Goal: Information Seeking & Learning: Learn about a topic

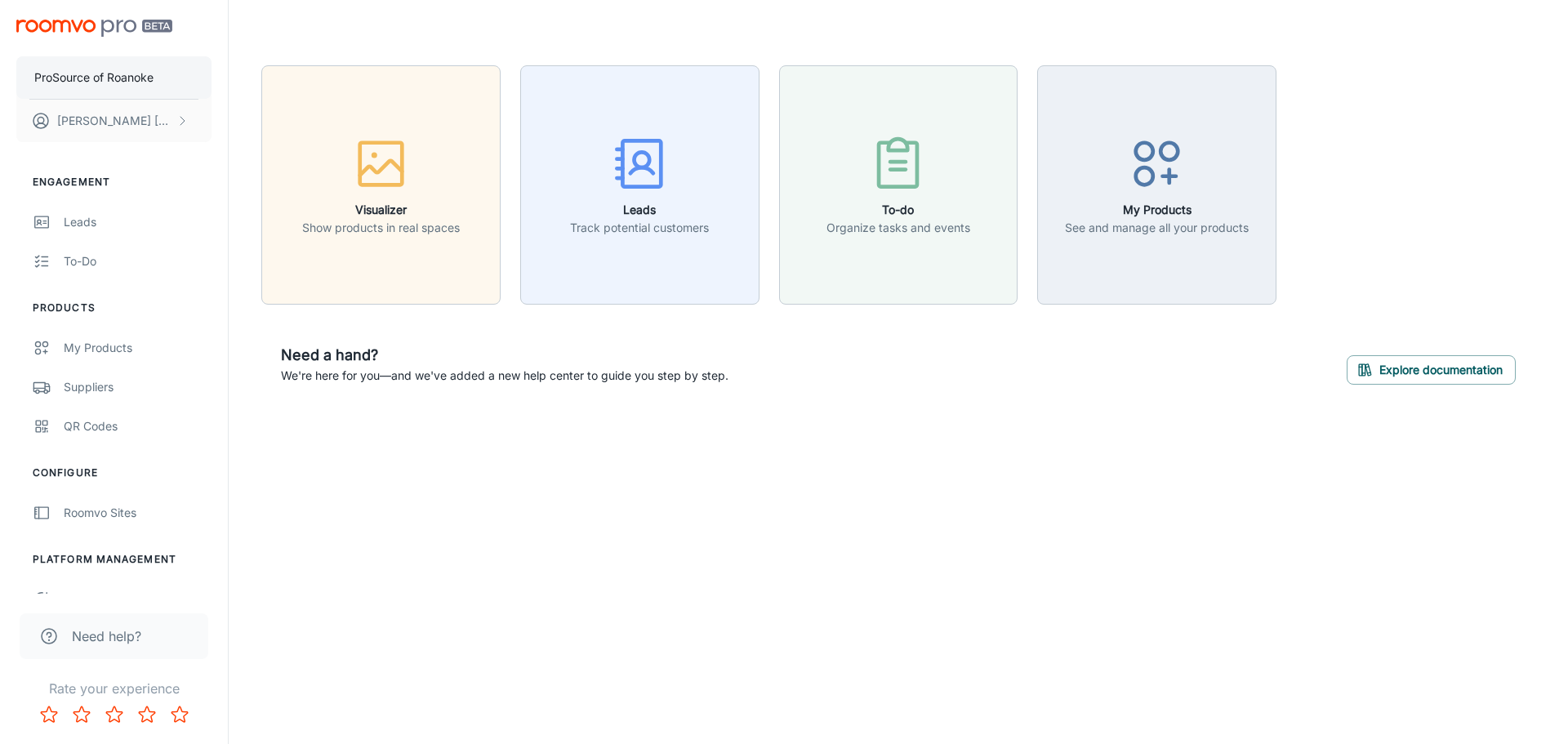
click at [120, 68] on p "ProSource of Roanoke" at bounding box center [94, 77] width 119 height 18
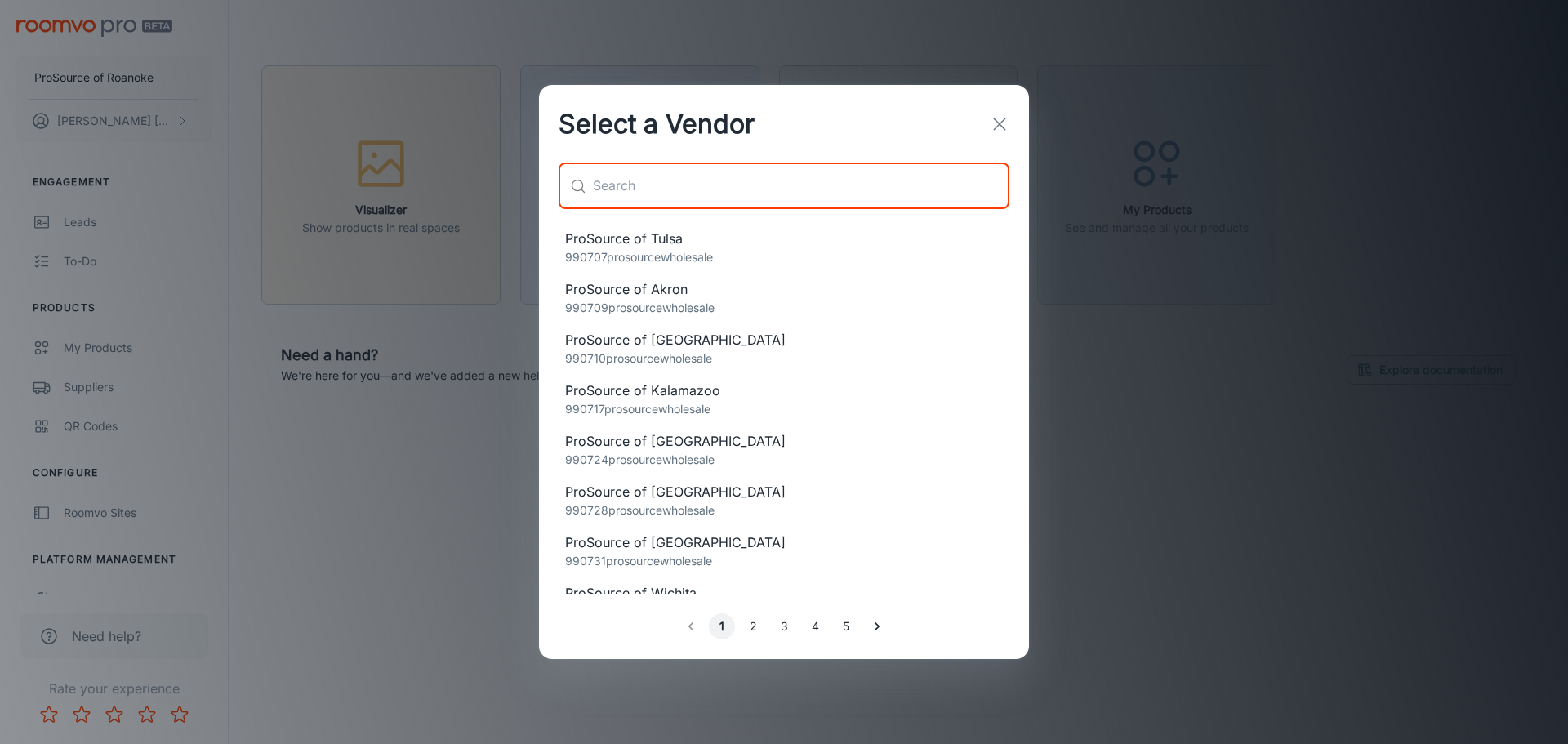
click at [727, 193] on input "text" at bounding box center [800, 186] width 416 height 46
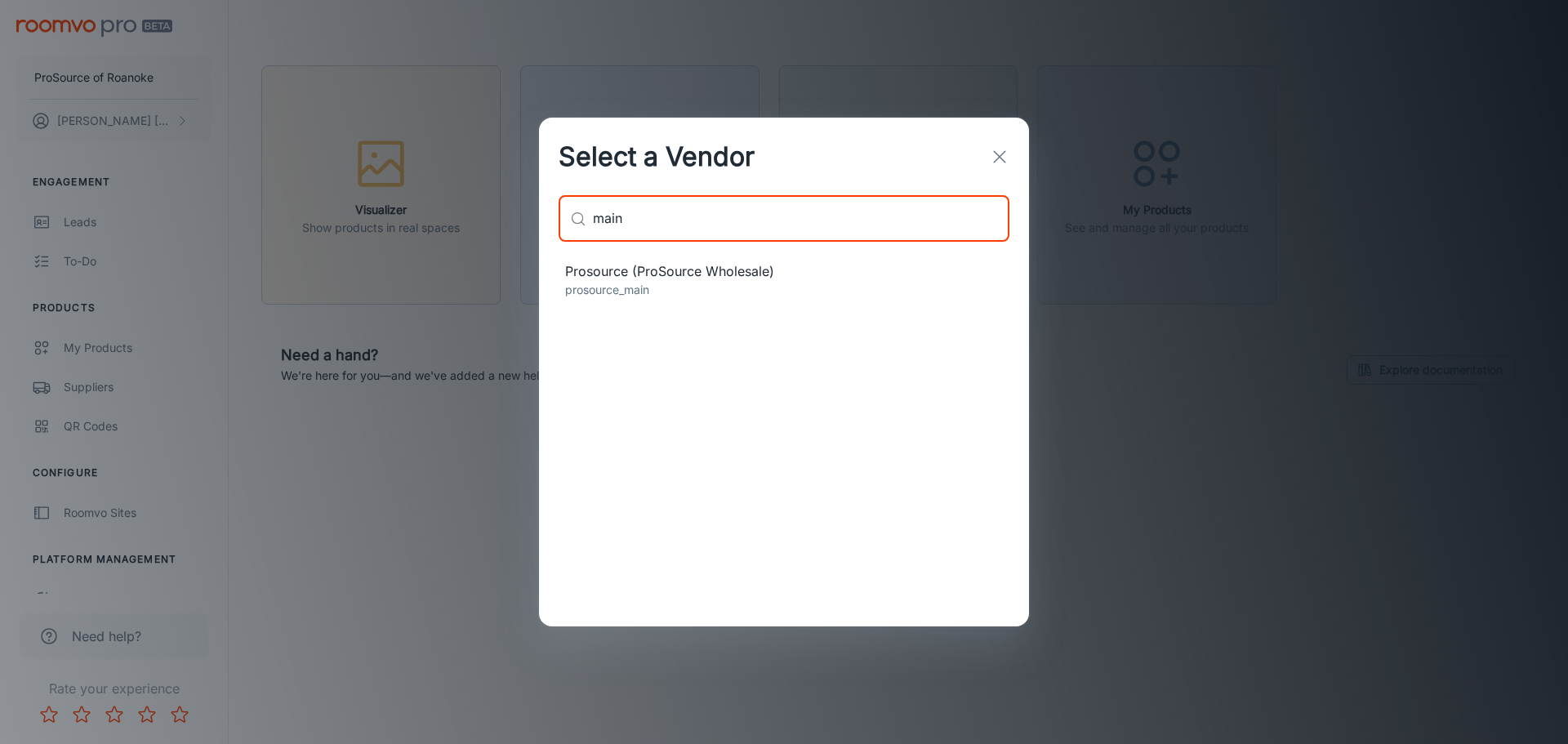
type input "main"
click at [687, 270] on span "Prosource (ProSource Wholesale)" at bounding box center [783, 271] width 438 height 20
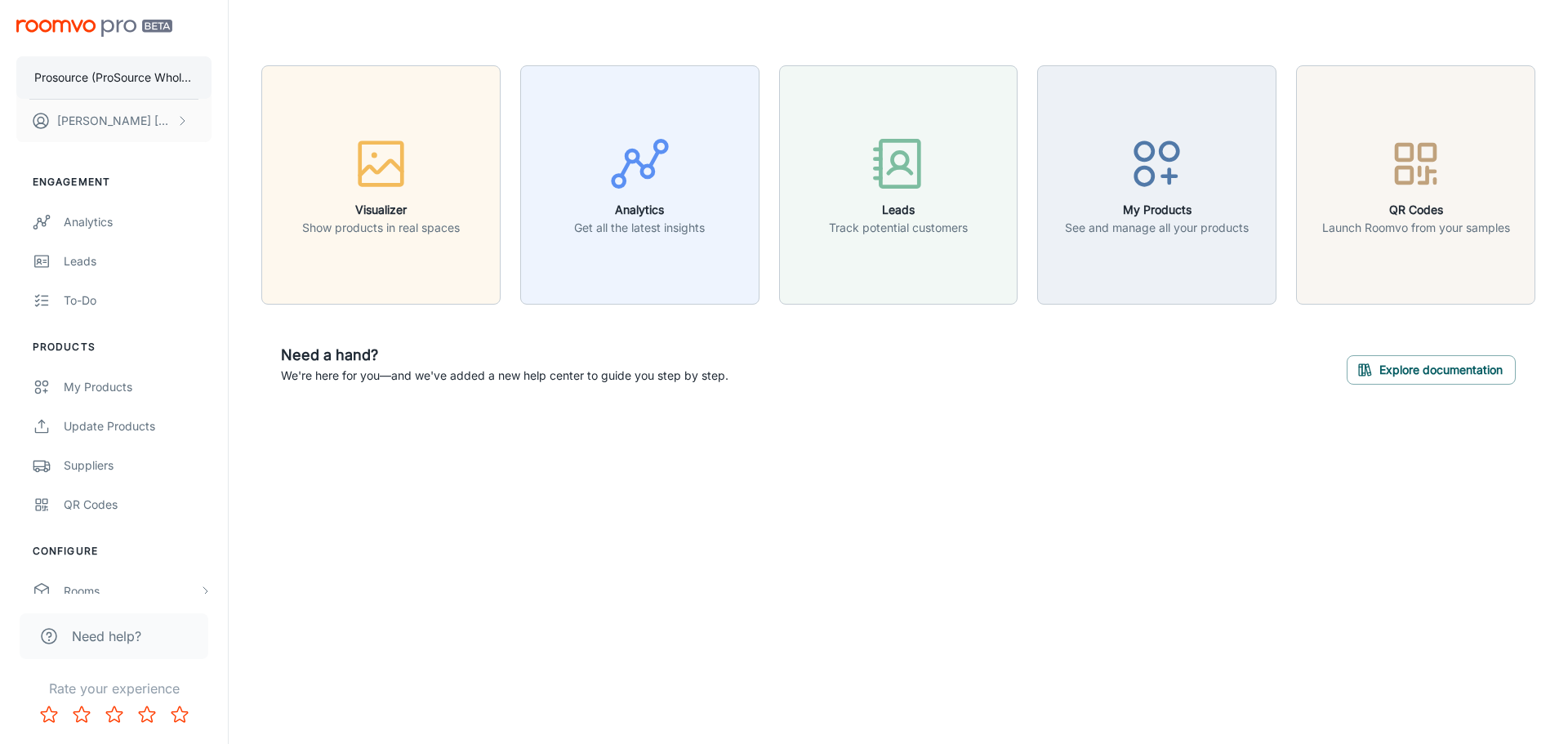
click at [108, 71] on p "Prosource (ProSource Wholesale)" at bounding box center [114, 77] width 159 height 18
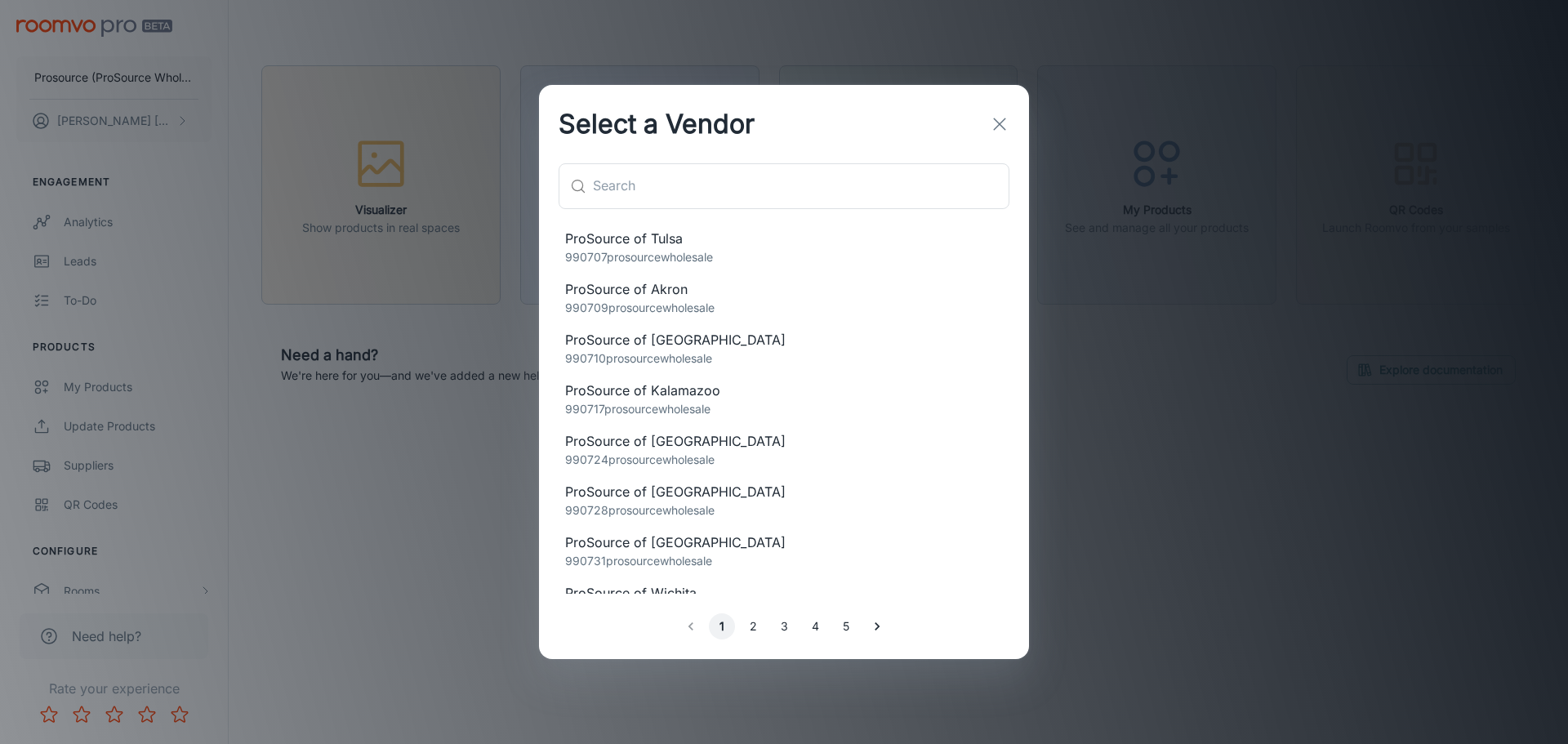
click at [405, 524] on div "Select a Vendor ​ ​ ProSource of Tulsa 990707prosourcewholesale ProSource of Ak…" at bounding box center [784, 372] width 1568 height 744
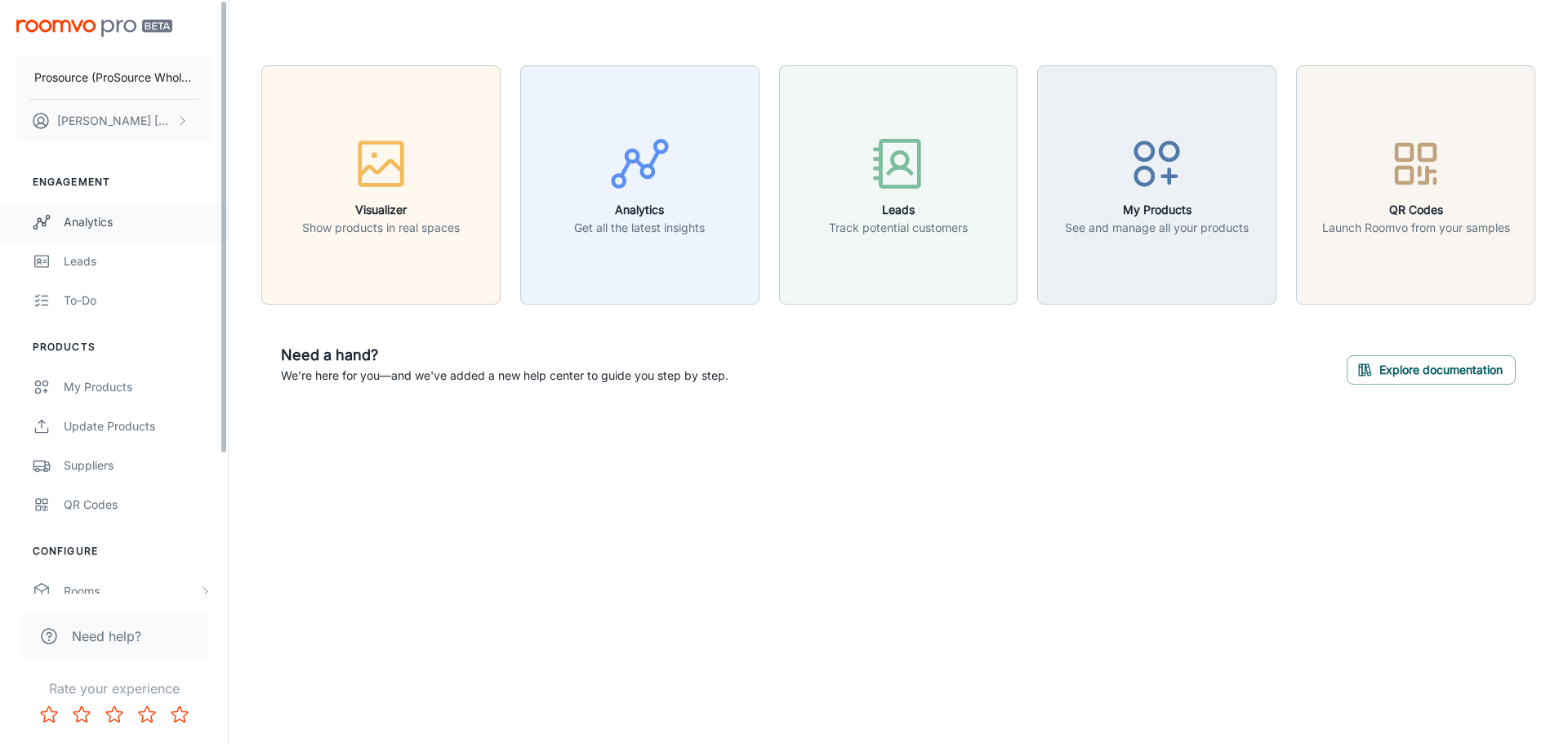
click at [91, 226] on div "Analytics" at bounding box center [137, 222] width 148 height 18
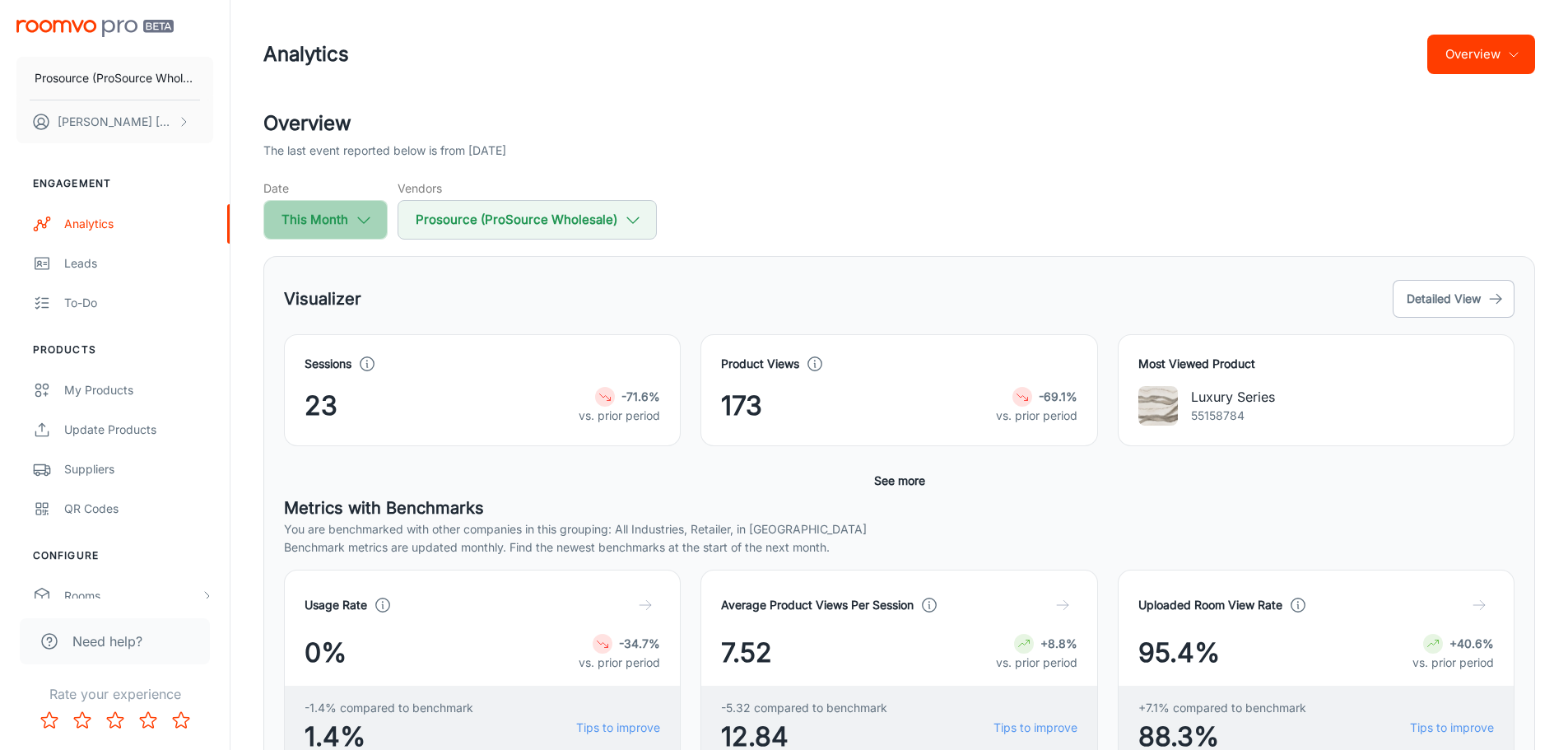
click at [334, 215] on button "This Month" at bounding box center [325, 219] width 124 height 39
select select "9"
select select "2025"
select select "9"
select select "2025"
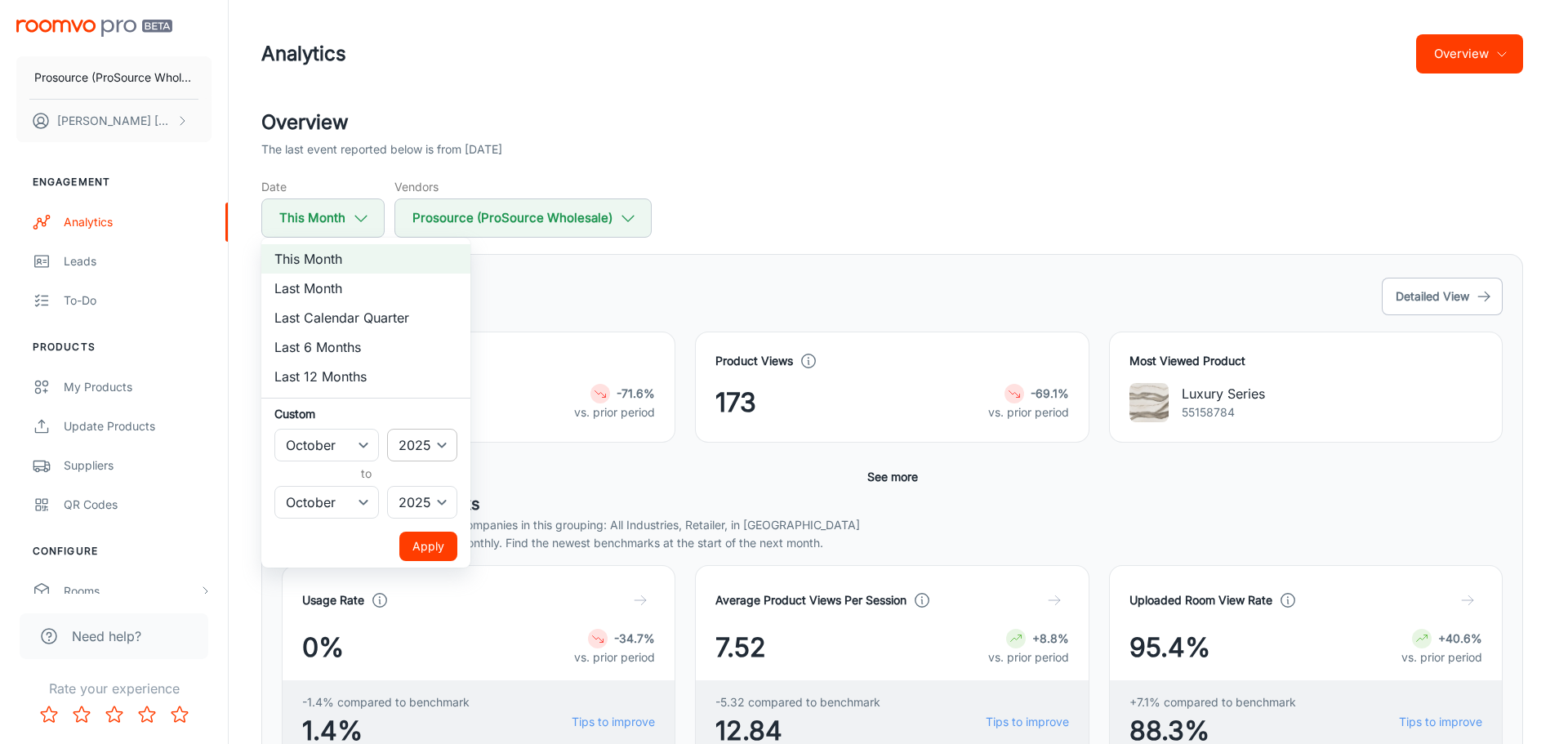
click at [423, 438] on select "2022 2023 2024 2025" at bounding box center [422, 445] width 70 height 33
select select "2024"
click at [388, 429] on select "2022 2023 2024 2025" at bounding box center [422, 445] width 70 height 33
click at [369, 501] on select "January February March April May June July August September October November De…" at bounding box center [326, 503] width 105 height 33
select select "8"
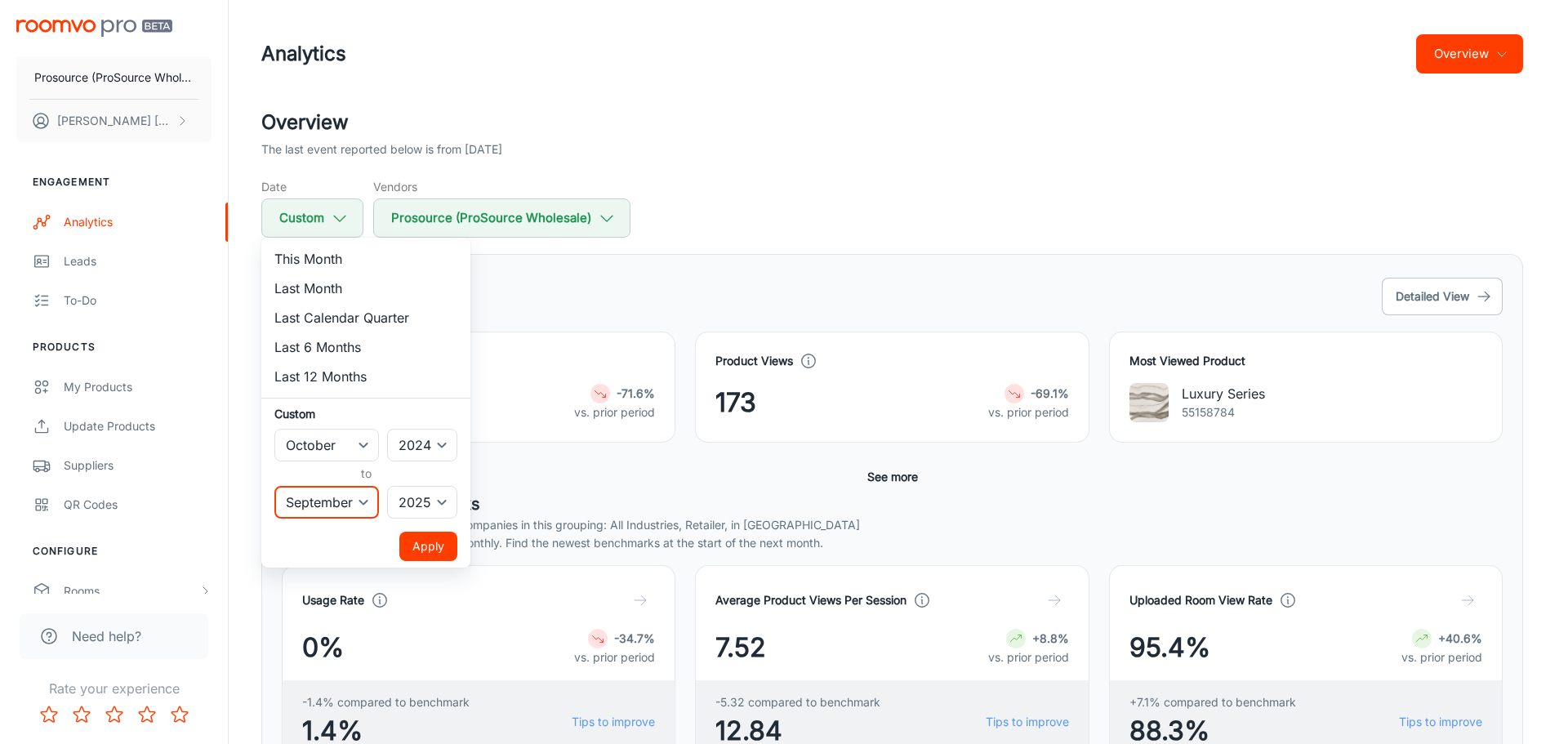
click at [274, 486] on select "January February March April May June July August September October November De…" at bounding box center [326, 503] width 105 height 33
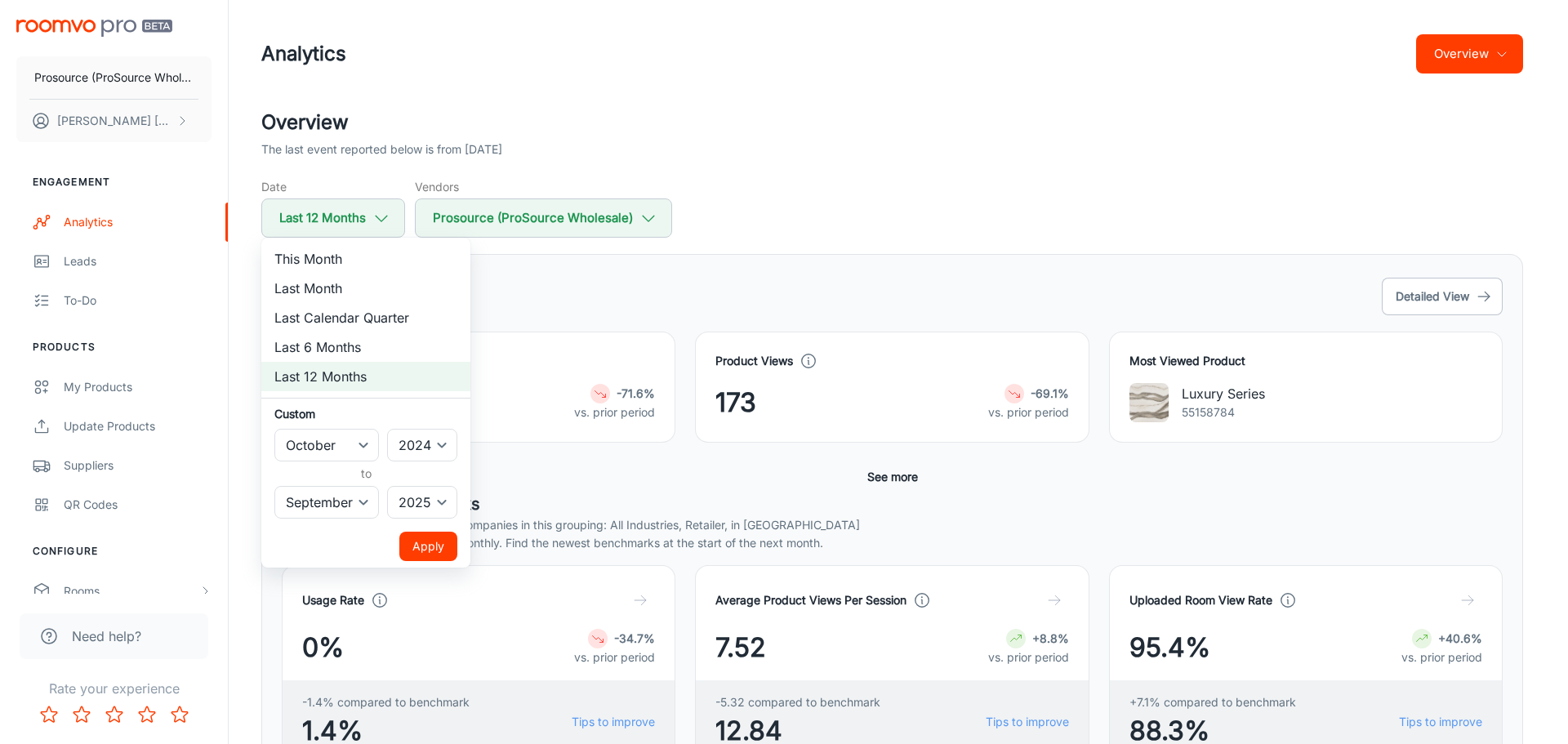
click at [453, 549] on button "Apply" at bounding box center [428, 546] width 58 height 29
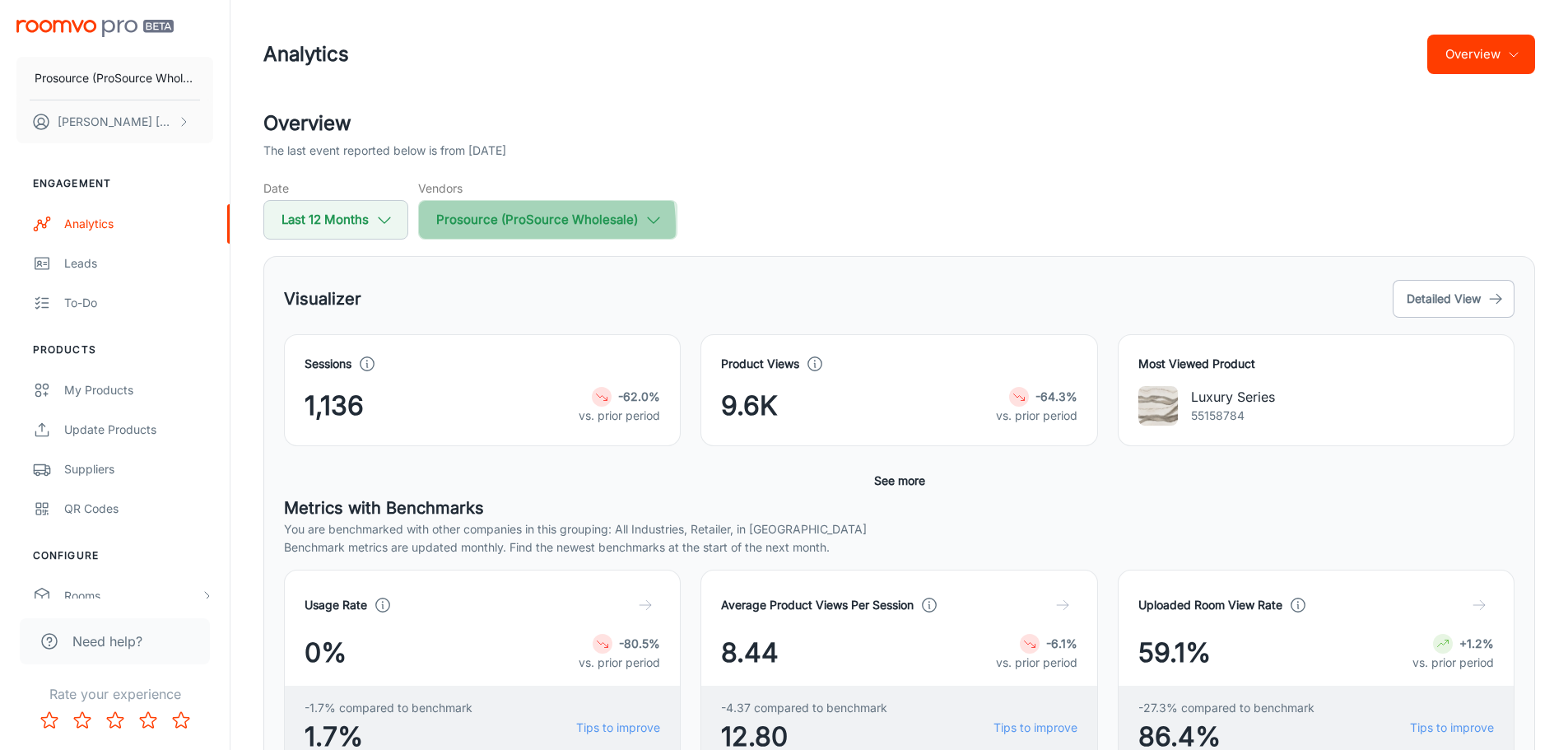
click at [512, 227] on button "Prosource (ProSource Wholesale)" at bounding box center [548, 219] width 259 height 39
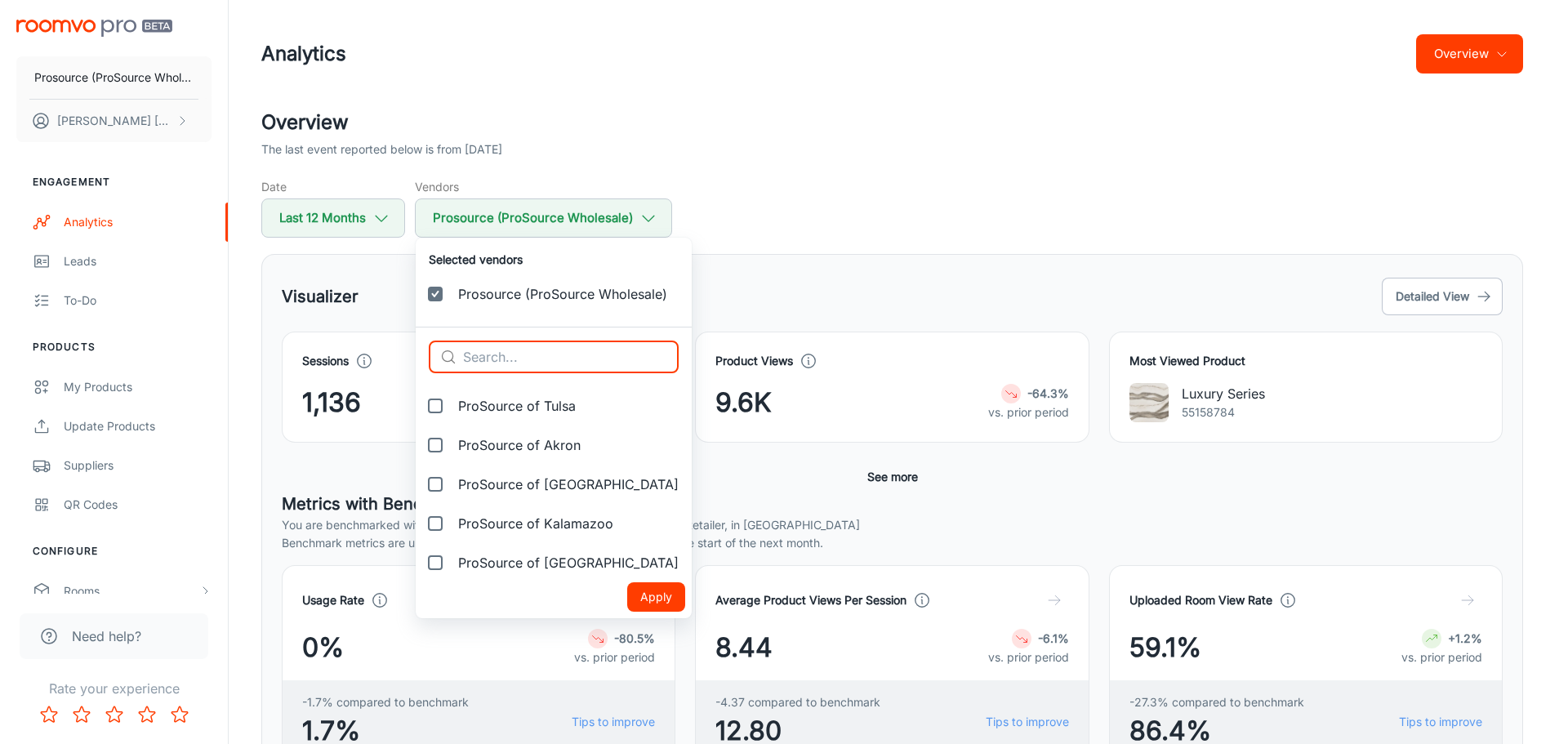
click at [507, 358] on input "text" at bounding box center [570, 357] width 216 height 33
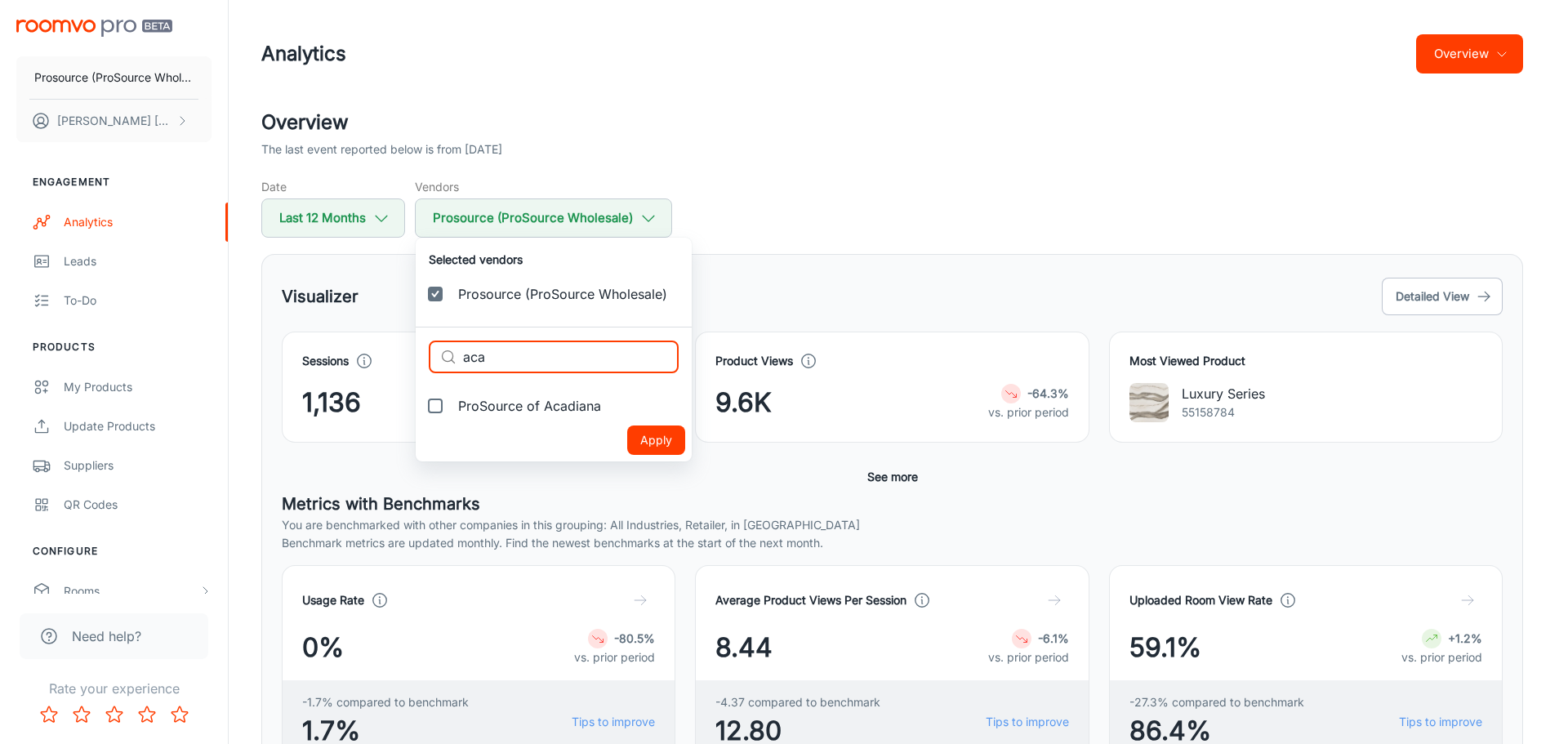
type input "aca"
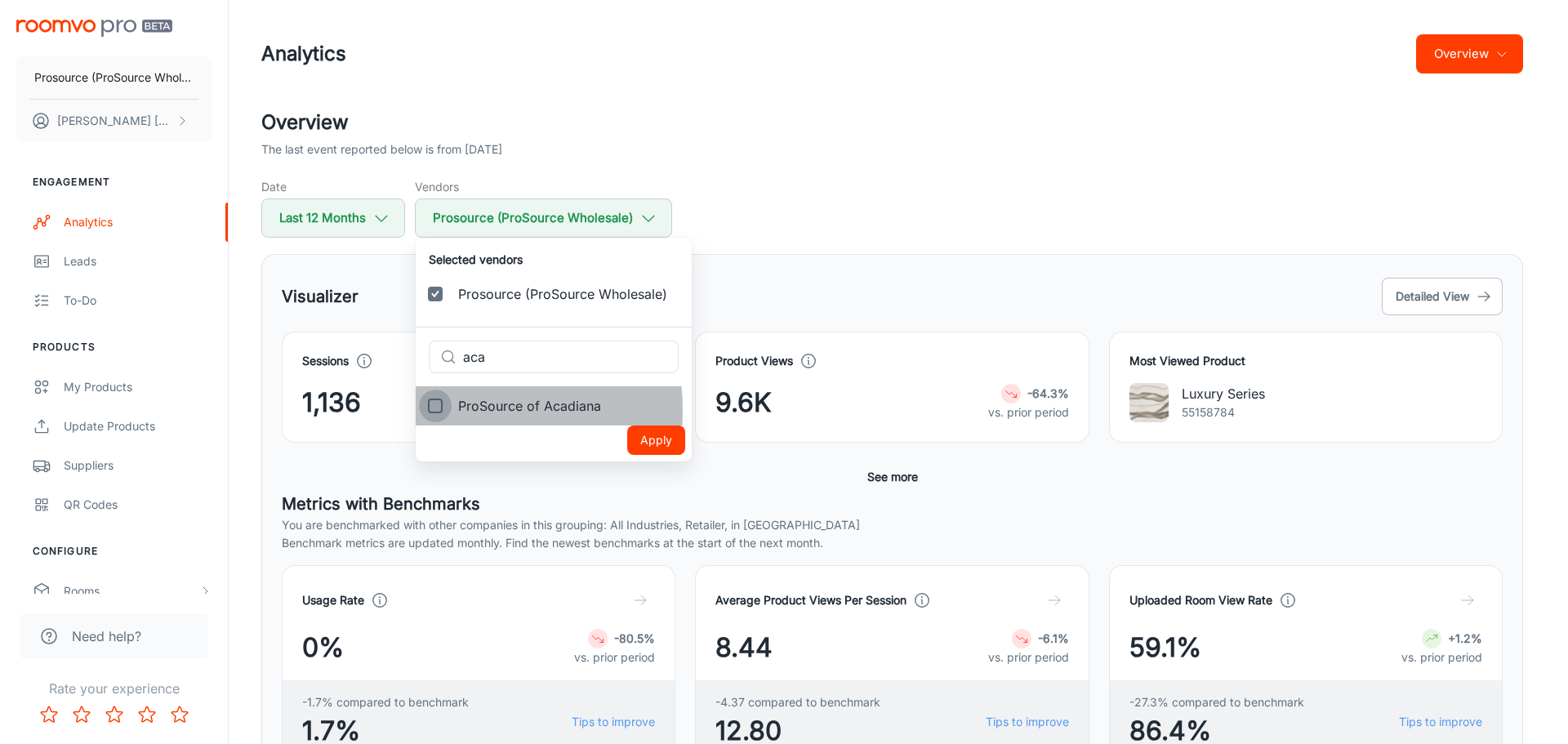
click at [438, 411] on input "ProSource of Acadiana" at bounding box center [435, 406] width 33 height 33
checkbox input "true"
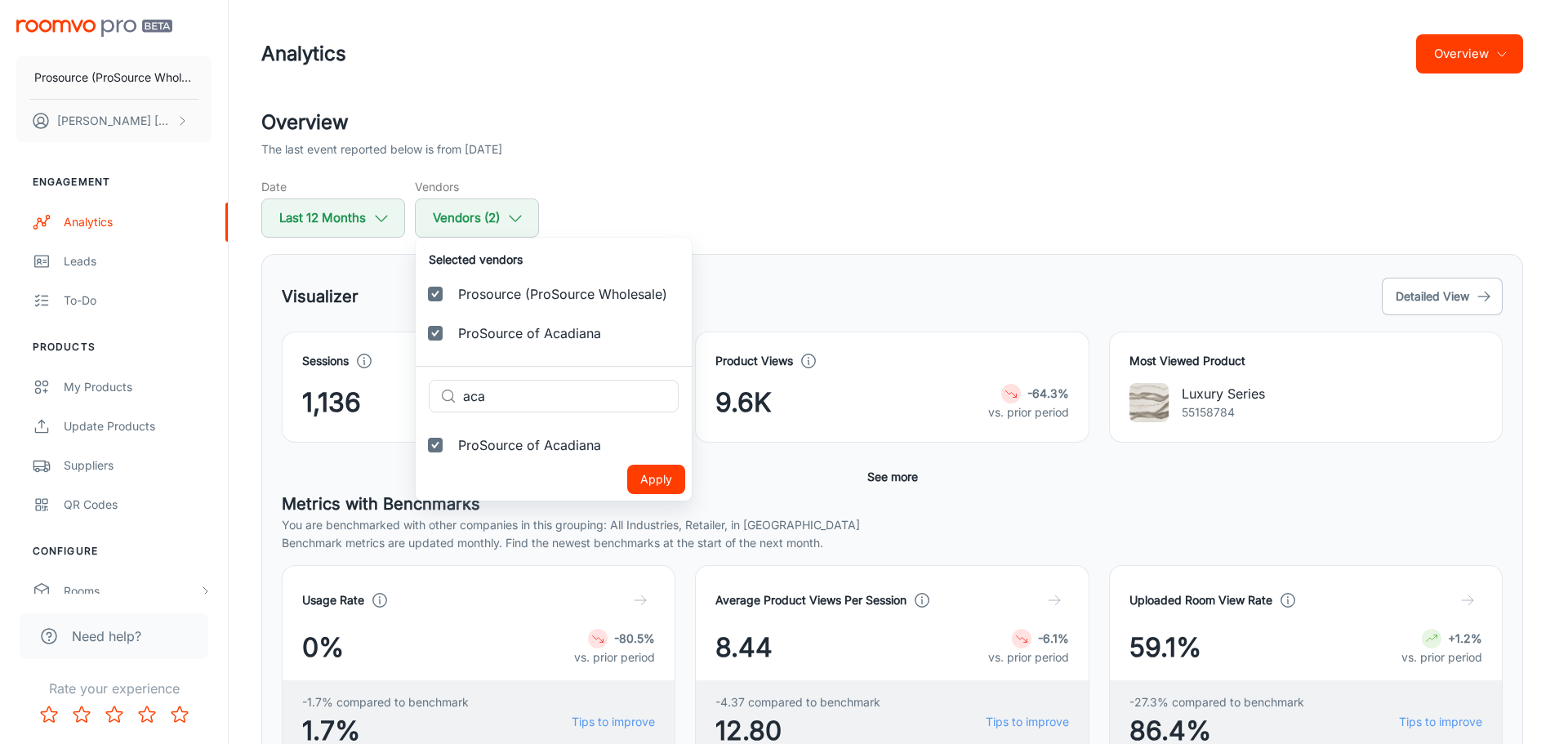
click at [439, 298] on input "Prosource (ProSource Wholesale)" at bounding box center [435, 294] width 33 height 33
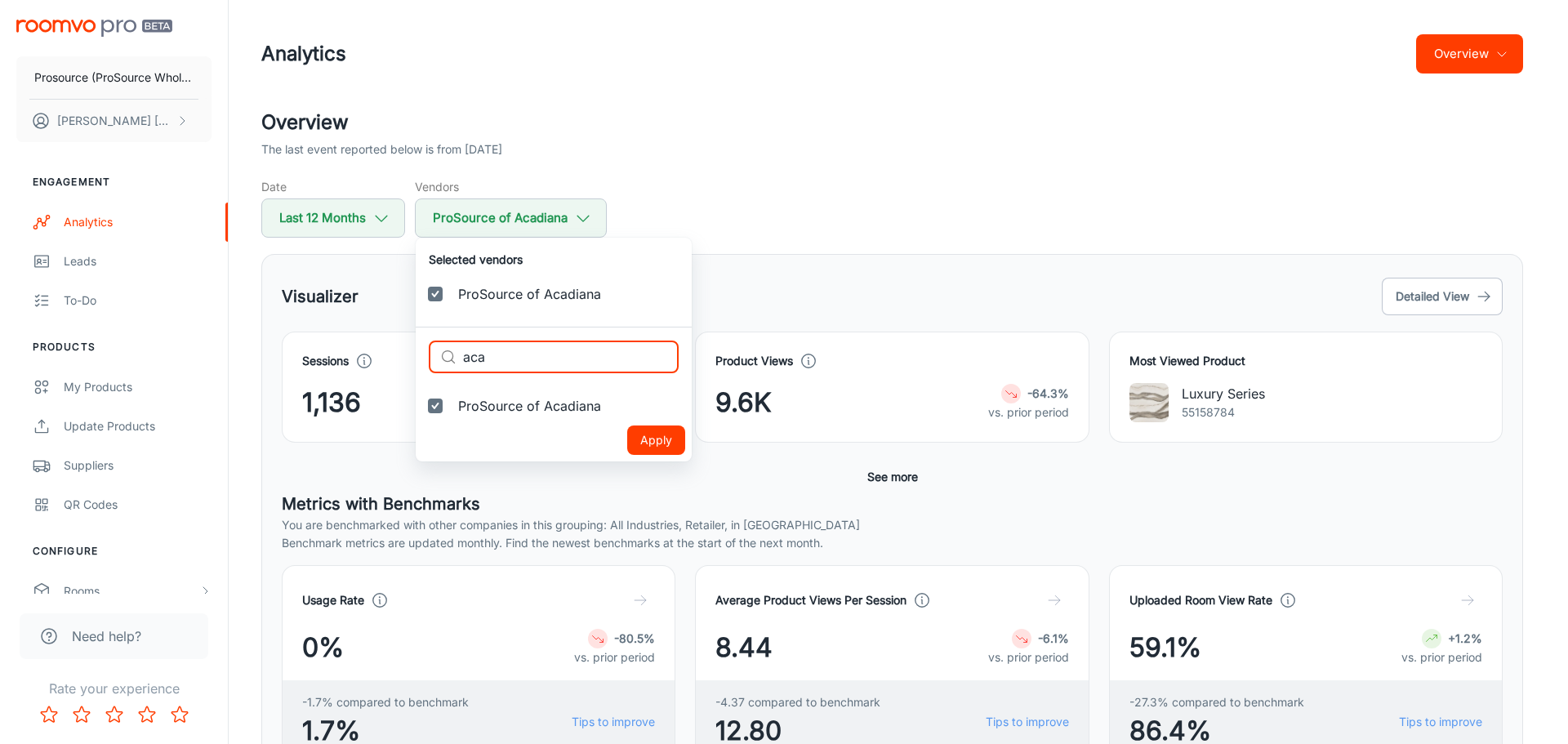
drag, startPoint x: 514, startPoint y: 363, endPoint x: 441, endPoint y: 361, distance: 73.0
click at [441, 361] on div "​ aca ​" at bounding box center [554, 357] width 249 height 33
type input "akron"
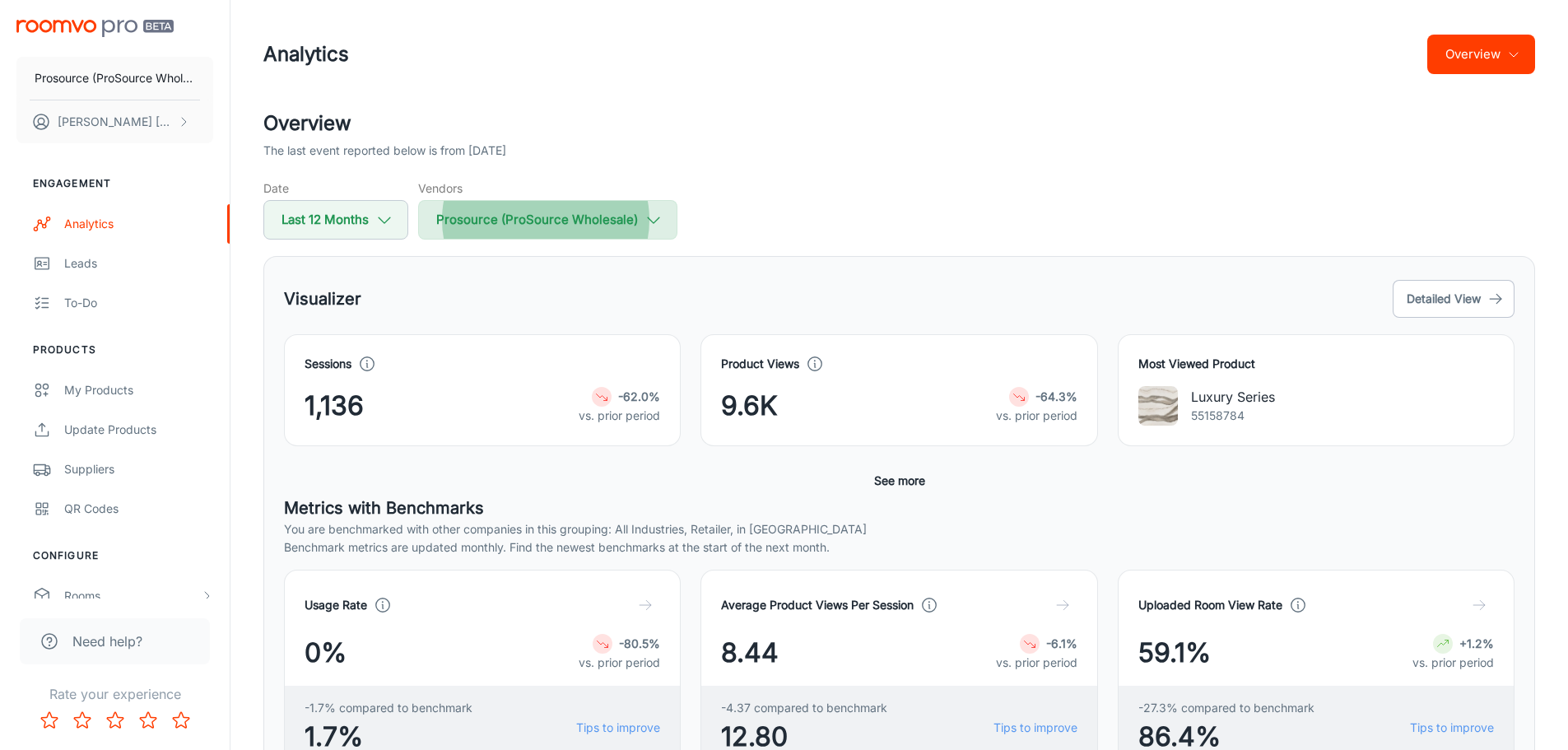
click at [638, 230] on button "Prosource (ProSource Wholesale)" at bounding box center [548, 219] width 259 height 39
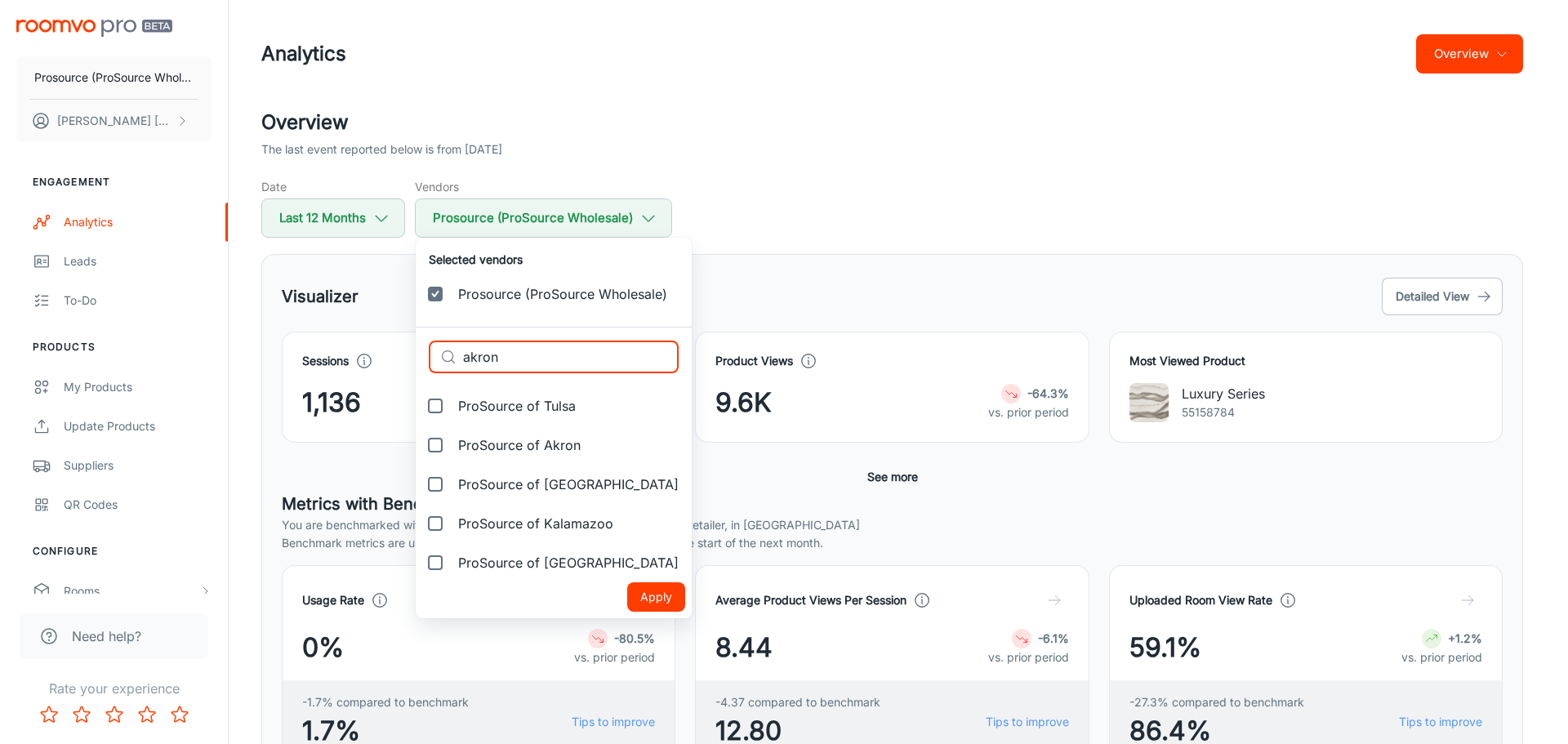
drag, startPoint x: 504, startPoint y: 355, endPoint x: 412, endPoint y: 358, distance: 92.0
click at [412, 358] on div "Selected vendors Prosource (ProSource Wholesale) ​ akron ​ ProSource of Tulsa P…" at bounding box center [784, 372] width 1568 height 744
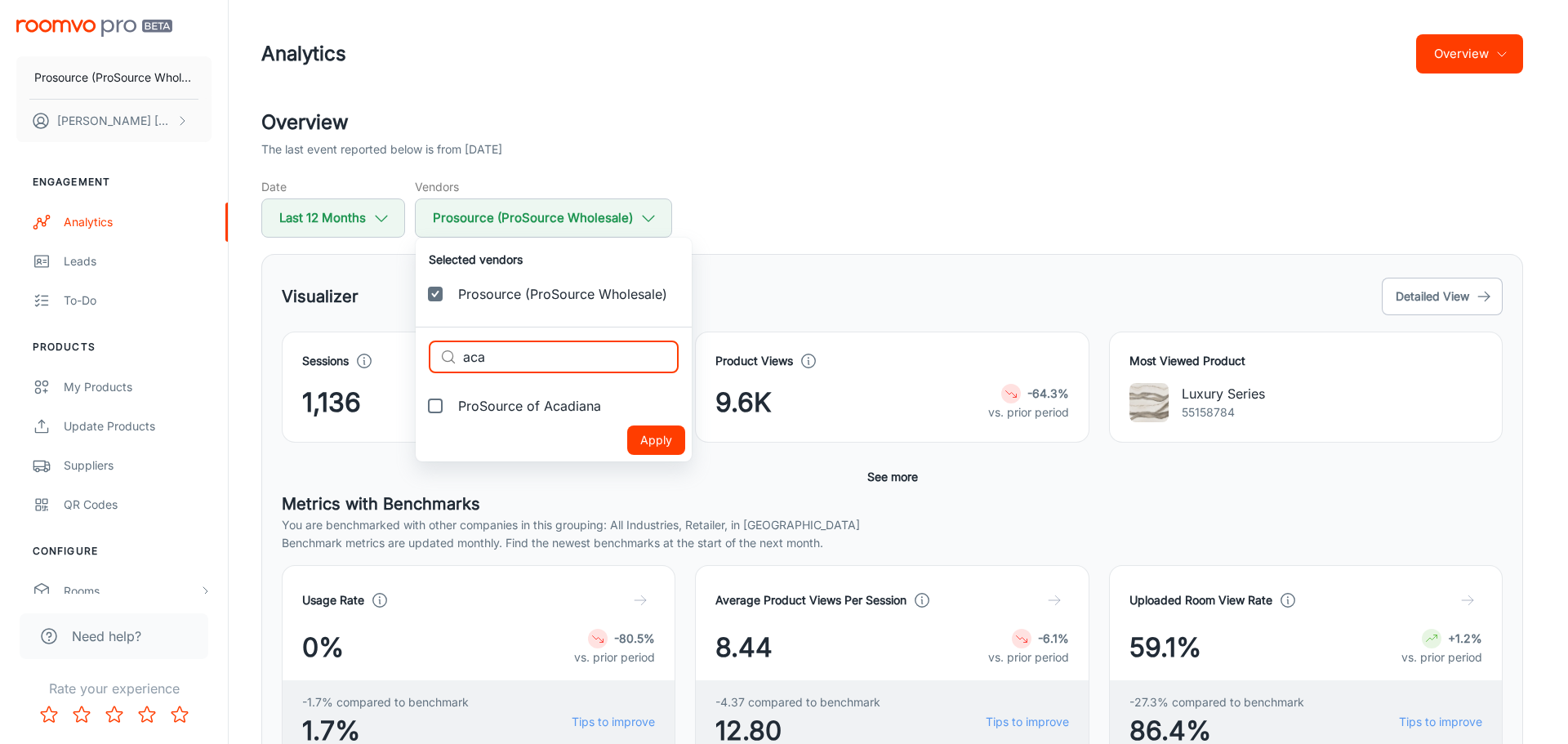
type input "aca"
click at [513, 407] on span "ProSource of Acadiana" at bounding box center [529, 406] width 143 height 20
click at [452, 407] on input "ProSource of Acadiana" at bounding box center [435, 406] width 33 height 33
checkbox input "true"
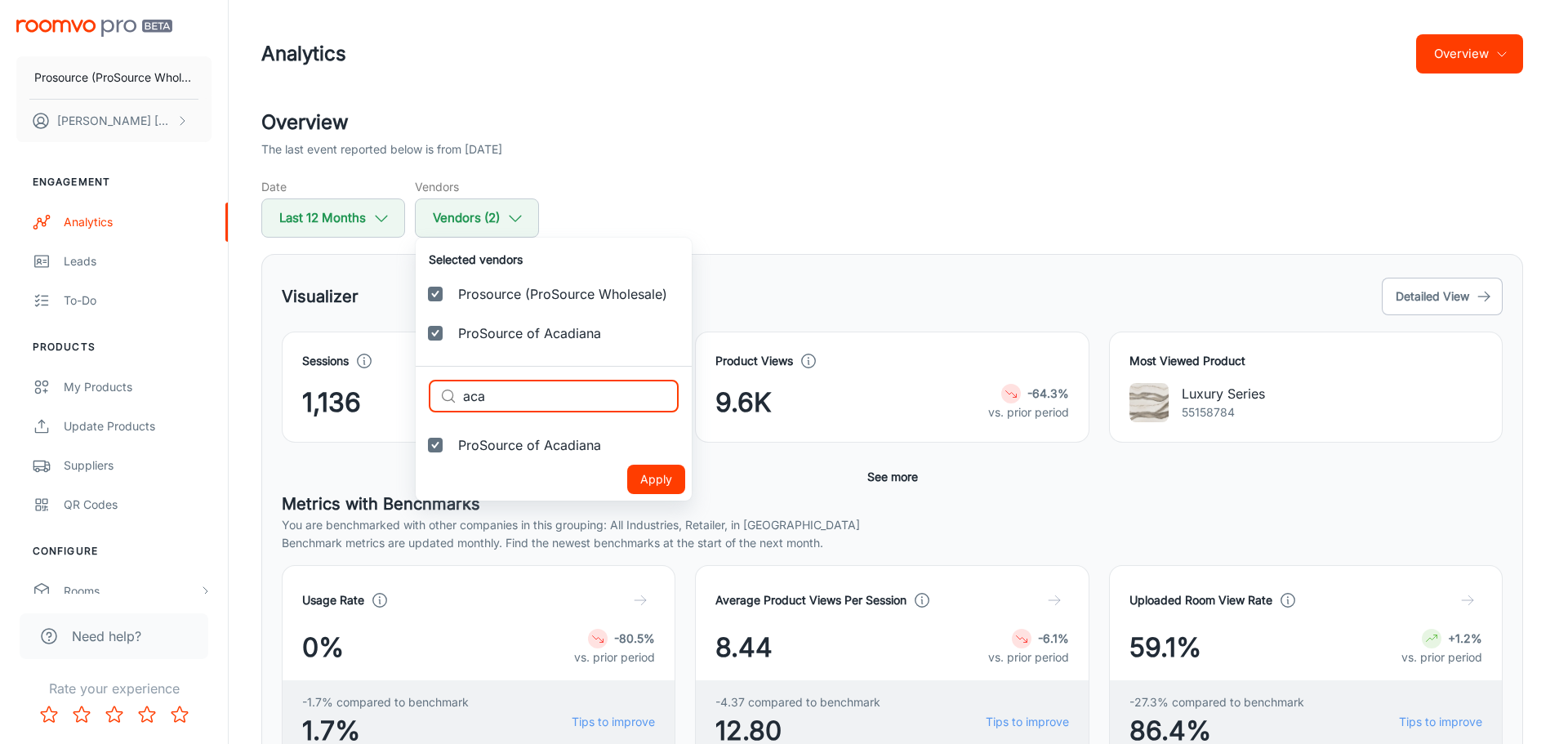
click at [410, 389] on div "Selected vendors Prosource (ProSource Wholesale) ProSource of Acadiana ​ aca ​ …" at bounding box center [784, 372] width 1568 height 744
type input "akron"
click at [602, 436] on li "ProSource of Akron" at bounding box center [553, 444] width 276 height 39
click at [450, 444] on input "ProSource of Akron" at bounding box center [435, 445] width 33 height 33
checkbox input "true"
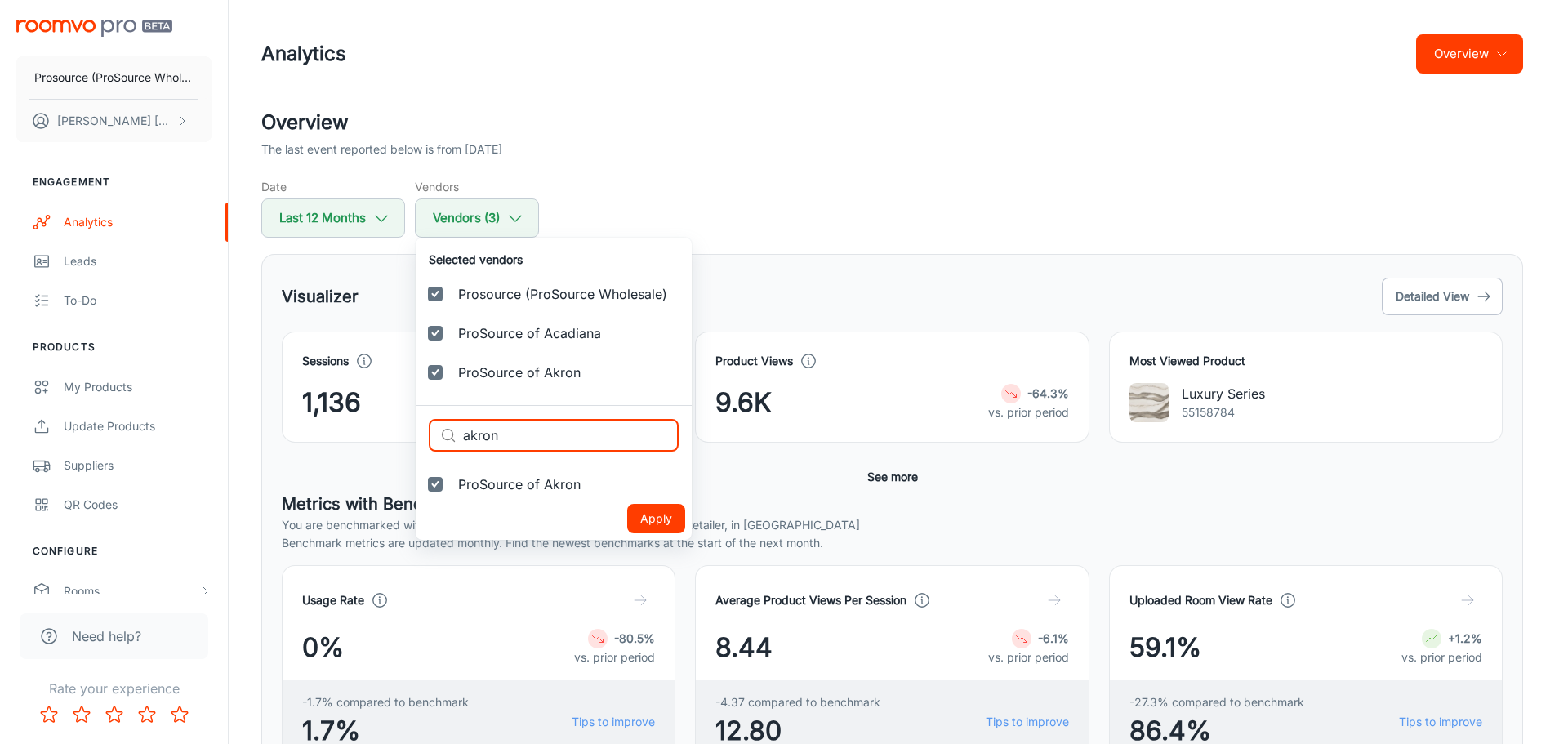
drag, startPoint x: 506, startPoint y: 437, endPoint x: 448, endPoint y: 431, distance: 58.3
click at [448, 431] on div "​ akron ​" at bounding box center [554, 435] width 249 height 33
type input "[GEOGRAPHIC_DATA]"
click at [438, 477] on input "ProSource of [GEOGRAPHIC_DATA]" at bounding box center [435, 484] width 33 height 33
checkbox input "true"
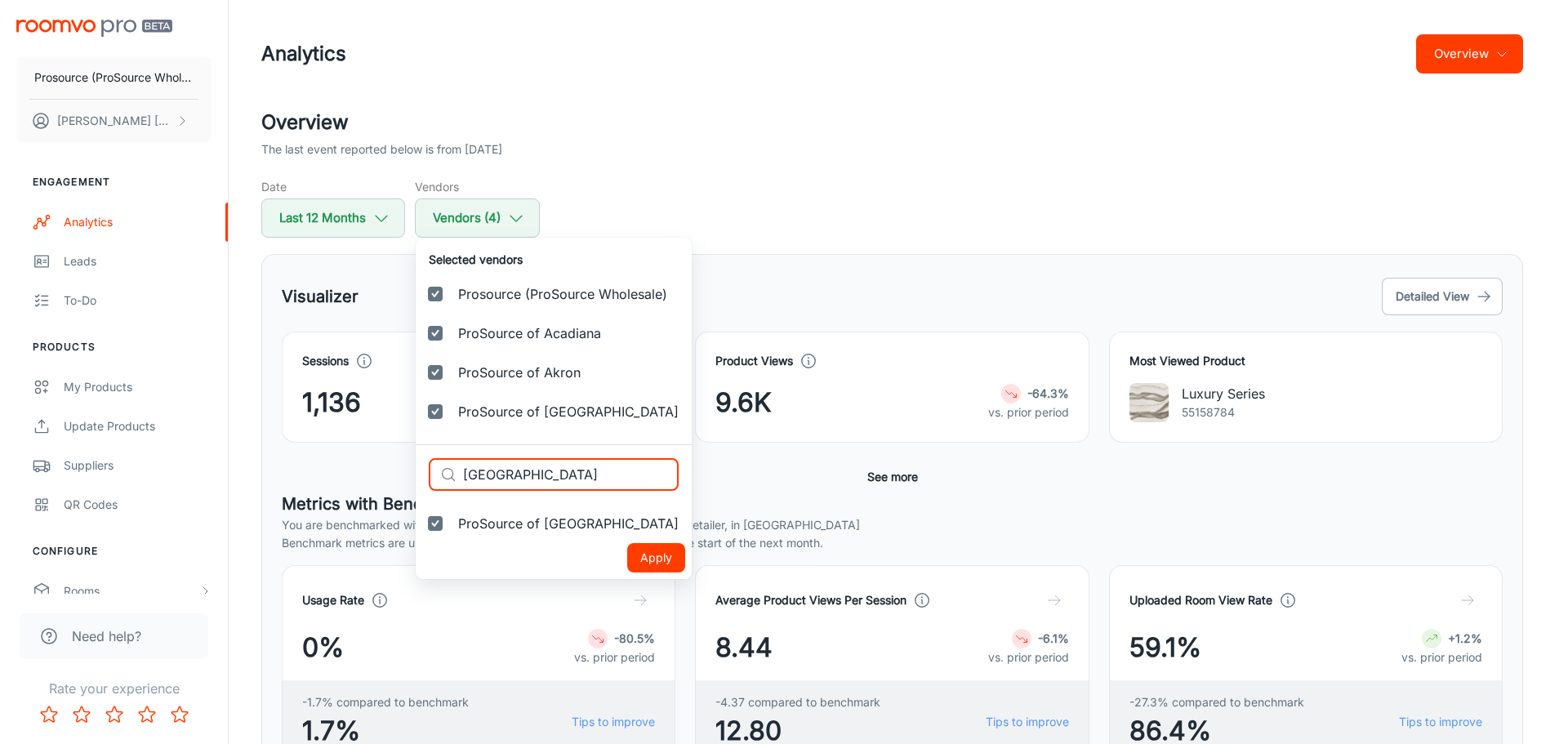
click at [415, 470] on ul "Selected vendors Prosource (ProSource Wholesale) ProSource of Acadiana ProSourc…" at bounding box center [553, 408] width 276 height 341
type input "albu"
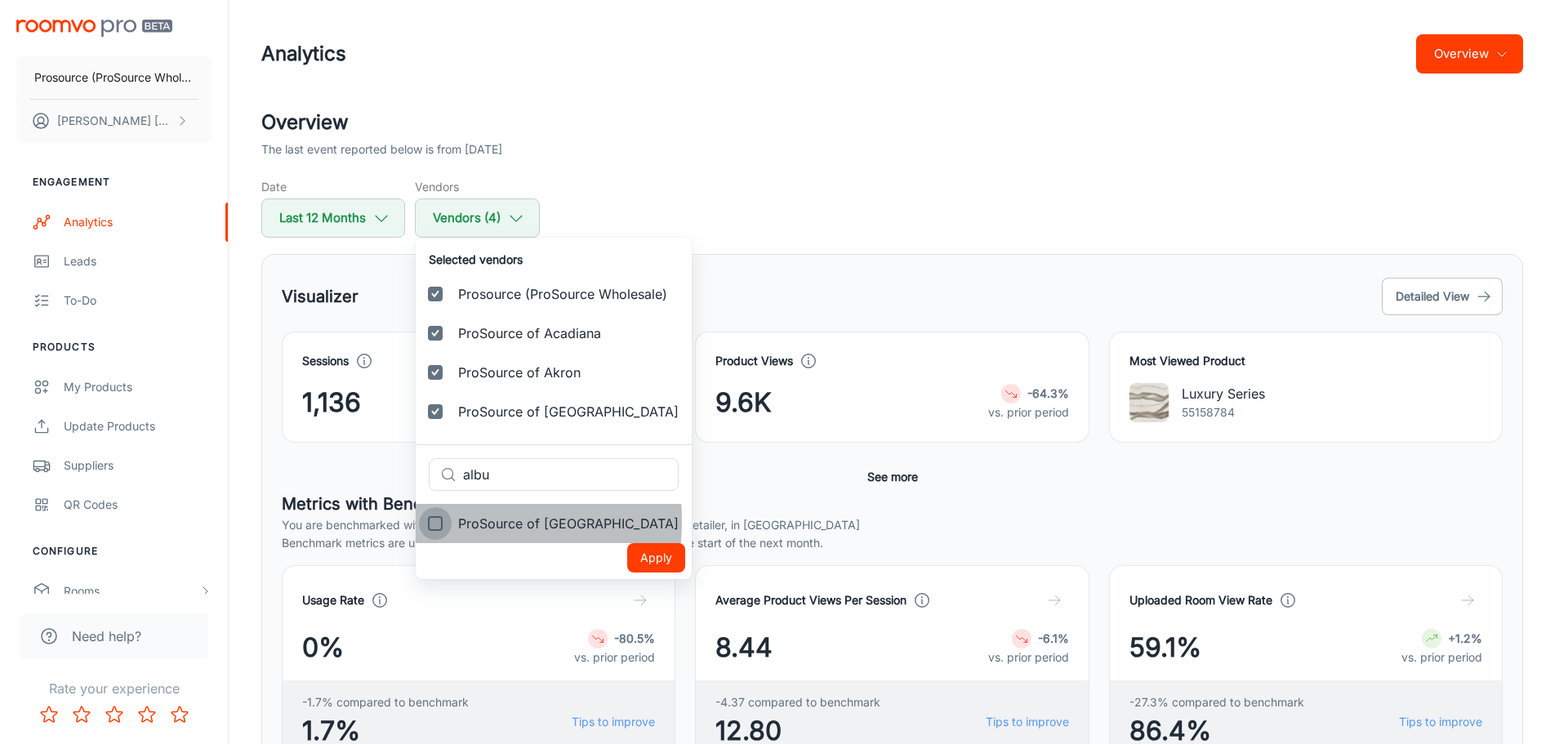
click at [428, 521] on input "ProSource of [GEOGRAPHIC_DATA]" at bounding box center [435, 524] width 33 height 33
checkbox input "true"
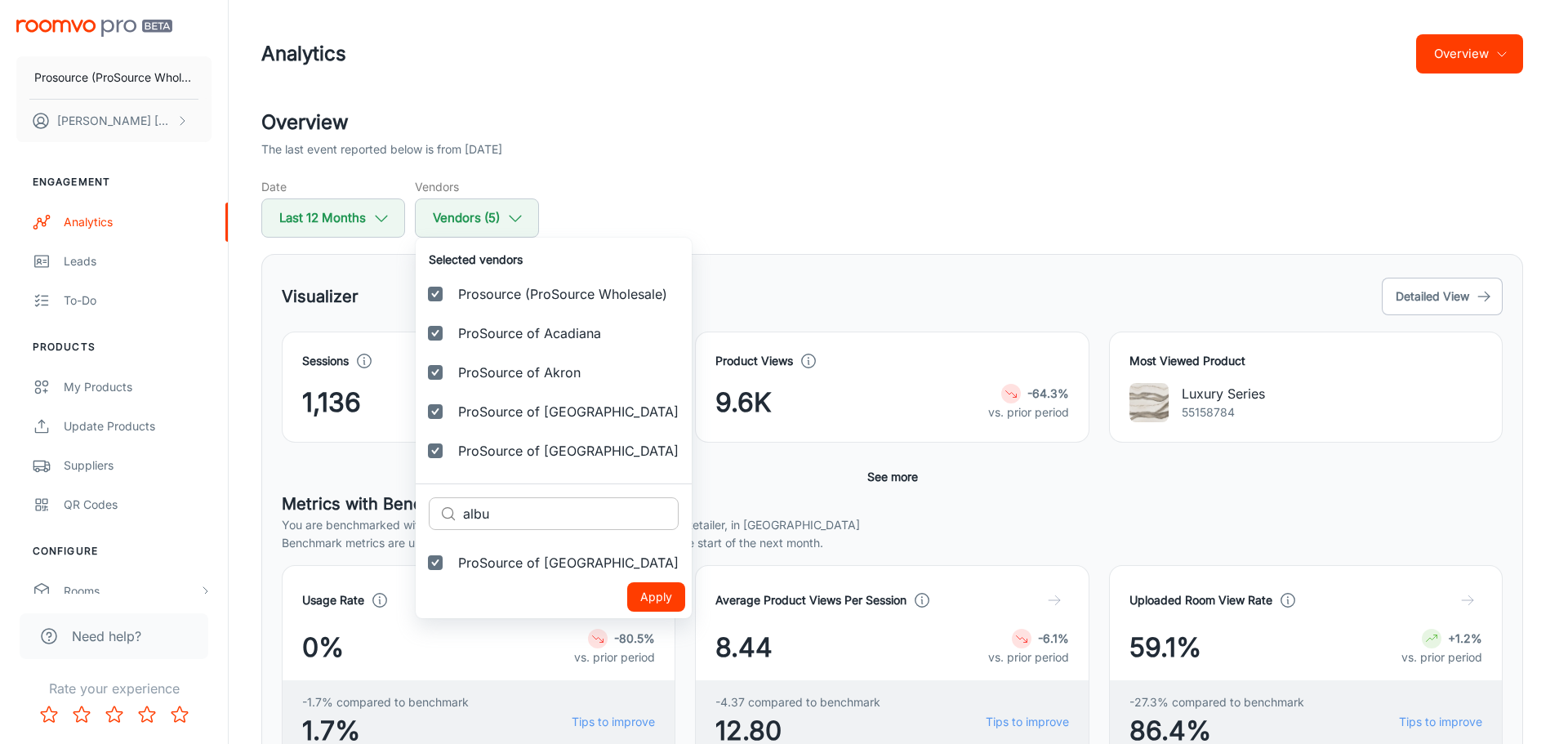
click at [480, 515] on input "albu" at bounding box center [570, 514] width 216 height 33
paste input "[PERSON_NAME]"
type input "[PERSON_NAME]"
click at [441, 565] on input "ProSource of [PERSON_NAME]" at bounding box center [435, 563] width 33 height 33
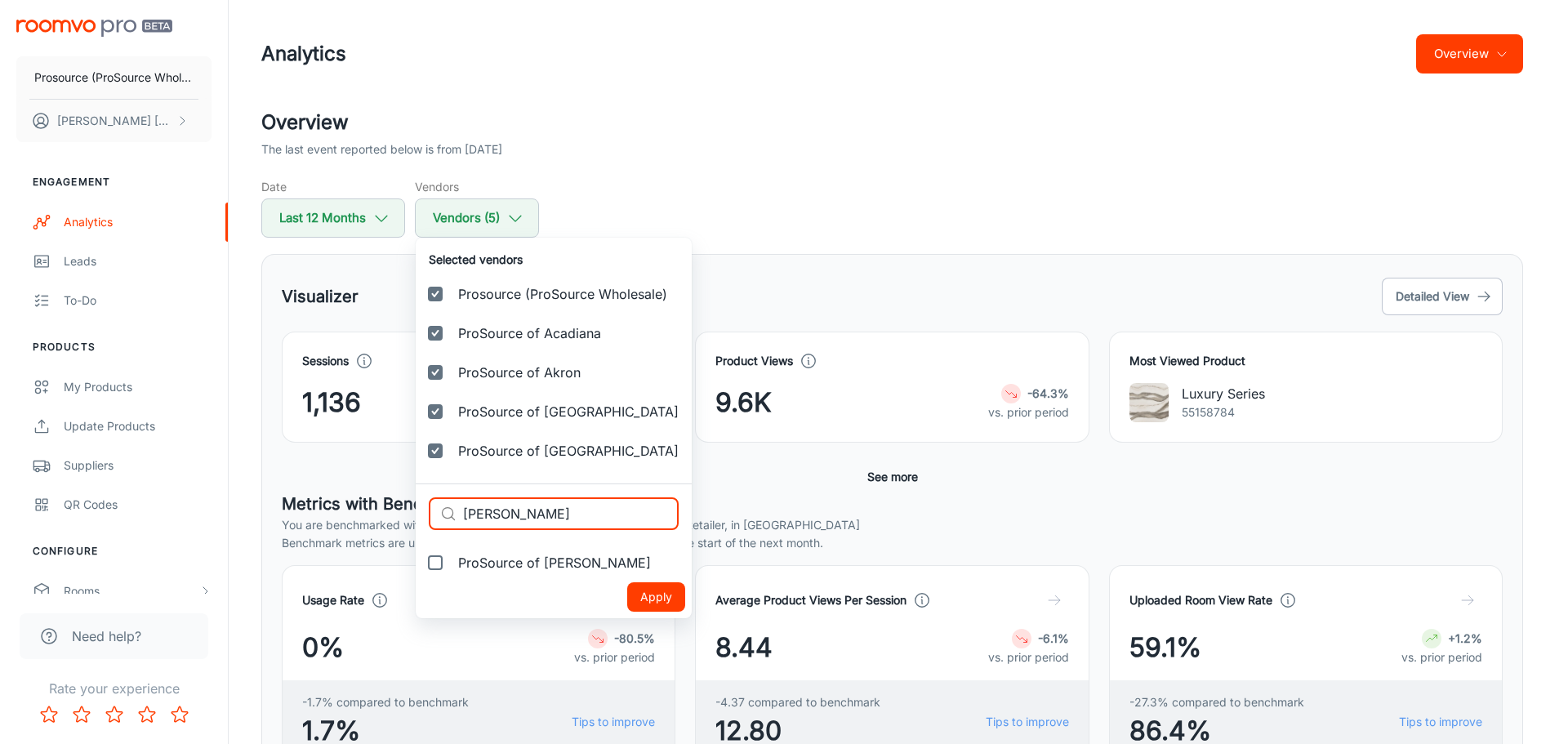
checkbox input "true"
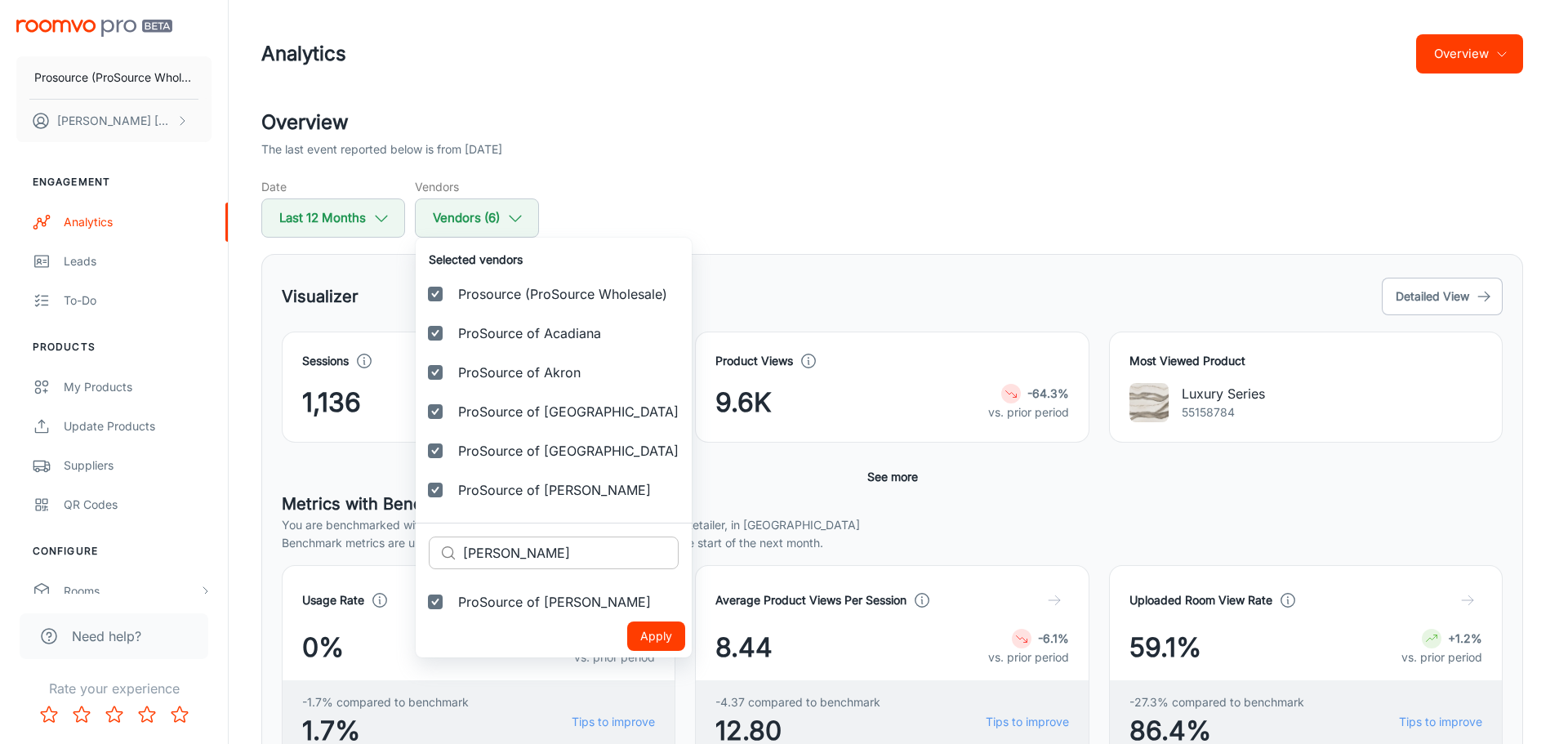
click at [487, 563] on input "[PERSON_NAME]" at bounding box center [570, 553] width 216 height 33
paste input "marillo"
type input "Amarillo"
click at [436, 596] on input "ProSource of Amarillo" at bounding box center [435, 602] width 33 height 33
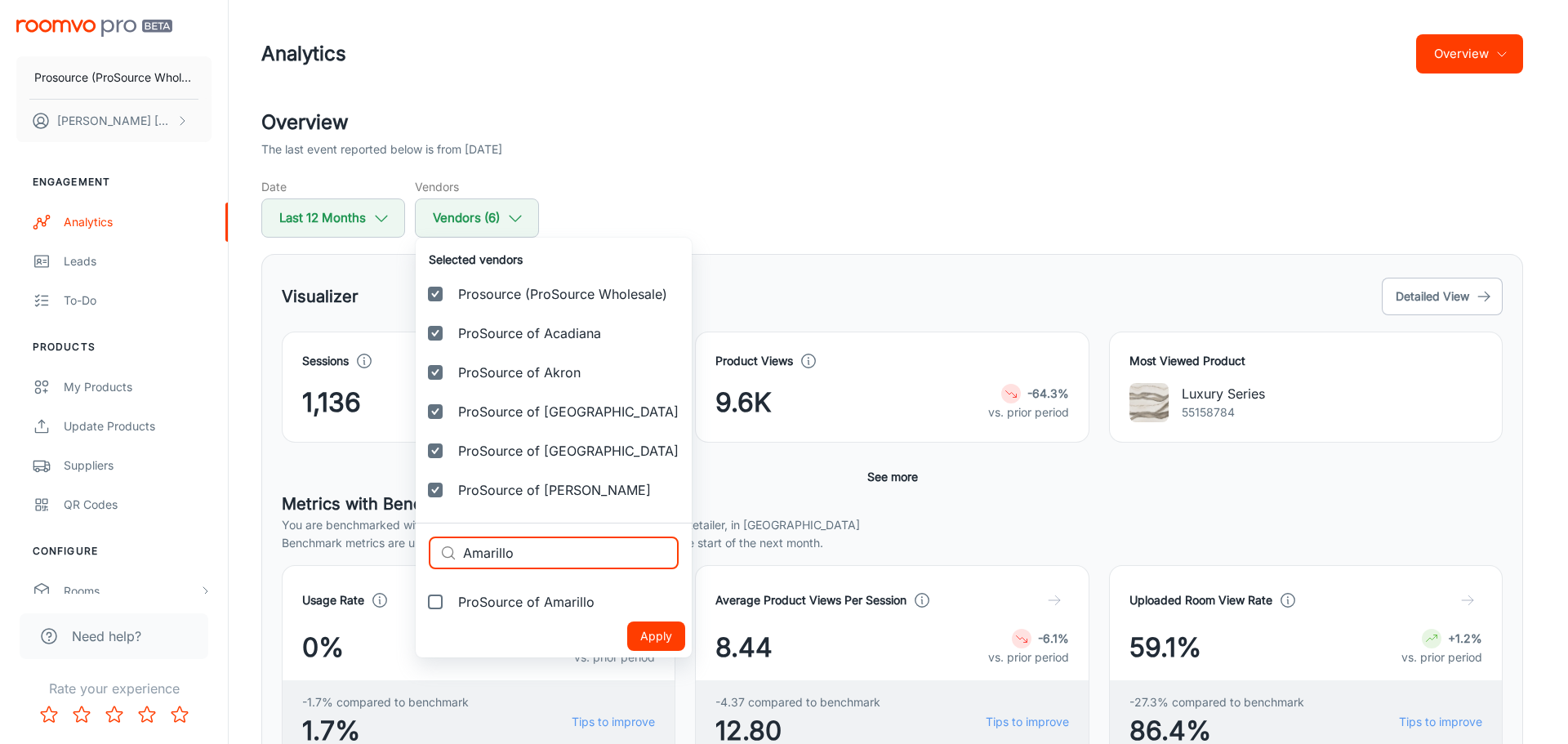
checkbox input "true"
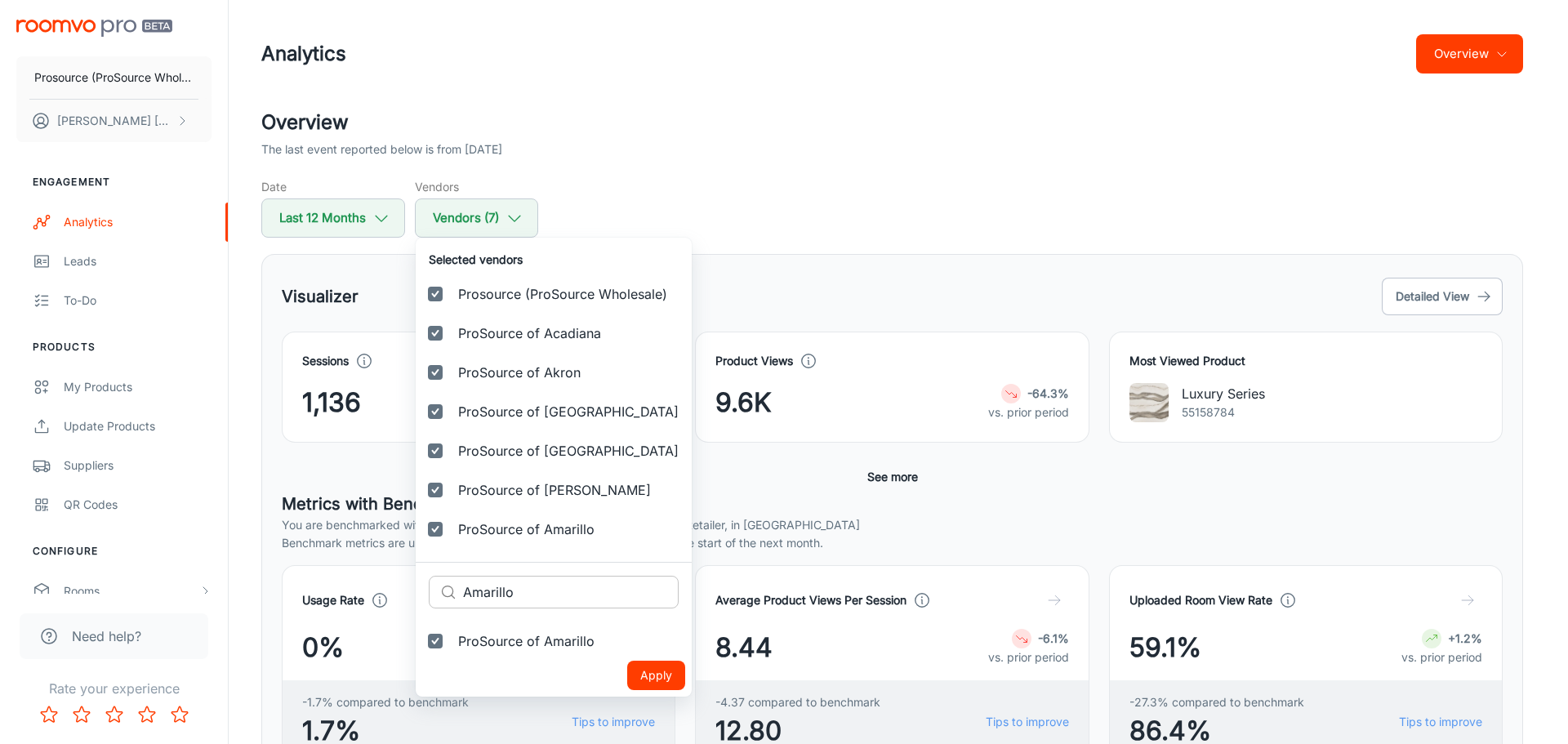
click at [486, 595] on input "Amarillo" at bounding box center [570, 592] width 216 height 33
paste input "nn Arbor"
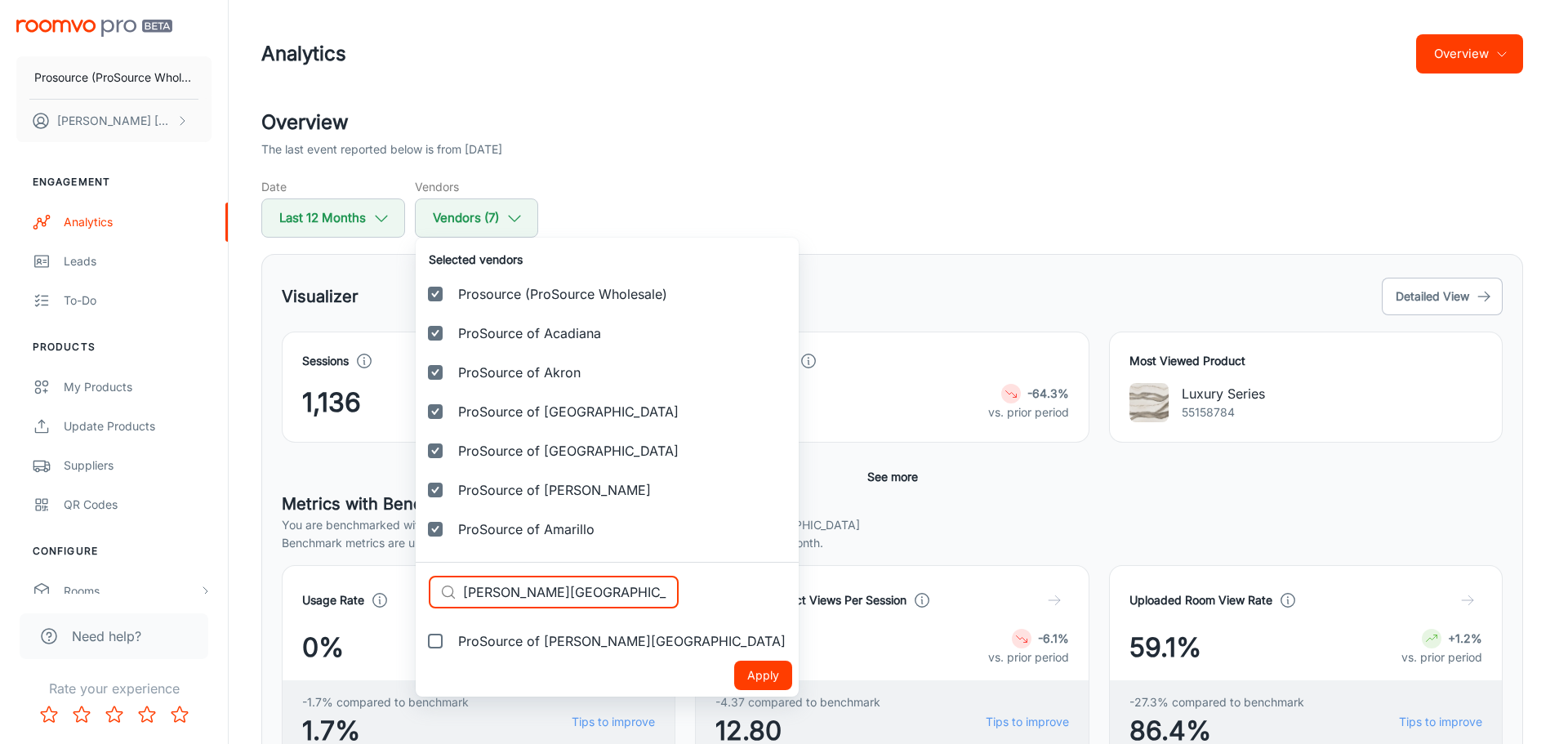
type input "[PERSON_NAME][GEOGRAPHIC_DATA]"
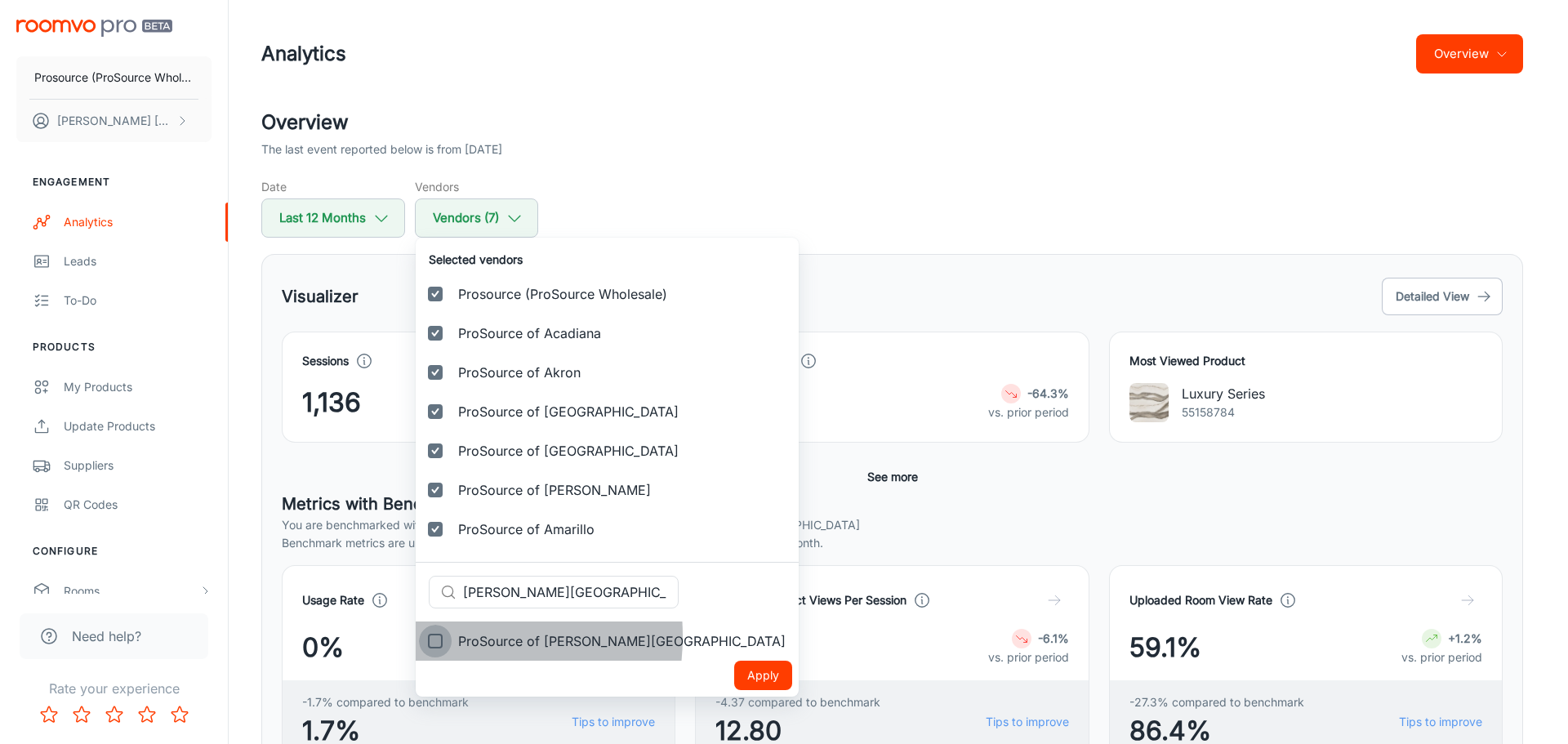
click at [442, 637] on input "ProSource of [PERSON_NAME][GEOGRAPHIC_DATA]" at bounding box center [435, 641] width 33 height 33
checkbox input "true"
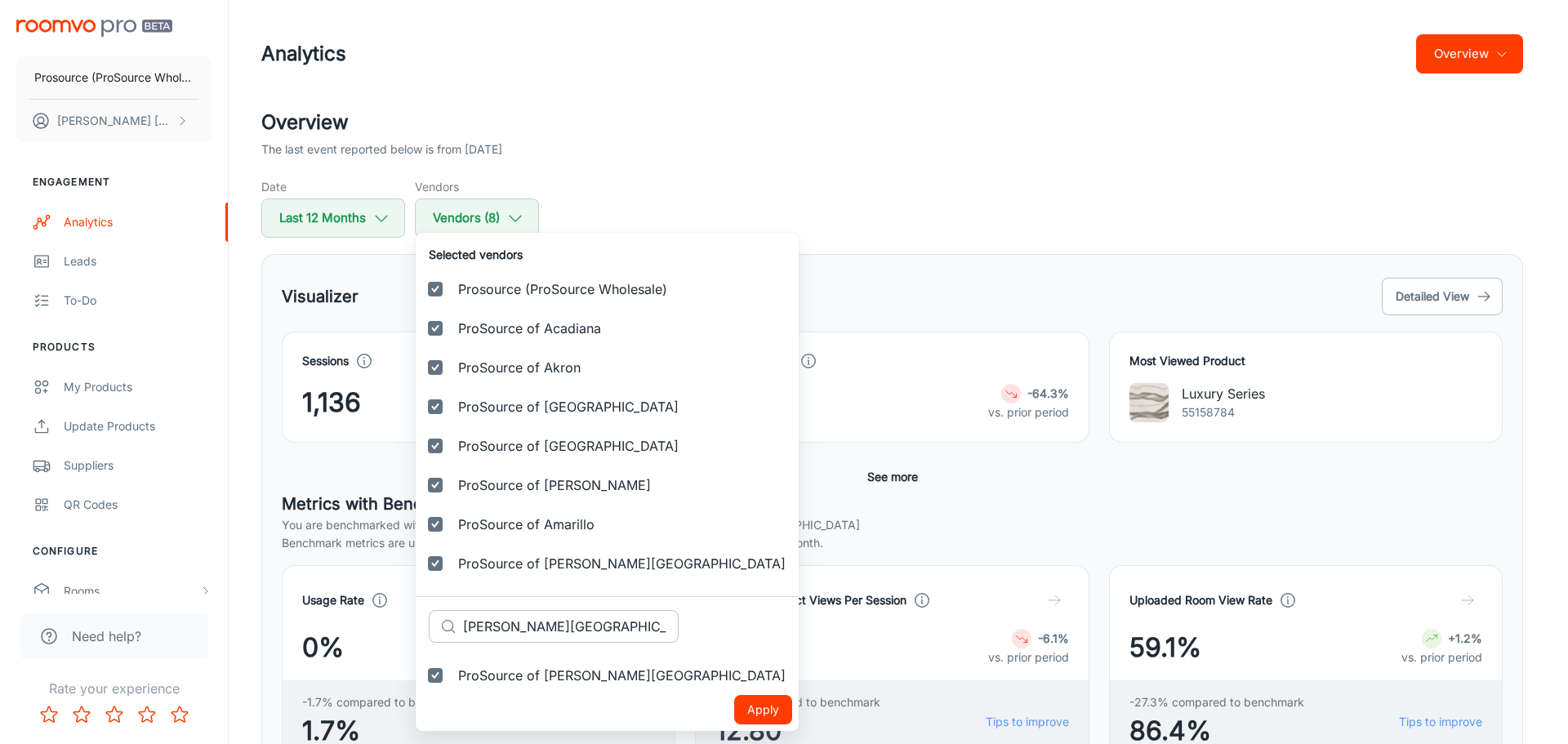
click at [496, 623] on input "[PERSON_NAME][GEOGRAPHIC_DATA]" at bounding box center [570, 627] width 216 height 33
click at [496, 624] on input "[PERSON_NAME][GEOGRAPHIC_DATA]" at bounding box center [570, 627] width 216 height 33
paste input "rdmore"
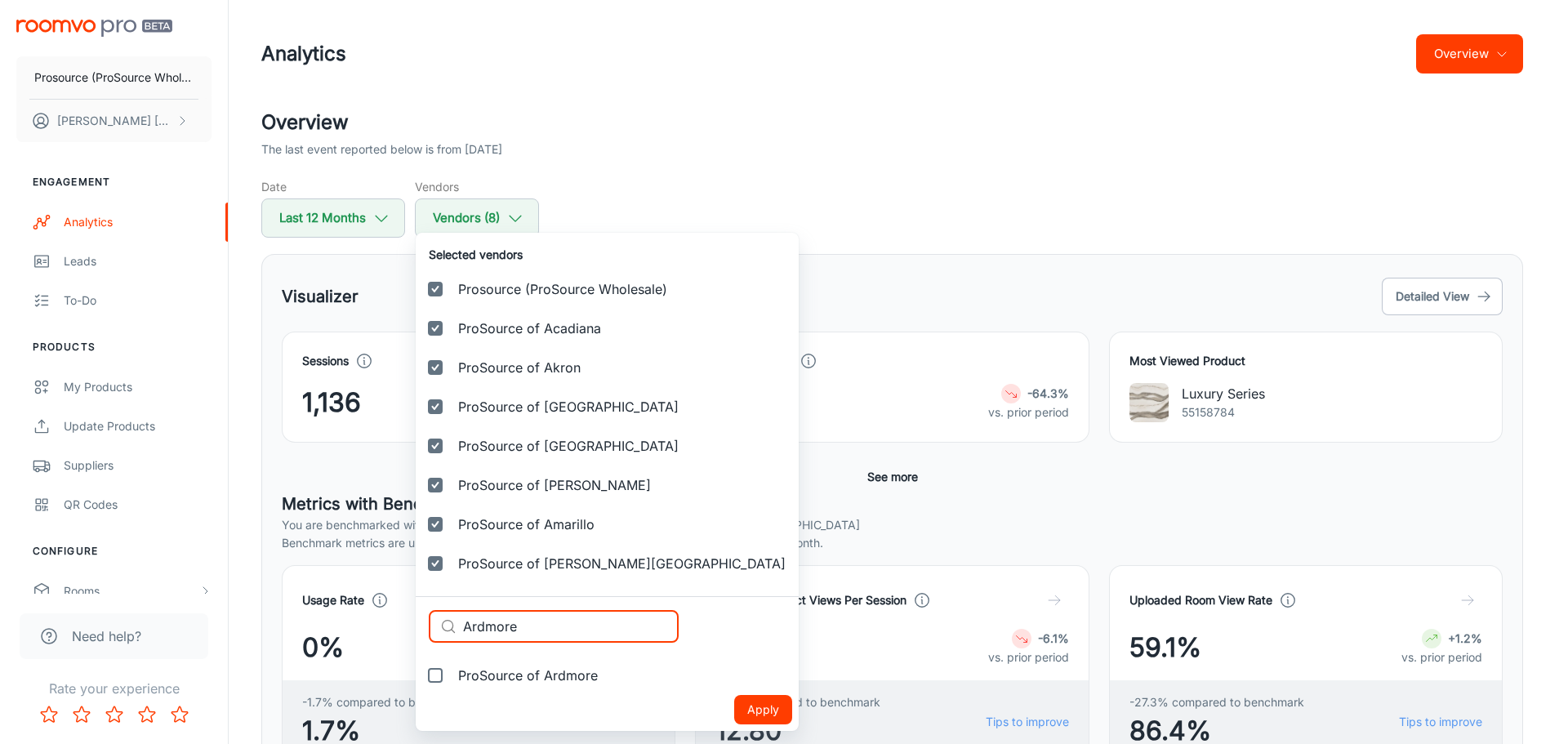
type input "Ardmore"
click at [436, 675] on input "ProSource of Ardmore" at bounding box center [435, 676] width 33 height 33
checkbox input "true"
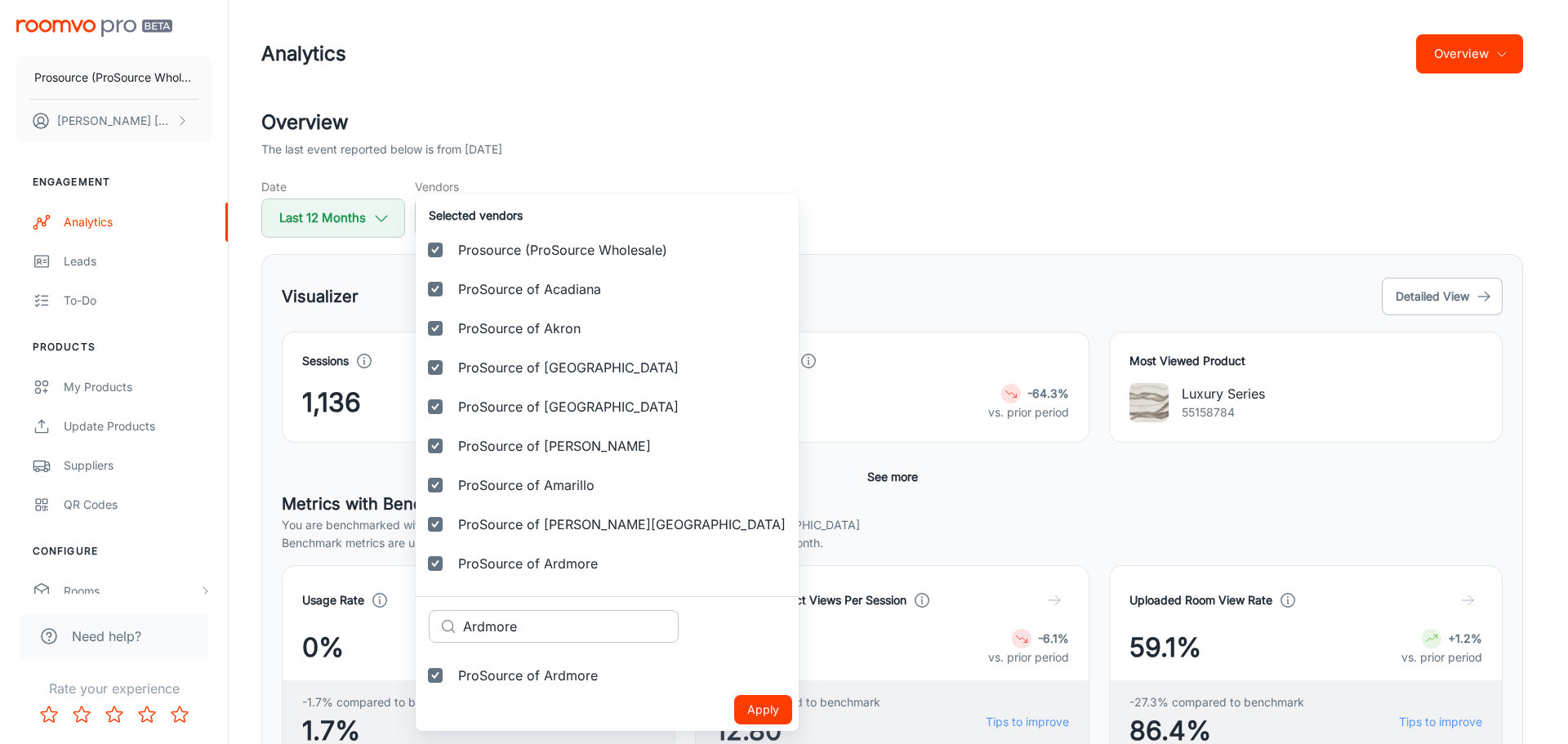
click at [533, 630] on input "Ardmore" at bounding box center [570, 627] width 216 height 33
paste input "ston"
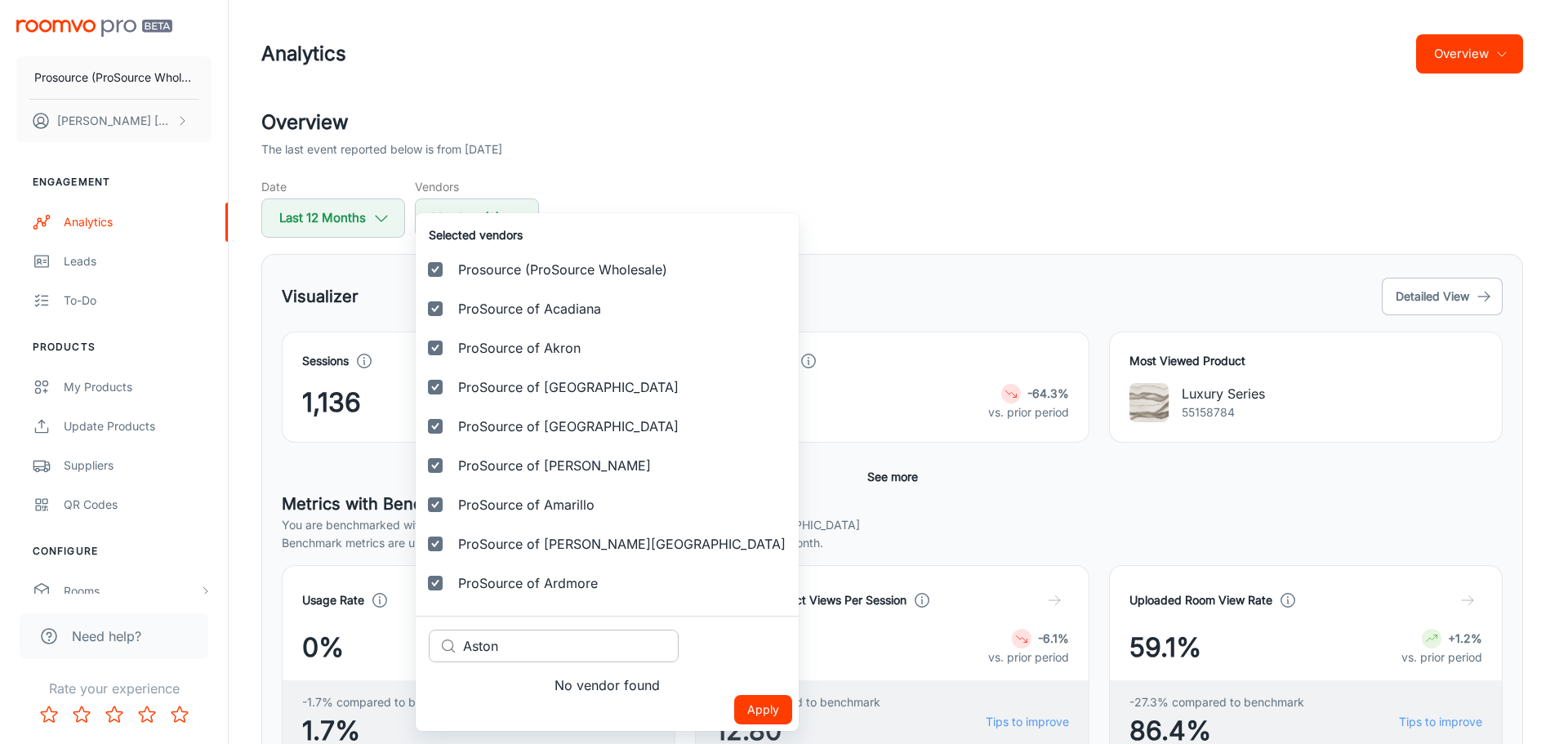
click at [523, 647] on input "Aston" at bounding box center [570, 646] width 216 height 33
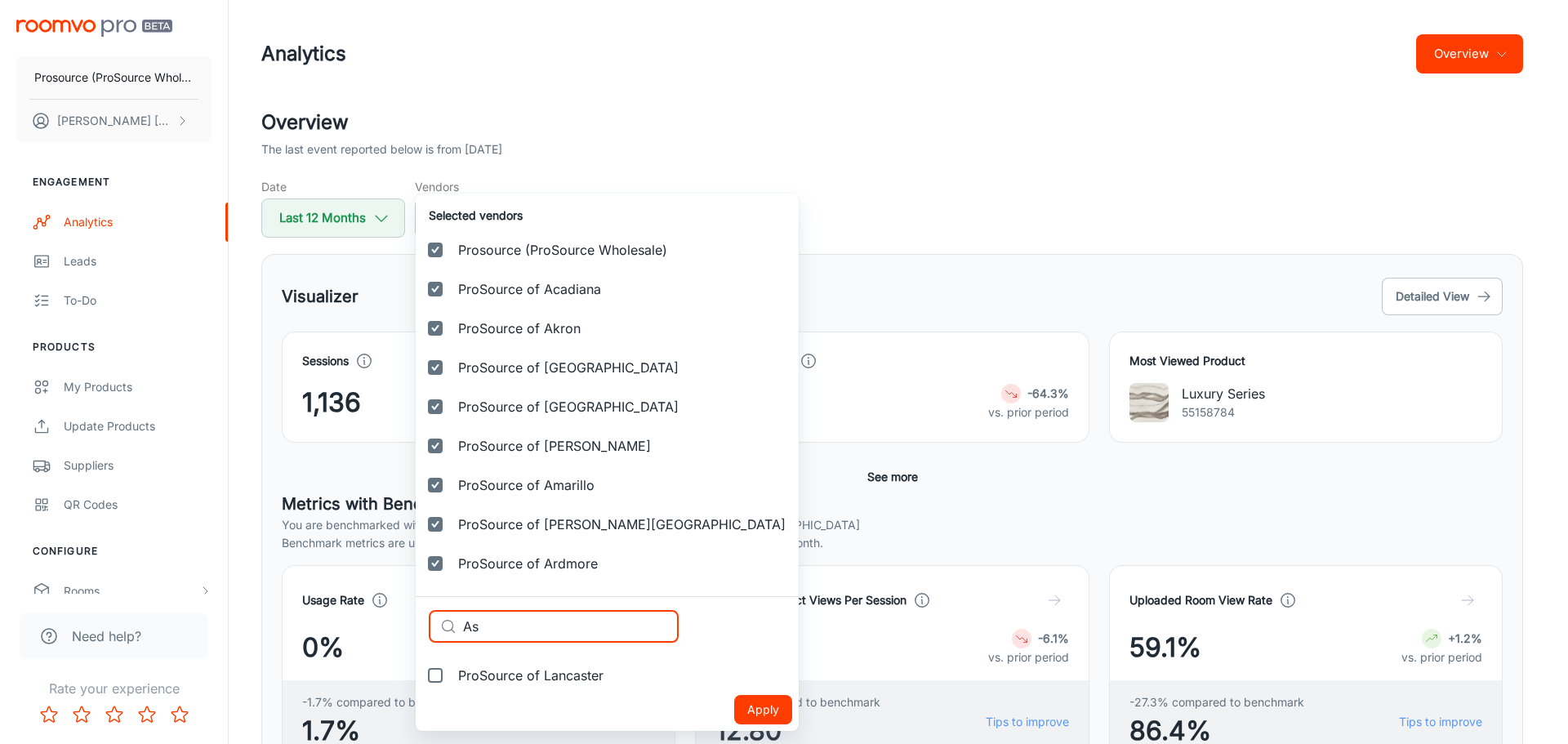
type input "A"
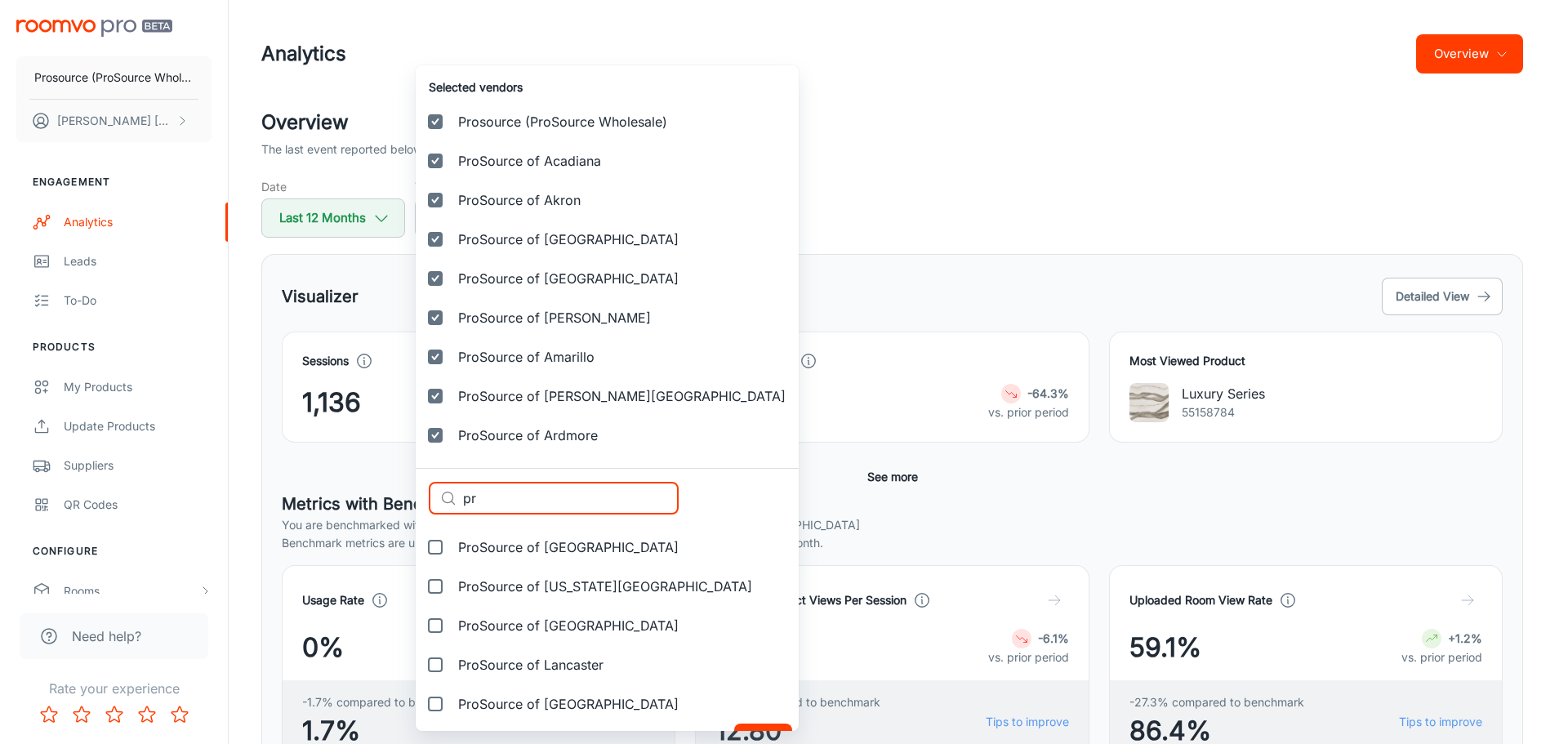
type input "p"
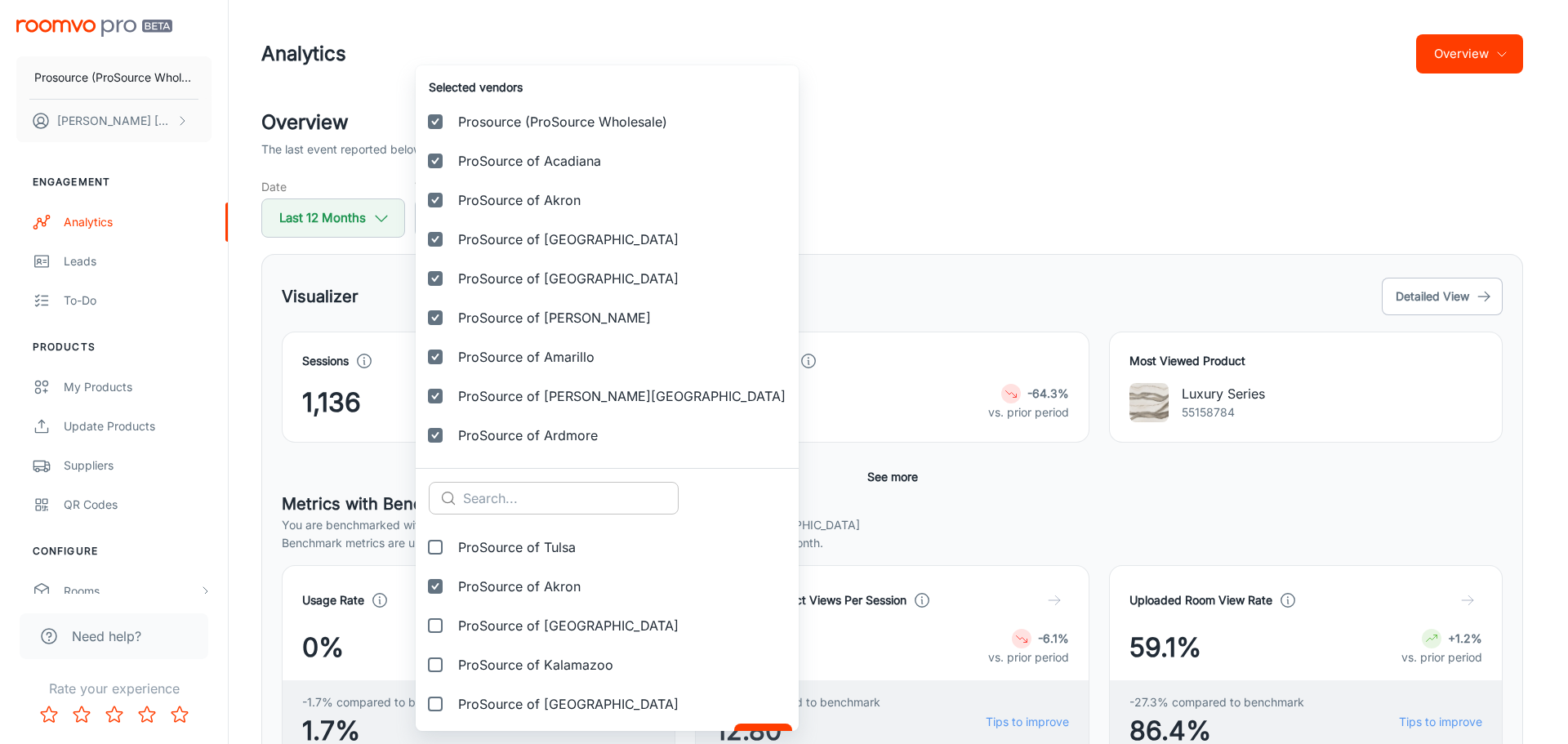
click at [475, 502] on input "text" at bounding box center [570, 498] width 216 height 33
paste input "[GEOGRAPHIC_DATA]"
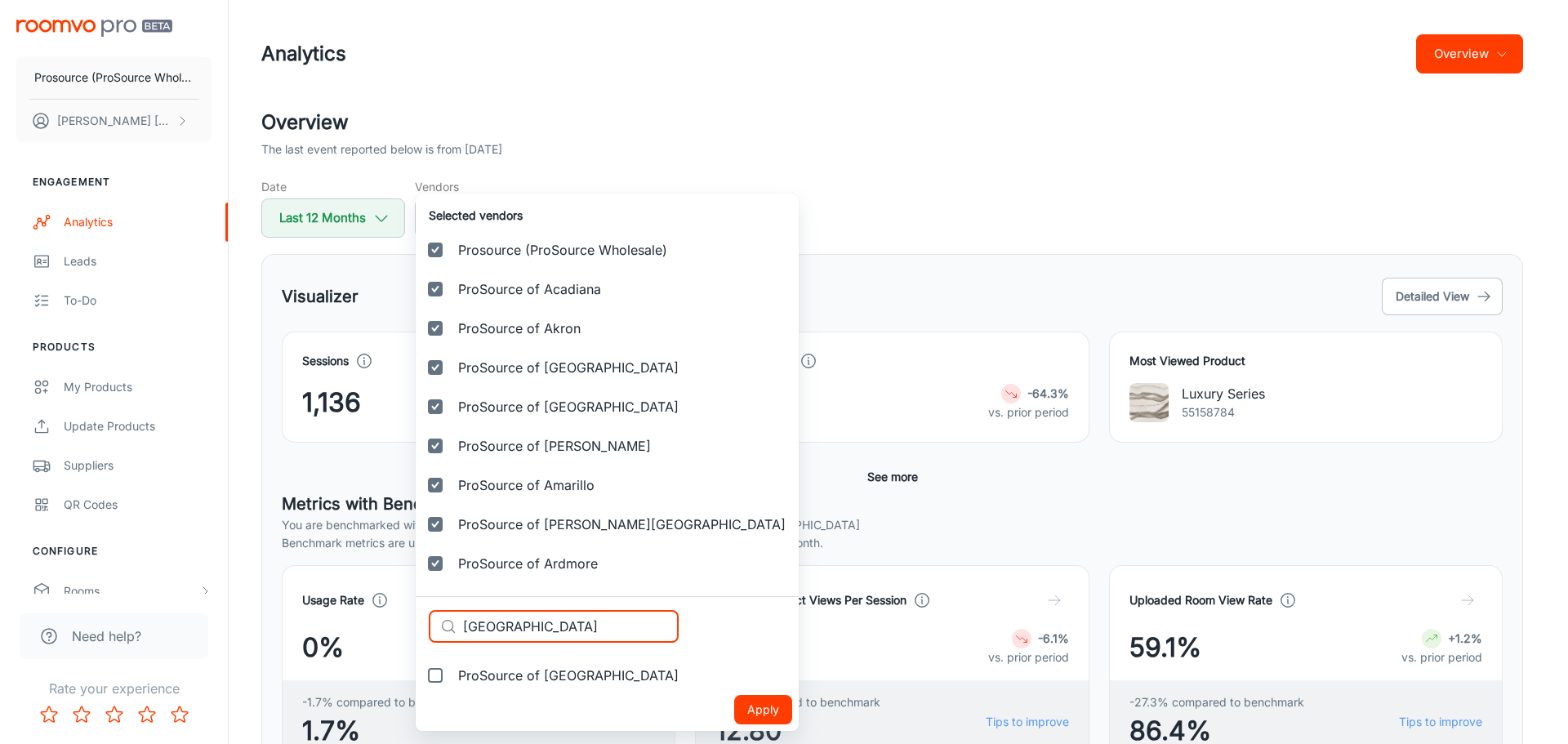
type input "[GEOGRAPHIC_DATA]"
click at [434, 680] on input "ProSource of [GEOGRAPHIC_DATA]" at bounding box center [435, 676] width 33 height 33
checkbox input "true"
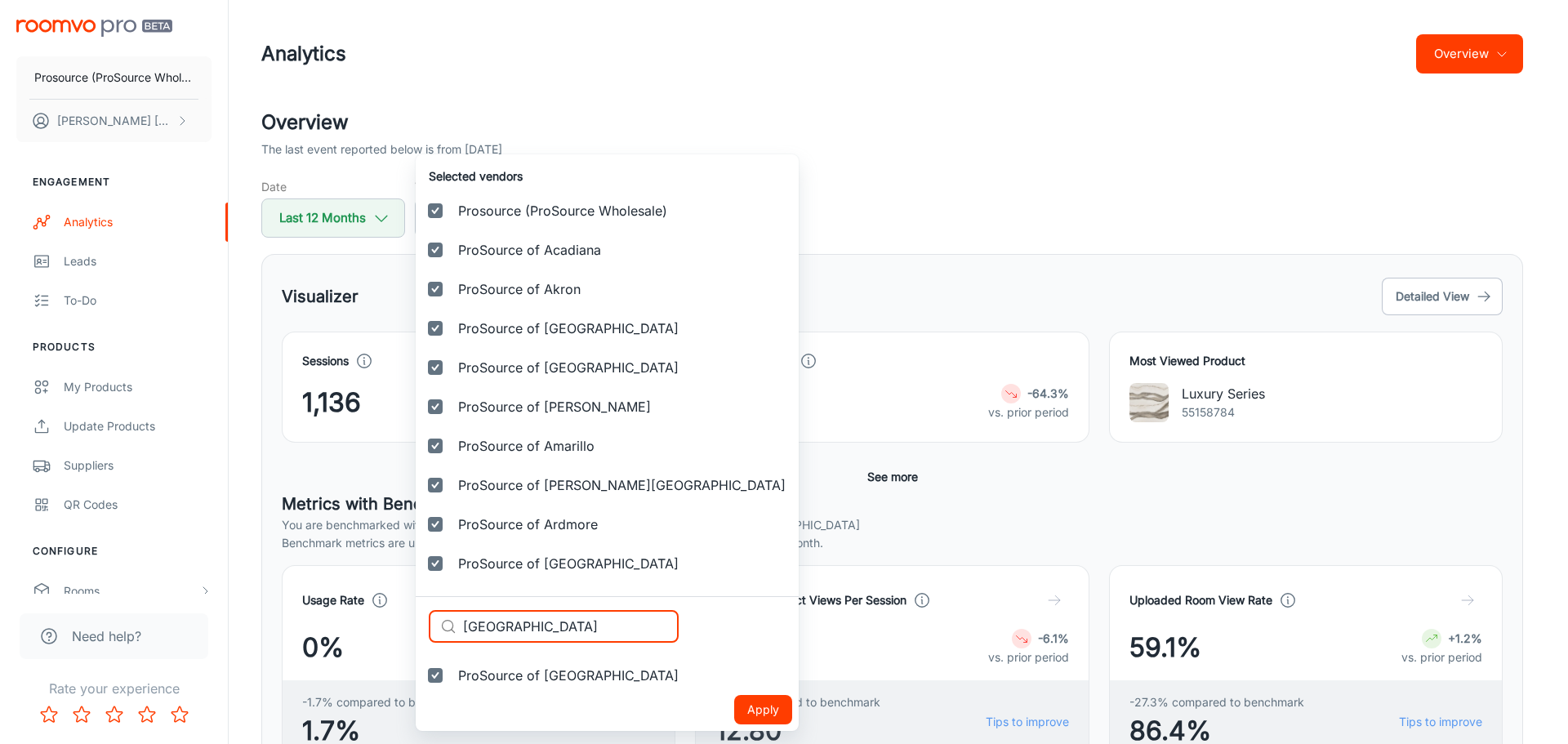
drag, startPoint x: 524, startPoint y: 621, endPoint x: 430, endPoint y: 624, distance: 94.0
click at [430, 624] on div "​ [GEOGRAPHIC_DATA] ​" at bounding box center [554, 627] width 249 height 33
paste input "ustin"
type input "Austin"
click at [433, 678] on input "ProSource of Austin" at bounding box center [435, 676] width 33 height 33
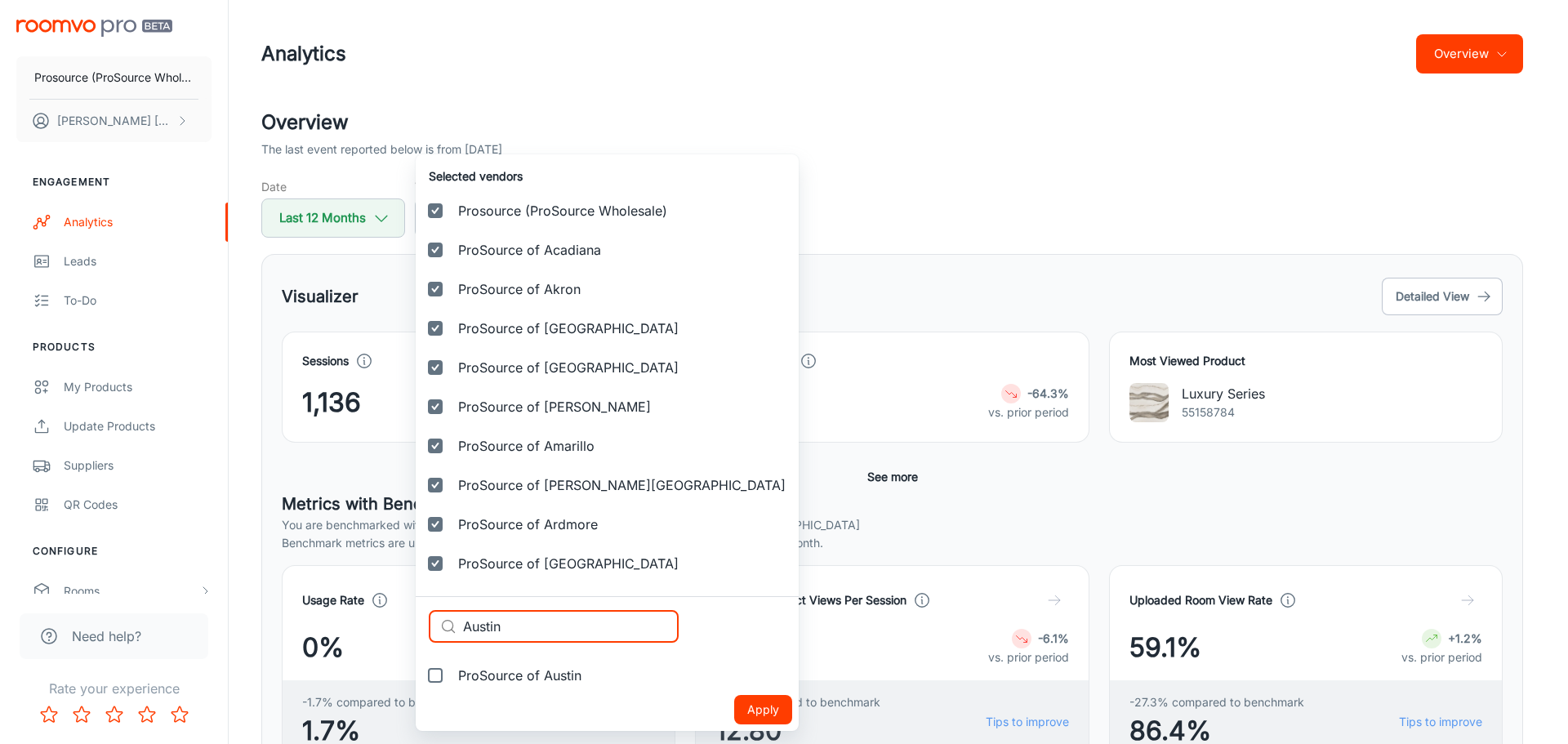
checkbox input "true"
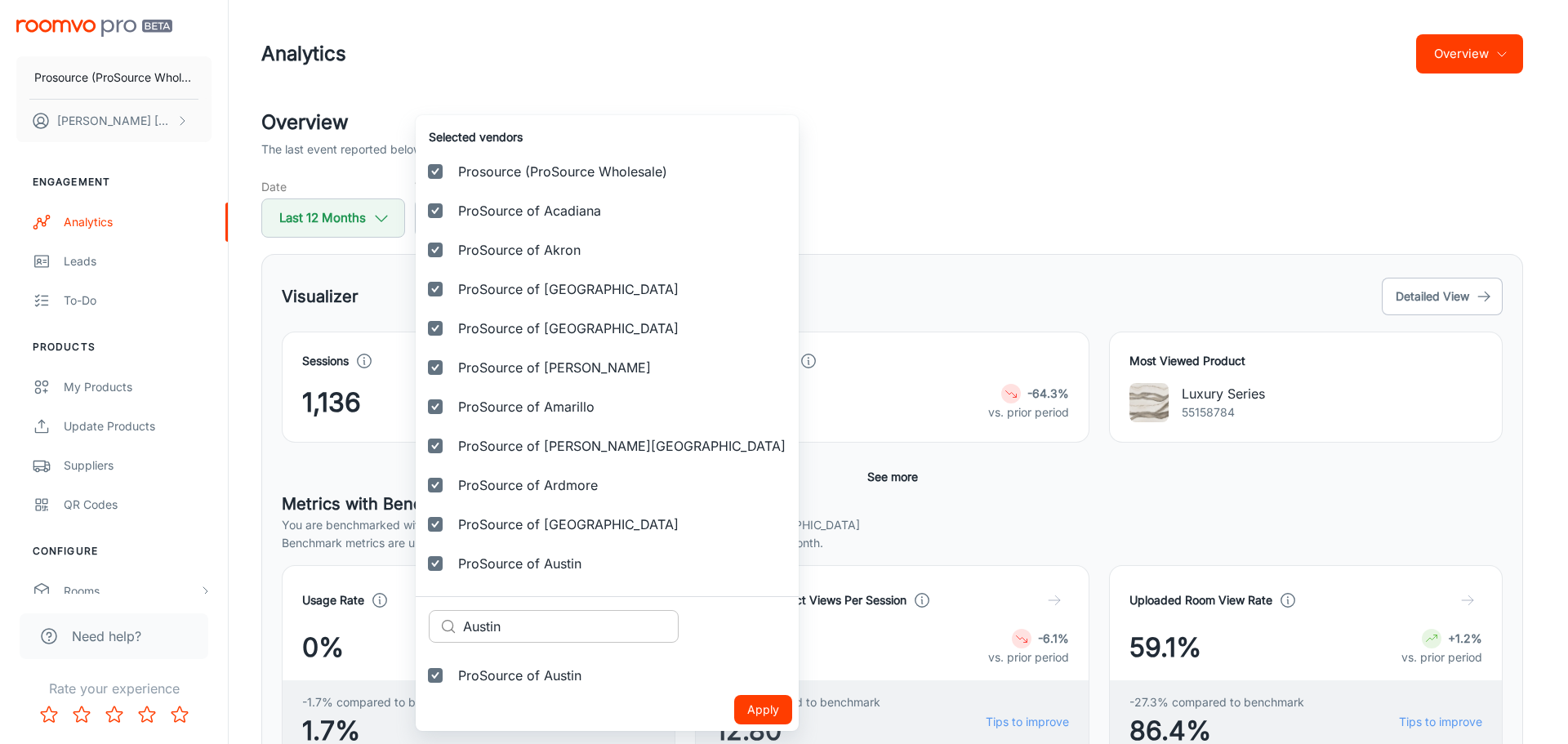
click at [489, 630] on input "Austin" at bounding box center [570, 627] width 216 height 33
paste input "Baton Rouge"
type input "Baton Rouge"
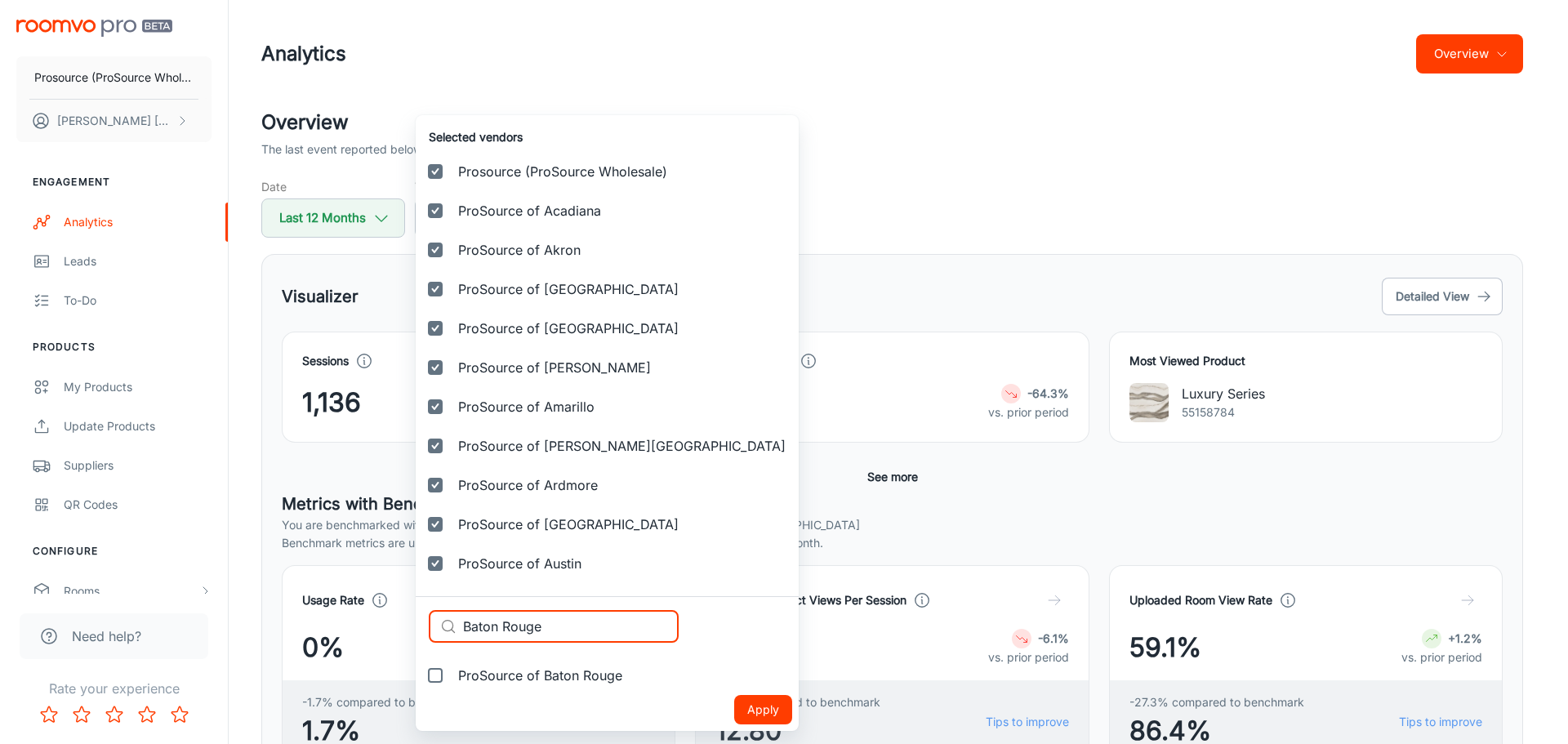
click at [433, 670] on input "ProSource of Baton Rouge" at bounding box center [435, 676] width 33 height 33
checkbox input "true"
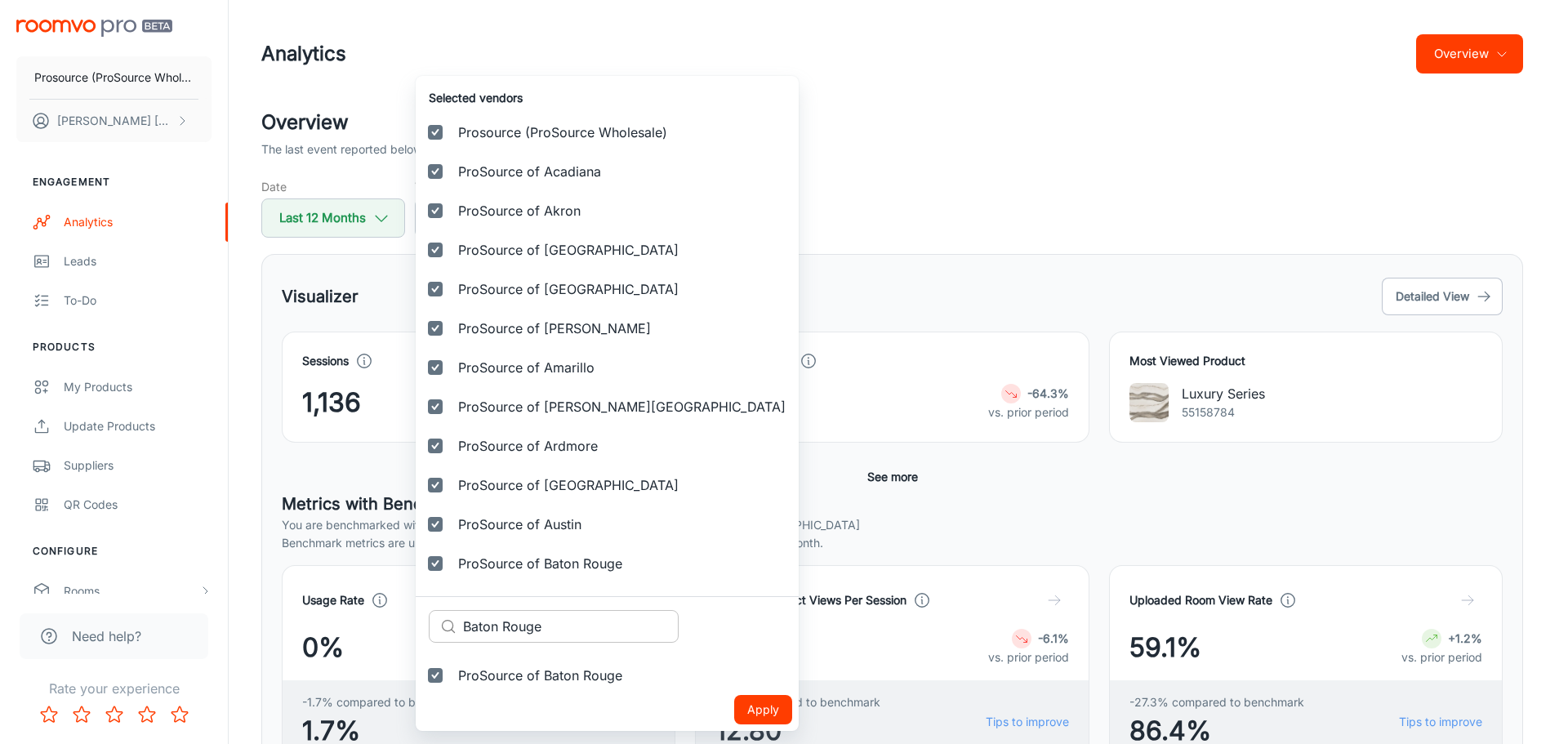
click at [503, 620] on input "Baton Rouge" at bounding box center [570, 627] width 216 height 33
paste input "eachwood"
type input "Beachwood"
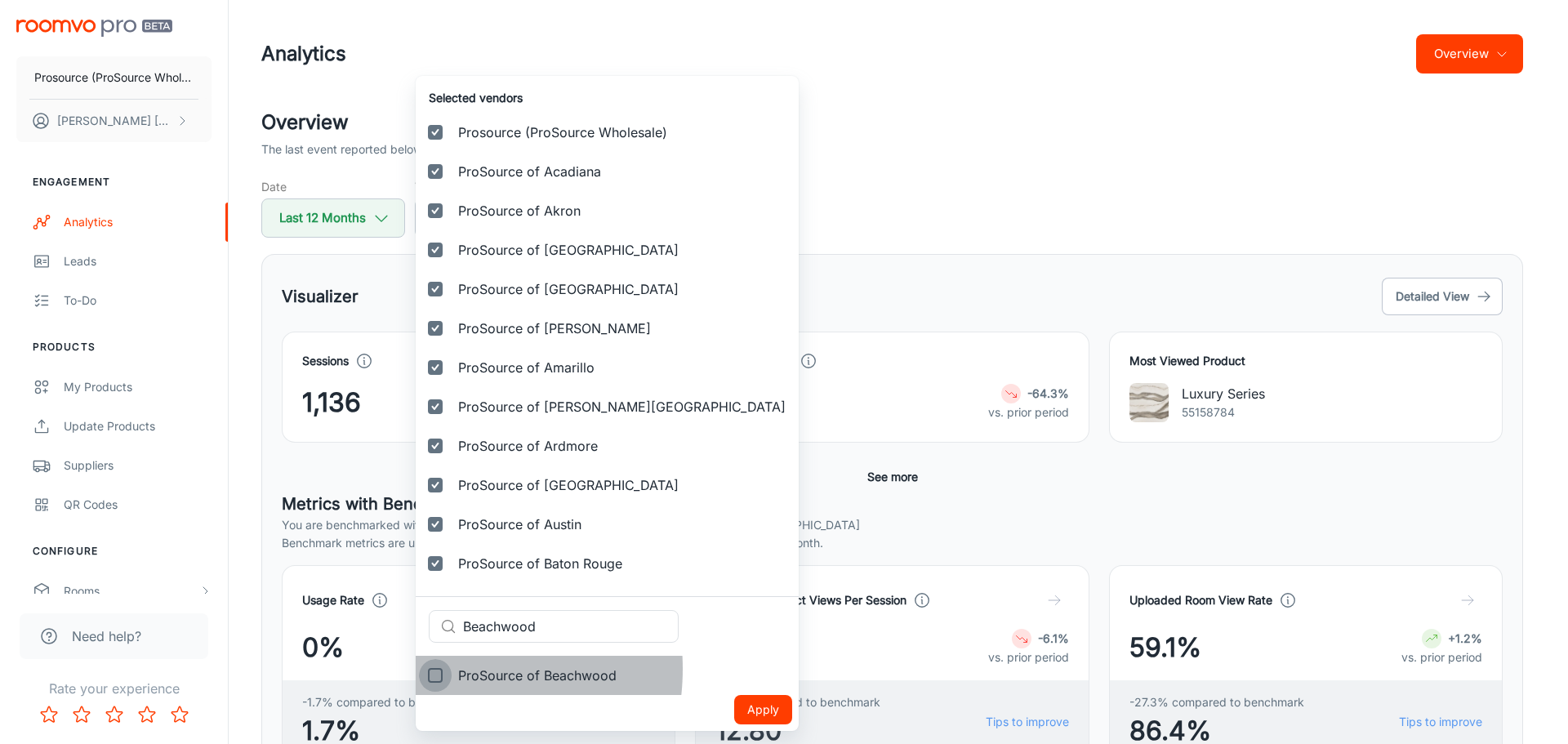
click at [438, 668] on input "ProSource of Beachwood" at bounding box center [435, 676] width 33 height 33
checkbox input "true"
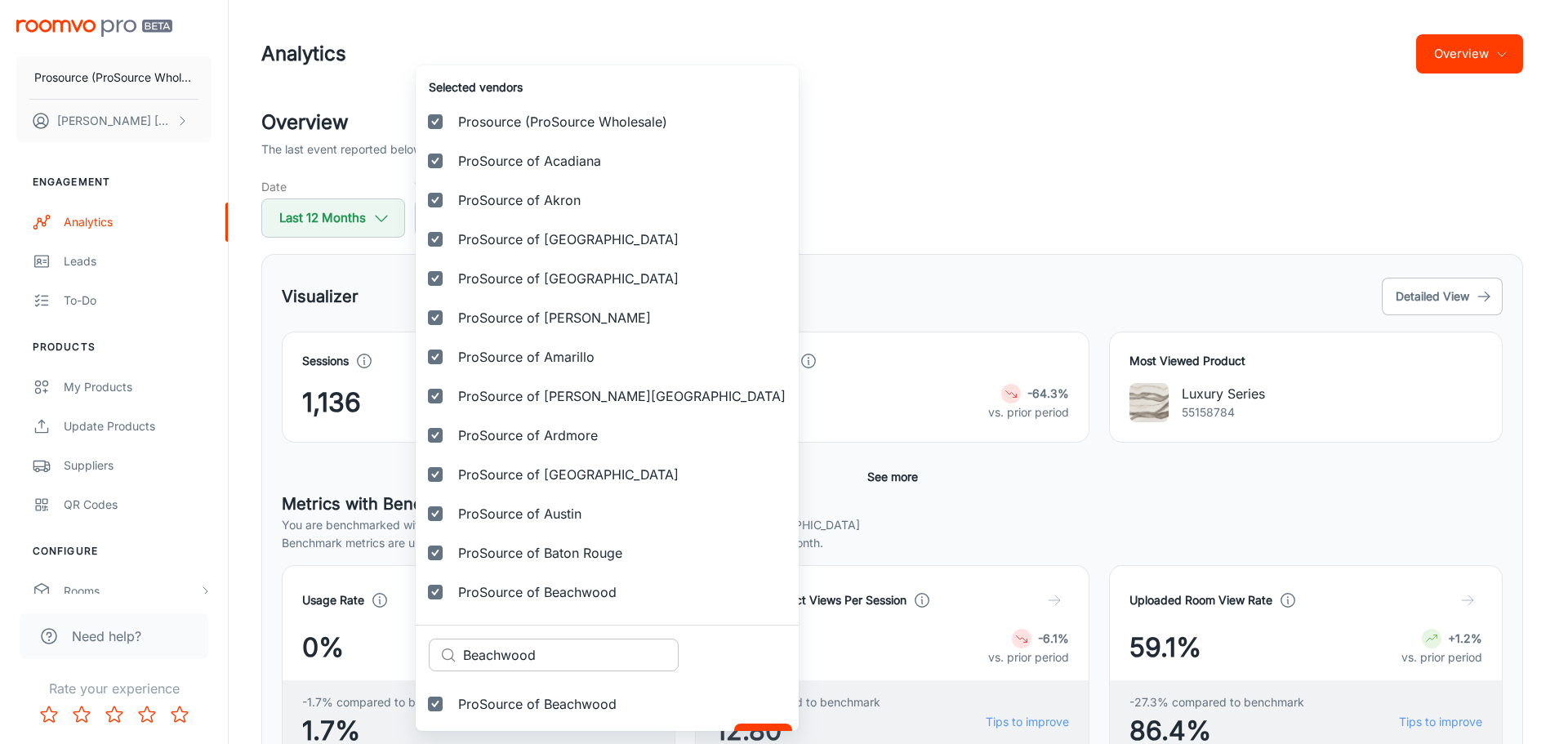
click at [517, 660] on input "Beachwood" at bounding box center [570, 655] width 216 height 33
paste input "illings"
type input "[PERSON_NAME]"
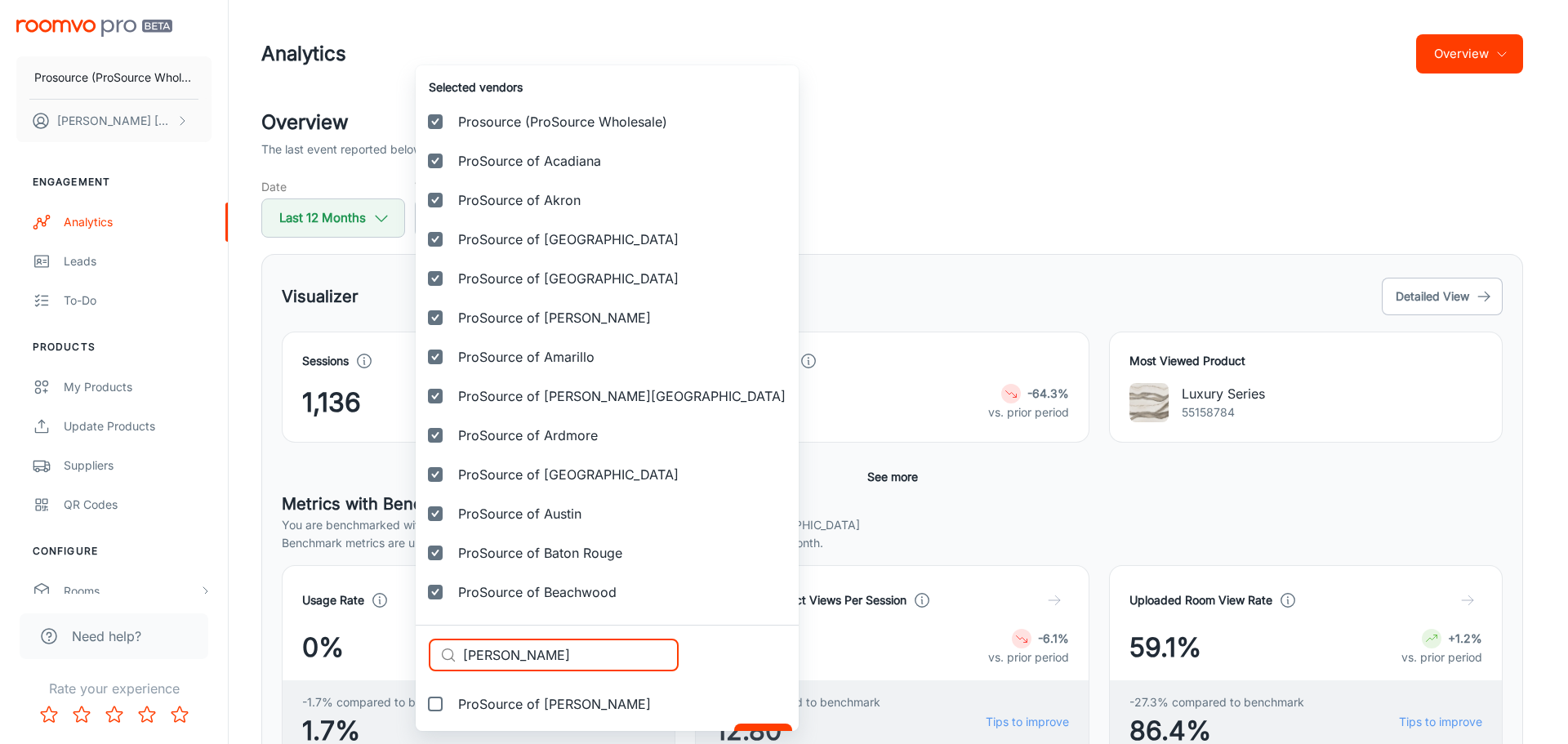
click at [445, 711] on input "ProSource of [PERSON_NAME]" at bounding box center [435, 704] width 33 height 33
checkbox input "true"
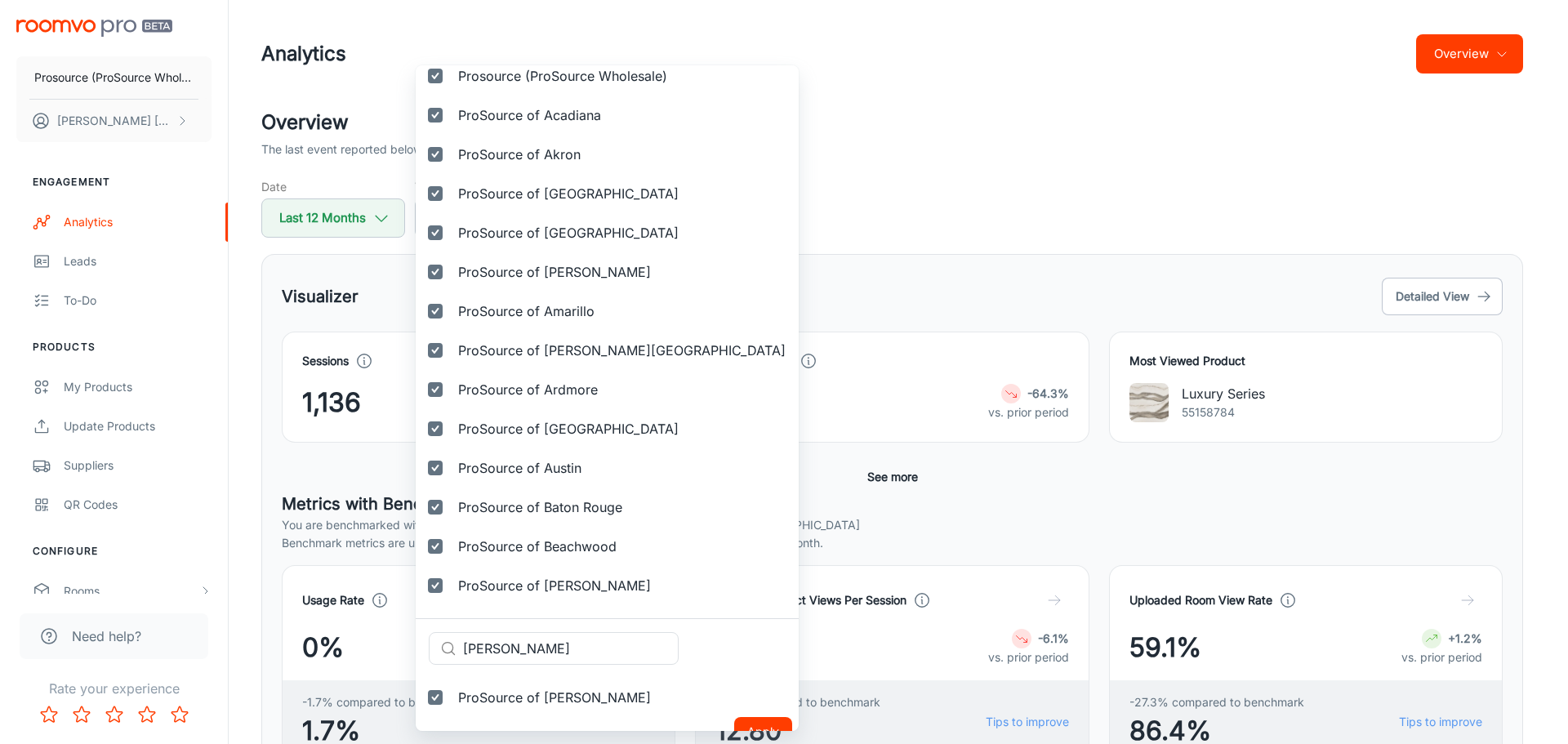
scroll to position [67, 0]
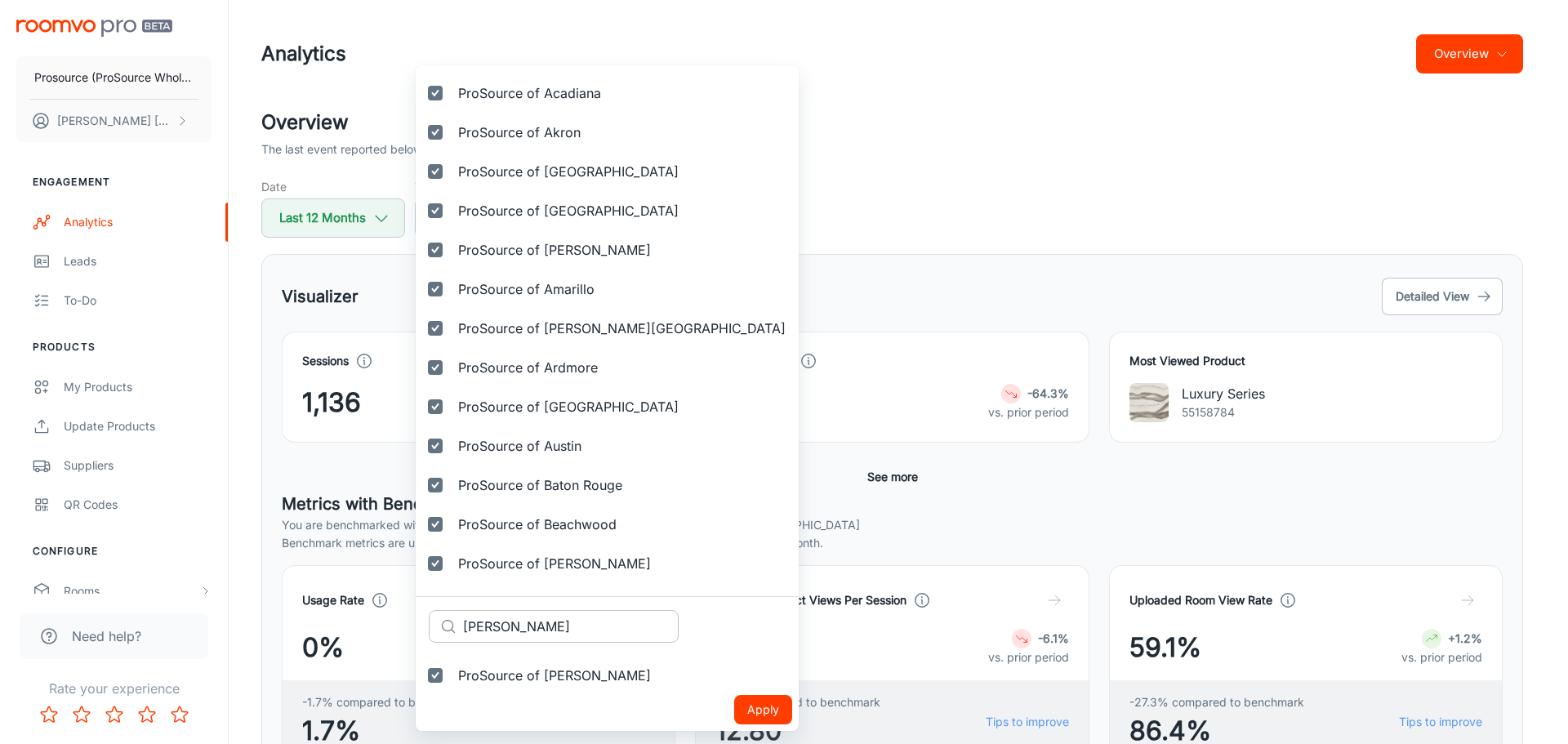
click at [485, 626] on input "[PERSON_NAME]" at bounding box center [570, 627] width 216 height 33
click at [485, 627] on input "[PERSON_NAME]" at bounding box center [570, 627] width 216 height 33
paste input "rmingham"
type input "[GEOGRAPHIC_DATA]"
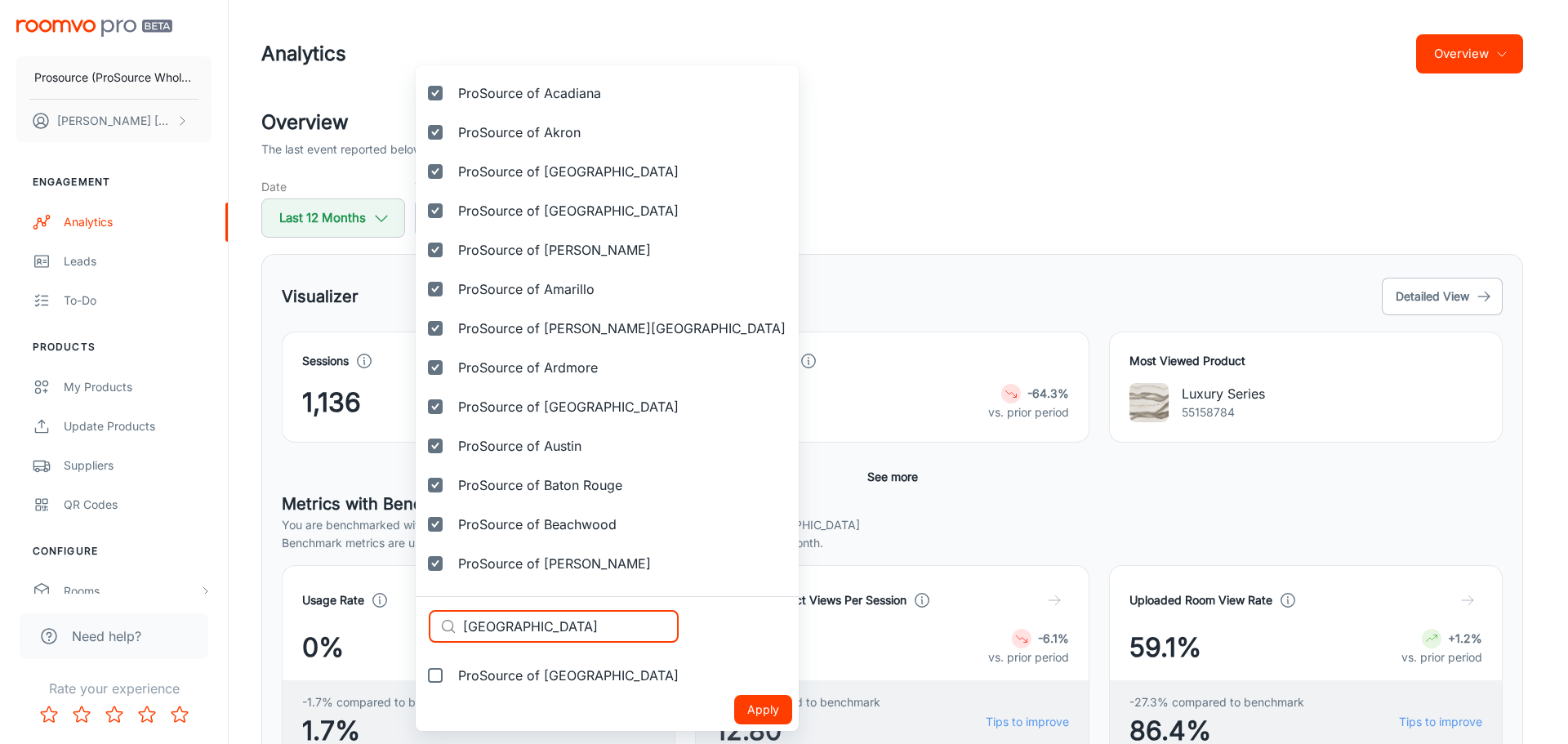
click at [439, 671] on input "ProSource of [GEOGRAPHIC_DATA]" at bounding box center [435, 676] width 33 height 33
checkbox input "true"
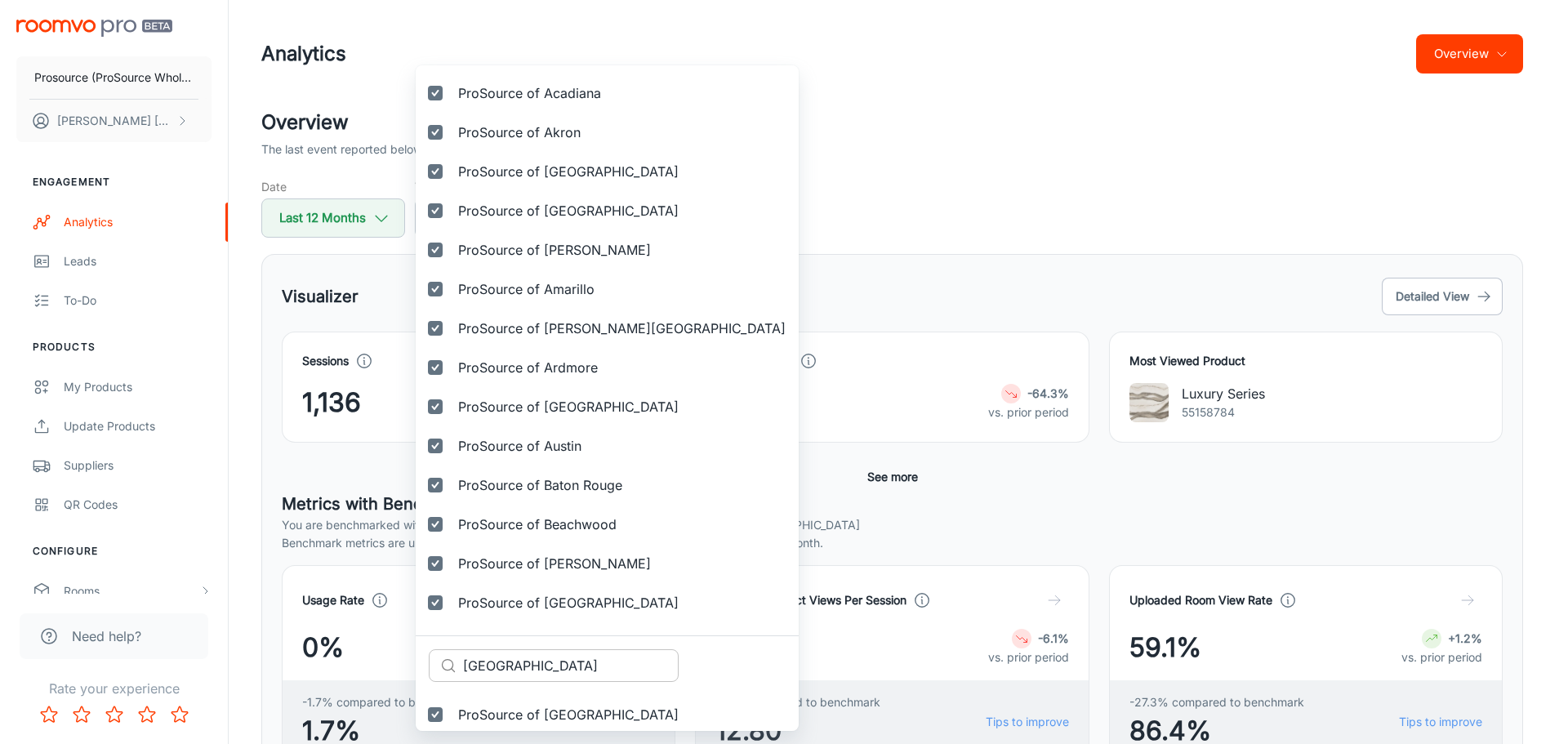
click at [523, 662] on input "[GEOGRAPHIC_DATA]" at bounding box center [570, 666] width 216 height 33
click at [523, 663] on input "[GEOGRAPHIC_DATA]" at bounding box center [570, 666] width 216 height 33
paste input "loomington"
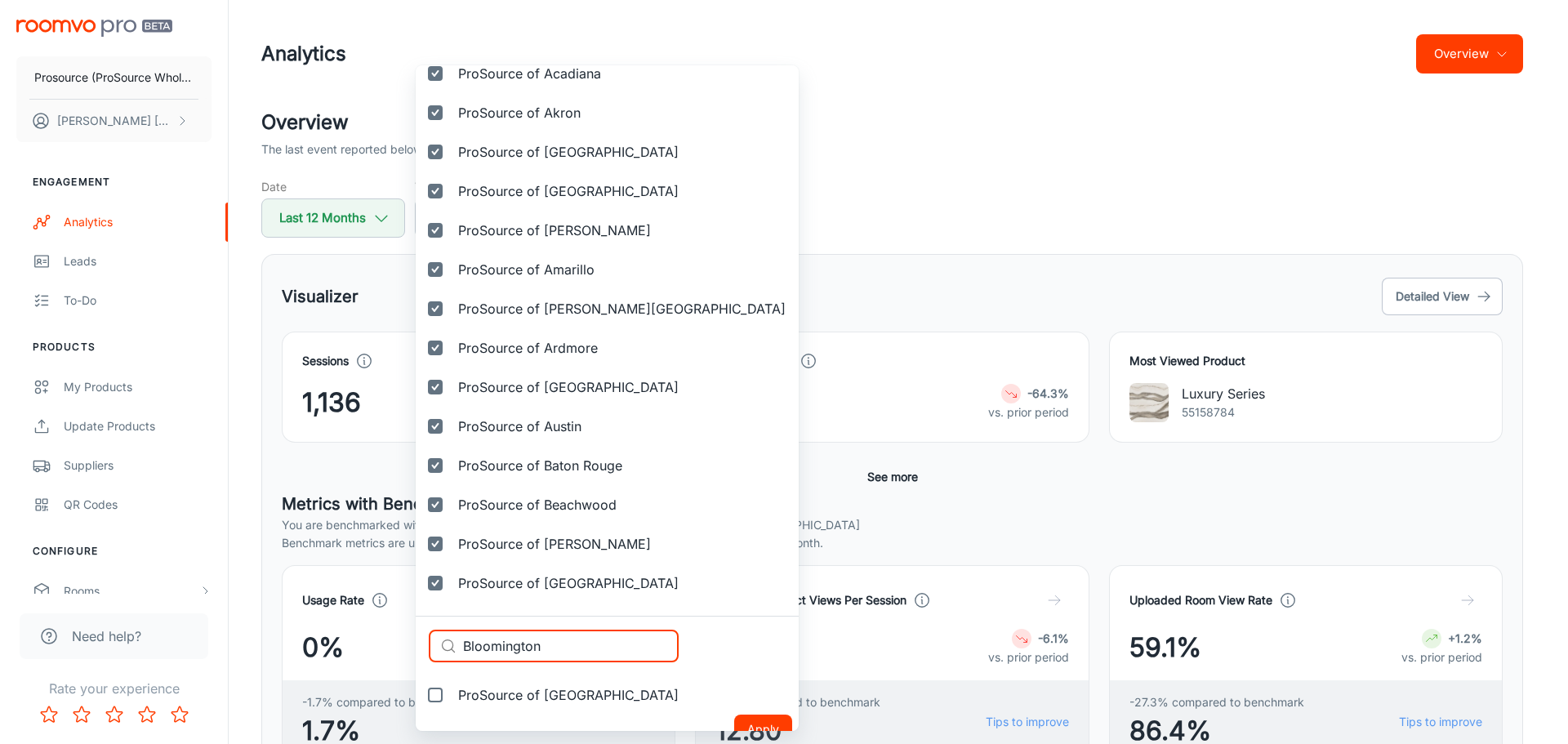
scroll to position [107, 0]
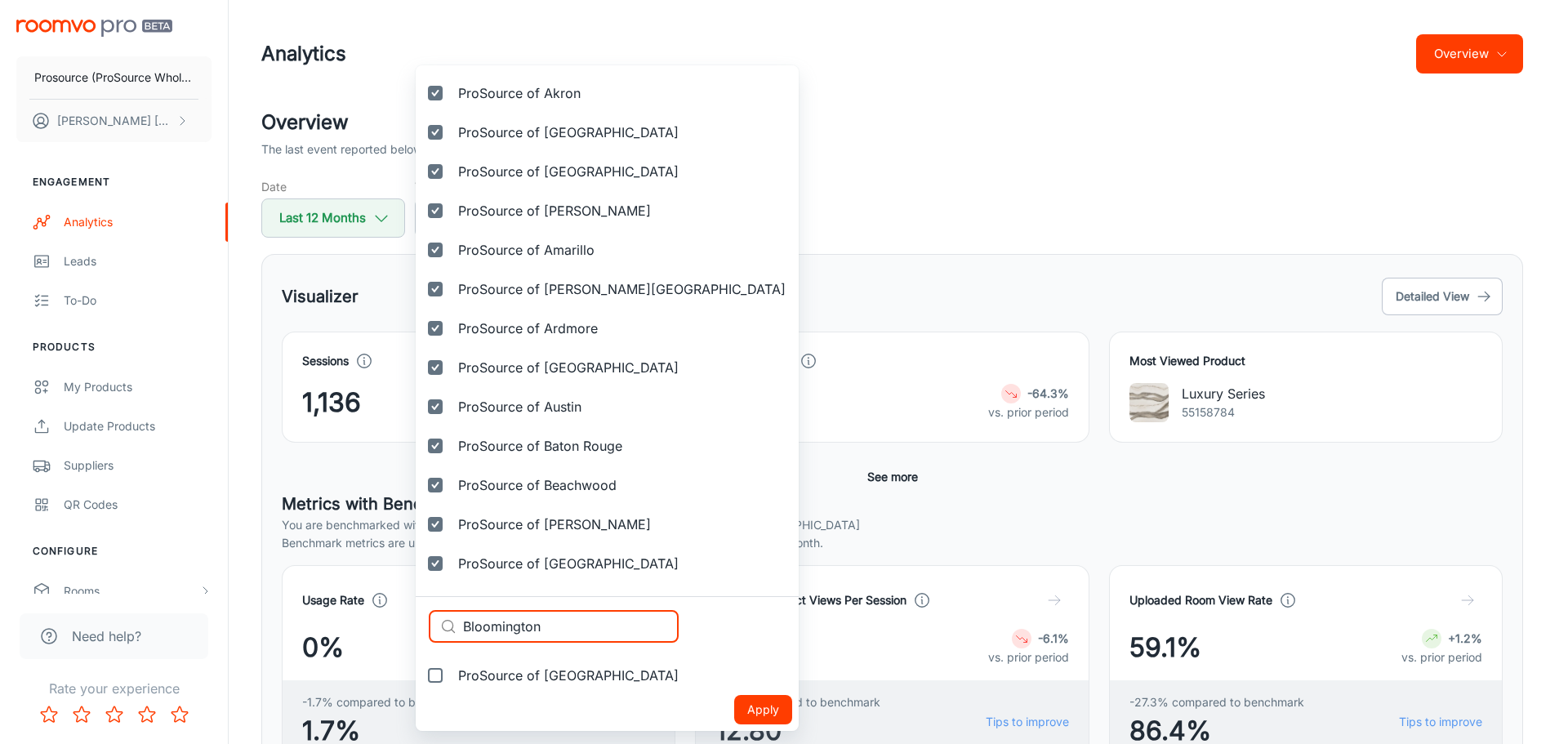
type input "Bloomington"
click at [433, 674] on input "ProSource of [GEOGRAPHIC_DATA]" at bounding box center [435, 676] width 33 height 33
checkbox input "true"
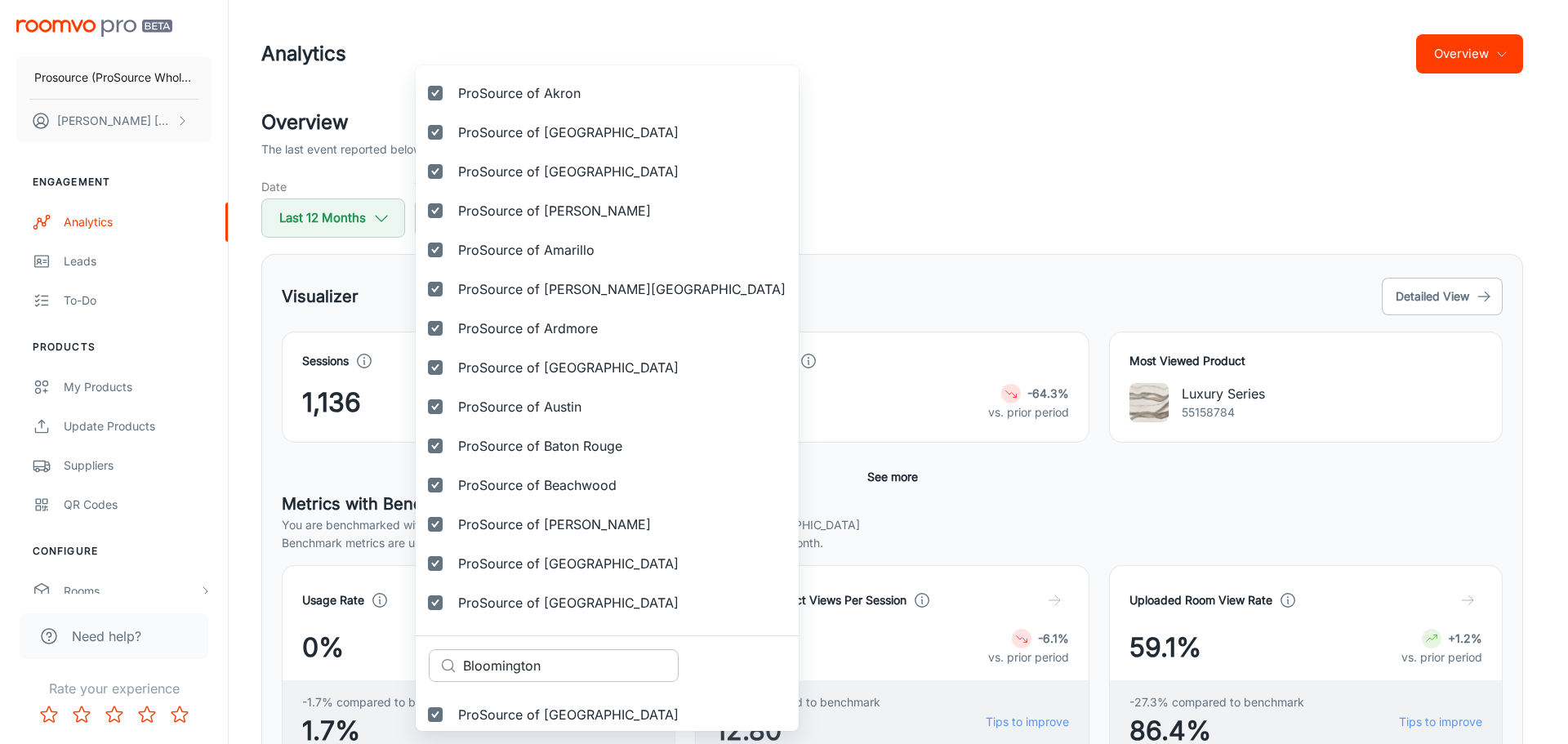
click at [498, 661] on input "Bloomington" at bounding box center [570, 666] width 216 height 33
paste input "oise"
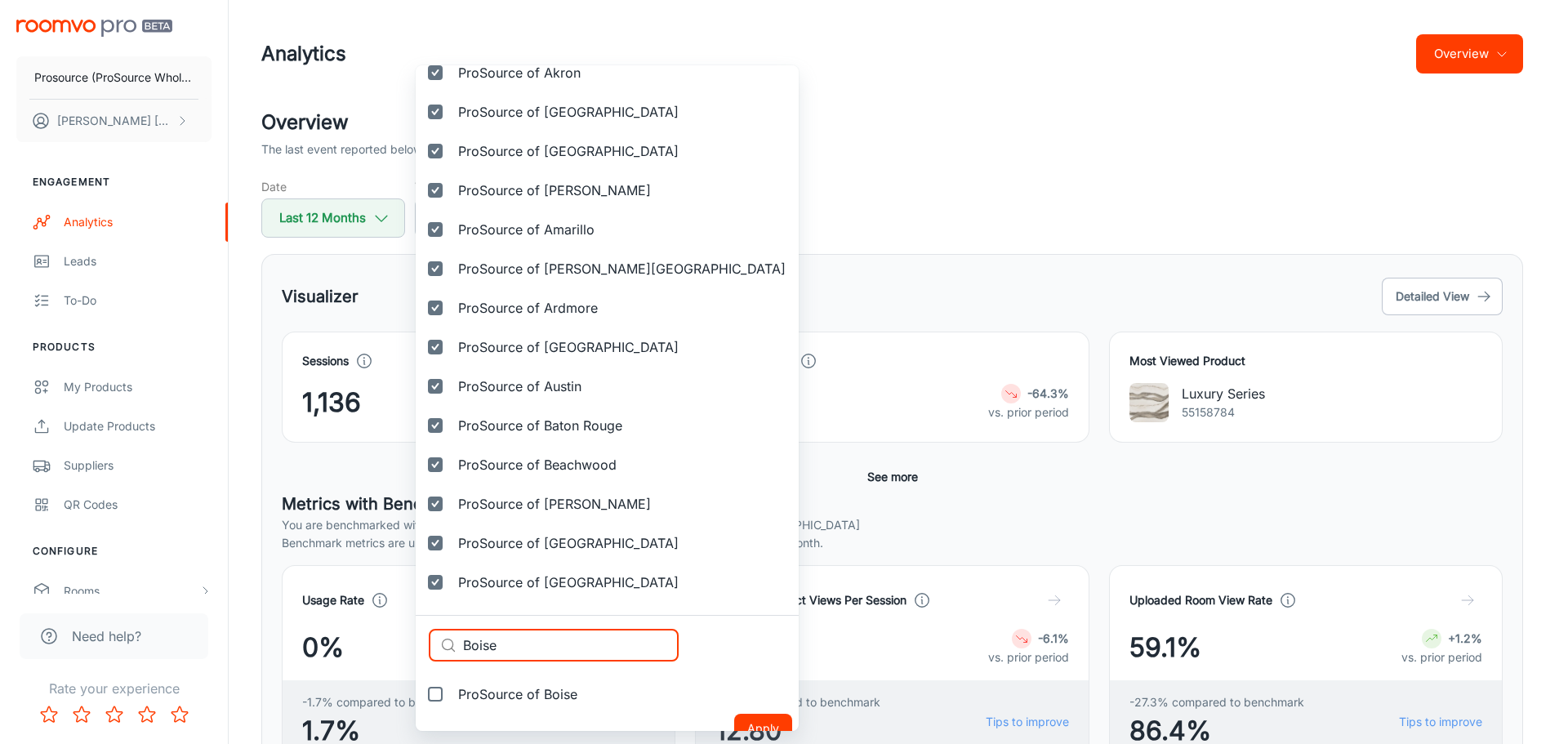
scroll to position [147, 0]
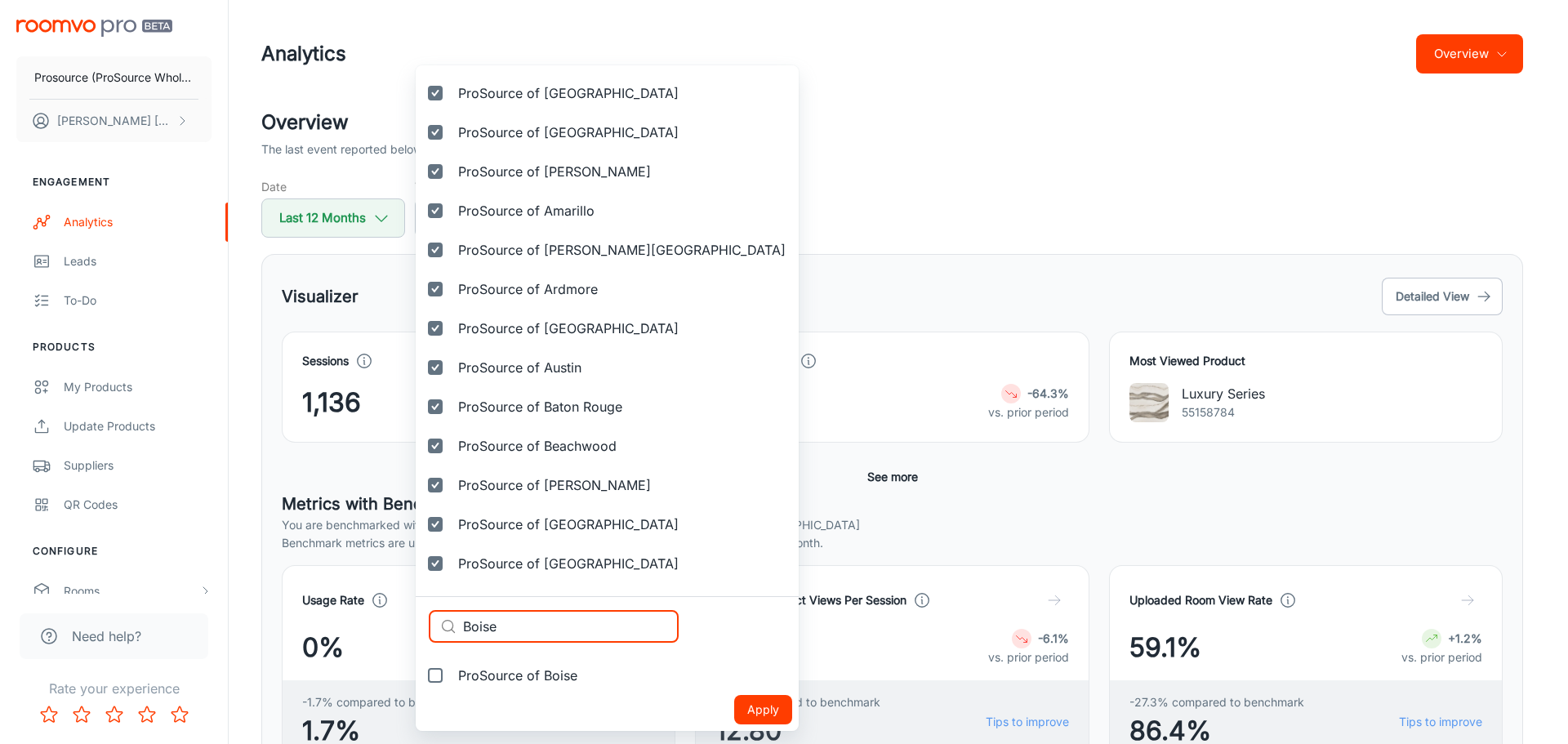
type input "Boise"
click at [445, 676] on input "ProSource of Boise" at bounding box center [435, 676] width 33 height 33
checkbox input "true"
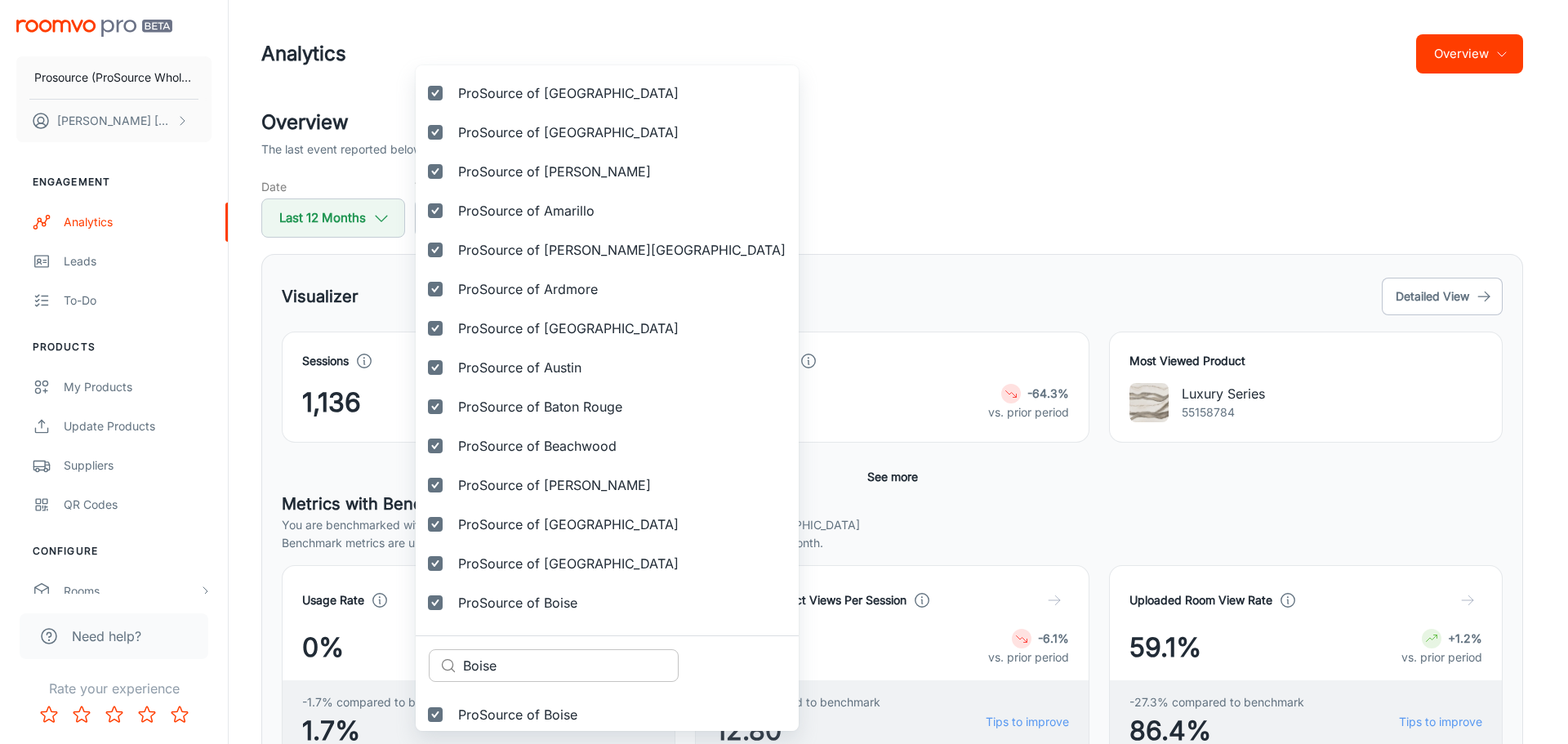
click at [502, 658] on input "Boise" at bounding box center [570, 666] width 216 height 33
paste input "ston"
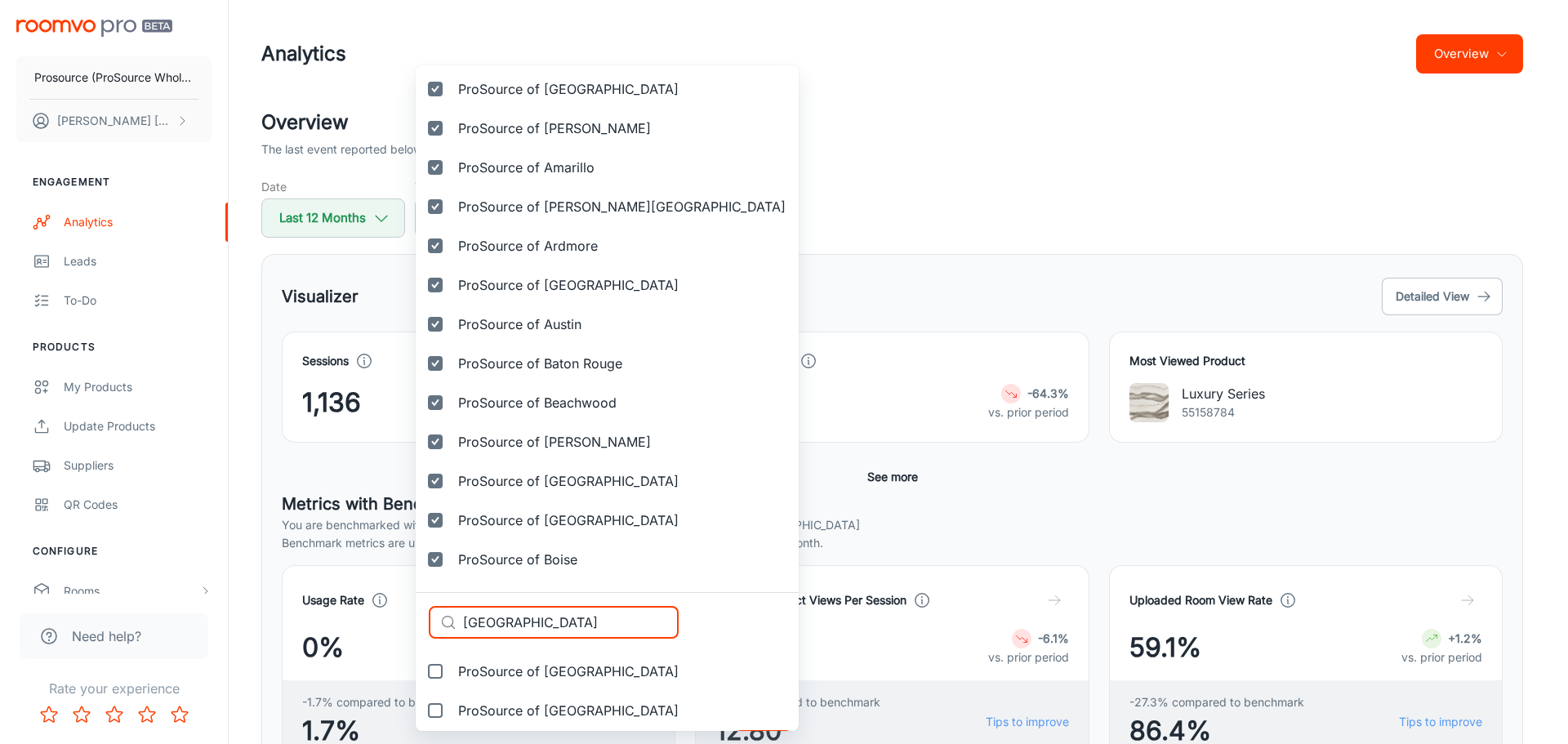
scroll to position [225, 0]
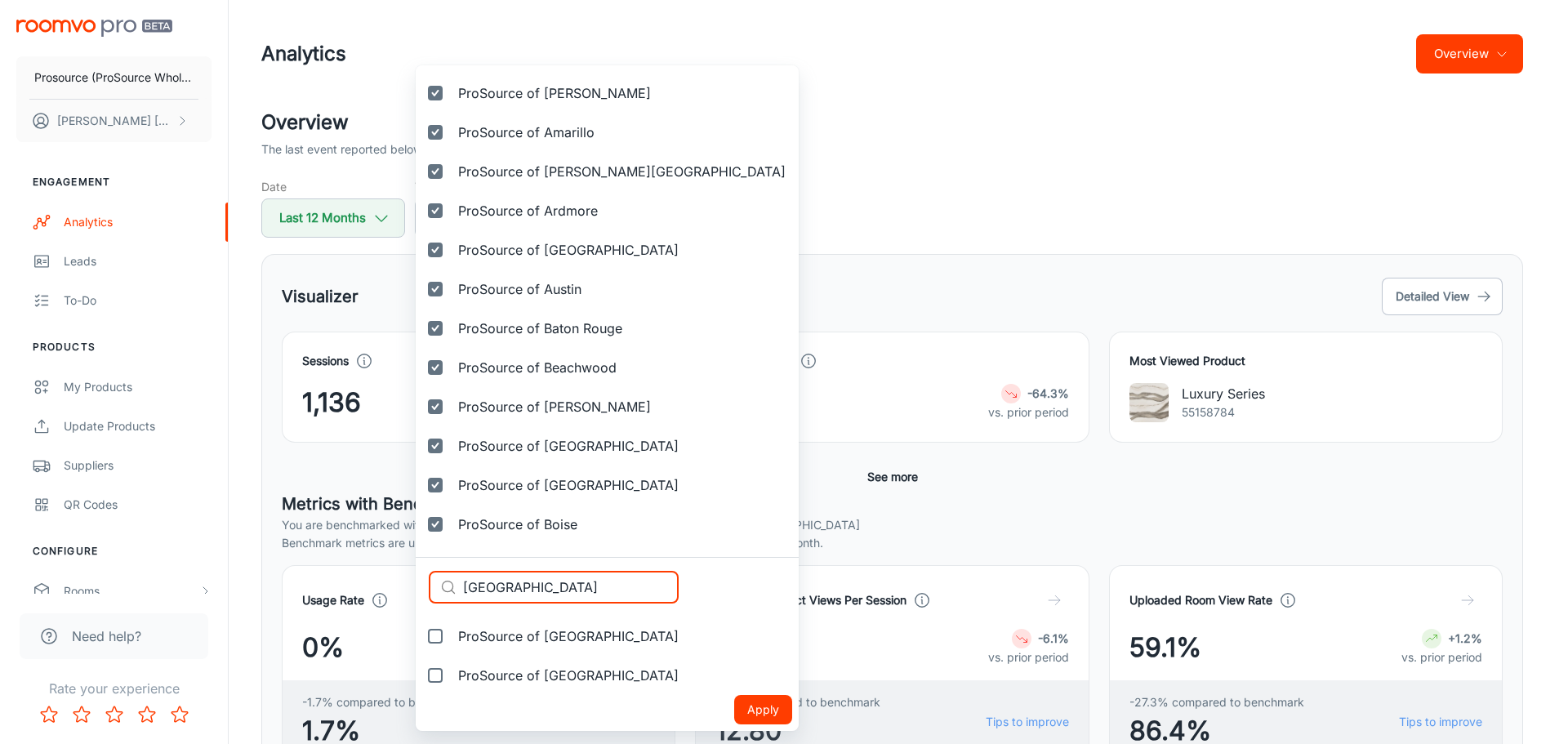
type input "[GEOGRAPHIC_DATA]"
click at [443, 634] on input "ProSource of [GEOGRAPHIC_DATA]" at bounding box center [435, 637] width 33 height 33
checkbox input "true"
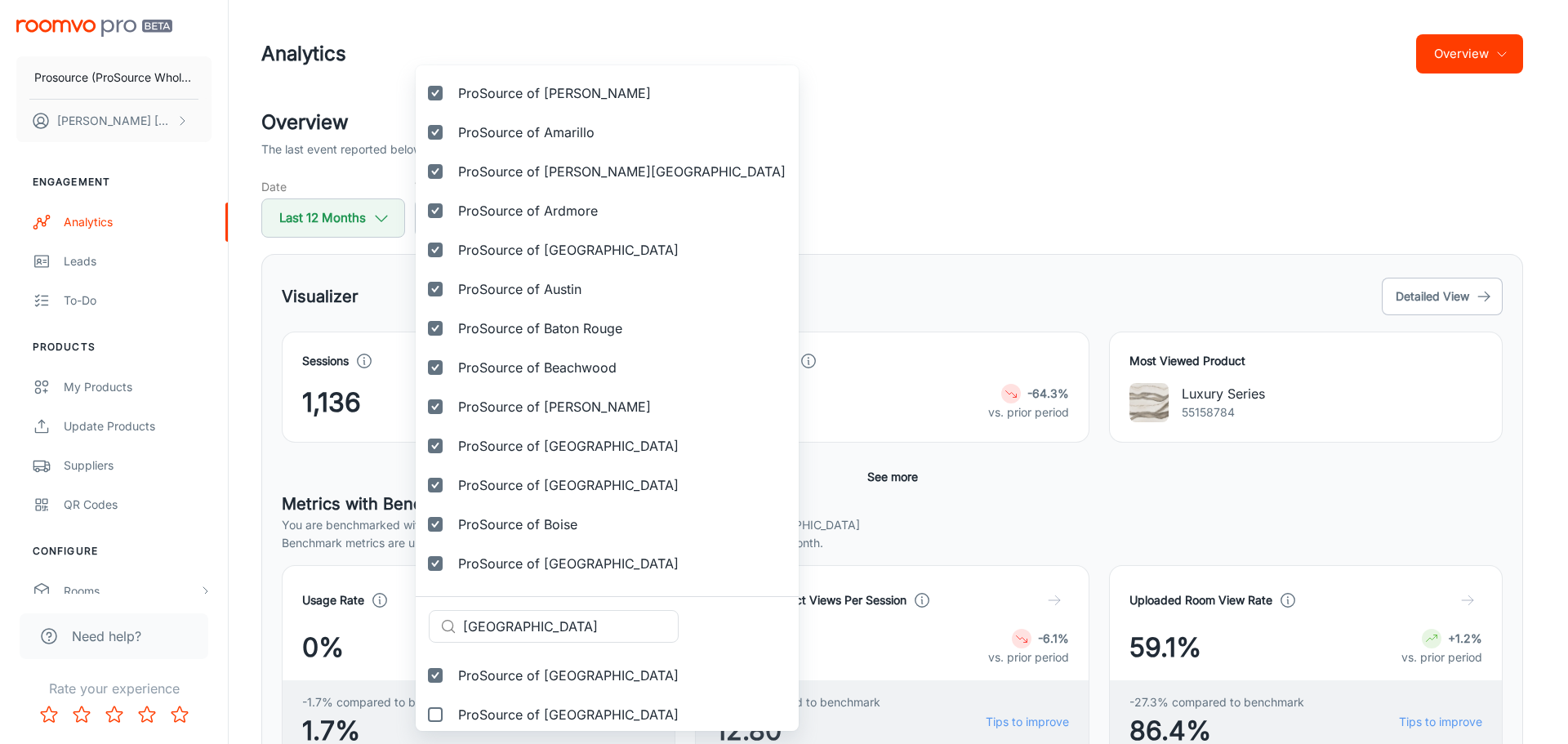
click at [438, 715] on input "ProSource of [GEOGRAPHIC_DATA]" at bounding box center [435, 715] width 33 height 33
checkbox input "true"
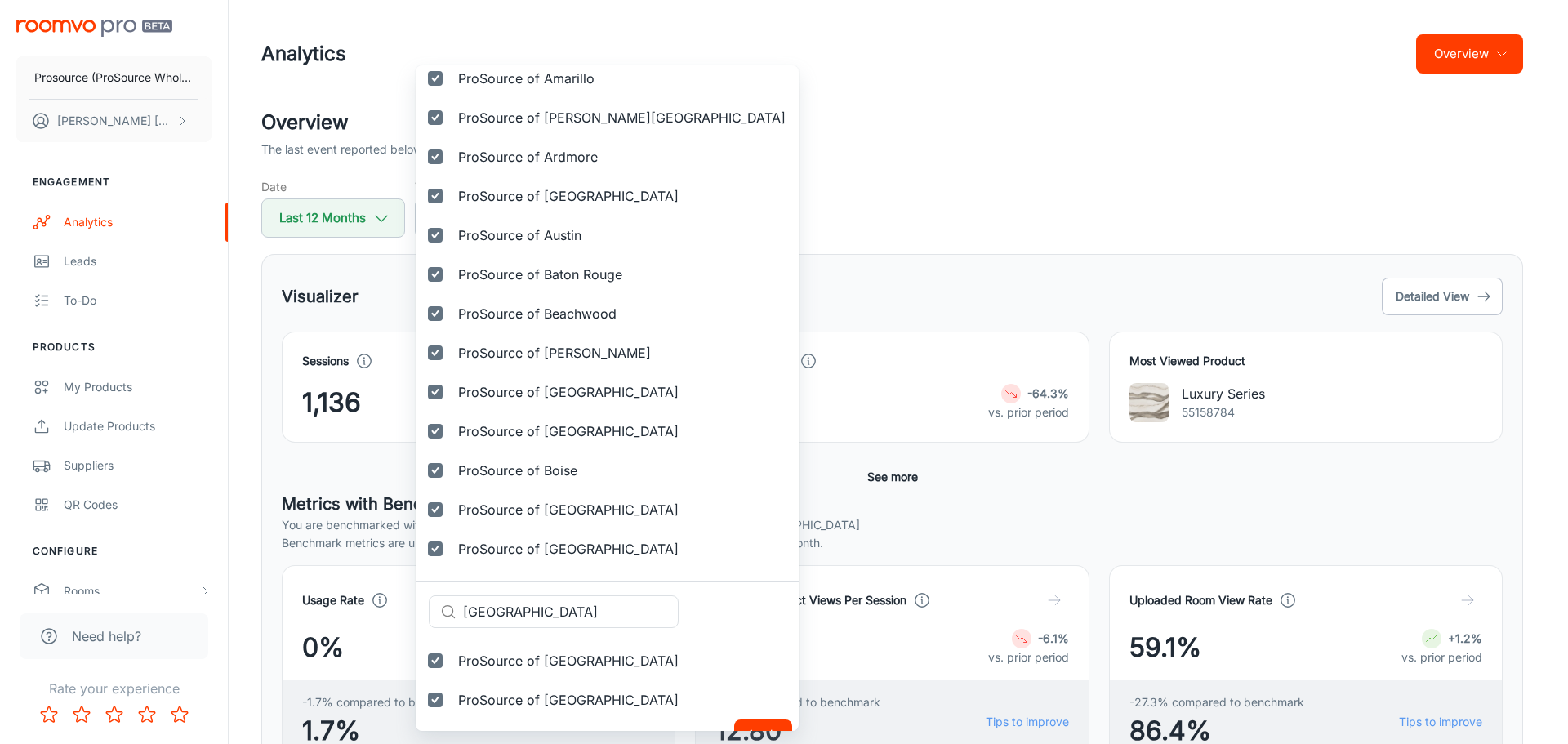
scroll to position [303, 0]
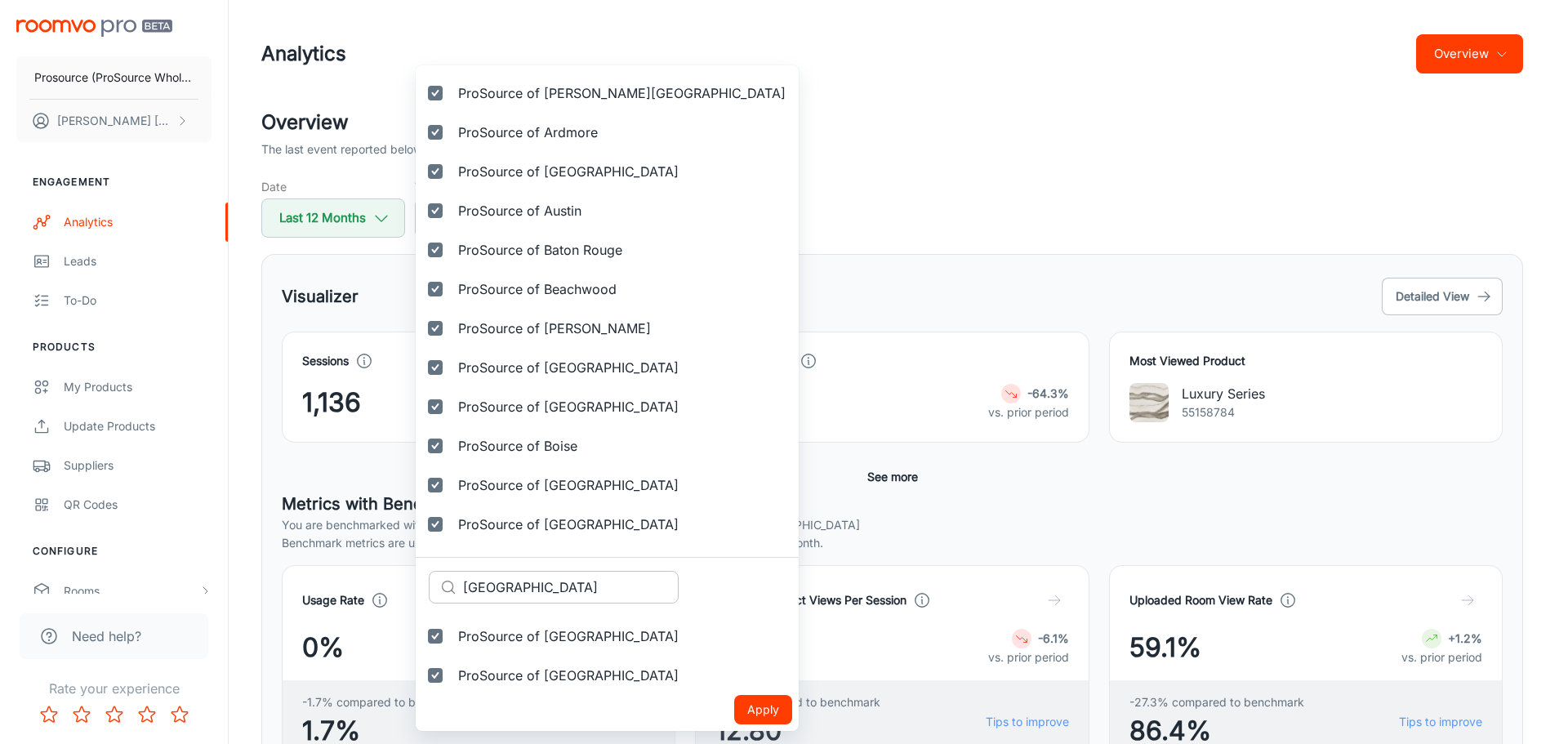
click at [482, 586] on input "[GEOGRAPHIC_DATA]" at bounding box center [570, 587] width 216 height 33
click at [482, 587] on input "[GEOGRAPHIC_DATA]" at bounding box center [570, 587] width 216 height 33
paste input "[PERSON_NAME]"
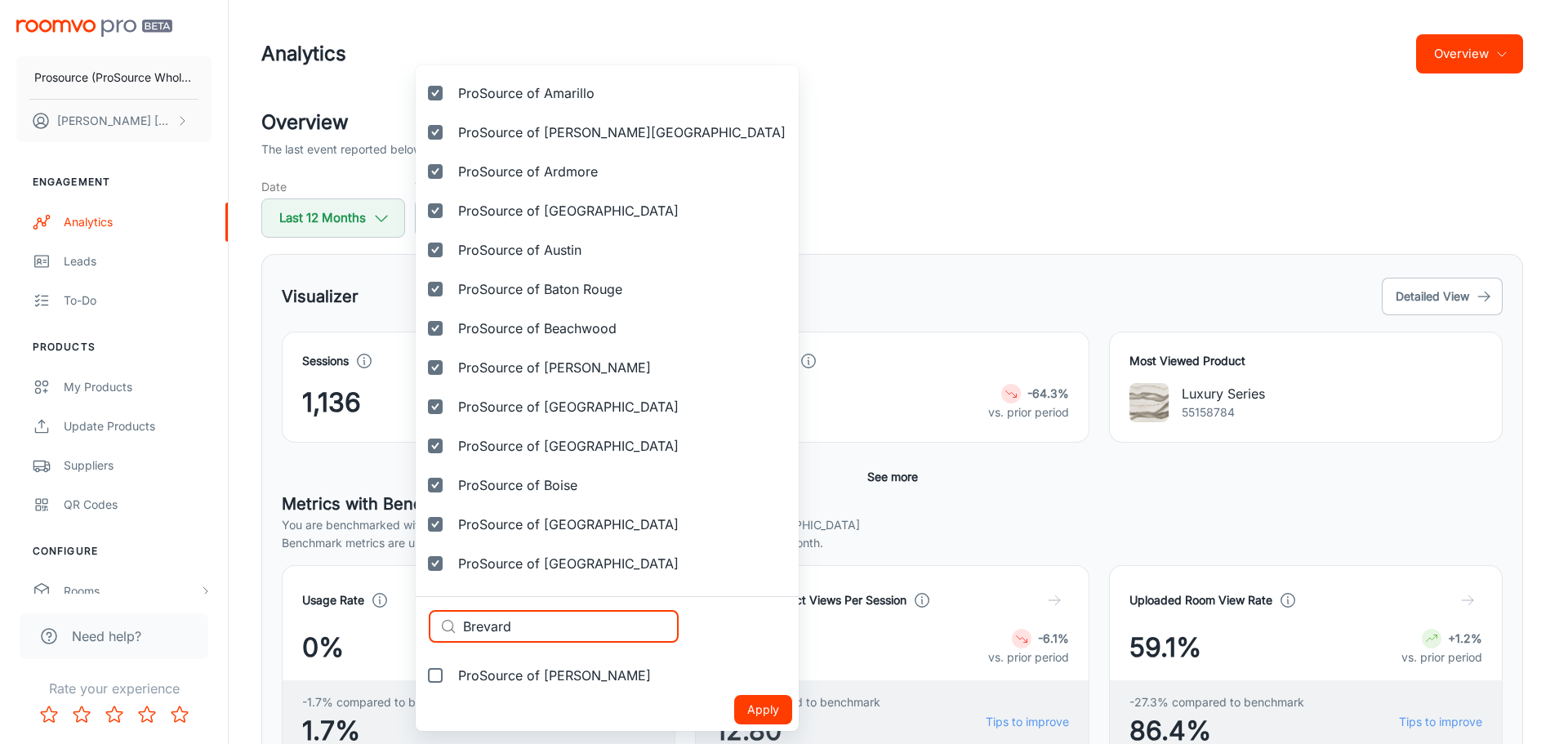
type input "Brevard"
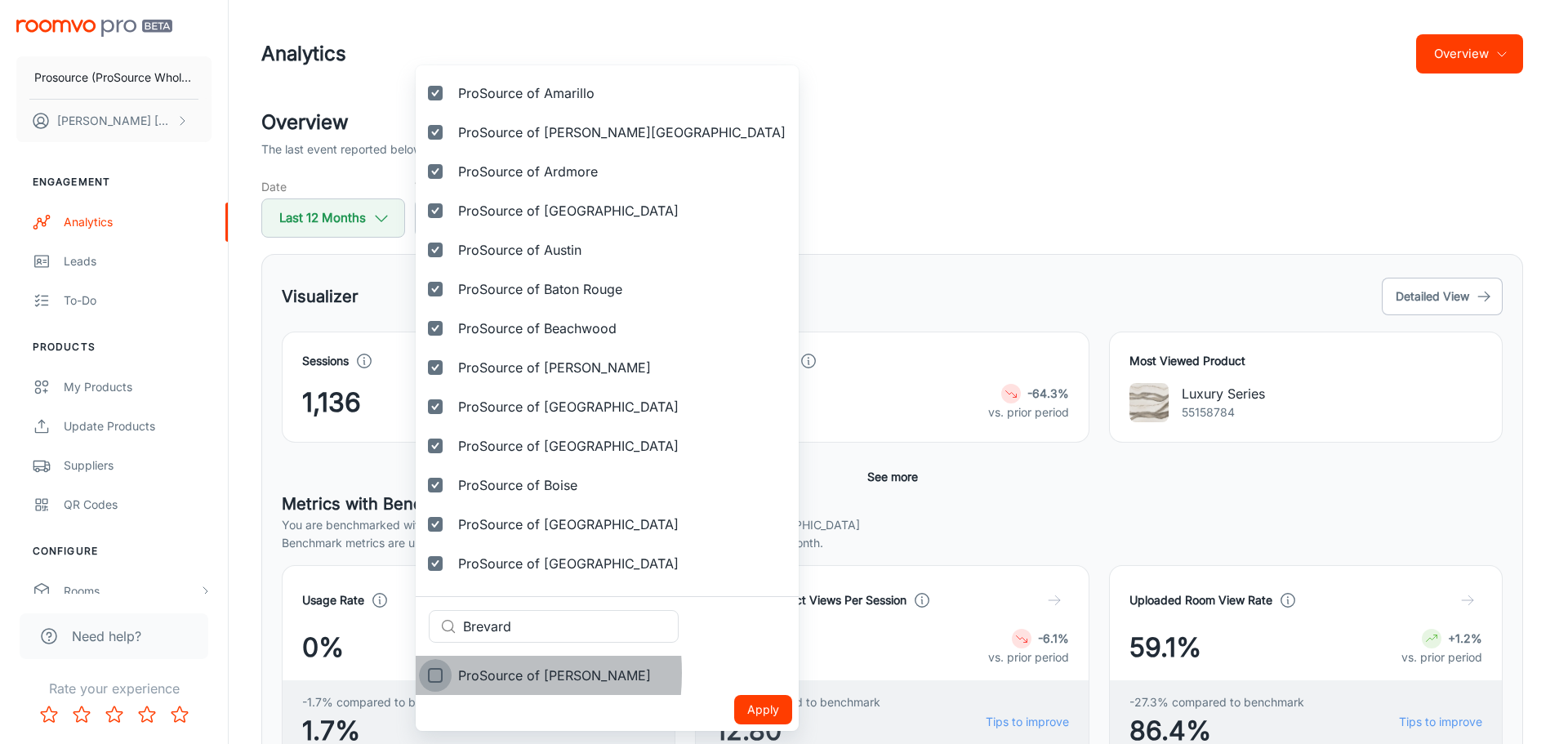
click at [434, 673] on input "ProSource of [PERSON_NAME]" at bounding box center [435, 676] width 33 height 33
checkbox input "true"
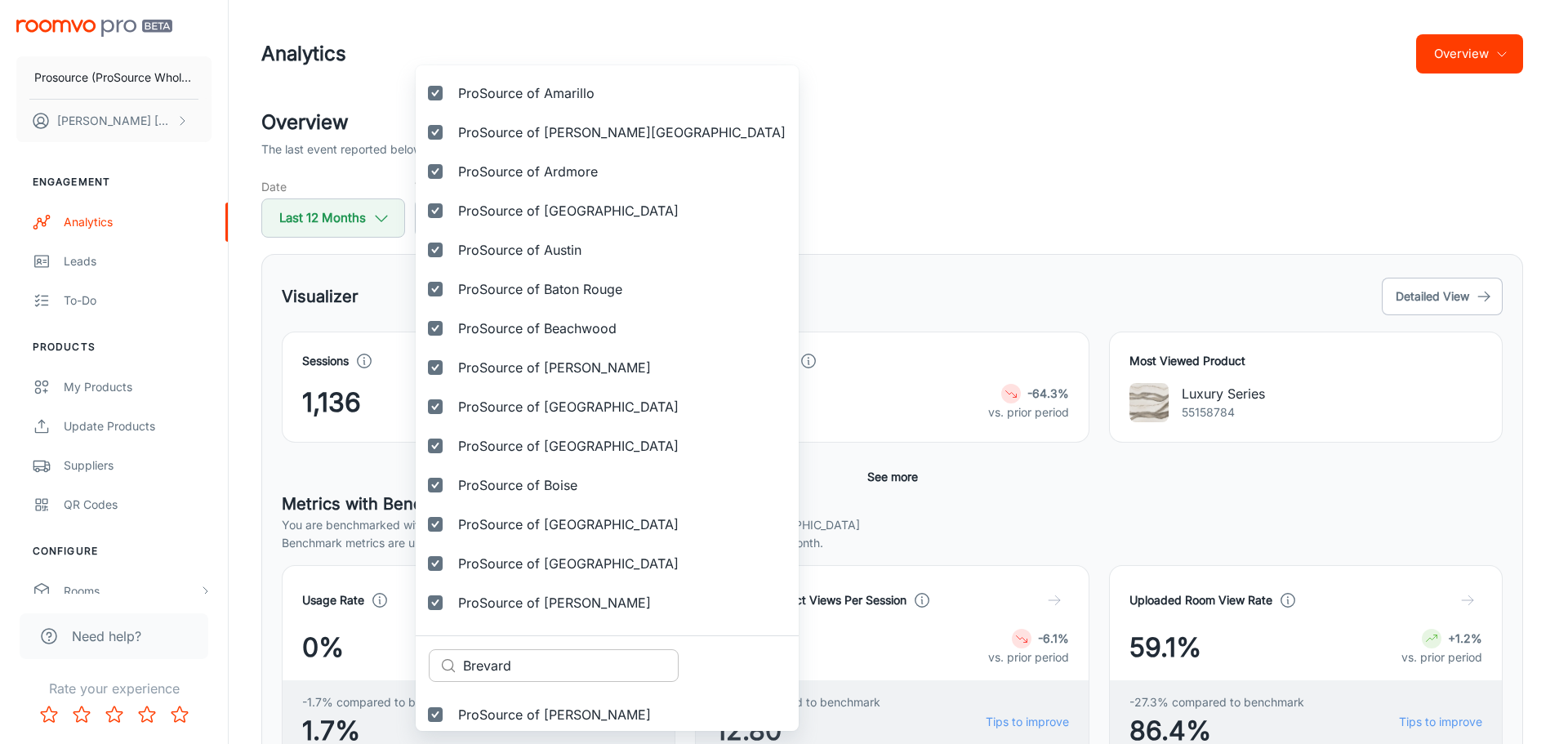
click at [504, 663] on input "Brevard" at bounding box center [570, 666] width 216 height 33
paste input "idgeville"
type input "[GEOGRAPHIC_DATA]"
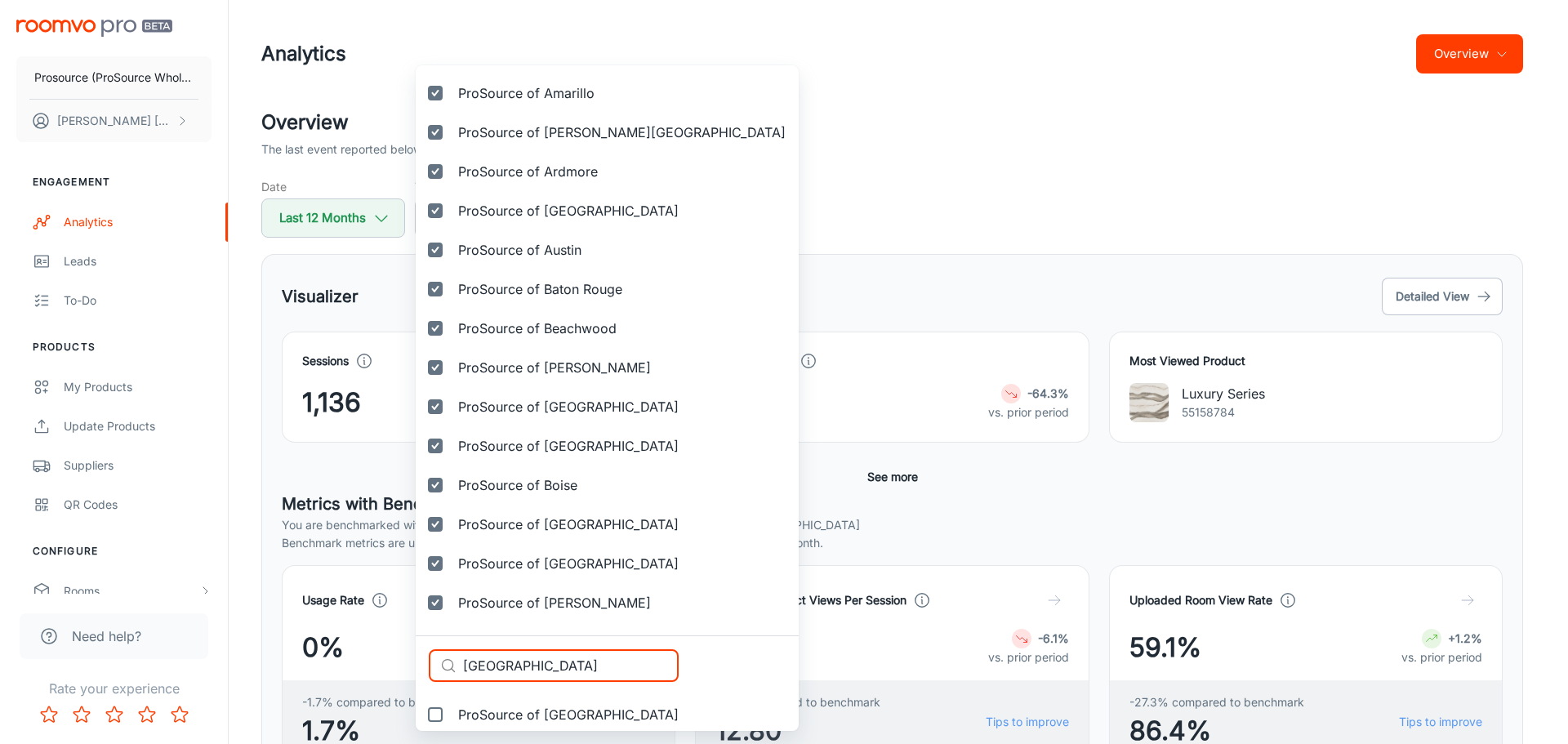
click at [441, 719] on input "ProSource of [GEOGRAPHIC_DATA]" at bounding box center [435, 715] width 33 height 33
checkbox input "true"
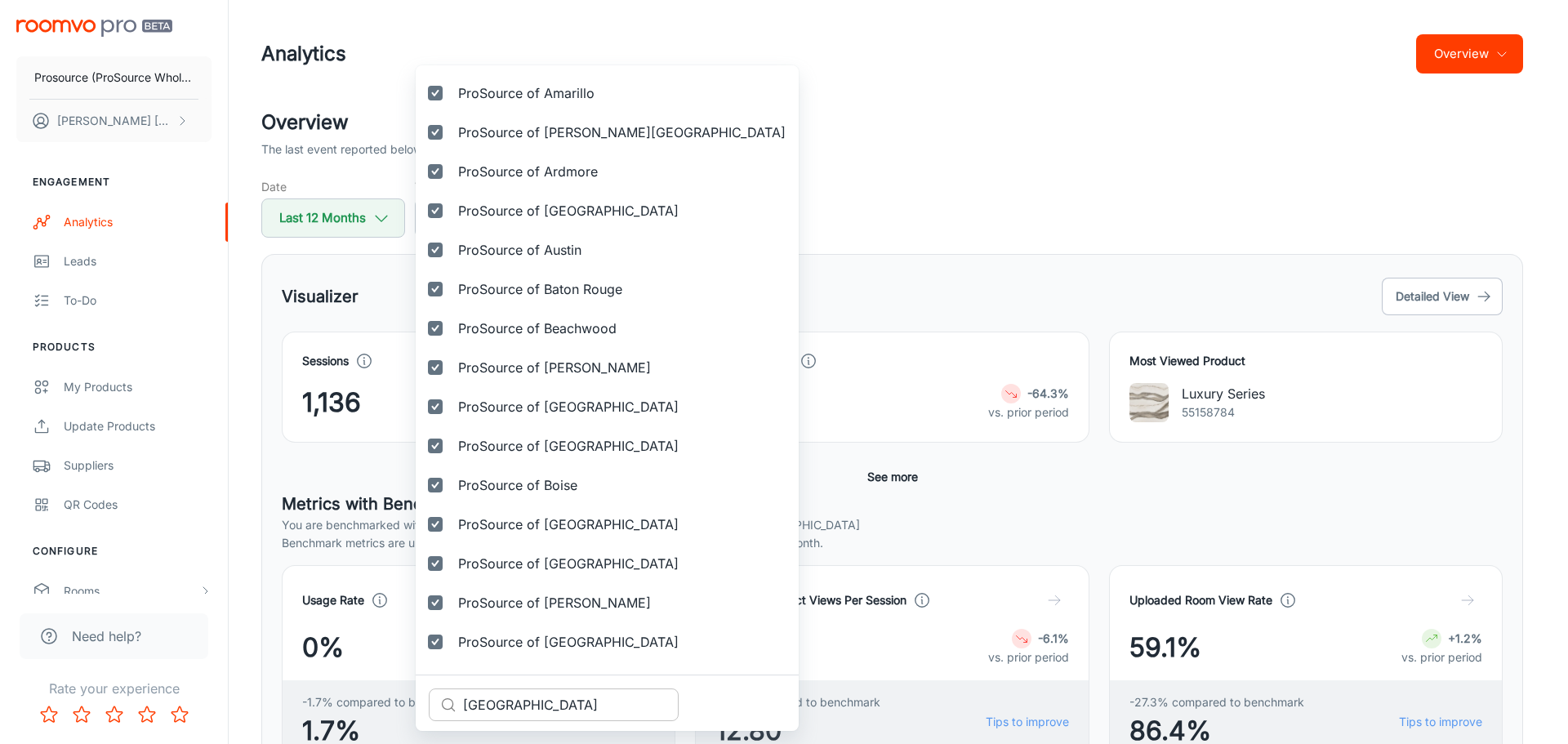
click at [499, 713] on input "[GEOGRAPHIC_DATA]" at bounding box center [570, 705] width 216 height 33
paste input "Prosource of [GEOGRAPHIC_DATA]"
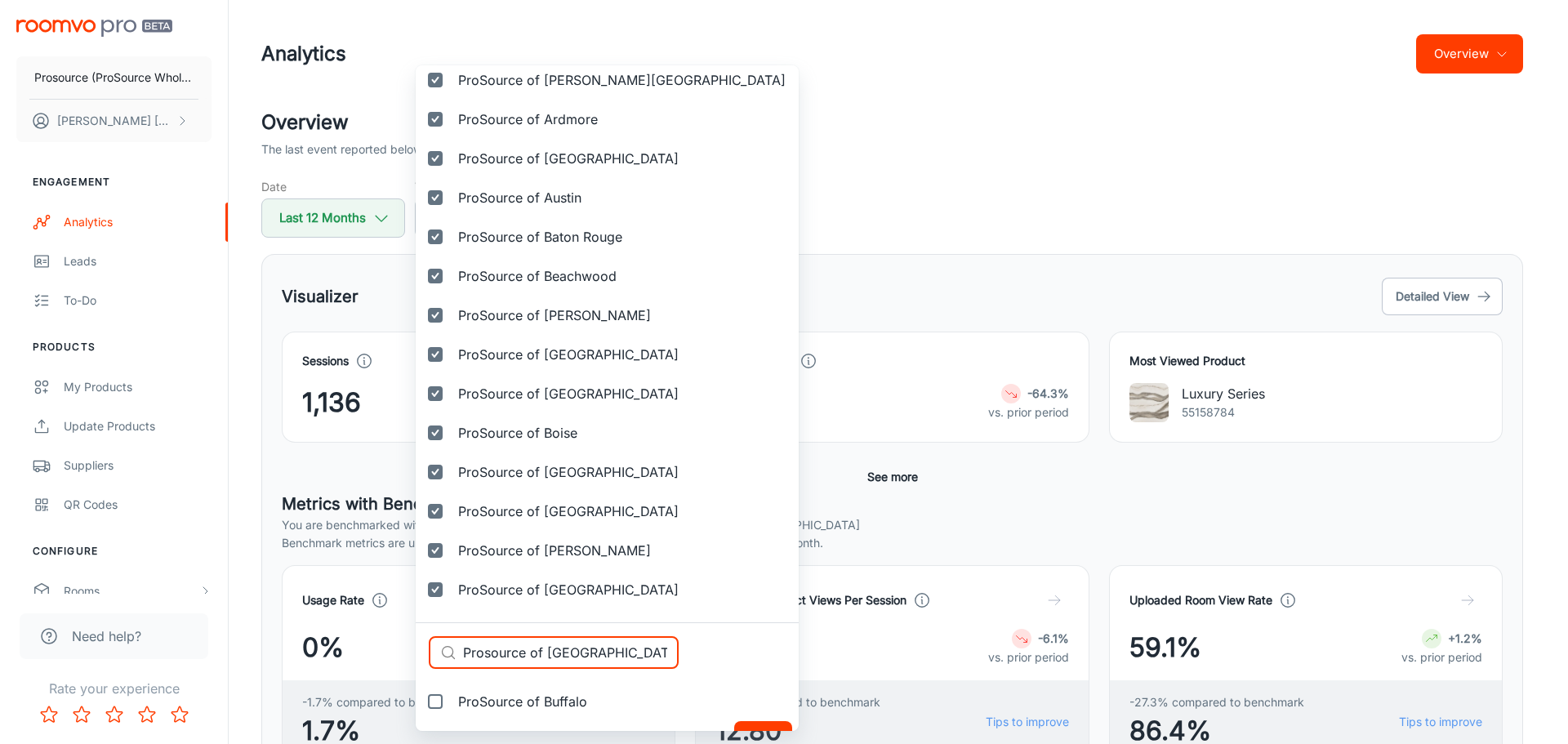
scroll to position [342, 0]
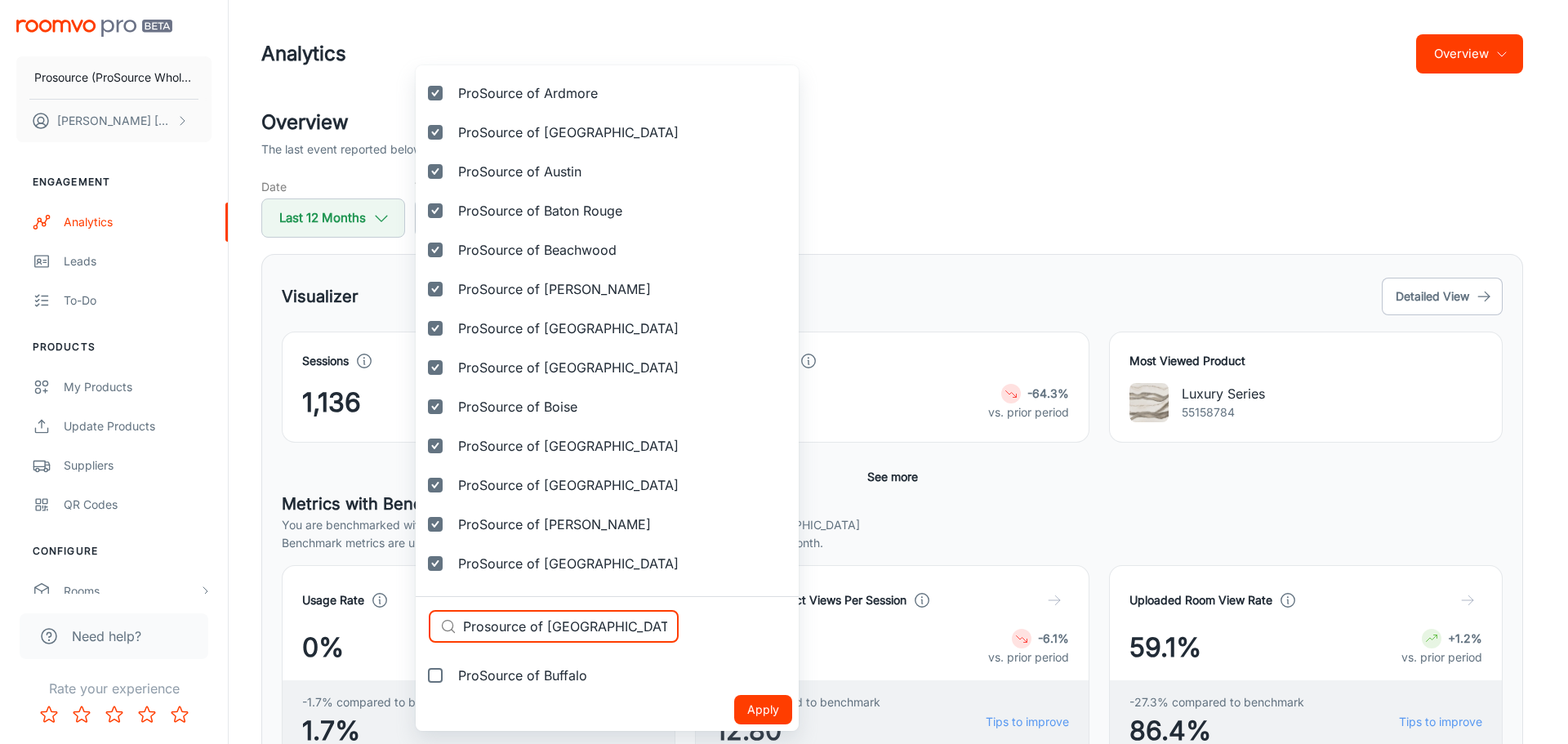
type input "Prosource of [GEOGRAPHIC_DATA]"
click at [437, 674] on input "ProSource of Buffalo" at bounding box center [435, 676] width 33 height 33
checkbox input "true"
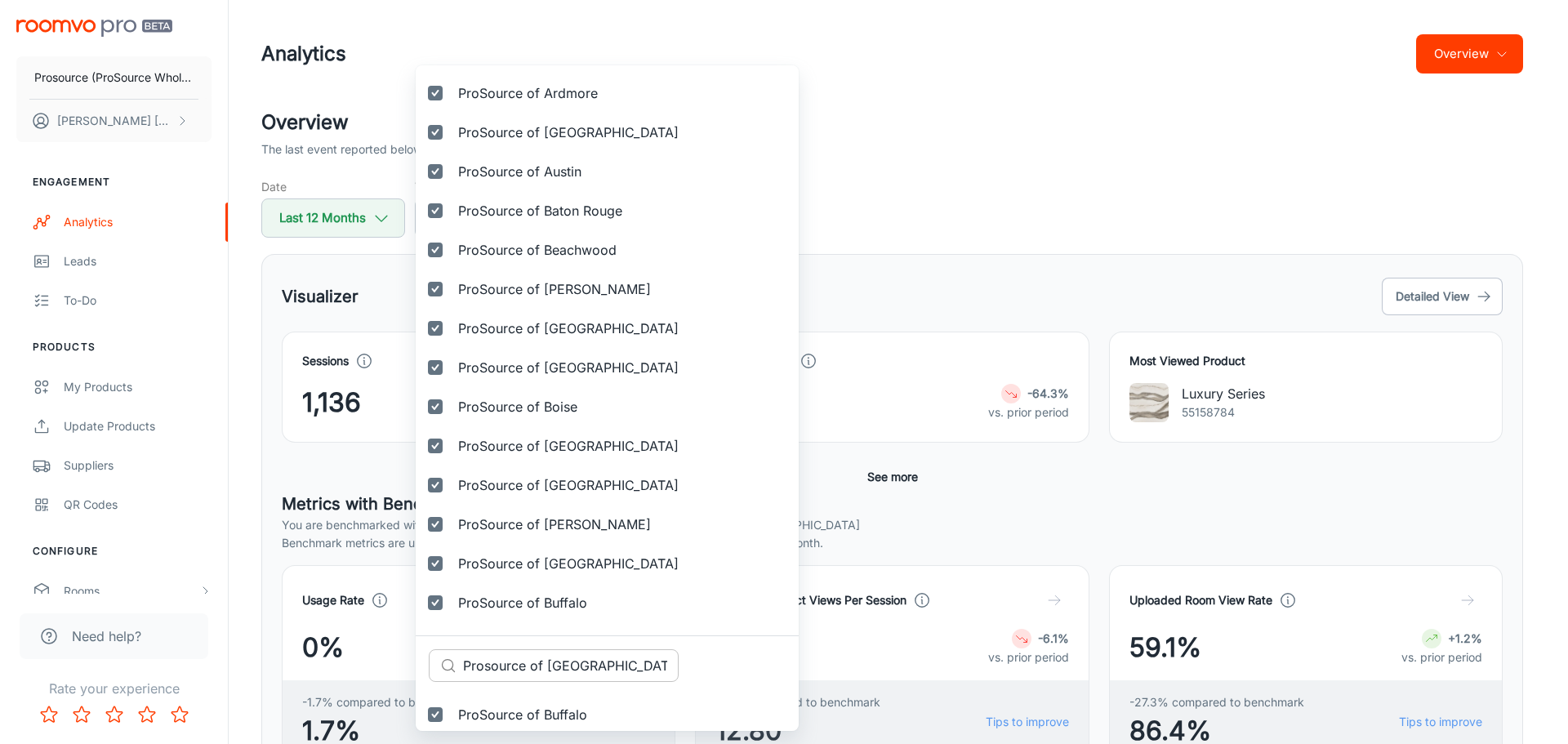
click at [555, 662] on input "Prosource of [GEOGRAPHIC_DATA]" at bounding box center [570, 666] width 216 height 33
paste input "[GEOGRAPHIC_DATA]"
type input "Prosource of [GEOGRAPHIC_DATA]"
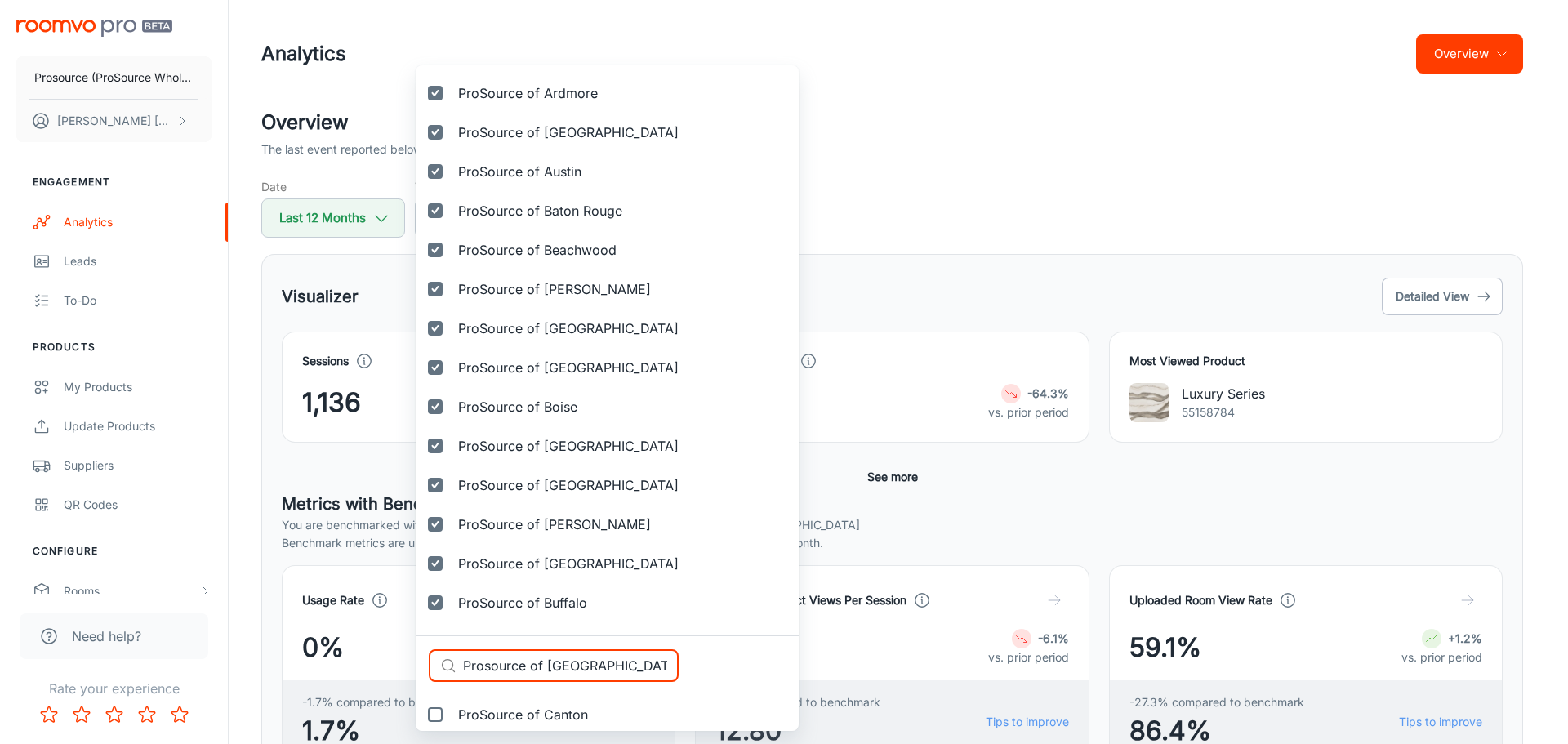
click at [433, 726] on input "ProSource of Canton" at bounding box center [435, 715] width 33 height 33
checkbox input "true"
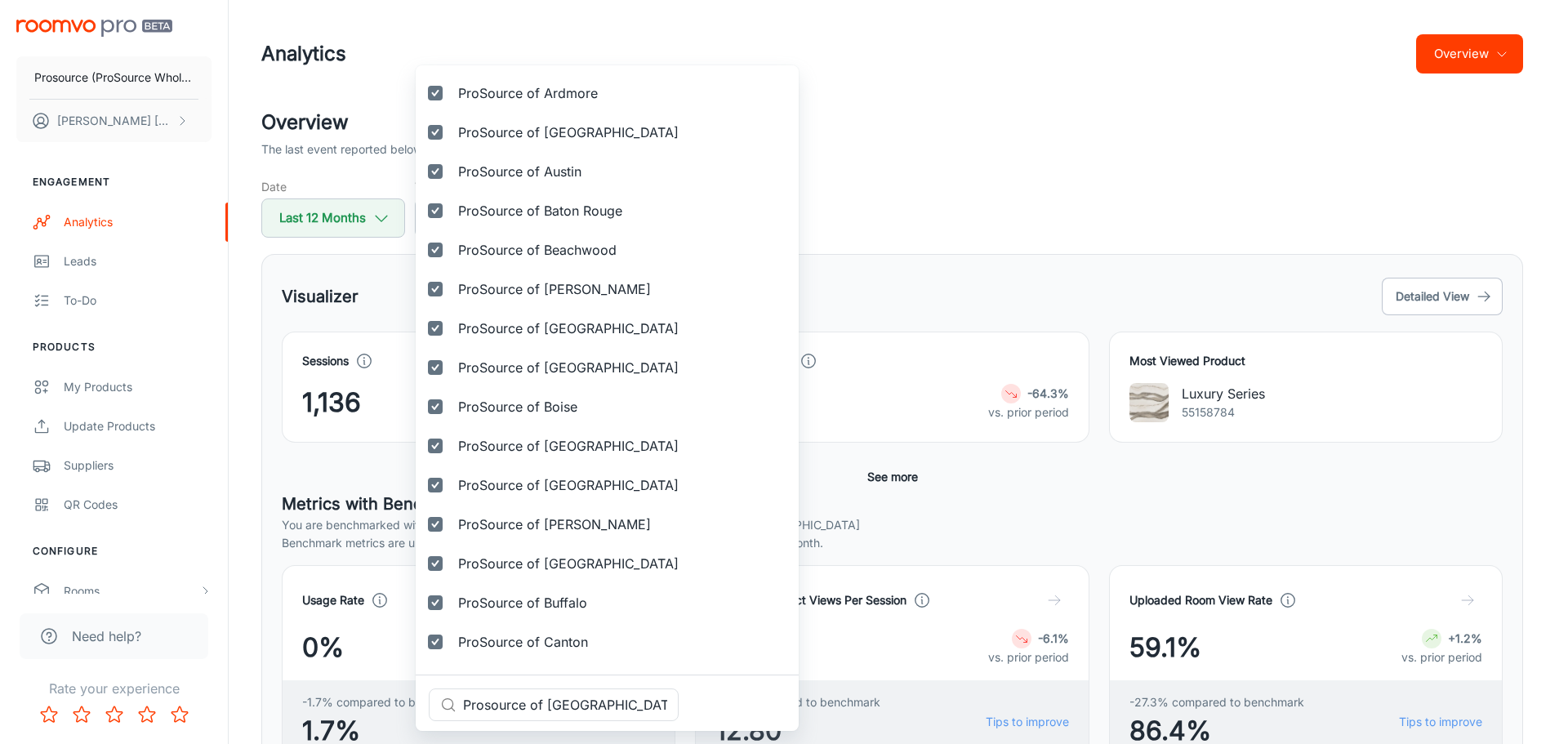
scroll to position [421, 0]
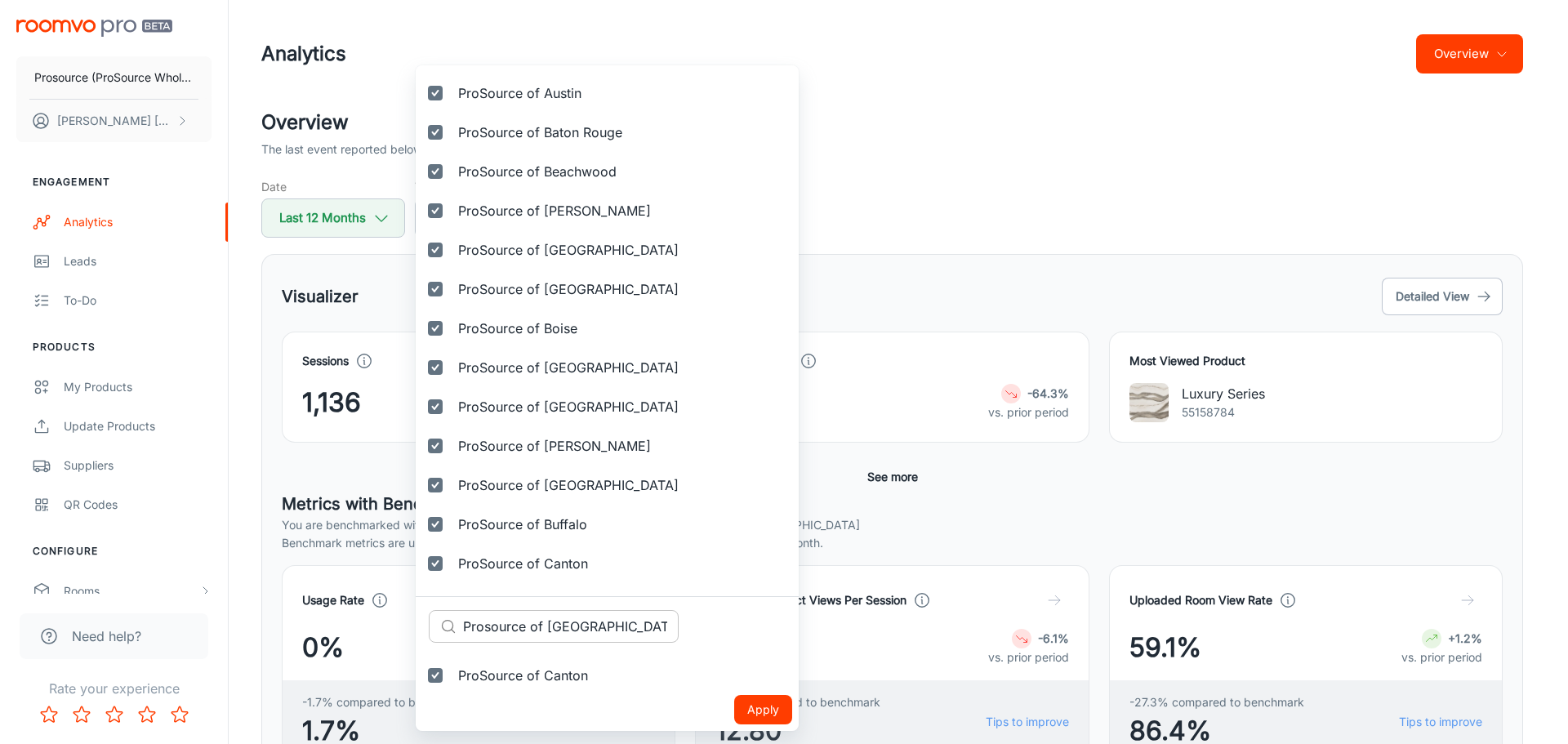
click at [550, 629] on input "Prosource of [GEOGRAPHIC_DATA]" at bounding box center [570, 627] width 216 height 33
paste input "[PERSON_NAME]"
type input "[GEOGRAPHIC_DATA]"
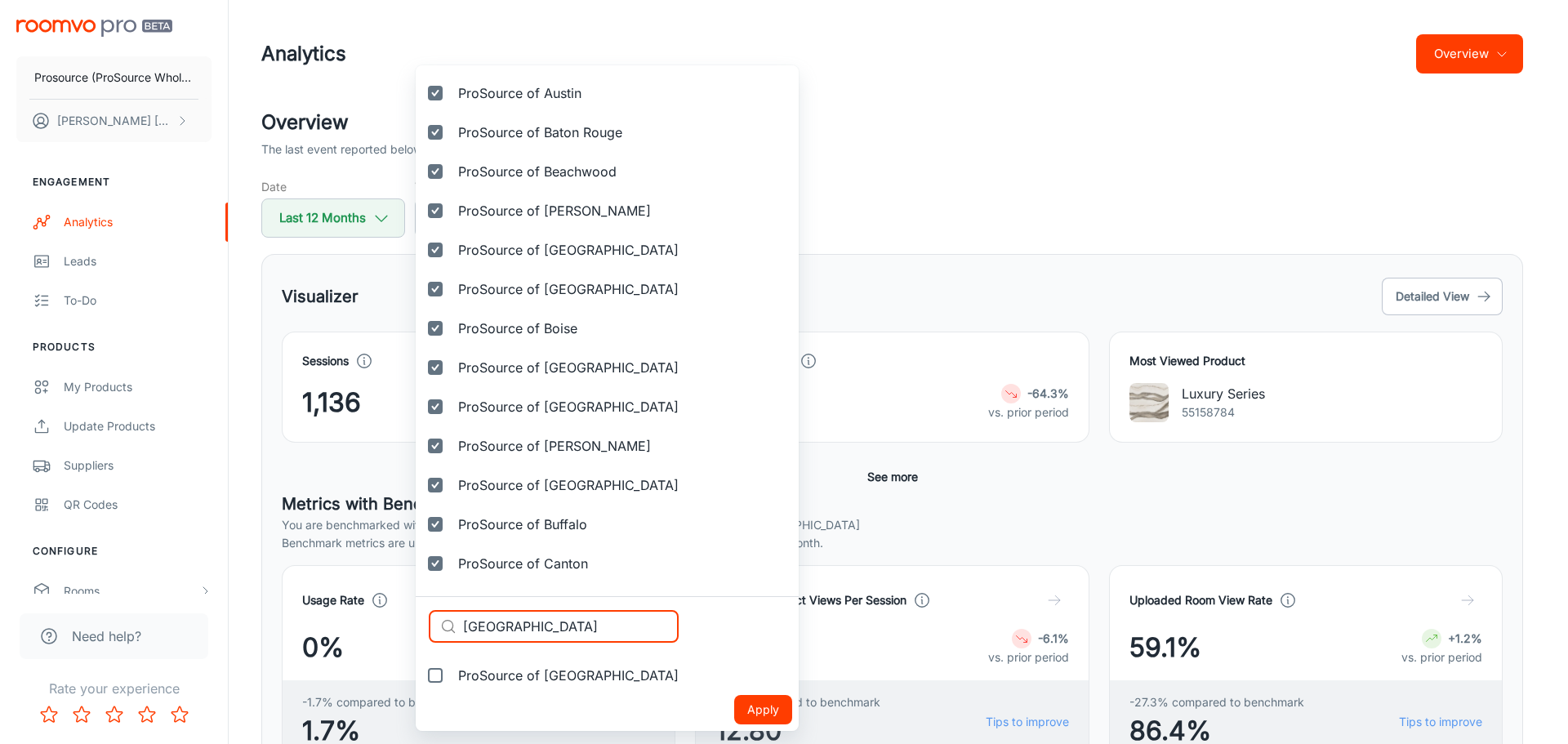
click at [438, 682] on input "ProSource of [GEOGRAPHIC_DATA]" at bounding box center [435, 676] width 33 height 33
checkbox input "true"
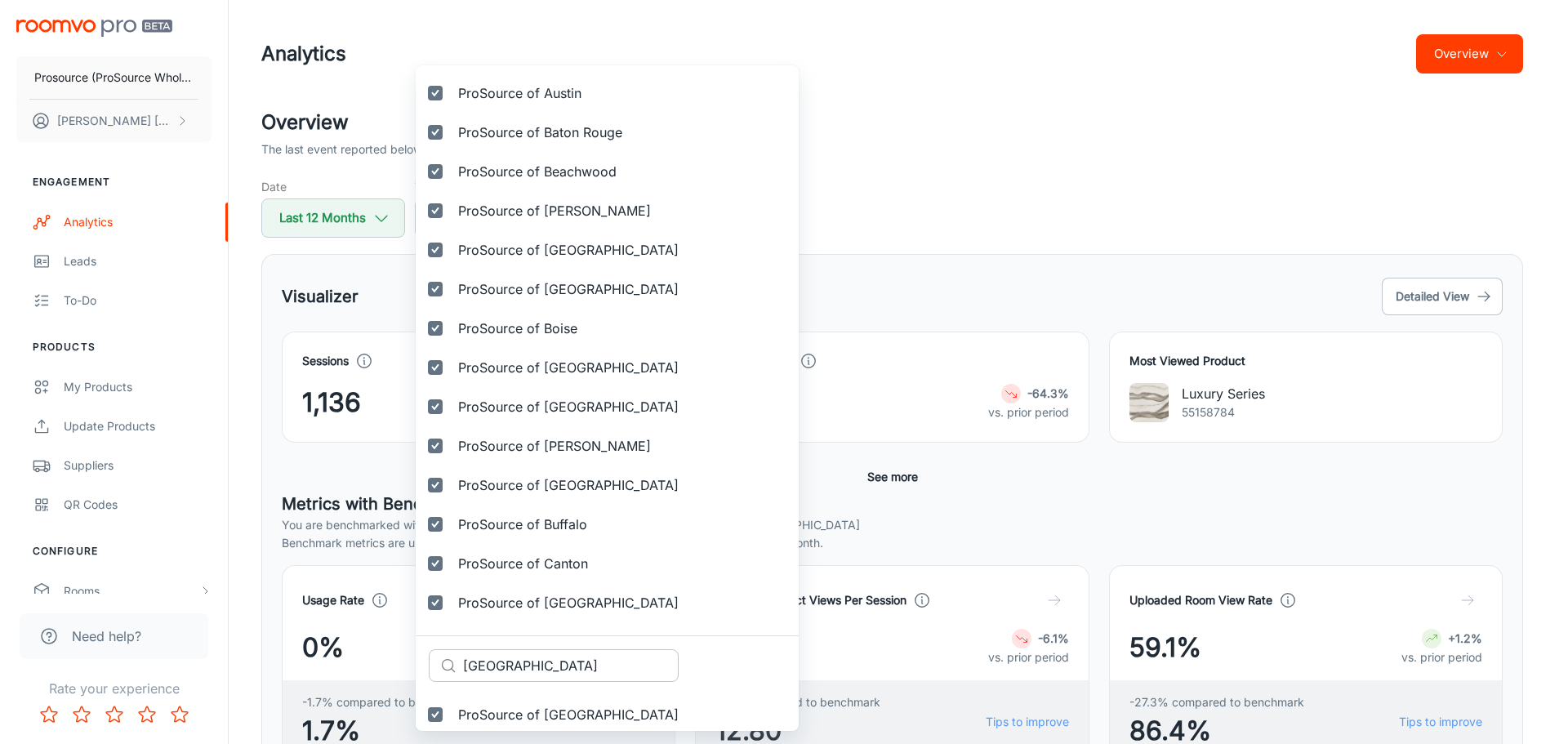
click at [531, 665] on input "[GEOGRAPHIC_DATA]" at bounding box center [570, 666] width 216 height 33
paste input "[PERSON_NAME]"
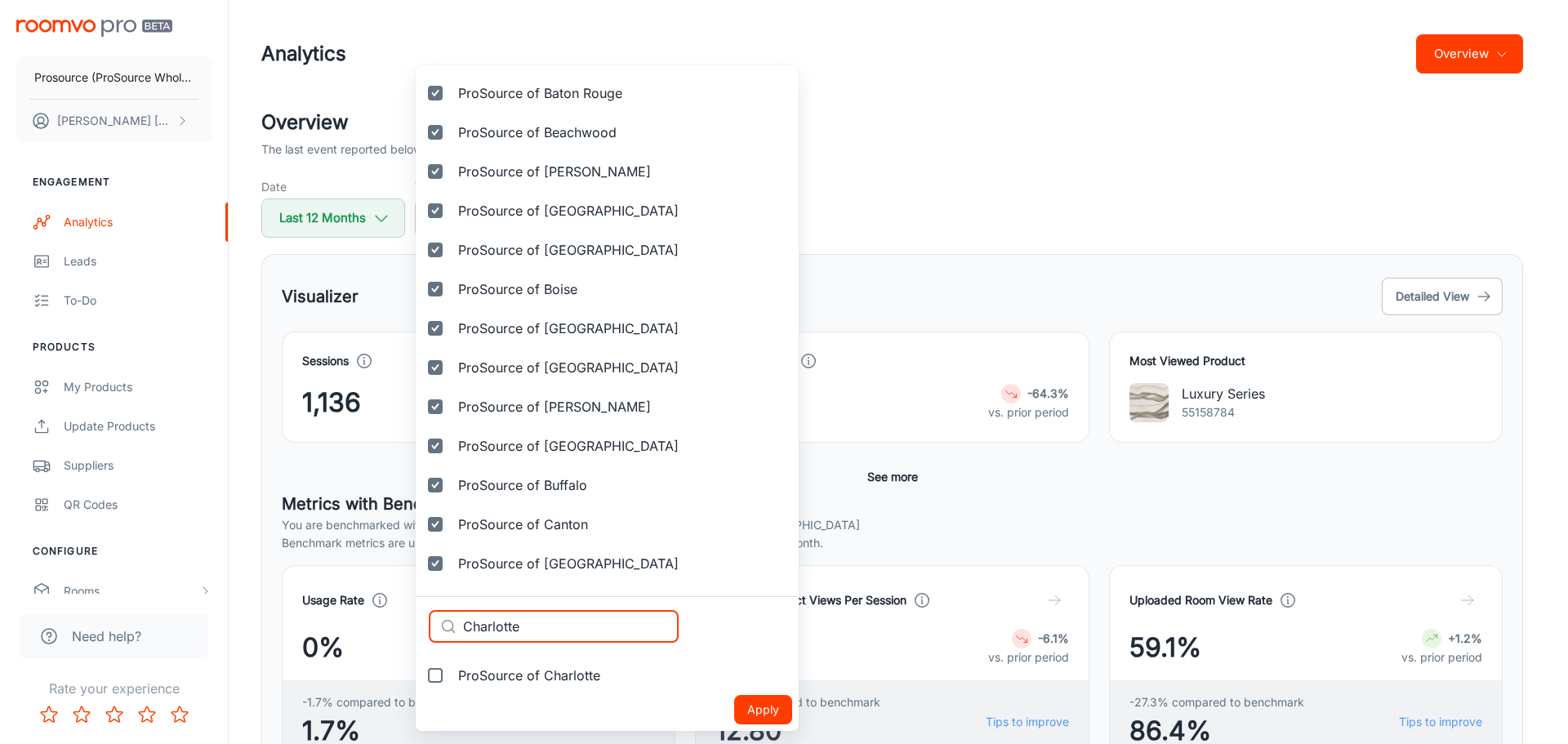
type input "Charlotte"
click at [435, 676] on input "ProSource of Charlotte" at bounding box center [435, 676] width 33 height 33
checkbox input "true"
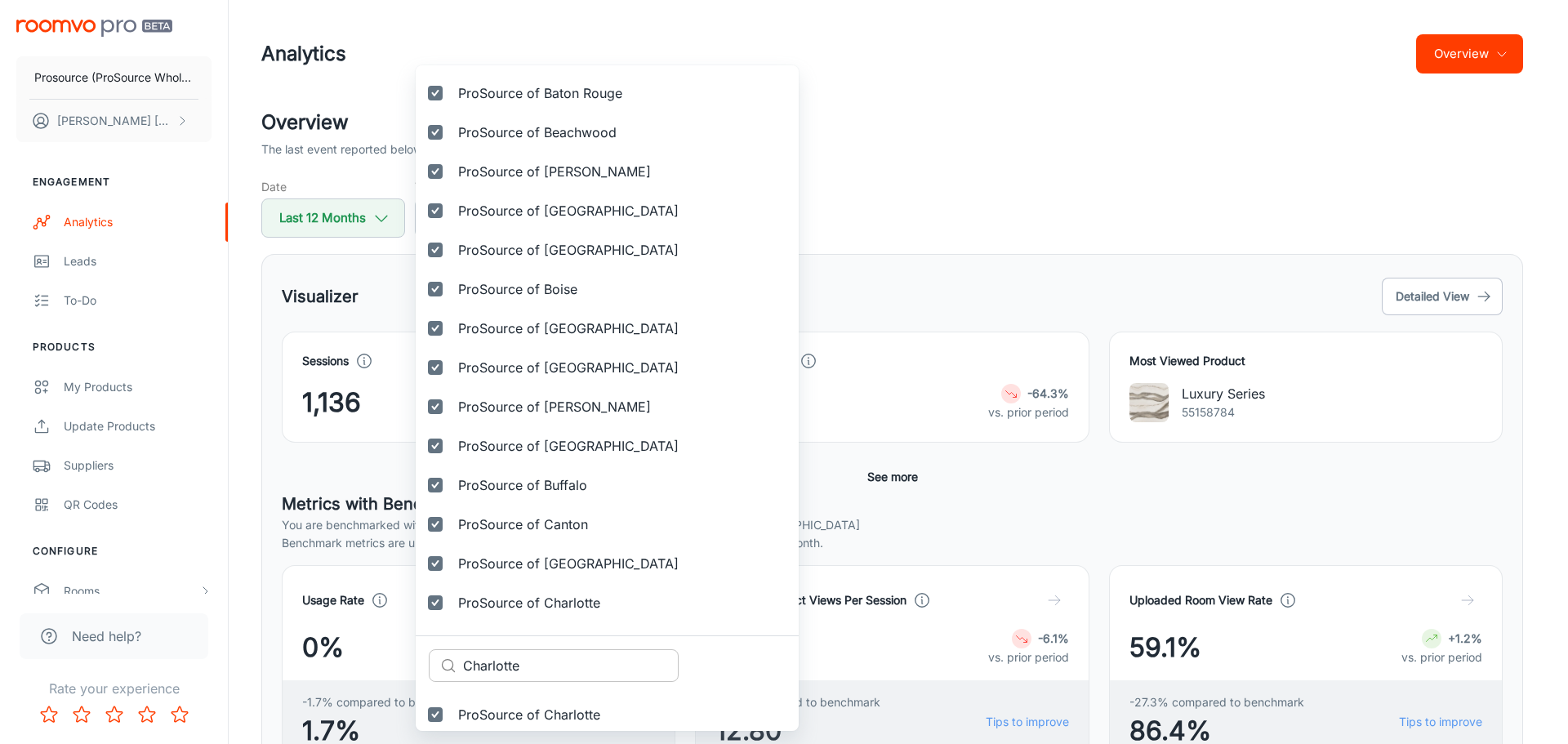
click at [496, 665] on input "Charlotte" at bounding box center [570, 666] width 216 height 33
paste input "incinnati"
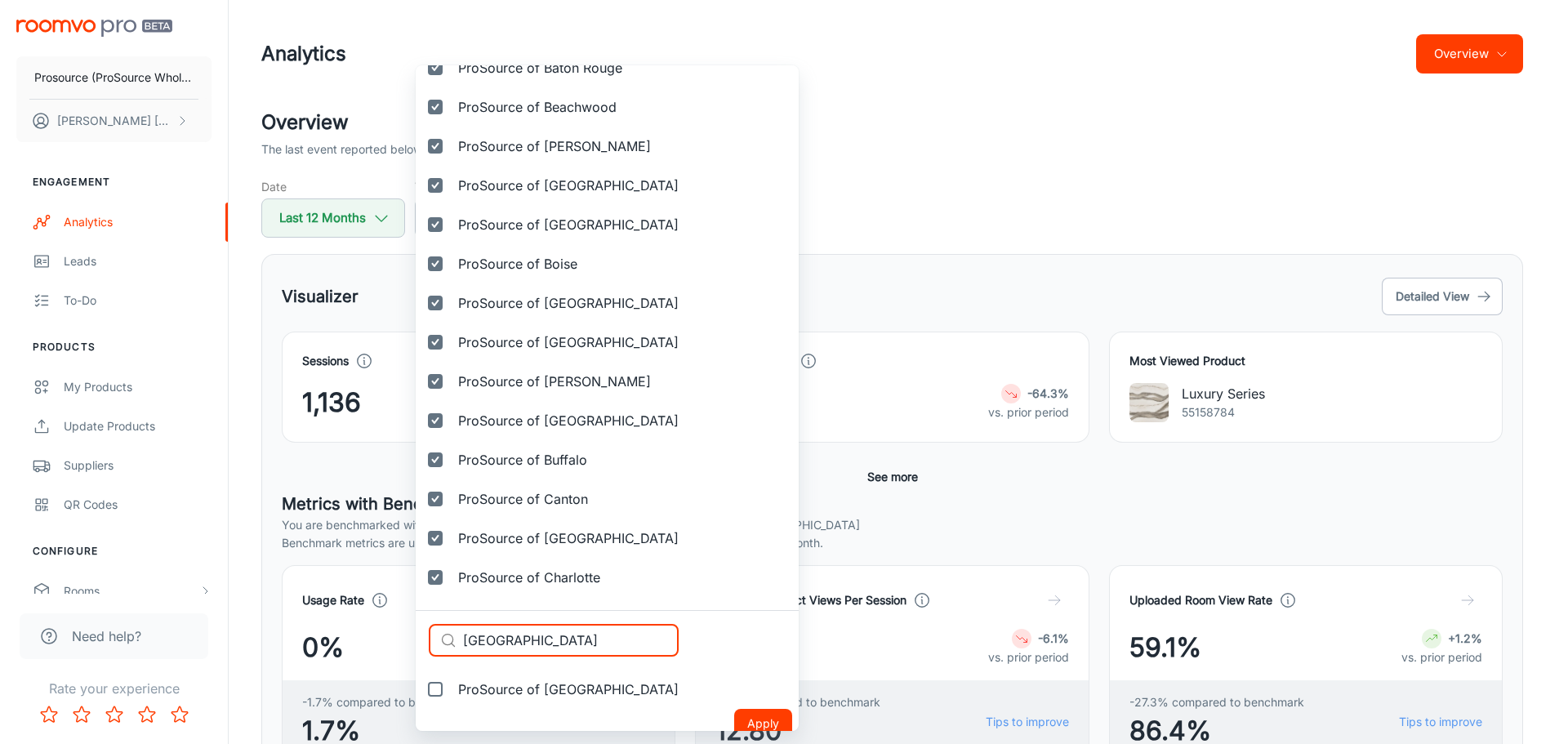
scroll to position [499, 0]
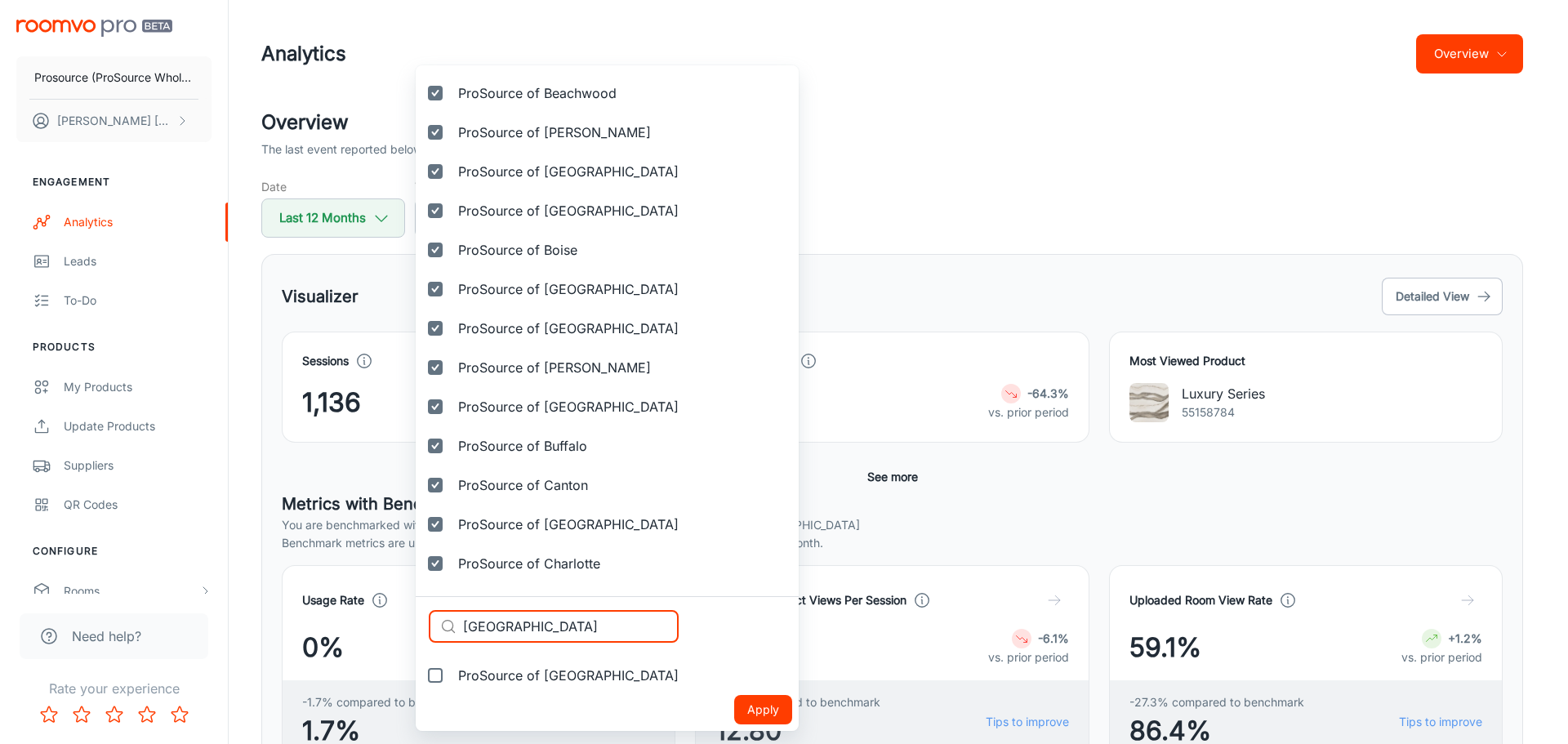
type input "[GEOGRAPHIC_DATA]"
click at [434, 678] on input "ProSource of [GEOGRAPHIC_DATA]" at bounding box center [435, 676] width 33 height 33
checkbox input "true"
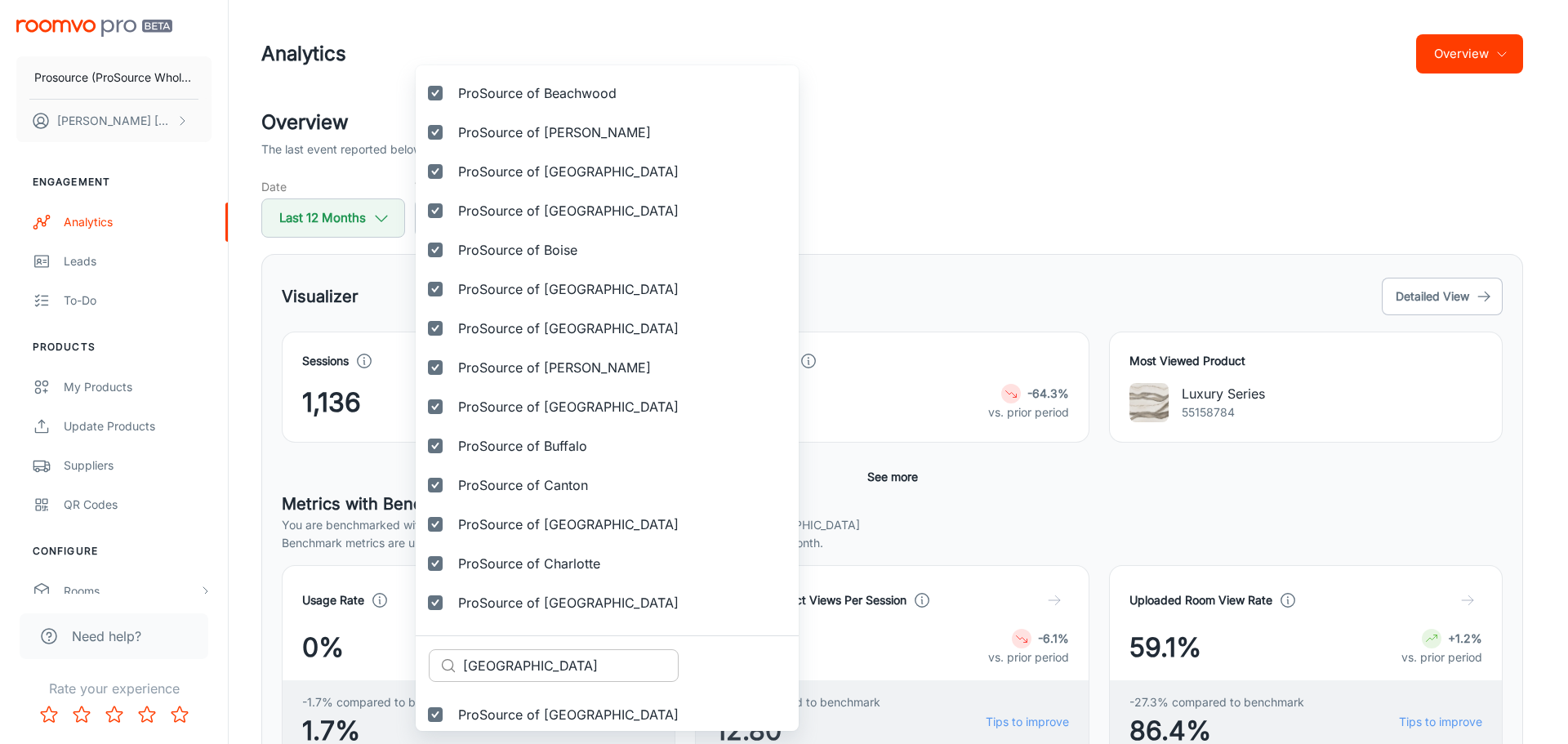
click at [502, 668] on input "[GEOGRAPHIC_DATA]" at bounding box center [570, 666] width 216 height 33
paste input "[PERSON_NAME] Lake"
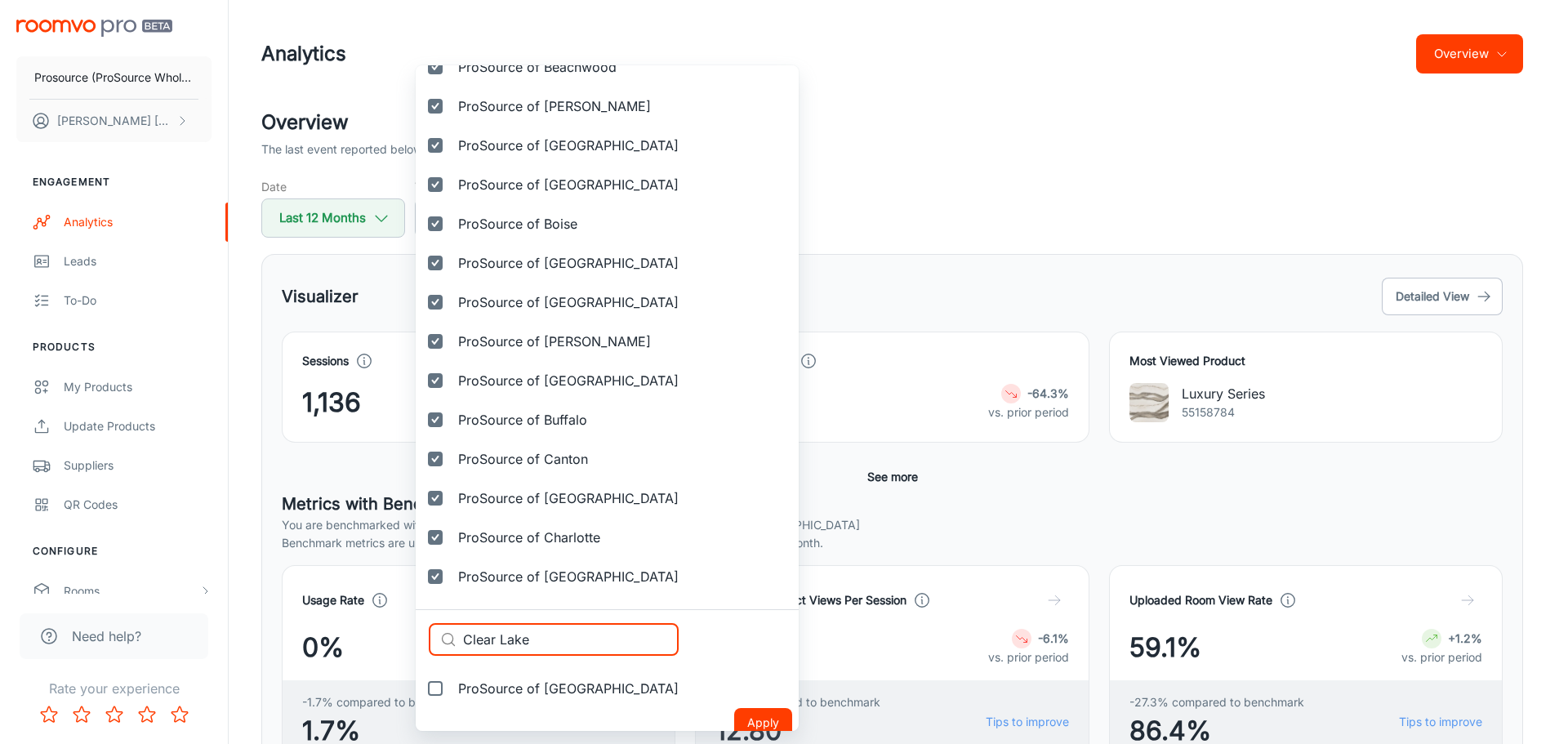
scroll to position [538, 0]
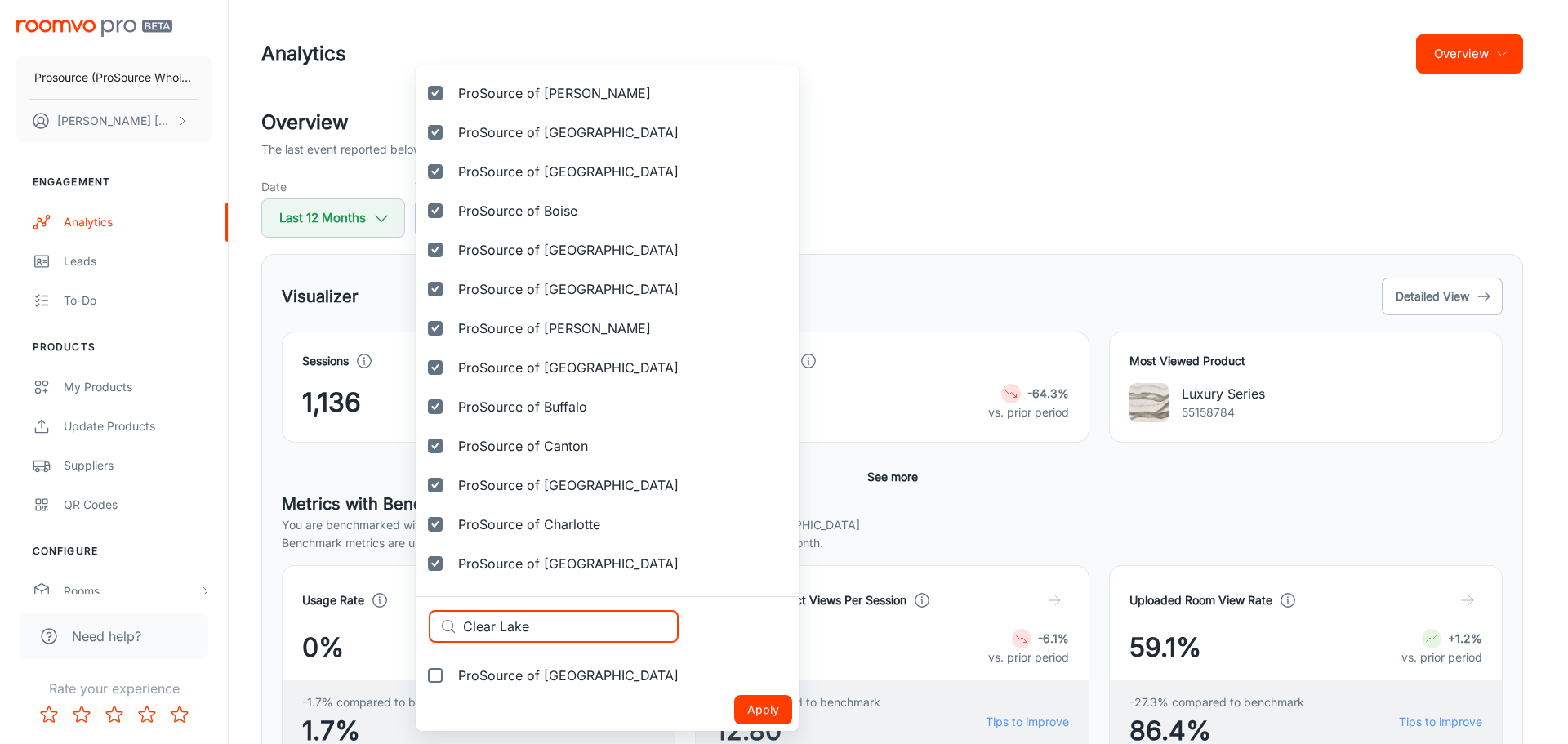
type input "Clear Lake"
click at [443, 681] on input "ProSource of [GEOGRAPHIC_DATA]" at bounding box center [435, 676] width 33 height 33
checkbox input "true"
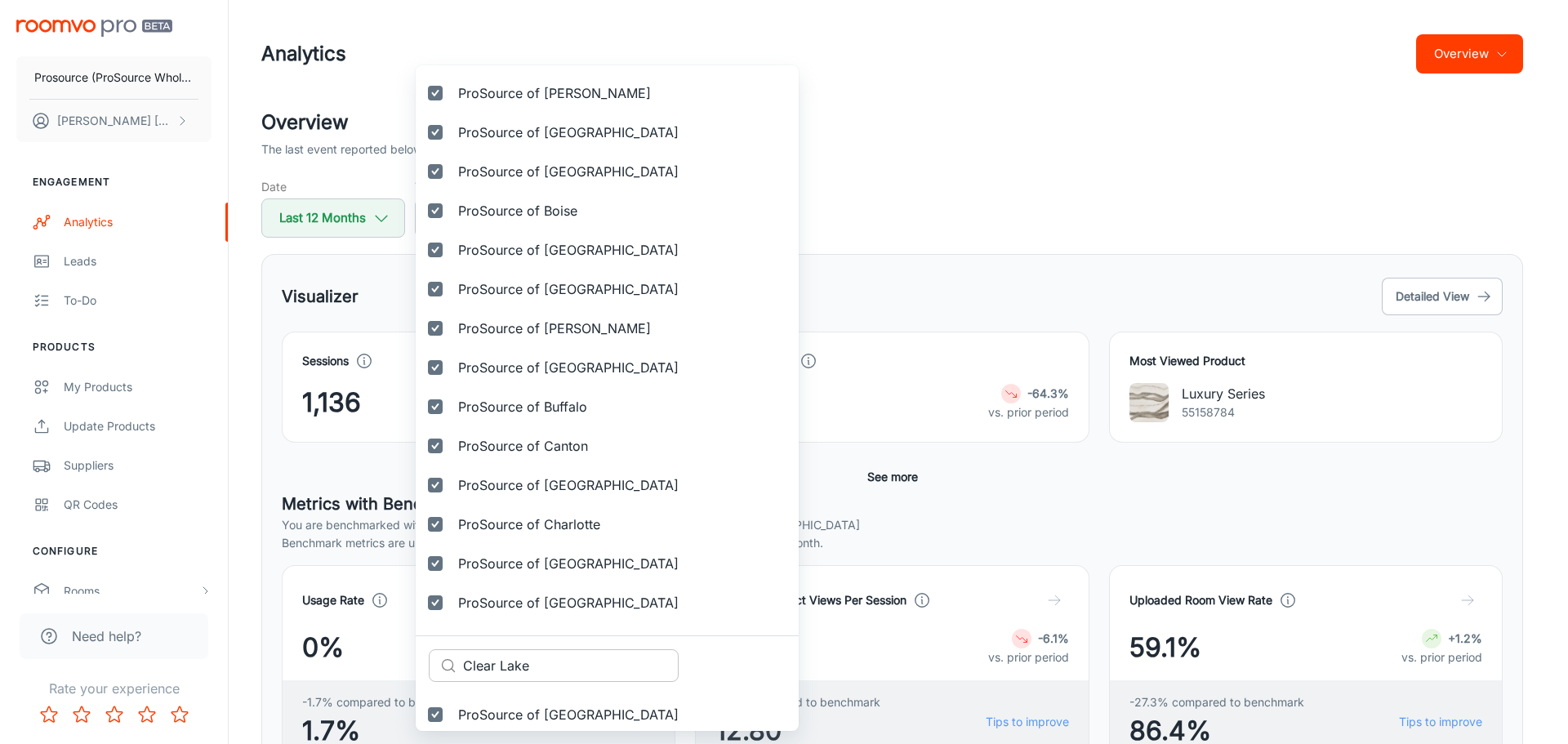
click at [514, 666] on input "Clear Lake" at bounding box center [570, 666] width 216 height 33
paste input "veland"
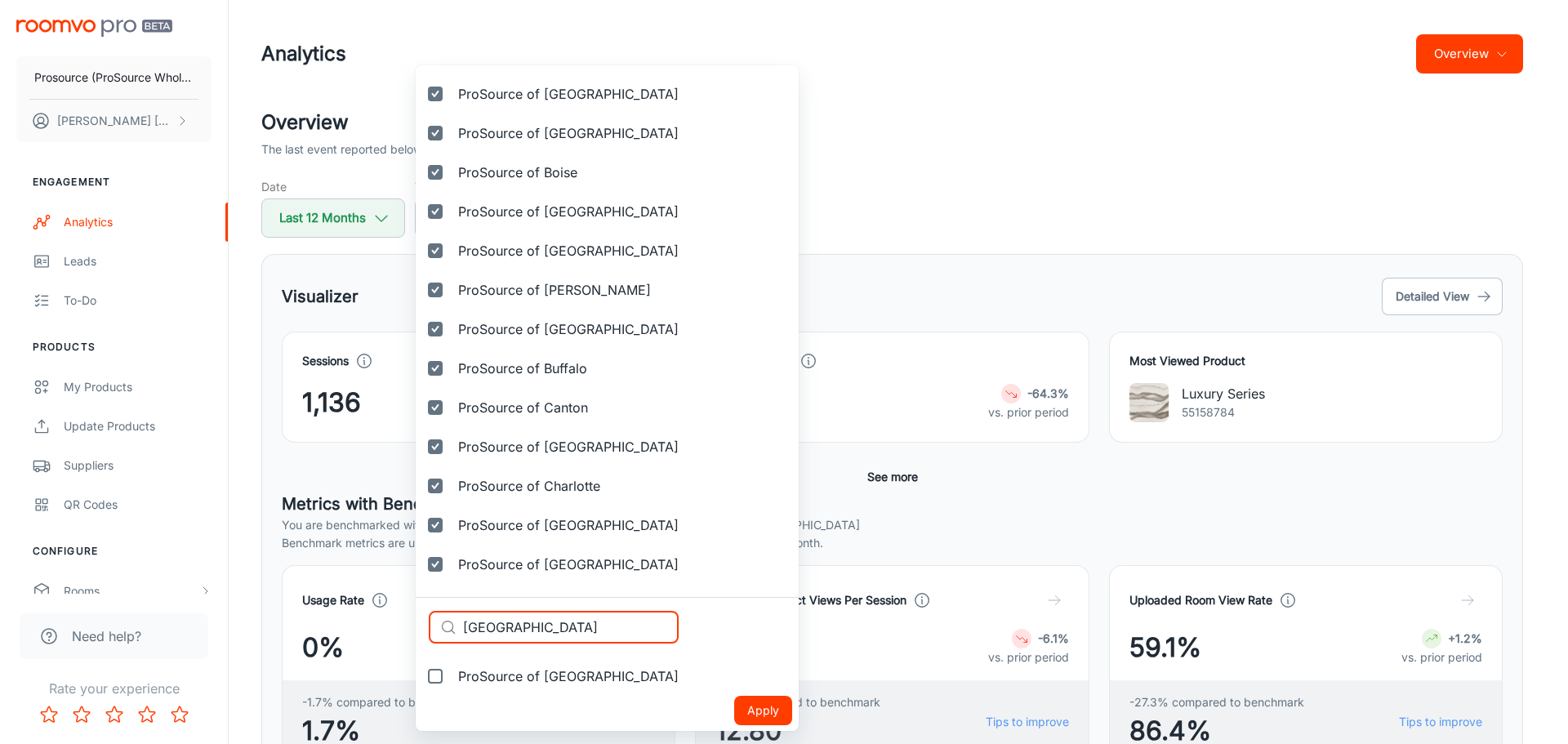
scroll to position [577, 0]
type input "[GEOGRAPHIC_DATA]"
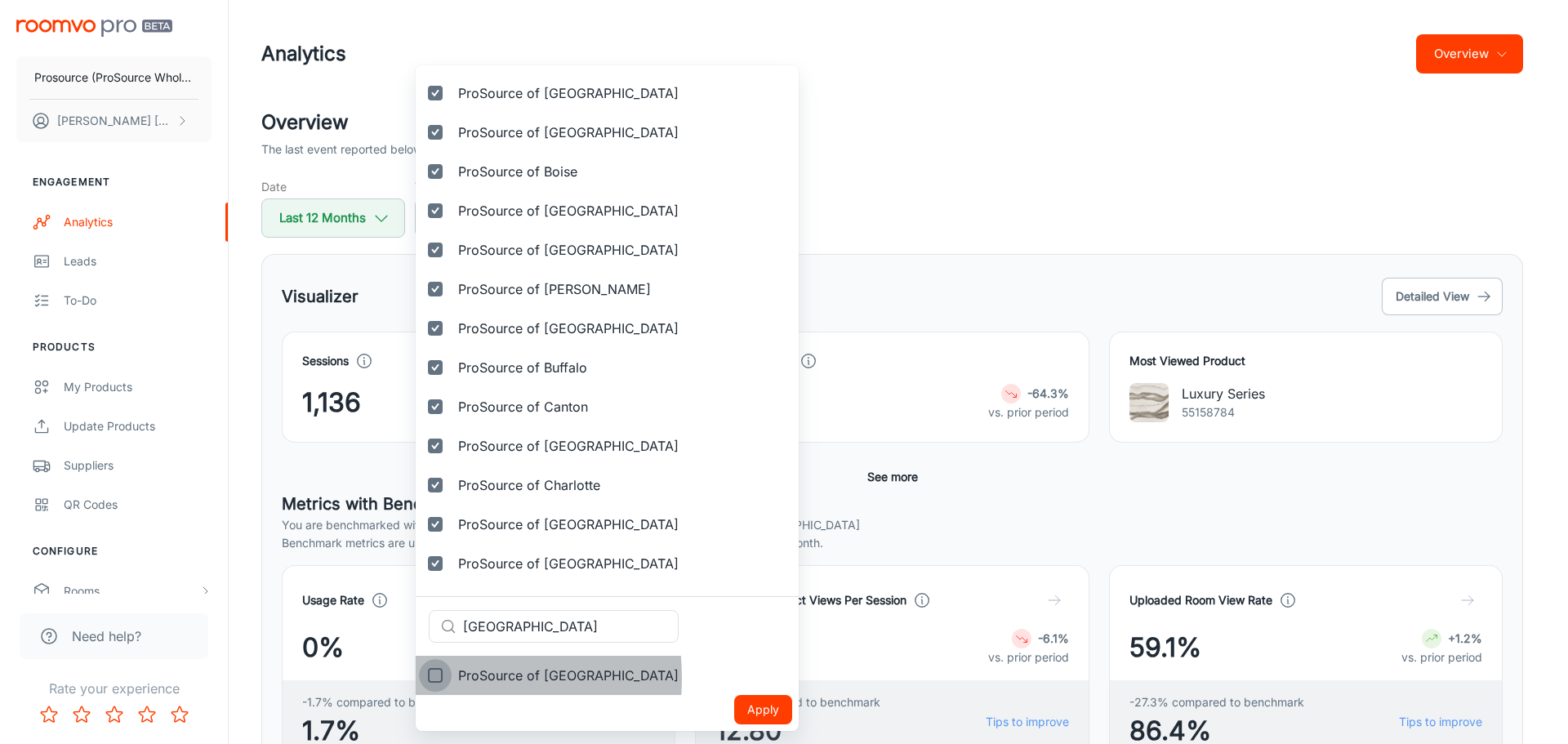
click at [433, 678] on input "ProSource of [GEOGRAPHIC_DATA]" at bounding box center [435, 676] width 33 height 33
checkbox input "true"
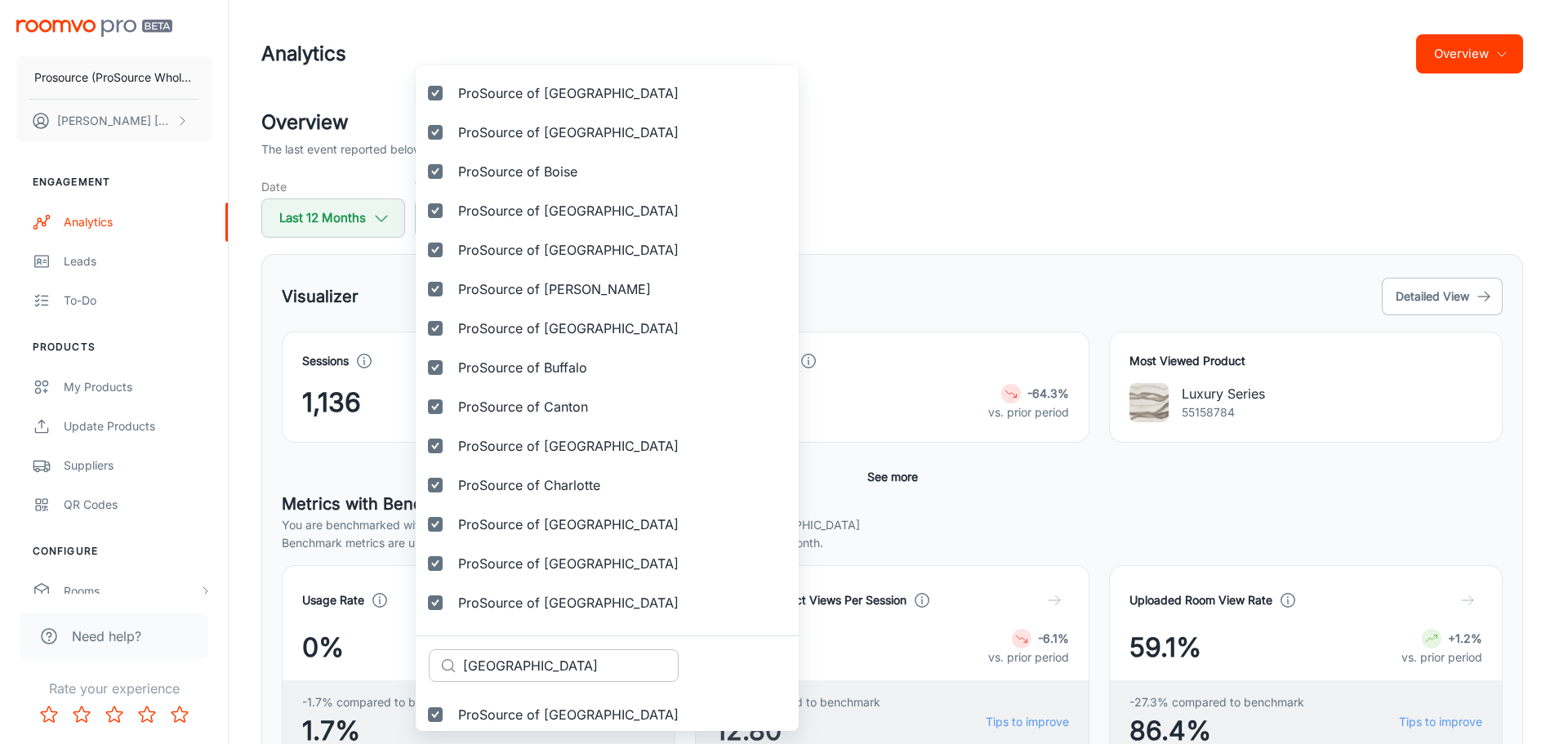
click at [502, 660] on input "[GEOGRAPHIC_DATA]" at bounding box center [570, 666] width 216 height 33
paste input "ollinsville"
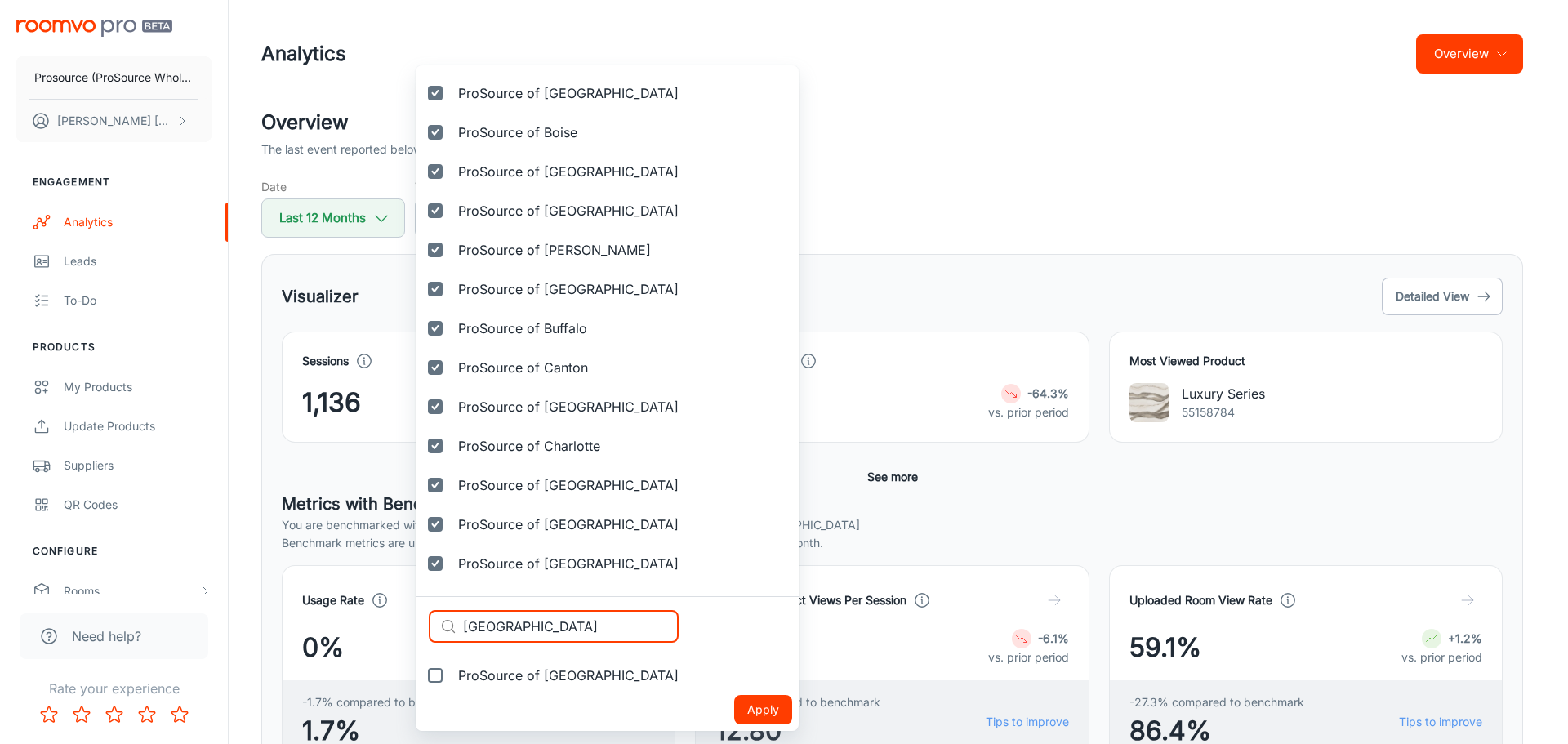
type input "[GEOGRAPHIC_DATA]"
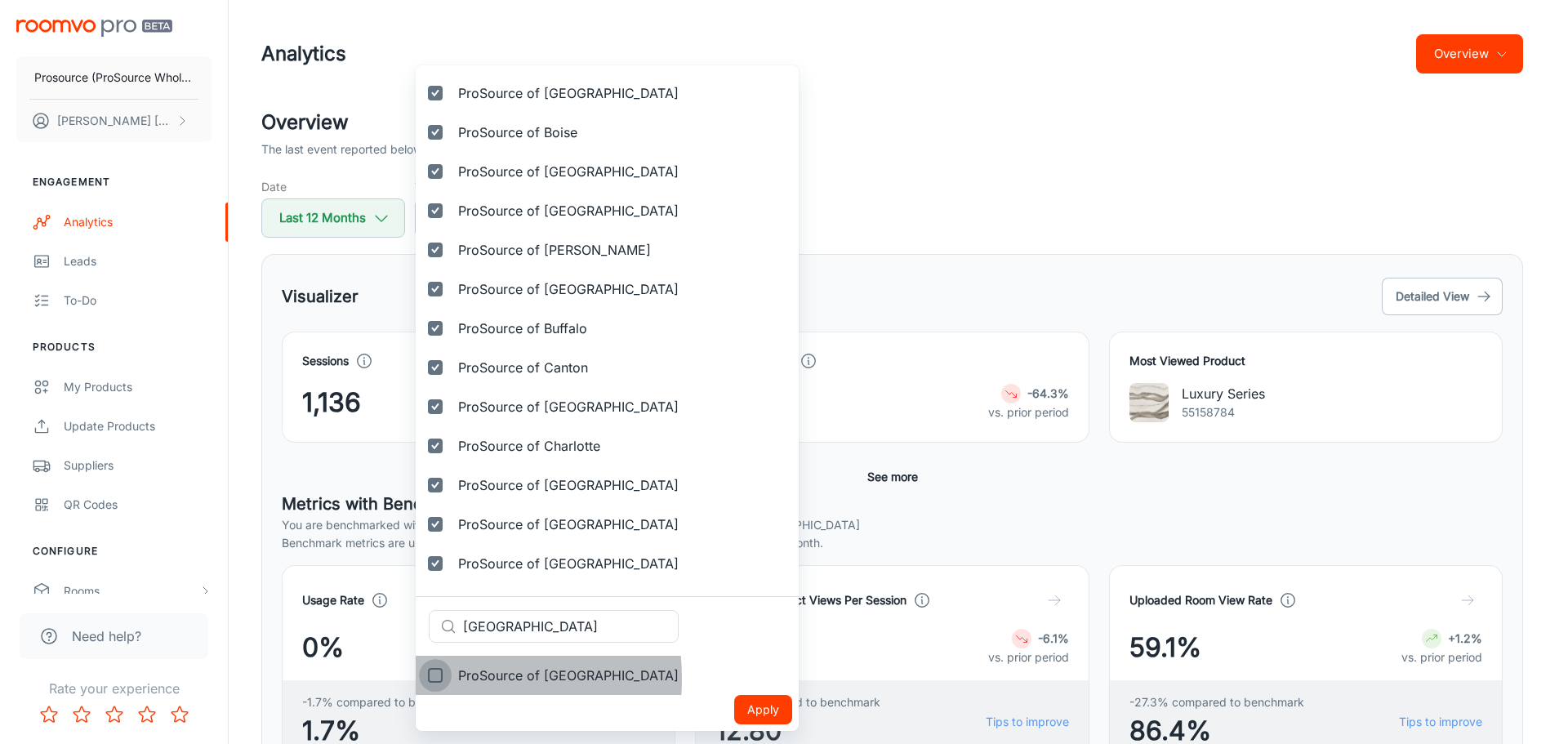
click at [433, 678] on input "ProSource of [GEOGRAPHIC_DATA]" at bounding box center [435, 676] width 33 height 33
checkbox input "true"
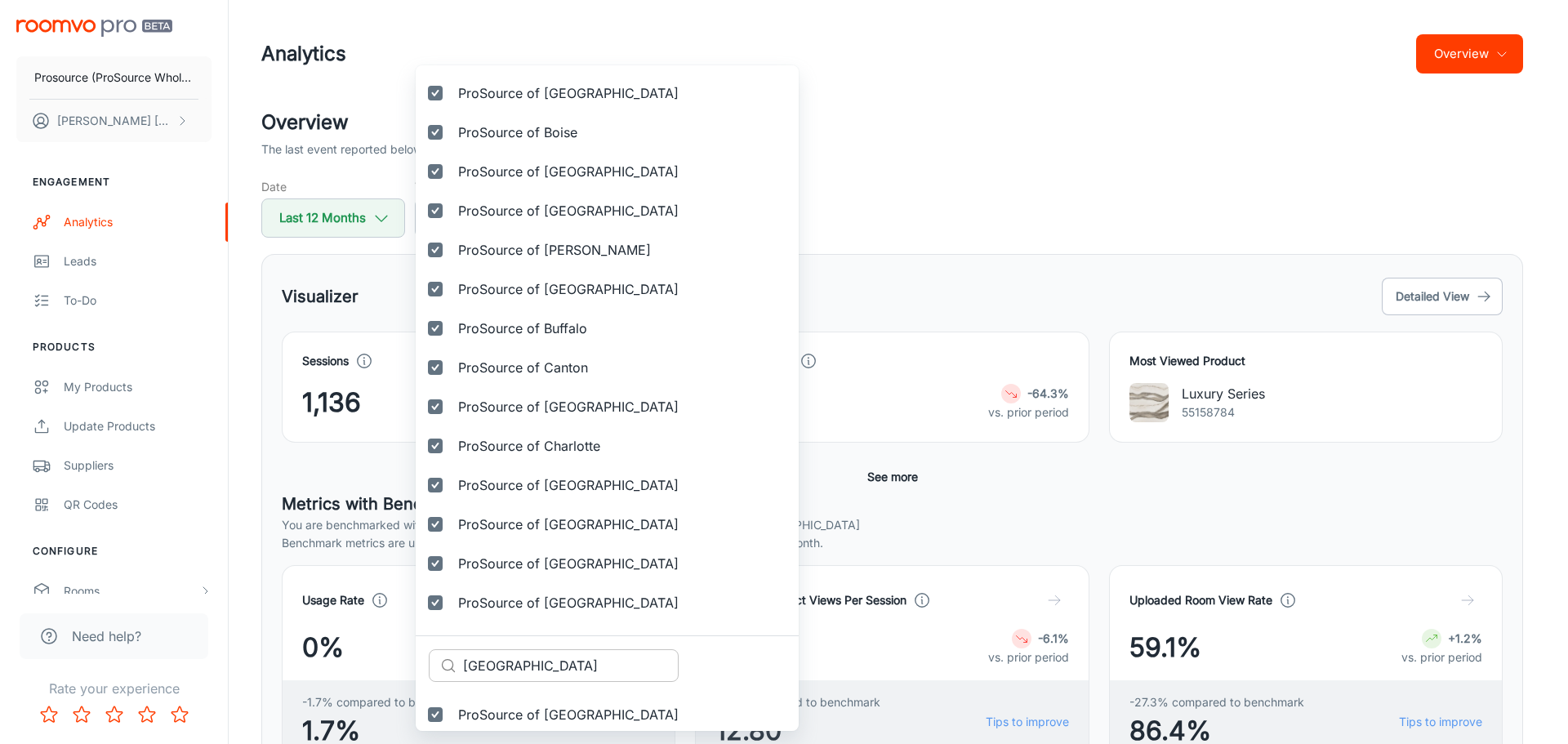
click at [483, 668] on input "[GEOGRAPHIC_DATA]" at bounding box center [570, 666] width 216 height 33
paste input "[GEOGRAPHIC_DATA]"
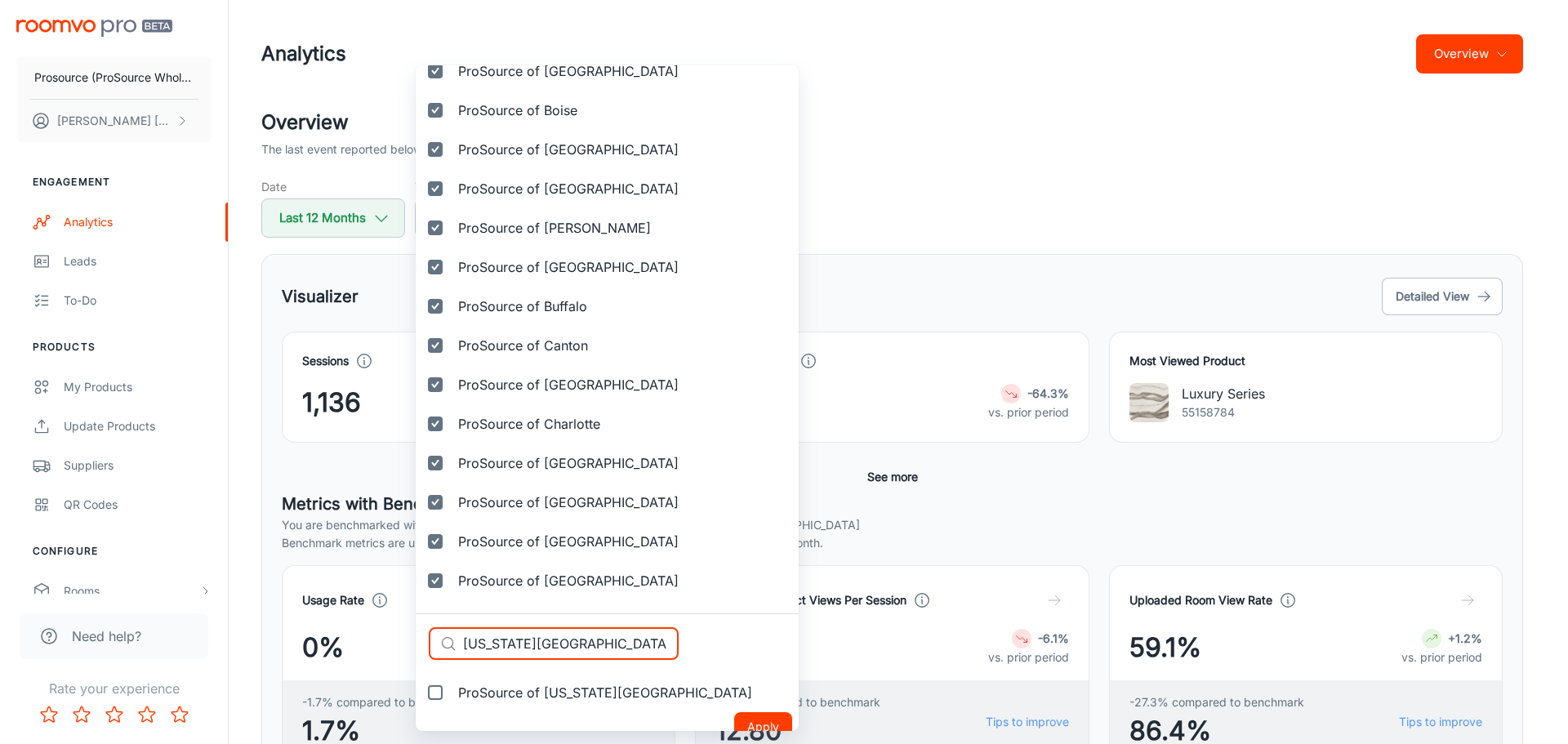
scroll to position [656, 0]
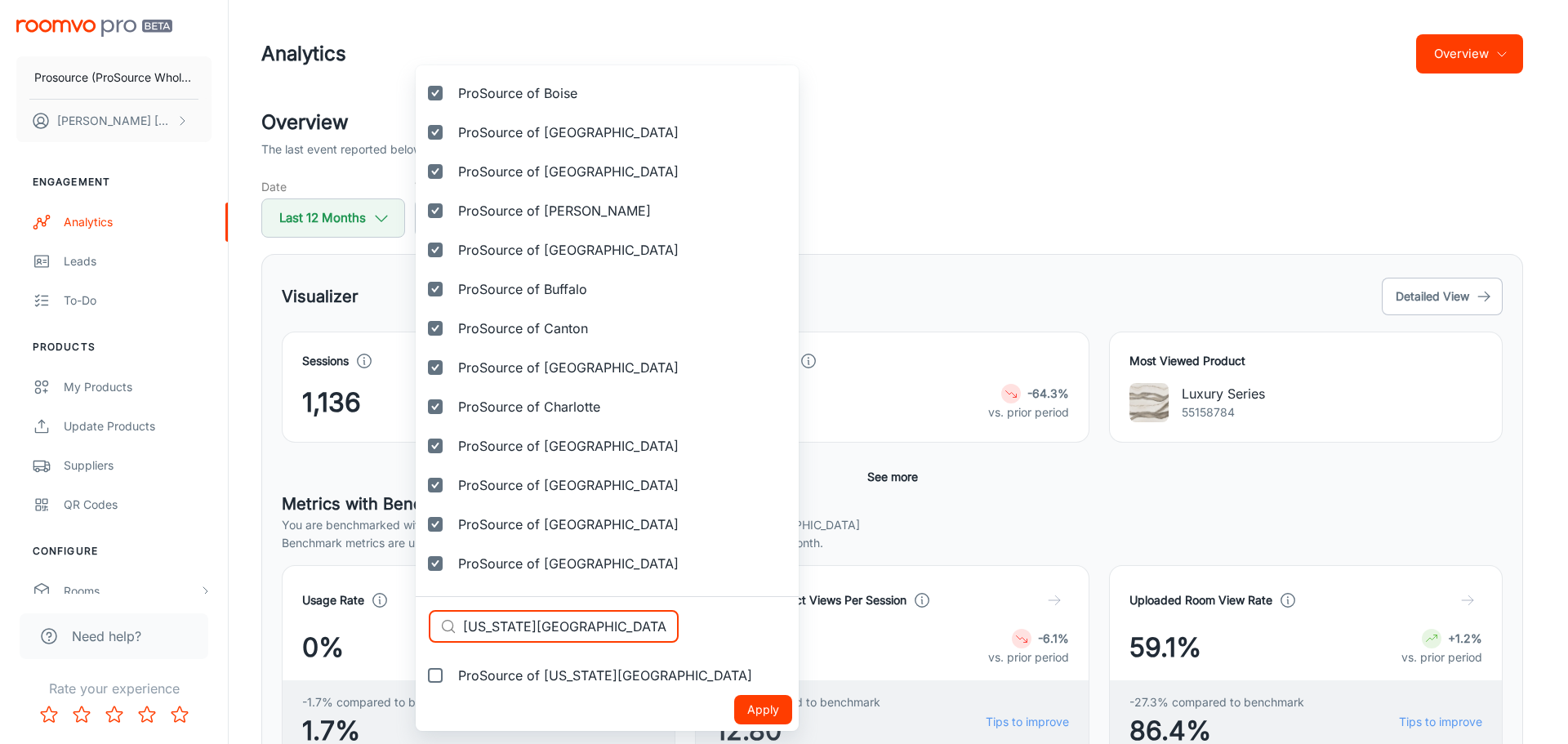
type input "[US_STATE][GEOGRAPHIC_DATA]"
click at [439, 671] on input "ProSource of [US_STATE][GEOGRAPHIC_DATA]" at bounding box center [435, 676] width 33 height 33
checkbox input "true"
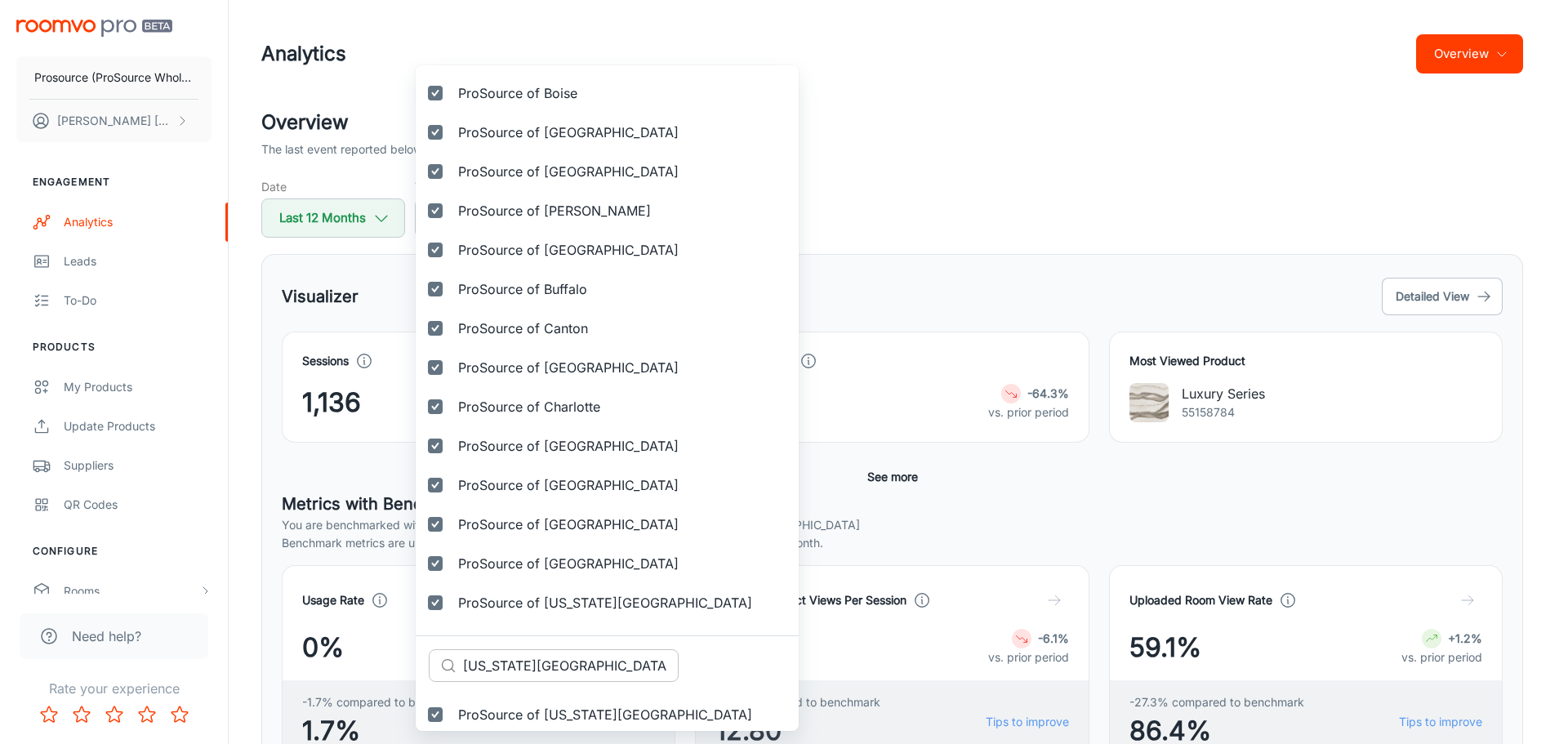
click at [494, 655] on input "[US_STATE][GEOGRAPHIC_DATA]" at bounding box center [570, 666] width 216 height 33
paste input "umbia"
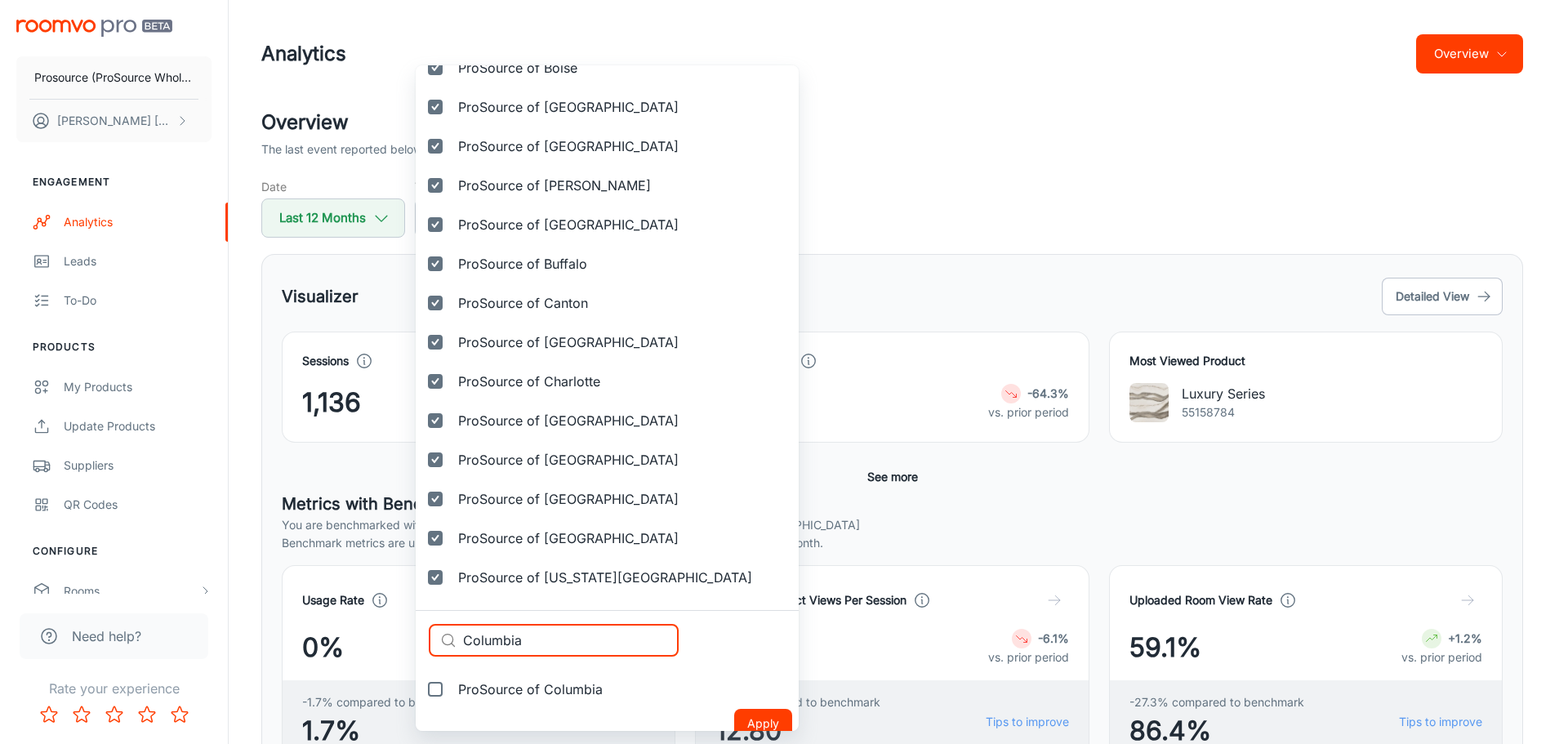
scroll to position [695, 0]
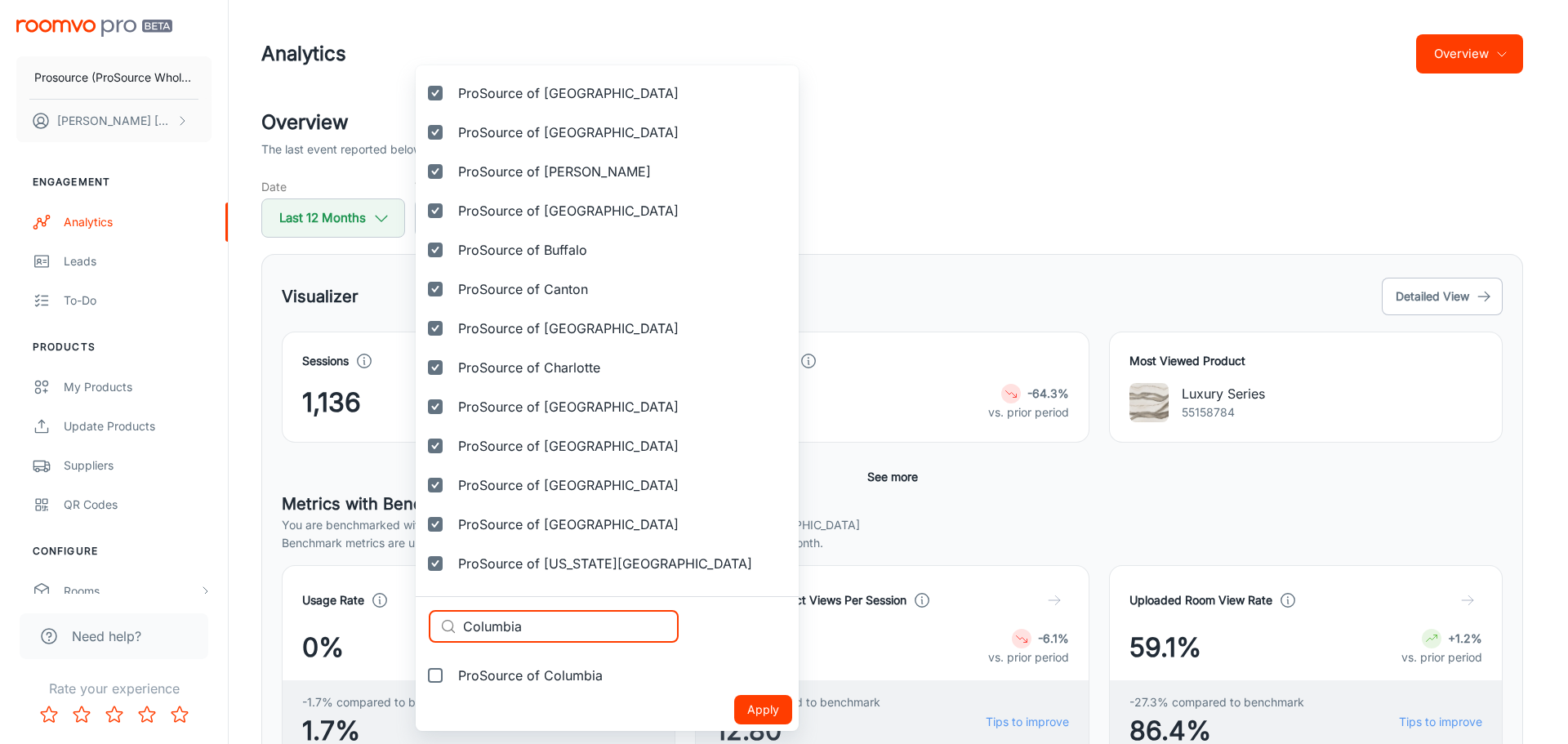
type input "Columbia"
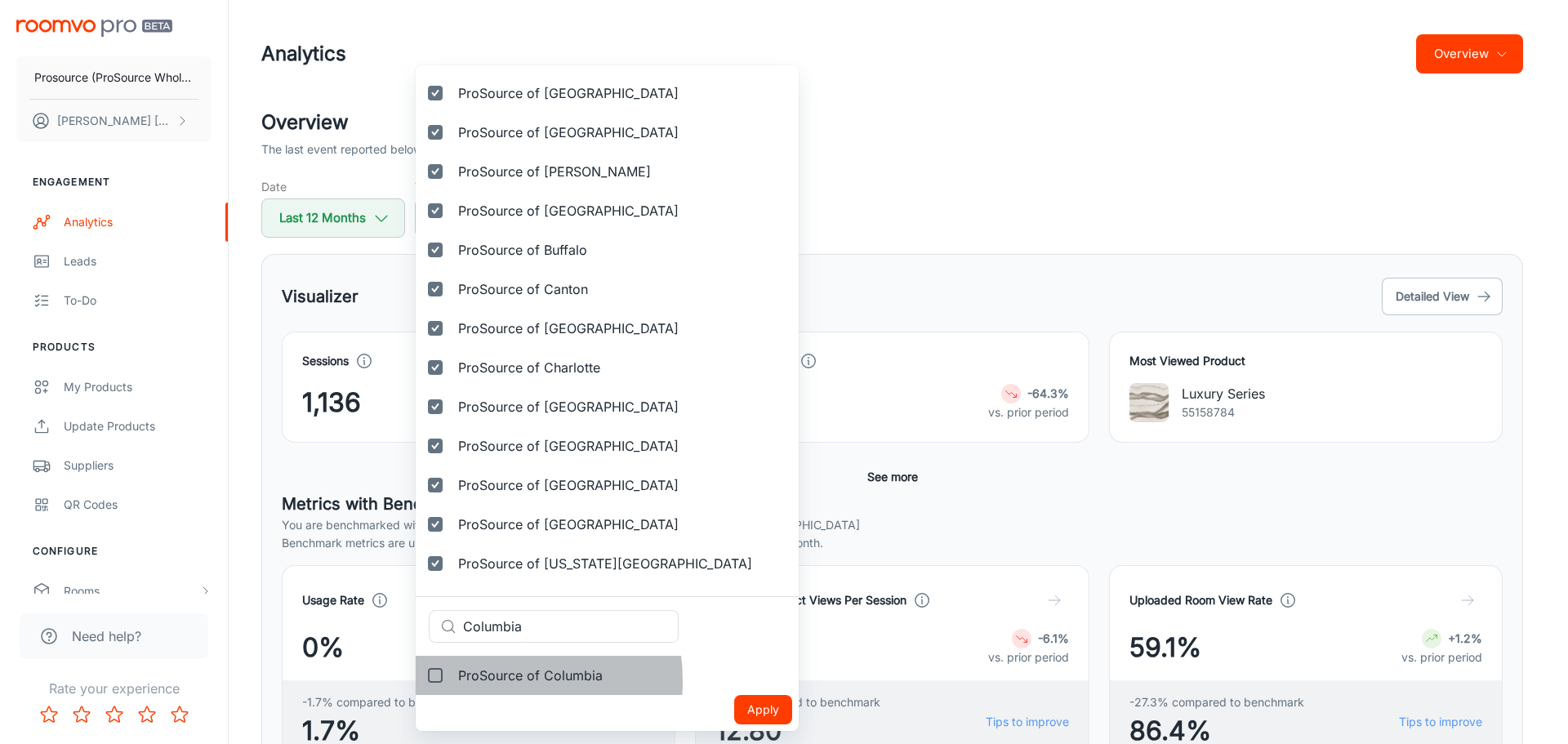
click at [476, 681] on span "ProSource of Columbia" at bounding box center [530, 676] width 145 height 20
click at [452, 681] on input "ProSource of Columbia" at bounding box center [435, 676] width 33 height 33
checkbox input "true"
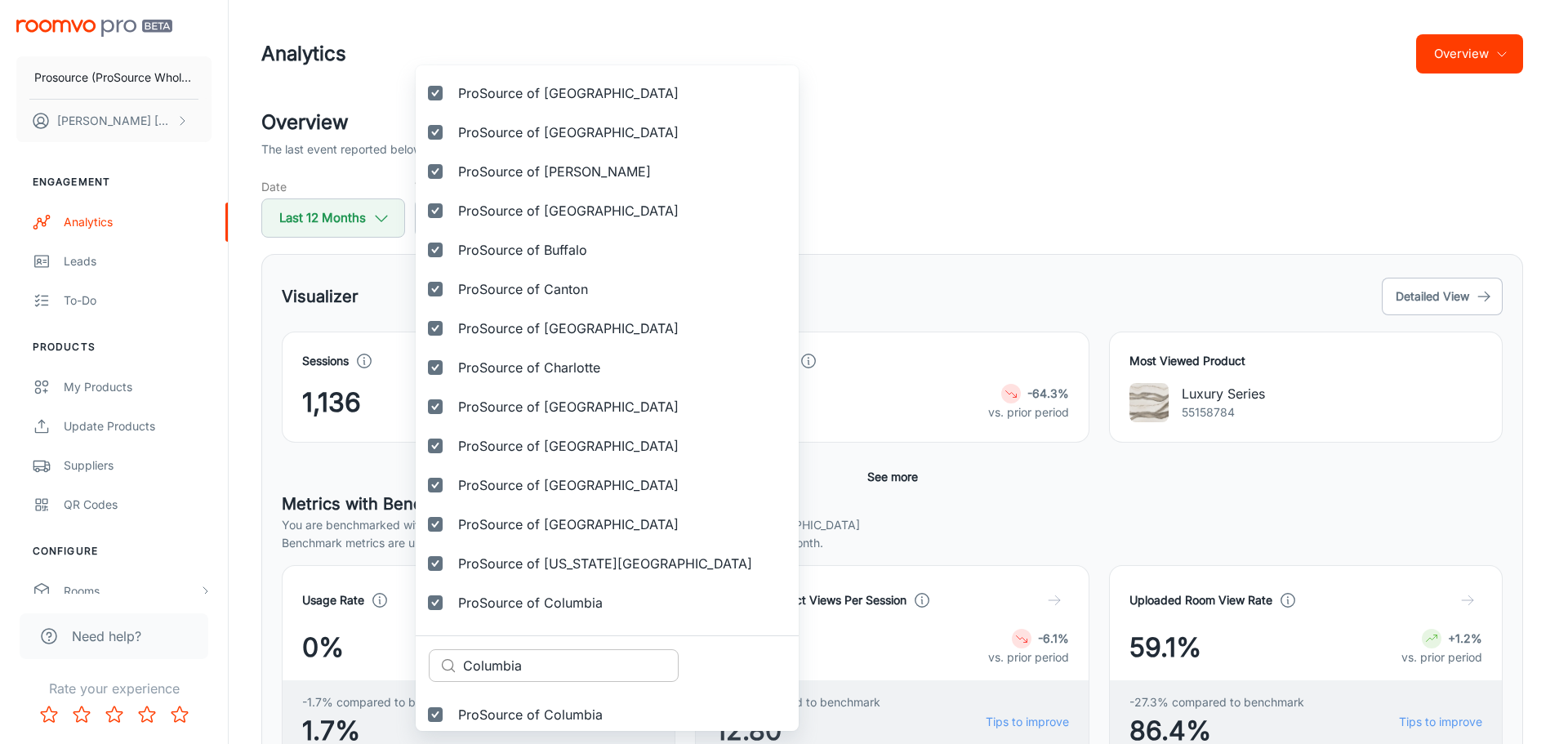
click at [531, 657] on input "Columbia" at bounding box center [570, 666] width 216 height 33
paste input "us"
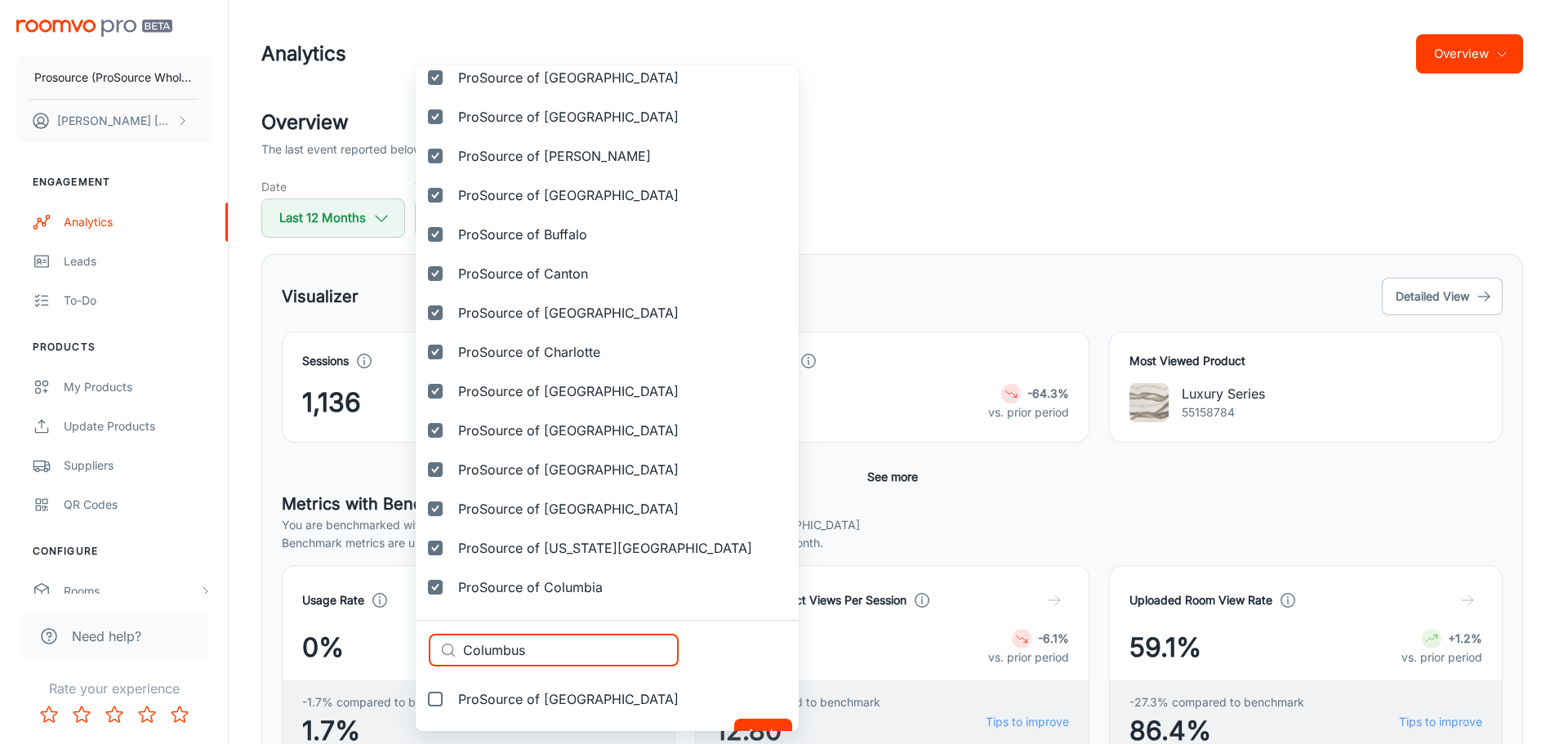
scroll to position [734, 0]
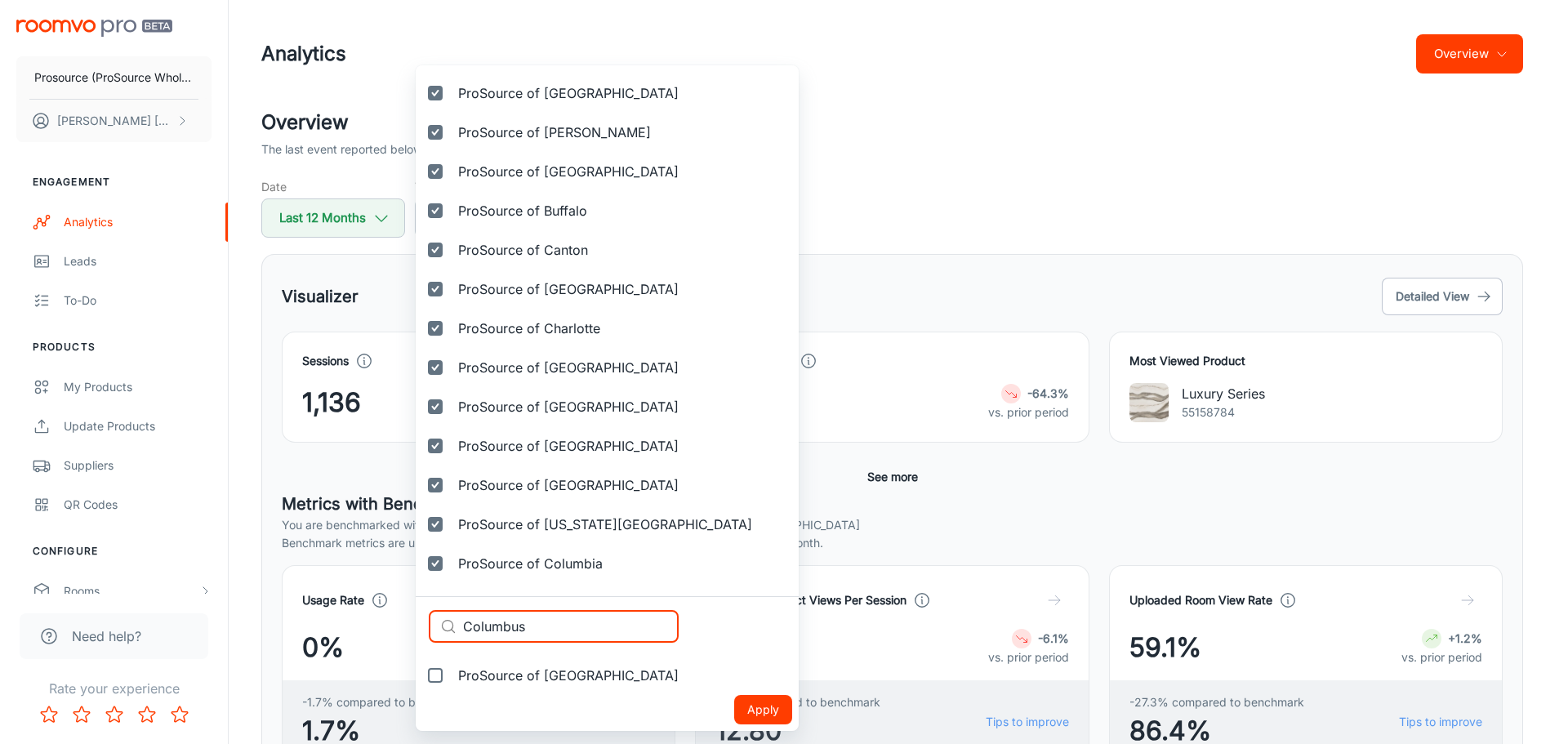
type input "Columbus"
click at [510, 690] on label "ProSource of [GEOGRAPHIC_DATA]" at bounding box center [553, 675] width 276 height 39
click at [452, 690] on input "ProSource of [GEOGRAPHIC_DATA]" at bounding box center [435, 676] width 33 height 33
checkbox input "true"
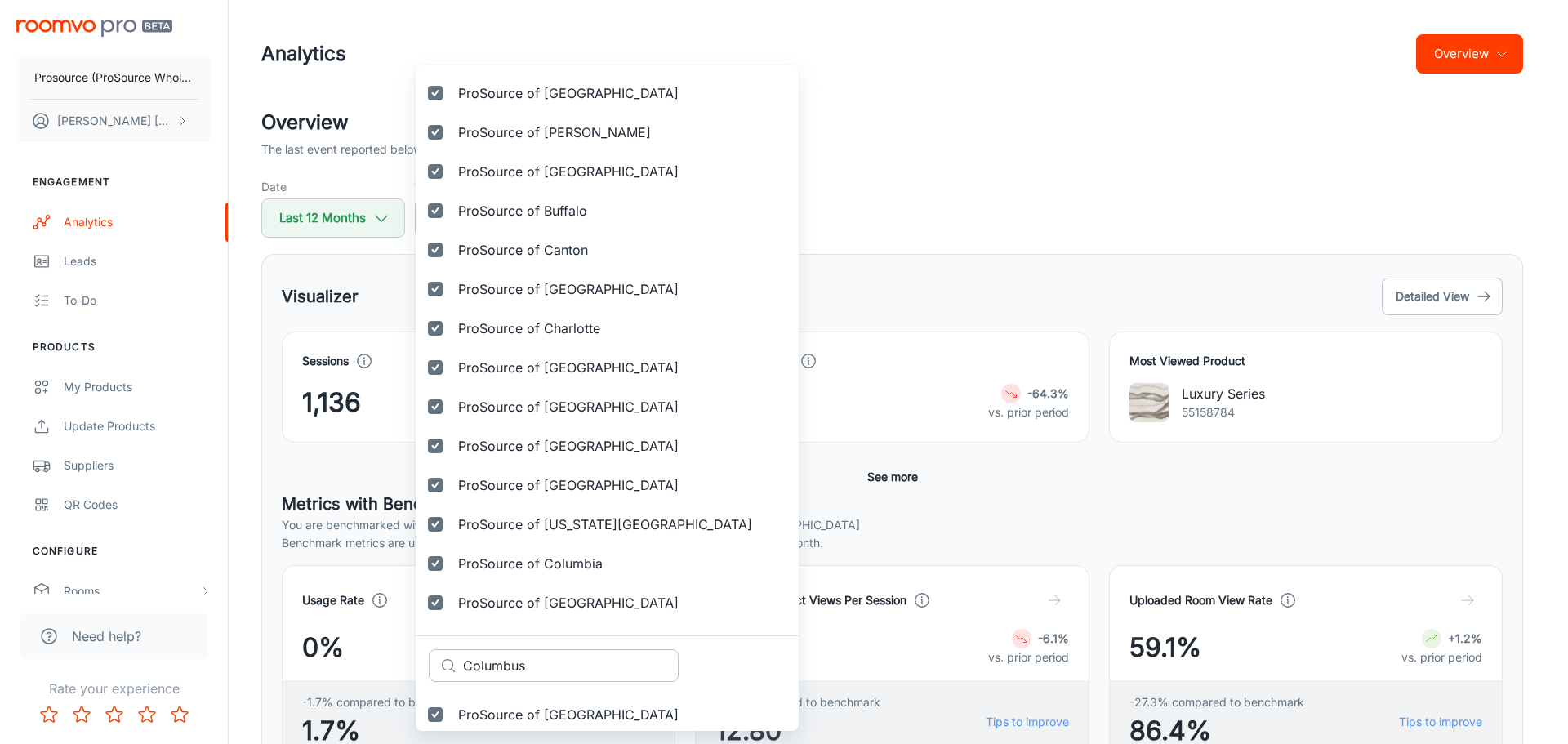
click at [575, 659] on input "Columbus" at bounding box center [570, 666] width 216 height 33
click at [575, 660] on input "Columbus" at bounding box center [570, 666] width 216 height 33
paste input "ncord"
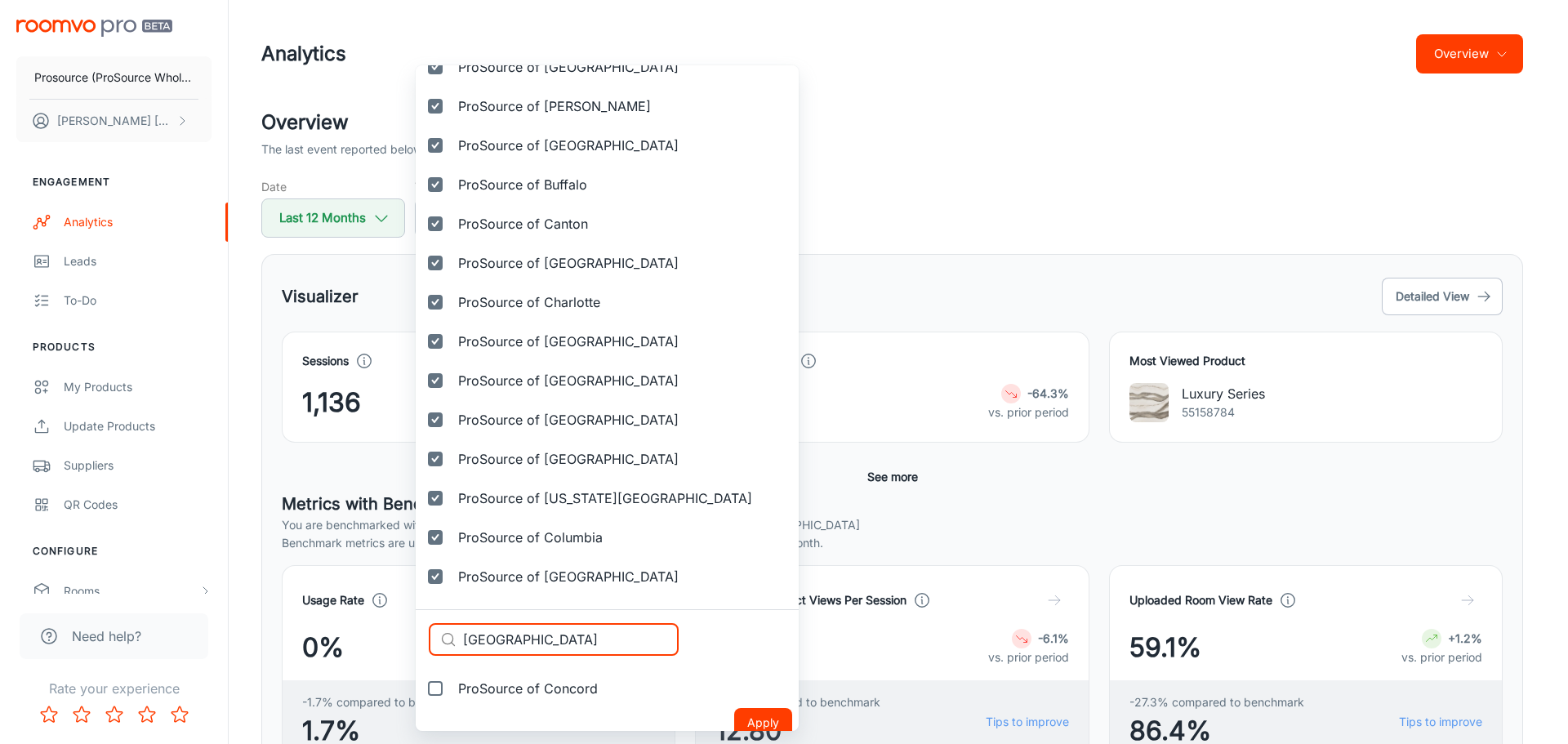
scroll to position [773, 0]
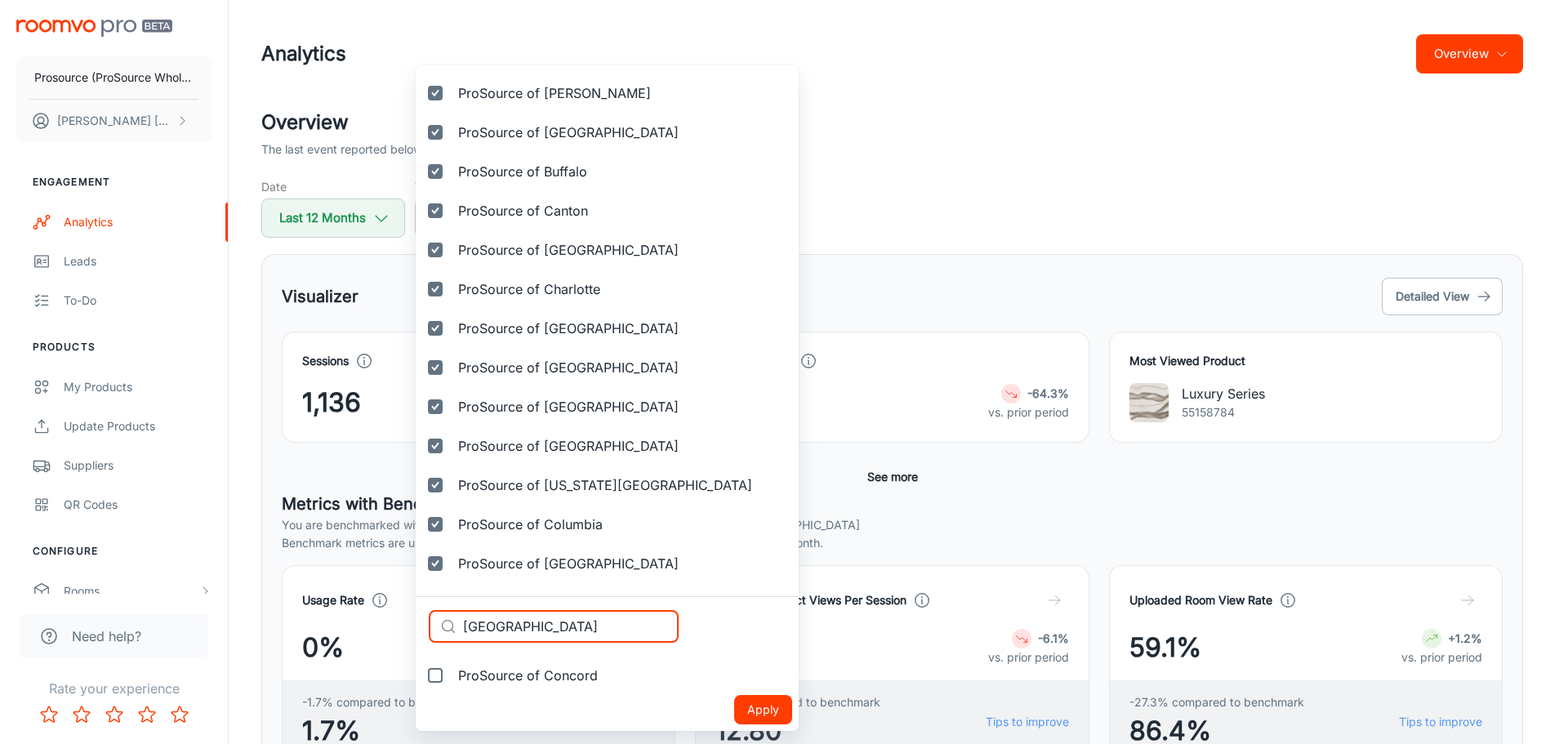
type input "[GEOGRAPHIC_DATA]"
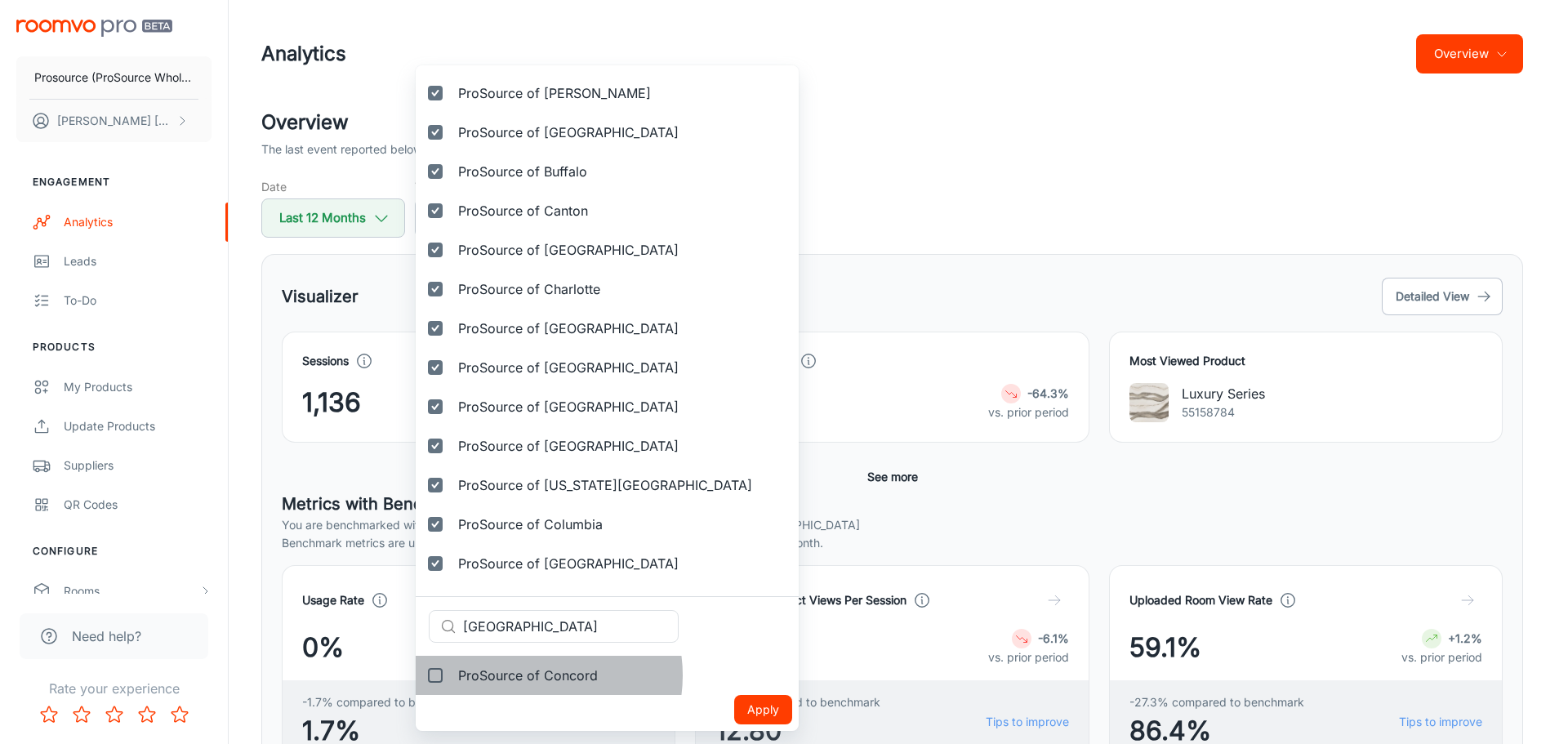
click at [533, 676] on span "ProSource of Concord" at bounding box center [527, 676] width 139 height 20
click at [452, 676] on input "ProSource of Concord" at bounding box center [435, 676] width 33 height 33
checkbox input "true"
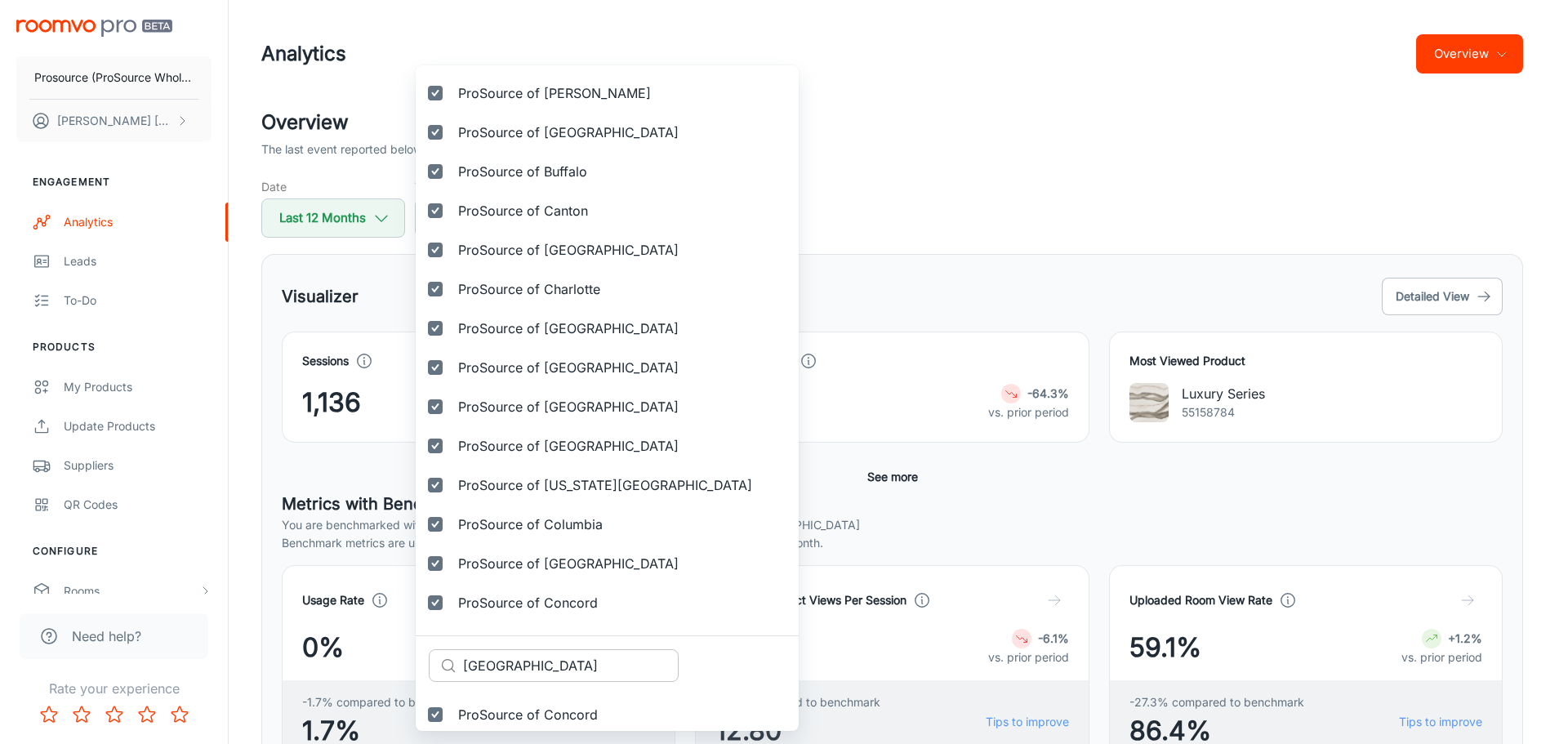
click at [487, 670] on input "[GEOGRAPHIC_DATA]" at bounding box center [570, 666] width 216 height 33
paste input "ppell"
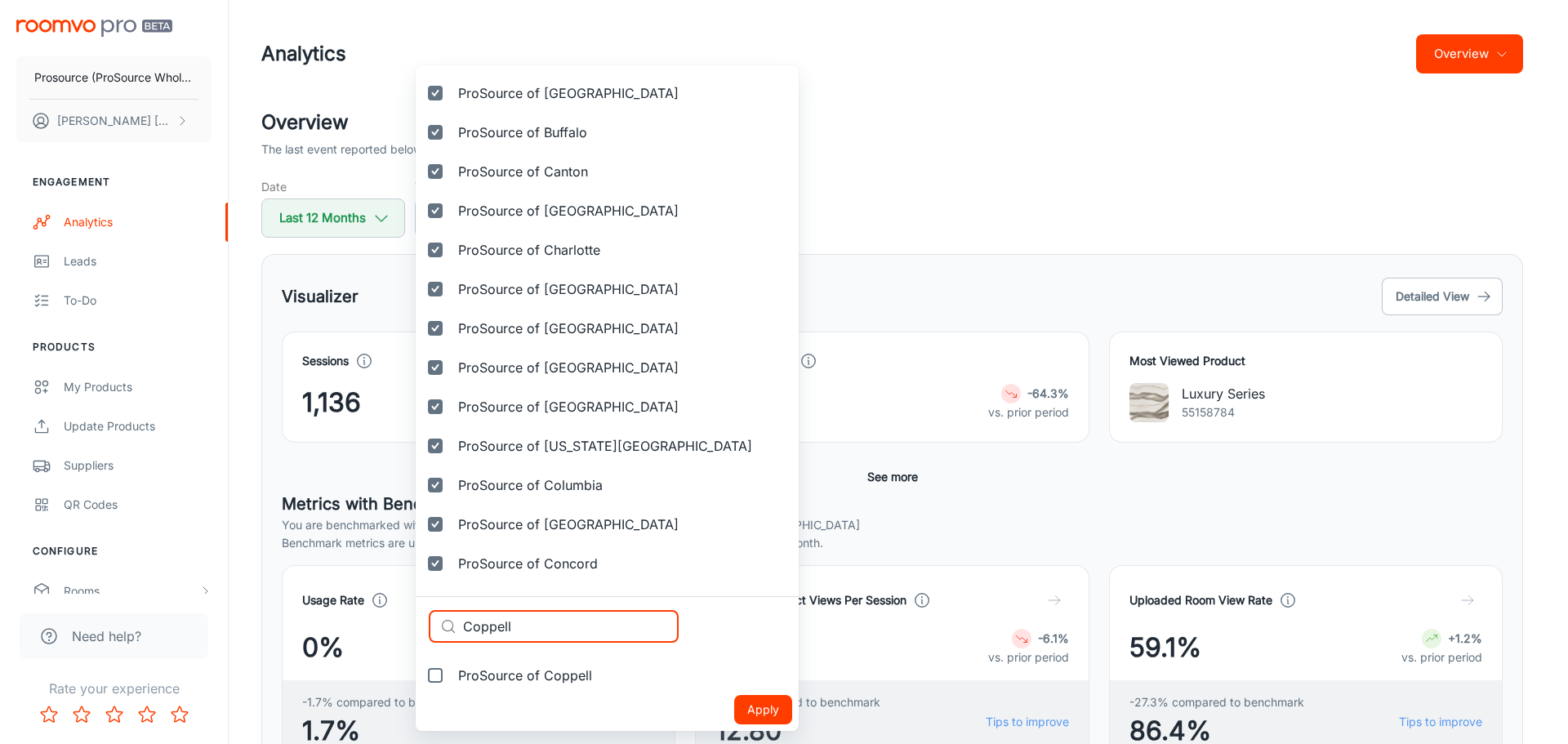
type input "Coppell"
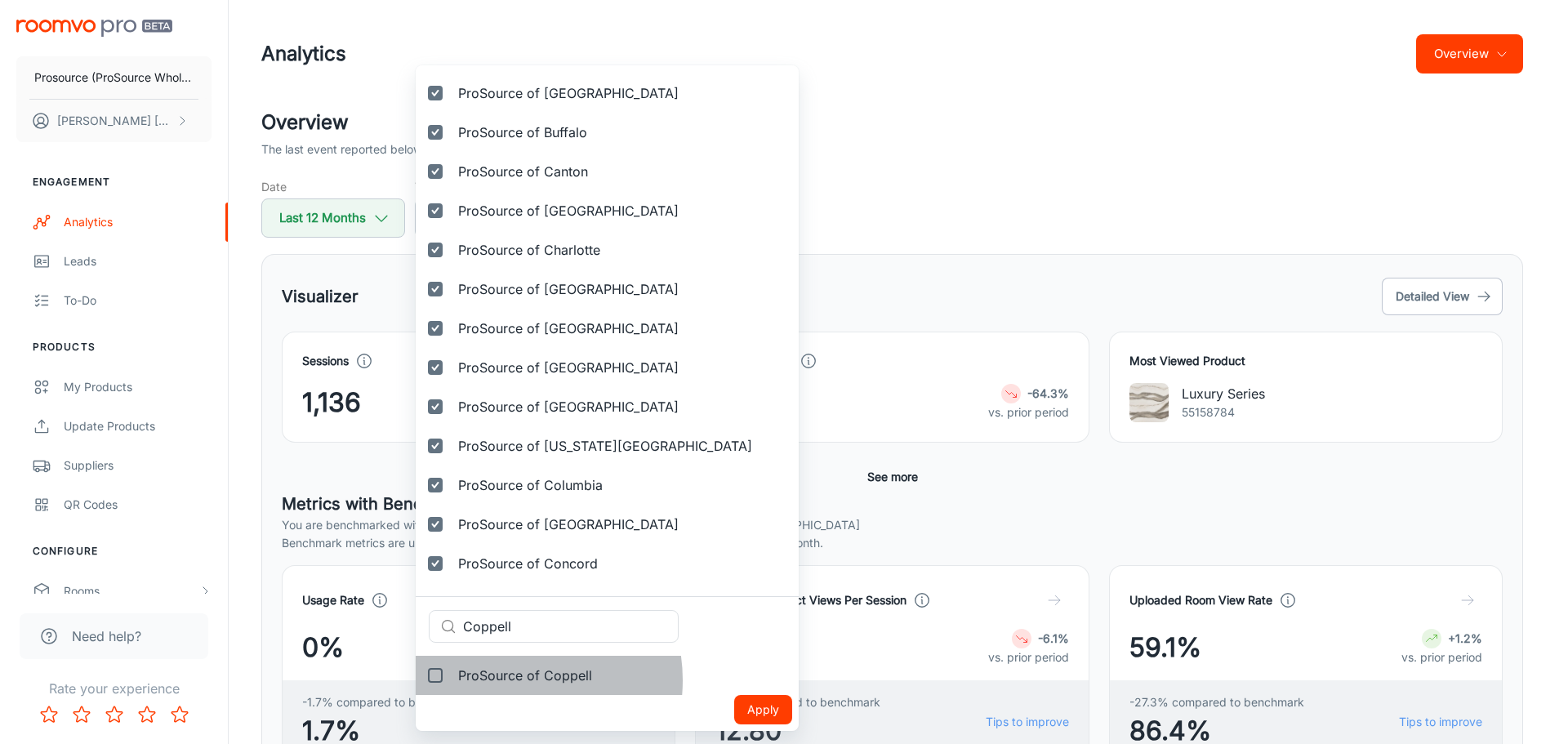
click at [506, 680] on span "ProSource of Coppell" at bounding box center [524, 676] width 134 height 20
click at [452, 680] on input "ProSource of Coppell" at bounding box center [435, 676] width 33 height 33
checkbox input "true"
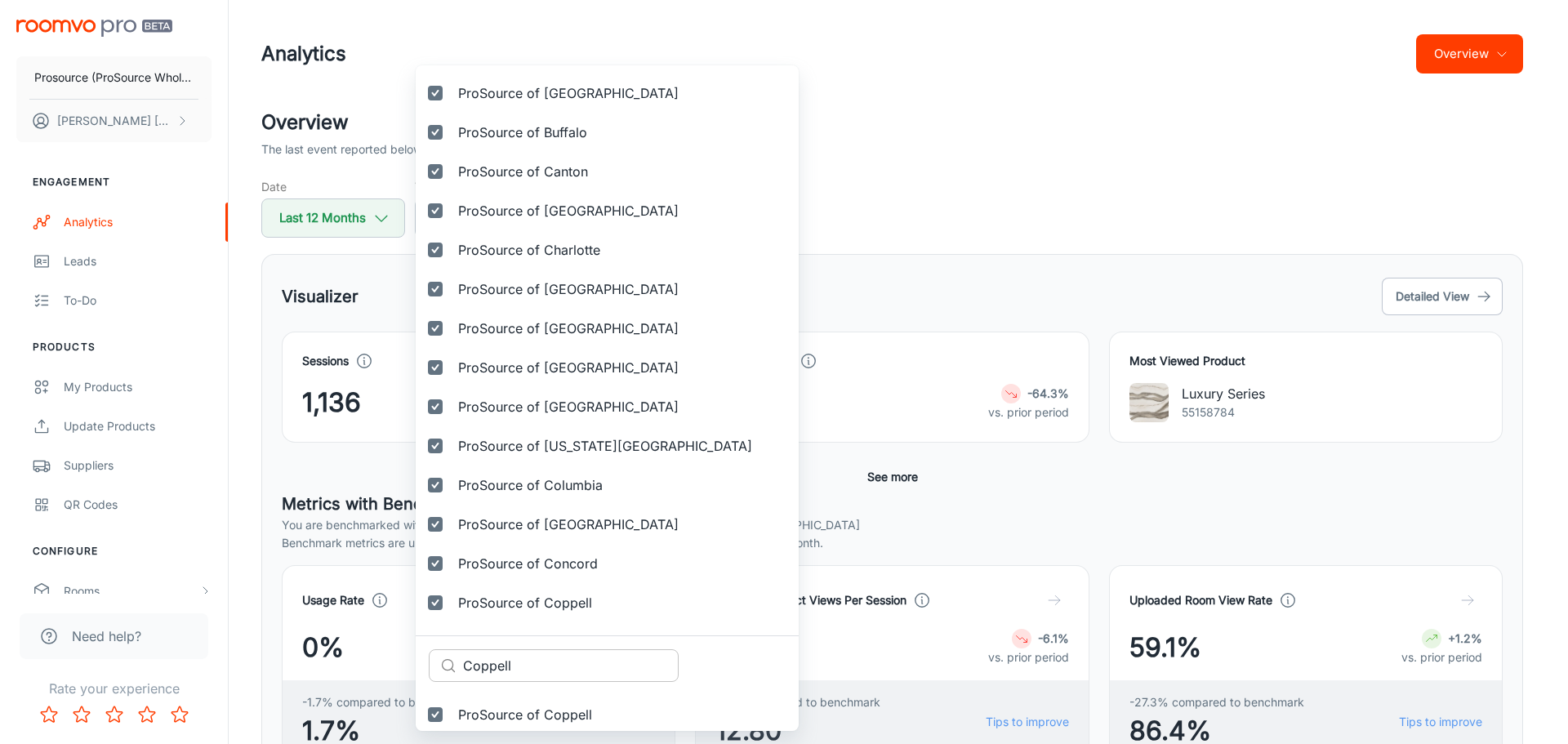
click at [535, 665] on input "Coppell" at bounding box center [570, 666] width 216 height 33
paste input "Prosource of [GEOGRAPHIC_DATA]"
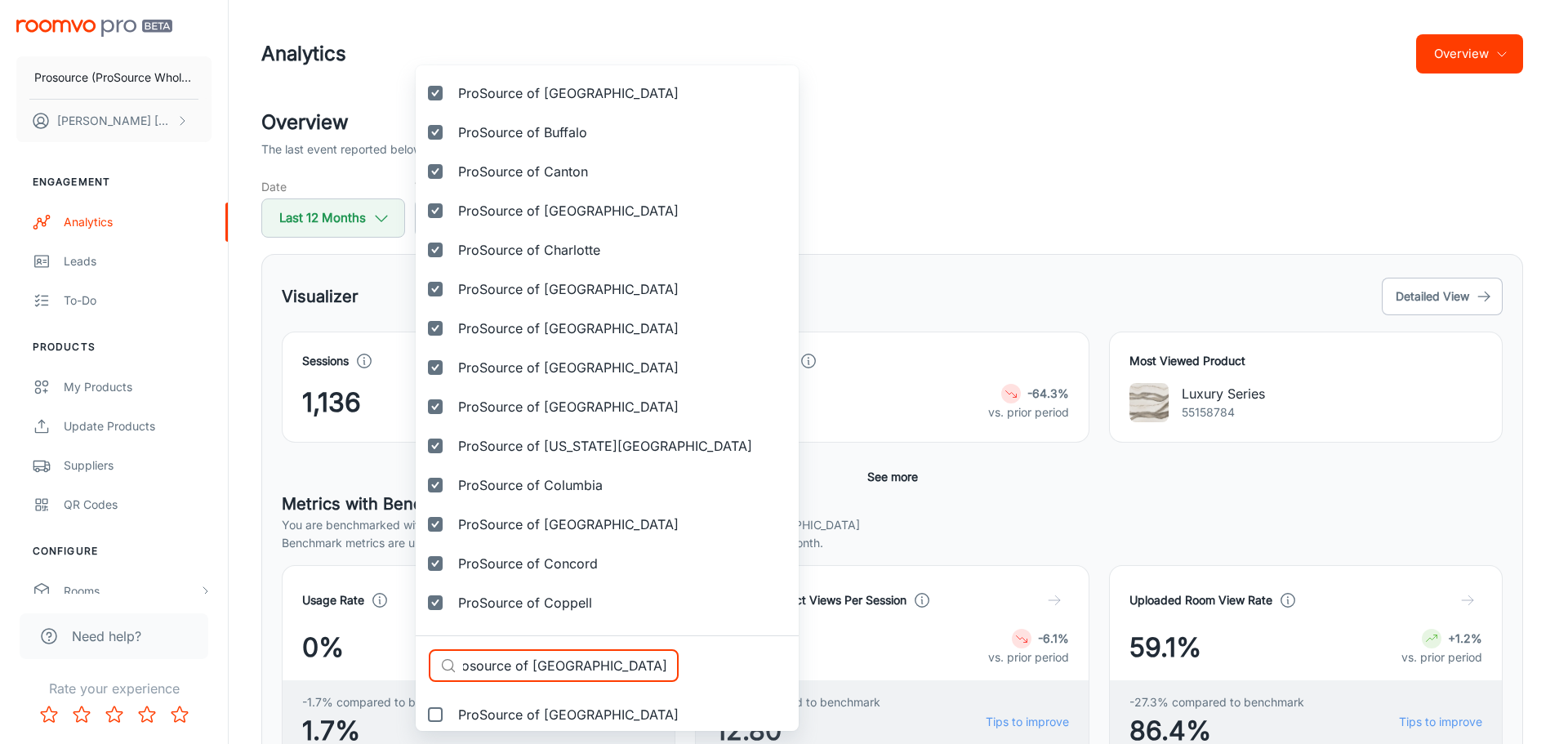
type input "Prosource of [GEOGRAPHIC_DATA]"
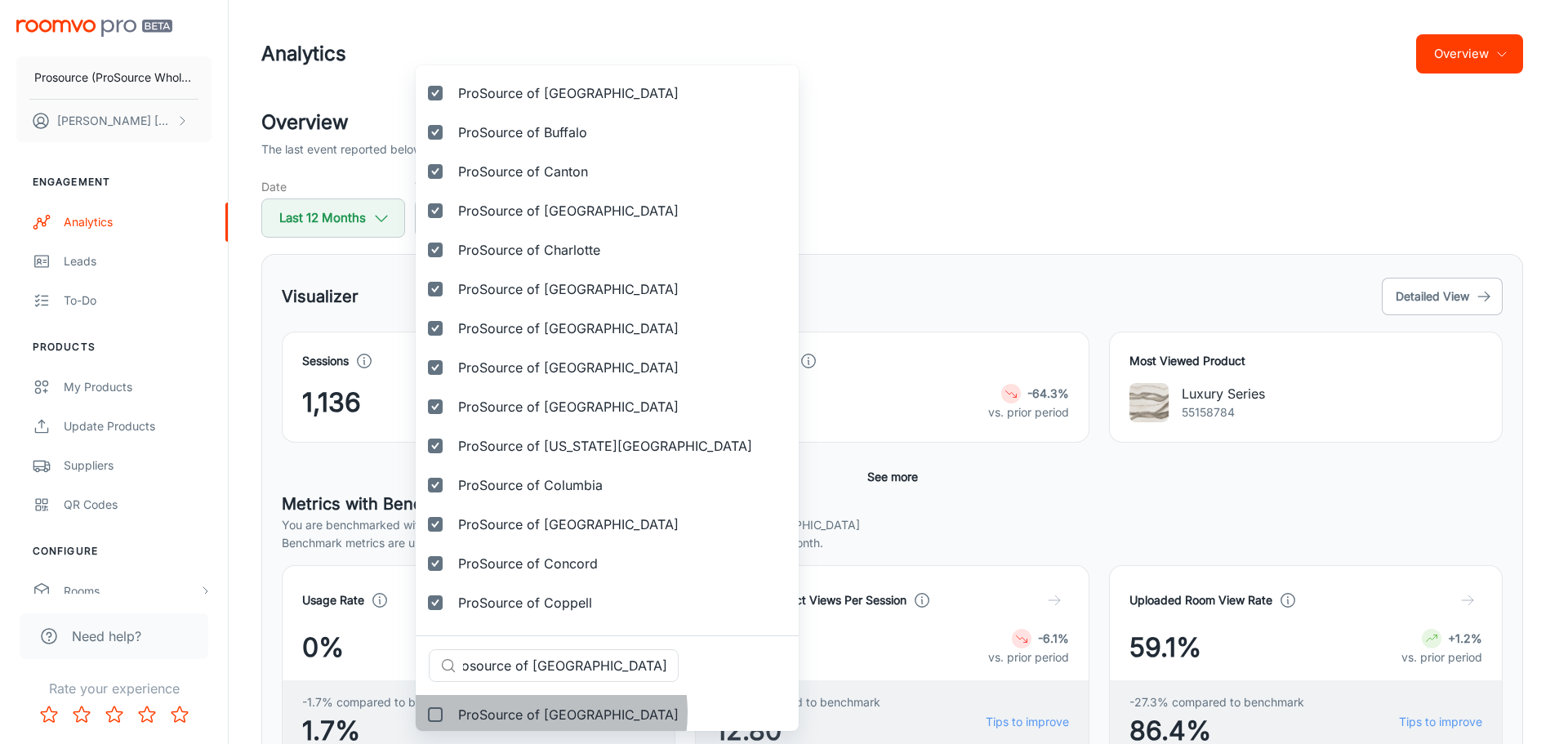
click at [537, 713] on span "ProSource of [GEOGRAPHIC_DATA]" at bounding box center [568, 715] width 220 height 20
click at [452, 713] on input "ProSource of [GEOGRAPHIC_DATA]" at bounding box center [435, 715] width 33 height 33
checkbox input "true"
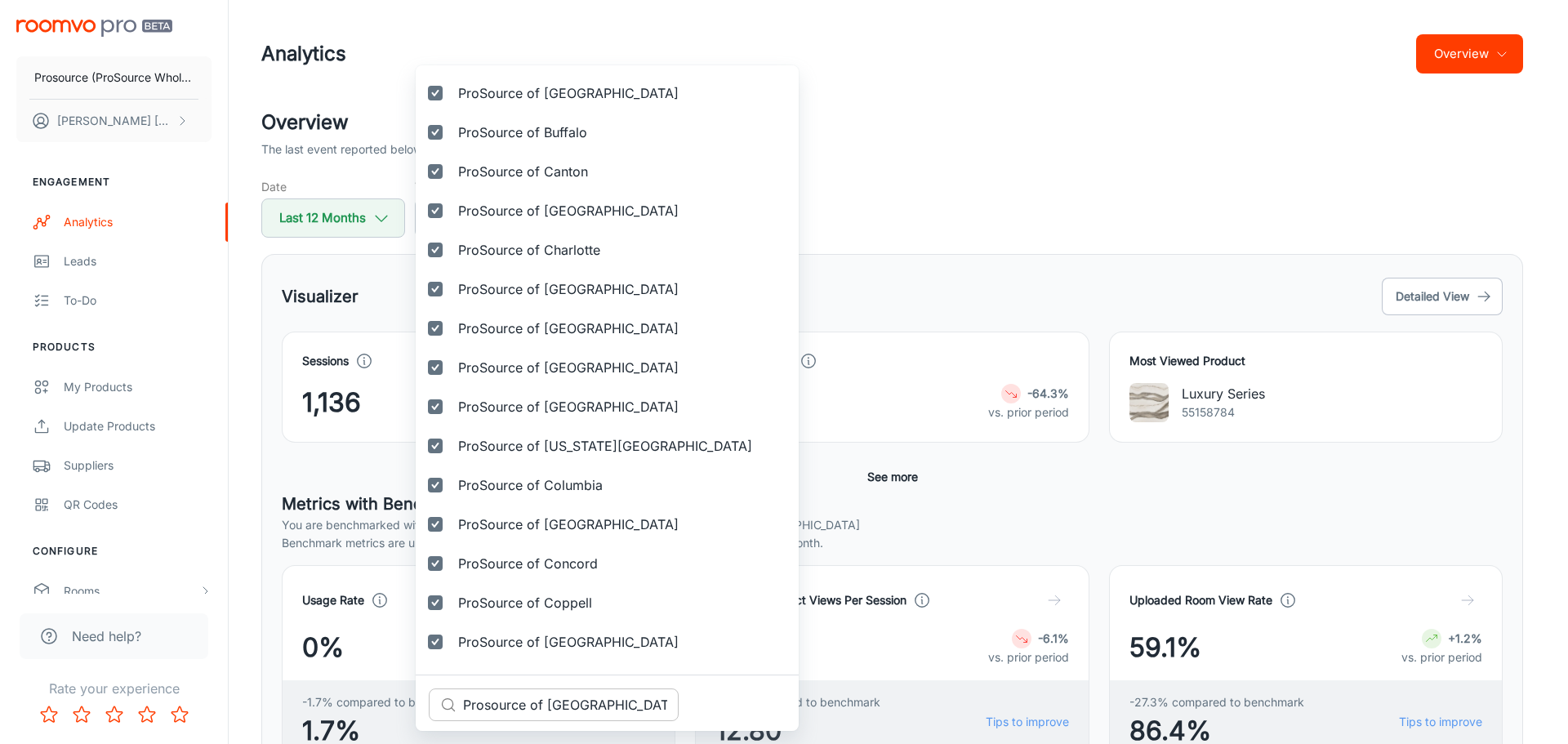
click at [565, 708] on input "Prosource of [GEOGRAPHIC_DATA]" at bounding box center [570, 705] width 216 height 33
paste input "[PERSON_NAME]"
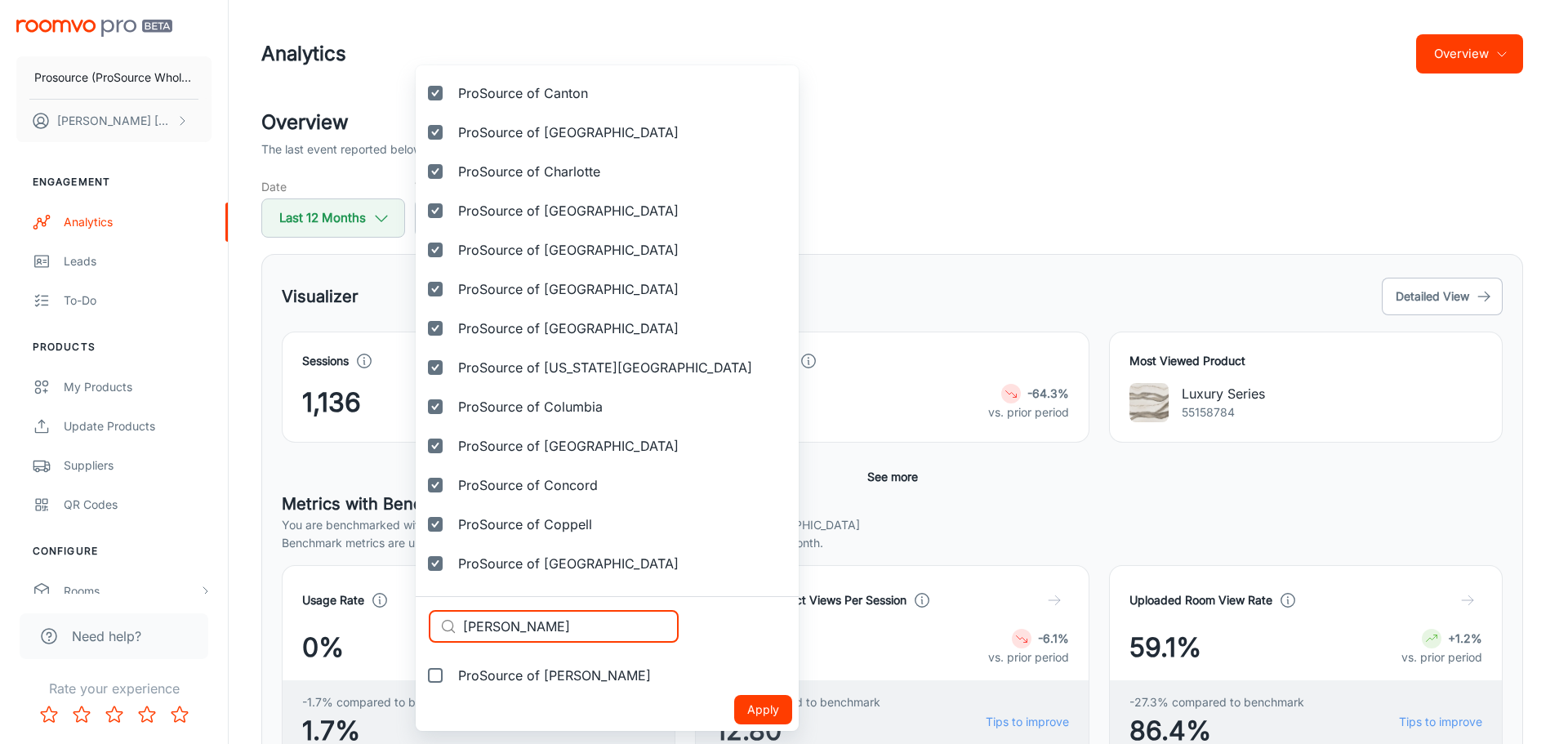
type input "[PERSON_NAME]"
click at [495, 672] on span "ProSource of [PERSON_NAME]" at bounding box center [555, 676] width 193 height 20
click at [452, 672] on input "ProSource of [PERSON_NAME]" at bounding box center [435, 676] width 33 height 33
checkbox input "true"
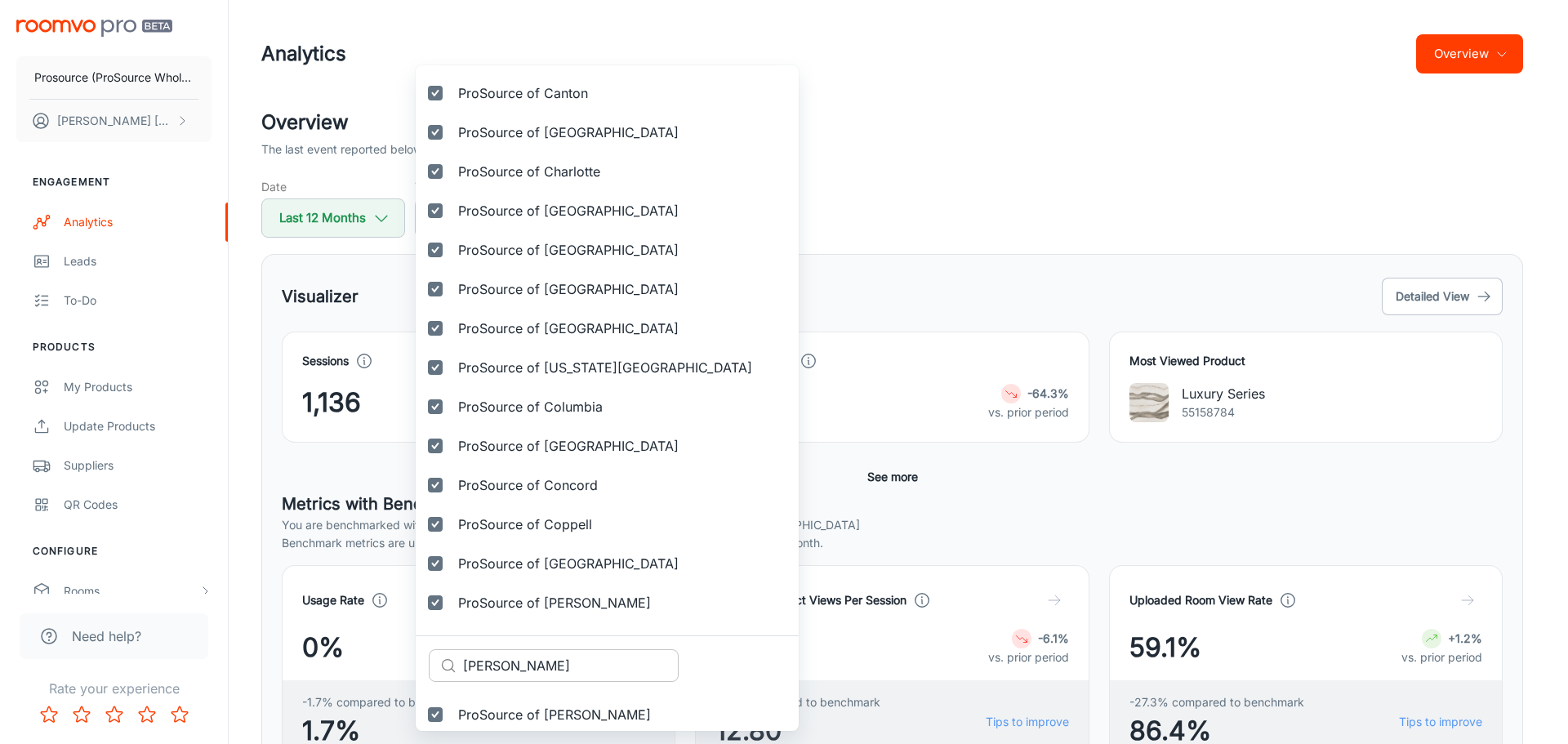
click at [564, 673] on input "[PERSON_NAME]" at bounding box center [570, 666] width 216 height 33
paste input "yton"
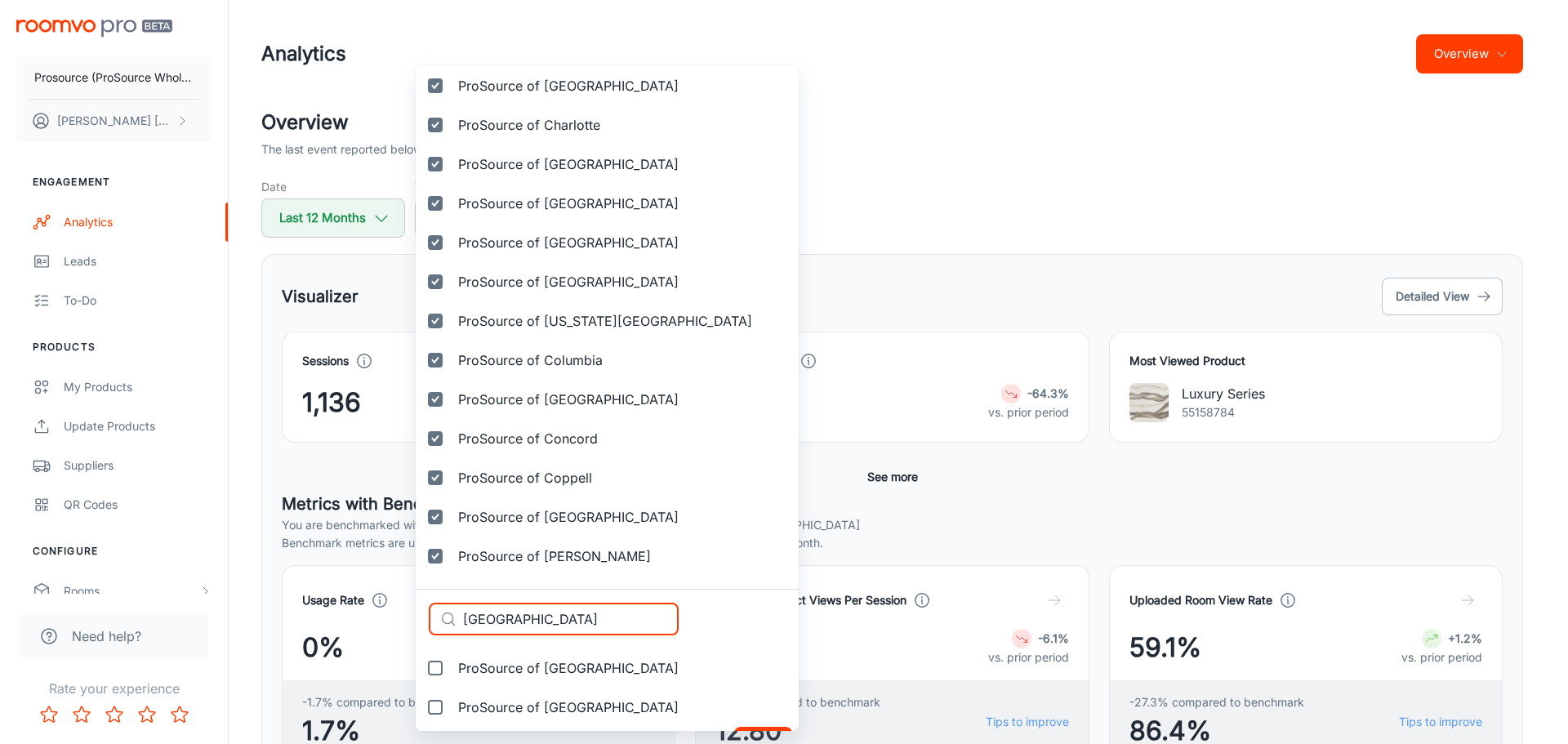
scroll to position [969, 0]
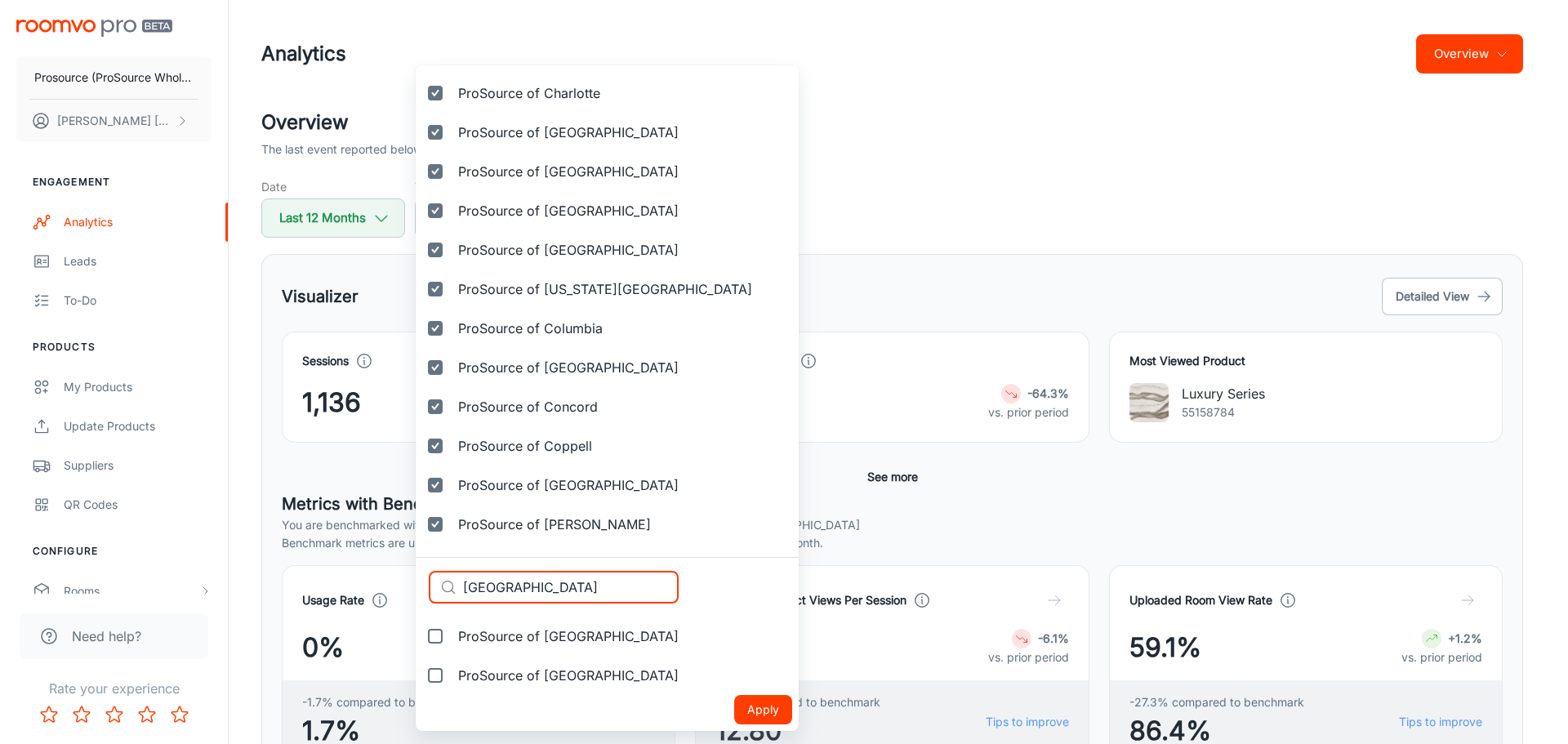
type input "[GEOGRAPHIC_DATA]"
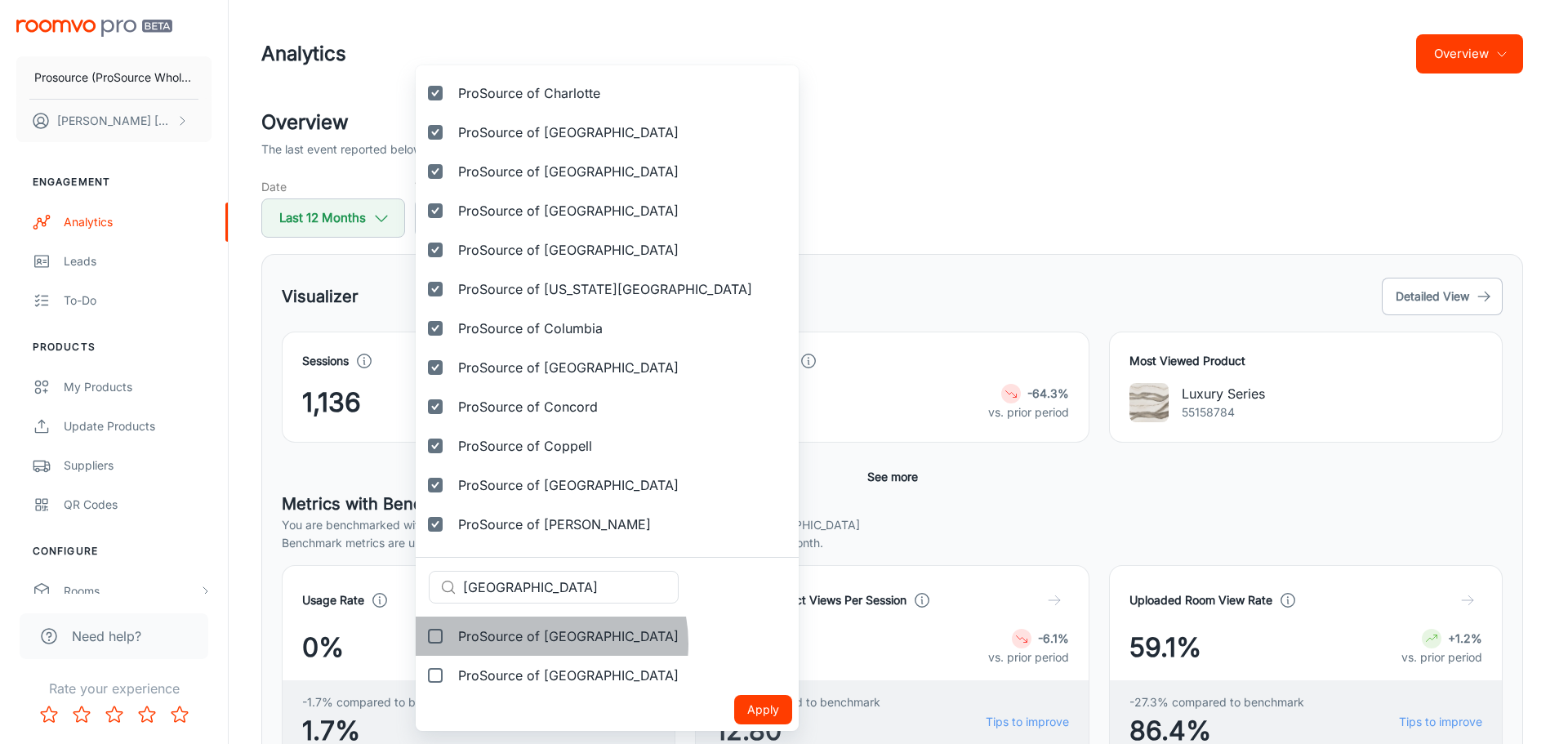
click at [535, 644] on span "ProSource of [GEOGRAPHIC_DATA]" at bounding box center [568, 637] width 220 height 20
click at [452, 644] on input "ProSource of [GEOGRAPHIC_DATA]" at bounding box center [435, 637] width 33 height 33
checkbox input "true"
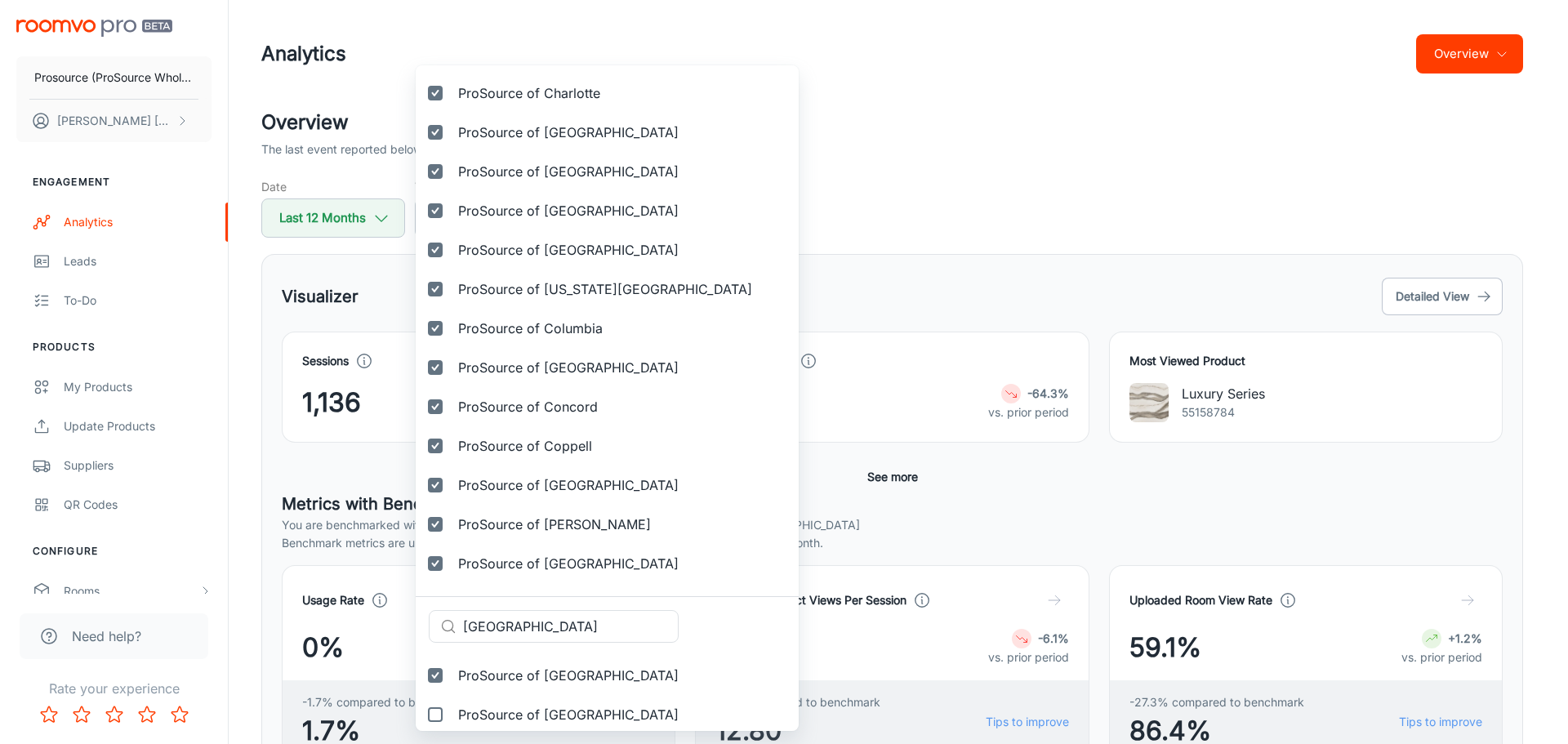
click at [519, 706] on span "ProSource of [GEOGRAPHIC_DATA]" at bounding box center [568, 715] width 220 height 20
click at [452, 706] on input "ProSource of [GEOGRAPHIC_DATA]" at bounding box center [435, 715] width 33 height 33
checkbox input "true"
click at [531, 658] on input "[GEOGRAPHIC_DATA]" at bounding box center [570, 666] width 216 height 33
click at [530, 658] on input "[GEOGRAPHIC_DATA]" at bounding box center [570, 666] width 216 height 33
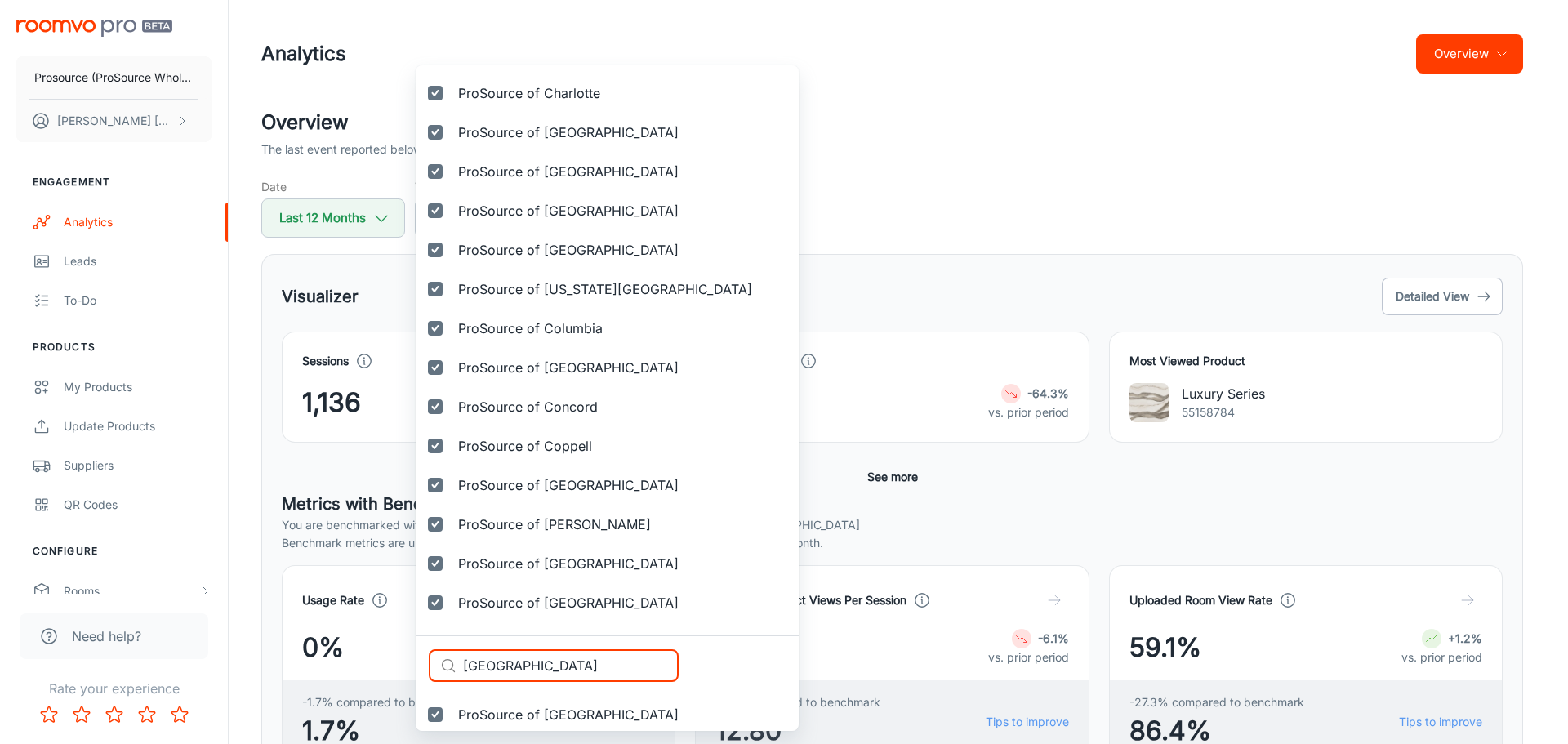
click at [530, 658] on input "[GEOGRAPHIC_DATA]" at bounding box center [570, 666] width 216 height 33
paste input "Prosource of [GEOGRAPHIC_DATA]"
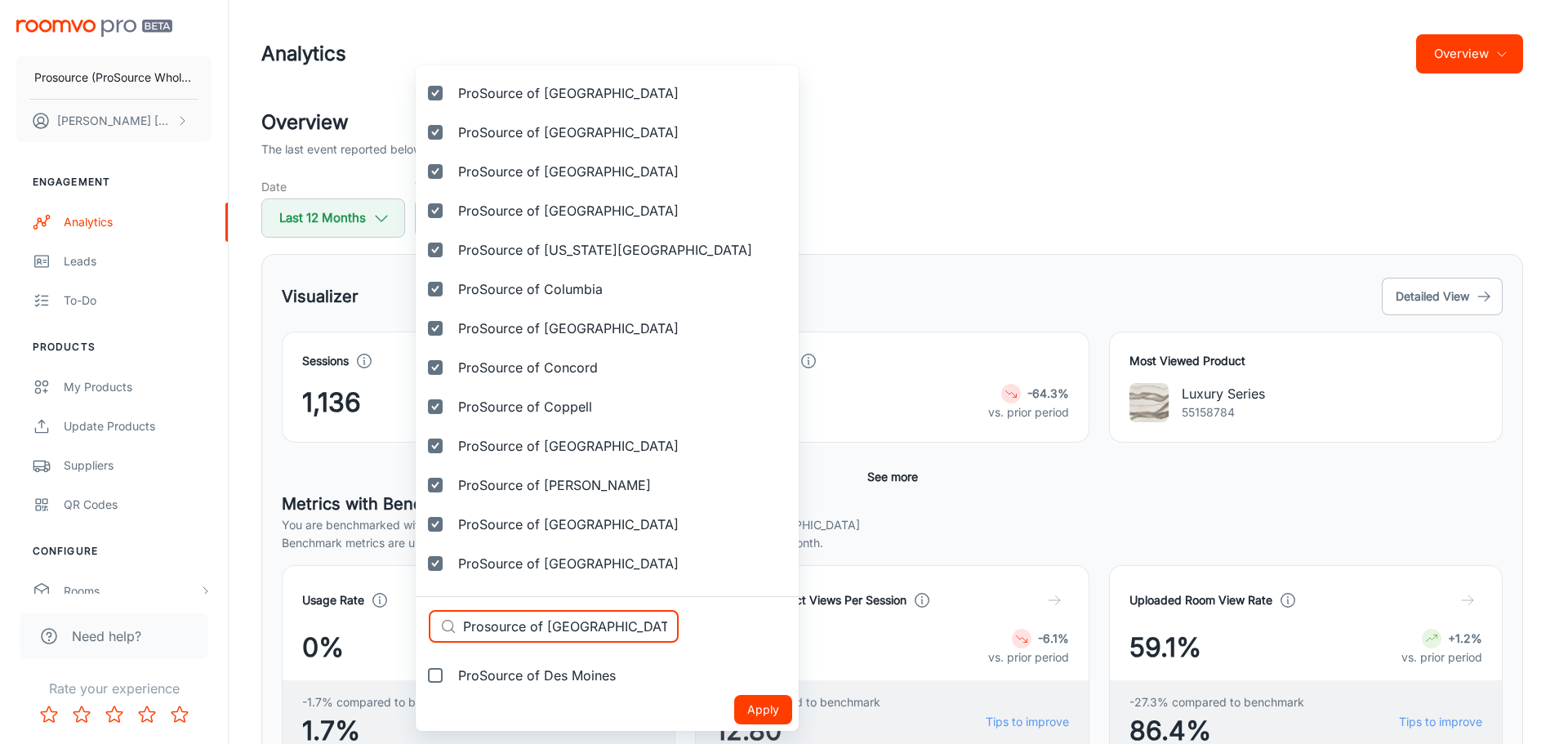
scroll to position [1008, 0]
type input "Prosource of [GEOGRAPHIC_DATA]"
click at [524, 675] on span "ProSource of Des Moines" at bounding box center [536, 676] width 158 height 20
click at [452, 675] on input "ProSource of Des Moines" at bounding box center [435, 676] width 33 height 33
checkbox input "true"
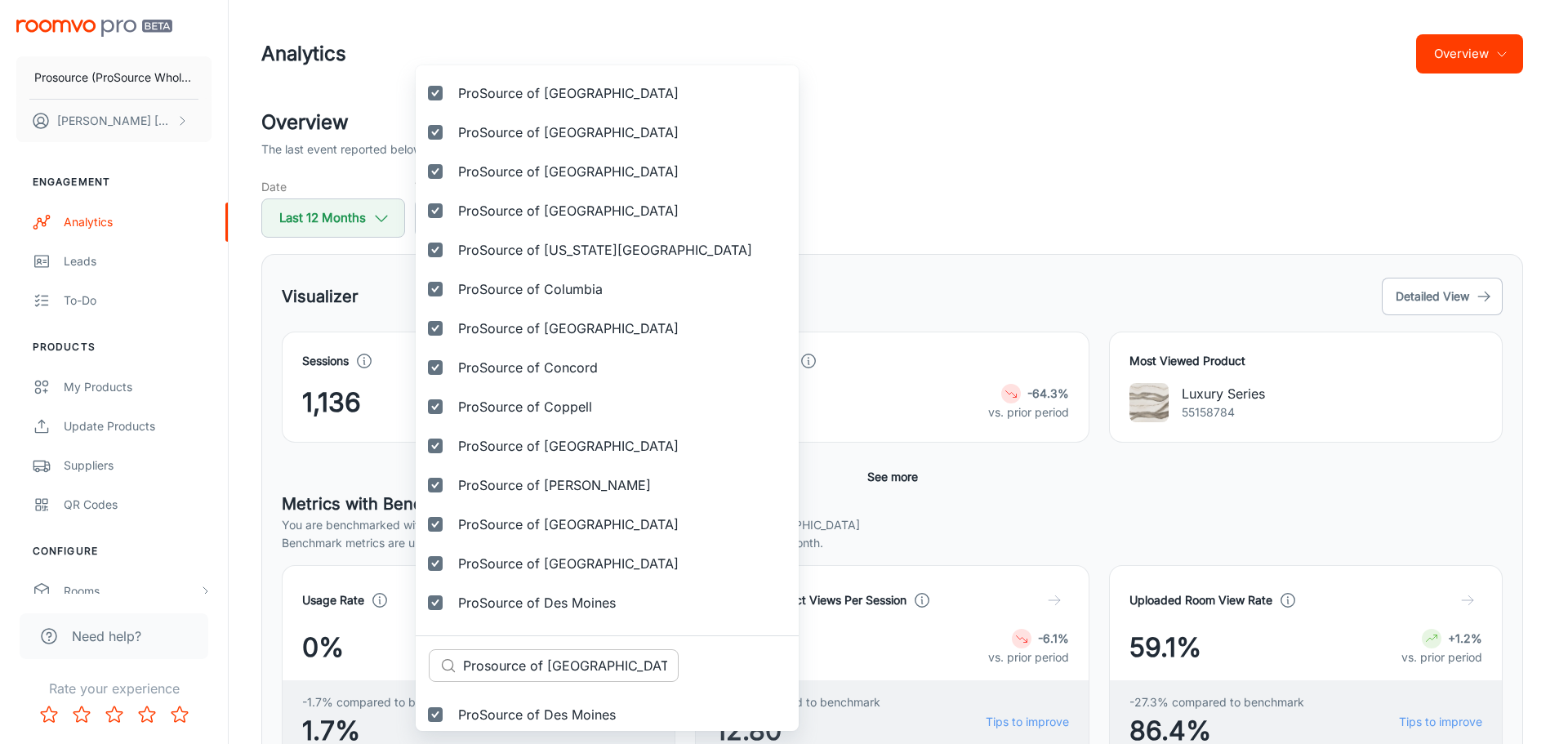
click at [539, 670] on input "Prosource of [GEOGRAPHIC_DATA]" at bounding box center [570, 666] width 216 height 33
paste input "[GEOGRAPHIC_DATA]"
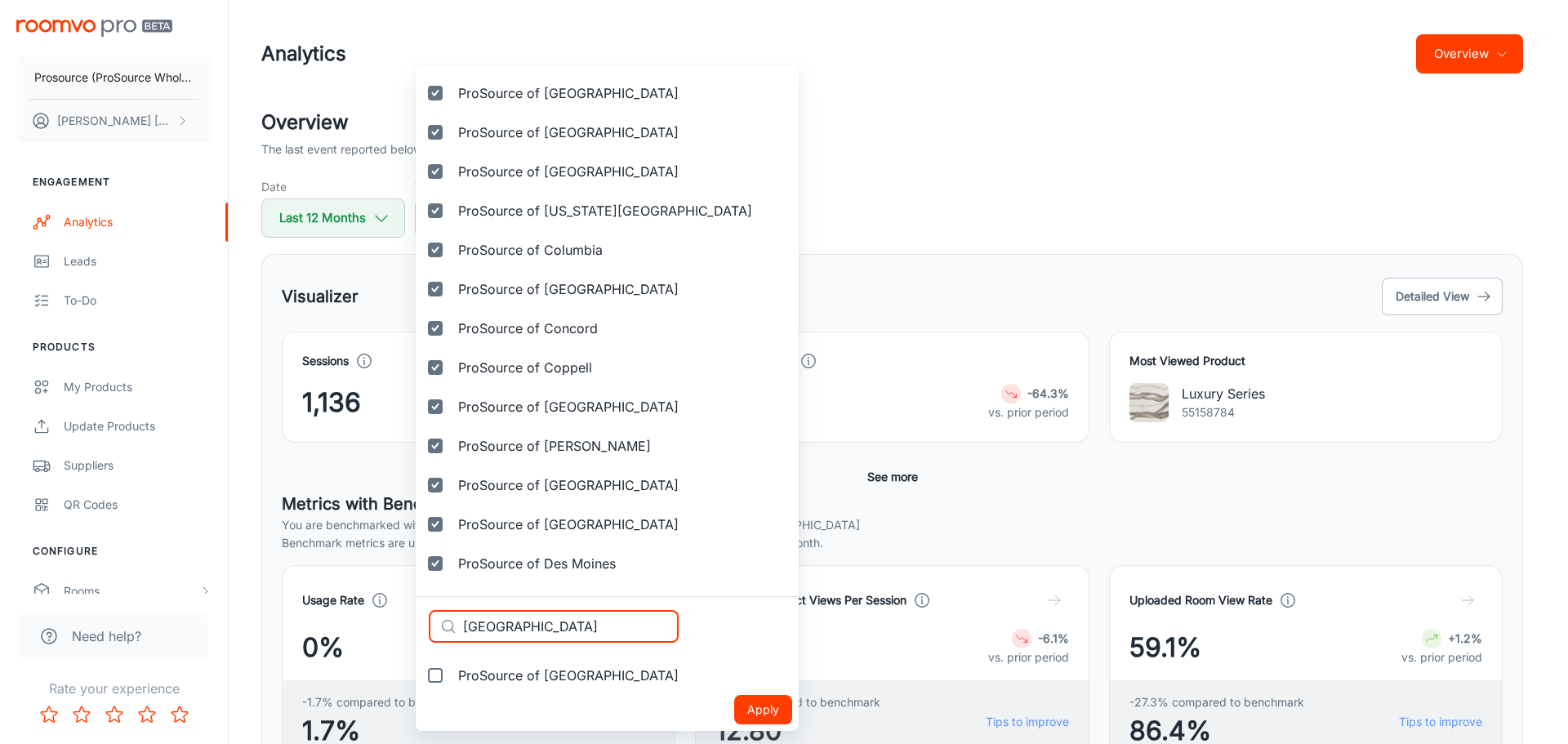
type input "[GEOGRAPHIC_DATA]"
click at [524, 674] on span "ProSource of [GEOGRAPHIC_DATA]" at bounding box center [568, 676] width 220 height 20
click at [452, 674] on input "ProSource of [GEOGRAPHIC_DATA]" at bounding box center [435, 676] width 33 height 33
checkbox input "true"
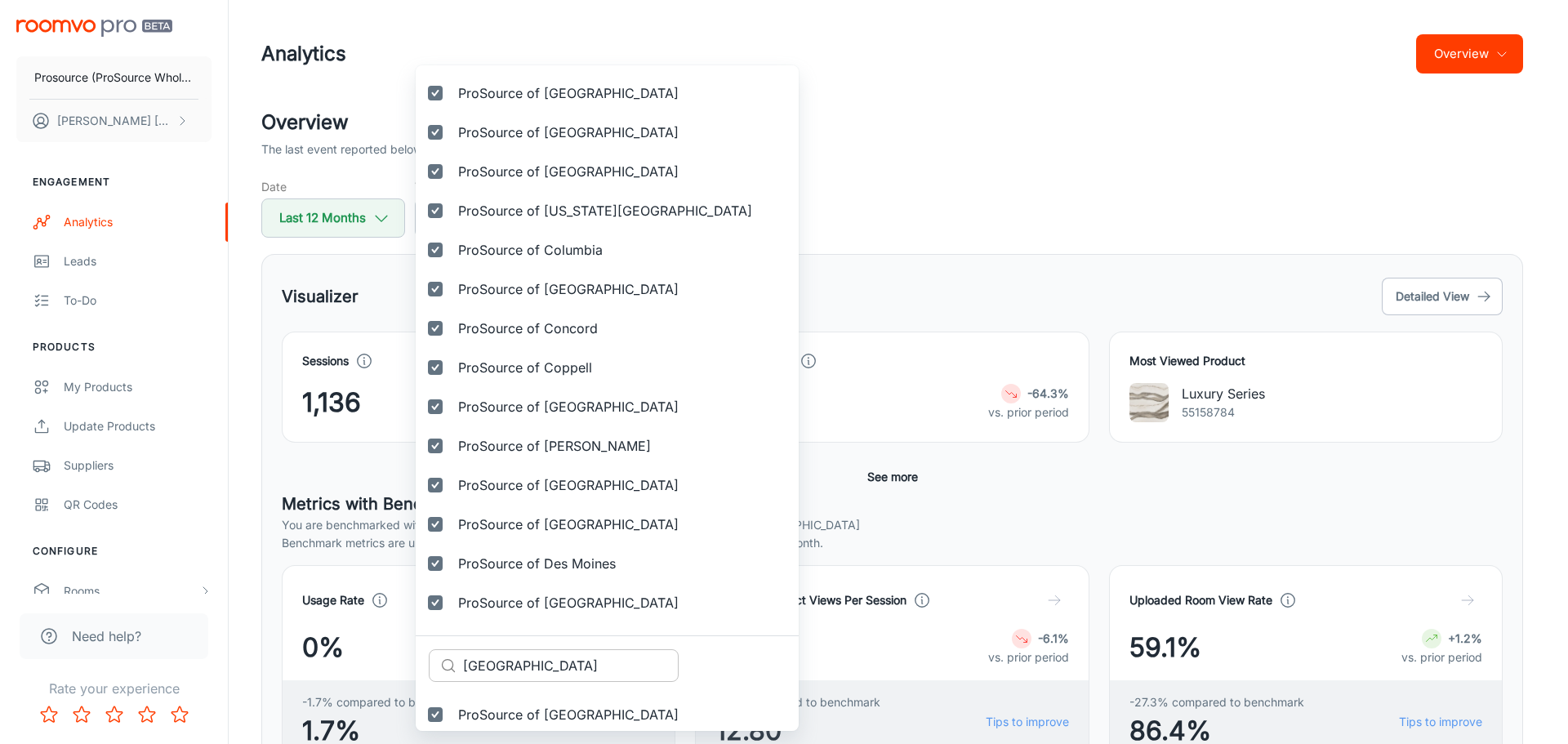
click at [540, 667] on input "[GEOGRAPHIC_DATA]" at bounding box center [570, 666] width 216 height 33
click at [539, 667] on input "[GEOGRAPHIC_DATA]" at bounding box center [570, 666] width 216 height 33
paste input "ulles"
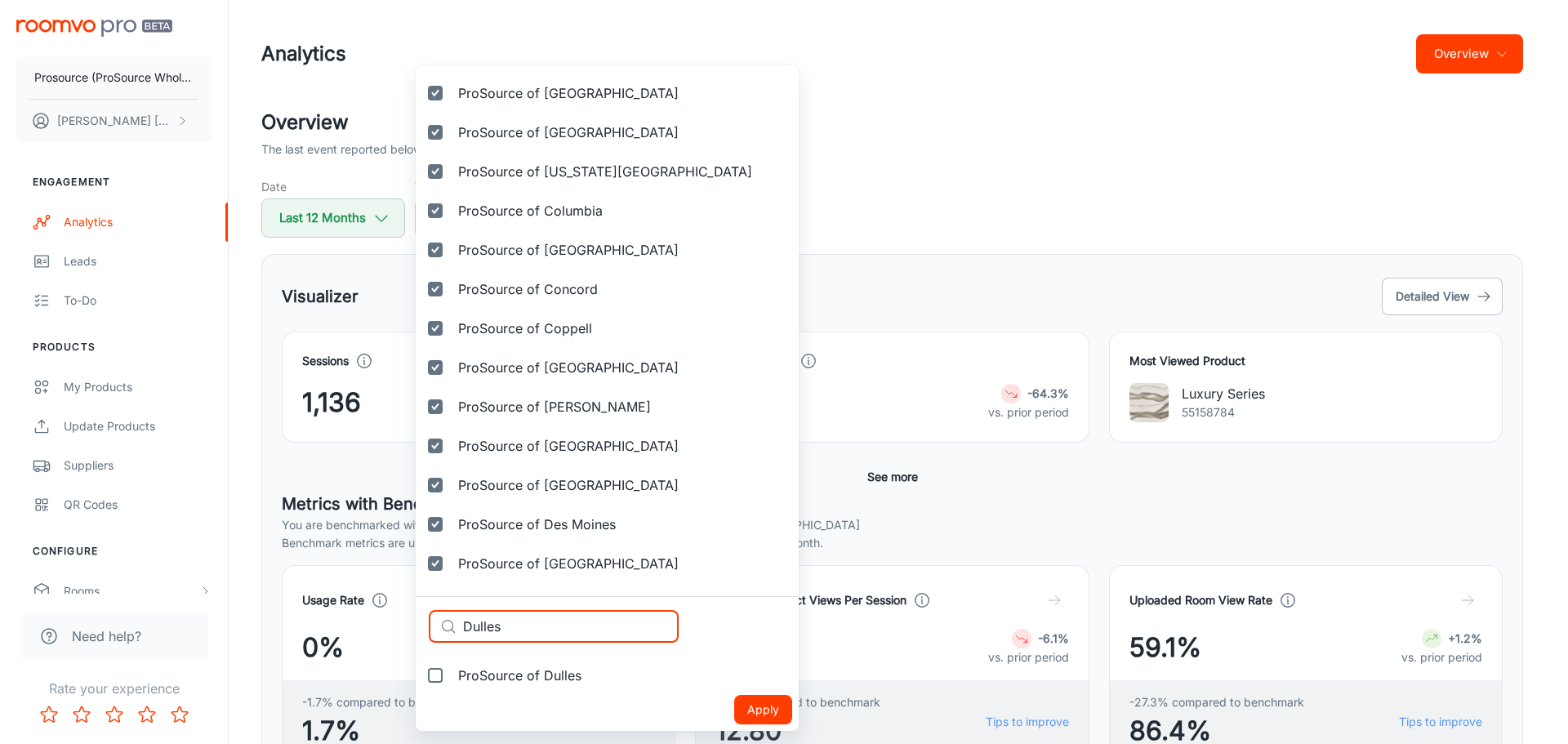
type input "Dulles"
click at [523, 687] on label "ProSource of Dulles" at bounding box center [504, 675] width 178 height 39
click at [452, 687] on input "ProSource of Dulles" at bounding box center [435, 676] width 33 height 33
checkbox input "true"
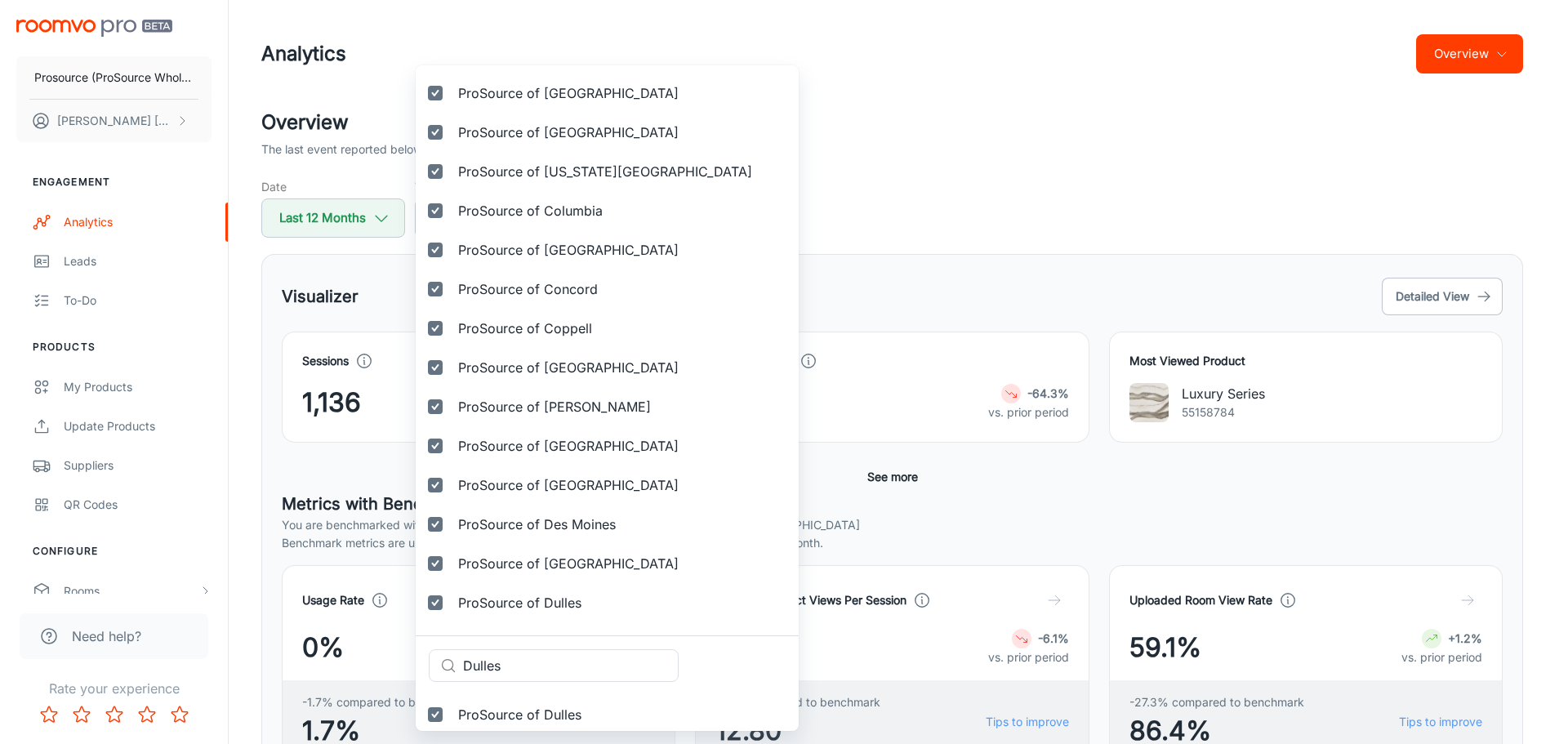
scroll to position [1126, 0]
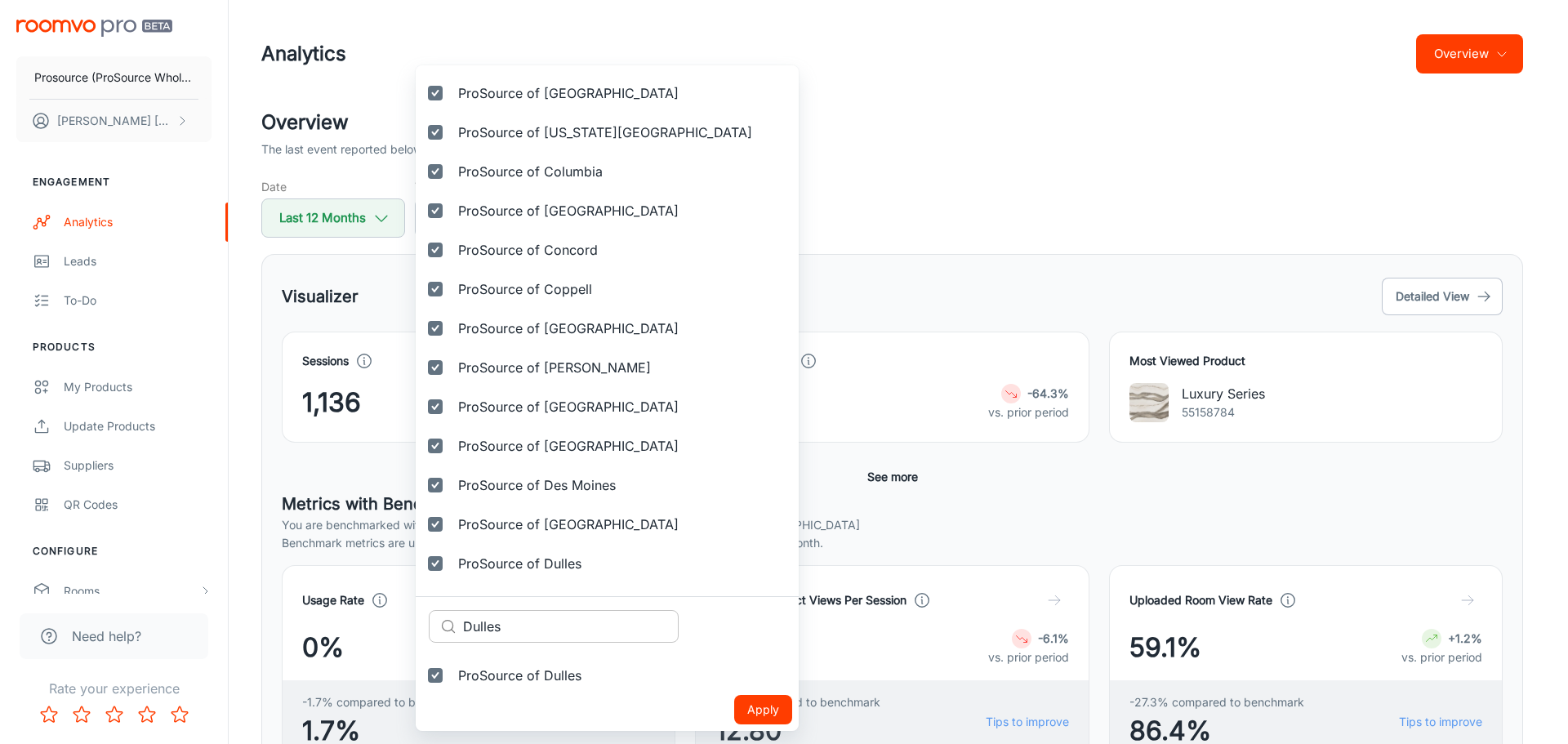
drag, startPoint x: 510, startPoint y: 602, endPoint x: 510, endPoint y: 619, distance: 17.0
click at [511, 623] on input "Dulles" at bounding box center [570, 627] width 216 height 33
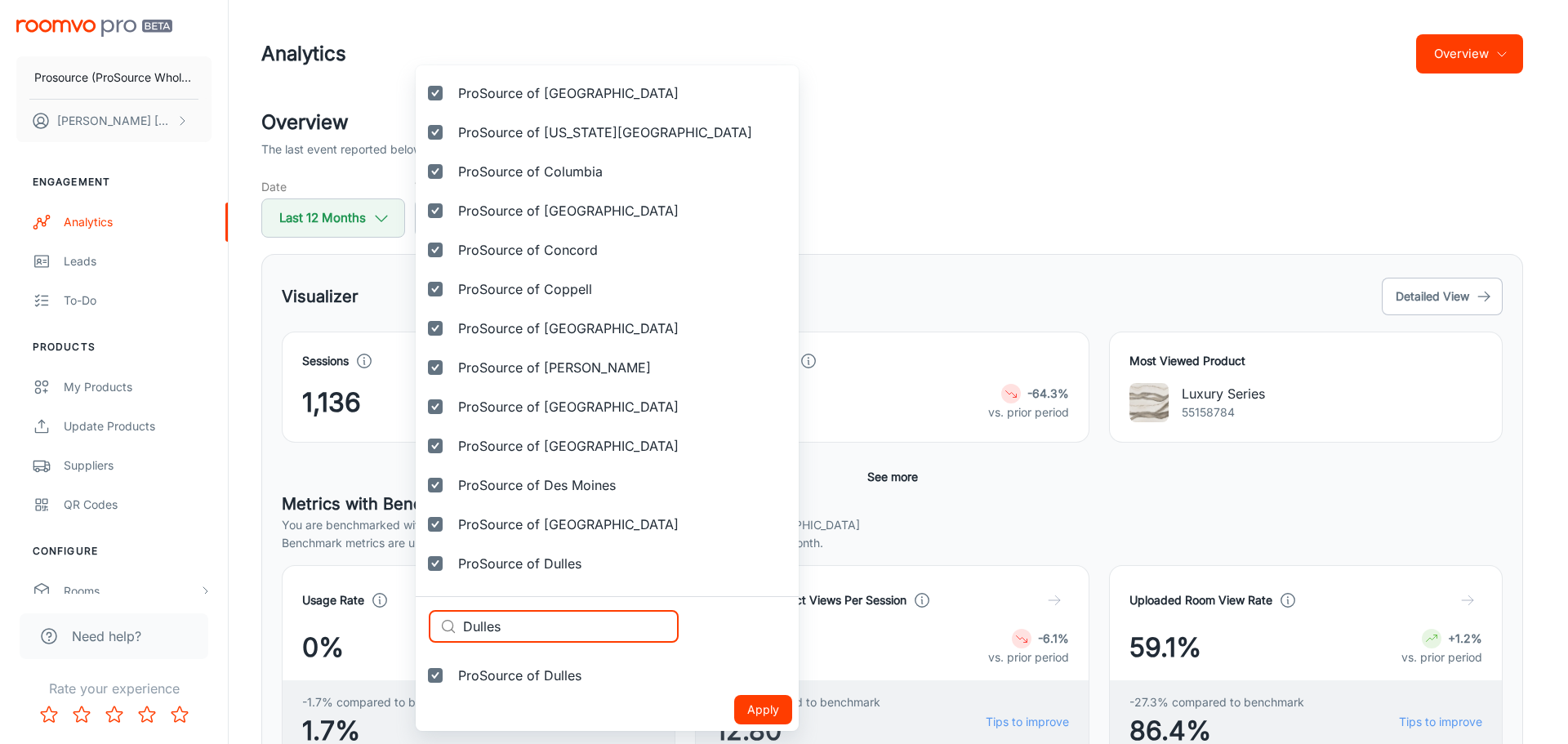
paste input "[GEOGRAPHIC_DATA]"
type input "[GEOGRAPHIC_DATA]"
click at [538, 682] on span "ProSource of [GEOGRAPHIC_DATA]" at bounding box center [568, 676] width 220 height 20
click at [452, 682] on input "ProSource of [GEOGRAPHIC_DATA]" at bounding box center [435, 676] width 33 height 33
checkbox input "true"
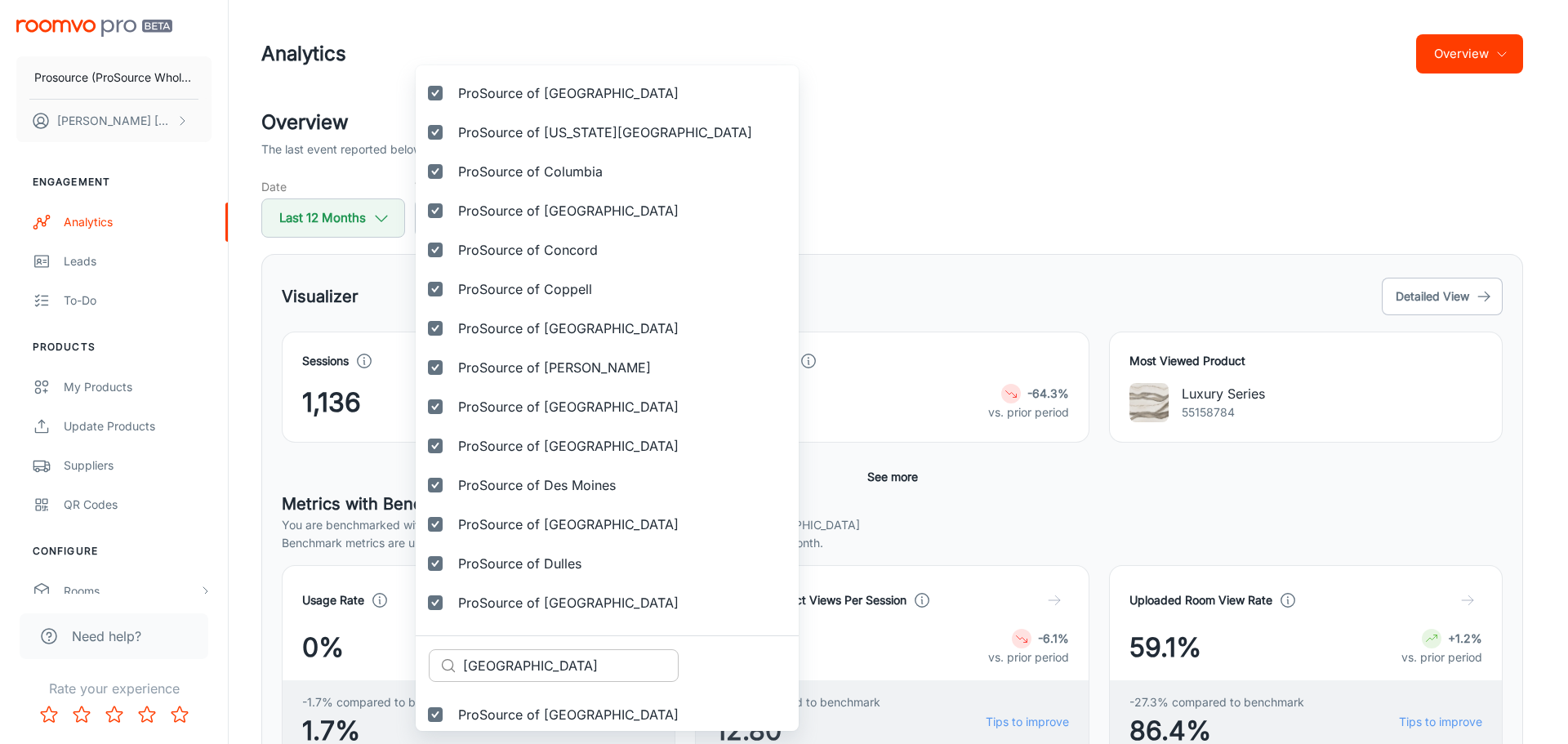
click at [522, 668] on input "[GEOGRAPHIC_DATA]" at bounding box center [570, 666] width 216 height 33
paste input "ri"
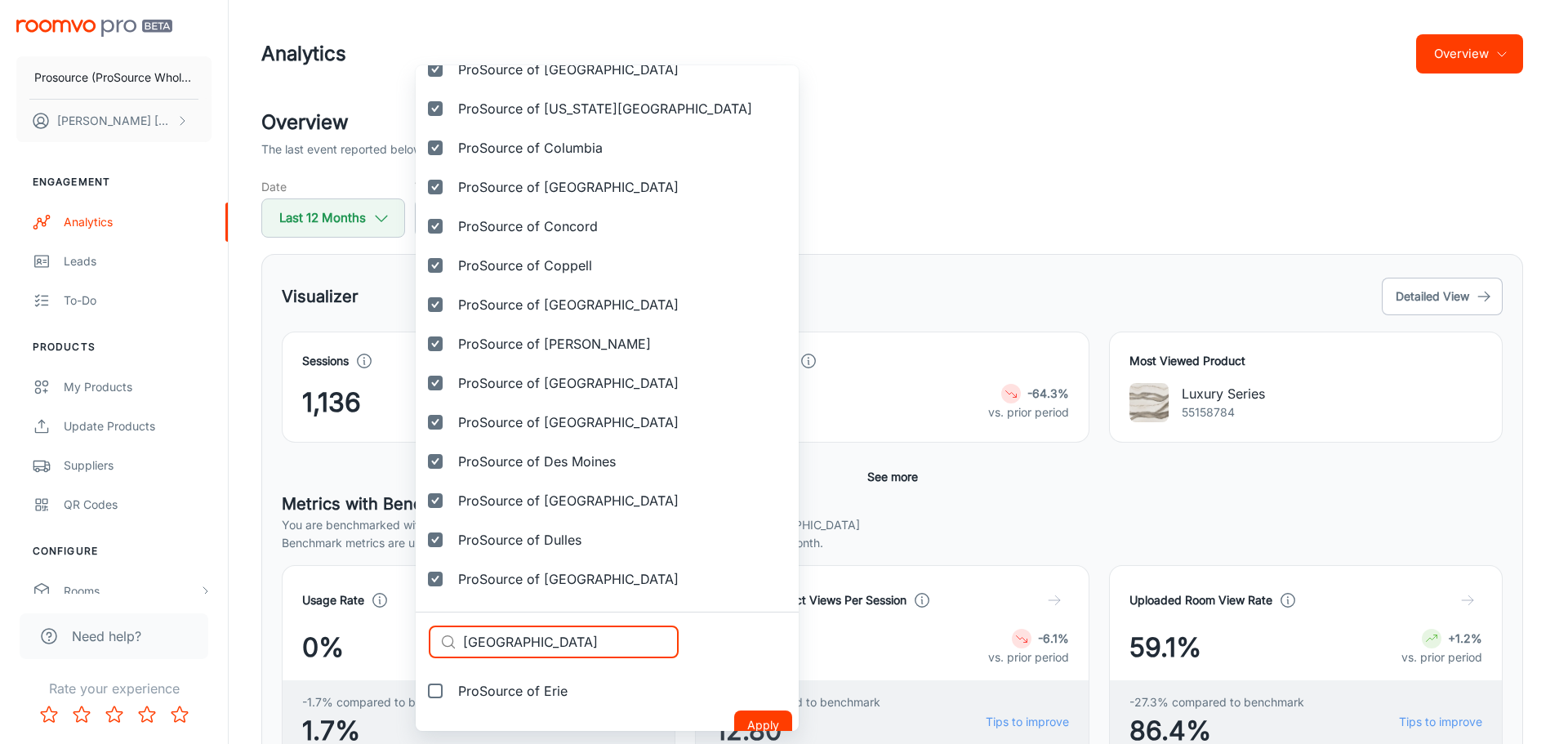
scroll to position [1166, 0]
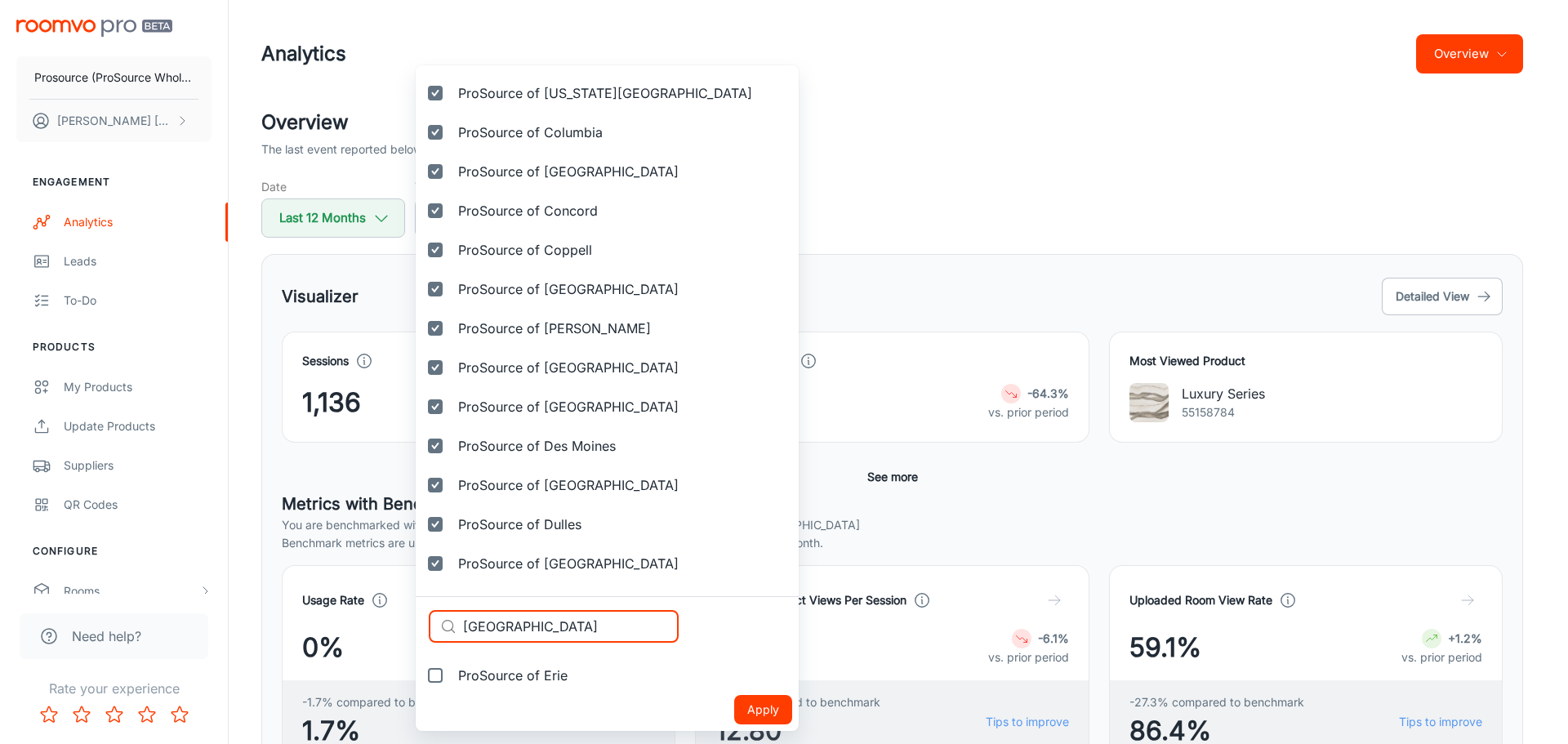
type input "[GEOGRAPHIC_DATA]"
click at [496, 673] on span "ProSource of Erie" at bounding box center [513, 676] width 109 height 20
click at [452, 673] on input "ProSource of Erie" at bounding box center [435, 676] width 33 height 33
checkbox input "true"
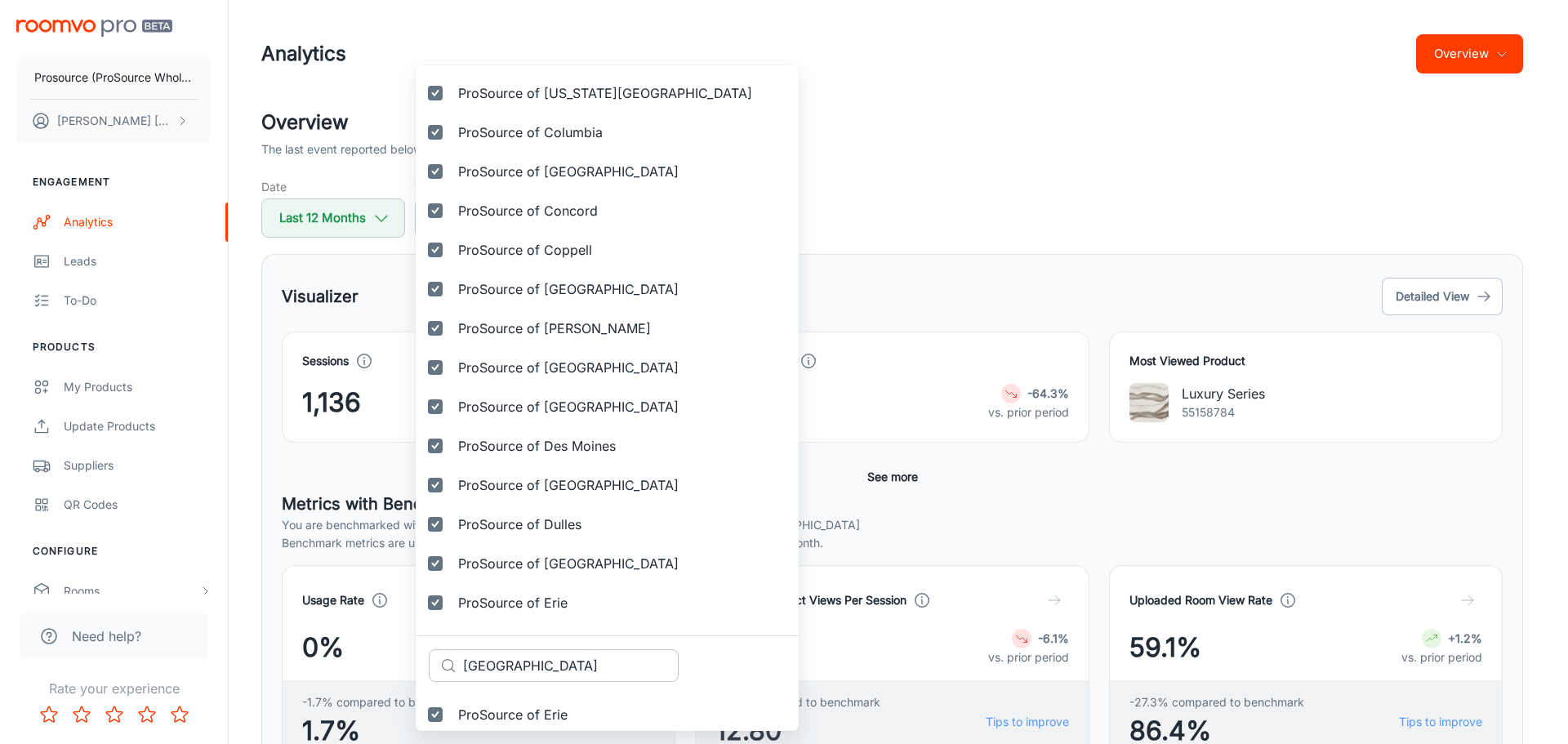
click at [493, 668] on input "[GEOGRAPHIC_DATA]" at bounding box center [570, 666] width 216 height 33
paste input "vansvill"
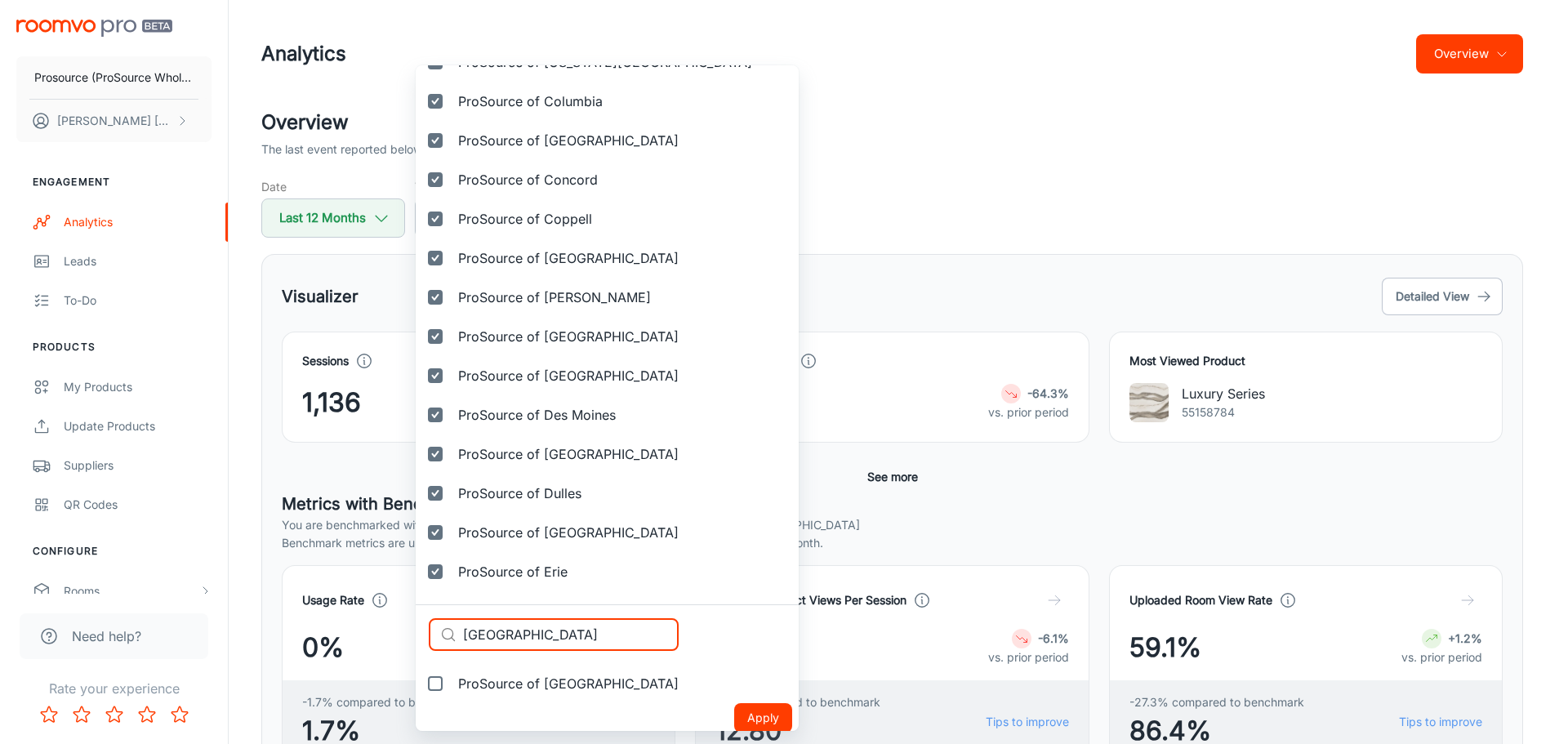
scroll to position [1205, 0]
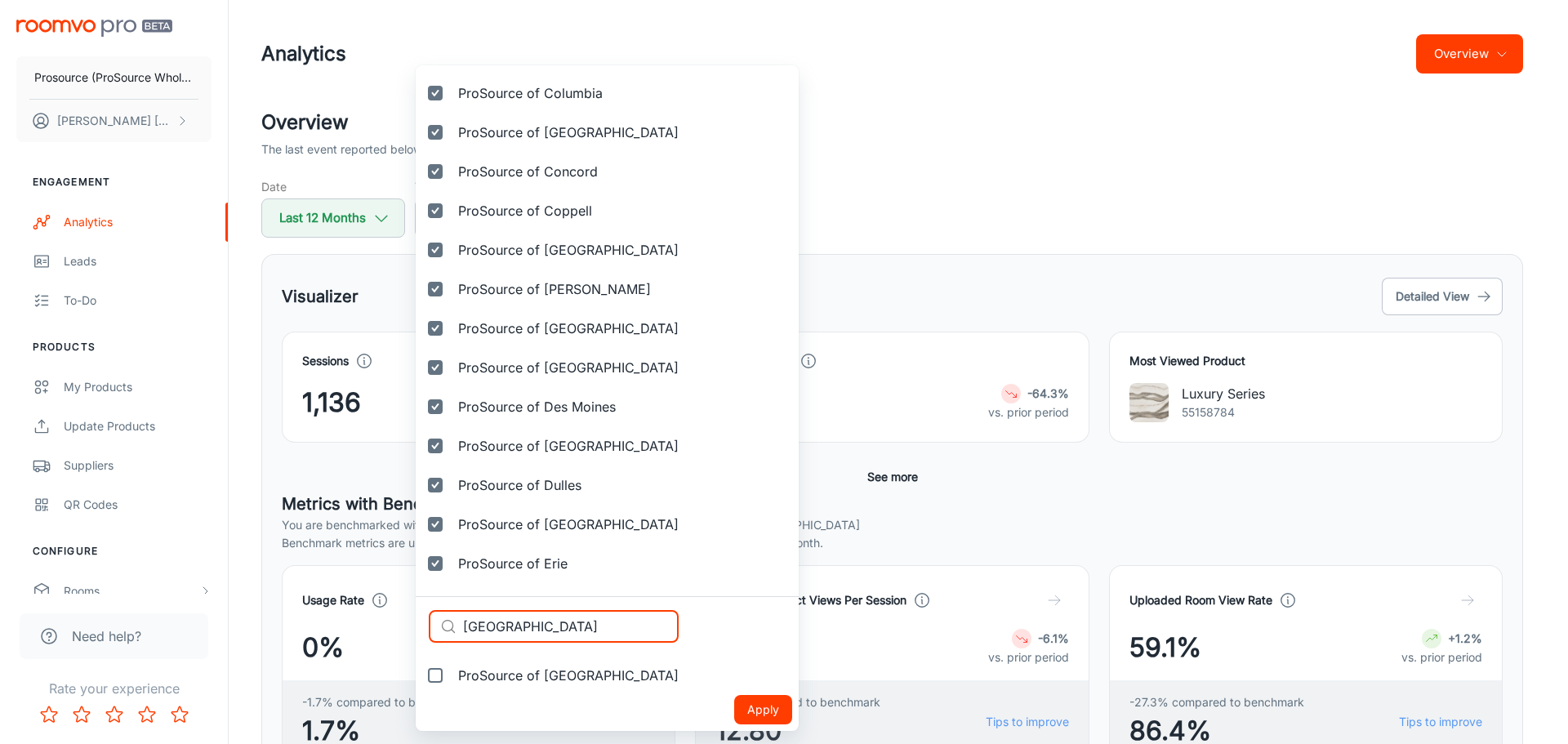
type input "[GEOGRAPHIC_DATA]"
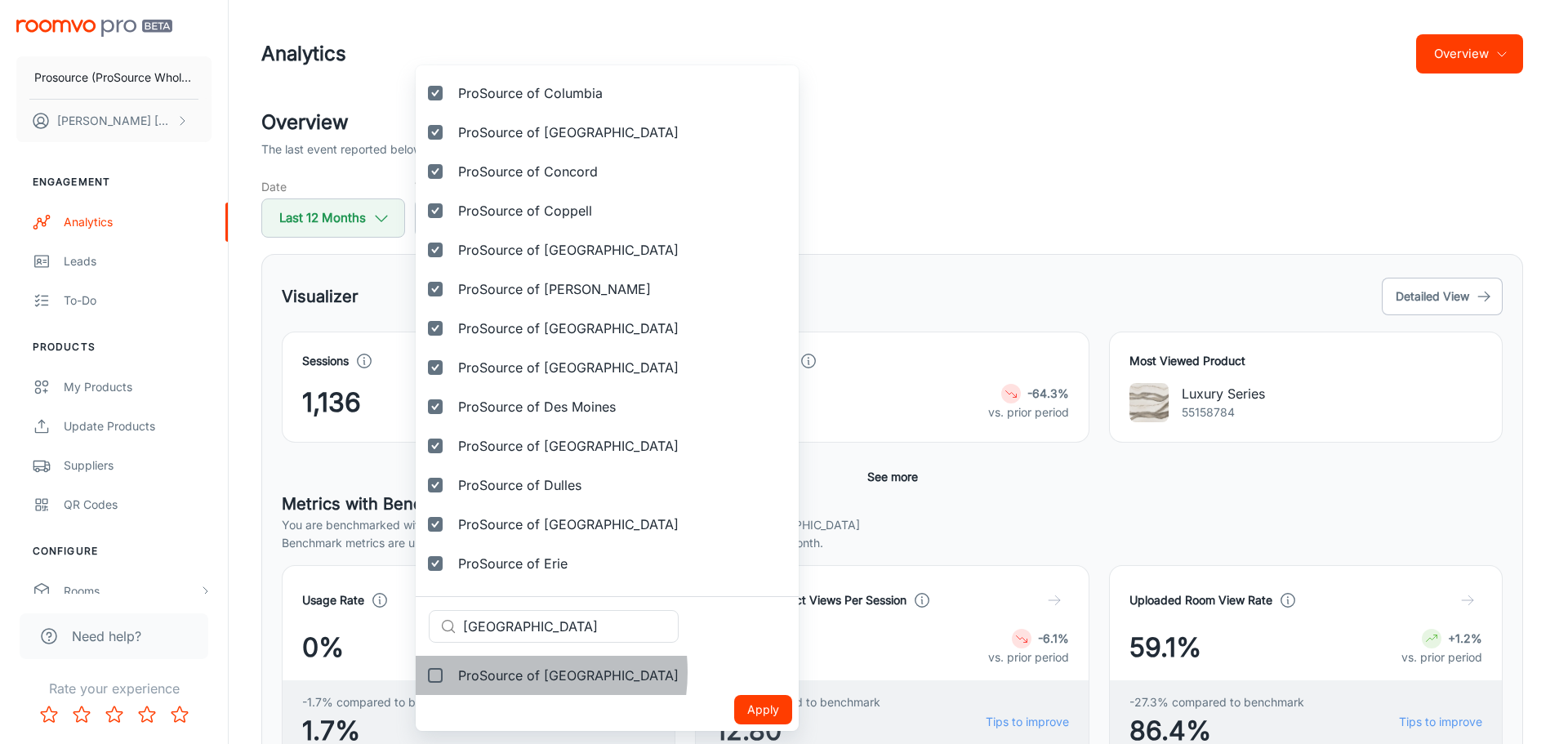
click at [506, 672] on span "ProSource of [GEOGRAPHIC_DATA]" at bounding box center [568, 676] width 220 height 20
click at [452, 672] on input "ProSource of [GEOGRAPHIC_DATA]" at bounding box center [435, 676] width 33 height 33
checkbox input "true"
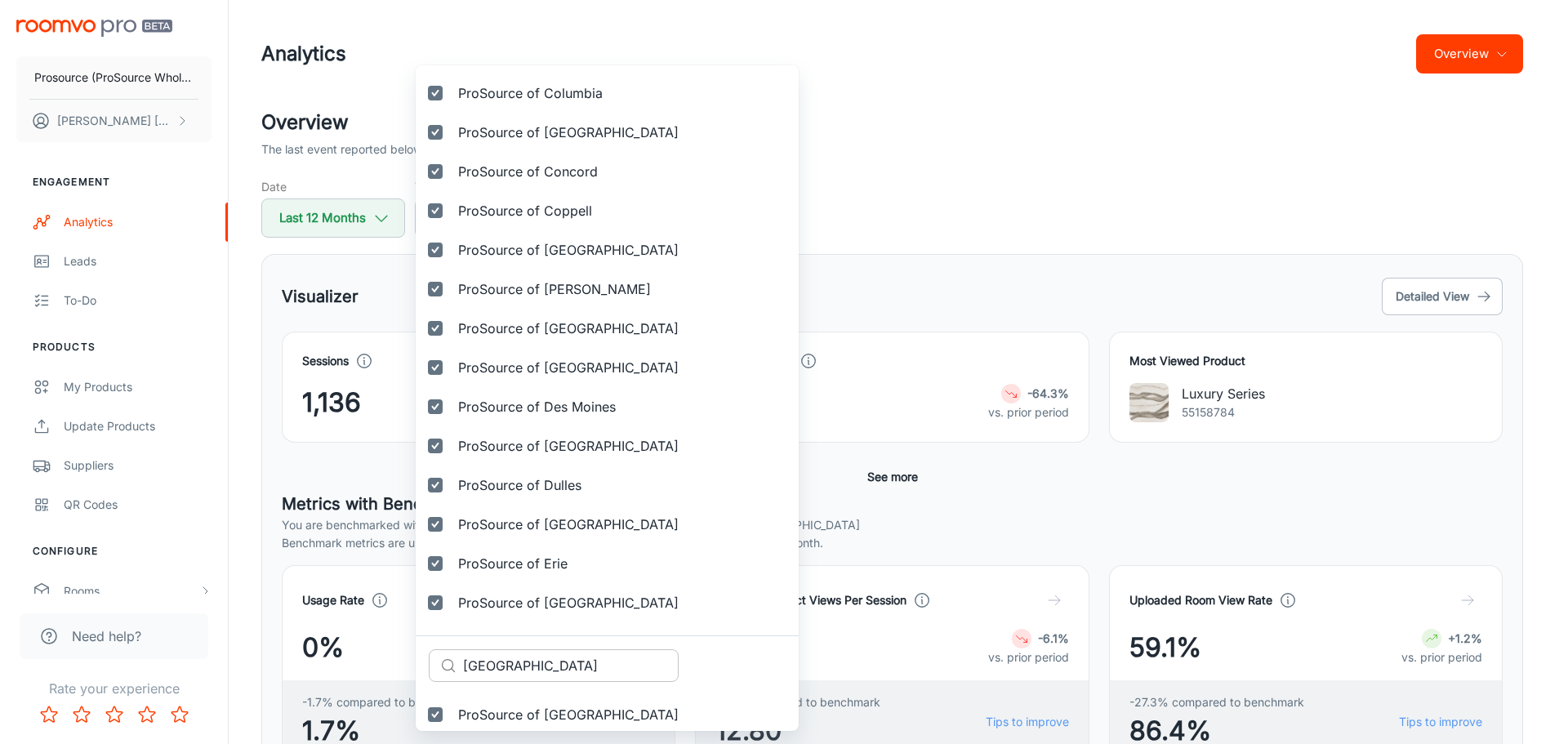
click at [519, 664] on input "[GEOGRAPHIC_DATA]" at bounding box center [570, 666] width 216 height 33
paste input "[PERSON_NAME]"
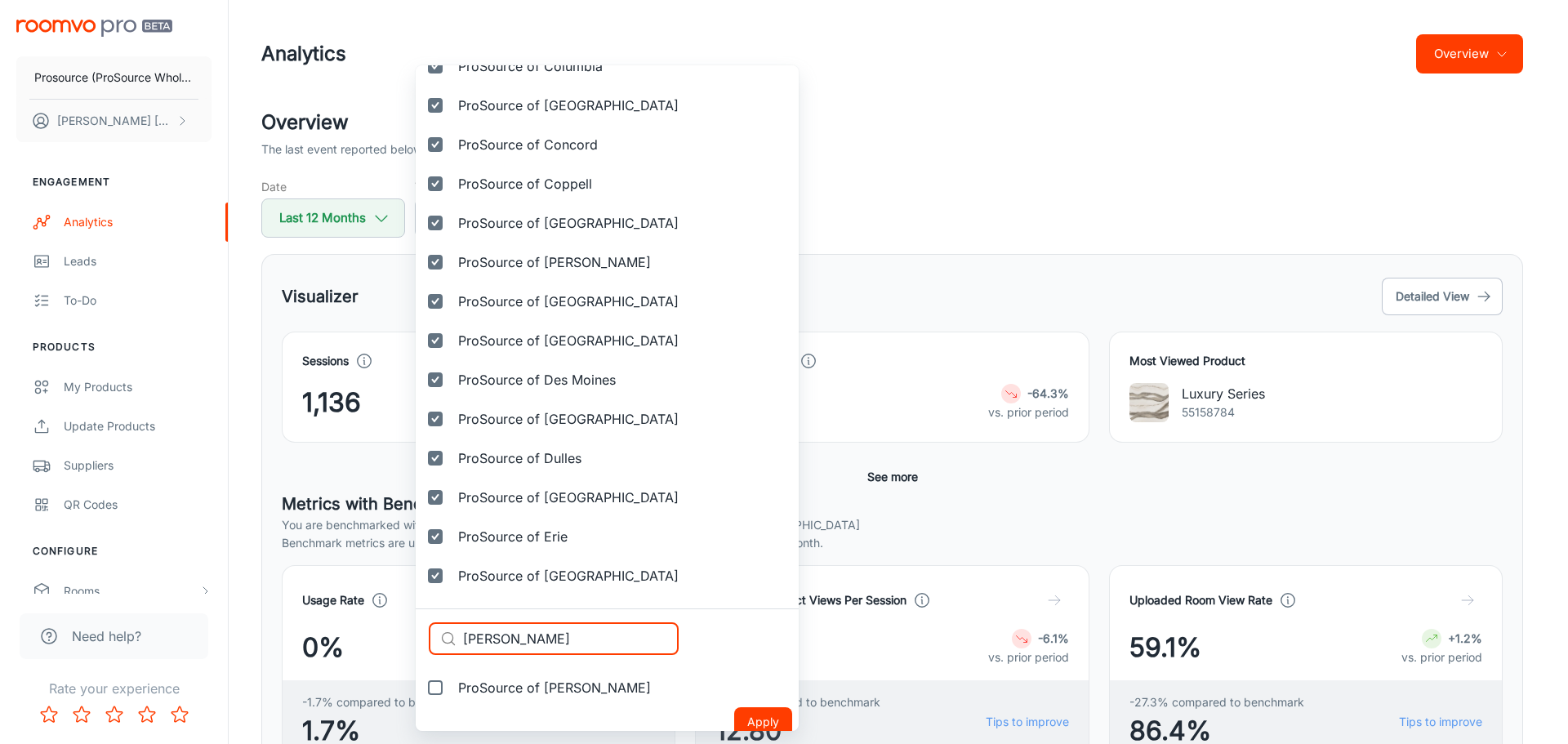
scroll to position [1244, 0]
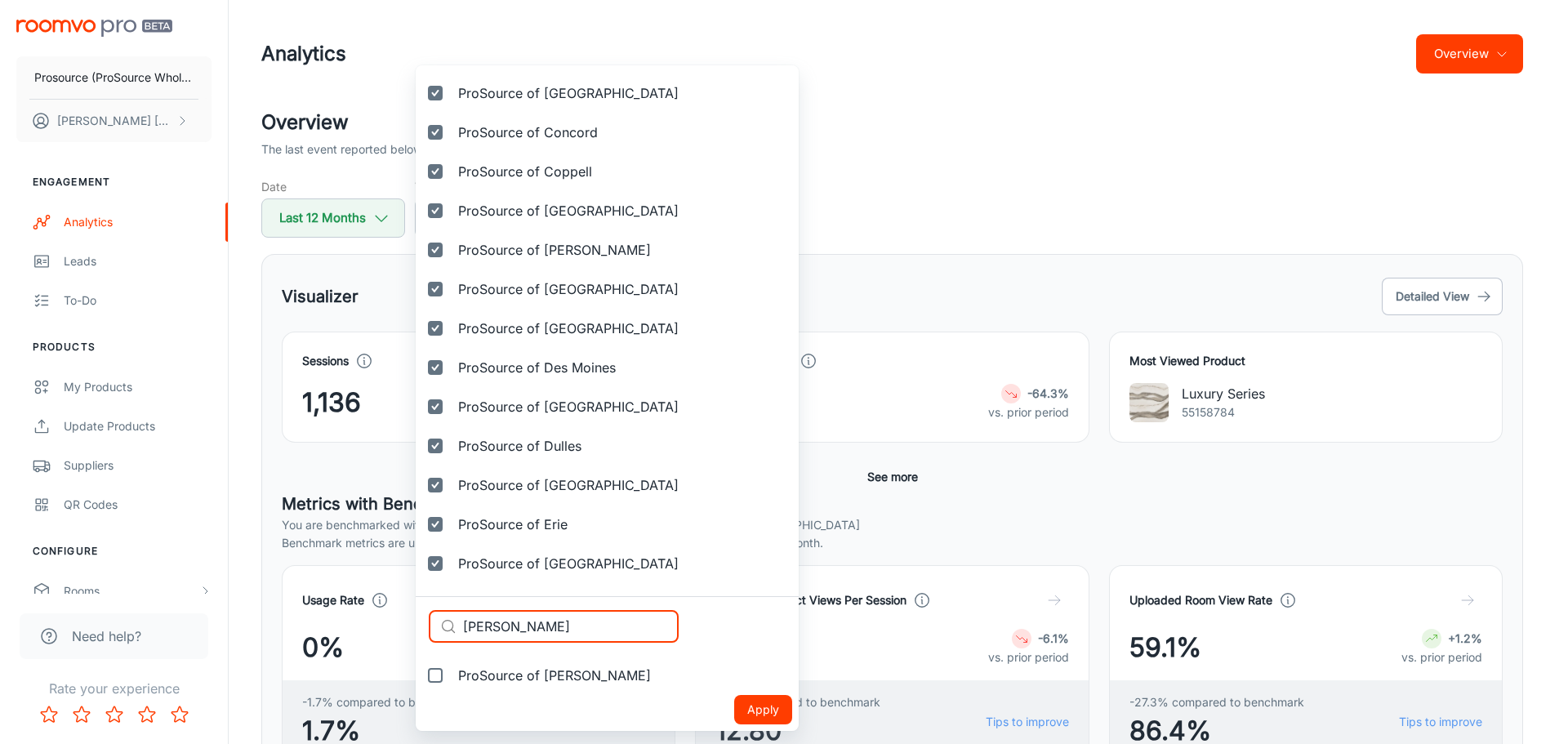
type input "[PERSON_NAME]"
click at [516, 678] on span "ProSource of [PERSON_NAME]" at bounding box center [555, 676] width 193 height 20
click at [452, 678] on input "ProSource of [PERSON_NAME]" at bounding box center [435, 676] width 33 height 33
checkbox input "true"
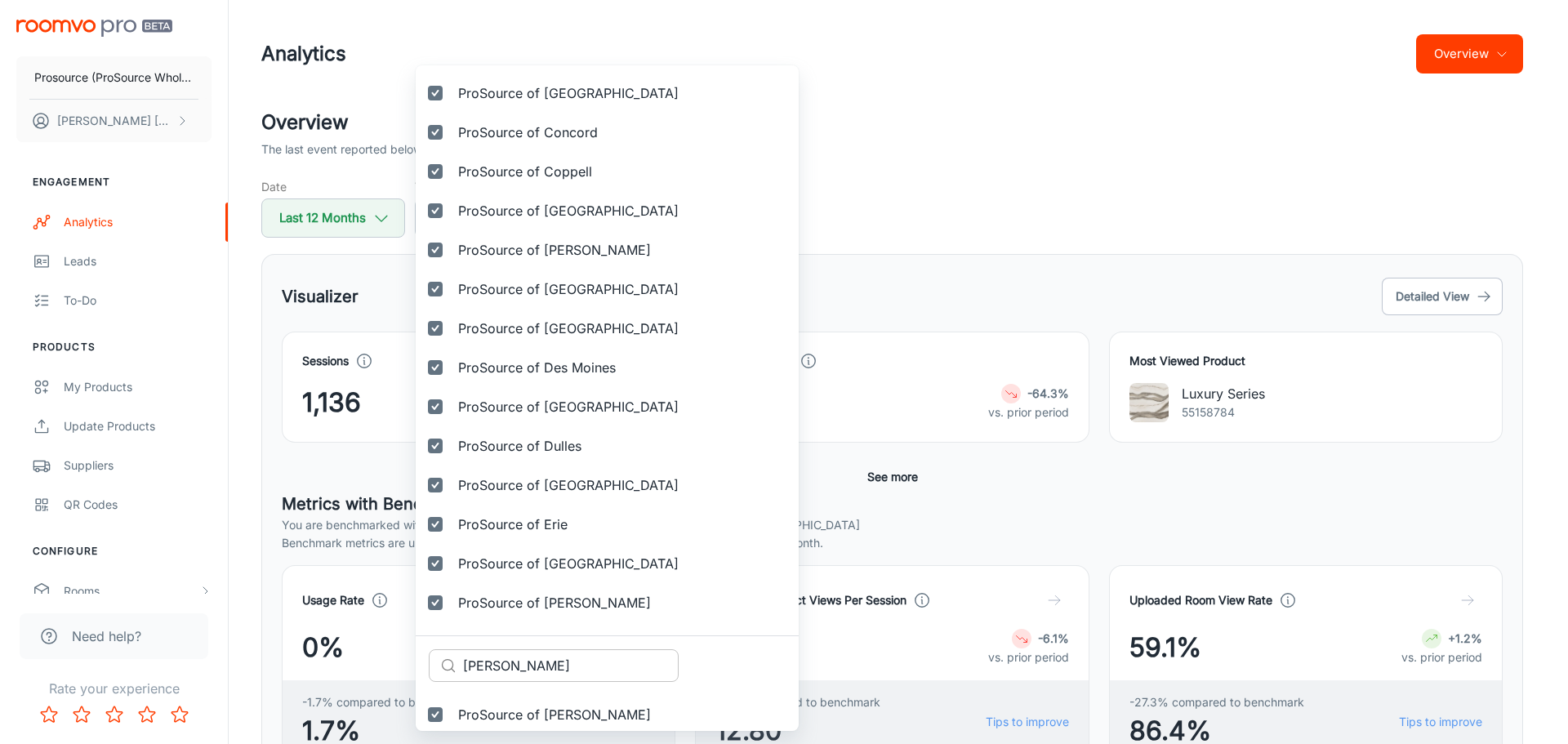
click at [484, 668] on input "[PERSON_NAME]" at bounding box center [570, 666] width 216 height 33
paste input "ort [PERSON_NAME]"
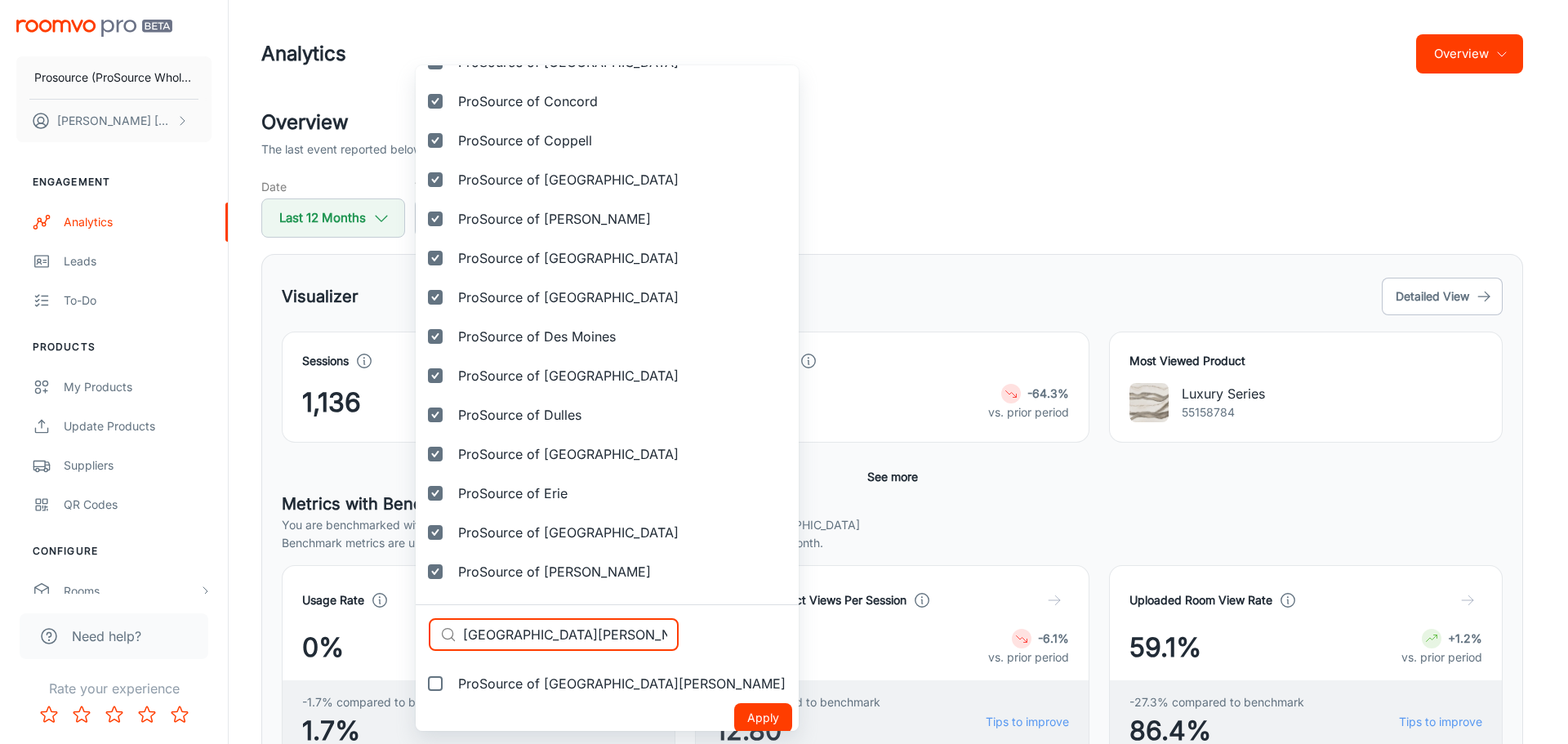
scroll to position [1283, 0]
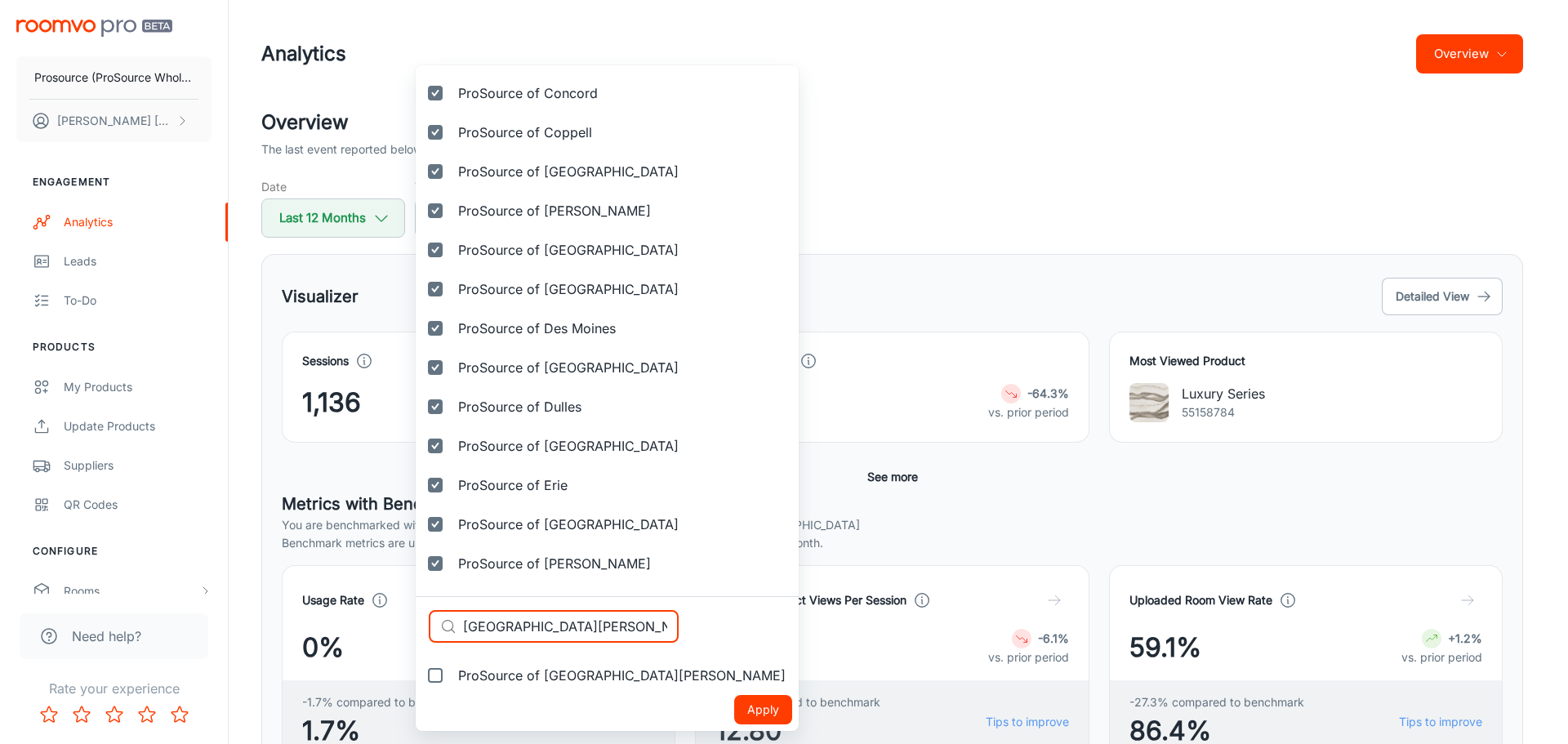
type input "[GEOGRAPHIC_DATA][PERSON_NAME]"
click at [518, 682] on span "ProSource of [GEOGRAPHIC_DATA][PERSON_NAME]" at bounding box center [622, 676] width 328 height 20
click at [452, 682] on input "ProSource of [GEOGRAPHIC_DATA][PERSON_NAME]" at bounding box center [435, 676] width 33 height 33
checkbox input "true"
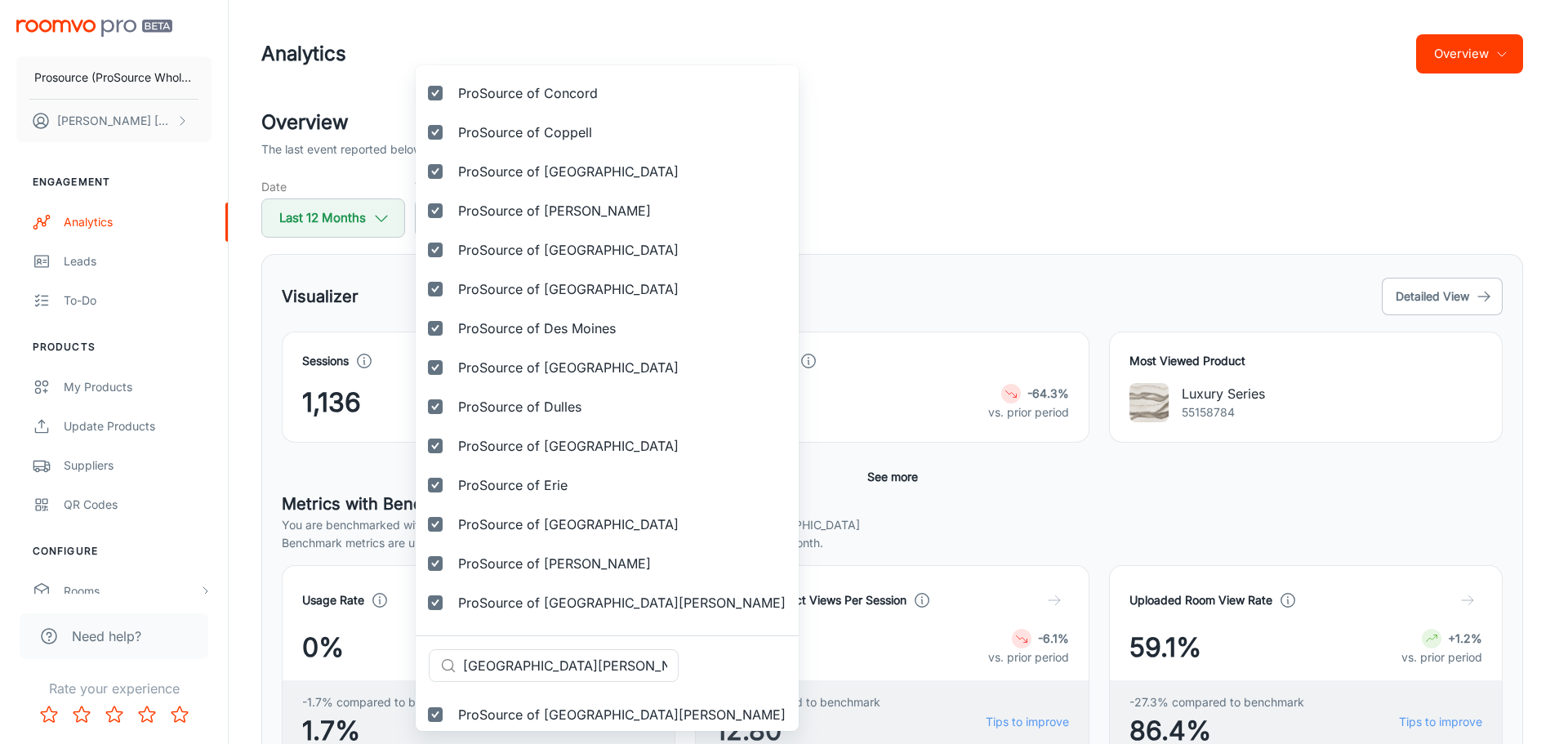
drag, startPoint x: 565, startPoint y: 666, endPoint x: 358, endPoint y: 656, distance: 207.2
click at [358, 656] on div "Selected vendors Prosource (ProSource Wholesale) ProSource of Acadiana ProSourc…" at bounding box center [784, 372] width 1568 height 744
paste input "Worth"
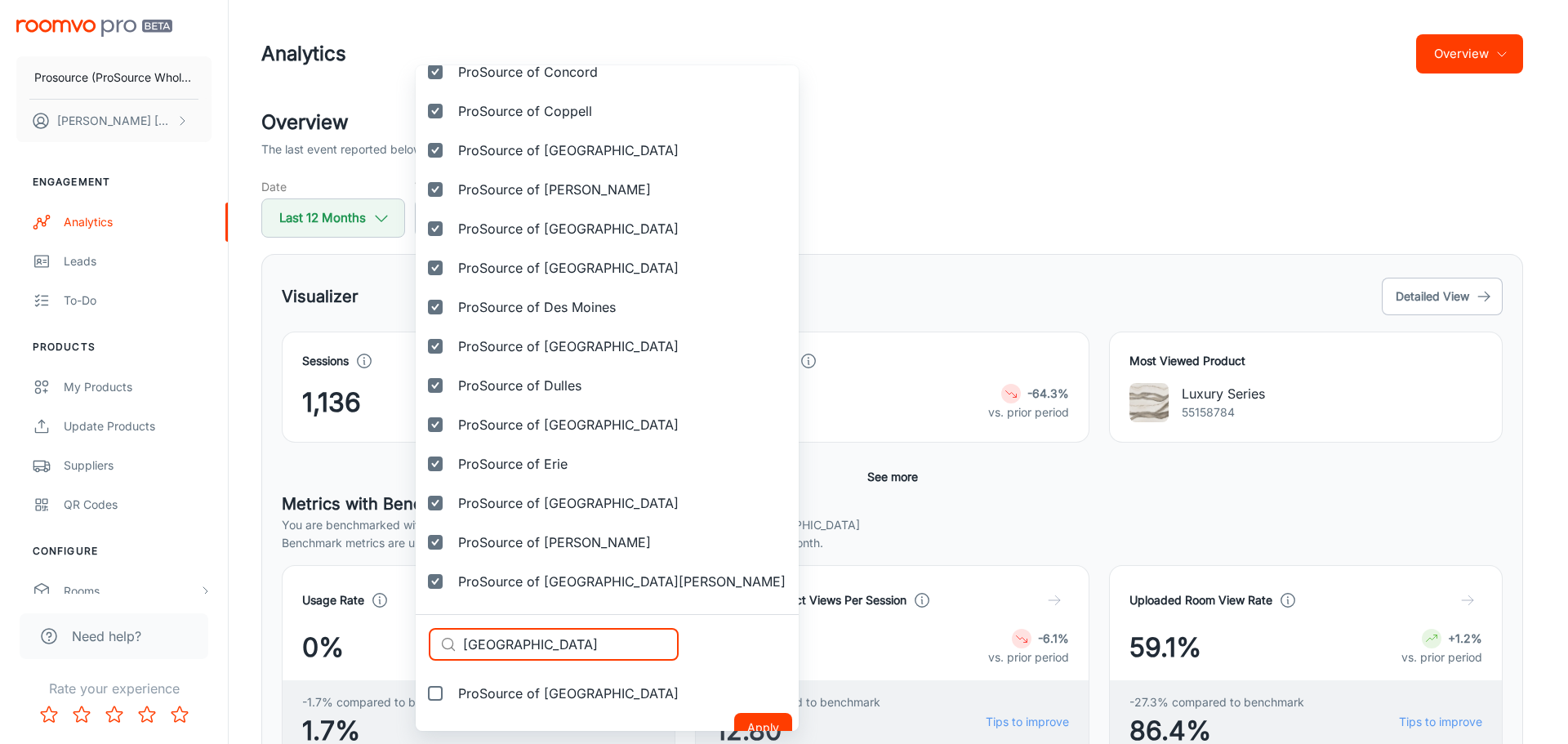
scroll to position [1322, 0]
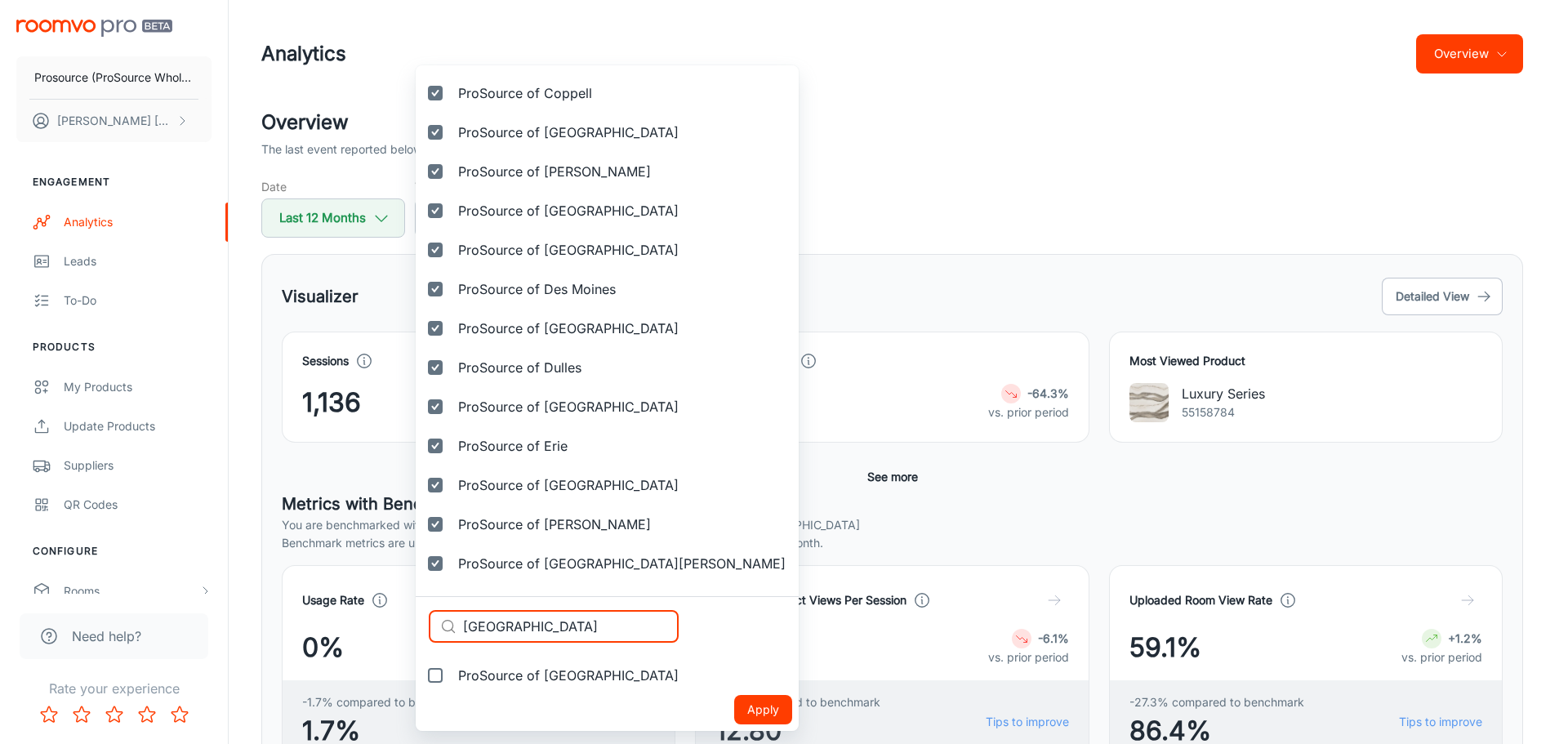
type input "[GEOGRAPHIC_DATA]"
click at [527, 668] on span "ProSource of [GEOGRAPHIC_DATA]" at bounding box center [568, 676] width 220 height 20
click at [452, 668] on input "ProSource of [GEOGRAPHIC_DATA]" at bounding box center [435, 676] width 33 height 33
checkbox input "true"
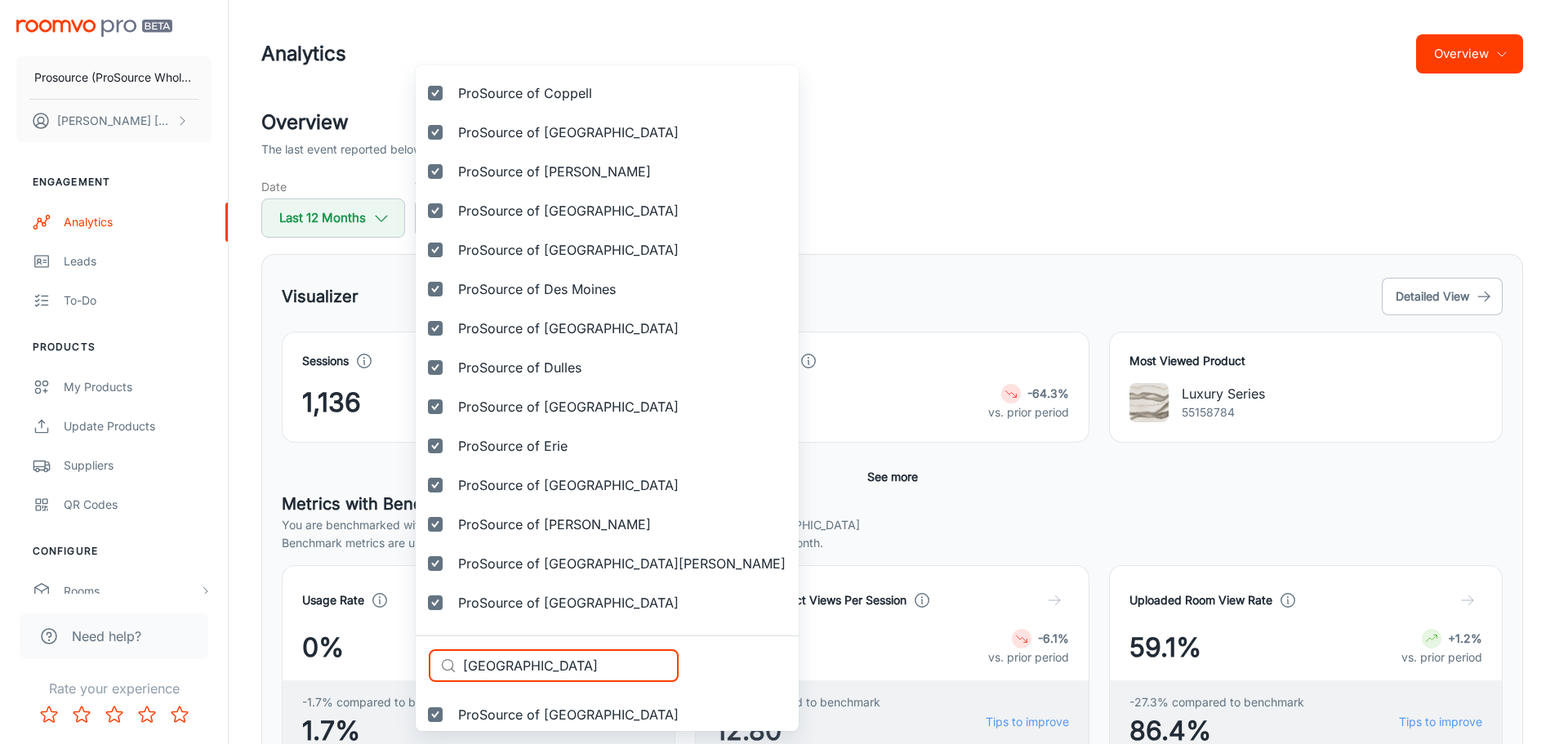
drag, startPoint x: 392, startPoint y: 656, endPoint x: 361, endPoint y: 655, distance: 31.0
click at [361, 655] on div "Selected vendors Prosource (ProSource Wholesale) ProSource of Acadiana ProSourc…" at bounding box center [784, 372] width 1568 height 744
paste input "rederick"
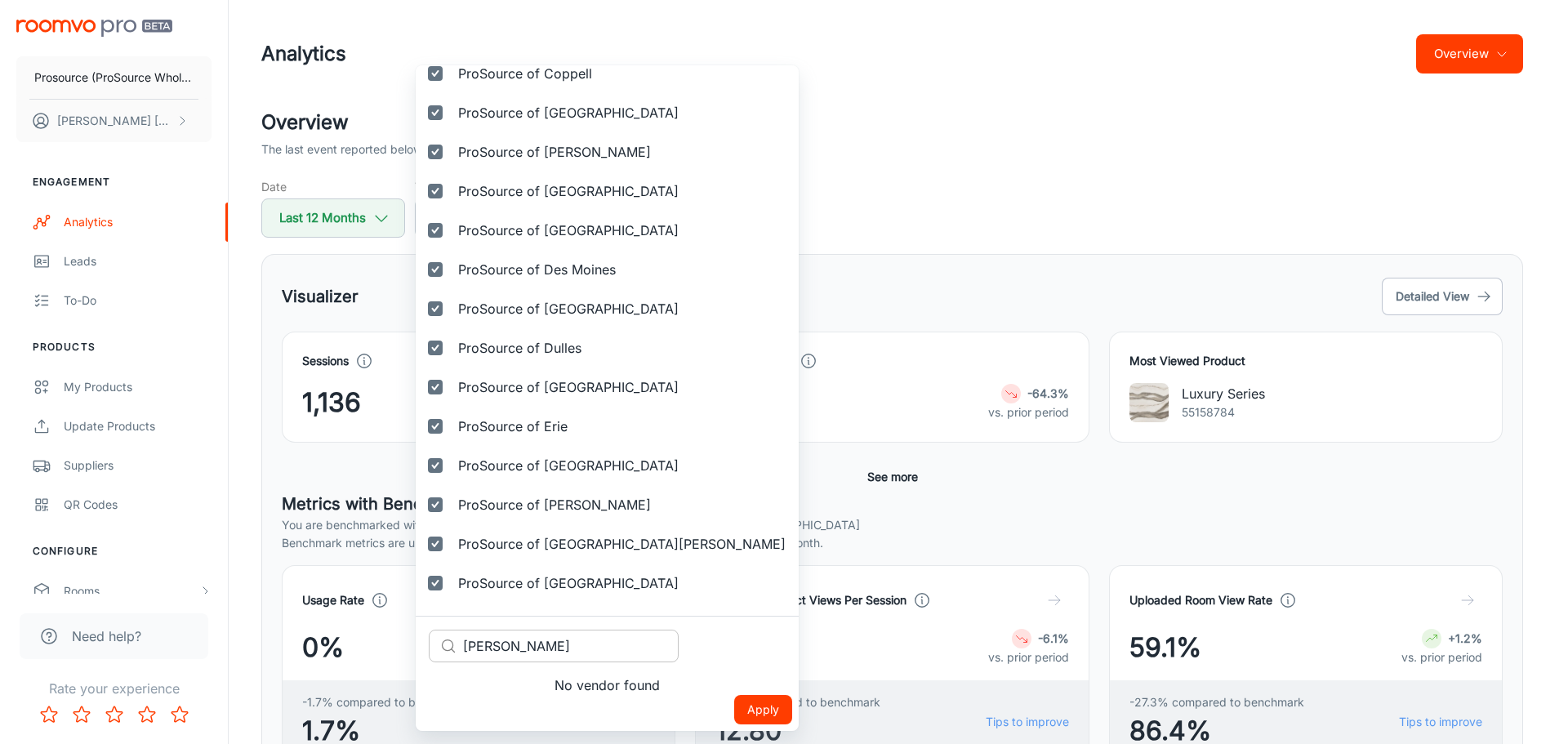
click at [497, 640] on input "[PERSON_NAME]" at bounding box center [570, 646] width 216 height 33
paste input "[PERSON_NAME]"
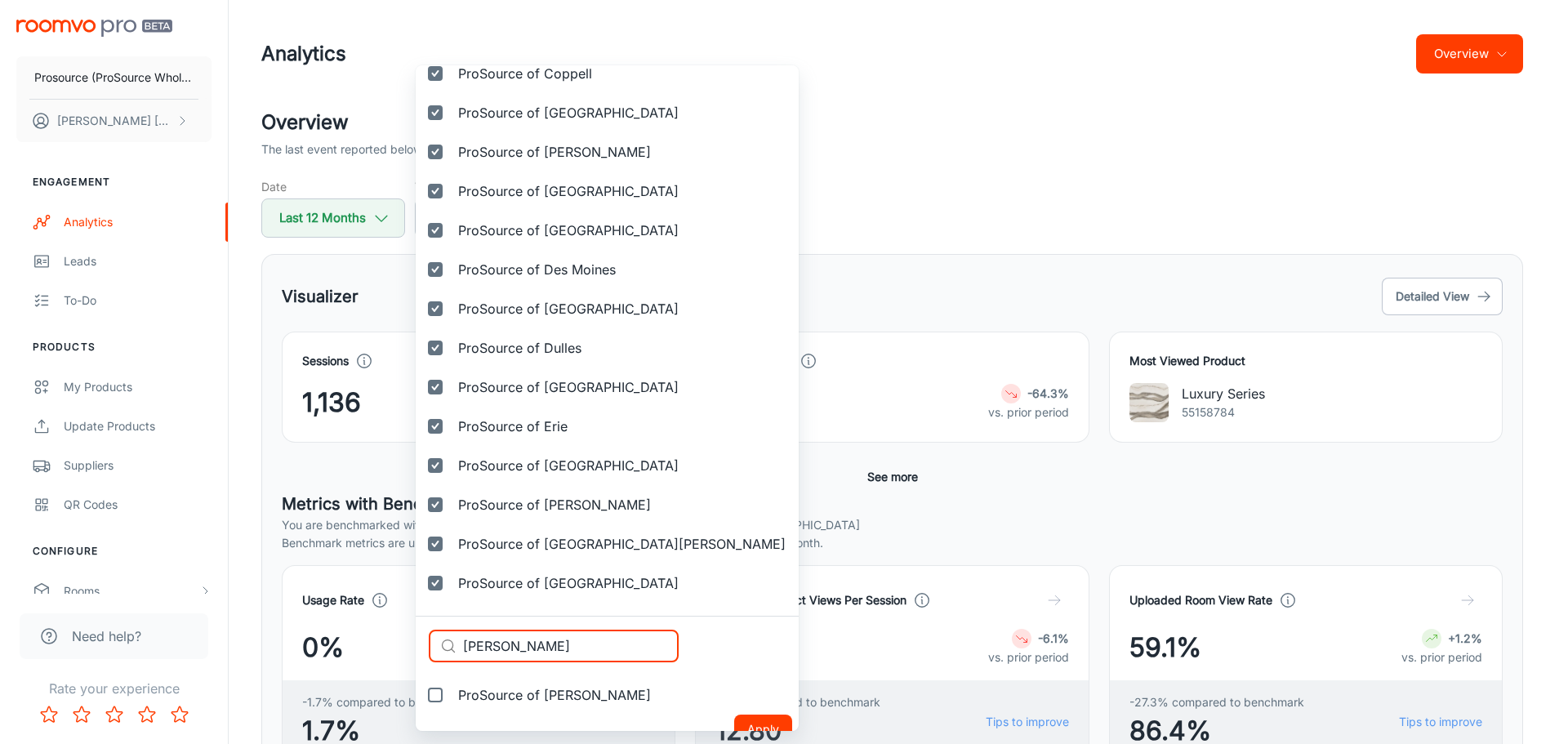
type input "[PERSON_NAME]"
click at [515, 691] on span "ProSource of [PERSON_NAME]" at bounding box center [555, 695] width 193 height 20
click at [452, 691] on input "ProSource of [PERSON_NAME]" at bounding box center [435, 695] width 33 height 33
checkbox input "true"
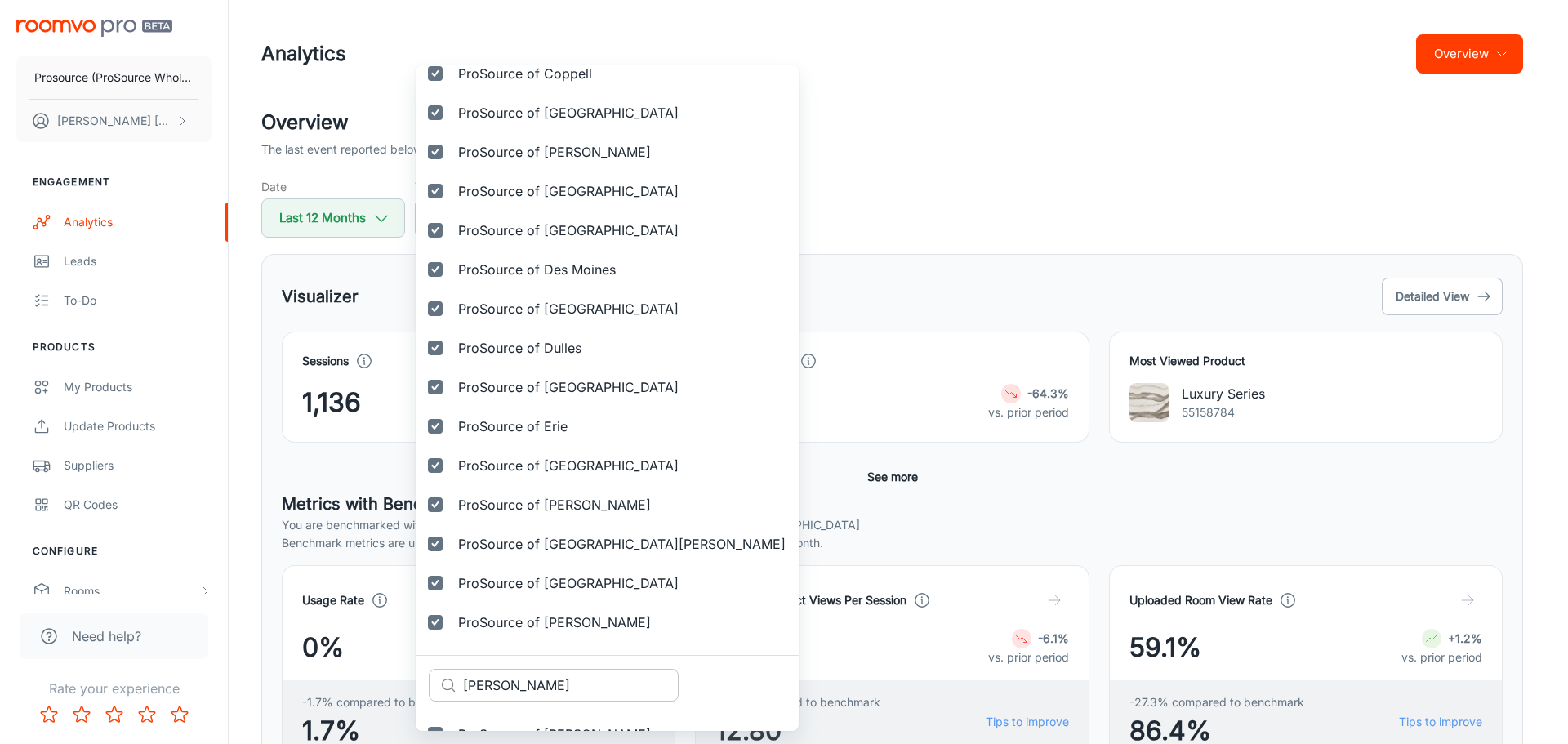
click at [502, 691] on input "[PERSON_NAME]" at bounding box center [570, 685] width 216 height 33
paste input "rand Rapid"
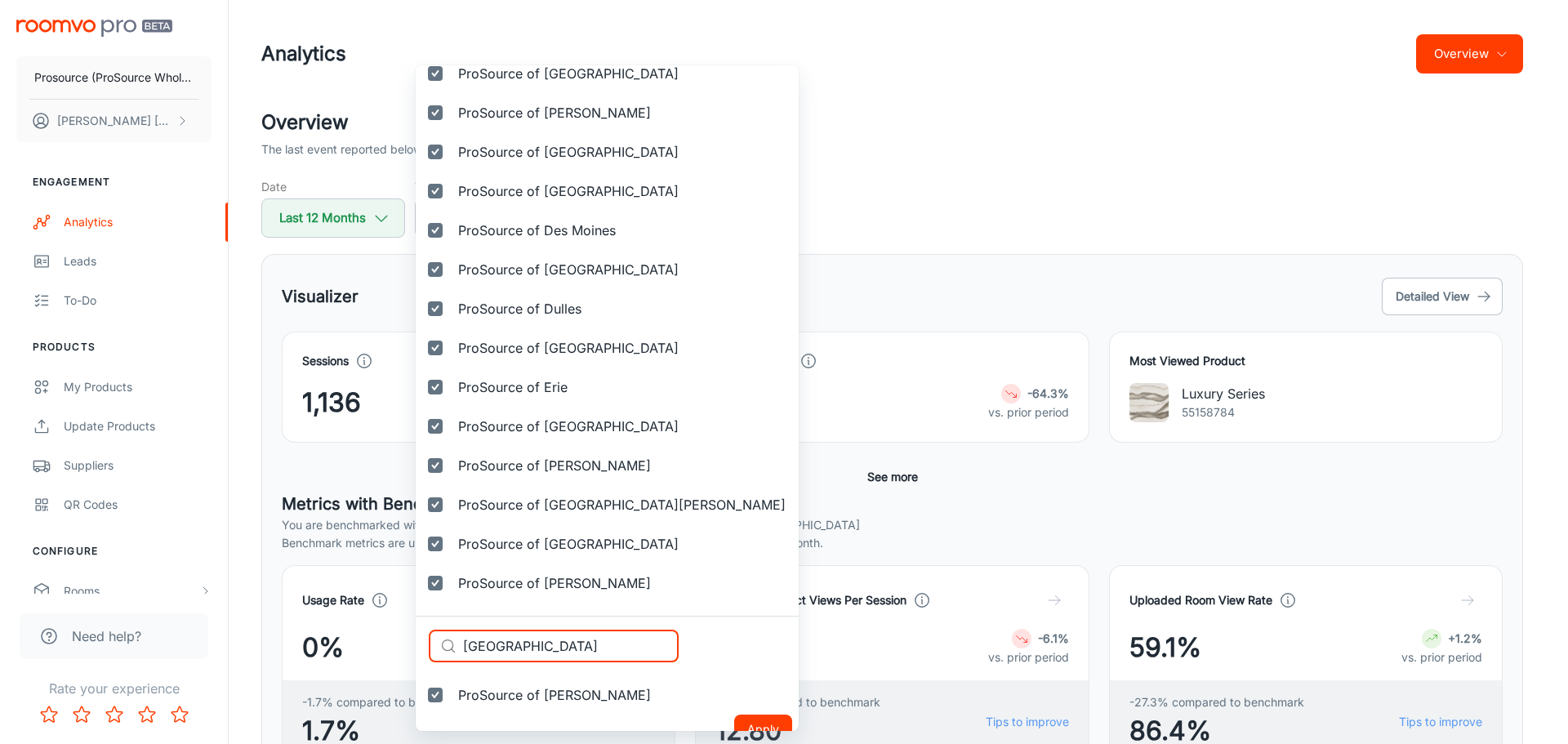
scroll to position [1401, 0]
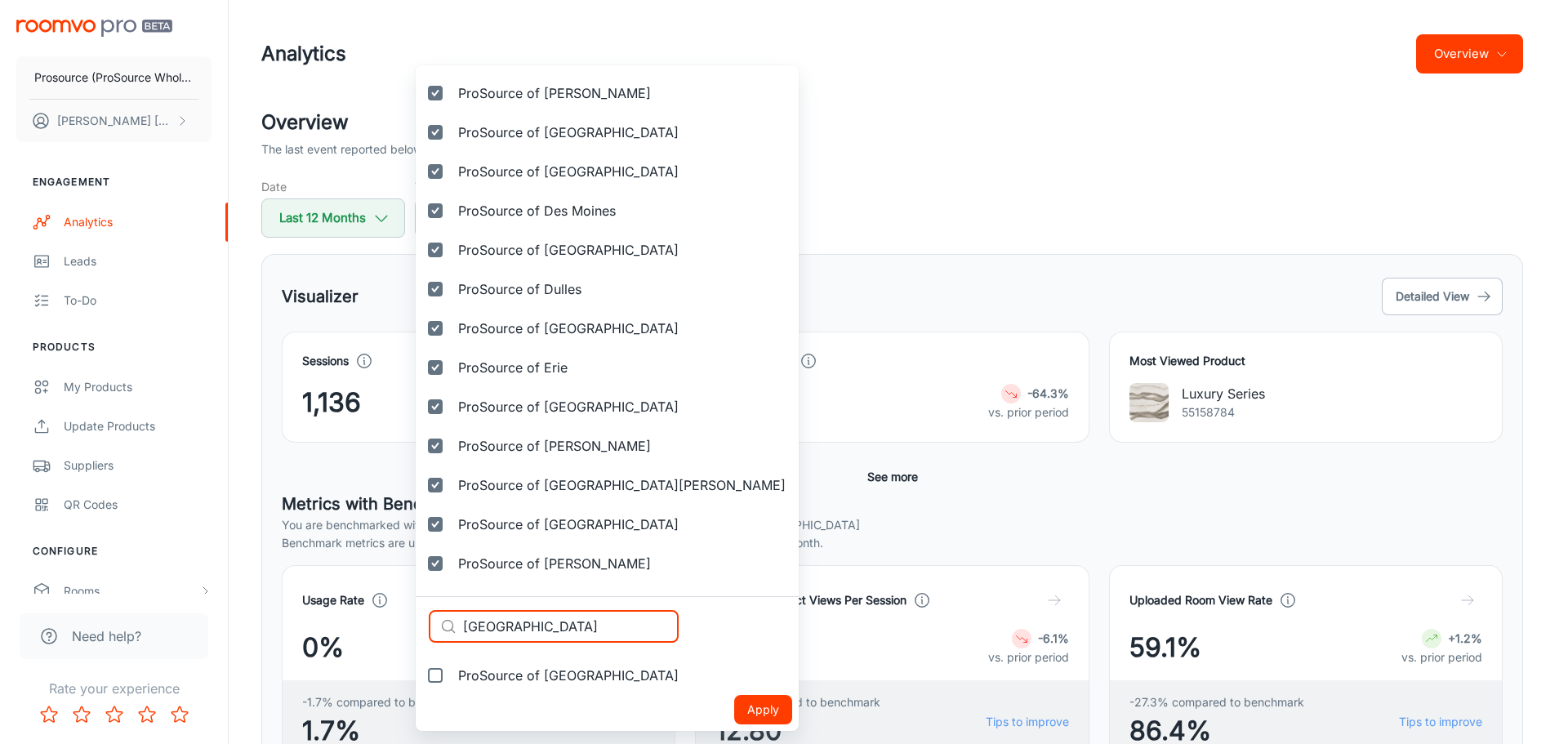
type input "[GEOGRAPHIC_DATA]"
click at [508, 672] on span "ProSource of [GEOGRAPHIC_DATA]" at bounding box center [568, 676] width 220 height 20
click at [452, 672] on input "ProSource of [GEOGRAPHIC_DATA]" at bounding box center [435, 676] width 33 height 33
checkbox input "true"
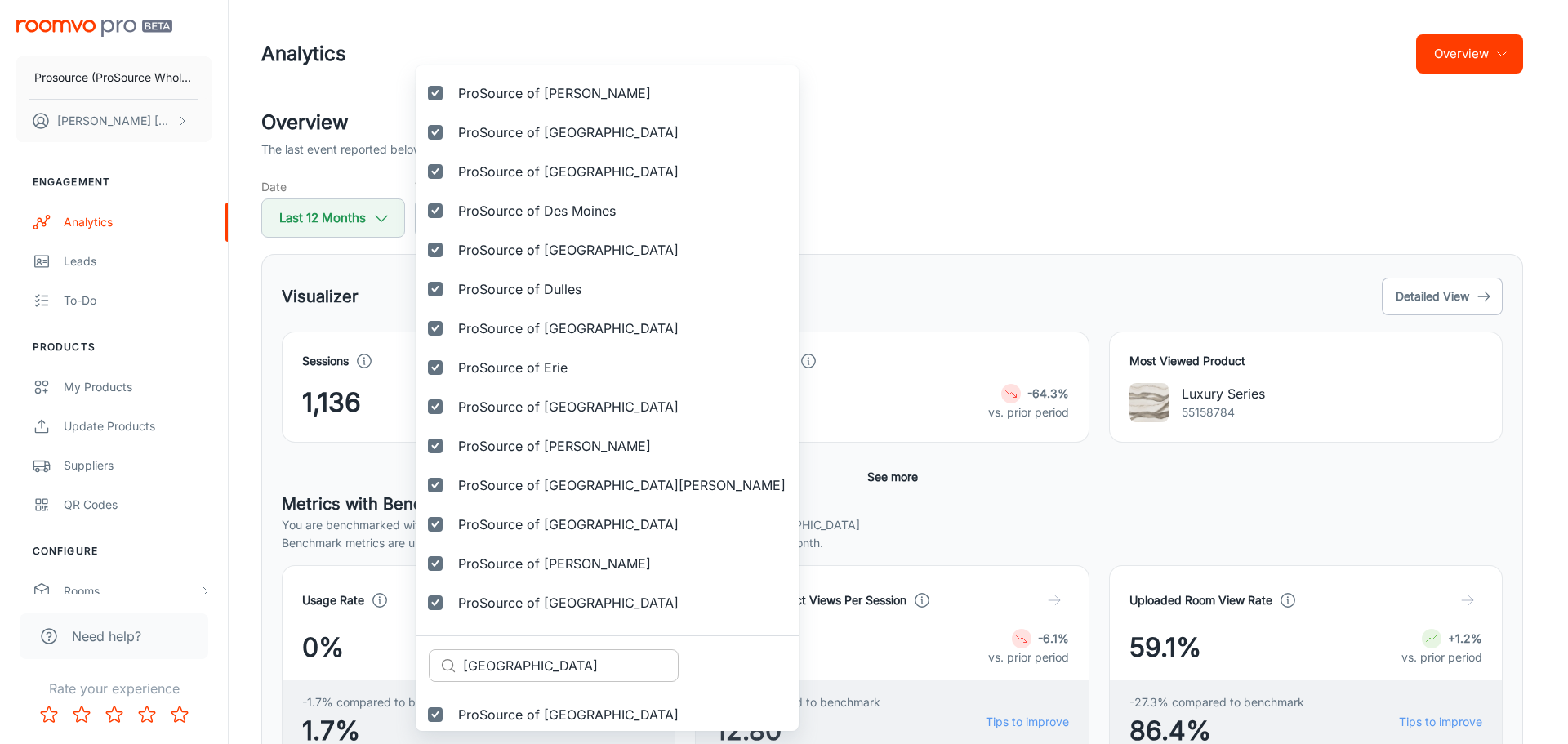
click at [501, 676] on input "[GEOGRAPHIC_DATA]" at bounding box center [570, 666] width 216 height 33
paste input "eenville"
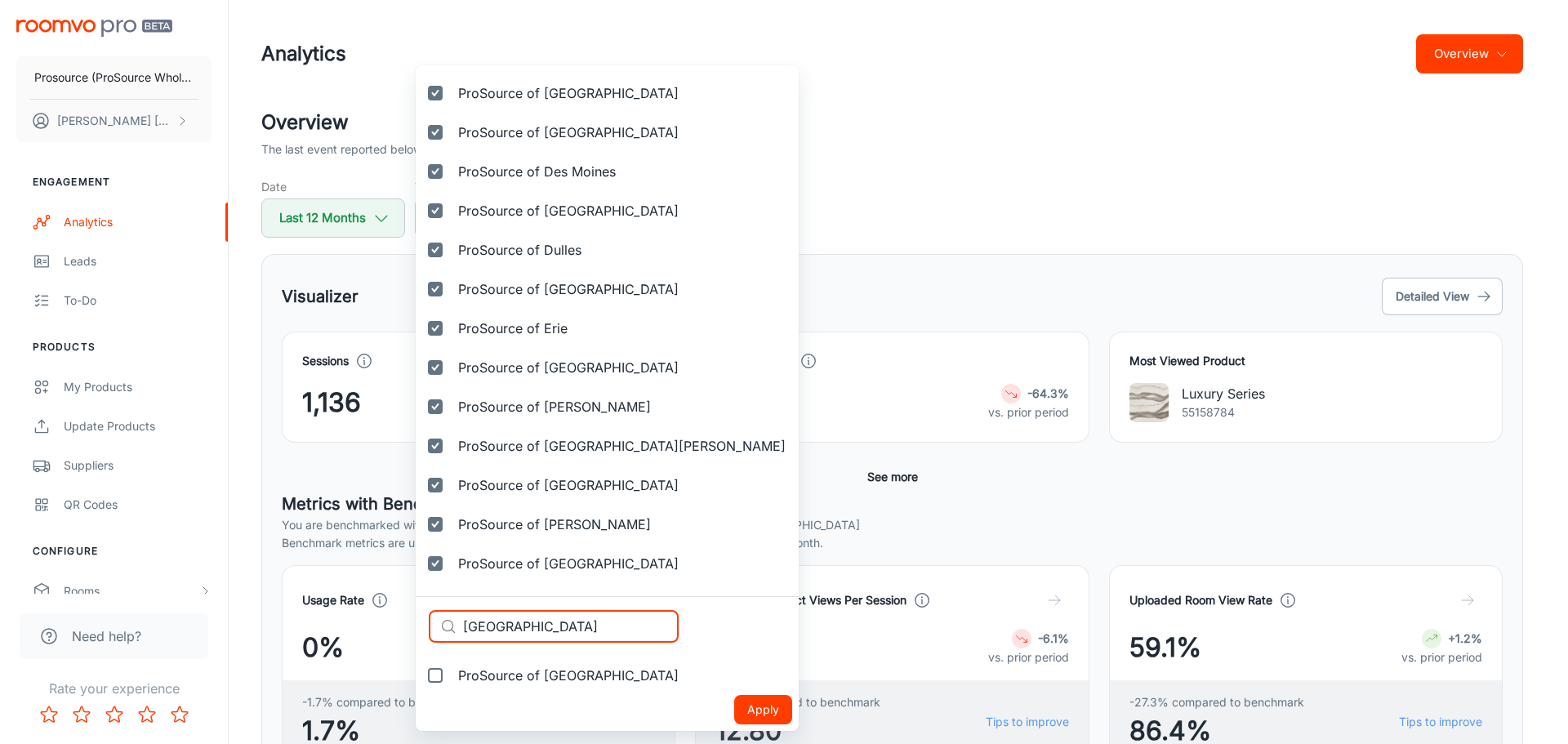
type input "[GEOGRAPHIC_DATA]"
click at [496, 672] on span "ProSource of [GEOGRAPHIC_DATA]" at bounding box center [568, 676] width 220 height 20
click at [452, 672] on input "ProSource of [GEOGRAPHIC_DATA]" at bounding box center [435, 676] width 33 height 33
checkbox input "true"
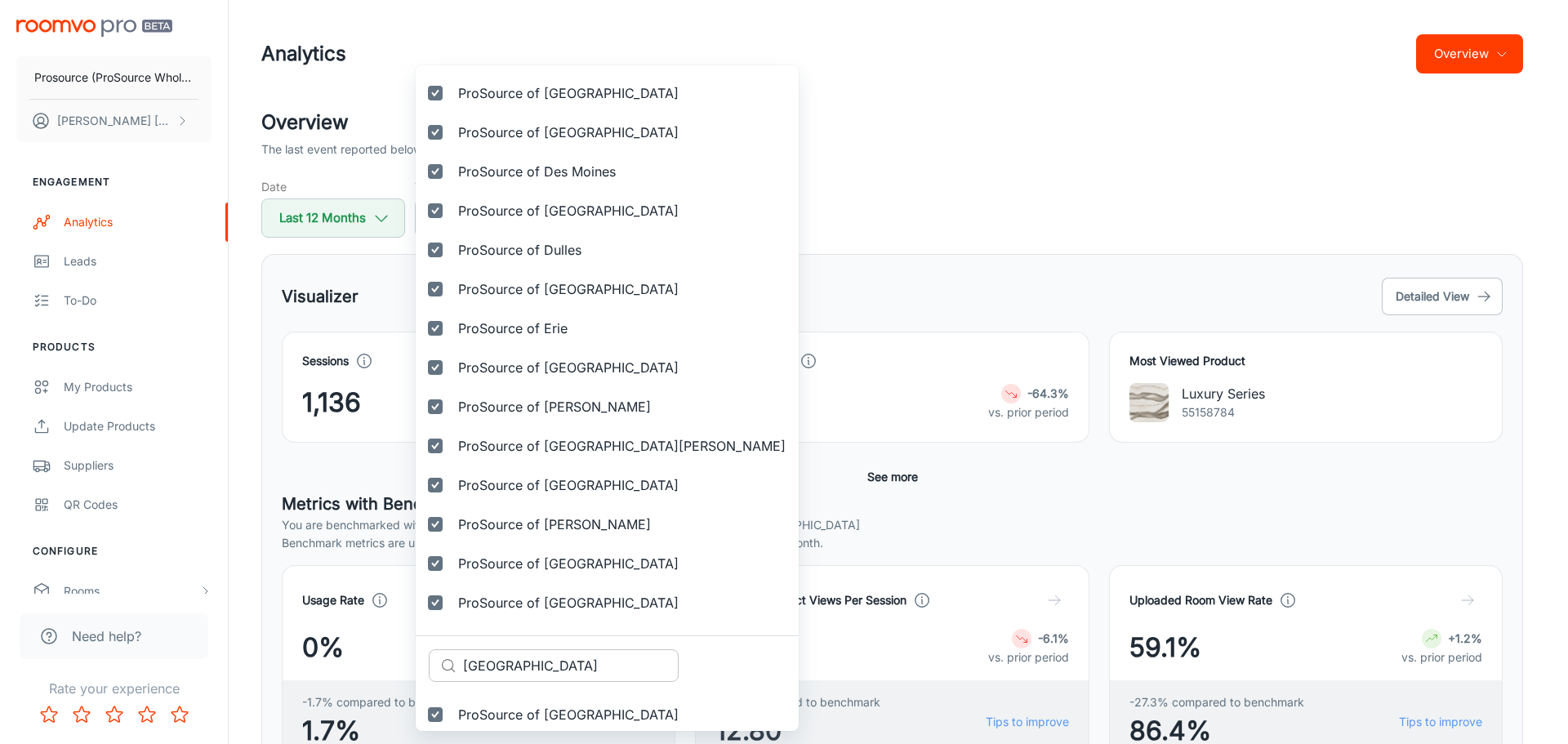
click at [552, 662] on input "[GEOGRAPHIC_DATA]" at bounding box center [570, 666] width 216 height 33
paste input "Prosource of [GEOGRAPHIC_DATA]"
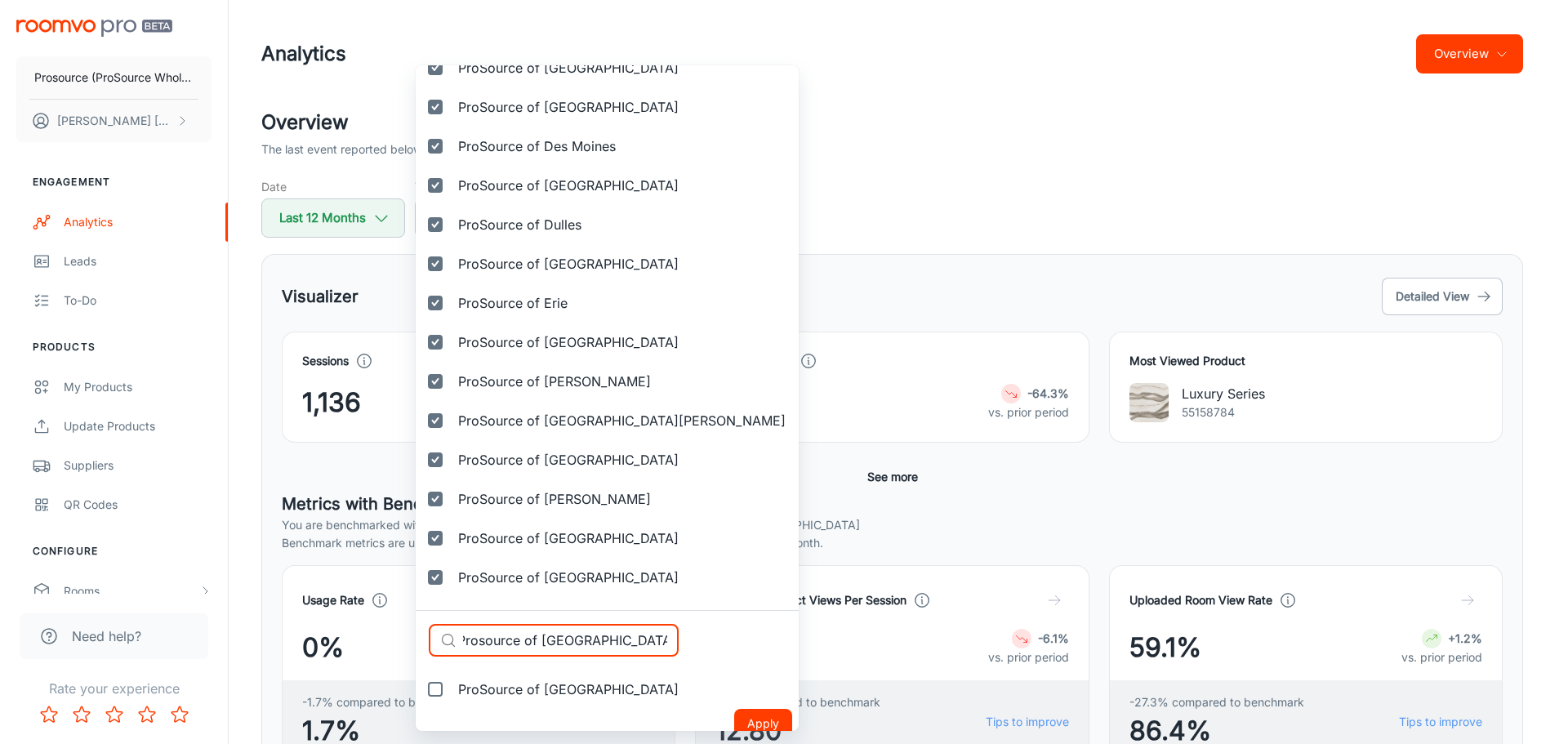
scroll to position [1479, 0]
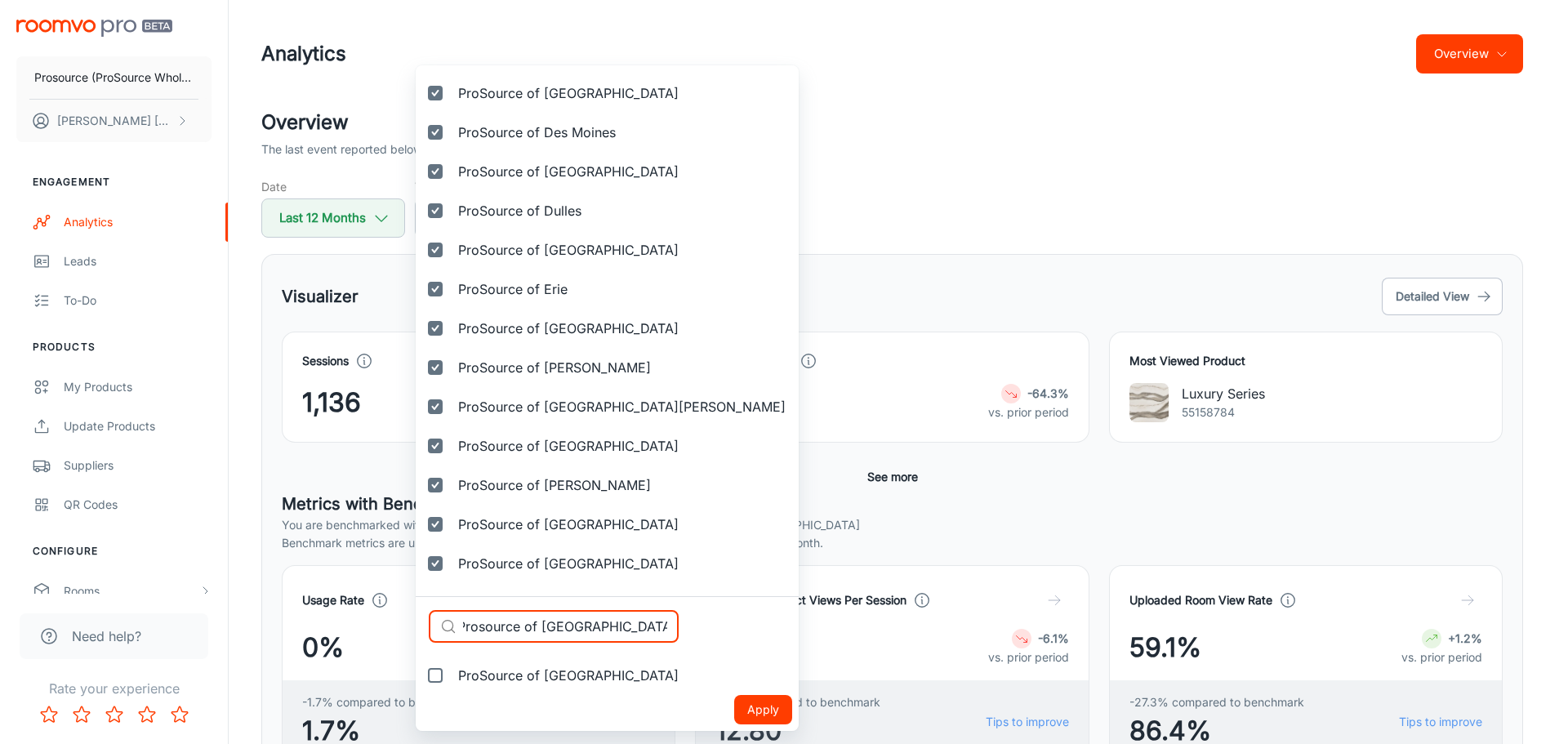
type input "Prosource of [GEOGRAPHIC_DATA]"
click at [538, 668] on span "ProSource of [GEOGRAPHIC_DATA]" at bounding box center [568, 676] width 220 height 20
click at [452, 668] on input "ProSource of [GEOGRAPHIC_DATA]" at bounding box center [435, 676] width 33 height 33
checkbox input "true"
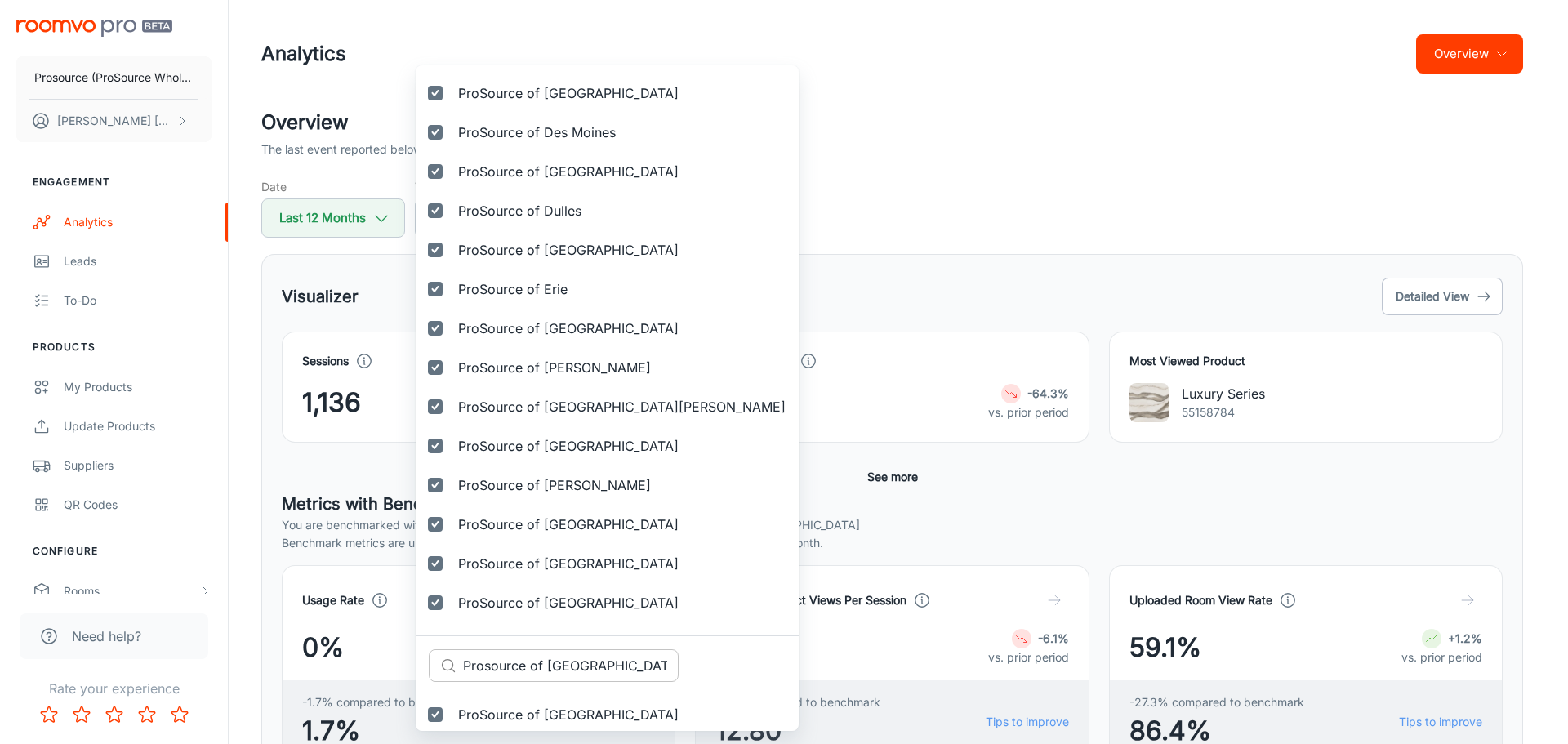
click at [552, 674] on input "Prosource of [GEOGRAPHIC_DATA]" at bounding box center [570, 666] width 216 height 33
click at [552, 673] on input "Prosource of [GEOGRAPHIC_DATA]" at bounding box center [570, 666] width 216 height 33
click at [551, 673] on input "Prosource of [GEOGRAPHIC_DATA]" at bounding box center [570, 666] width 216 height 33
paste input "[GEOGRAPHIC_DATA]"
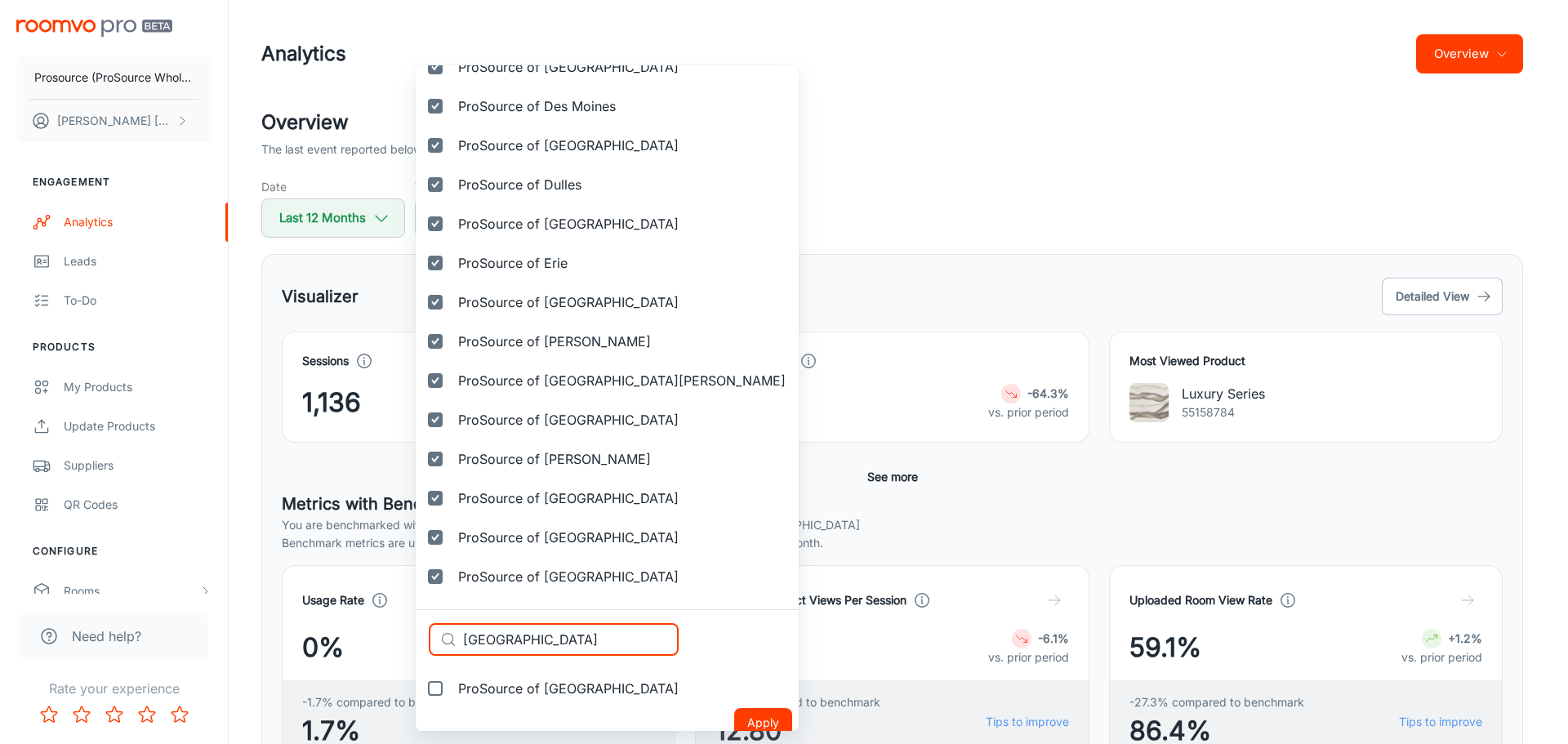
scroll to position [1518, 0]
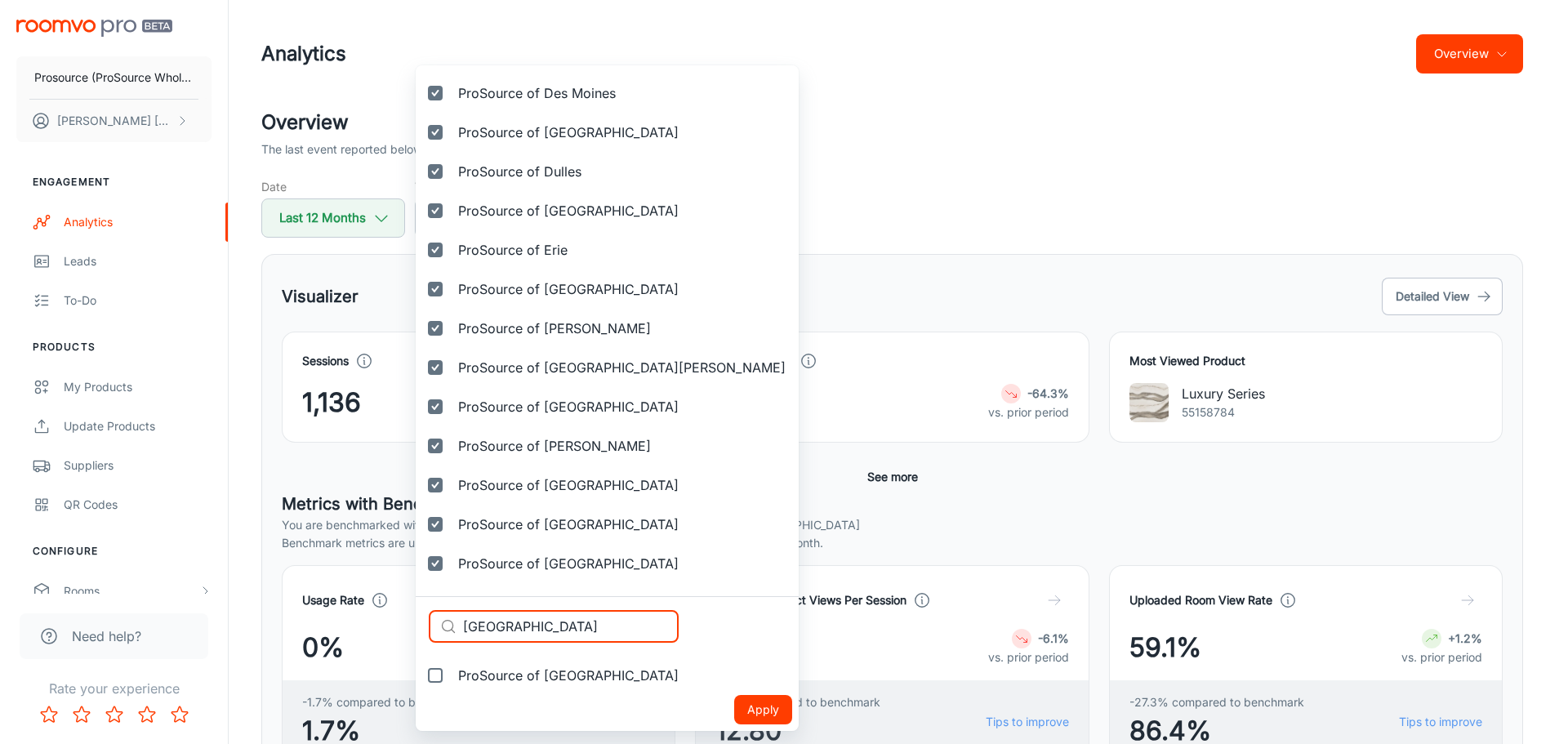
type input "[GEOGRAPHIC_DATA]"
click at [521, 678] on span "ProSource of [GEOGRAPHIC_DATA]" at bounding box center [568, 676] width 220 height 20
click at [452, 678] on input "ProSource of [GEOGRAPHIC_DATA]" at bounding box center [435, 676] width 33 height 33
checkbox input "true"
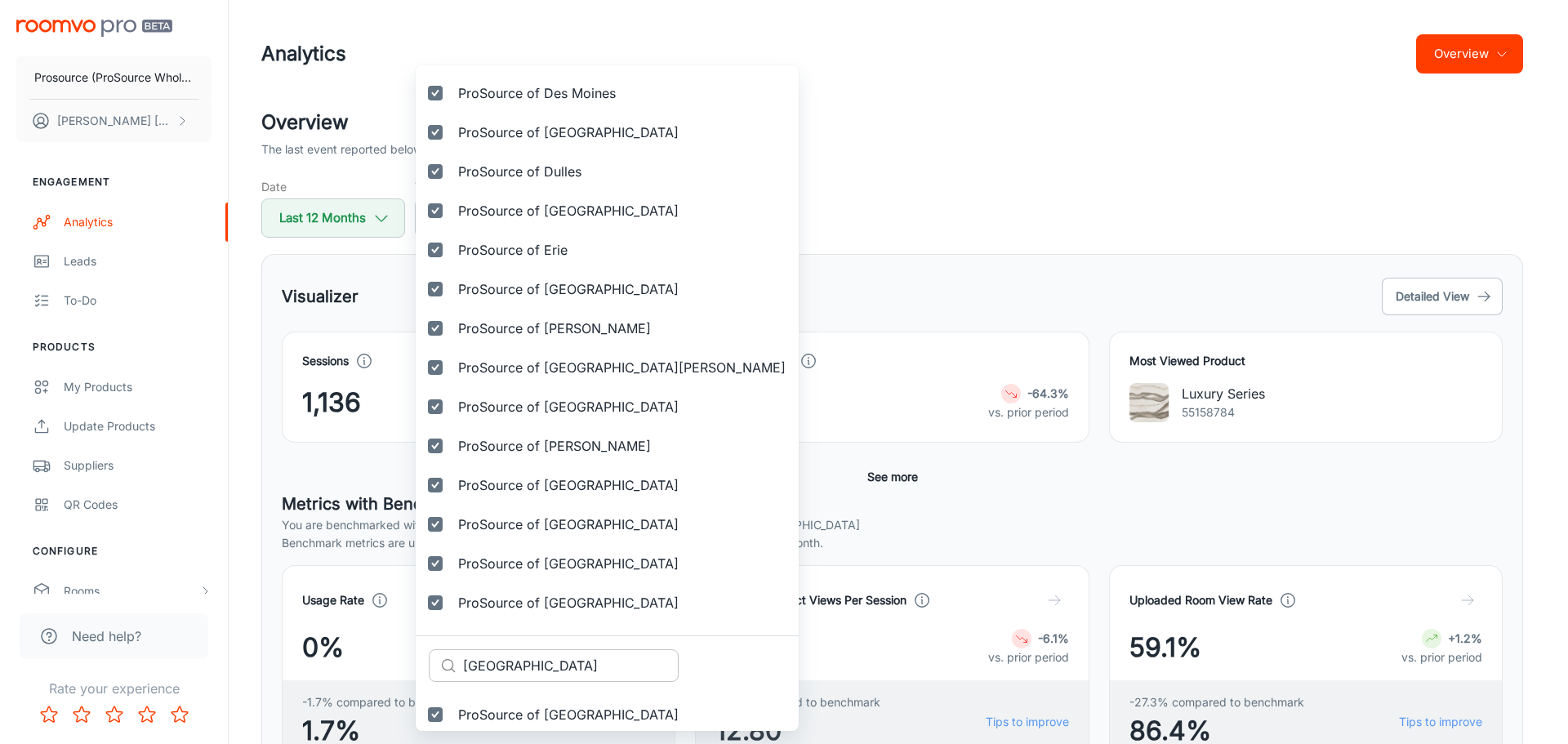
click at [534, 668] on input "[GEOGRAPHIC_DATA]" at bounding box center [570, 666] width 216 height 33
paste input "tford"
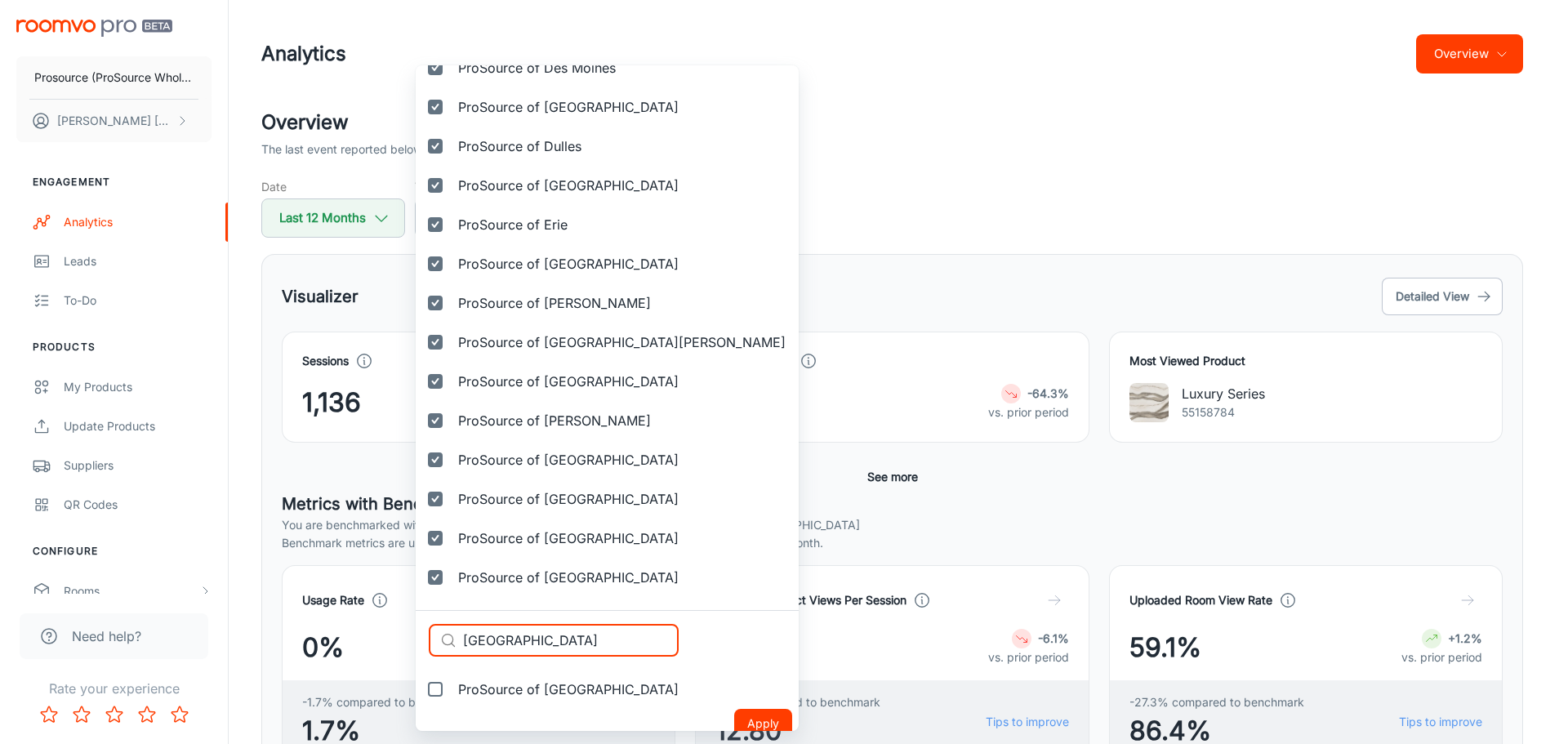
scroll to position [1557, 0]
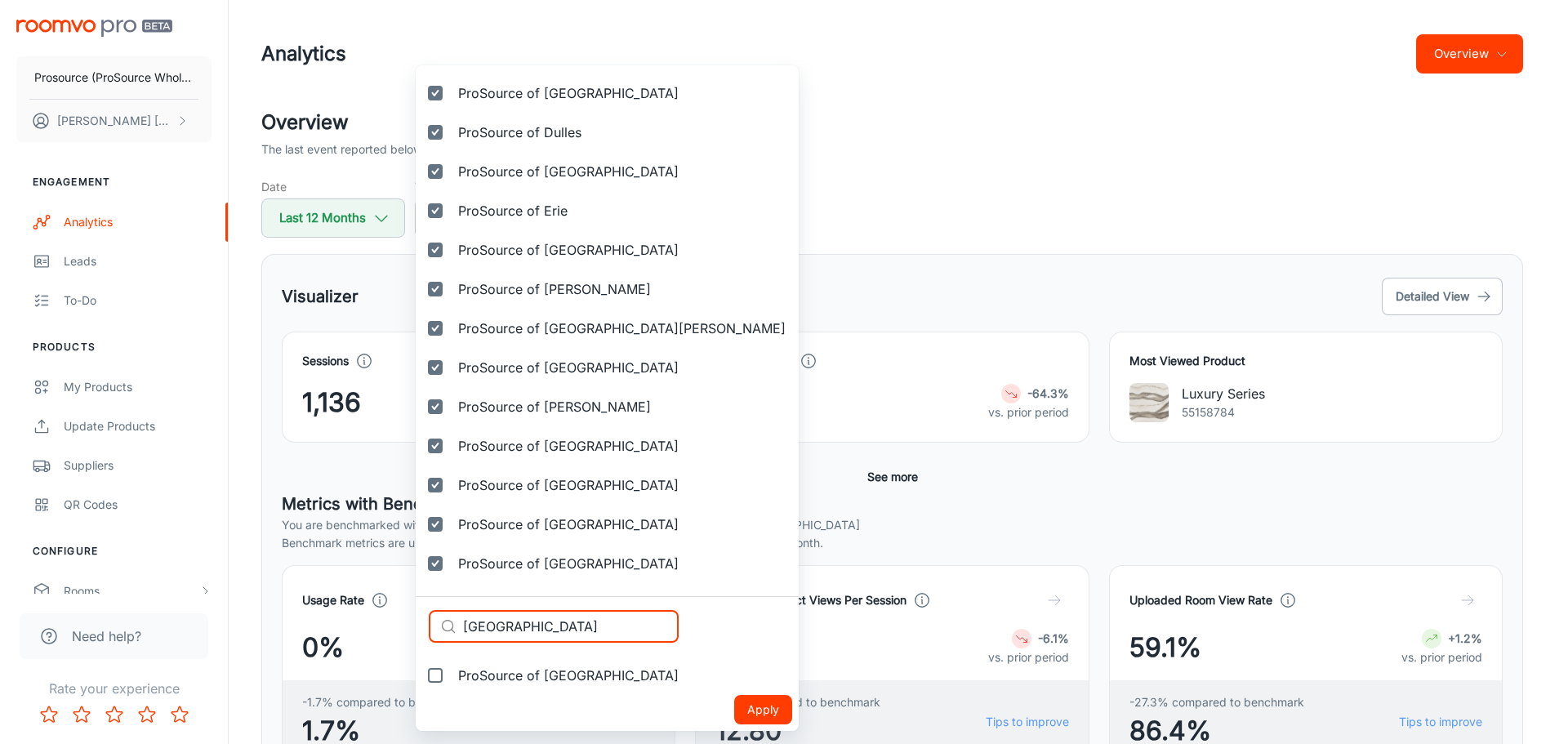
type input "[GEOGRAPHIC_DATA]"
click at [529, 665] on label "ProSource of [GEOGRAPHIC_DATA]" at bounding box center [553, 675] width 276 height 39
click at [452, 665] on input "ProSource of [GEOGRAPHIC_DATA]" at bounding box center [435, 676] width 33 height 33
checkbox input "true"
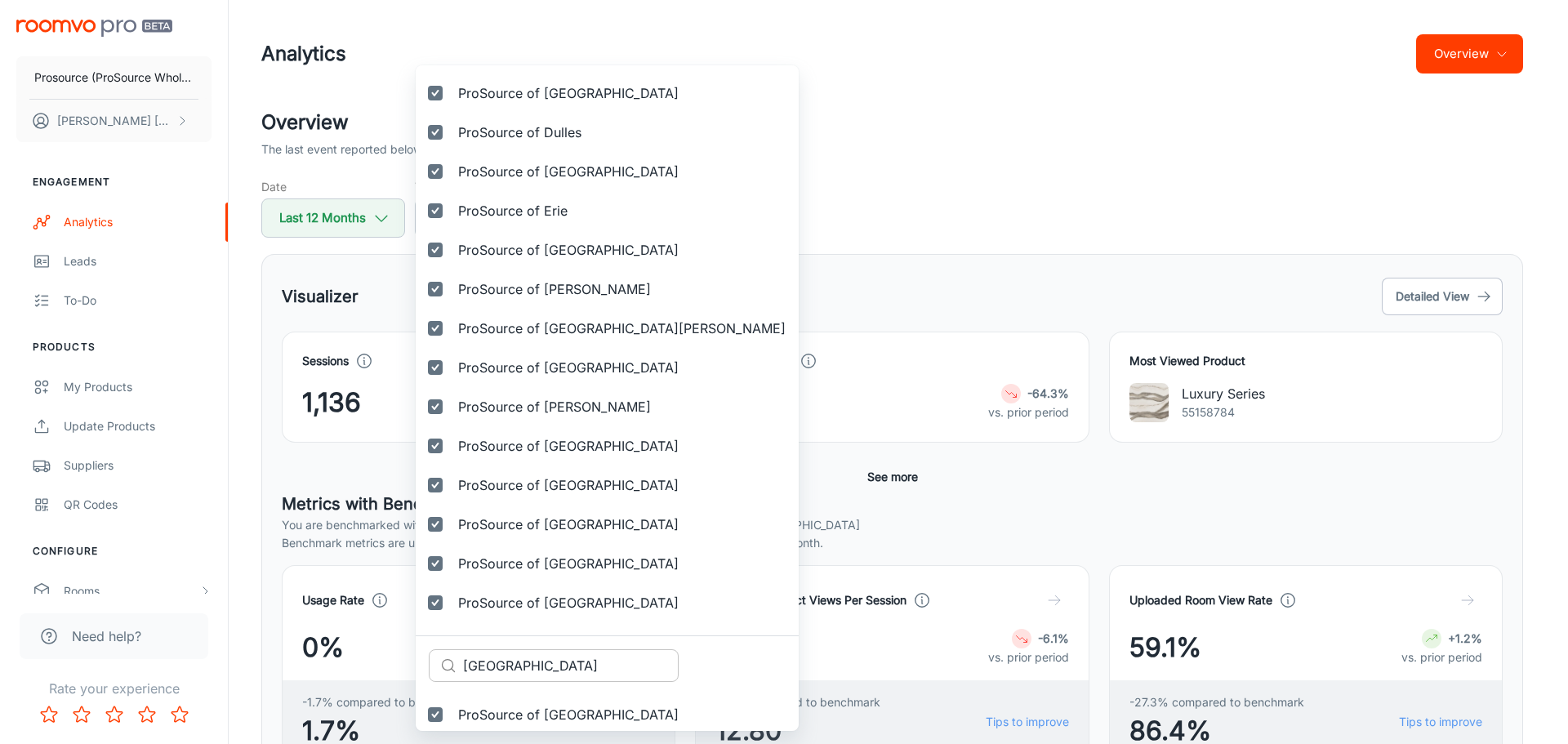
click at [535, 665] on input "[GEOGRAPHIC_DATA]" at bounding box center [570, 666] width 216 height 33
paste input "Prosource of [GEOGRAPHIC_DATA]"
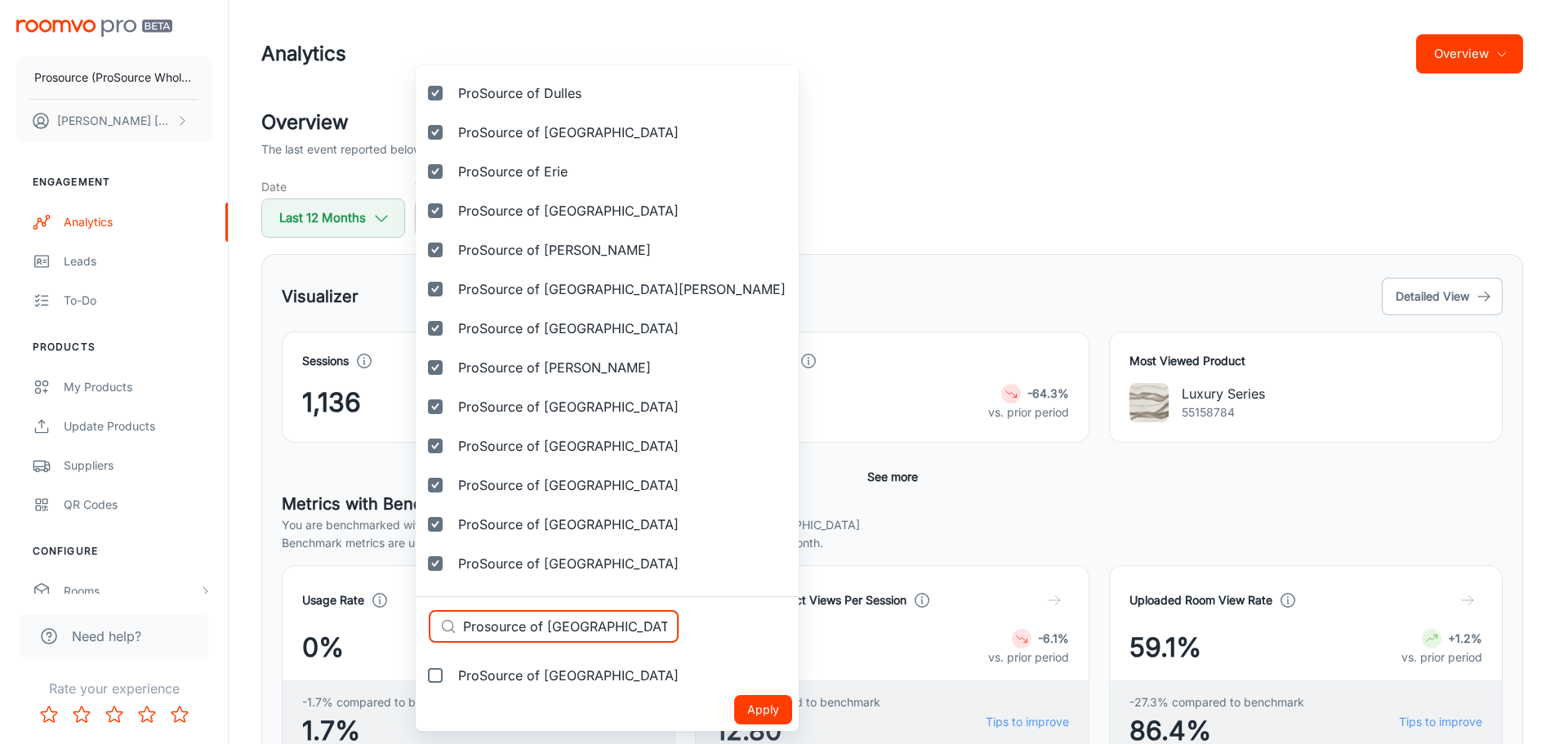
type input "Prosource of [GEOGRAPHIC_DATA]"
click at [514, 676] on span "ProSource of [GEOGRAPHIC_DATA]" at bounding box center [568, 676] width 220 height 20
click at [452, 676] on input "ProSource of [GEOGRAPHIC_DATA]" at bounding box center [435, 676] width 33 height 33
checkbox input "true"
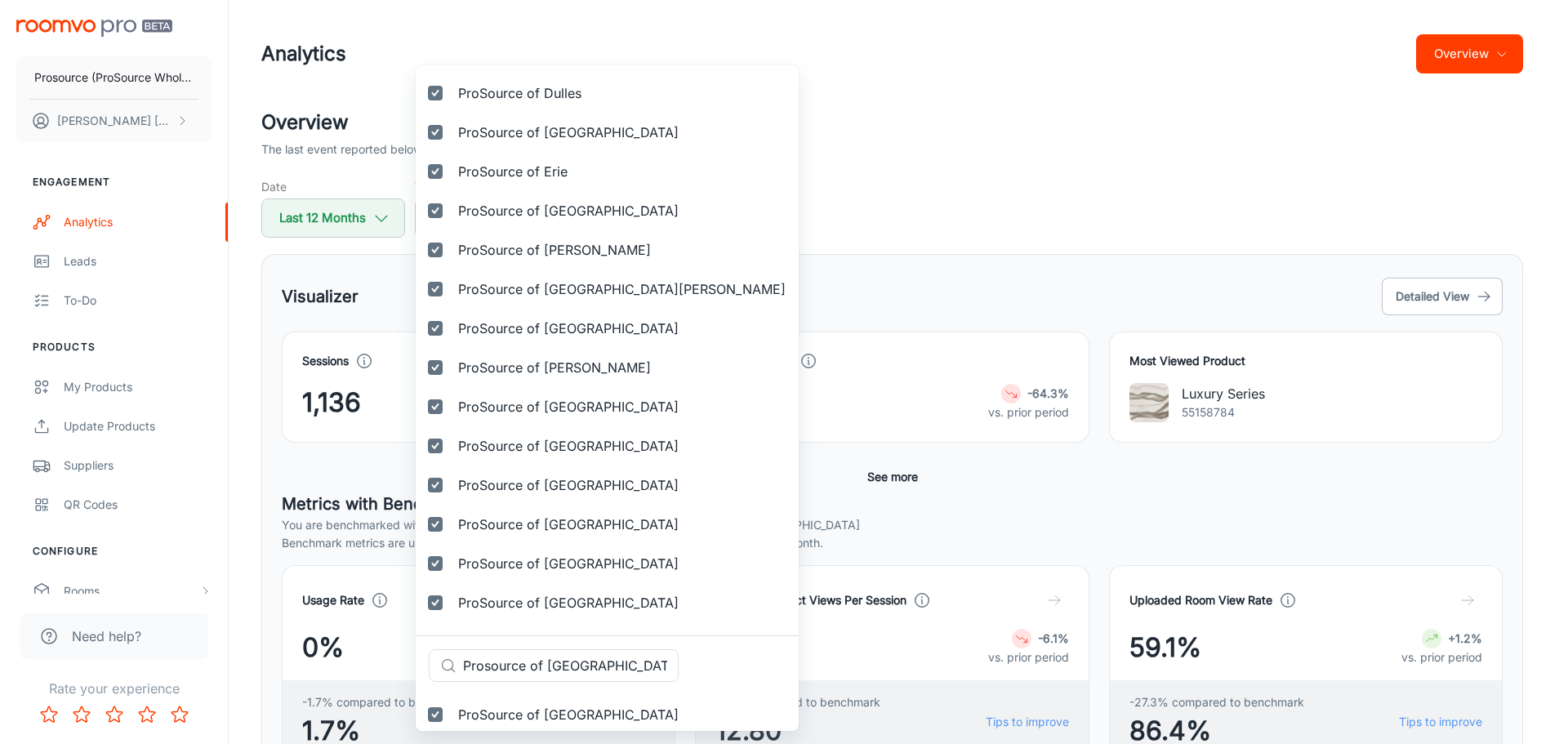
click at [549, 662] on input "Prosource of [GEOGRAPHIC_DATA]" at bounding box center [570, 666] width 216 height 33
paste input "[PERSON_NAME][GEOGRAPHIC_DATA]"
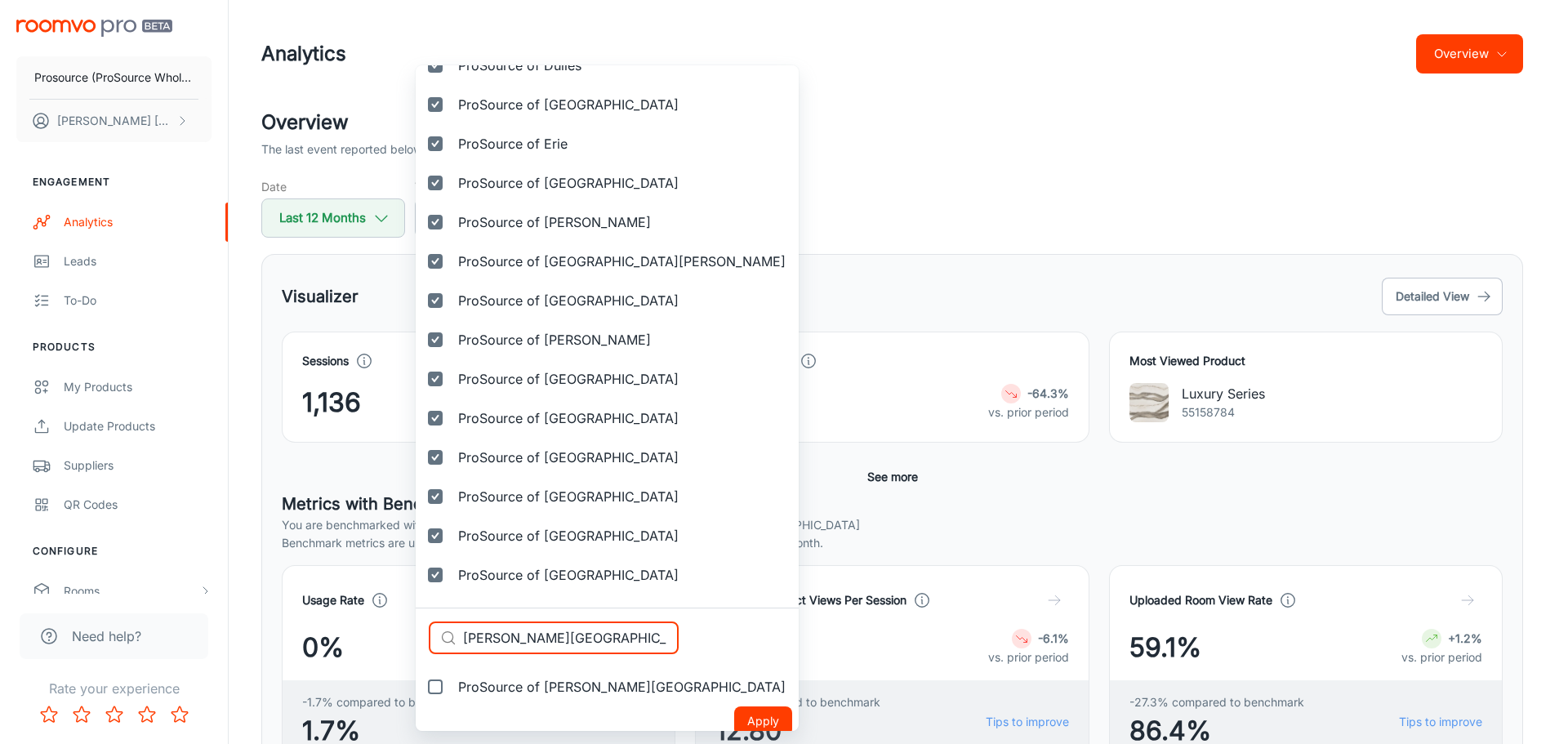
scroll to position [1636, 0]
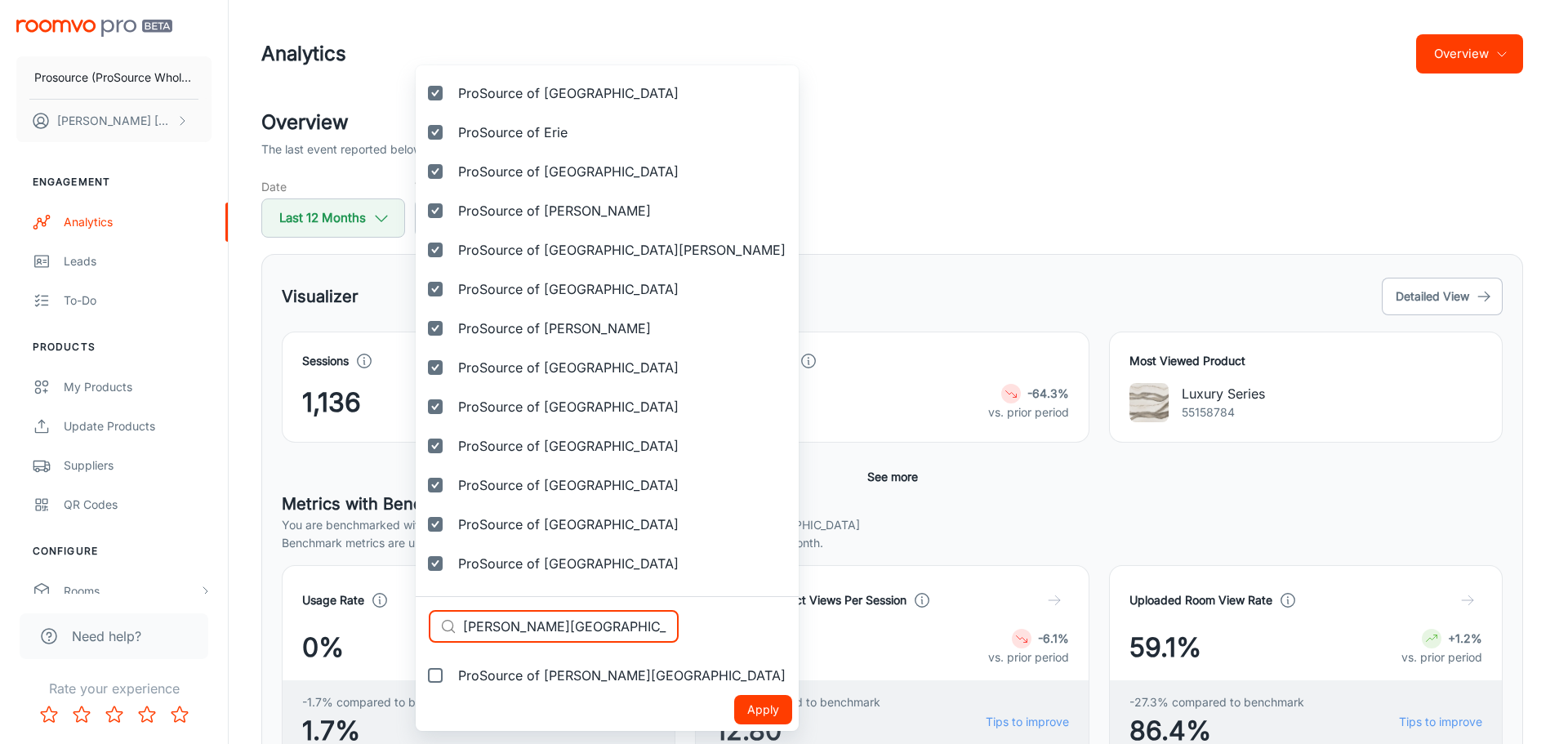
type input "[PERSON_NAME][GEOGRAPHIC_DATA]"
click at [522, 665] on label "ProSource of [PERSON_NAME][GEOGRAPHIC_DATA]" at bounding box center [606, 675] width 383 height 39
click at [452, 665] on input "ProSource of [PERSON_NAME][GEOGRAPHIC_DATA]" at bounding box center [435, 676] width 33 height 33
checkbox input "true"
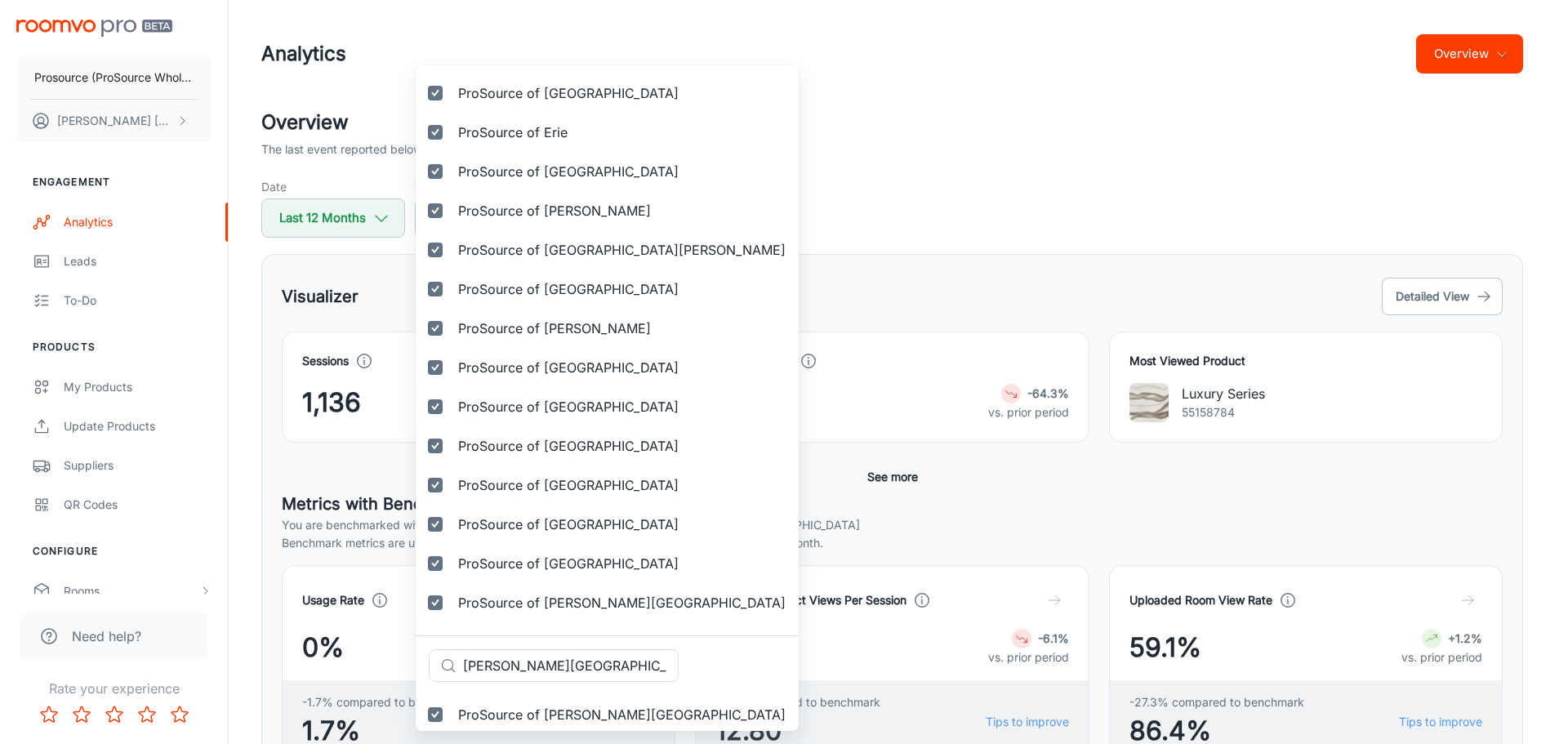
click at [531, 657] on input "[PERSON_NAME][GEOGRAPHIC_DATA]" at bounding box center [570, 666] width 216 height 33
paste input "ntsville"
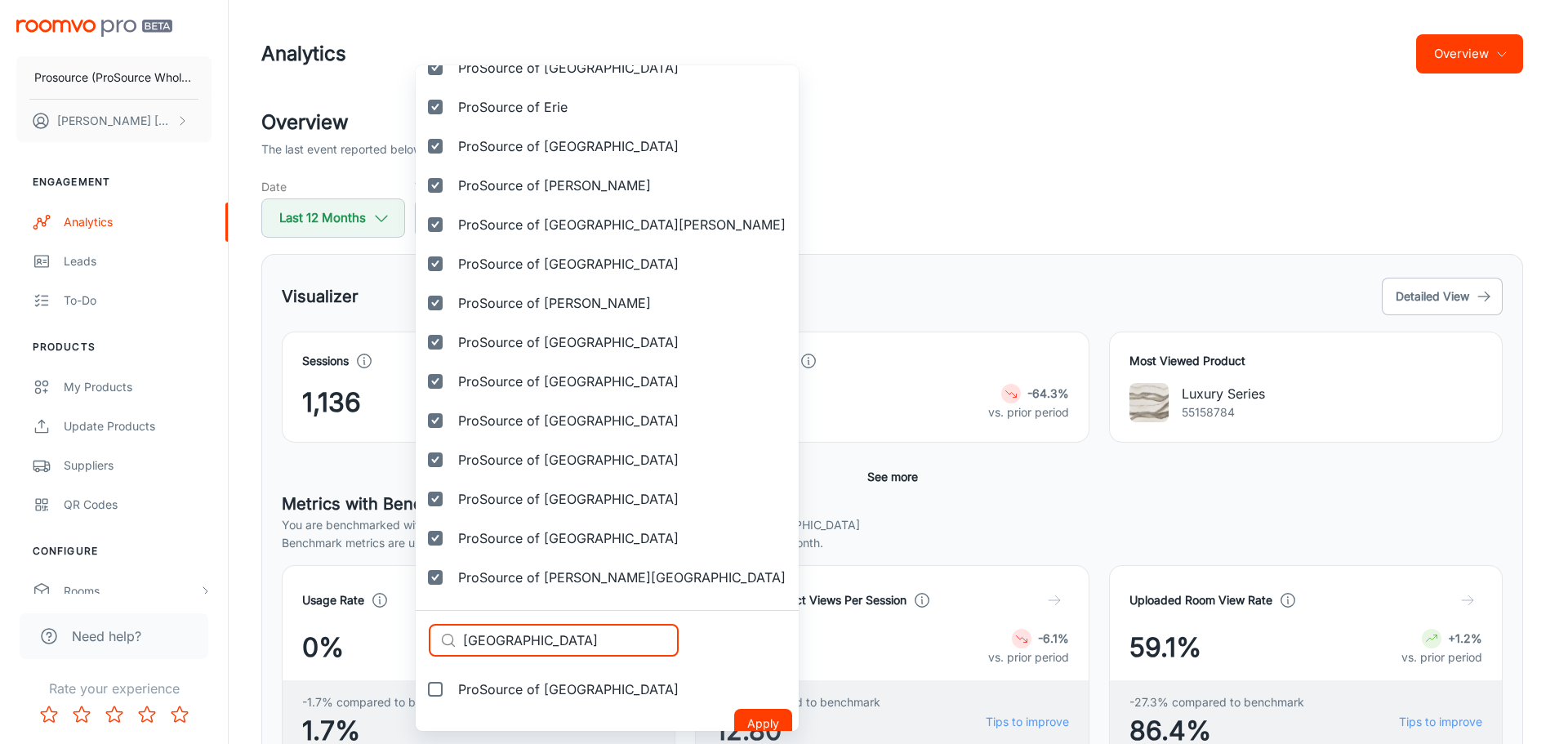
scroll to position [1675, 0]
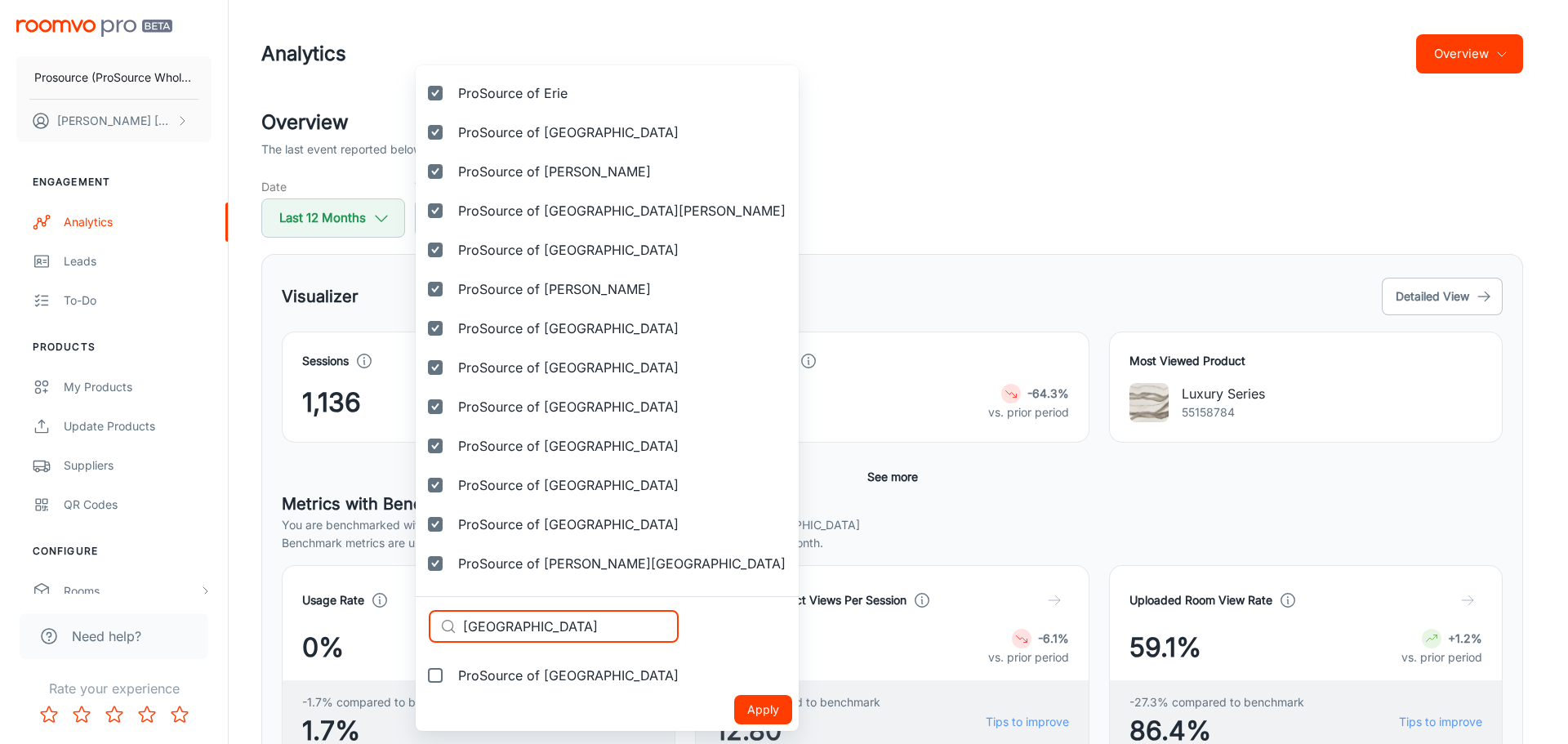
type input "[GEOGRAPHIC_DATA]"
click at [538, 674] on span "ProSource of [GEOGRAPHIC_DATA]" at bounding box center [568, 676] width 220 height 20
click at [452, 674] on input "ProSource of [GEOGRAPHIC_DATA]" at bounding box center [435, 676] width 33 height 33
checkbox input "true"
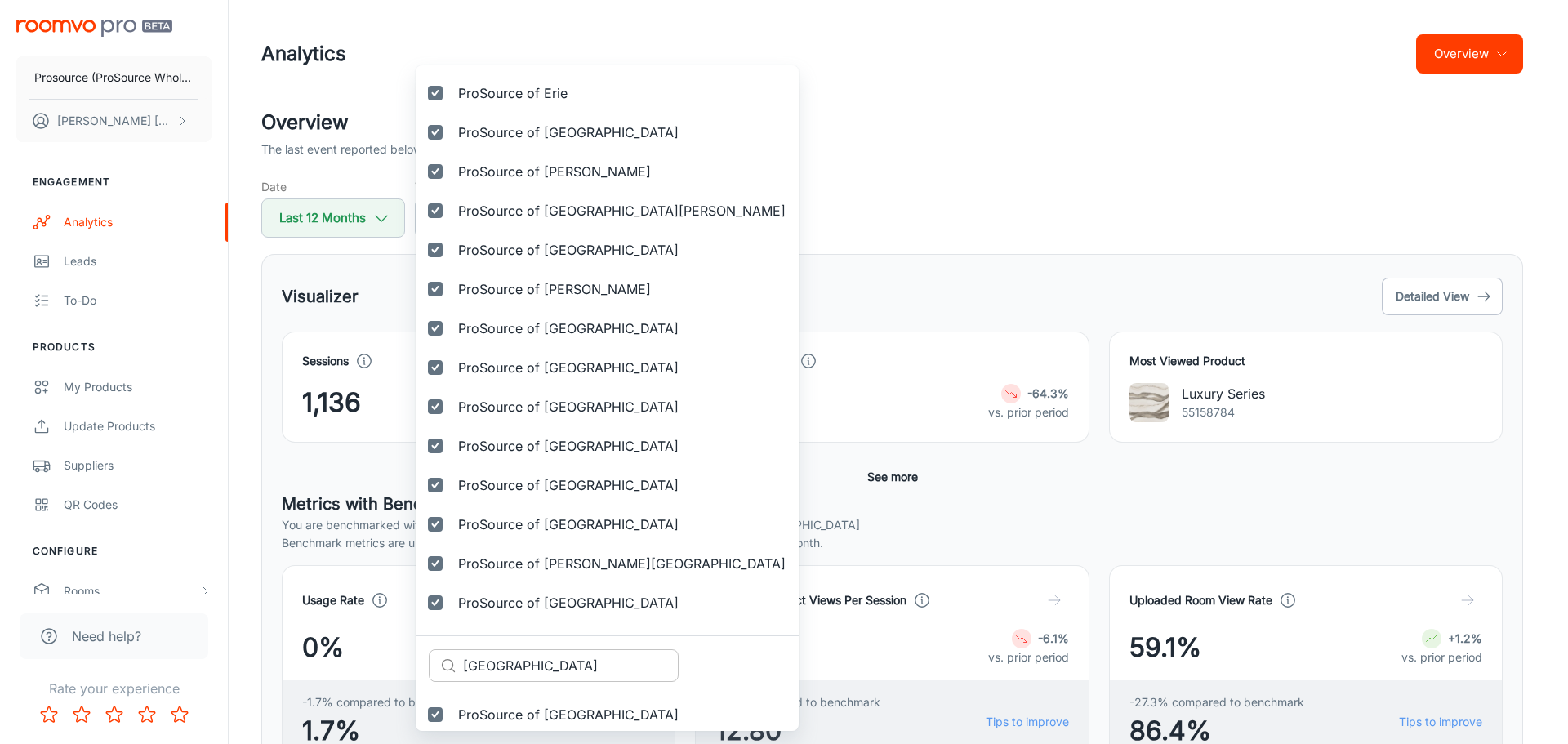
click at [527, 668] on input "[GEOGRAPHIC_DATA]" at bounding box center [570, 666] width 216 height 33
click at [527, 667] on input "[GEOGRAPHIC_DATA]" at bounding box center [570, 666] width 216 height 33
paste input "[GEOGRAPHIC_DATA]"
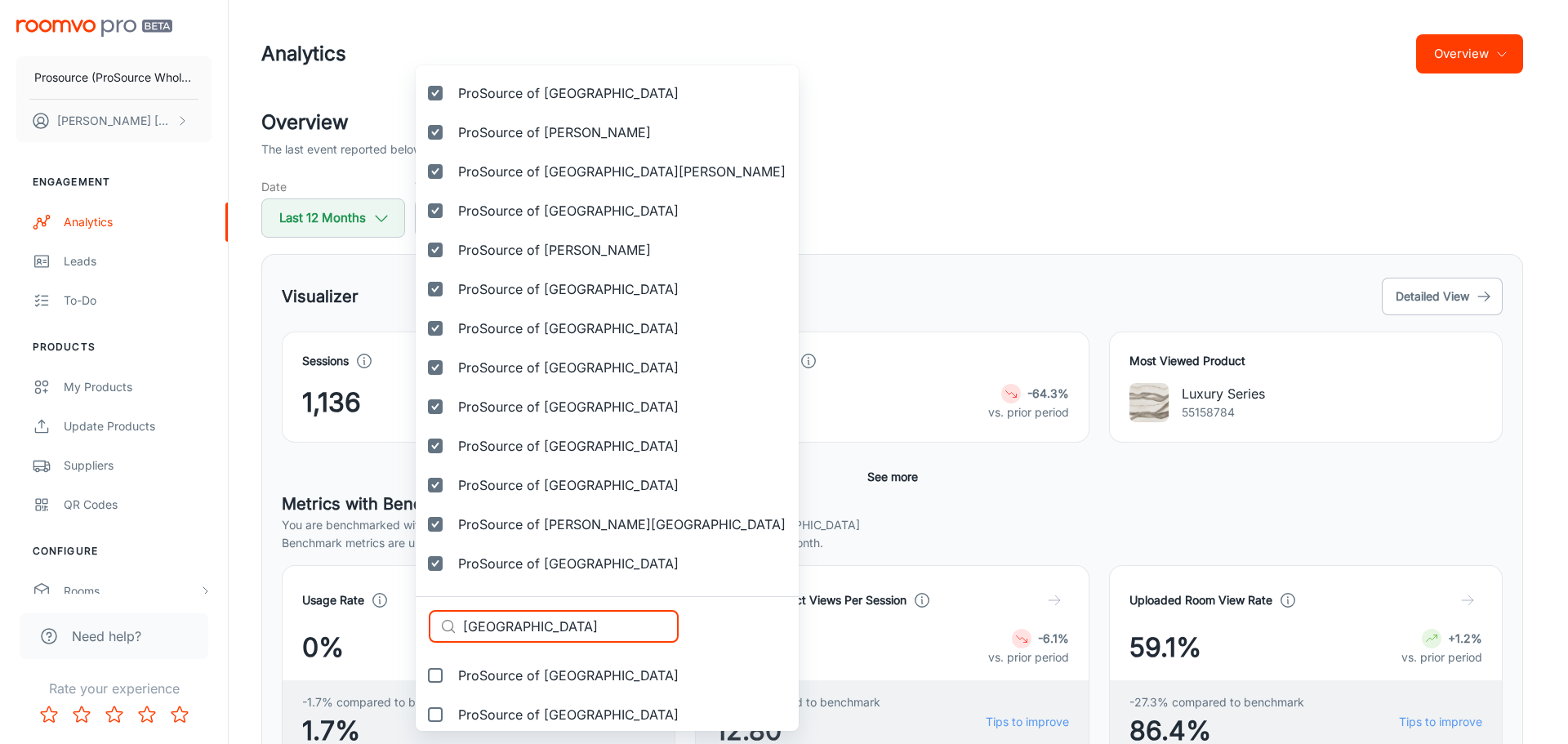
type input "[GEOGRAPHIC_DATA]"
click at [528, 668] on span "ProSource of [GEOGRAPHIC_DATA]" at bounding box center [568, 676] width 220 height 20
click at [452, 668] on input "ProSource of [GEOGRAPHIC_DATA]" at bounding box center [435, 676] width 33 height 33
checkbox input "true"
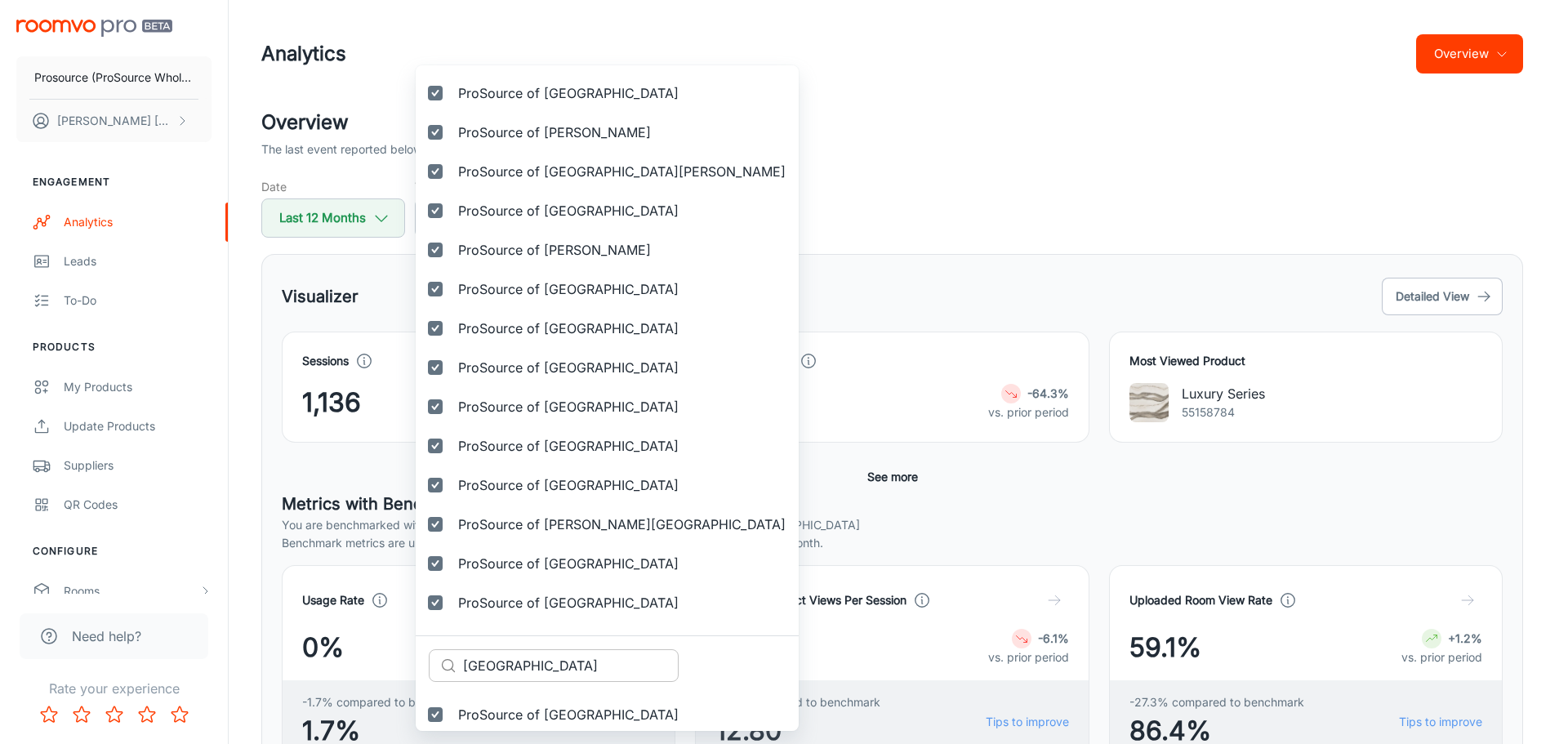
click at [494, 662] on input "[GEOGRAPHIC_DATA]" at bounding box center [570, 666] width 216 height 33
paste input "[PERSON_NAME]"
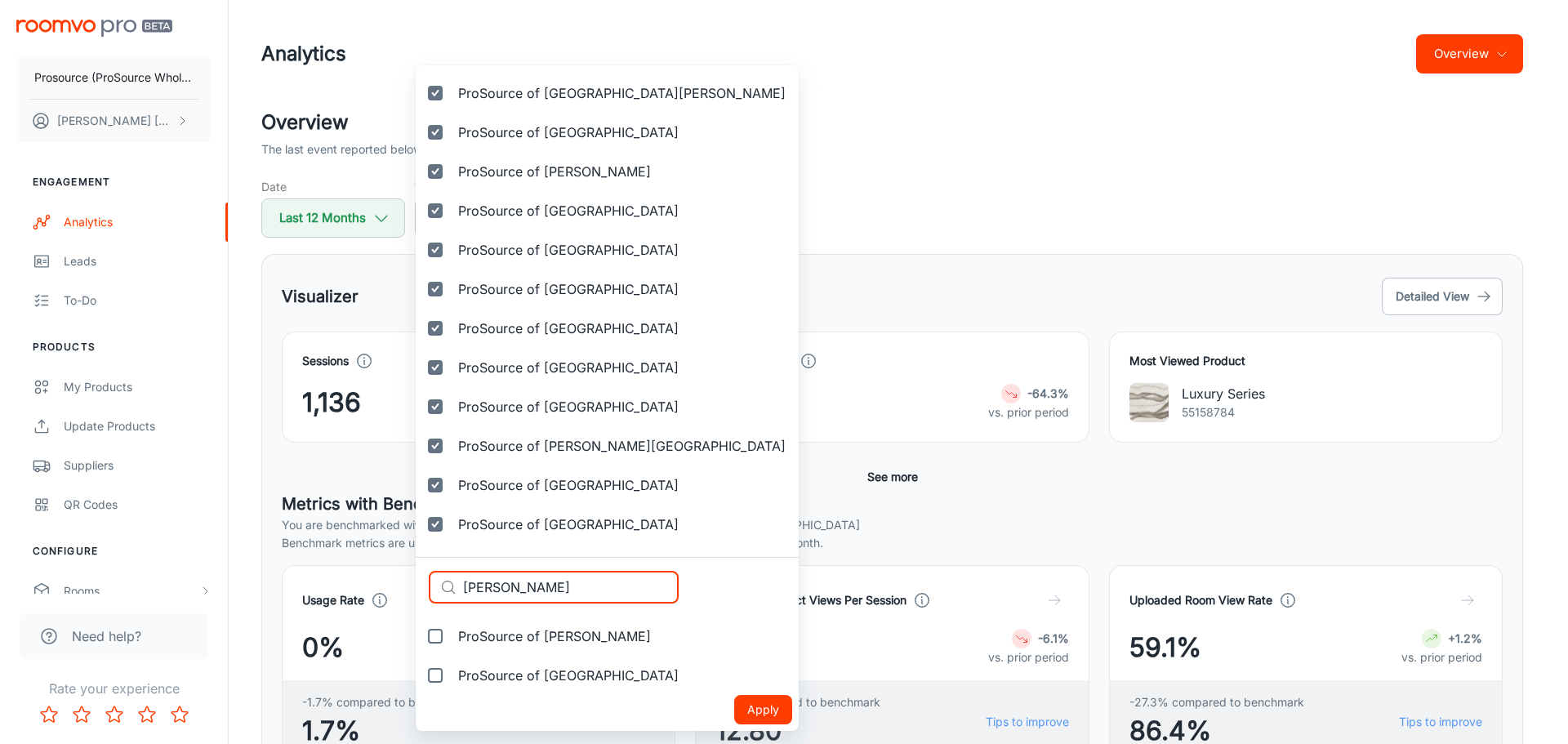
type input "[PERSON_NAME]"
click at [525, 640] on span "ProSource of [PERSON_NAME]" at bounding box center [555, 637] width 193 height 20
click at [452, 640] on input "ProSource of [PERSON_NAME]" at bounding box center [435, 637] width 33 height 33
checkbox input "true"
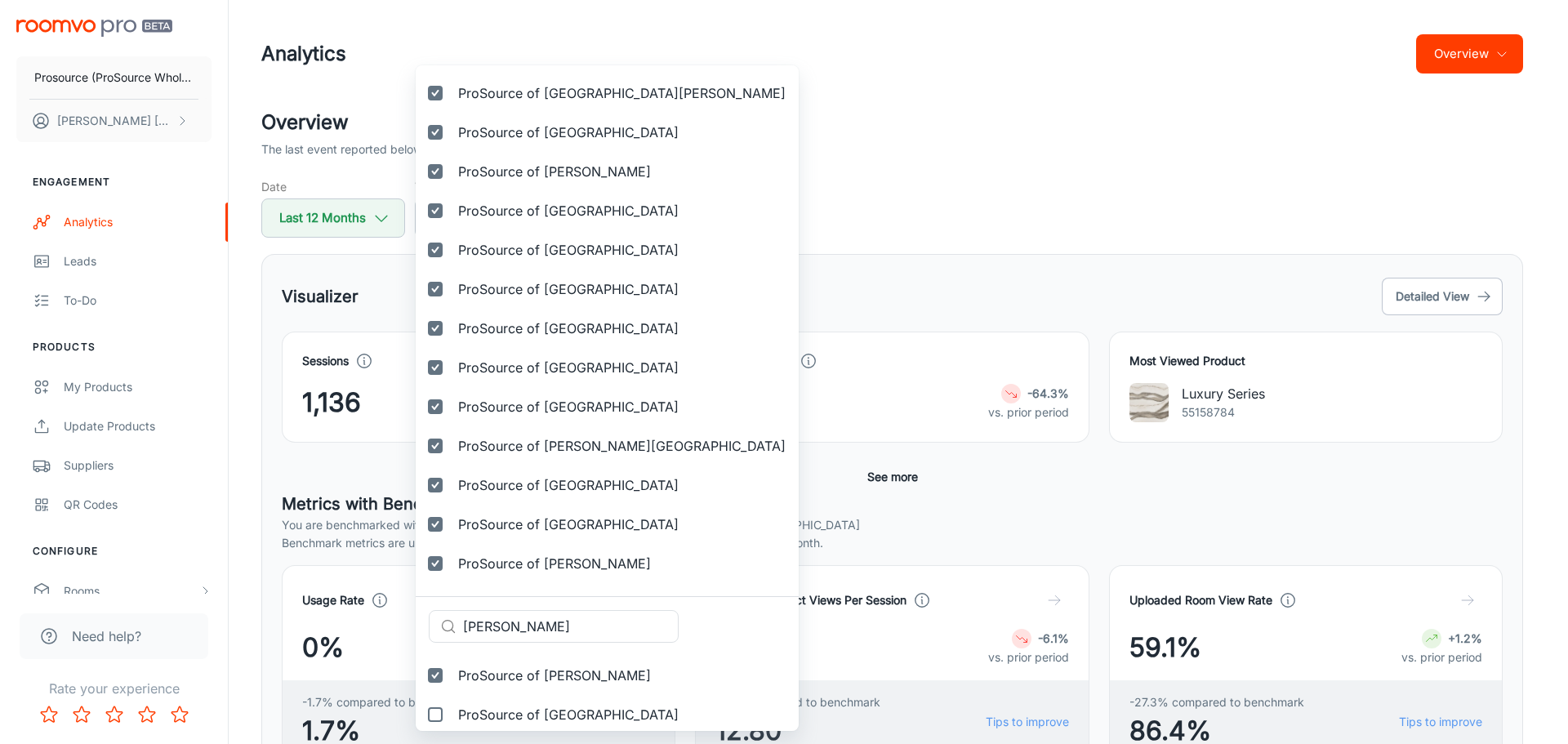
click at [520, 712] on span "ProSource of [GEOGRAPHIC_DATA]" at bounding box center [568, 715] width 220 height 20
click at [452, 712] on input "ProSource of [GEOGRAPHIC_DATA]" at bounding box center [435, 715] width 33 height 33
checkbox input "true"
click at [571, 664] on input "[PERSON_NAME]" at bounding box center [570, 666] width 216 height 33
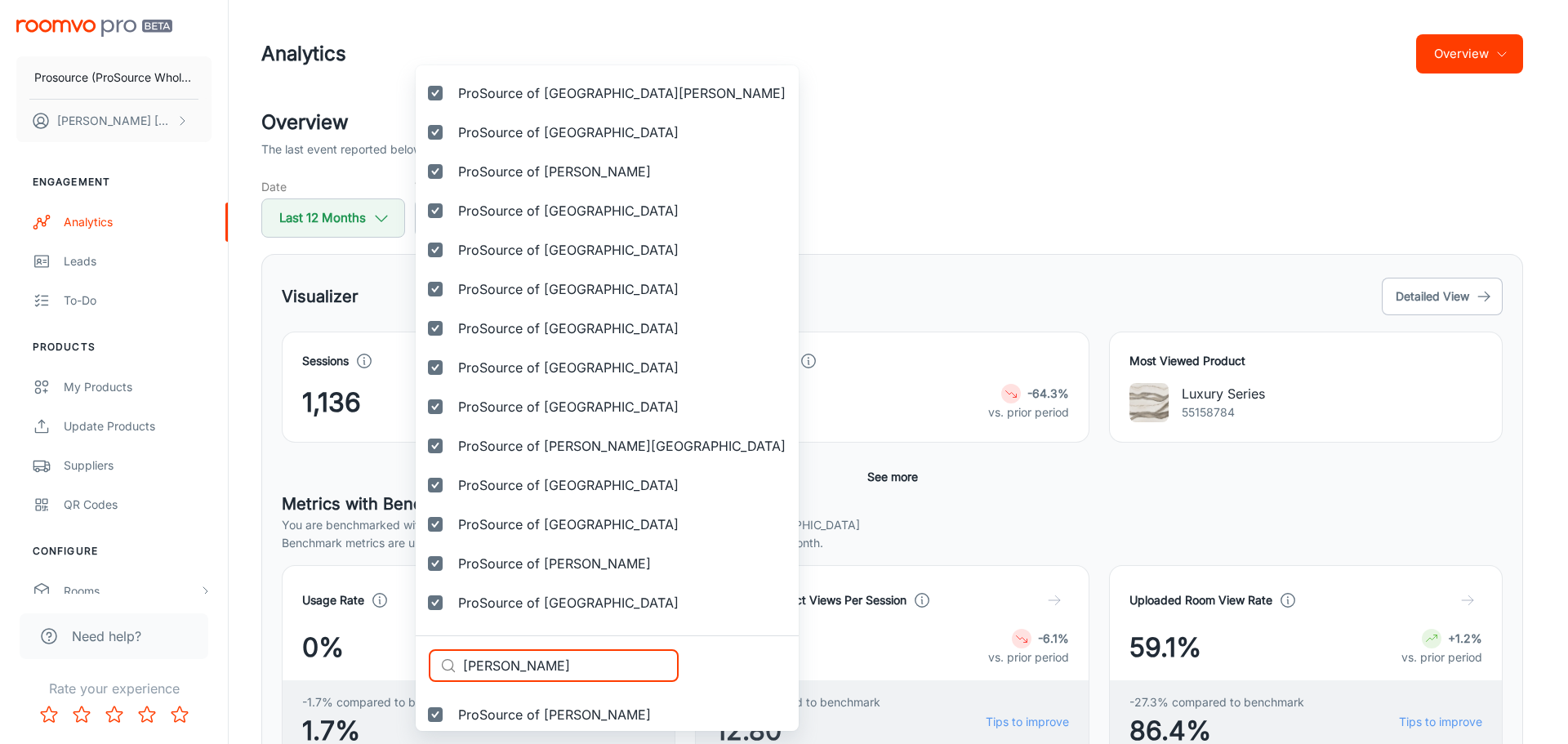
click at [571, 664] on input "[PERSON_NAME]" at bounding box center [570, 666] width 216 height 33
paste input "Kalamazoo"
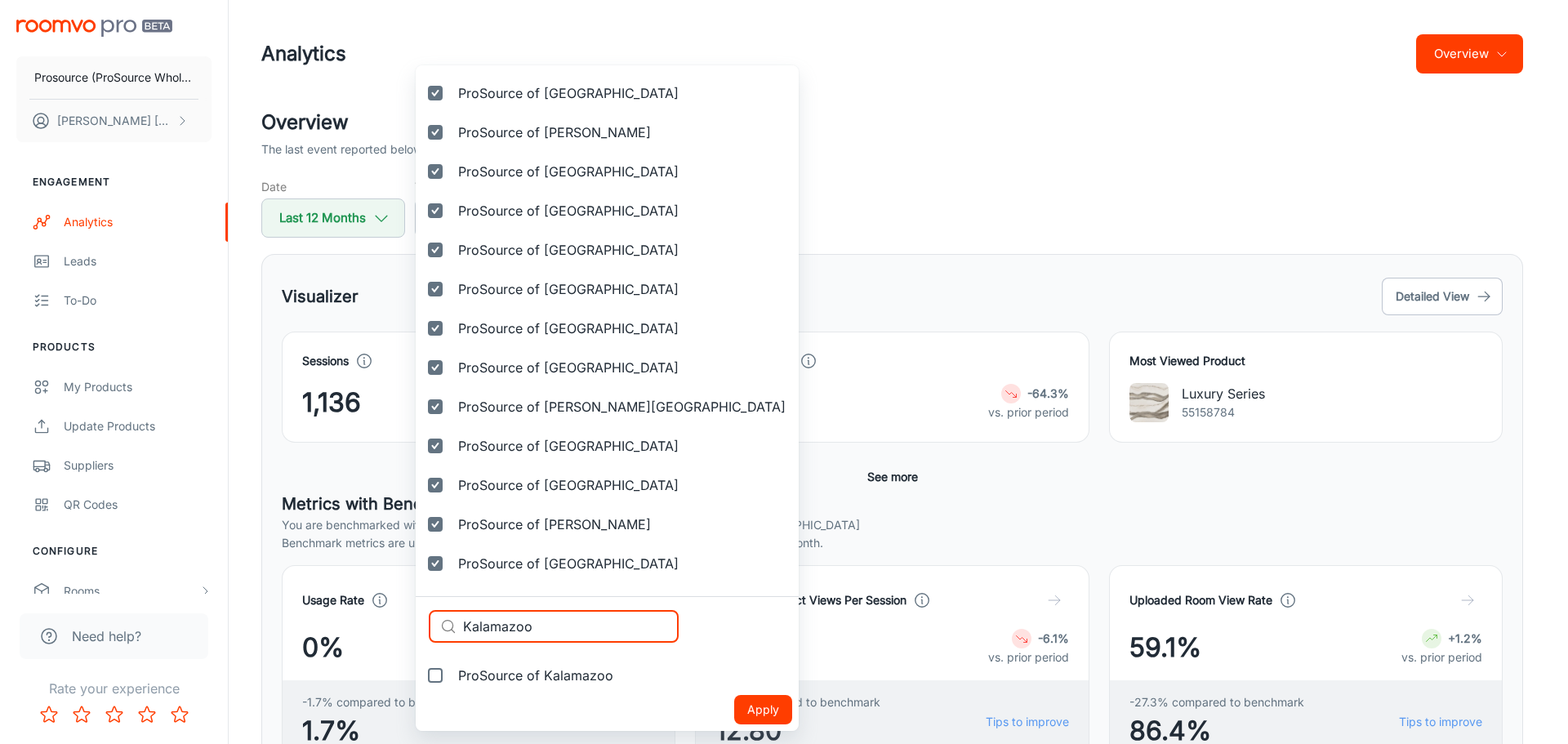
scroll to position [1831, 0]
type input "Kalamazoo"
click at [509, 672] on span "ProSource of Kalamazoo" at bounding box center [535, 676] width 155 height 20
click at [452, 672] on input "ProSource of Kalamazoo" at bounding box center [435, 676] width 33 height 33
checkbox input "true"
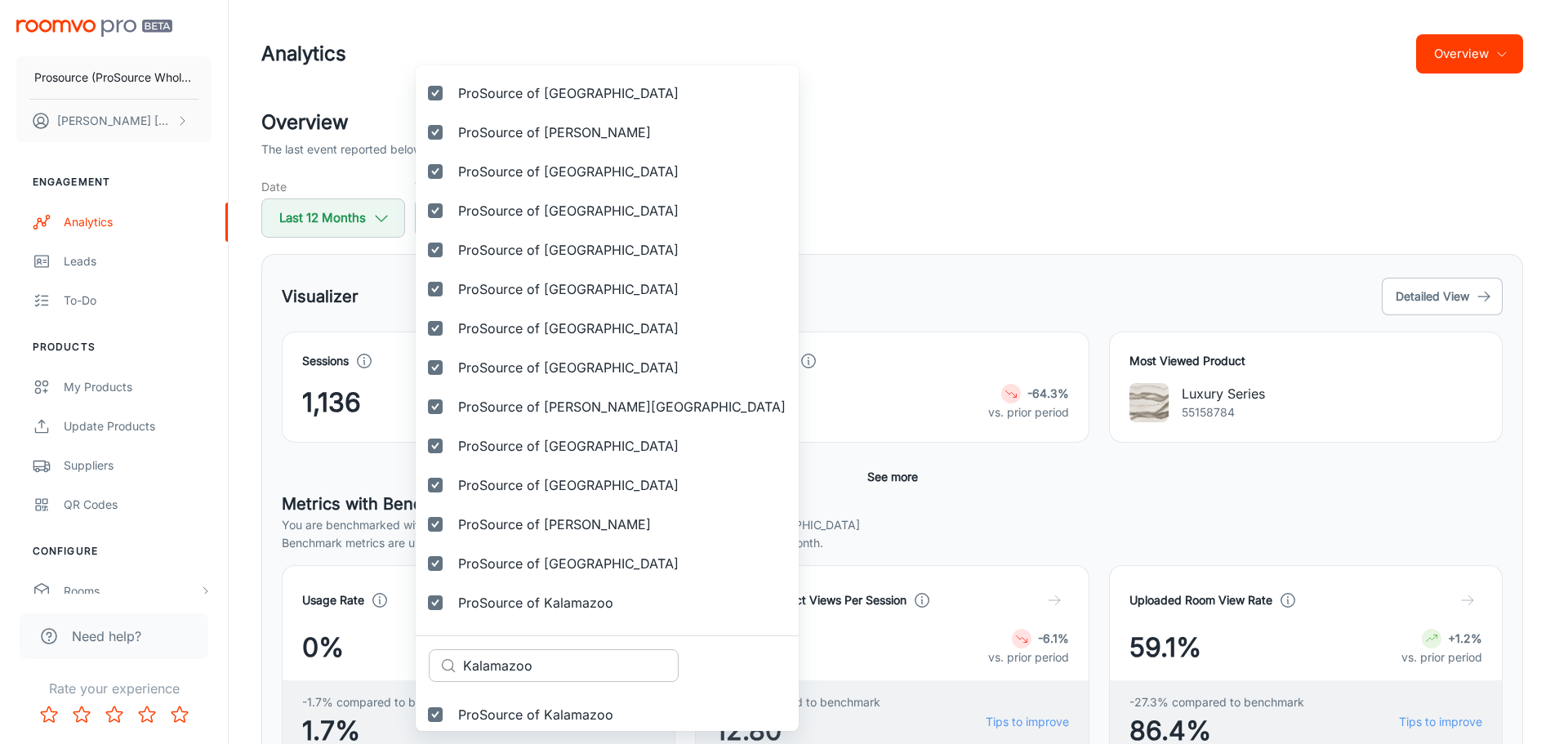
click at [494, 668] on input "Kalamazoo" at bounding box center [570, 666] width 216 height 33
click at [494, 668] on input "Kalamazoo" at bounding box center [570, 666] width 216 height 33
paste input "nsas [GEOGRAPHIC_DATA]"
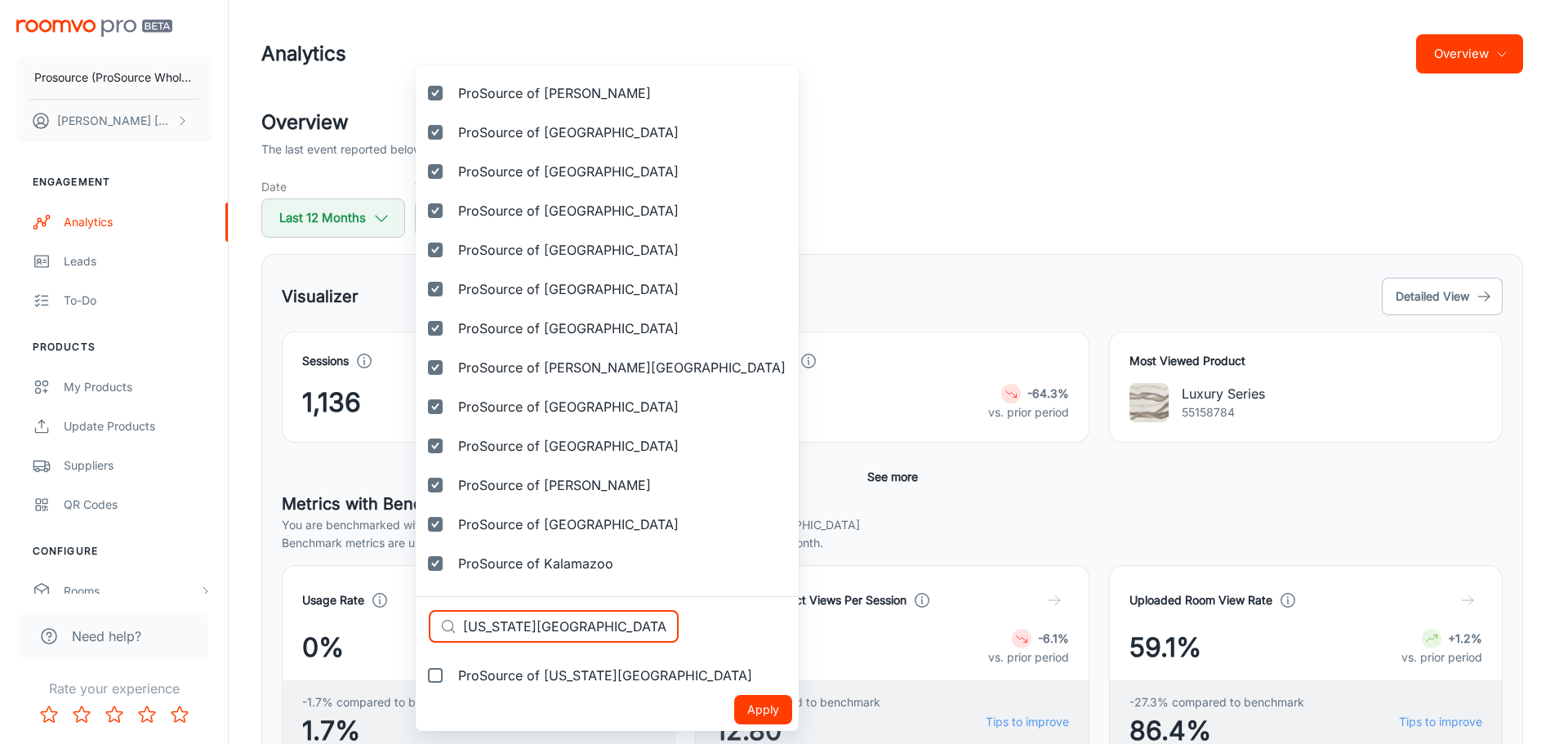
type input "[US_STATE][GEOGRAPHIC_DATA]"
click at [529, 677] on span "ProSource of [US_STATE][GEOGRAPHIC_DATA]" at bounding box center [605, 676] width 294 height 20
click at [452, 677] on input "ProSource of [US_STATE][GEOGRAPHIC_DATA]" at bounding box center [435, 676] width 33 height 33
checkbox input "true"
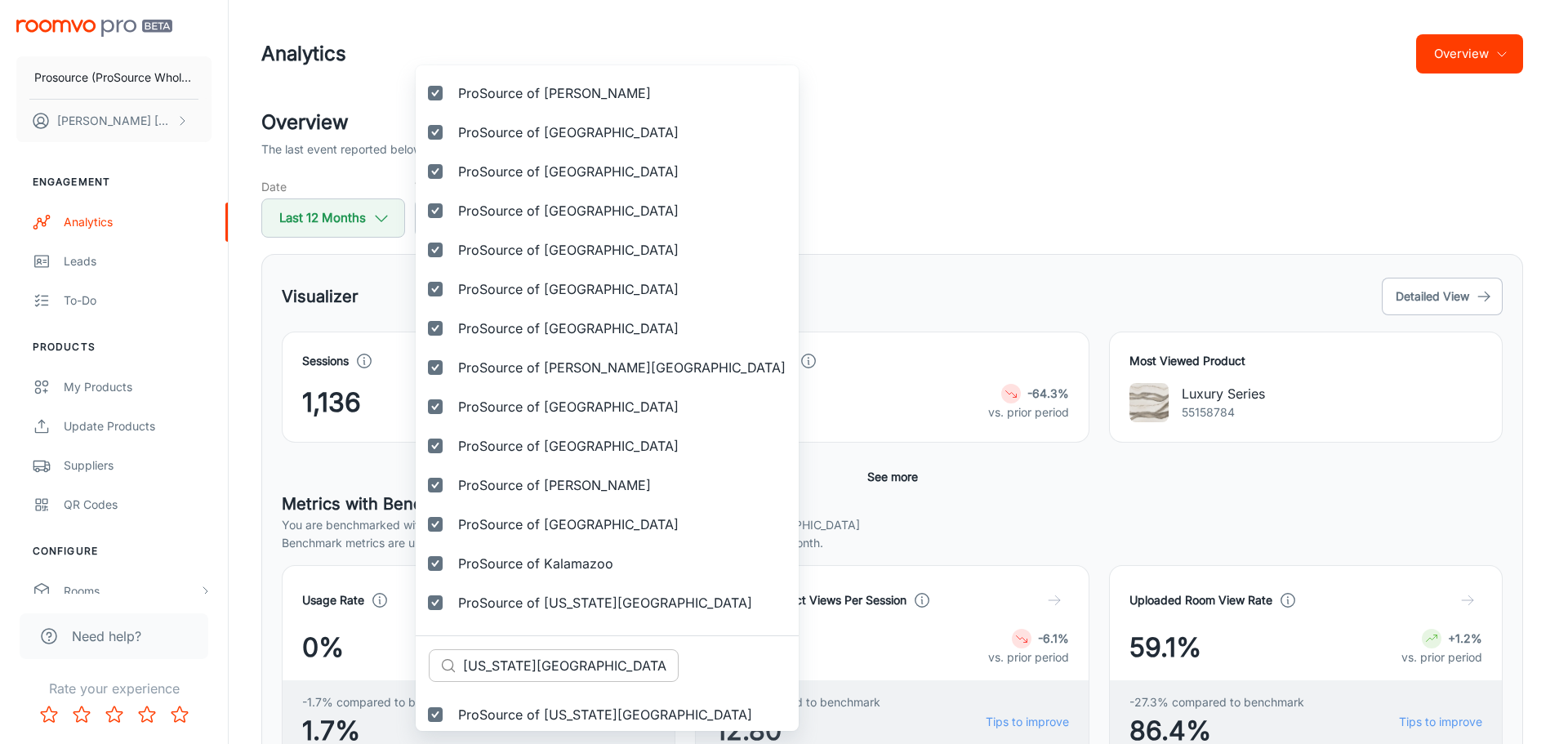
click at [561, 661] on input "[US_STATE][GEOGRAPHIC_DATA]" at bounding box center [570, 666] width 216 height 33
paste input "noxville"
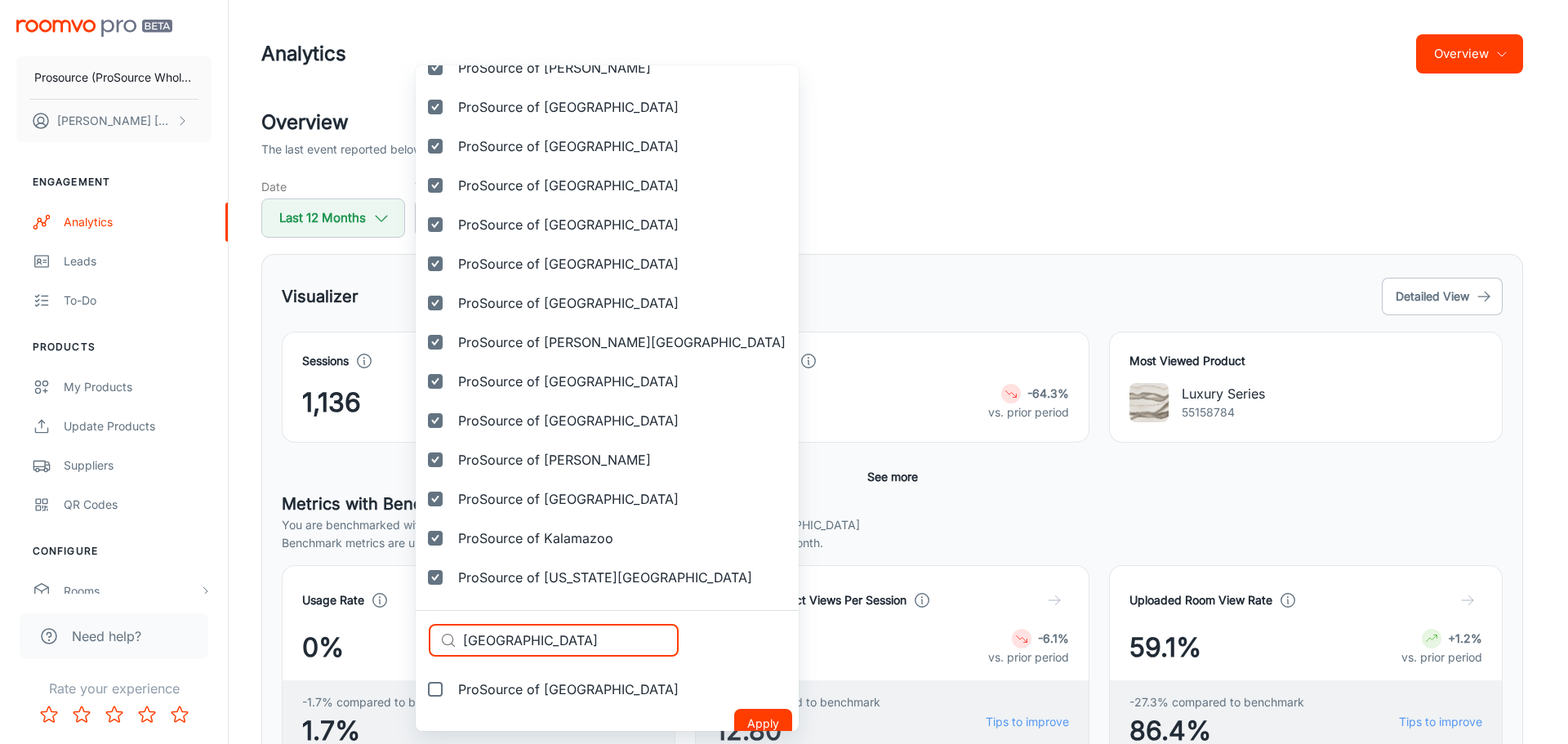
scroll to position [1910, 0]
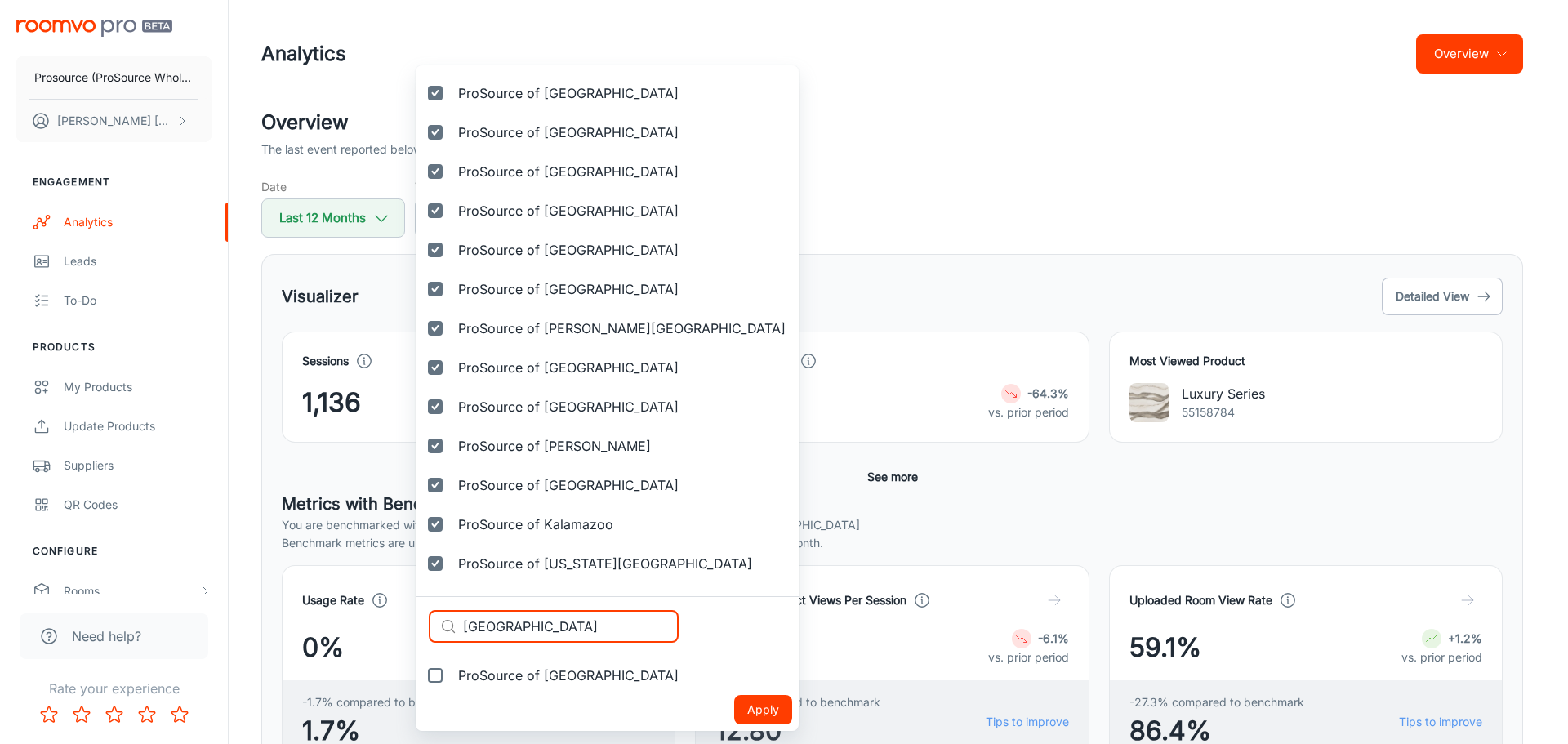
type input "[GEOGRAPHIC_DATA]"
click at [536, 677] on span "ProSource of [GEOGRAPHIC_DATA]" at bounding box center [568, 676] width 220 height 20
click at [452, 677] on input "ProSource of [GEOGRAPHIC_DATA]" at bounding box center [435, 676] width 33 height 33
checkbox input "true"
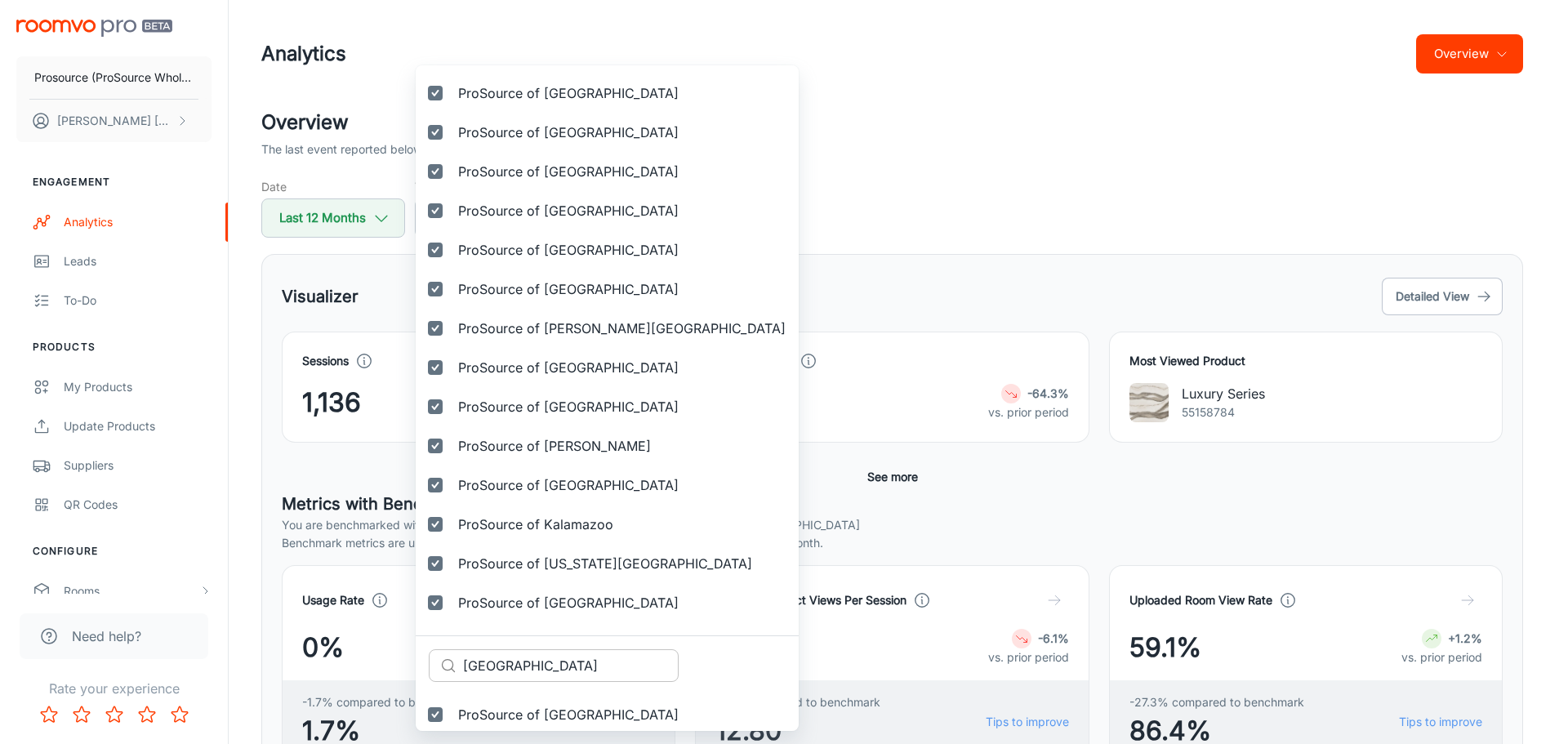
click at [565, 659] on input "[GEOGRAPHIC_DATA]" at bounding box center [570, 666] width 216 height 33
paste input "Lake [PERSON_NAME]"
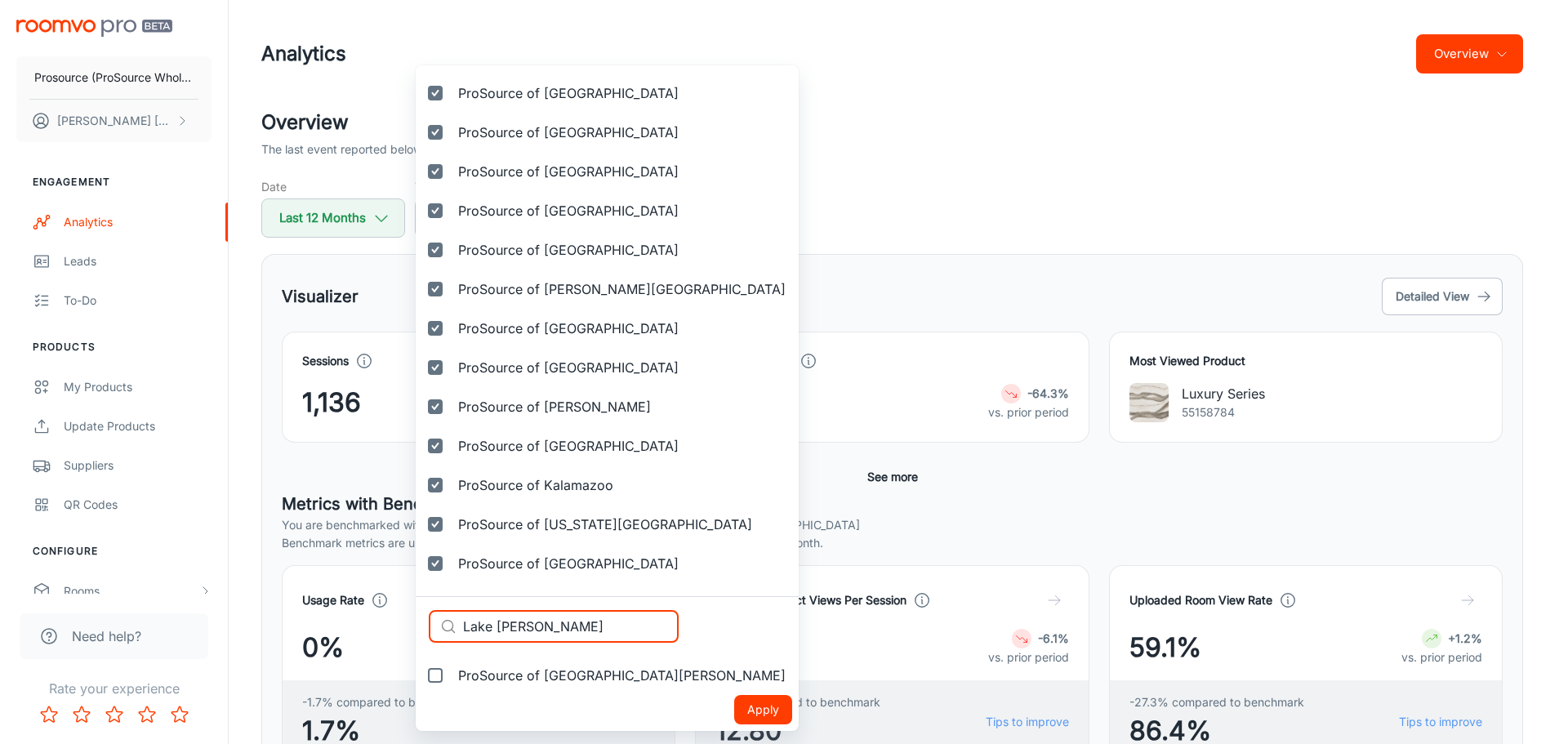
type input "Lake [PERSON_NAME]"
click at [524, 678] on span "ProSource of [GEOGRAPHIC_DATA][PERSON_NAME]" at bounding box center [622, 676] width 328 height 20
click at [452, 678] on input "ProSource of [GEOGRAPHIC_DATA][PERSON_NAME]" at bounding box center [435, 676] width 33 height 33
checkbox input "true"
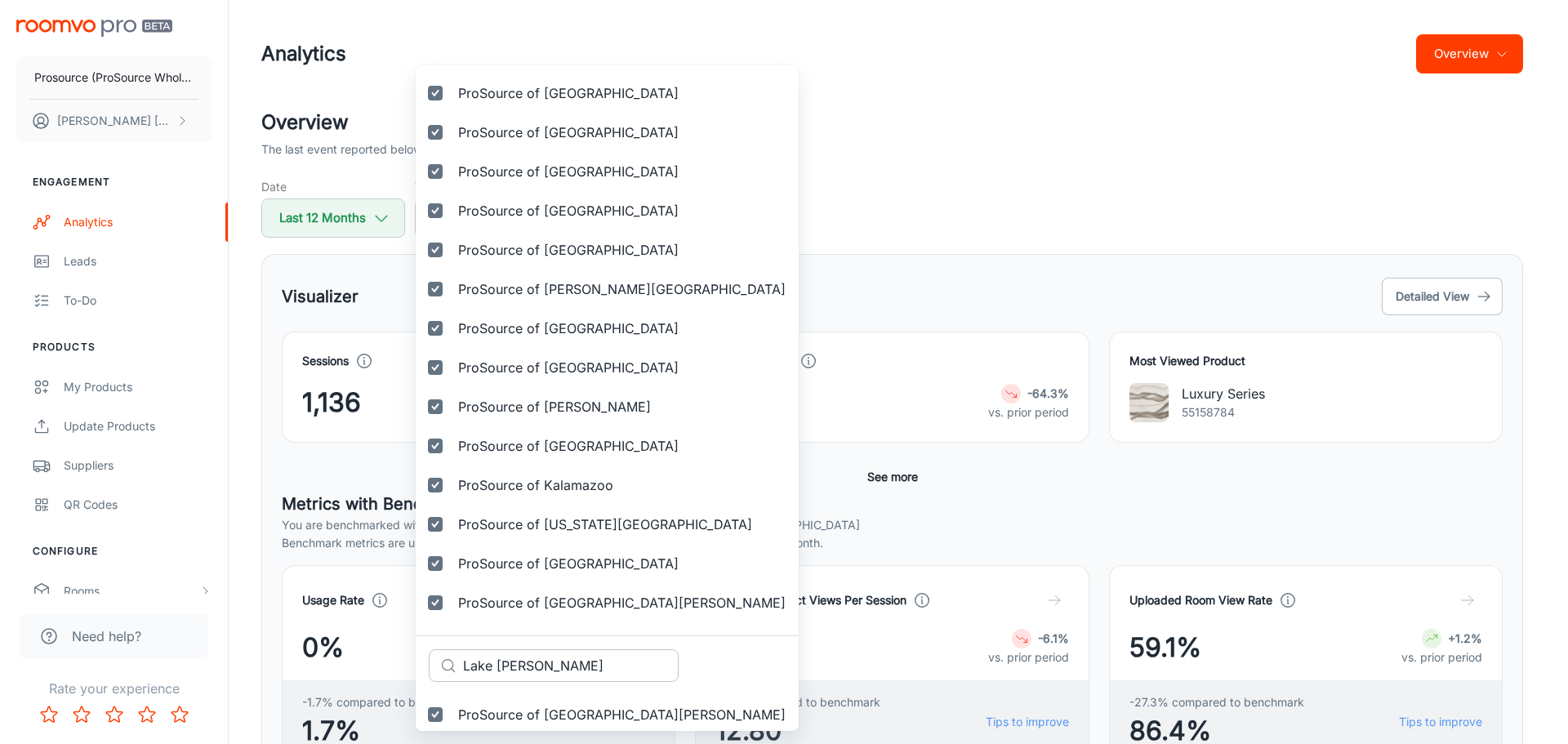
click at [550, 666] on input "Lake [PERSON_NAME]" at bounding box center [570, 666] width 216 height 33
paste input "land"
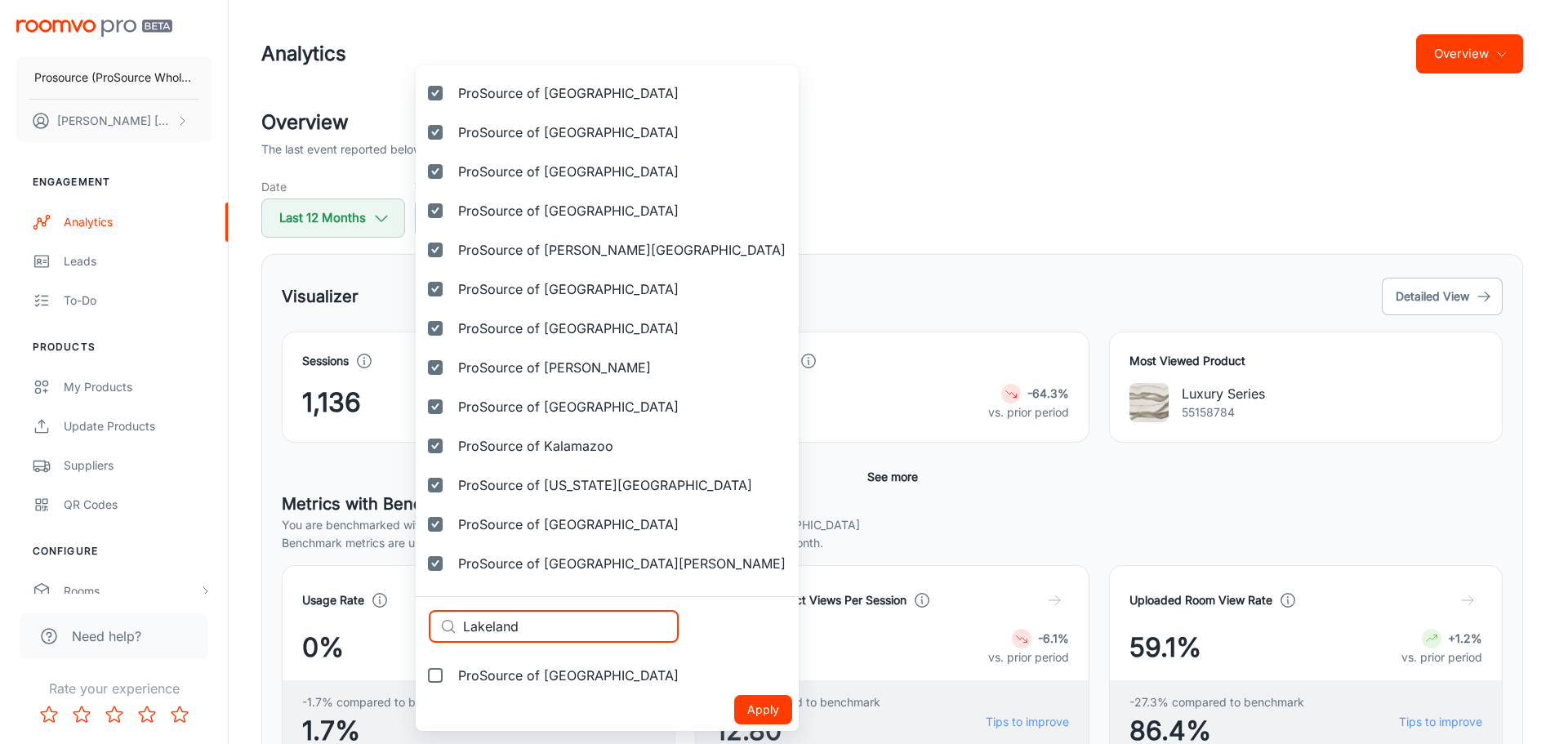
type input "Lakeland"
click at [529, 676] on span "ProSource of [GEOGRAPHIC_DATA]" at bounding box center [568, 676] width 220 height 20
click at [452, 676] on input "ProSource of [GEOGRAPHIC_DATA]" at bounding box center [435, 676] width 33 height 33
checkbox input "true"
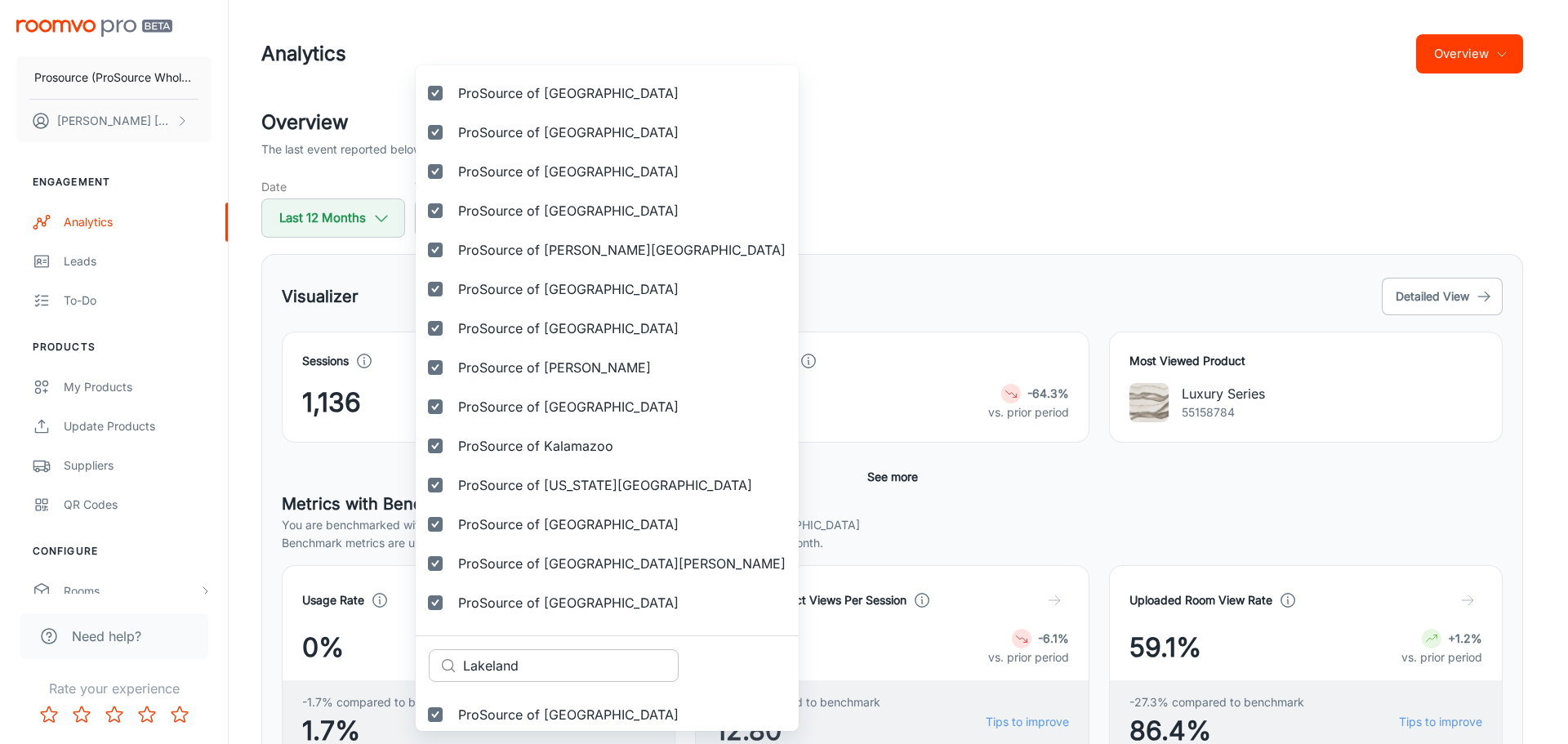
click at [530, 668] on input "Lakeland" at bounding box center [570, 666] width 216 height 33
paste input "Prosource of [GEOGRAPHIC_DATA]"
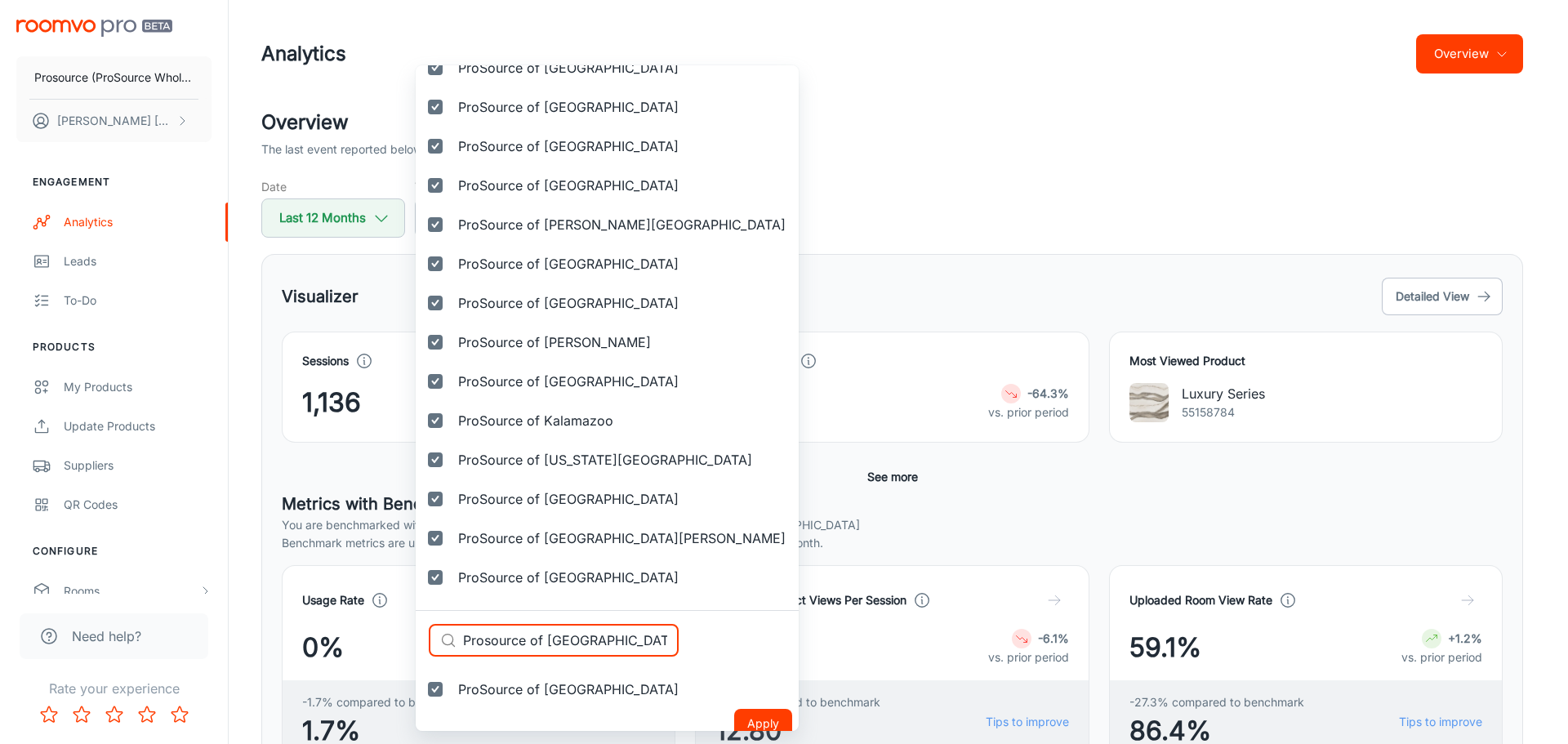
scroll to position [2027, 0]
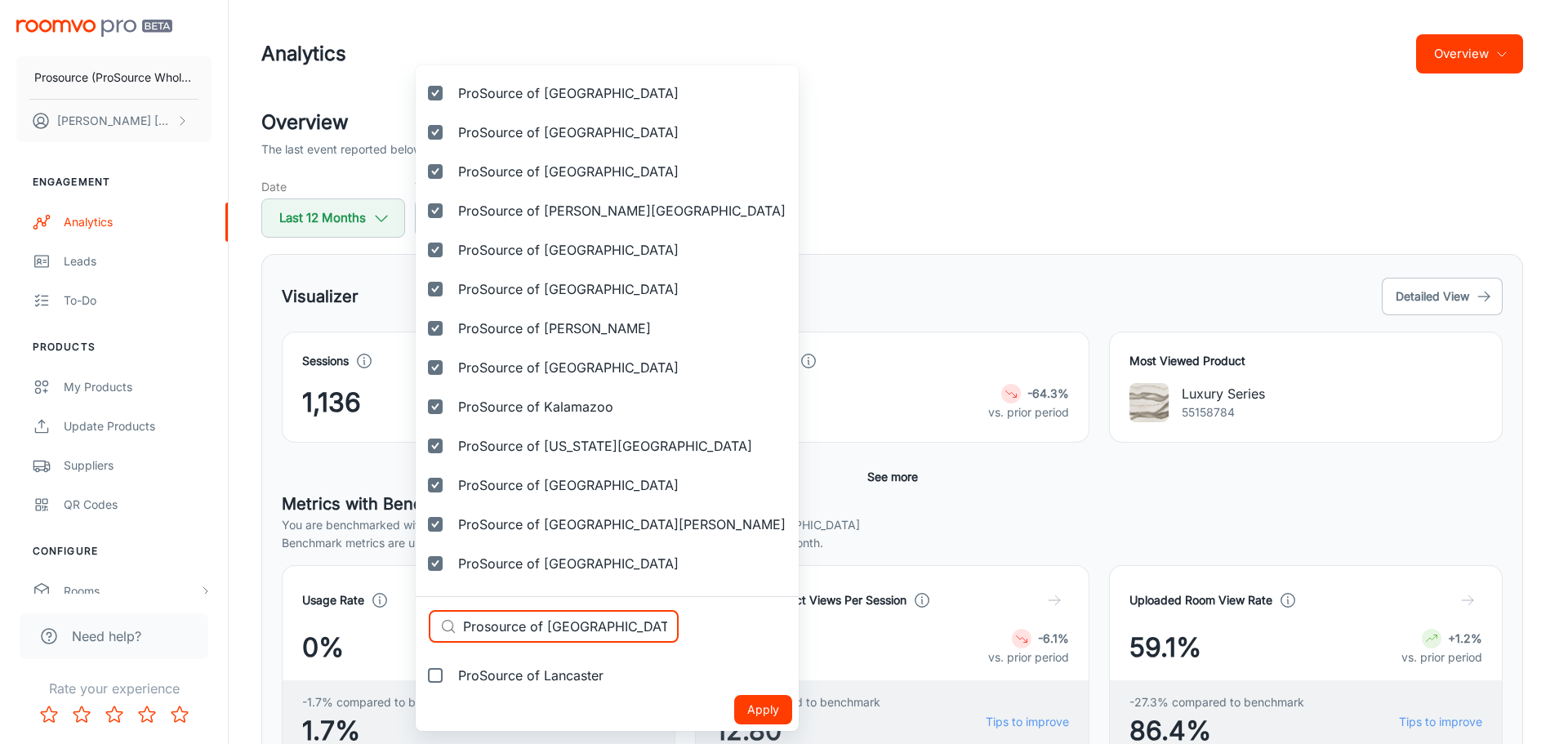
type input "Prosource of [GEOGRAPHIC_DATA]"
click at [523, 685] on label "ProSource of Lancaster" at bounding box center [515, 675] width 201 height 39
click at [452, 685] on input "ProSource of Lancaster" at bounding box center [435, 676] width 33 height 33
checkbox input "true"
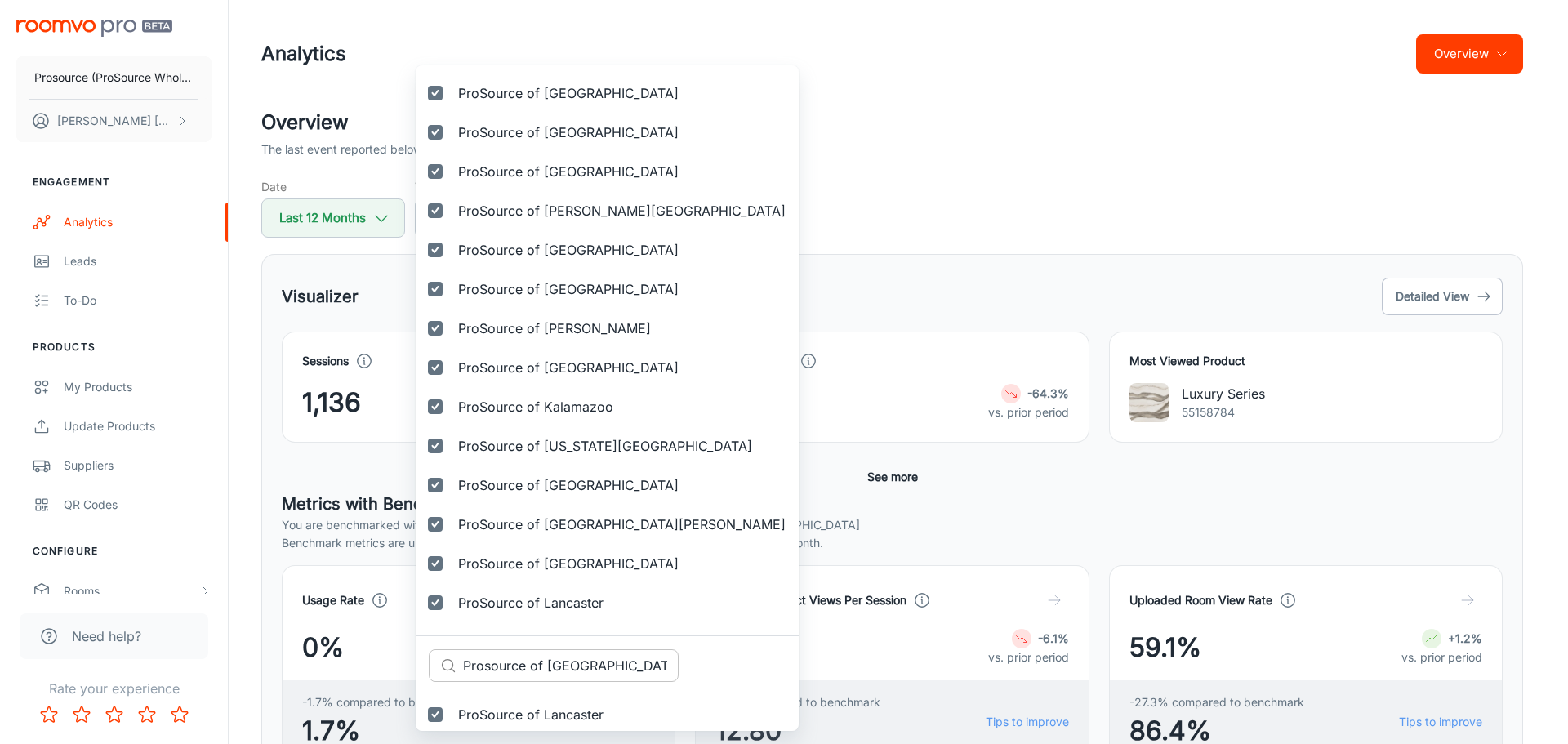
click at [545, 675] on input "Prosource of [GEOGRAPHIC_DATA]" at bounding box center [570, 666] width 216 height 33
paste input "[GEOGRAPHIC_DATA]"
click at [545, 675] on input "[GEOGRAPHIC_DATA]" at bounding box center [570, 666] width 216 height 33
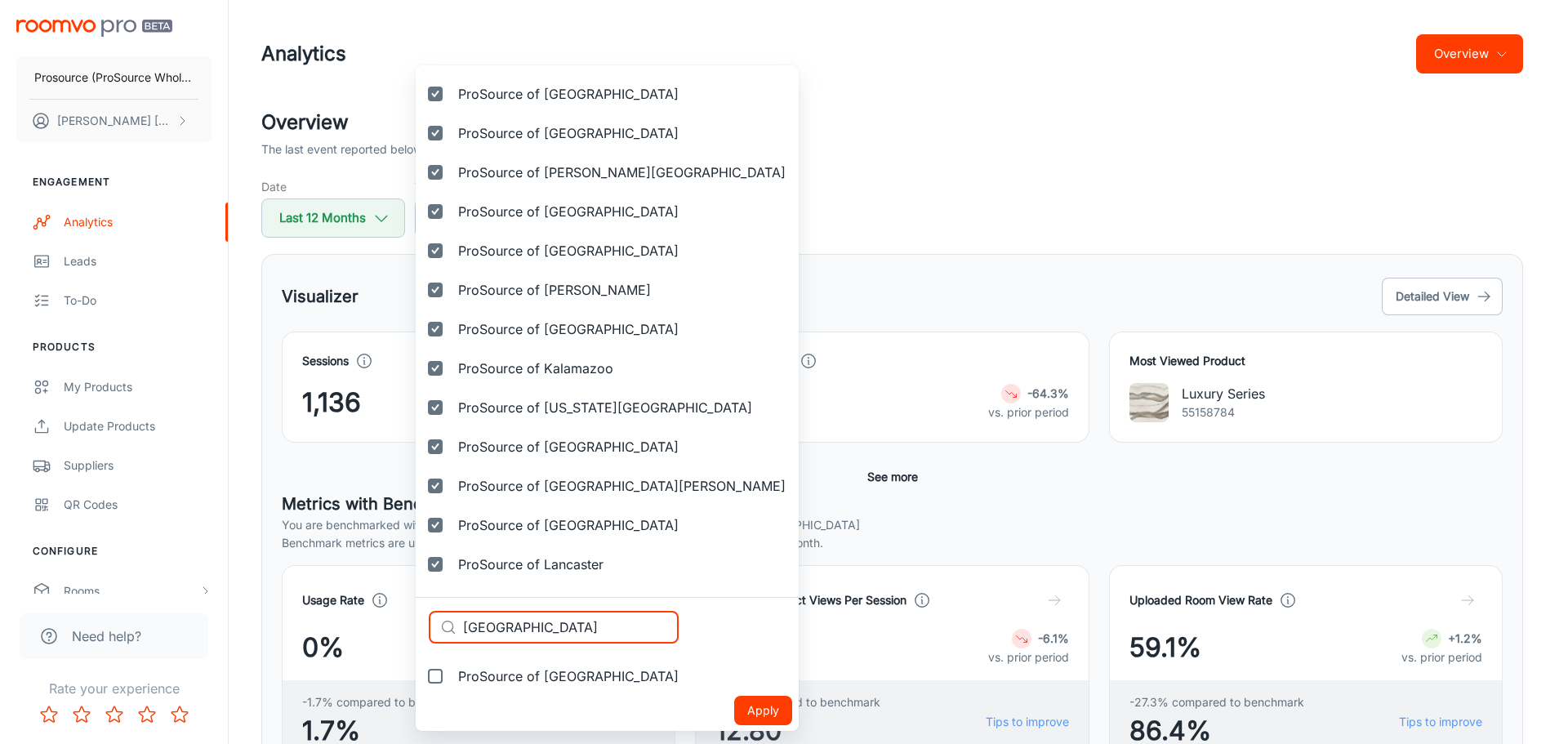
scroll to position [2066, 0]
type input "[GEOGRAPHIC_DATA]"
click at [531, 685] on label "ProSource of [GEOGRAPHIC_DATA]" at bounding box center [553, 675] width 276 height 39
click at [452, 685] on input "ProSource of [GEOGRAPHIC_DATA]" at bounding box center [435, 676] width 33 height 33
checkbox input "true"
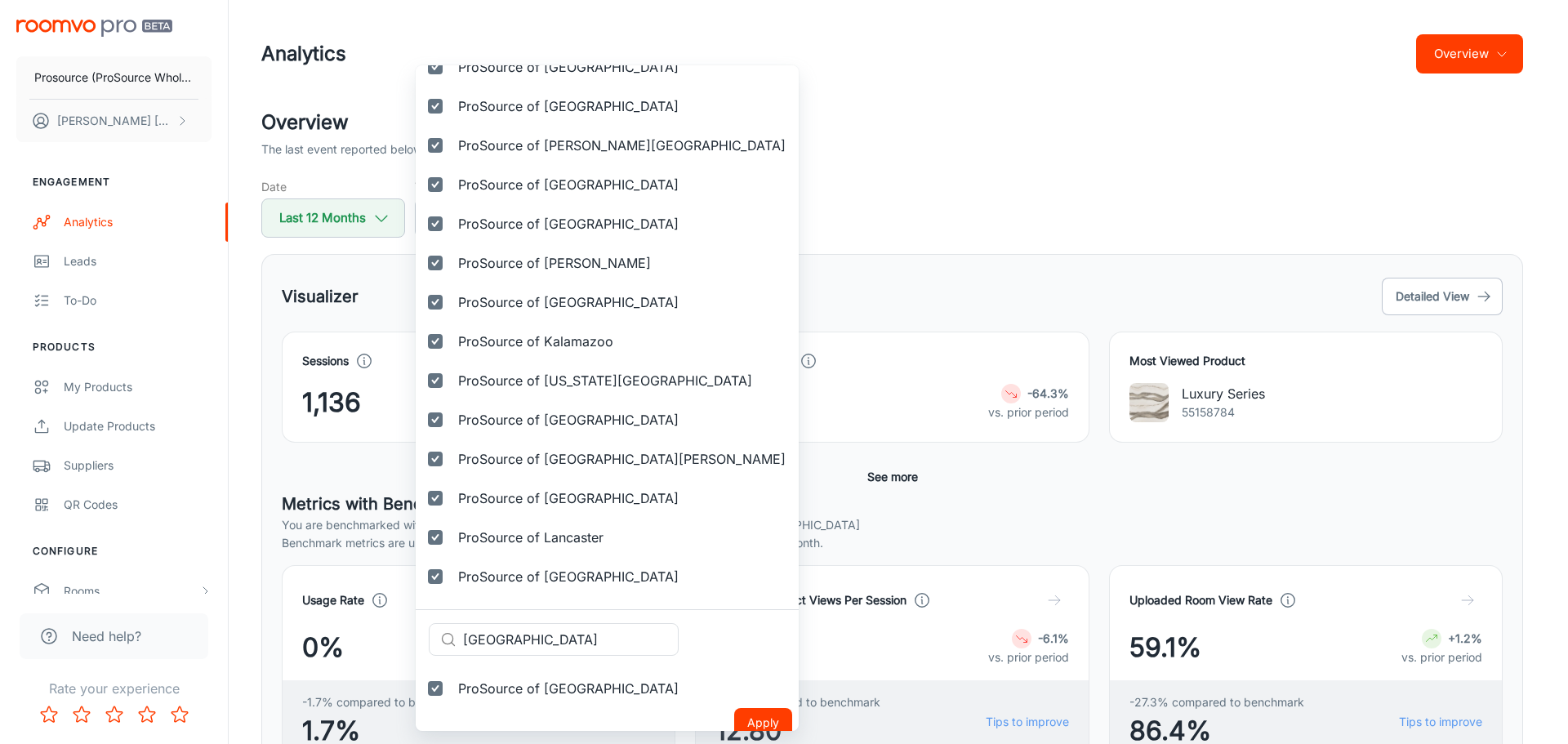
scroll to position [2105, 0]
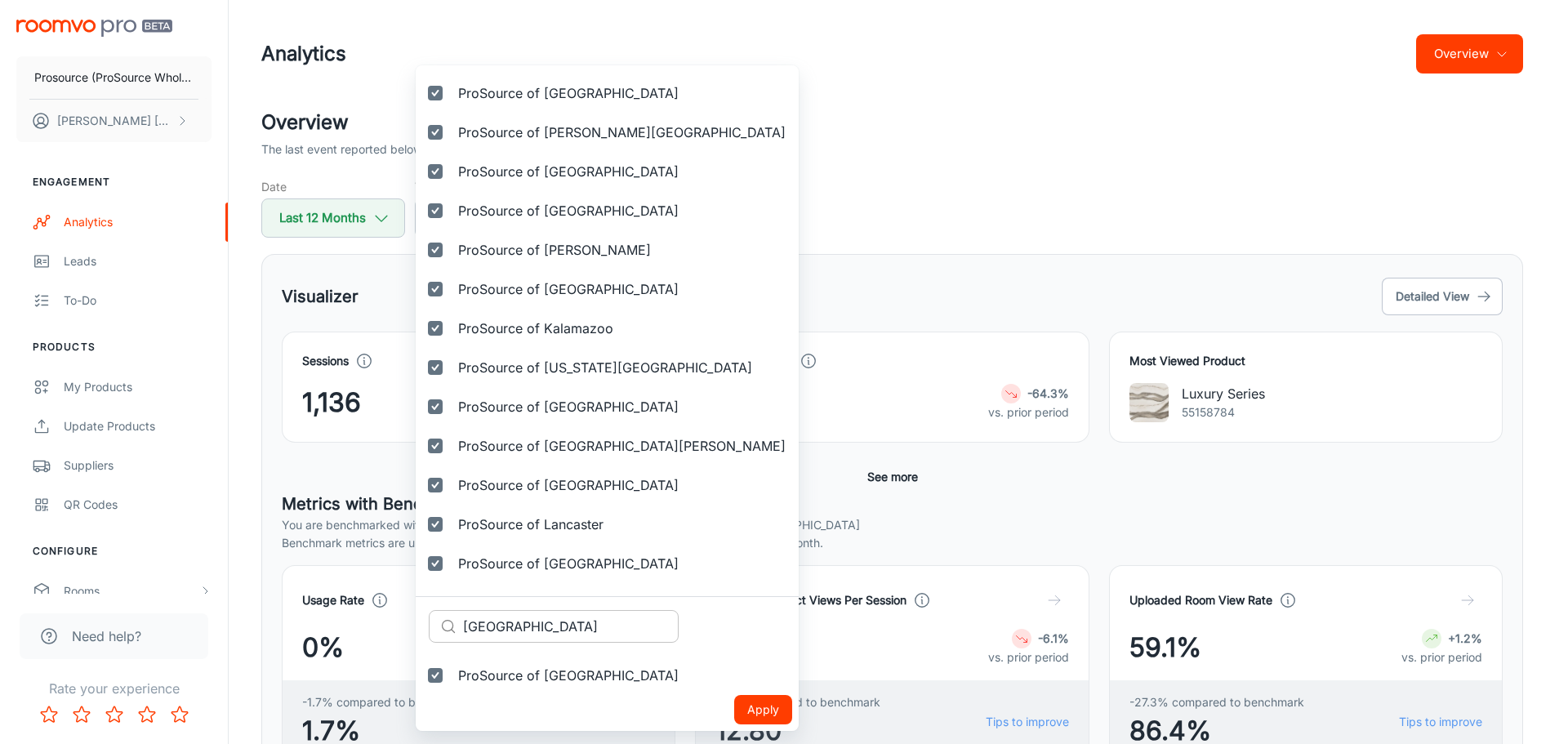
click at [536, 626] on input "[GEOGRAPHIC_DATA]" at bounding box center [570, 627] width 216 height 33
paste input "ee's Summit"
type input "[PERSON_NAME] Summit"
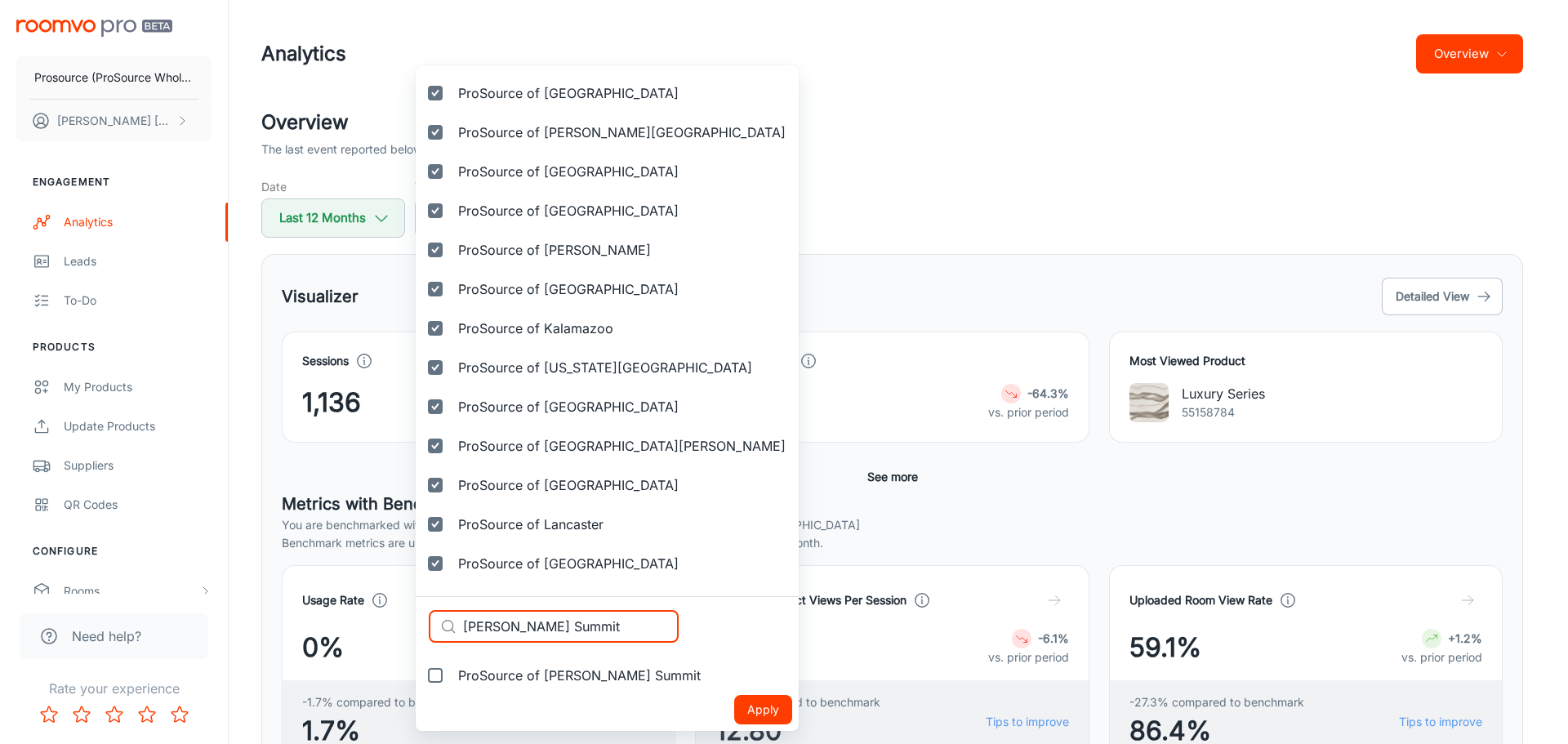
click at [530, 671] on span "ProSource of [PERSON_NAME] Summit" at bounding box center [579, 676] width 242 height 20
click at [452, 671] on input "ProSource of [PERSON_NAME] Summit" at bounding box center [435, 676] width 33 height 33
checkbox input "true"
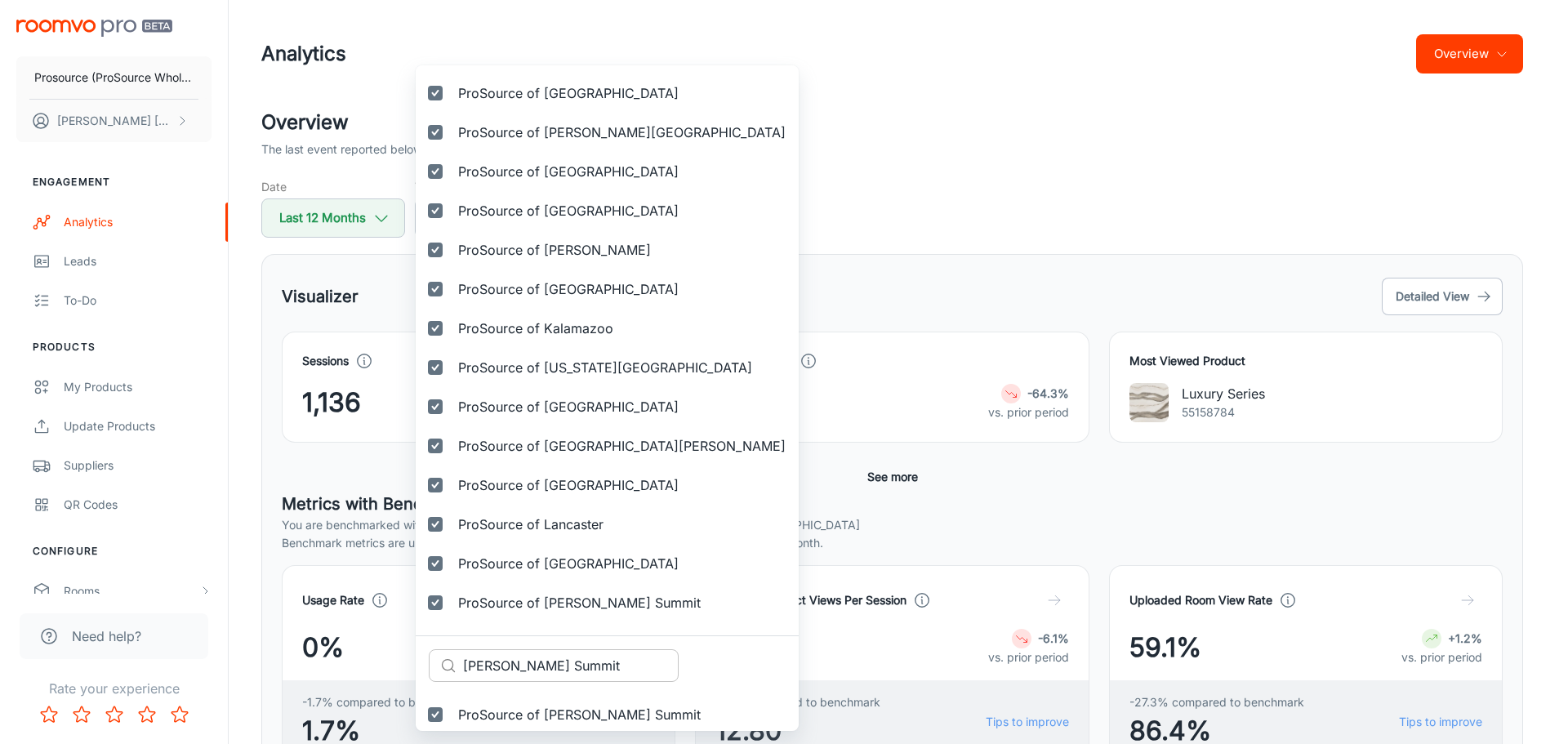
click at [517, 668] on input "[PERSON_NAME] Summit" at bounding box center [570, 666] width 216 height 33
paste input "xington"
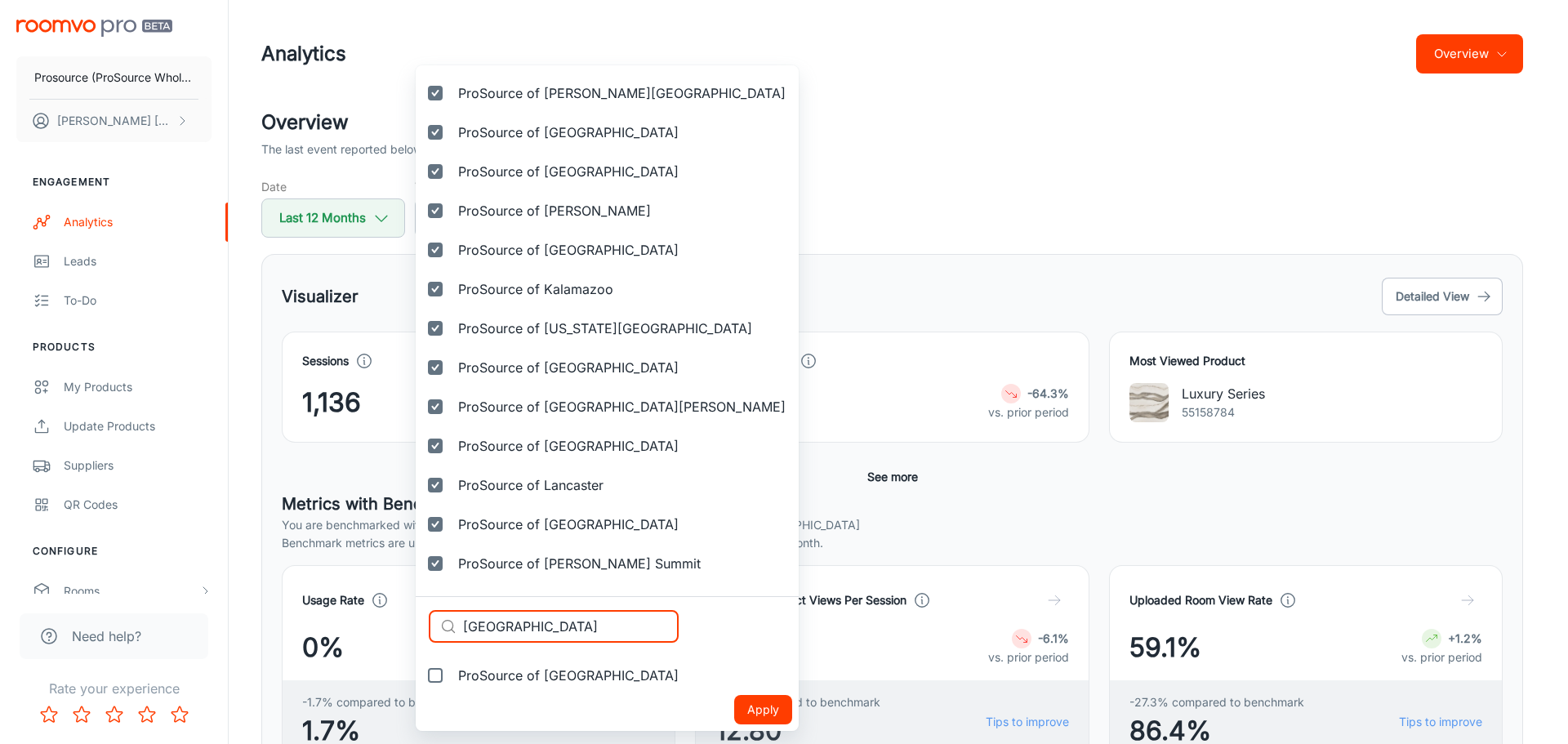
type input "[GEOGRAPHIC_DATA]"
click at [561, 678] on span "ProSource of [GEOGRAPHIC_DATA]" at bounding box center [568, 676] width 220 height 20
click at [452, 678] on input "ProSource of [GEOGRAPHIC_DATA]" at bounding box center [435, 676] width 33 height 33
checkbox input "true"
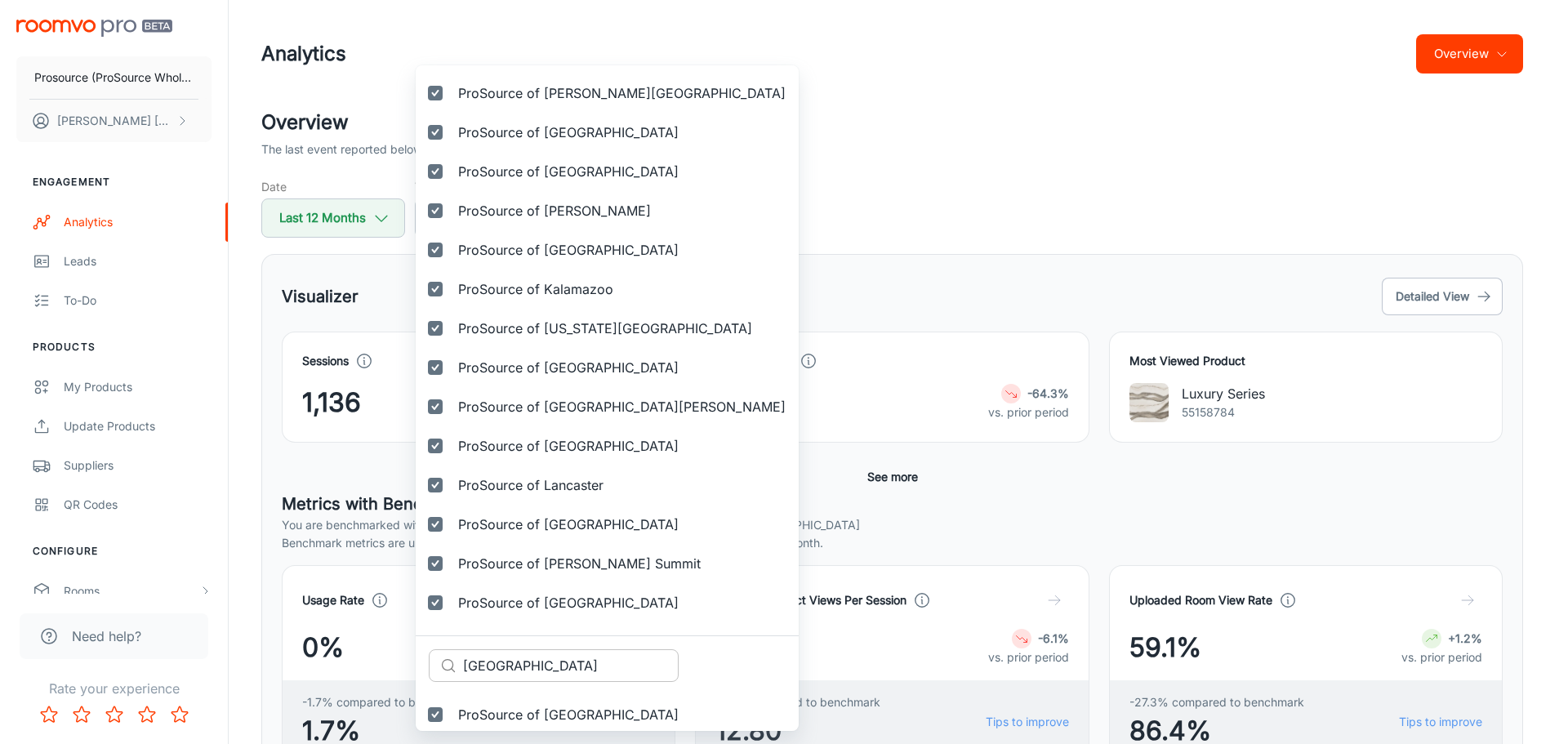
click at [557, 674] on input "[GEOGRAPHIC_DATA]" at bounding box center [570, 666] width 216 height 33
paste input "ittle Rock"
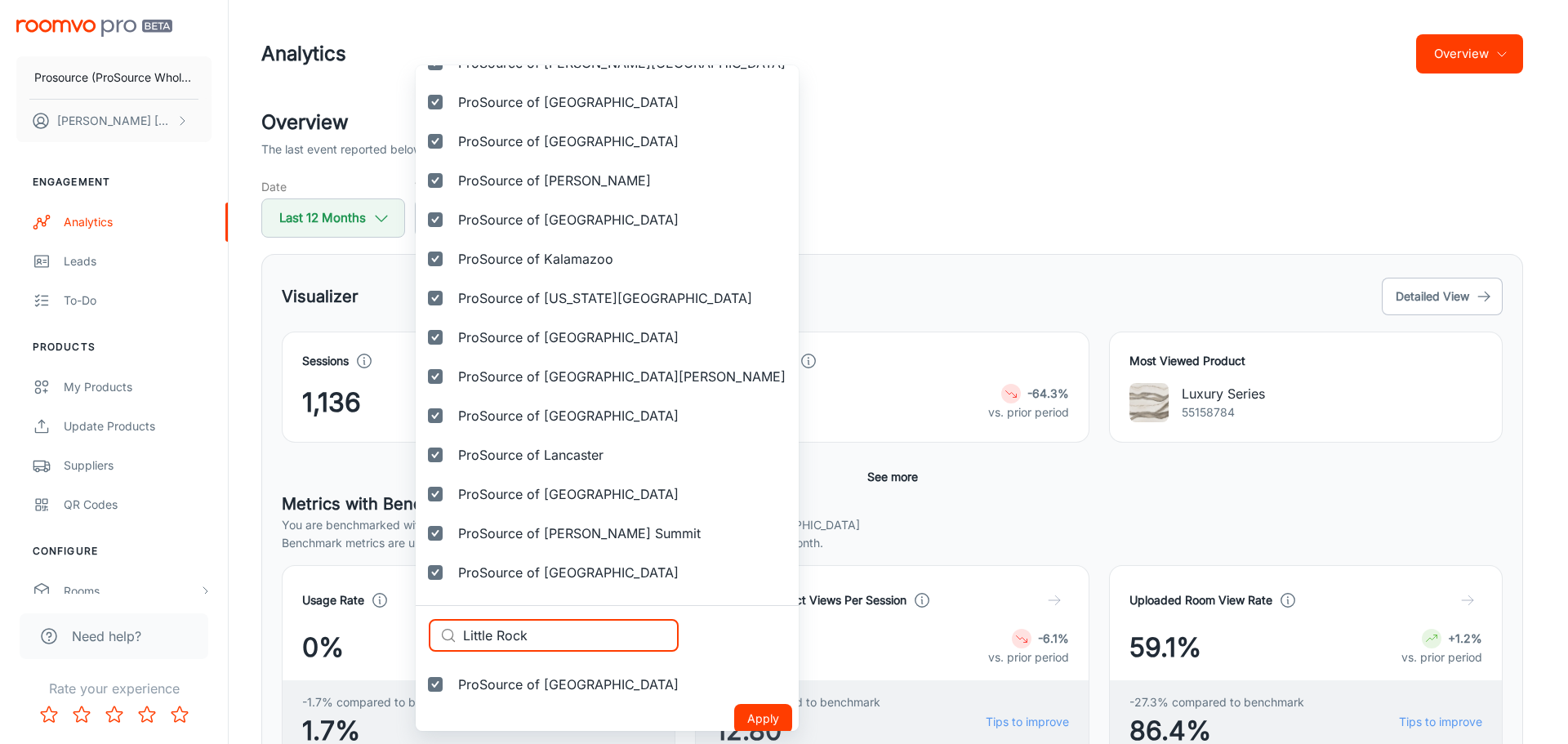
scroll to position [2185, 0]
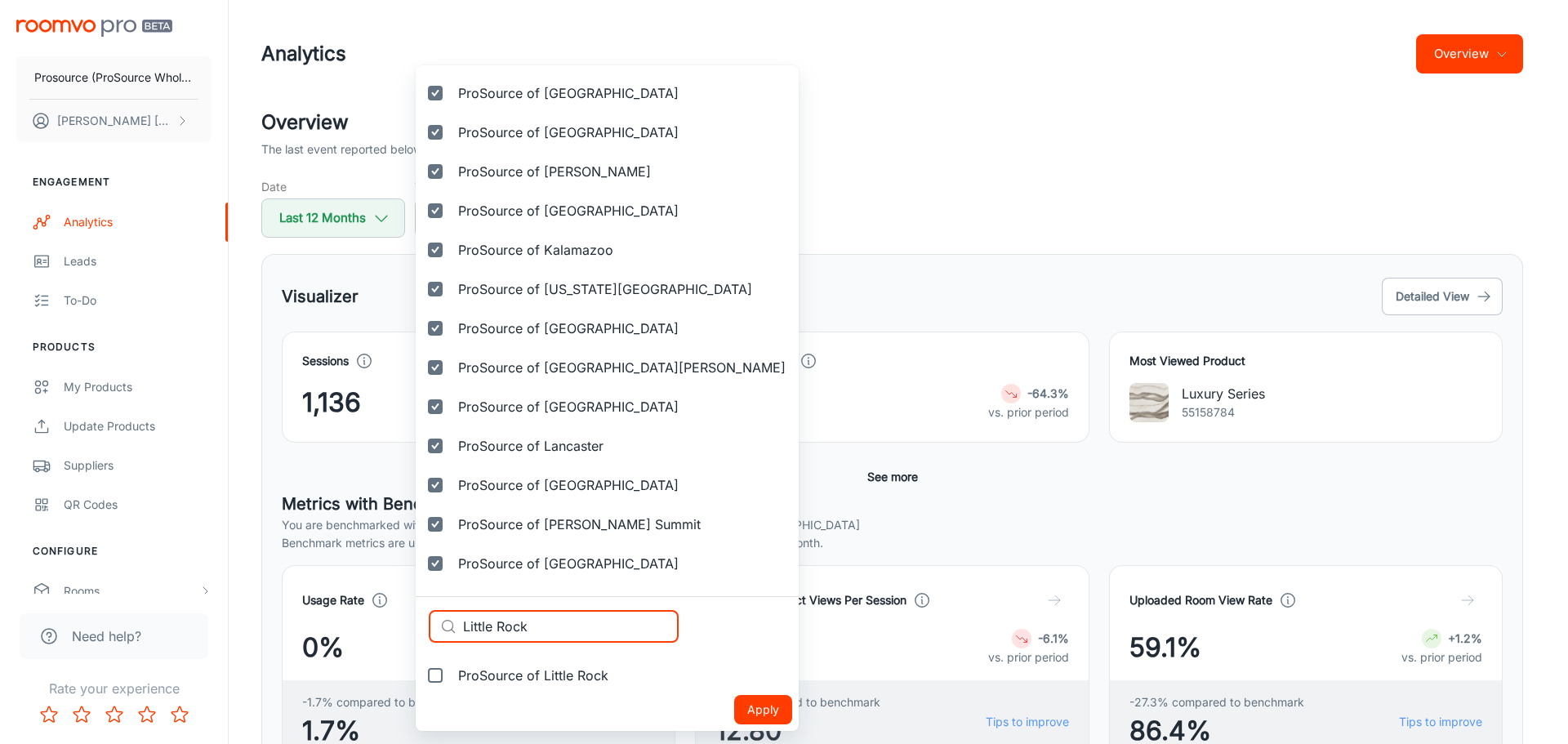
type input "Little Rock"
click at [540, 674] on span "ProSource of Little Rock" at bounding box center [533, 676] width 150 height 20
click at [452, 674] on input "ProSource of Little Rock" at bounding box center [435, 676] width 33 height 33
checkbox input "true"
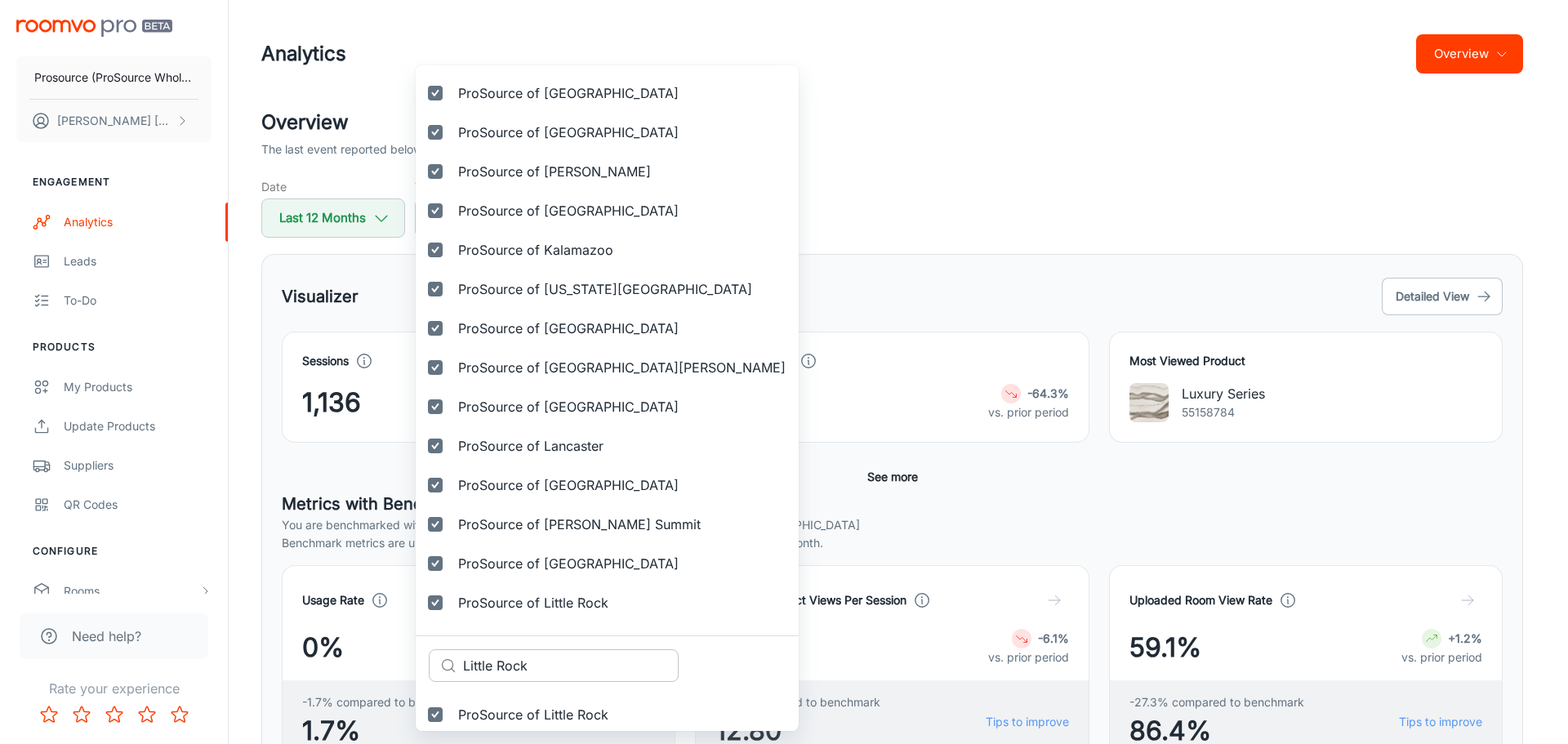
click at [528, 656] on input "Little Rock" at bounding box center [570, 666] width 216 height 33
paste input "ouisville"
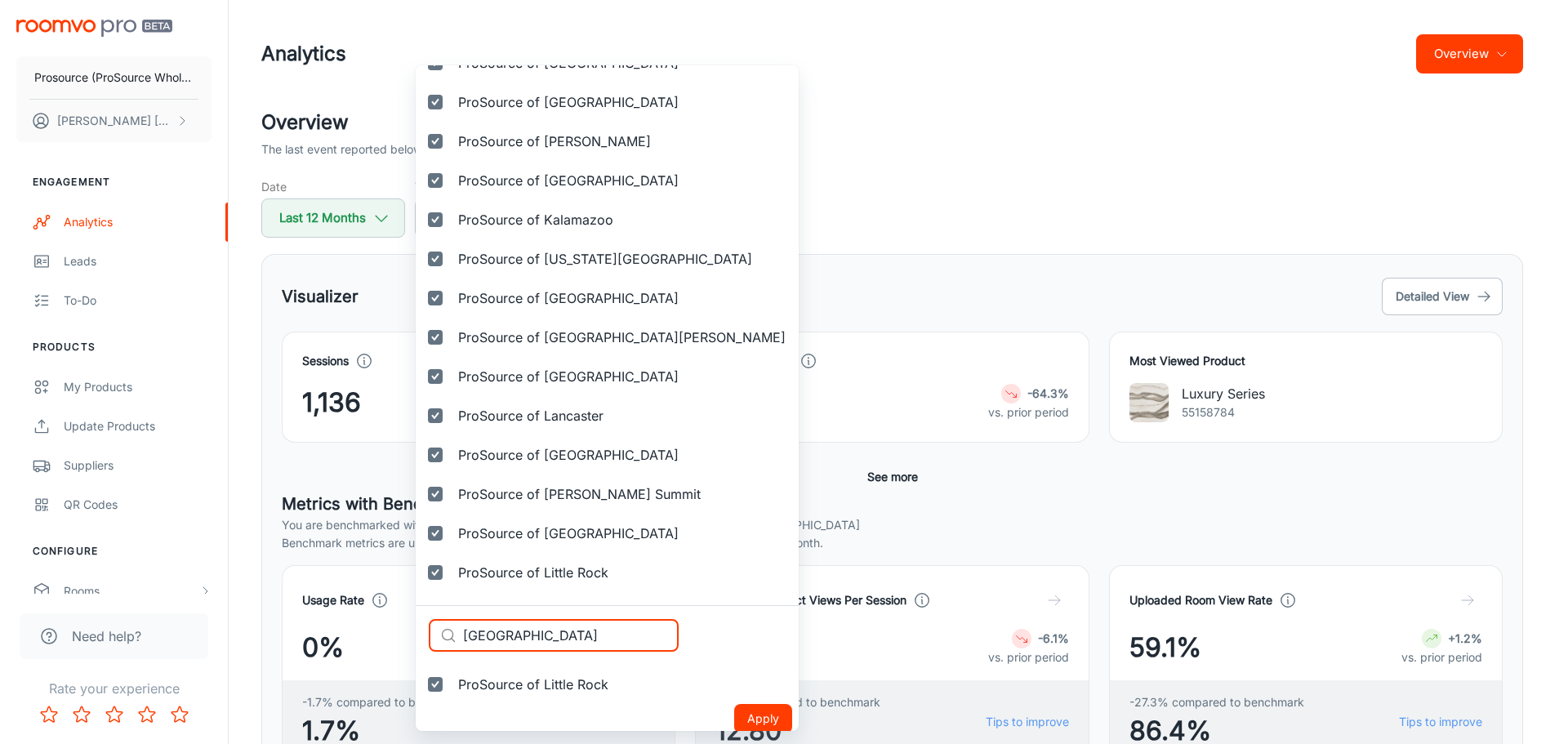
scroll to position [2224, 0]
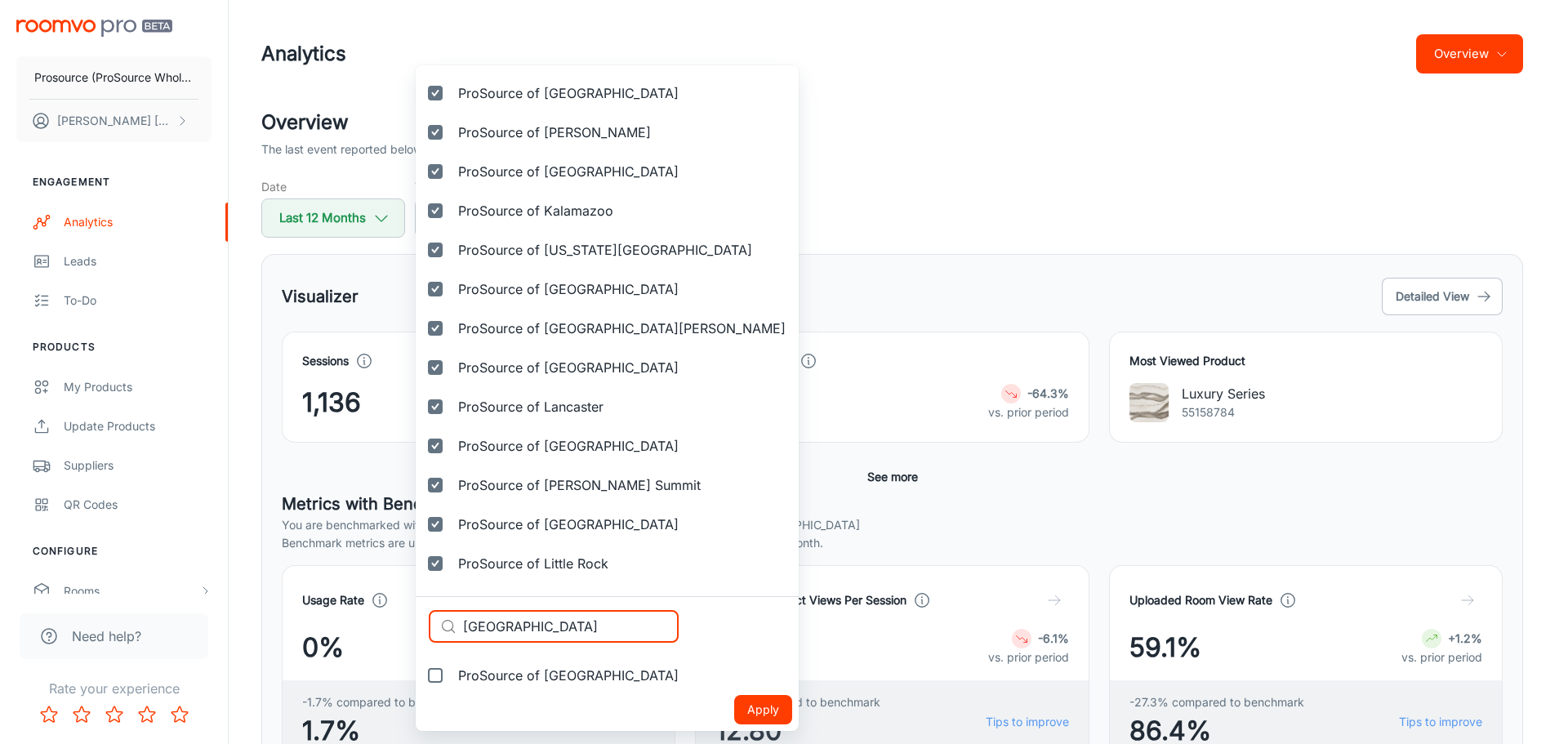
type input "[GEOGRAPHIC_DATA]"
click at [530, 684] on span "ProSource of [GEOGRAPHIC_DATA]" at bounding box center [568, 676] width 220 height 20
click at [452, 684] on input "ProSource of [GEOGRAPHIC_DATA]" at bounding box center [435, 676] width 33 height 33
checkbox input "true"
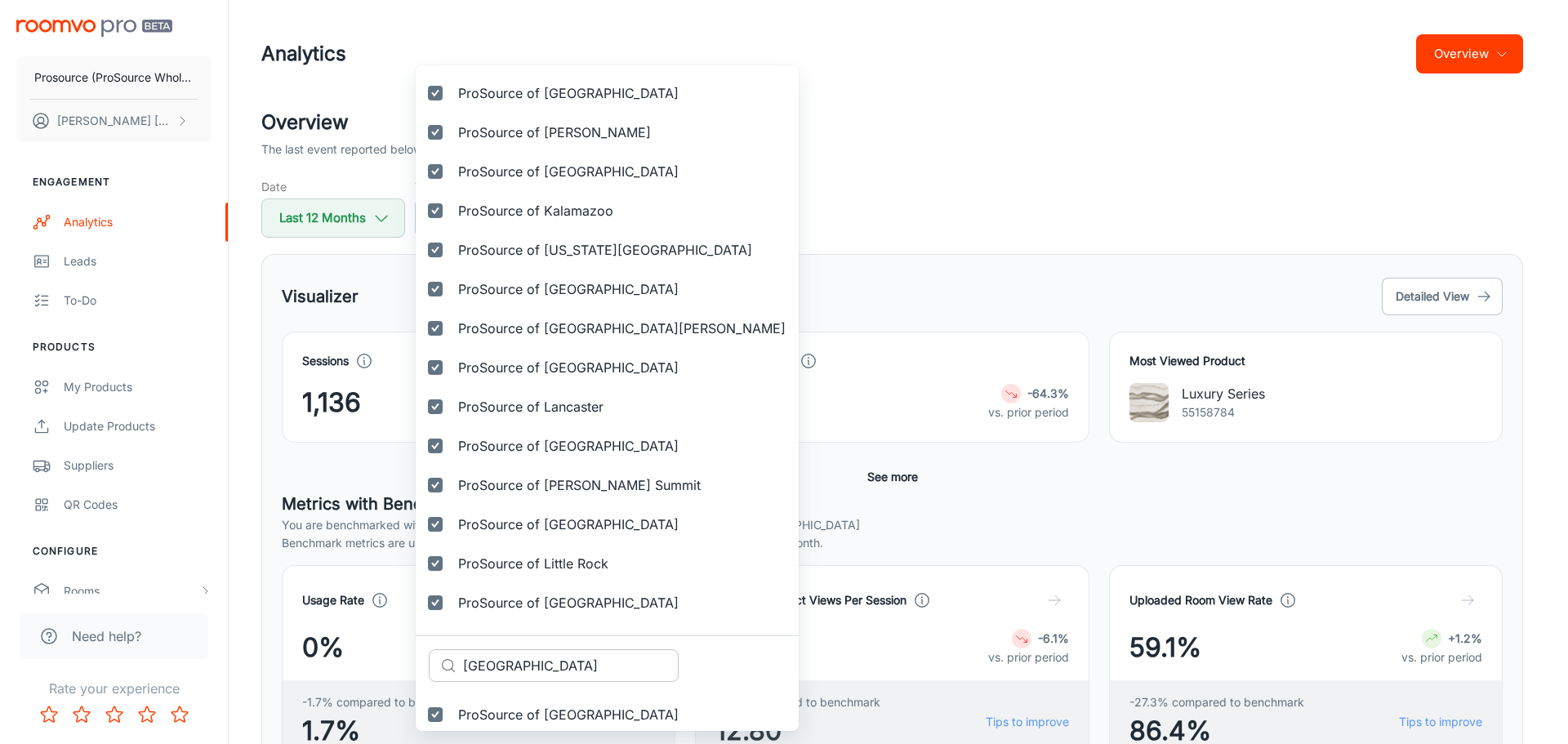
click at [500, 658] on input "[GEOGRAPHIC_DATA]" at bounding box center [570, 666] width 216 height 33
paste input "ubbock"
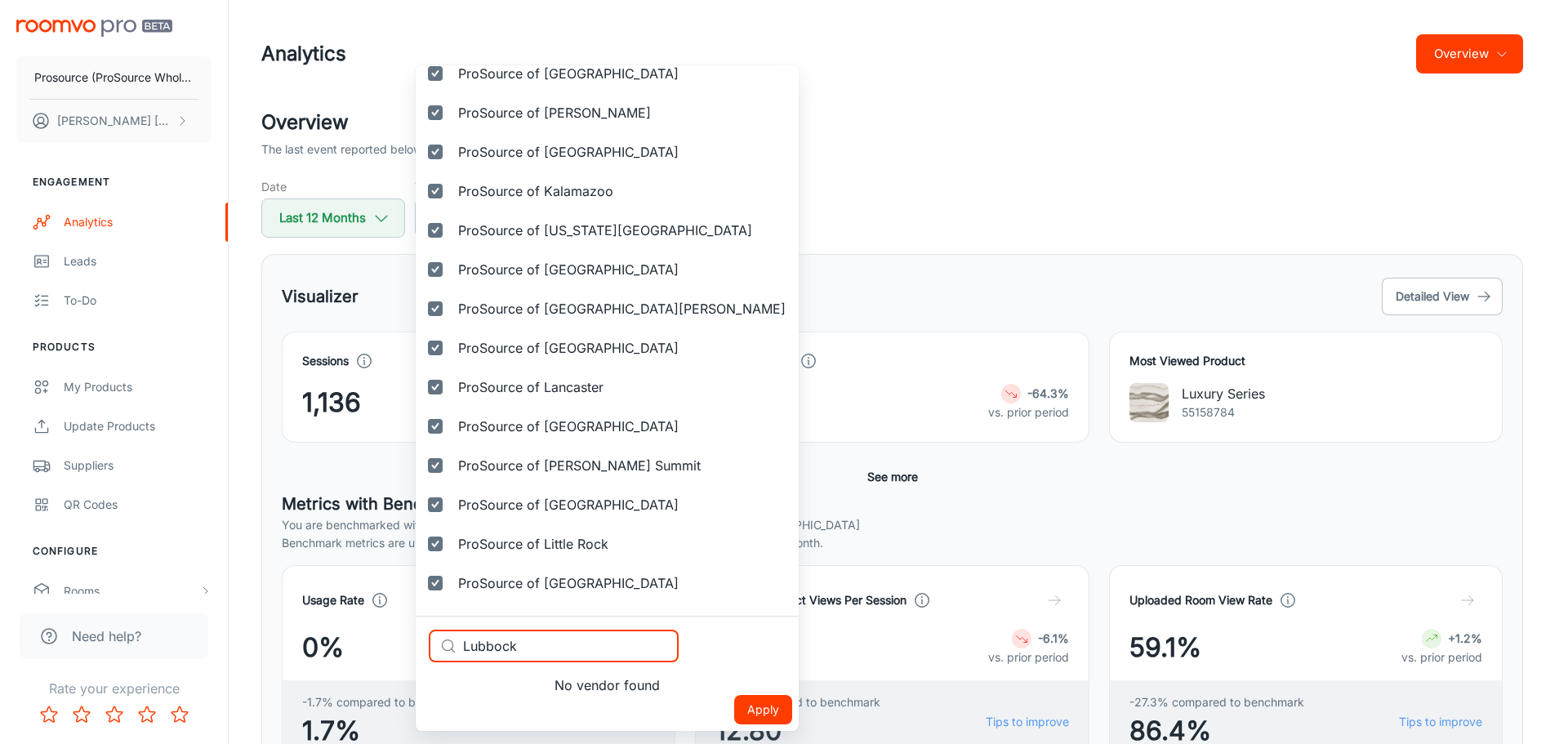
scroll to position [2243, 0]
click at [555, 642] on input "Lubbock" at bounding box center [570, 646] width 216 height 33
paste input "[GEOGRAPHIC_DATA]"
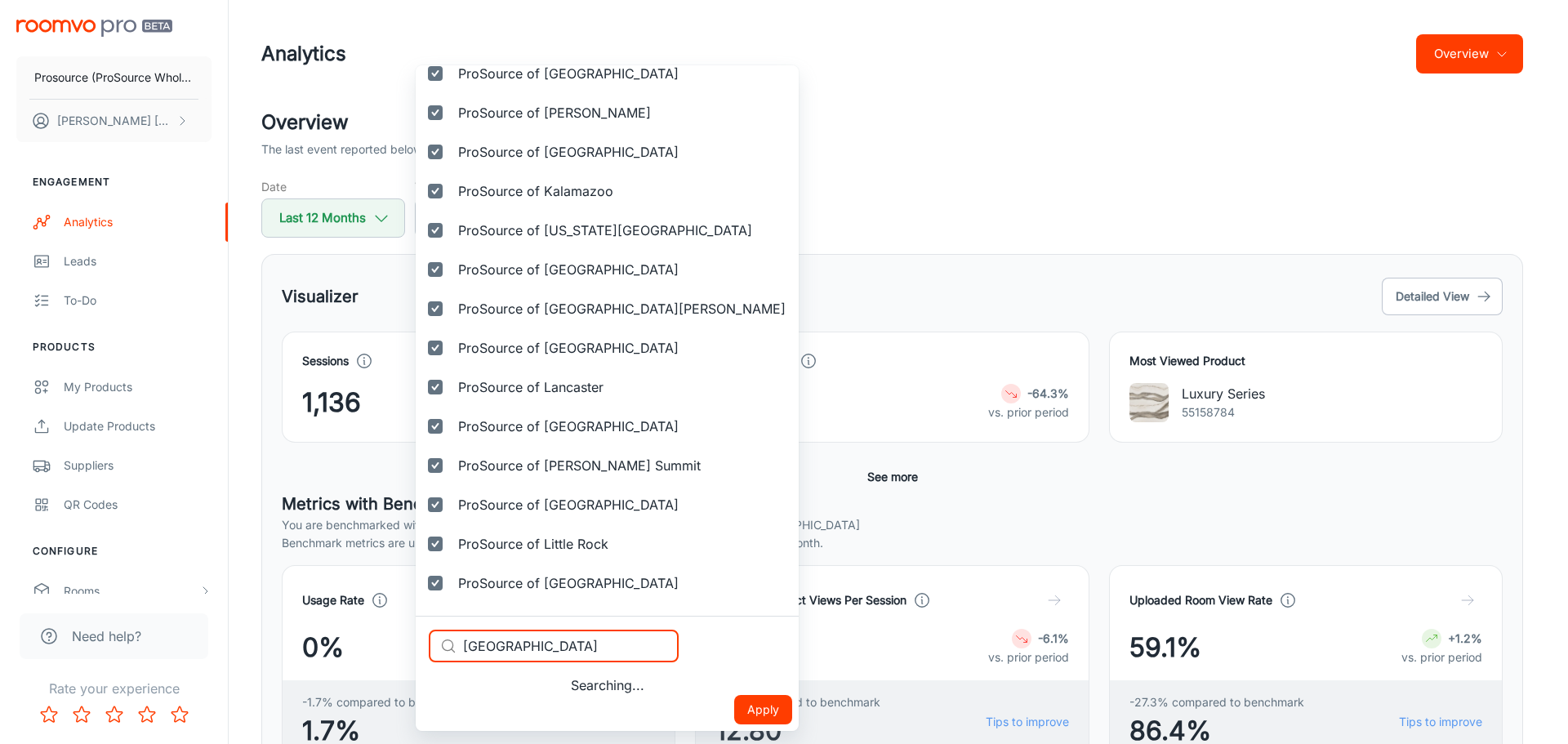
scroll to position [2263, 0]
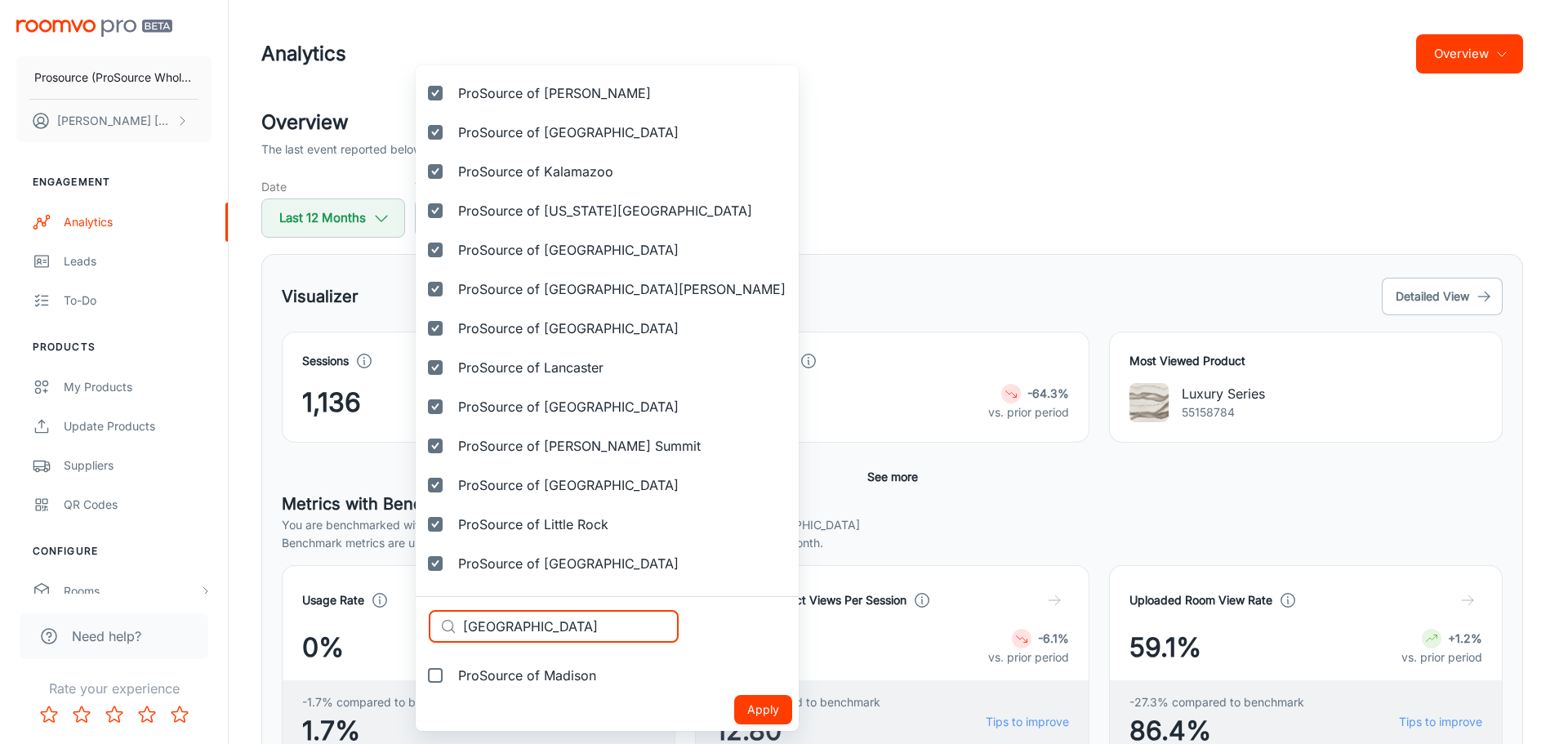
type input "[GEOGRAPHIC_DATA]"
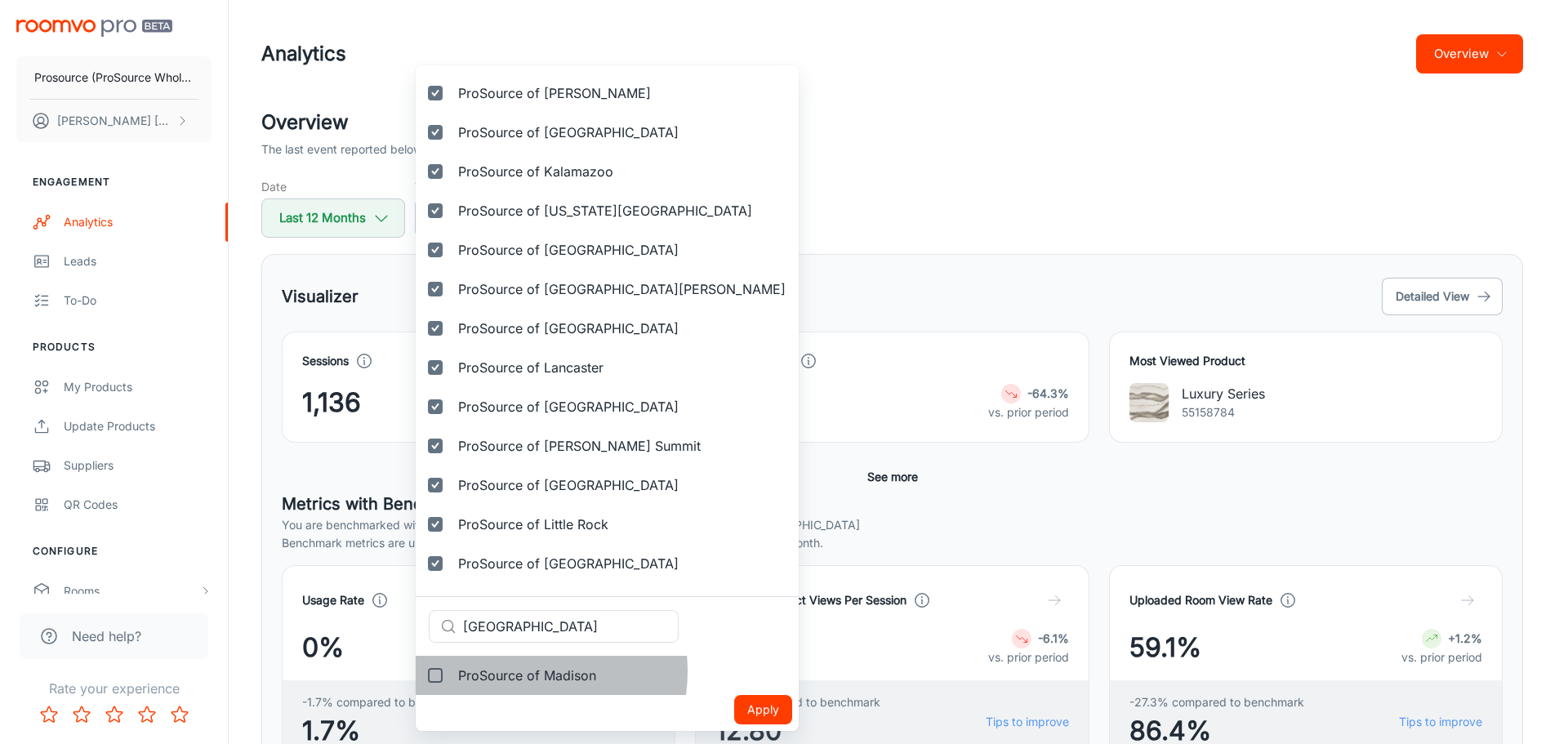
click at [514, 671] on span "ProSource of Madison" at bounding box center [527, 676] width 138 height 20
click at [452, 671] on input "ProSource of Madison" at bounding box center [435, 676] width 33 height 33
checkbox input "true"
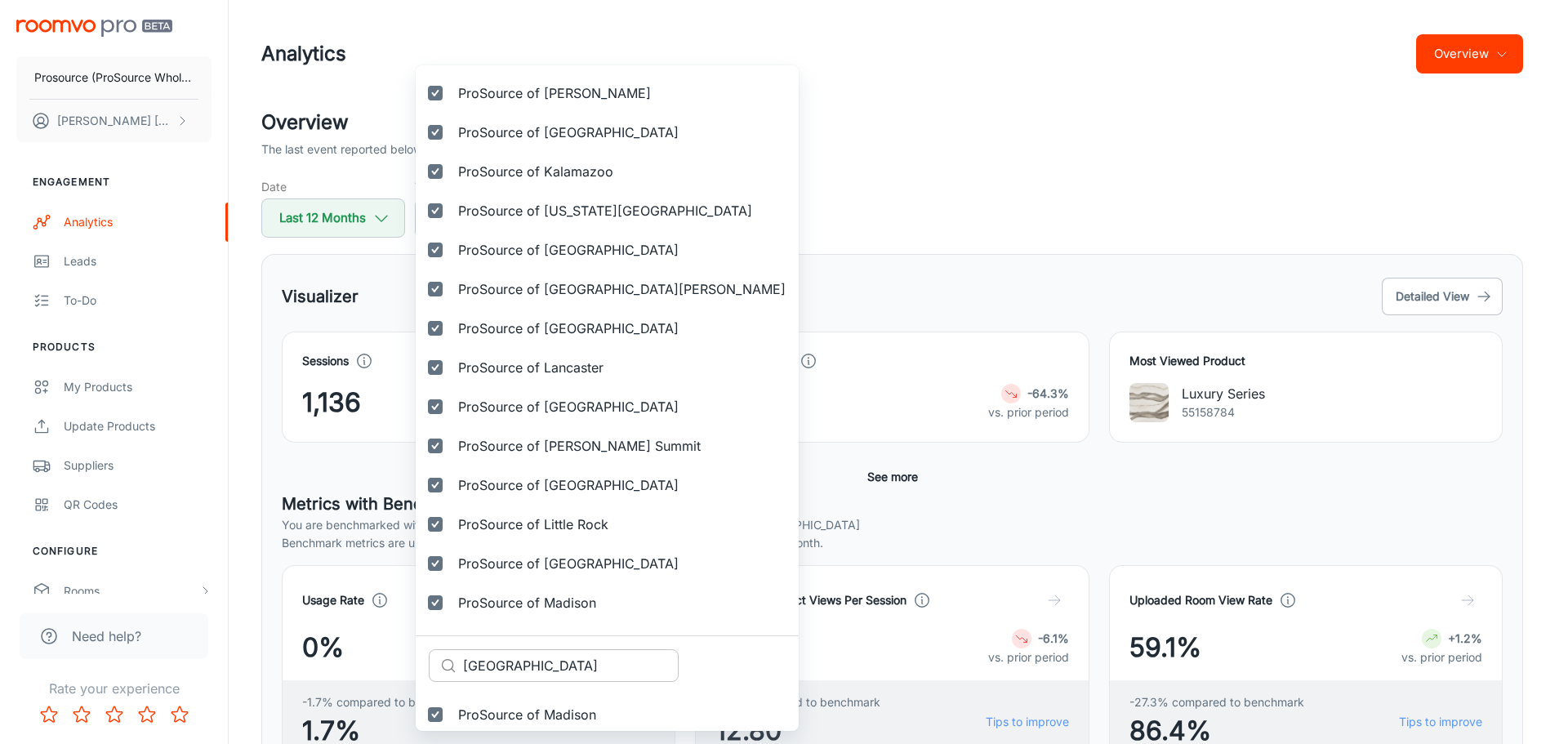
click at [536, 667] on input "[GEOGRAPHIC_DATA]" at bounding box center [570, 666] width 216 height 33
paste input "[GEOGRAPHIC_DATA]"
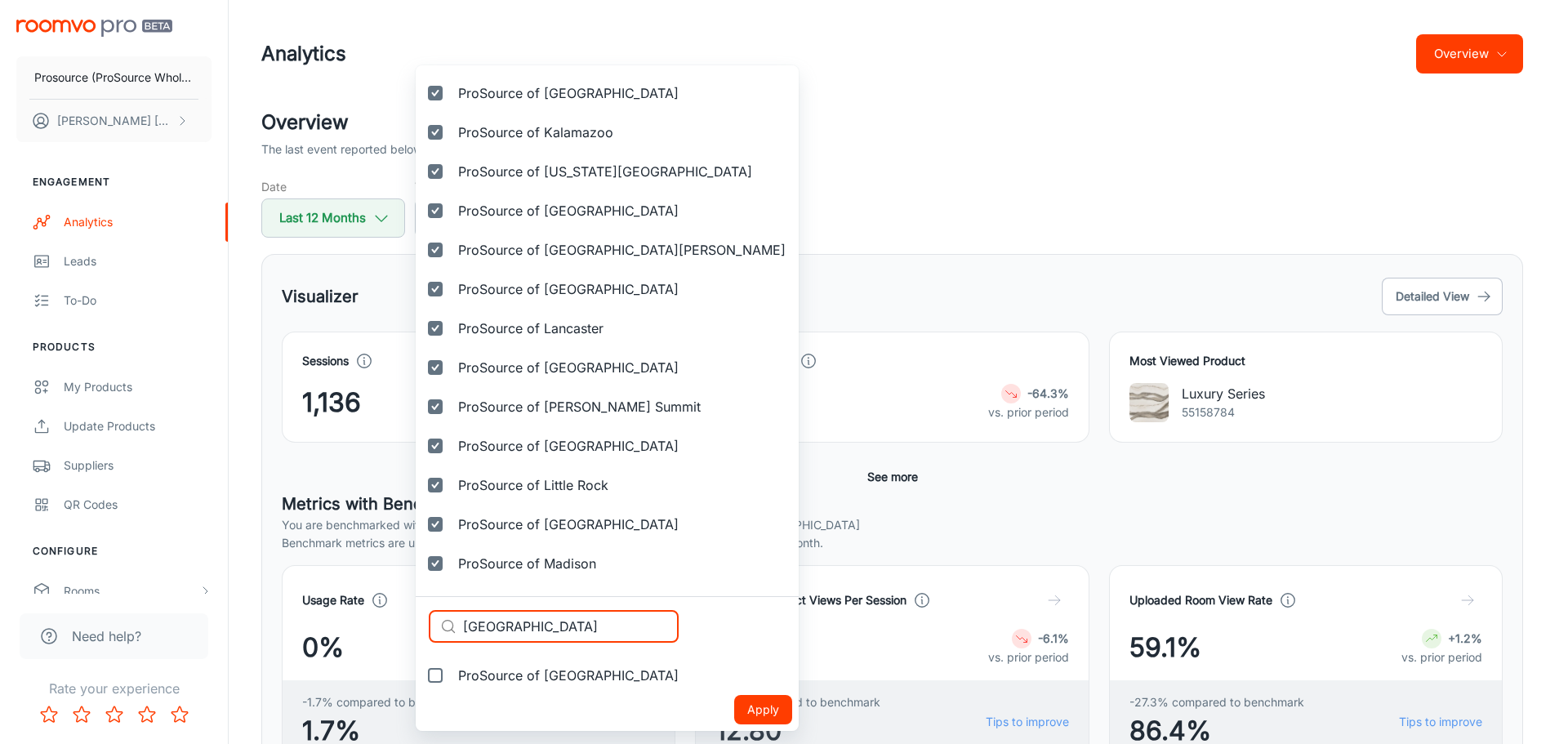
type input "[GEOGRAPHIC_DATA]"
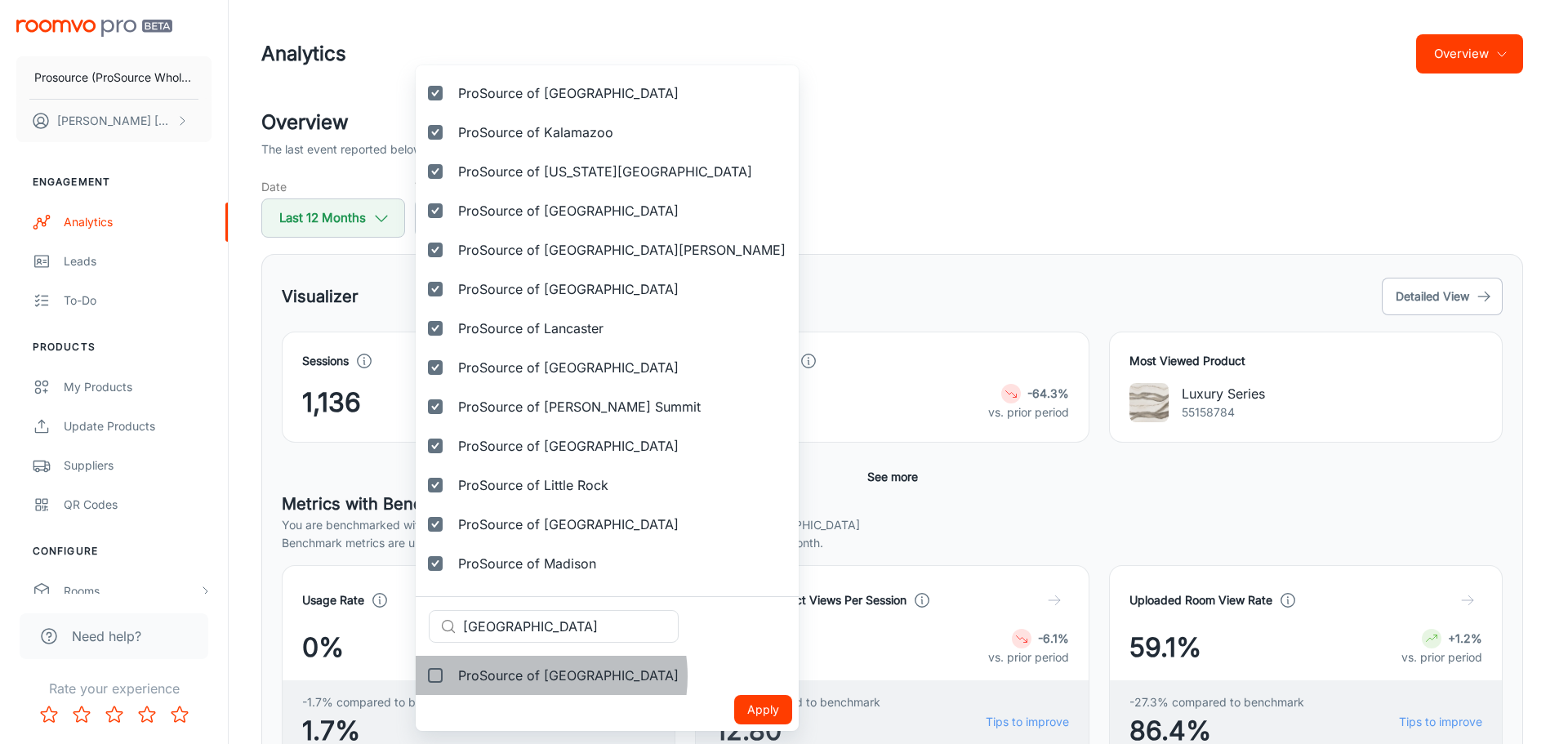
click at [537, 676] on span "ProSource of [GEOGRAPHIC_DATA]" at bounding box center [568, 676] width 220 height 20
click at [452, 676] on input "ProSource of [GEOGRAPHIC_DATA]" at bounding box center [435, 676] width 33 height 33
checkbox input "true"
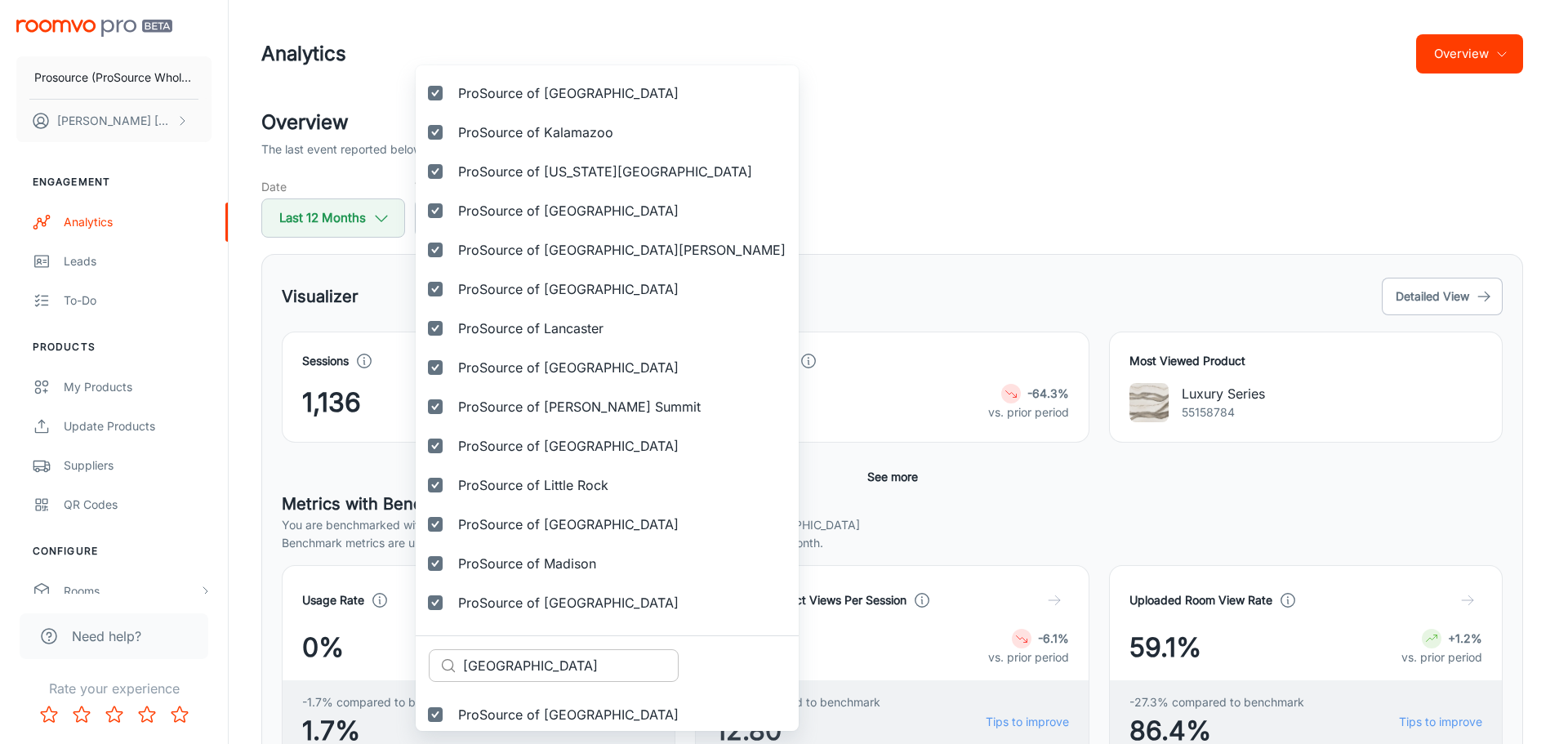
click at [577, 656] on input "[GEOGRAPHIC_DATA]" at bounding box center [570, 666] width 216 height 33
paste input "Prosource of Marietta"
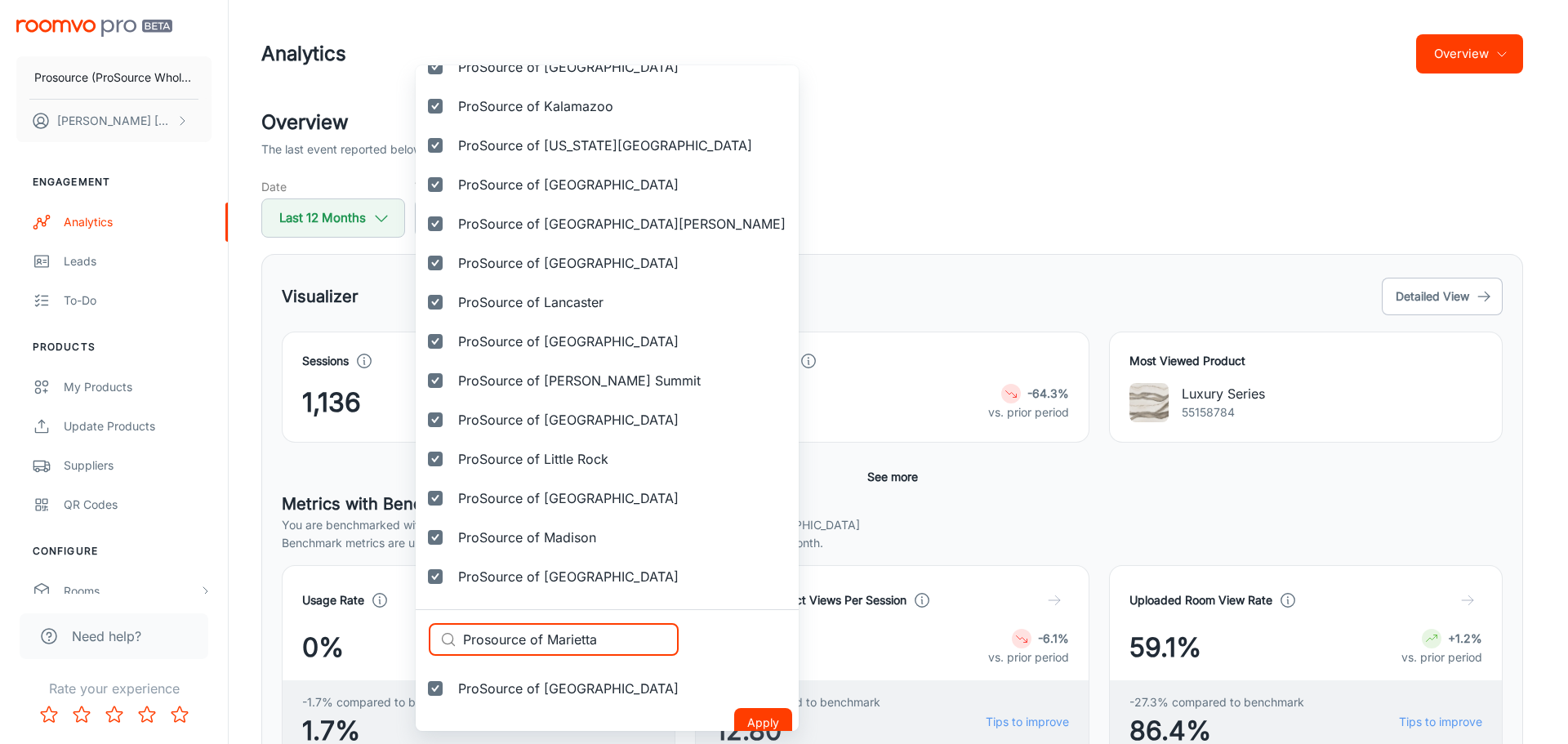
scroll to position [2341, 0]
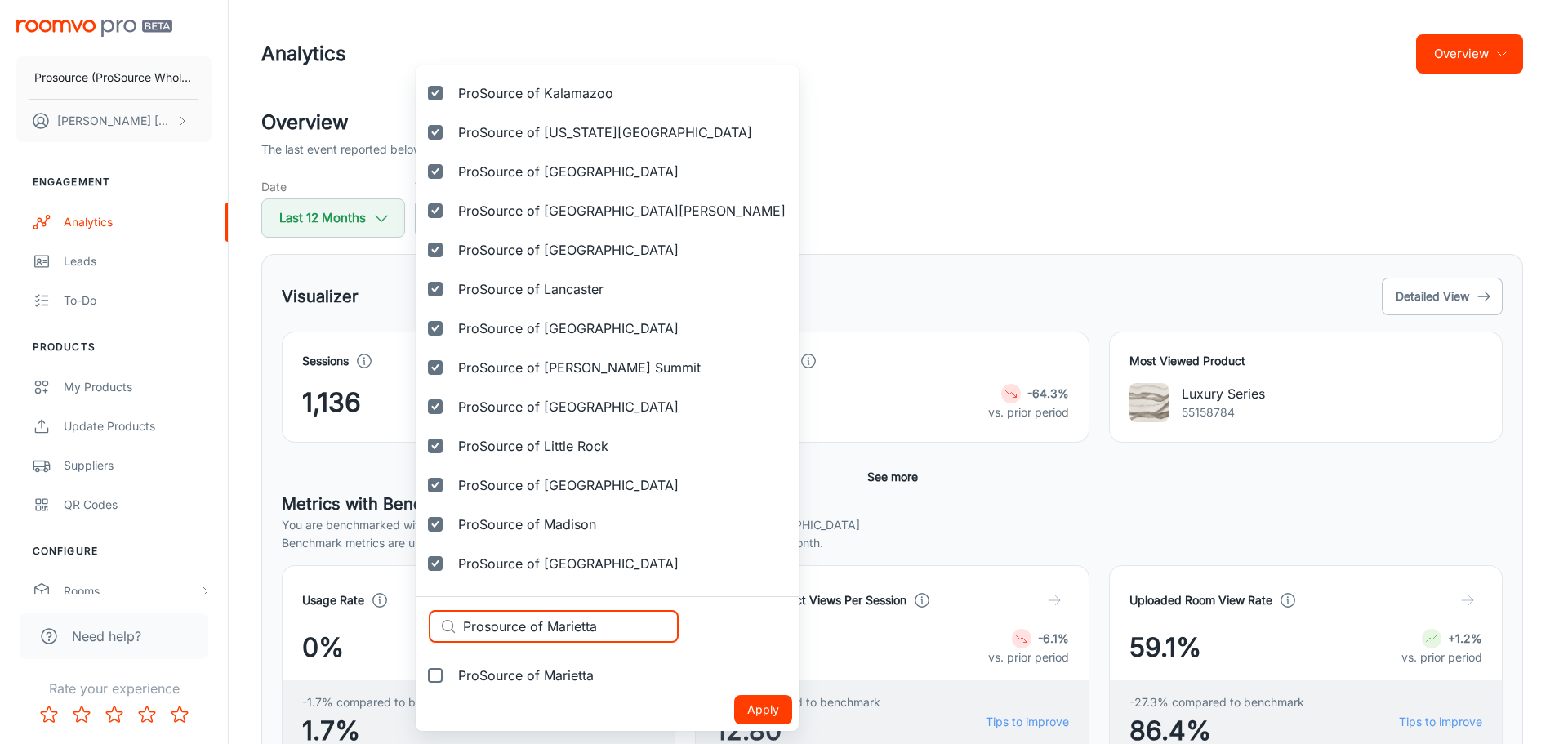
type input "Prosource of Marietta"
click at [517, 678] on span "ProSource of Marietta" at bounding box center [525, 676] width 136 height 20
click at [452, 678] on input "ProSource of Marietta" at bounding box center [435, 676] width 33 height 33
checkbox input "true"
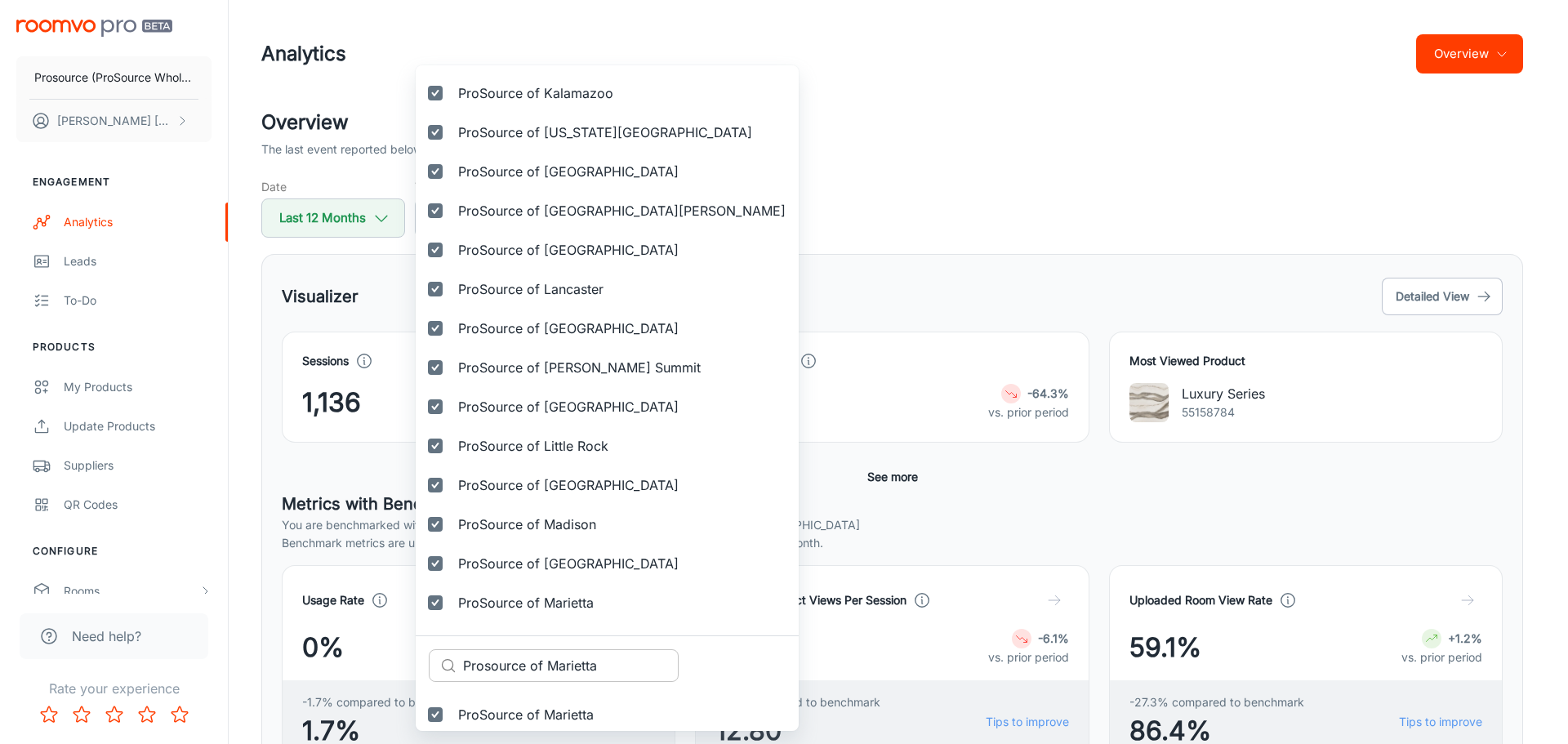
click at [547, 667] on input "Prosource of Marietta" at bounding box center [570, 666] width 216 height 33
paste input "[GEOGRAPHIC_DATA]"
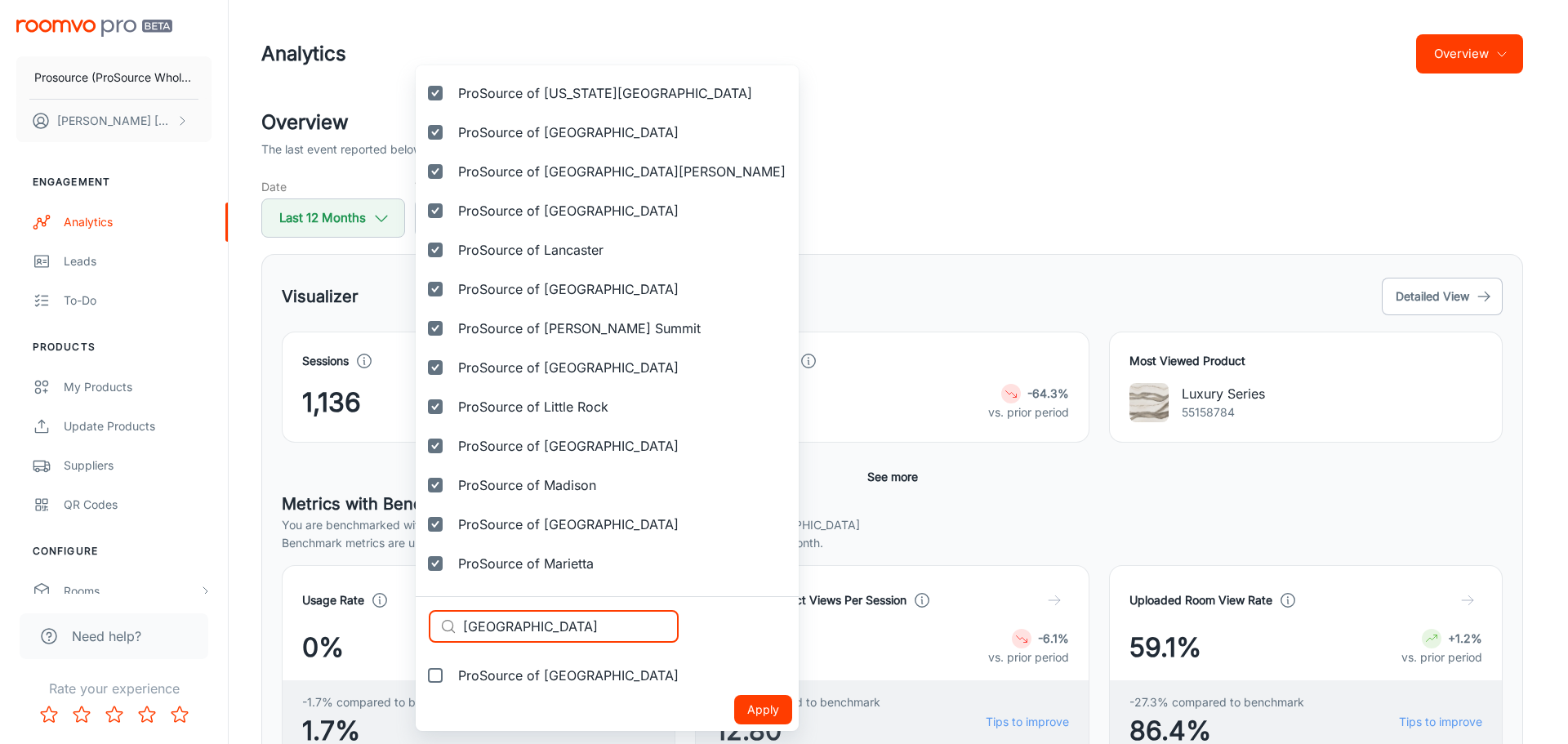
type input "[GEOGRAPHIC_DATA]"
click at [532, 668] on span "ProSource of [GEOGRAPHIC_DATA]" at bounding box center [568, 676] width 220 height 20
click at [452, 668] on input "ProSource of [GEOGRAPHIC_DATA]" at bounding box center [435, 676] width 33 height 33
checkbox input "true"
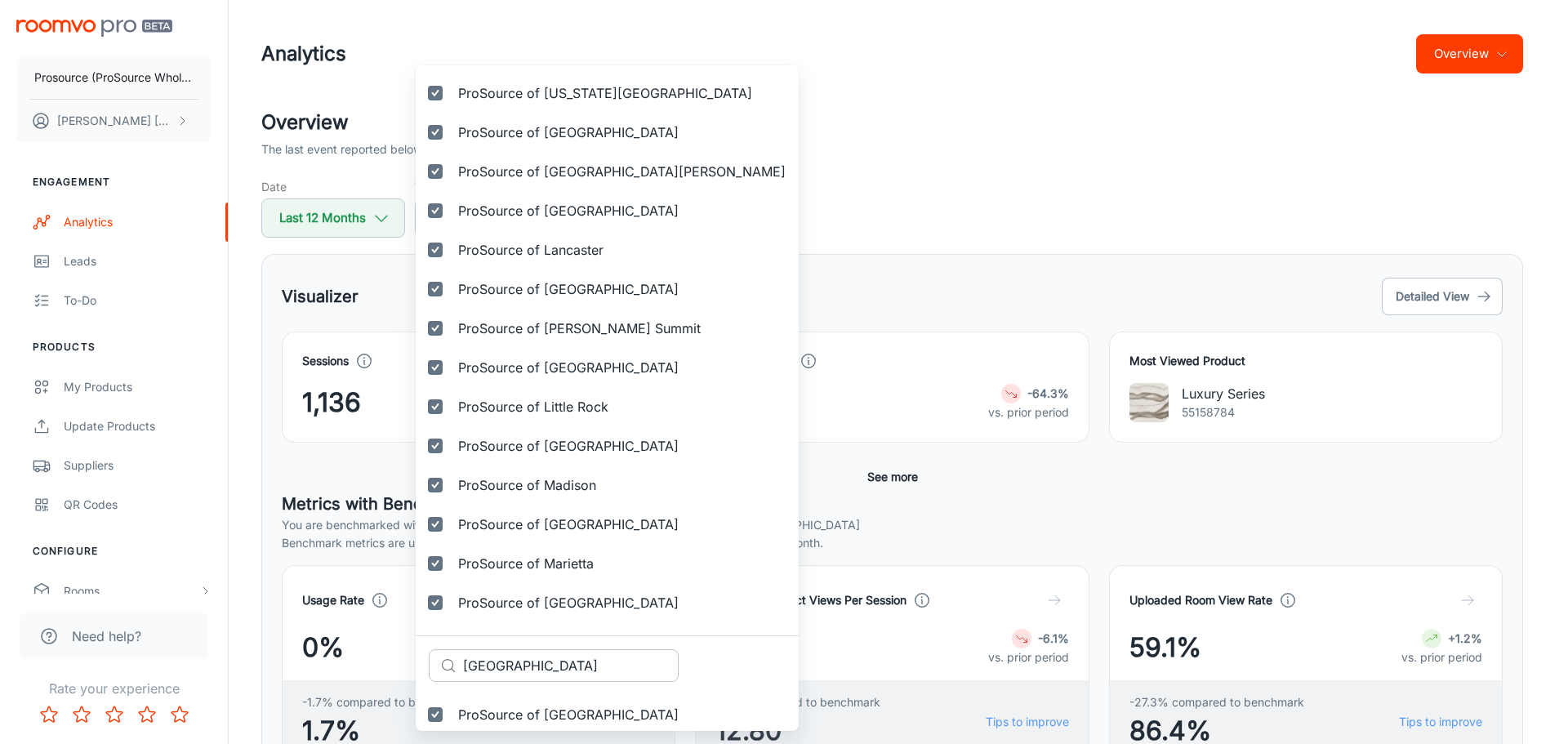
click at [555, 664] on input "[GEOGRAPHIC_DATA]" at bounding box center [570, 666] width 216 height 33
paste input "tro D.C."
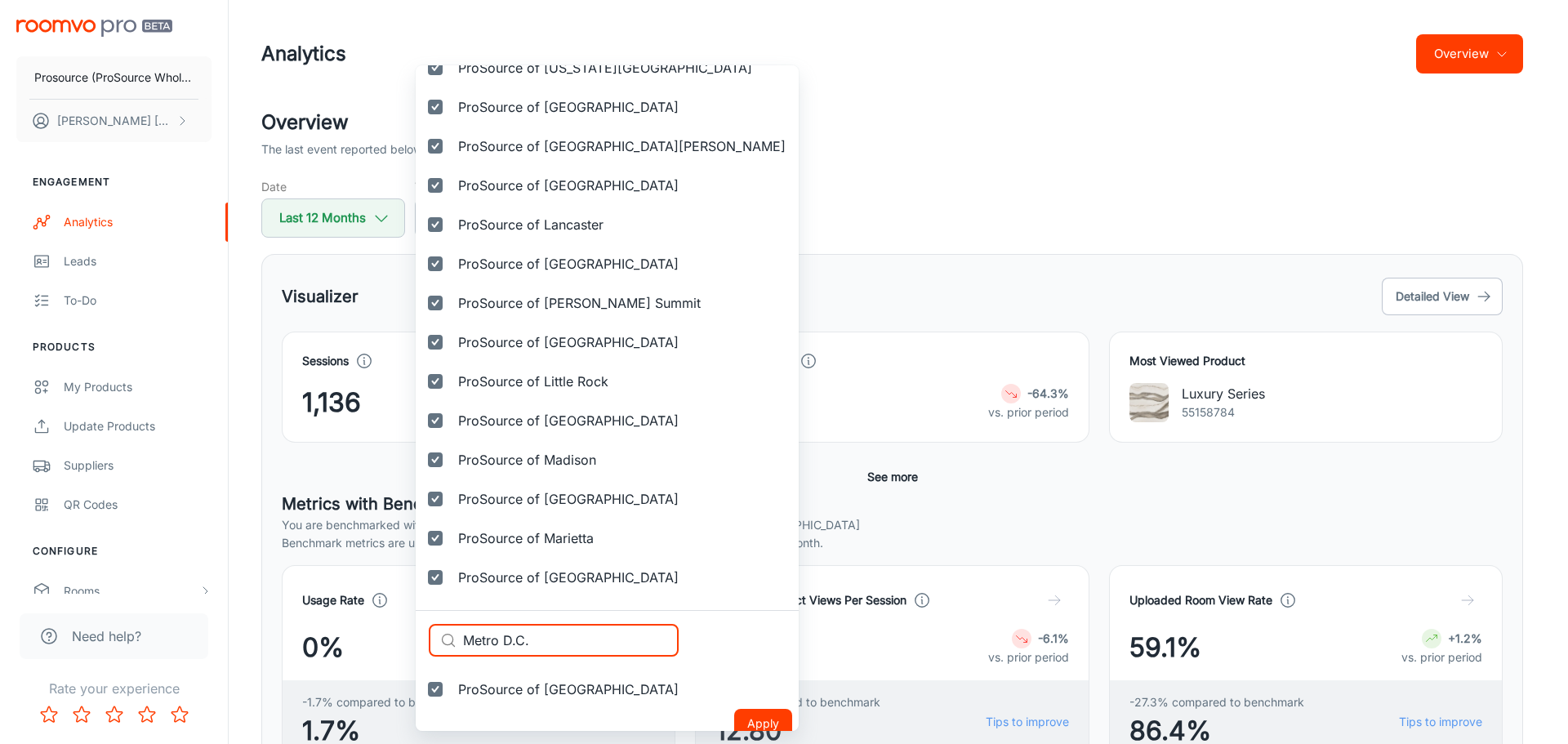
scroll to position [2420, 0]
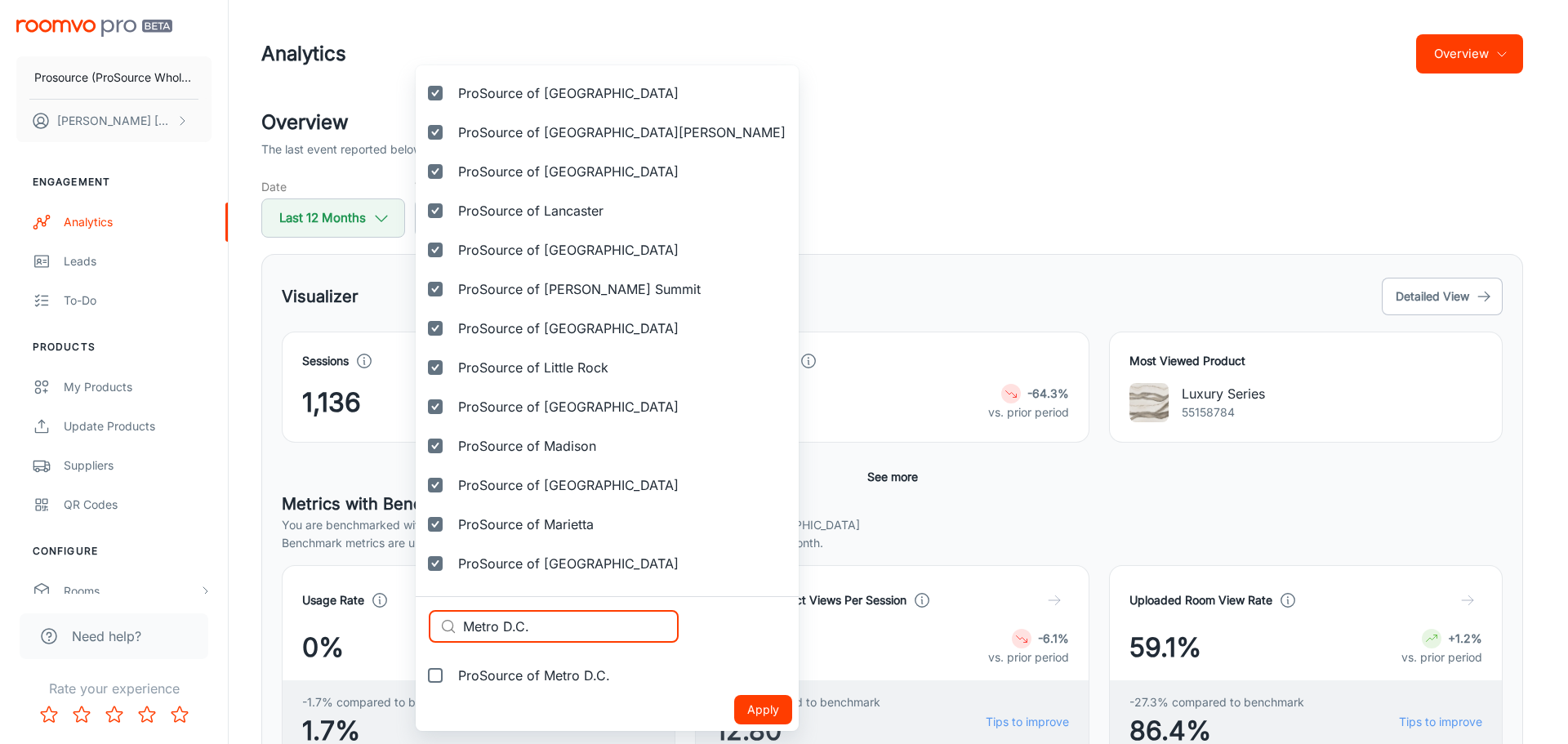
type input "Metro D.C."
click at [527, 677] on span "ProSource of Metro D.C." at bounding box center [534, 676] width 152 height 20
click at [452, 677] on input "ProSource of Metro D.C." at bounding box center [435, 676] width 33 height 33
checkbox input "true"
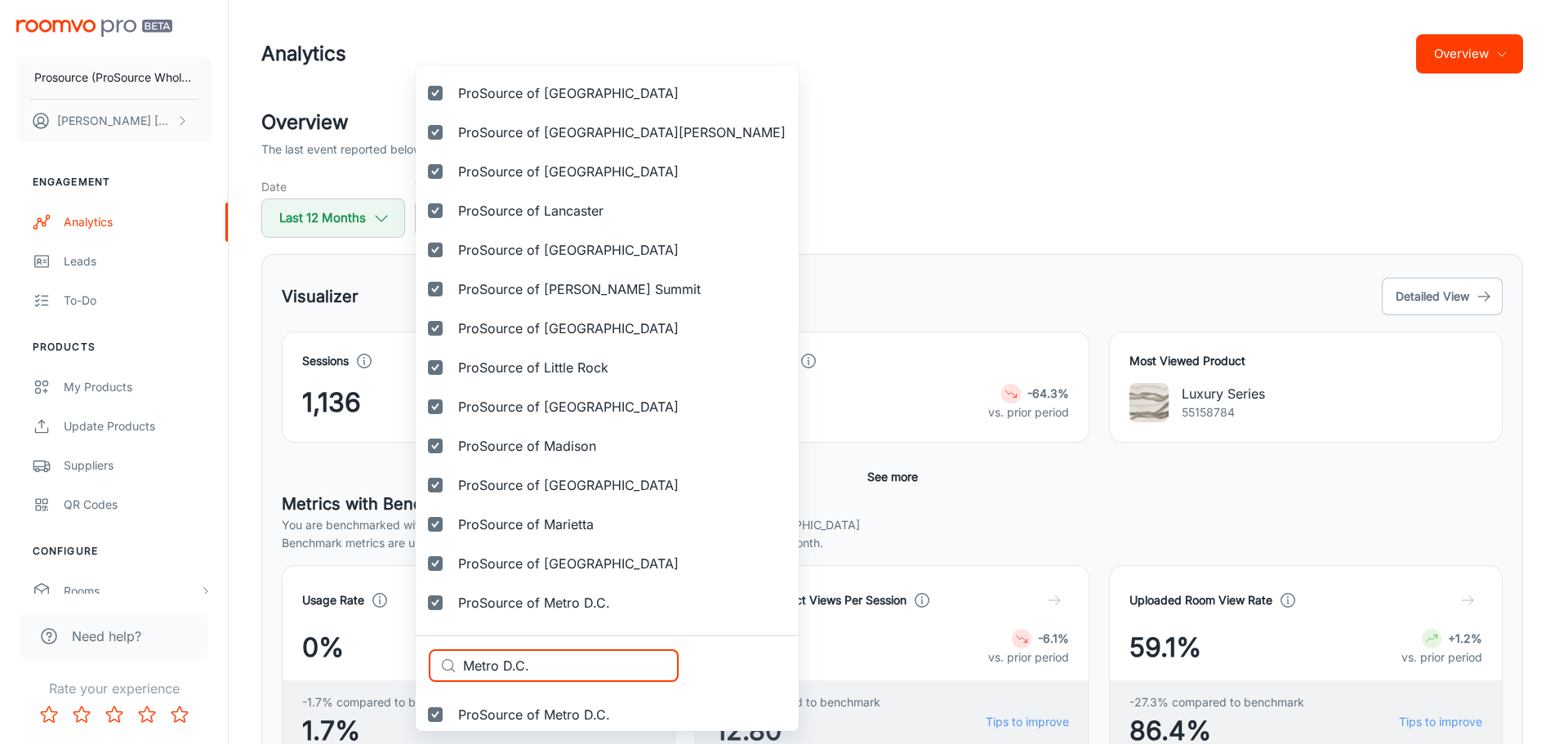
drag, startPoint x: 552, startPoint y: 664, endPoint x: 384, endPoint y: 653, distance: 168.4
click at [384, 653] on div "Selected vendors Prosource (ProSource Wholesale) ProSource of Acadiana ProSourc…" at bounding box center [784, 372] width 1568 height 744
paste input "ilford"
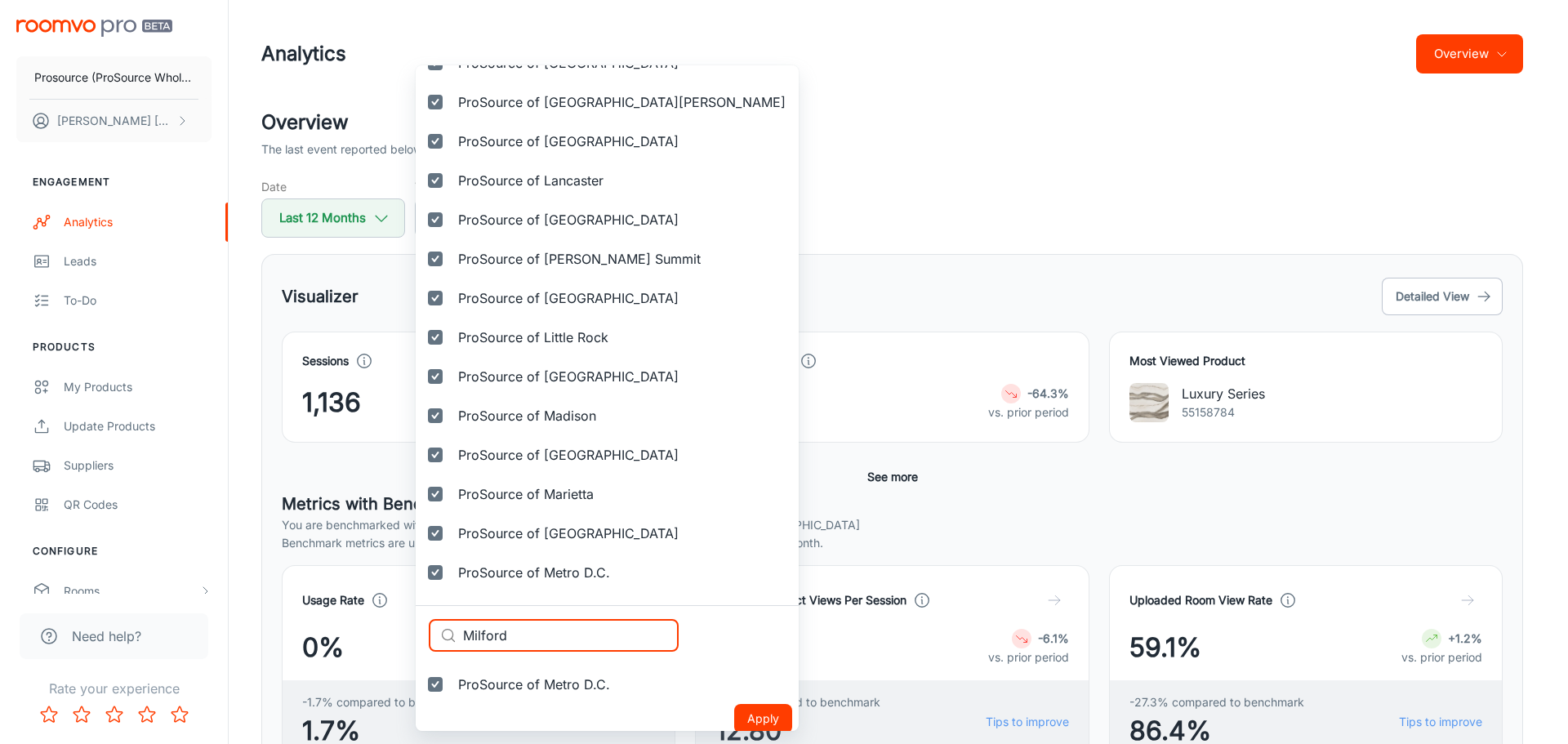
scroll to position [2459, 0]
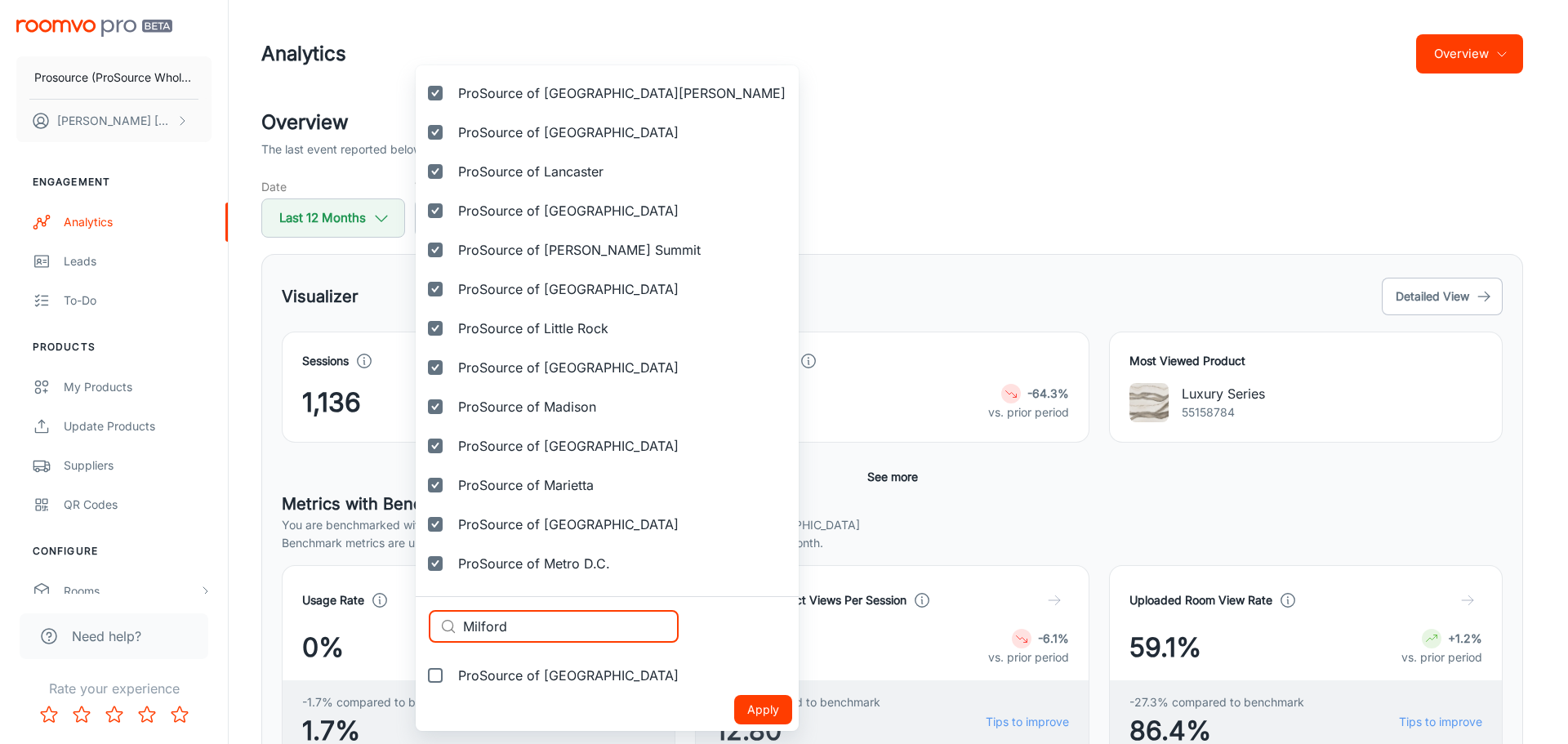
type input "Milford"
click at [518, 677] on span "ProSource of [GEOGRAPHIC_DATA]" at bounding box center [568, 676] width 220 height 20
click at [452, 677] on input "ProSource of [GEOGRAPHIC_DATA]" at bounding box center [435, 676] width 33 height 33
checkbox input "true"
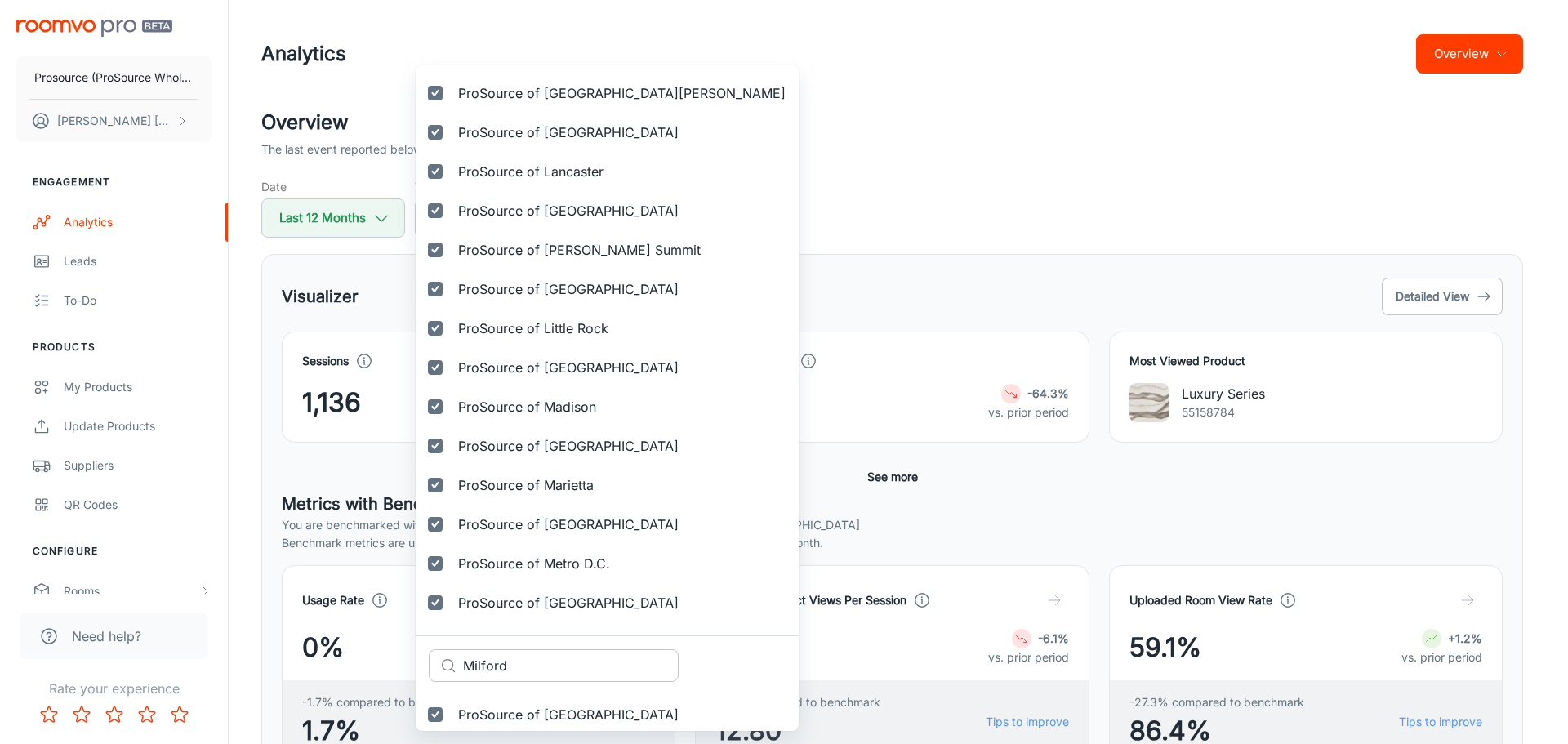
click at [526, 660] on input "Milford" at bounding box center [570, 666] width 216 height 33
paste input "waukee"
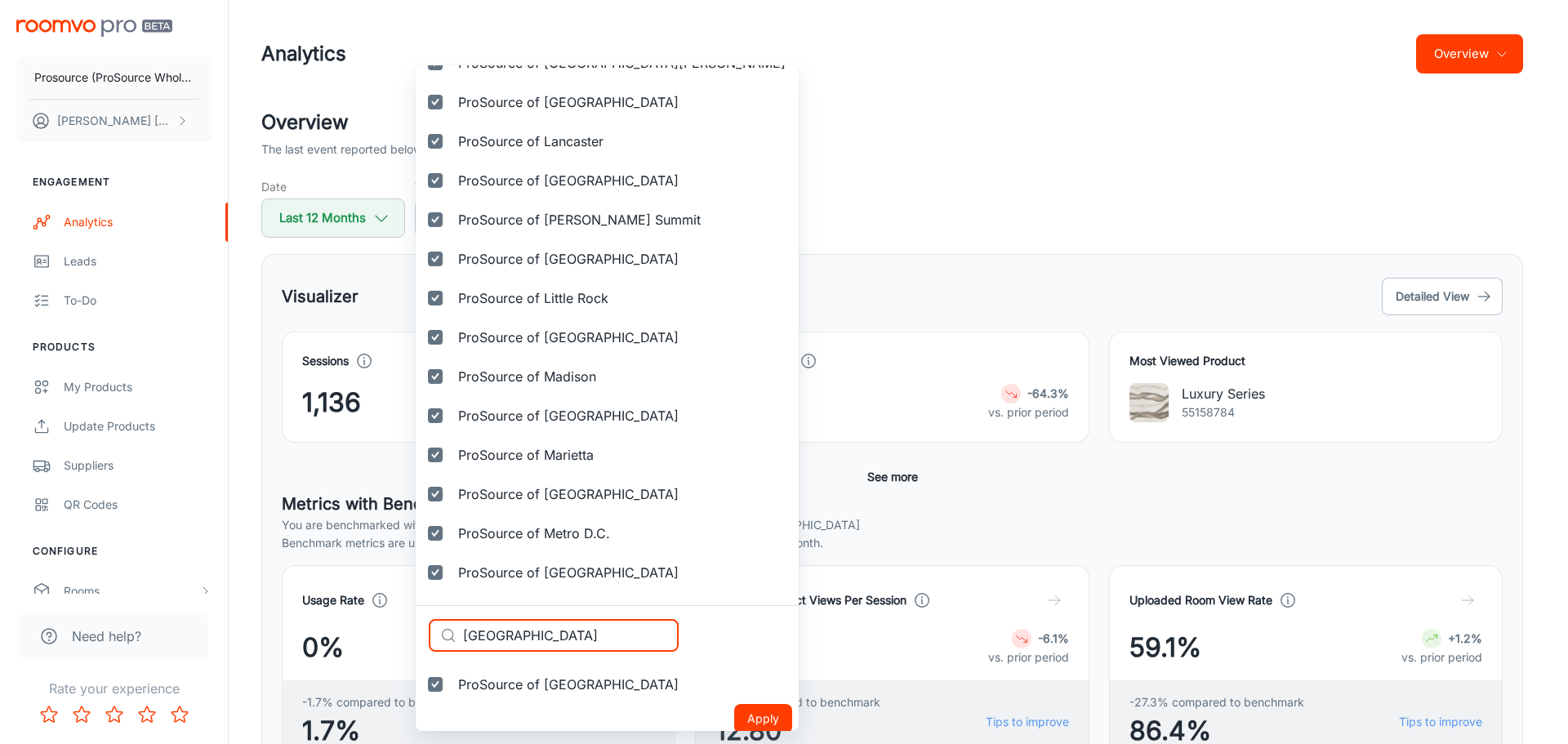
scroll to position [2498, 0]
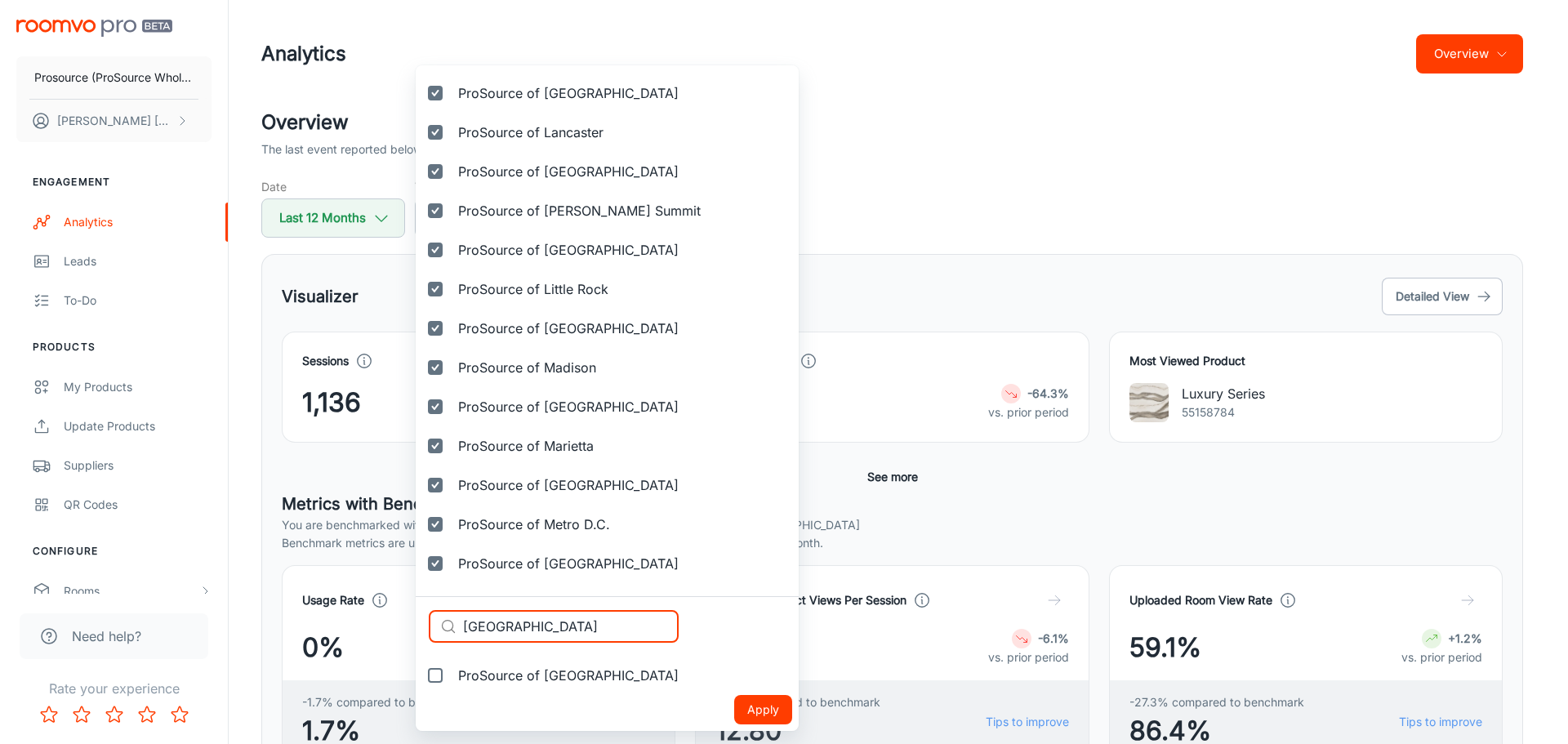
type input "[GEOGRAPHIC_DATA]"
click at [512, 676] on span "ProSource of [GEOGRAPHIC_DATA]" at bounding box center [568, 676] width 220 height 20
click at [452, 676] on input "ProSource of [GEOGRAPHIC_DATA]" at bounding box center [435, 676] width 33 height 33
checkbox input "true"
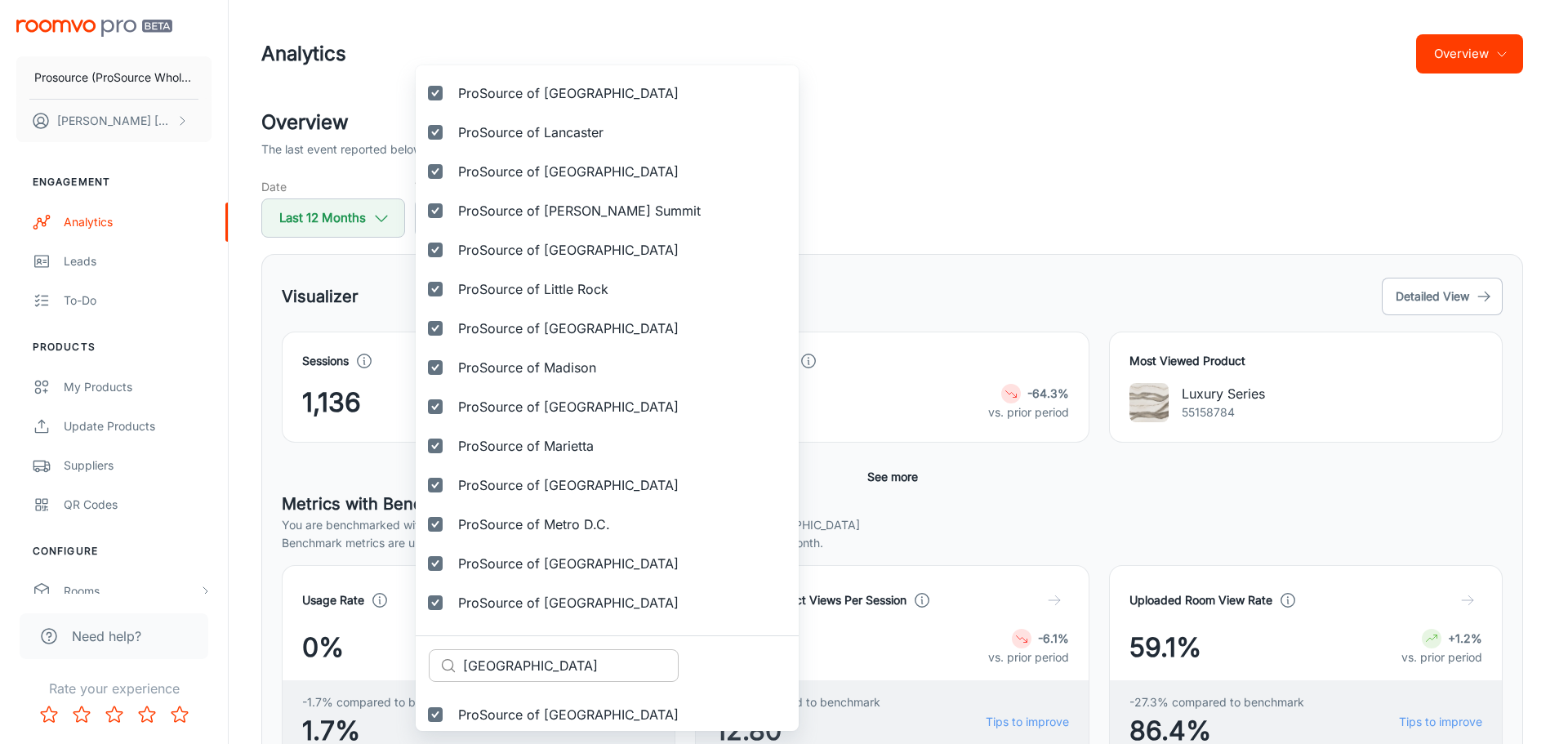
click at [494, 660] on input "[GEOGRAPHIC_DATA]" at bounding box center [570, 666] width 216 height 33
click at [494, 662] on input "[GEOGRAPHIC_DATA]" at bounding box center [570, 666] width 216 height 33
paste input "obil"
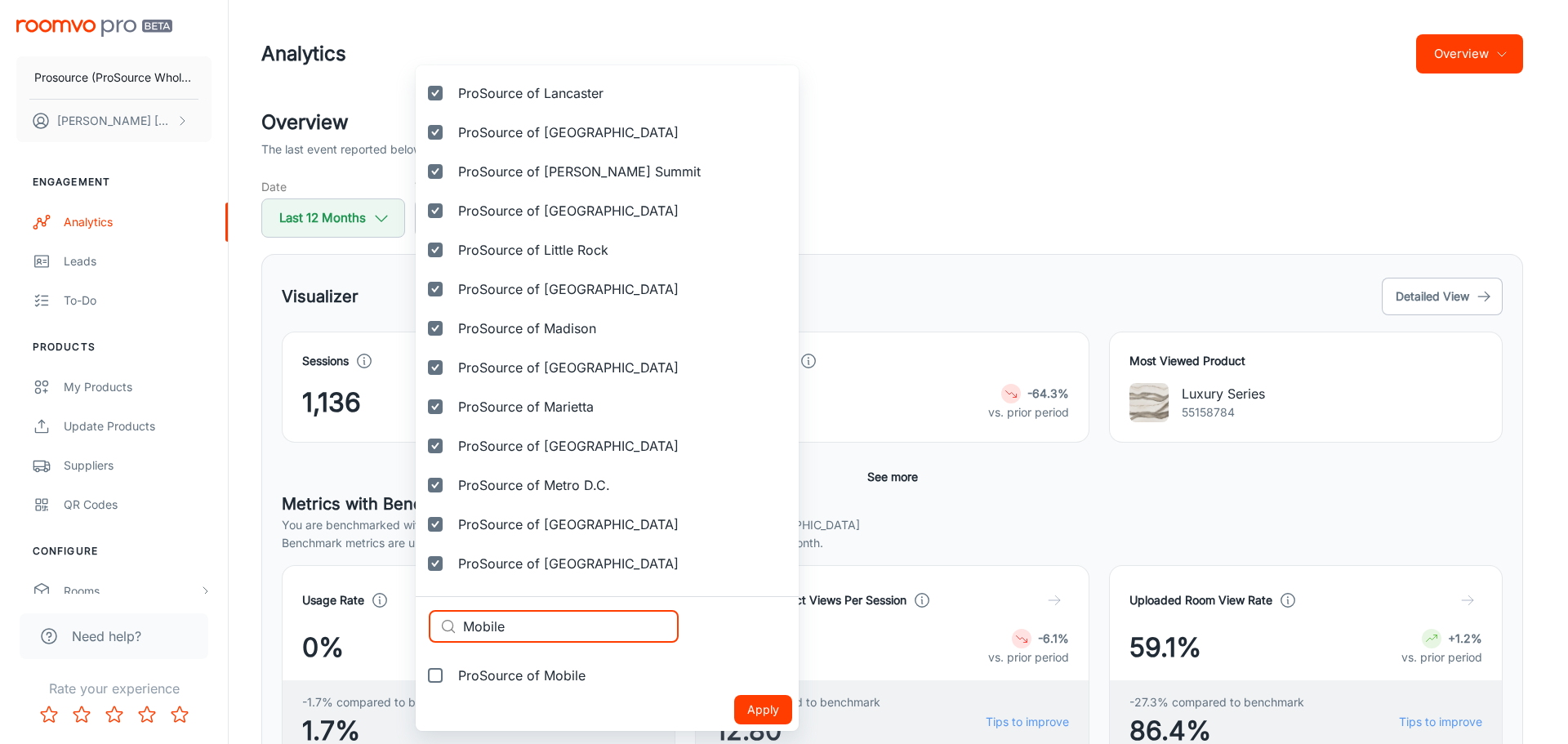
type input "Mobile"
click at [534, 681] on span "ProSource of Mobile" at bounding box center [522, 676] width 127 height 20
click at [452, 681] on input "ProSource of Mobile" at bounding box center [435, 676] width 33 height 33
checkbox input "true"
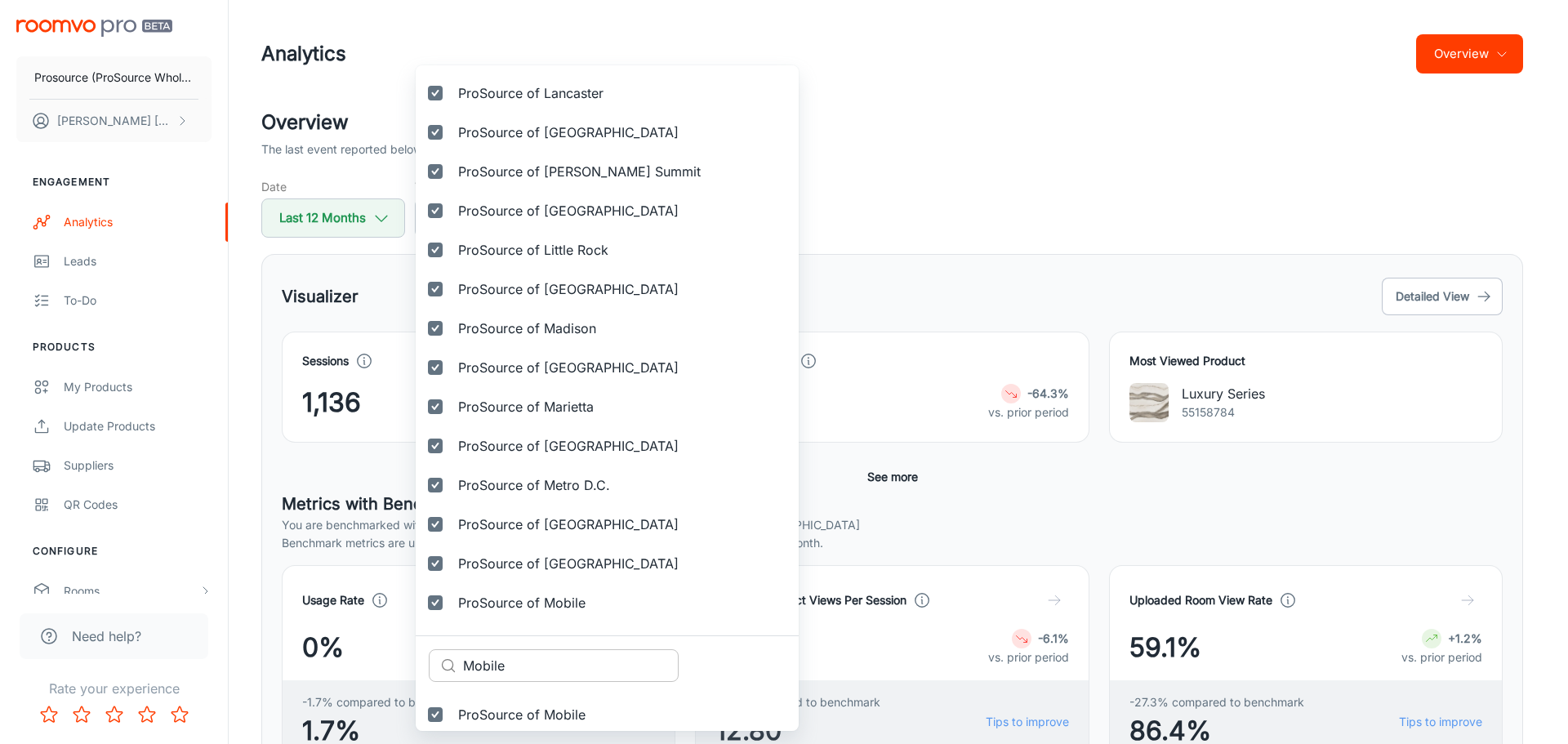
click at [540, 654] on input "Mobile" at bounding box center [570, 666] width 216 height 33
paste input "nroevil"
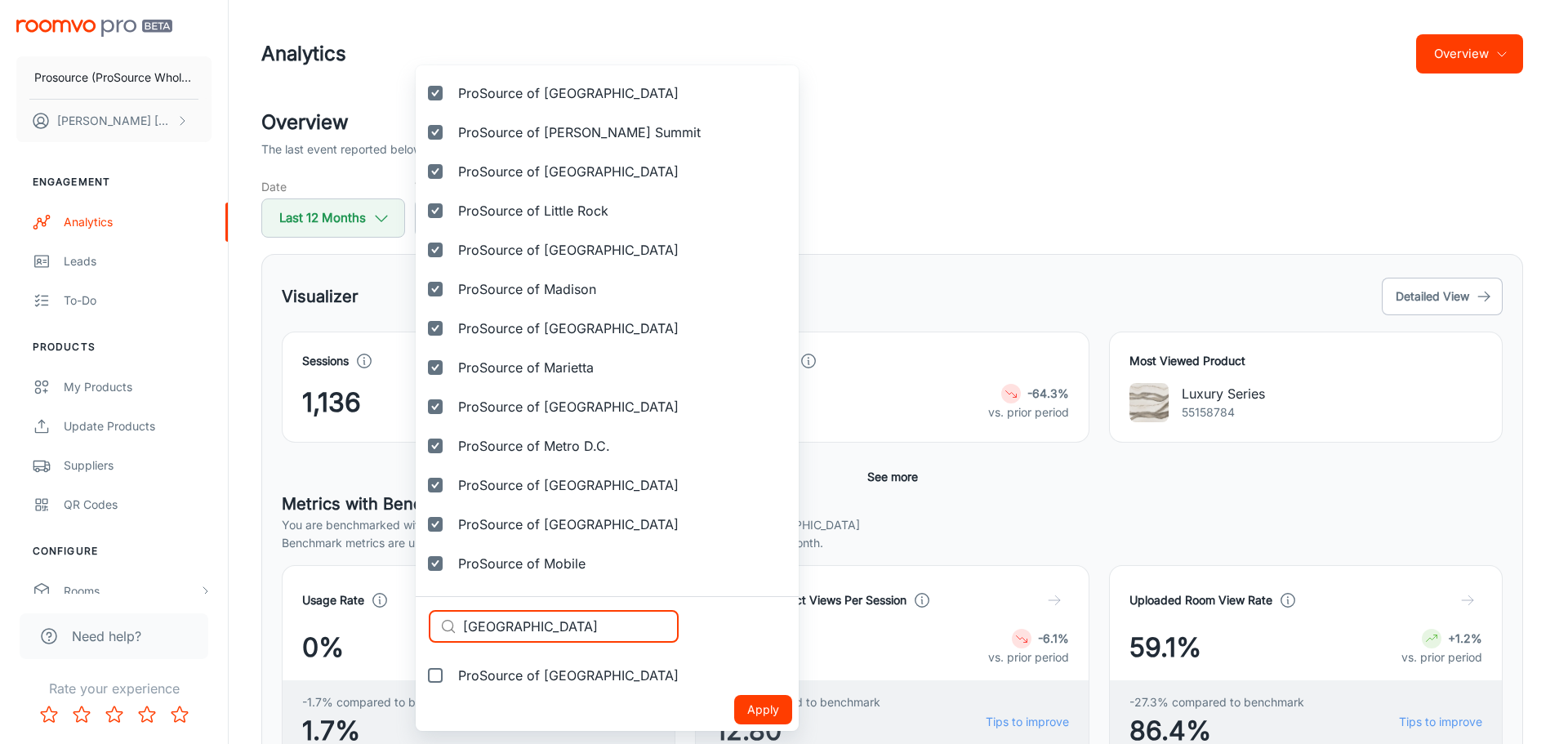
type input "[GEOGRAPHIC_DATA]"
click at [522, 669] on span "ProSource of [GEOGRAPHIC_DATA]" at bounding box center [568, 676] width 220 height 20
click at [452, 669] on input "ProSource of [GEOGRAPHIC_DATA]" at bounding box center [435, 676] width 33 height 33
checkbox input "true"
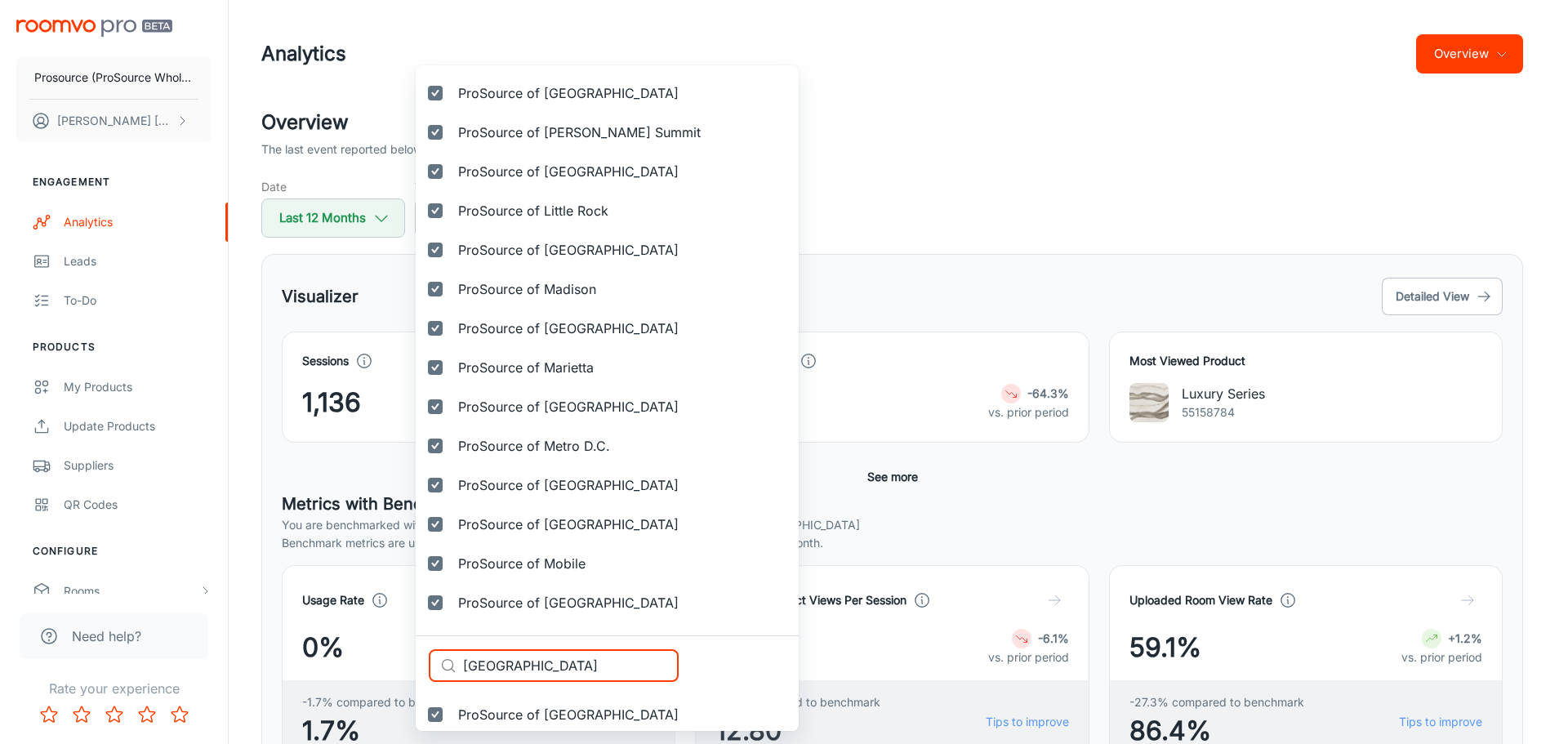
drag, startPoint x: 403, startPoint y: 658, endPoint x: 374, endPoint y: 656, distance: 29.1
click at [374, 656] on div "Selected vendors Prosource (ProSource Wholesale) ProSource of Acadiana ProSourc…" at bounding box center [784, 372] width 1568 height 744
paste input "urrieta"
type input "Murrieta"
click at [440, 719] on input "ProSource of Murrieta" at bounding box center [435, 715] width 33 height 33
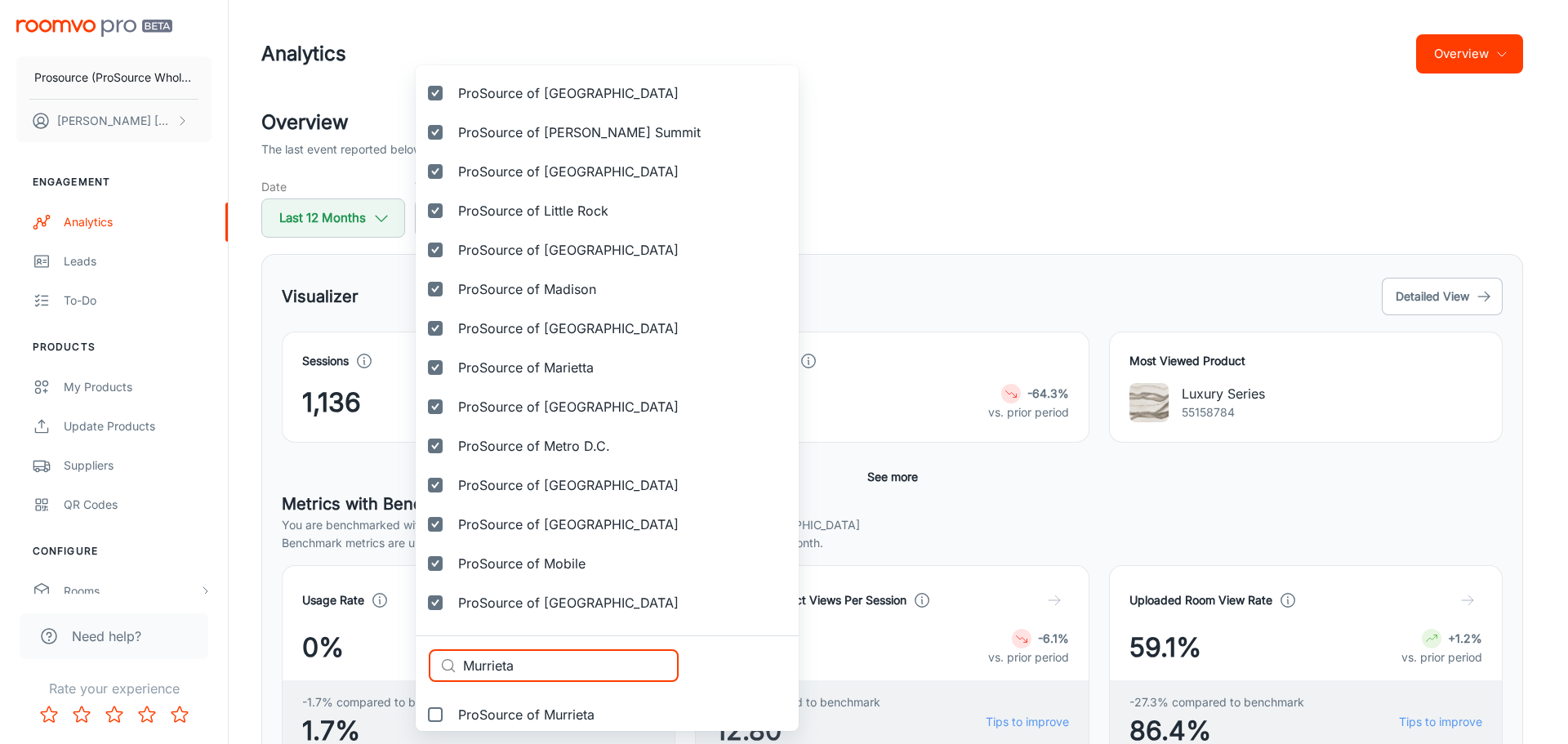
checkbox input "true"
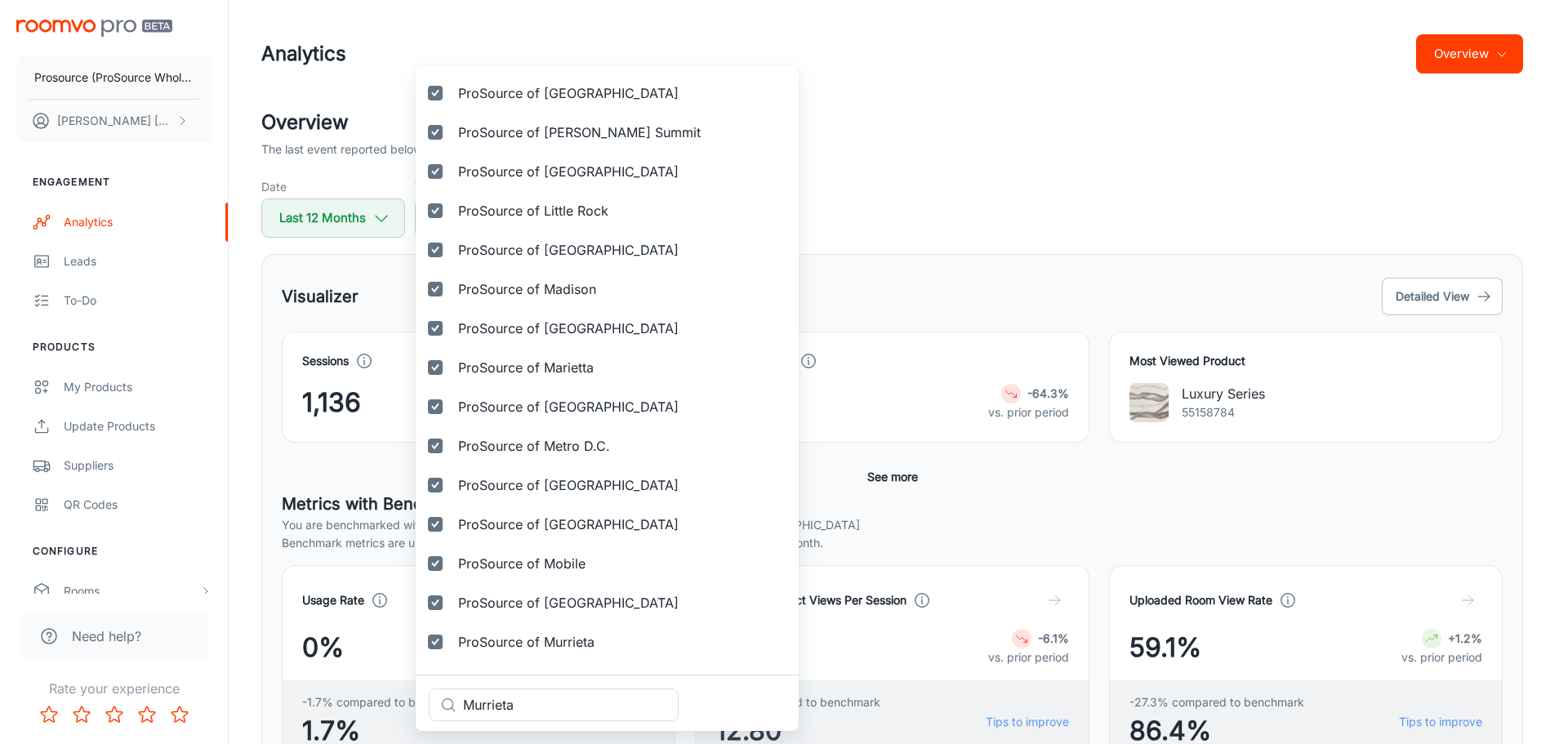
scroll to position [2655, 0]
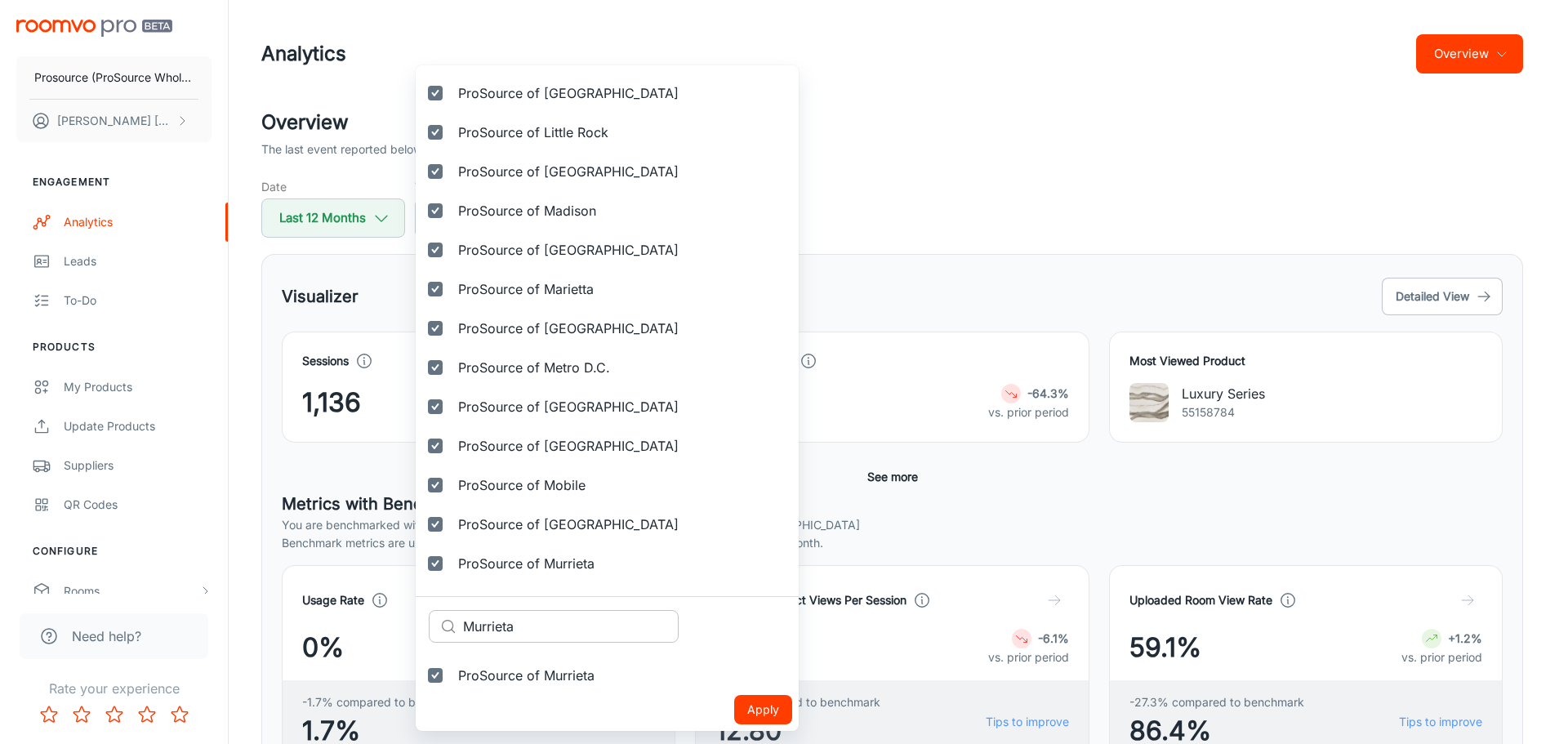
click at [573, 632] on input "Murrieta" at bounding box center [570, 627] width 216 height 33
click at [571, 631] on input "Murrieta" at bounding box center [570, 627] width 216 height 33
paste input "Naperville"
type input "Naperville"
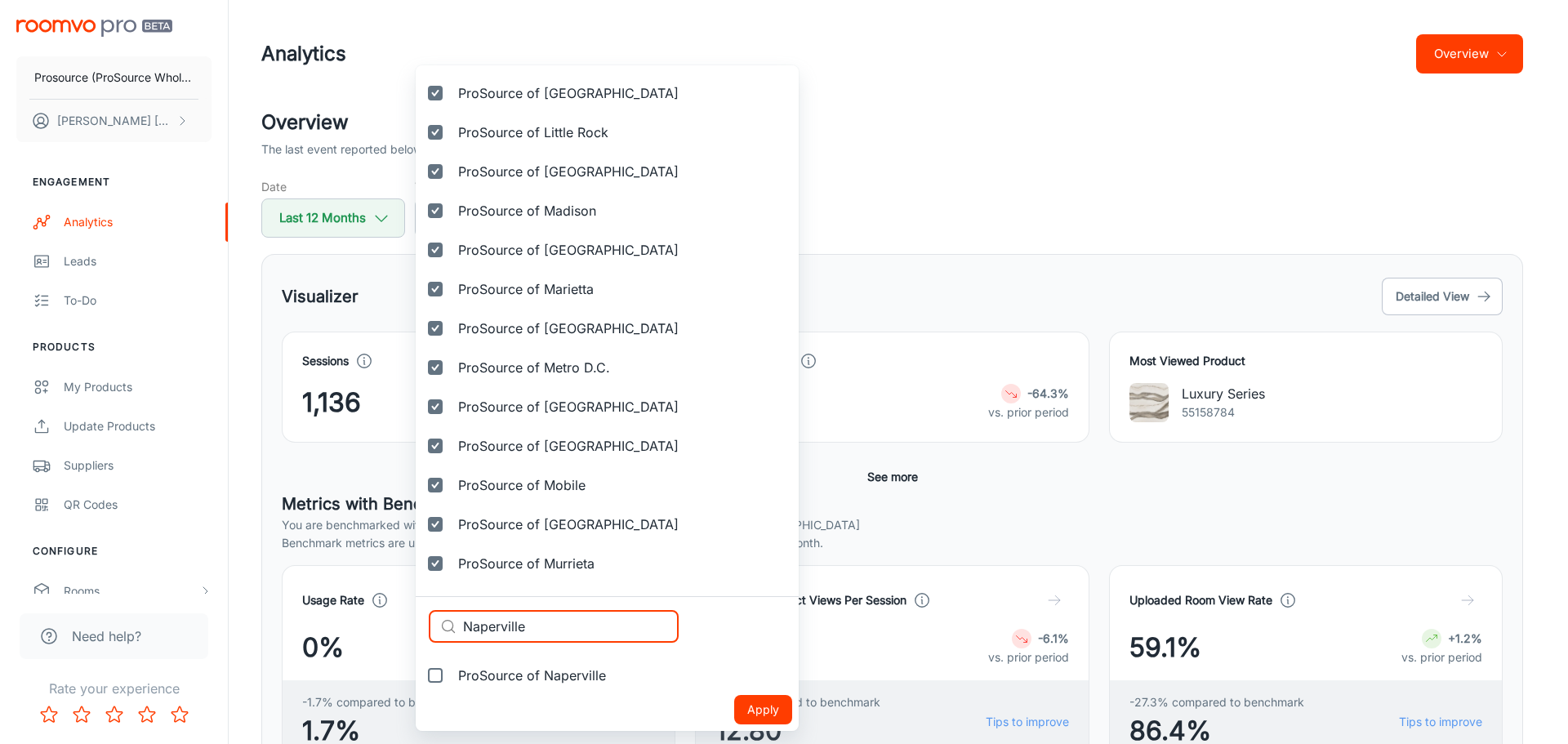
click at [526, 678] on span "ProSource of Naperville" at bounding box center [532, 676] width 148 height 20
click at [452, 678] on input "ProSource of Naperville" at bounding box center [435, 676] width 33 height 33
checkbox input "true"
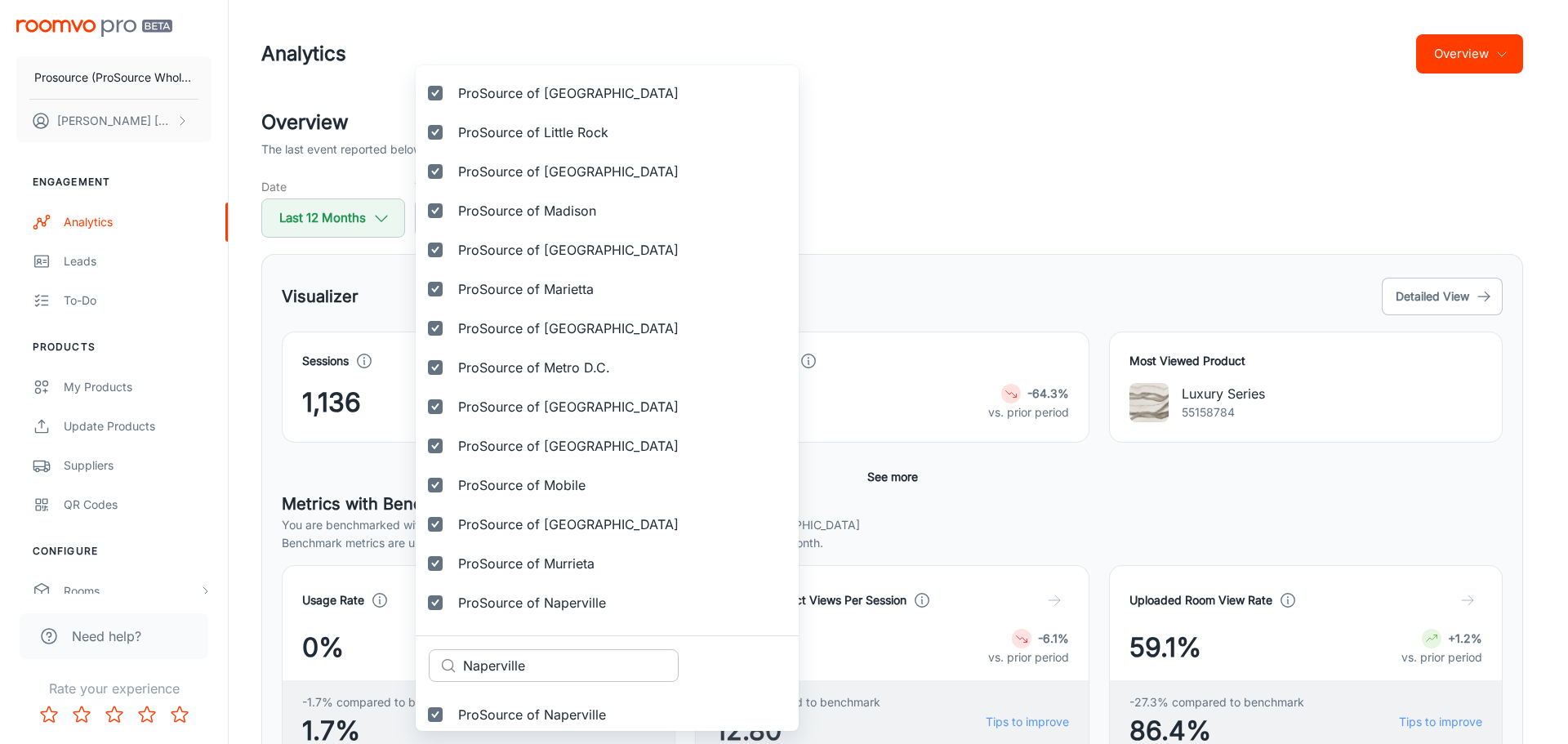
click at [549, 660] on input "Naperville" at bounding box center [570, 666] width 216 height 33
paste input "les"
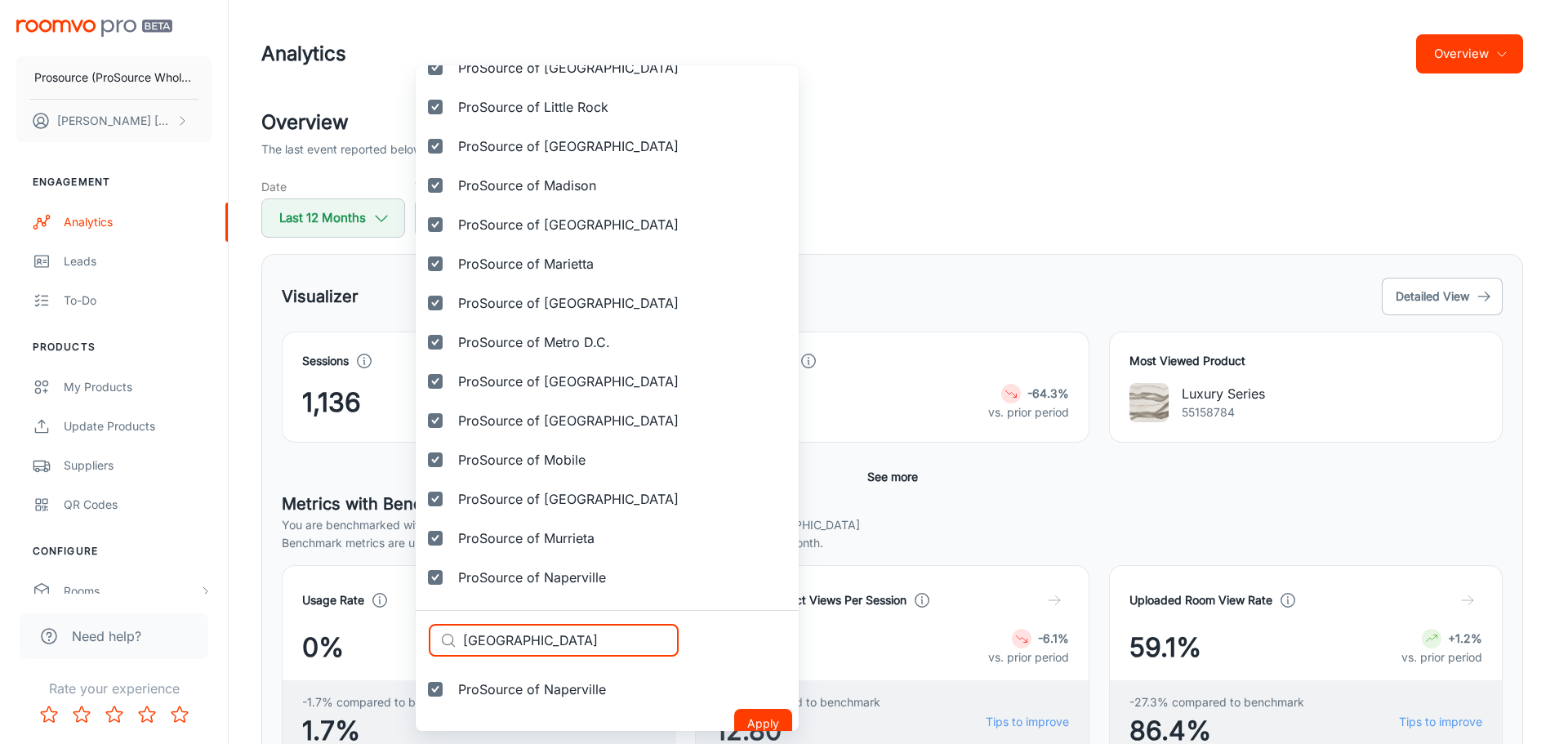
scroll to position [2694, 0]
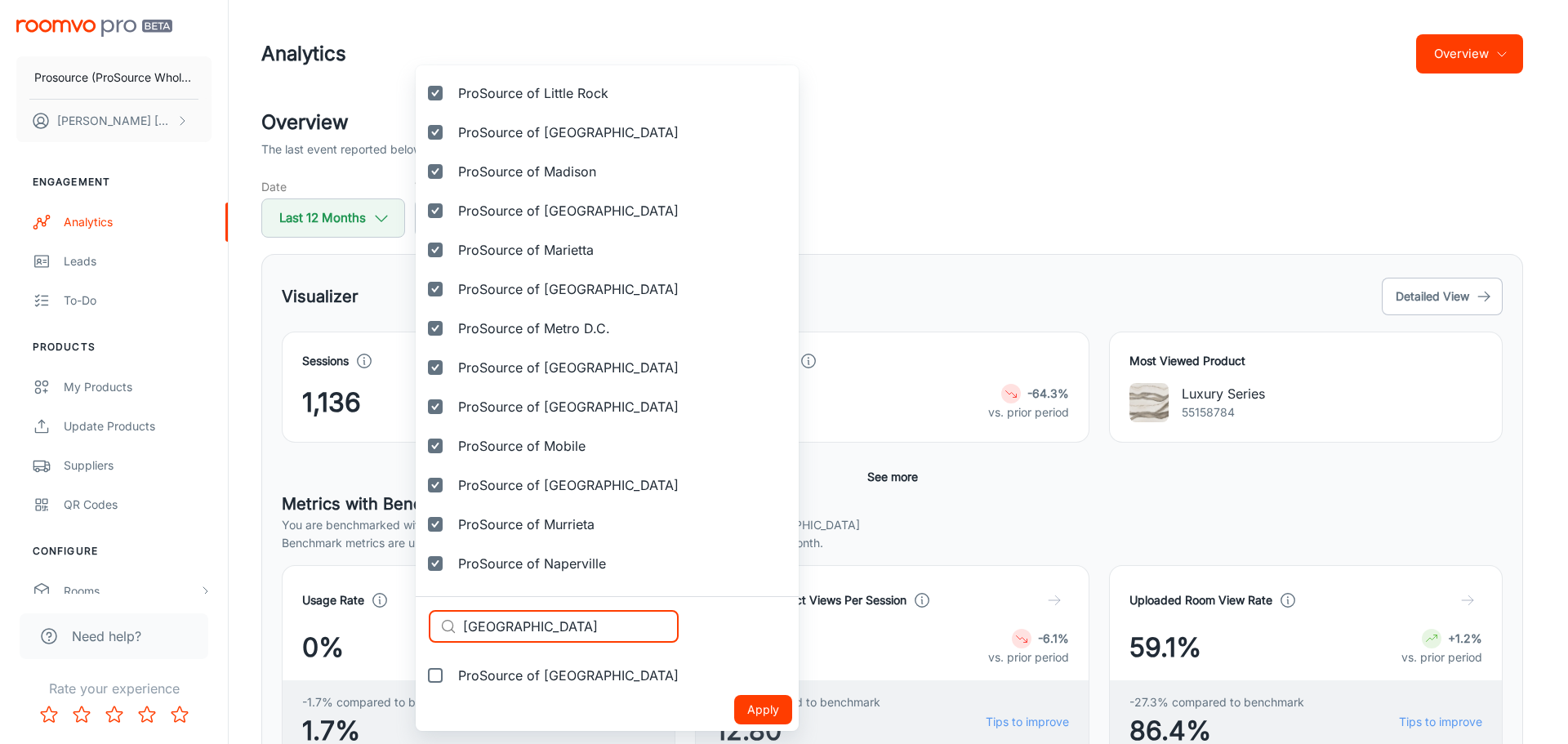
type input "[GEOGRAPHIC_DATA]"
click at [531, 680] on span "ProSource of [GEOGRAPHIC_DATA]" at bounding box center [568, 676] width 220 height 20
click at [452, 680] on input "ProSource of [GEOGRAPHIC_DATA]" at bounding box center [435, 676] width 33 height 33
checkbox input "true"
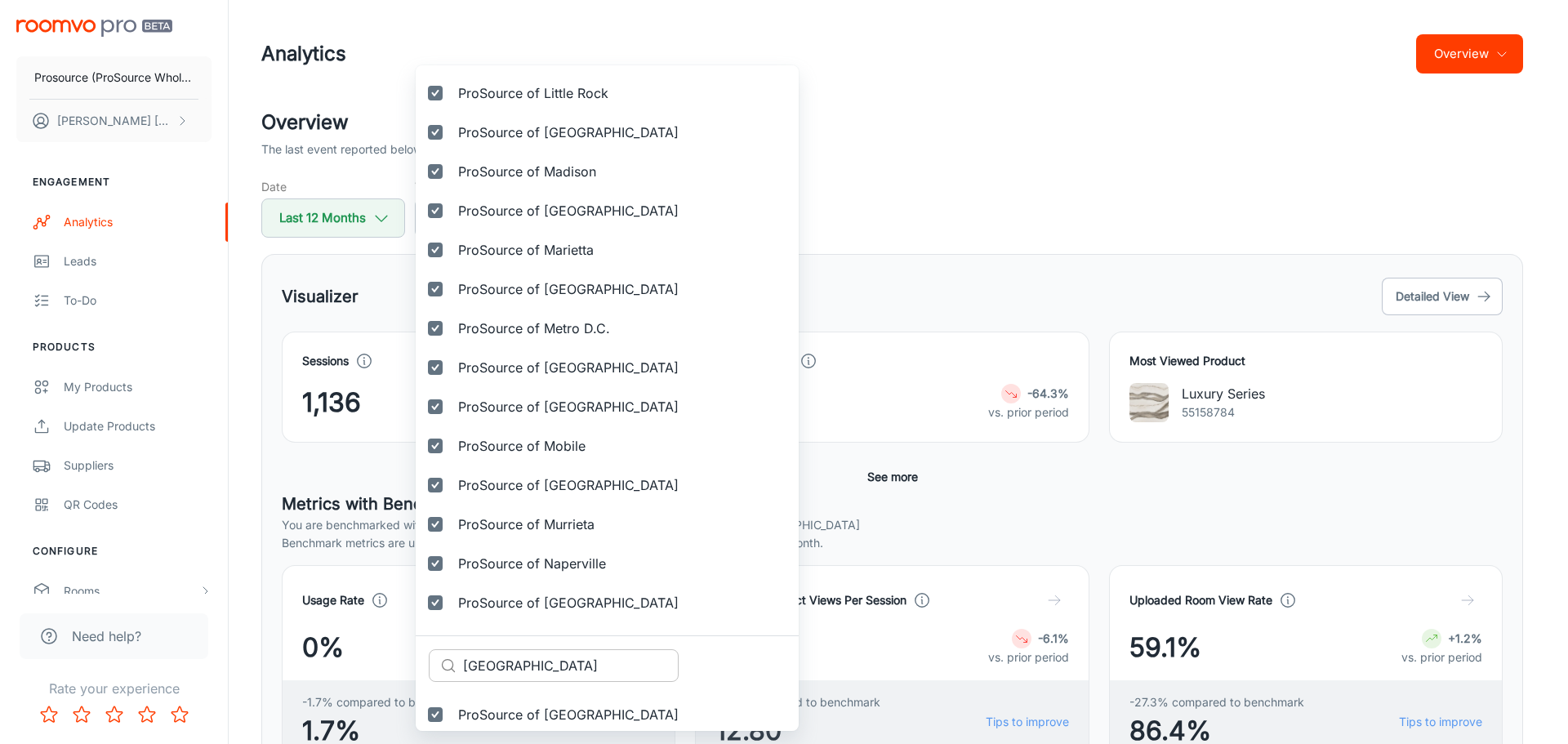
click at [584, 667] on input "[GEOGRAPHIC_DATA]" at bounding box center [570, 666] width 216 height 33
paste input "shville"
click at [584, 667] on input "[GEOGRAPHIC_DATA]" at bounding box center [570, 666] width 216 height 33
type input "[GEOGRAPHIC_DATA]"
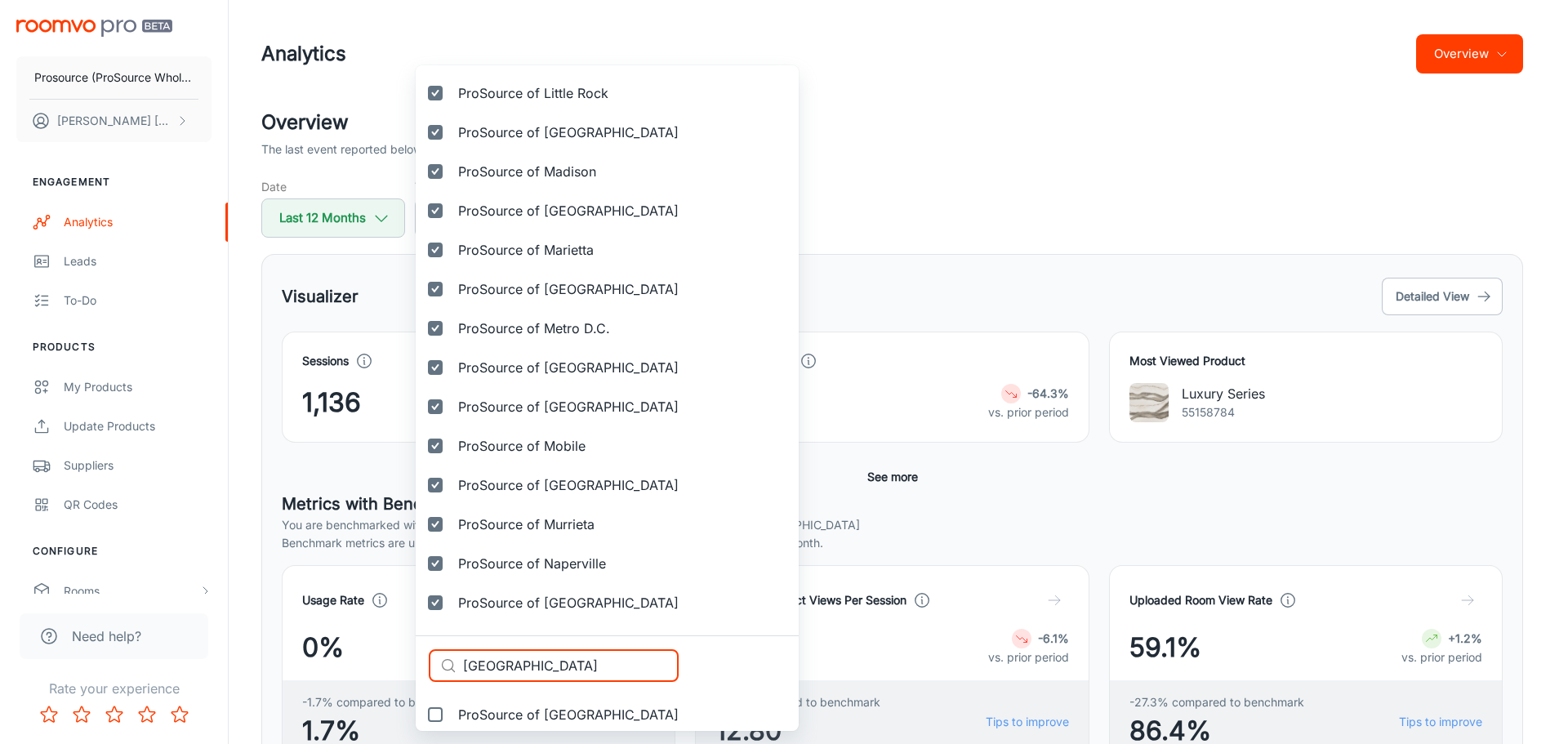
click at [554, 715] on span "ProSource of [GEOGRAPHIC_DATA]" at bounding box center [568, 715] width 220 height 20
click at [452, 715] on input "ProSource of [GEOGRAPHIC_DATA]" at bounding box center [435, 715] width 33 height 33
checkbox input "true"
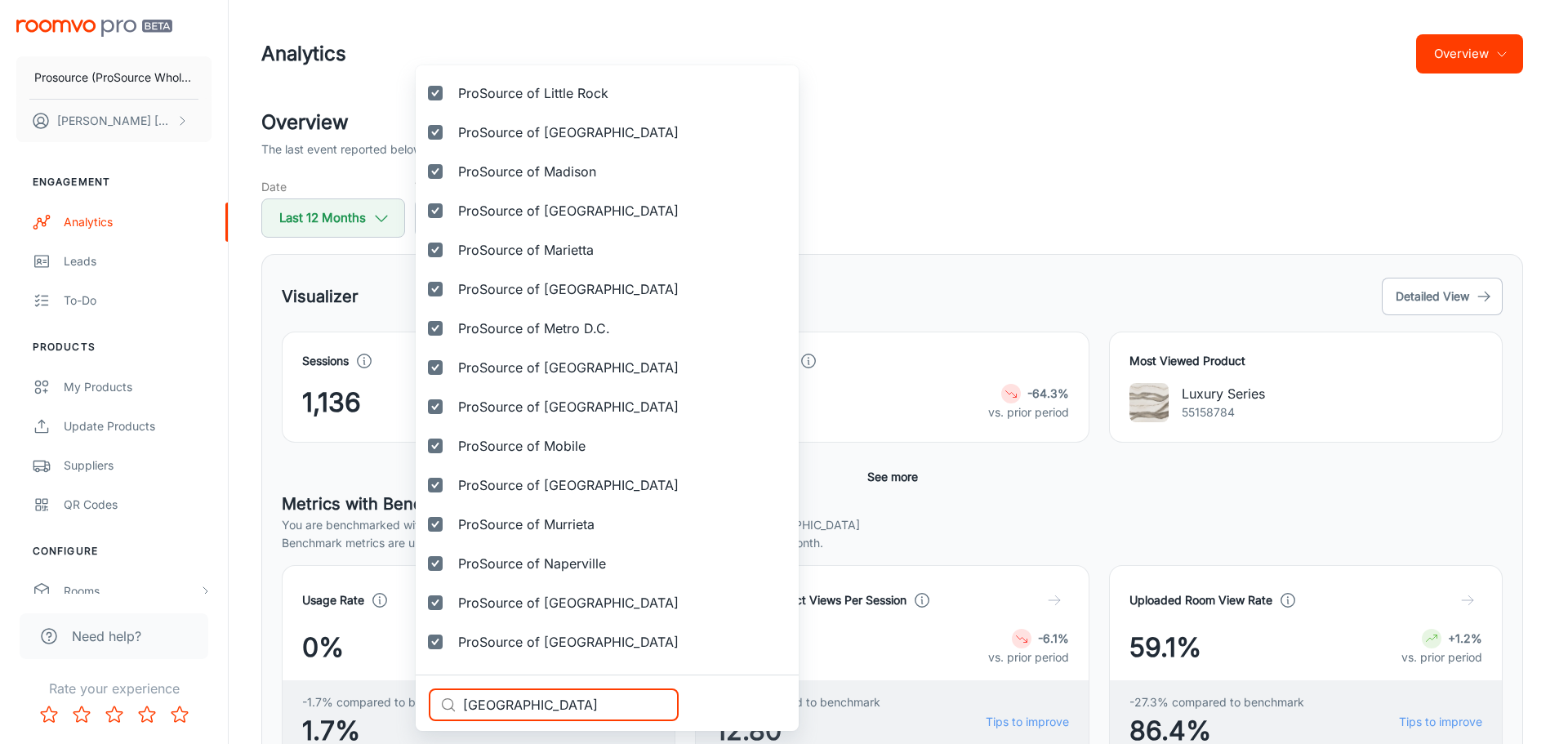
drag, startPoint x: 603, startPoint y: 715, endPoint x: 365, endPoint y: 684, distance: 240.0
click at [365, 684] on div "Selected vendors Prosource (ProSource Wholesale) ProSource of Acadiana ProSourc…" at bounding box center [784, 372] width 1568 height 744
paste input "Prosource of [GEOGRAPHIC_DATA]"
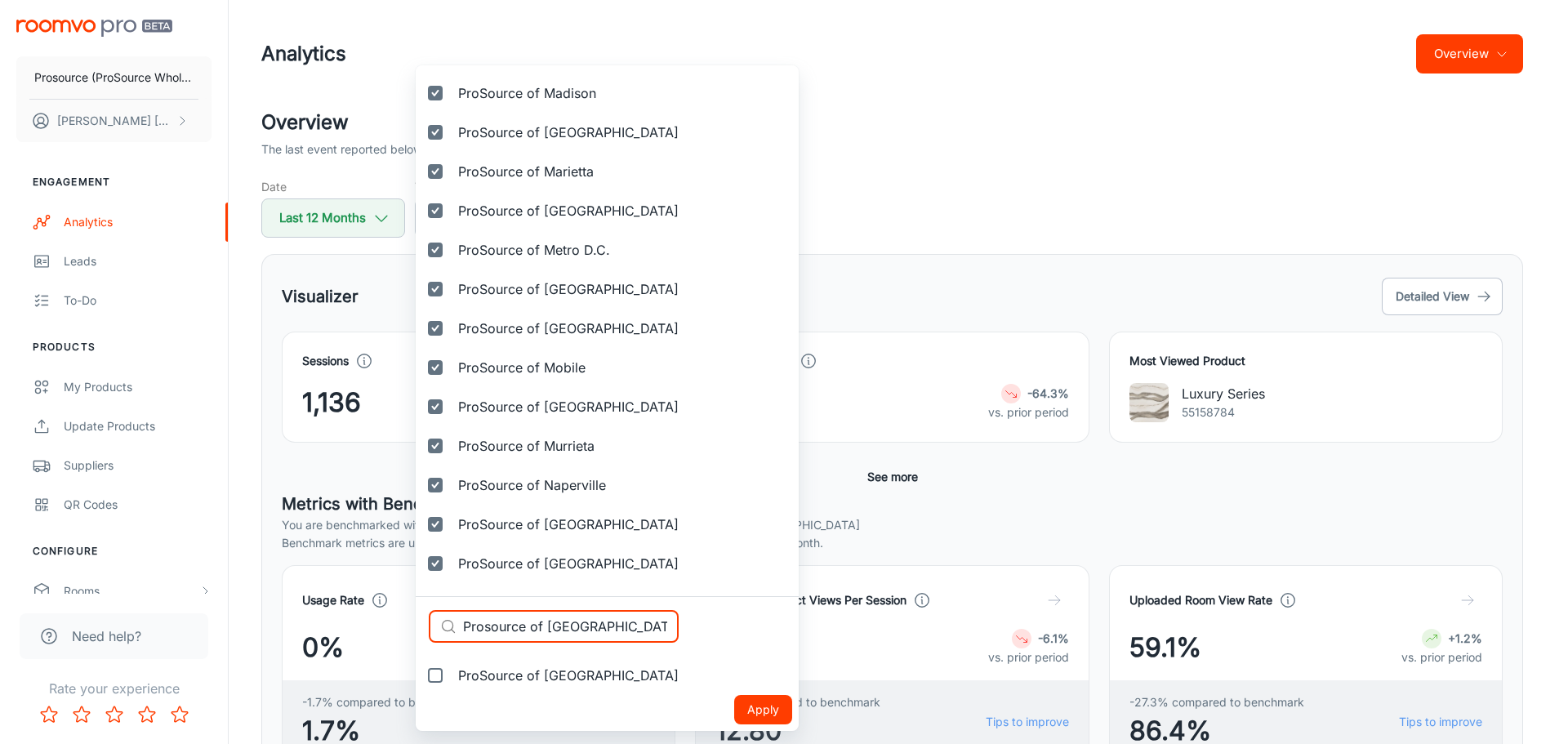
type input "Prosource of [GEOGRAPHIC_DATA]"
click at [547, 676] on span "ProSource of [GEOGRAPHIC_DATA]" at bounding box center [568, 676] width 220 height 20
click at [452, 676] on input "ProSource of [GEOGRAPHIC_DATA]" at bounding box center [435, 676] width 33 height 33
checkbox input "true"
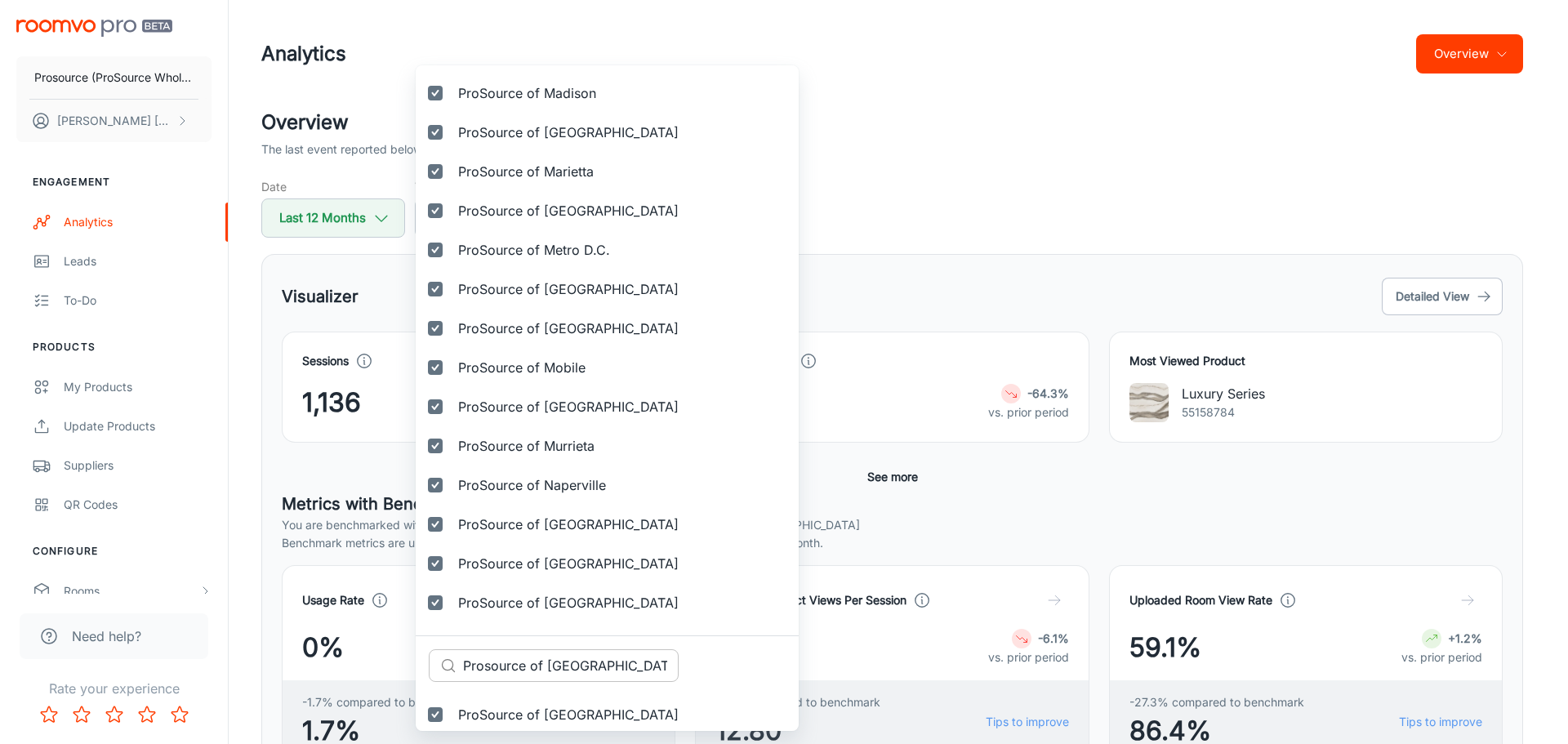
click at [585, 662] on input "Prosource of [GEOGRAPHIC_DATA]" at bounding box center [570, 666] width 216 height 33
click at [584, 664] on input "Prosource of [GEOGRAPHIC_DATA]" at bounding box center [570, 666] width 216 height 33
click at [585, 664] on input "Prosource of [GEOGRAPHIC_DATA]" at bounding box center [570, 666] width 216 height 33
paste input "[GEOGRAPHIC_DATA]"
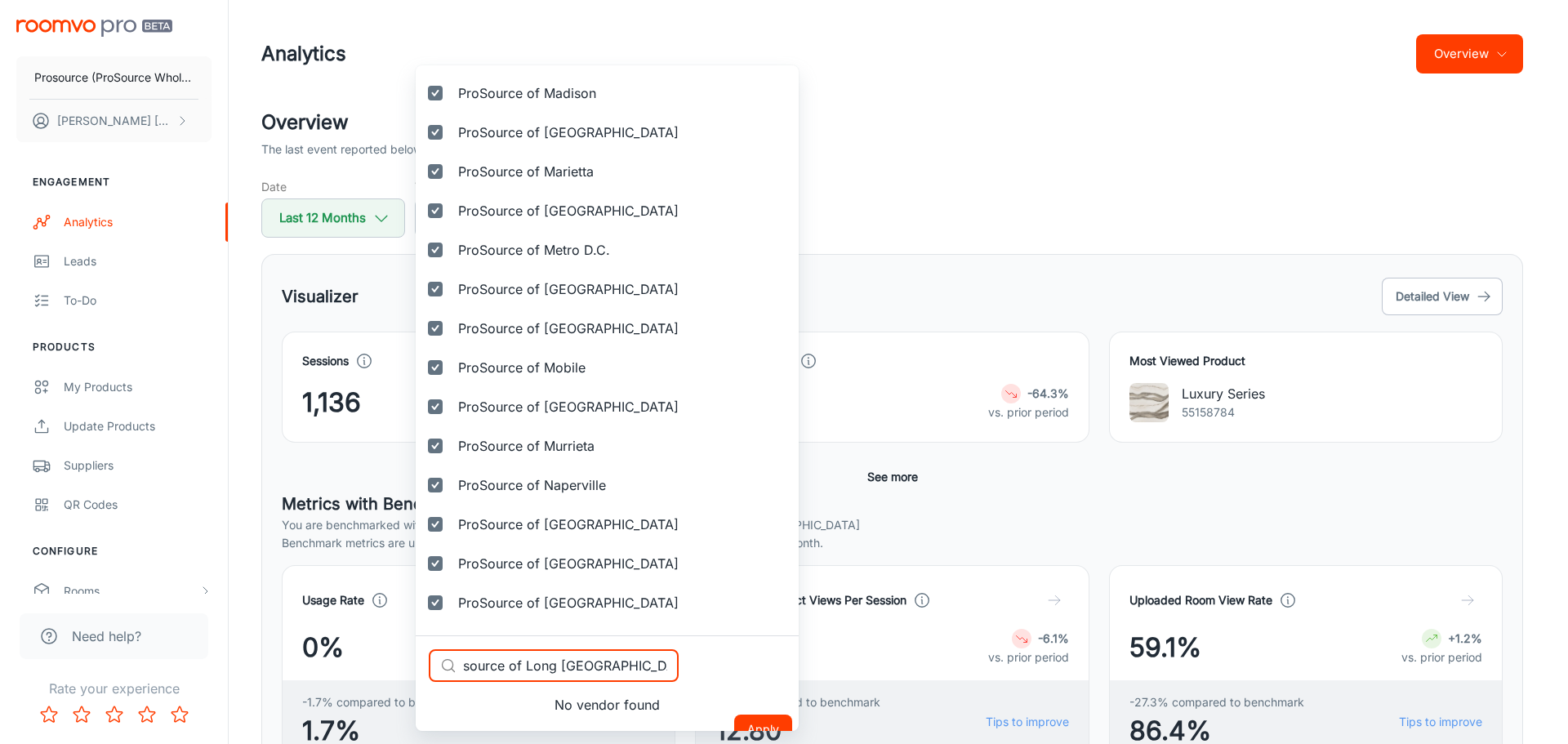
paste input "text"
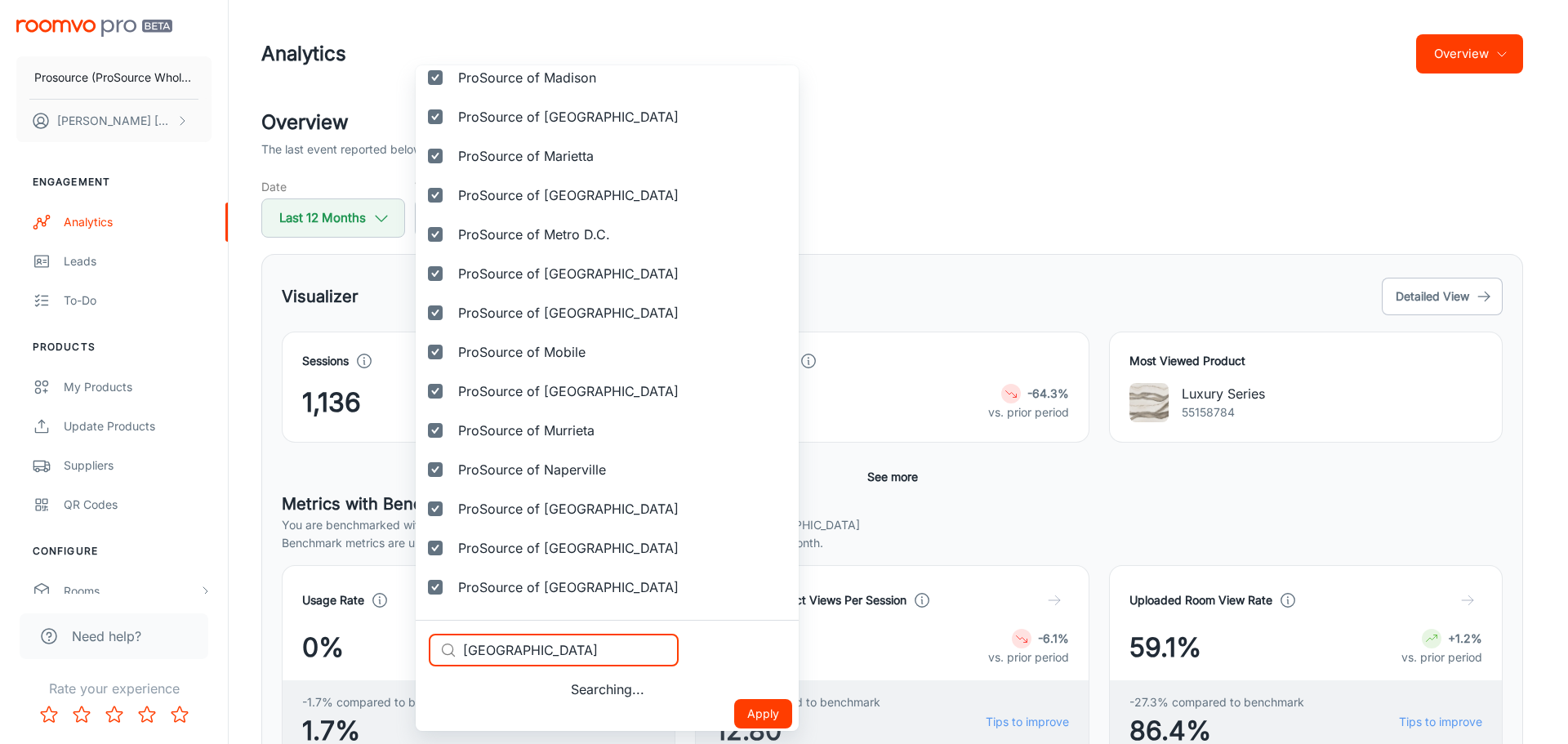
scroll to position [2792, 0]
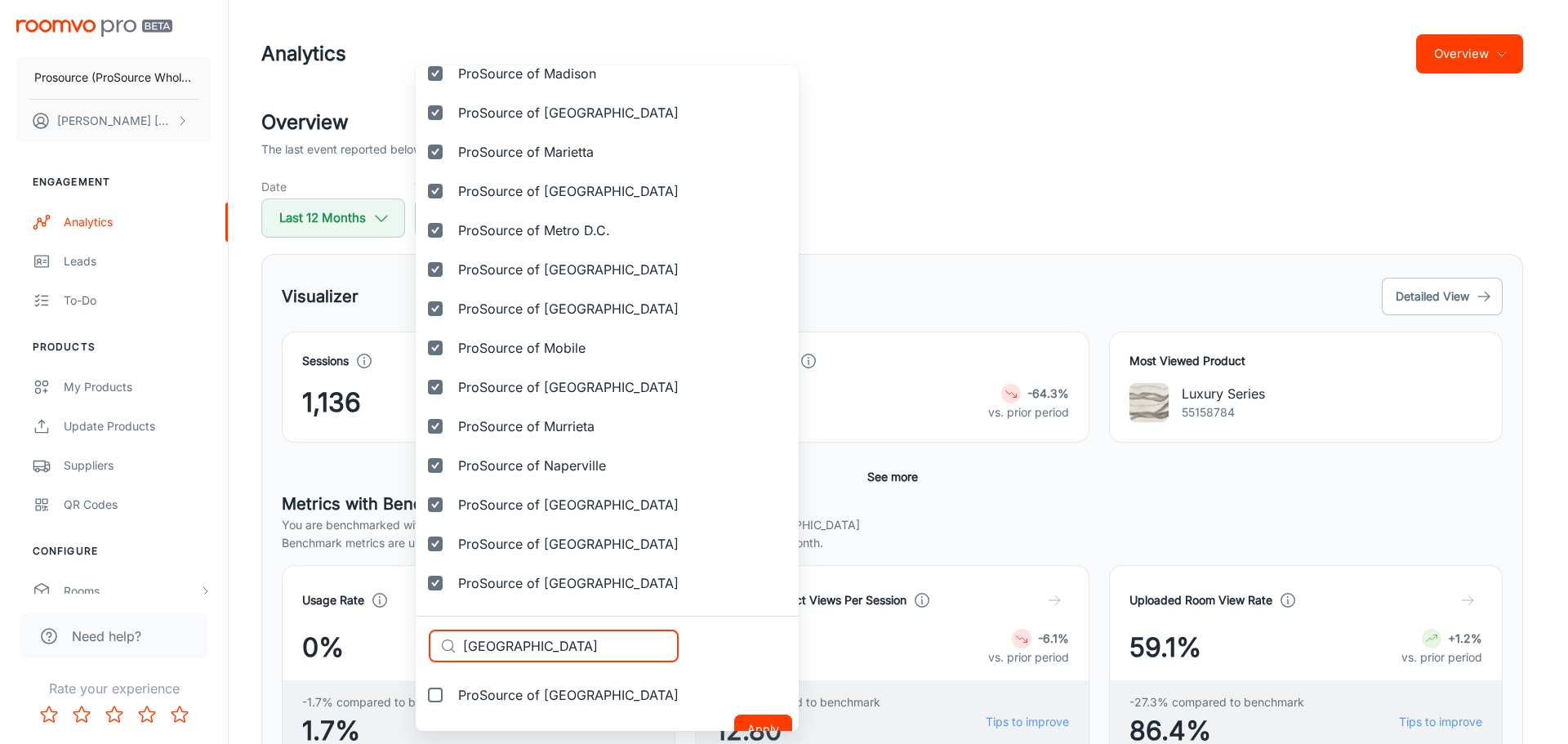
type input "[GEOGRAPHIC_DATA]"
click at [525, 694] on span "ProSource of [GEOGRAPHIC_DATA]" at bounding box center [568, 695] width 220 height 20
click at [452, 694] on input "ProSource of [GEOGRAPHIC_DATA]" at bounding box center [435, 695] width 33 height 33
checkbox input "true"
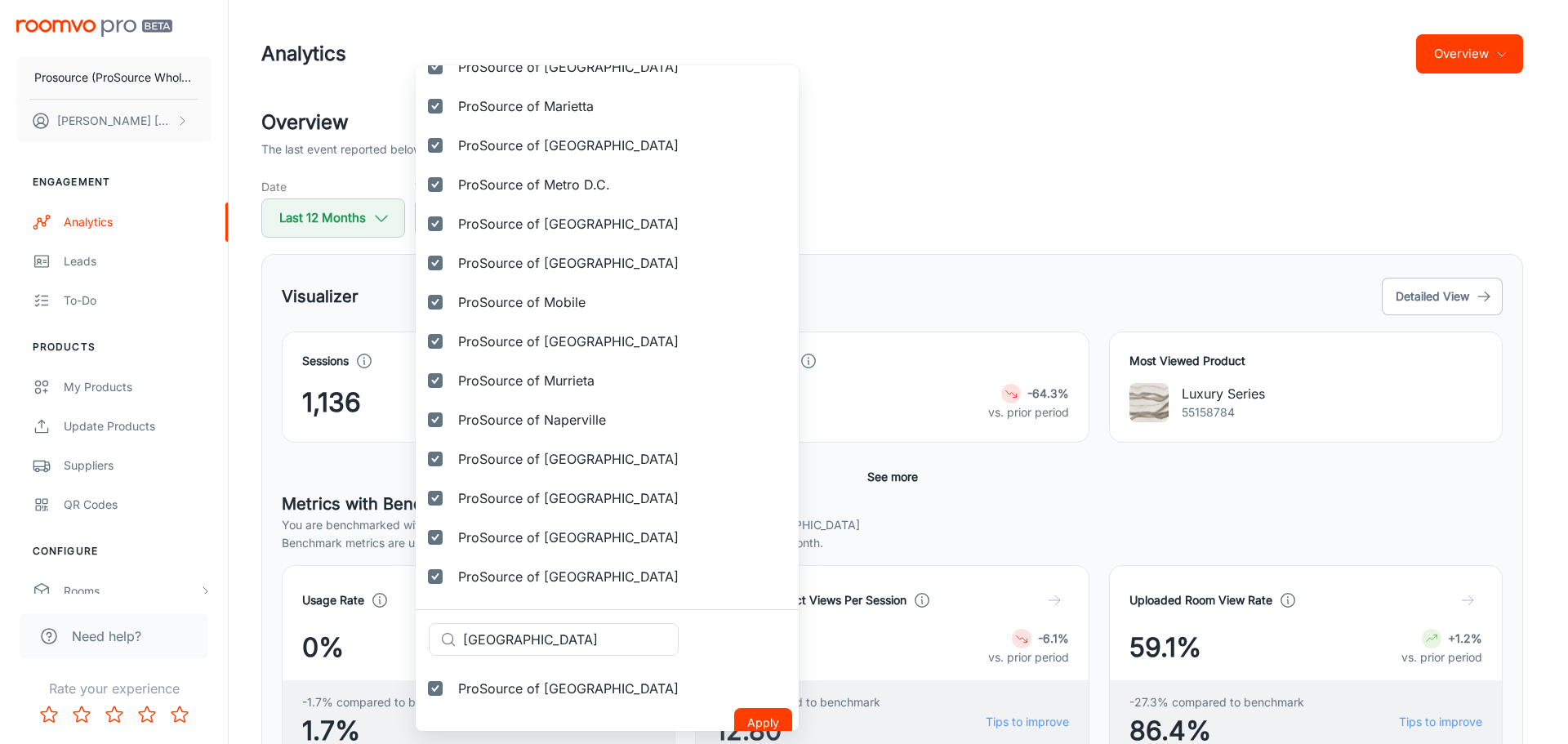
scroll to position [2850, 0]
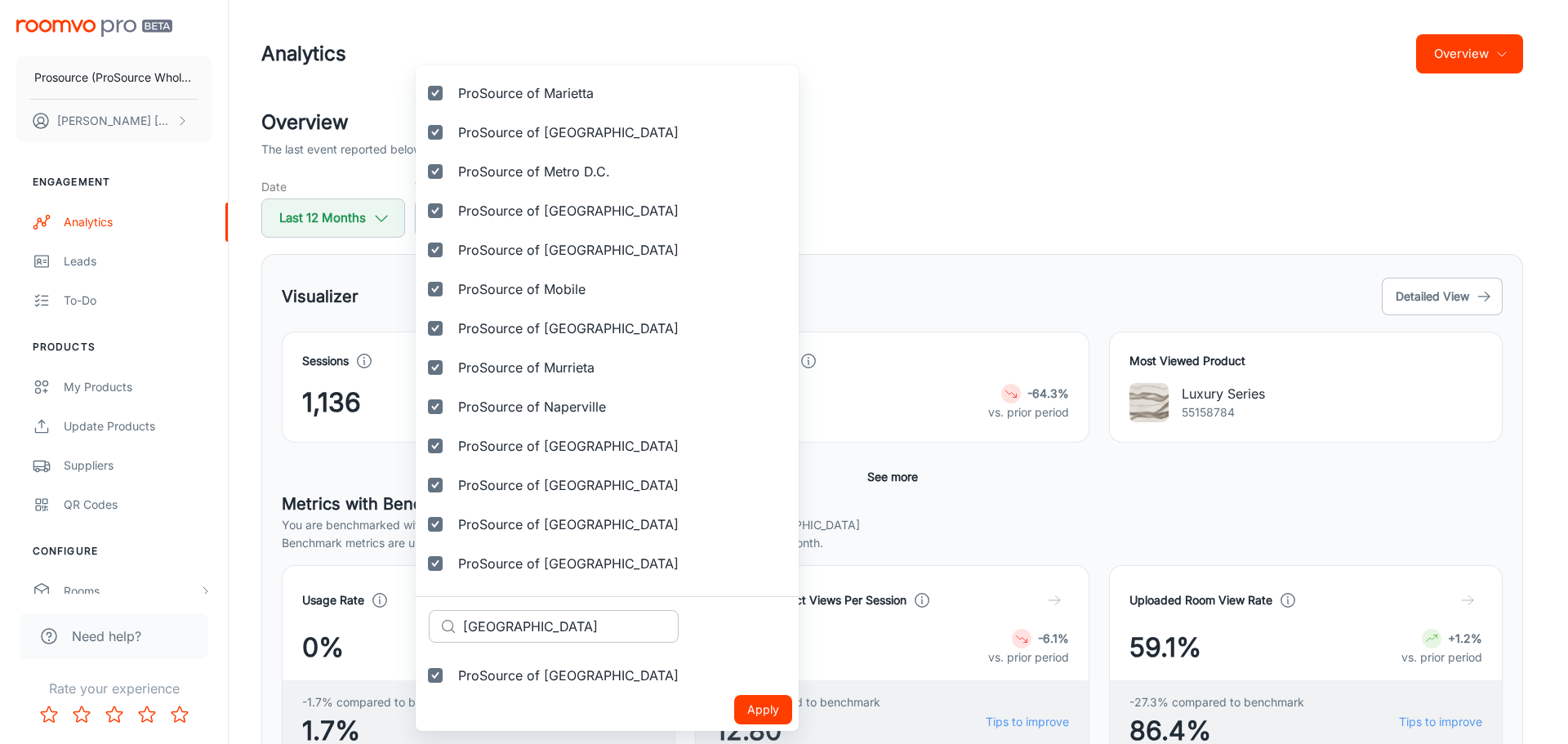
click at [535, 634] on input "[GEOGRAPHIC_DATA]" at bounding box center [570, 627] width 216 height 33
paste input "port New"
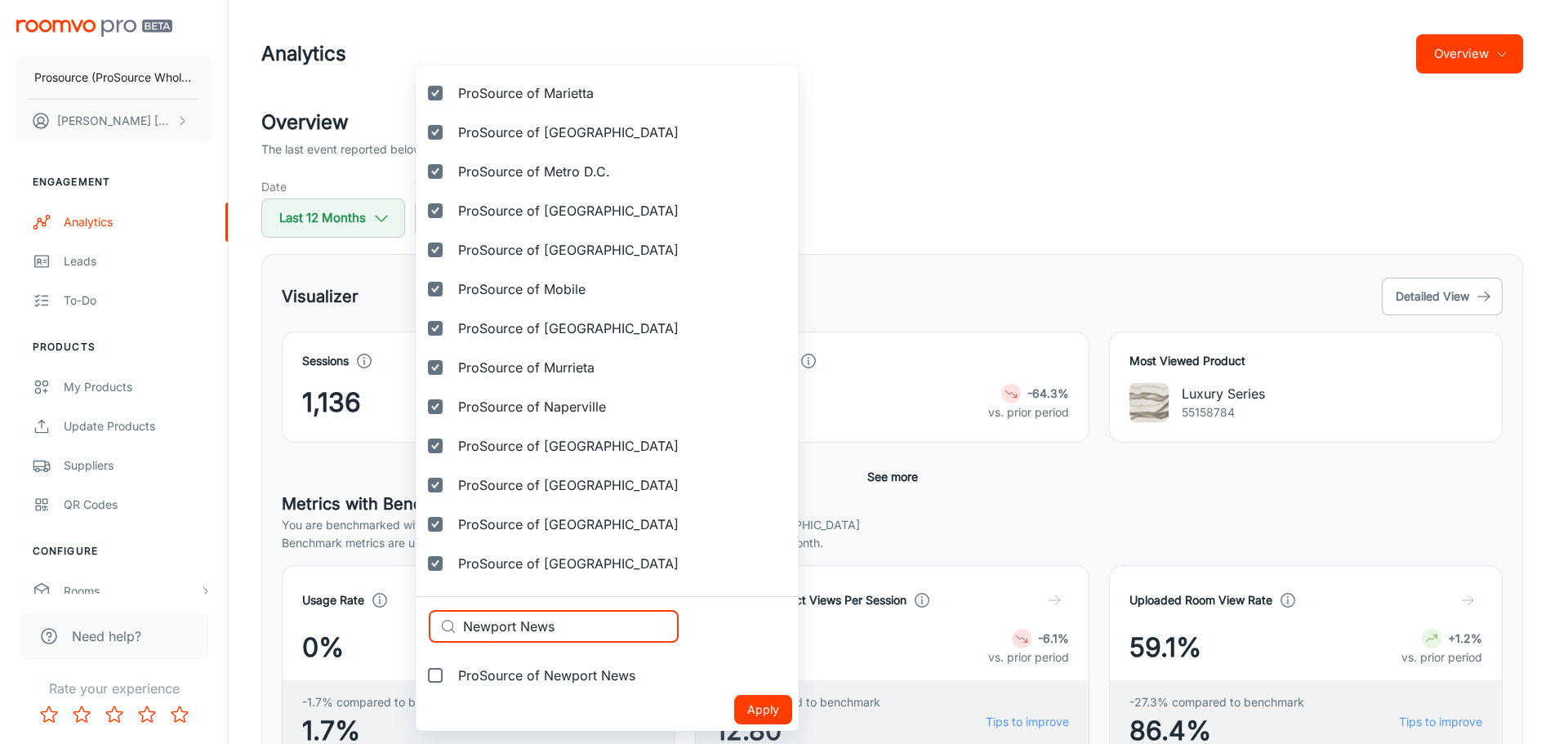
type input "Newport News"
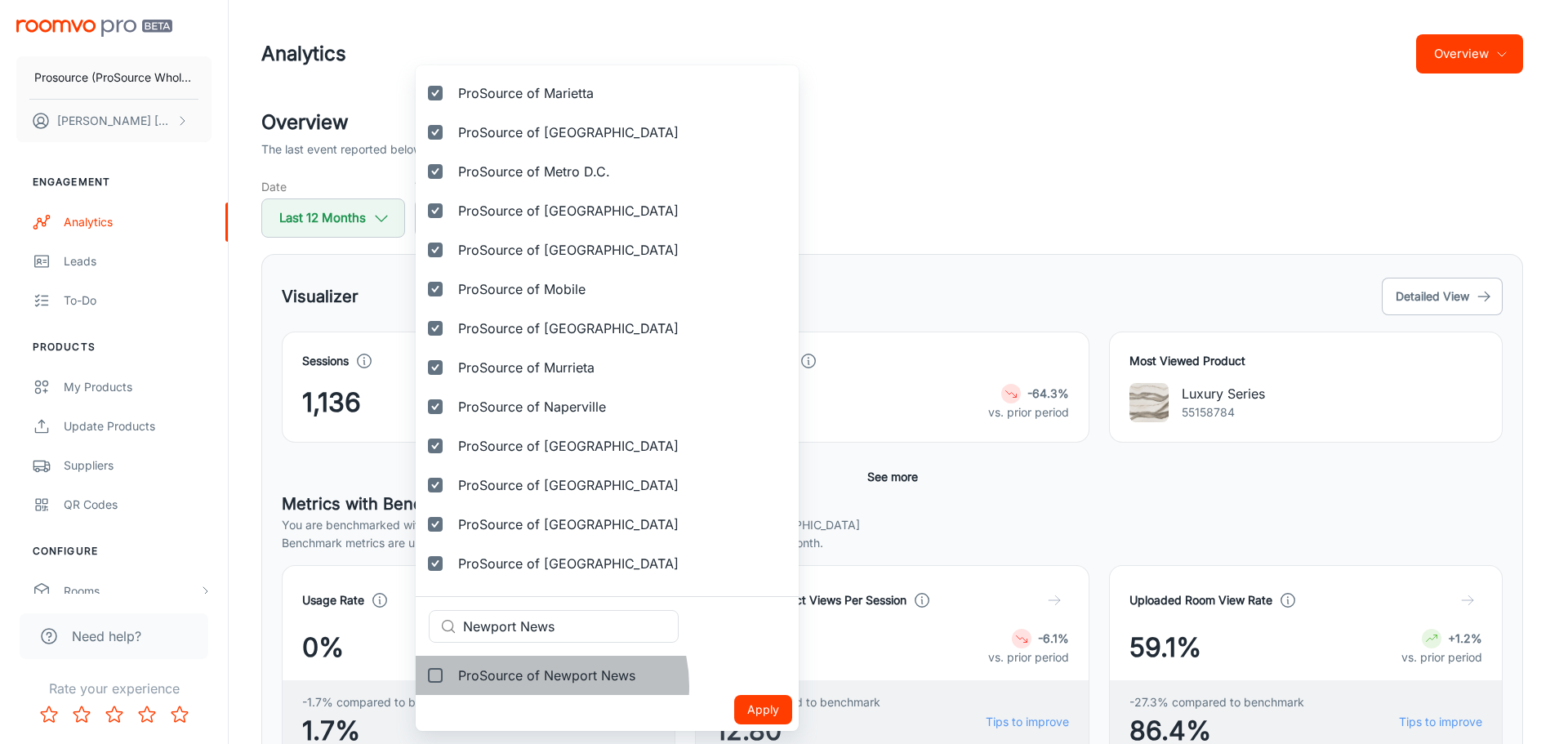
click at [543, 686] on label "ProSource of Newport News" at bounding box center [532, 675] width 233 height 39
click at [452, 686] on input "ProSource of Newport News" at bounding box center [435, 676] width 33 height 33
checkbox input "true"
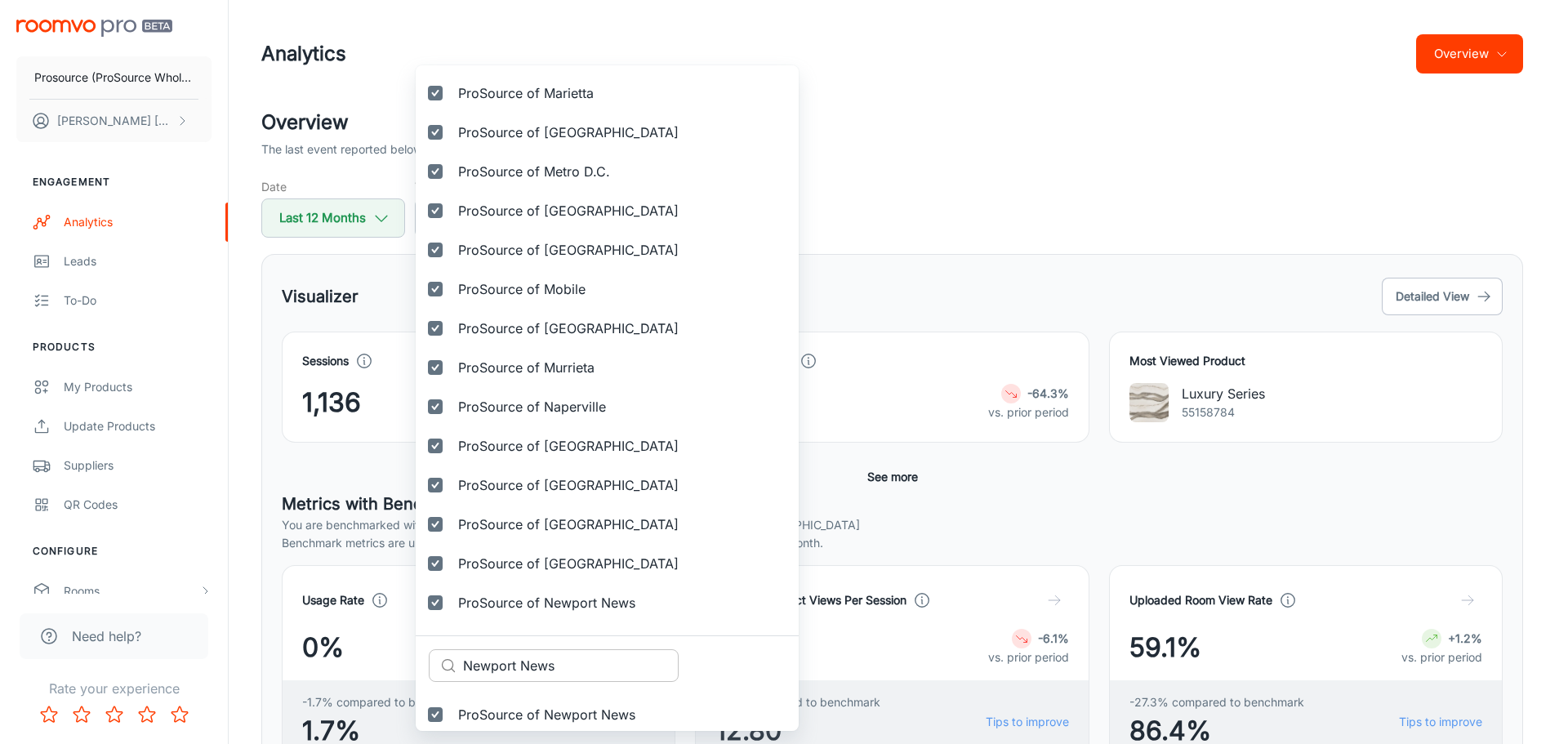
click at [515, 653] on input "Newport News" at bounding box center [570, 666] width 216 height 33
paste input "[PERSON_NAME] Hollywood"
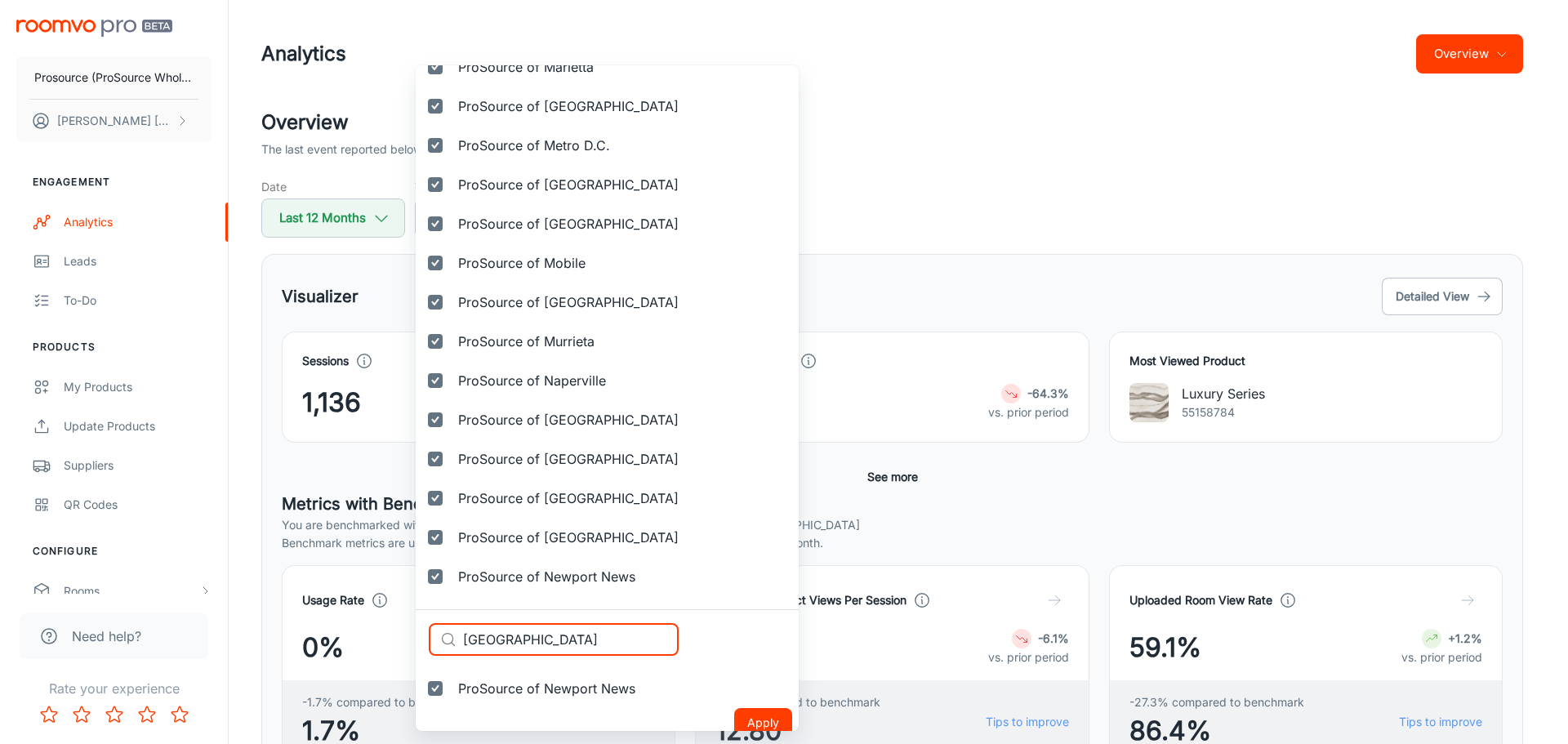
scroll to position [2889, 0]
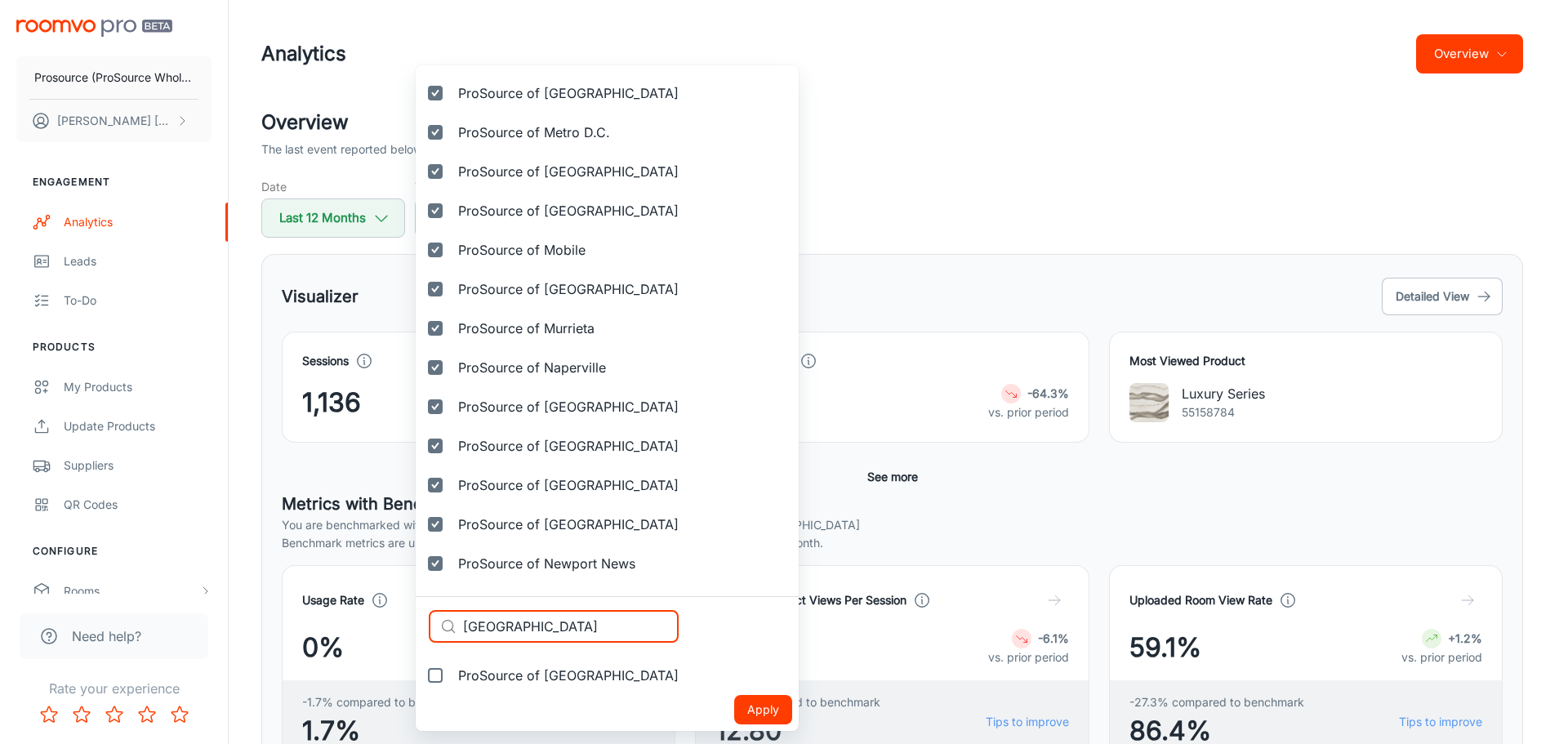
type input "[GEOGRAPHIC_DATA]"
click at [522, 685] on label "ProSource of [GEOGRAPHIC_DATA]" at bounding box center [553, 675] width 276 height 39
click at [452, 685] on input "ProSource of [GEOGRAPHIC_DATA]" at bounding box center [435, 676] width 33 height 33
checkbox input "true"
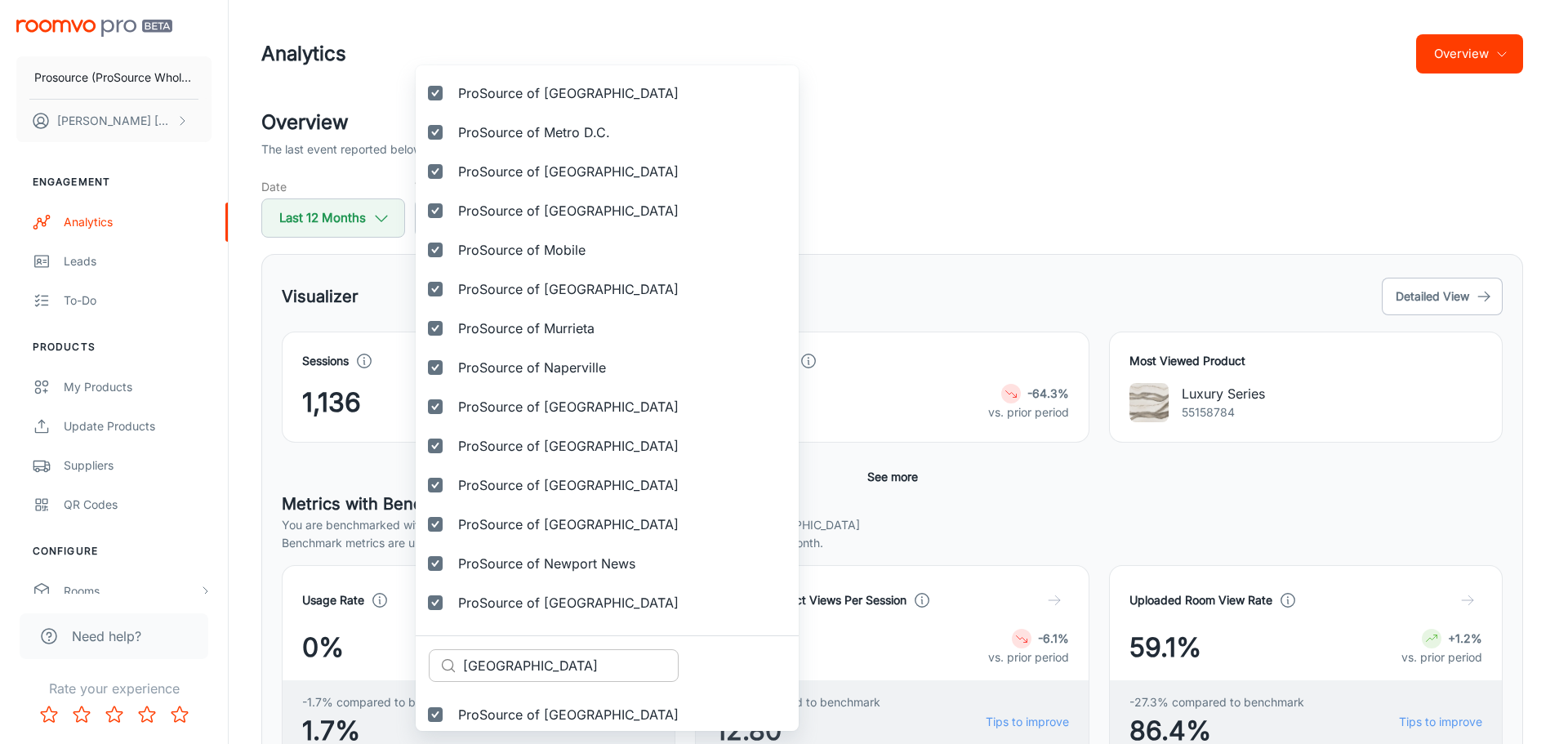
click at [512, 667] on input "[GEOGRAPHIC_DATA]" at bounding box center [570, 666] width 216 height 33
paste input "[GEOGRAPHIC_DATA]"
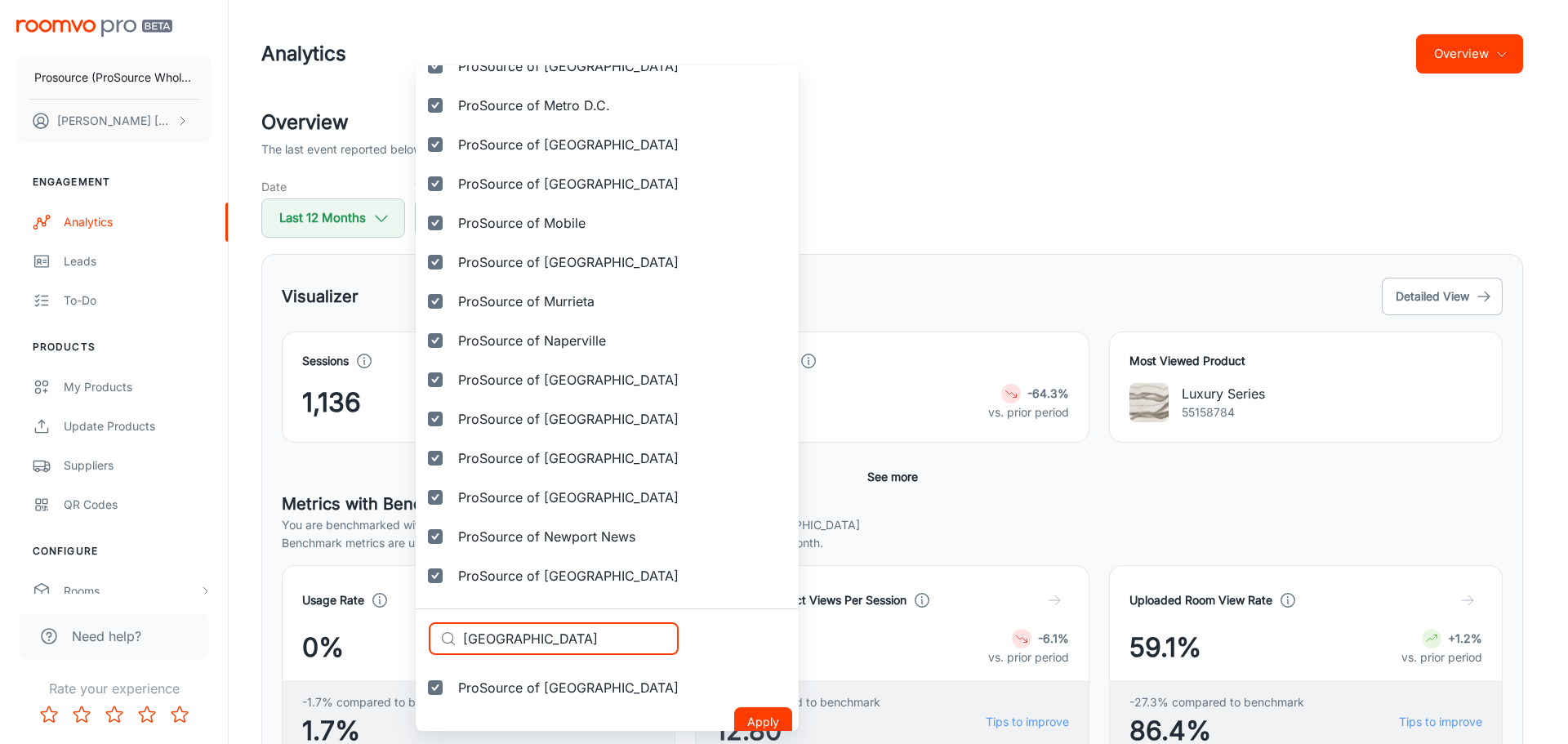
scroll to position [2929, 0]
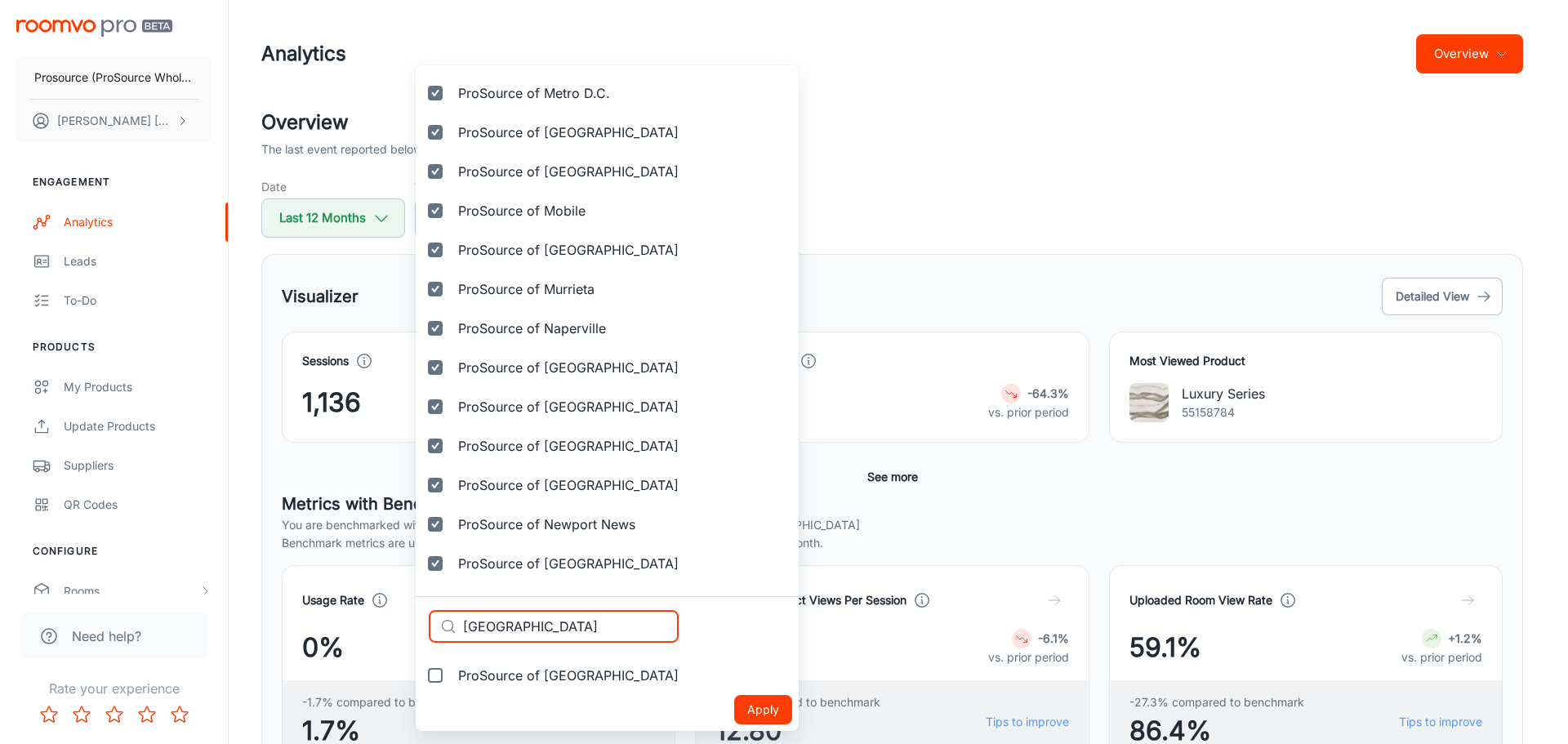
type input "[GEOGRAPHIC_DATA]"
click at [535, 665] on label "ProSource of [GEOGRAPHIC_DATA]" at bounding box center [553, 675] width 276 height 39
click at [452, 665] on input "ProSource of [GEOGRAPHIC_DATA]" at bounding box center [435, 676] width 33 height 33
checkbox input "true"
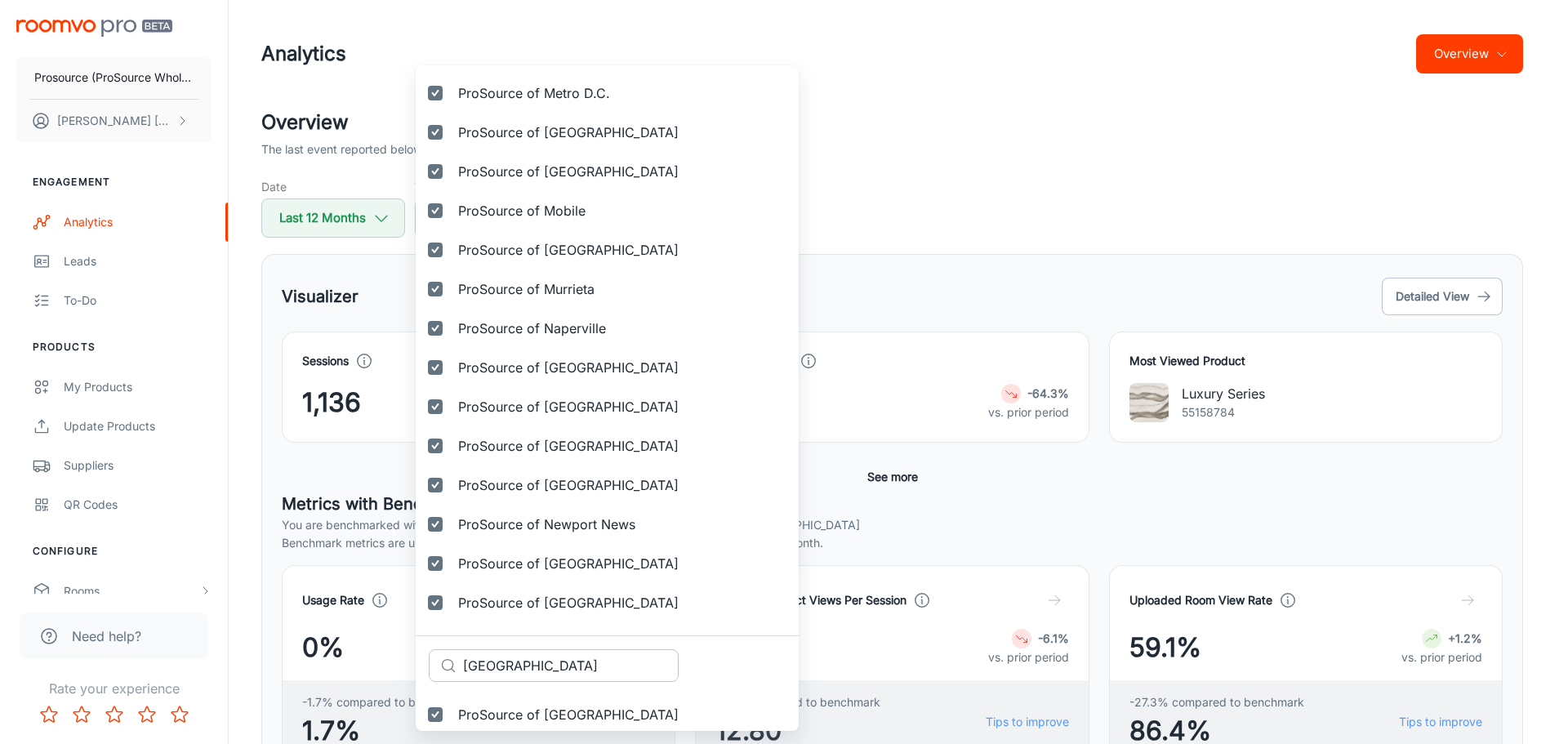
click at [492, 662] on input "[GEOGRAPHIC_DATA]" at bounding box center [570, 666] width 216 height 33
paste input "ern [US_STATE]"
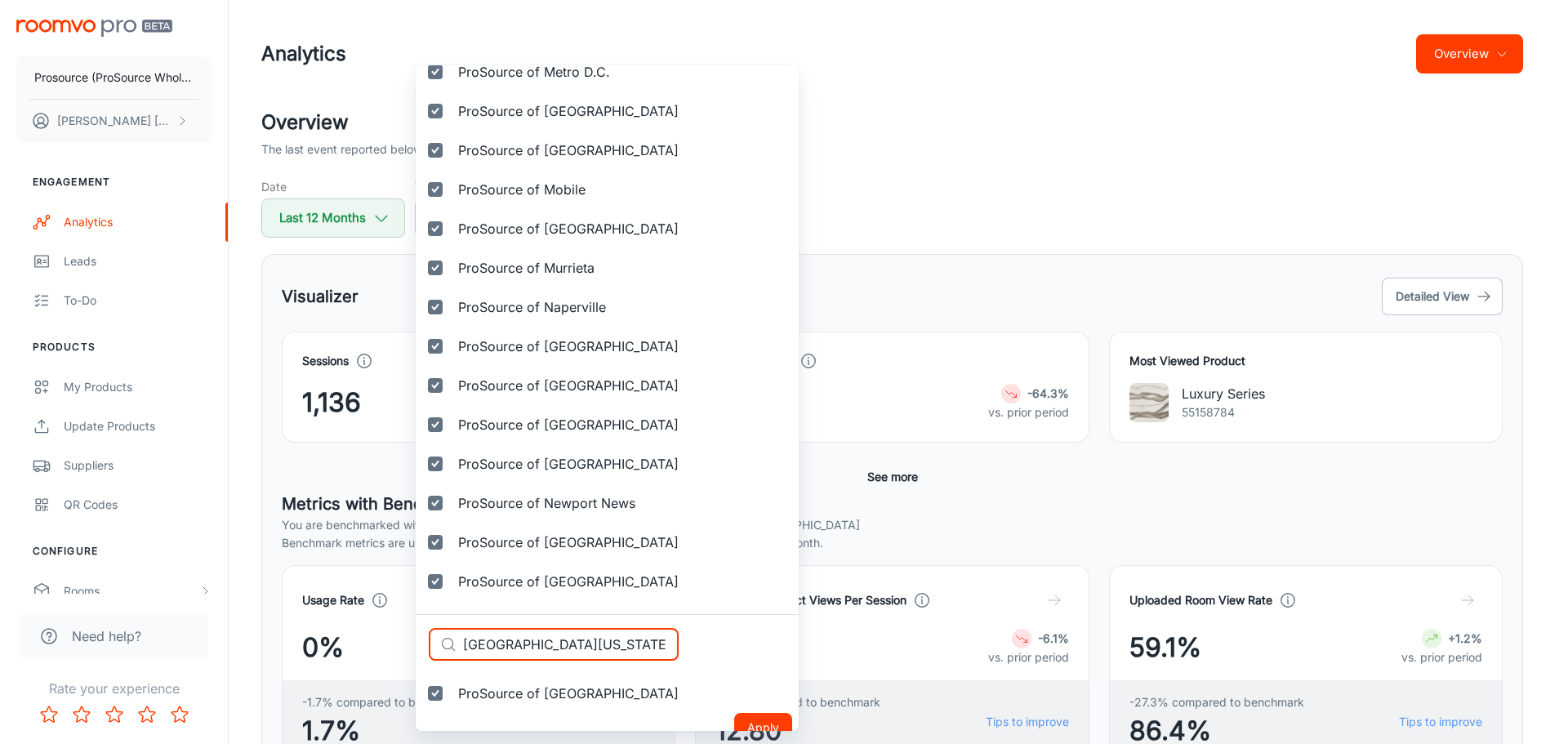
scroll to position [2968, 0]
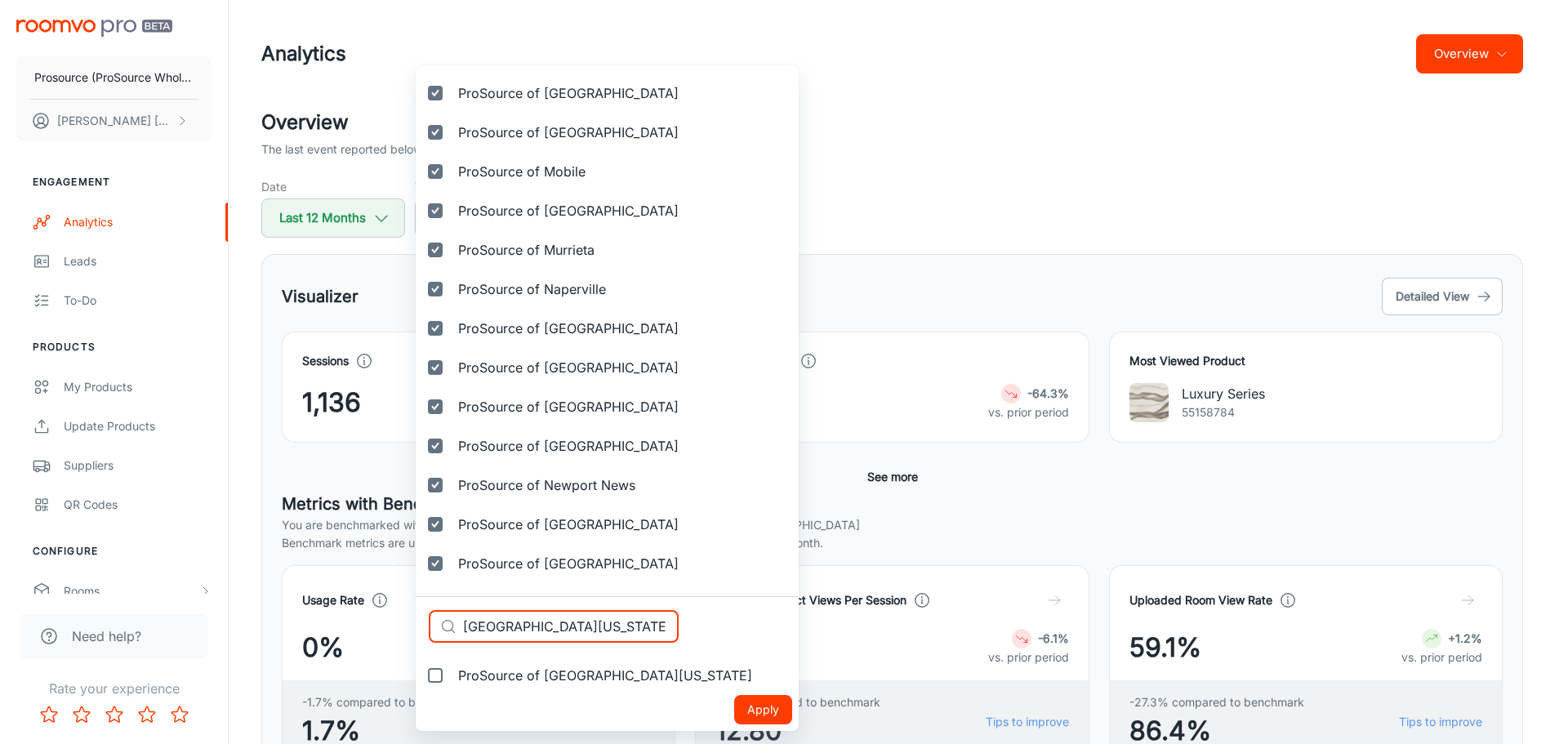
type input "[GEOGRAPHIC_DATA][US_STATE]"
click at [541, 671] on span "ProSource of [GEOGRAPHIC_DATA][US_STATE]" at bounding box center [605, 676] width 294 height 20
click at [452, 671] on input "ProSource of [GEOGRAPHIC_DATA][US_STATE]" at bounding box center [435, 676] width 33 height 33
checkbox input "true"
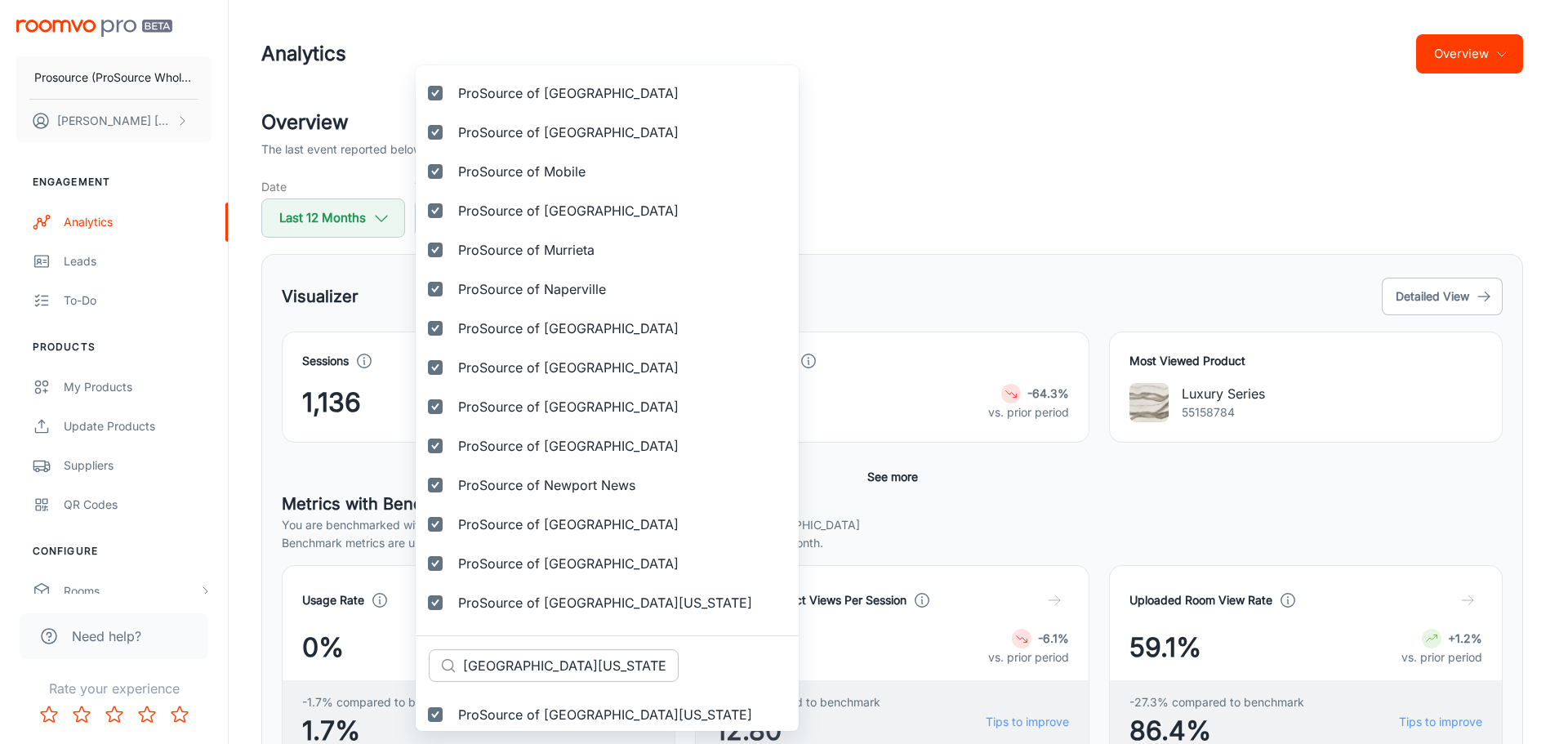
click at [578, 669] on input "[GEOGRAPHIC_DATA][US_STATE]" at bounding box center [570, 666] width 216 height 33
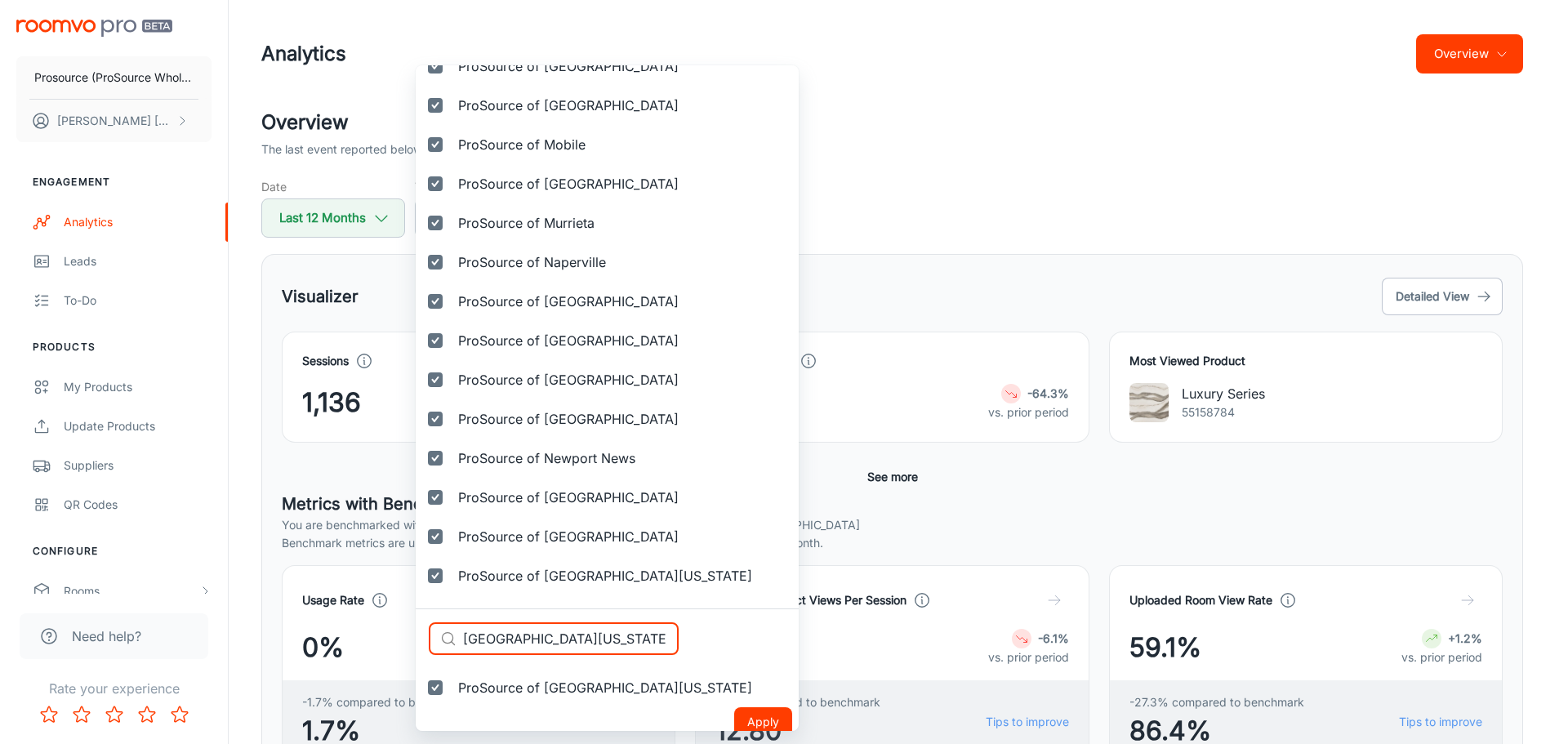
scroll to position [3007, 0]
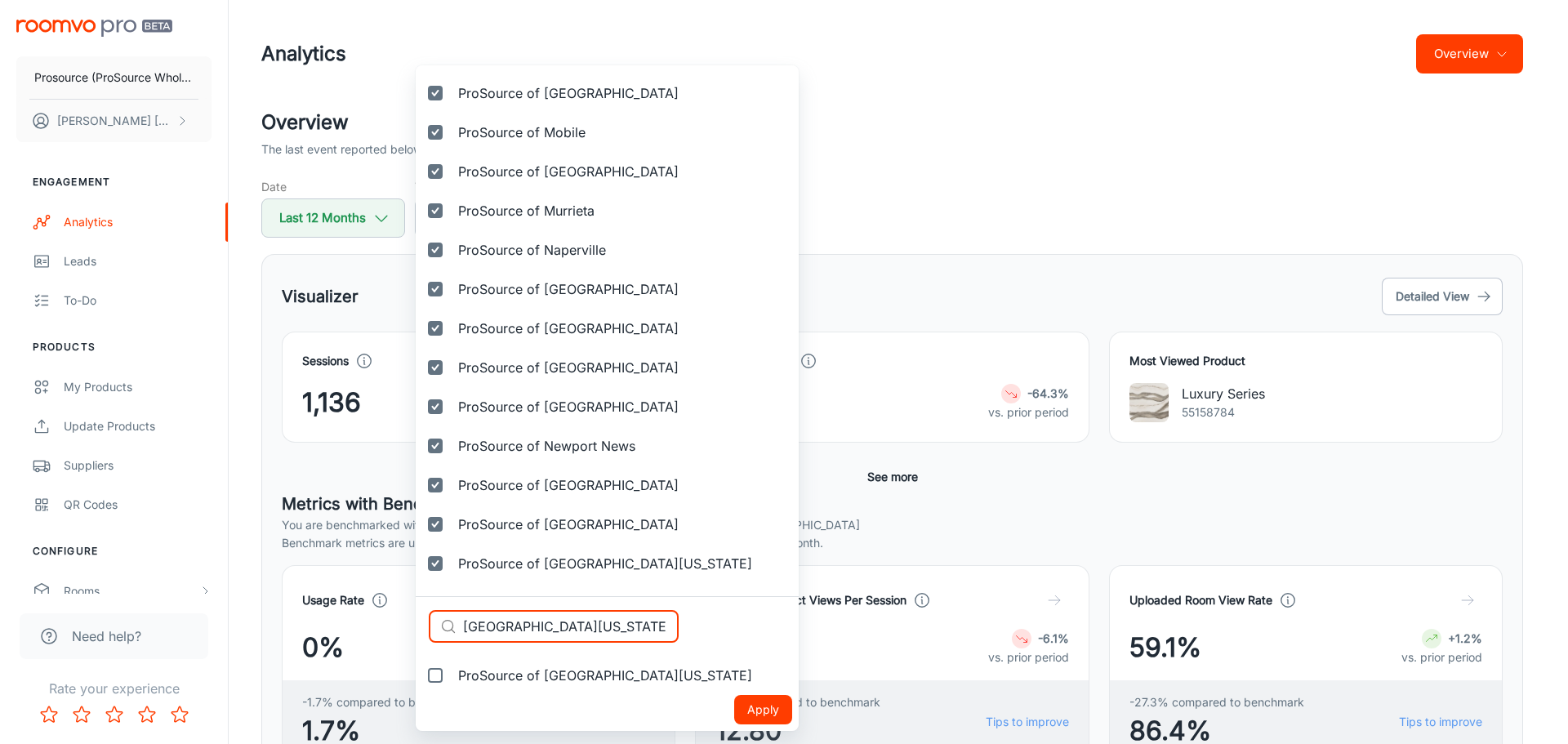
type input "[GEOGRAPHIC_DATA][US_STATE]"
click at [502, 684] on span "ProSource of Northwest Arkansas" at bounding box center [605, 676] width 294 height 20
click at [452, 684] on input "ProSource of Northwest Arkansas" at bounding box center [435, 676] width 33 height 33
checkbox input "true"
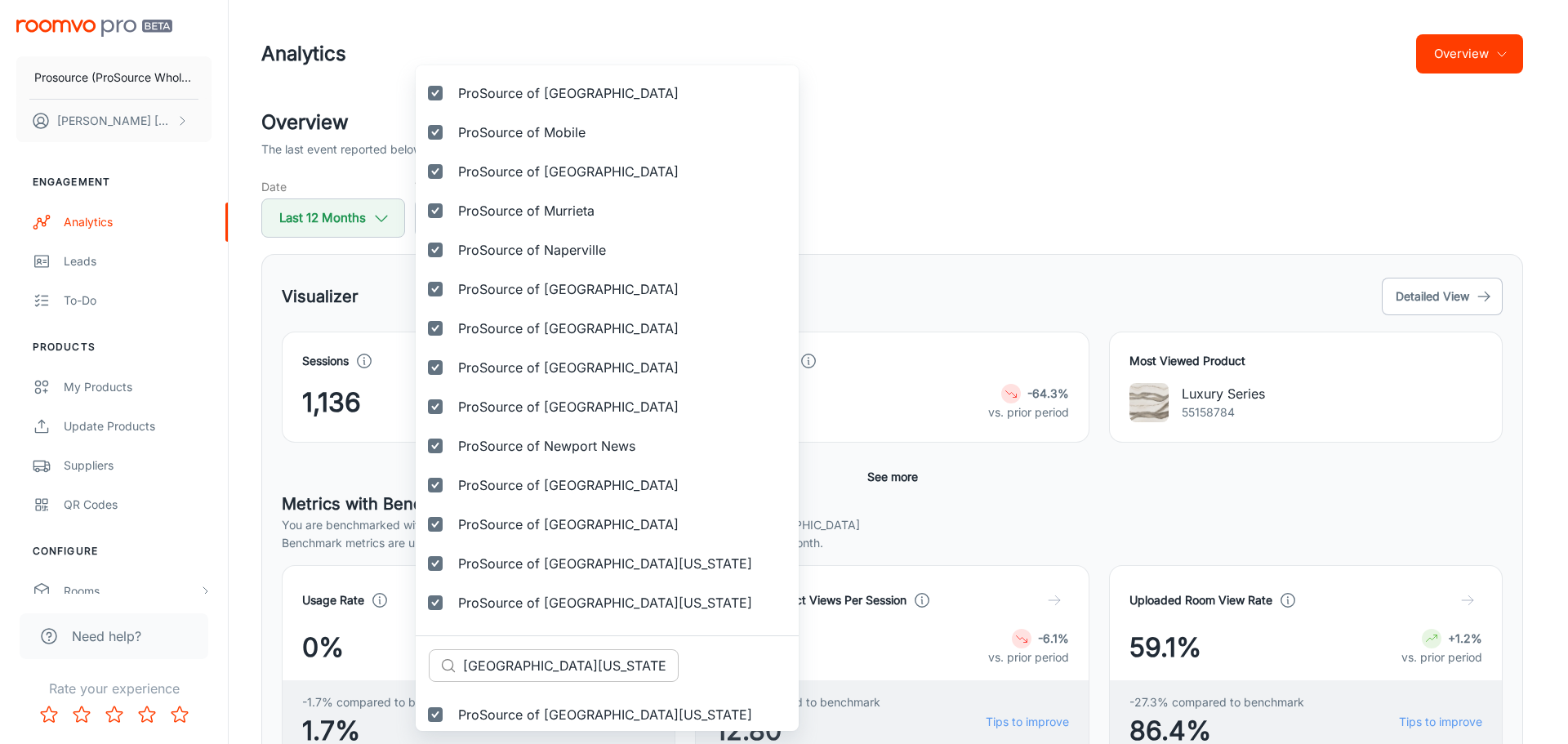
click at [591, 670] on input "Northwest Arkansas" at bounding box center [570, 666] width 216 height 33
paste input "Houston"
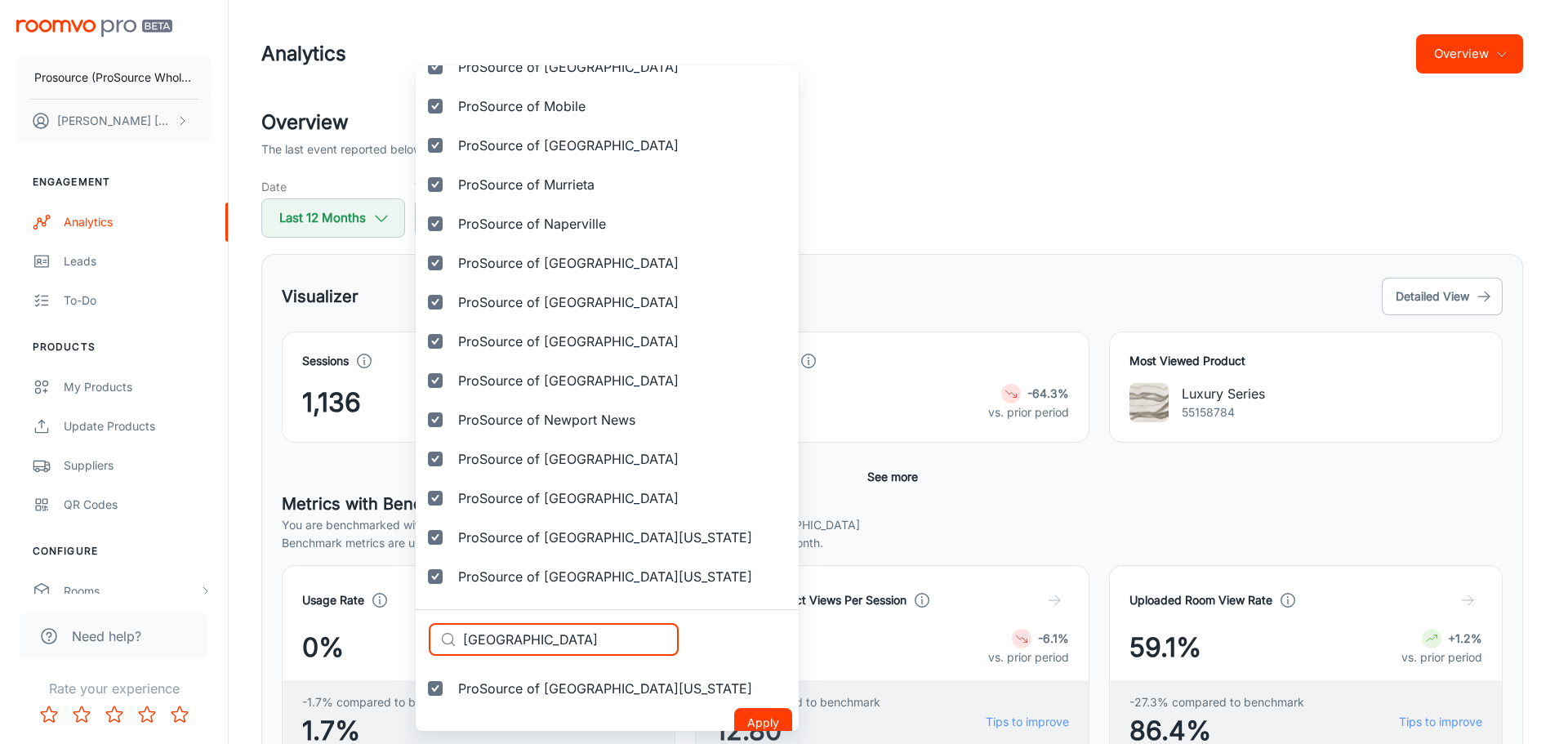
scroll to position [3046, 0]
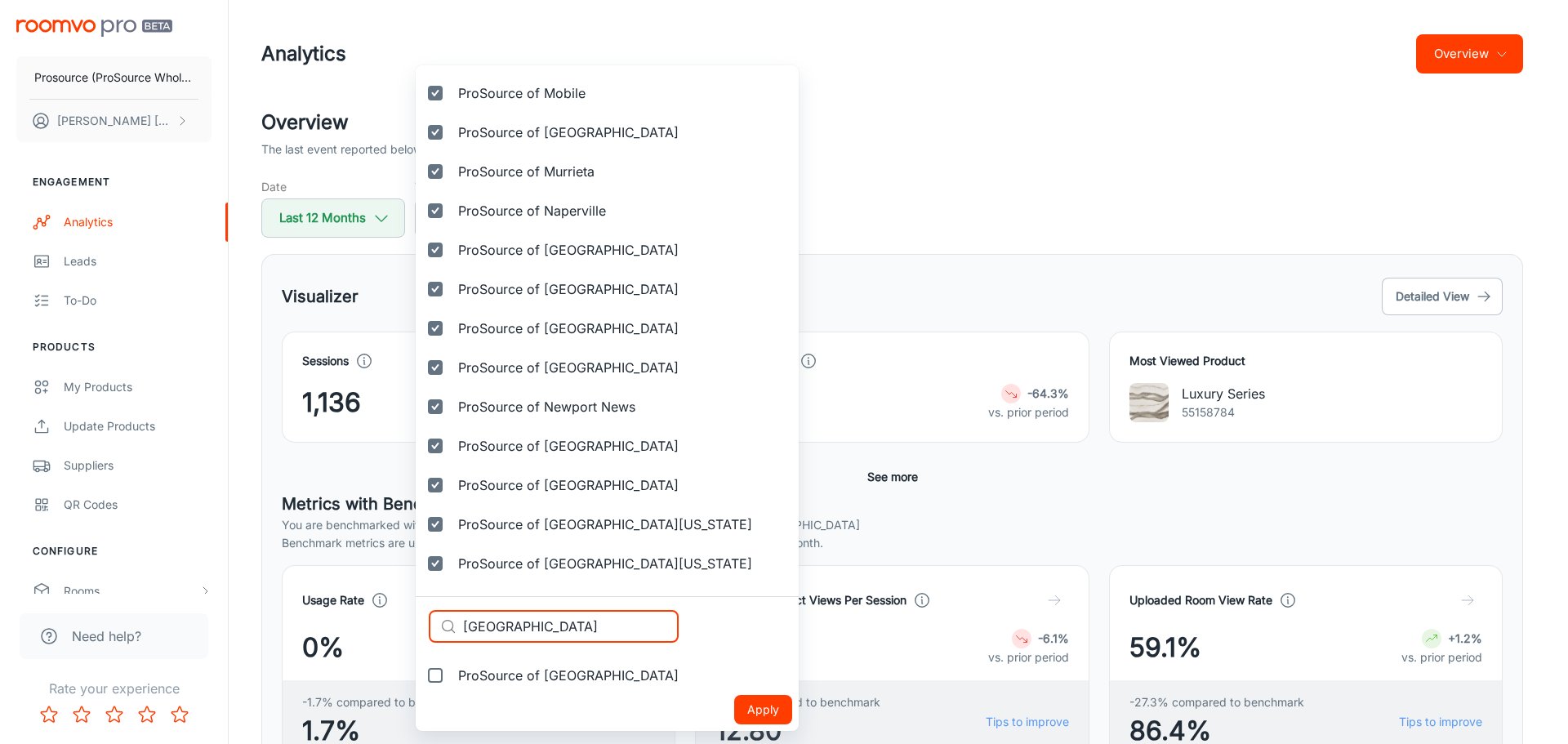
type input "Northwest Houston"
click at [504, 673] on span "ProSource of Northwest Houston" at bounding box center [568, 676] width 220 height 20
click at [452, 673] on input "ProSource of Northwest Houston" at bounding box center [435, 676] width 33 height 33
checkbox input "true"
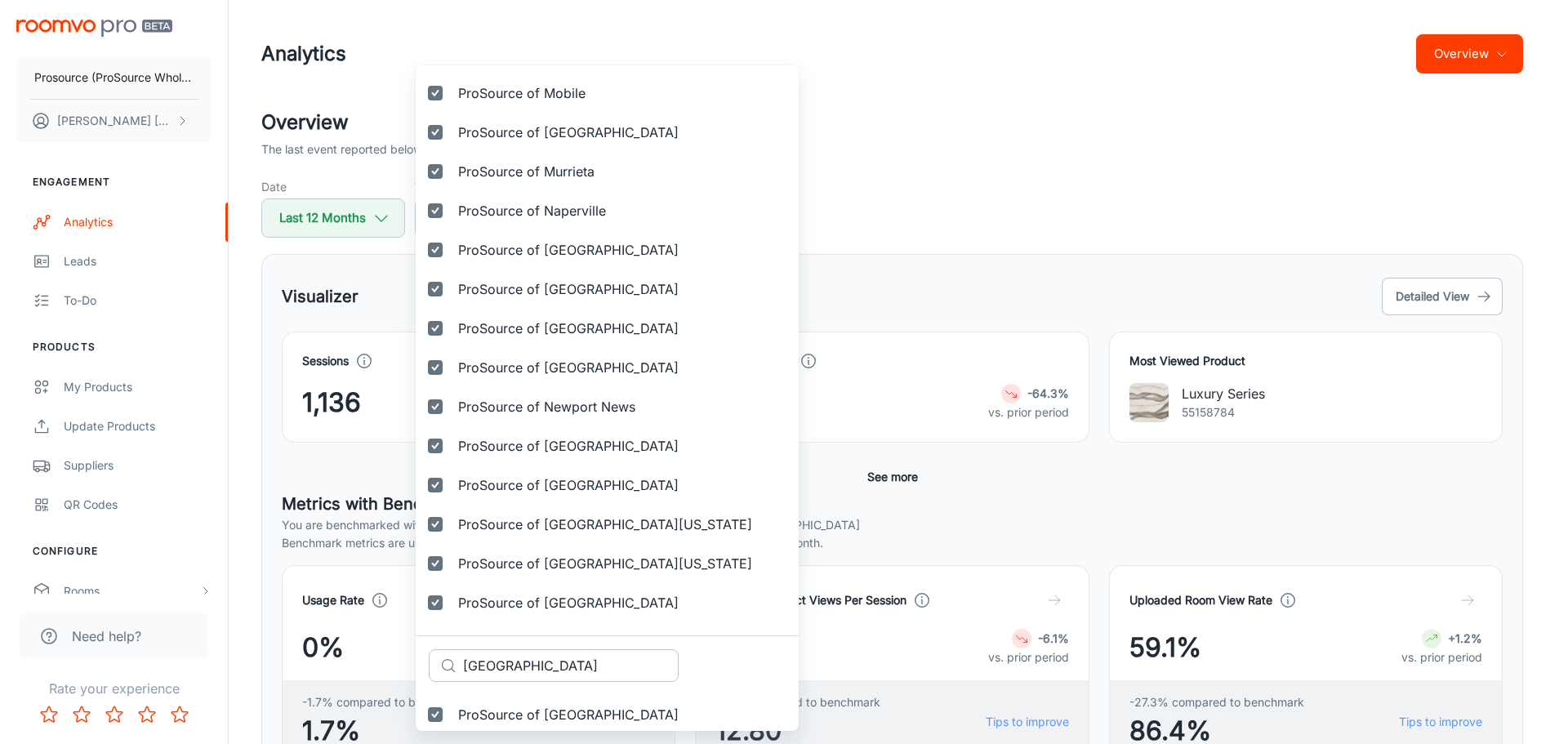
click at [546, 660] on input "Northwest Houston" at bounding box center [570, 666] width 216 height 33
paste input "Ocala"
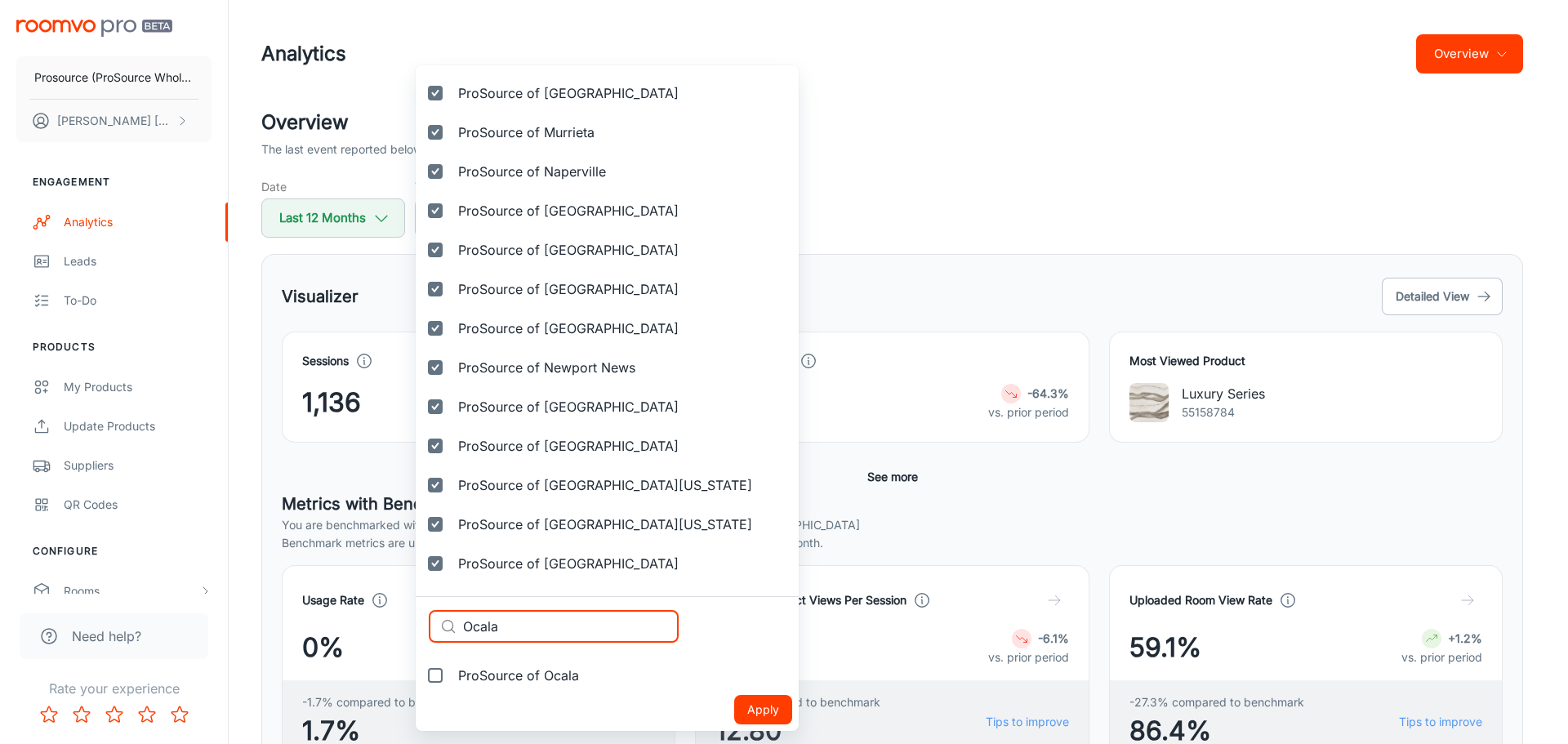
type input "Ocala"
click at [533, 678] on span "ProSource of Ocala" at bounding box center [518, 676] width 121 height 20
click at [452, 678] on input "ProSource of Ocala" at bounding box center [435, 676] width 33 height 33
checkbox input "true"
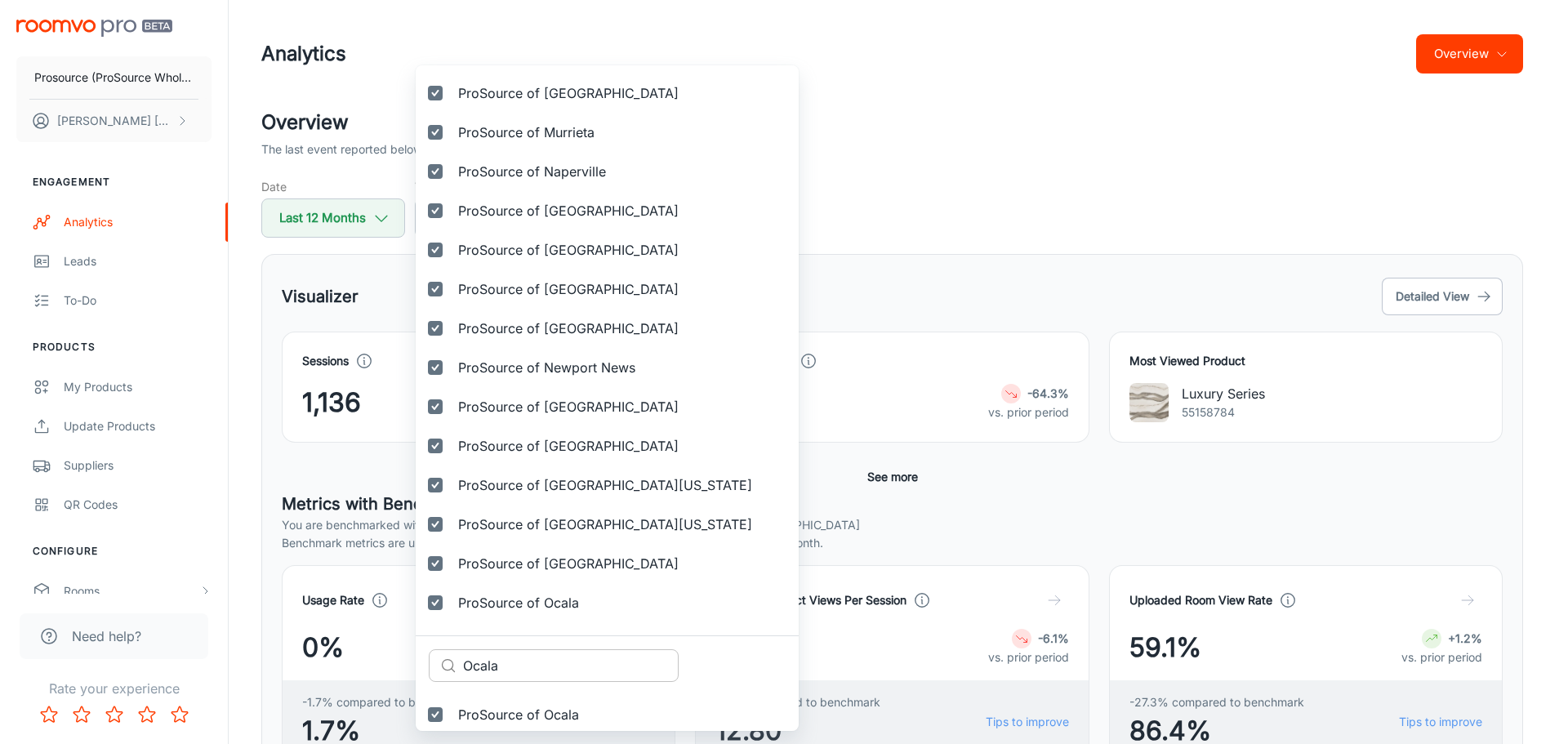
click at [498, 669] on input "Ocala" at bounding box center [570, 666] width 216 height 33
paste input "Prosource of Oklahoma City"
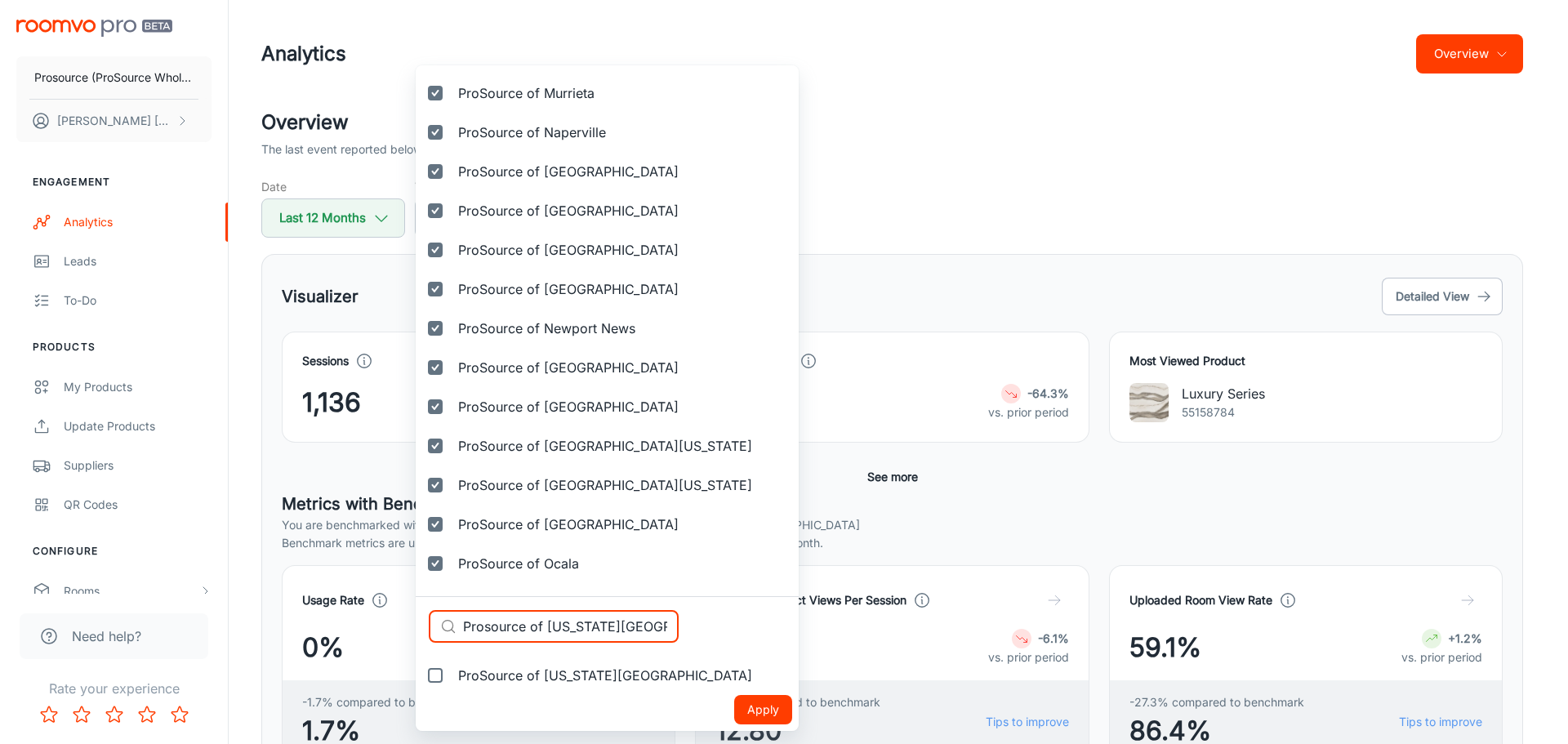
type input "Prosource of Oklahoma City"
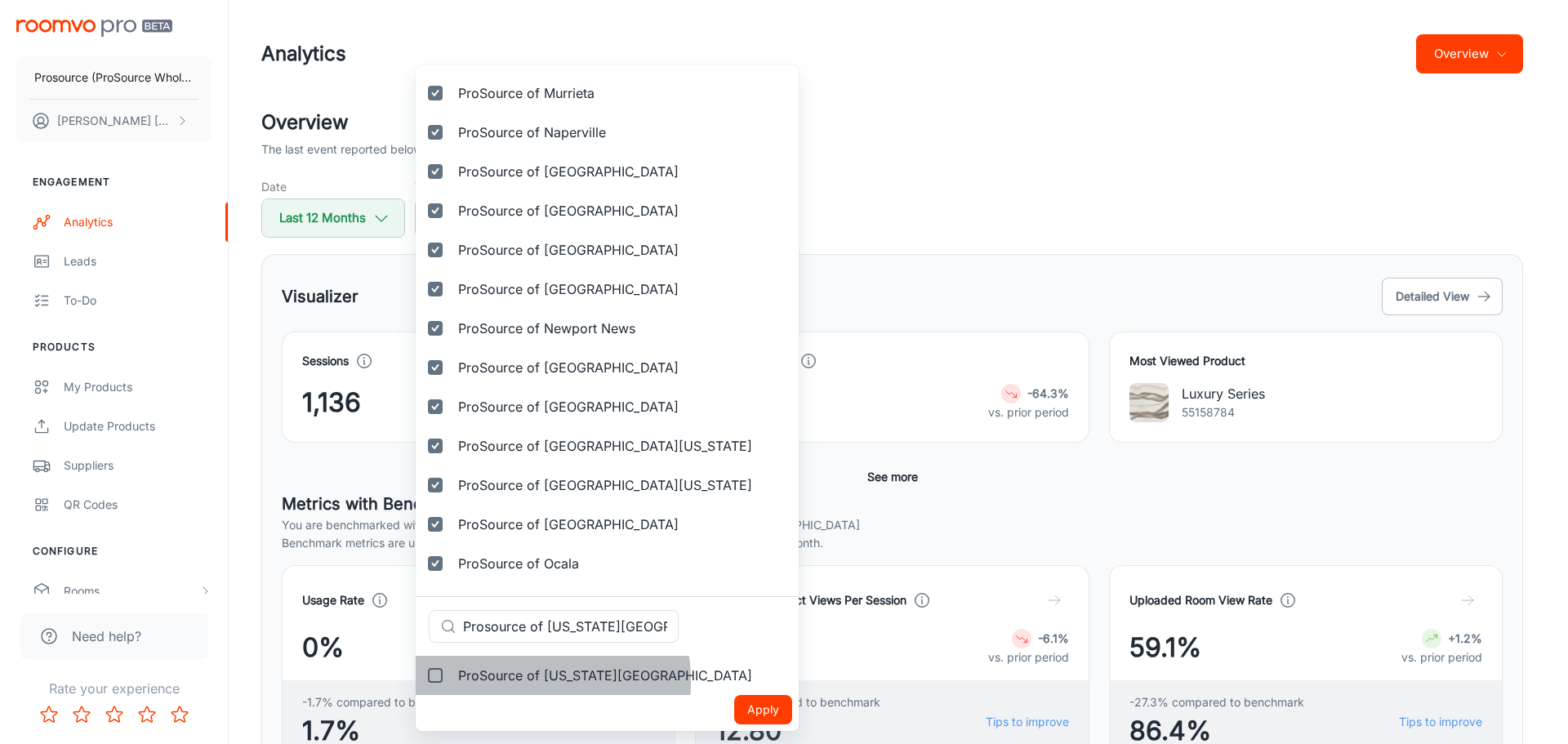
click at [499, 682] on span "ProSource of [US_STATE][GEOGRAPHIC_DATA]" at bounding box center [605, 676] width 294 height 20
click at [452, 682] on input "ProSource of [US_STATE][GEOGRAPHIC_DATA]" at bounding box center [435, 676] width 33 height 33
checkbox input "true"
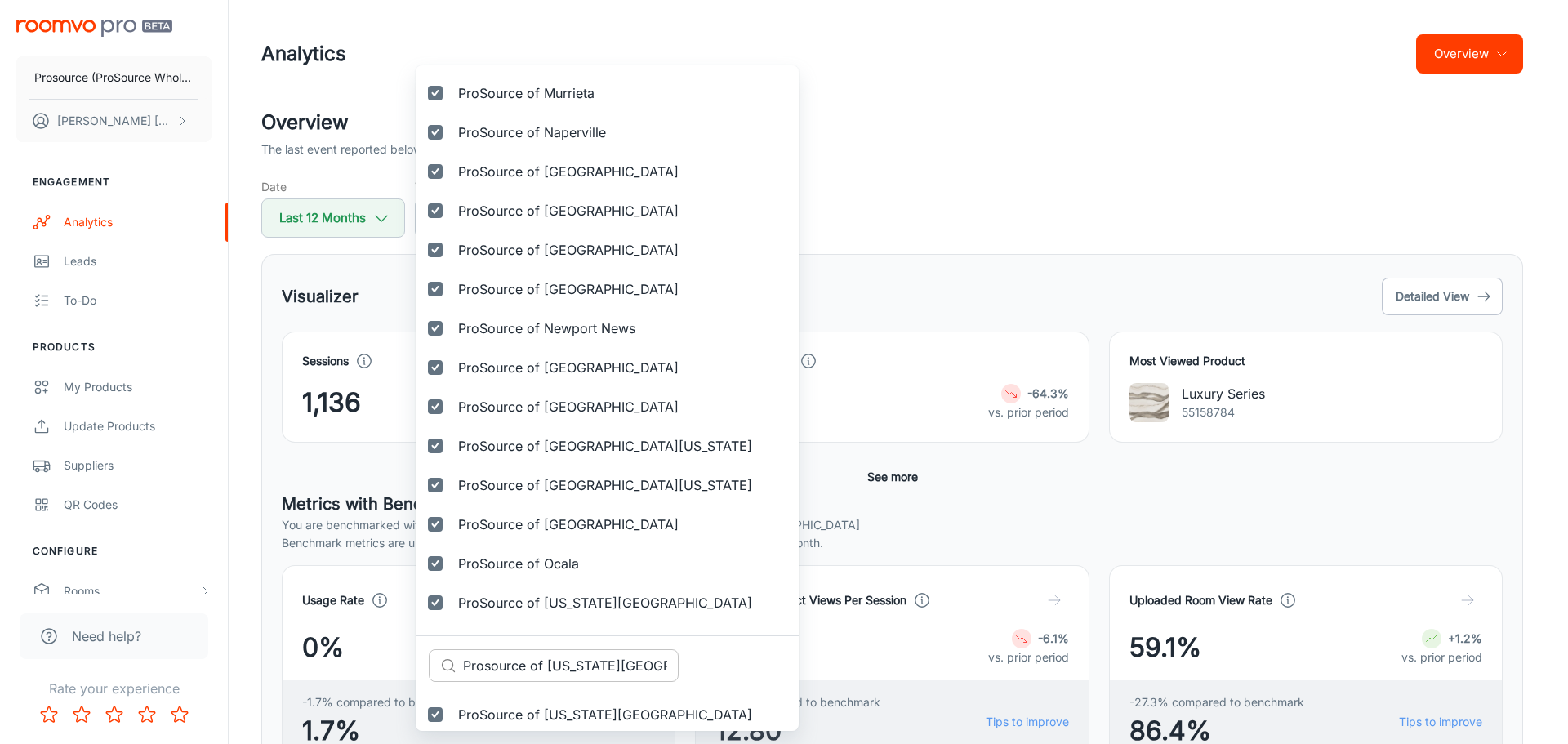
click at [541, 672] on input "Prosource of Oklahoma City" at bounding box center [570, 666] width 216 height 33
paste input "Omaha"
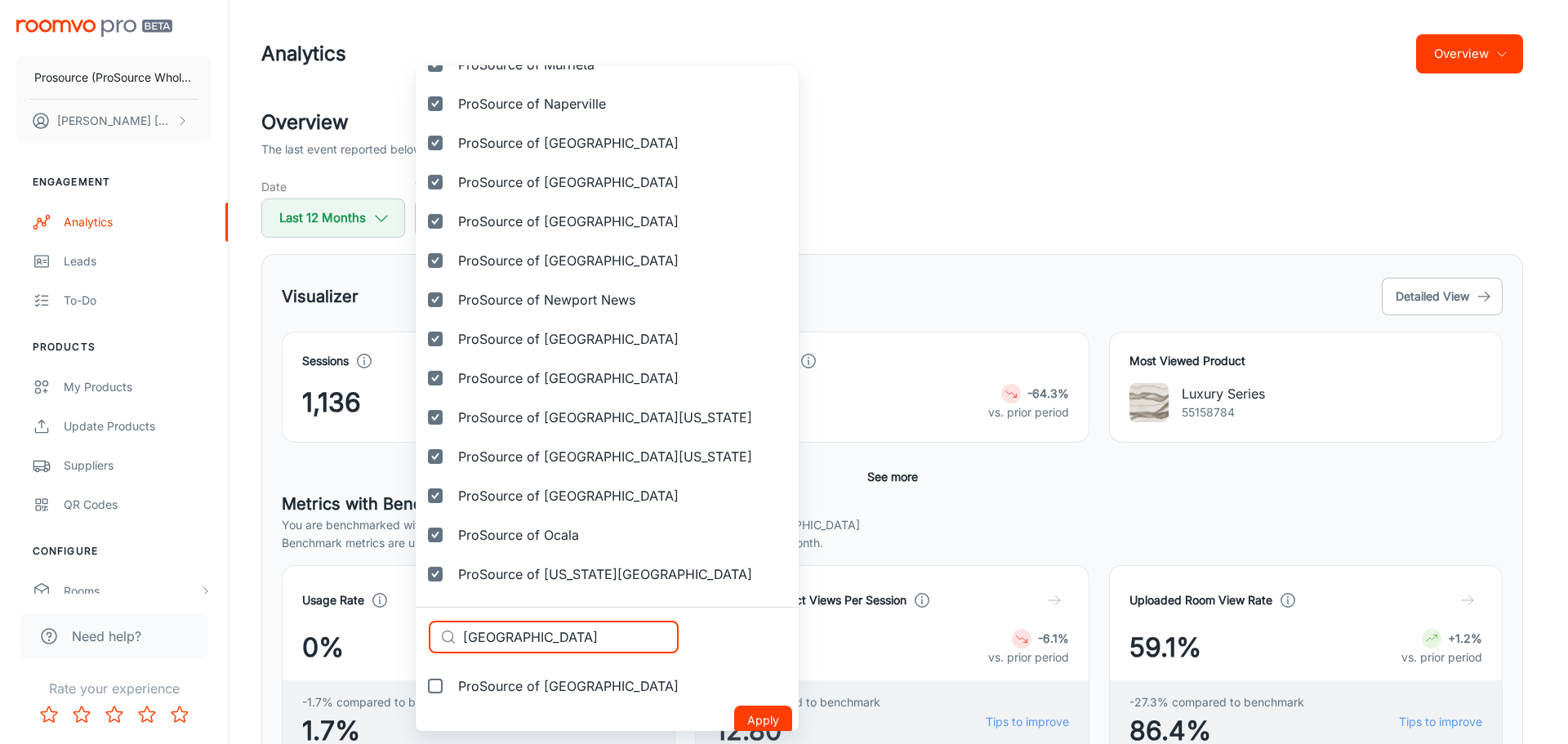
scroll to position [3165, 0]
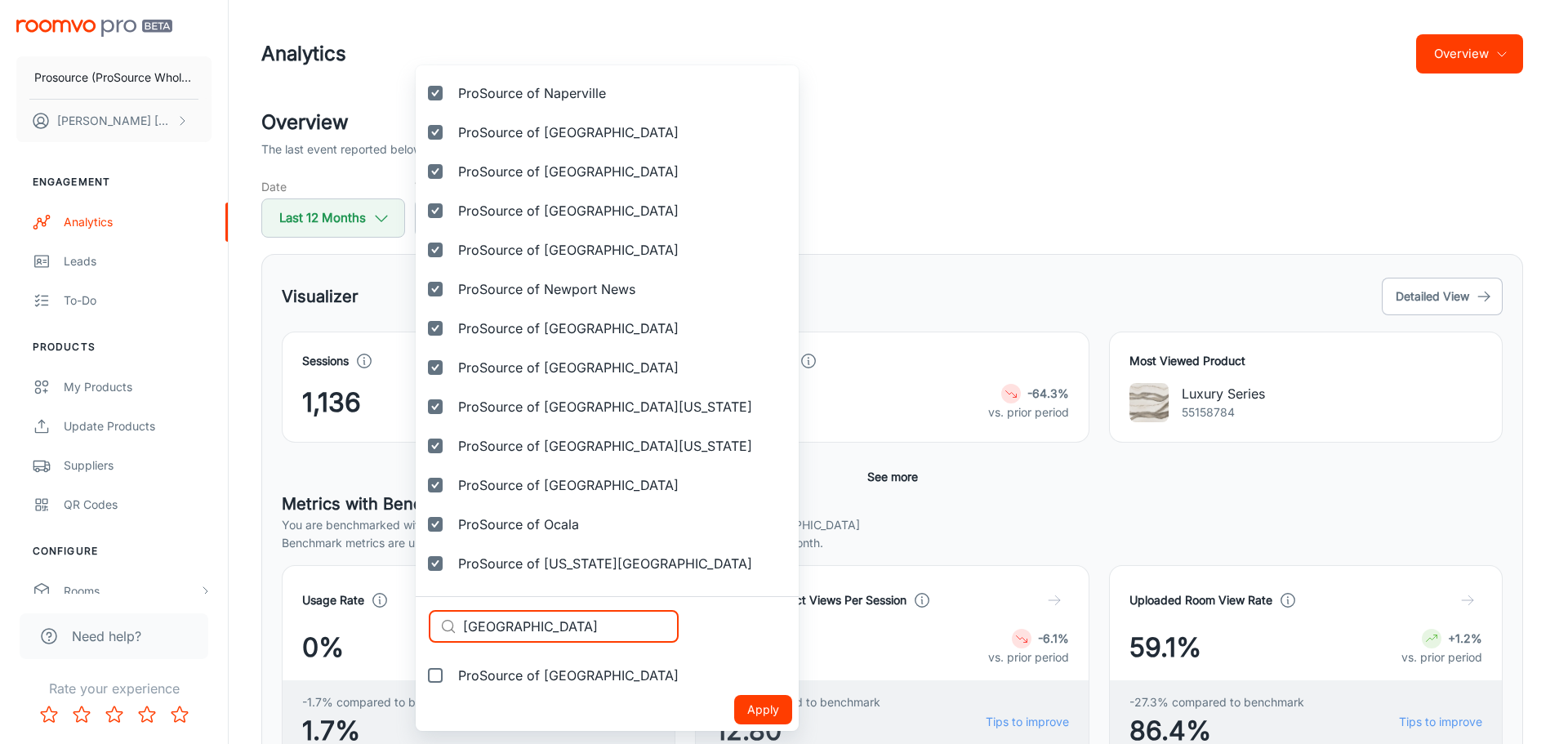
type input "Omaha"
click at [466, 676] on span "ProSource of Omaha" at bounding box center [568, 676] width 220 height 20
click at [452, 676] on input "ProSource of Omaha" at bounding box center [435, 676] width 33 height 33
checkbox input "true"
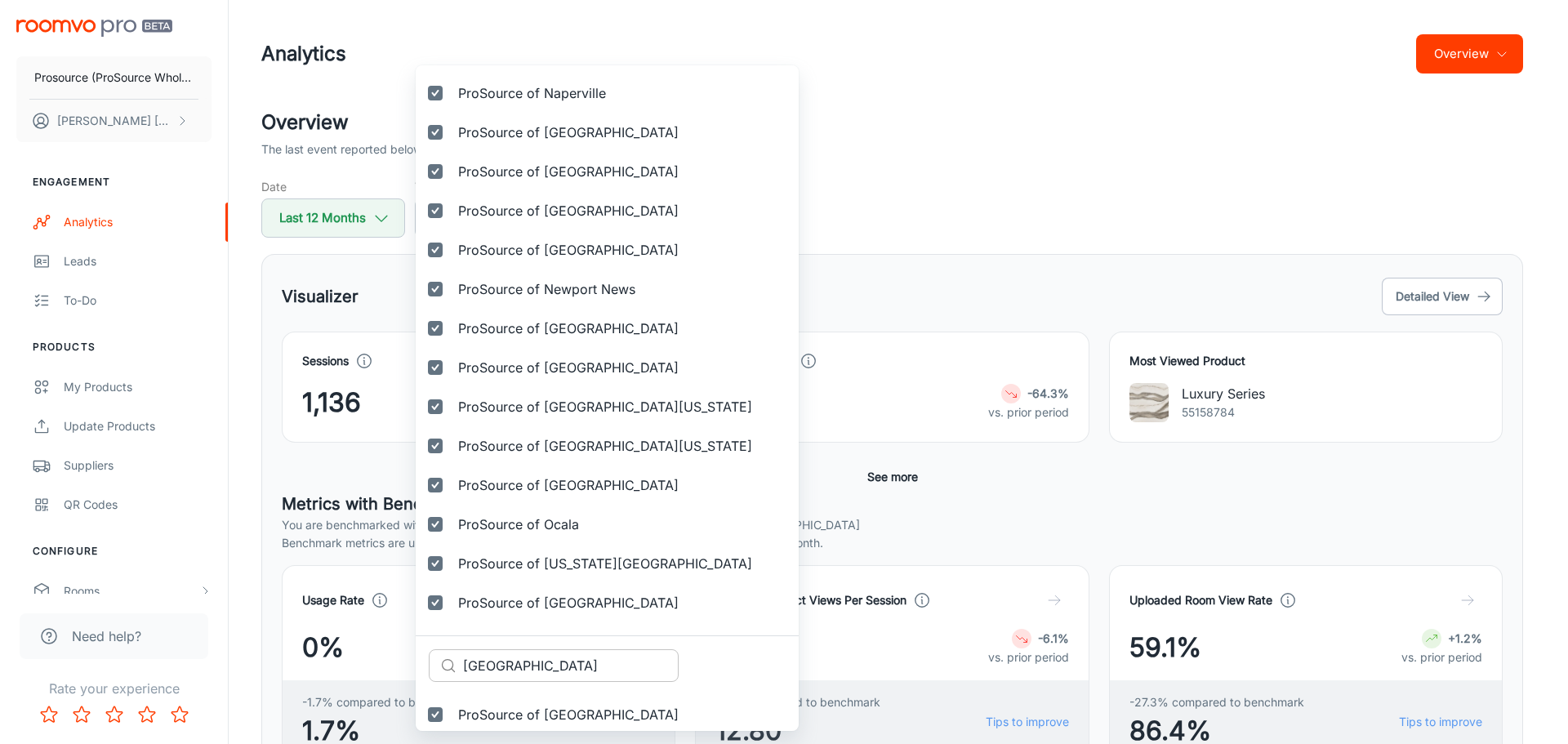
click at [516, 660] on input "Omaha" at bounding box center [570, 666] width 216 height 33
paste input "range County"
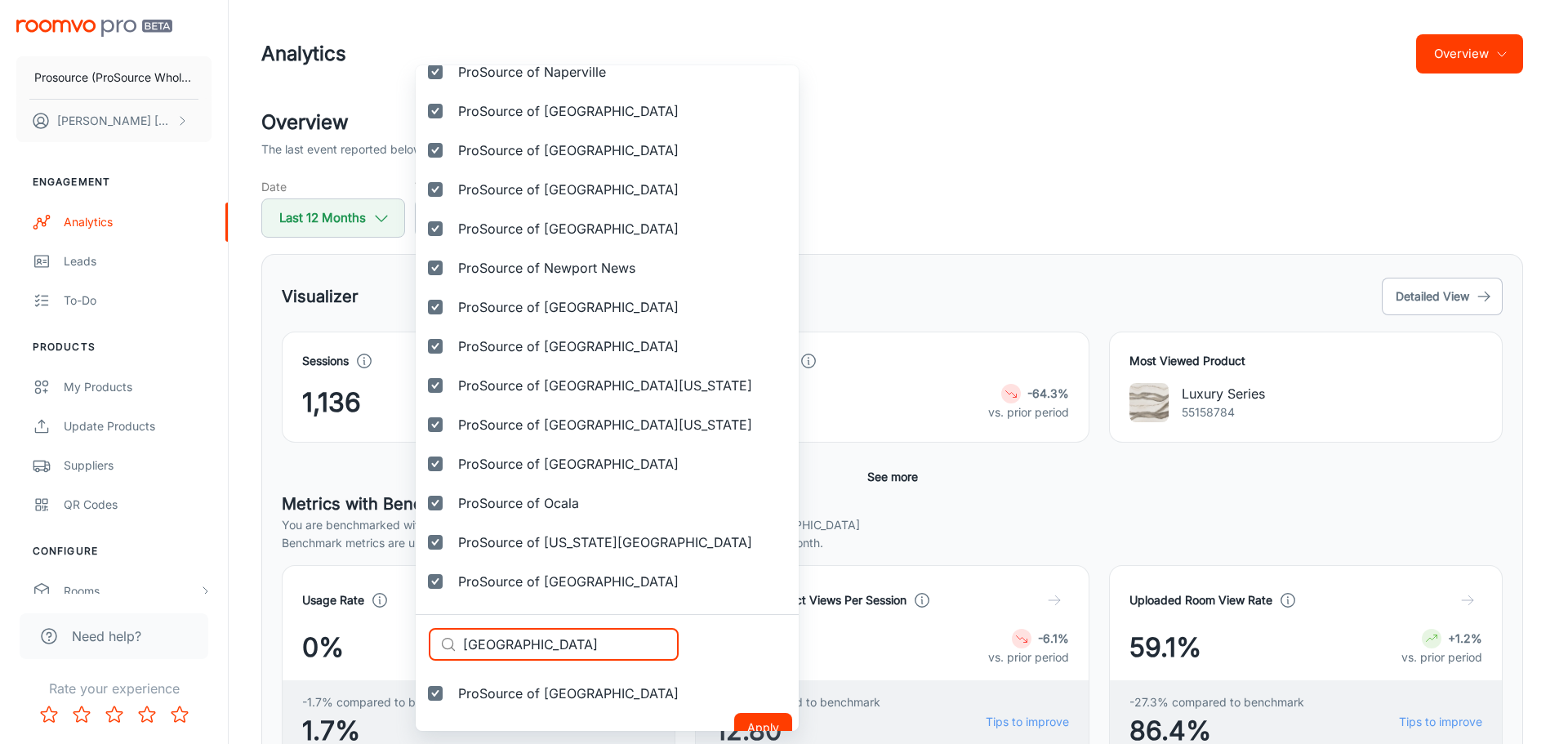
scroll to position [3204, 0]
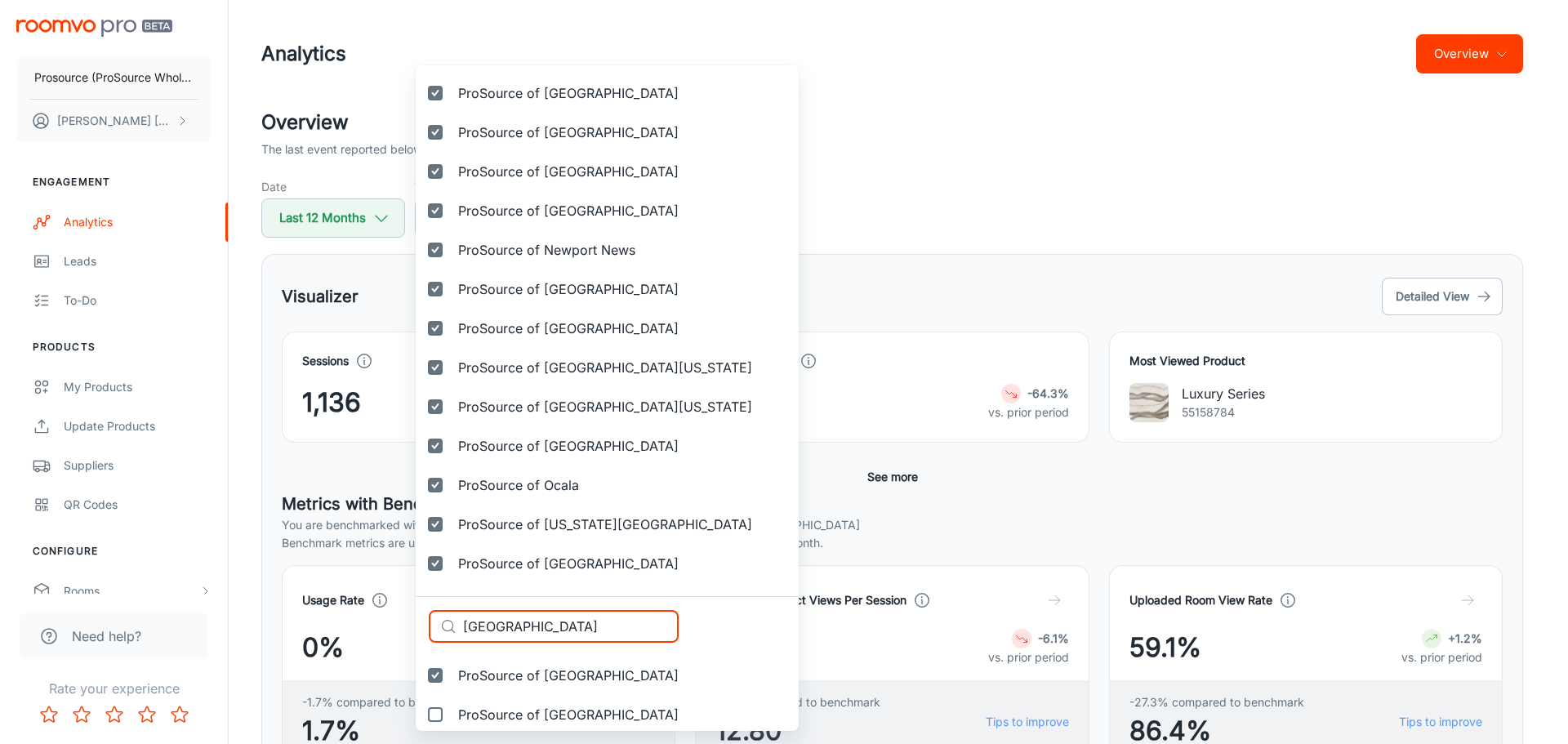
type input "[GEOGRAPHIC_DATA]"
click at [524, 708] on span "ProSource of Orange County" at bounding box center [568, 715] width 220 height 20
click at [452, 708] on input "ProSource of Orange County" at bounding box center [435, 715] width 33 height 33
checkbox input "true"
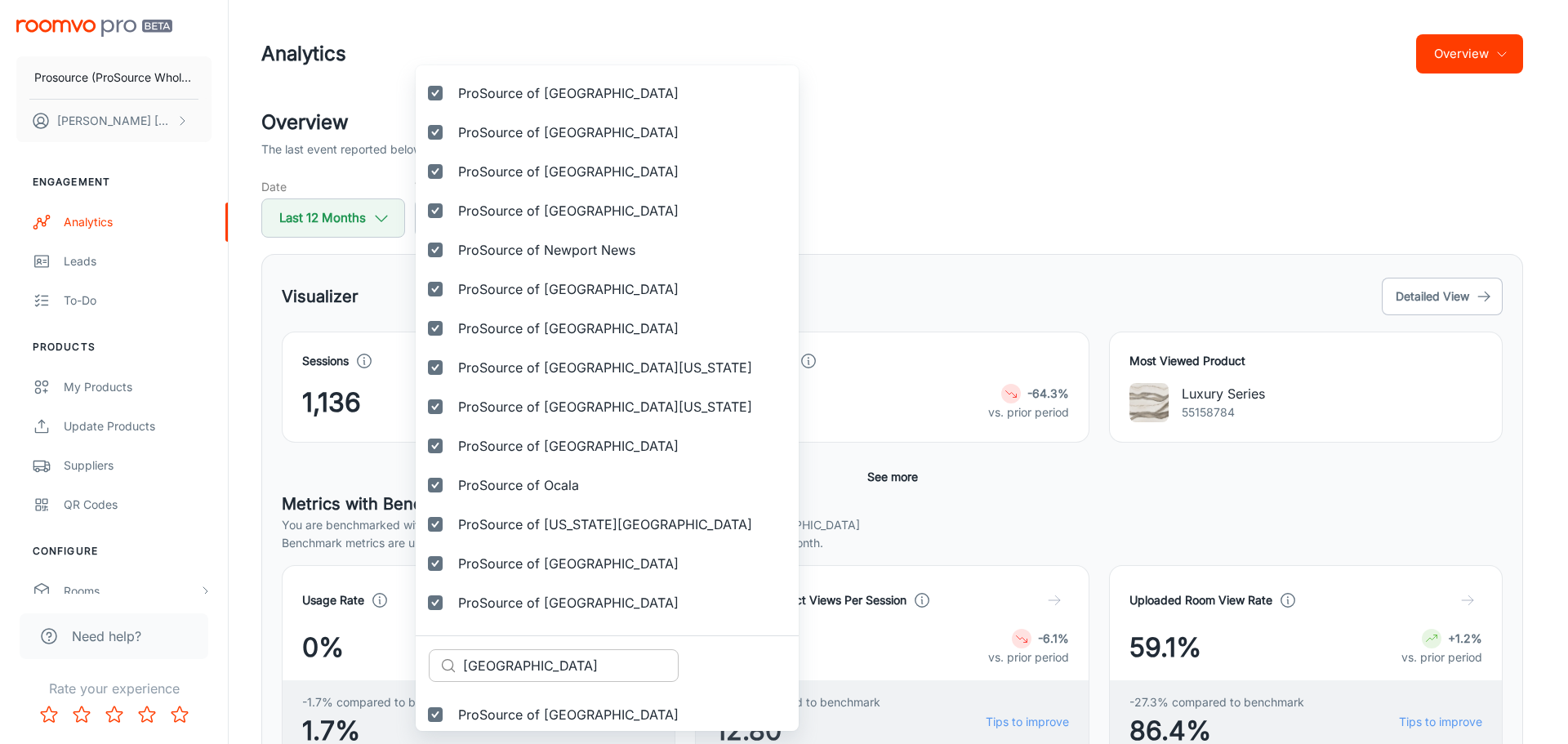
click at [513, 665] on input "[GEOGRAPHIC_DATA]" at bounding box center [570, 666] width 216 height 33
paste input "lando"
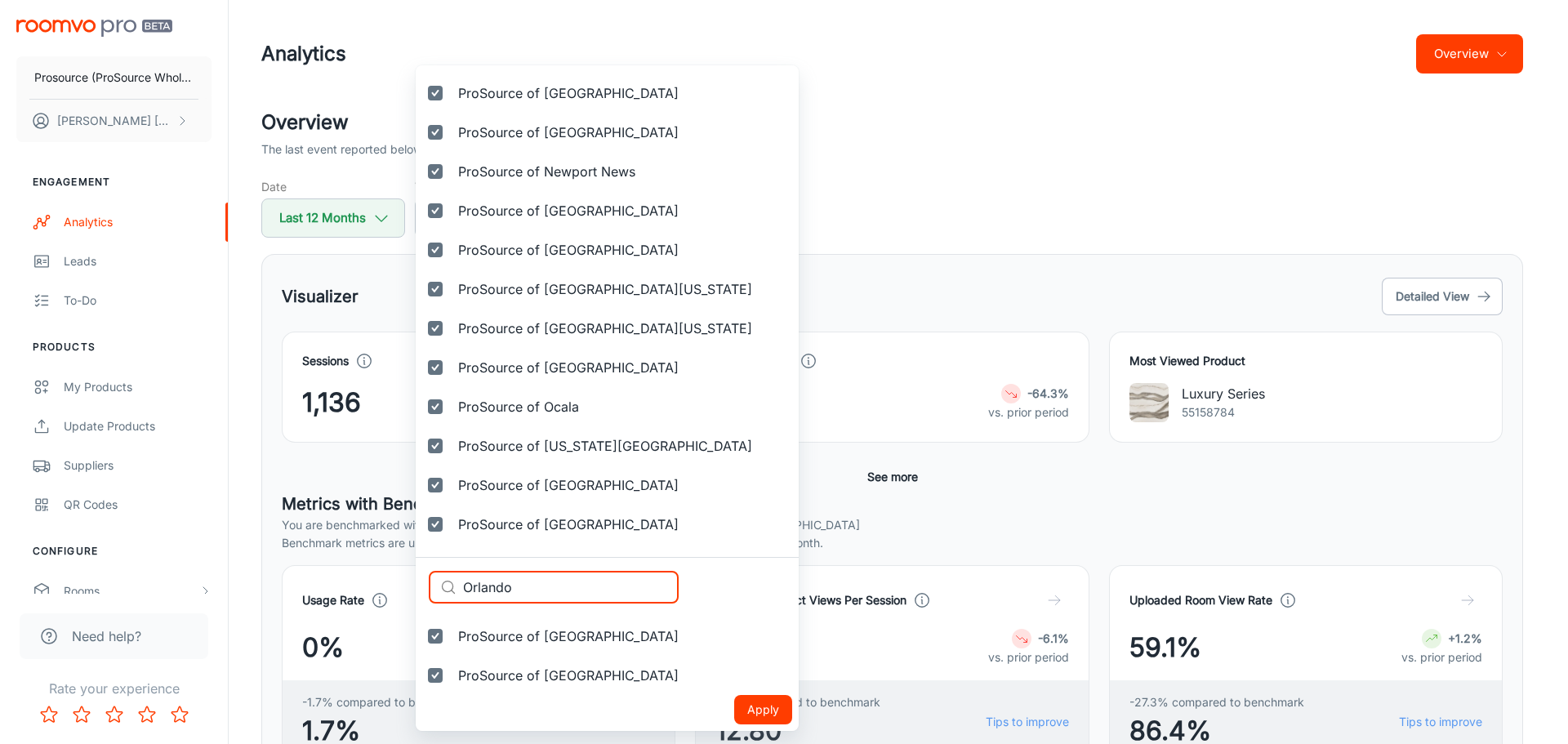
scroll to position [3243, 0]
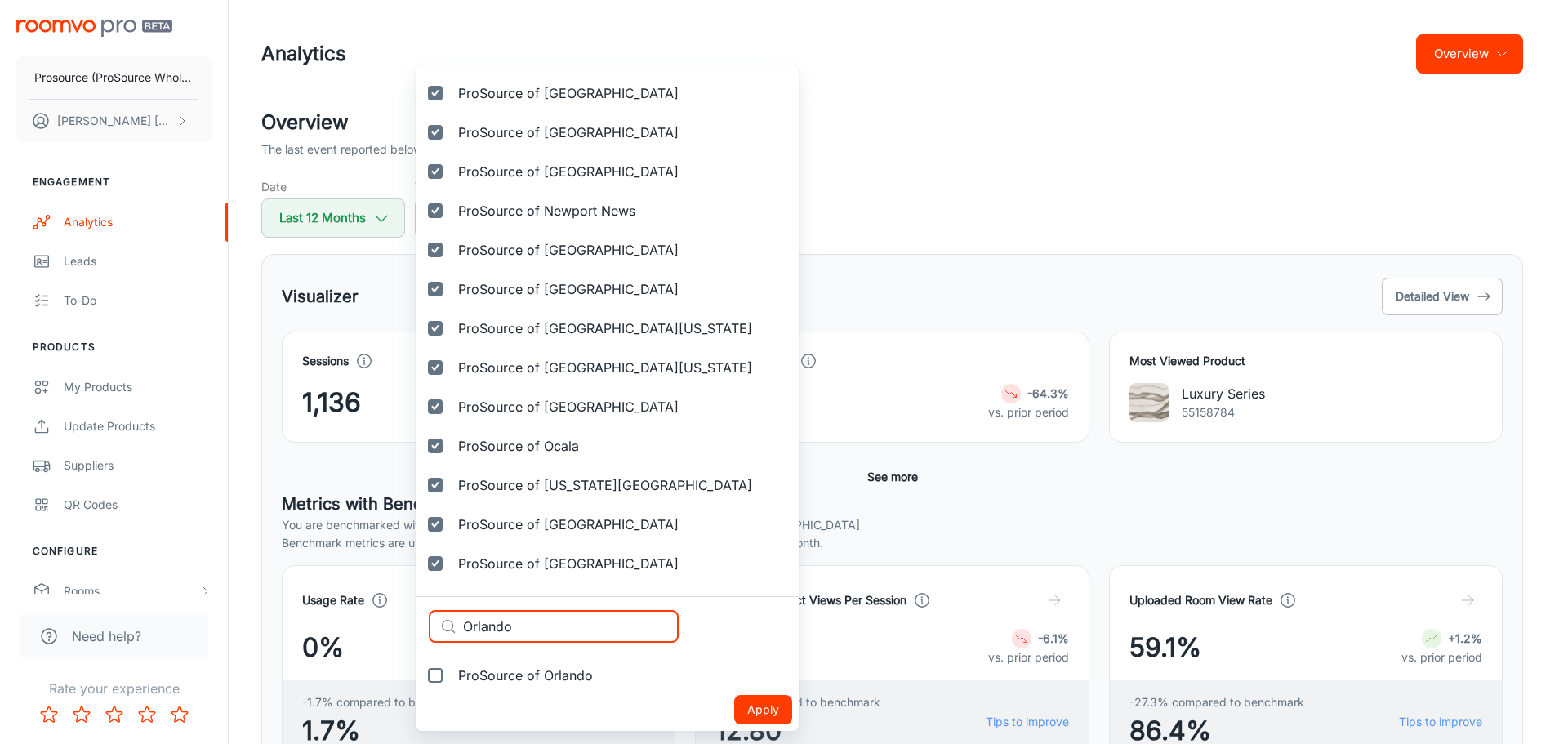
type input "Orlando"
click at [521, 676] on span "ProSource of Orlando" at bounding box center [525, 676] width 135 height 20
click at [452, 676] on input "ProSource of Orlando" at bounding box center [435, 676] width 33 height 33
checkbox input "true"
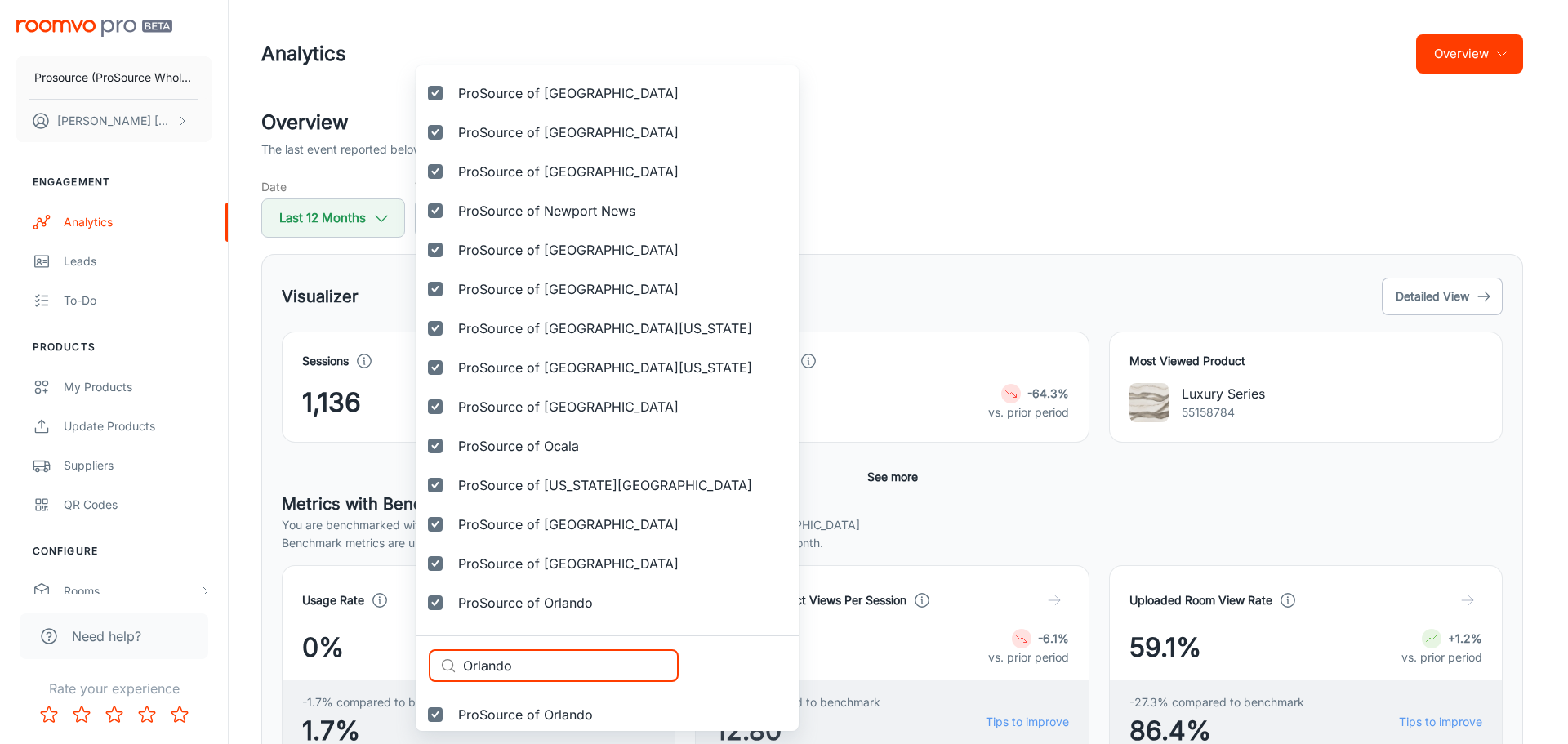
click at [412, 657] on div "Selected vendors Prosource (ProSource Wholesale) ProSource of Acadiana ProSourc…" at bounding box center [784, 372] width 1568 height 744
paste input "xnard"
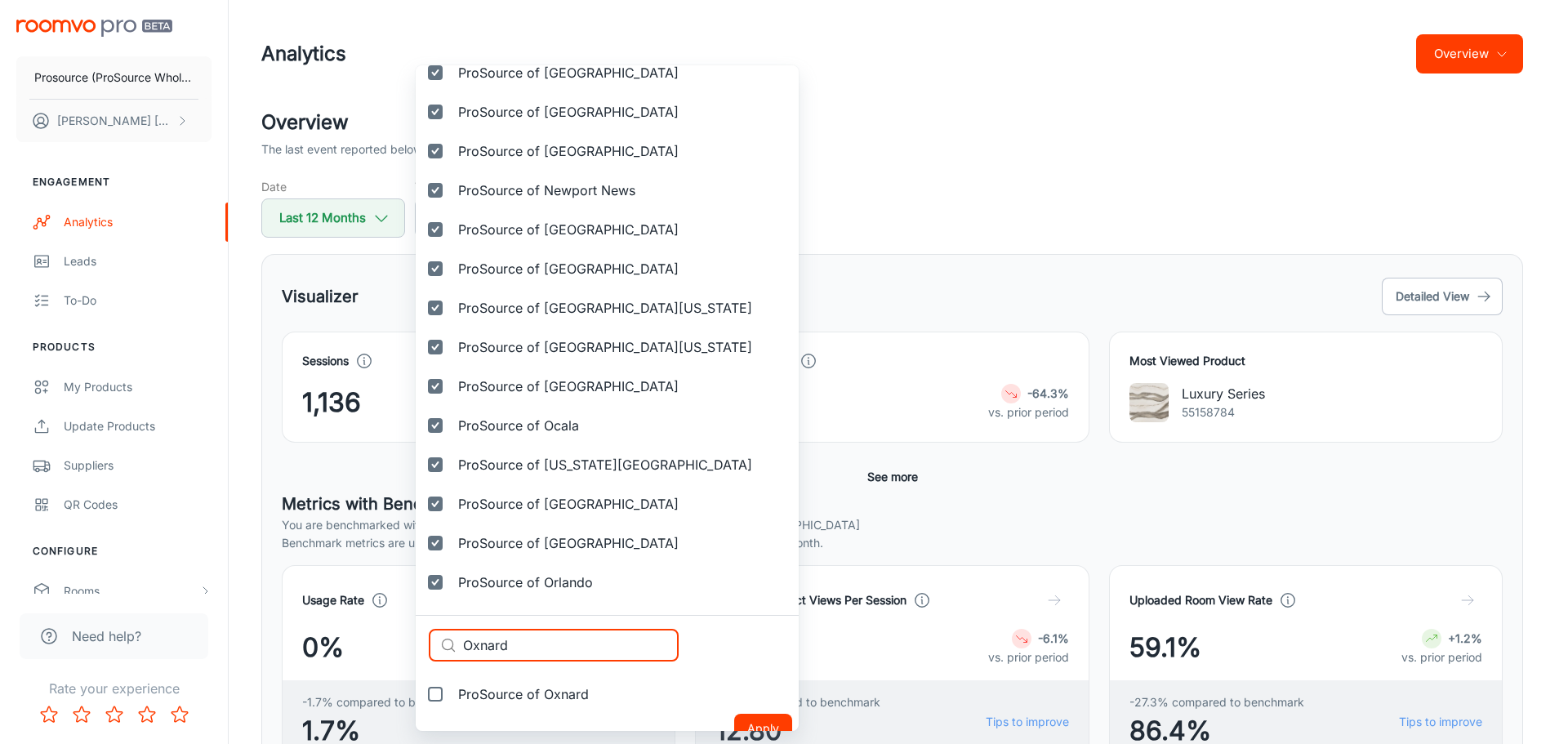
scroll to position [3282, 0]
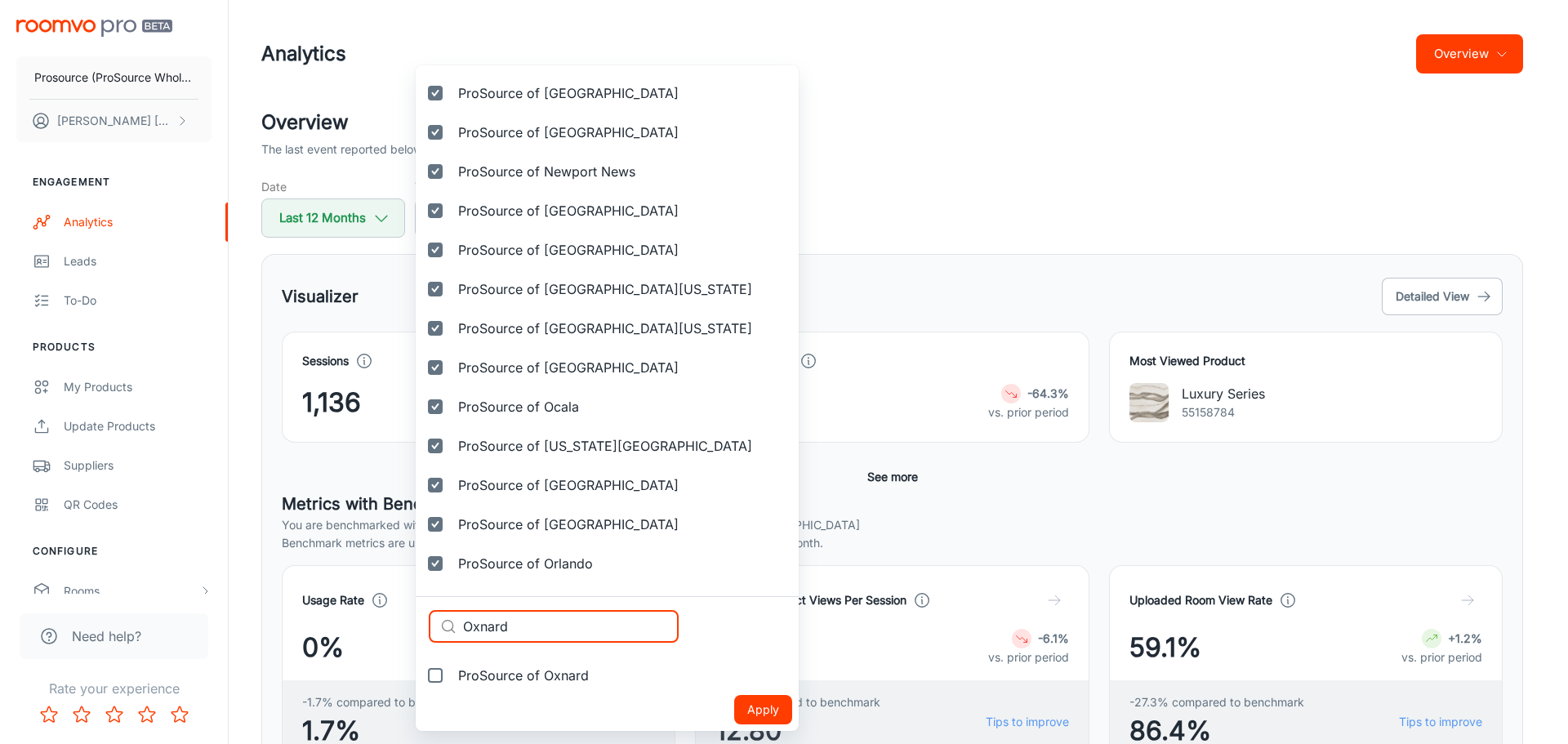
type input "Oxnard"
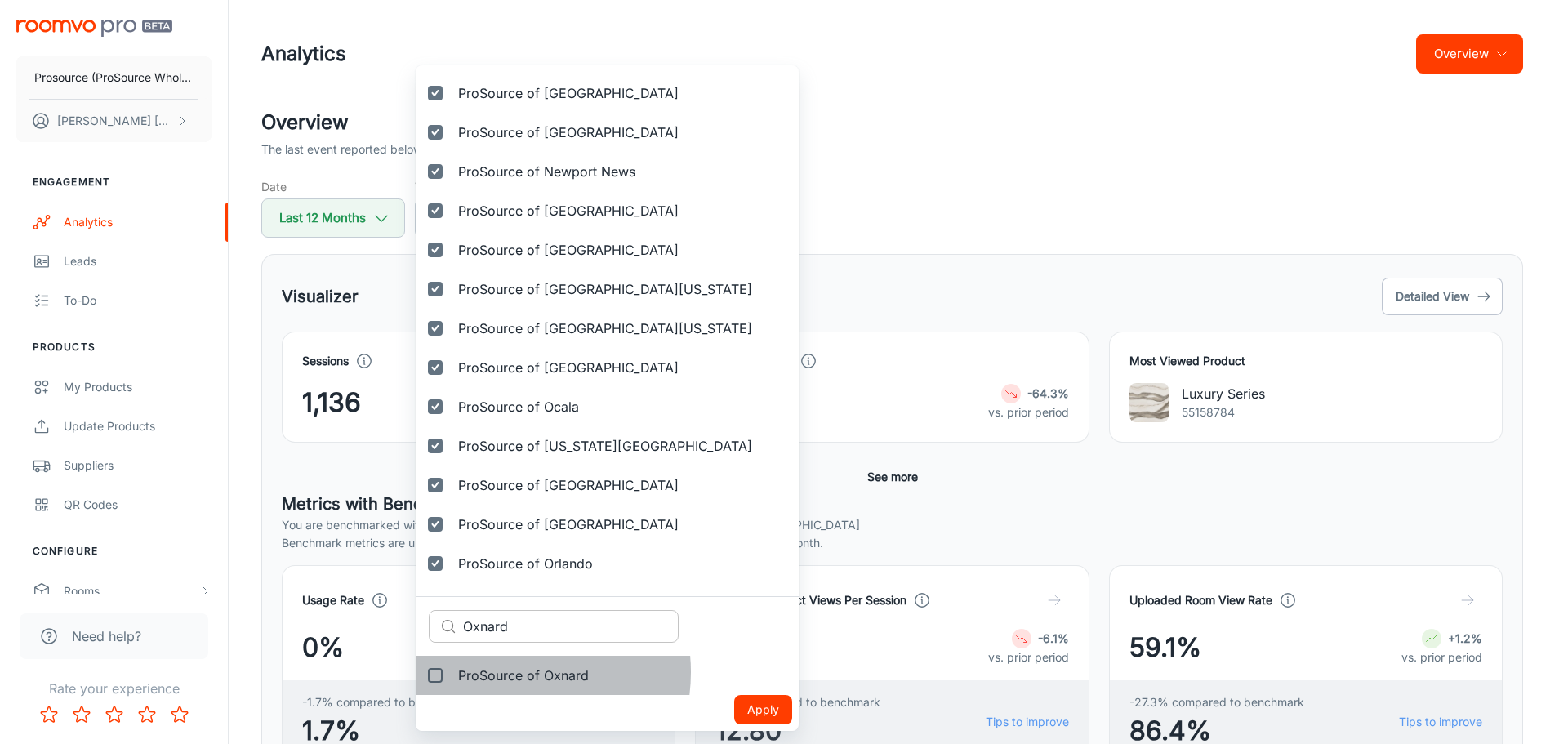
click at [504, 672] on span "ProSource of Oxnard" at bounding box center [523, 676] width 130 height 20
click at [452, 672] on input "ProSource of Oxnard" at bounding box center [435, 676] width 33 height 33
checkbox input "true"
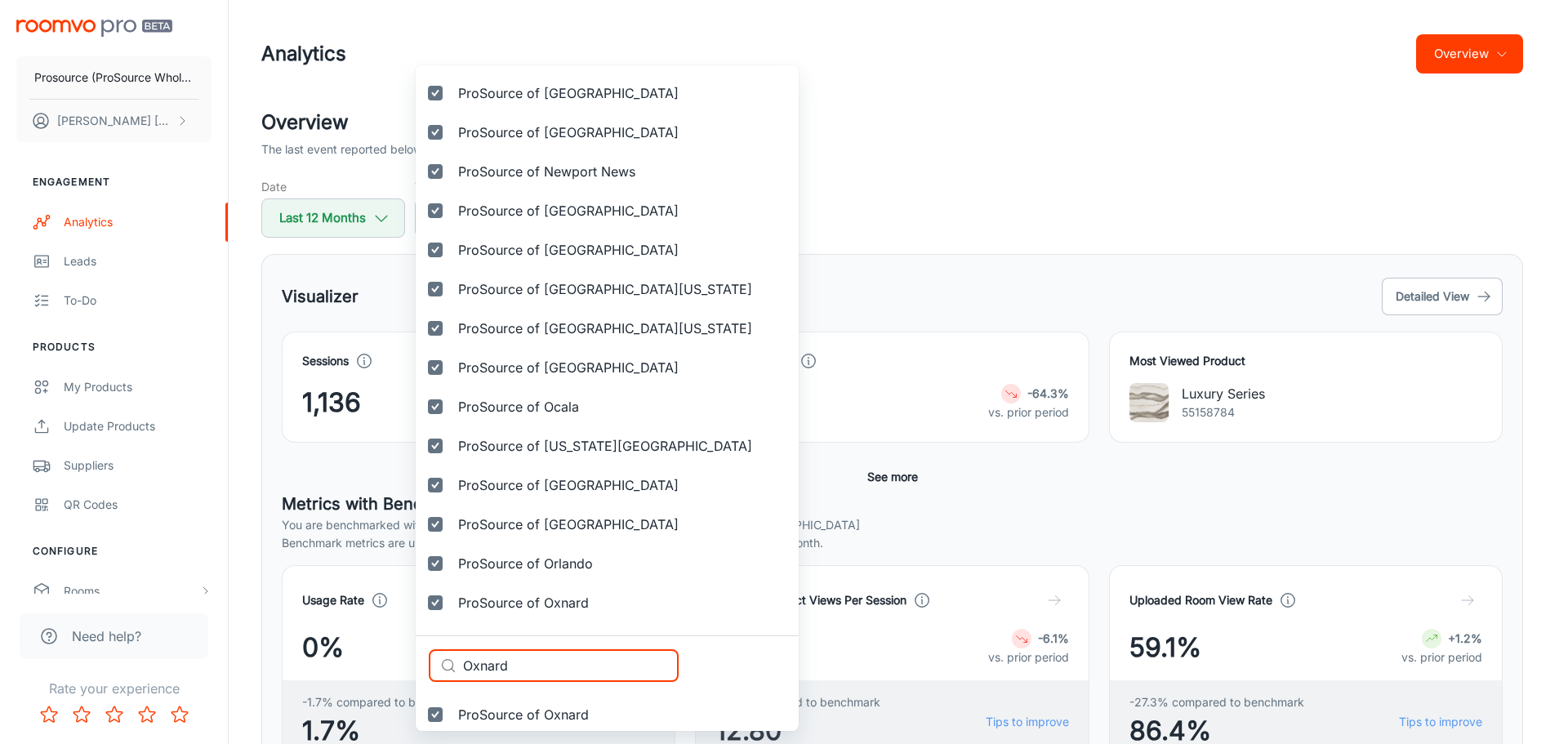
drag, startPoint x: 536, startPoint y: 667, endPoint x: 399, endPoint y: 655, distance: 137.5
click at [400, 657] on div "Selected vendors Prosource (ProSource Wholesale) ProSource of Acadiana ProSourc…" at bounding box center [784, 372] width 1568 height 744
paste input "Palm Beach"
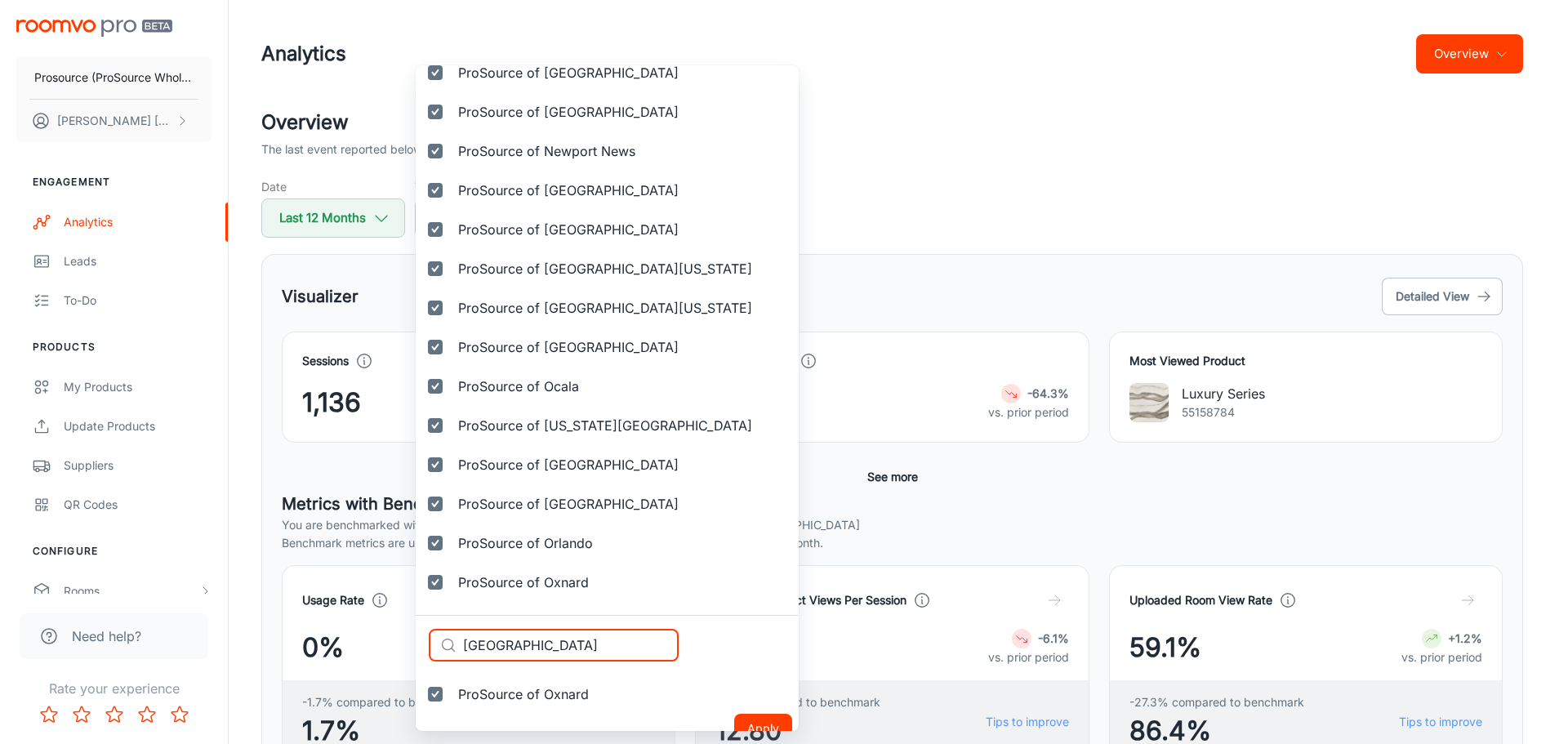
scroll to position [3321, 0]
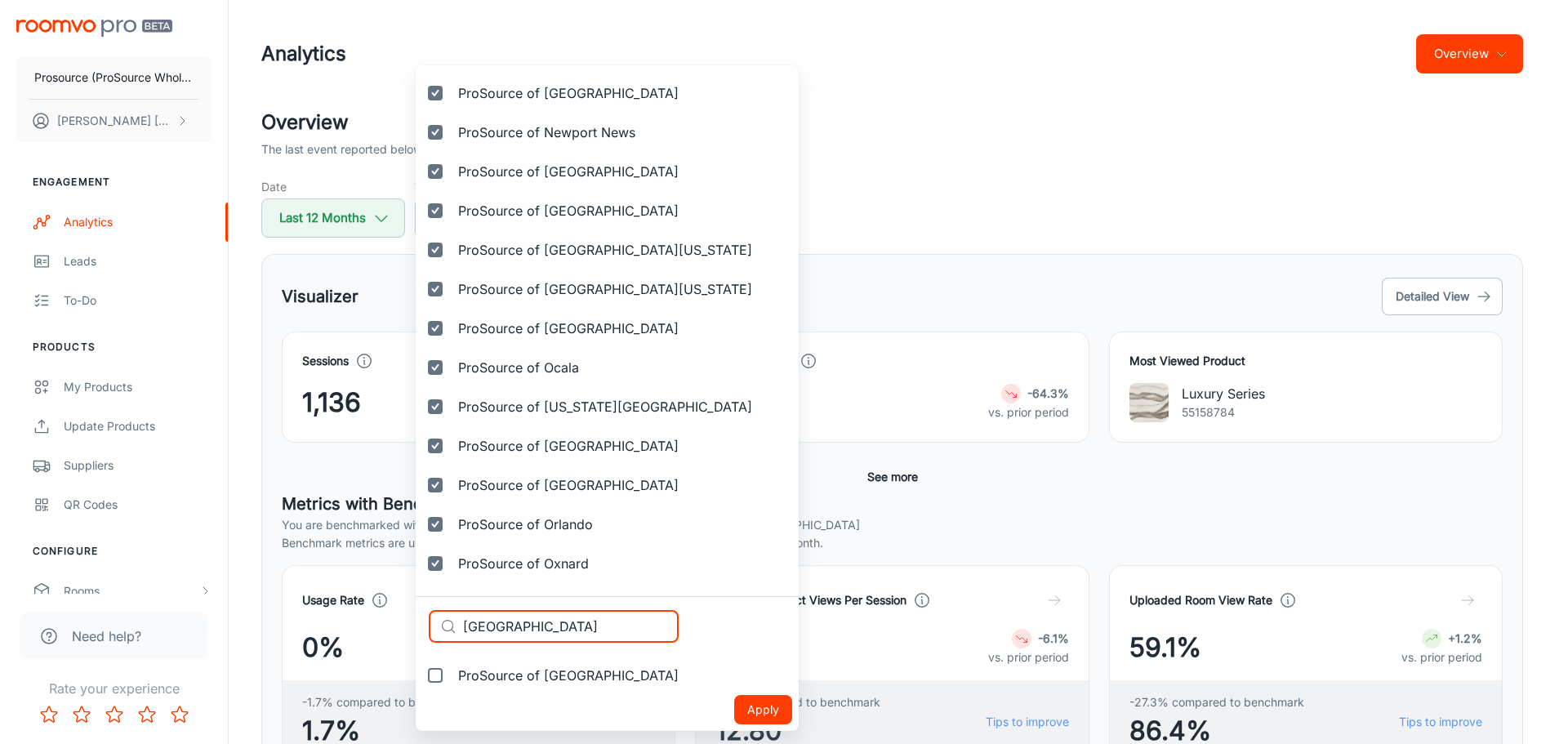
type input "Palm Beach"
click at [535, 682] on span "ProSource of Palm Beach" at bounding box center [568, 676] width 220 height 20
click at [452, 682] on input "ProSource of Palm Beach" at bounding box center [435, 676] width 33 height 33
checkbox input "true"
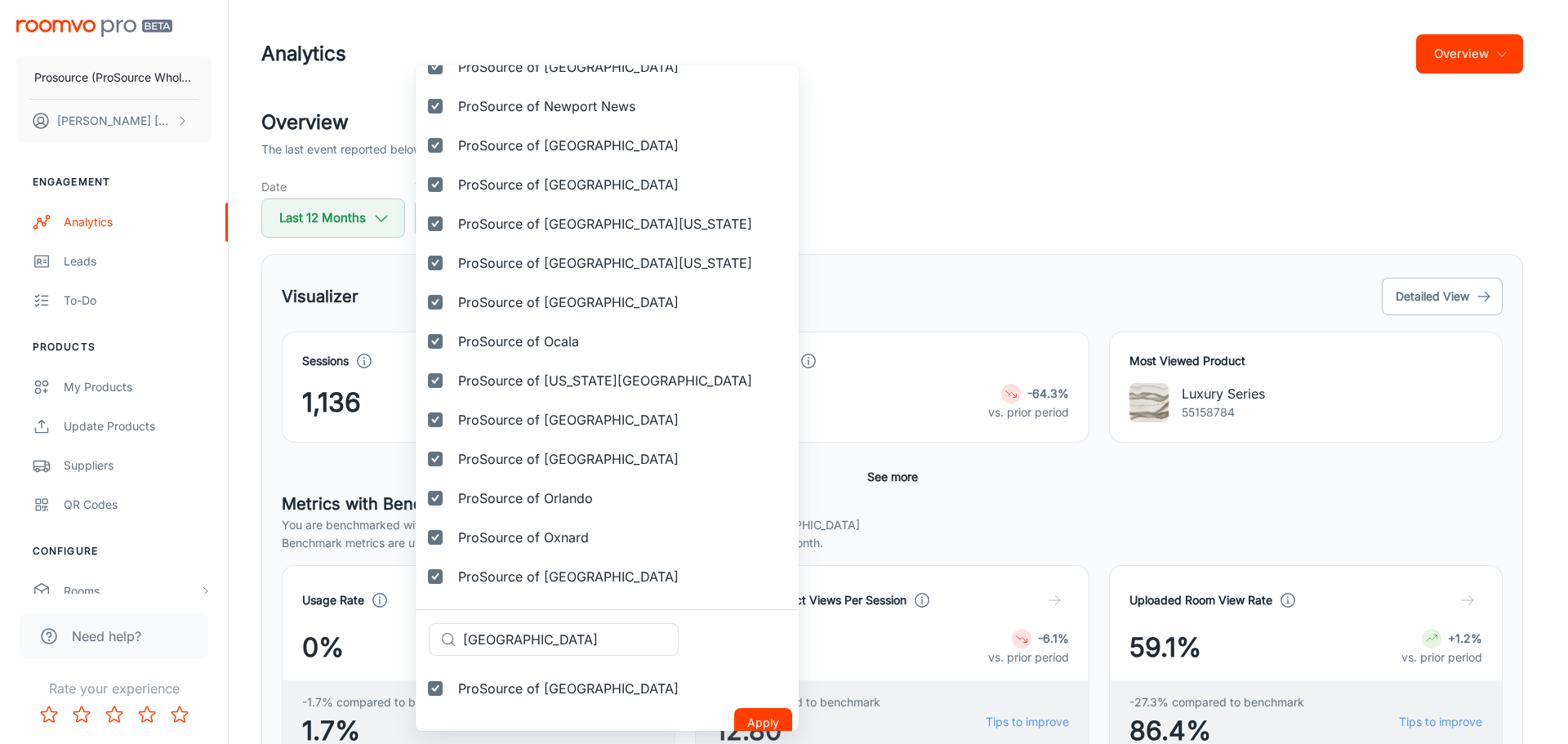
scroll to position [3360, 0]
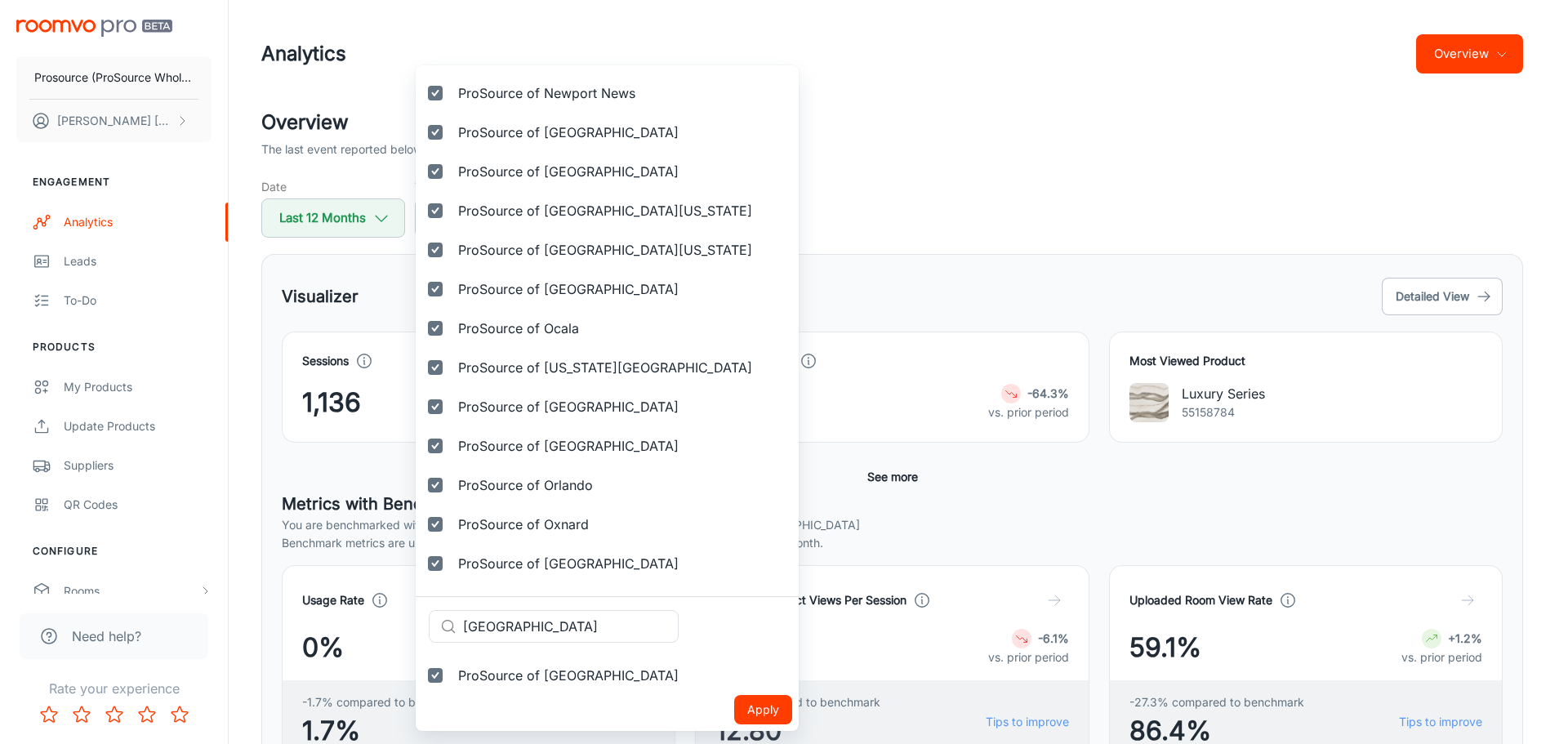
drag, startPoint x: 552, startPoint y: 624, endPoint x: 393, endPoint y: 621, distance: 159.0
click at [393, 621] on div "Selected vendors Prosource (ProSource Wholesale) ProSource of Acadiana ProSourc…" at bounding box center [784, 372] width 1568 height 744
paste input "ensacola"
type input "Pensacola"
click at [549, 682] on span "ProSource of Pensacola" at bounding box center [532, 676] width 148 height 20
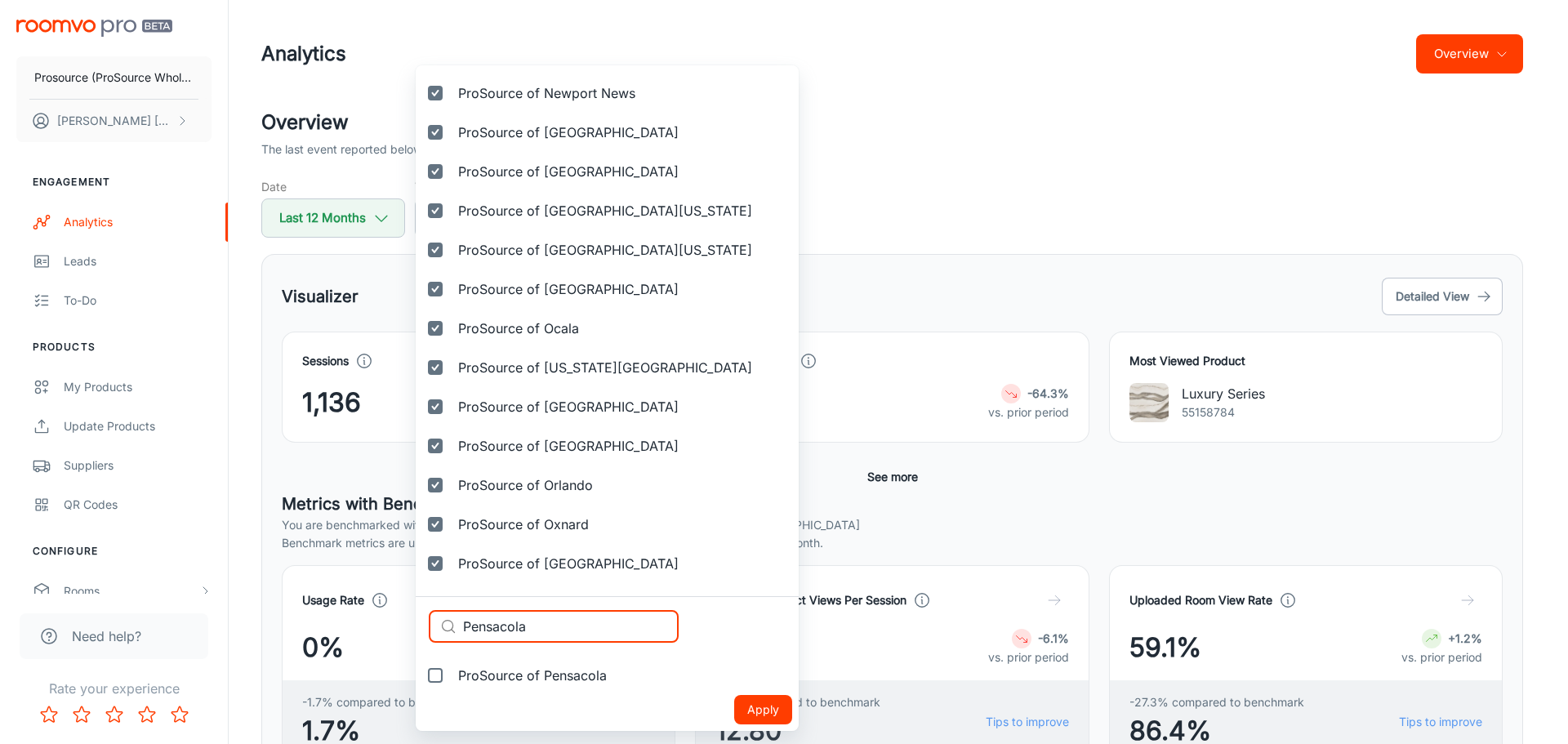
click at [452, 682] on input "ProSource of Pensacola" at bounding box center [435, 676] width 33 height 33
checkbox input "true"
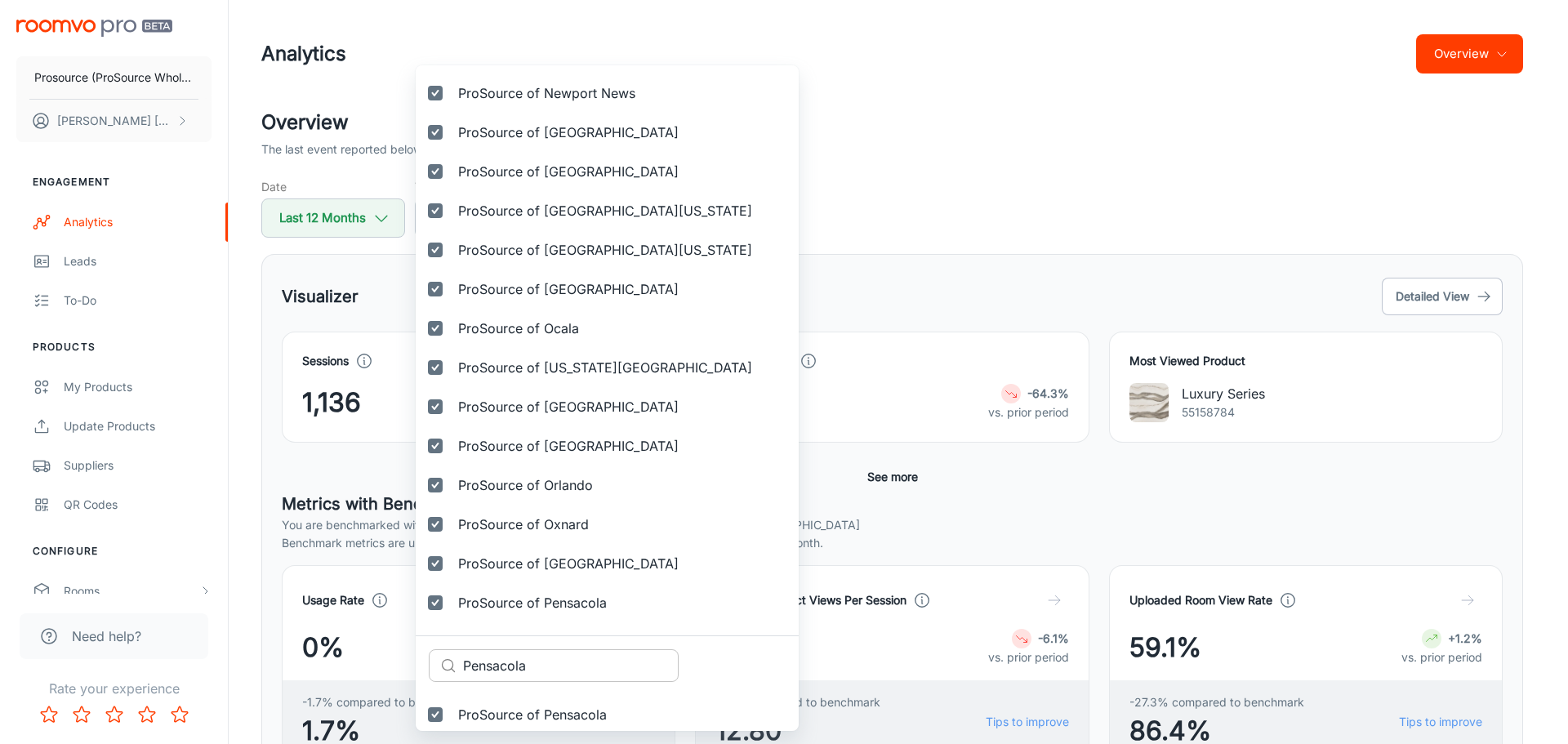
click at [515, 660] on input "Pensacola" at bounding box center [570, 666] width 216 height 33
paste input "ori"
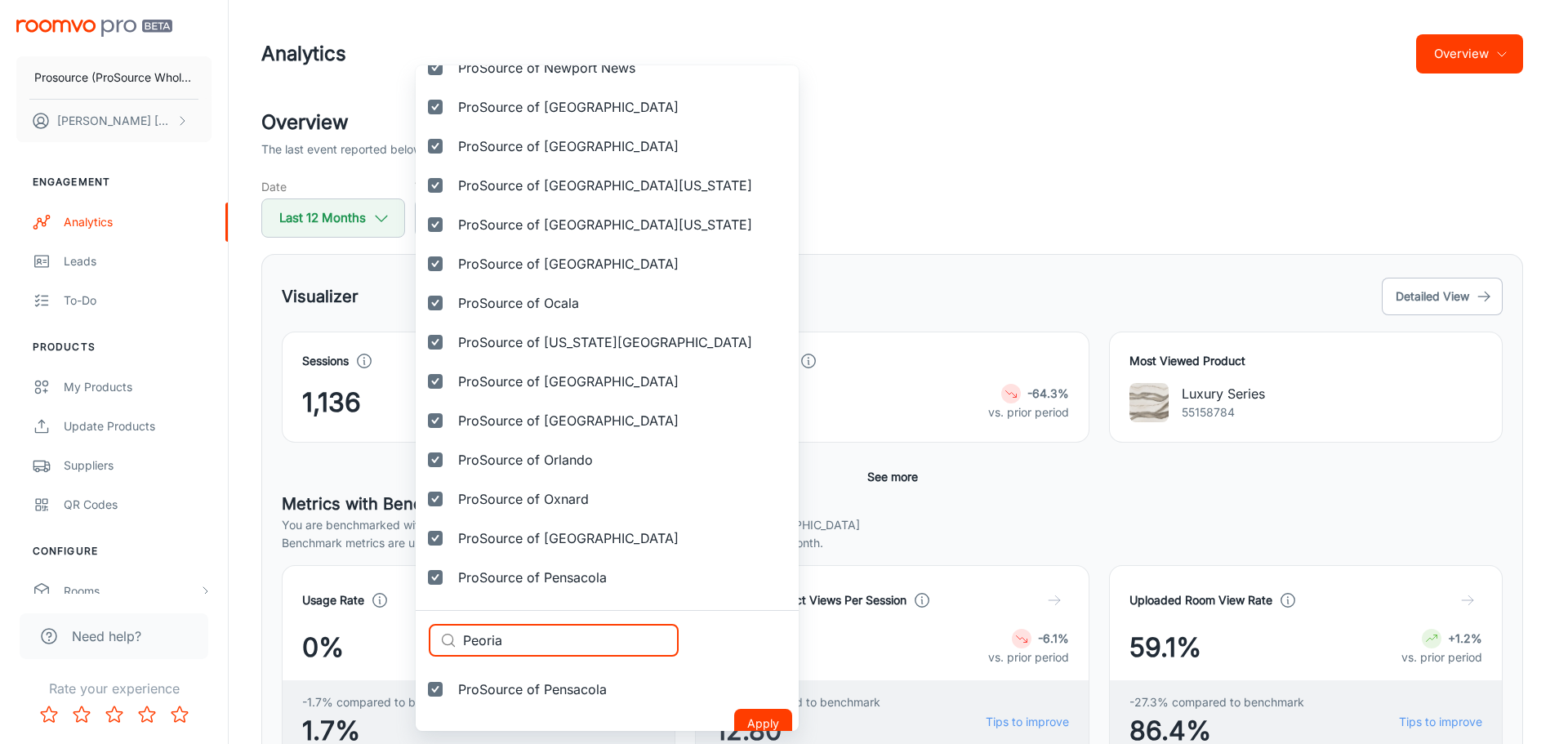
scroll to position [3399, 0]
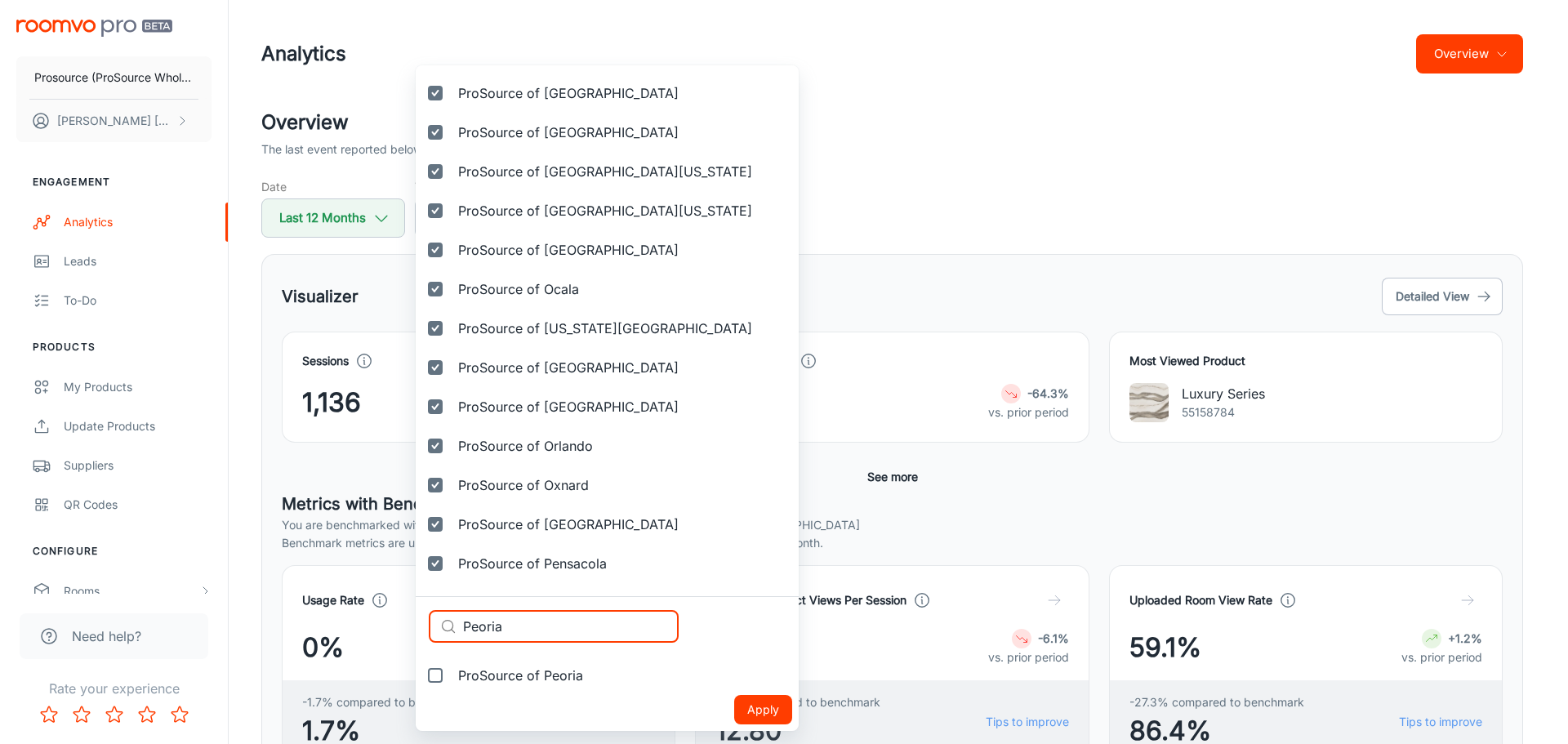
type input "Peoria"
click at [552, 681] on span "ProSource of Peoria" at bounding box center [520, 676] width 125 height 20
click at [452, 681] on input "ProSource of Peoria" at bounding box center [435, 676] width 33 height 33
checkbox input "true"
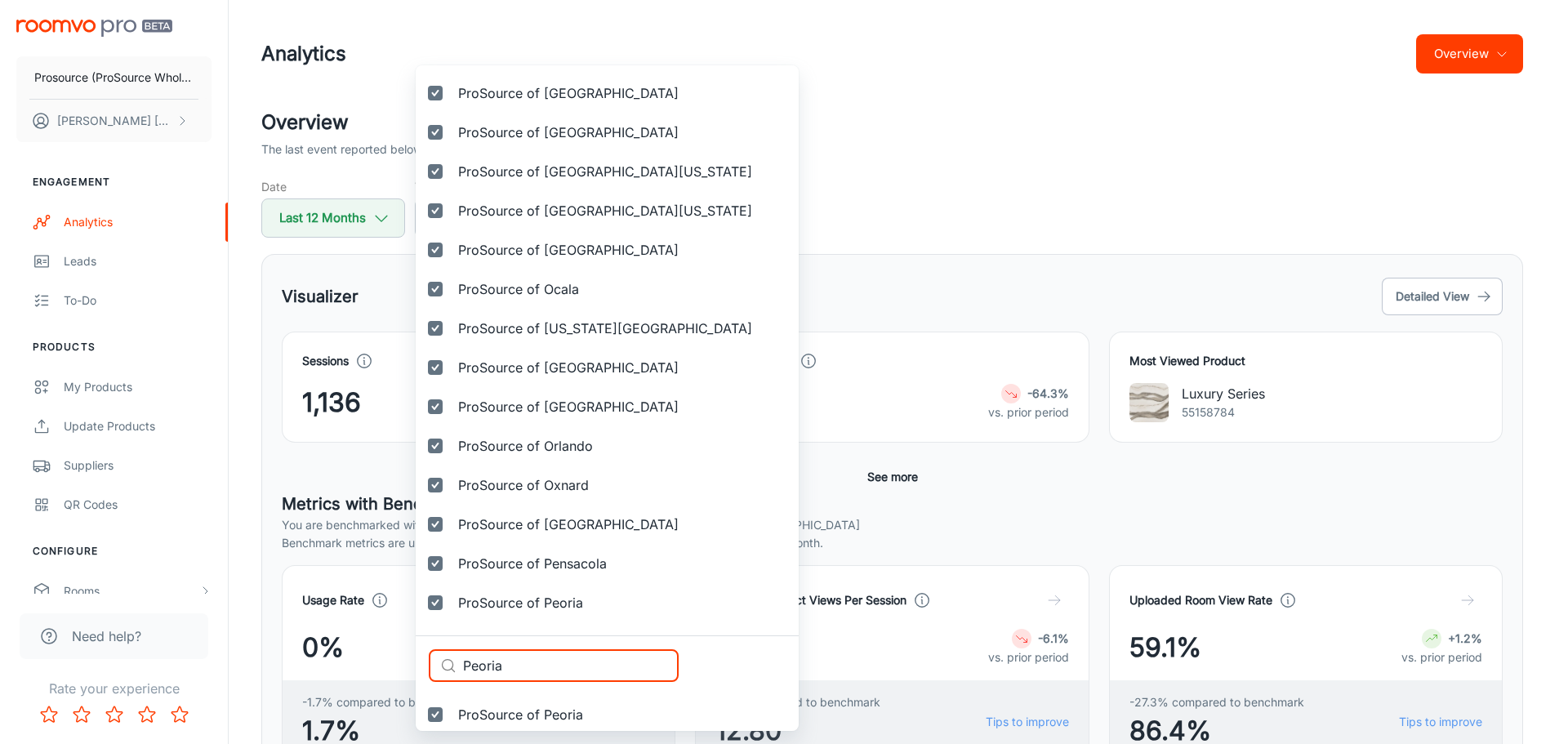
click at [373, 663] on div "Selected vendors Prosource (ProSource Wholesale) ProSource of Acadiana ProSourc…" at bounding box center [784, 372] width 1568 height 744
paste input "hiladelph"
type input "Philadelphia"
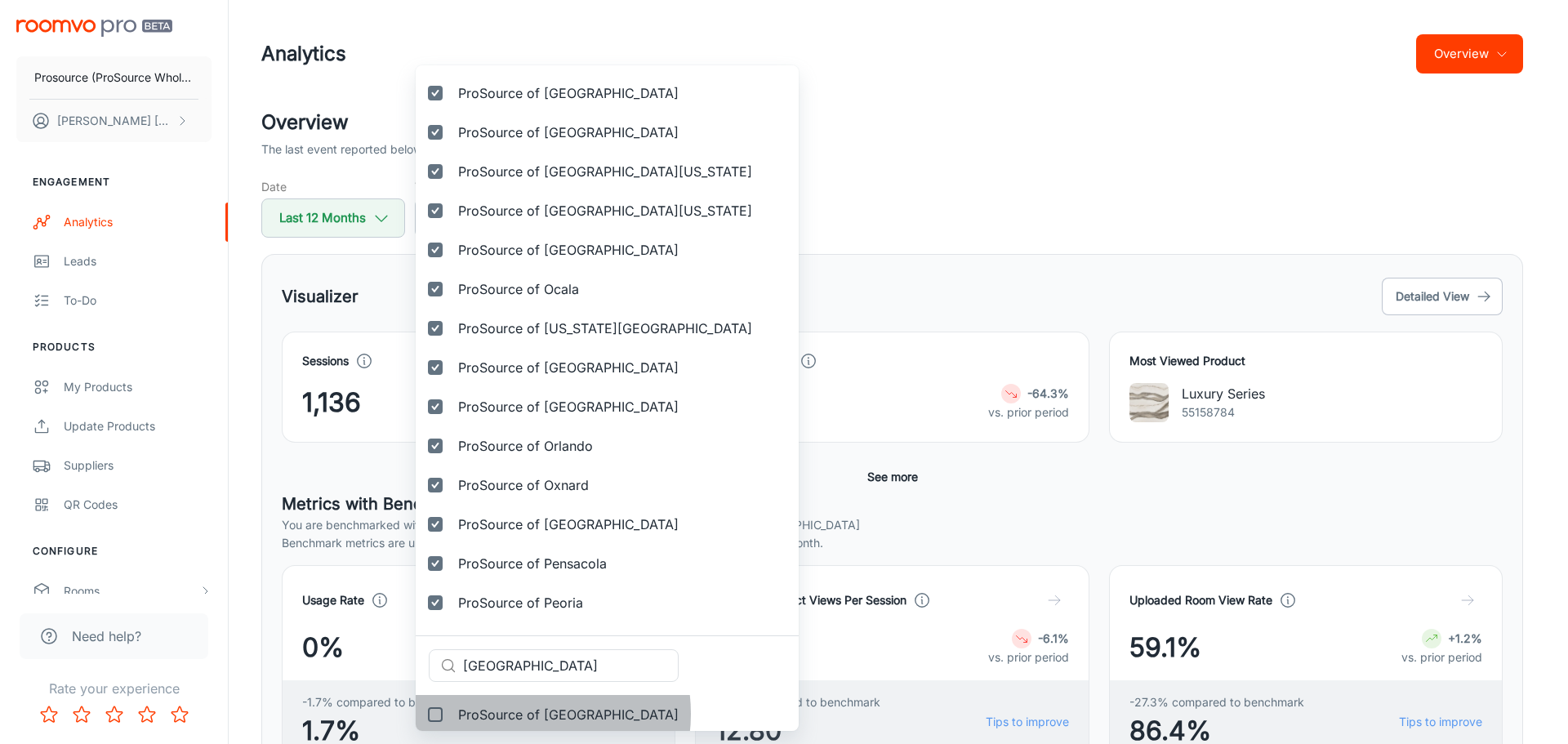
click at [524, 714] on span "ProSource of Philadelphia" at bounding box center [568, 715] width 220 height 20
click at [452, 714] on input "ProSource of Philadelphia" at bounding box center [435, 715] width 33 height 33
checkbox input "true"
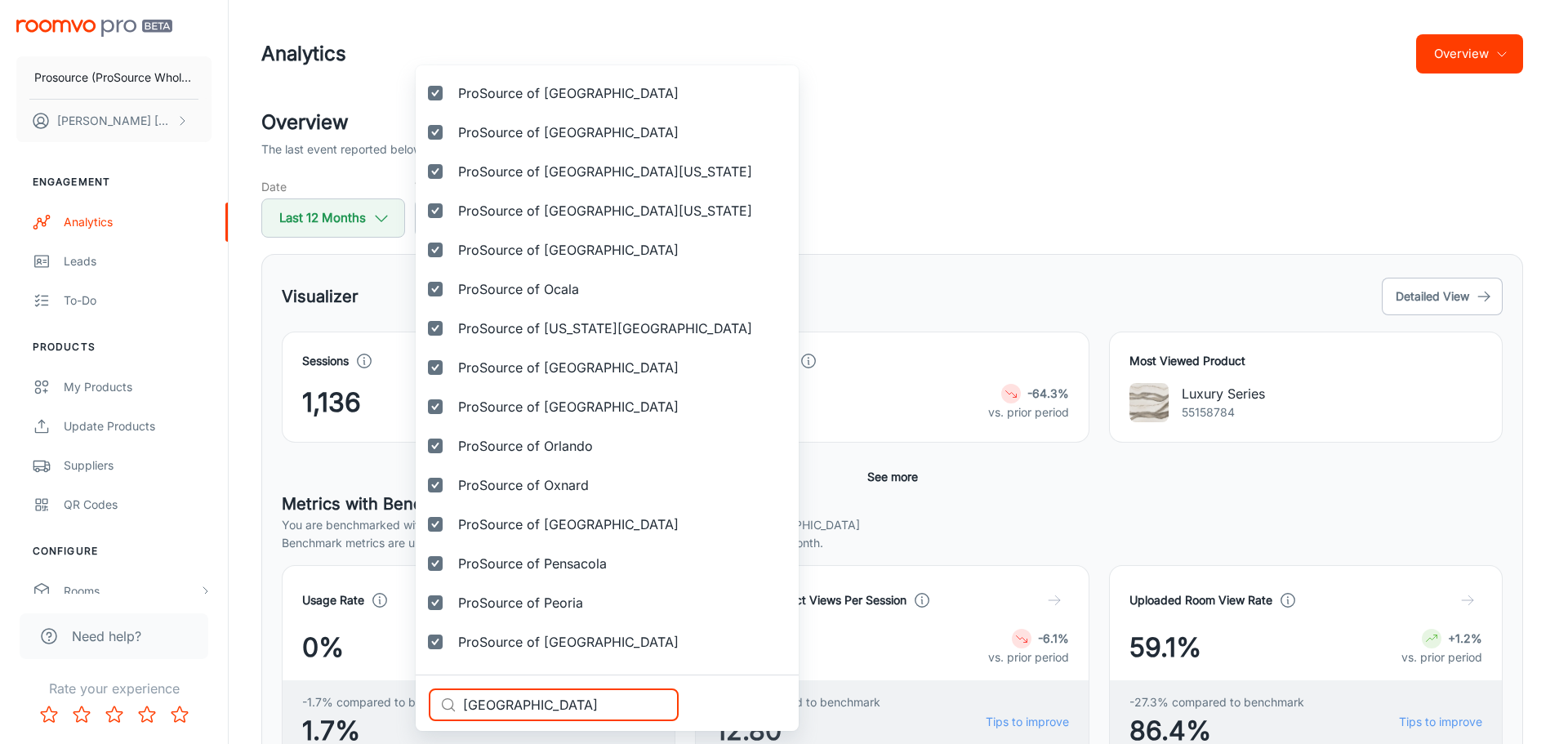
paste input "oenix"
drag, startPoint x: 571, startPoint y: 709, endPoint x: 343, endPoint y: 687, distance: 229.1
click at [343, 687] on div "Selected vendors Prosource (ProSource Wholesale) ProSource of Acadiana ProSourc…" at bounding box center [784, 372] width 1568 height 744
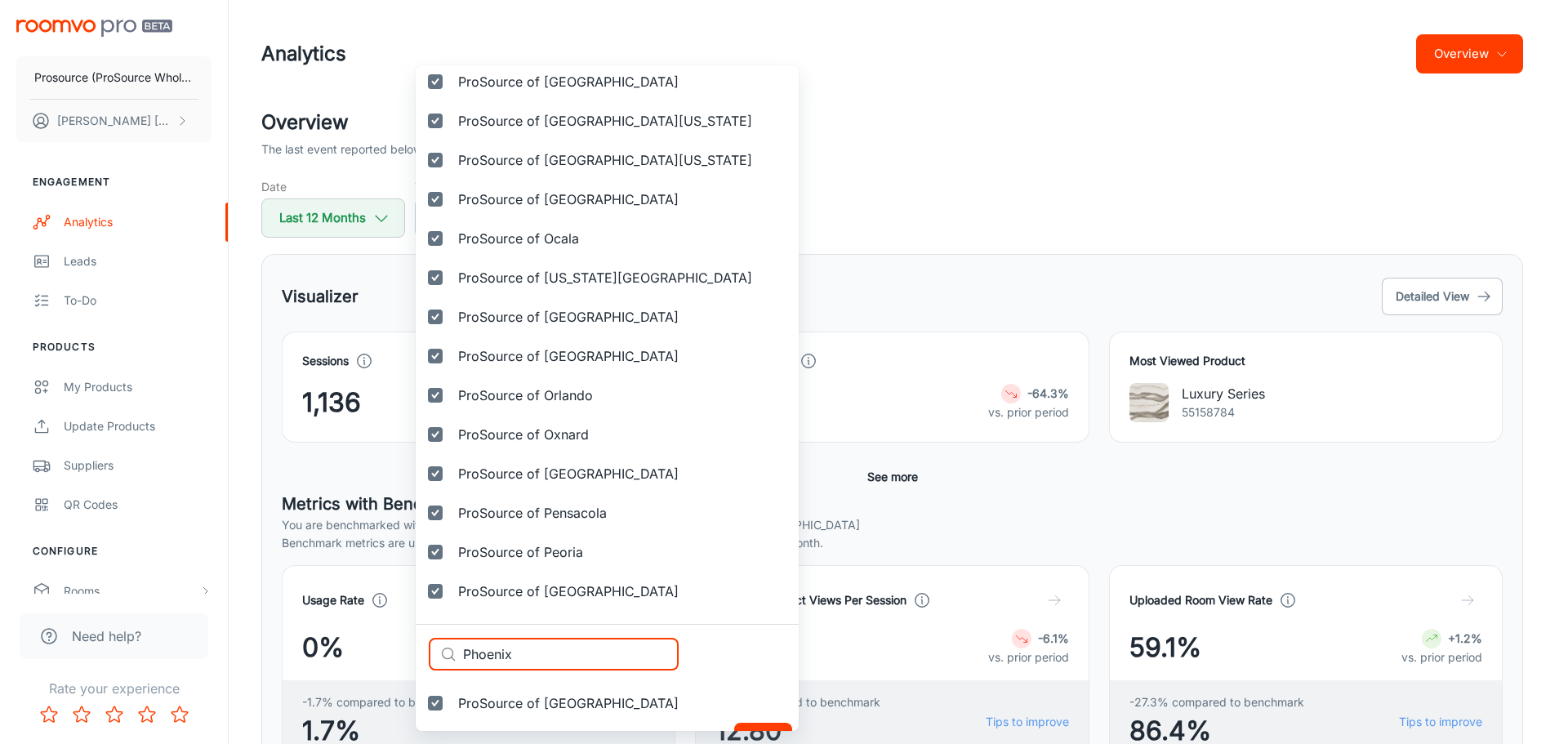
scroll to position [3478, 0]
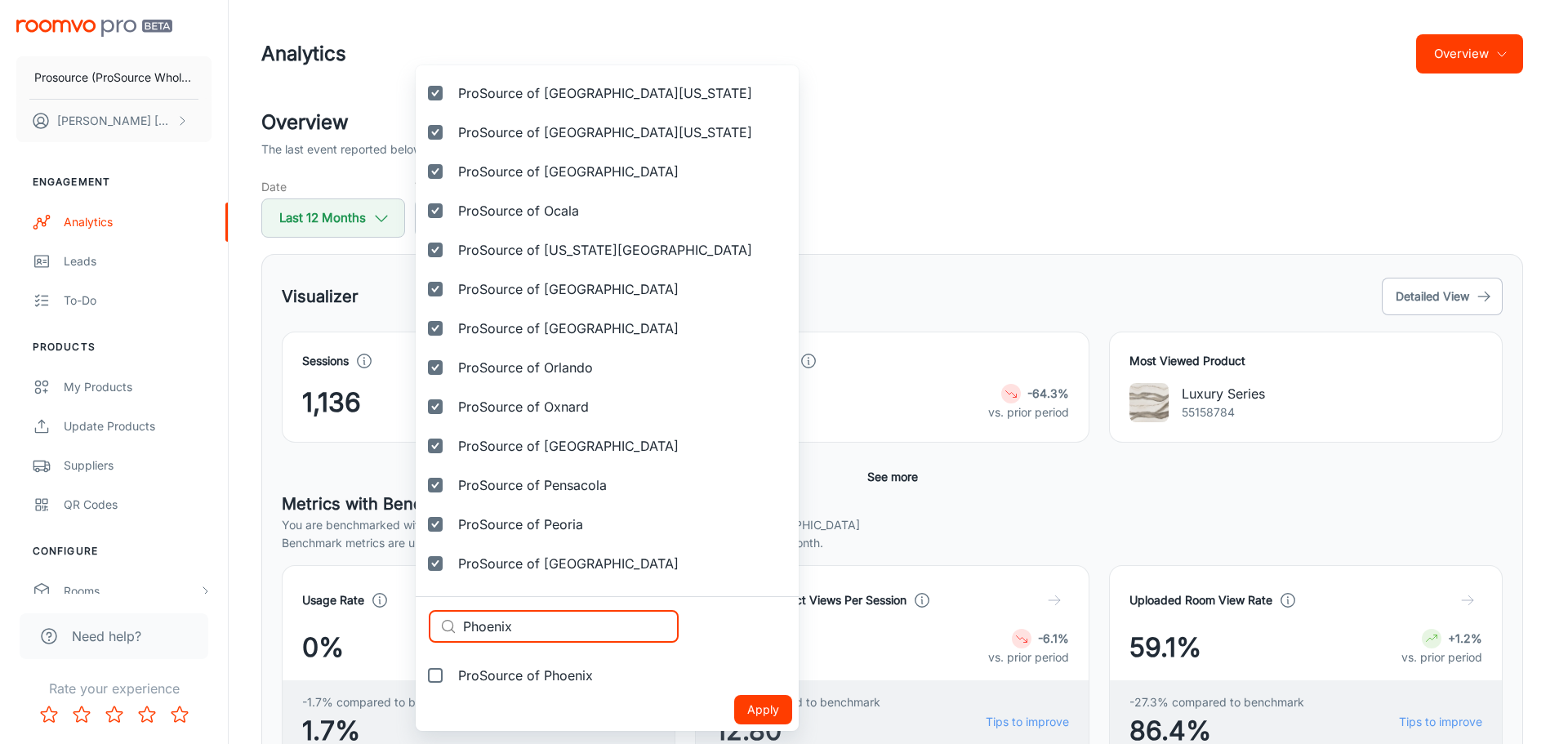
type input "Phoenix"
click at [522, 676] on span "ProSource of Phoenix" at bounding box center [525, 676] width 135 height 20
click at [452, 676] on input "ProSource of Phoenix" at bounding box center [435, 676] width 33 height 33
checkbox input "true"
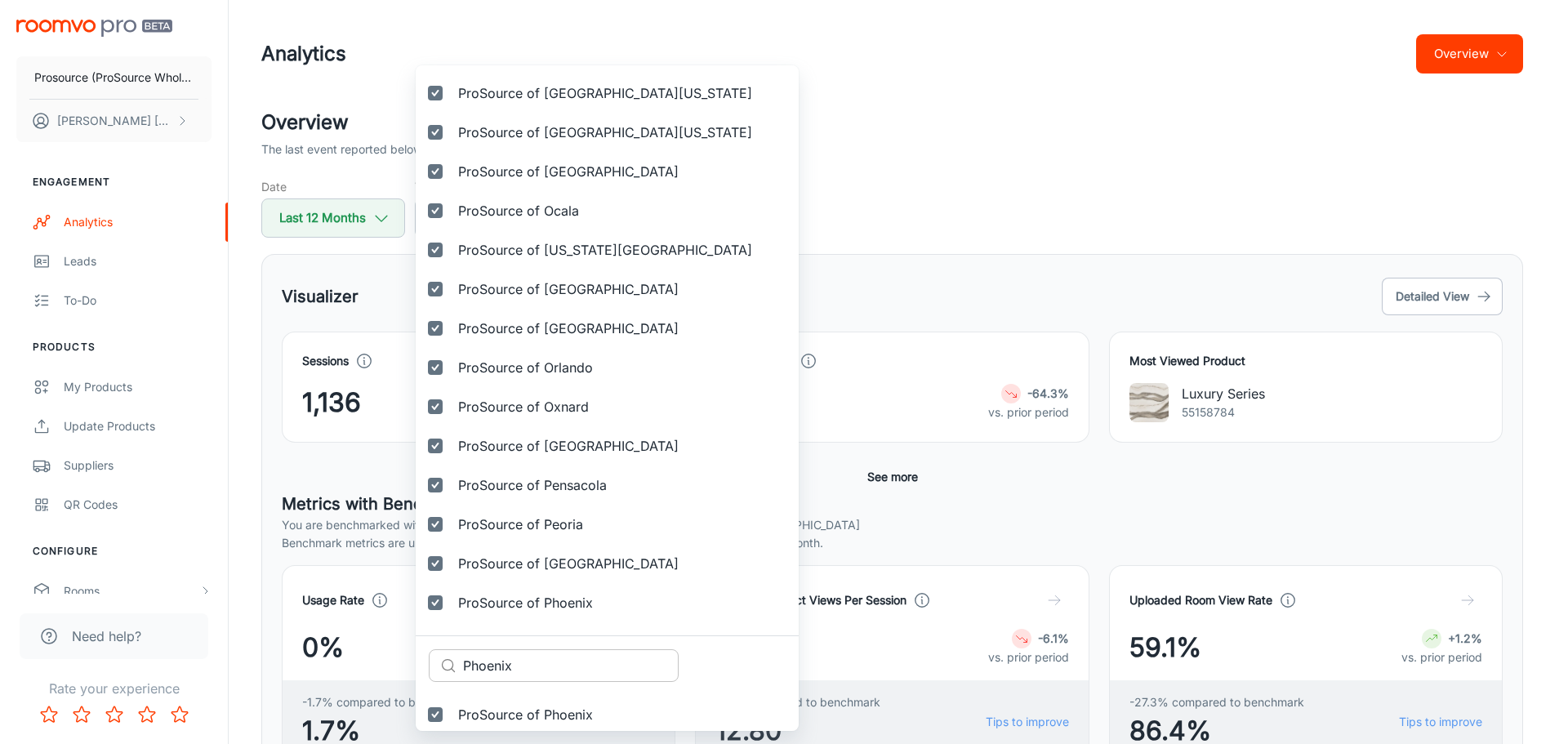
click at [501, 659] on input "Phoenix" at bounding box center [570, 666] width 216 height 33
click at [501, 660] on input "Phoenix" at bounding box center [570, 666] width 216 height 33
paste input "inellas County"
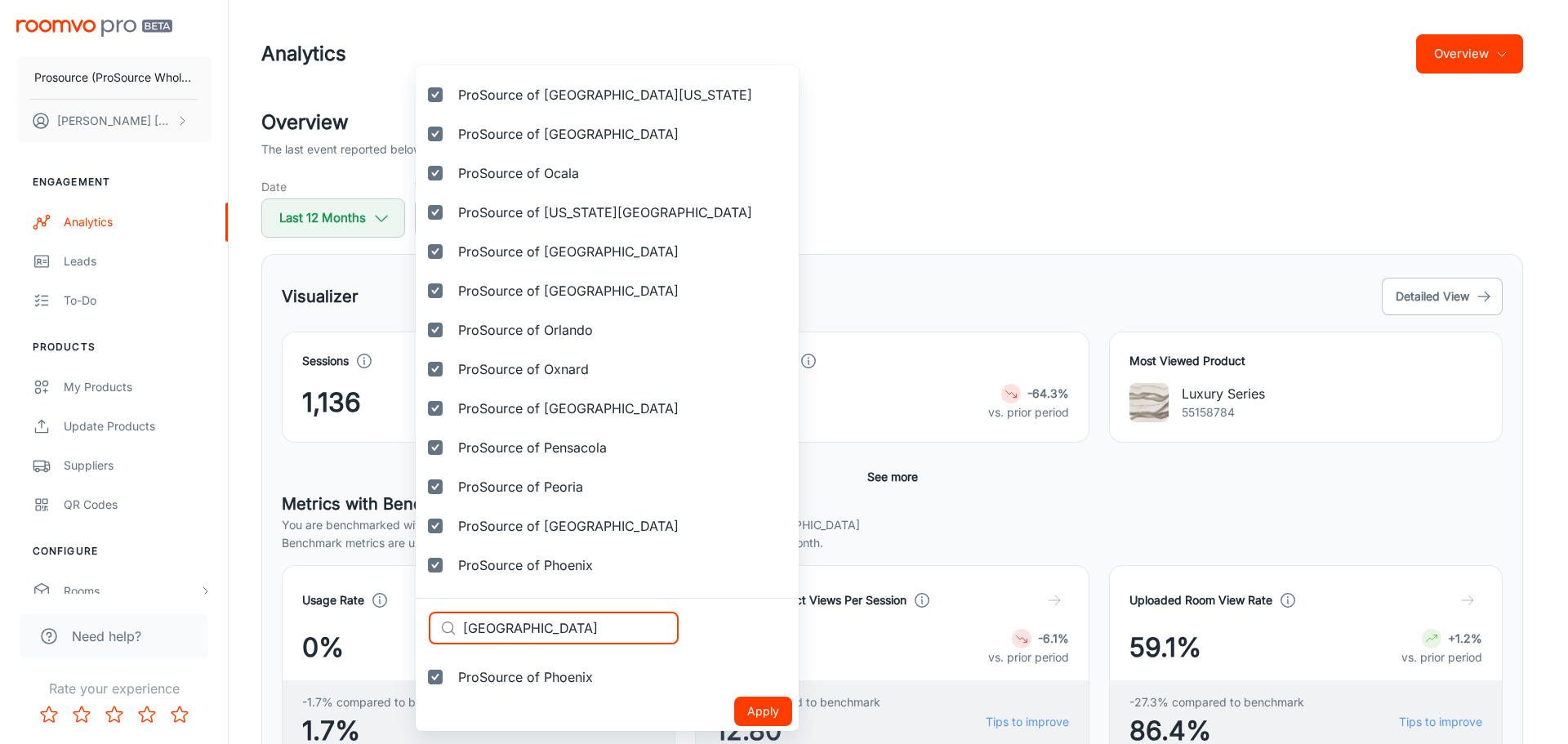
scroll to position [3517, 0]
type input "Pinellas County"
click at [502, 678] on span "ProSource of [GEOGRAPHIC_DATA]" at bounding box center [568, 676] width 220 height 20
click at [452, 678] on input "ProSource of [GEOGRAPHIC_DATA]" at bounding box center [435, 676] width 33 height 33
checkbox input "true"
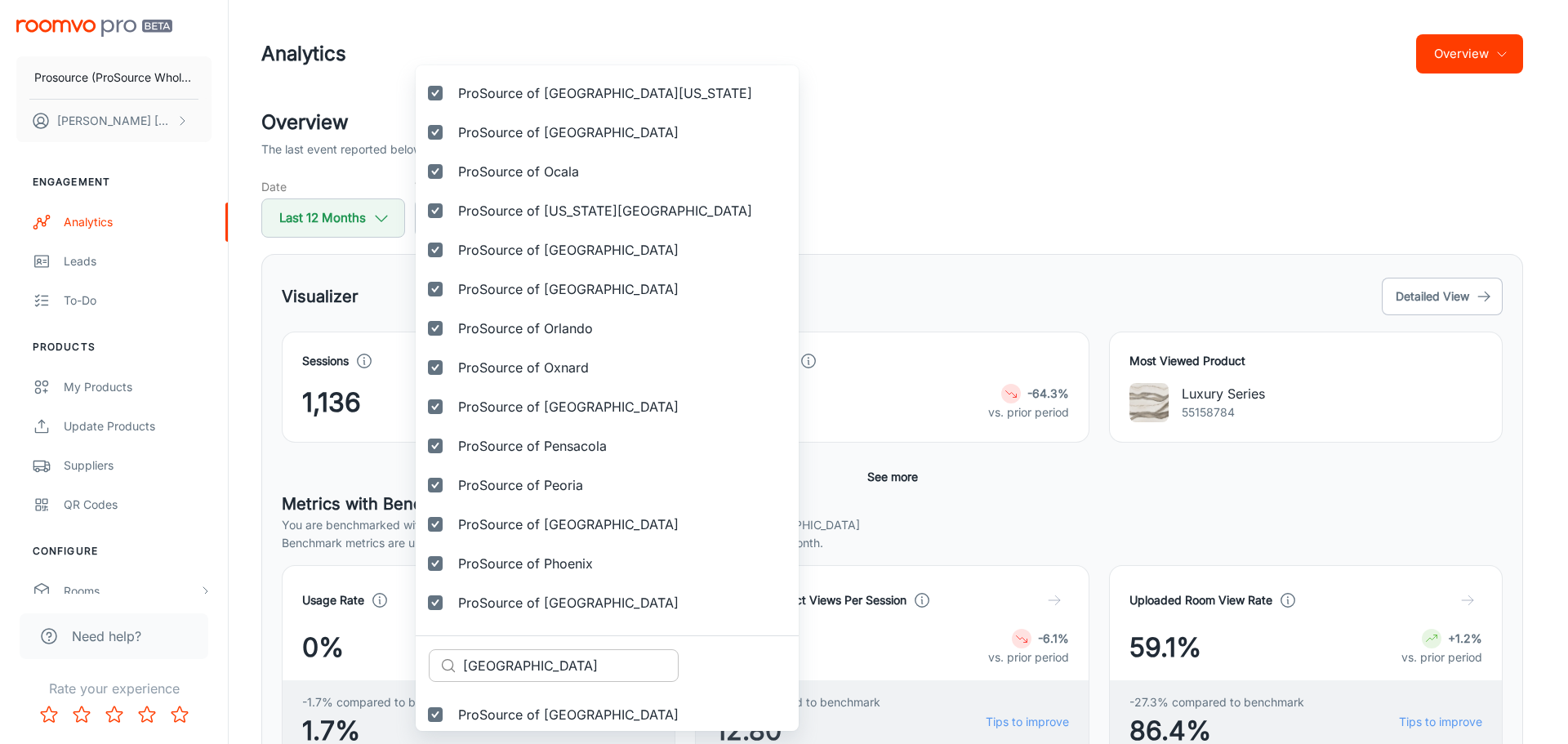
click at [577, 662] on input "Pinellas County" at bounding box center [570, 666] width 216 height 33
paste input "ttsburgh"
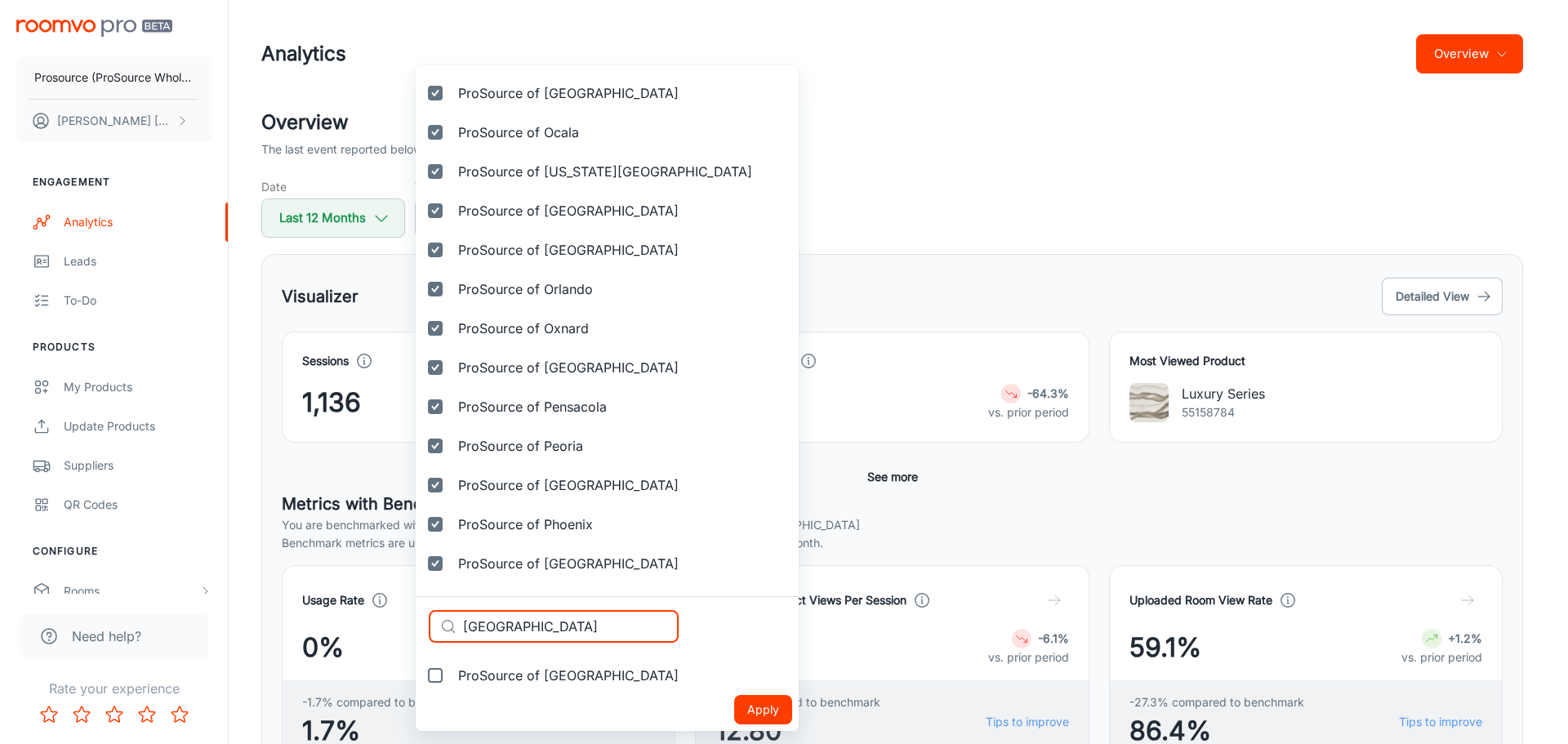
type input "Pittsburgh"
click at [545, 675] on span "ProSource of Pittsburgh" at bounding box center [568, 676] width 220 height 20
click at [452, 675] on input "ProSource of Pittsburgh" at bounding box center [435, 676] width 33 height 33
checkbox input "true"
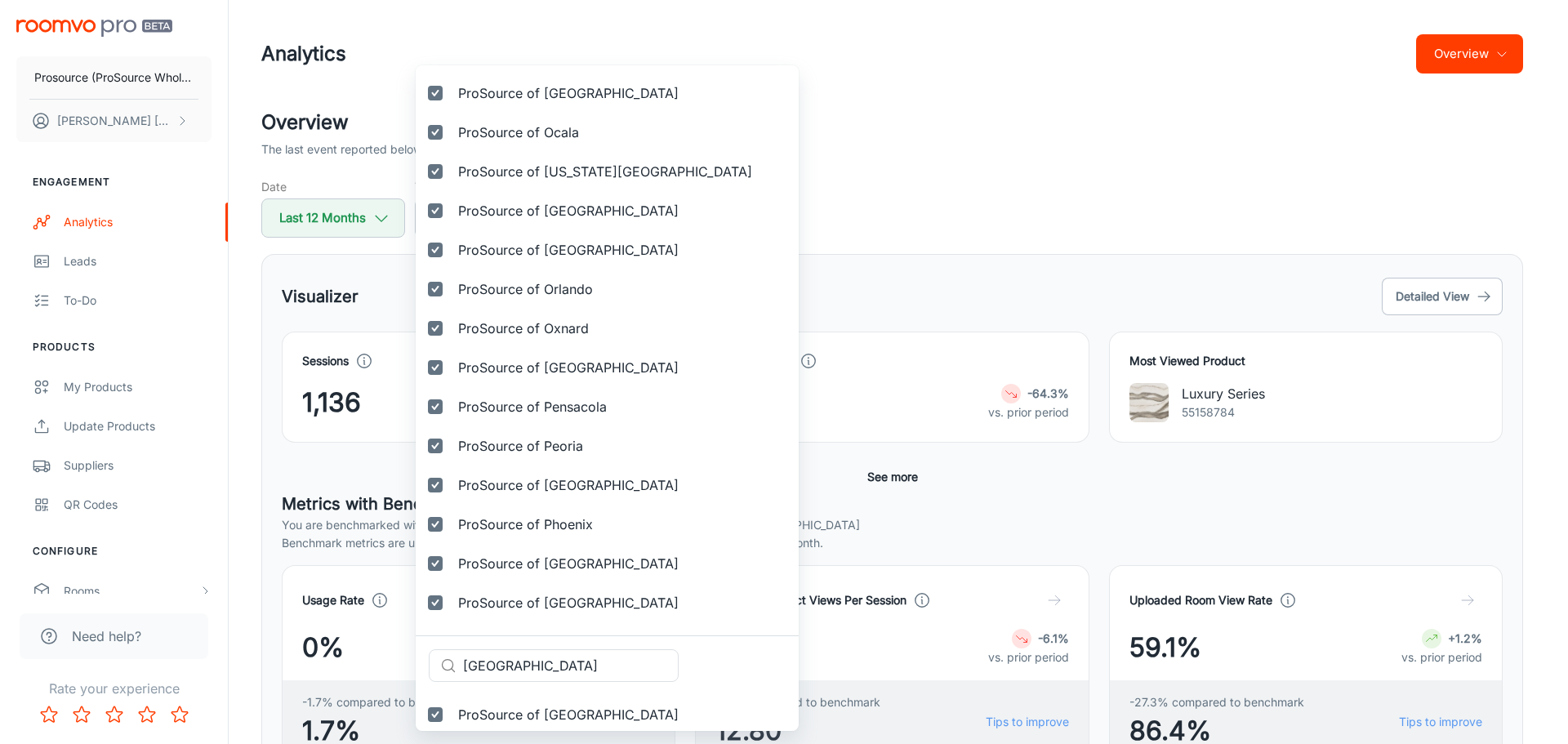
drag, startPoint x: 563, startPoint y: 661, endPoint x: 360, endPoint y: 651, distance: 203.2
click at [360, 652] on div "Selected vendors Prosource (ProSource Wholesale) ProSource of Acadiana ProSourc…" at bounding box center [784, 372] width 1568 height 744
paste input "lymout"
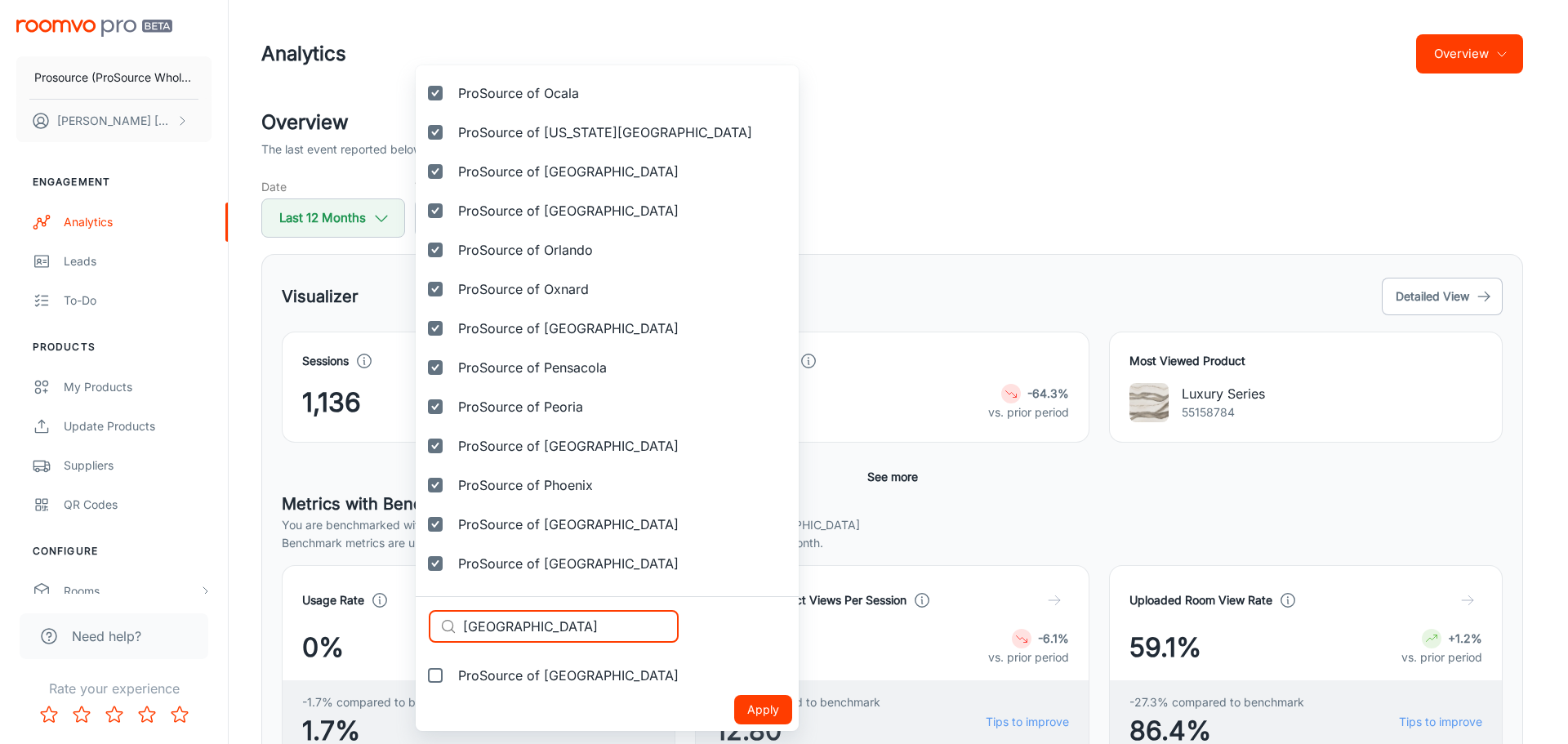
type input "Plymouth"
click at [524, 677] on span "ProSource of Plymouth" at bounding box center [568, 676] width 220 height 20
click at [452, 677] on input "ProSource of Plymouth" at bounding box center [435, 676] width 33 height 33
checkbox input "true"
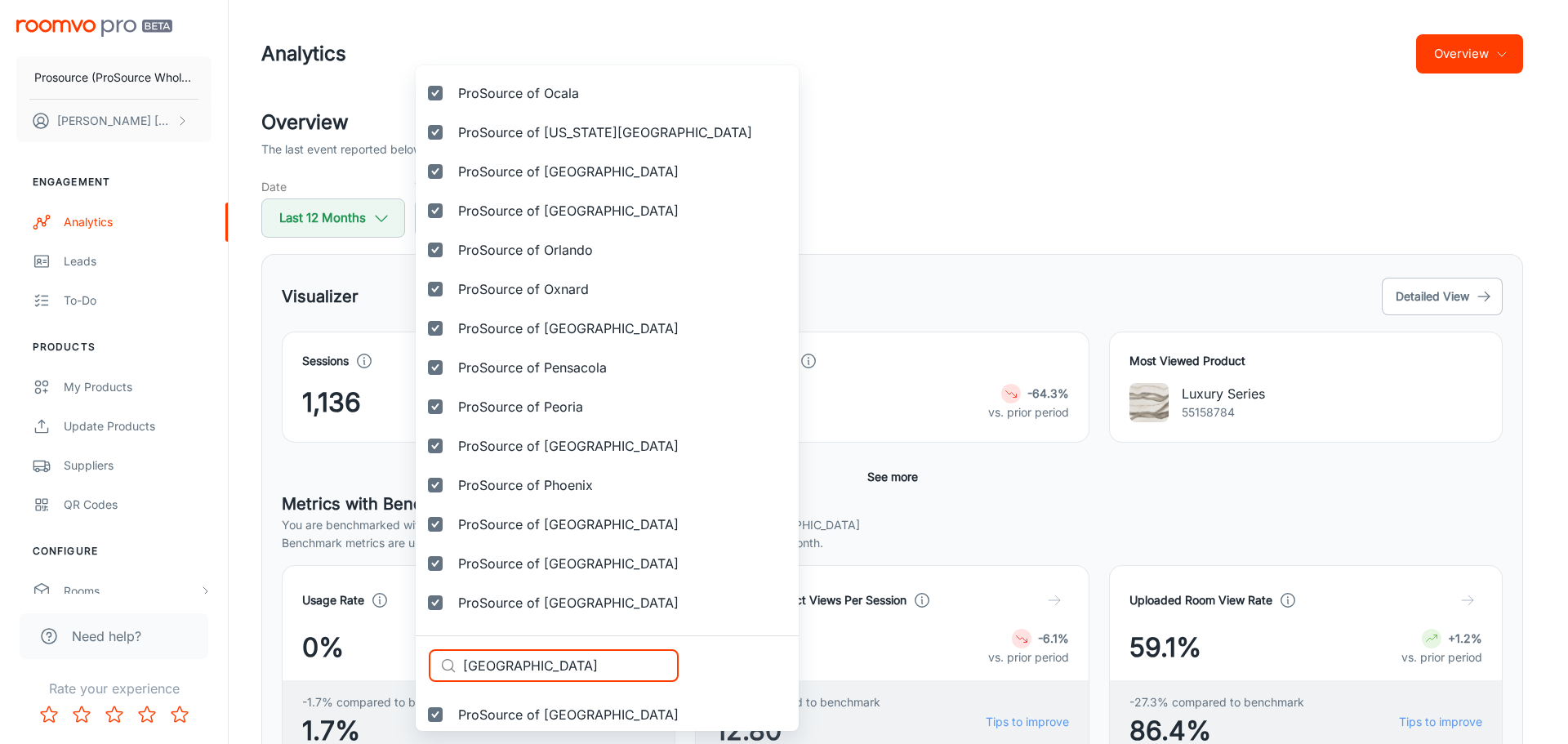
drag, startPoint x: 438, startPoint y: 663, endPoint x: 425, endPoint y: 662, distance: 13.0
paste input "ompano"
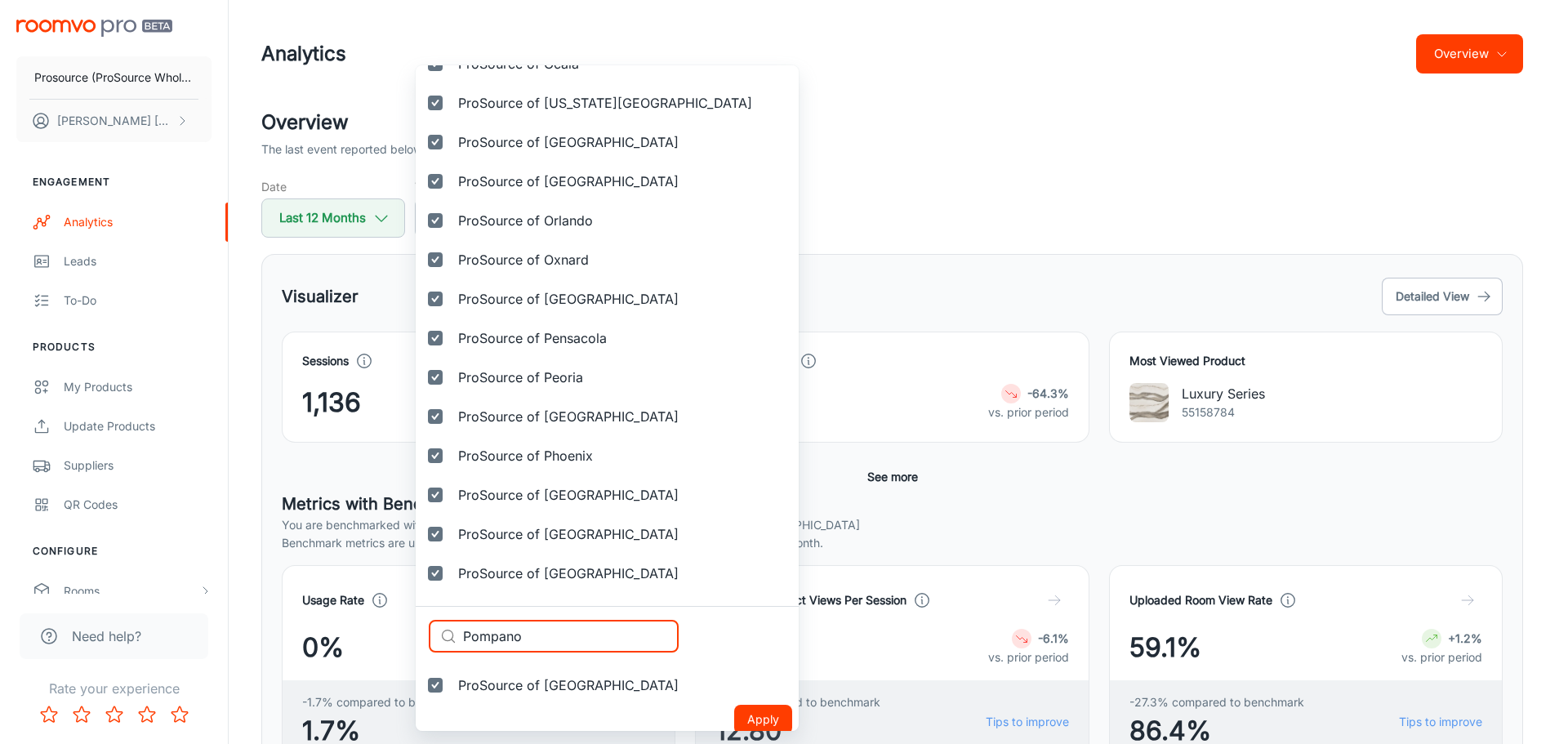
scroll to position [3634, 0]
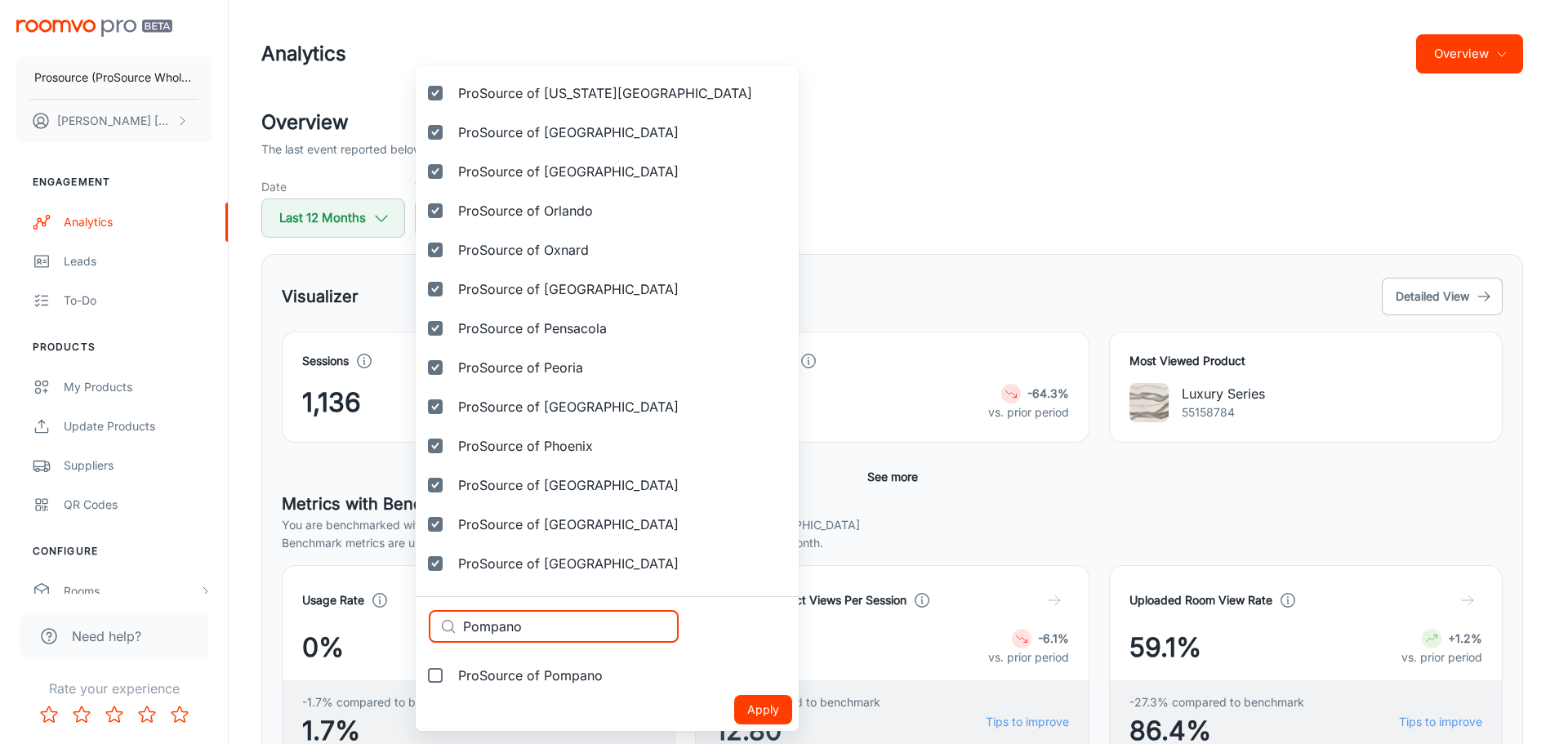
type input "Pompano"
click at [529, 678] on span "ProSource of Pompano" at bounding box center [530, 676] width 145 height 20
click at [452, 678] on input "ProSource of Pompano" at bounding box center [435, 676] width 33 height 33
checkbox input "true"
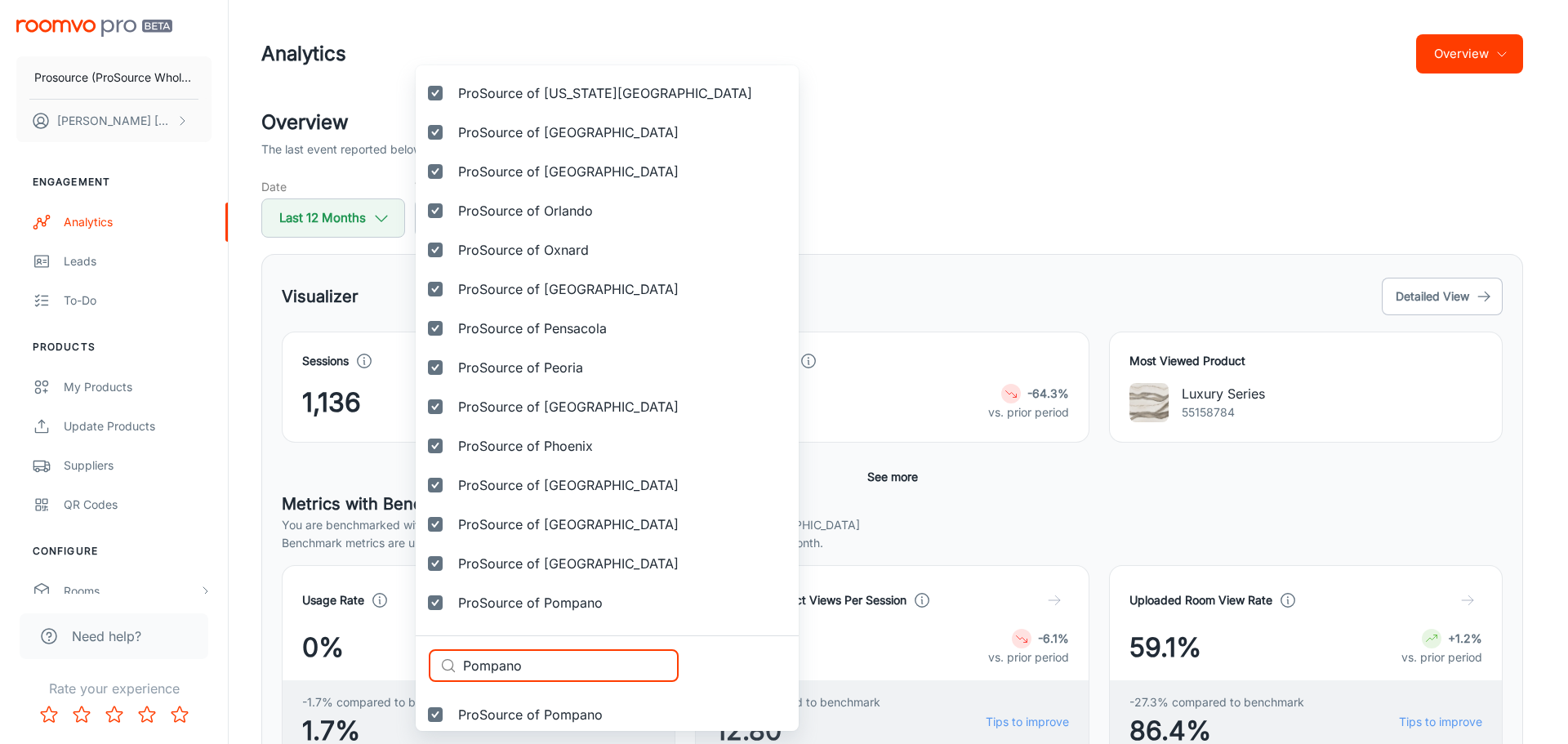
drag, startPoint x: 533, startPoint y: 661, endPoint x: 425, endPoint y: 662, distance: 108.0
click at [433, 664] on div "​ Pompano ​" at bounding box center [554, 666] width 249 height 33
paste input "rt Richey"
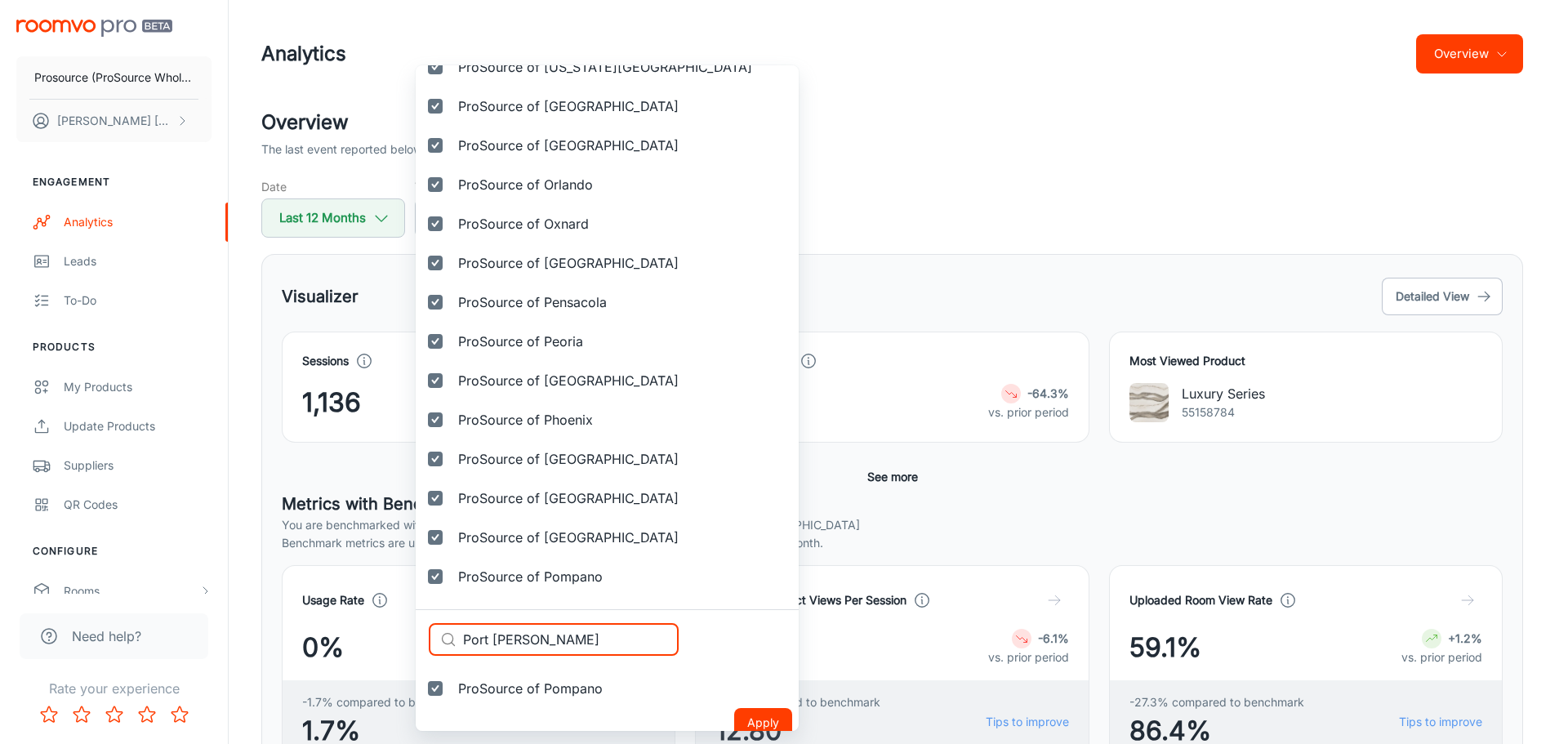
scroll to position [3674, 0]
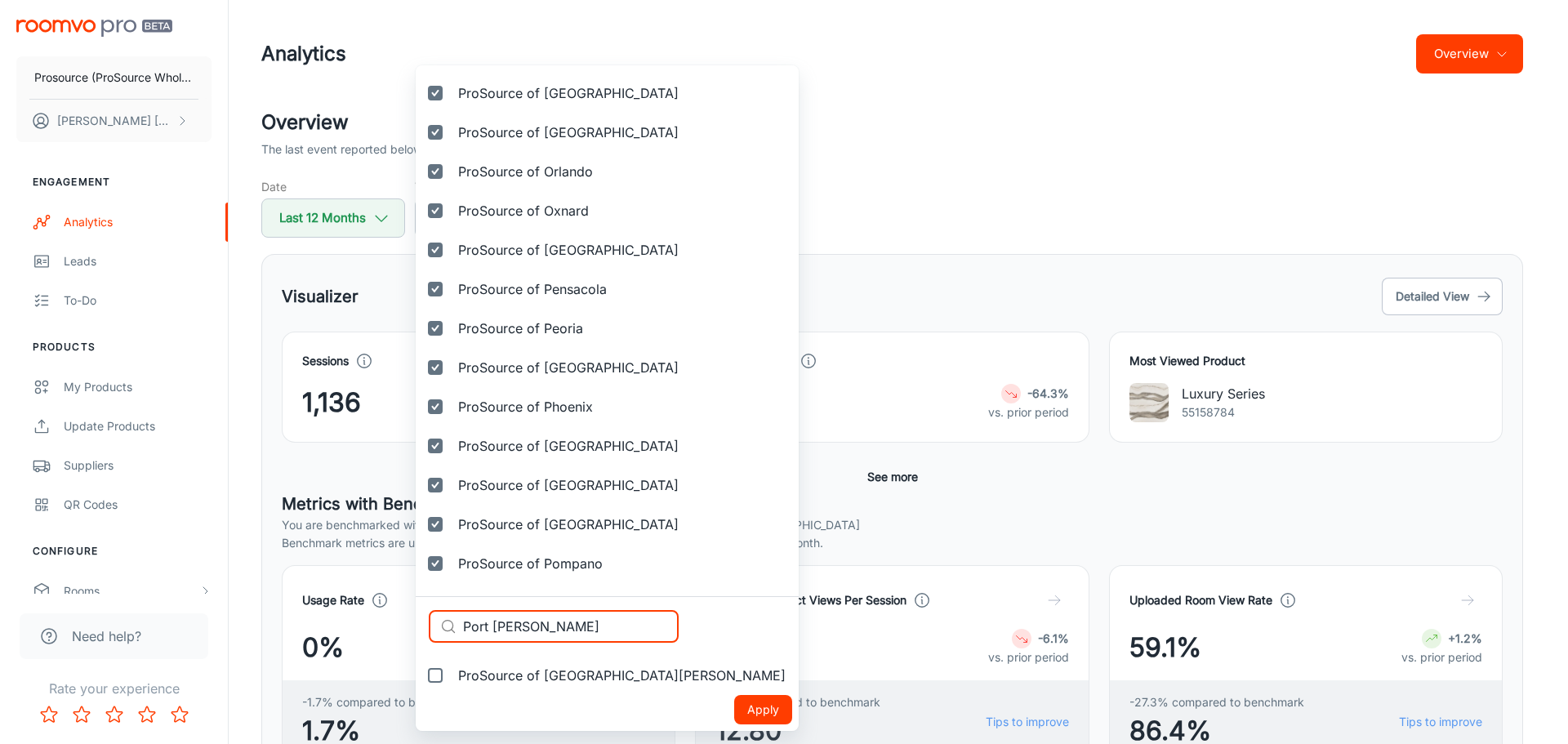
type input "Port Richey"
click at [531, 674] on span "ProSource of Port Richey" at bounding box center [622, 676] width 328 height 20
click at [452, 674] on input "ProSource of Port Richey" at bounding box center [435, 676] width 33 height 33
checkbox input "true"
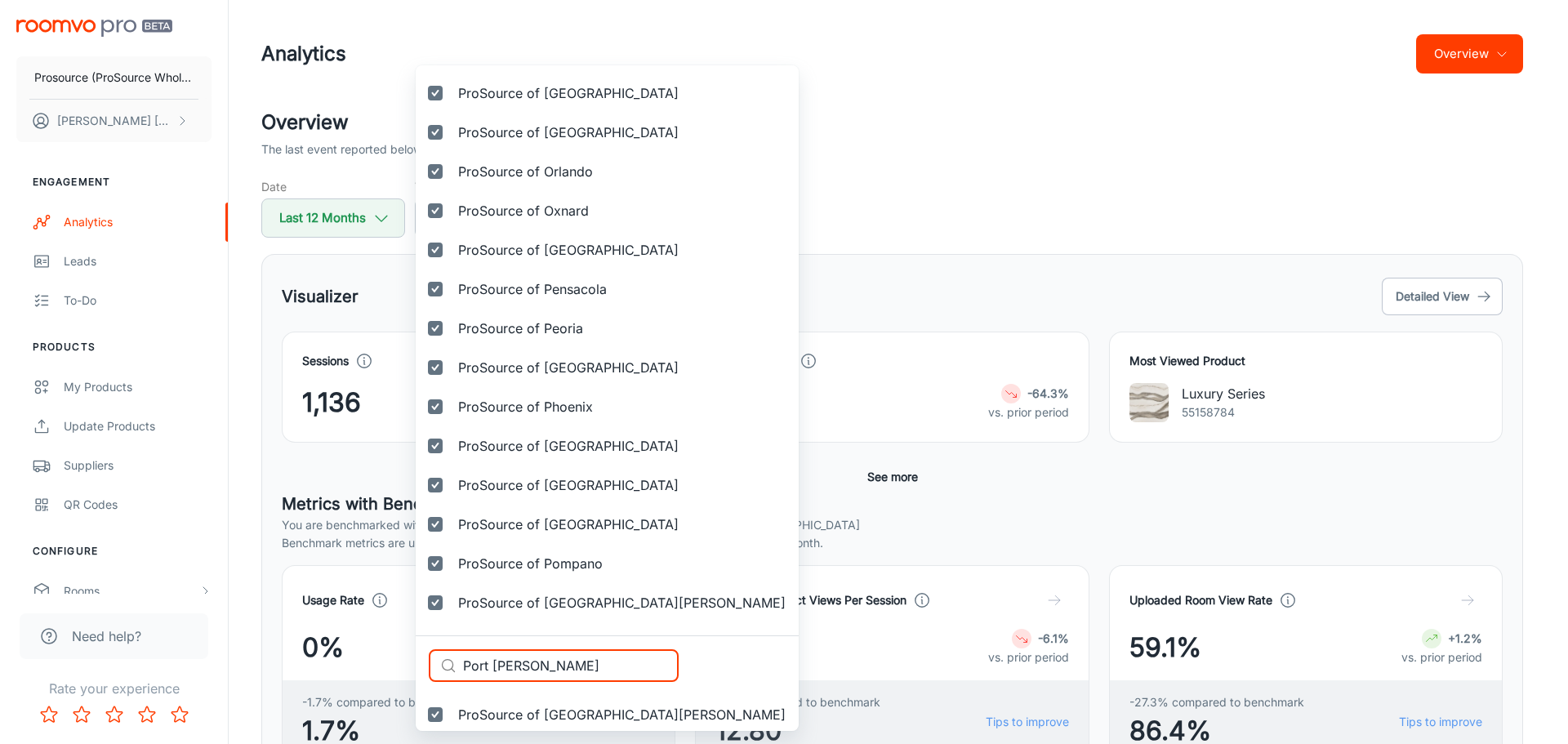
drag, startPoint x: 569, startPoint y: 668, endPoint x: 409, endPoint y: 660, distance: 160.2
click at [411, 660] on div "Selected vendors Prosource (ProSource Wholesale) ProSource of Acadiana ProSourc…" at bounding box center [784, 372] width 1568 height 744
paste input "Raleigh"
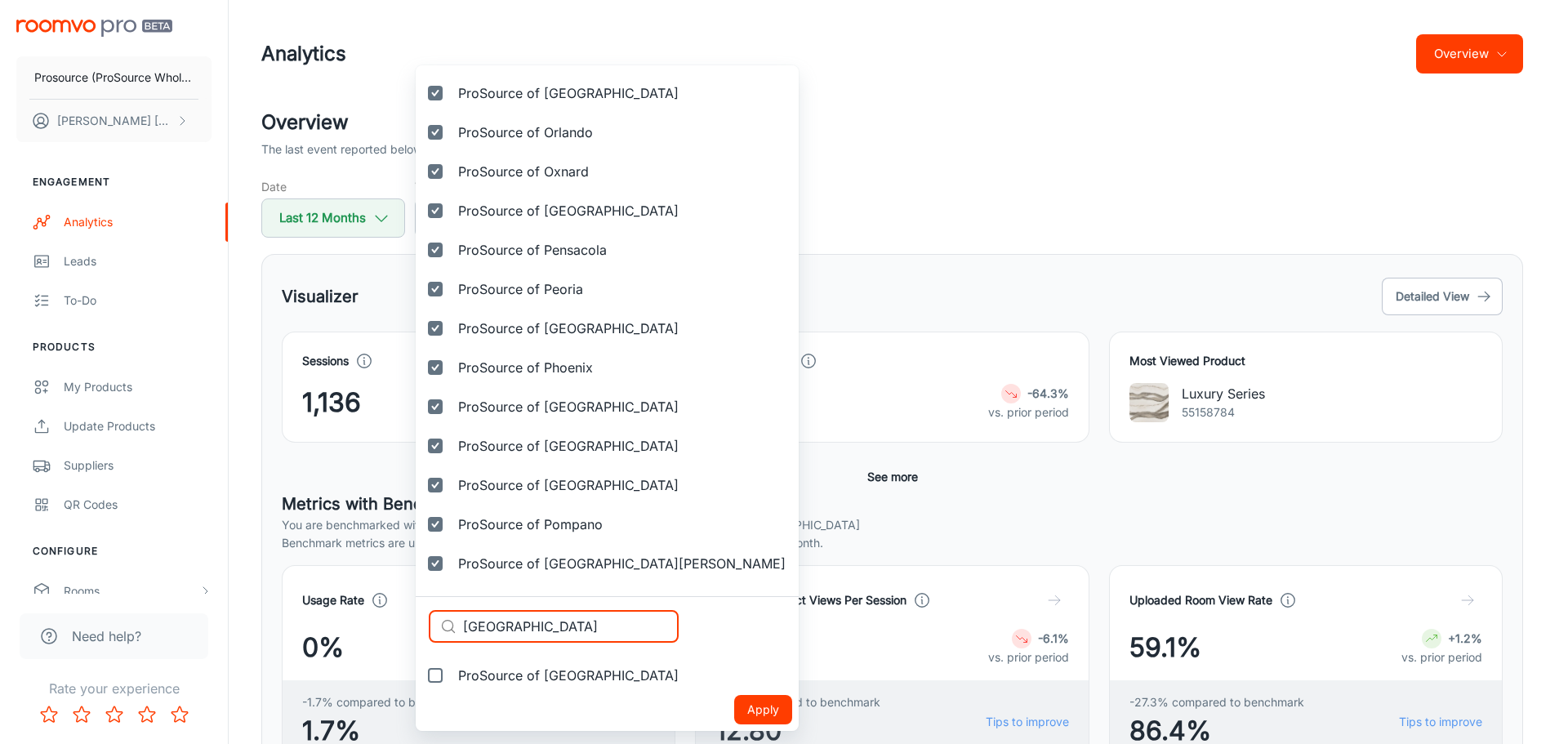
type input "Raleigh"
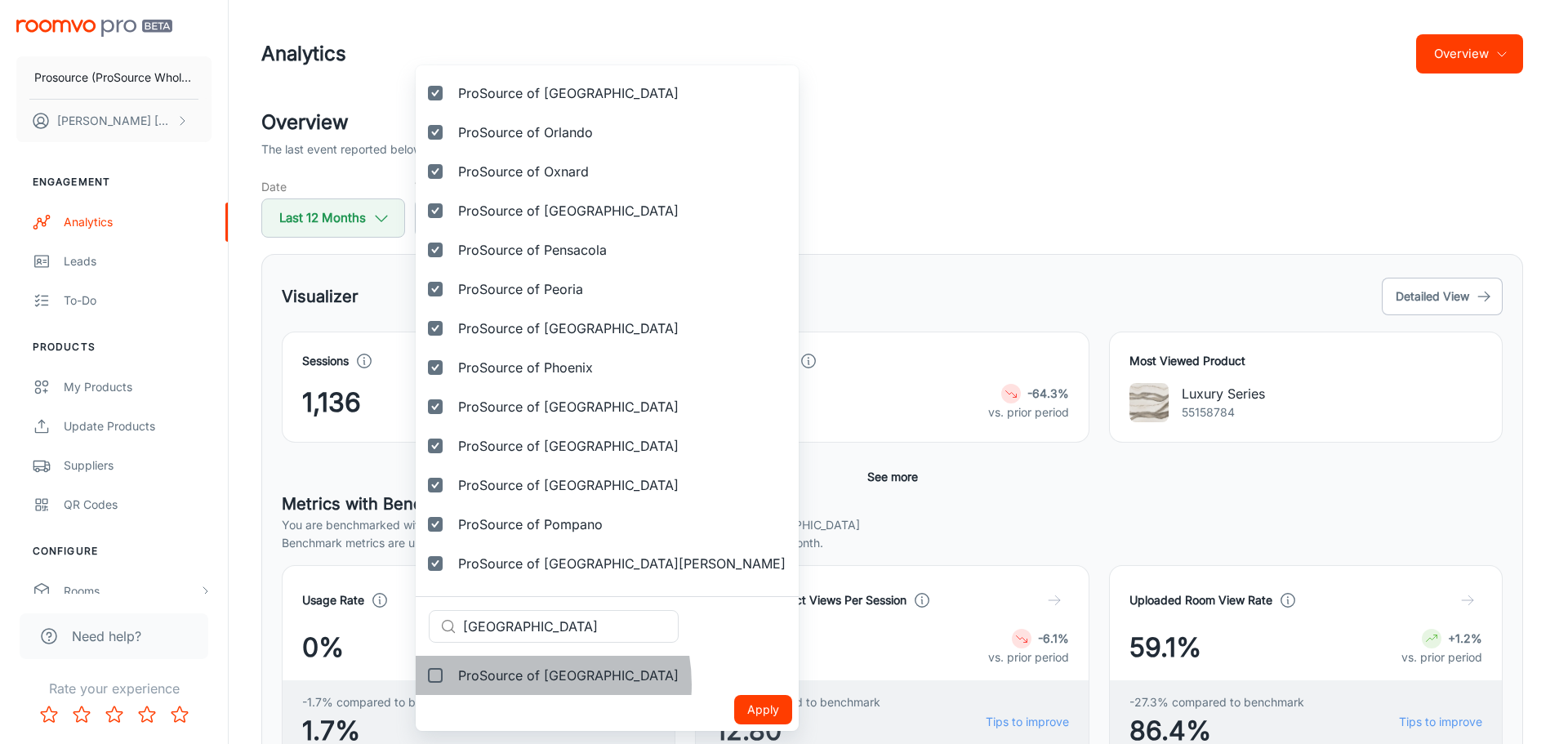
click at [514, 684] on span "ProSource of Raleigh" at bounding box center [568, 676] width 220 height 20
click at [452, 684] on input "ProSource of Raleigh" at bounding box center [435, 676] width 33 height 33
checkbox input "true"
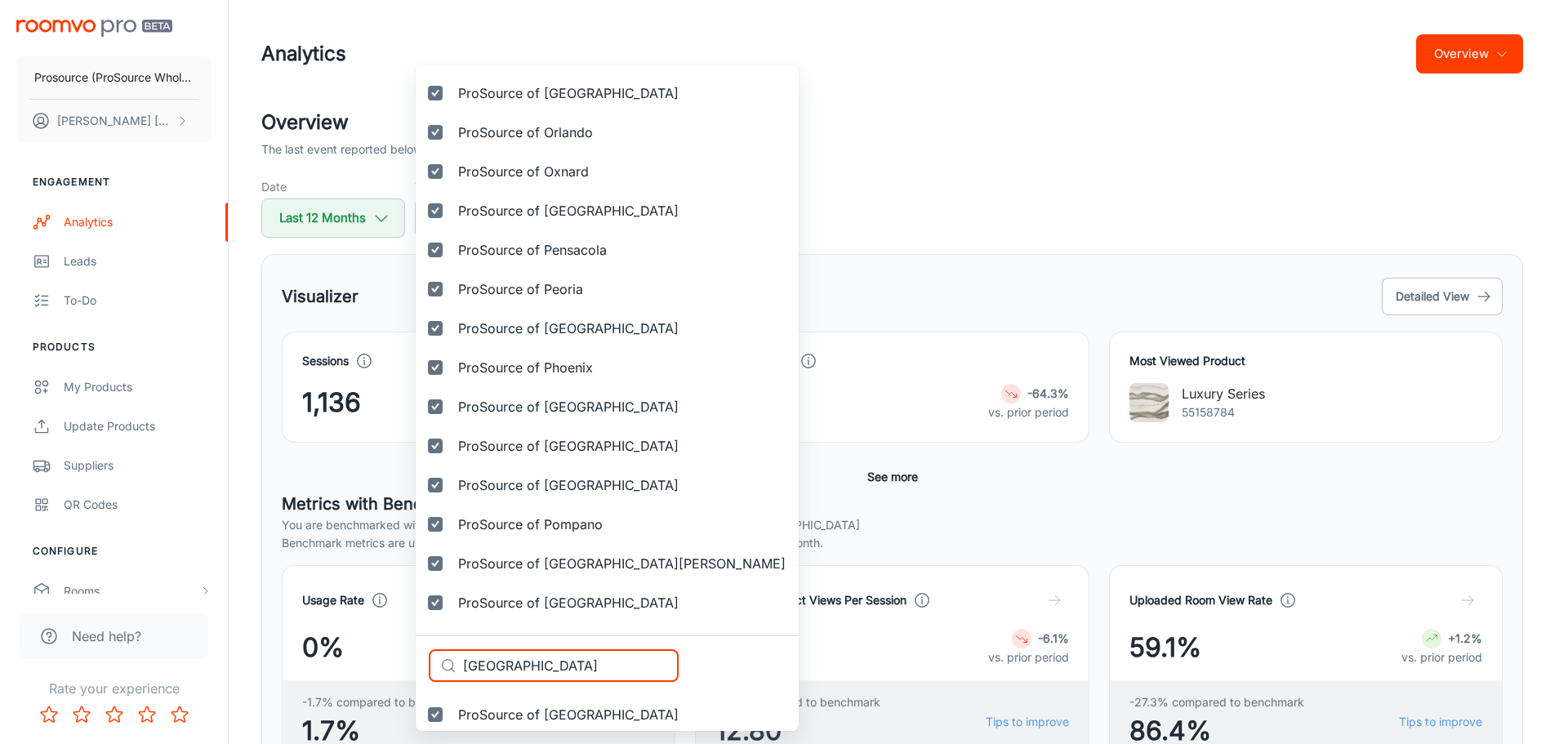
drag, startPoint x: 549, startPoint y: 660, endPoint x: 389, endPoint y: 647, distance: 160.5
click at [389, 647] on div "Selected vendors Prosource (ProSource Wholesale) ProSource of Acadiana ProSourc…" at bounding box center [784, 372] width 1568 height 744
paste input "eno"
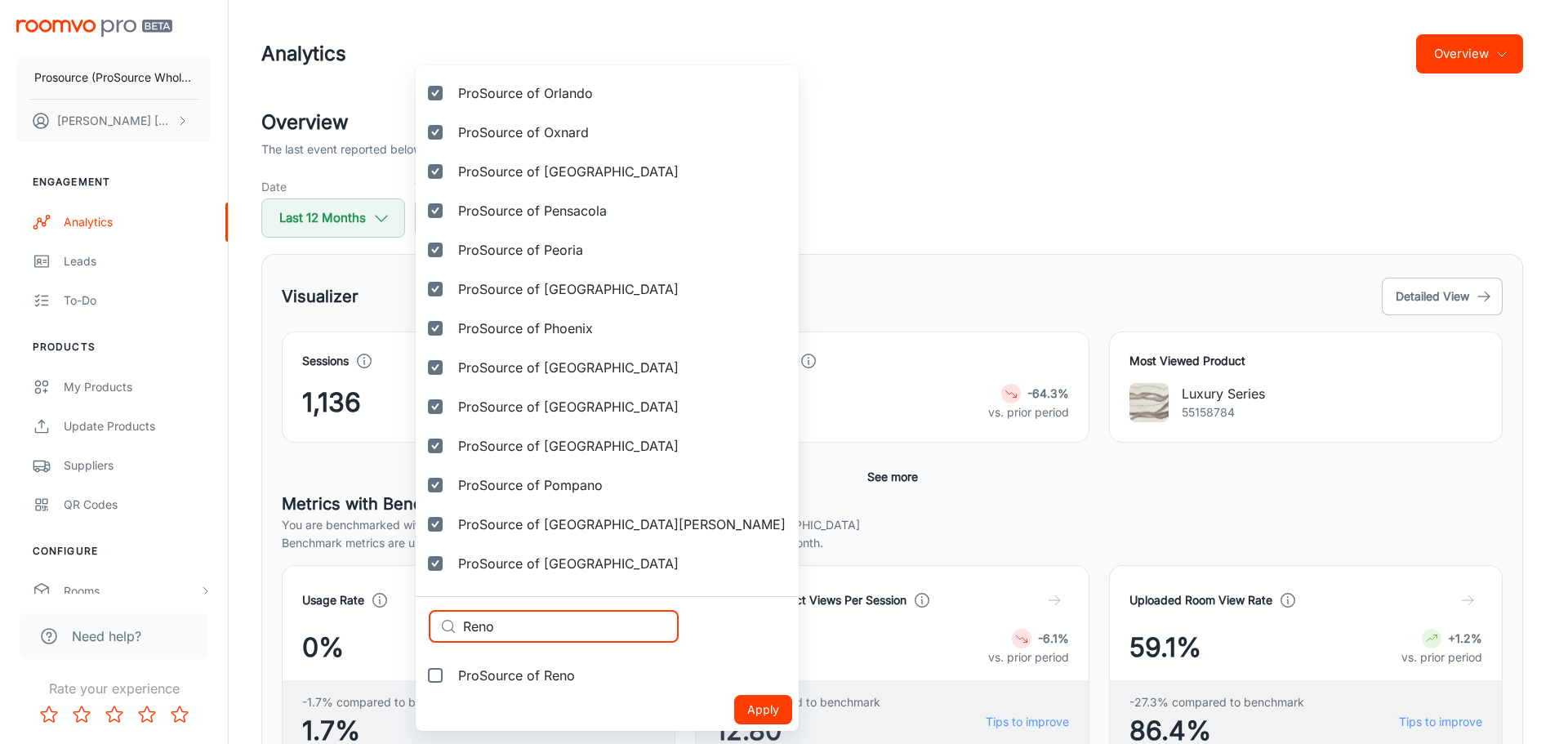
type input "Reno"
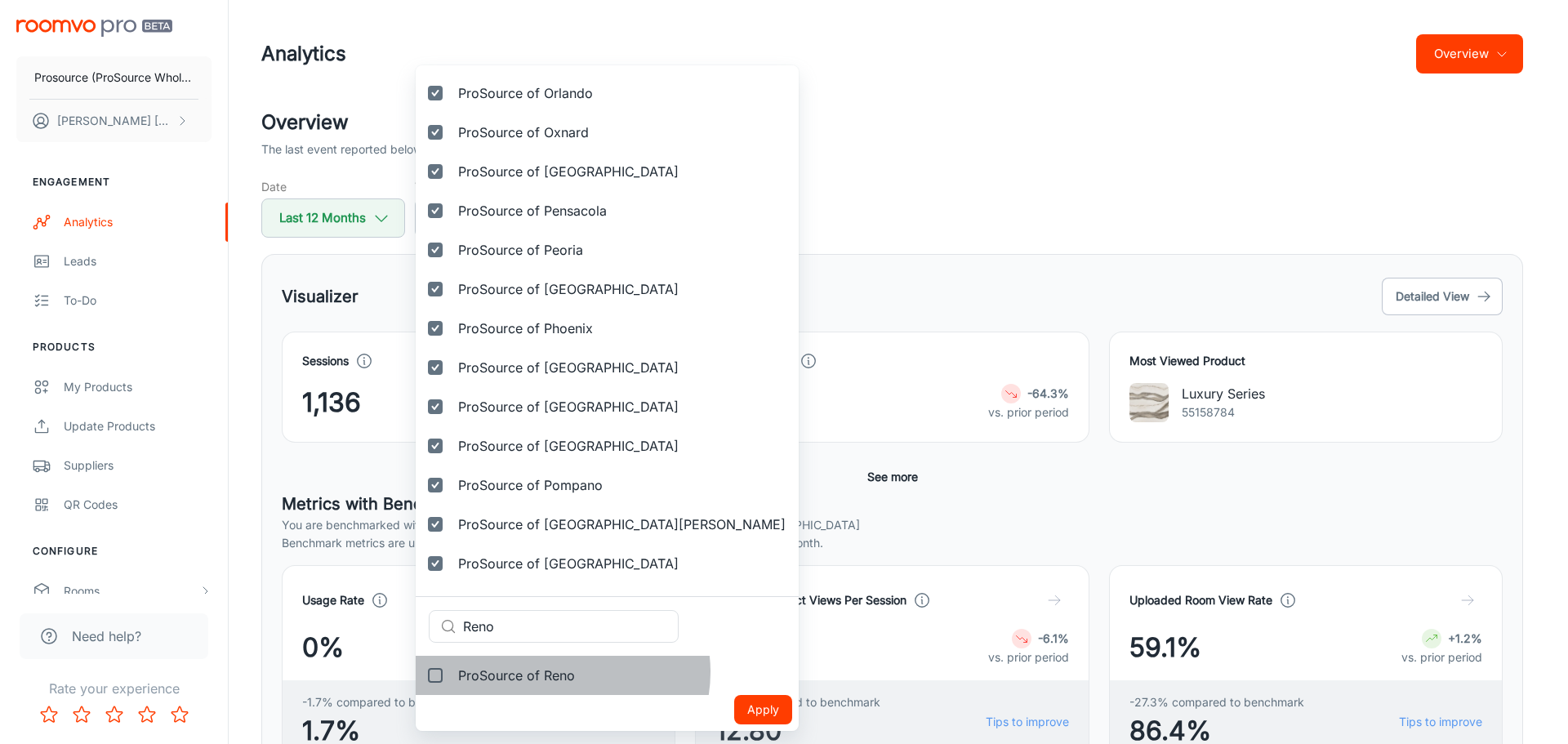
click at [562, 672] on span "ProSource of Reno" at bounding box center [516, 676] width 117 height 20
click at [452, 672] on input "ProSource of Reno" at bounding box center [435, 676] width 33 height 33
checkbox input "true"
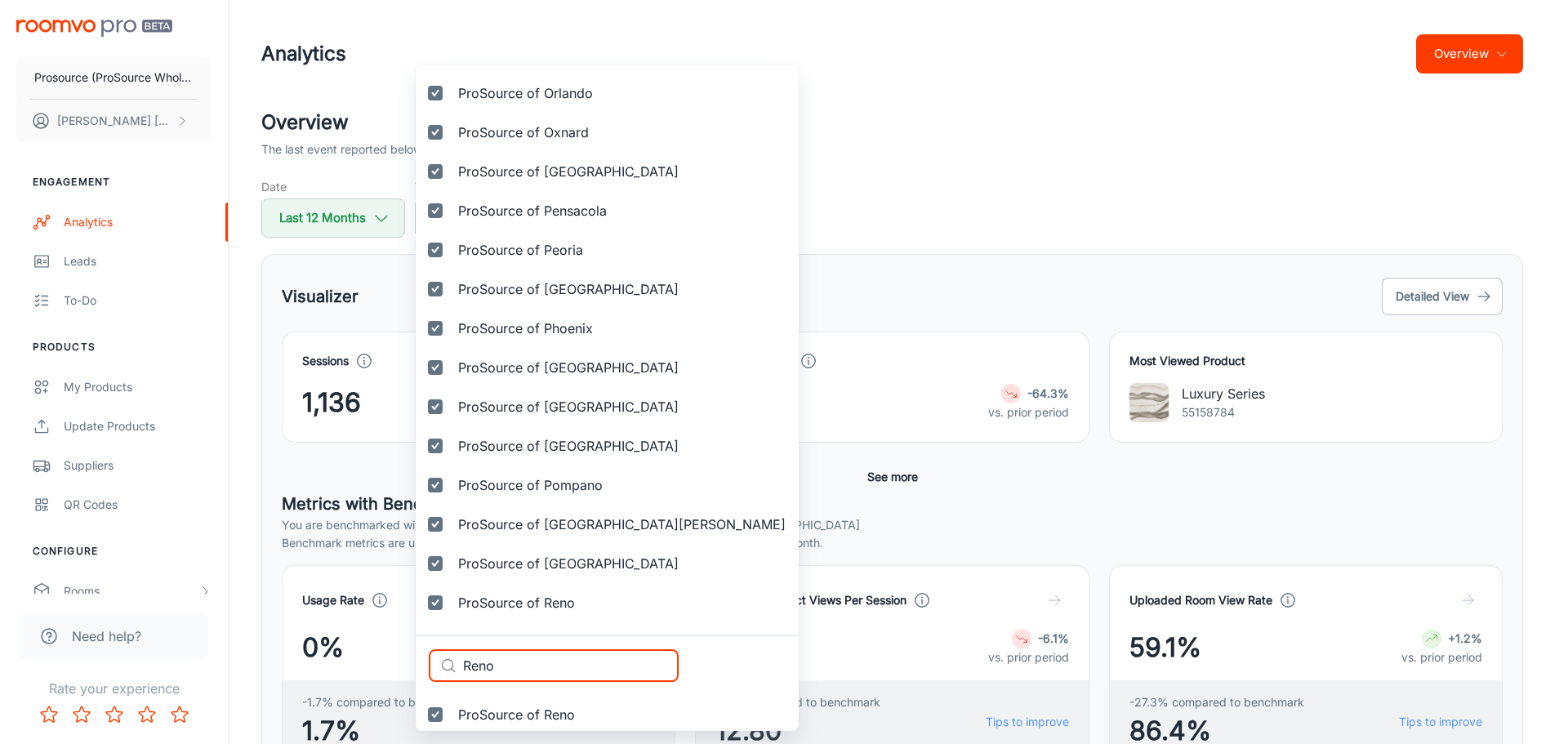
drag, startPoint x: 546, startPoint y: 662, endPoint x: 337, endPoint y: 658, distance: 209.0
click at [337, 658] on div "Selected vendors Prosource (ProSource Wholesale) ProSource of Acadiana ProSourc…" at bounding box center [784, 372] width 1568 height 744
paste input "ichmond"
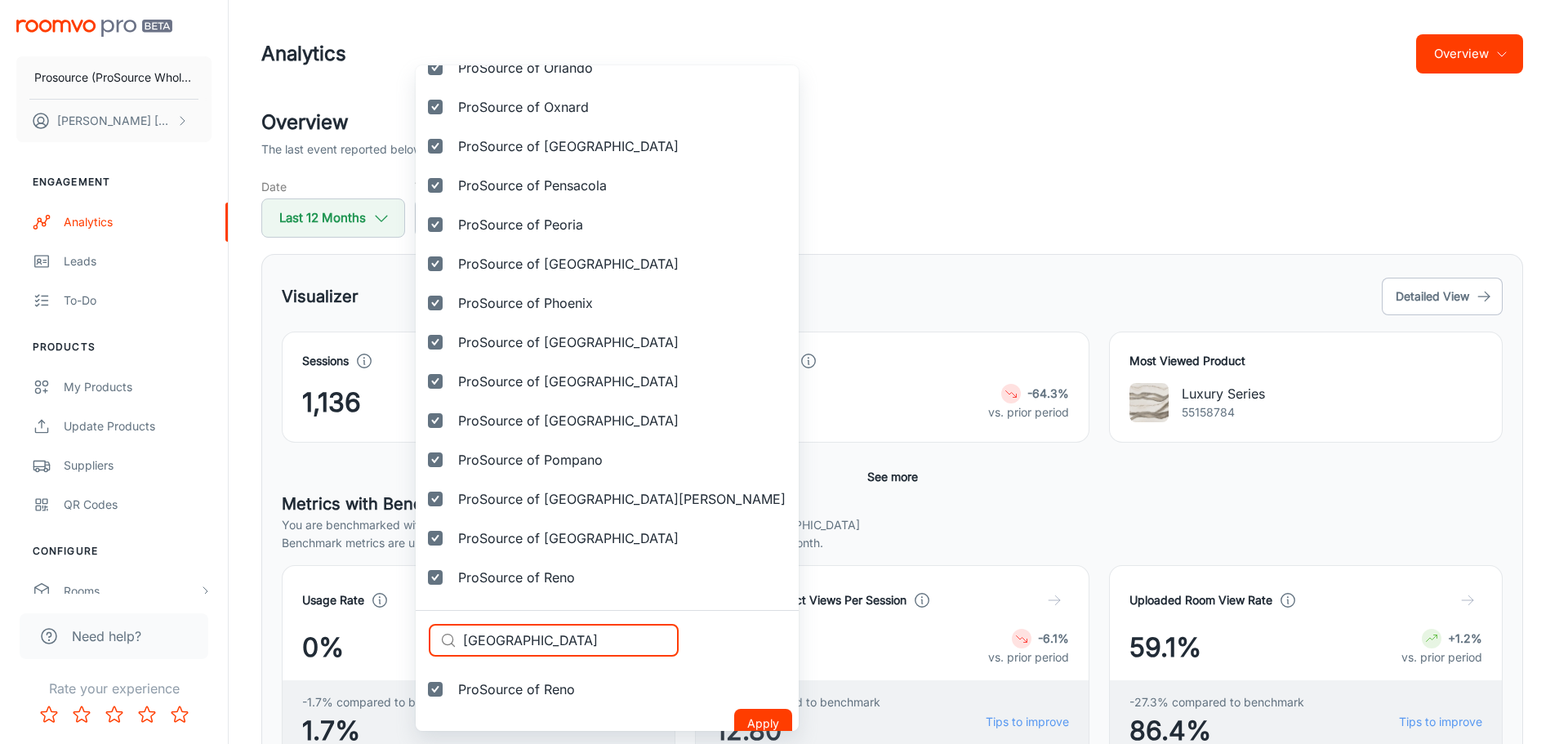
scroll to position [3791, 0]
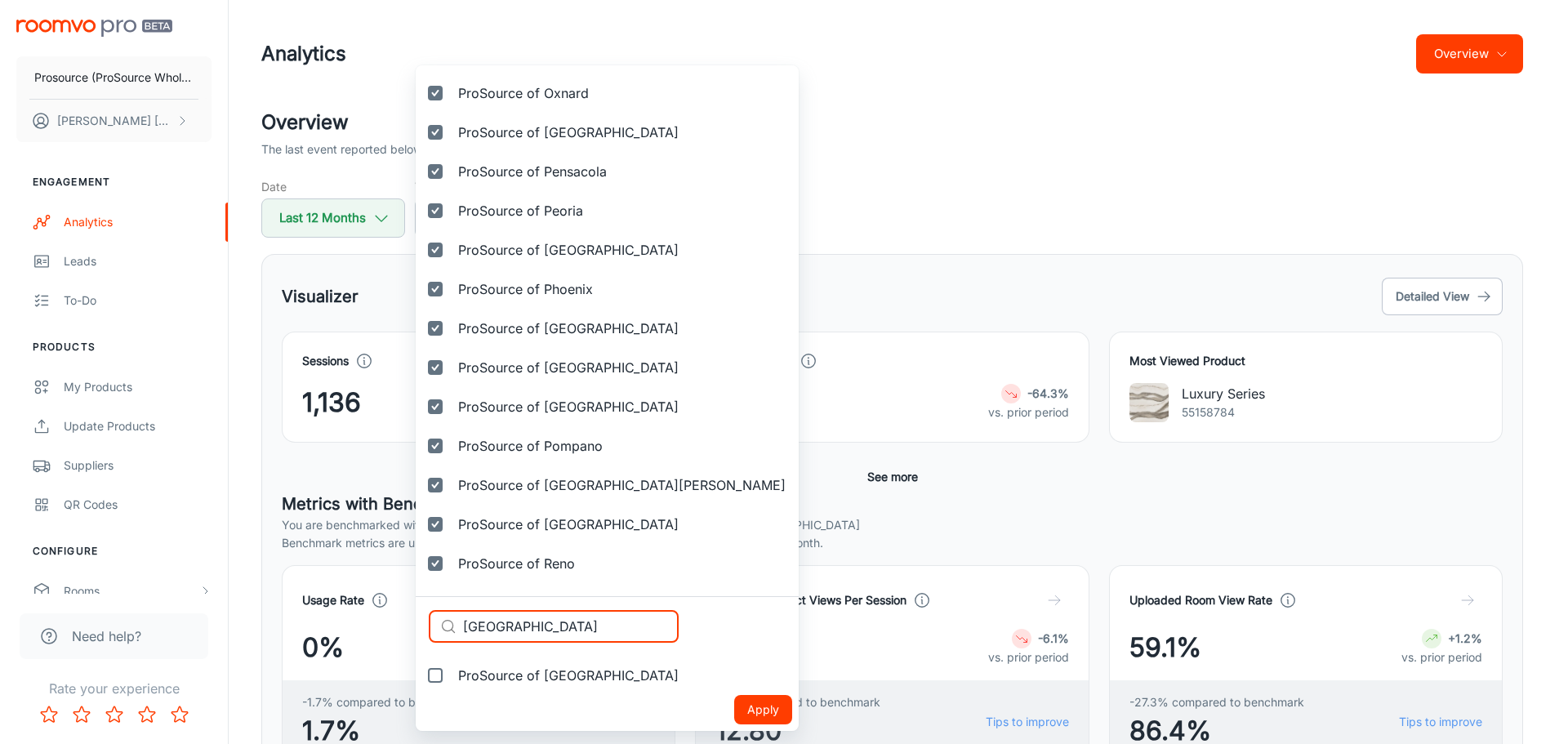
type input "Richmond"
click at [563, 681] on span "ProSource of Richmond" at bounding box center [568, 676] width 220 height 20
click at [452, 681] on input "ProSource of Richmond" at bounding box center [435, 676] width 33 height 33
checkbox input "true"
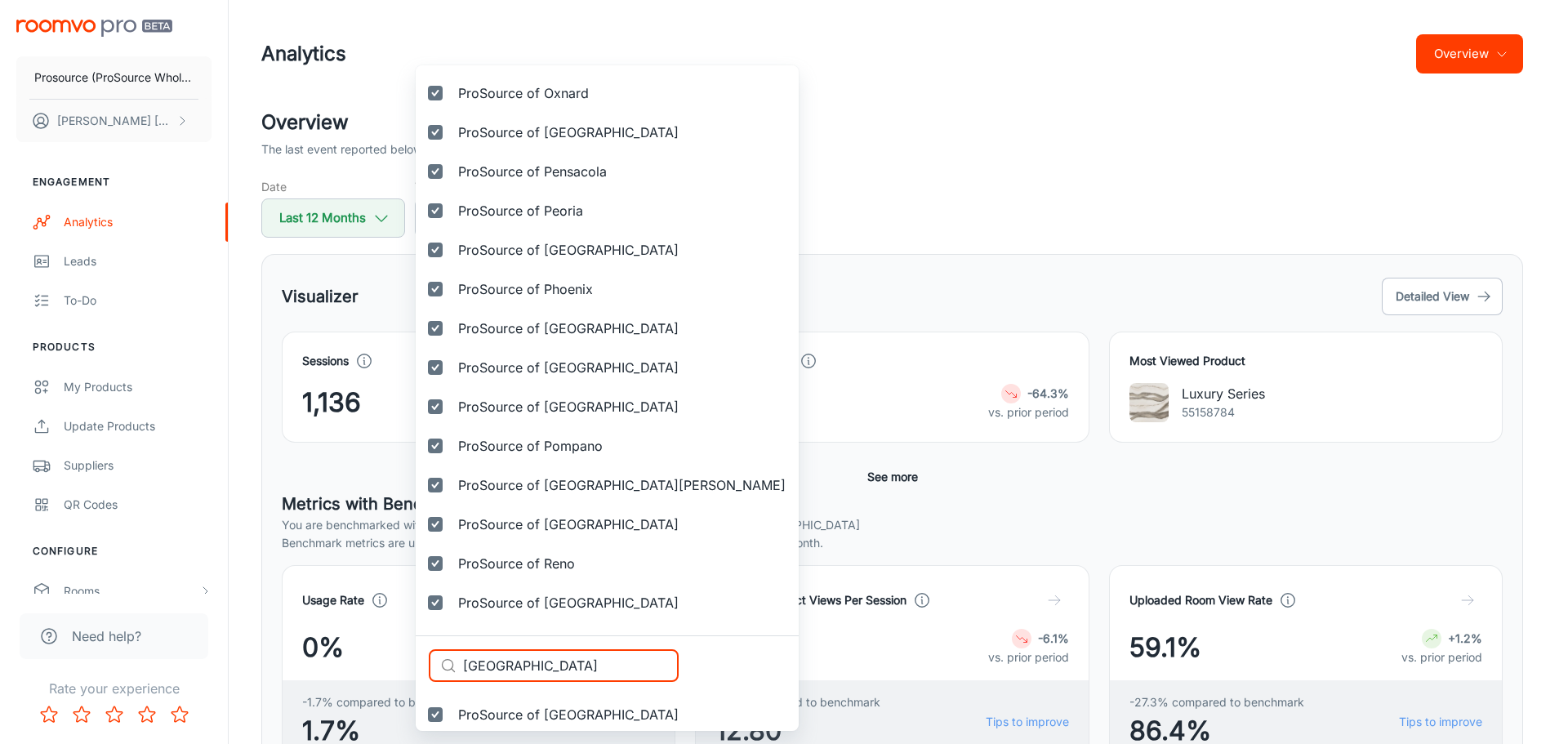
drag, startPoint x: 549, startPoint y: 658, endPoint x: 429, endPoint y: 660, distance: 120.0
click at [429, 660] on div "​ Richmond ​" at bounding box center [554, 666] width 249 height 33
paste input "oanoke"
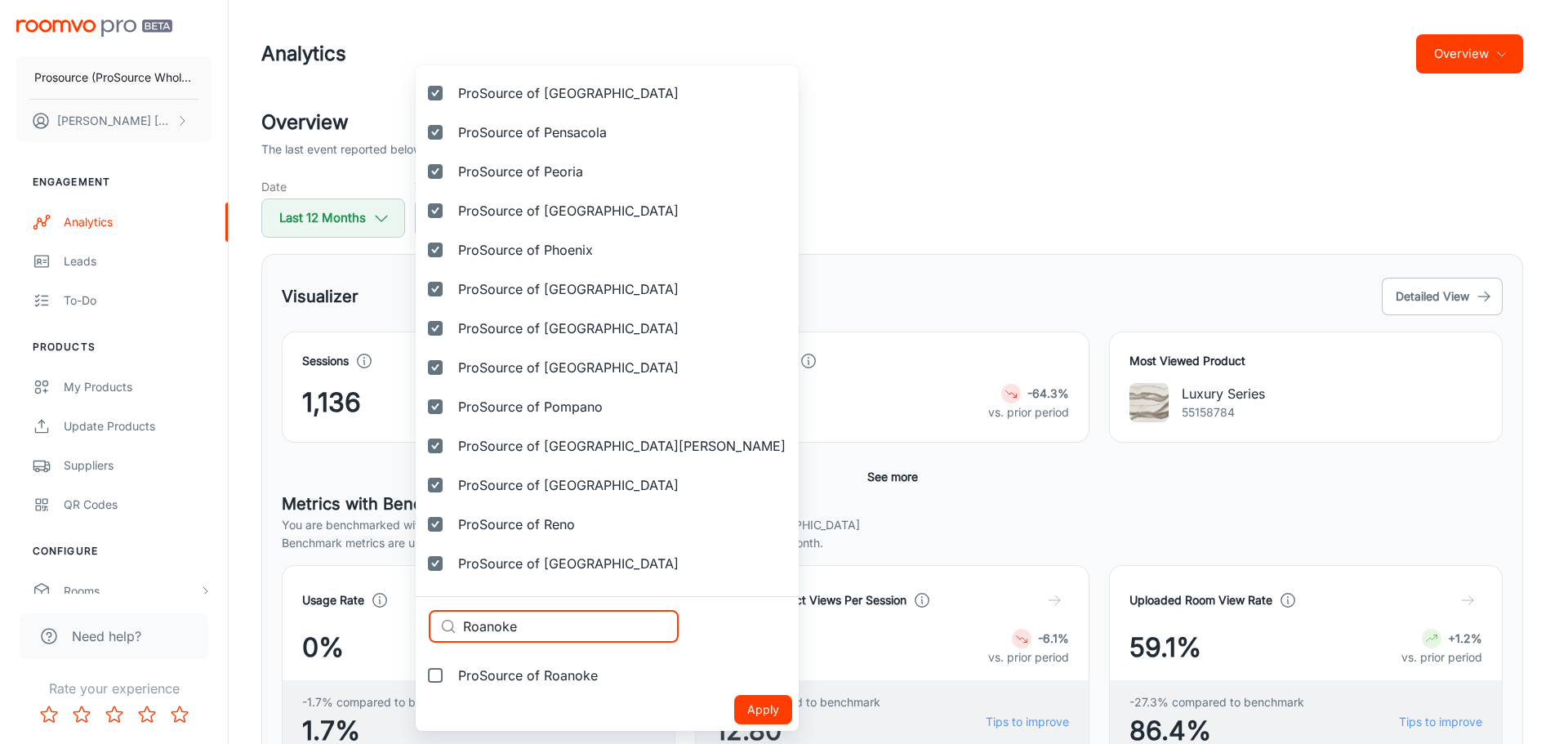
type input "Roanoke"
click at [555, 672] on span "ProSource of Roanoke" at bounding box center [527, 676] width 139 height 20
click at [452, 672] on input "ProSource of Roanoke" at bounding box center [435, 676] width 33 height 33
checkbox input "true"
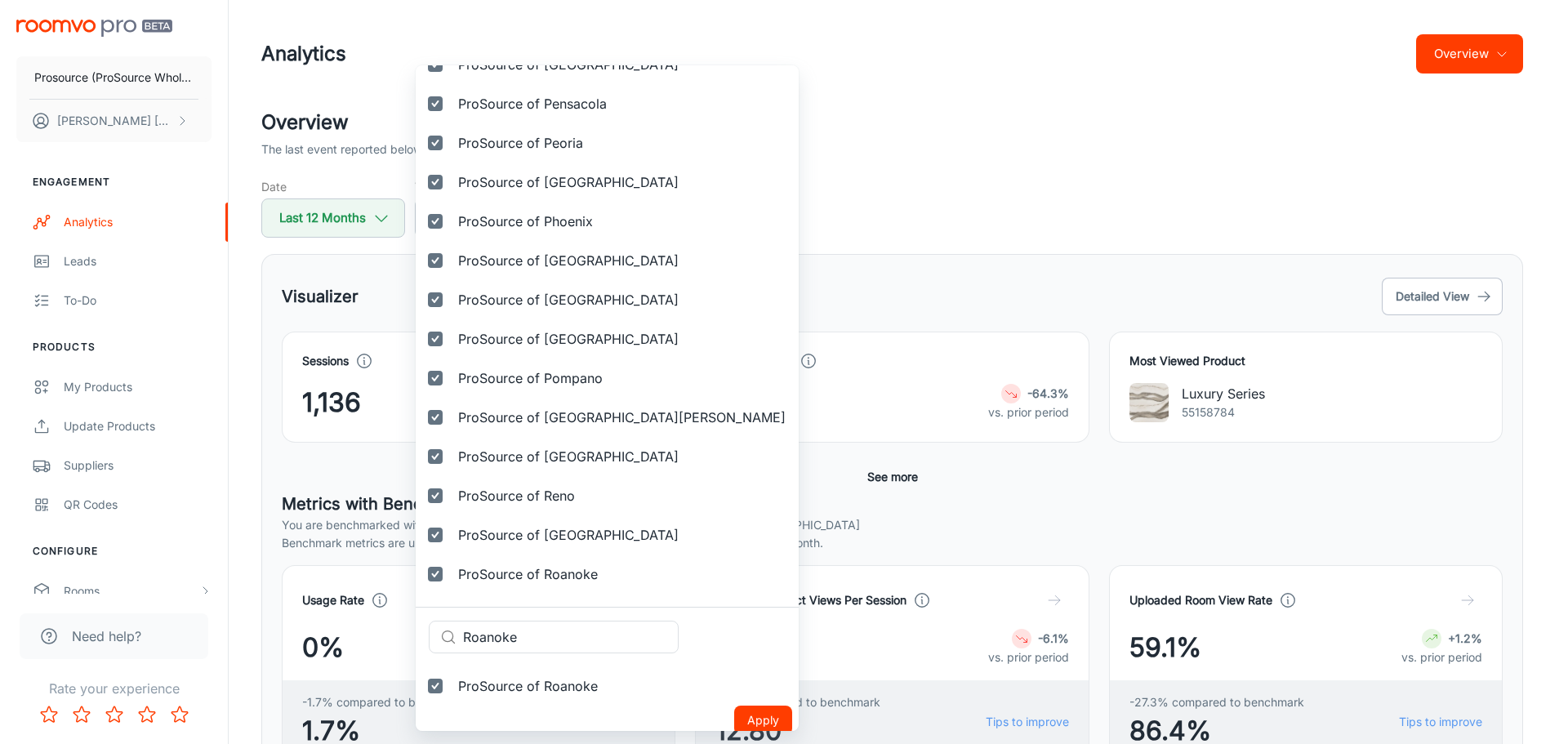
scroll to position [3869, 0]
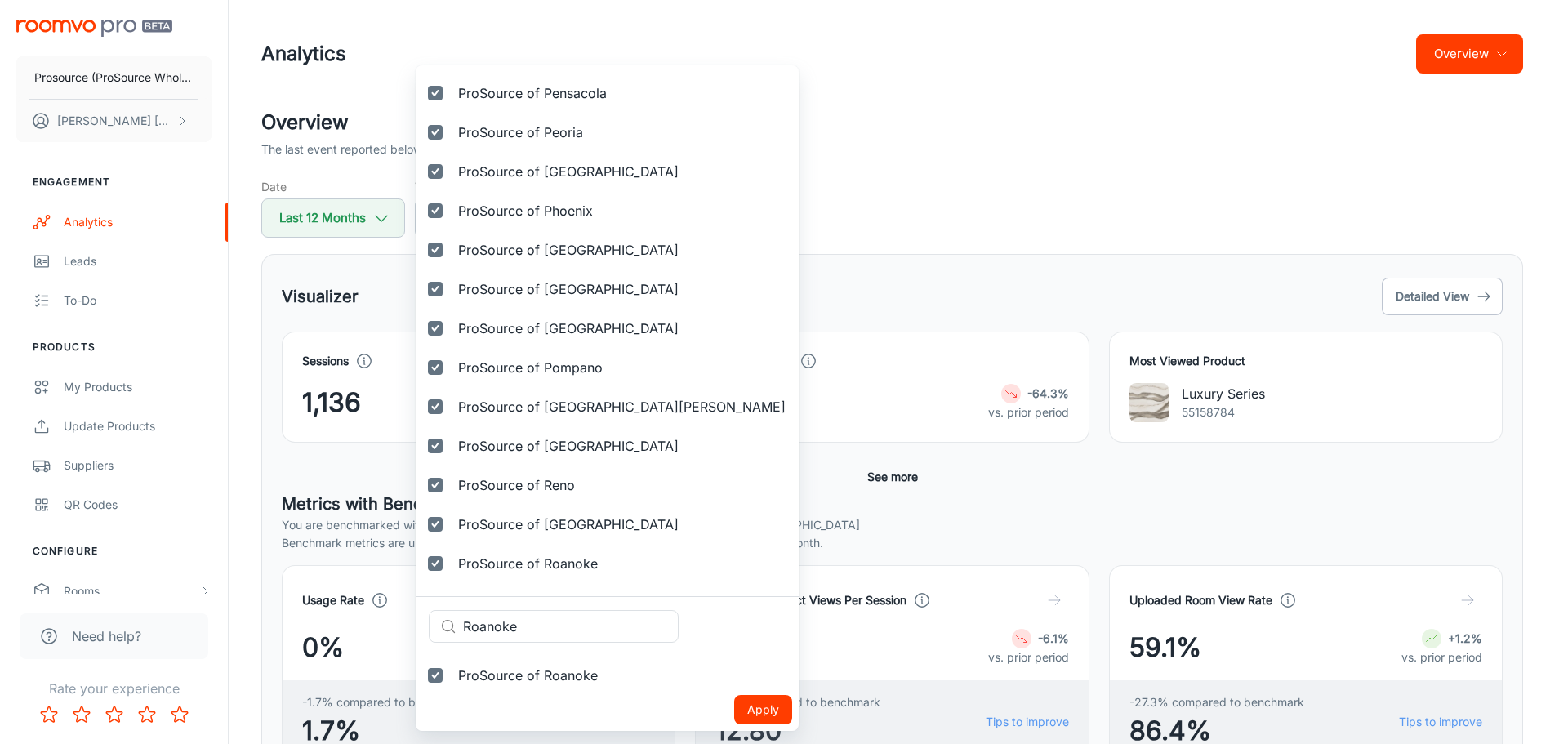
click at [402, 622] on div "Selected vendors Prosource (ProSource Wholesale) ProSource of Acadiana ProSourc…" at bounding box center [784, 372] width 1568 height 744
paste input "chester"
type input "Rochester"
click at [535, 680] on span "ProSource of Rochester" at bounding box center [568, 676] width 220 height 20
click at [452, 680] on input "ProSource of Rochester" at bounding box center [435, 676] width 33 height 33
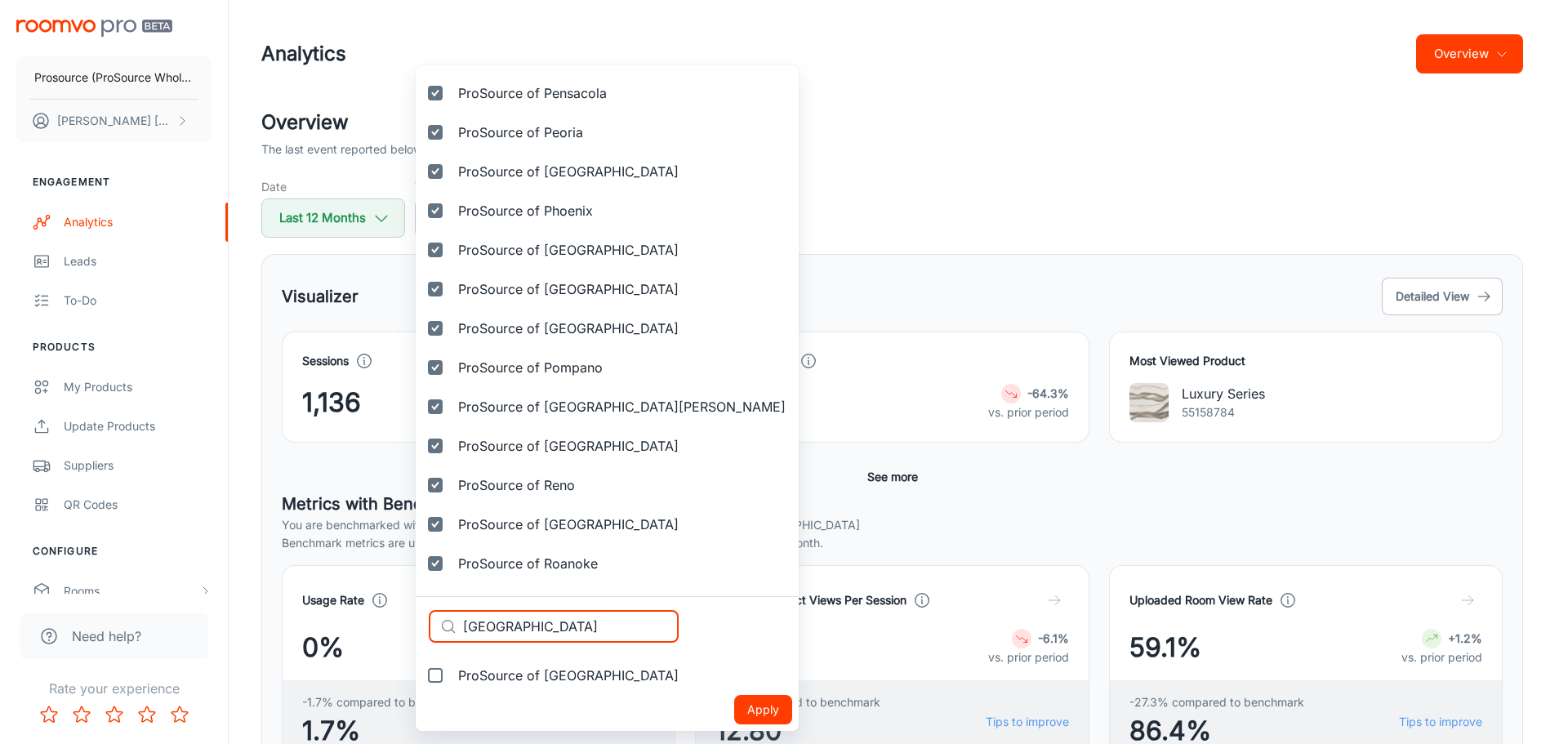
checkbox input "true"
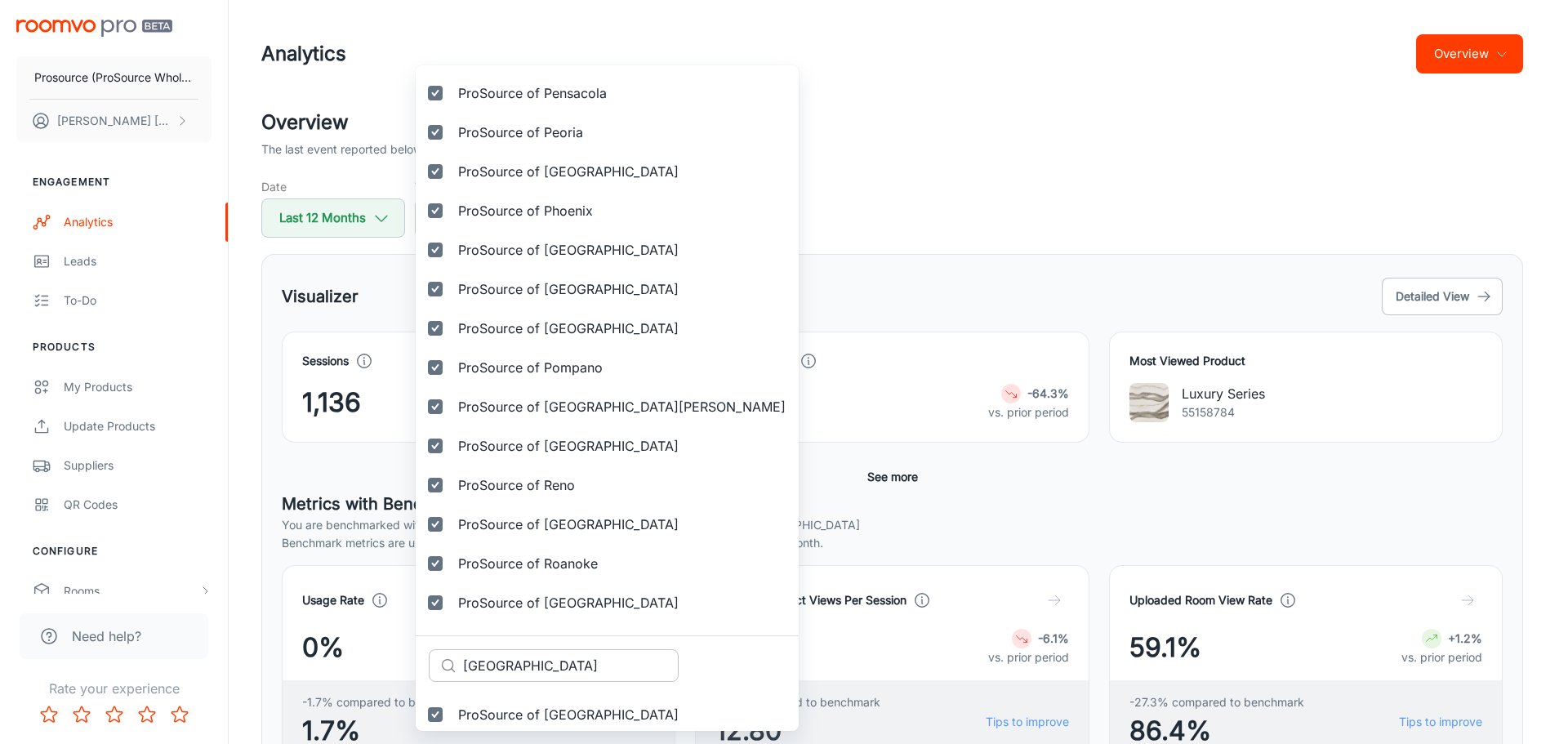
click at [513, 664] on input "Rochester" at bounding box center [570, 666] width 216 height 33
paste input "Sacramento"
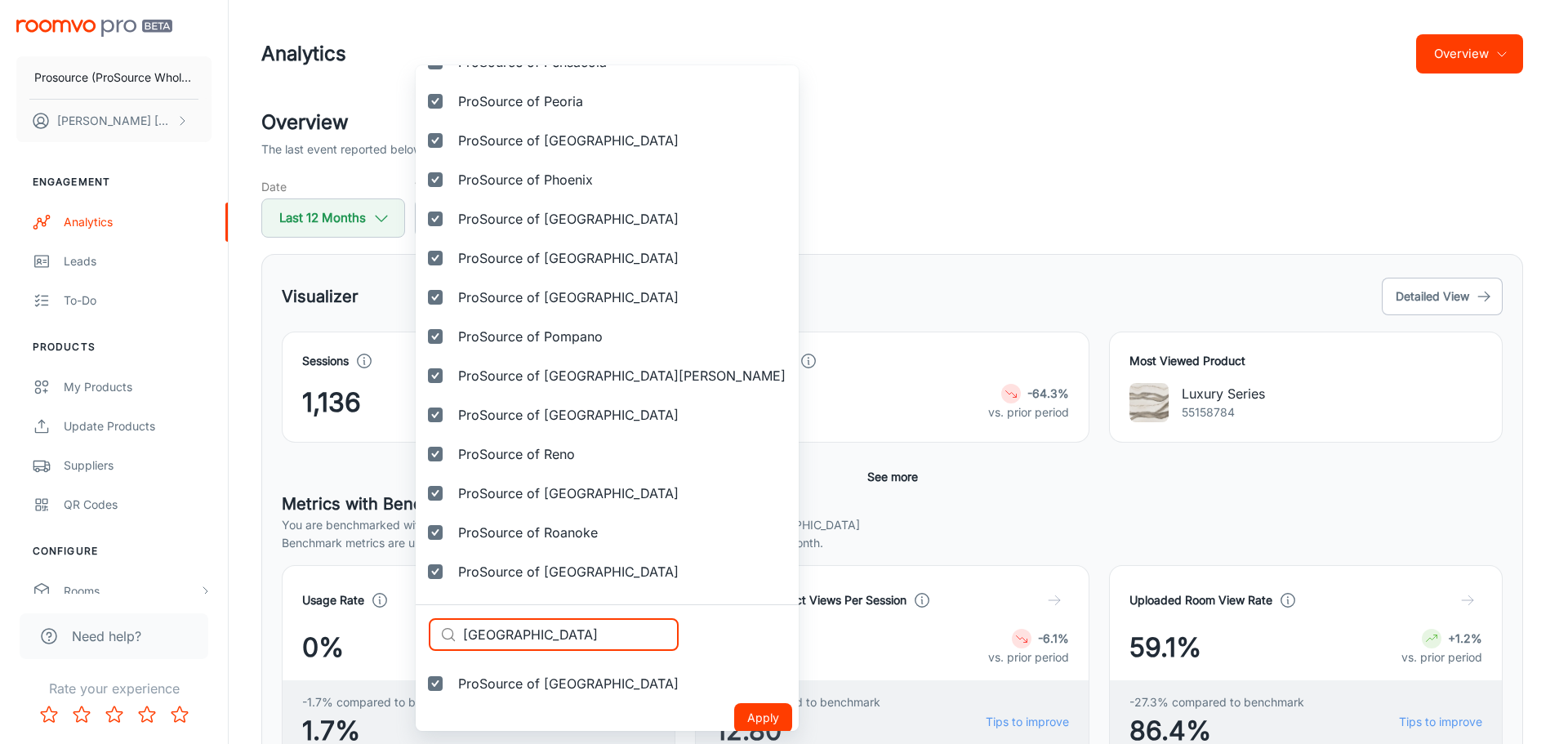
scroll to position [3909, 0]
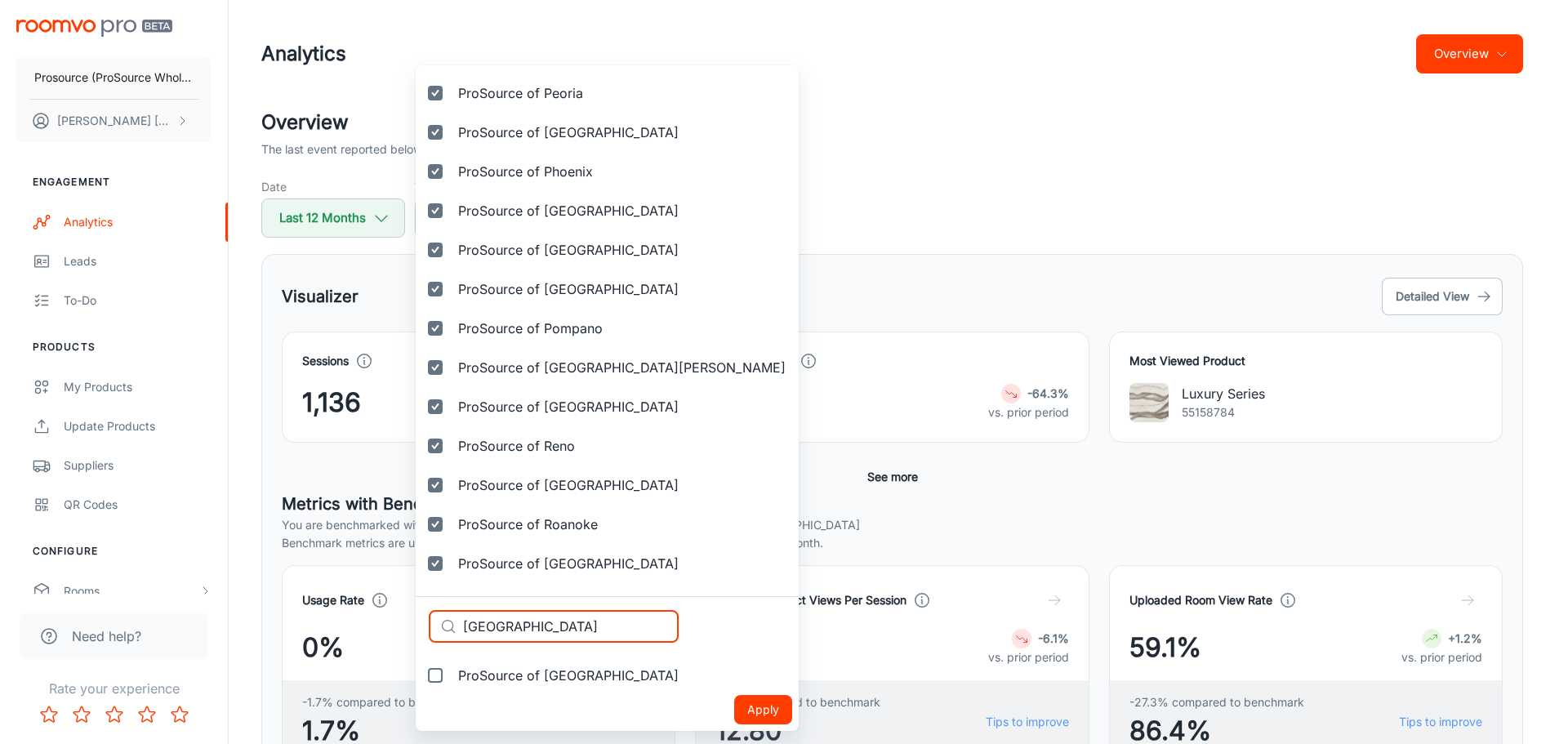
type input "Sacramento"
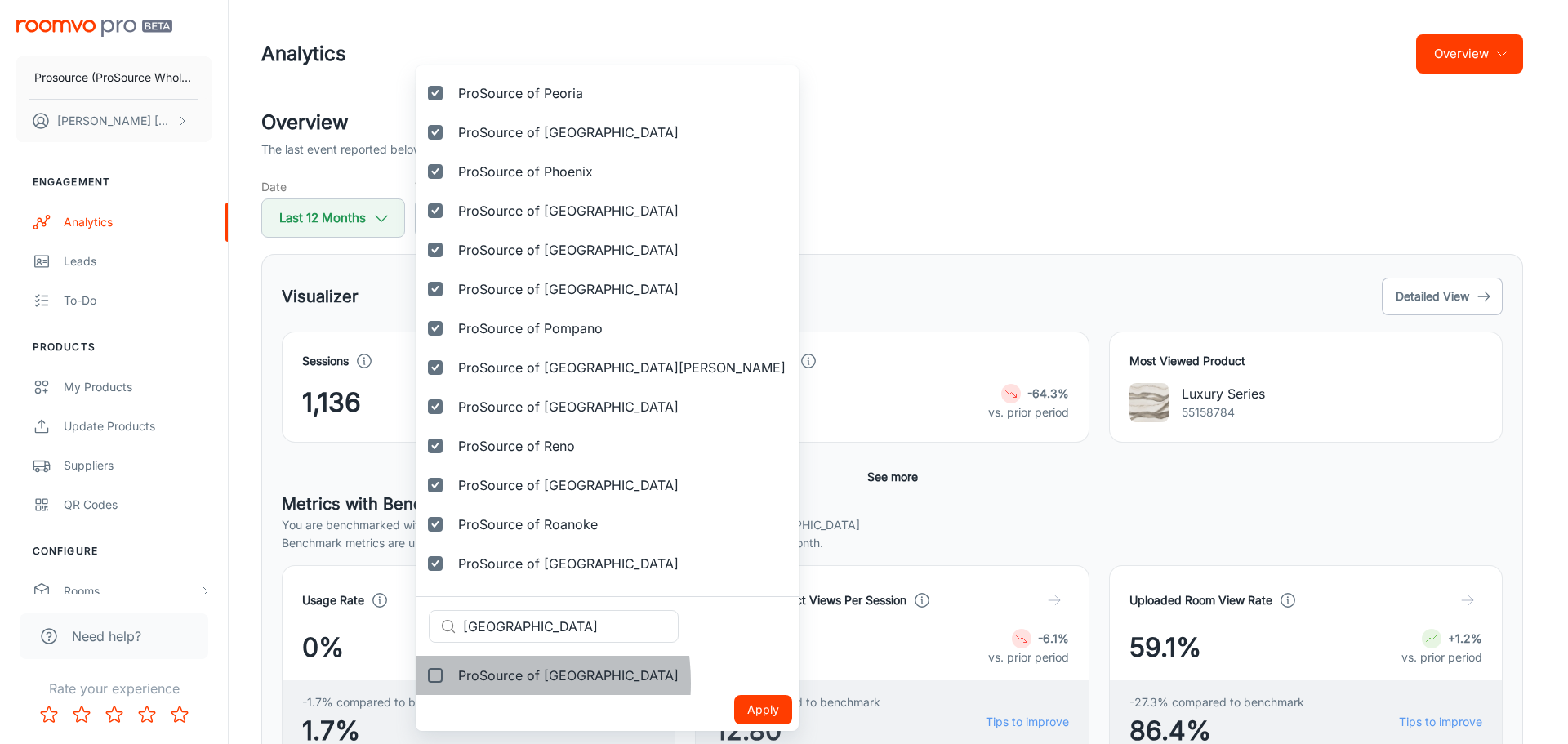
click at [467, 683] on span "ProSource of Sacramento" at bounding box center [568, 676] width 220 height 20
click at [452, 683] on input "ProSource of Sacramento" at bounding box center [435, 676] width 33 height 33
checkbox input "true"
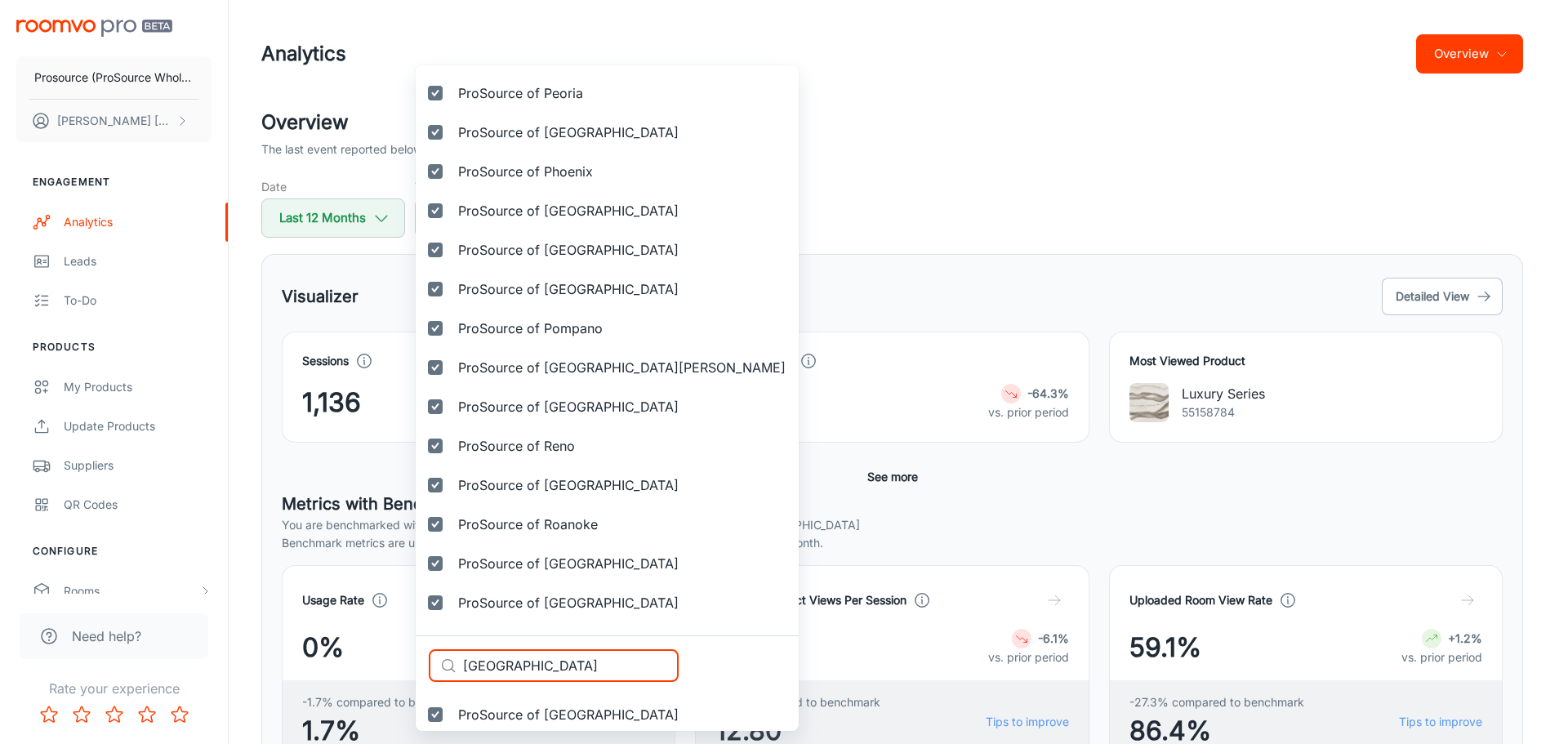
drag, startPoint x: 598, startPoint y: 663, endPoint x: 402, endPoint y: 653, distance: 196.3
click at [402, 653] on div "Selected vendors Prosource (ProSource Wholesale) ProSource of Acadiana ProSourc…" at bounding box center [784, 372] width 1568 height 744
paste input "linas"
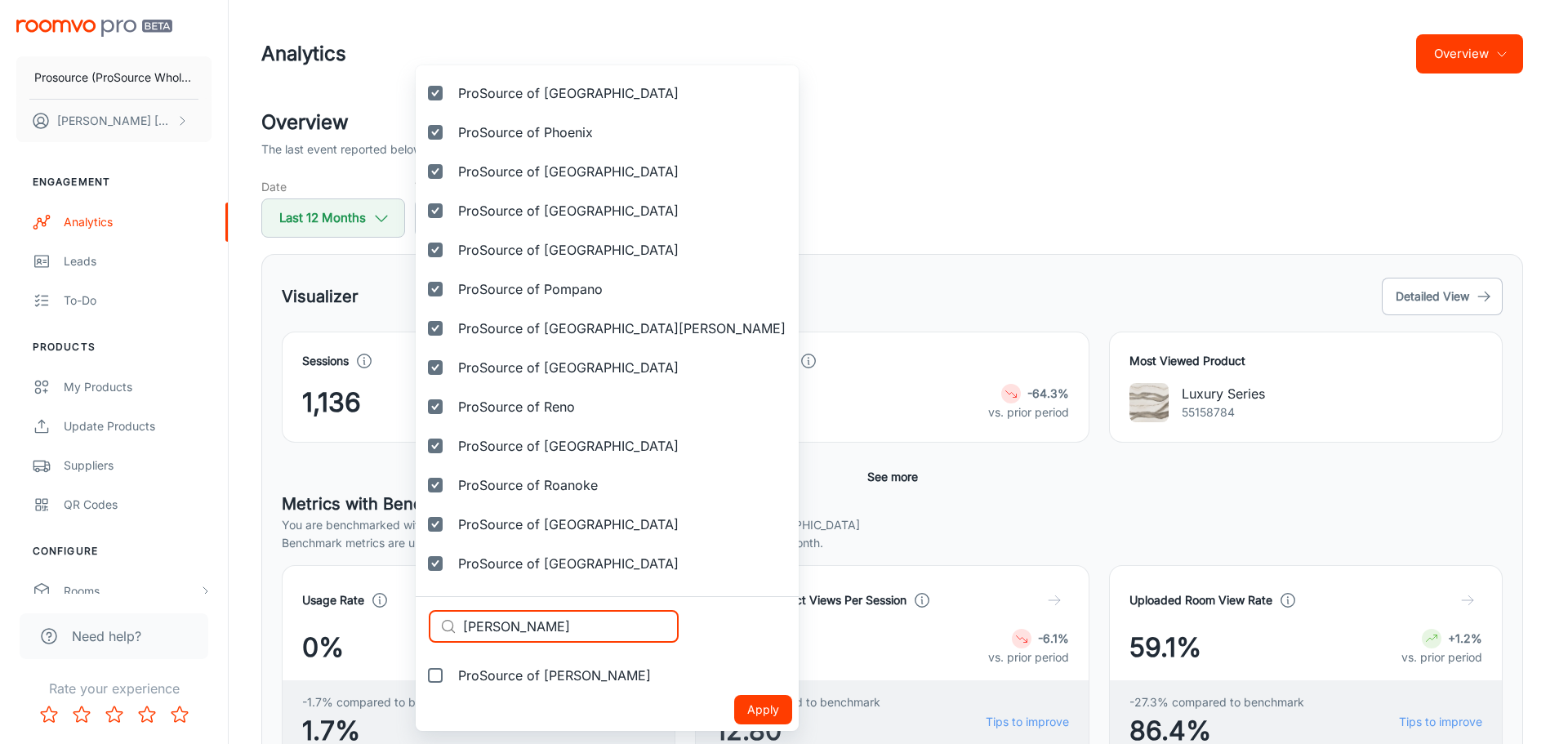
type input "Salinas"
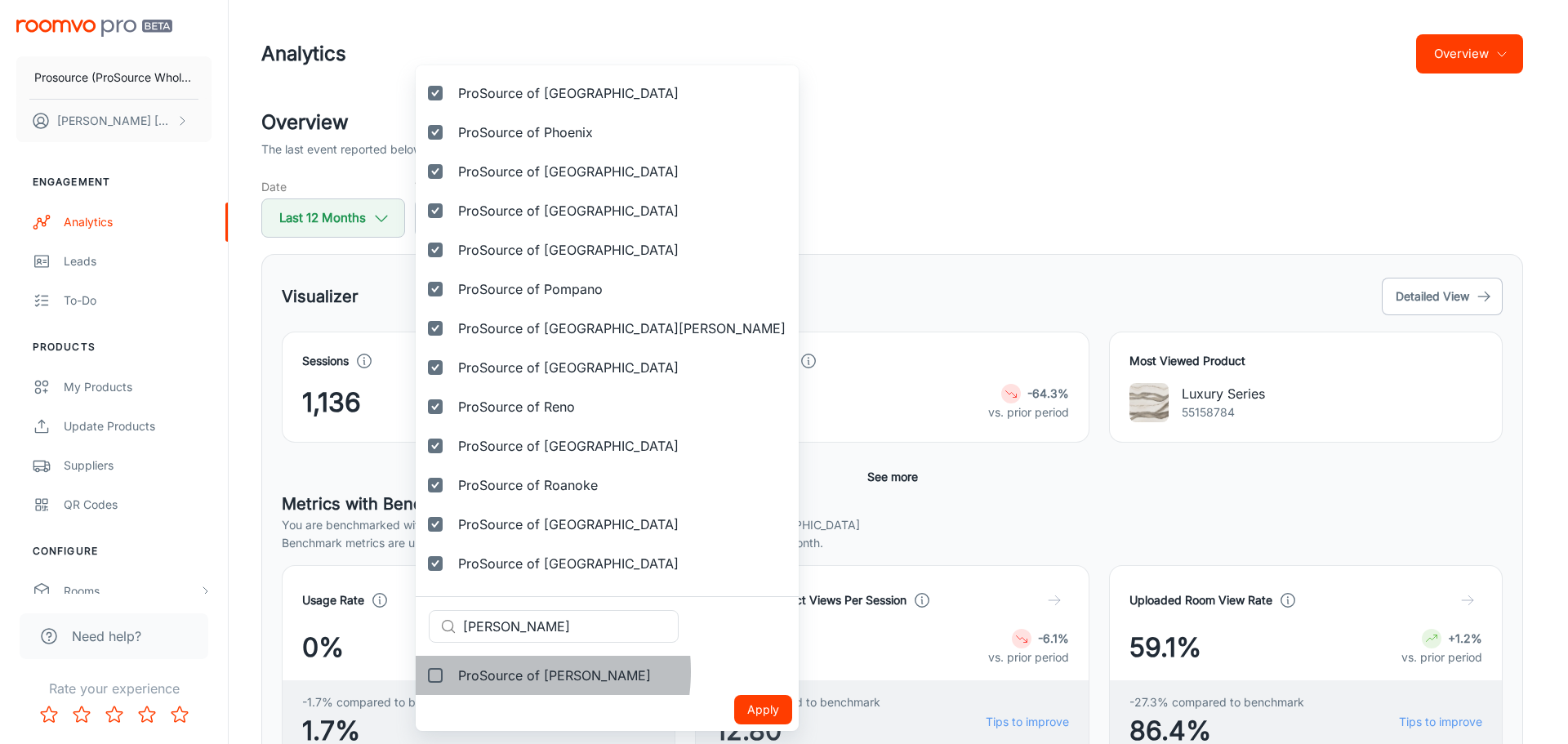
click at [495, 671] on span "ProSource of Salinas" at bounding box center [555, 676] width 193 height 20
click at [452, 671] on input "ProSource of Salinas" at bounding box center [435, 676] width 33 height 33
checkbox input "true"
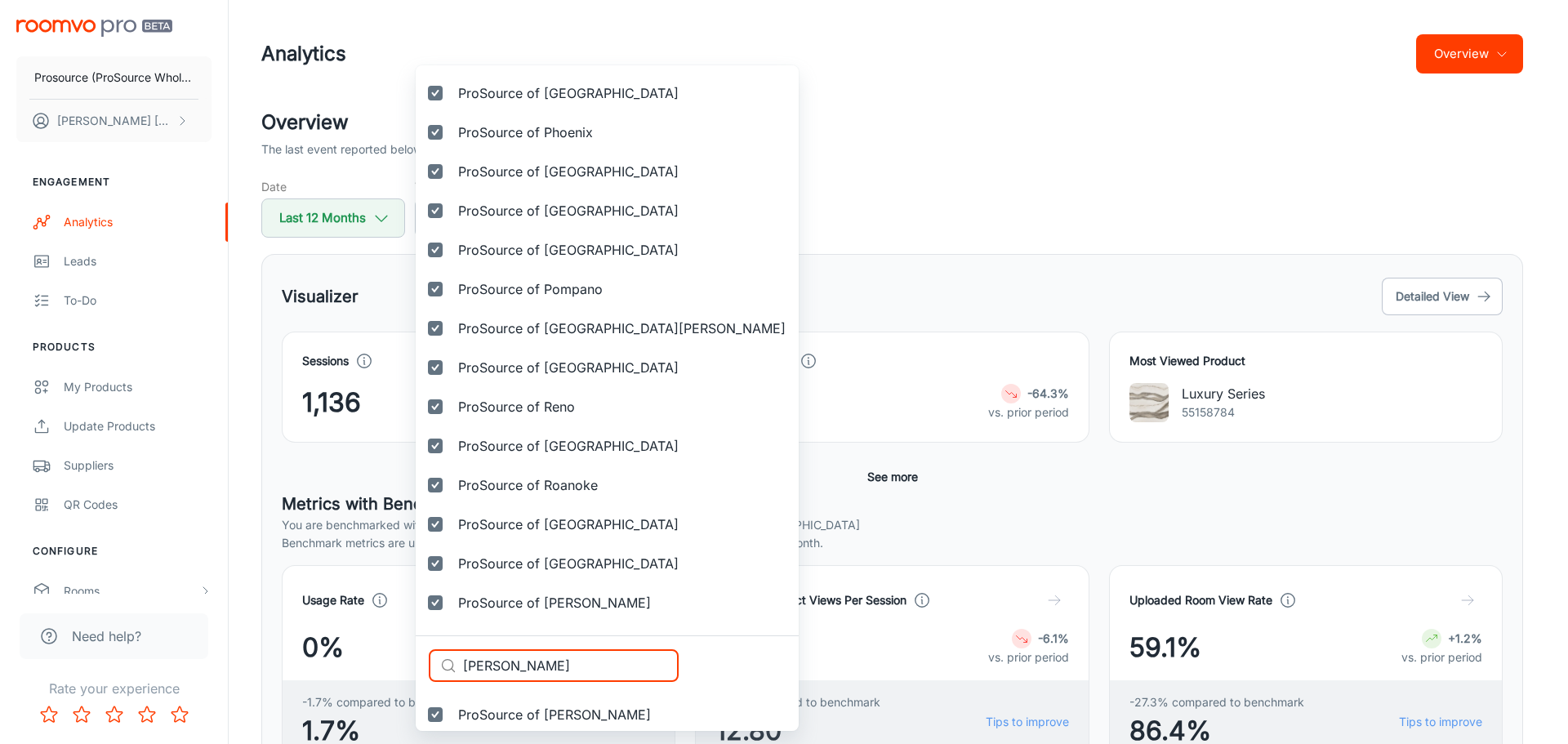
drag, startPoint x: 532, startPoint y: 667, endPoint x: 383, endPoint y: 651, distance: 149.9
click at [383, 651] on div "Selected vendors Prosource (ProSource Wholesale) ProSource of Acadiana ProSourc…" at bounding box center [784, 372] width 1568 height 744
paste input "t Lake"
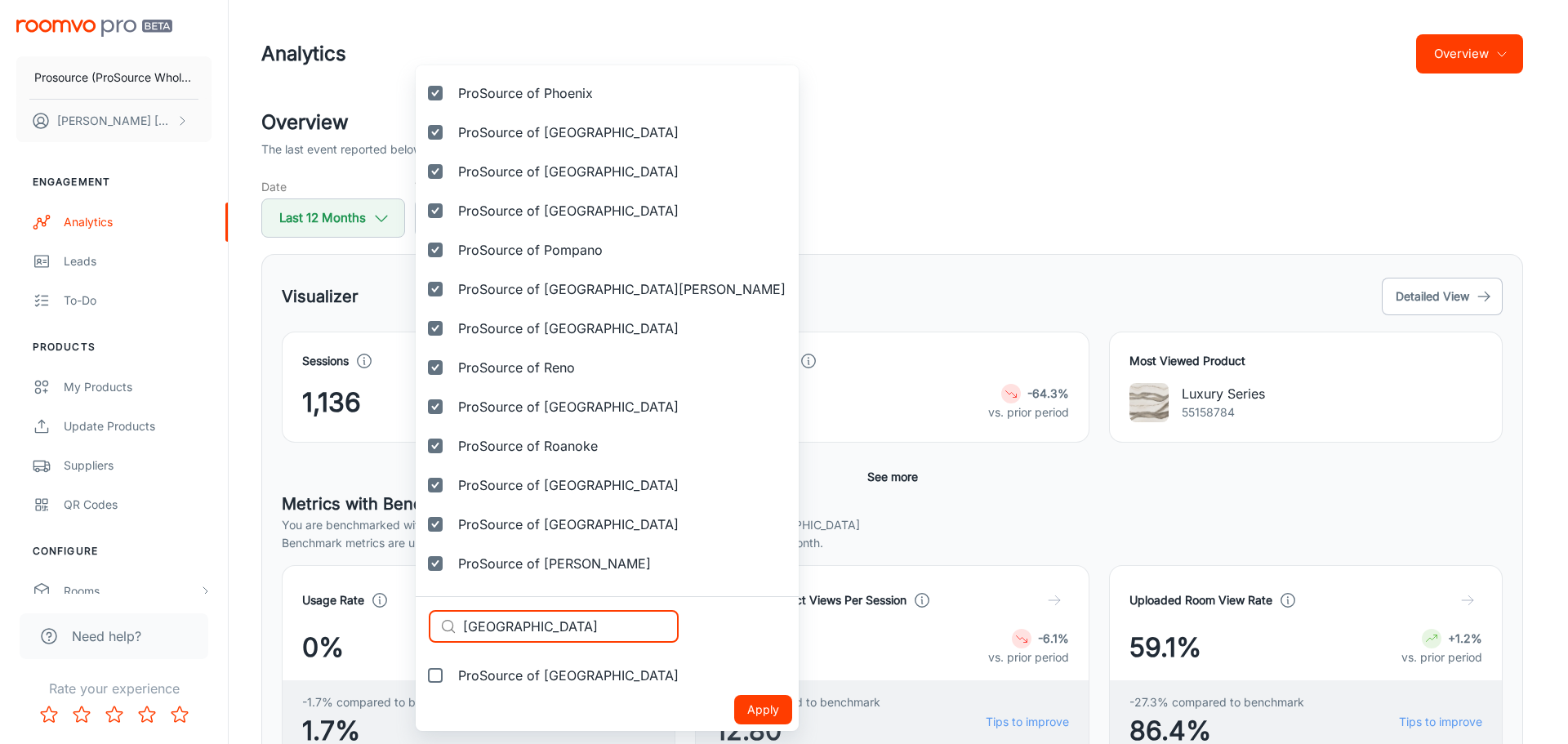
type input "Salt Lake"
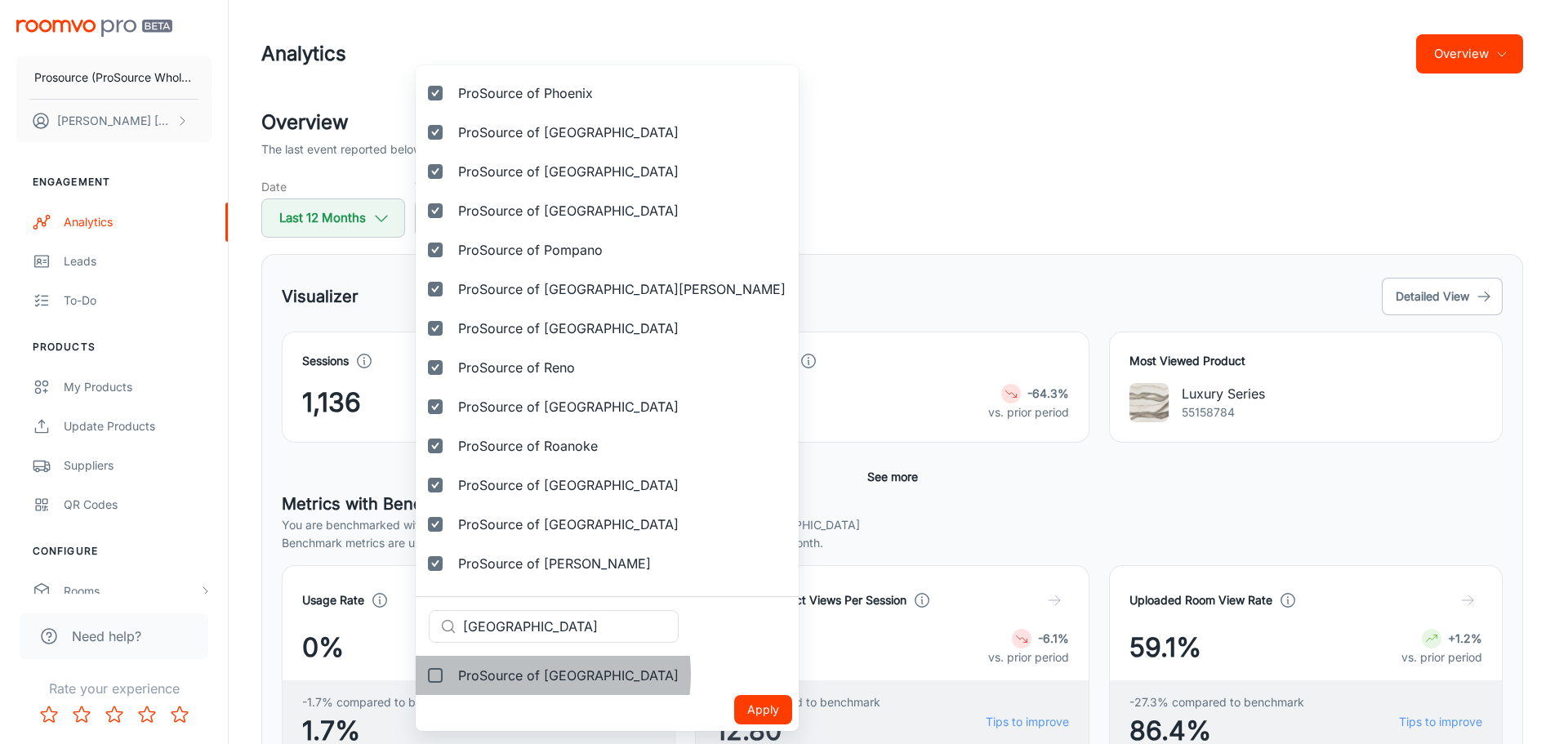
click at [525, 675] on span "ProSource of [GEOGRAPHIC_DATA]" at bounding box center [568, 676] width 220 height 20
click at [452, 675] on input "ProSource of [GEOGRAPHIC_DATA]" at bounding box center [435, 676] width 33 height 33
checkbox input "true"
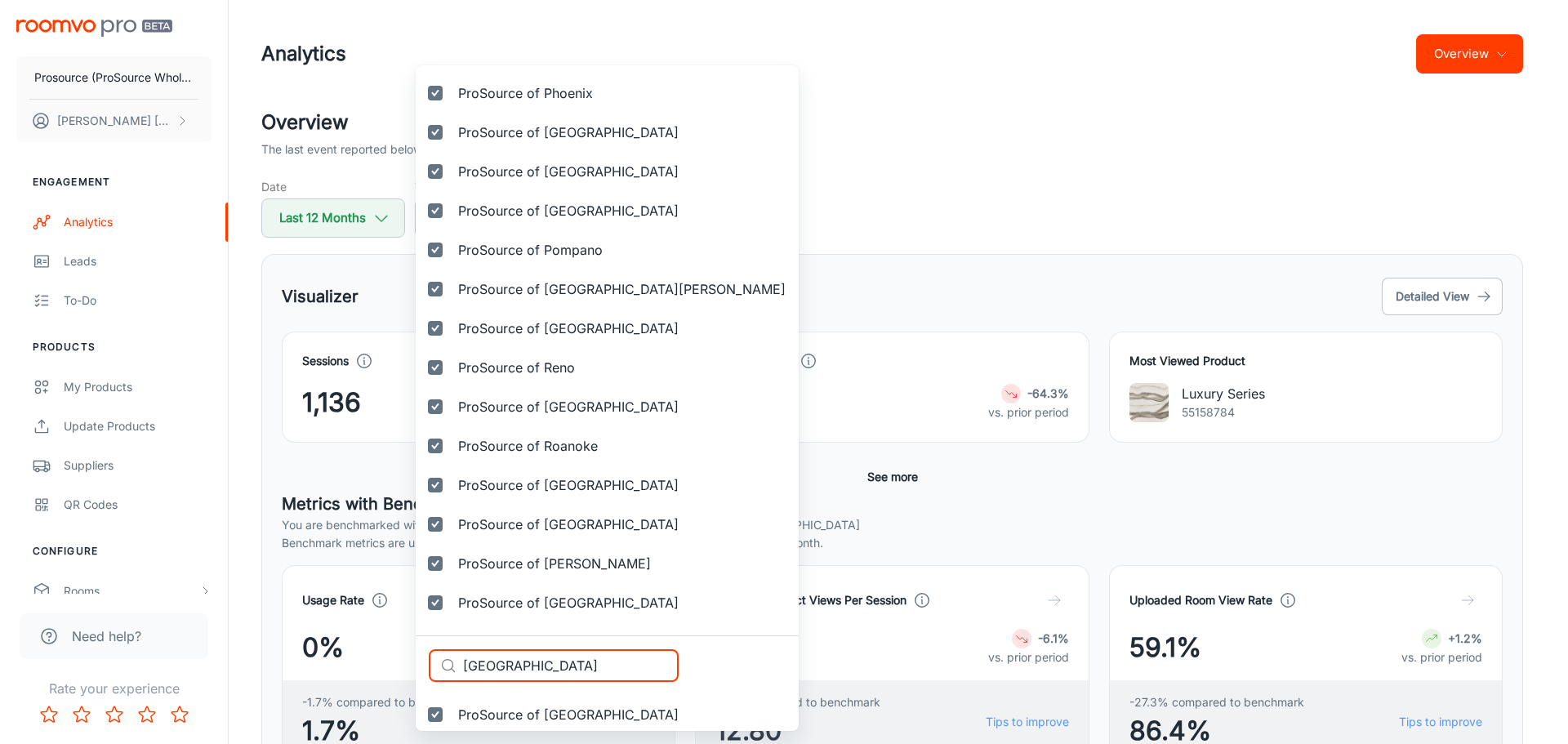
drag, startPoint x: 535, startPoint y: 661, endPoint x: 347, endPoint y: 649, distance: 188.4
click at [347, 649] on div "Selected vendors Prosource (ProSource Wholesale) ProSource of Acadiana ProSourc…" at bounding box center [784, 372] width 1568 height 744
paste input "n Antonio"
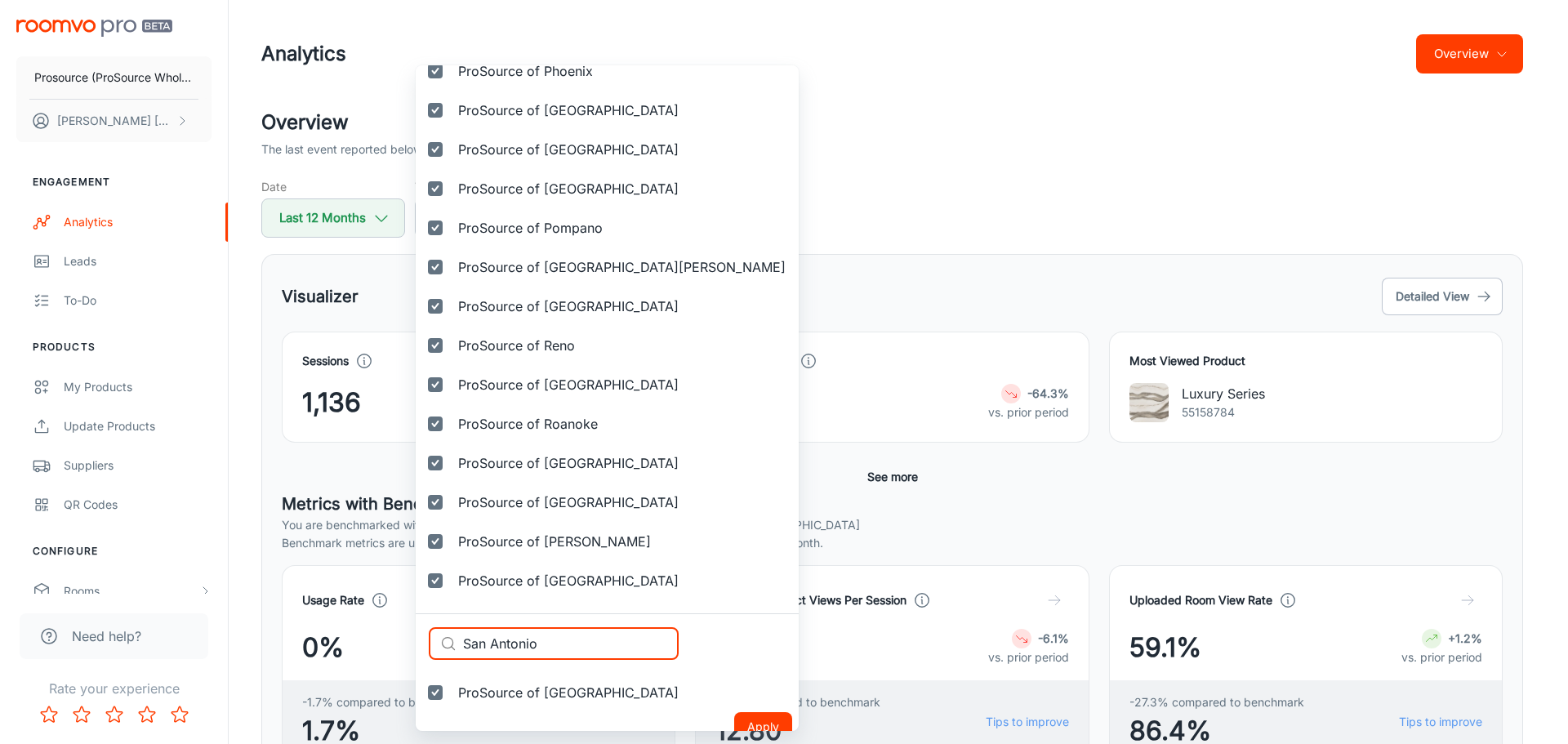
scroll to position [4026, 0]
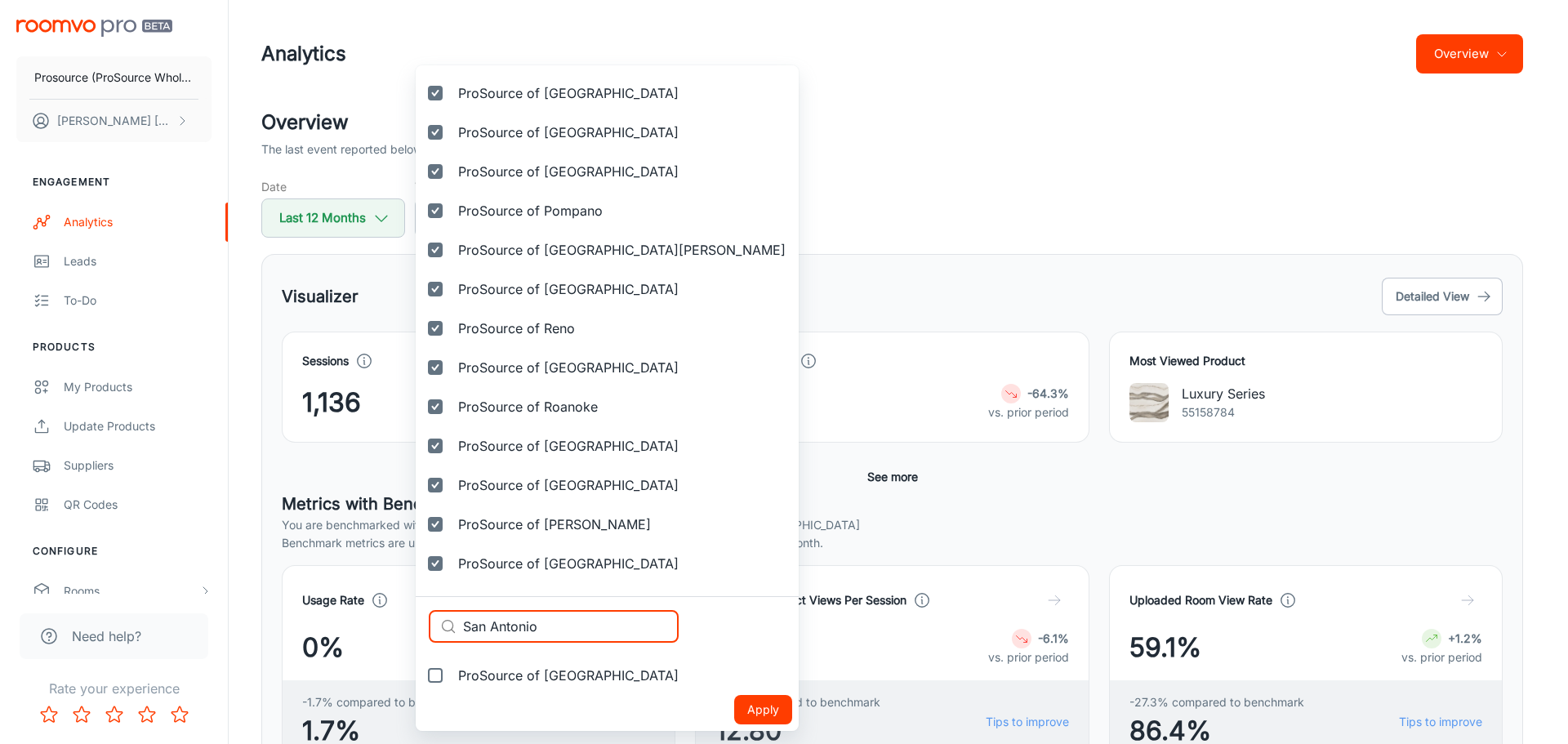
type input "San Antonio"
click at [537, 685] on label "ProSource of San Antonio" at bounding box center [553, 675] width 276 height 39
click at [452, 685] on input "ProSource of San Antonio" at bounding box center [435, 676] width 33 height 33
checkbox input "true"
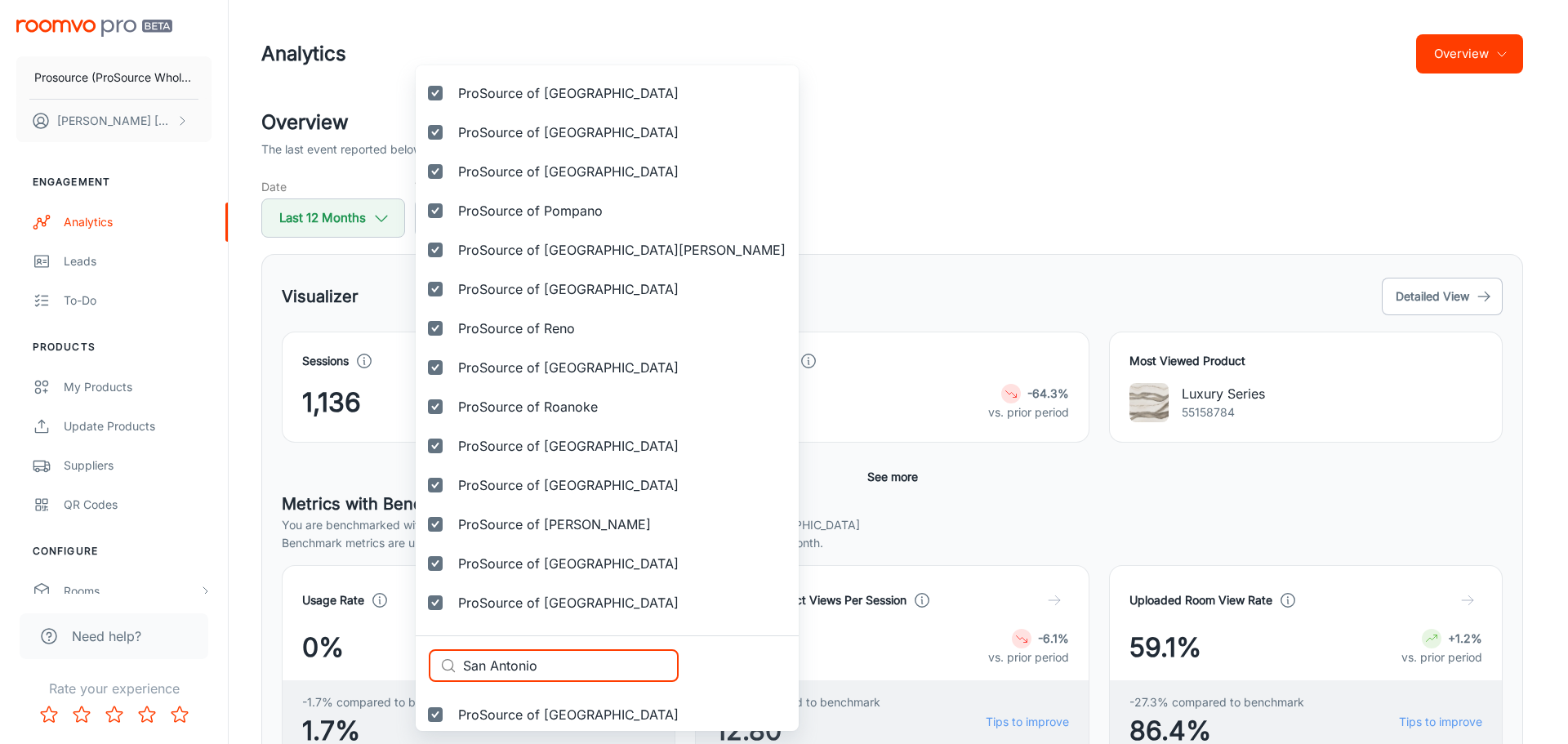
drag, startPoint x: 558, startPoint y: 670, endPoint x: 411, endPoint y: 660, distance: 147.3
click at [411, 660] on div "Selected vendors Prosource (ProSource Wholesale) ProSource of Acadiana ProSourc…" at bounding box center [784, 372] width 1568 height 744
paste input "Dieg"
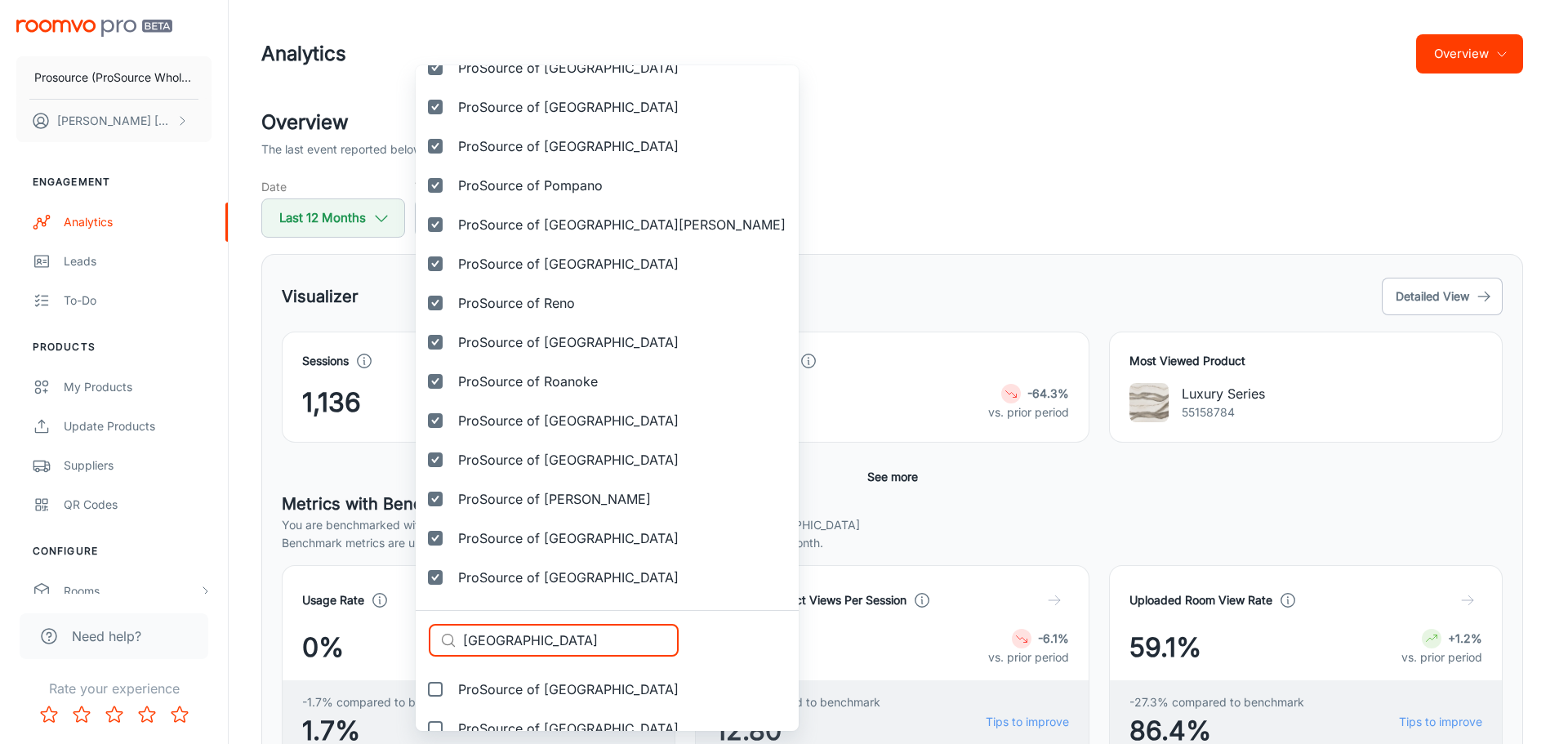
scroll to position [4065, 0]
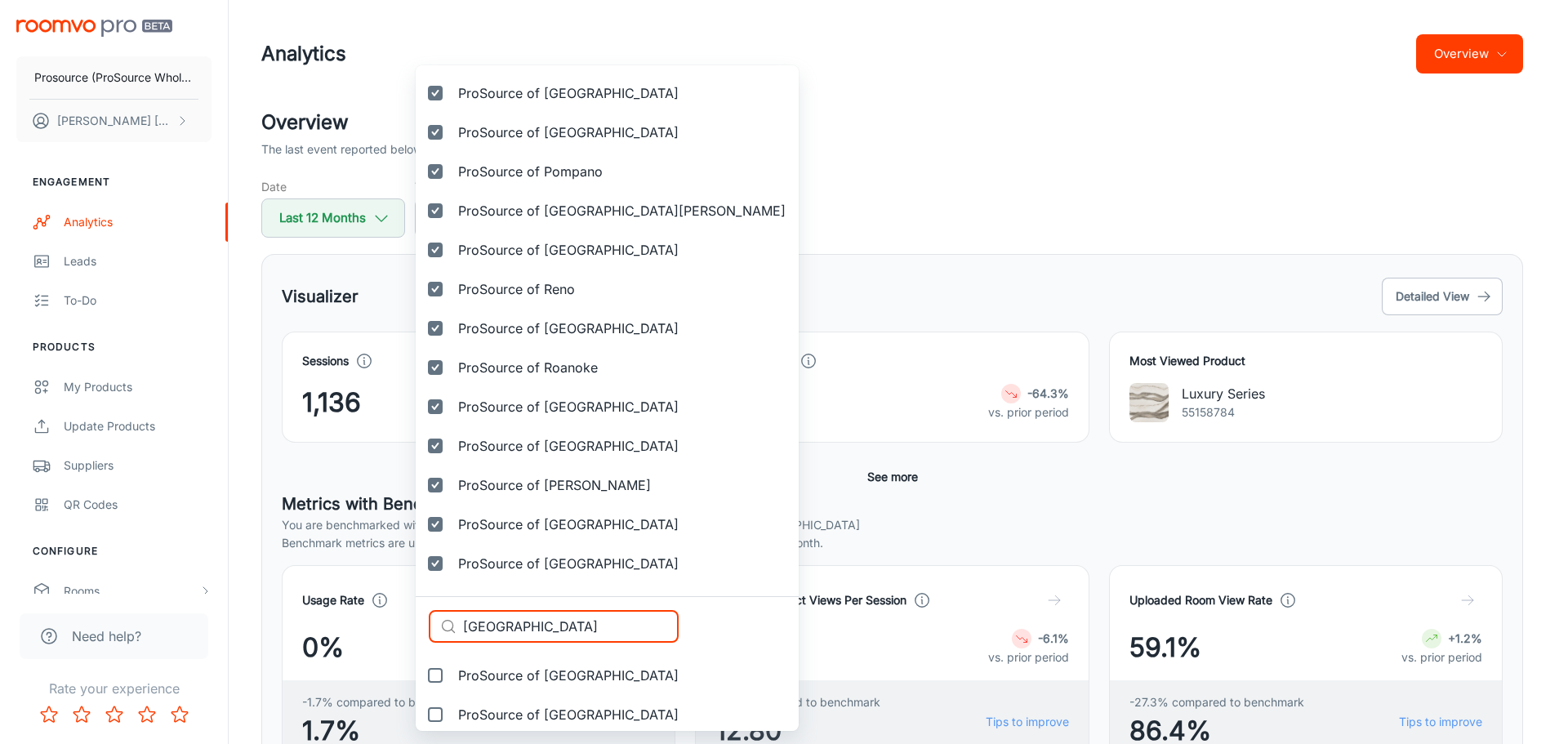
type input "San Diego"
click at [525, 666] on span "ProSource of San Diego" at bounding box center [568, 676] width 220 height 20
click at [452, 666] on input "ProSource of San Diego" at bounding box center [435, 676] width 33 height 33
checkbox input "true"
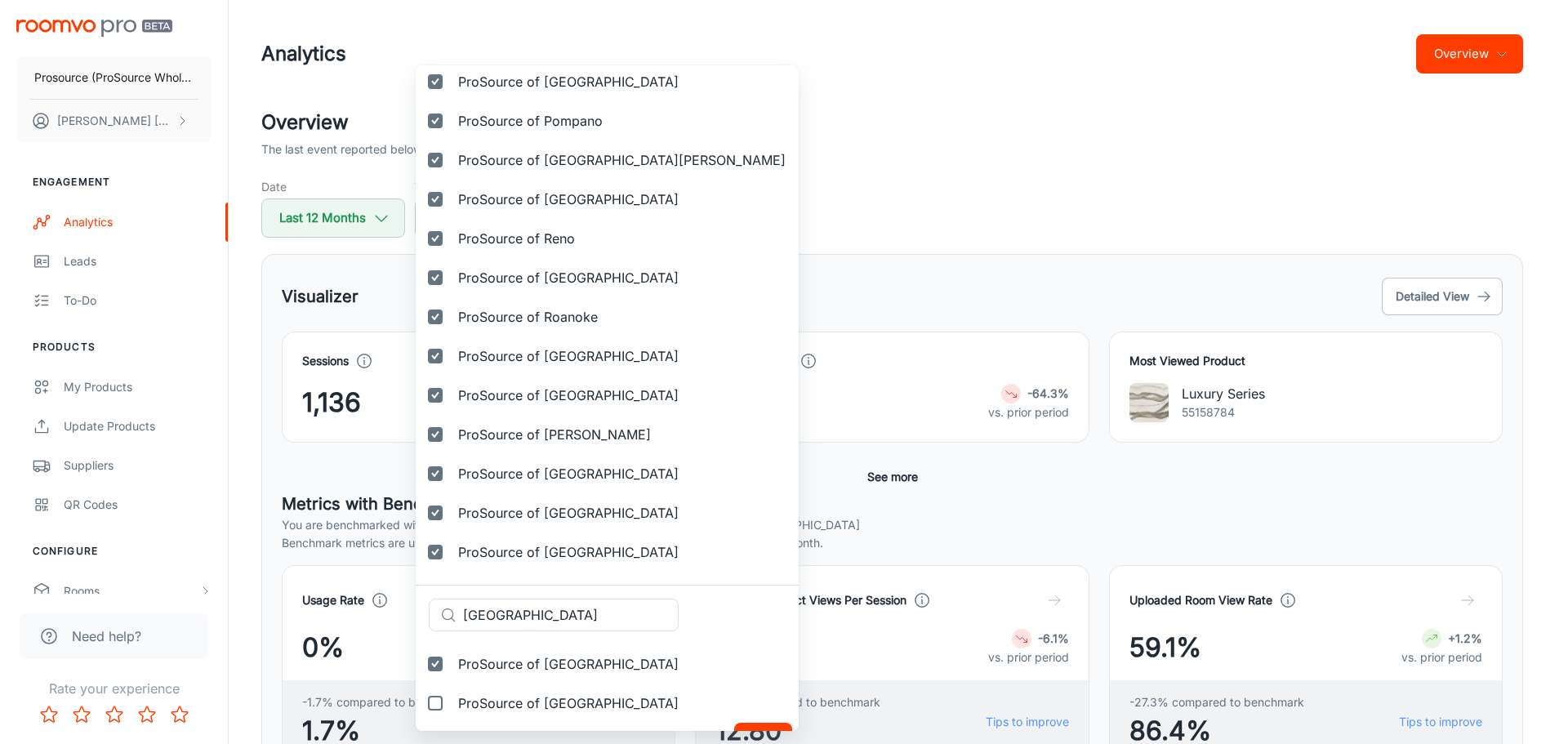
scroll to position [4144, 0]
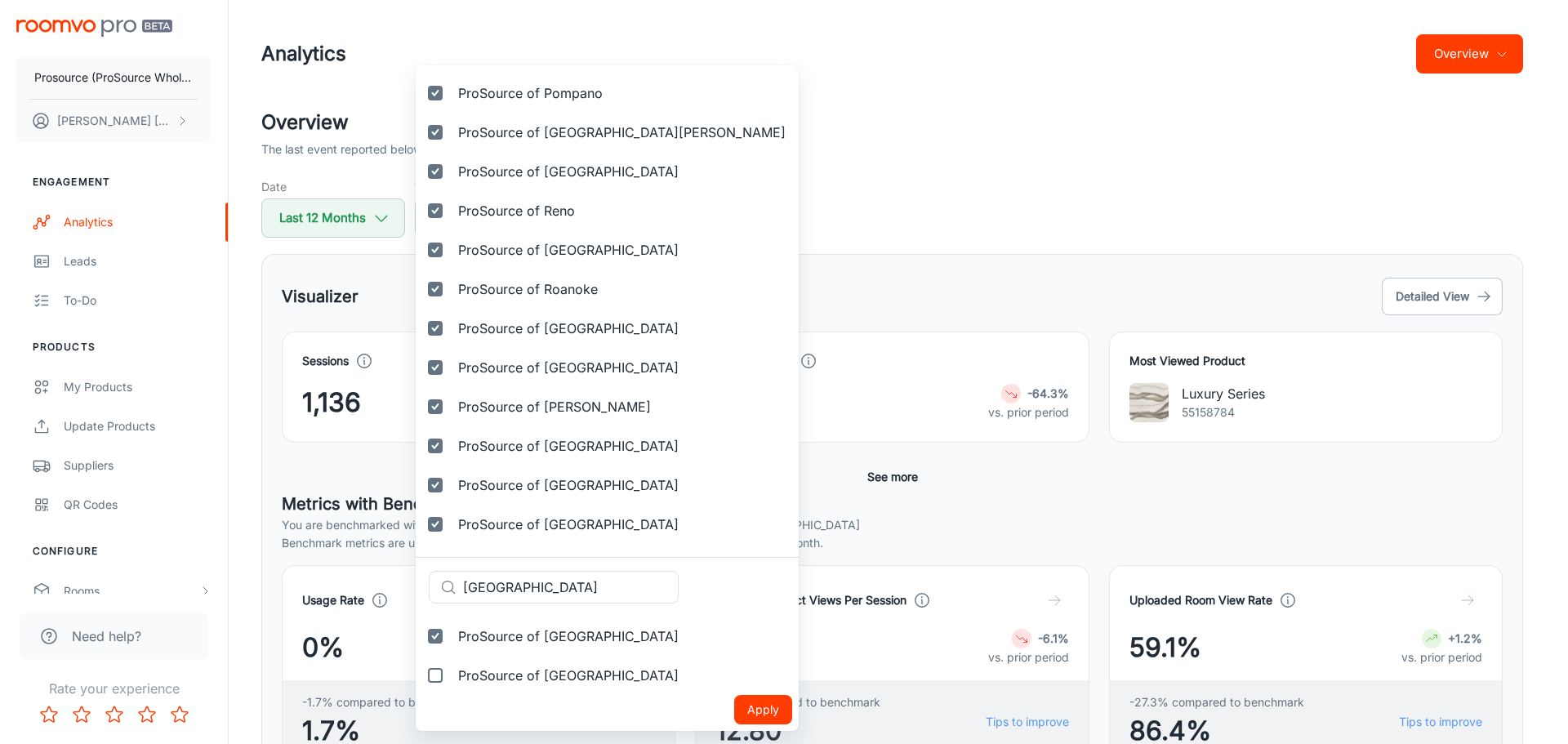
click at [522, 680] on span "ProSource of San Diego North" at bounding box center [568, 676] width 220 height 20
click at [452, 680] on input "ProSource of San Diego North" at bounding box center [435, 676] width 33 height 33
checkbox input "true"
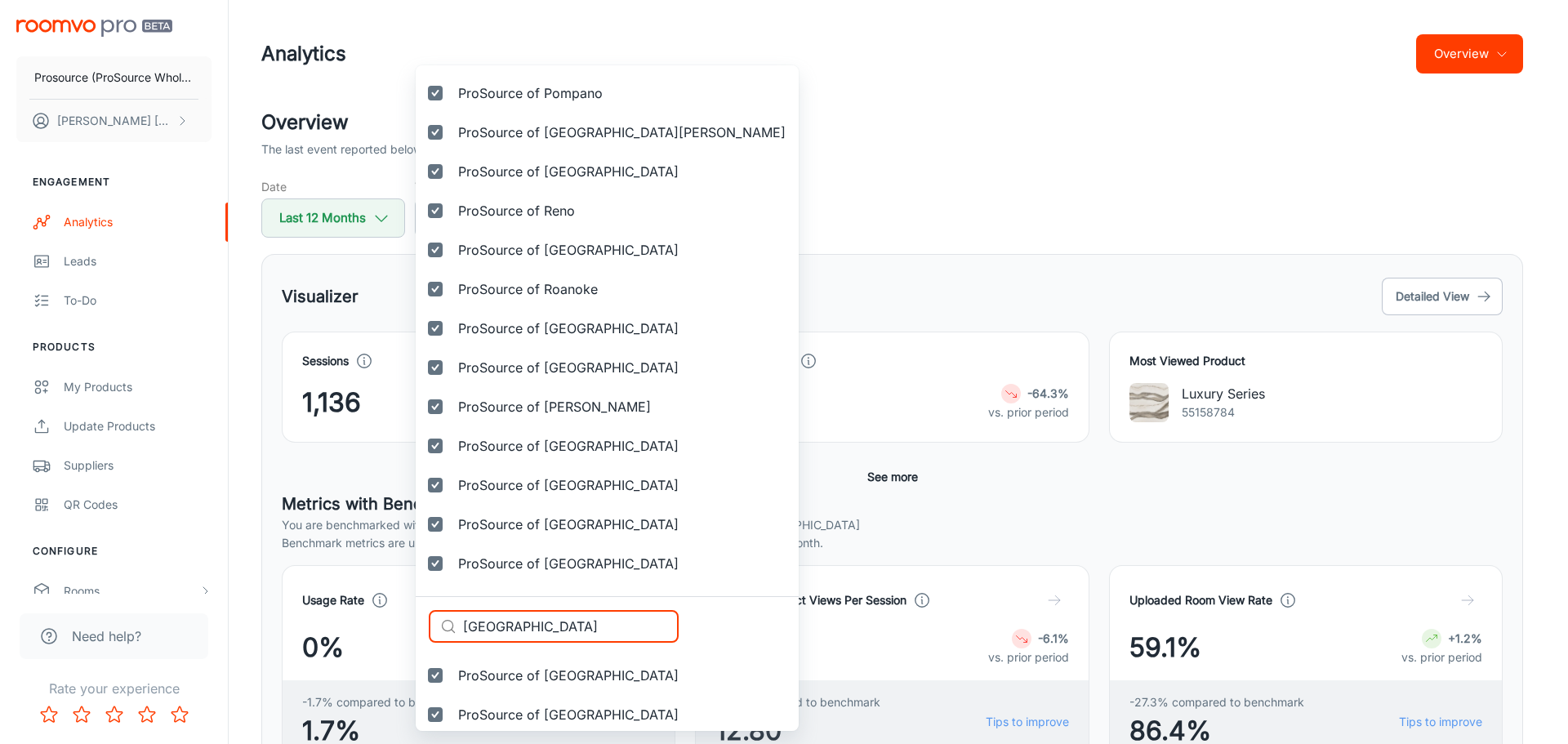
drag, startPoint x: 462, startPoint y: 616, endPoint x: 360, endPoint y: 607, distance: 102.4
click at [360, 607] on div "Selected vendors Prosource (ProSource Wholesale) ProSource of Acadiana ProSourc…" at bounding box center [784, 372] width 1568 height 744
paste input "Luis Obisp"
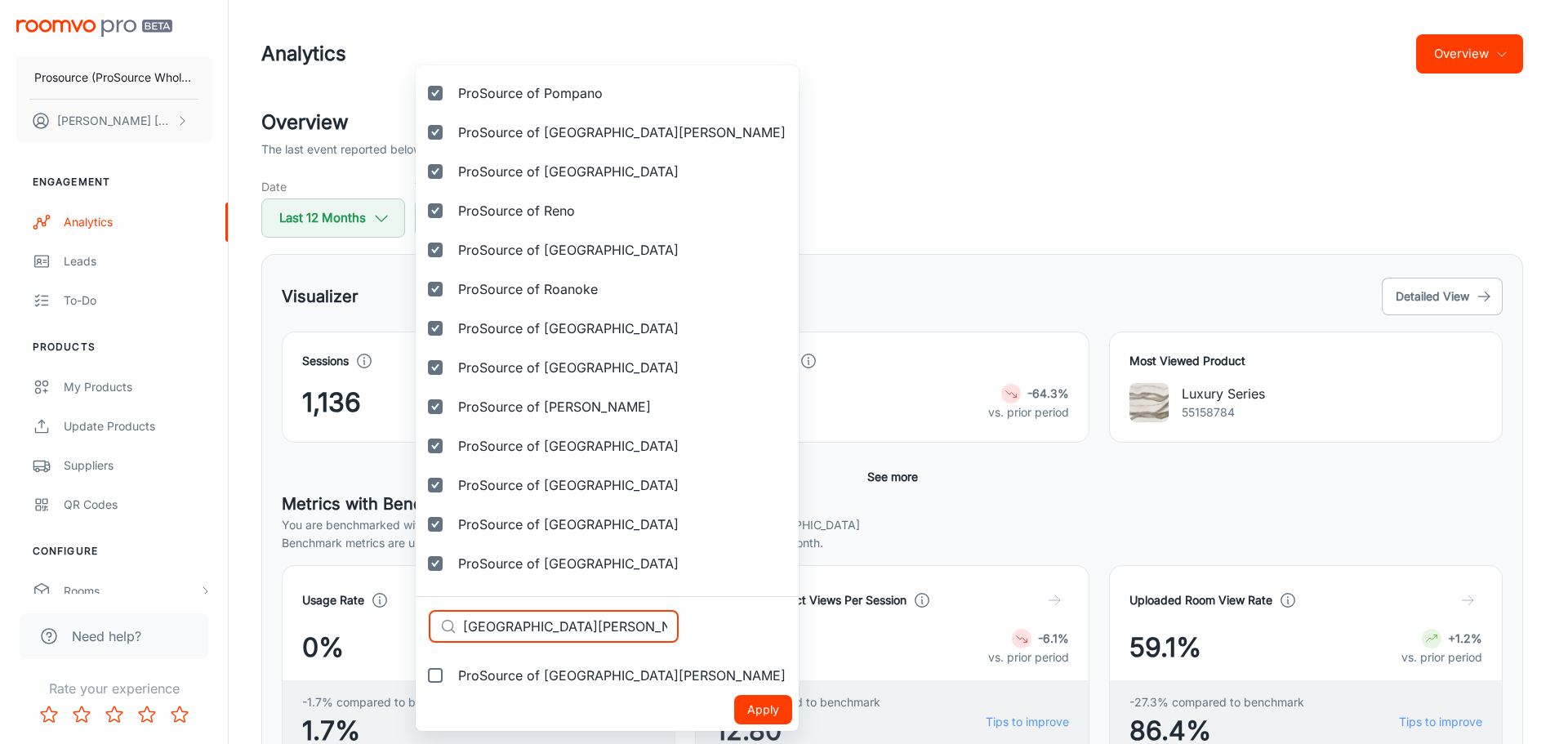
type input "San Luis Obispo"
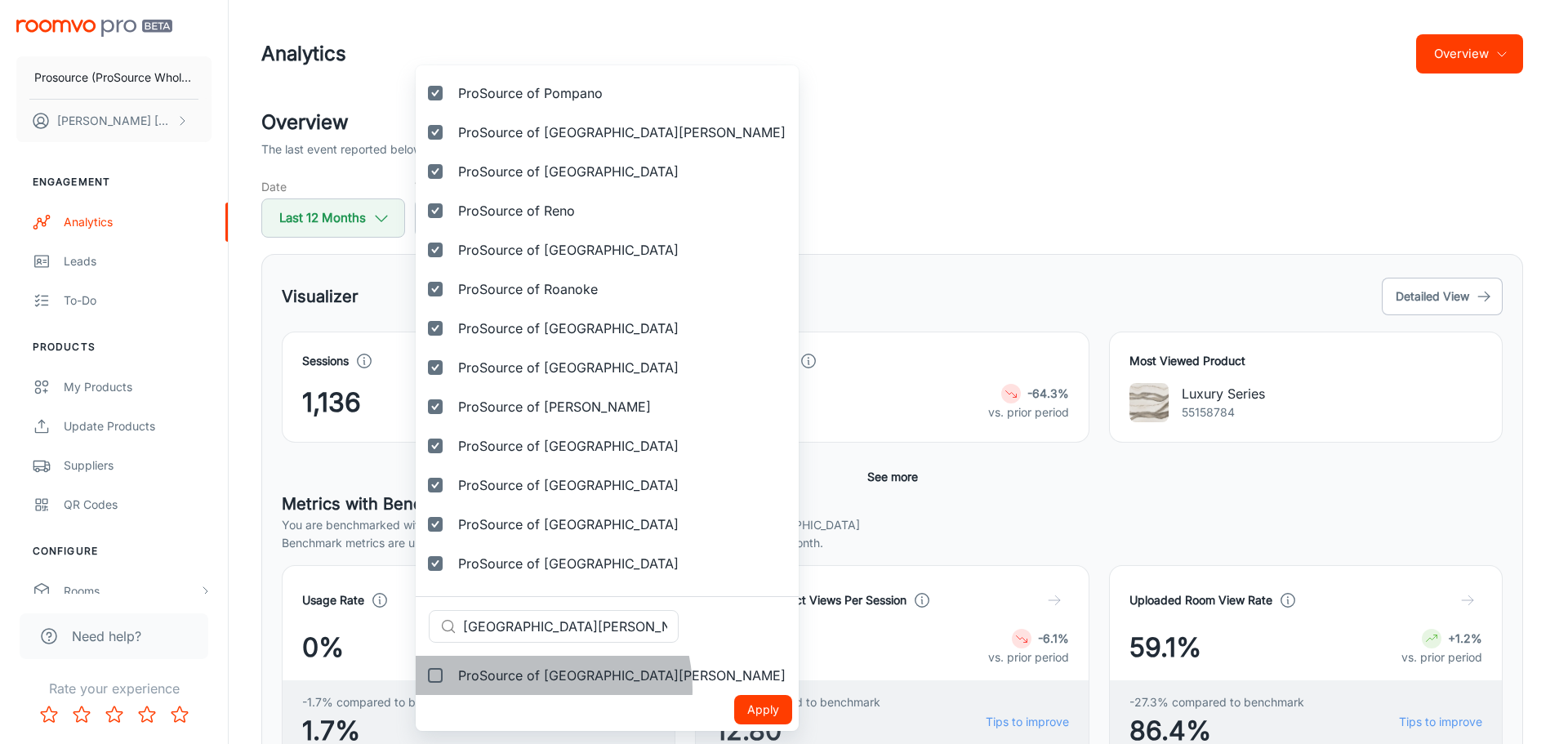
click at [530, 689] on label "ProSource of San Luis Obispo" at bounding box center [606, 675] width 383 height 39
click at [452, 689] on input "ProSource of San Luis Obispo" at bounding box center [435, 676] width 33 height 33
checkbox input "true"
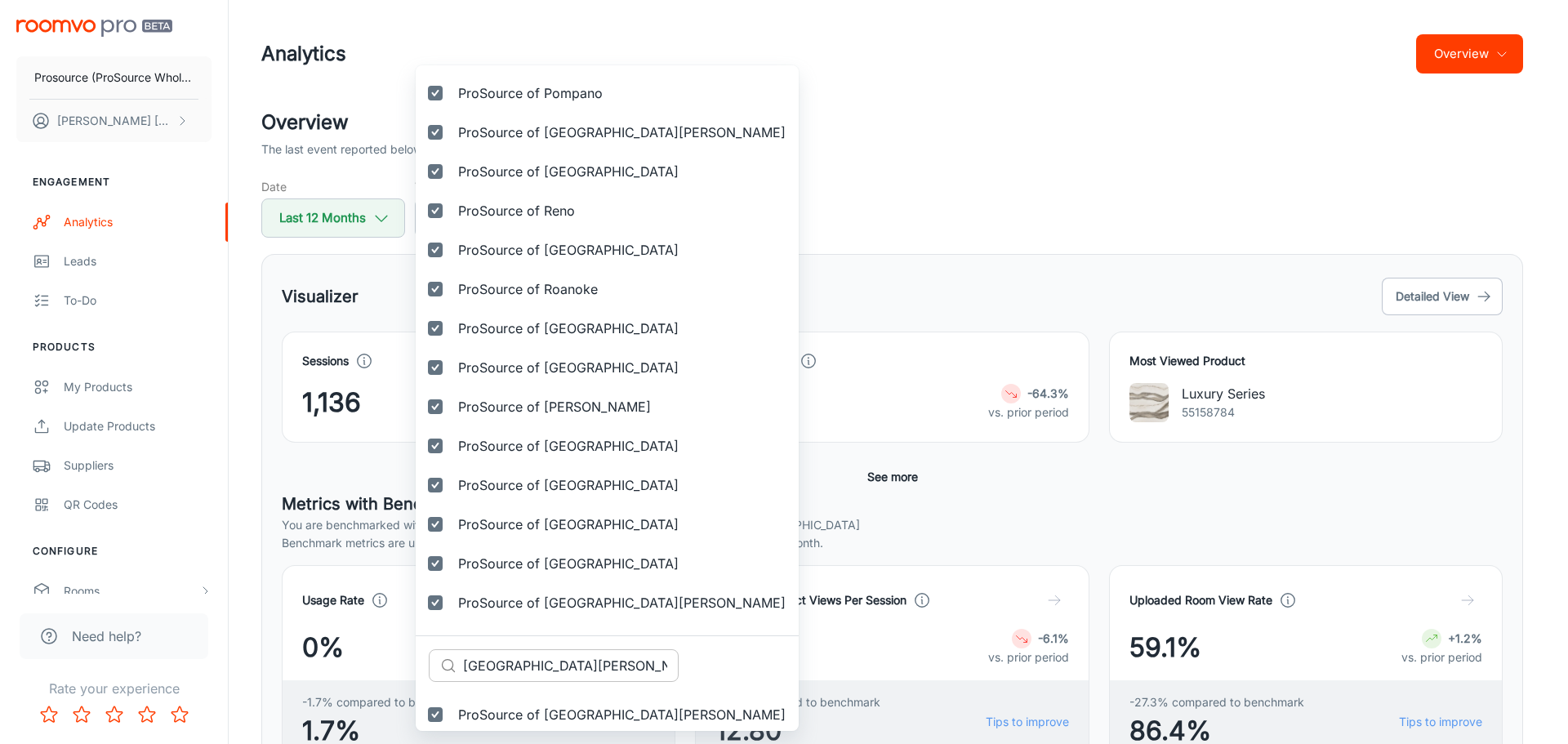
click at [606, 668] on input "San Luis Obispo" at bounding box center [570, 666] width 216 height 33
paste input "ta Rosa"
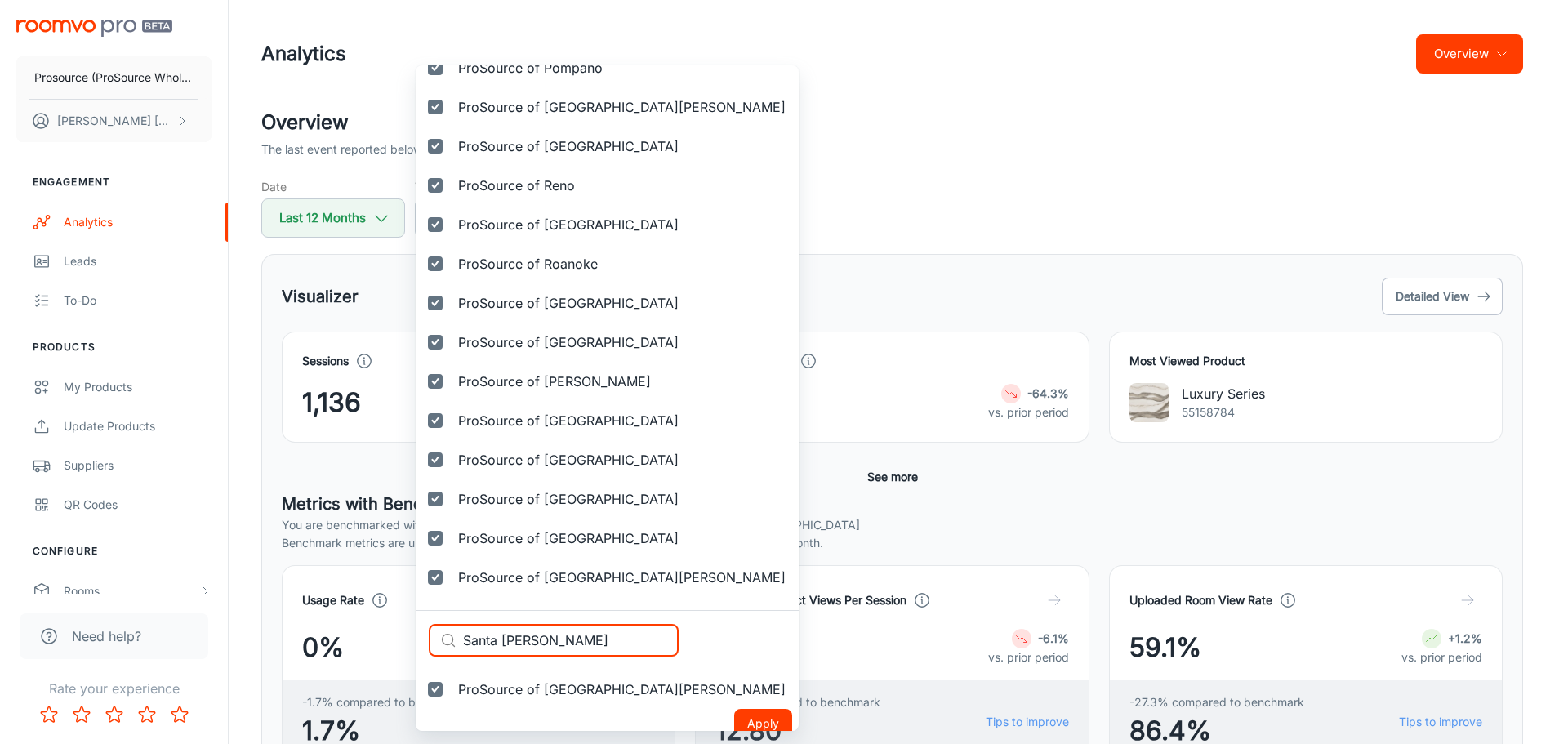
scroll to position [4184, 0]
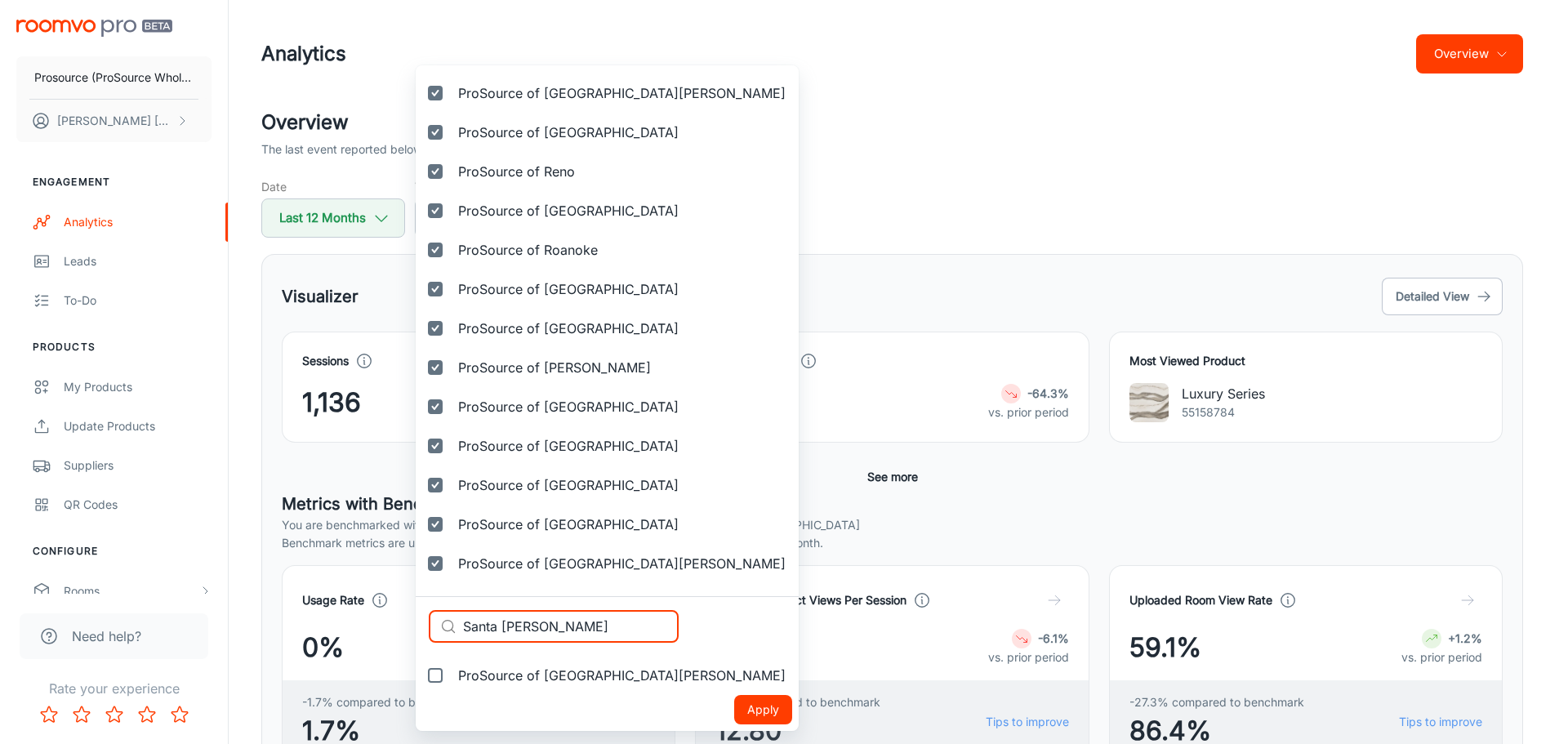
type input "Santa Rosa"
click at [520, 676] on span "ProSource of Santa Rosa" at bounding box center [622, 676] width 328 height 20
click at [452, 676] on input "ProSource of Santa Rosa" at bounding box center [435, 676] width 33 height 33
checkbox input "true"
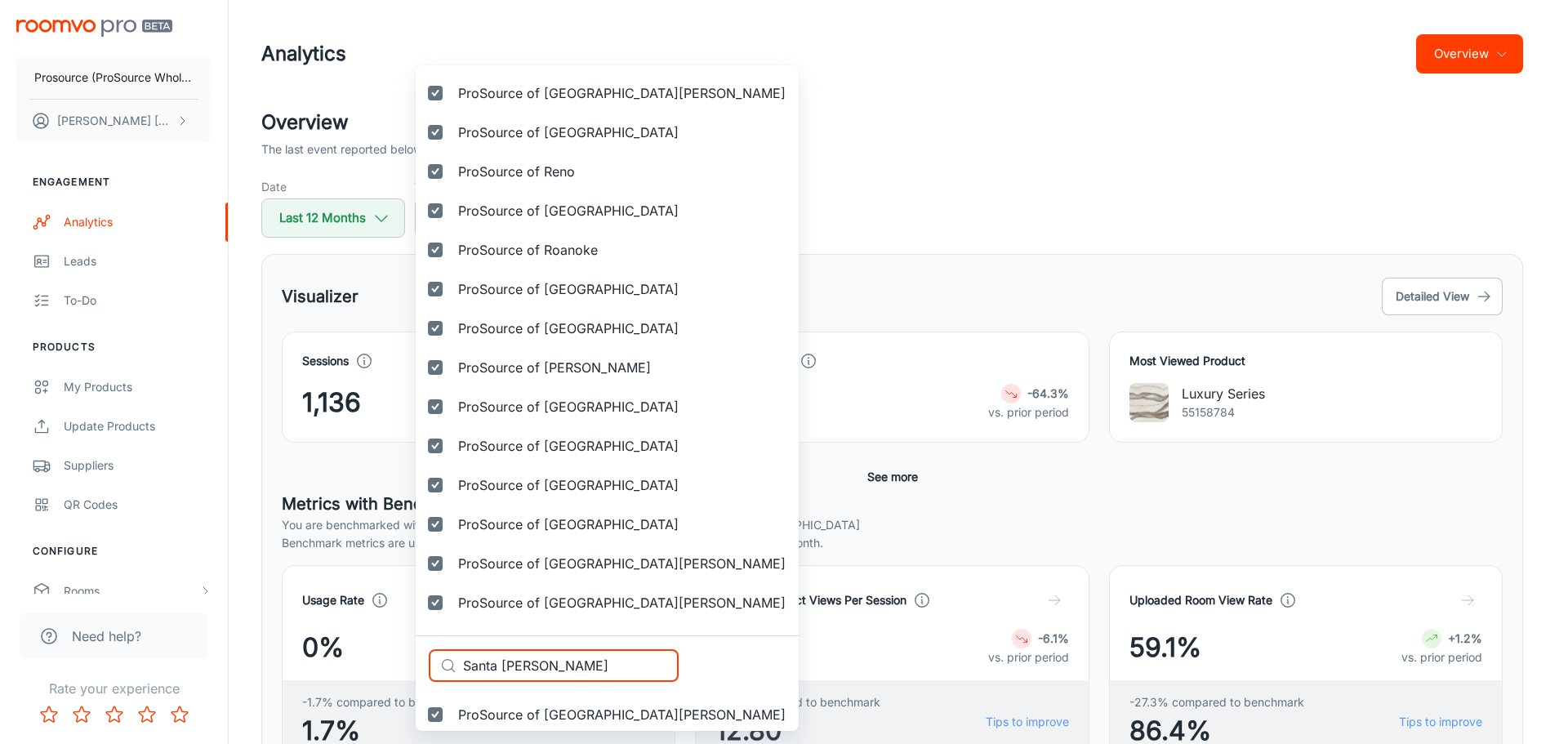
drag, startPoint x: 574, startPoint y: 659, endPoint x: 423, endPoint y: 655, distance: 151.1
paste input "rasot"
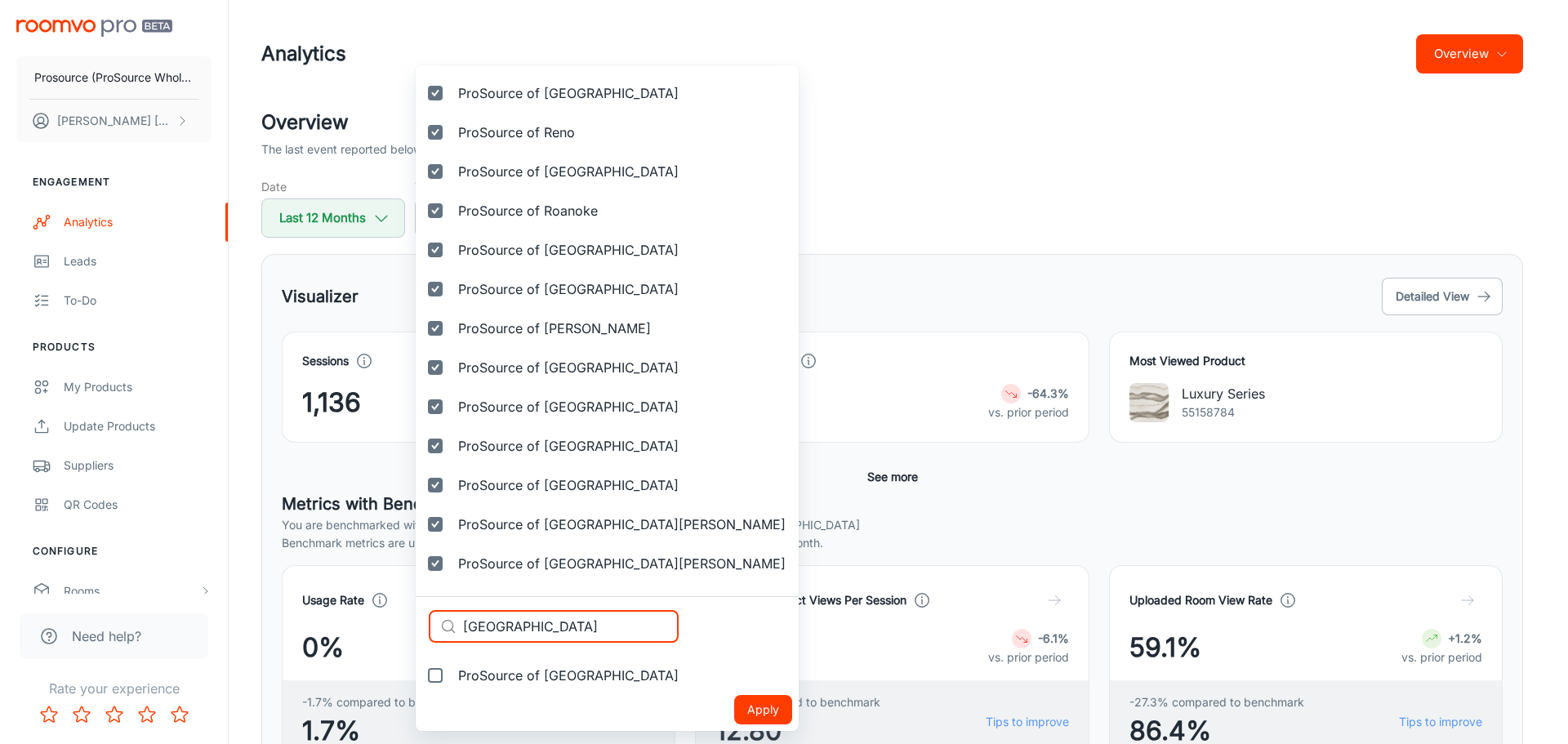
type input "Sarasota"
click at [547, 676] on span "ProSource of [GEOGRAPHIC_DATA]" at bounding box center [568, 676] width 220 height 20
click at [452, 676] on input "ProSource of [GEOGRAPHIC_DATA]" at bounding box center [435, 676] width 33 height 33
checkbox input "true"
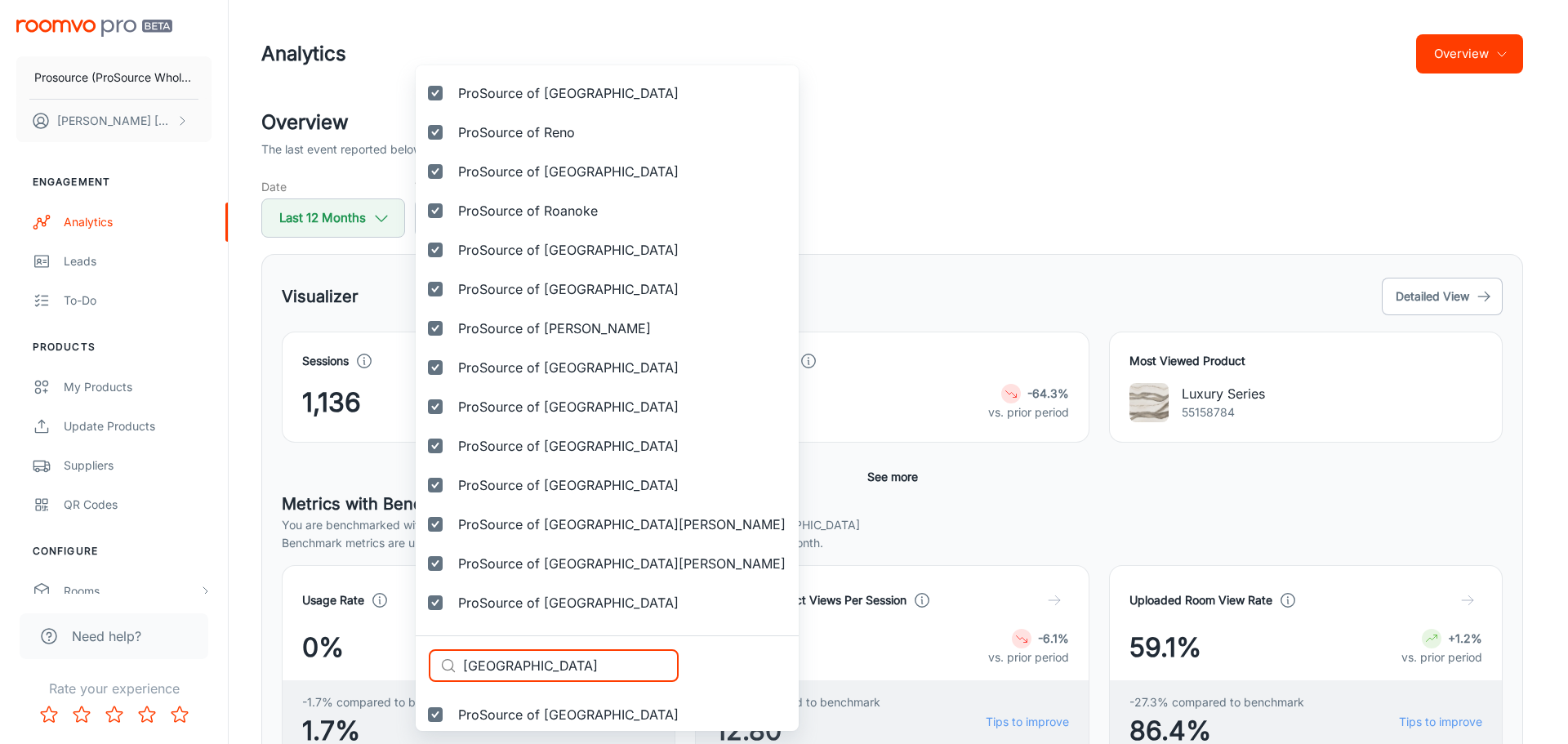
drag, startPoint x: 563, startPoint y: 668, endPoint x: 361, endPoint y: 655, distance: 202.4
click at [361, 655] on div "Selected vendors Prosource (ProSource Wholesale) ProSource of Acadiana ProSourc…" at bounding box center [784, 372] width 1568 height 744
paste input "vannah"
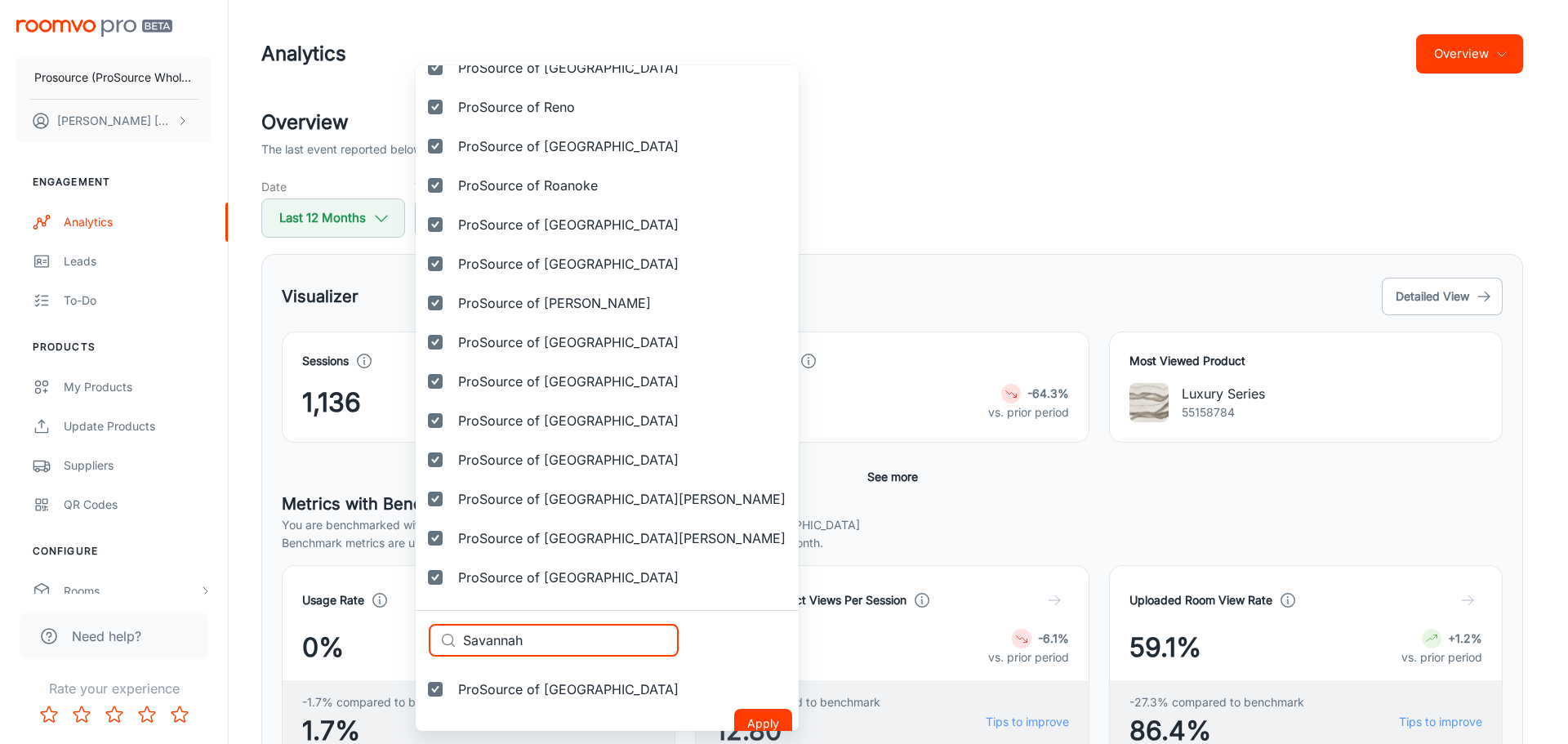
scroll to position [4262, 0]
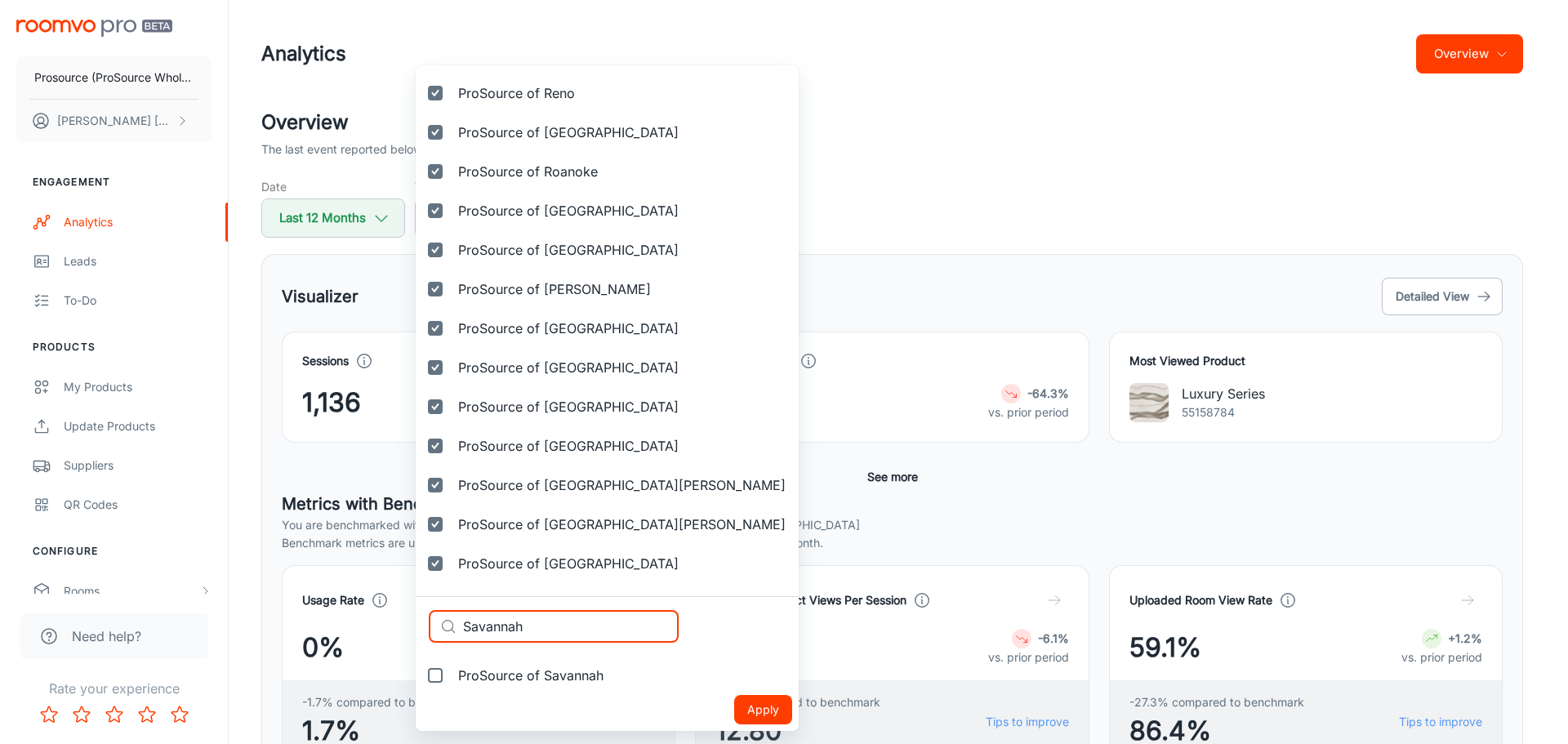
type input "Savannah"
click at [528, 670] on span "ProSource of Savannah" at bounding box center [531, 676] width 146 height 20
click at [452, 670] on input "ProSource of Savannah" at bounding box center [435, 676] width 33 height 33
checkbox input "true"
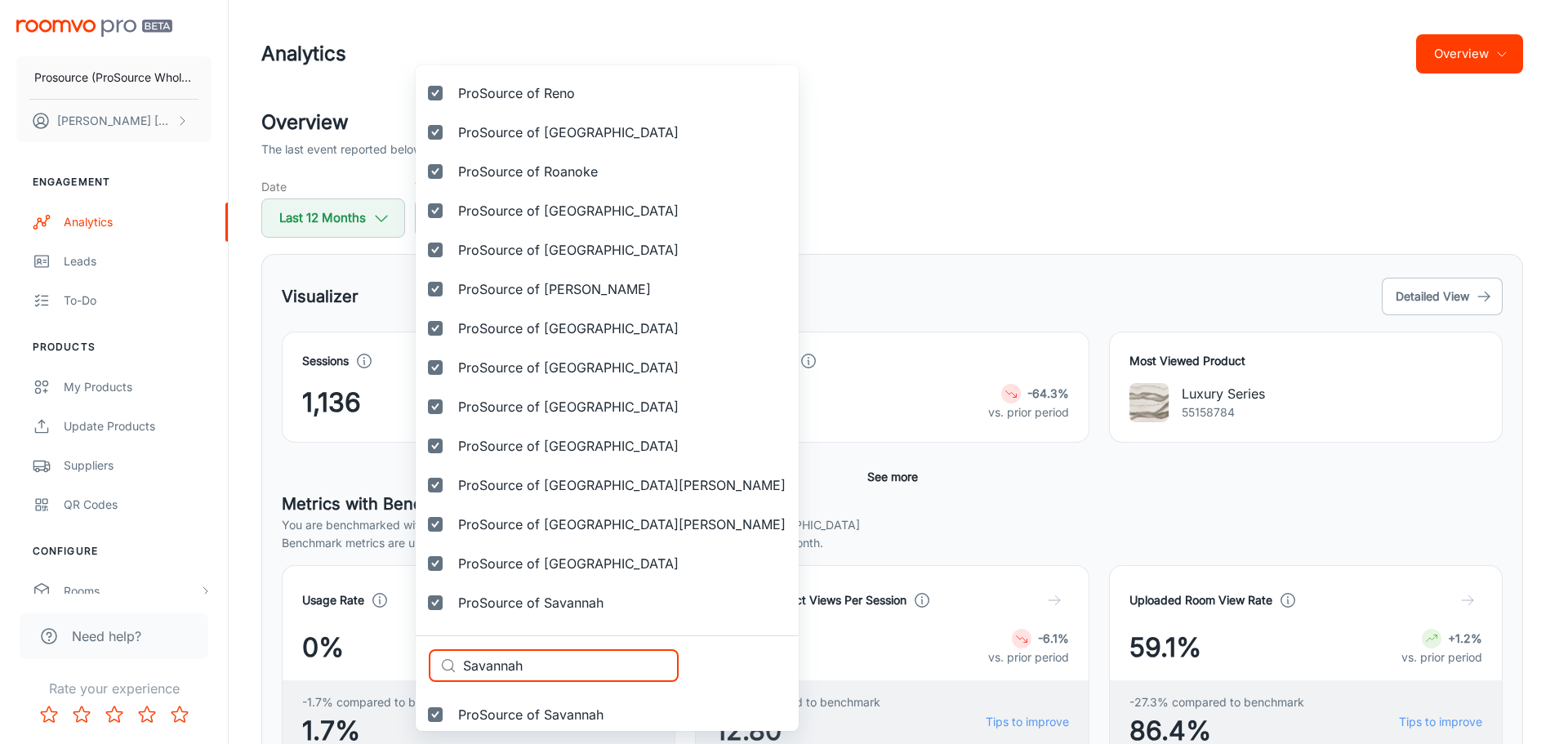
click at [359, 652] on div "Selected vendors Prosource (ProSource Wholesale) ProSource of Acadiana ProSourc…" at bounding box center [784, 372] width 1568 height 744
paste input "eattle"
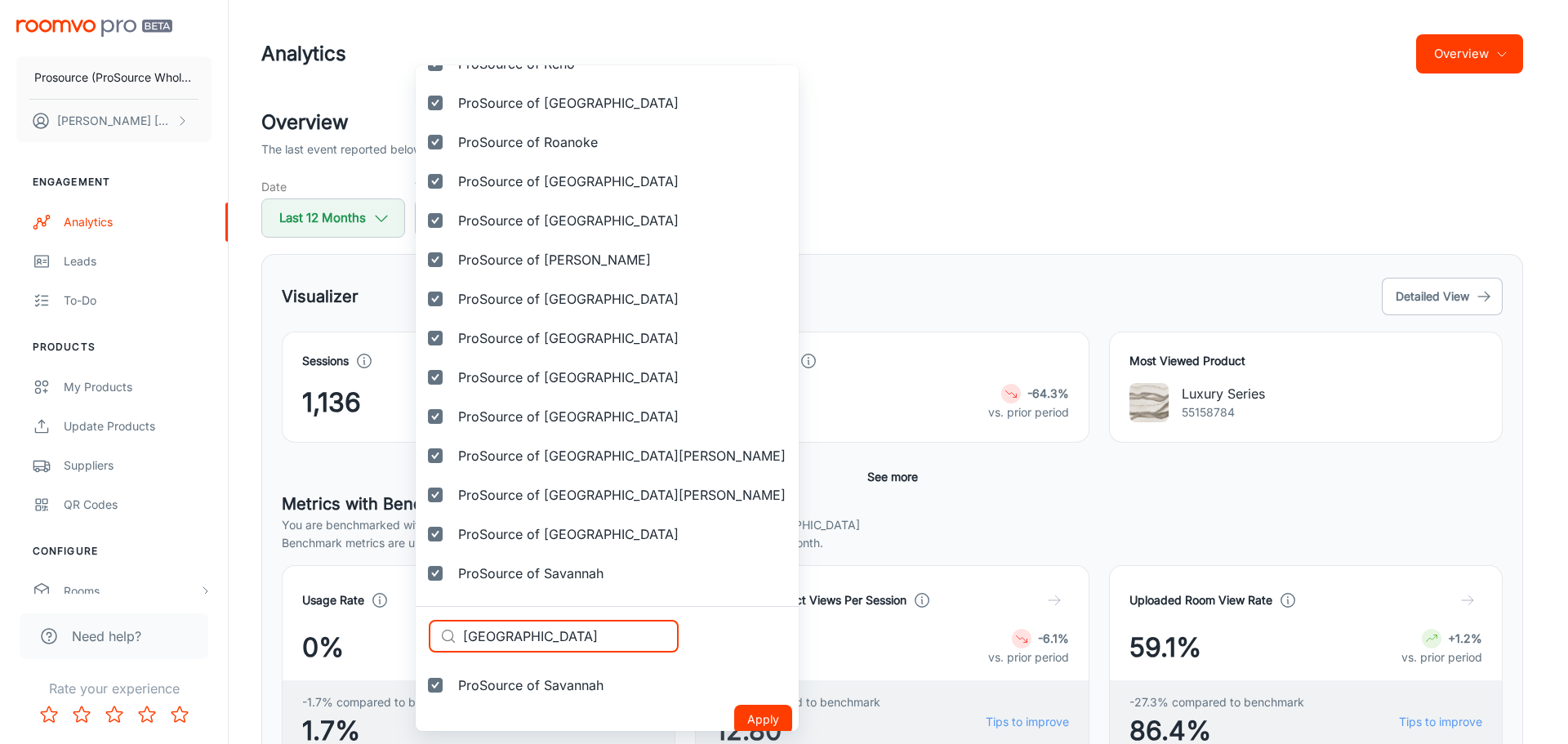
scroll to position [4301, 0]
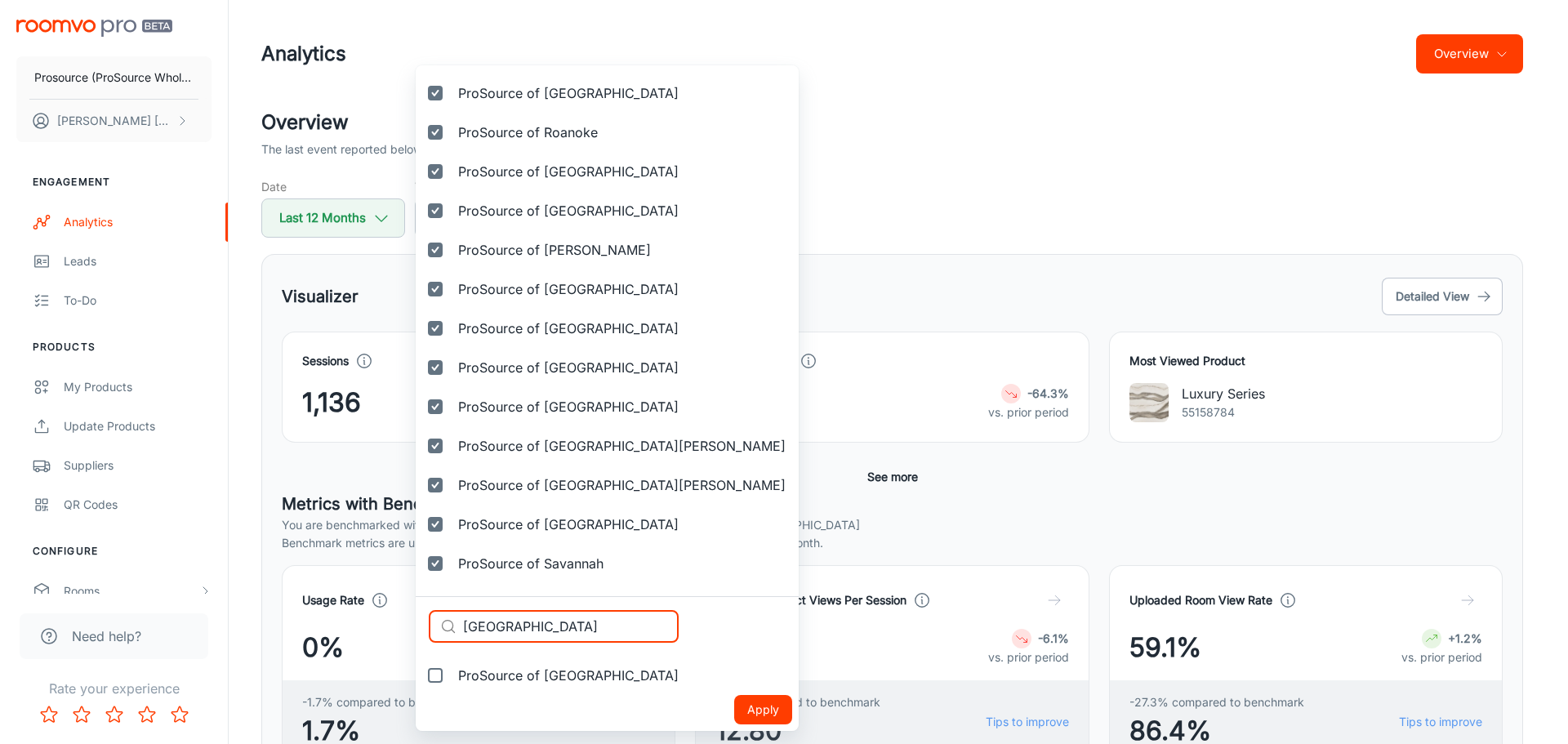
type input "Seattle"
click at [545, 675] on span "ProSource of Seattle" at bounding box center [568, 676] width 220 height 20
click at [452, 675] on input "ProSource of Seattle" at bounding box center [435, 676] width 33 height 33
checkbox input "true"
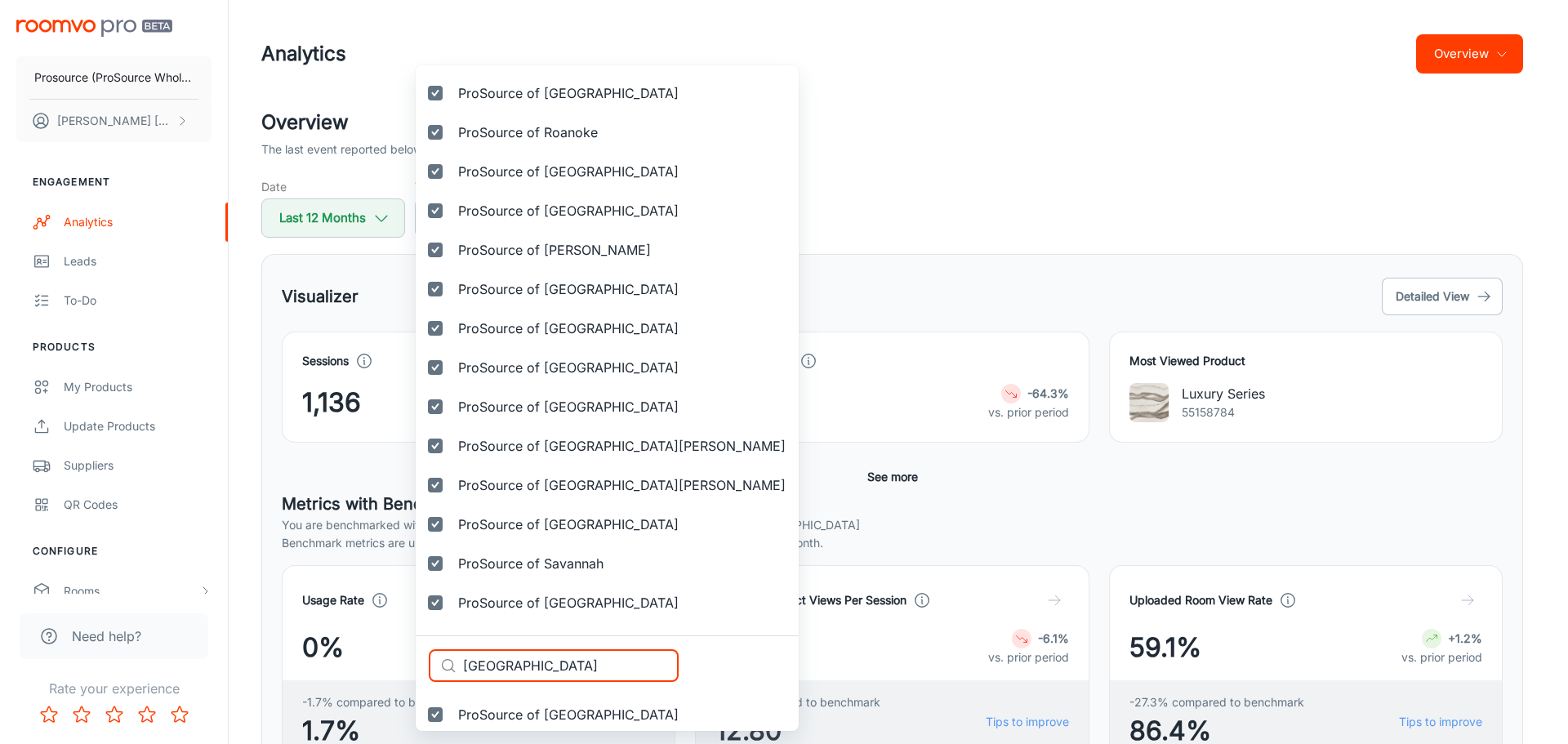
drag, startPoint x: 513, startPoint y: 659, endPoint x: 438, endPoint y: 663, distance: 75.1
click at [438, 663] on div "​ Seattle ​" at bounding box center [554, 666] width 249 height 33
paste input "hreveport"
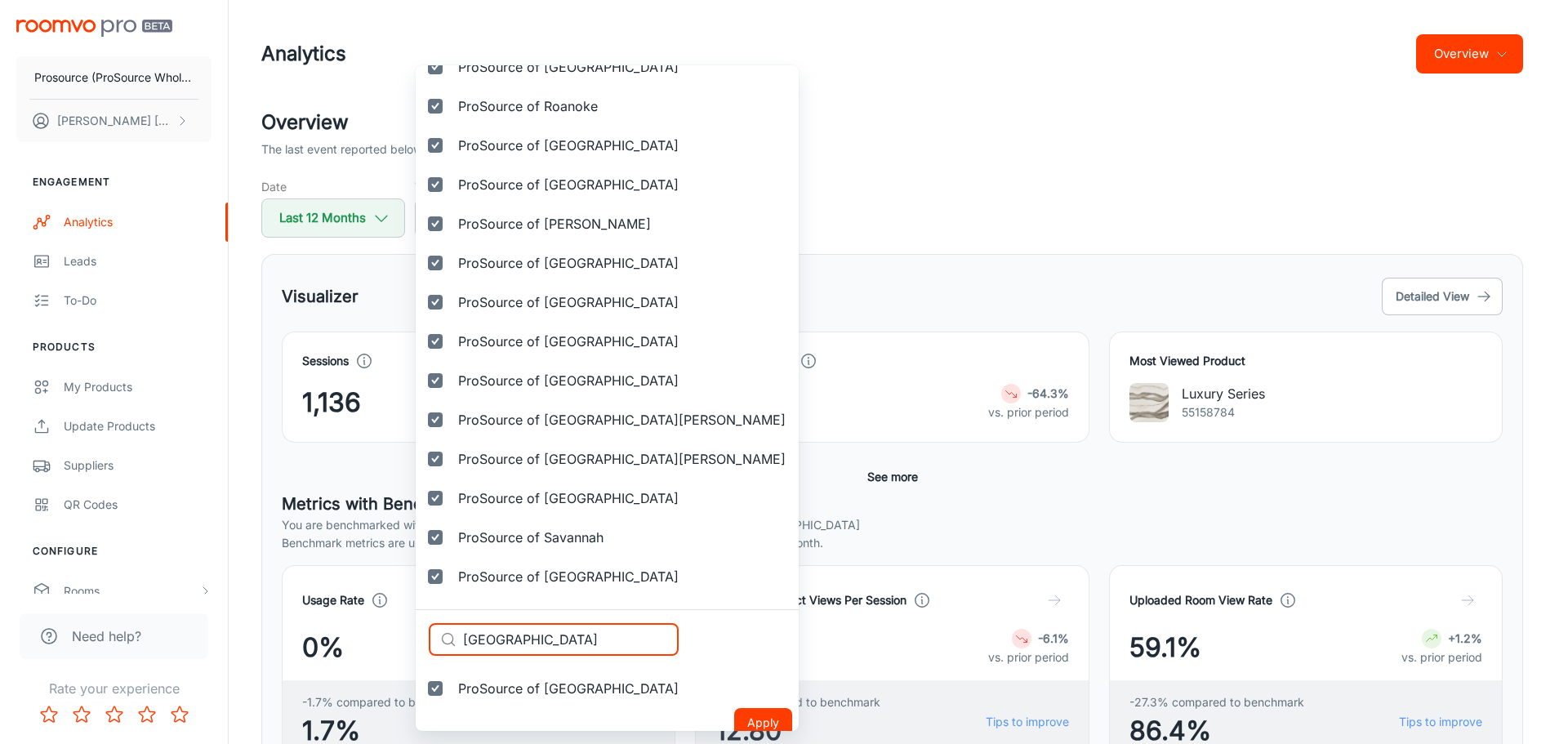
scroll to position [4340, 0]
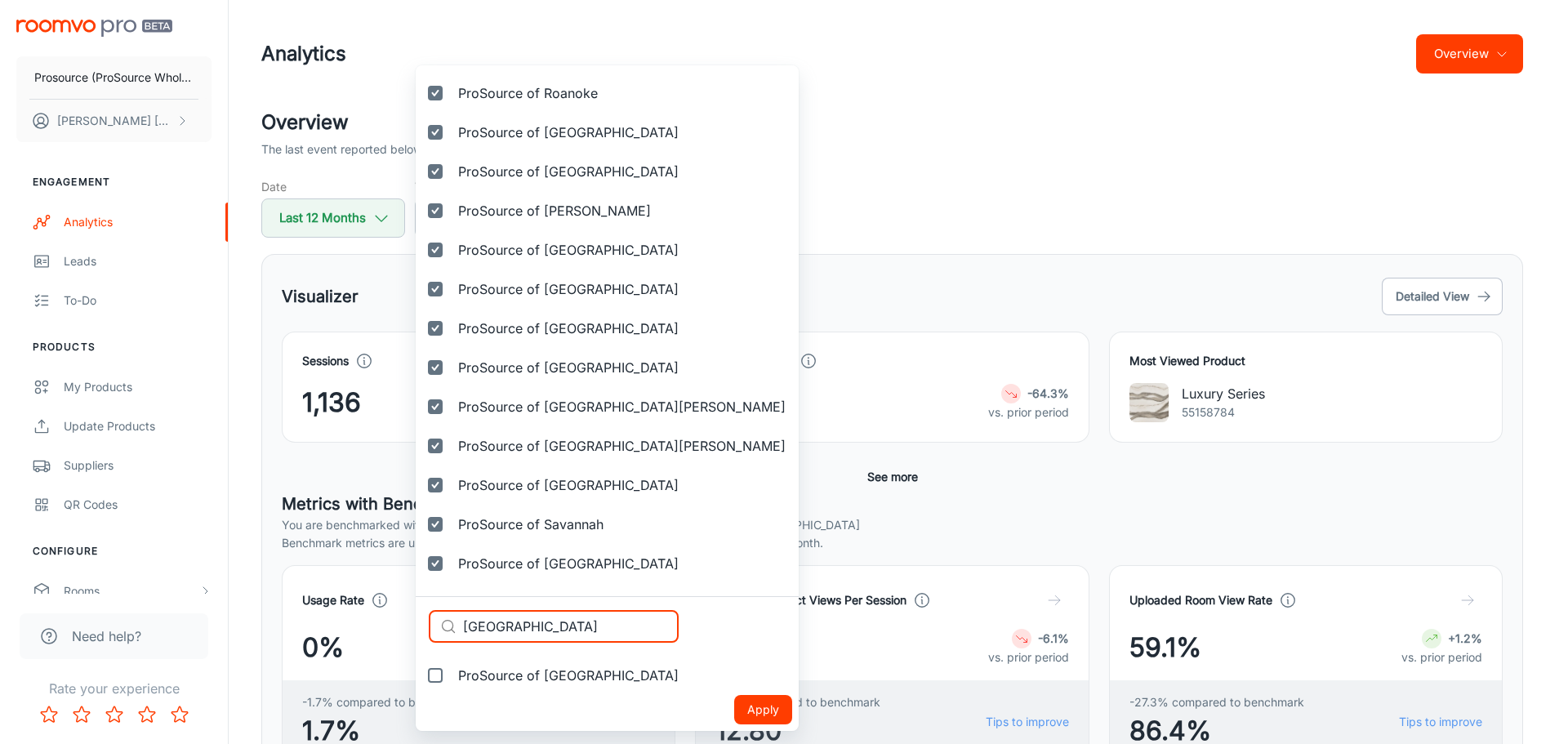
type input "Shreveport"
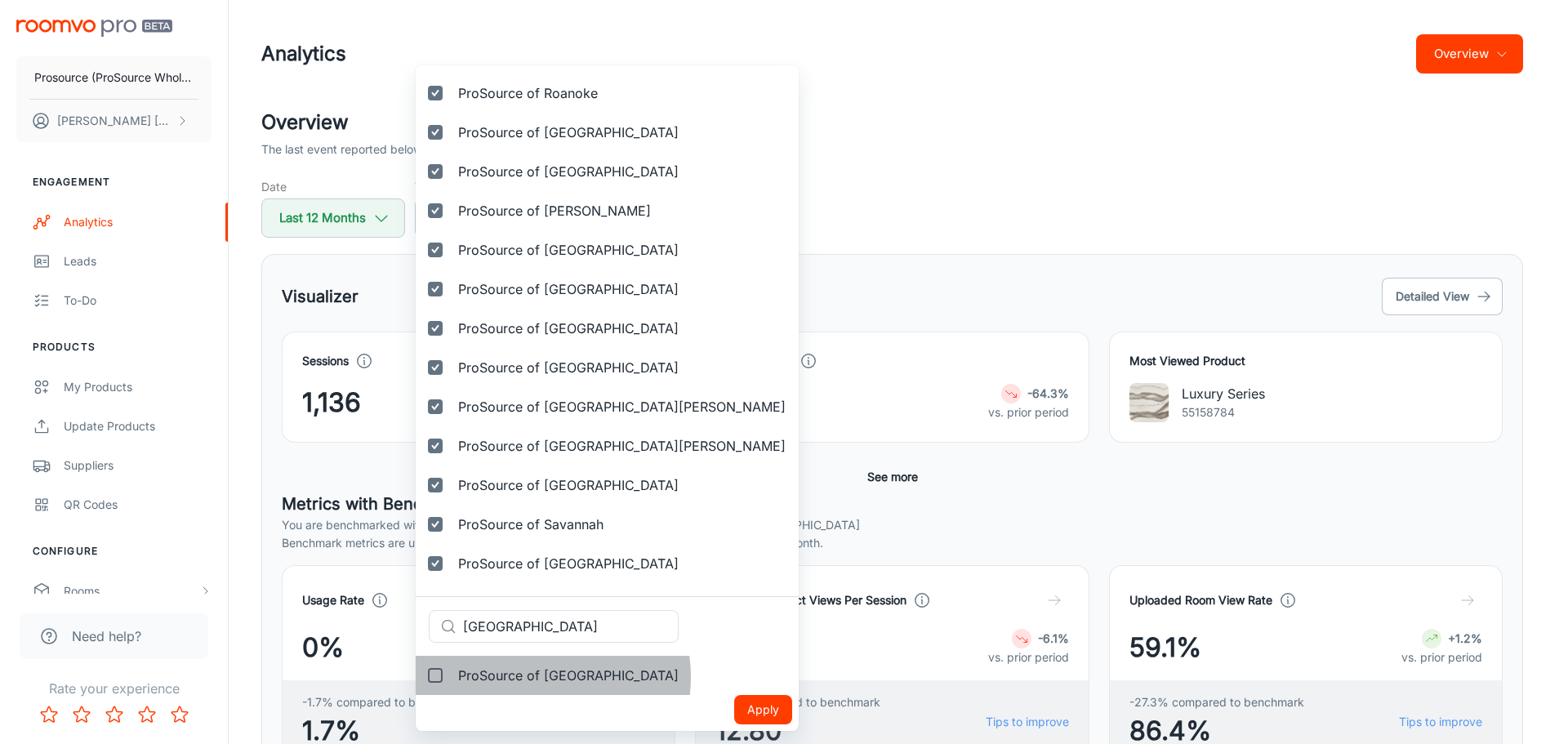
click at [536, 677] on span "ProSource of Shreveport" at bounding box center [568, 676] width 220 height 20
click at [452, 677] on input "ProSource of Shreveport" at bounding box center [435, 676] width 33 height 33
checkbox input "true"
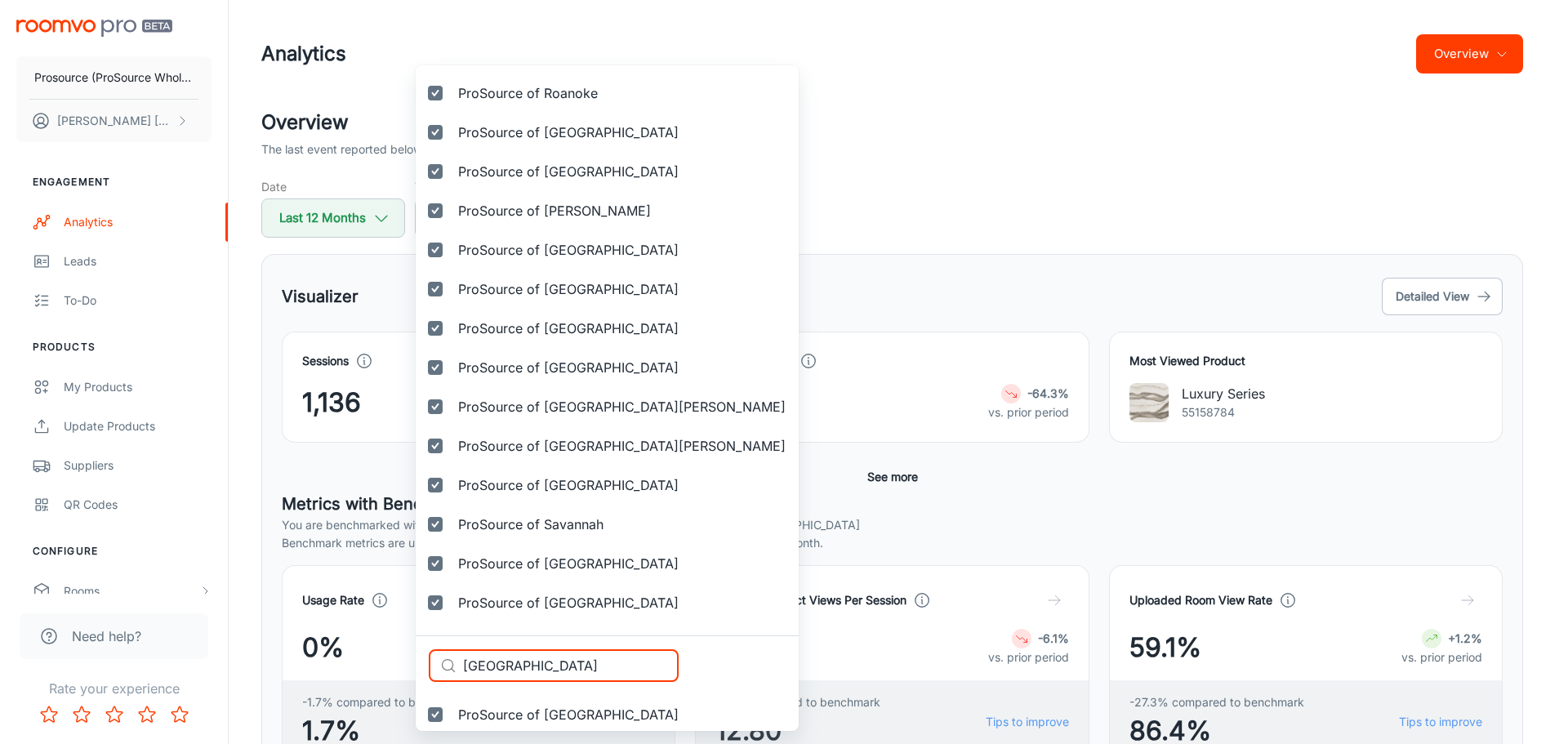
paste input "outh Austin"
click at [413, 666] on div "Selected vendors Prosource (ProSource Wholesale) ProSource of Acadiana ProSourc…" at bounding box center [784, 372] width 1568 height 744
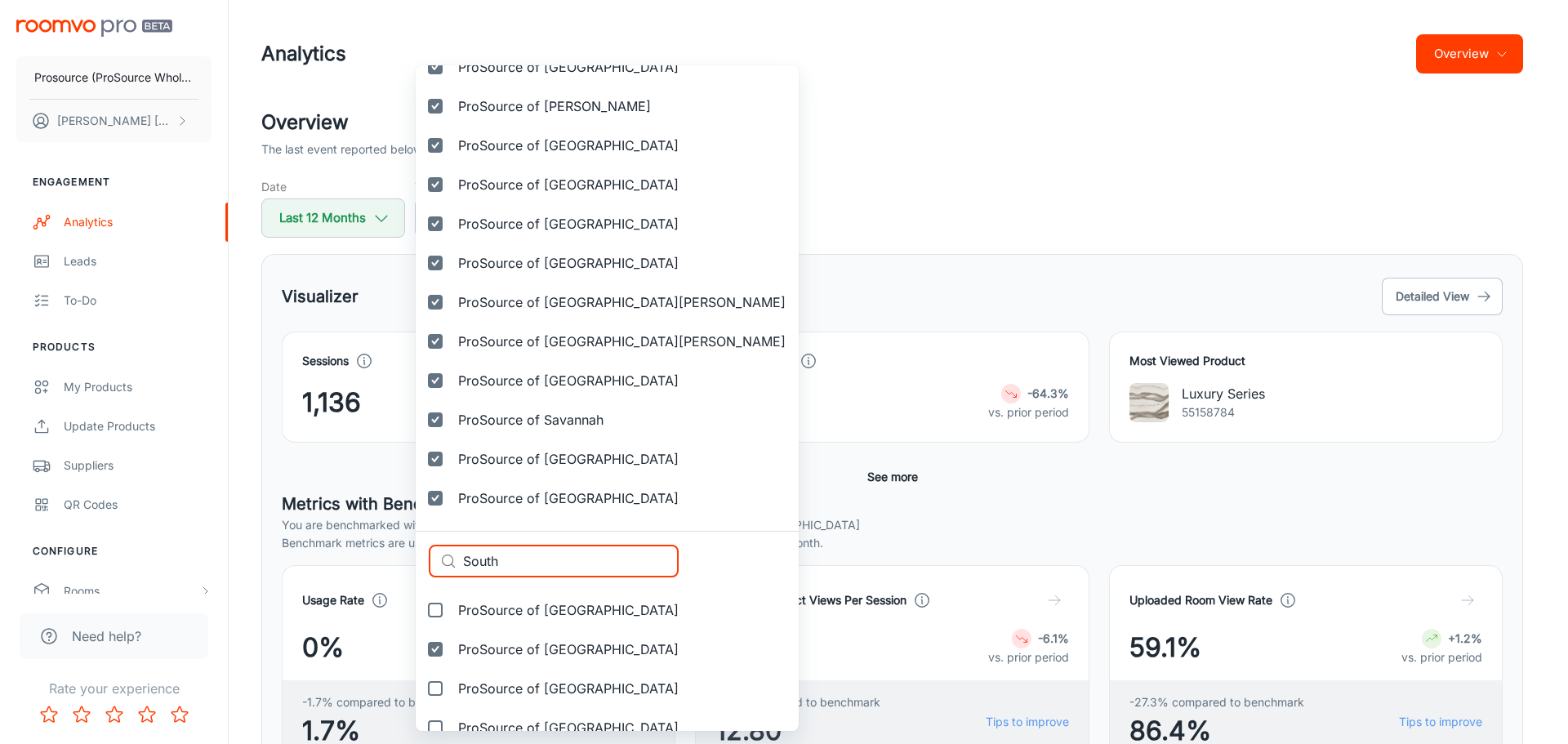
scroll to position [4497, 0]
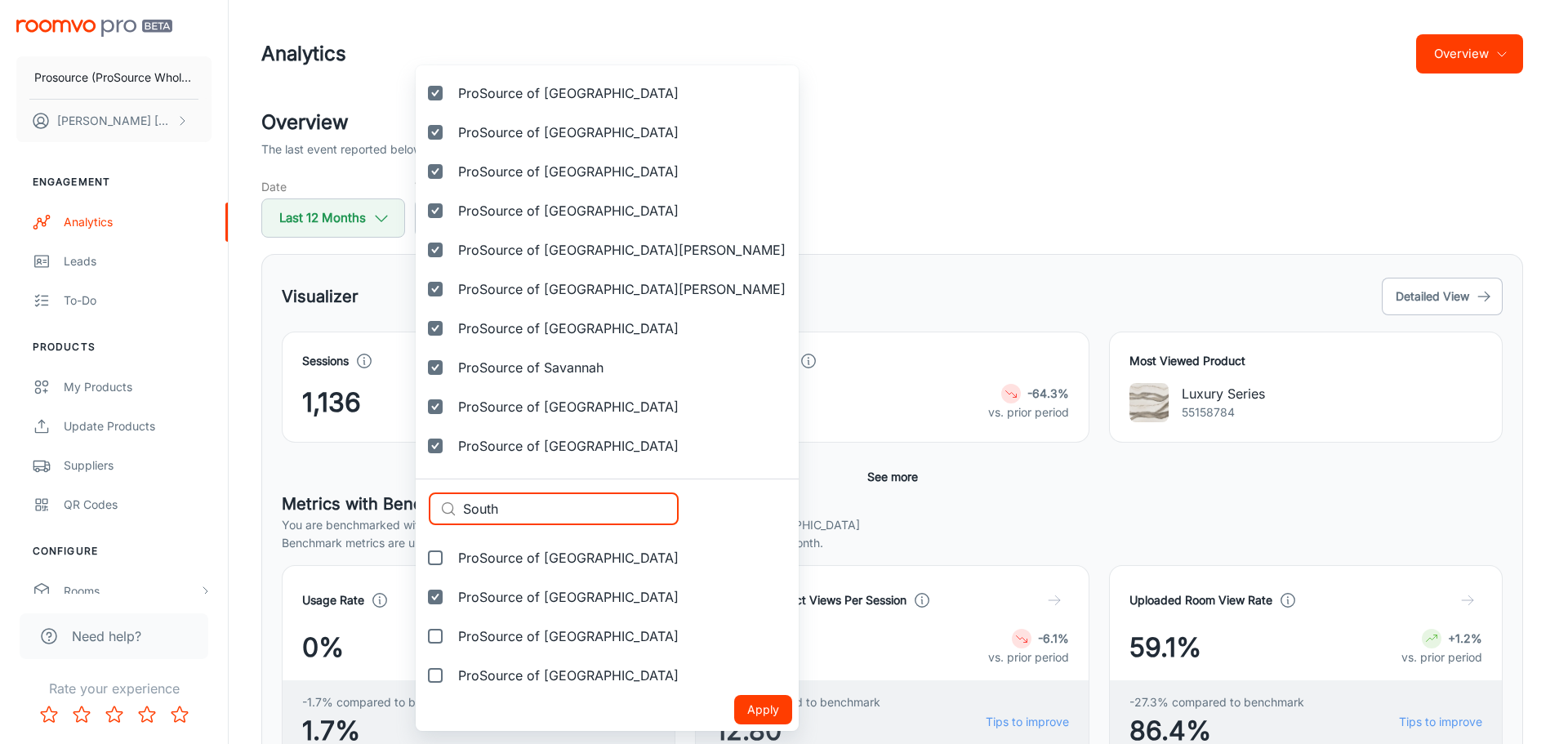
paste input "Prosource of South Bend"
drag, startPoint x: 519, startPoint y: 505, endPoint x: 396, endPoint y: 501, distance: 123.1
click at [396, 501] on div "Selected vendors Prosource (ProSource Wholesale) ProSource of Acadiana ProSourc…" at bounding box center [784, 372] width 1568 height 744
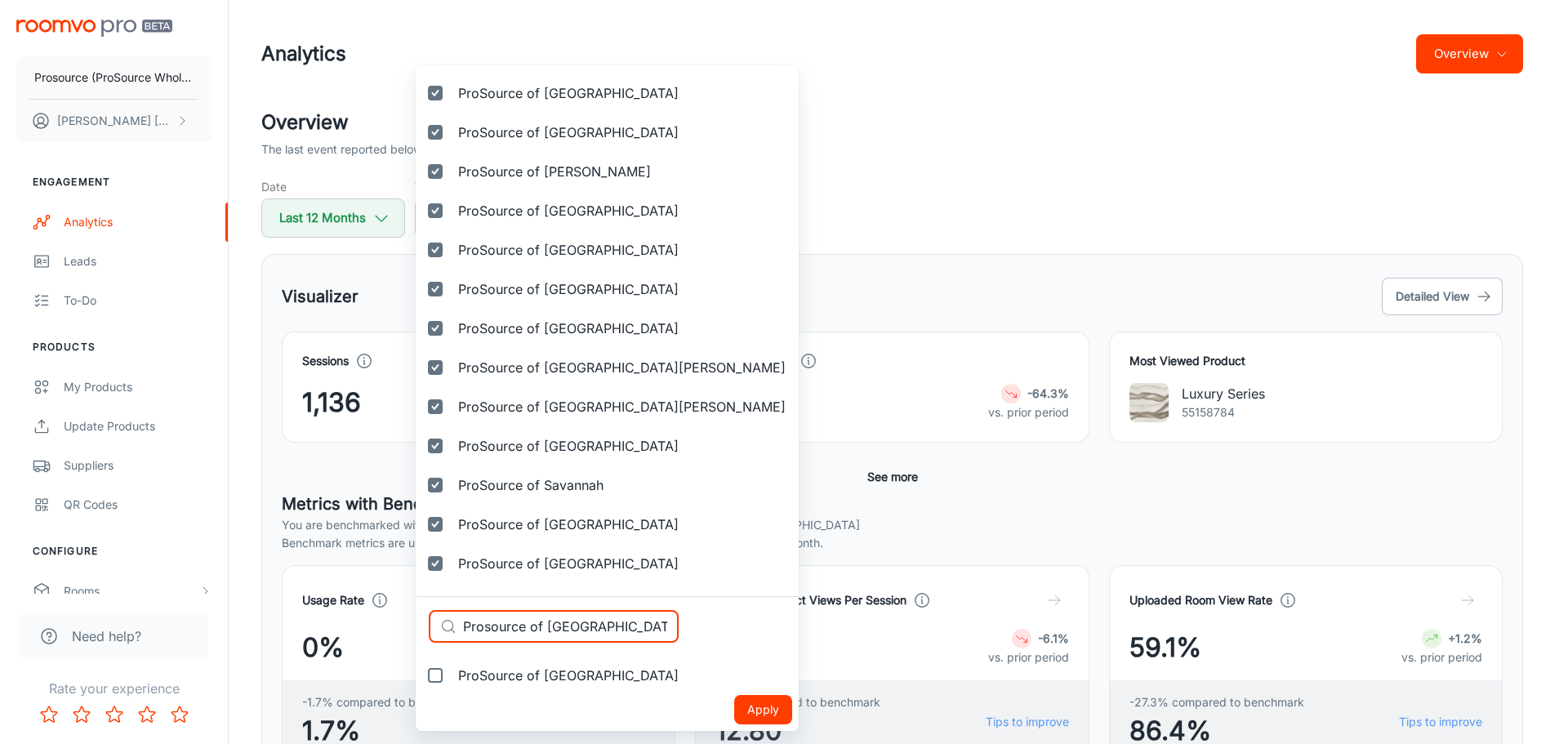
type input "Prosource of South Bend"
click at [533, 672] on span "ProSource of South Bend" at bounding box center [568, 676] width 220 height 20
click at [452, 672] on input "ProSource of South Bend" at bounding box center [435, 676] width 33 height 33
checkbox input "true"
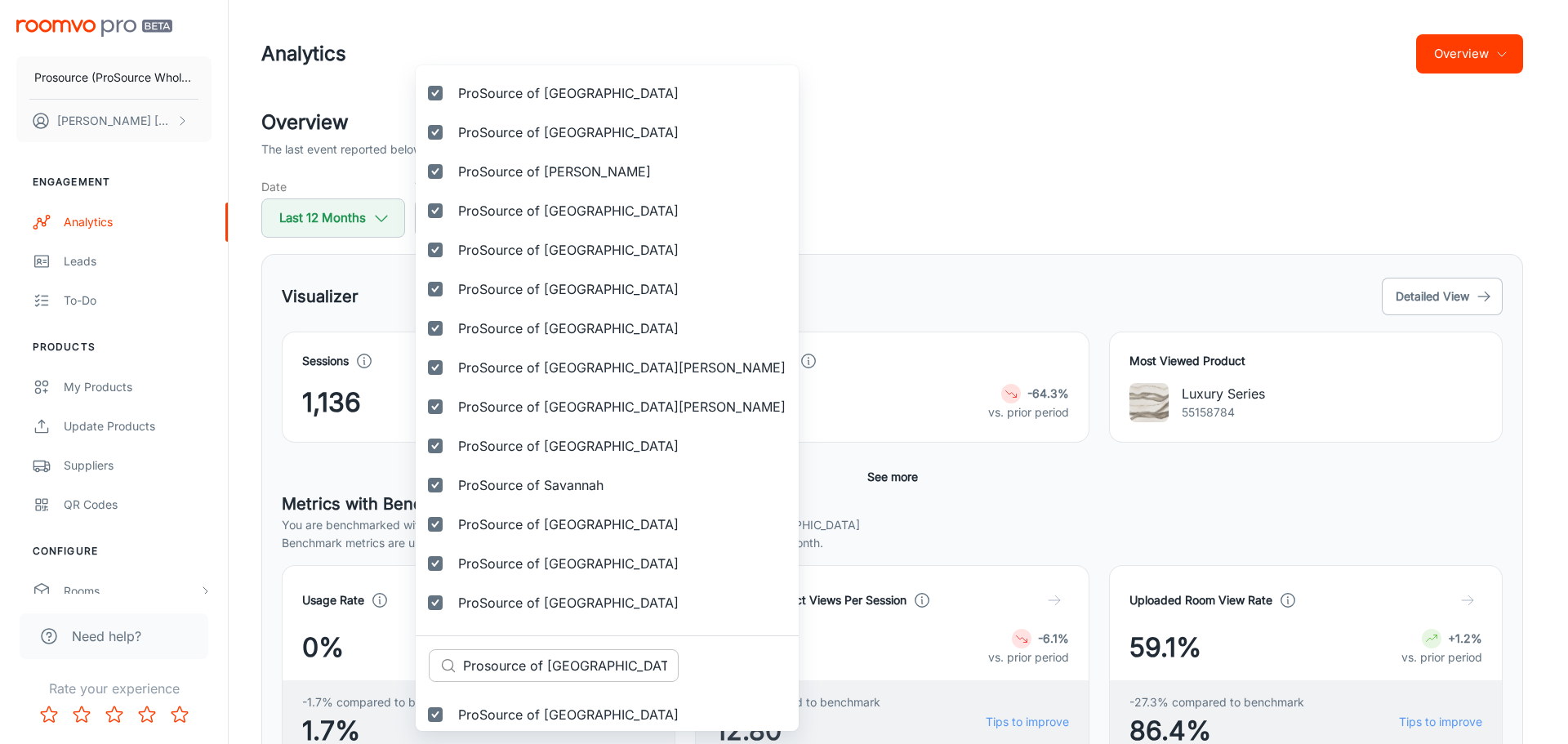
click at [596, 668] on input "Prosource of South Bend" at bounding box center [570, 666] width 216 height 33
click at [596, 668] on input "Prosource of South Bend" at bounding box center [570, 666] width 216 height 33
paste input "South Indianapolis"
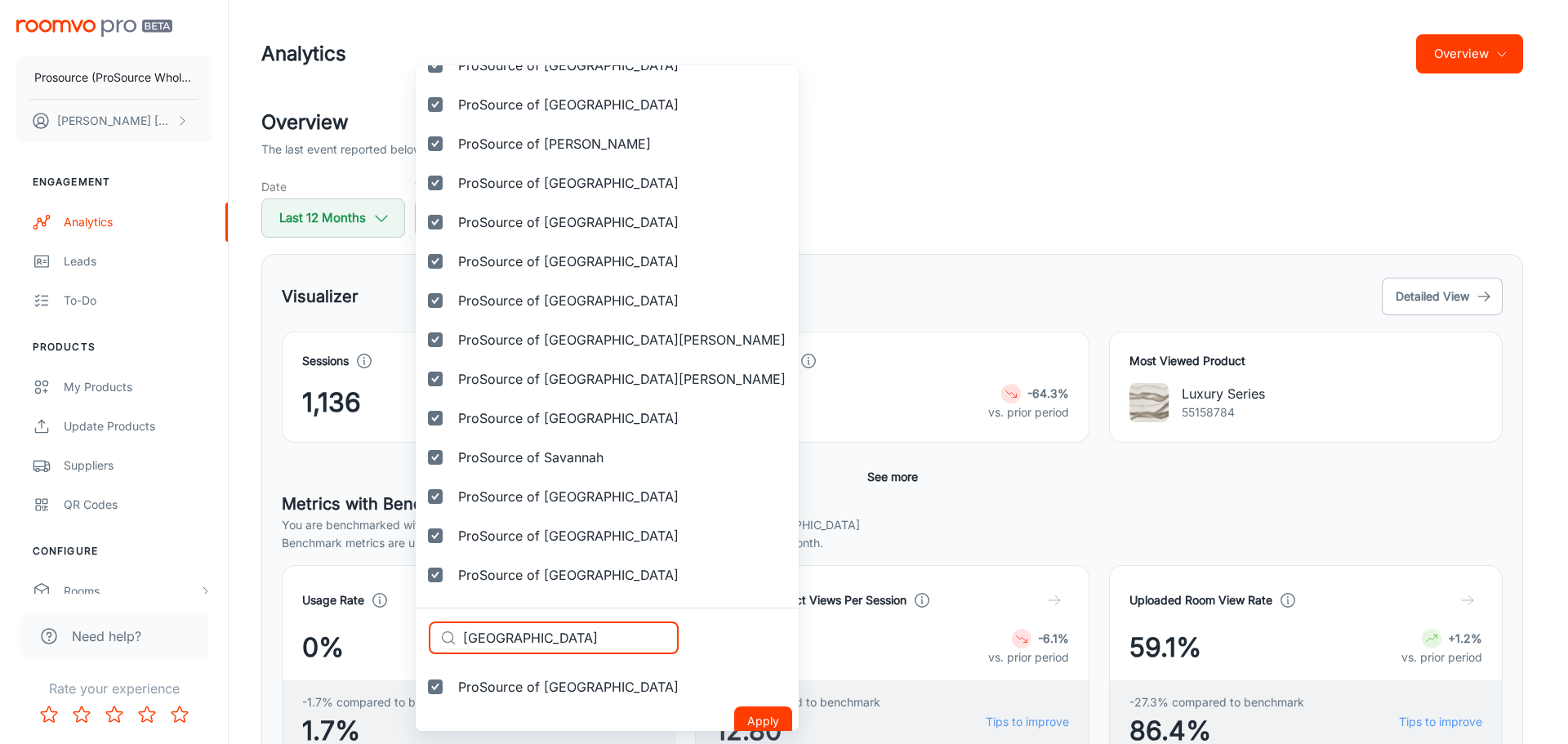
scroll to position [4418, 0]
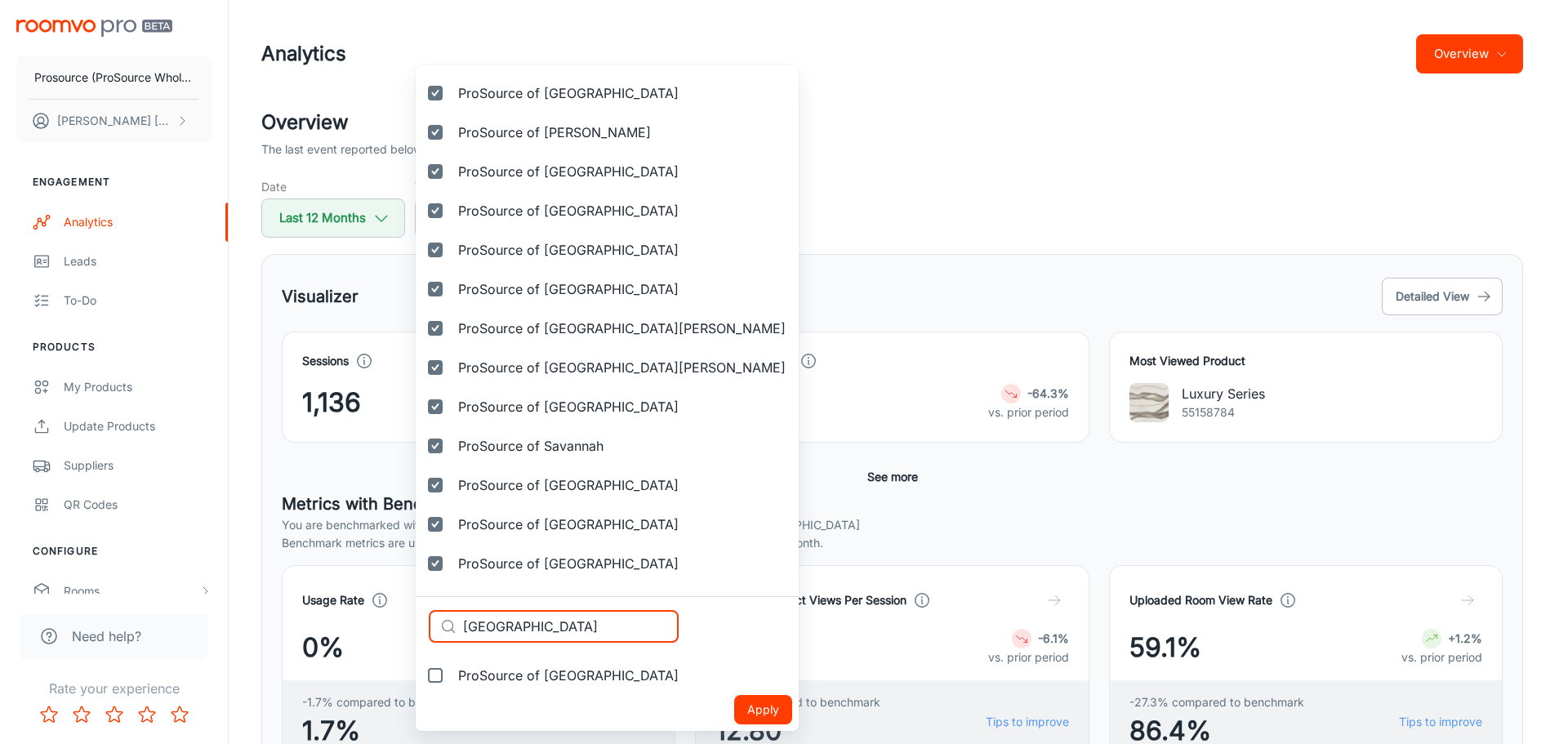
type input "South Indianapolis"
click at [539, 675] on span "ProSource of [GEOGRAPHIC_DATA]" at bounding box center [568, 676] width 220 height 20
click at [452, 675] on input "ProSource of [GEOGRAPHIC_DATA]" at bounding box center [435, 676] width 33 height 33
checkbox input "true"
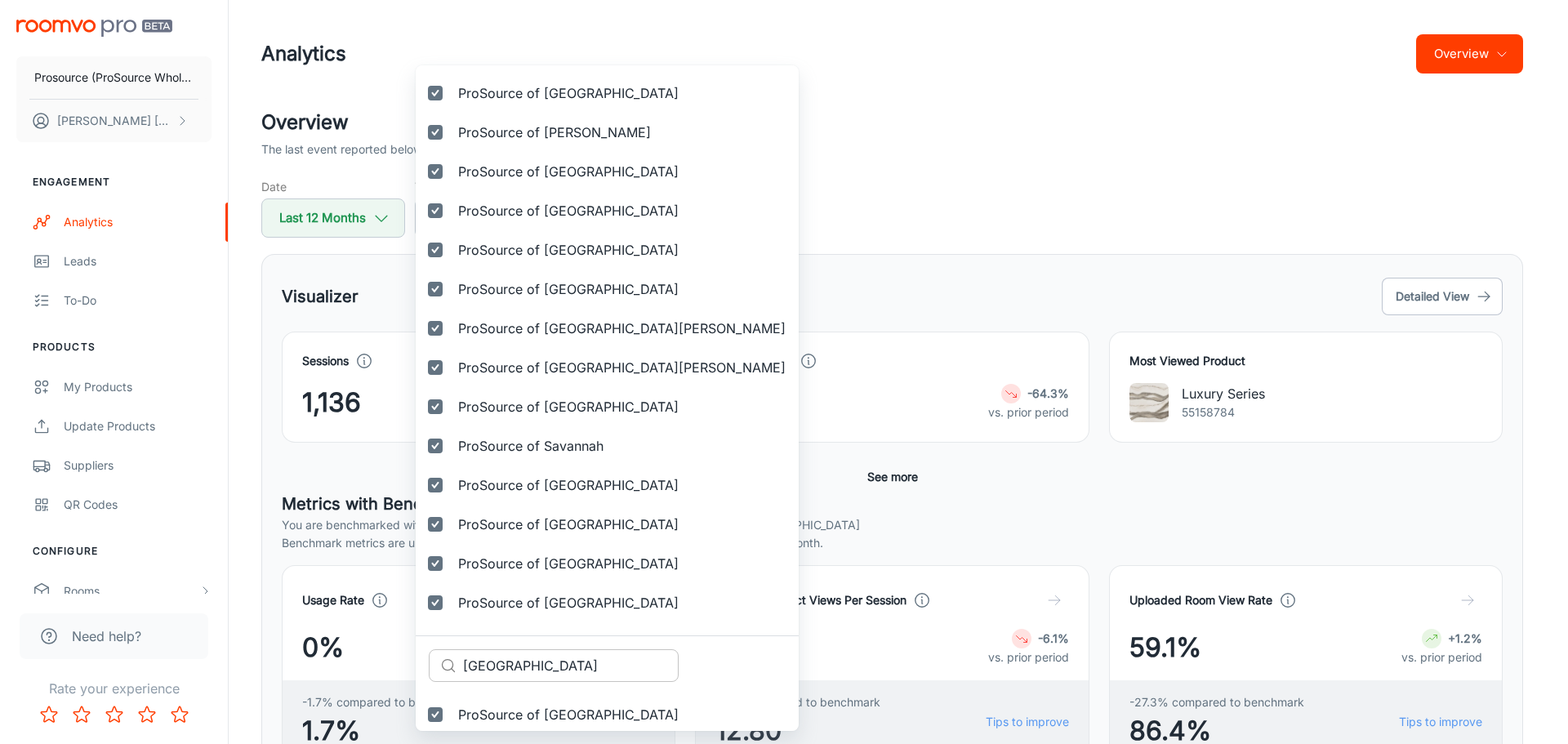
click at [501, 679] on input "South Indianapolis" at bounding box center [570, 666] width 216 height 33
click at [509, 670] on input "South Indianapolis" at bounding box center [570, 666] width 216 height 33
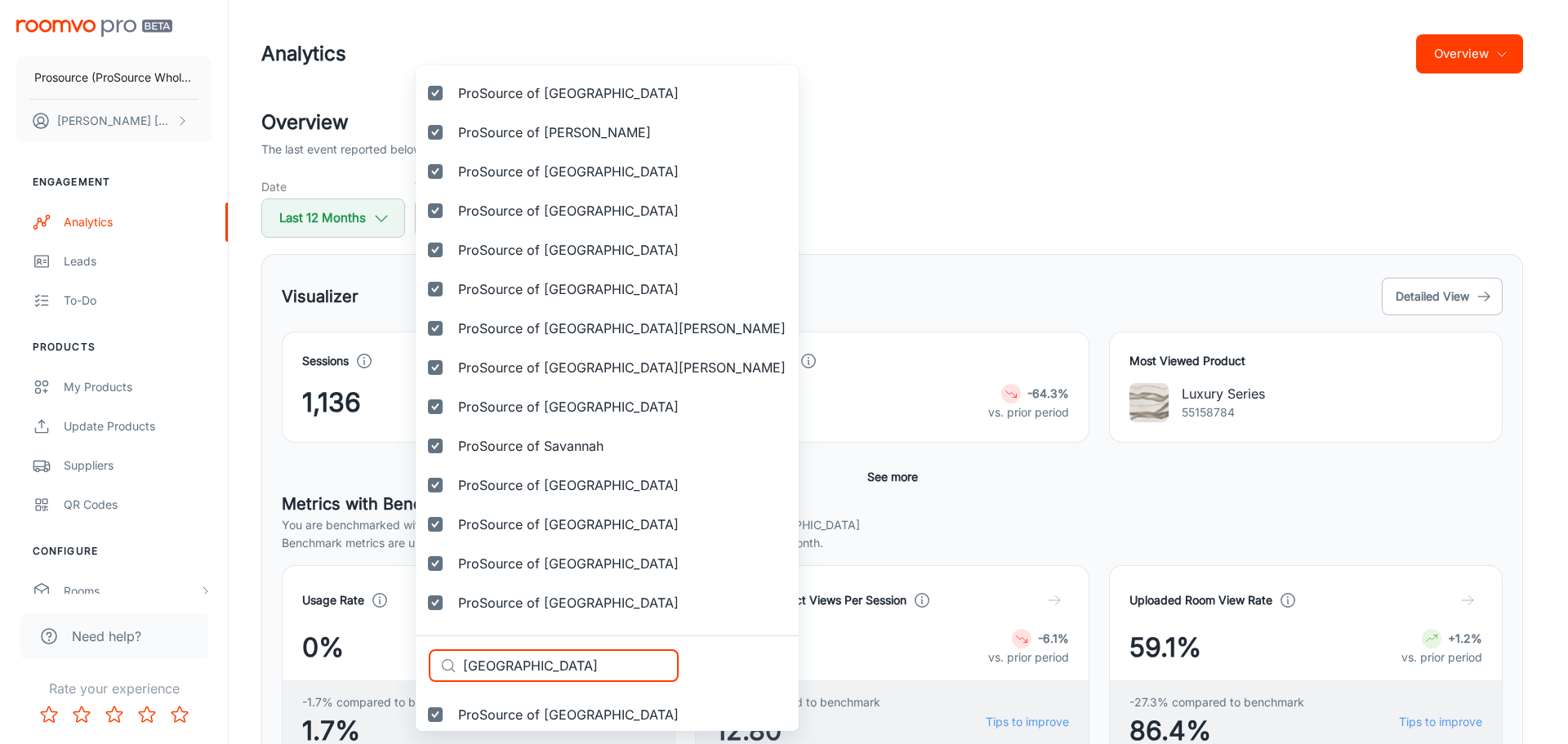
paste input "Jersey"
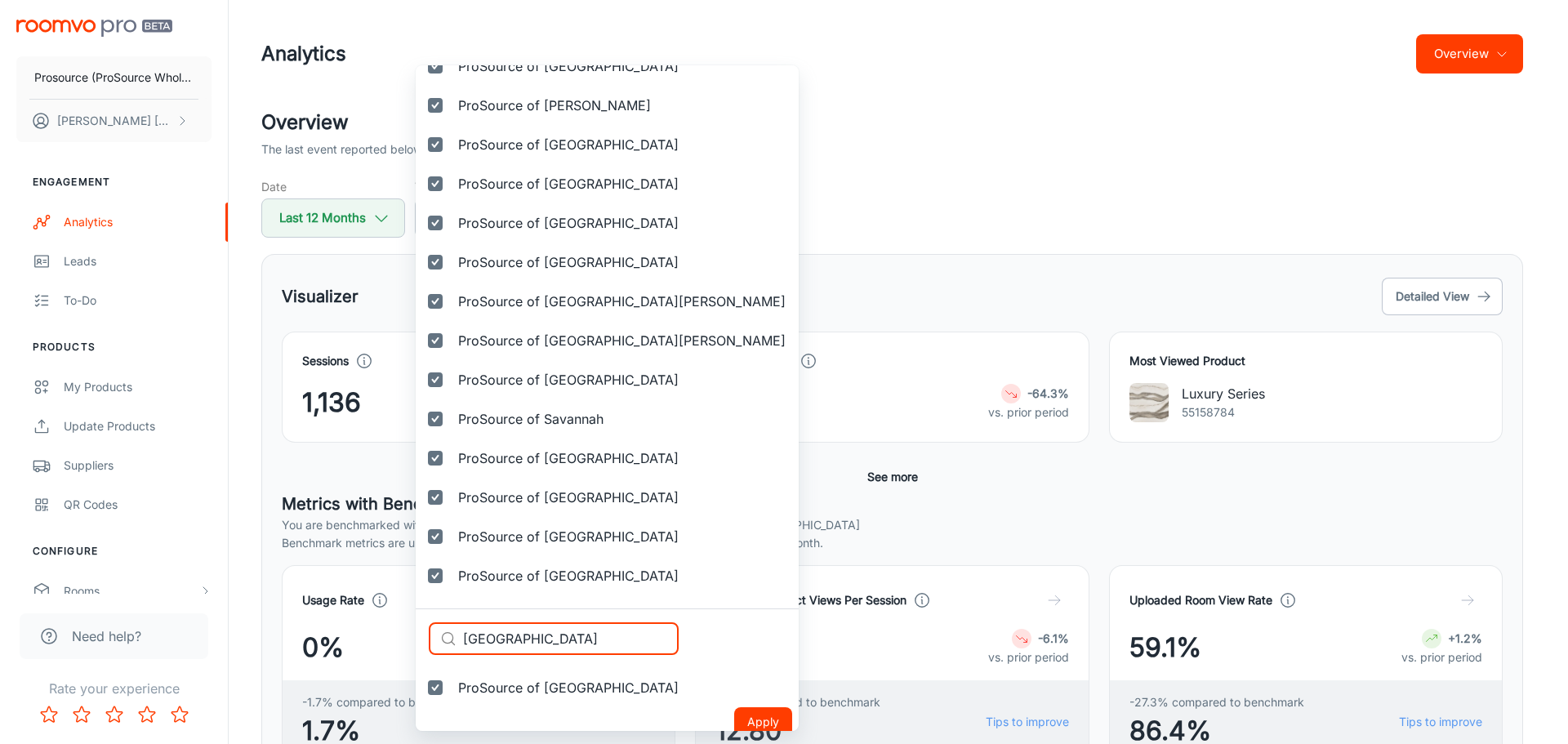
scroll to position [4458, 0]
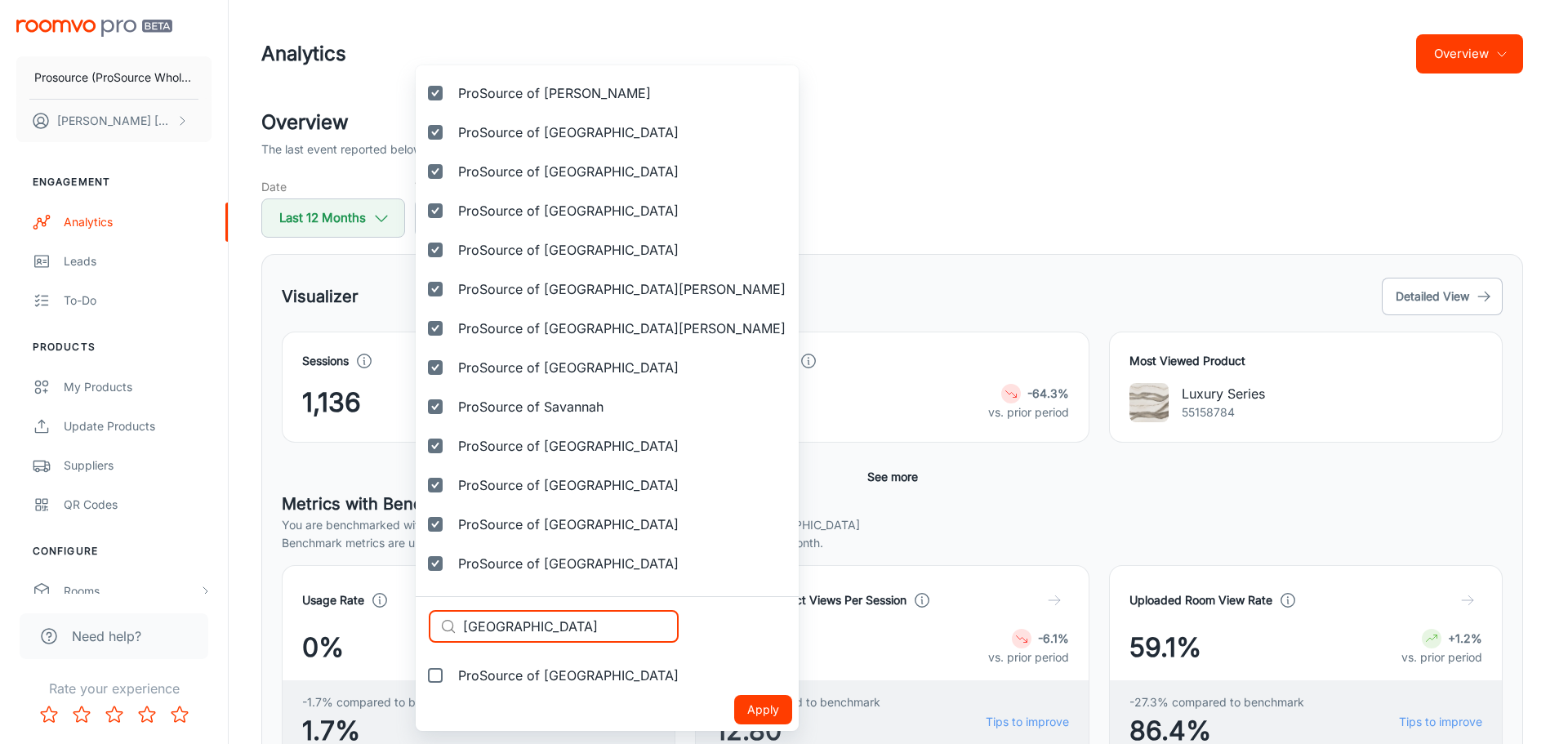
type input "South Jersey"
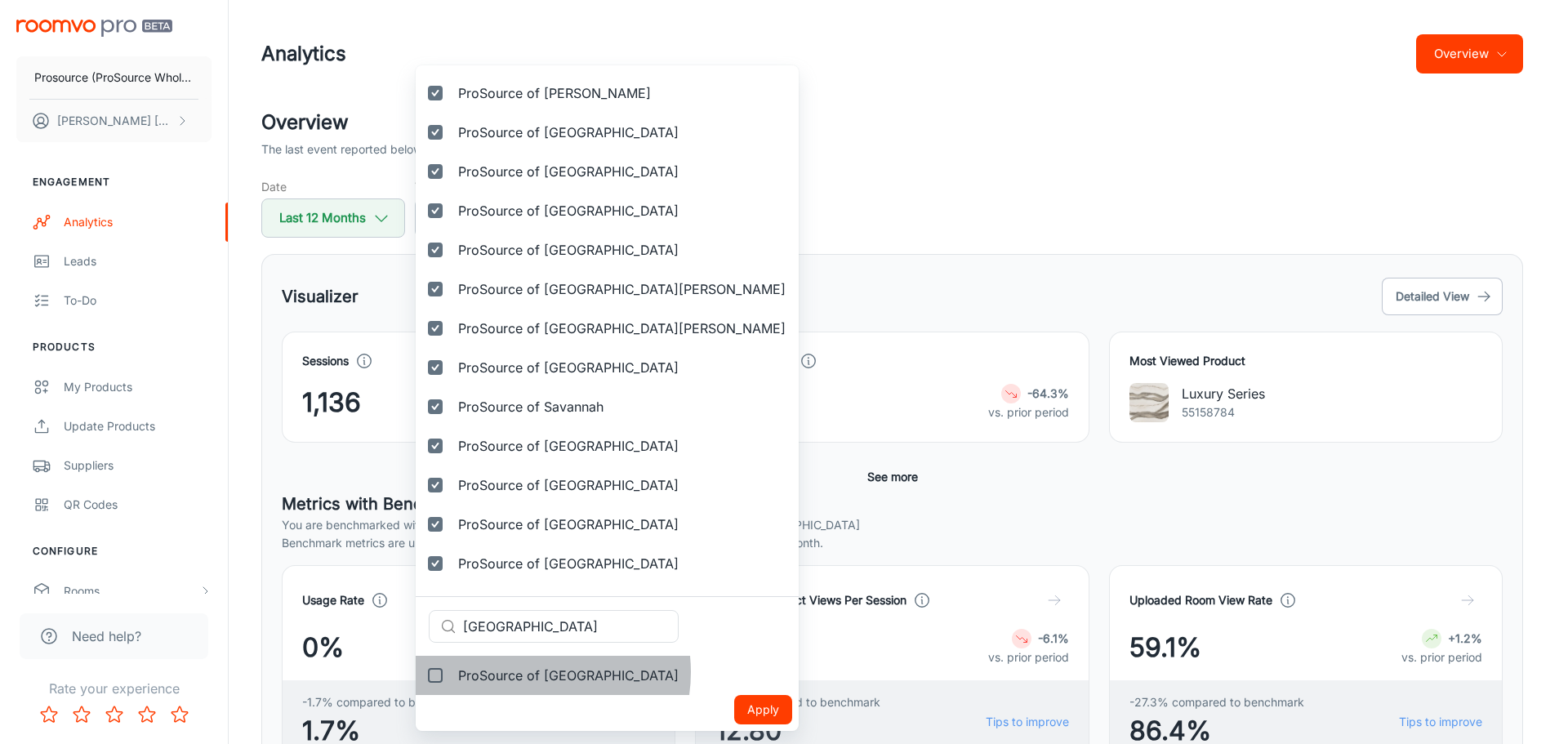
click at [529, 672] on span "ProSource of South Jersey" at bounding box center [568, 676] width 220 height 20
click at [452, 672] on input "ProSource of South Jersey" at bounding box center [435, 676] width 33 height 33
checkbox input "true"
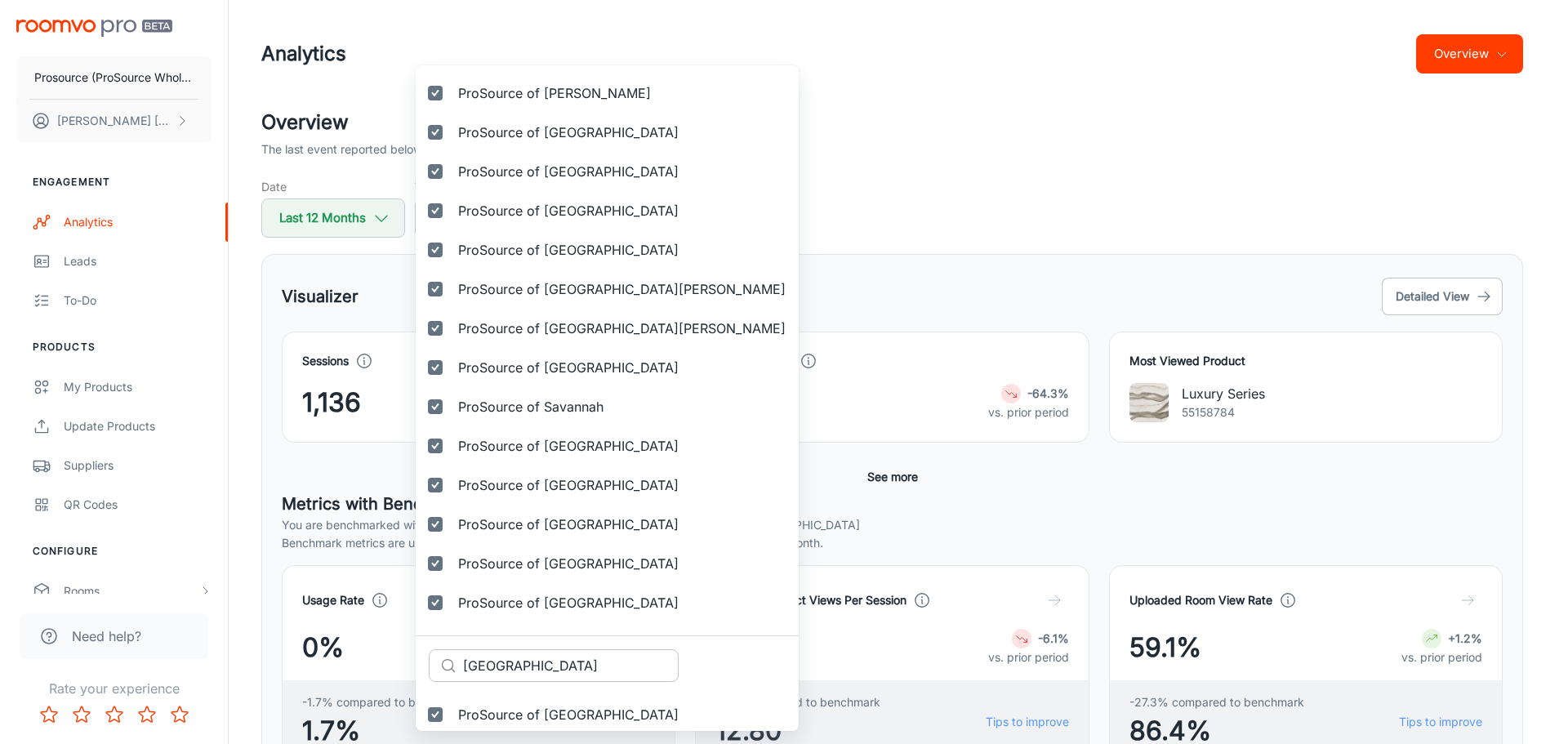
click at [575, 672] on input "South Jersey" at bounding box center [570, 666] width 216 height 33
click at [575, 672] on input "South Jersey" at bounding box center [570, 666] width 216 height 33
paste input "pokane"
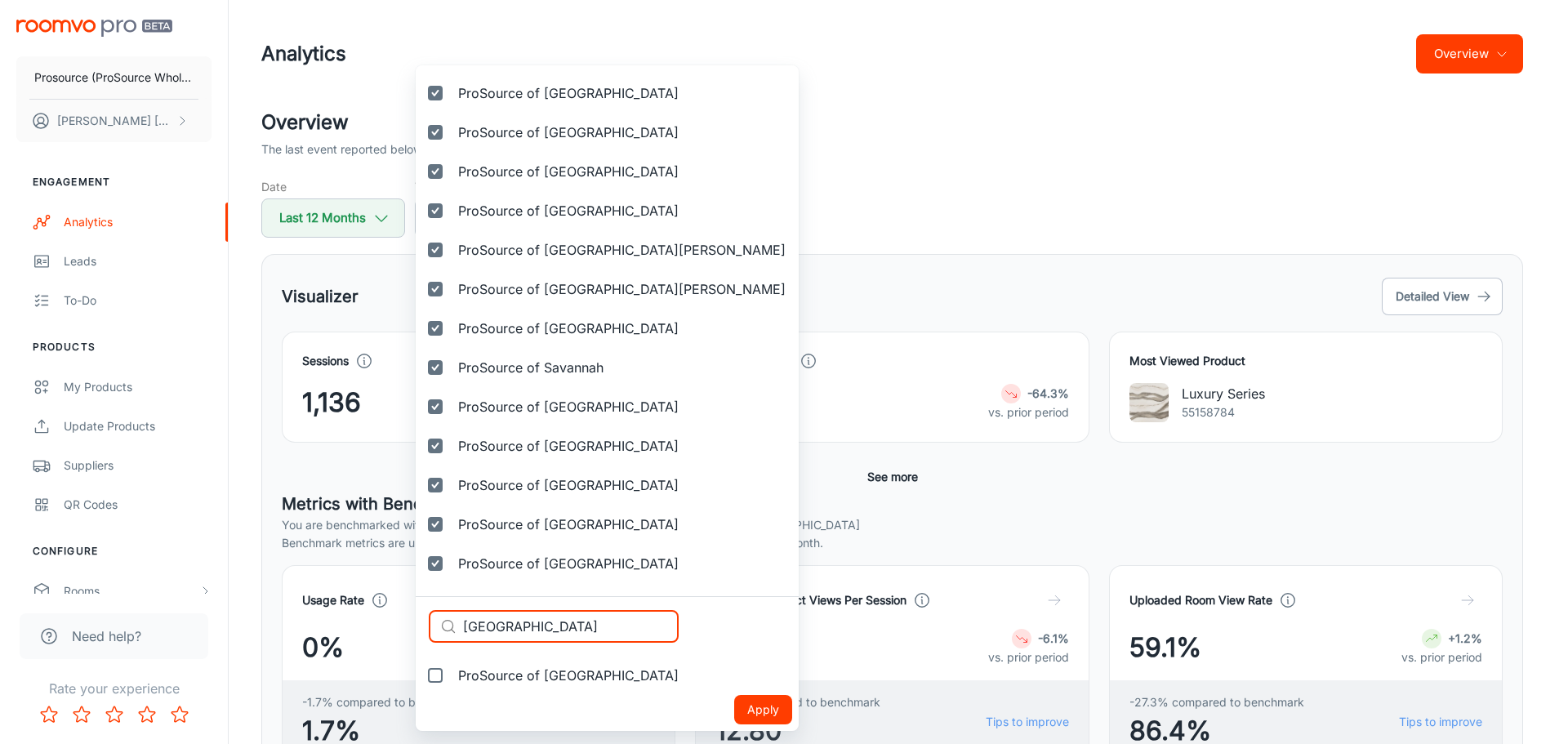
type input "Spokane"
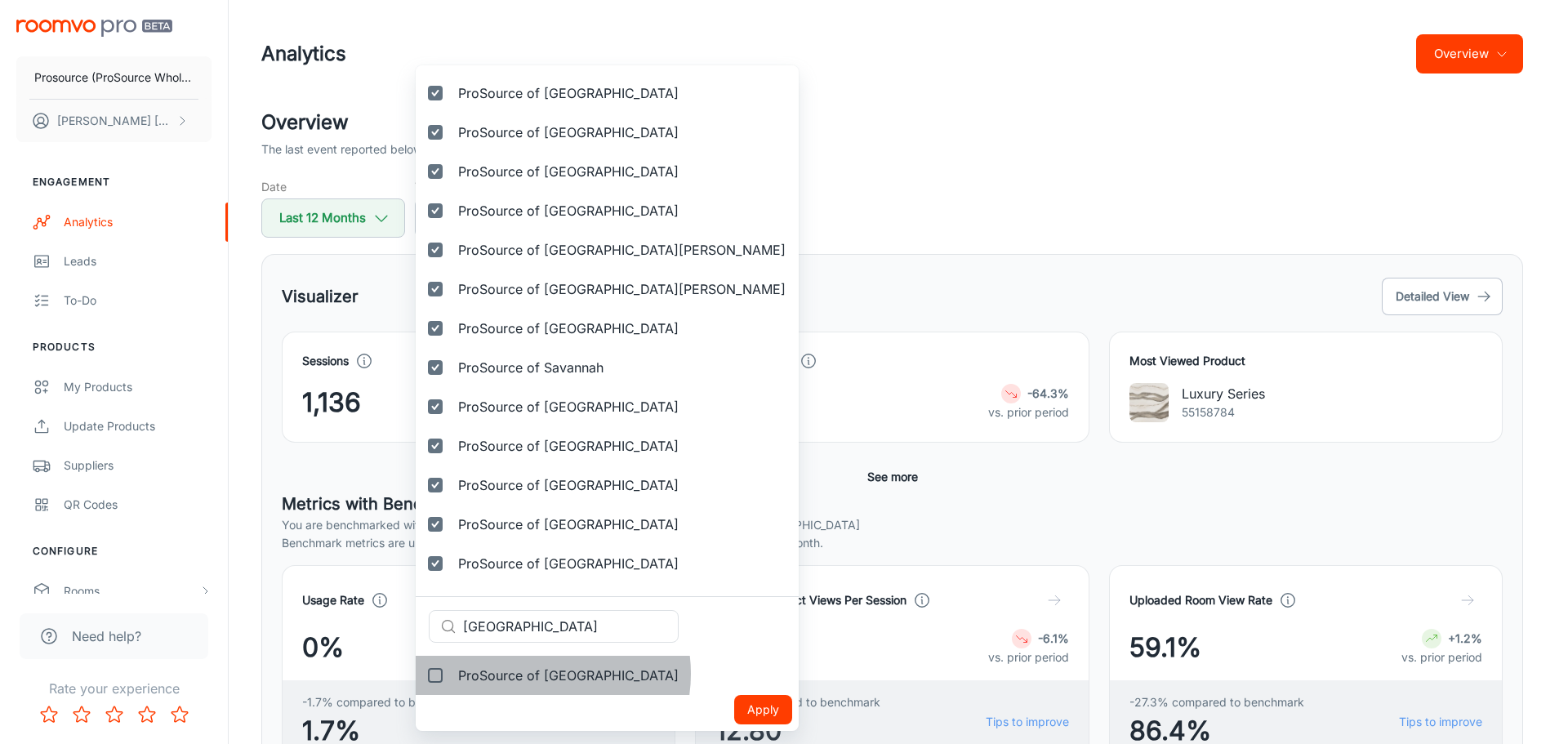
click at [537, 674] on span "ProSource of [GEOGRAPHIC_DATA]" at bounding box center [568, 676] width 220 height 20
click at [452, 674] on input "ProSource of [GEOGRAPHIC_DATA]" at bounding box center [435, 676] width 33 height 33
checkbox input "true"
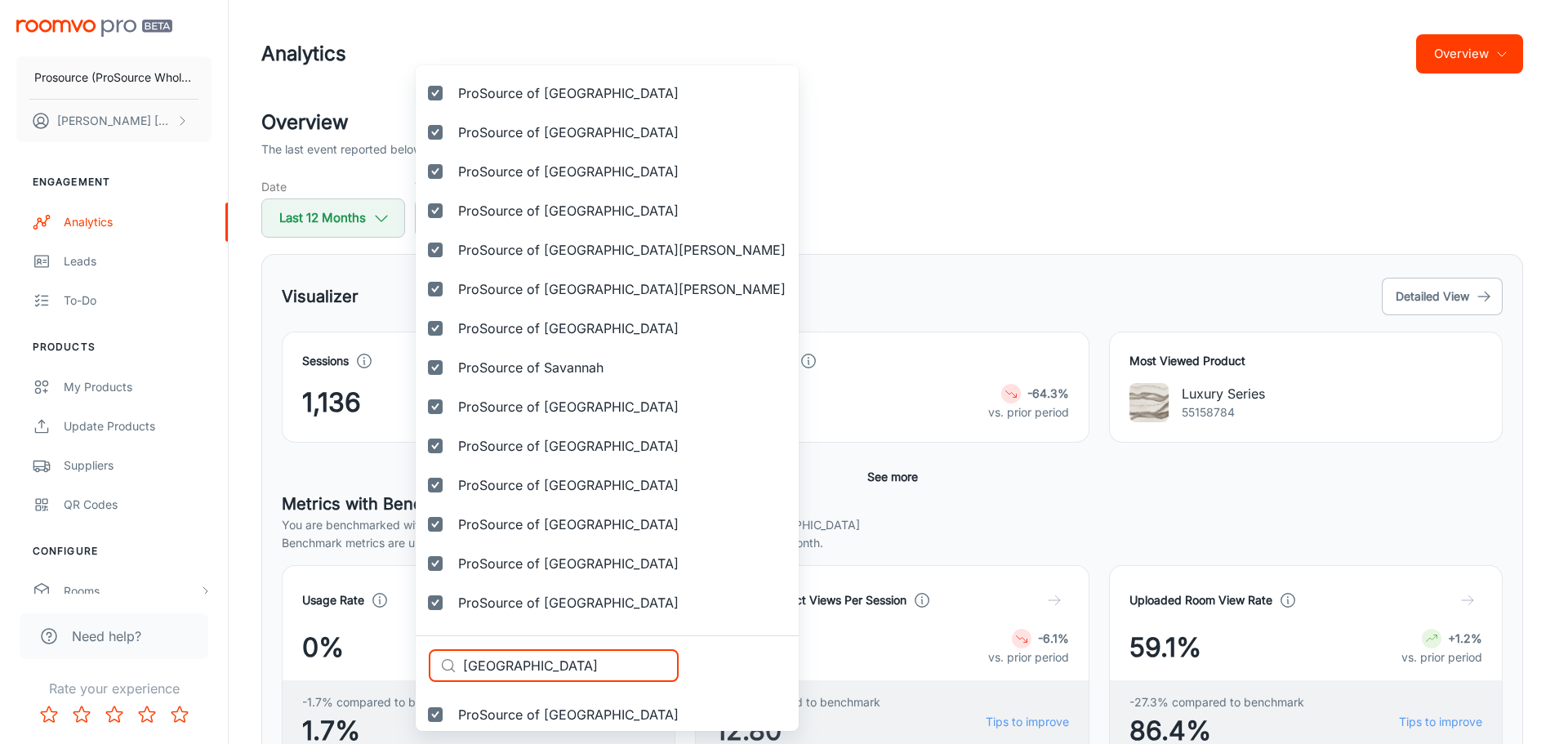
drag, startPoint x: 543, startPoint y: 664, endPoint x: 415, endPoint y: 665, distance: 128.0
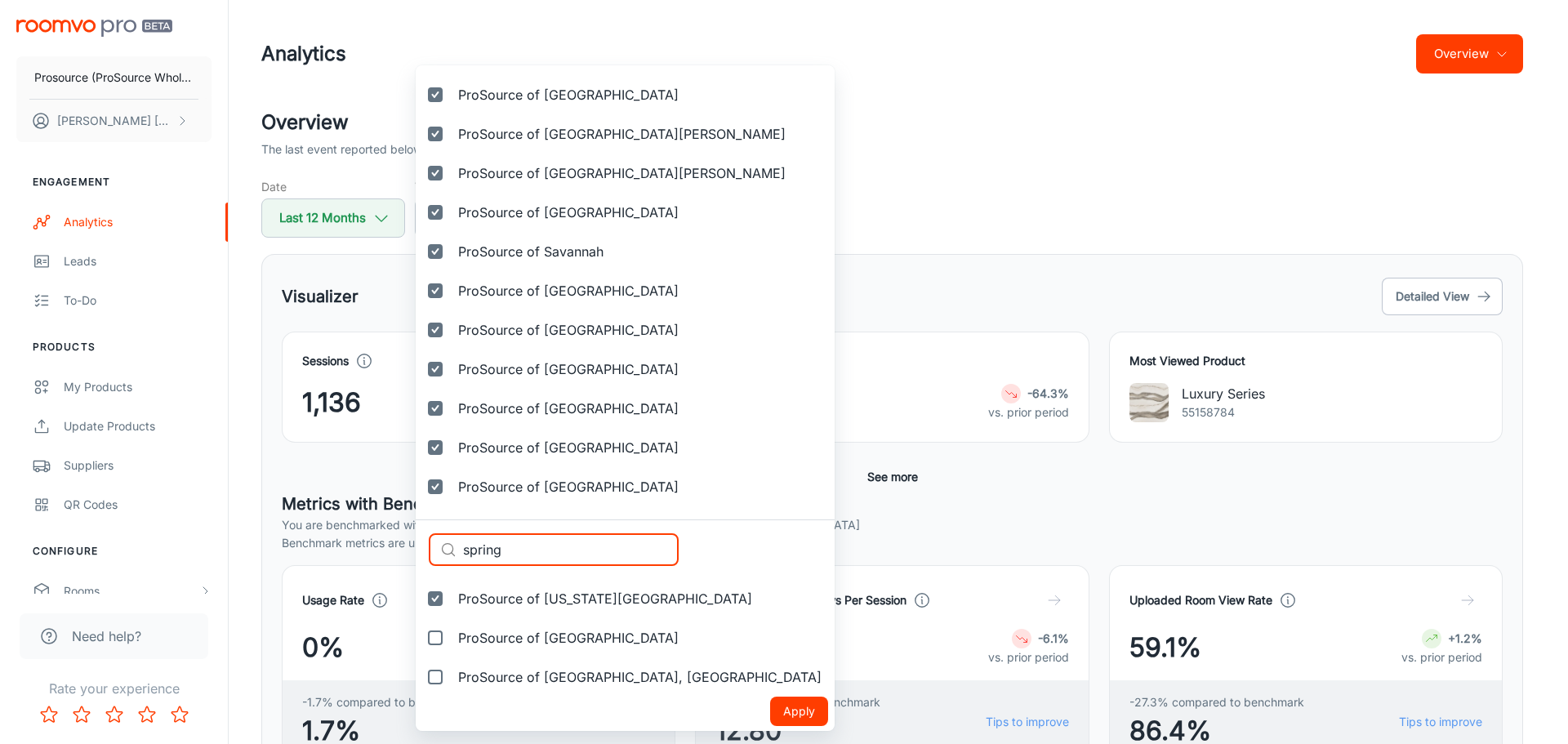
scroll to position [4614, 0]
type input "spring"
click at [546, 672] on span "ProSource of Springfield, MA" at bounding box center [639, 676] width 363 height 20
click at [452, 672] on input "ProSource of Springfield, MA" at bounding box center [435, 676] width 33 height 33
checkbox input "true"
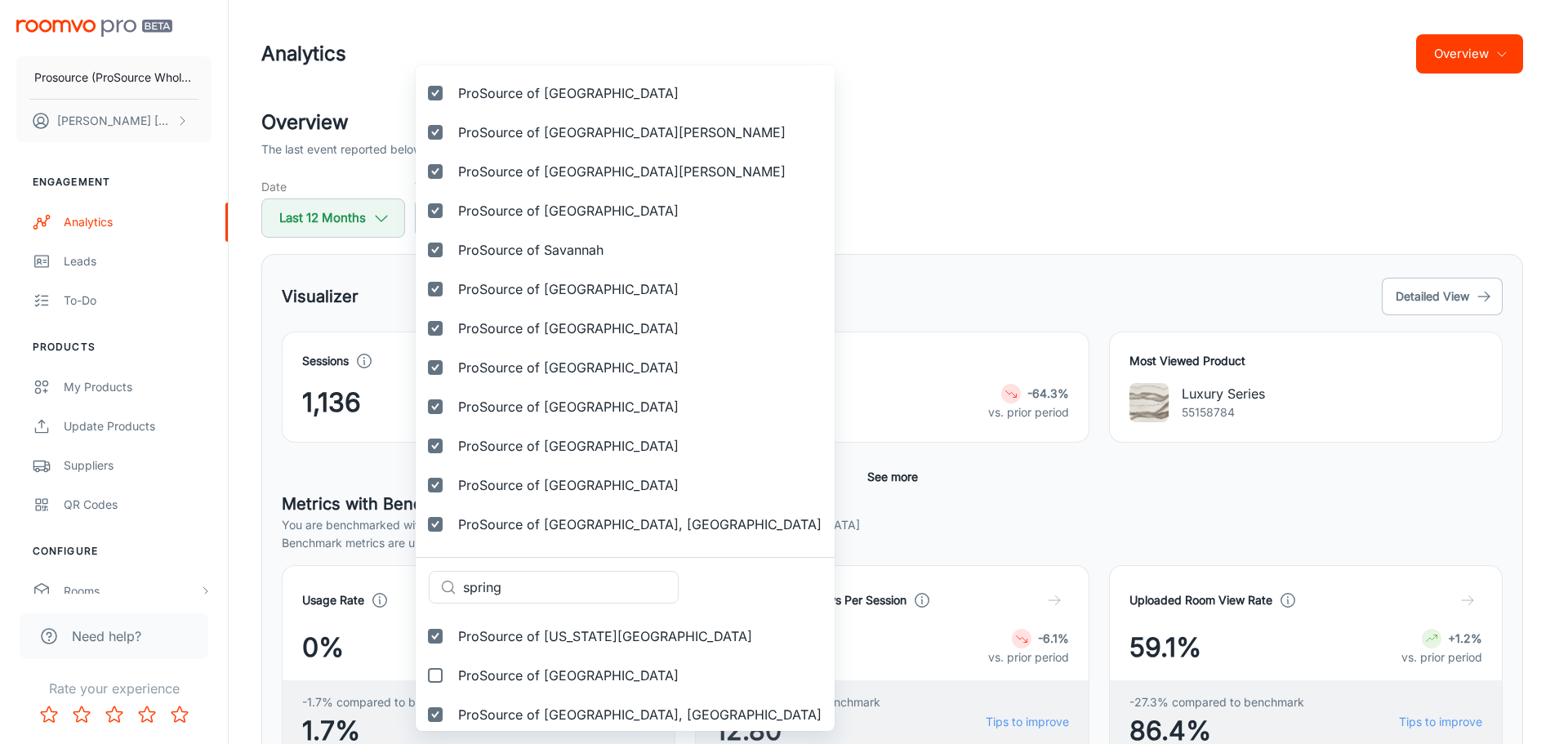
click at [545, 668] on span "ProSource of Springfield" at bounding box center [568, 676] width 220 height 20
click at [452, 668] on input "ProSource of Springfield" at bounding box center [435, 676] width 33 height 33
checkbox input "true"
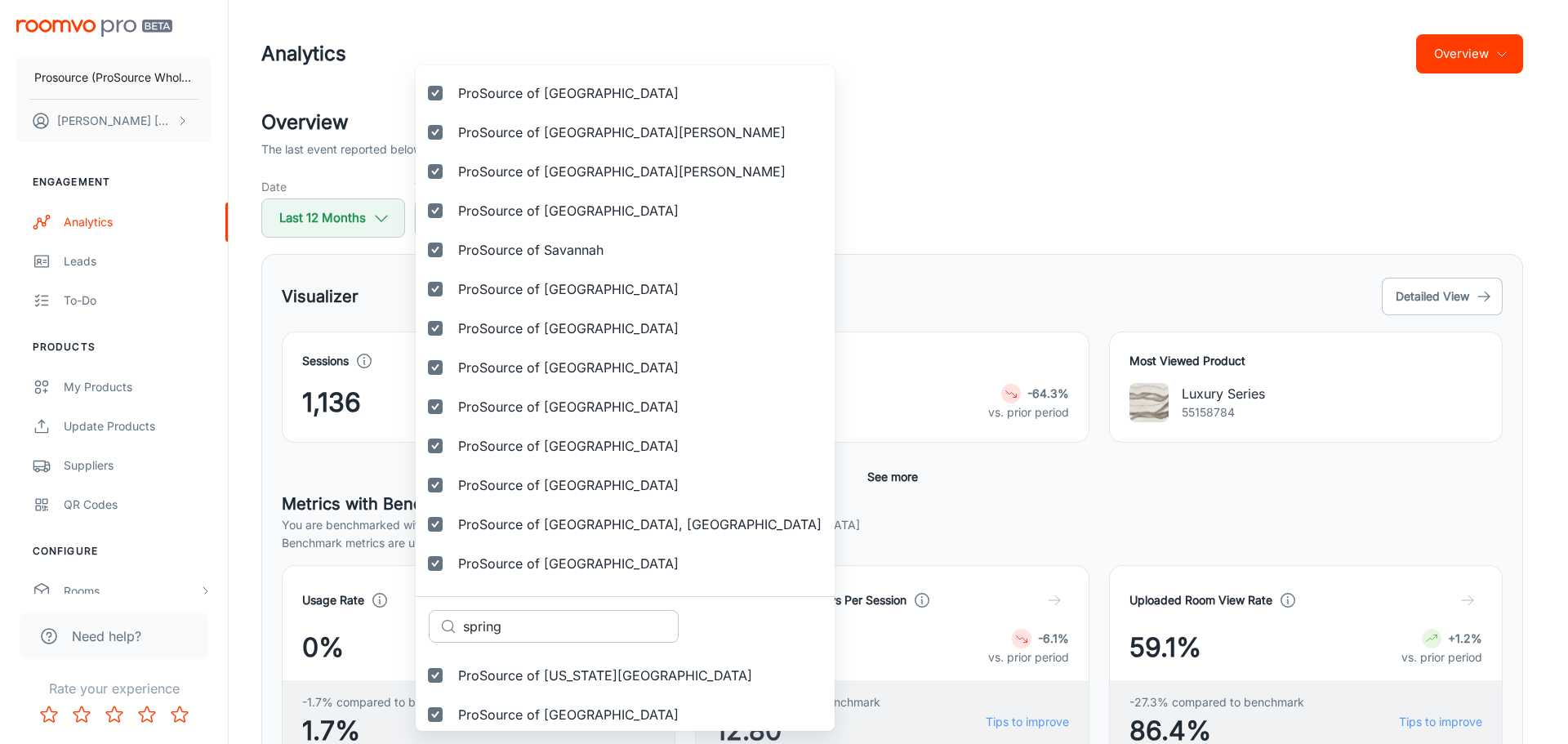
click at [528, 626] on input "spring" at bounding box center [570, 627] width 216 height 33
paste input "St. Louis"
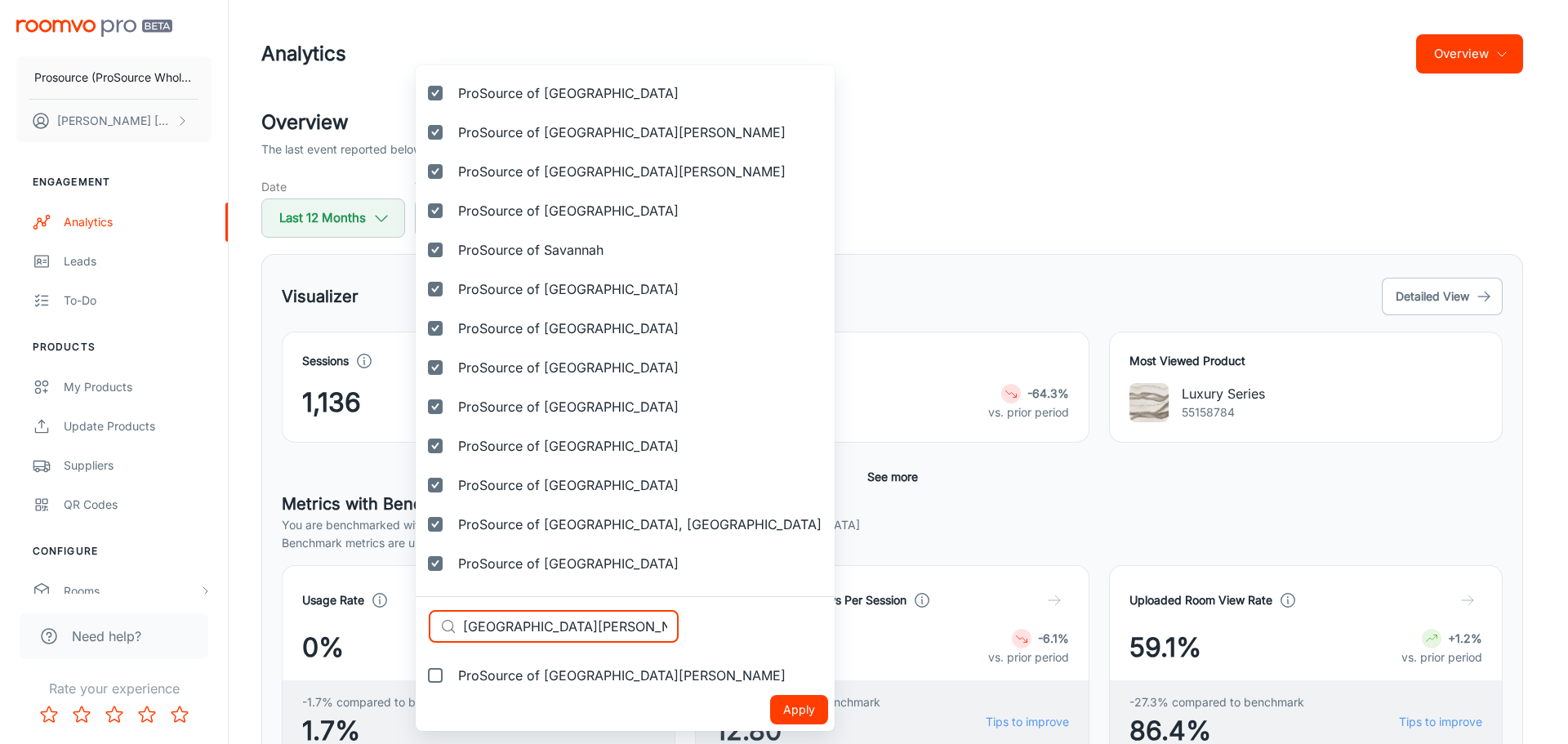
type input "St. Louis"
click at [549, 665] on label "ProSource of St. Louis" at bounding box center [606, 675] width 383 height 39
click at [452, 665] on input "ProSource of St. Louis" at bounding box center [435, 676] width 33 height 33
checkbox input "true"
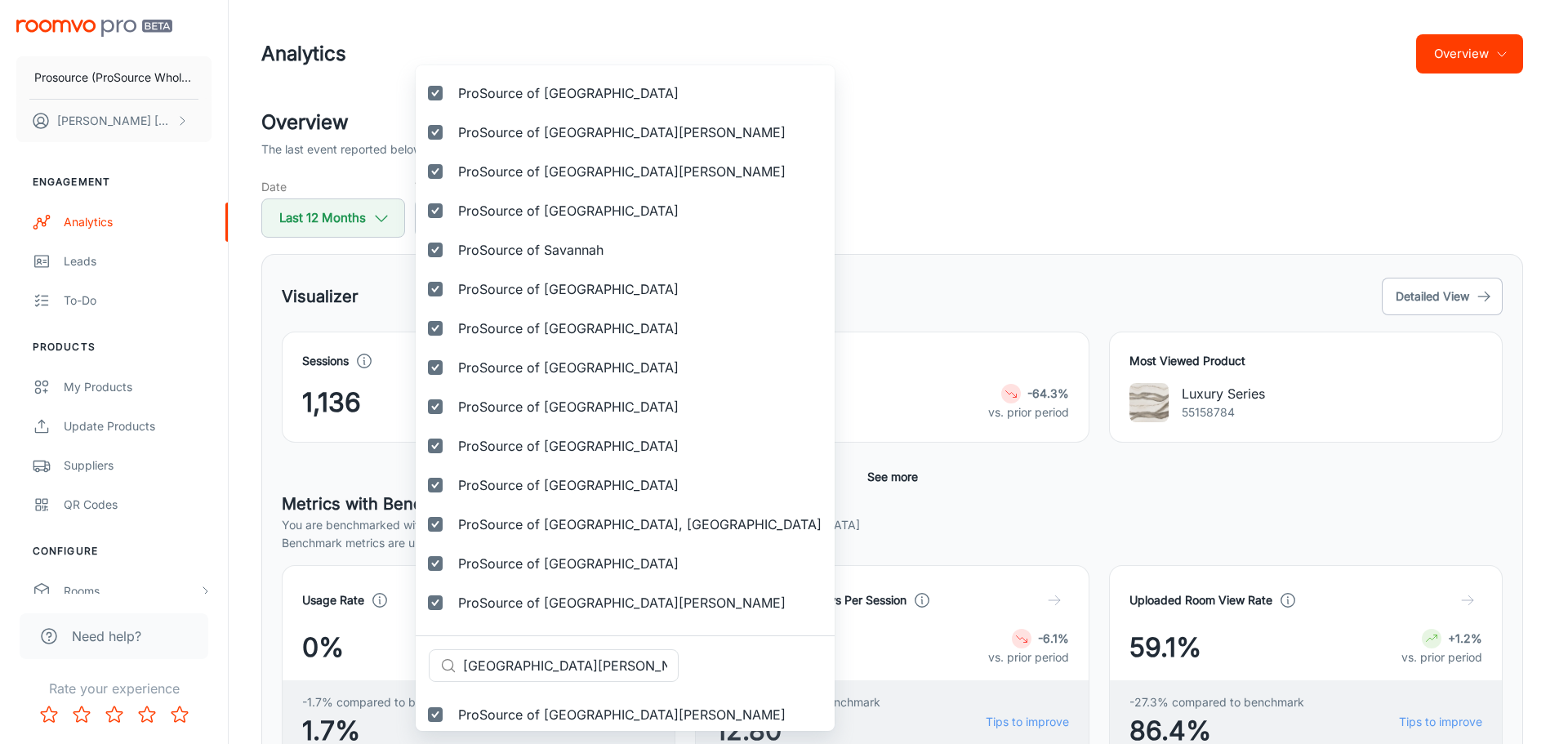
scroll to position [4653, 0]
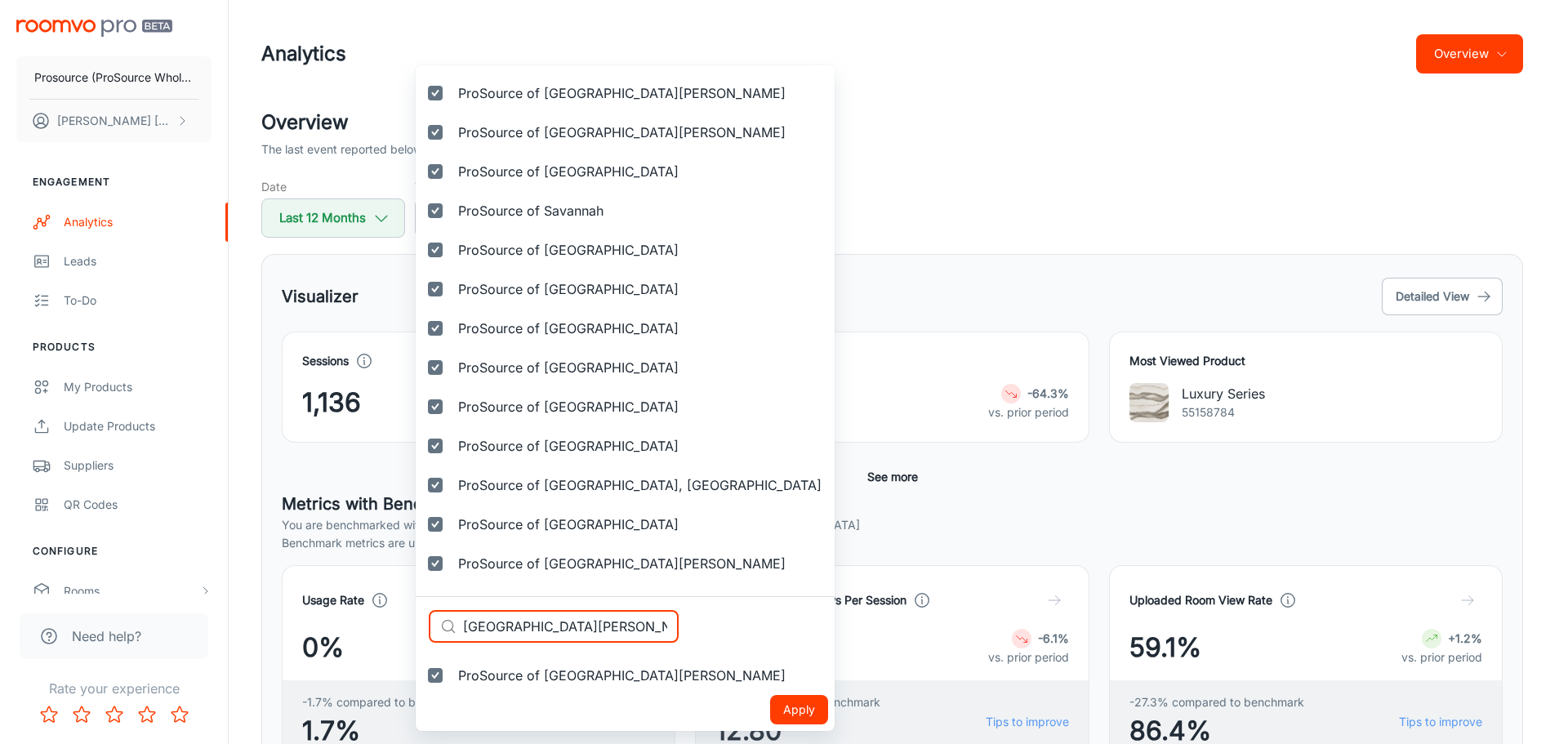
click at [398, 617] on div "Selected vendors Prosource (ProSource Wholesale) ProSource of Acadiana ProSourc…" at bounding box center [784, 372] width 1568 height 744
paste input "Prosource of St. Paul"
type input "Prosource of St. Paul"
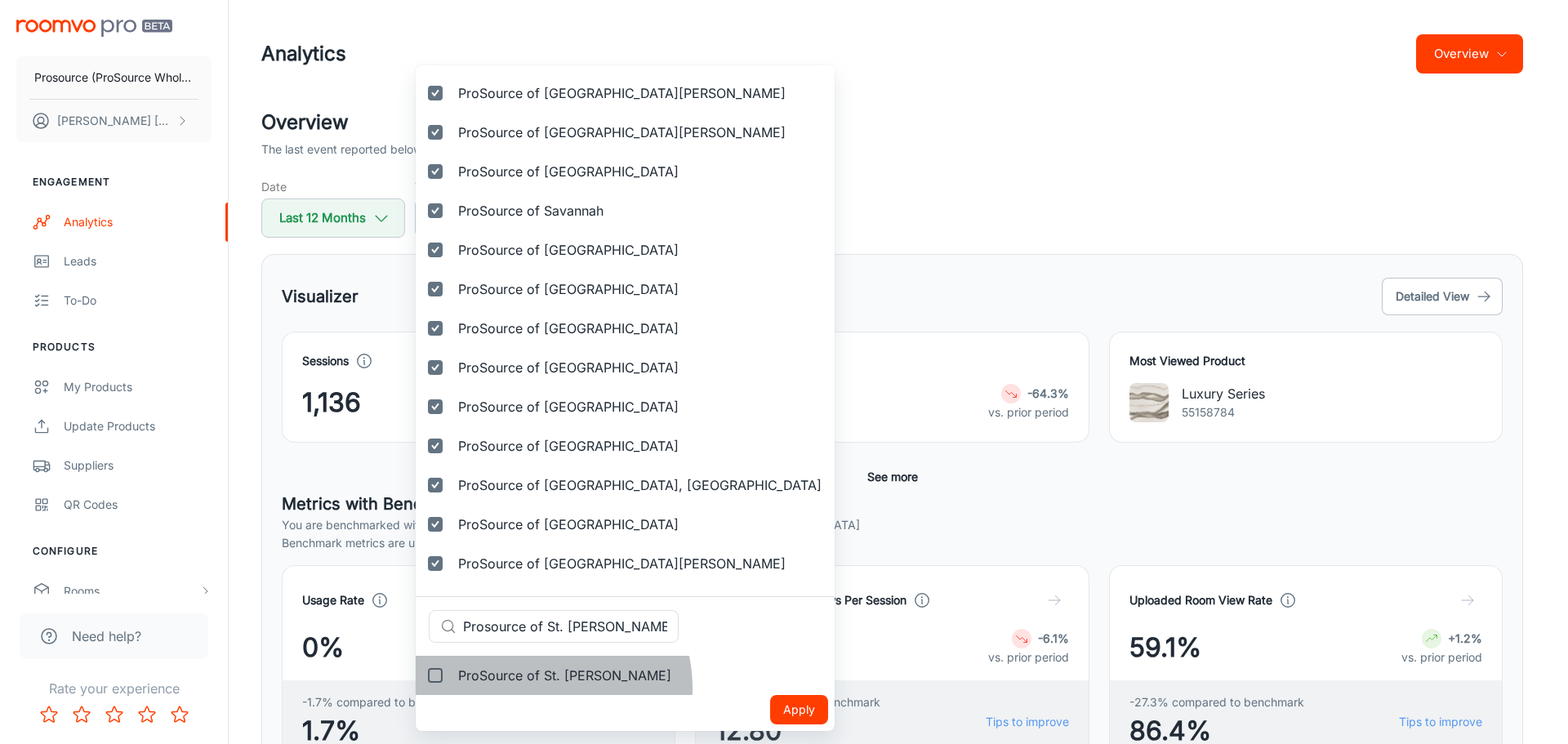
click at [526, 688] on label "ProSource of St. Paul" at bounding box center [549, 675] width 269 height 39
click at [452, 688] on input "ProSource of St. Paul" at bounding box center [435, 676] width 33 height 33
checkbox input "true"
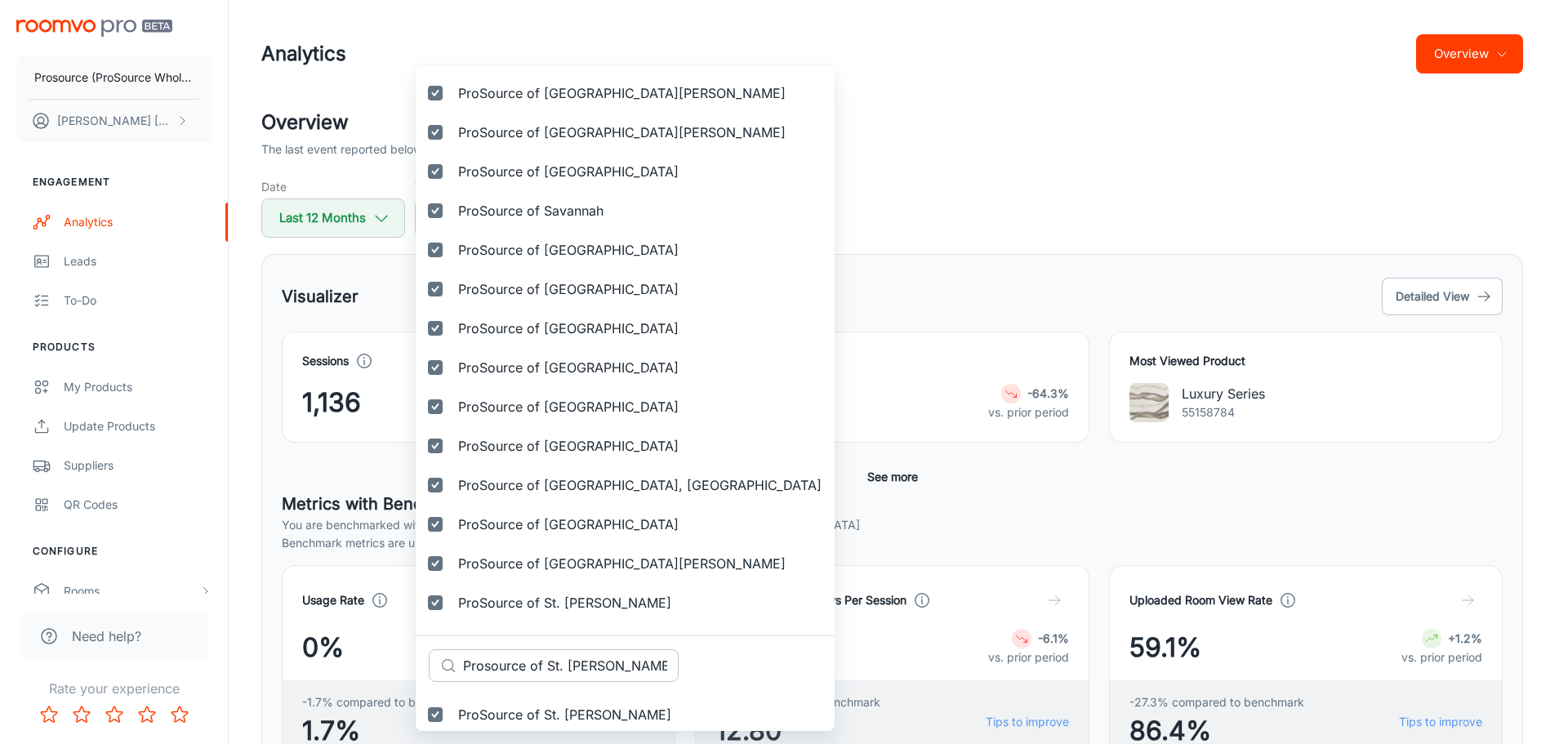
click at [546, 671] on input "Prosource of St. Paul" at bounding box center [570, 666] width 216 height 33
paste input "Stamford"
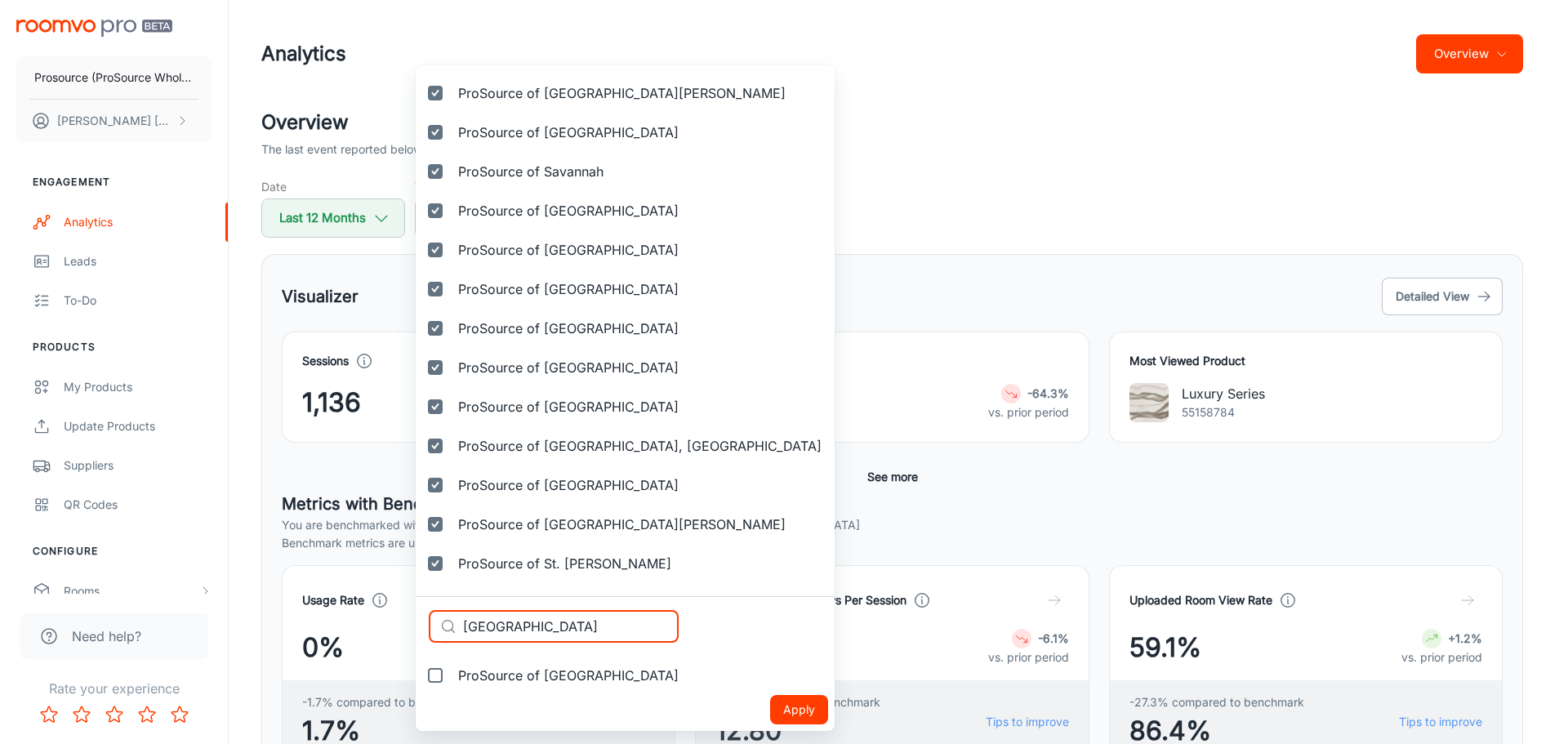
type input "Stamford"
click at [542, 671] on span "ProSource of Stamford" at bounding box center [568, 676] width 220 height 20
click at [452, 671] on input "ProSource of Stamford" at bounding box center [435, 676] width 33 height 33
checkbox input "true"
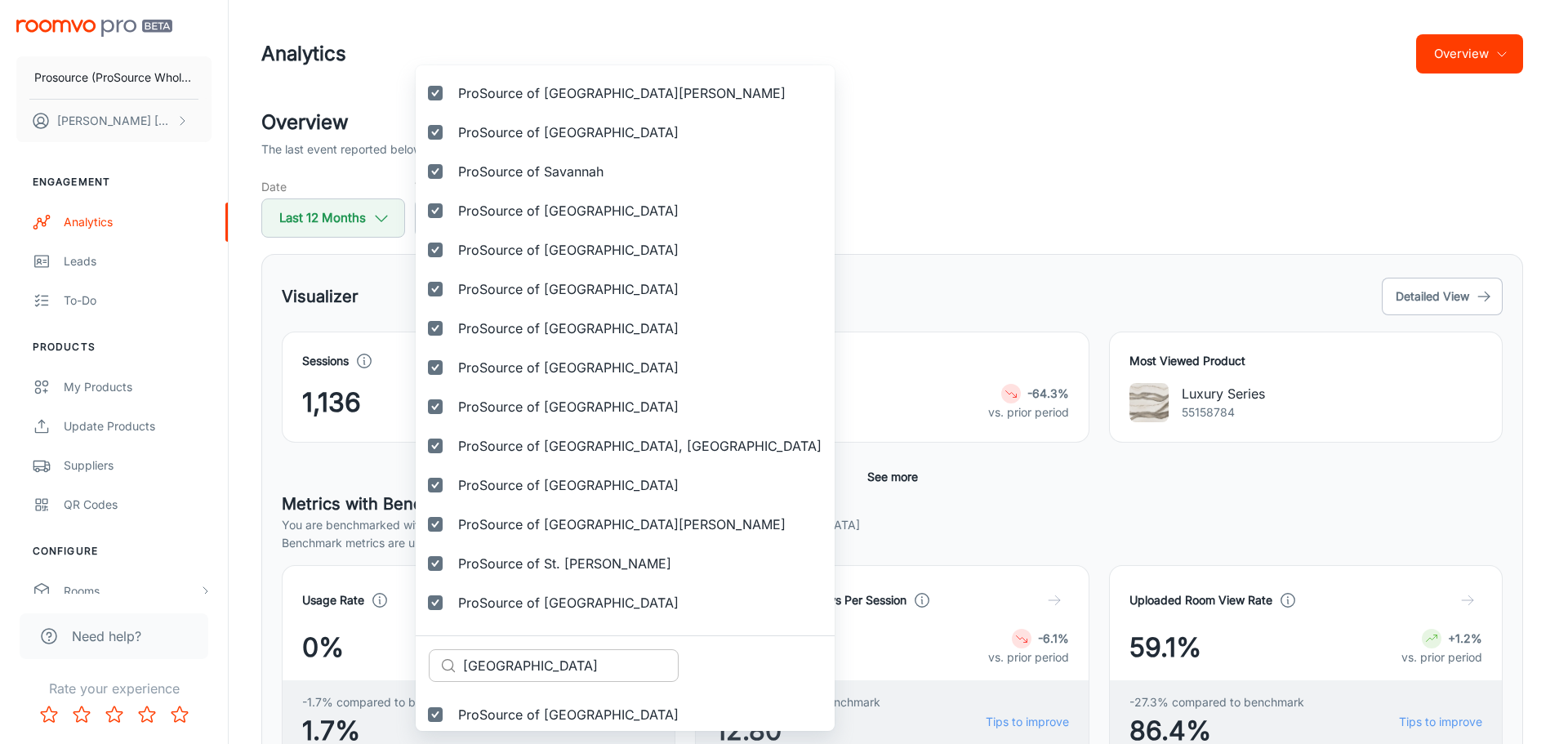
click at [541, 665] on input "Stamford" at bounding box center [570, 666] width 216 height 33
paste input "ugarlan"
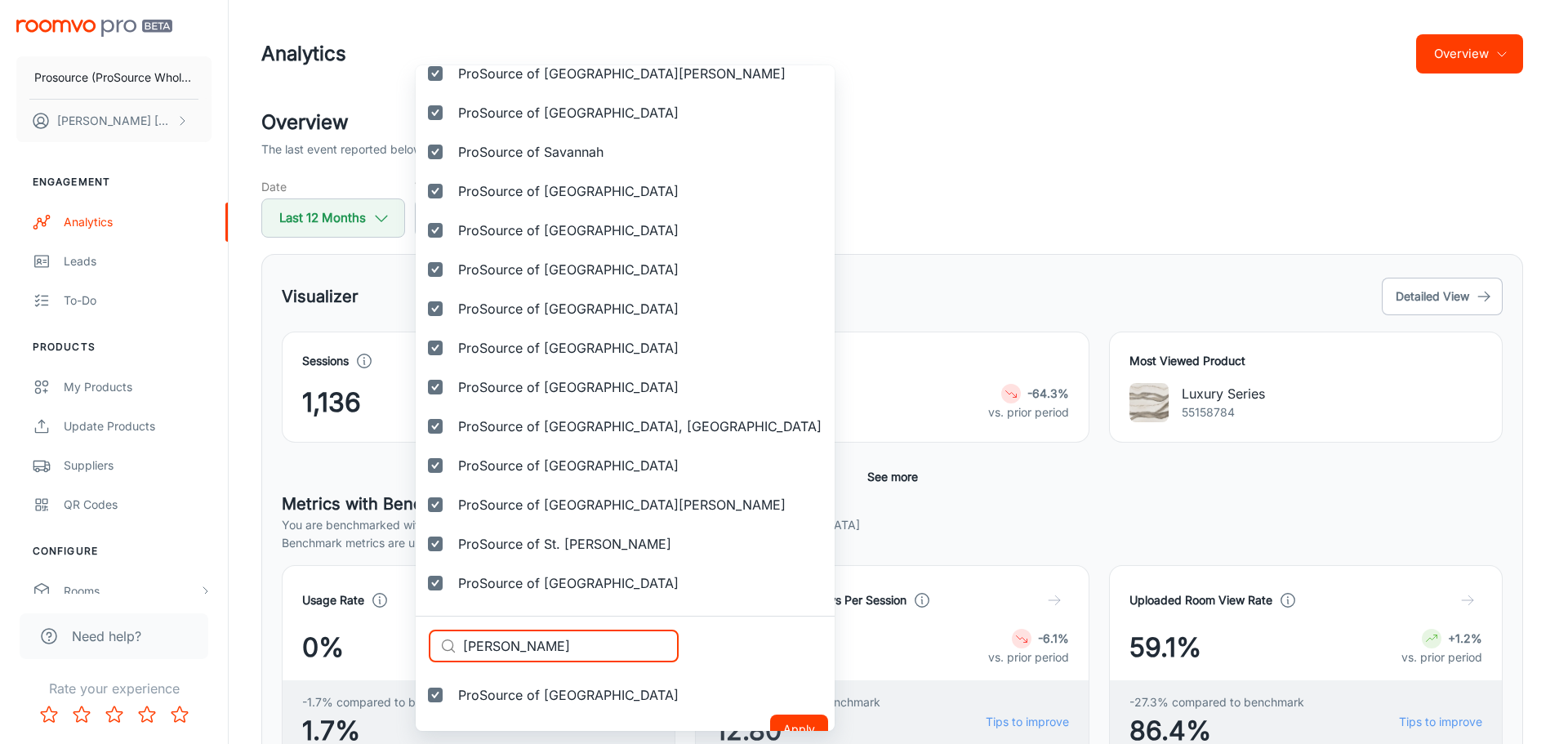
scroll to position [4732, 0]
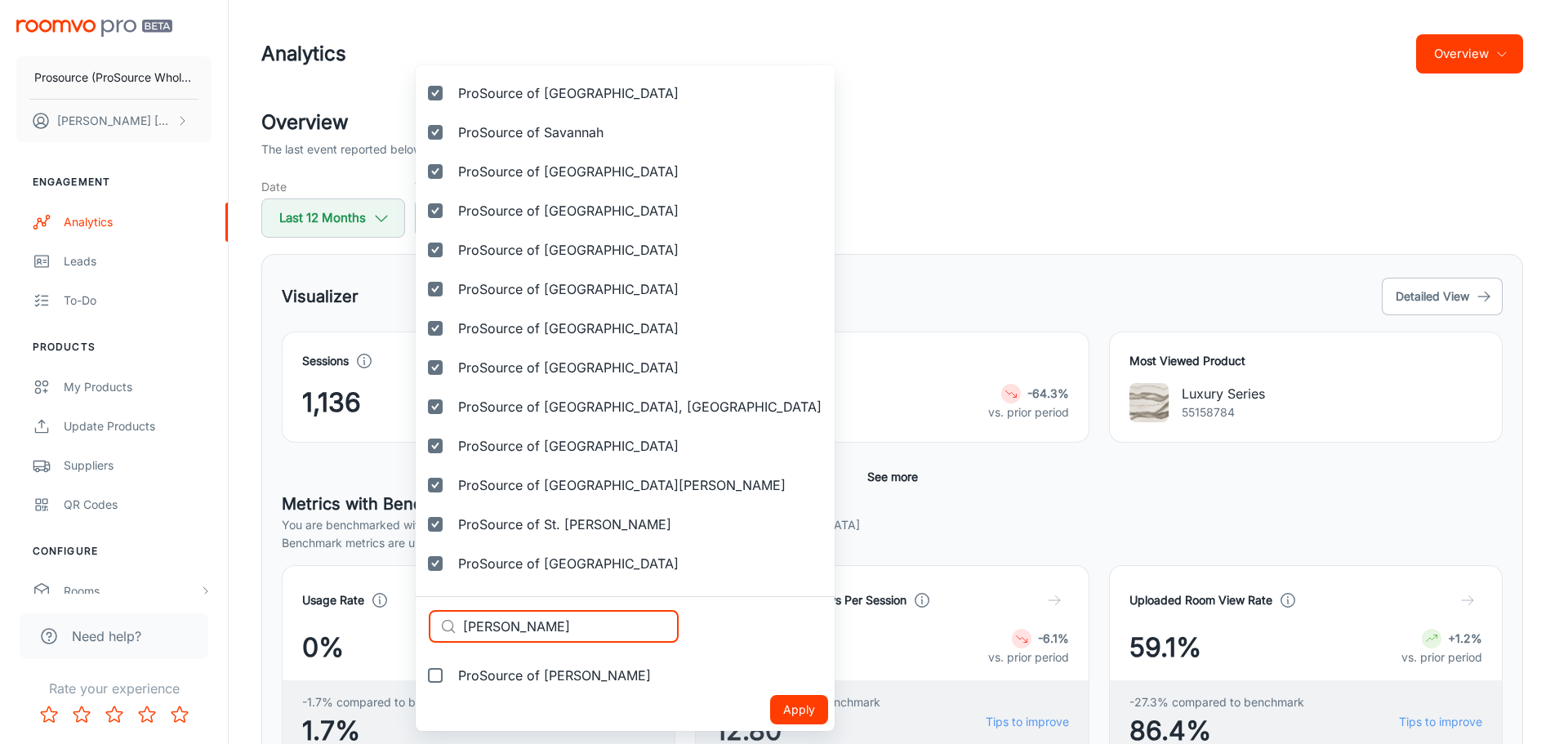
type input "Sugarland"
click at [537, 677] on span "ProSource of Sugarland" at bounding box center [555, 676] width 193 height 20
click at [452, 677] on input "ProSource of Sugarland" at bounding box center [435, 676] width 33 height 33
checkbox input "true"
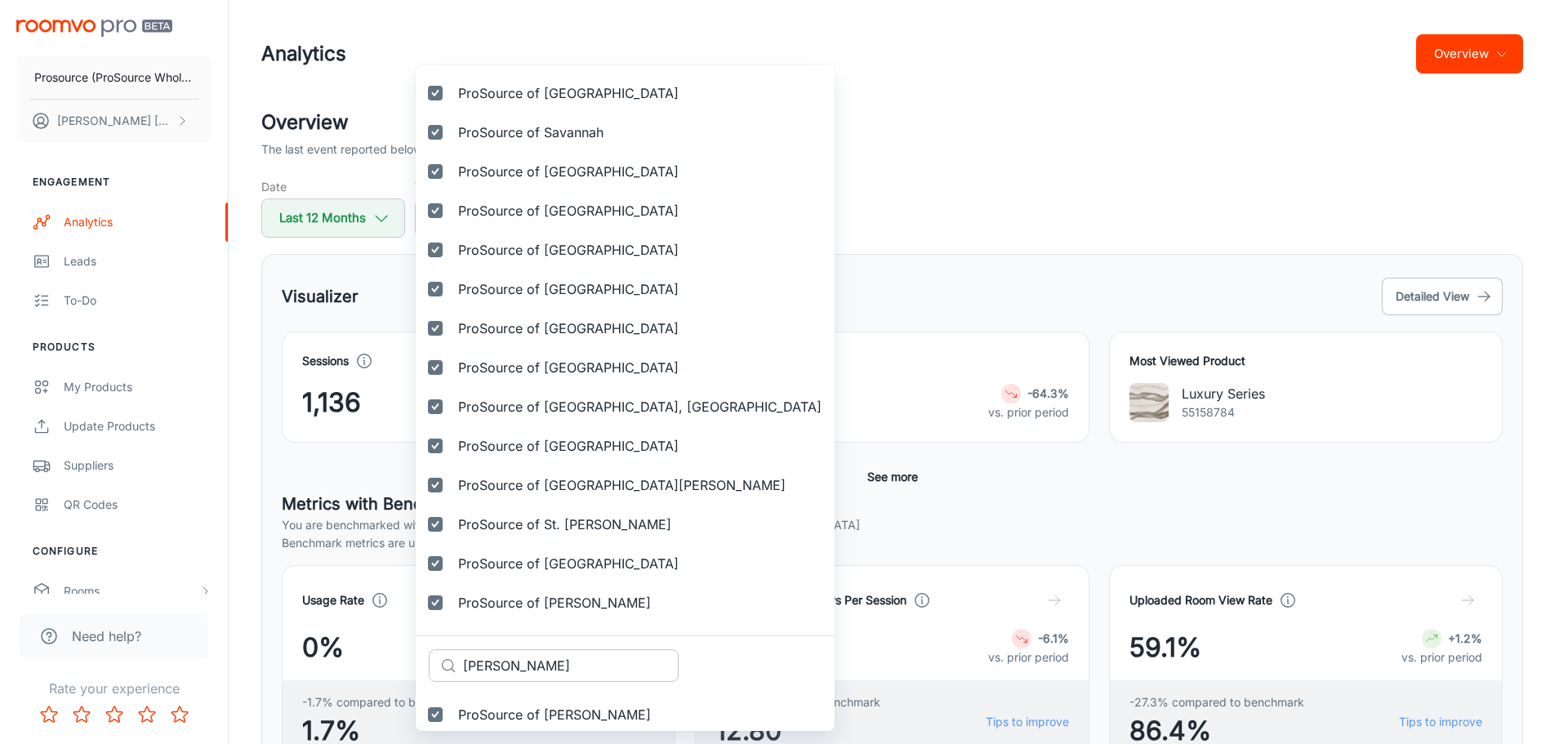
click at [568, 664] on input "Sugarland" at bounding box center [570, 666] width 216 height 33
paste input "Prosource of Syracuse"
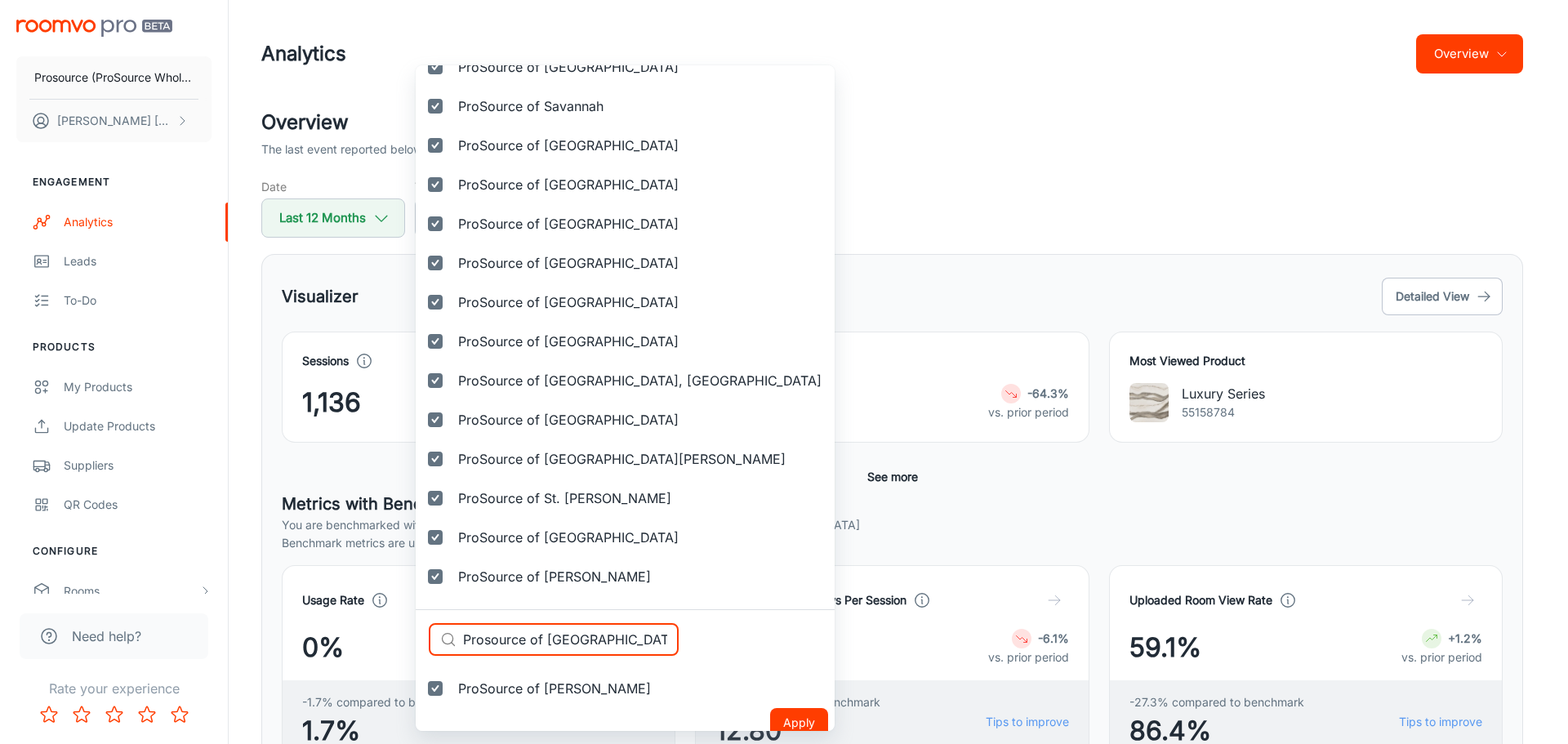
scroll to position [4771, 0]
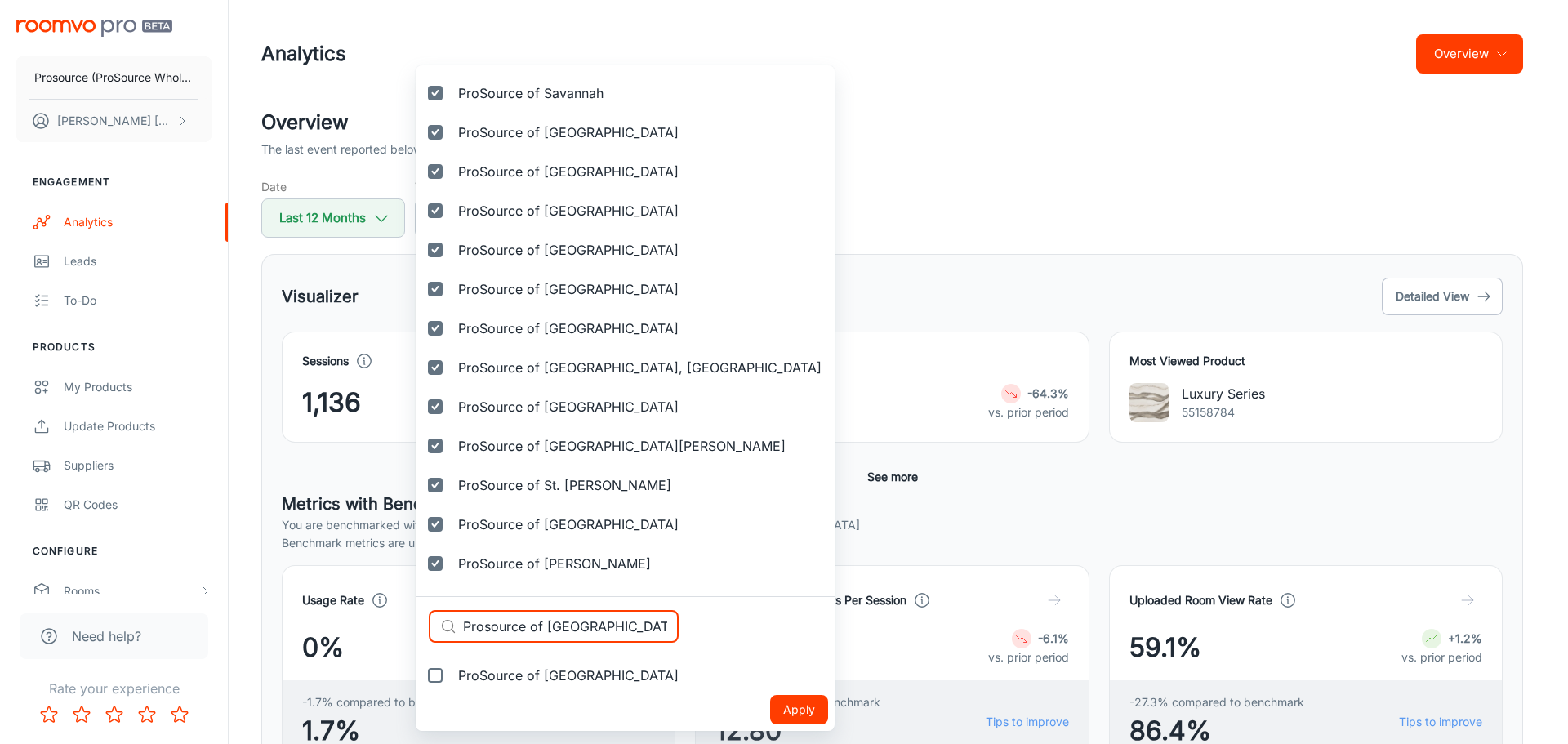
type input "Prosource of Syracuse"
click at [512, 686] on label "ProSource of [GEOGRAPHIC_DATA]" at bounding box center [553, 675] width 276 height 39
click at [452, 686] on input "ProSource of [GEOGRAPHIC_DATA]" at bounding box center [435, 676] width 33 height 33
checkbox input "true"
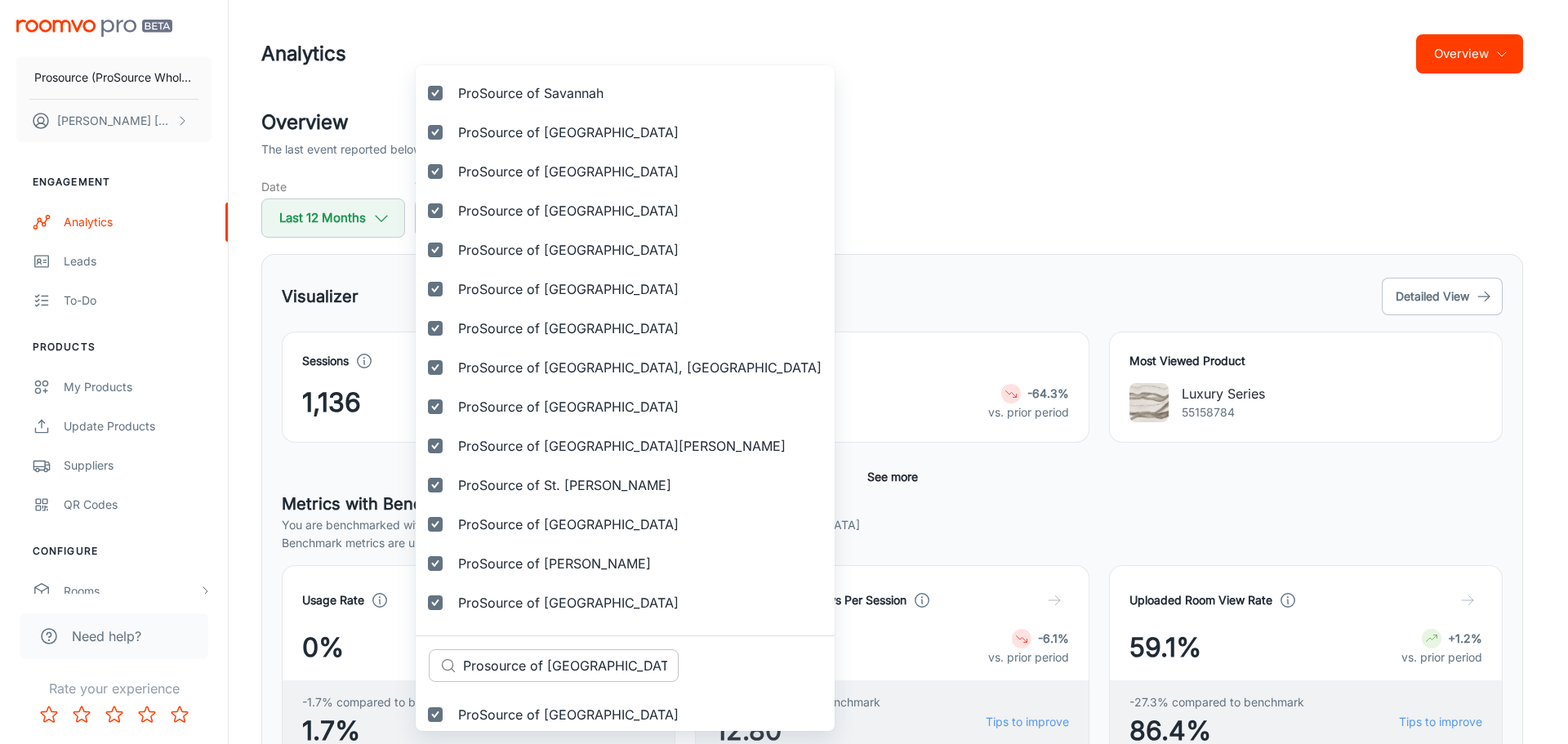
click at [594, 678] on input "Prosource of Syracuse" at bounding box center [570, 666] width 216 height 33
paste input "Tampa"
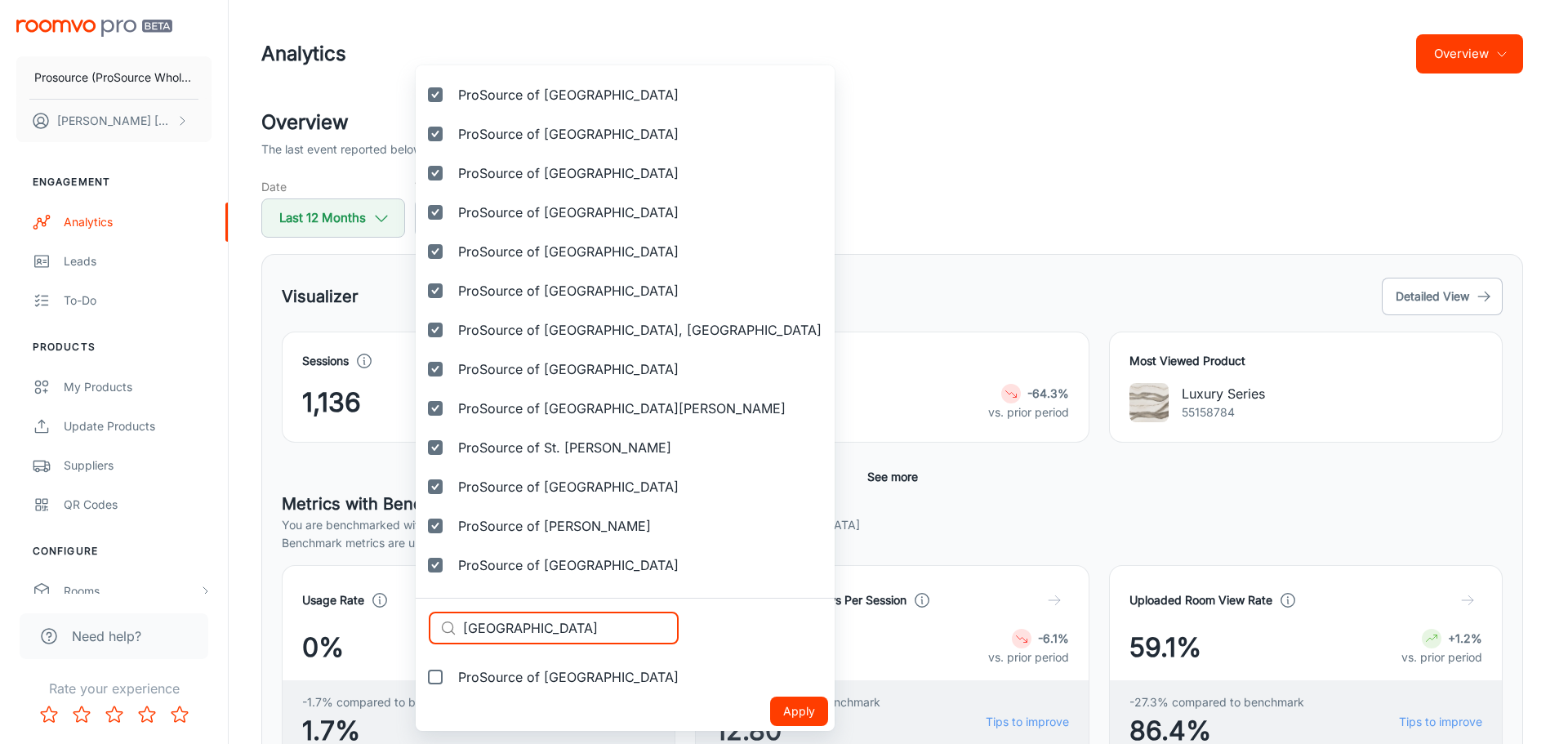
scroll to position [4810, 0]
type input "Tampa"
click at [549, 685] on label "ProSource of Tampa" at bounding box center [553, 675] width 276 height 39
click at [452, 685] on input "ProSource of Tampa" at bounding box center [435, 676] width 33 height 33
checkbox input "true"
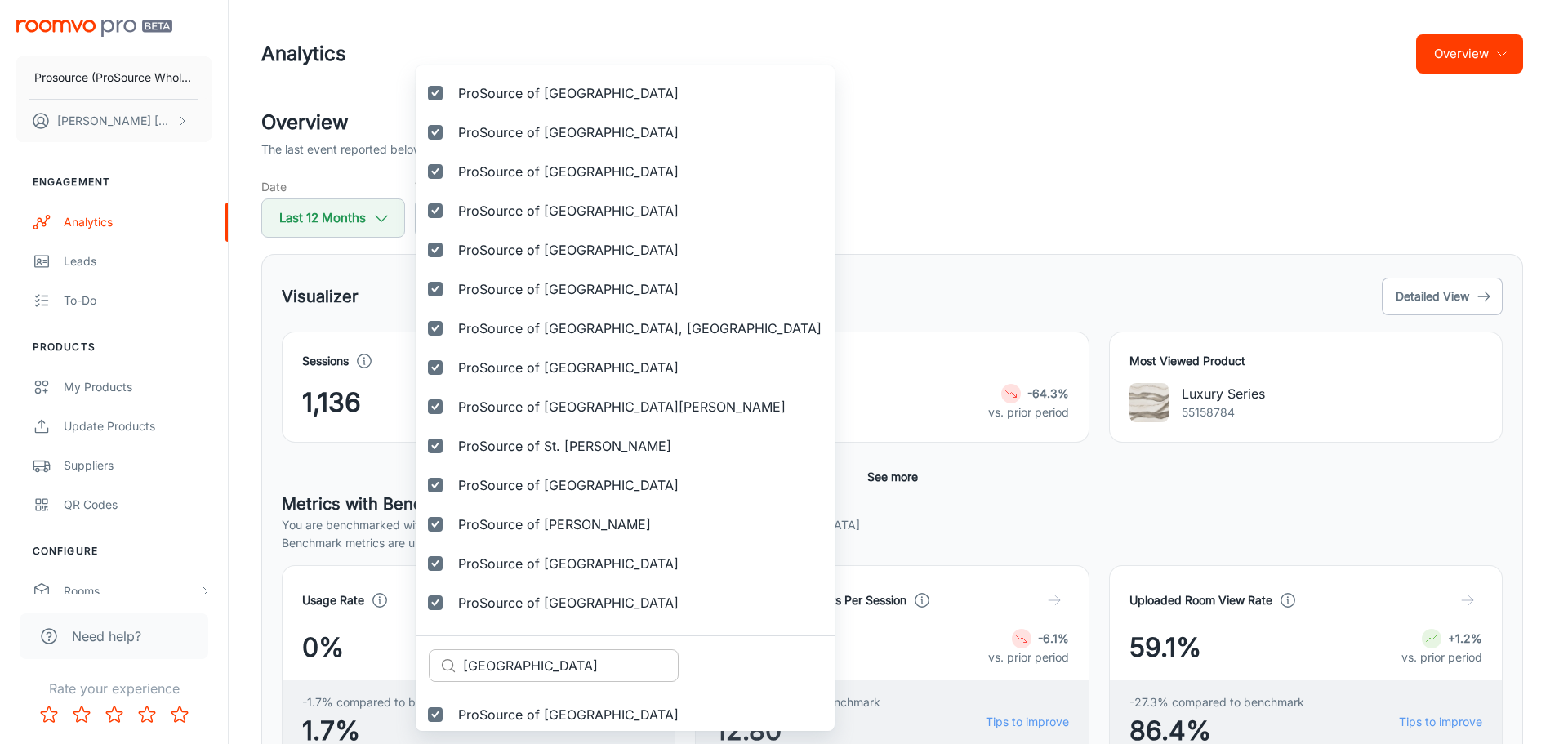
click at [523, 676] on input "Tampa" at bounding box center [570, 666] width 216 height 33
paste input "empe"
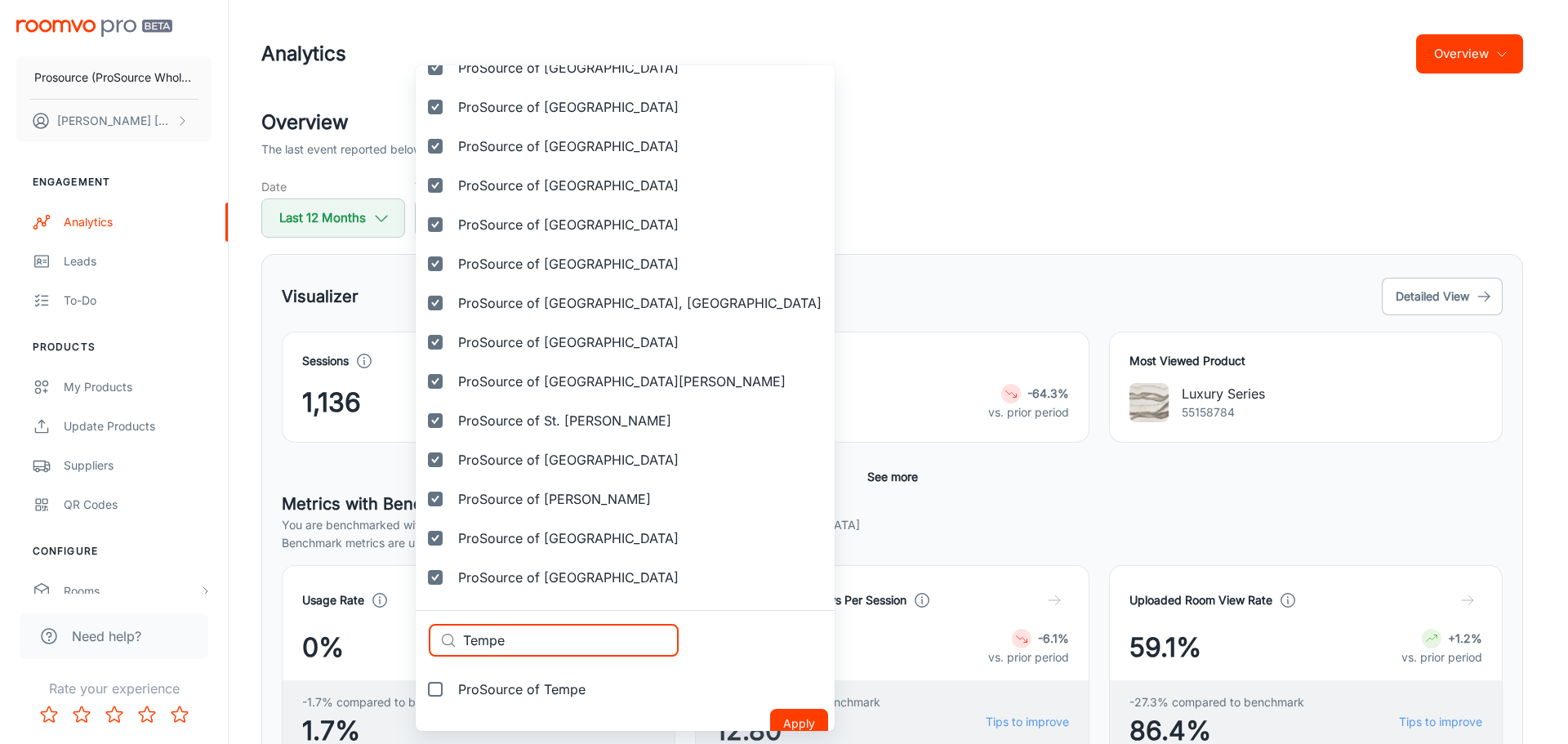
scroll to position [4849, 0]
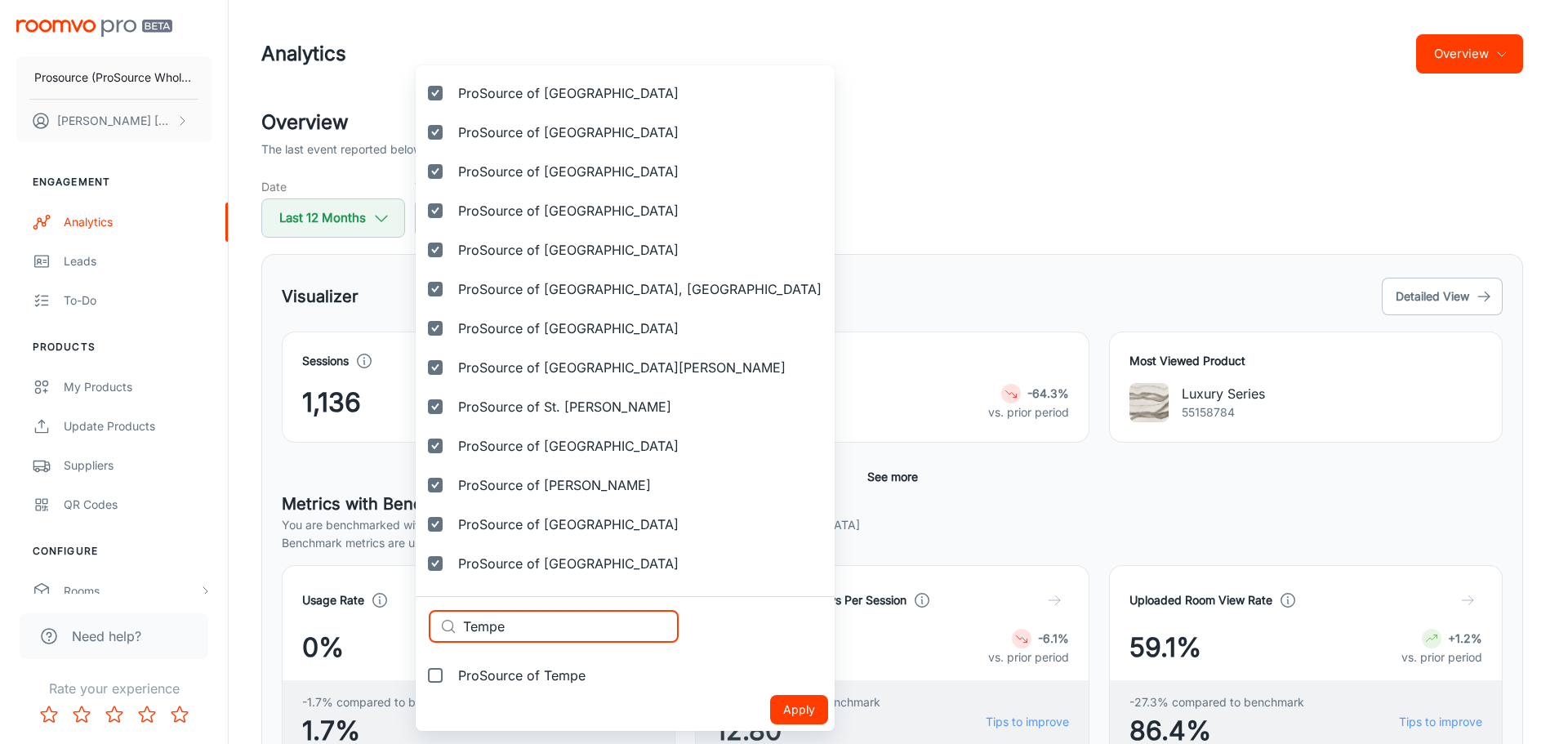
type input "Tempe"
click at [559, 668] on span "ProSource of Tempe" at bounding box center [522, 676] width 127 height 20
click at [452, 668] on input "ProSource of Tempe" at bounding box center [435, 676] width 33 height 33
checkbox input "true"
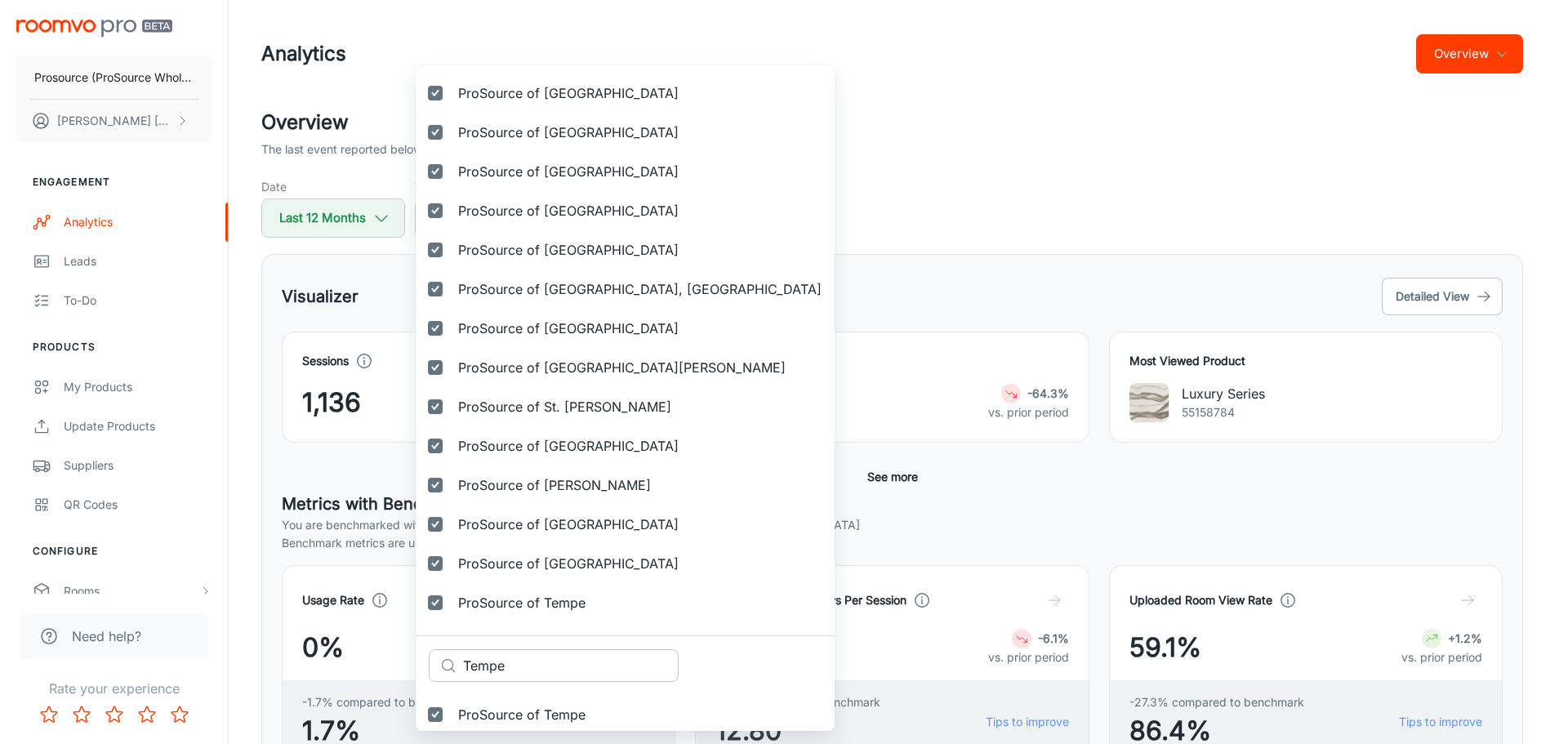
click at [570, 673] on input "Tempe" at bounding box center [570, 666] width 216 height 33
paste input "the Inland Empir"
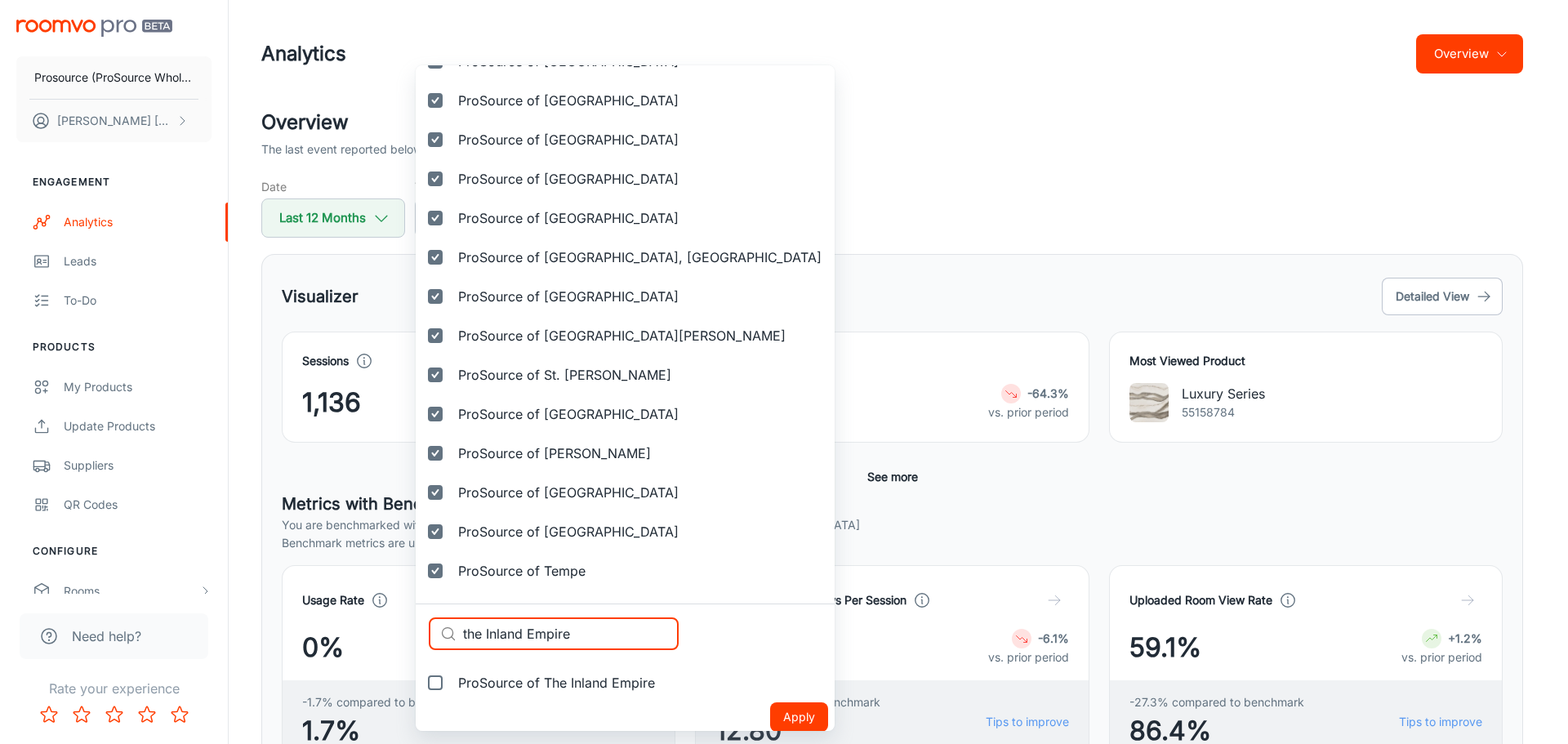
scroll to position [4888, 0]
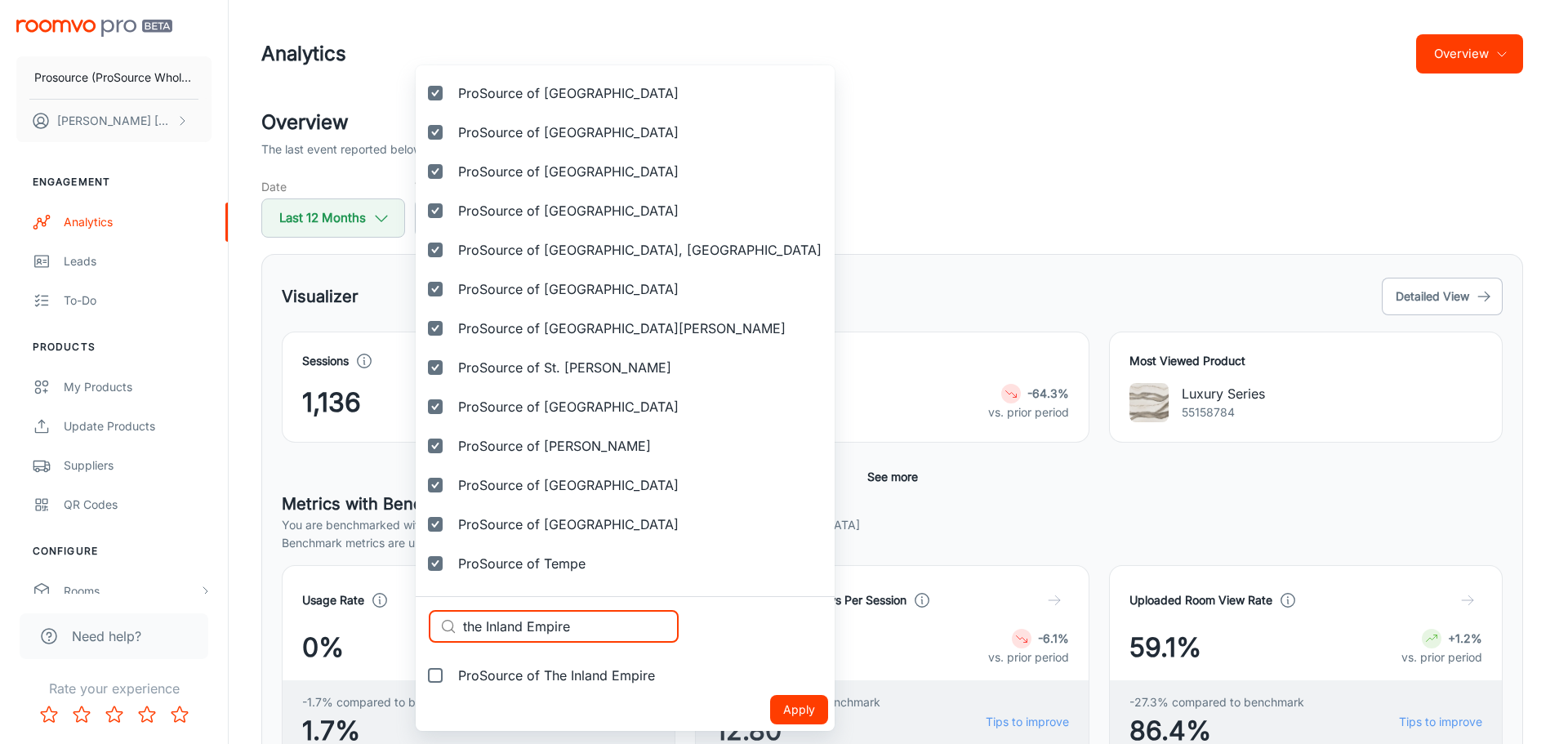
type input "the Inland Empire"
click at [560, 685] on label "ProSource of The Inland Empire" at bounding box center [541, 675] width 252 height 39
click at [452, 685] on input "ProSource of The Inland Empire" at bounding box center [435, 676] width 33 height 33
checkbox input "true"
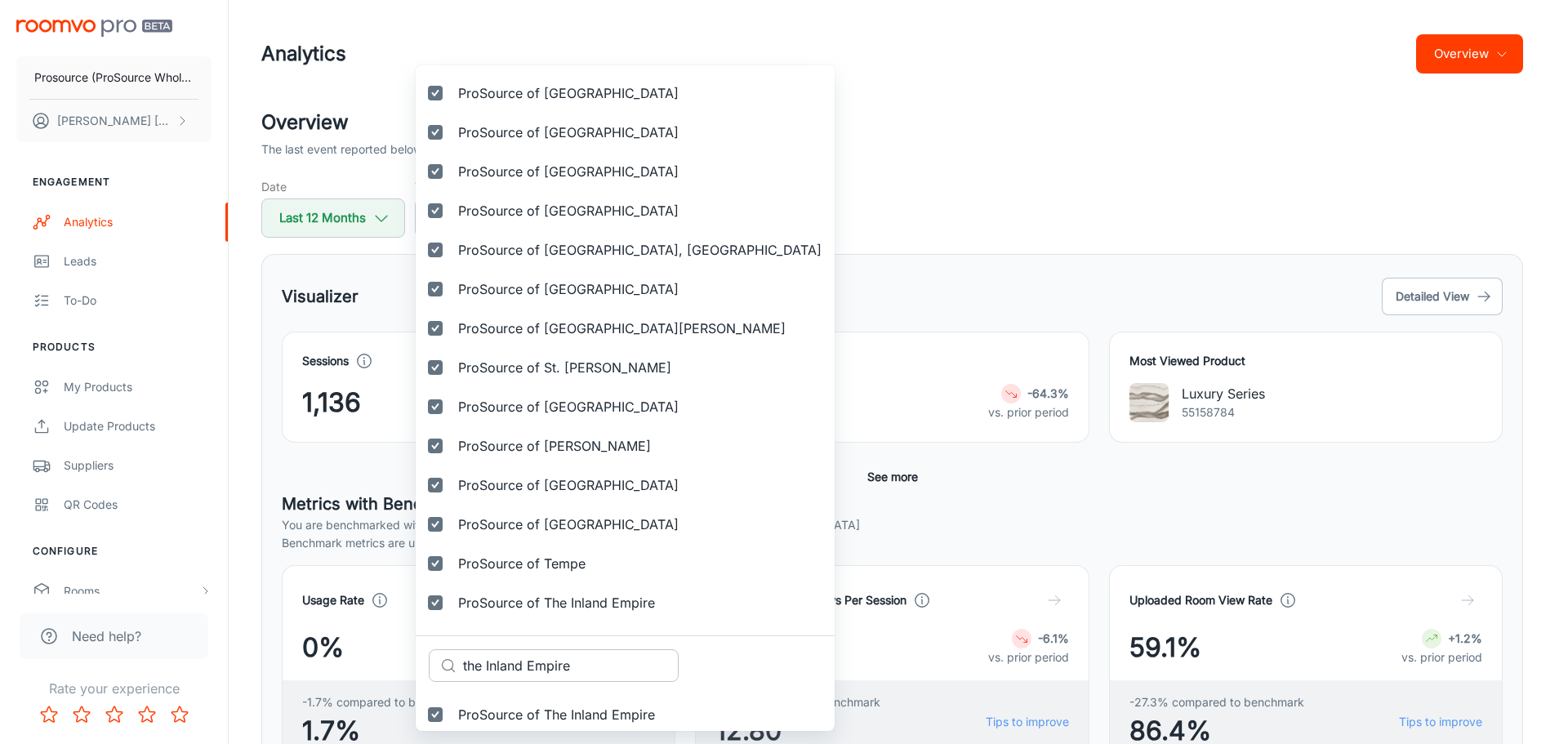
click at [602, 666] on input "the Inland Empire" at bounding box center [570, 666] width 216 height 33
paste input "The Woodlands"
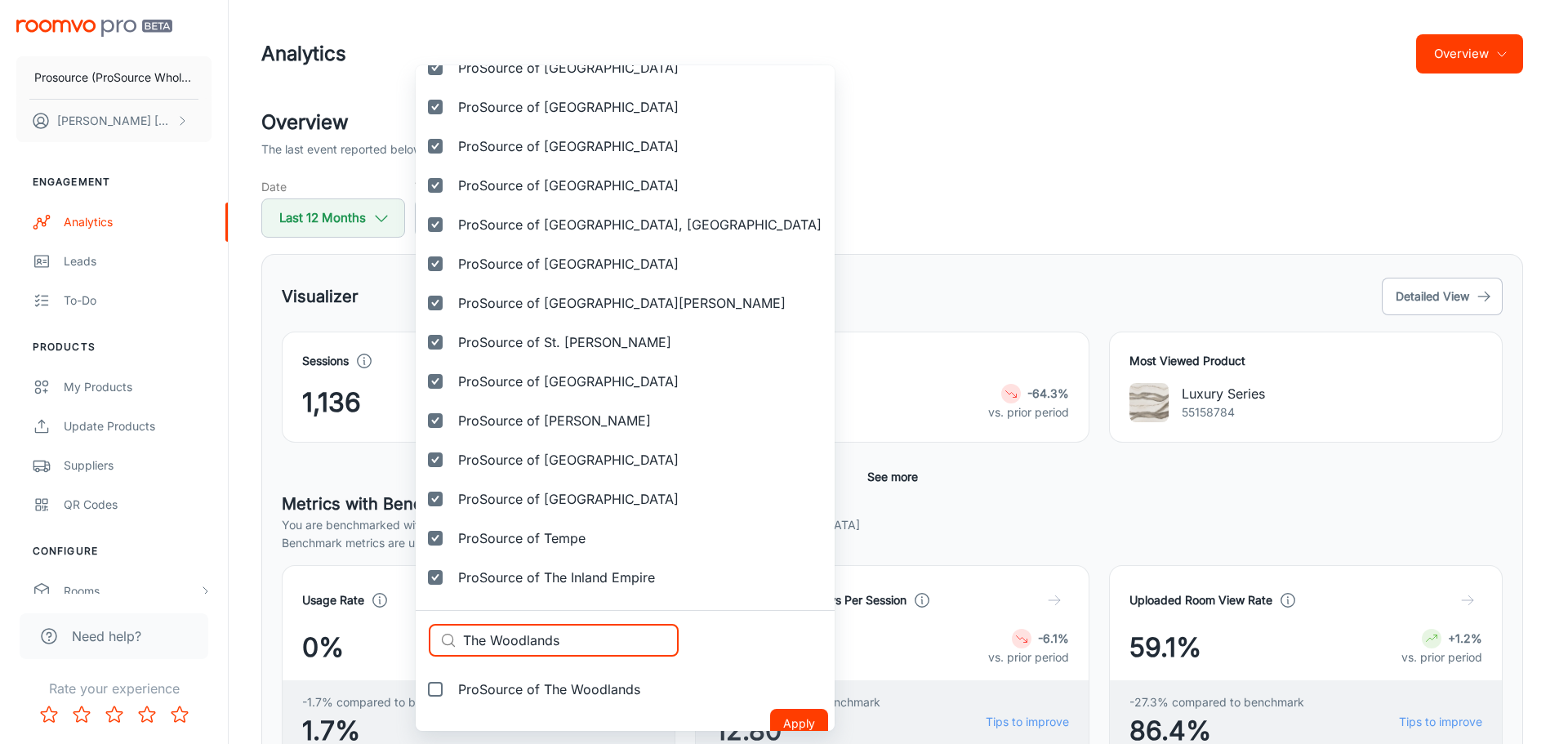
scroll to position [4928, 0]
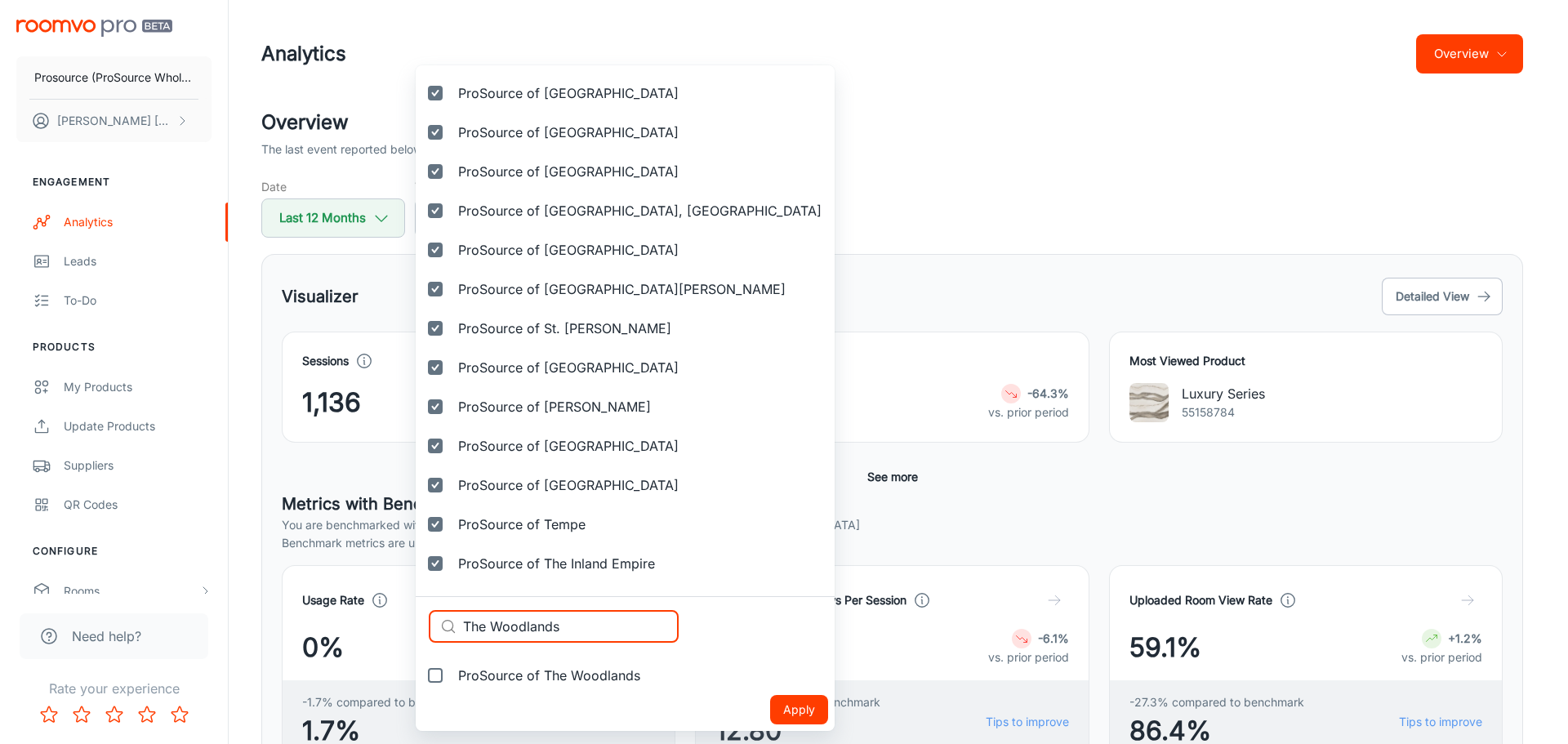
type input "The Woodlands"
click at [563, 670] on span "ProSource of The Woodlands" at bounding box center [549, 676] width 182 height 20
click at [452, 670] on input "ProSource of The Woodlands" at bounding box center [435, 676] width 33 height 33
checkbox input "true"
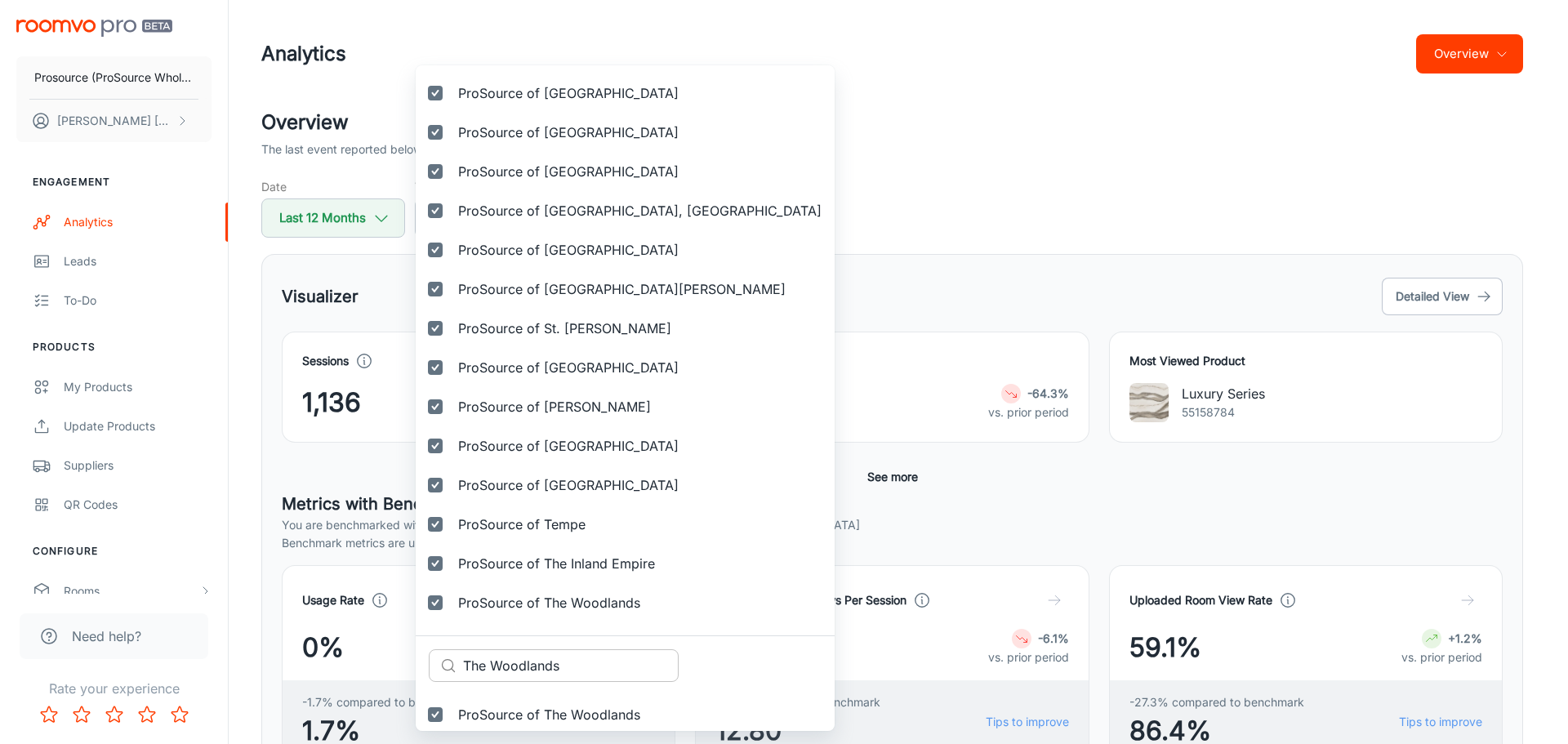
click at [589, 660] on input "The Woodlands" at bounding box center [570, 666] width 216 height 33
paste input "oledo"
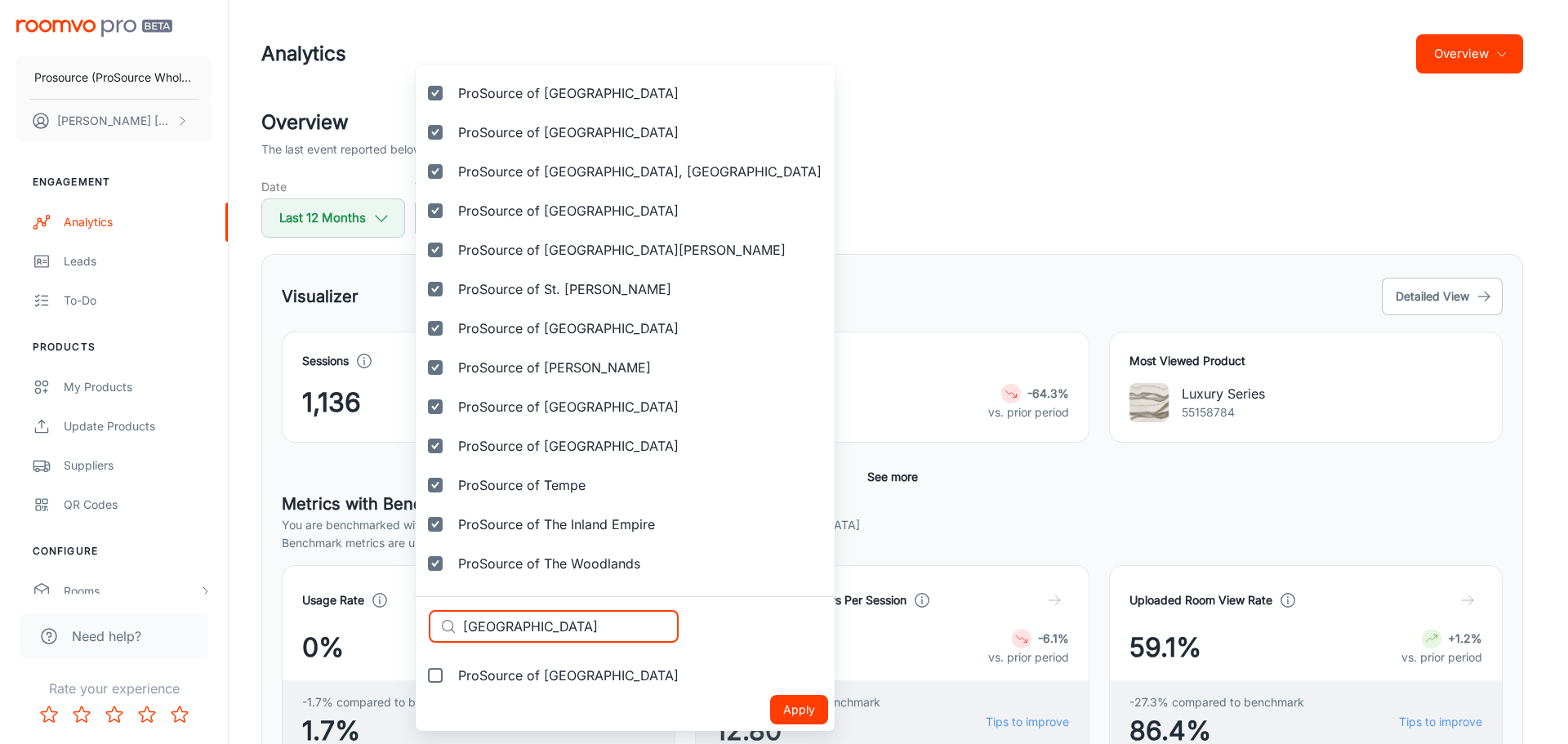
type input "Toledo"
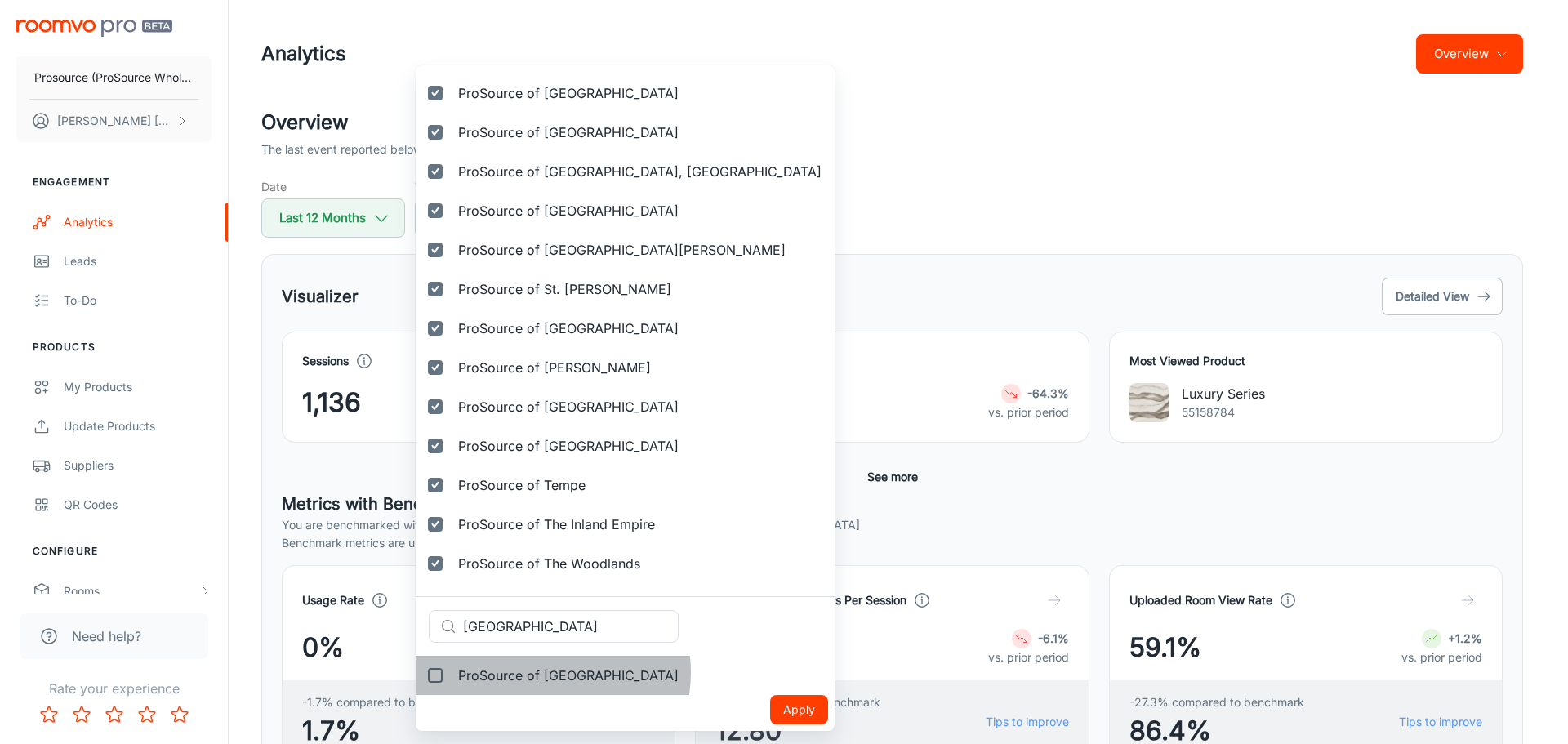
click at [535, 672] on span "ProSource of Toledo" at bounding box center [568, 676] width 220 height 20
click at [452, 672] on input "ProSource of Toledo" at bounding box center [435, 676] width 33 height 33
checkbox input "true"
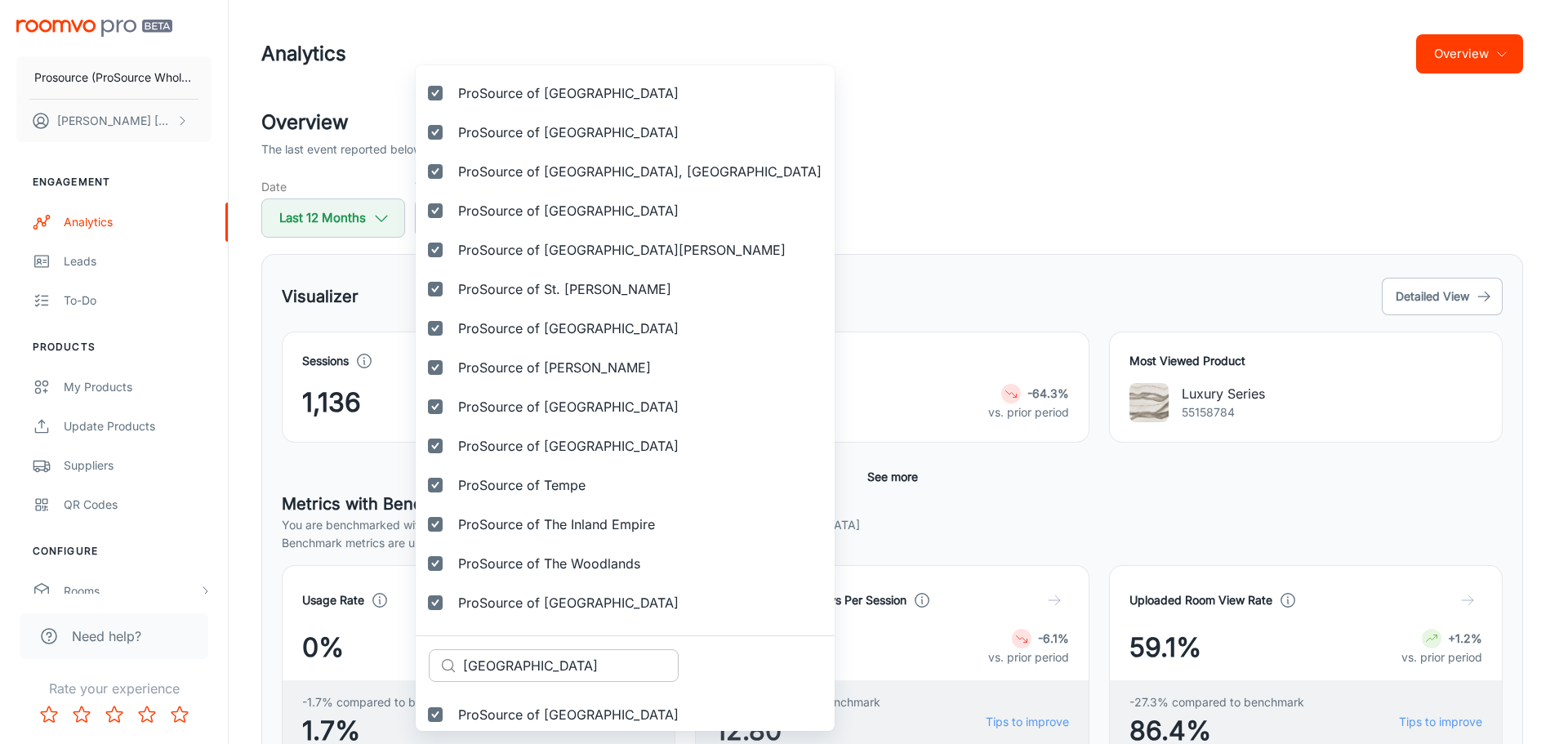
click at [515, 666] on input "Toledo" at bounding box center [570, 666] width 216 height 33
paste input "ront"
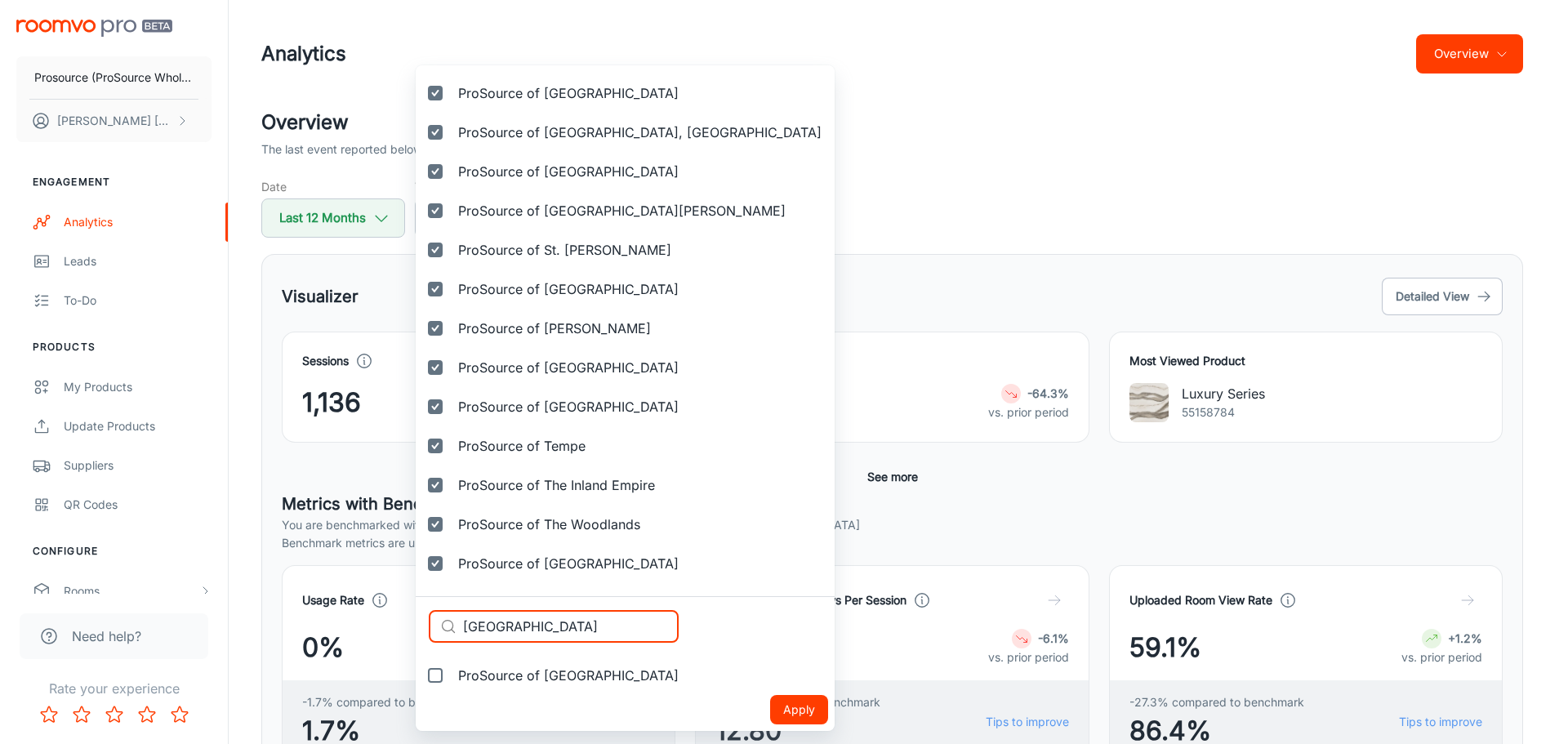
type input "Toronto"
click at [561, 672] on span "ProSource of Toronto" at bounding box center [568, 676] width 220 height 20
click at [452, 672] on input "ProSource of Toronto" at bounding box center [435, 676] width 33 height 33
checkbox input "true"
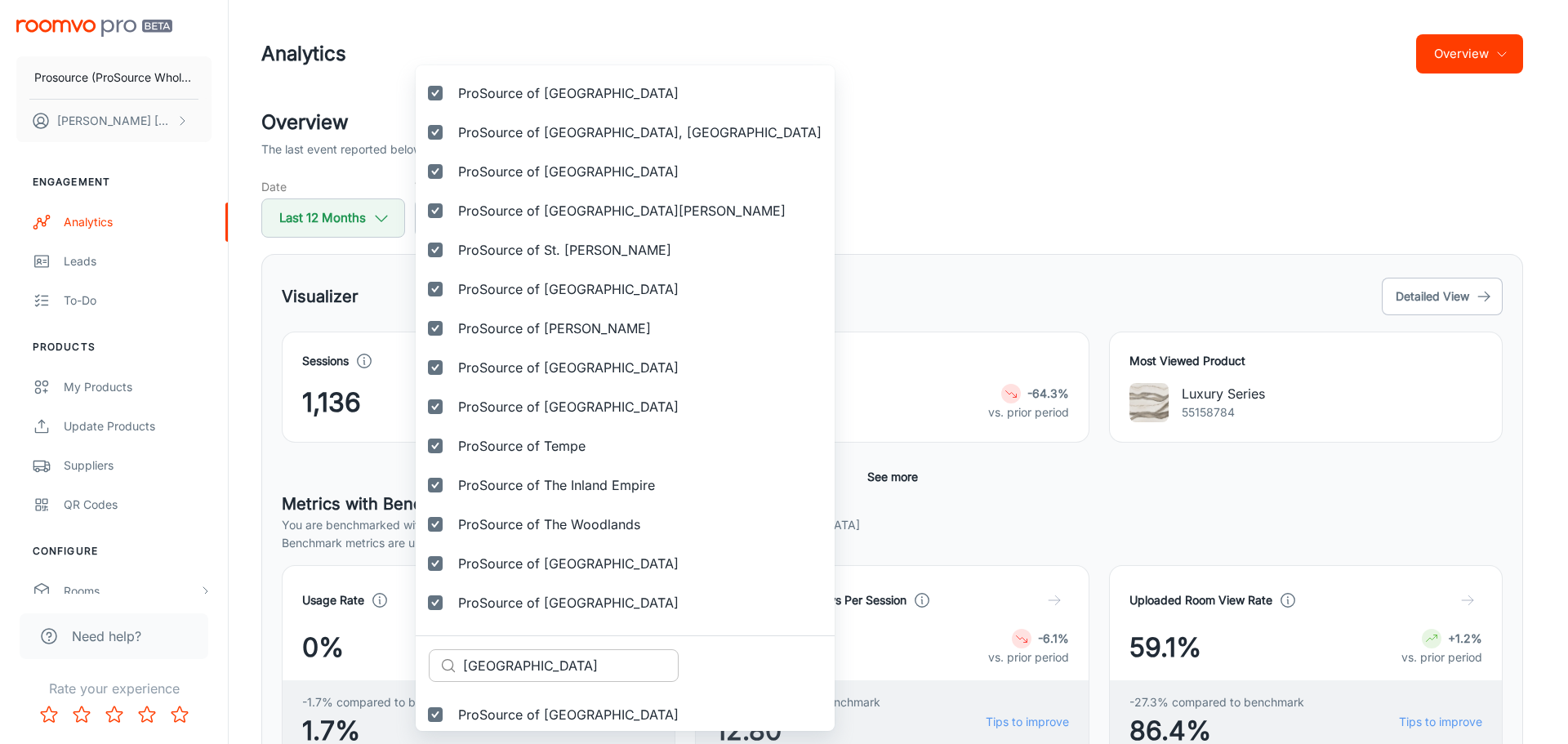
click at [557, 660] on input "Toronto" at bounding box center [570, 666] width 216 height 33
paste input "ucson"
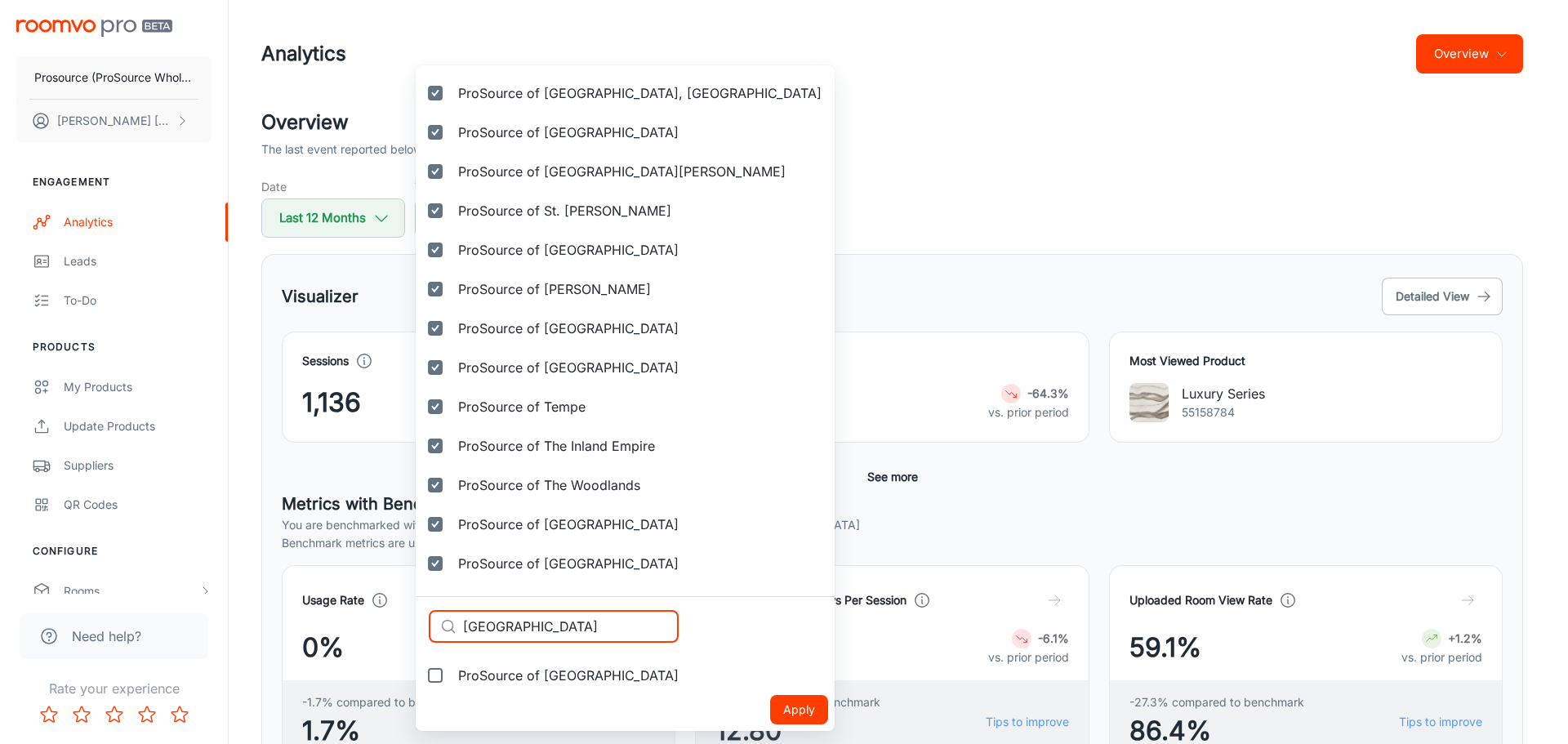
type input "Tucson"
click at [537, 671] on span "ProSource of Tucson" at bounding box center [568, 676] width 220 height 20
click at [452, 671] on input "ProSource of Tucson" at bounding box center [435, 676] width 33 height 33
checkbox input "true"
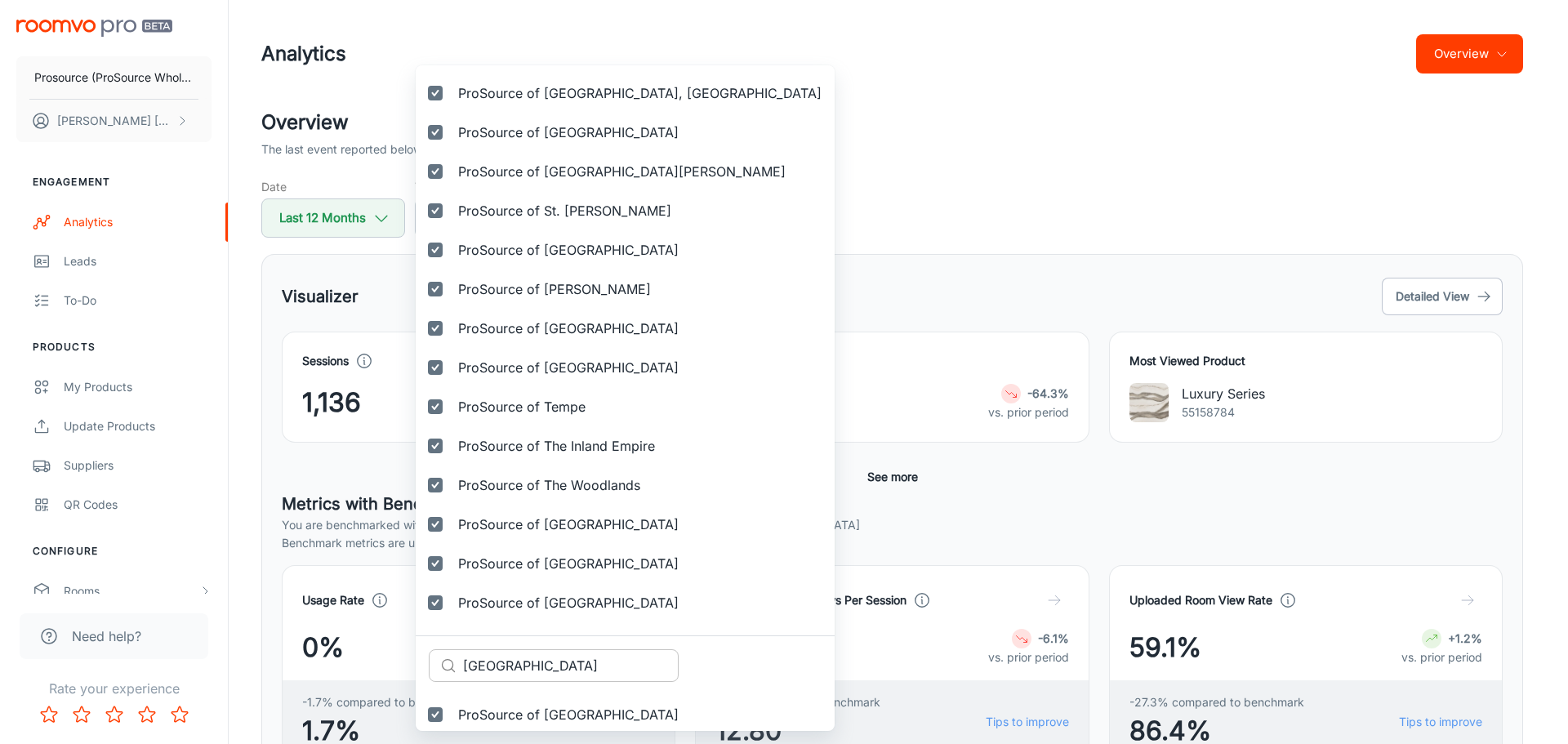
click at [540, 657] on input "Tucson" at bounding box center [570, 666] width 216 height 33
click at [539, 657] on input "Tucson" at bounding box center [570, 666] width 216 height 33
paste input "lsa"
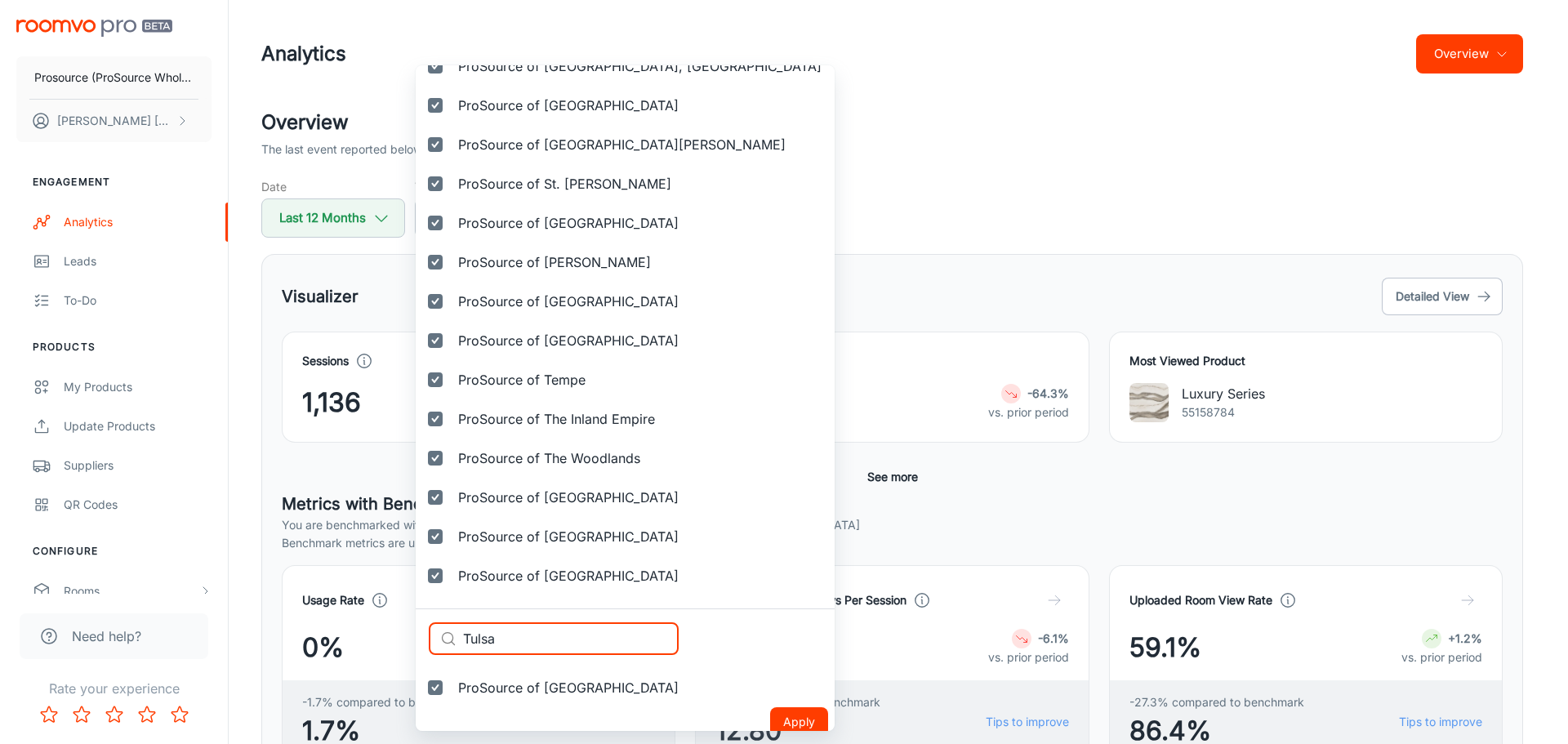
scroll to position [5085, 0]
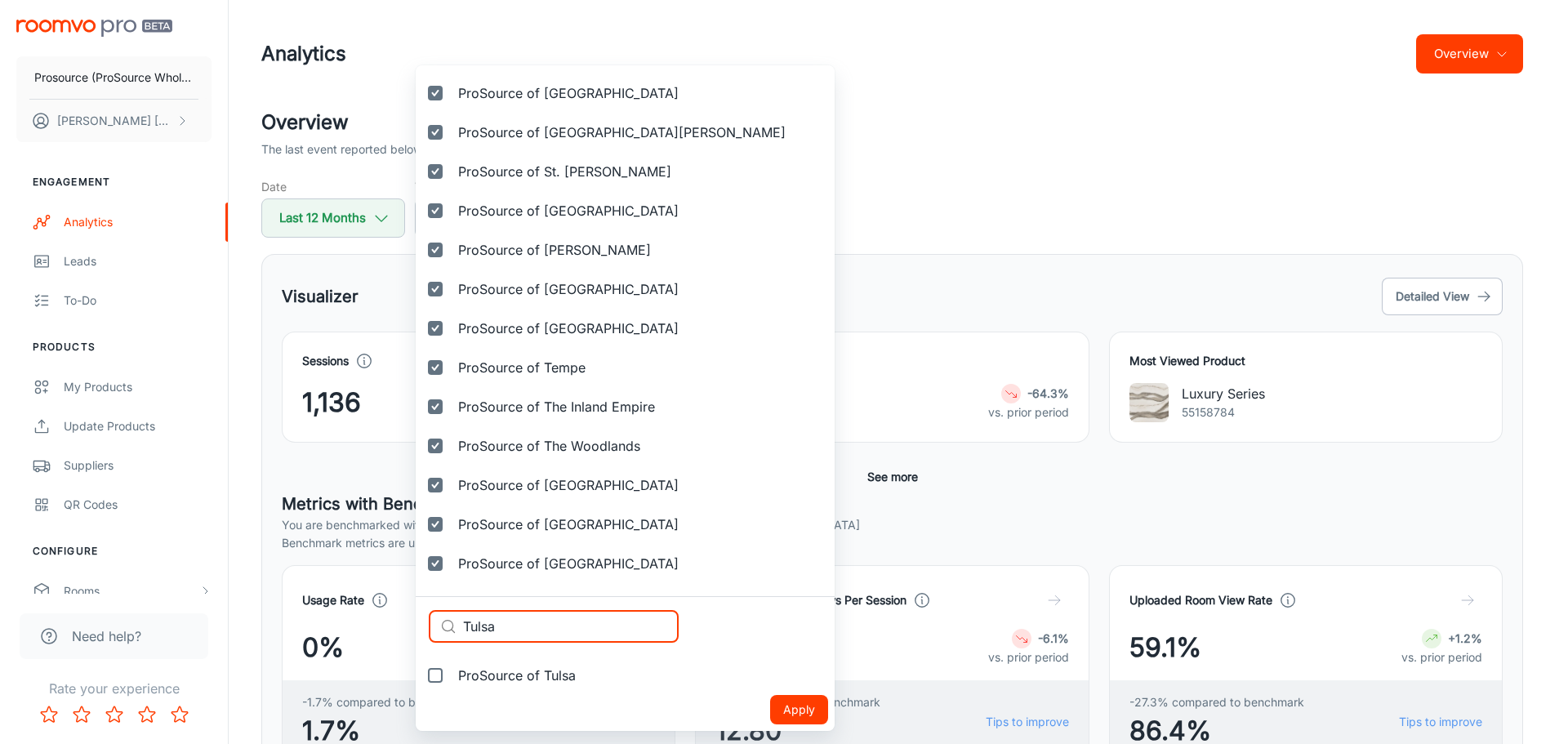
type input "Tulsa"
click at [517, 677] on span "ProSource of Tulsa" at bounding box center [516, 676] width 117 height 20
click at [452, 677] on input "ProSource of Tulsa" at bounding box center [435, 676] width 33 height 33
checkbox input "true"
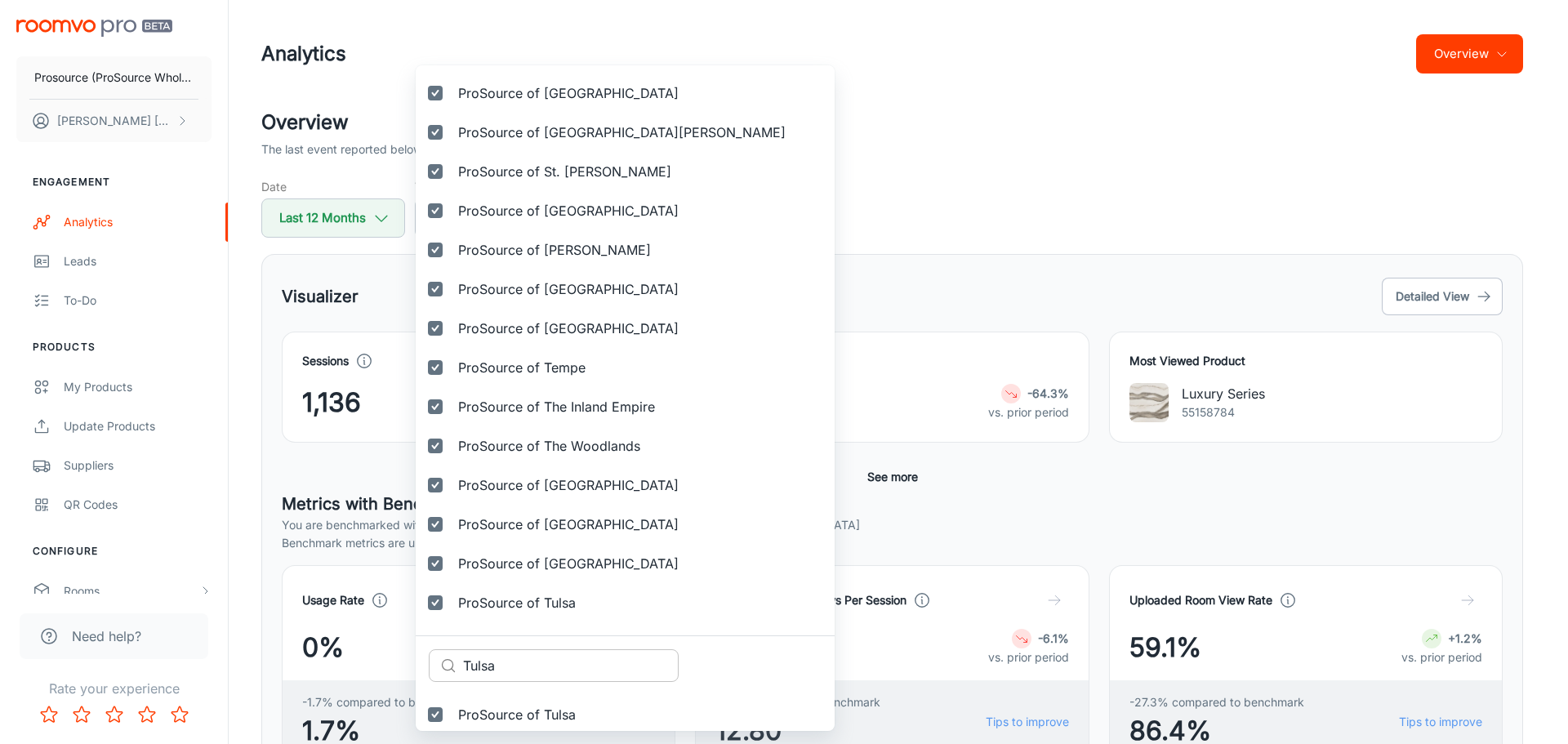
click at [551, 676] on input "Tulsa" at bounding box center [570, 666] width 216 height 33
click at [550, 676] on input "Tulsa" at bounding box center [570, 666] width 216 height 33
click at [549, 676] on input "Tulsa" at bounding box center [570, 666] width 216 height 33
paste input "yler"
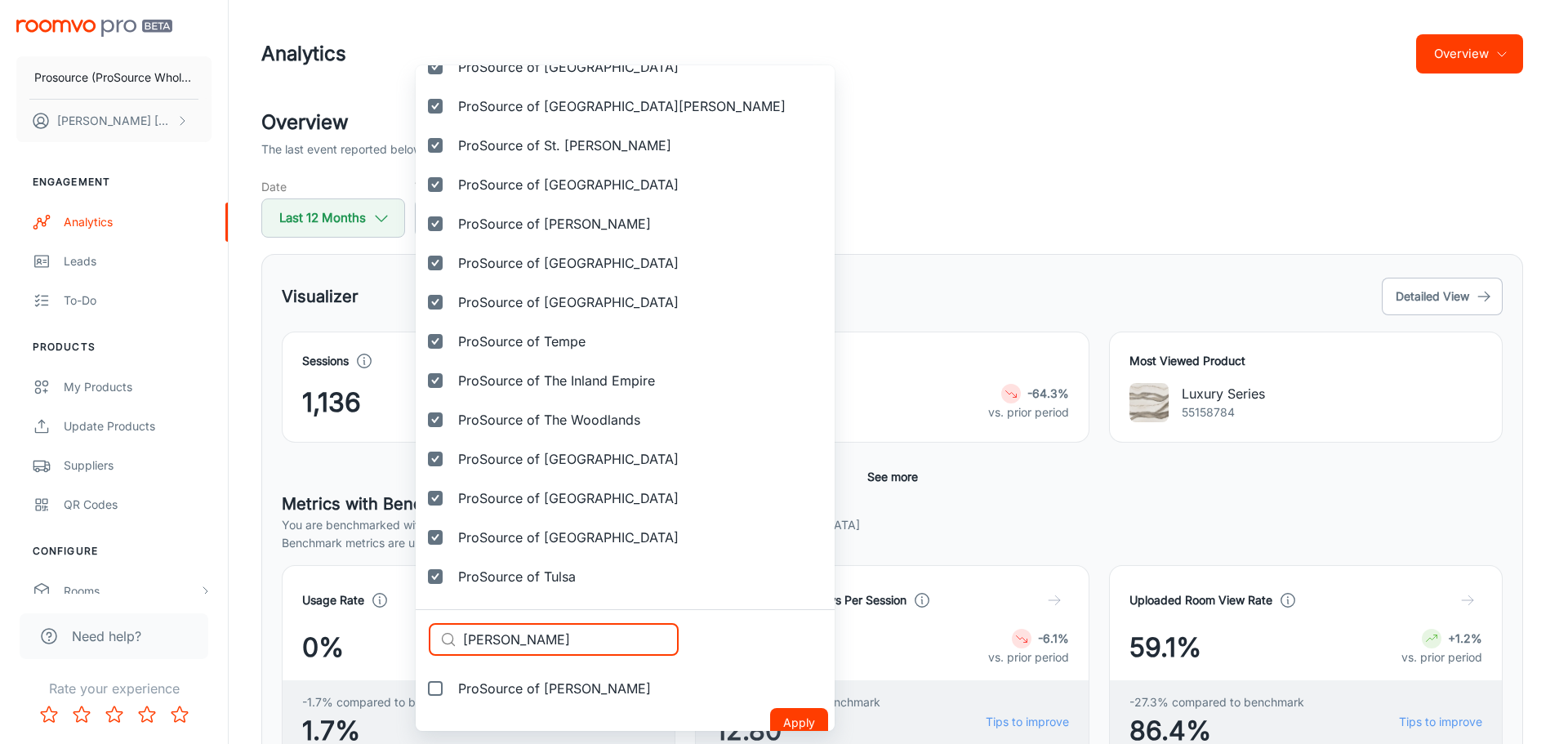
scroll to position [5124, 0]
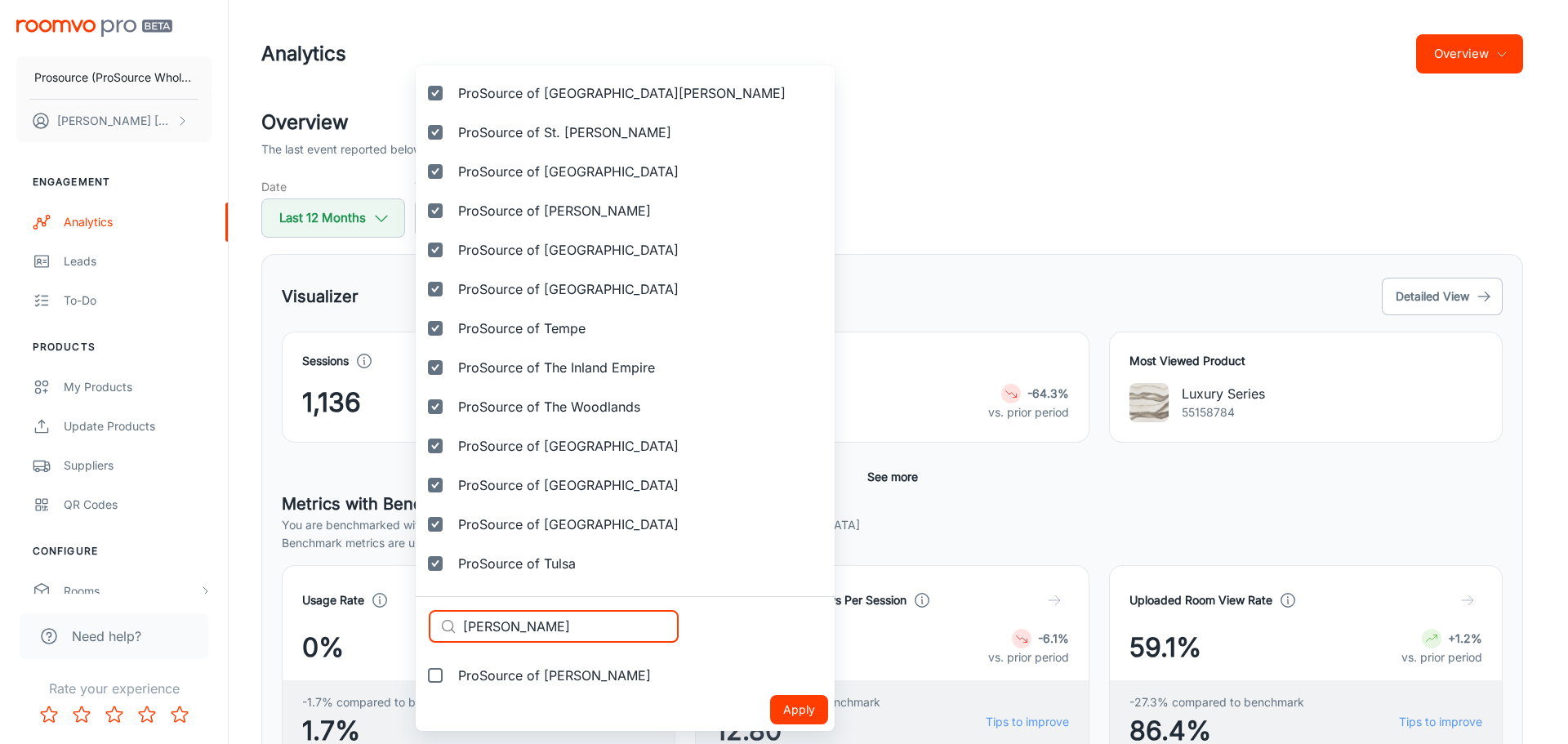
type input "Tyler"
click at [534, 677] on span "ProSource of Tyler" at bounding box center [555, 676] width 193 height 20
click at [452, 677] on input "ProSource of Tyler" at bounding box center [435, 676] width 33 height 33
checkbox input "true"
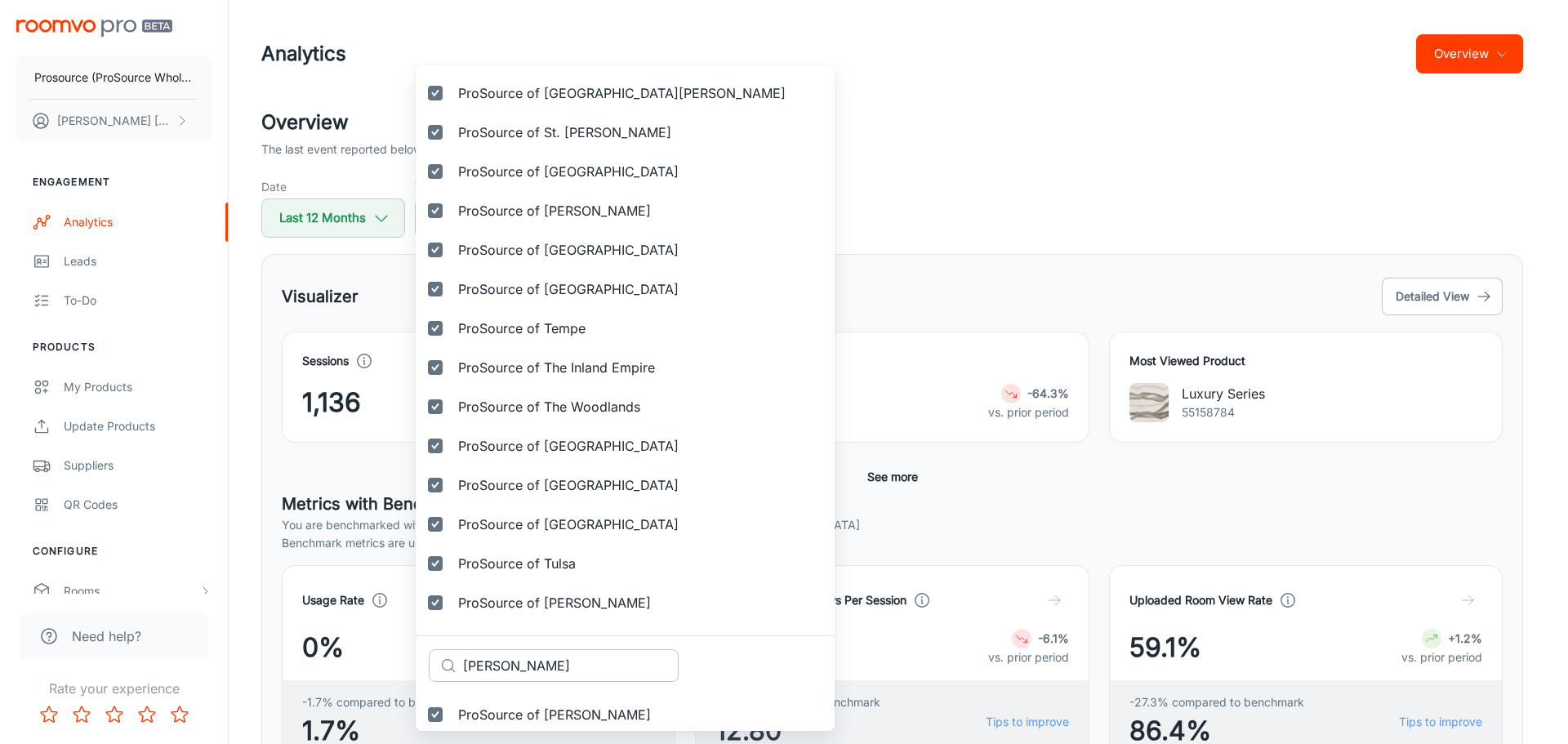
click at [515, 662] on input "Tyler" at bounding box center [570, 666] width 216 height 33
paste input "Valley Forge"
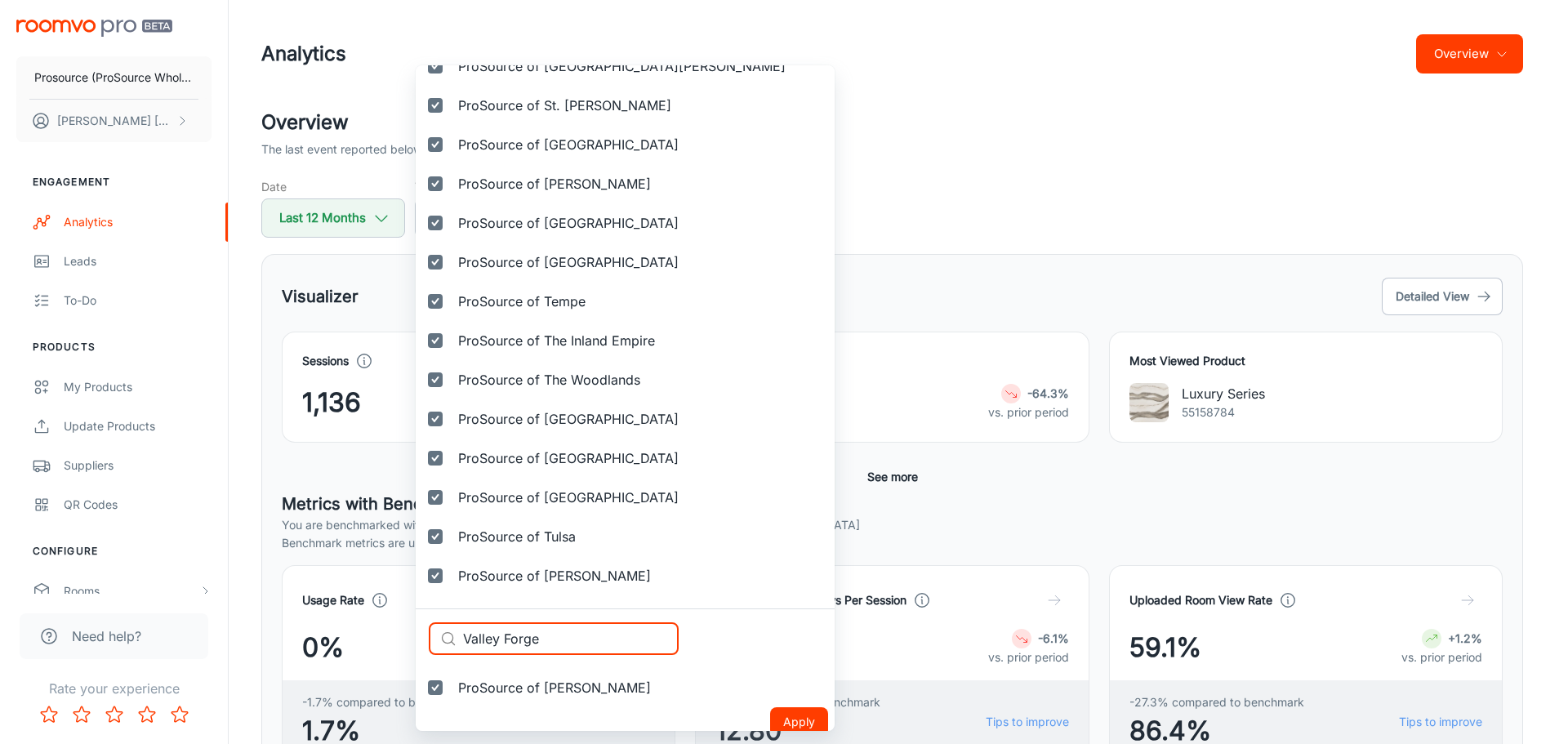
scroll to position [5163, 0]
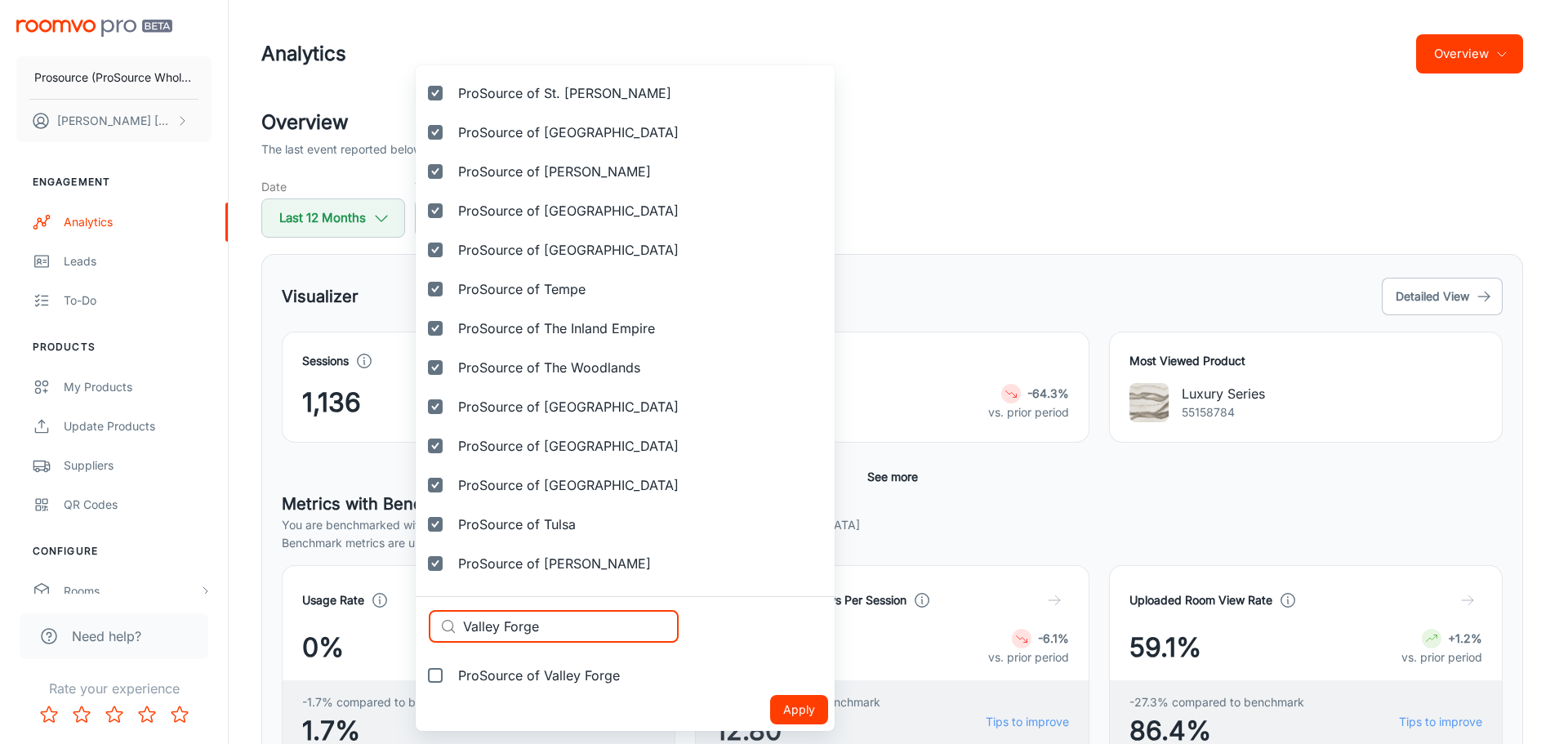
type input "Valley Forge"
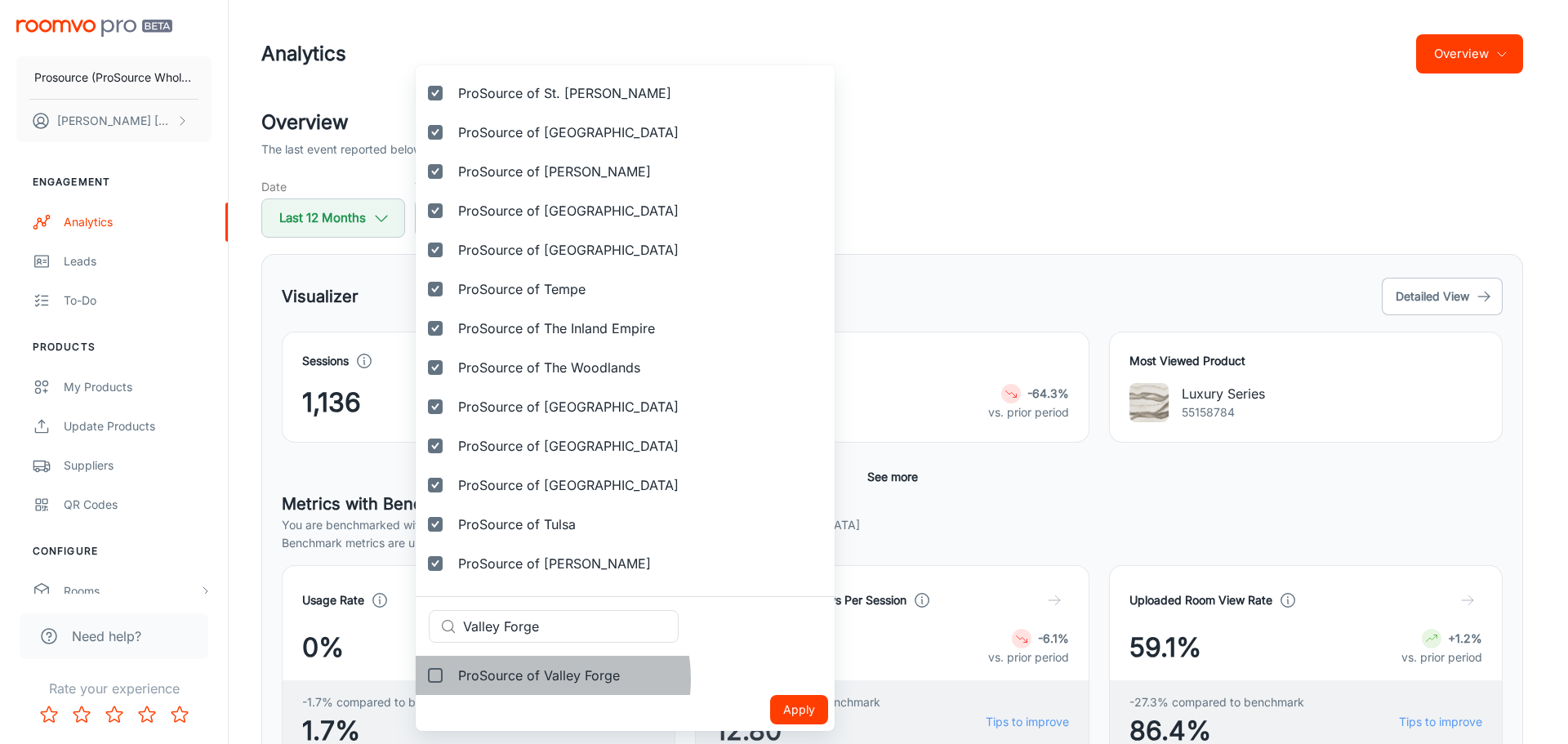
click at [535, 678] on span "ProSource of Valley Forge" at bounding box center [539, 676] width 162 height 20
click at [452, 678] on input "ProSource of Valley Forge" at bounding box center [435, 676] width 33 height 33
checkbox input "true"
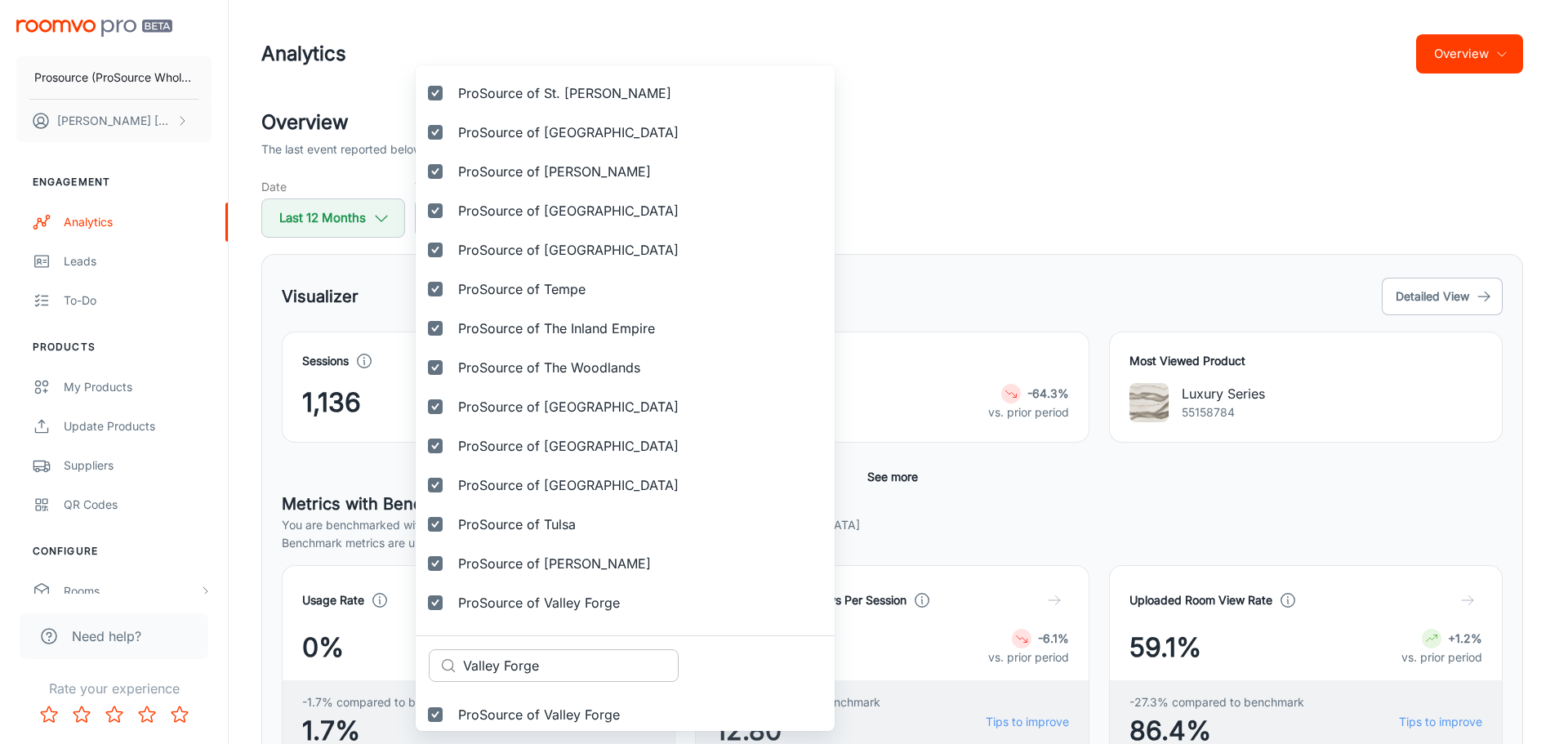
click at [512, 657] on input "Valley Forge" at bounding box center [570, 666] width 216 height 33
paste input "ero Beach"
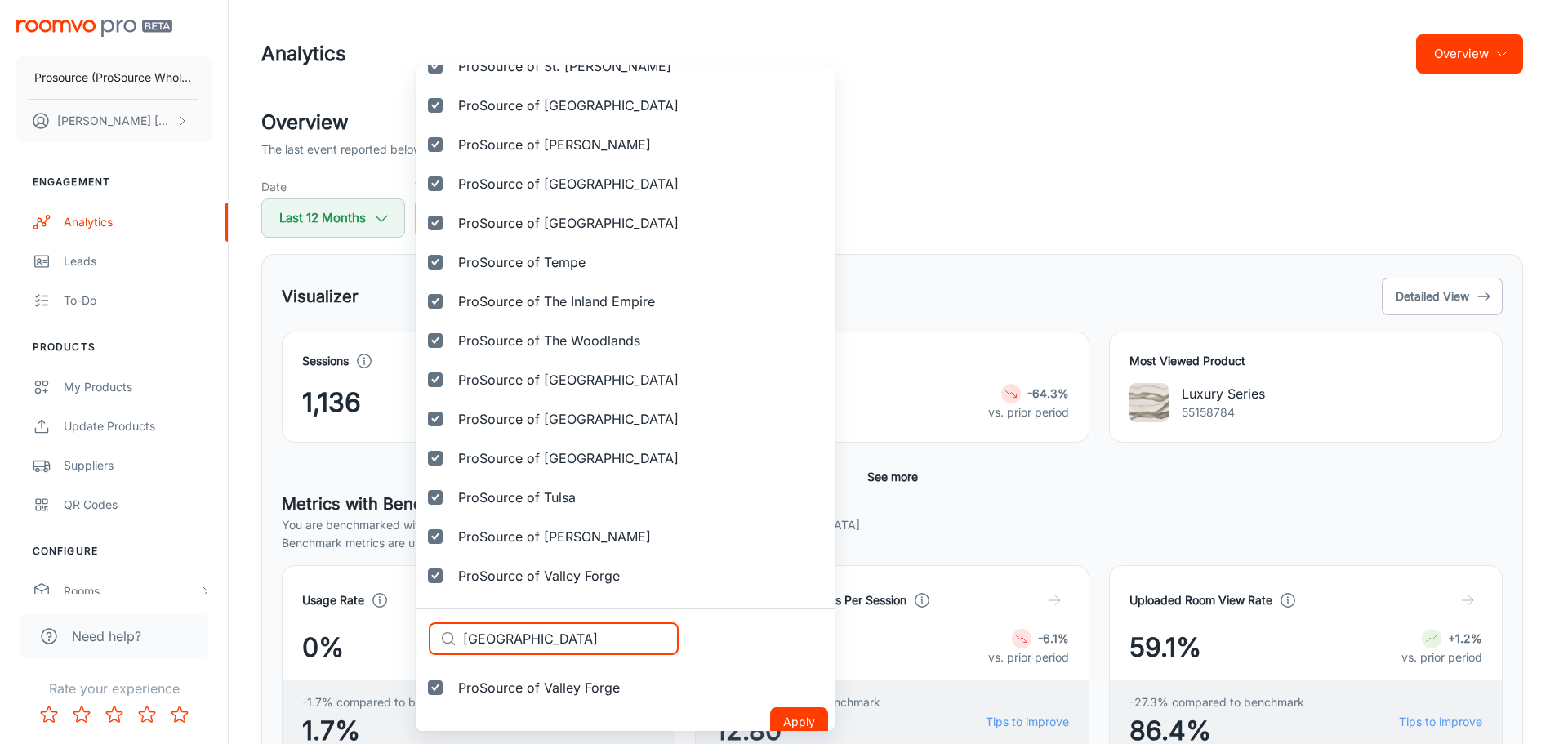
scroll to position [5203, 0]
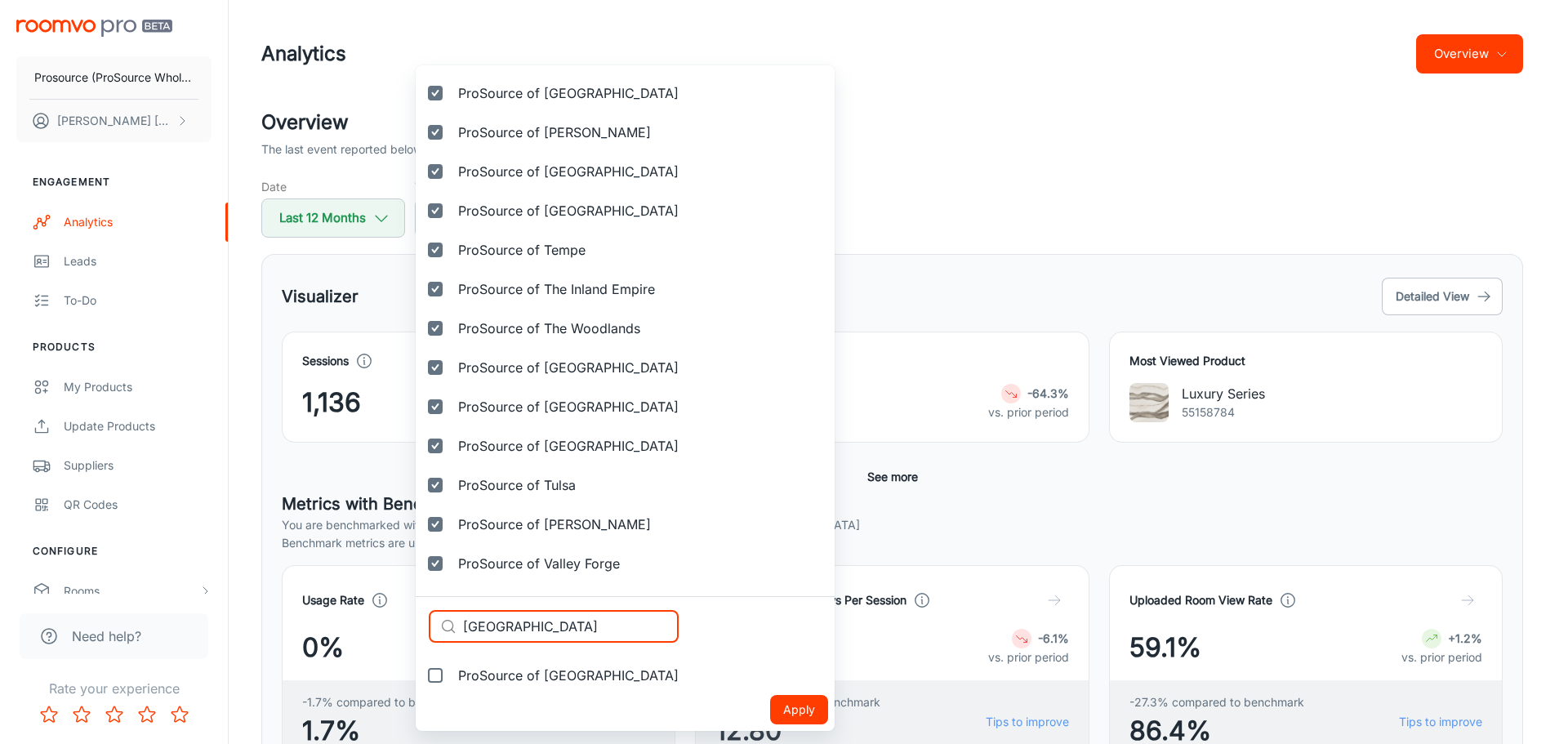
type input "Vero Beach"
click at [514, 677] on span "ProSource of Vero Beach" at bounding box center [568, 676] width 220 height 20
click at [452, 677] on input "ProSource of Vero Beach" at bounding box center [435, 676] width 33 height 33
checkbox input "true"
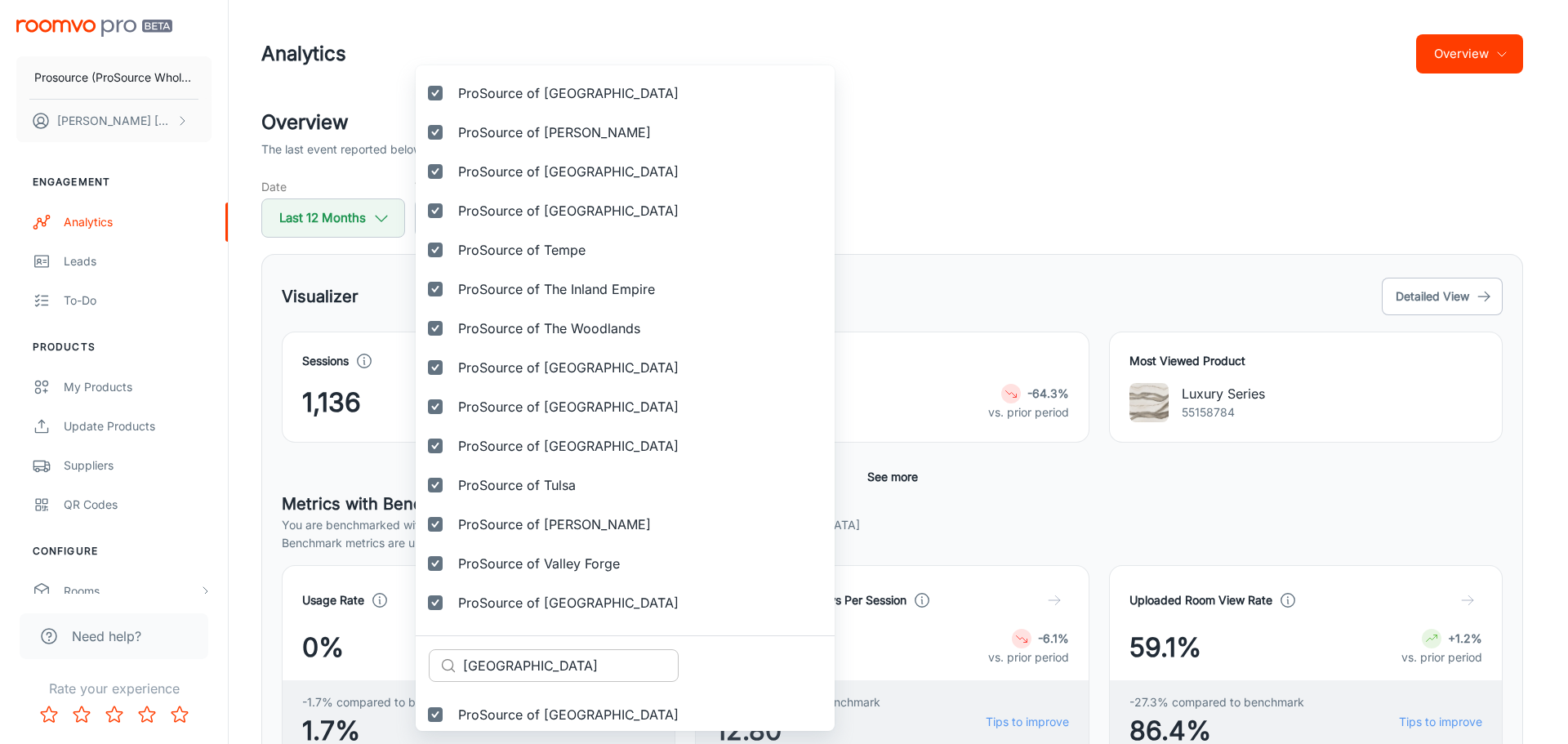
click at [527, 650] on input "Vero Beach" at bounding box center [570, 666] width 216 height 33
paste input "Wichita"
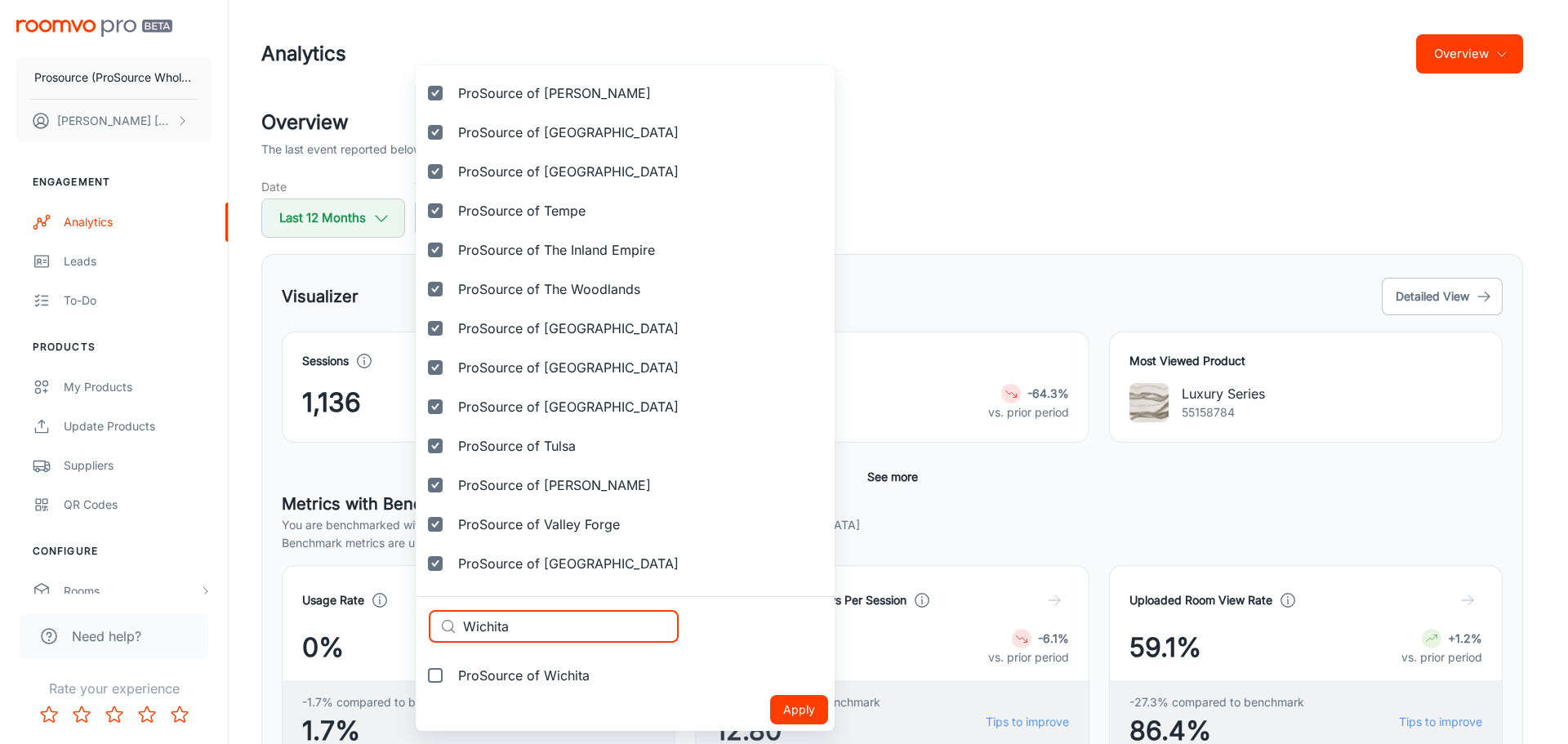
type input "Wichita"
click at [545, 670] on span "ProSource of Wichita" at bounding box center [524, 676] width 131 height 20
click at [452, 670] on input "ProSource of Wichita" at bounding box center [435, 676] width 33 height 33
checkbox input "true"
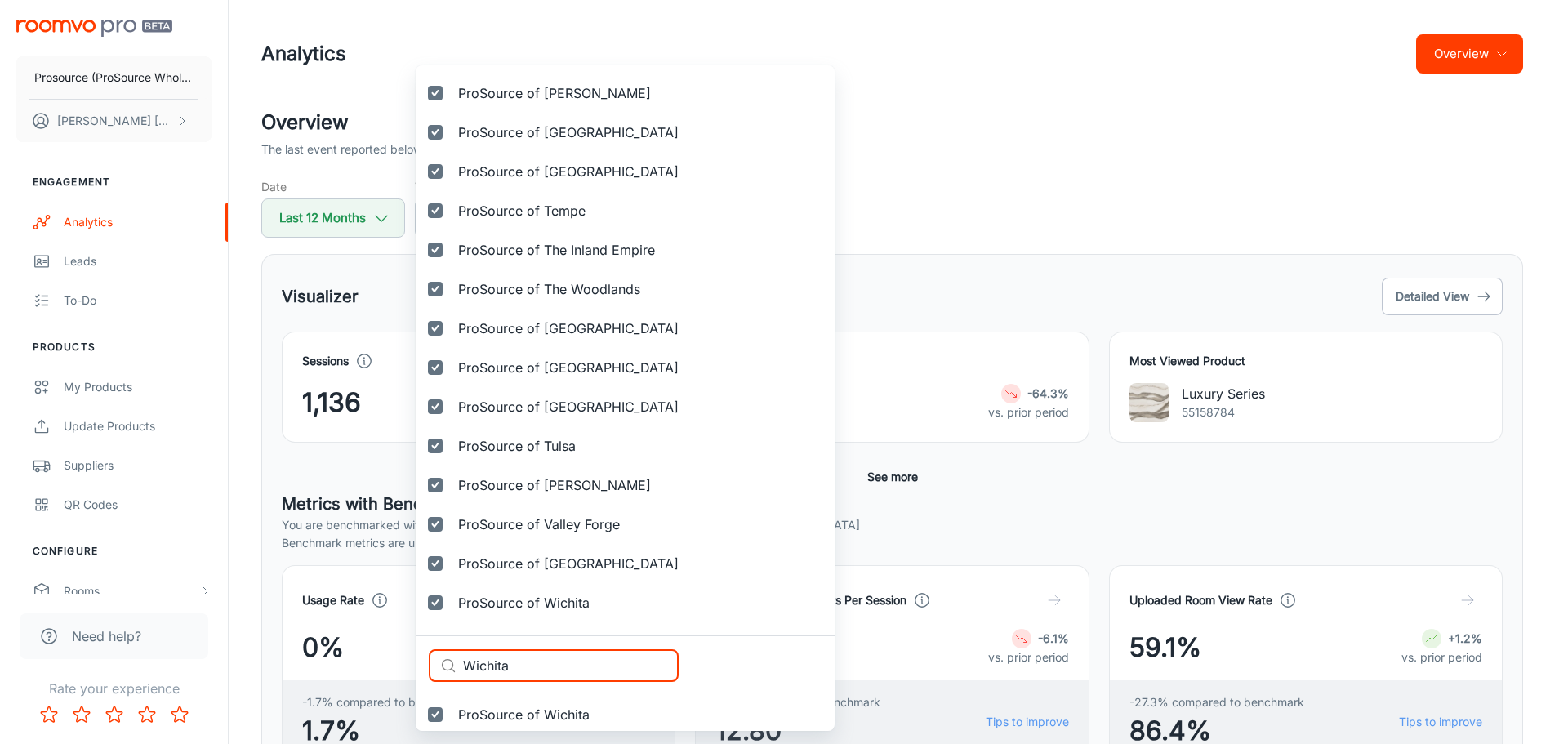
click at [380, 652] on div "Selected vendors Prosource (ProSource Wholesale) ProSource of Acadiana ProSourc…" at bounding box center [784, 372] width 1568 height 744
paste input "xam"
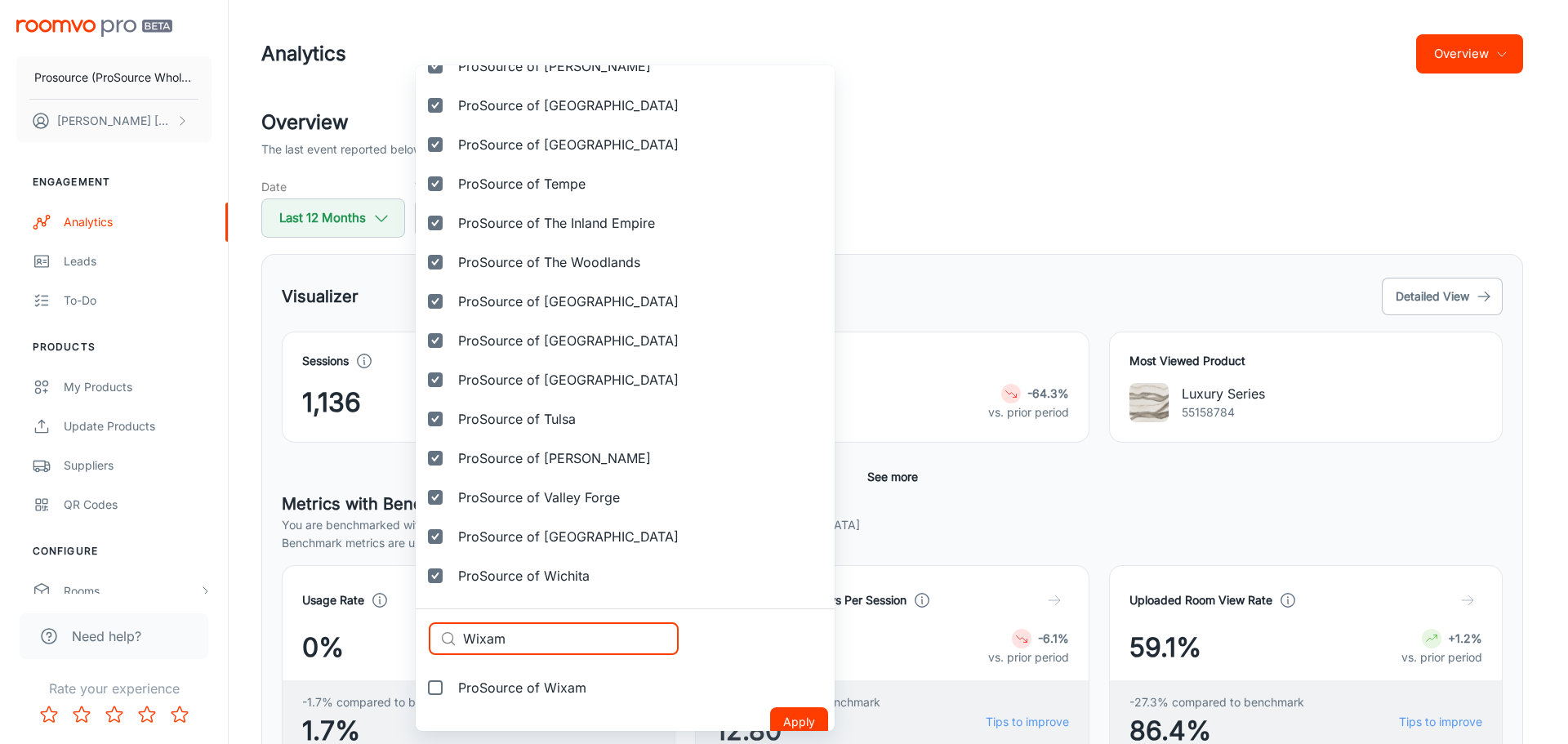
scroll to position [5281, 0]
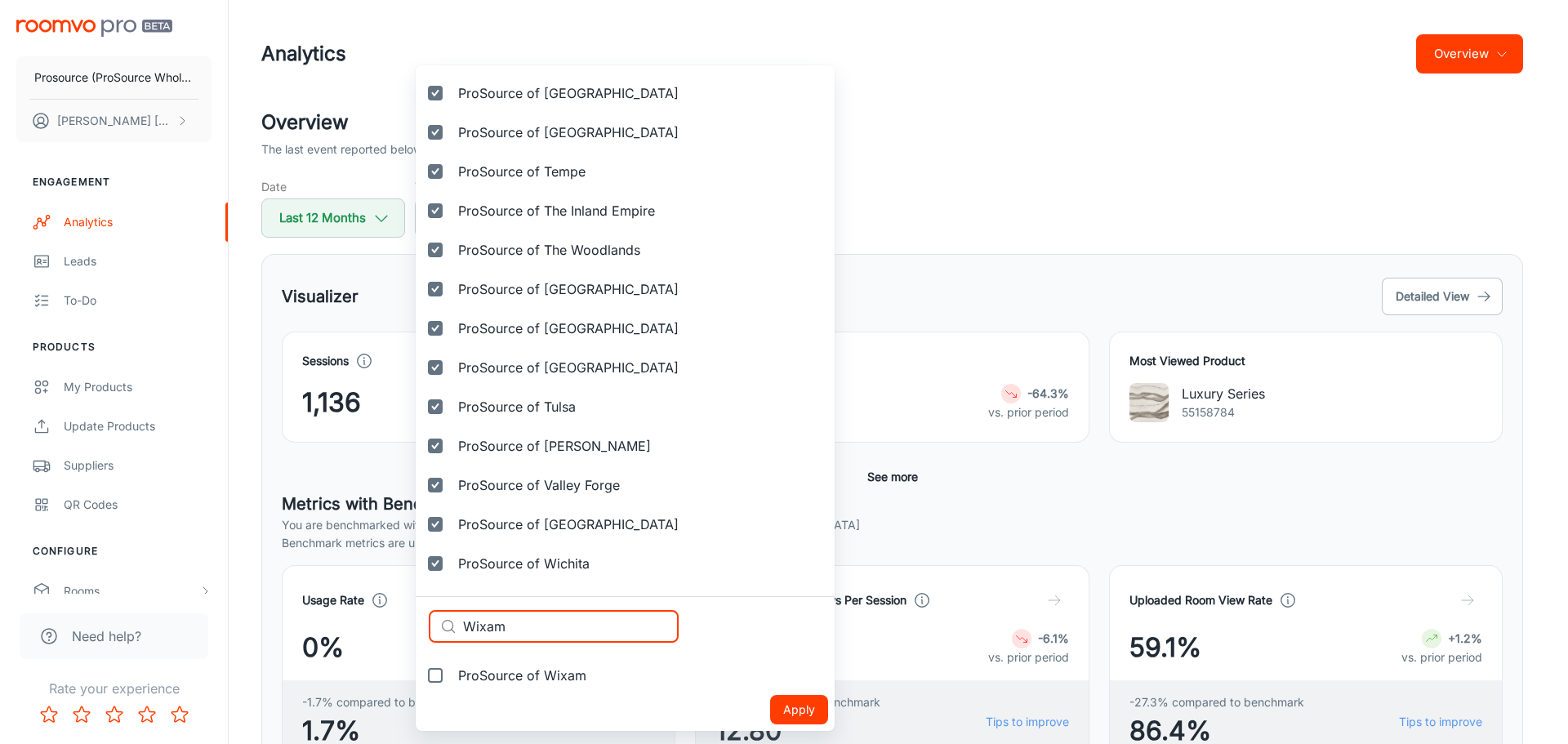
type input "Wixam"
click at [528, 665] on label "ProSource of Wixam" at bounding box center [507, 675] width 184 height 39
click at [452, 665] on input "ProSource of Wixam" at bounding box center [435, 676] width 33 height 33
checkbox input "true"
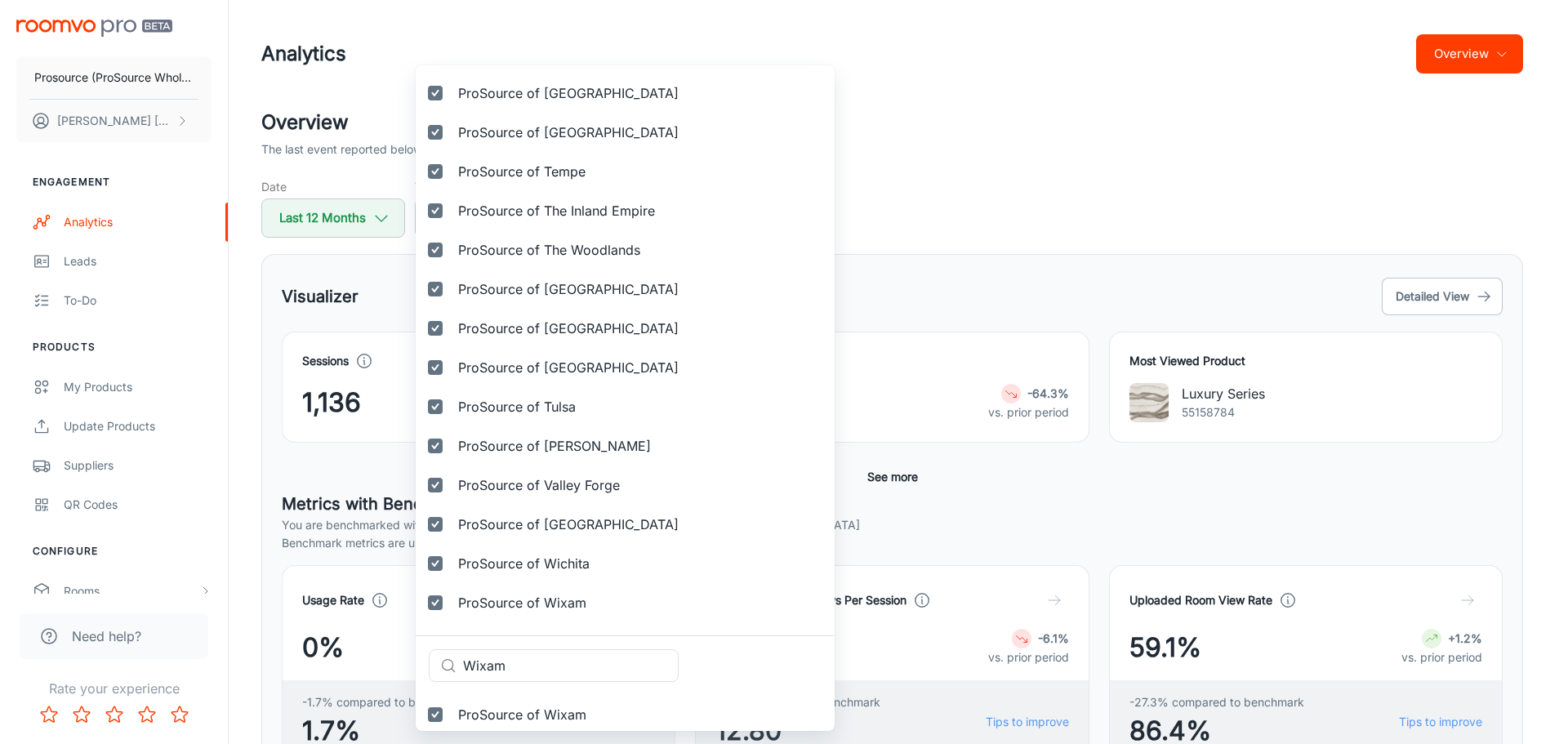
click at [411, 657] on div "Selected vendors Prosource (ProSource Wholesale) ProSource of Acadiana ProSourc…" at bounding box center [784, 372] width 1568 height 744
paste input "Destin"
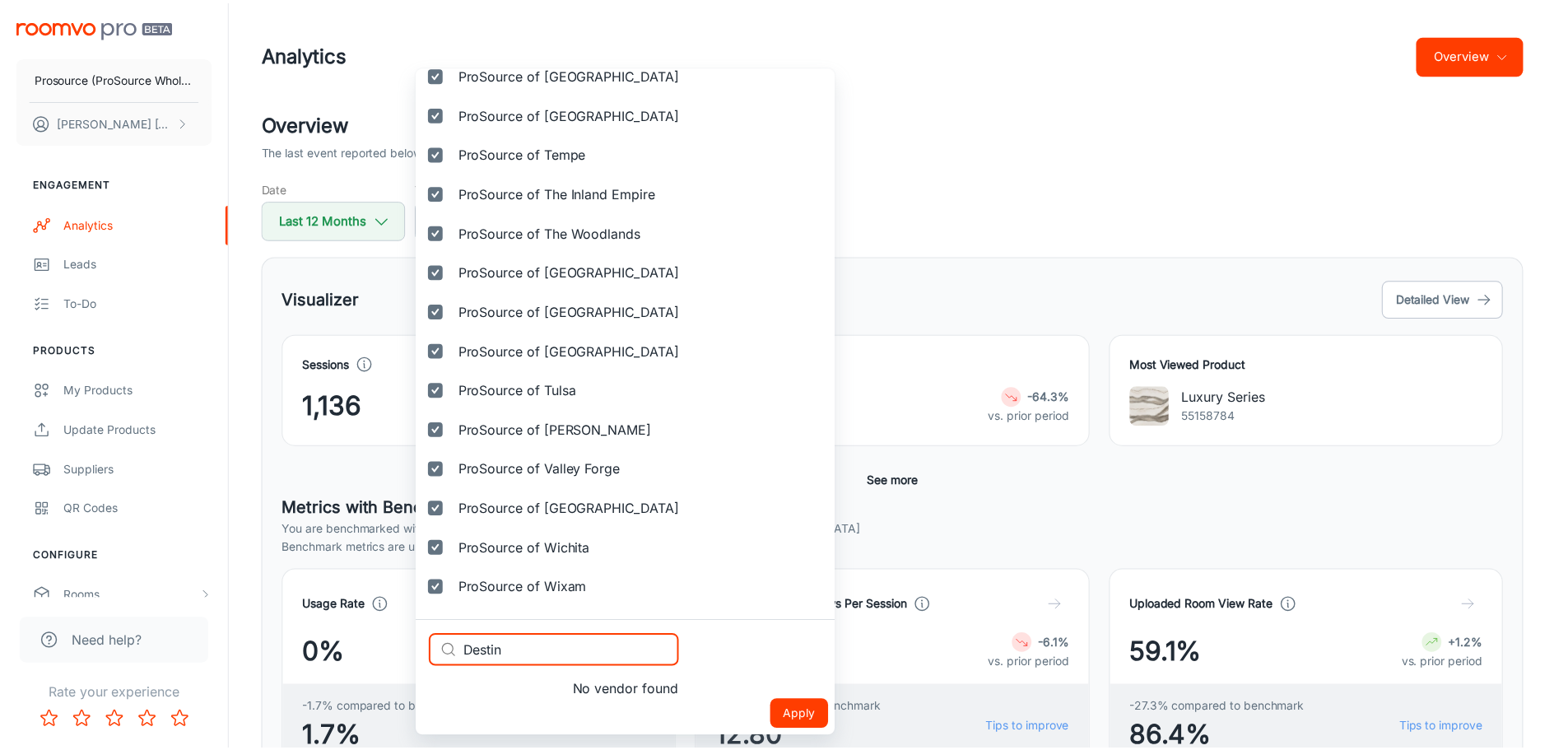
scroll to position [5343, 0]
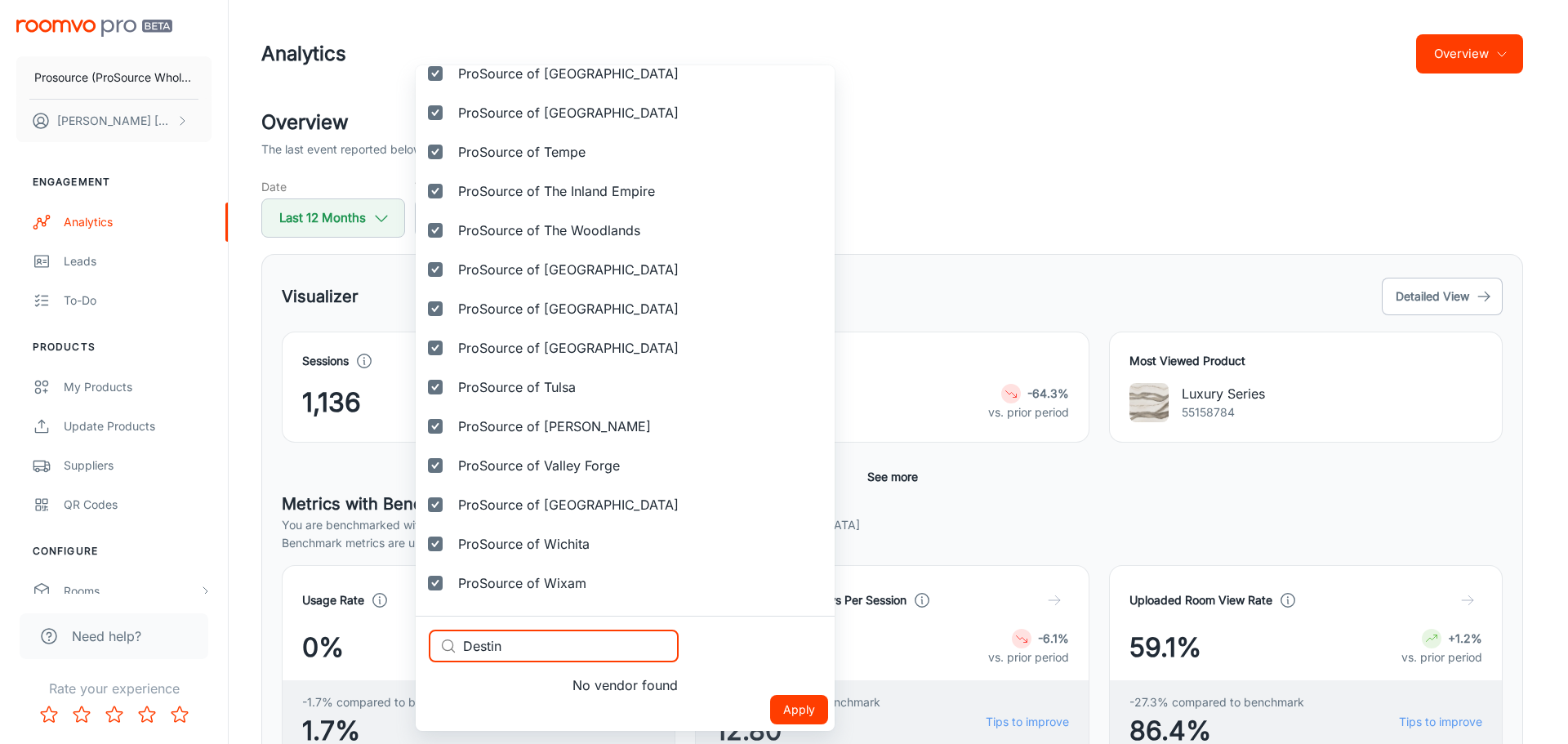
type input "Destin"
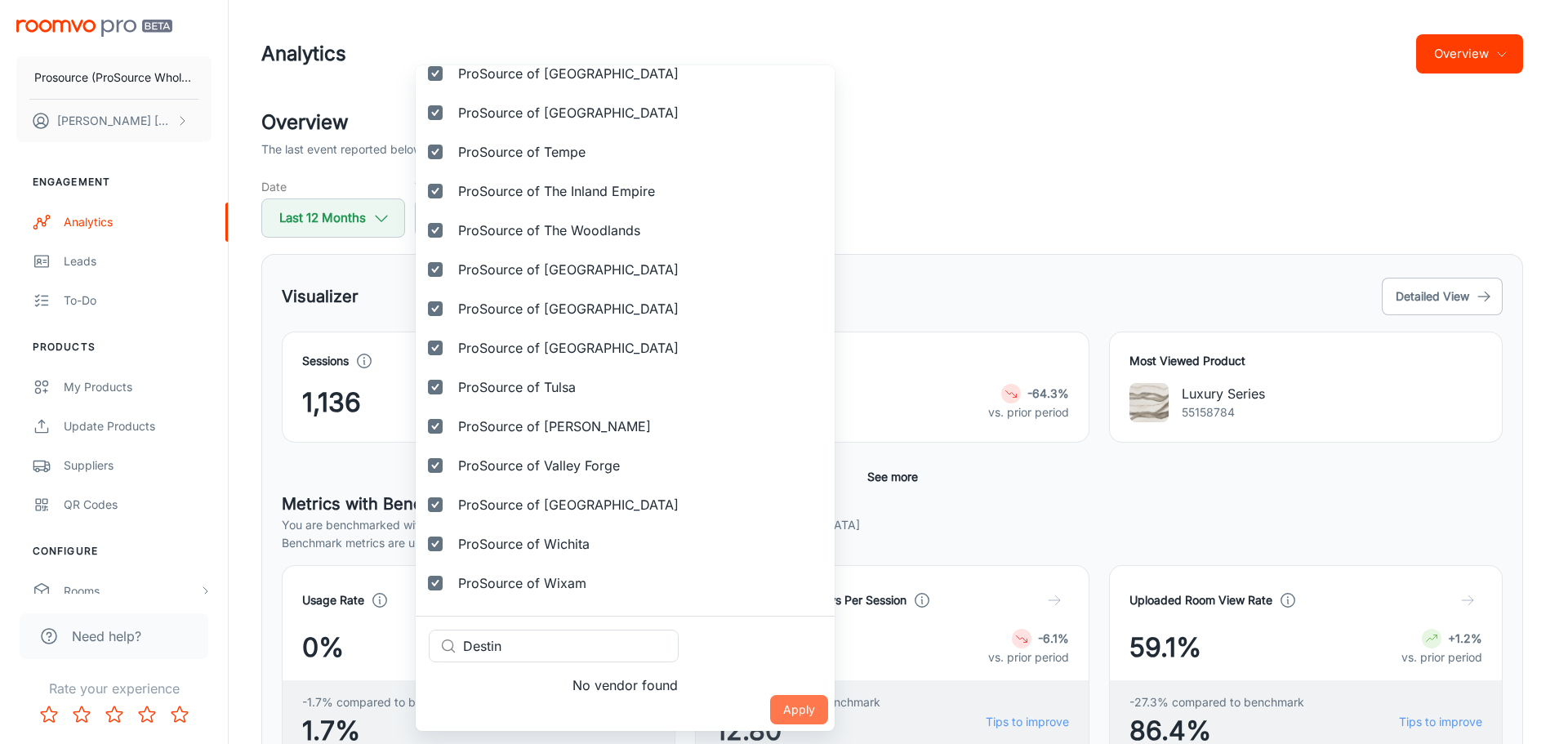
click at [770, 715] on button "Apply" at bounding box center [799, 709] width 58 height 29
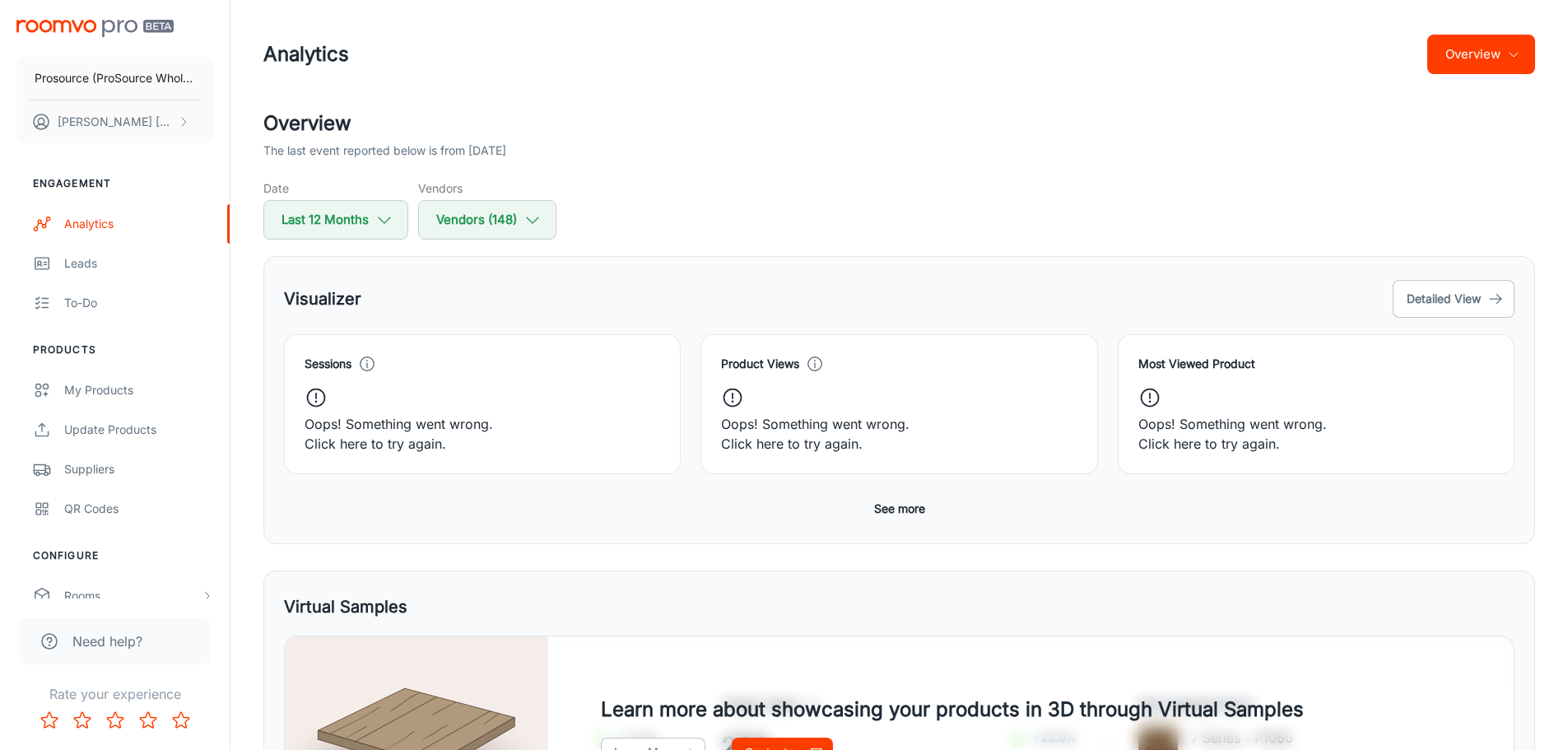
click at [328, 407] on icon at bounding box center [316, 397] width 23 height 23
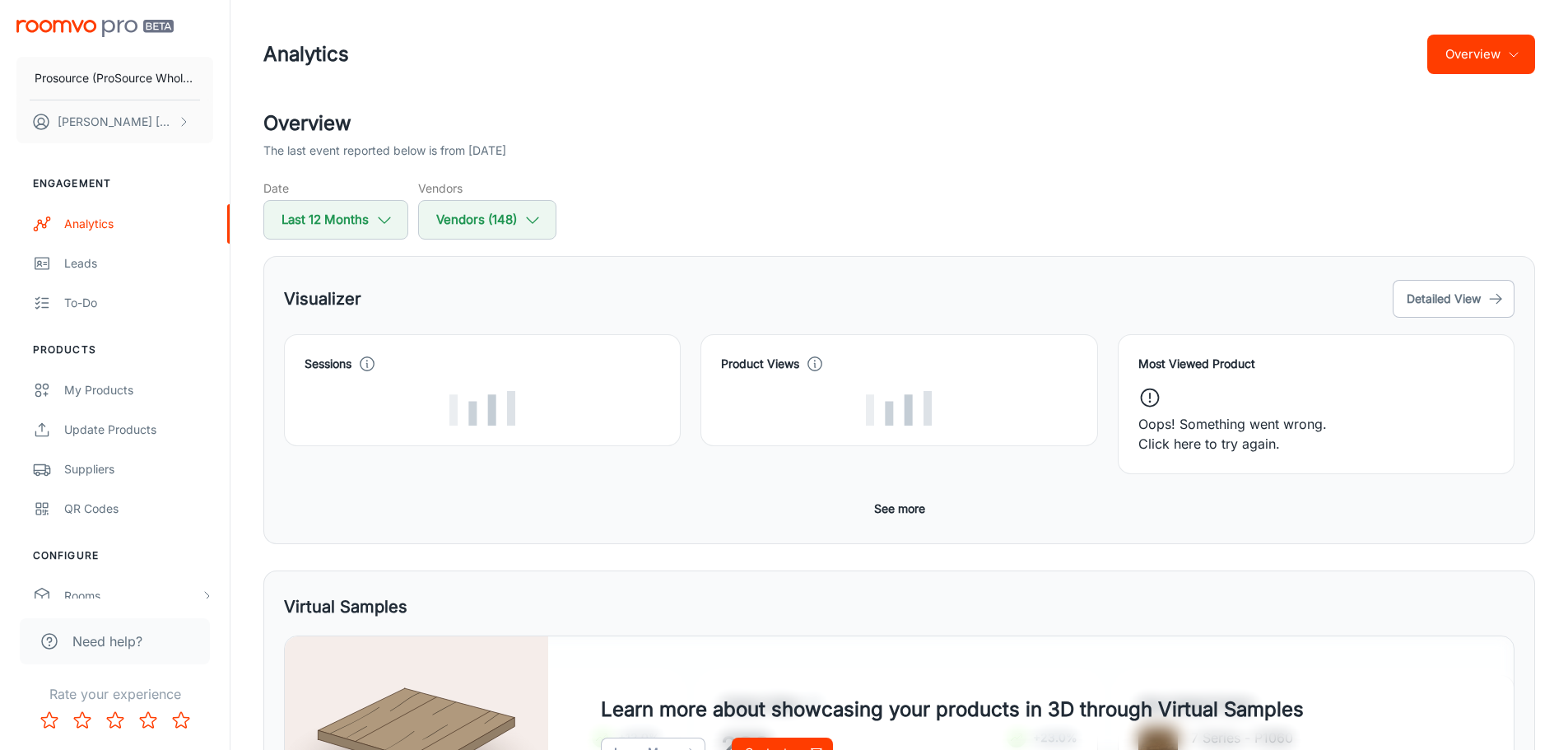
click at [1336, 386] on div "Oops! Something went wrong. Click here to try again." at bounding box center [1316, 420] width 355 height 68
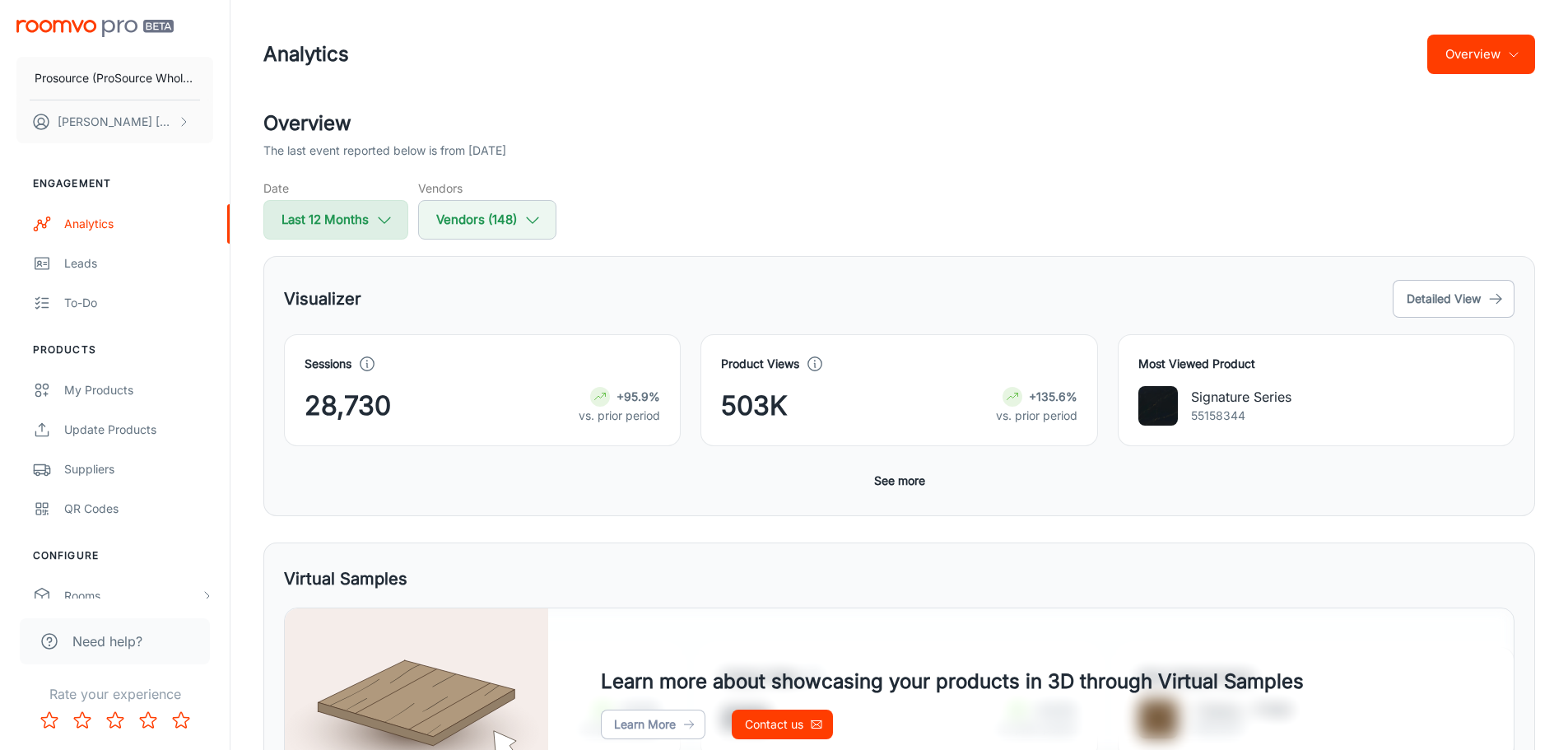
click at [391, 208] on button "Last 12 Months" at bounding box center [336, 219] width 145 height 39
select select "9"
select select "2024"
select select "8"
select select "2025"
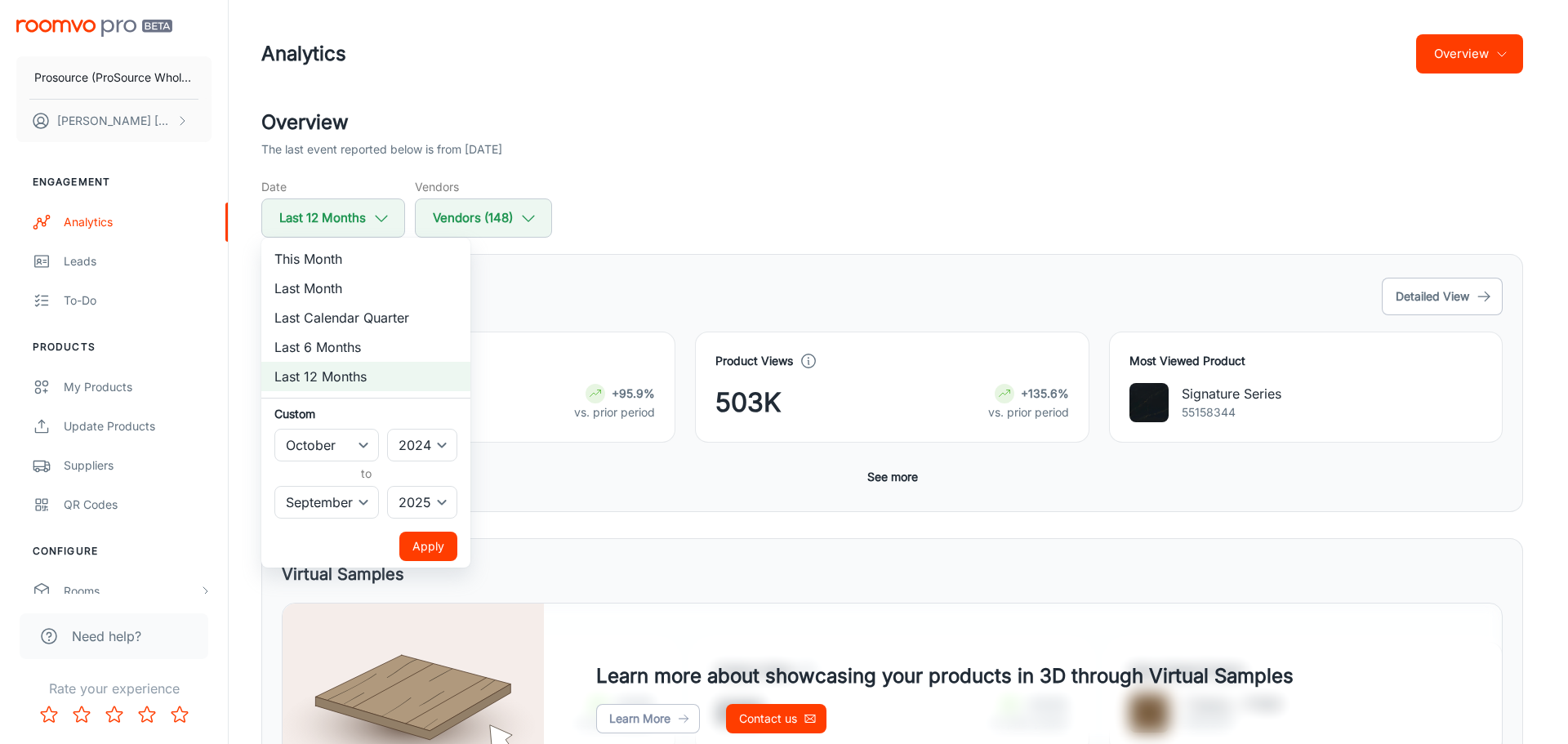
click at [697, 154] on div at bounding box center [784, 372] width 1568 height 744
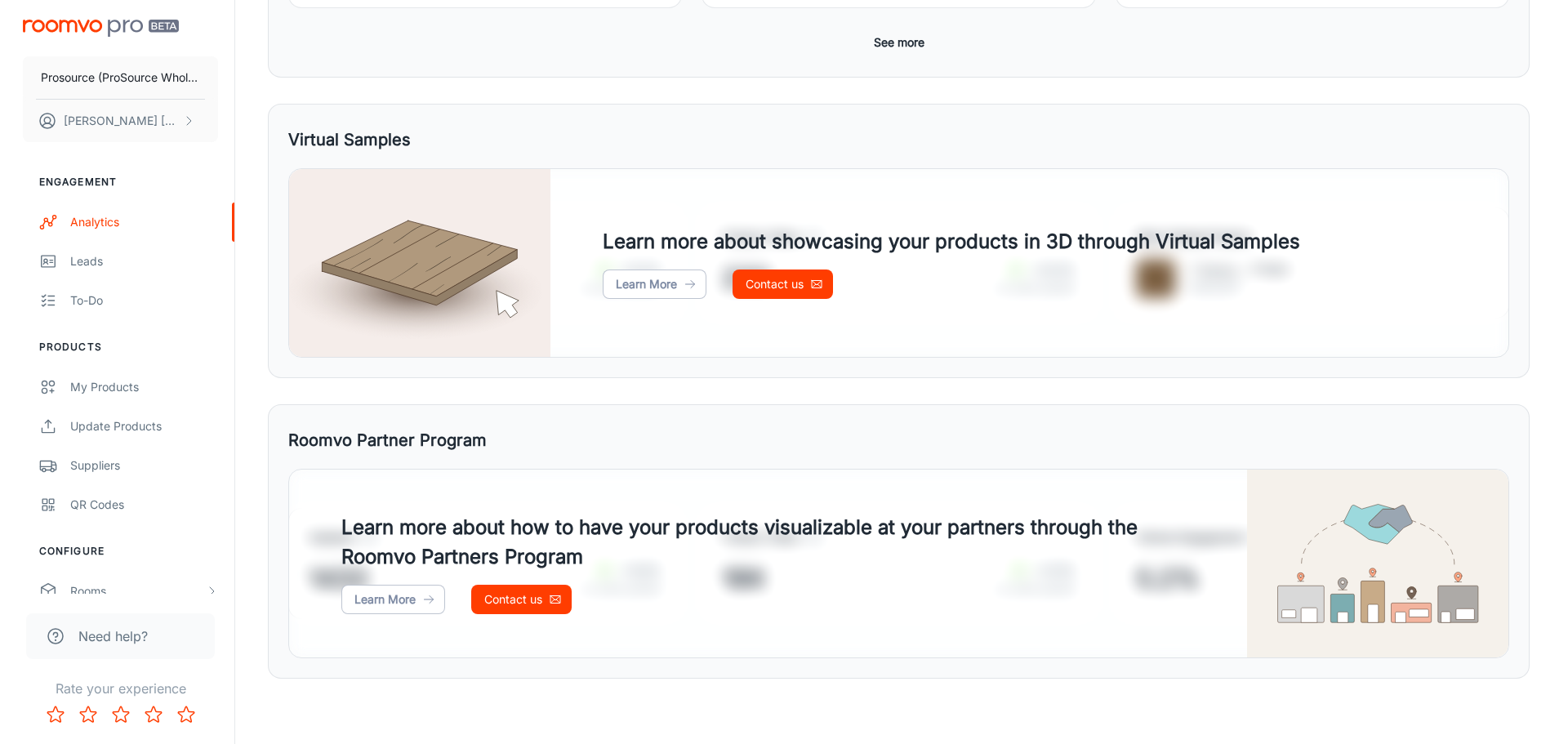
scroll to position [26, 0]
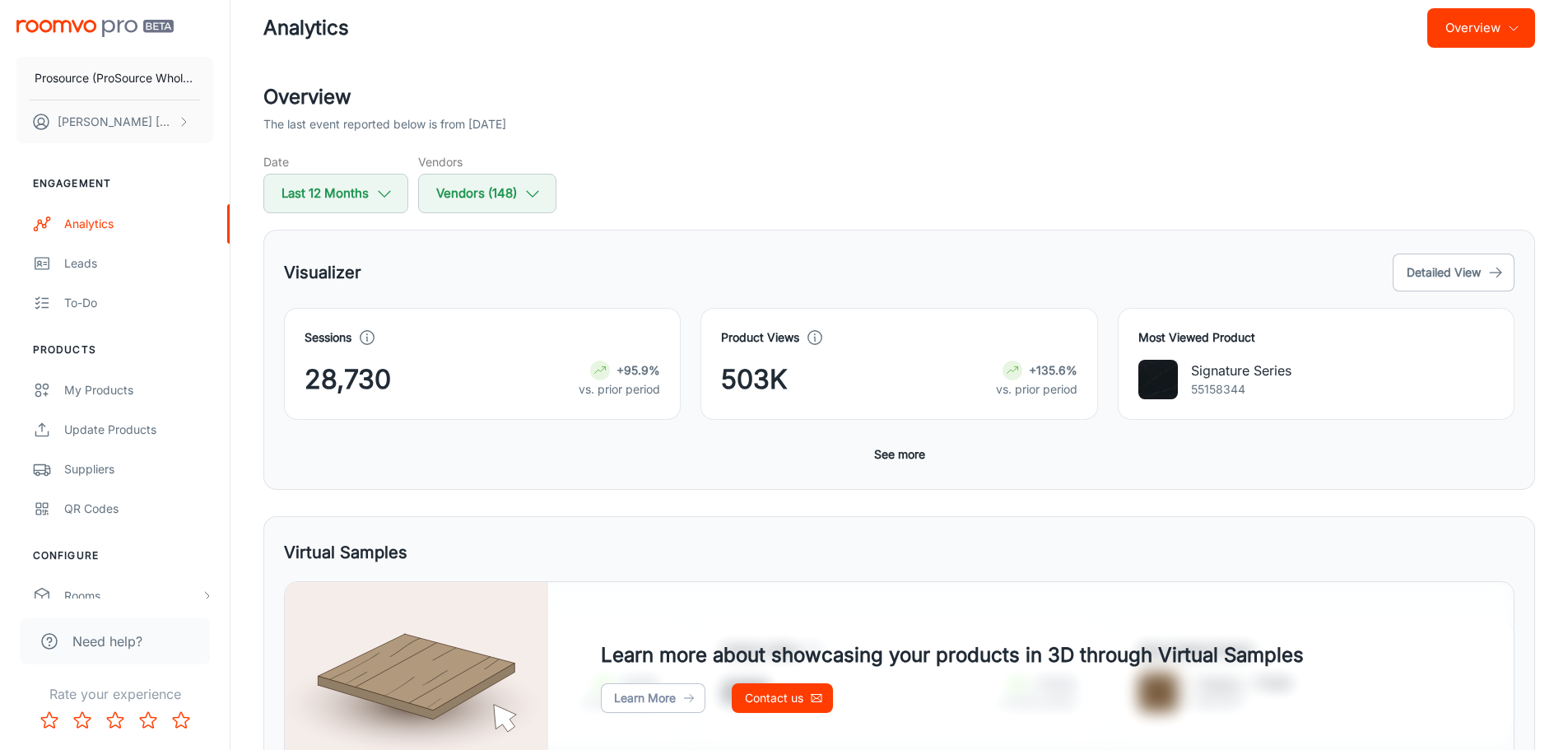
click at [898, 463] on button "See more" at bounding box center [900, 454] width 64 height 29
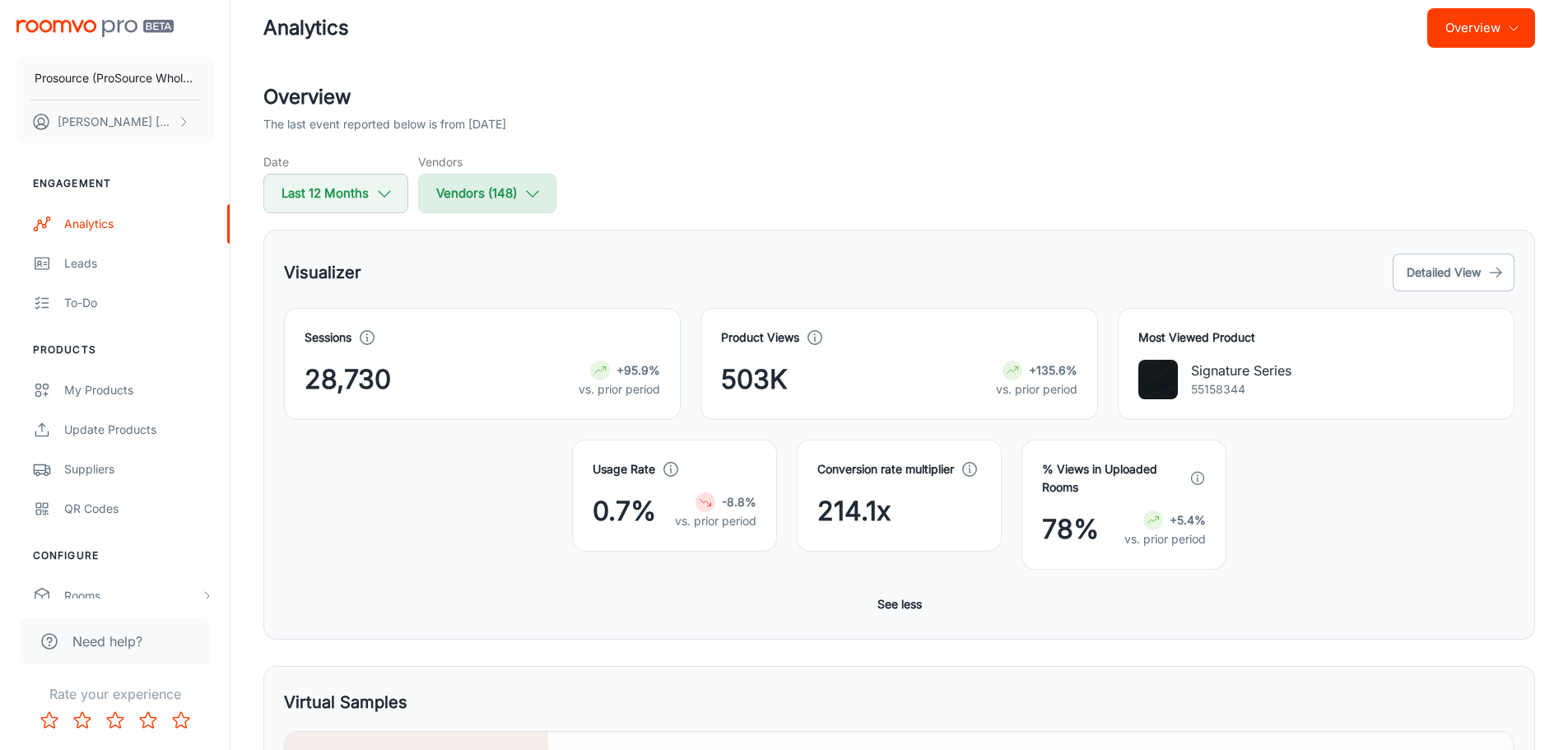
click at [445, 195] on button "Vendors (148)" at bounding box center [487, 193] width 139 height 39
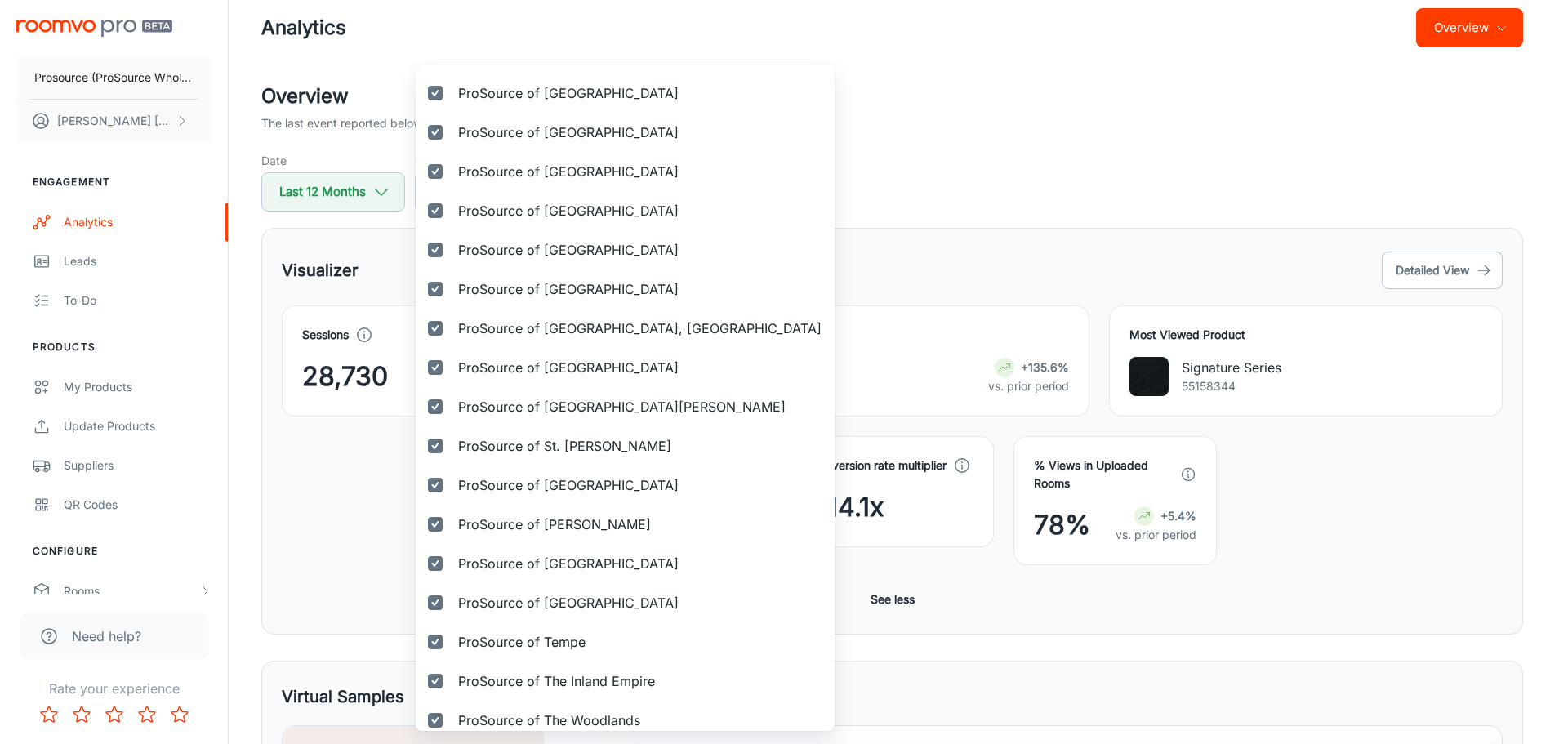
scroll to position [5477, 0]
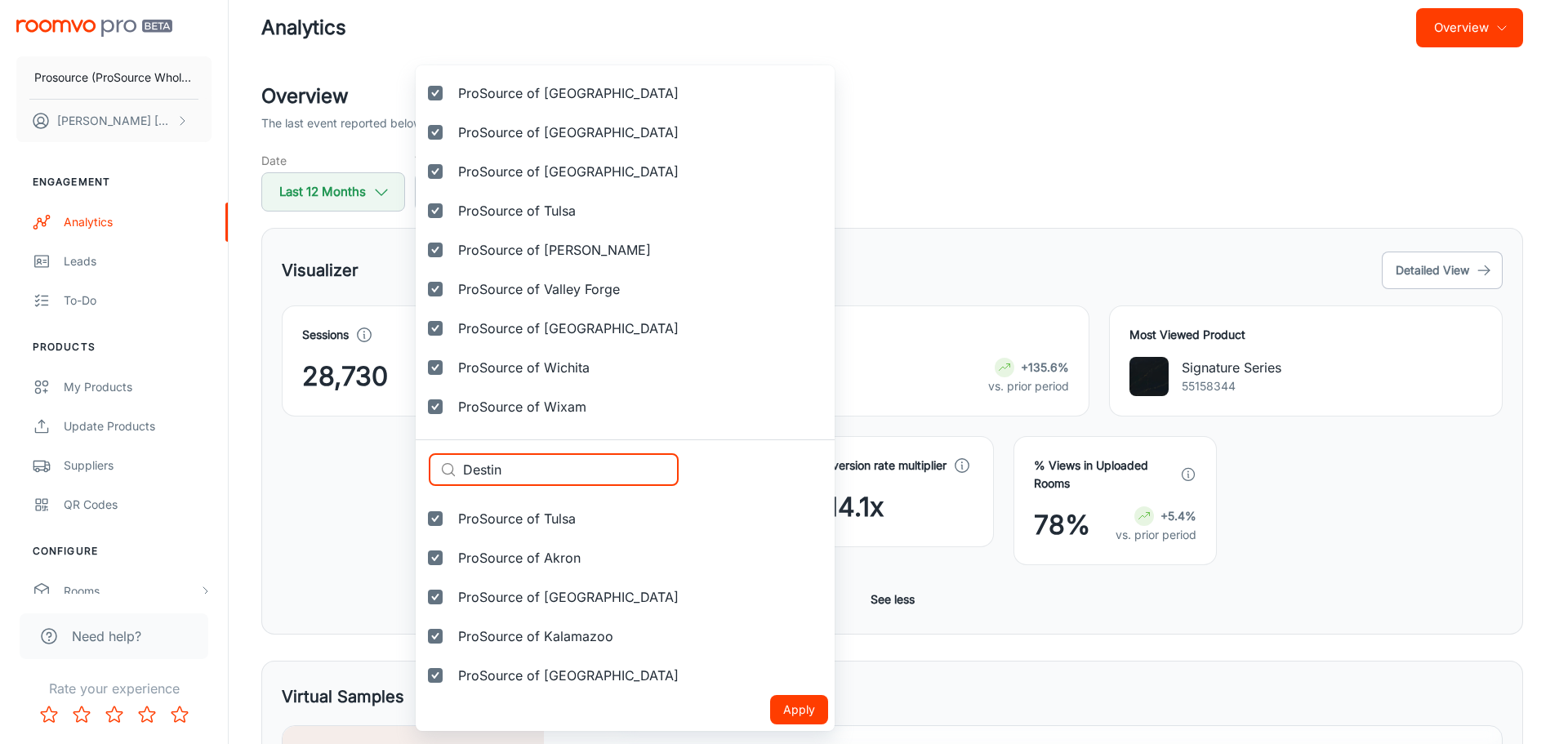
drag, startPoint x: 525, startPoint y: 468, endPoint x: 429, endPoint y: 466, distance: 96.0
click at [429, 467] on div "​ Destin ​" at bounding box center [554, 470] width 249 height 33
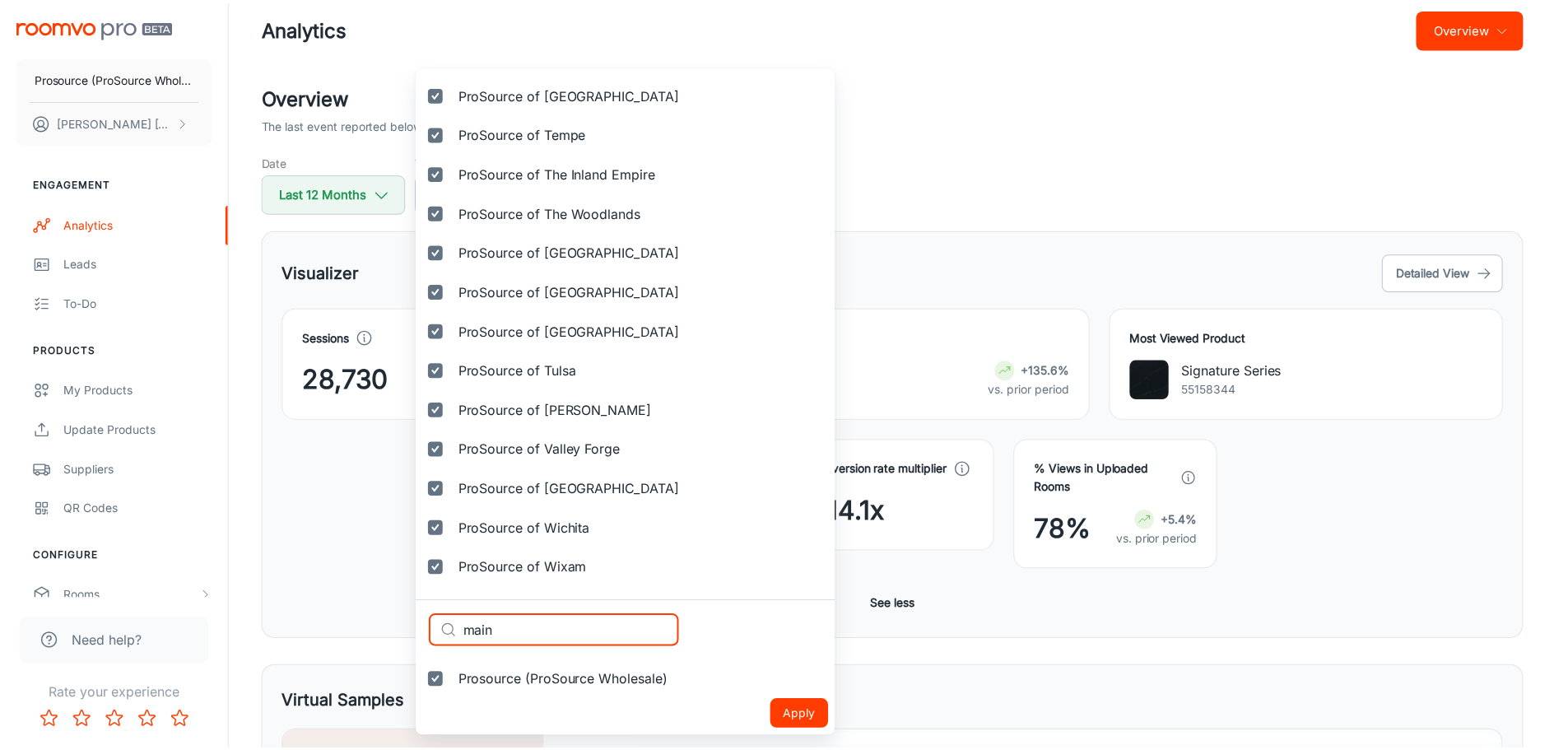
scroll to position [5363, 0]
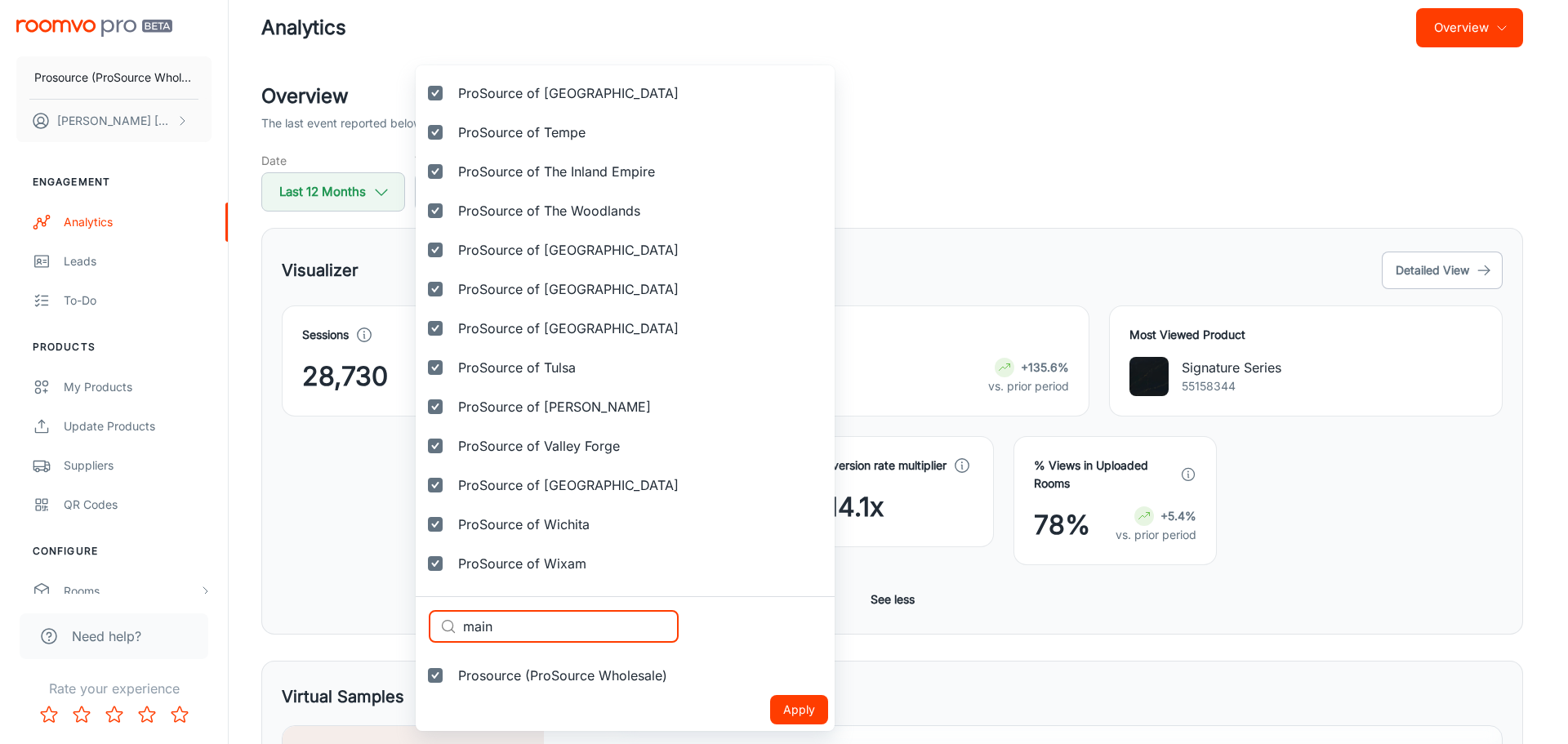
type input "main"
click at [823, 71] on div at bounding box center [784, 372] width 1568 height 744
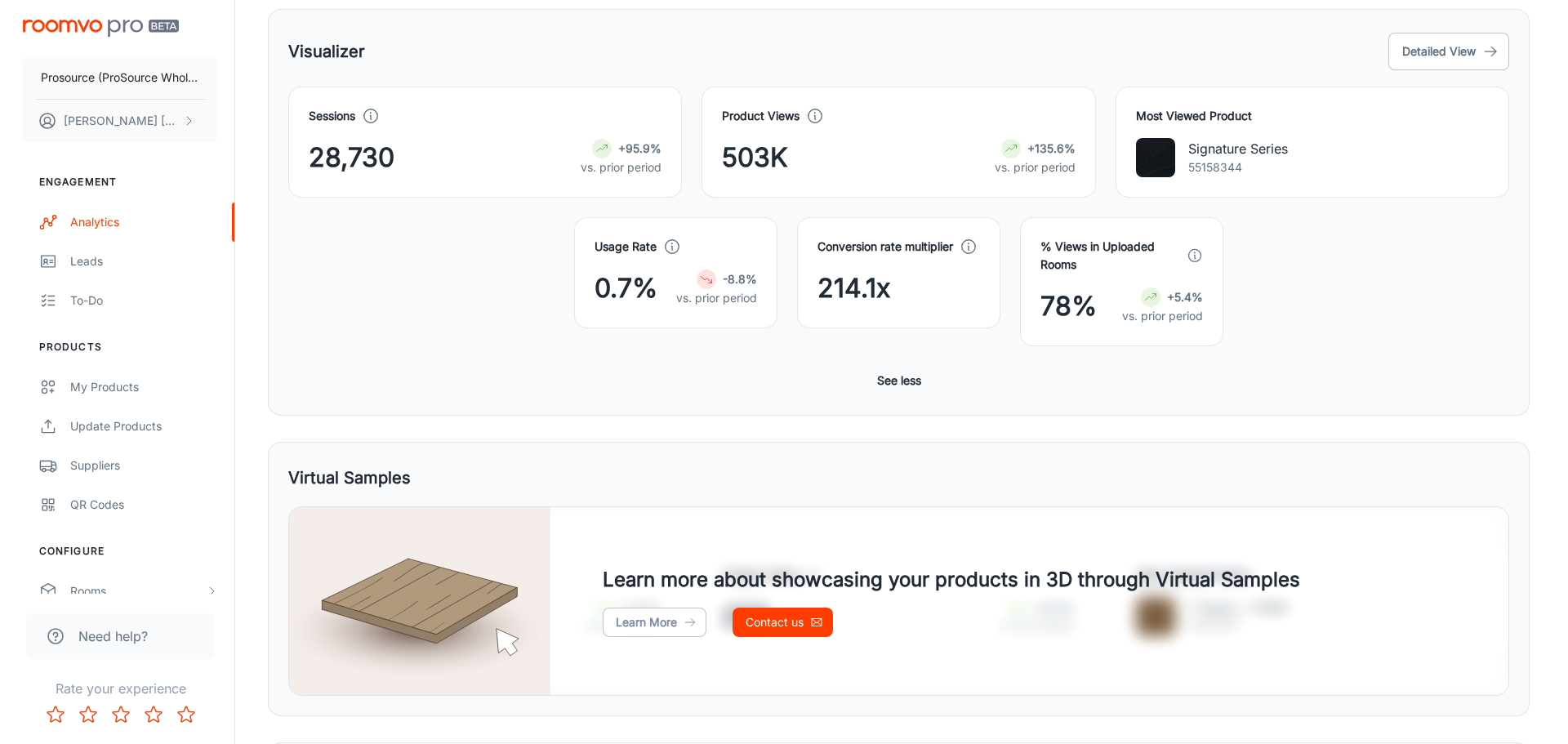
scroll to position [0, 0]
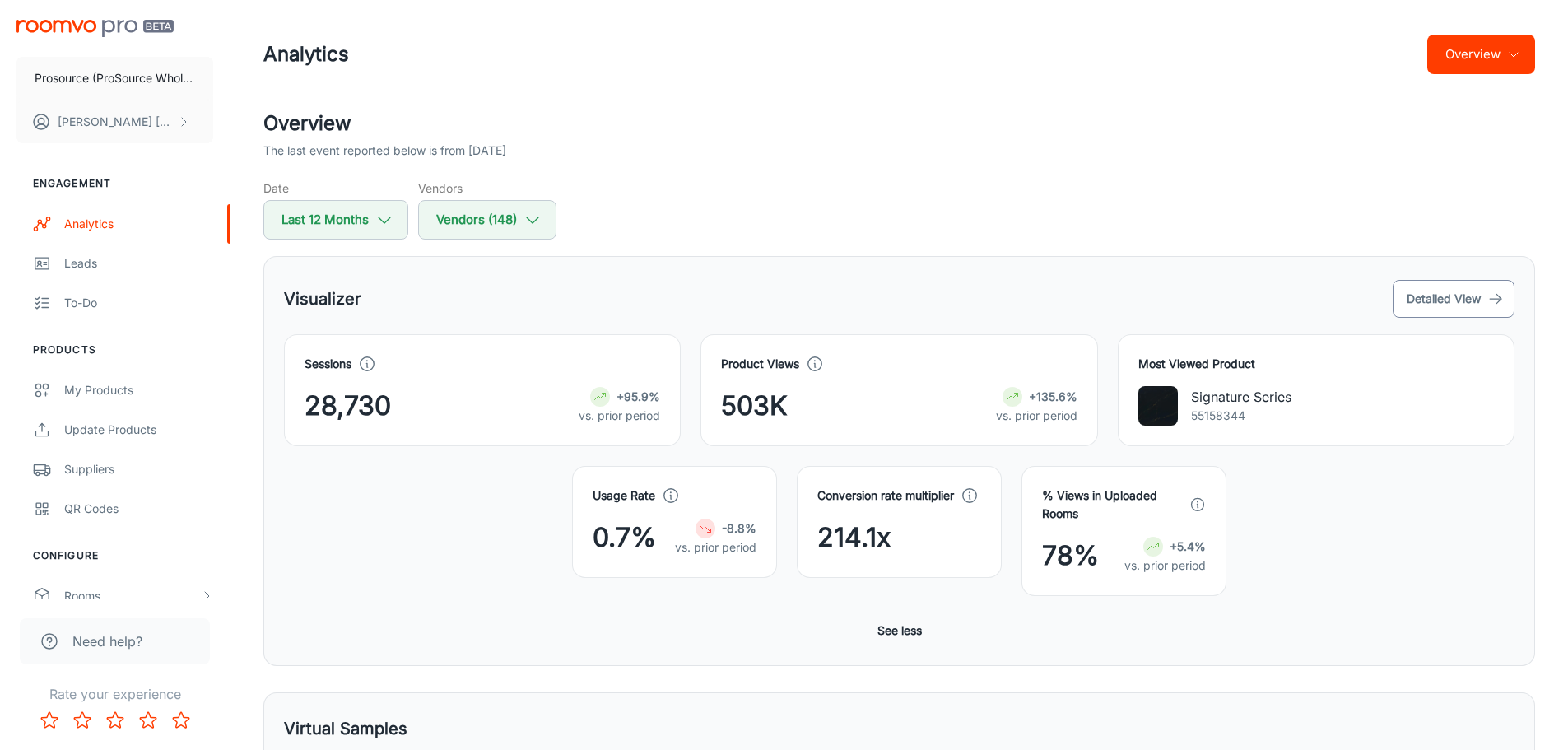
click at [1416, 307] on button "Detailed View" at bounding box center [1453, 298] width 122 height 38
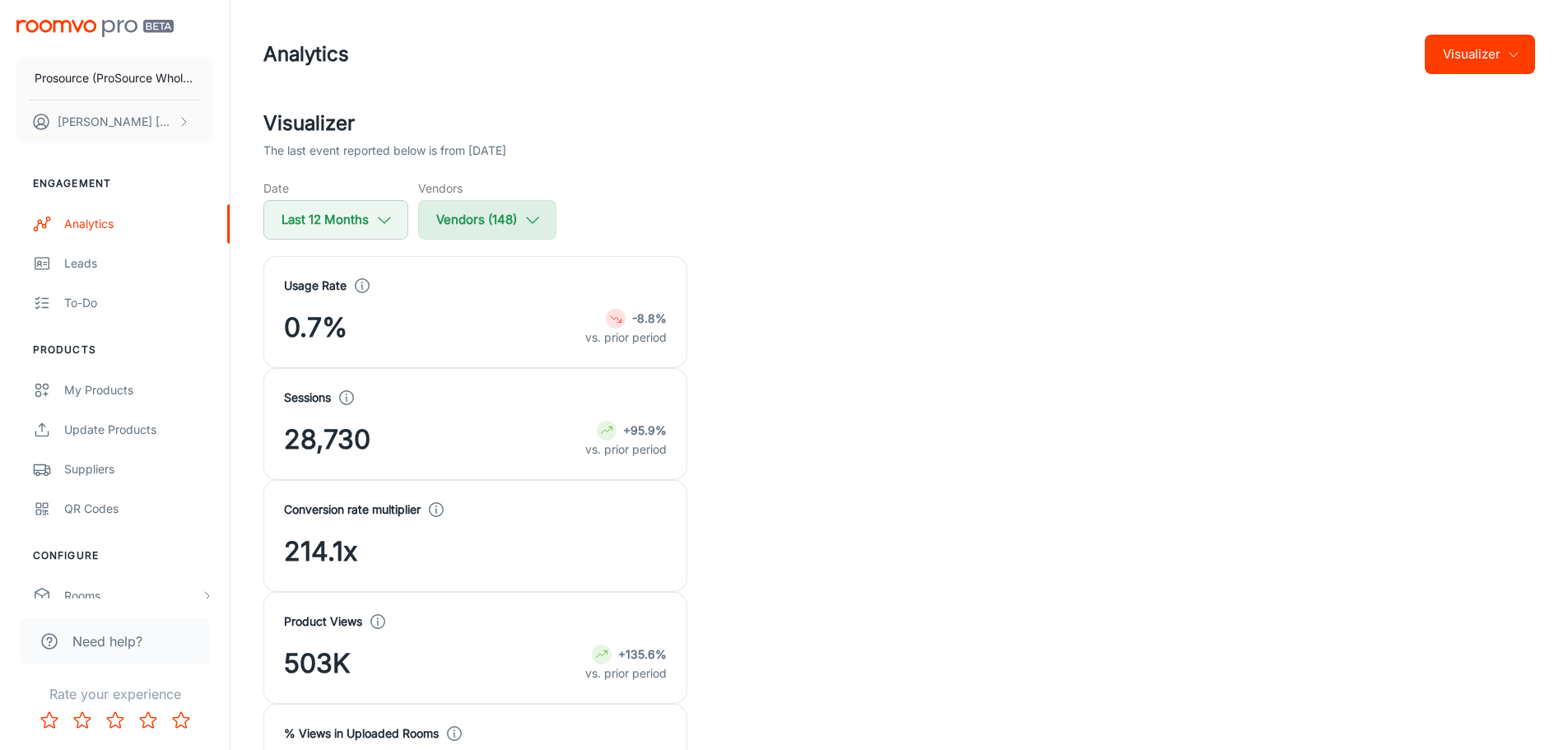
click at [532, 219] on icon "button" at bounding box center [532, 220] width 18 height 18
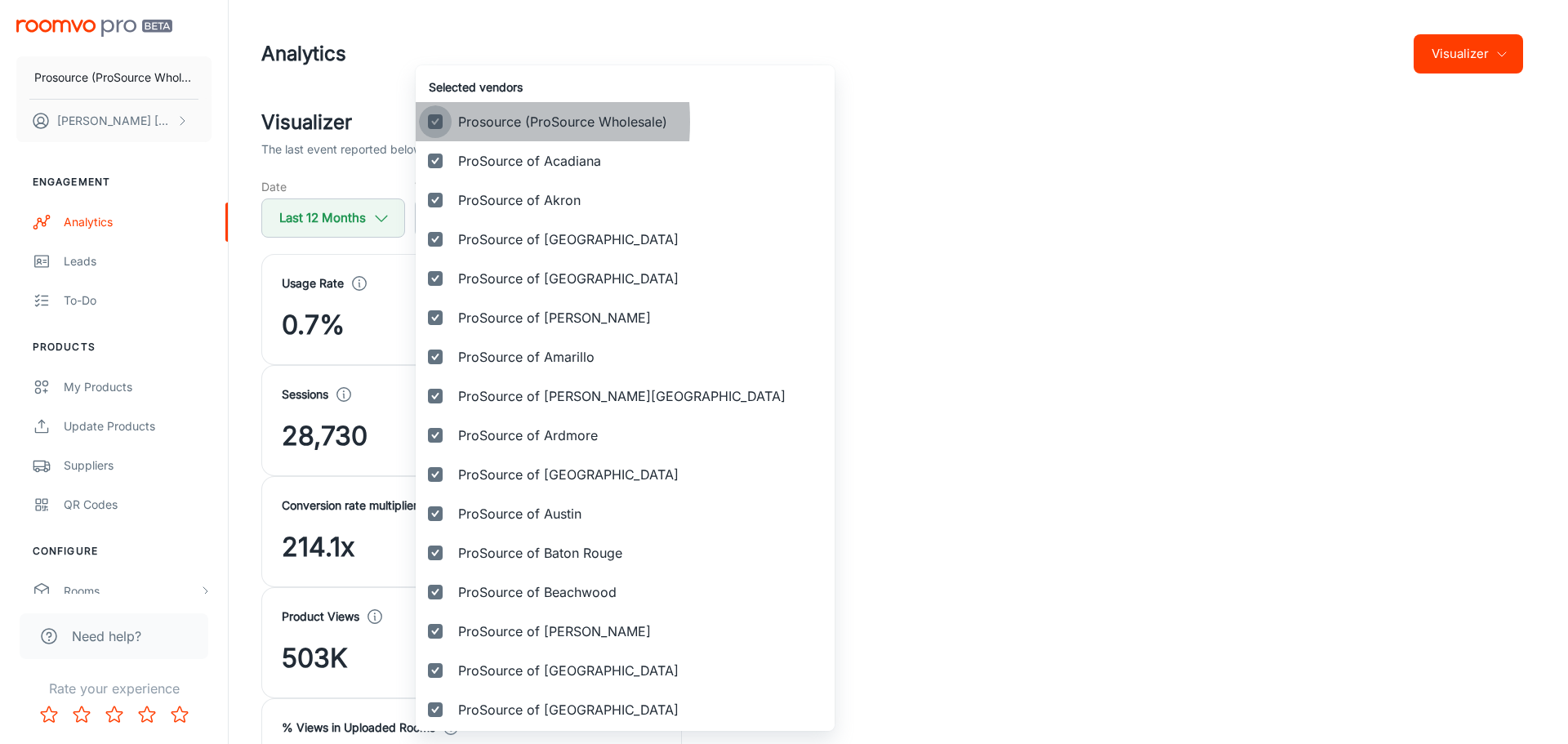
click at [439, 122] on input "Prosource (ProSource Wholesale)" at bounding box center [435, 122] width 33 height 33
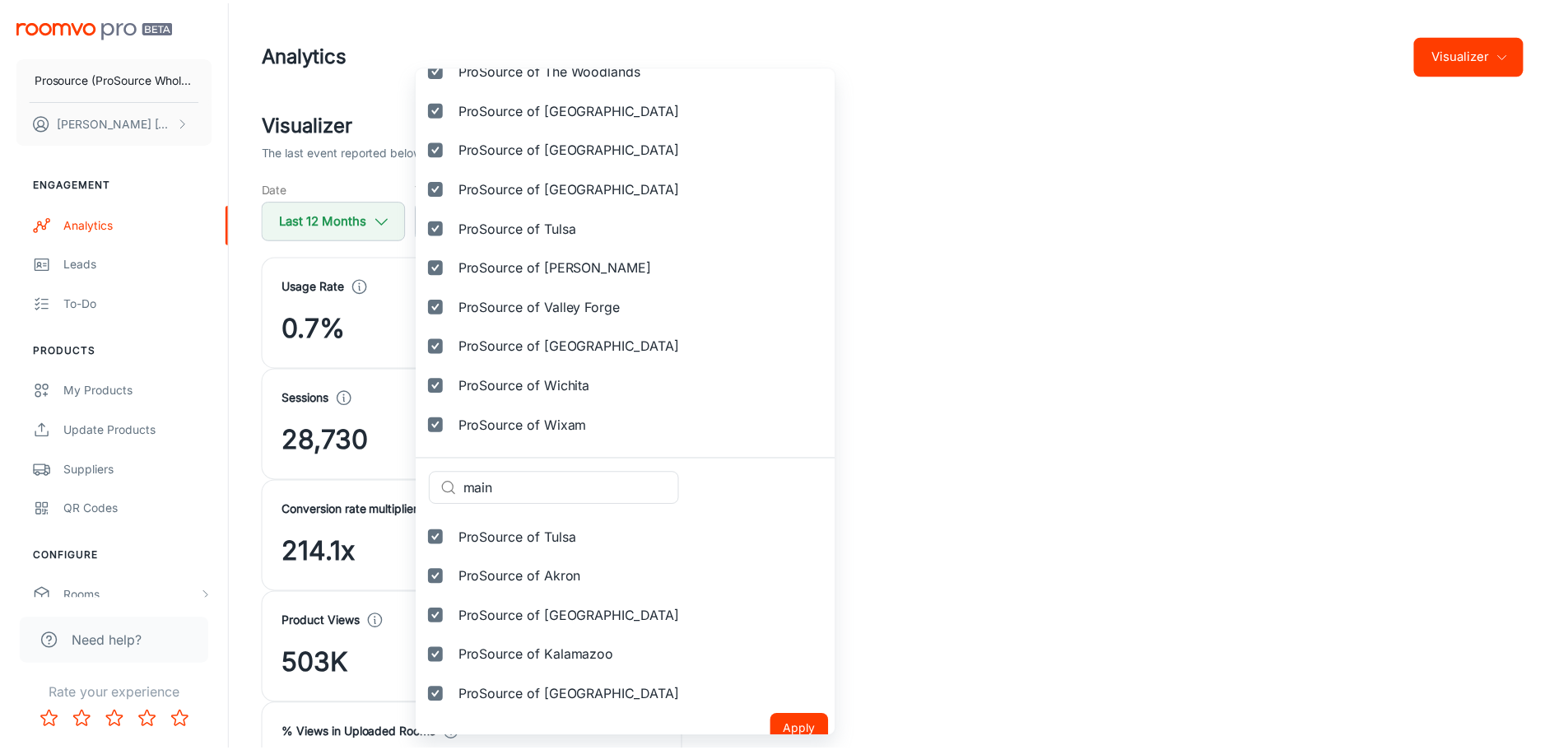
scroll to position [5481, 0]
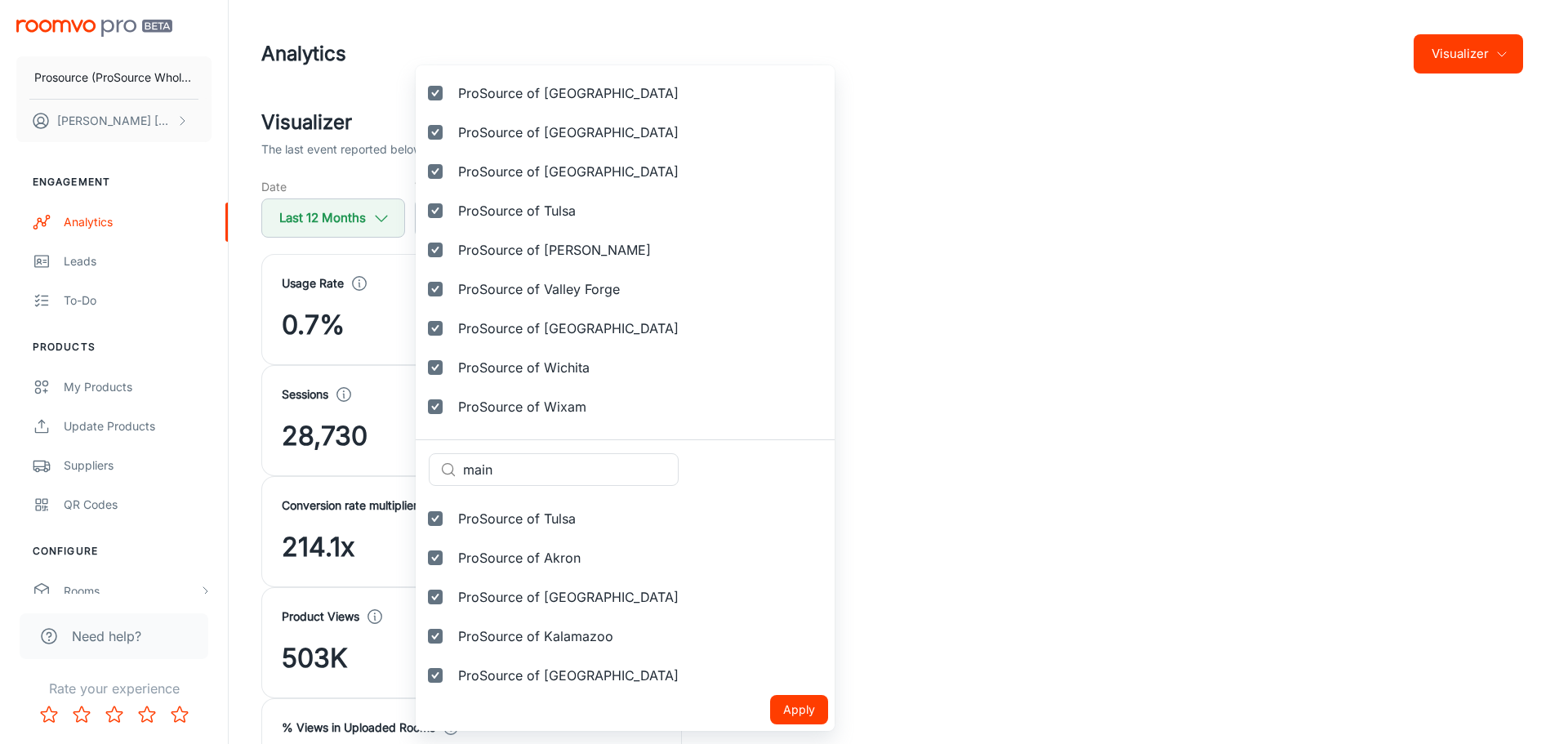
click at [770, 715] on button "Apply" at bounding box center [799, 709] width 58 height 29
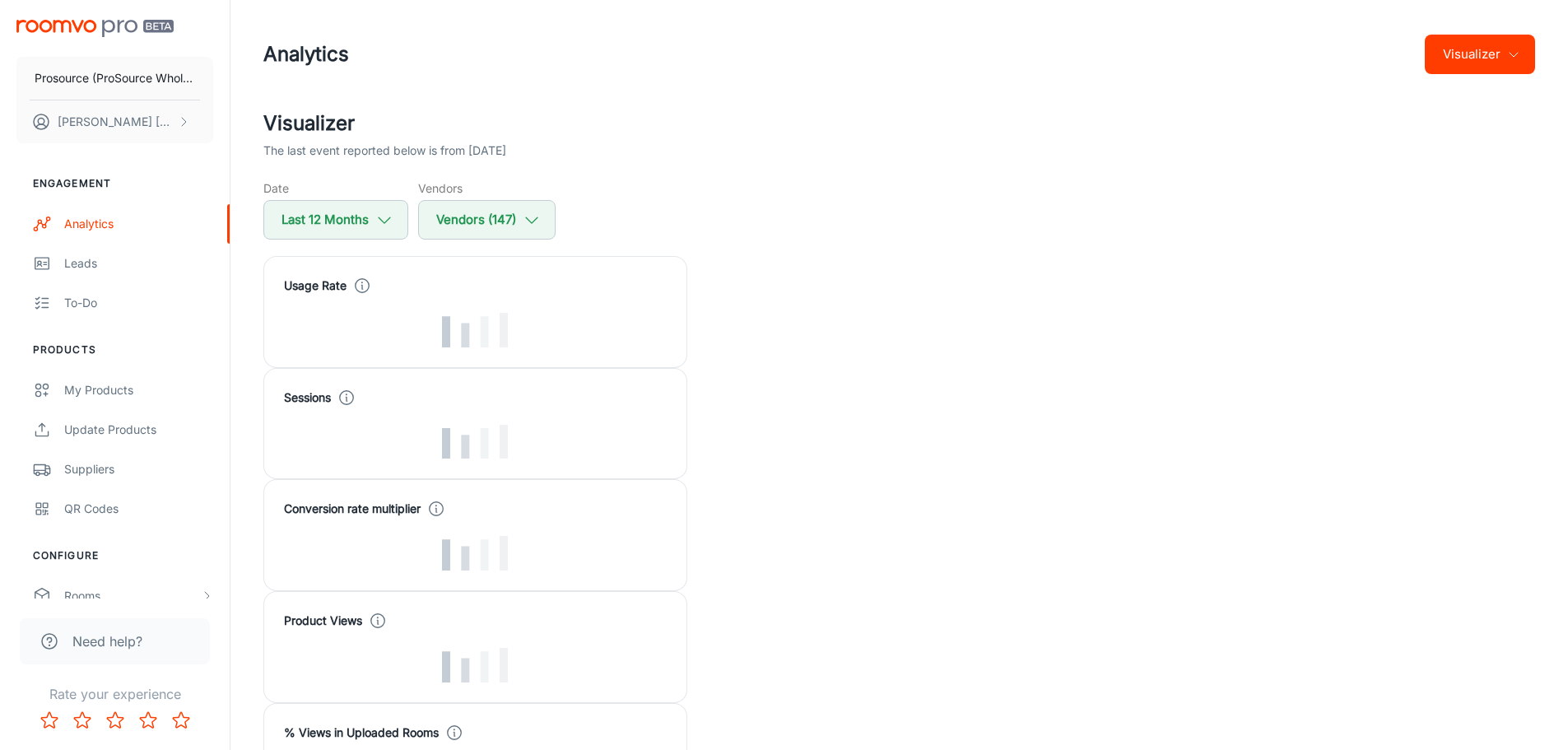
click at [1514, 65] on button "Visualizer" at bounding box center [1480, 54] width 110 height 39
click at [1353, 68] on div at bounding box center [790, 375] width 1581 height 750
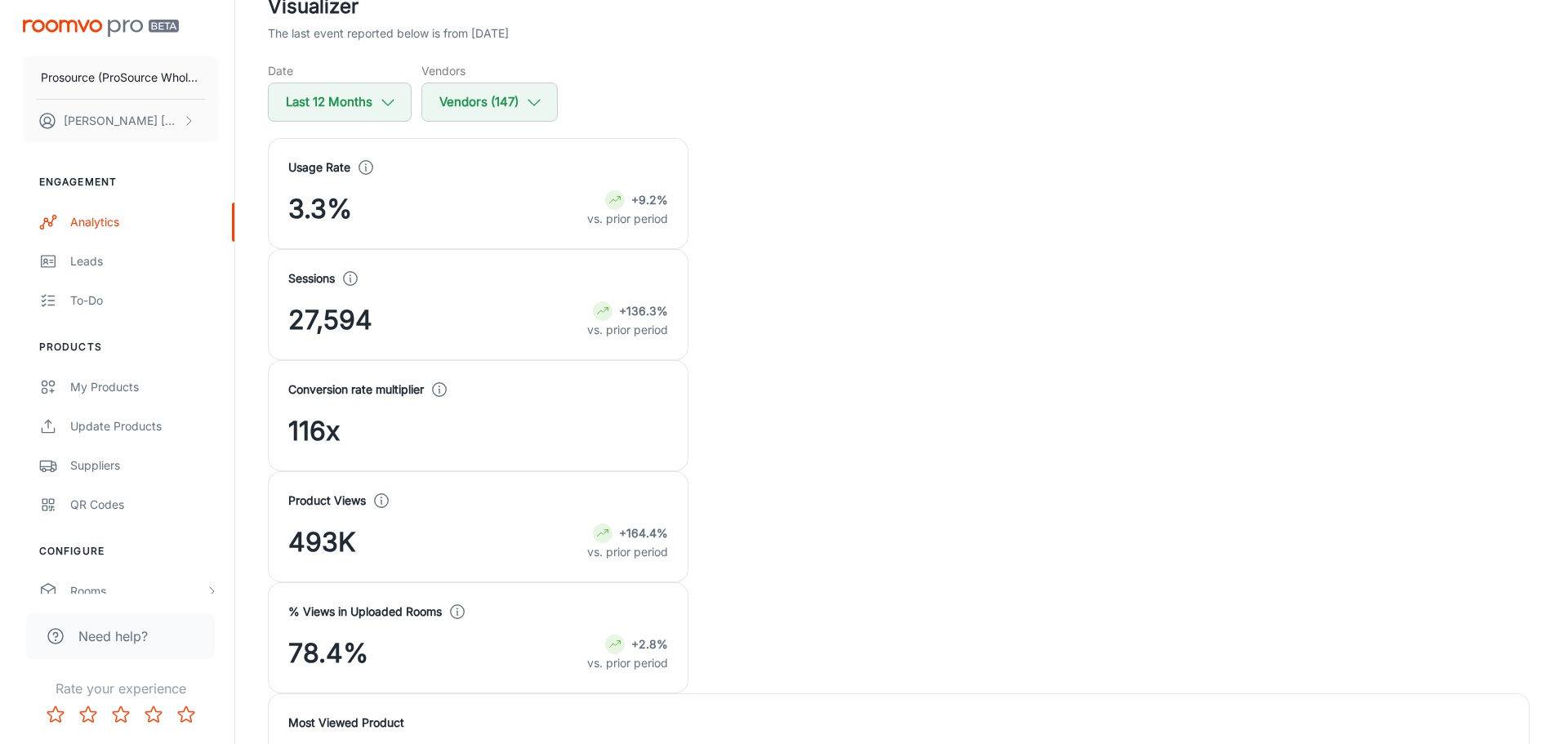
scroll to position [0, 0]
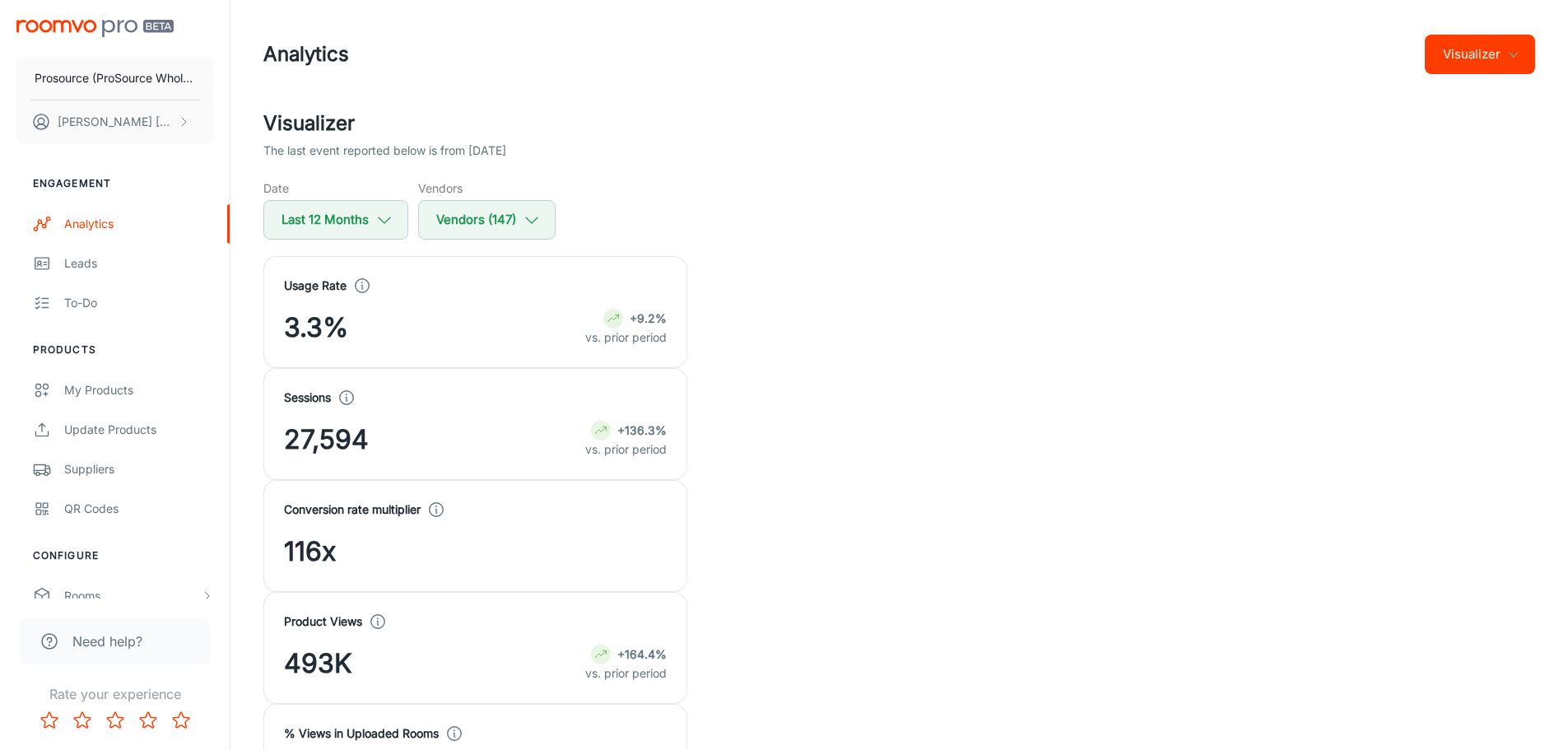
copy p "55158344"
click at [544, 216] on button "Vendors (147)" at bounding box center [487, 219] width 138 height 39
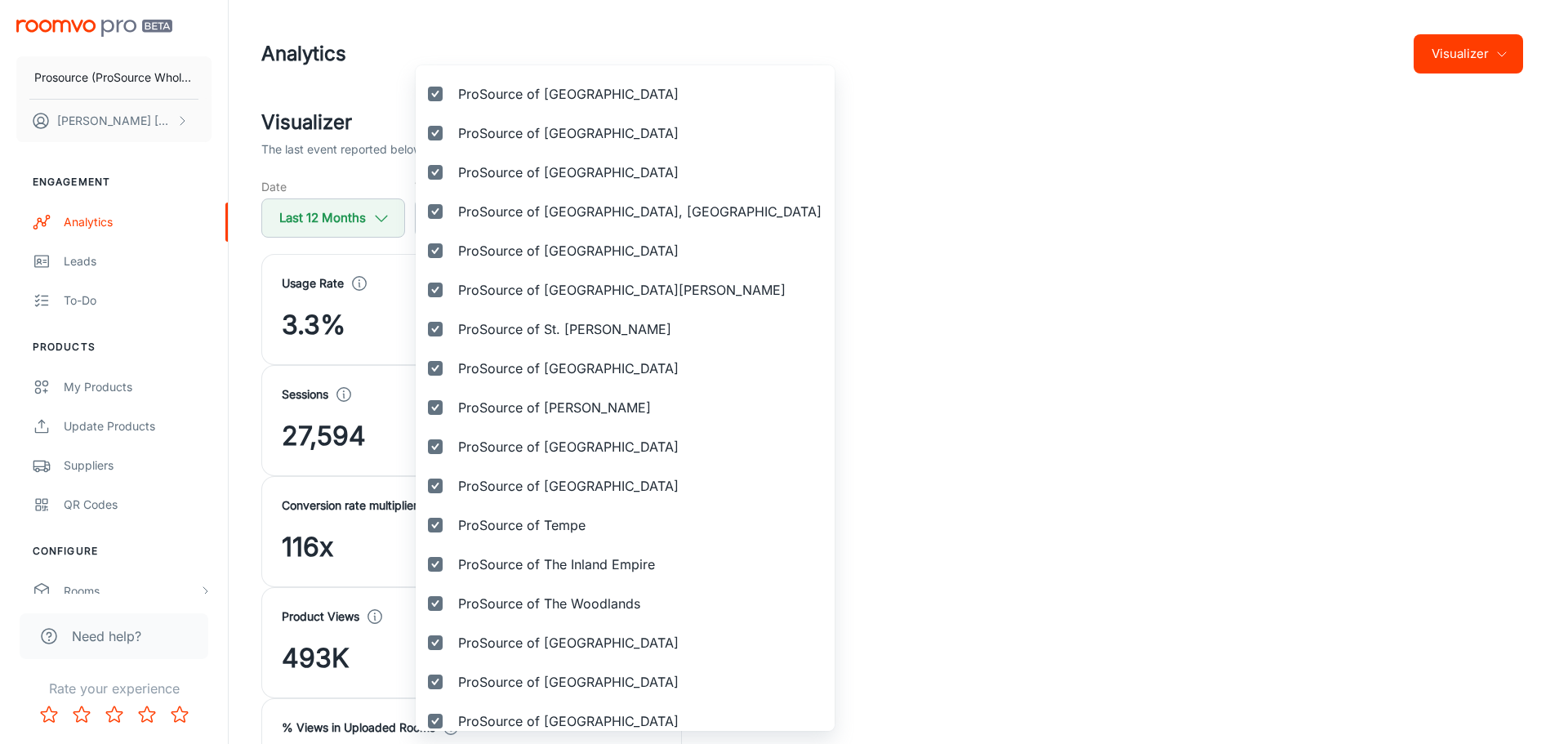
scroll to position [5437, 0]
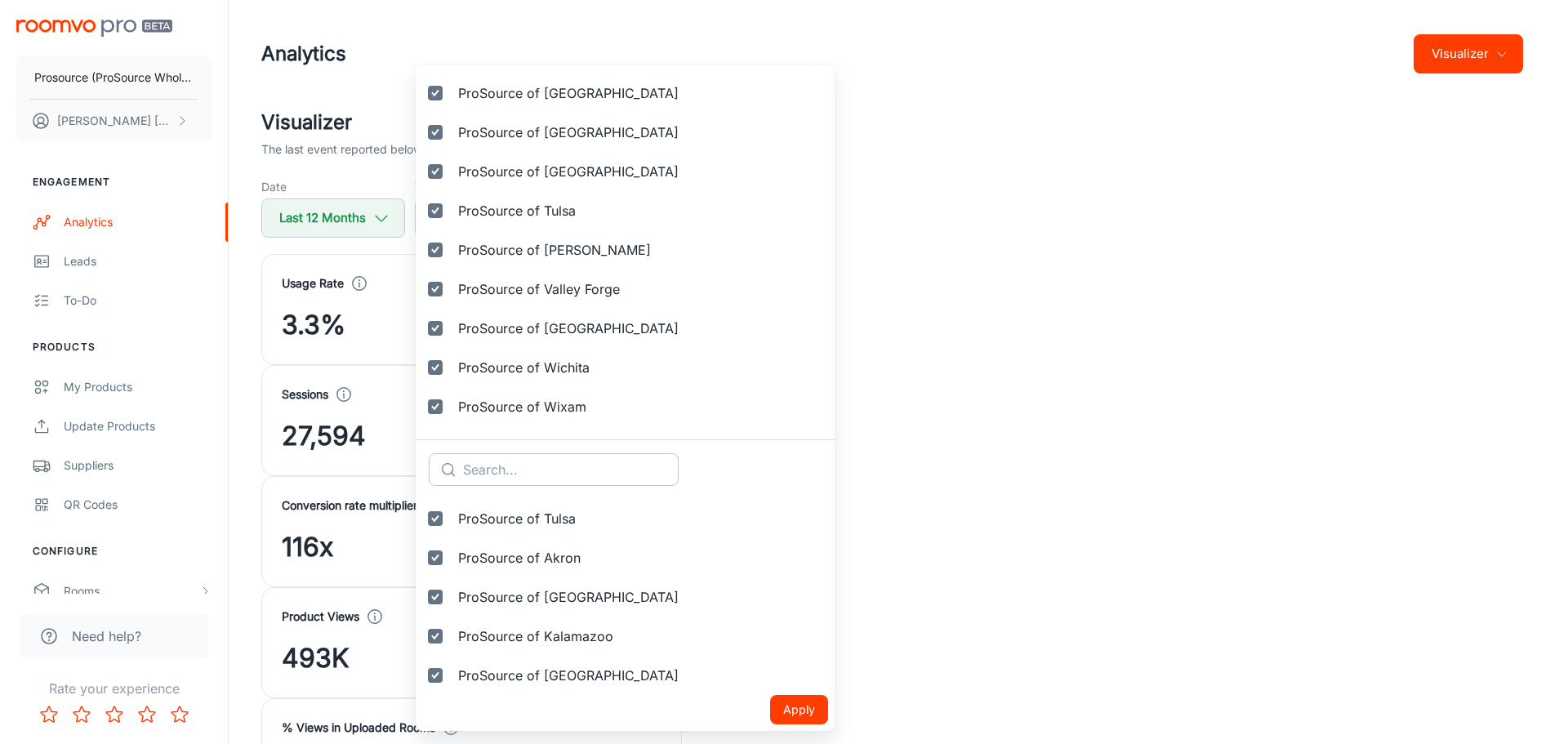
click at [536, 463] on input "text" at bounding box center [570, 470] width 216 height 33
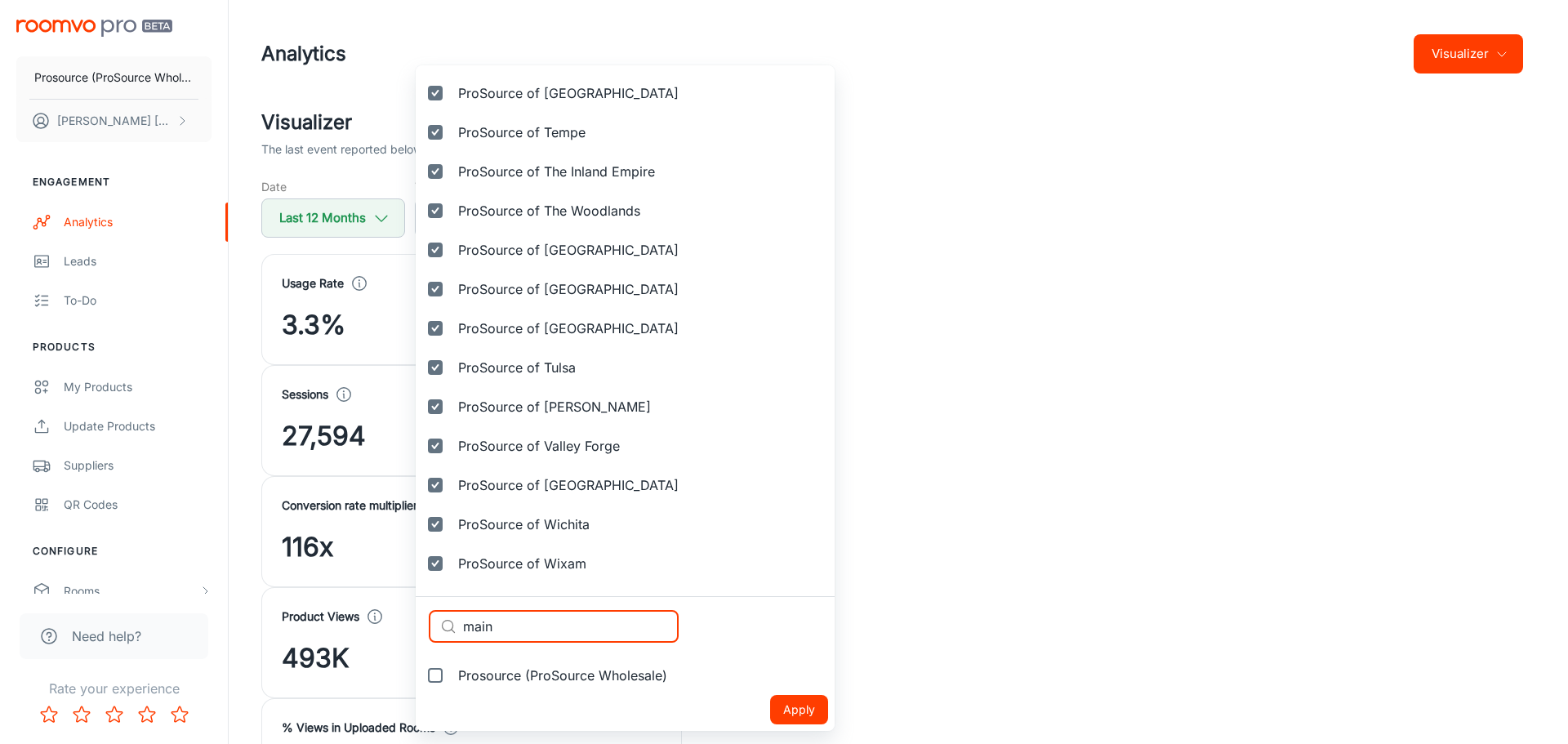
scroll to position [5281, 0]
type input "main"
click at [542, 679] on span "Prosource (ProSource Wholesale)" at bounding box center [563, 676] width 209 height 20
click at [452, 679] on input "Prosource (ProSource Wholesale)" at bounding box center [435, 676] width 33 height 33
checkbox input "true"
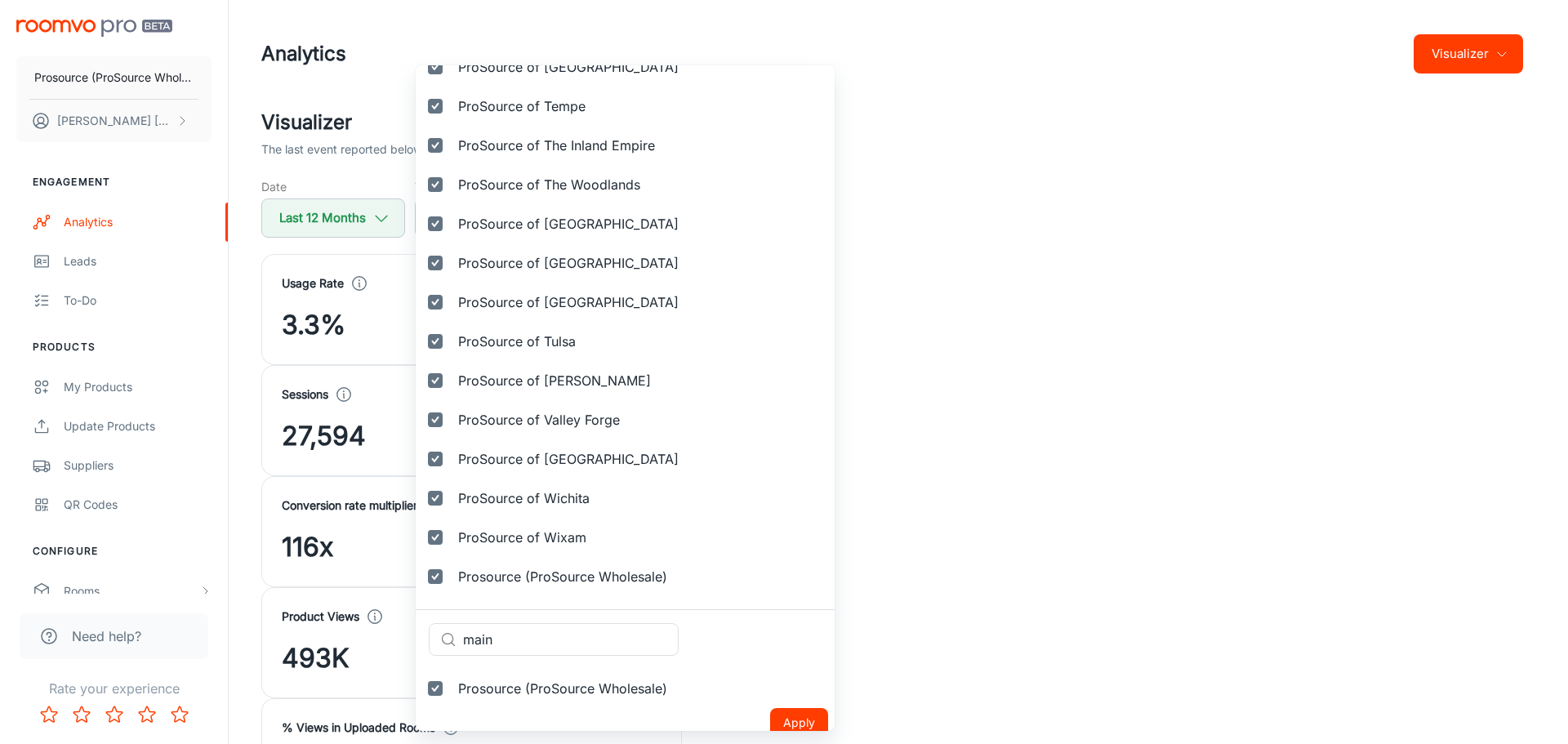
scroll to position [5320, 0]
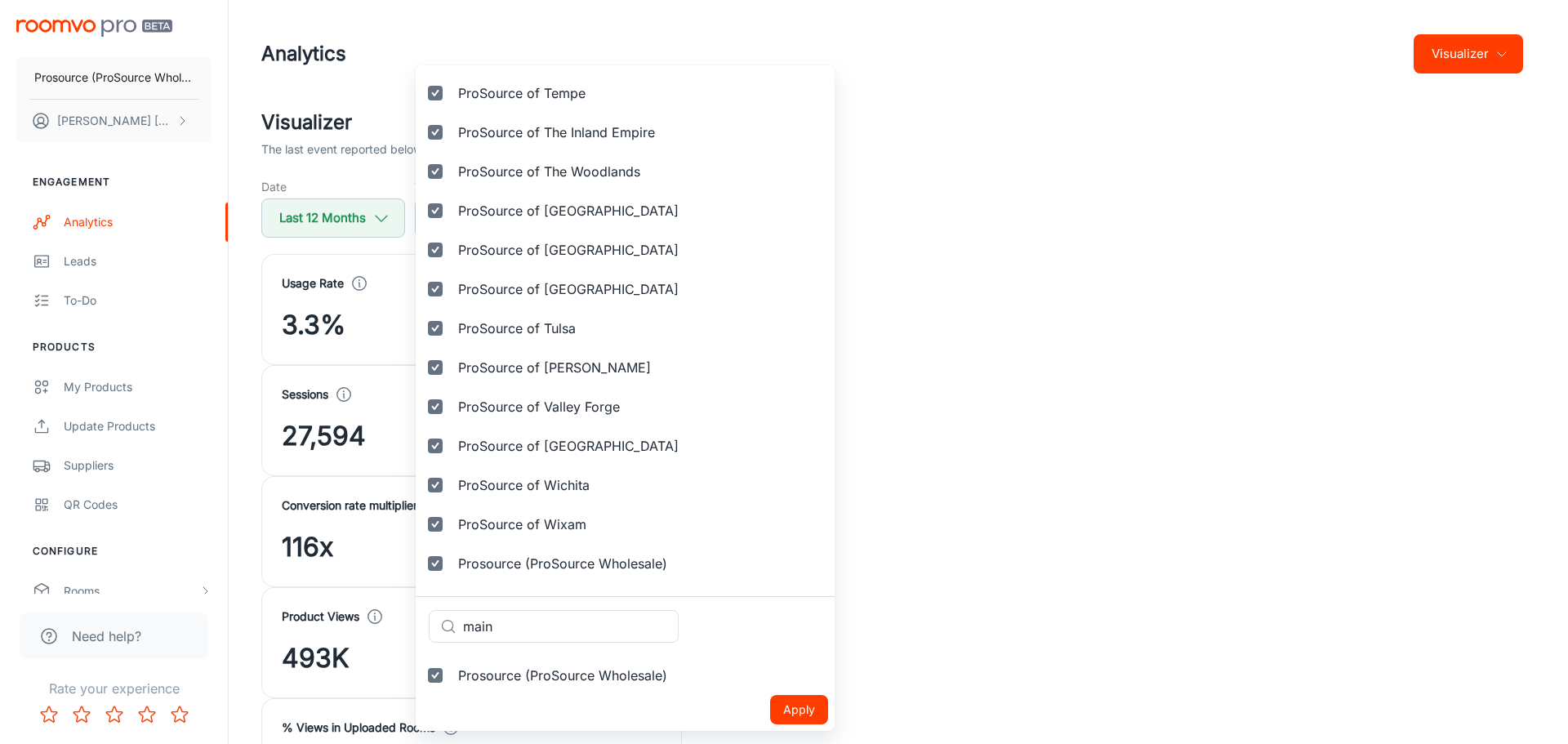
click at [770, 712] on button "Apply" at bounding box center [799, 709] width 58 height 29
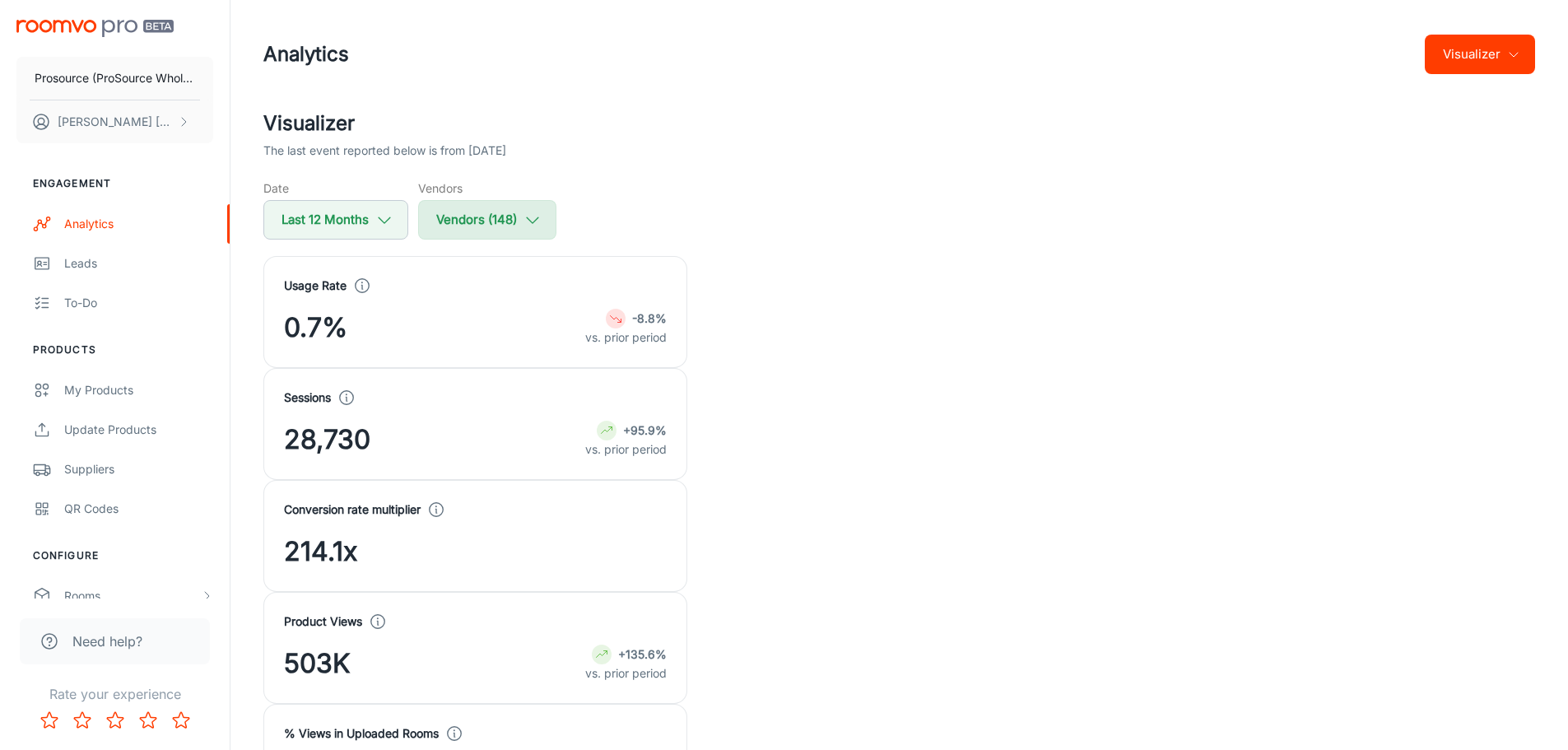
click at [543, 218] on button "Vendors (148)" at bounding box center [487, 219] width 139 height 39
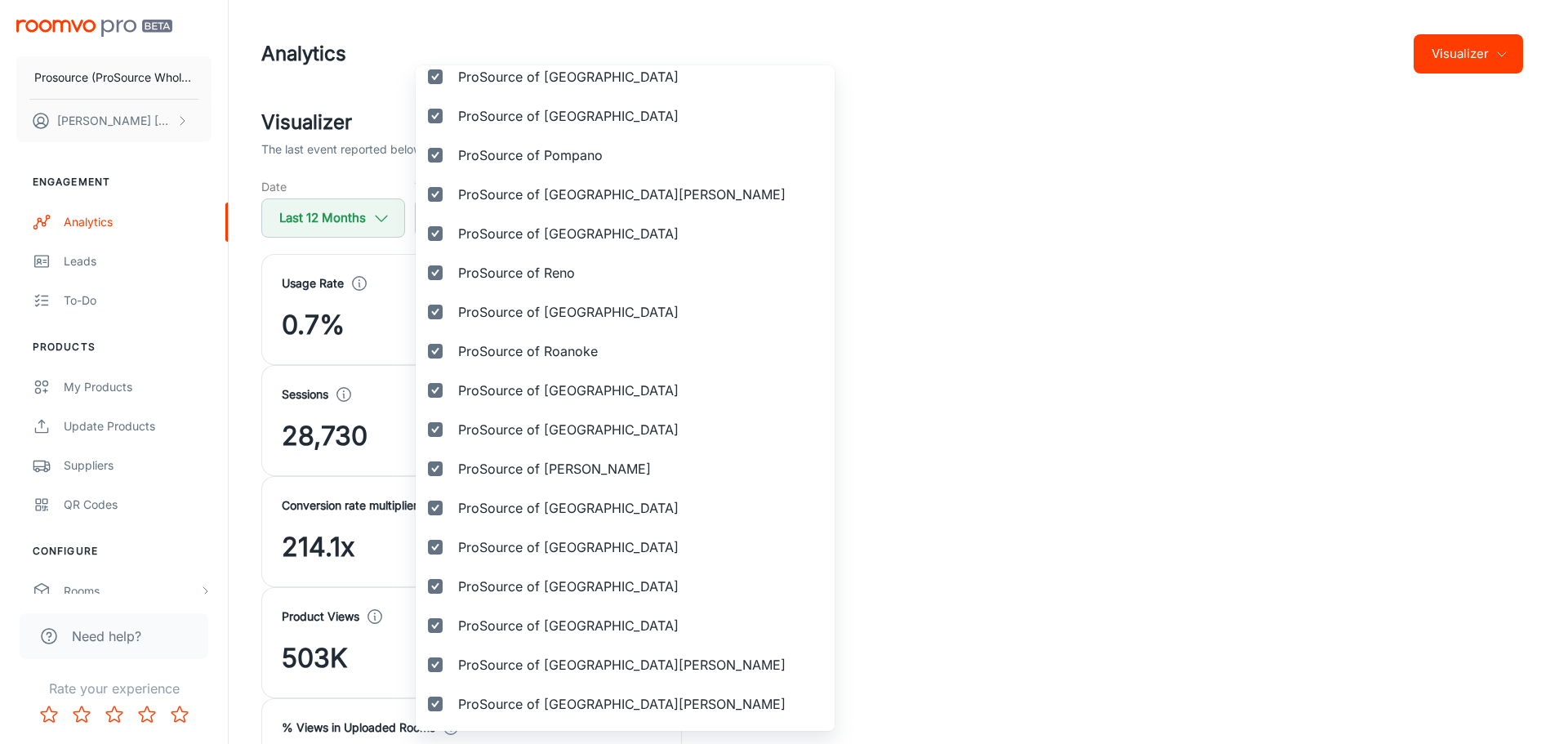
scroll to position [5477, 0]
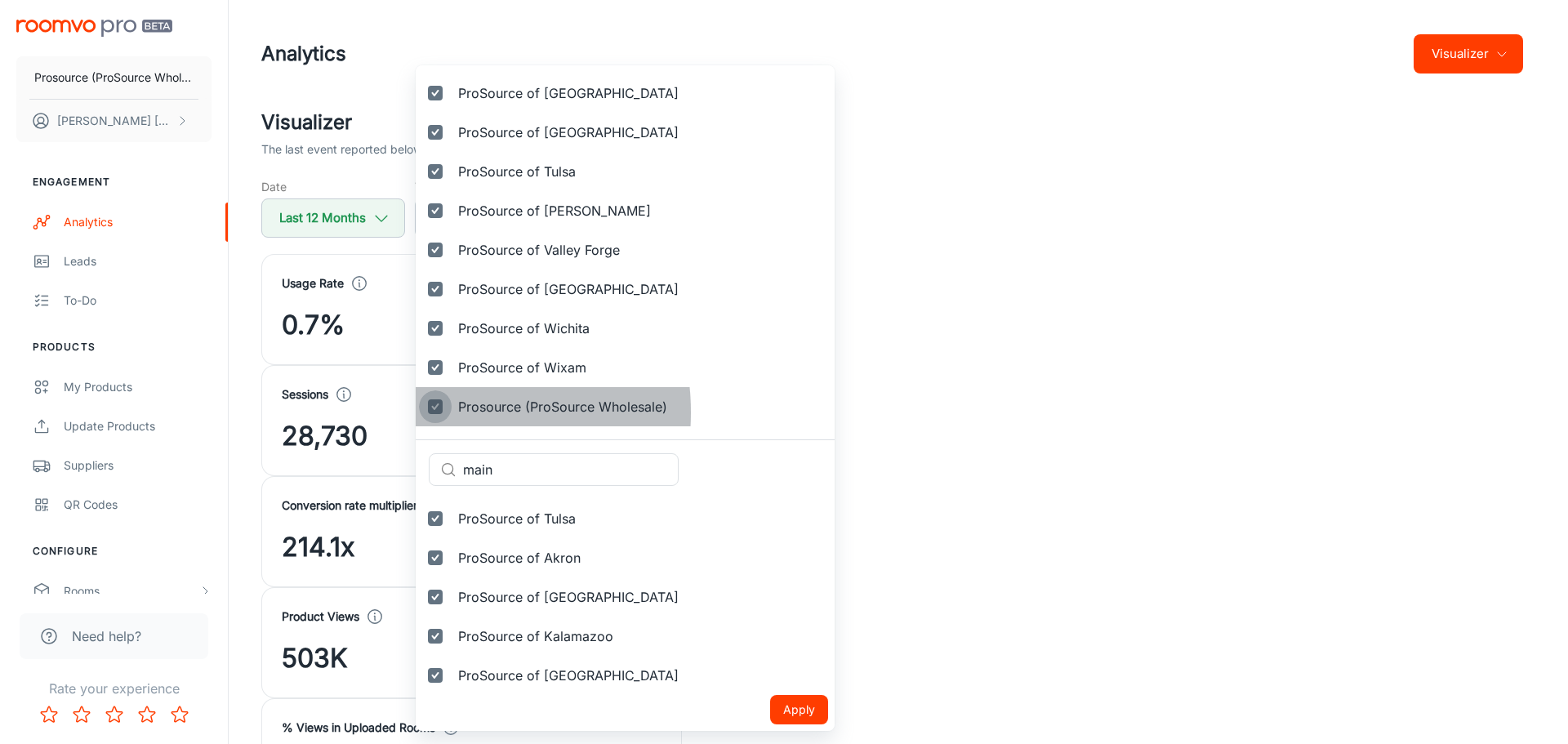
click at [437, 413] on input "Prosource (ProSource Wholesale)" at bounding box center [435, 407] width 33 height 33
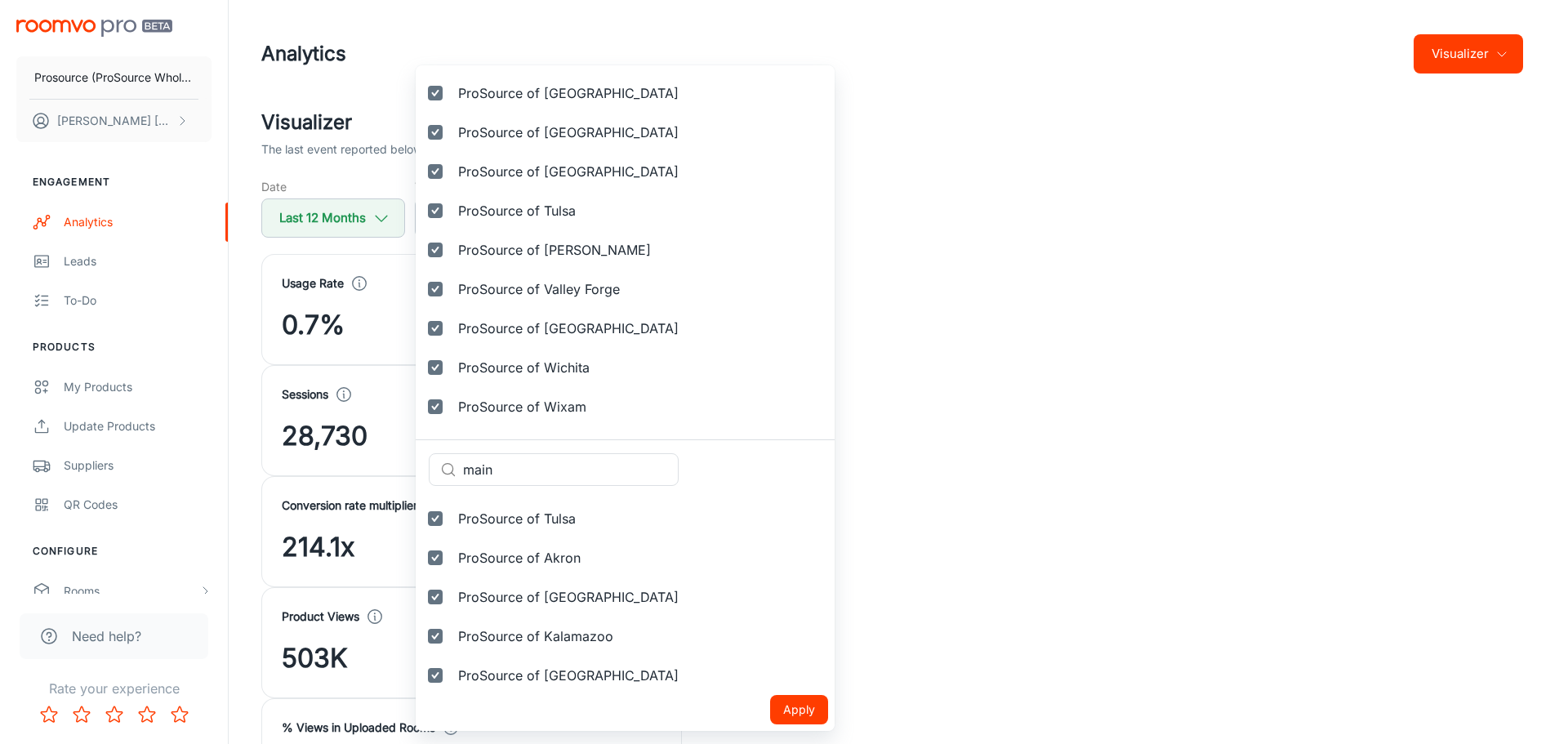
click at [770, 708] on button "Apply" at bounding box center [799, 709] width 58 height 29
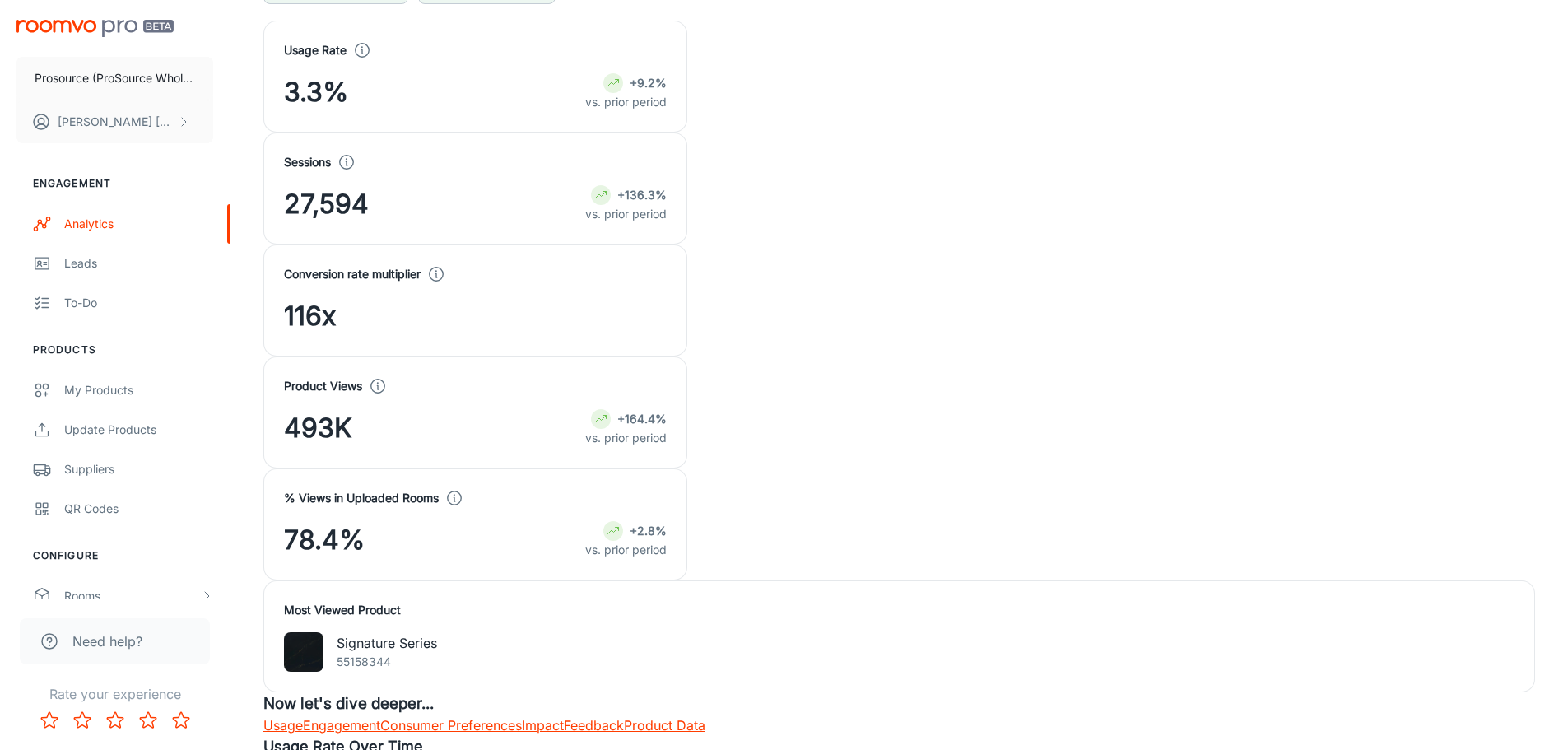
scroll to position [247, 0]
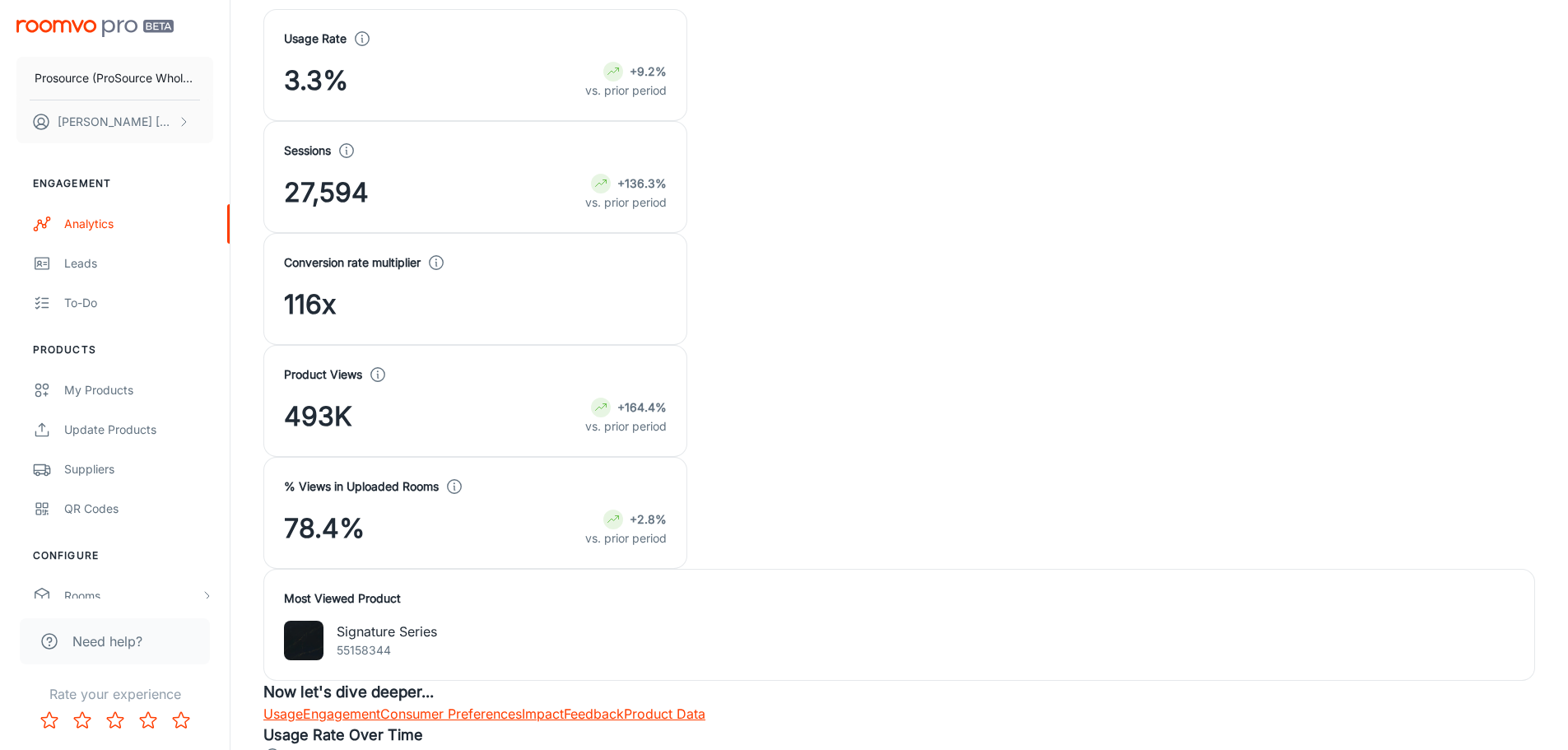
click at [380, 705] on link "Engagement" at bounding box center [342, 713] width 77 height 17
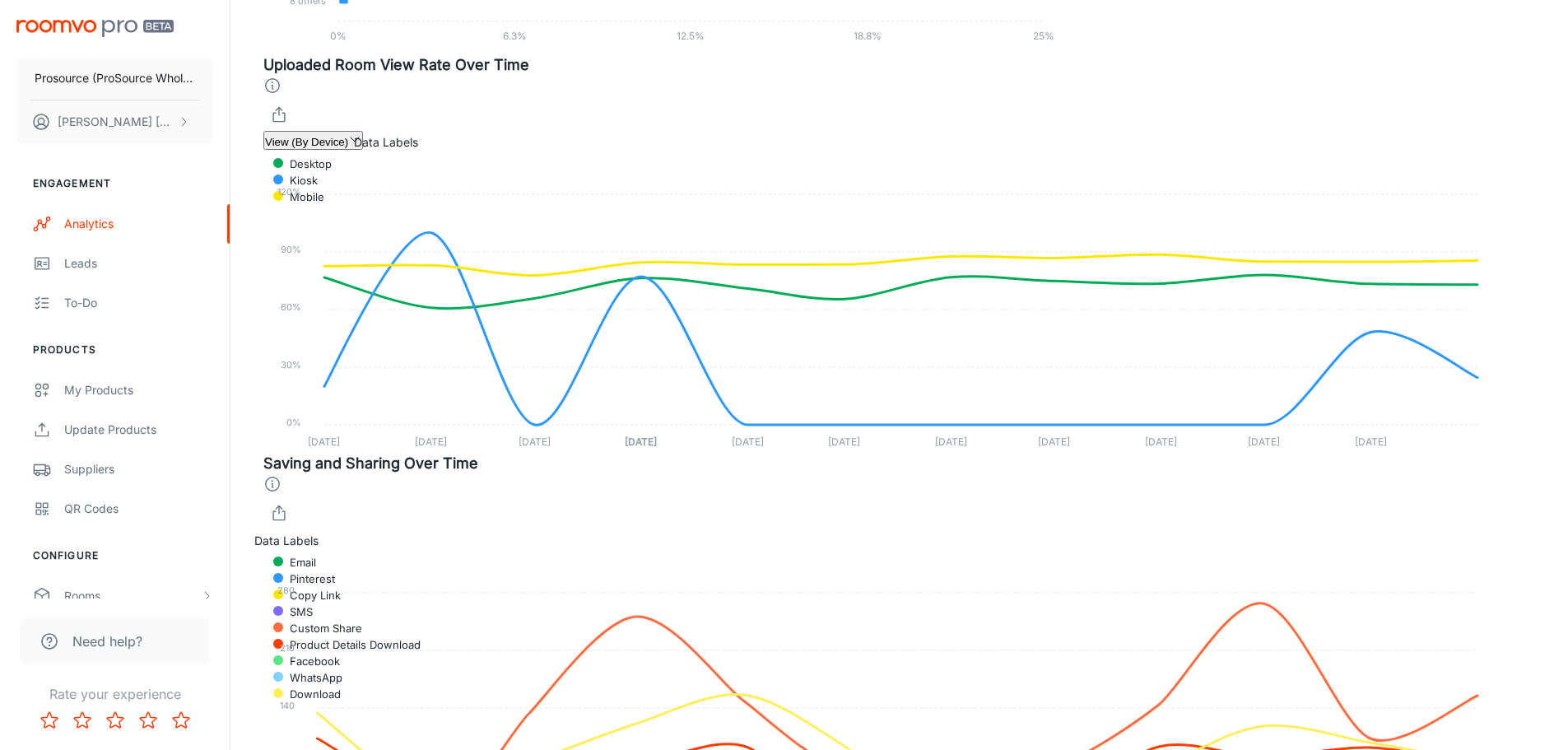
scroll to position [3621, 0]
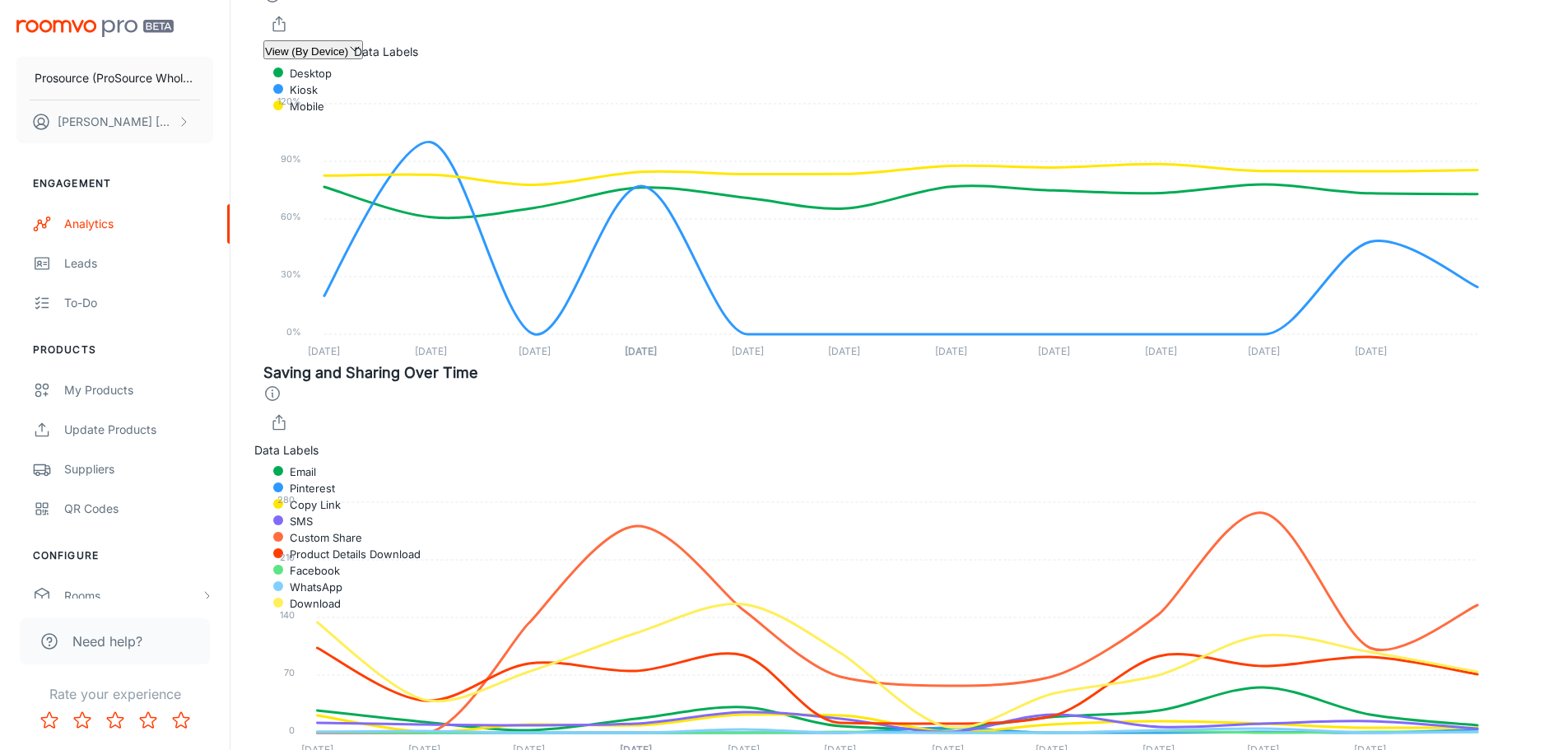
checkbox input "true"
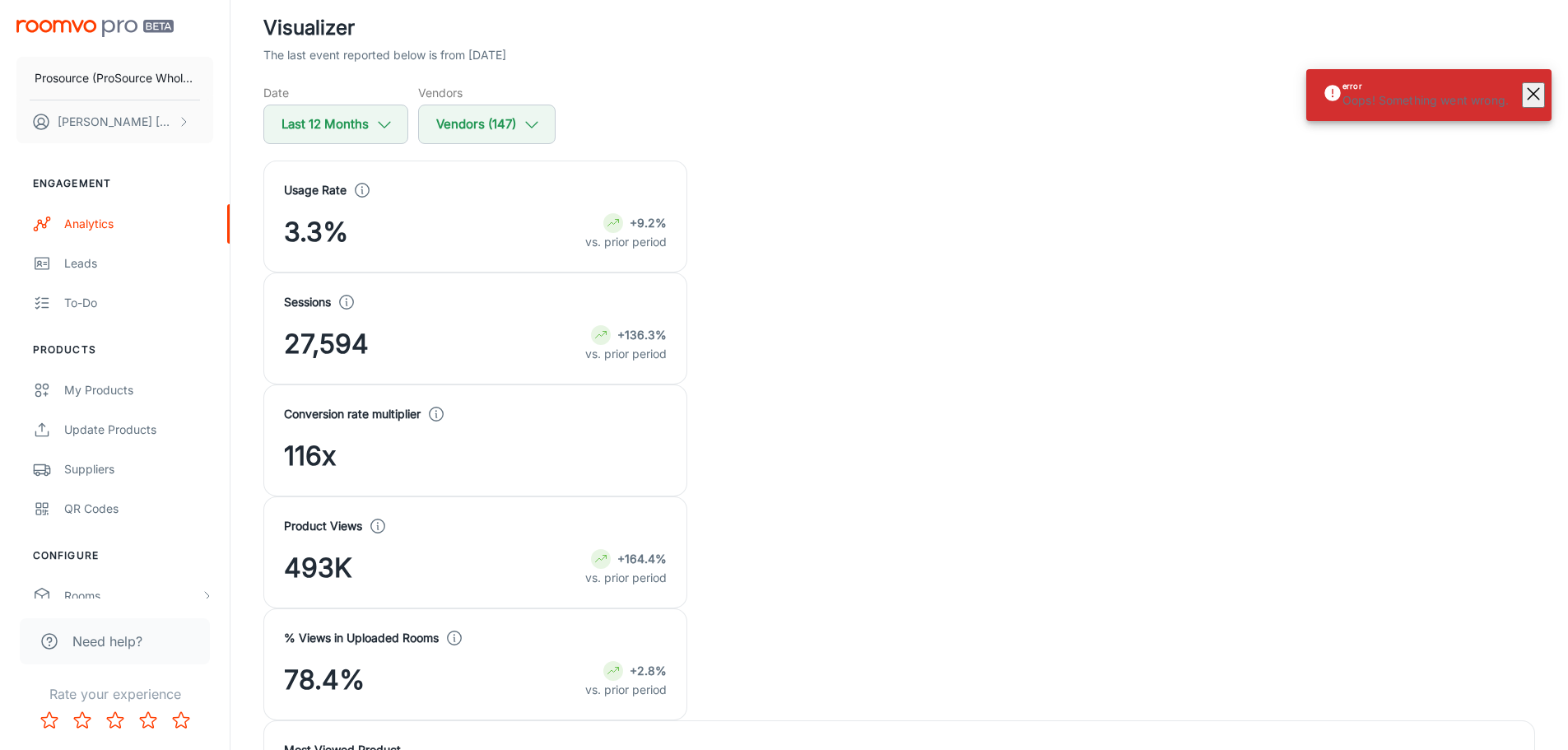
scroll to position [0, 0]
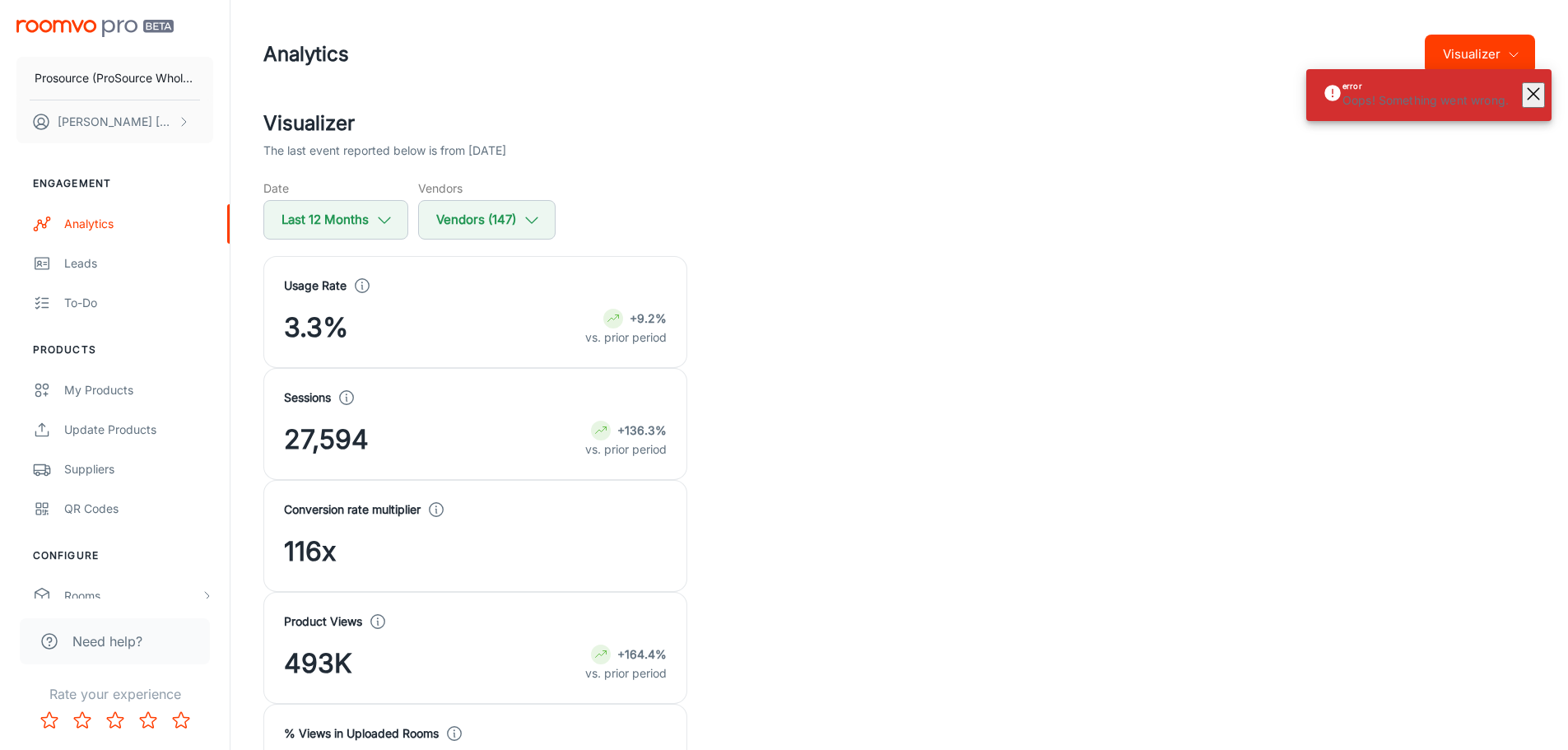
click at [1526, 95] on rect "button" at bounding box center [1534, 94] width 20 height 20
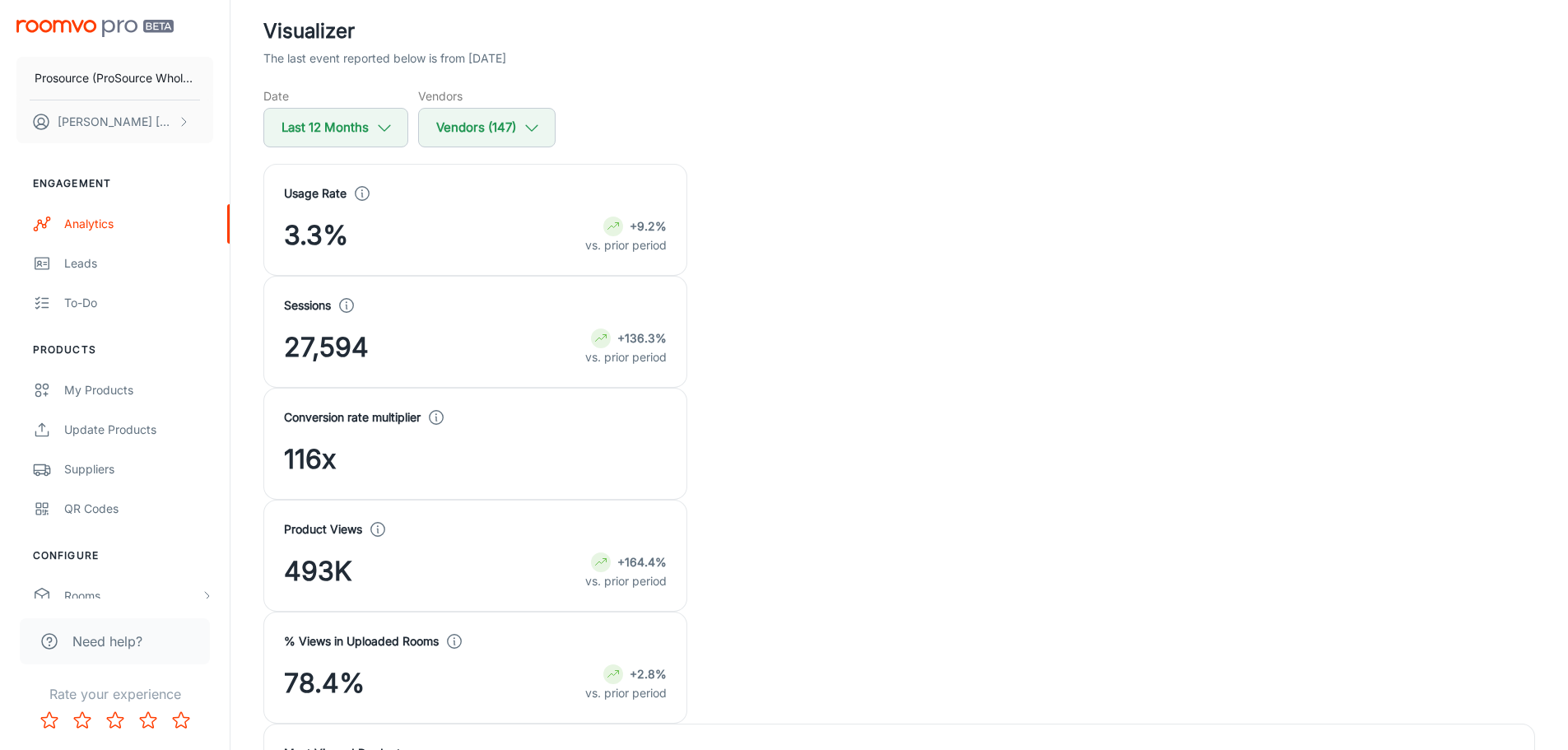
scroll to position [164, 0]
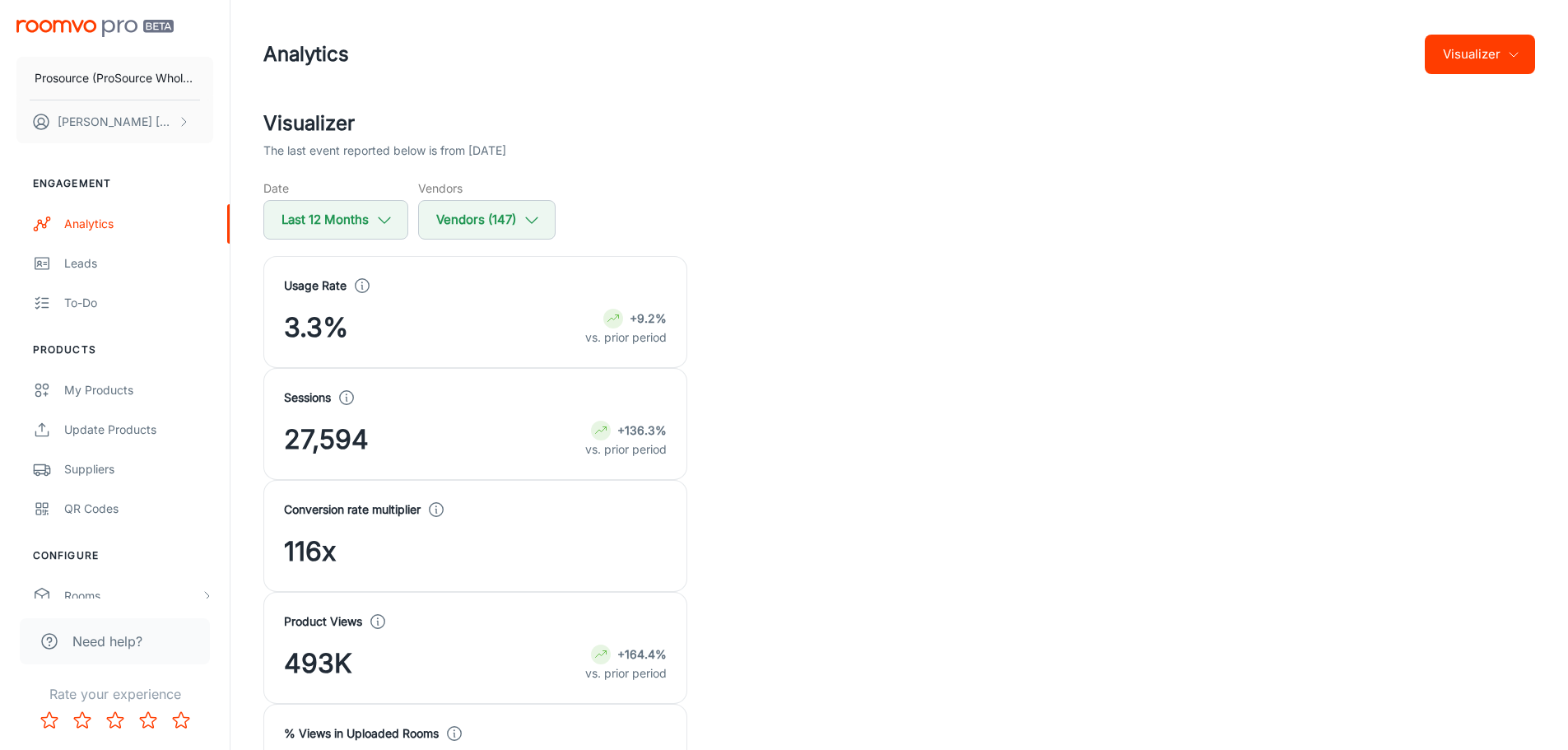
scroll to position [83, 0]
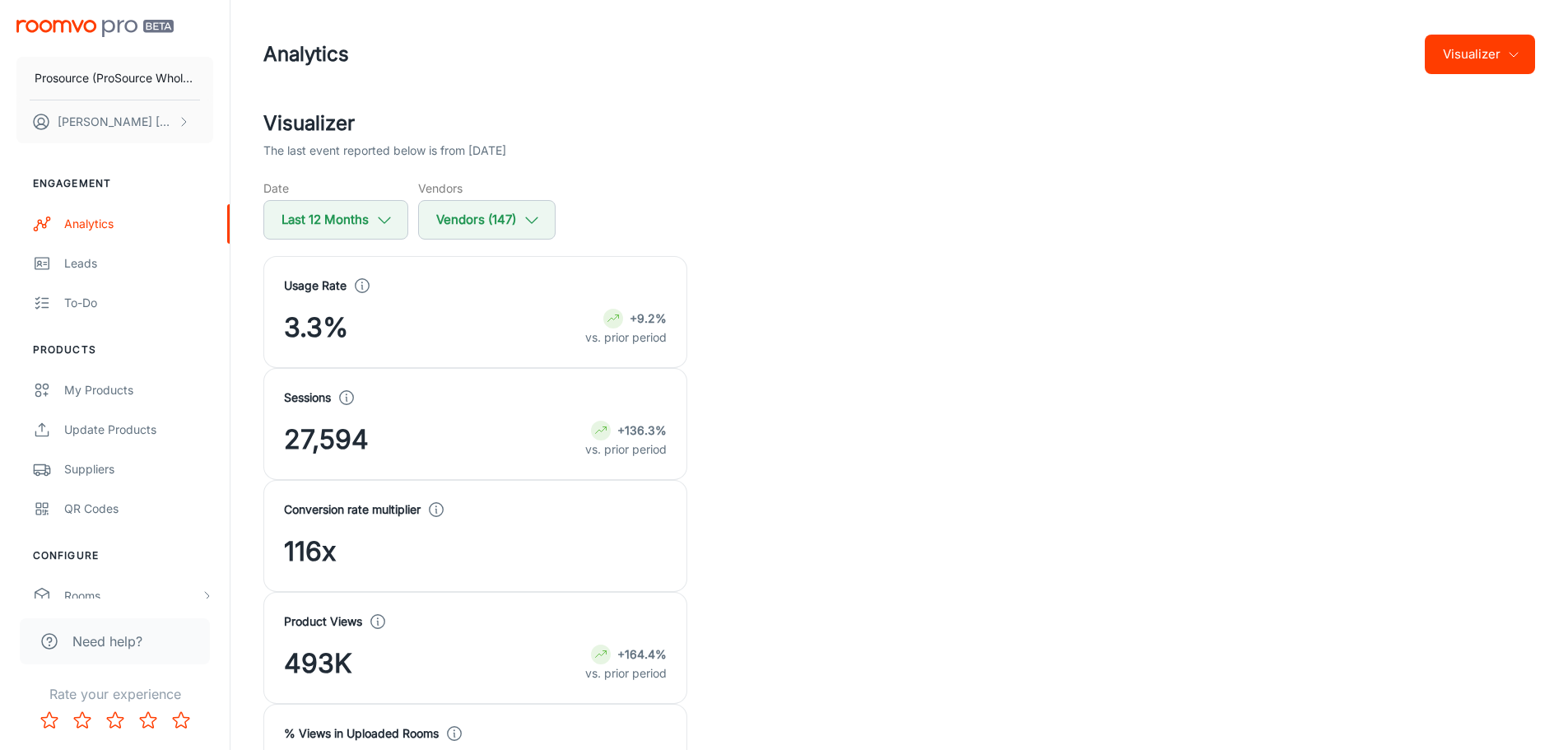
scroll to position [330, 0]
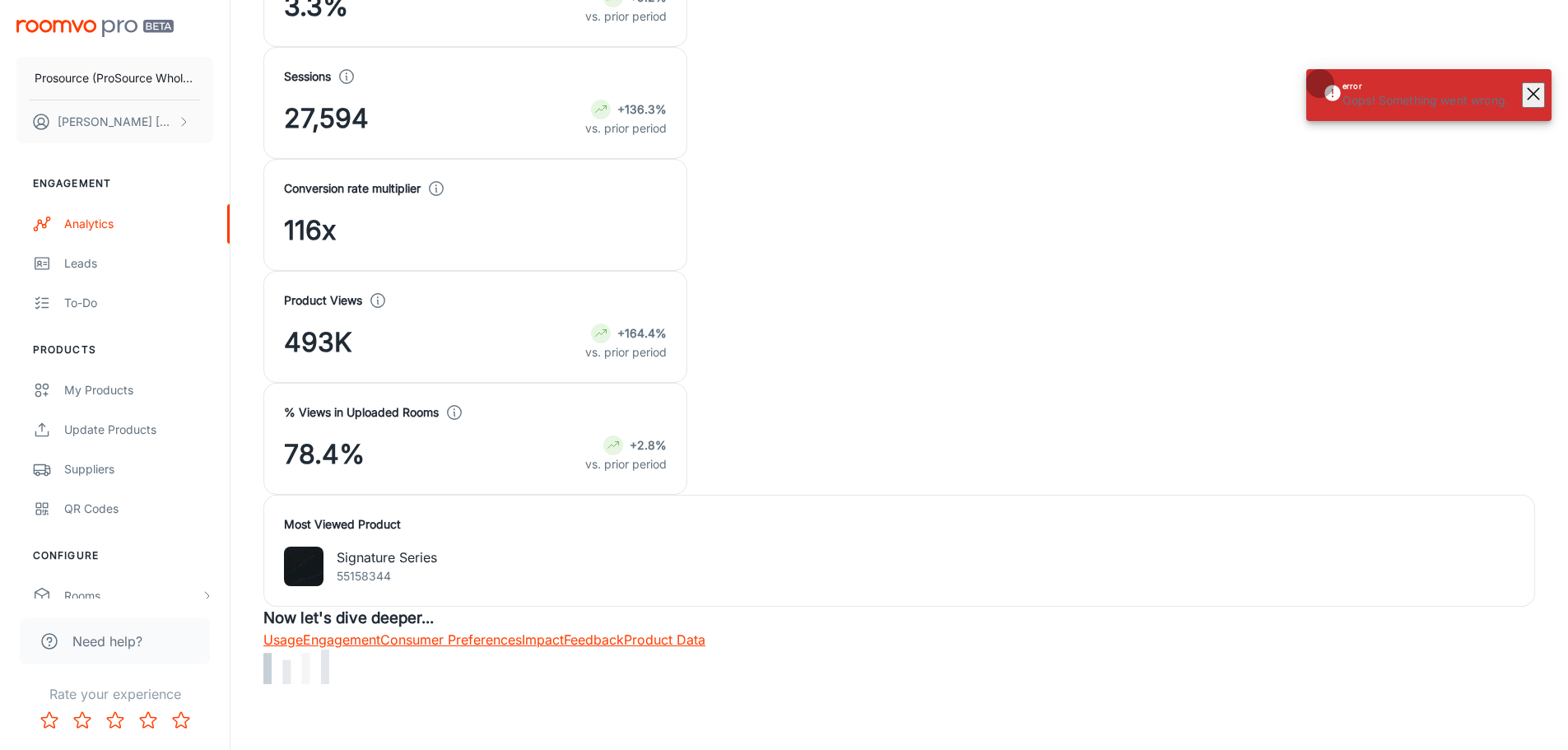
click at [1538, 90] on rect "button" at bounding box center [1534, 94] width 20 height 20
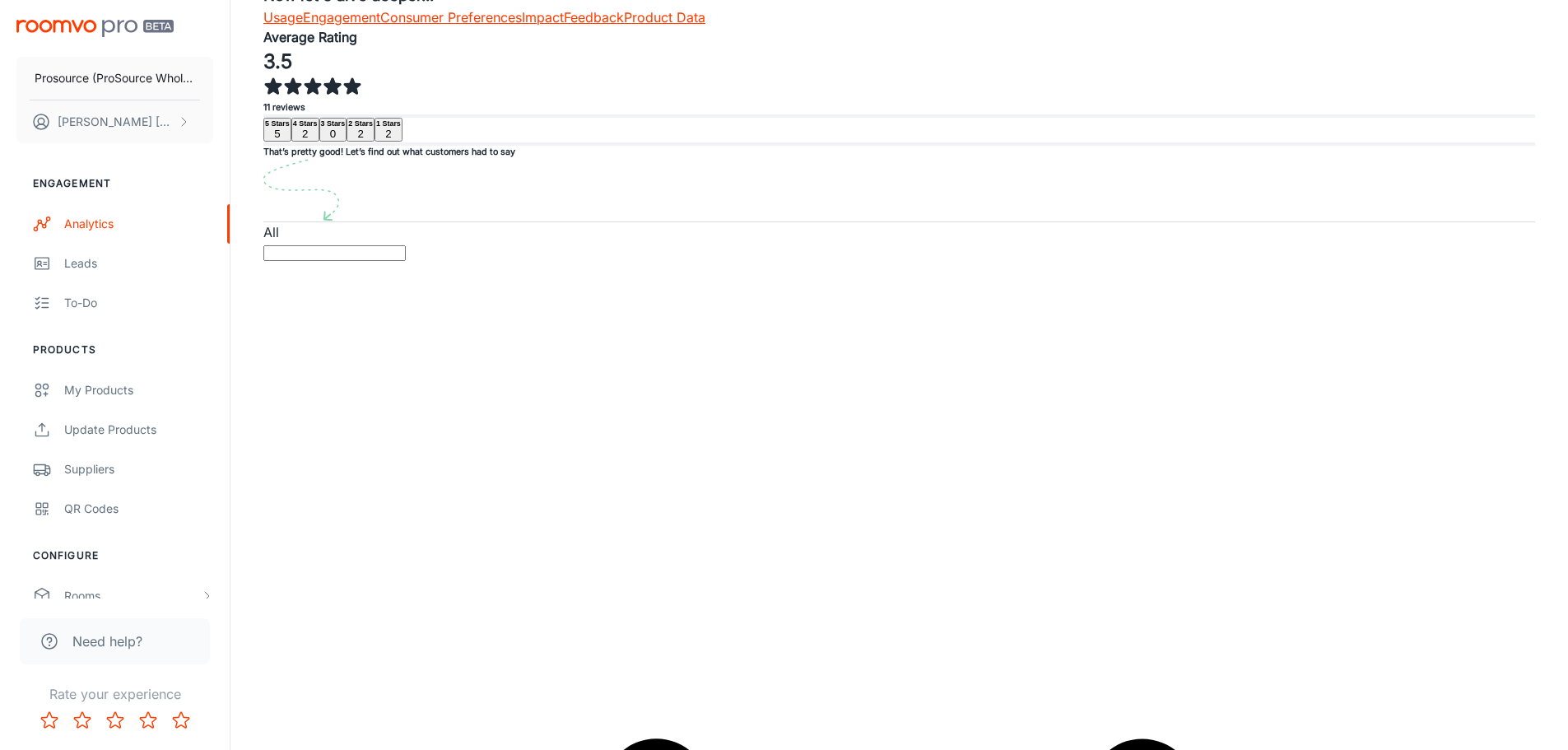
scroll to position [1108, 0]
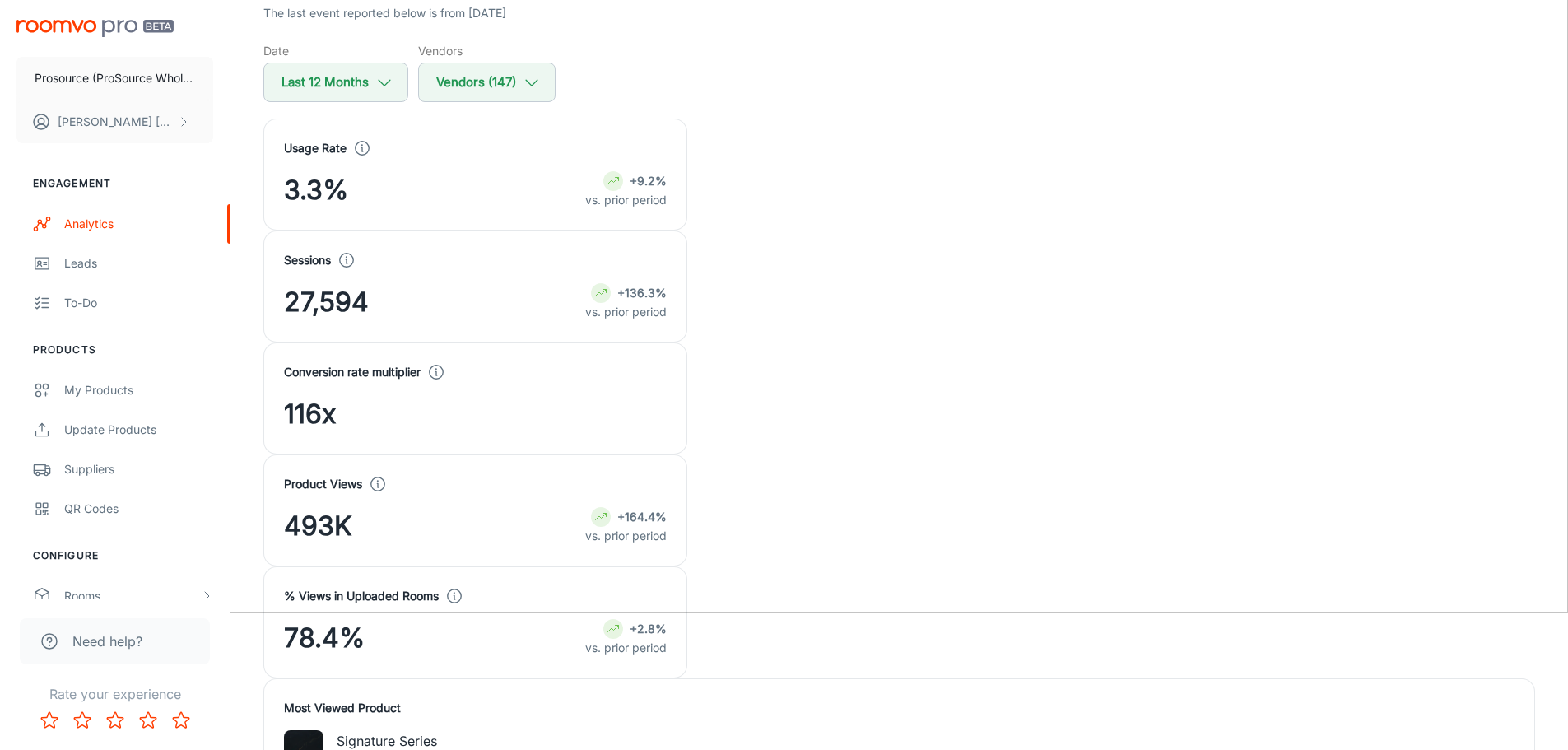
scroll to position [385, 0]
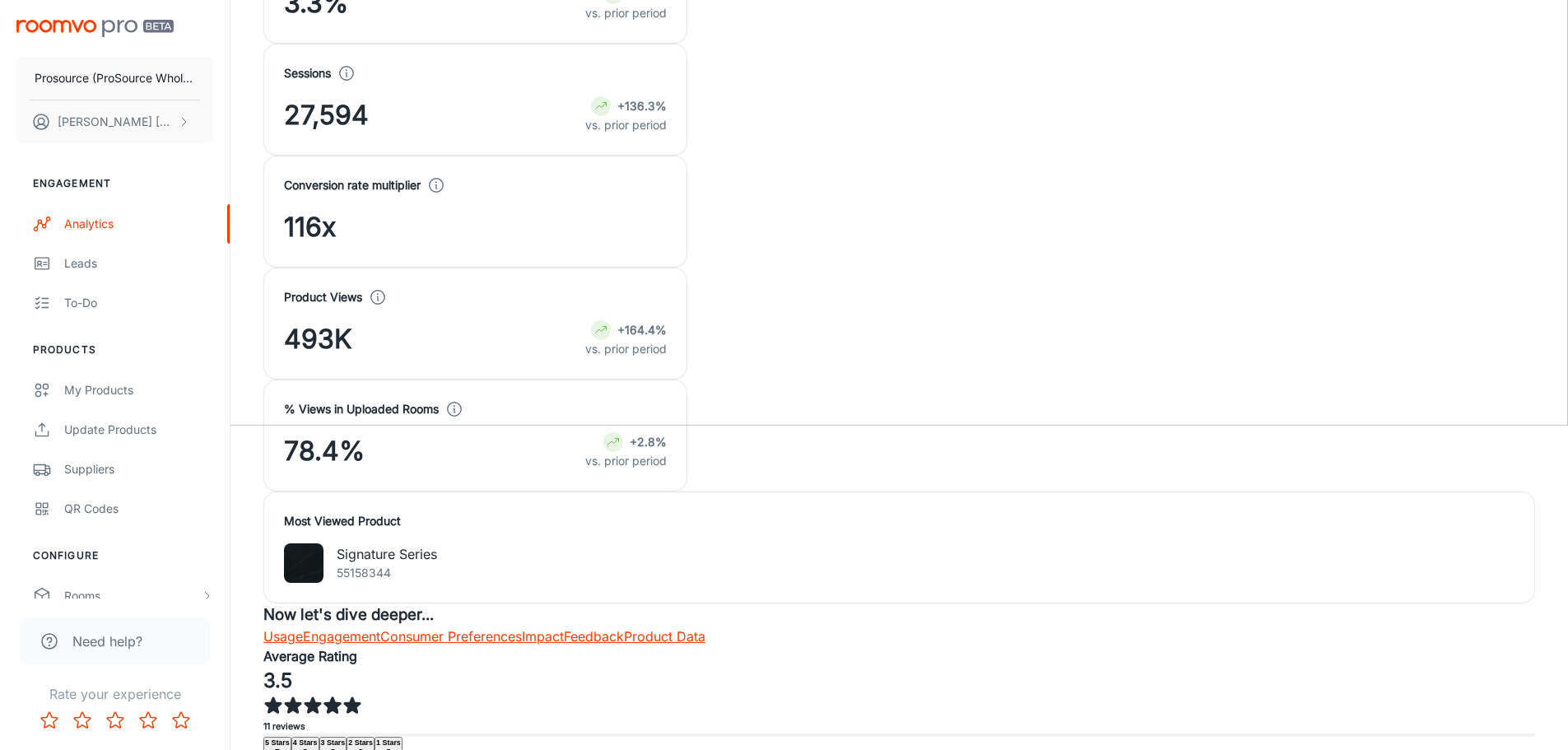
scroll to position [55, 0]
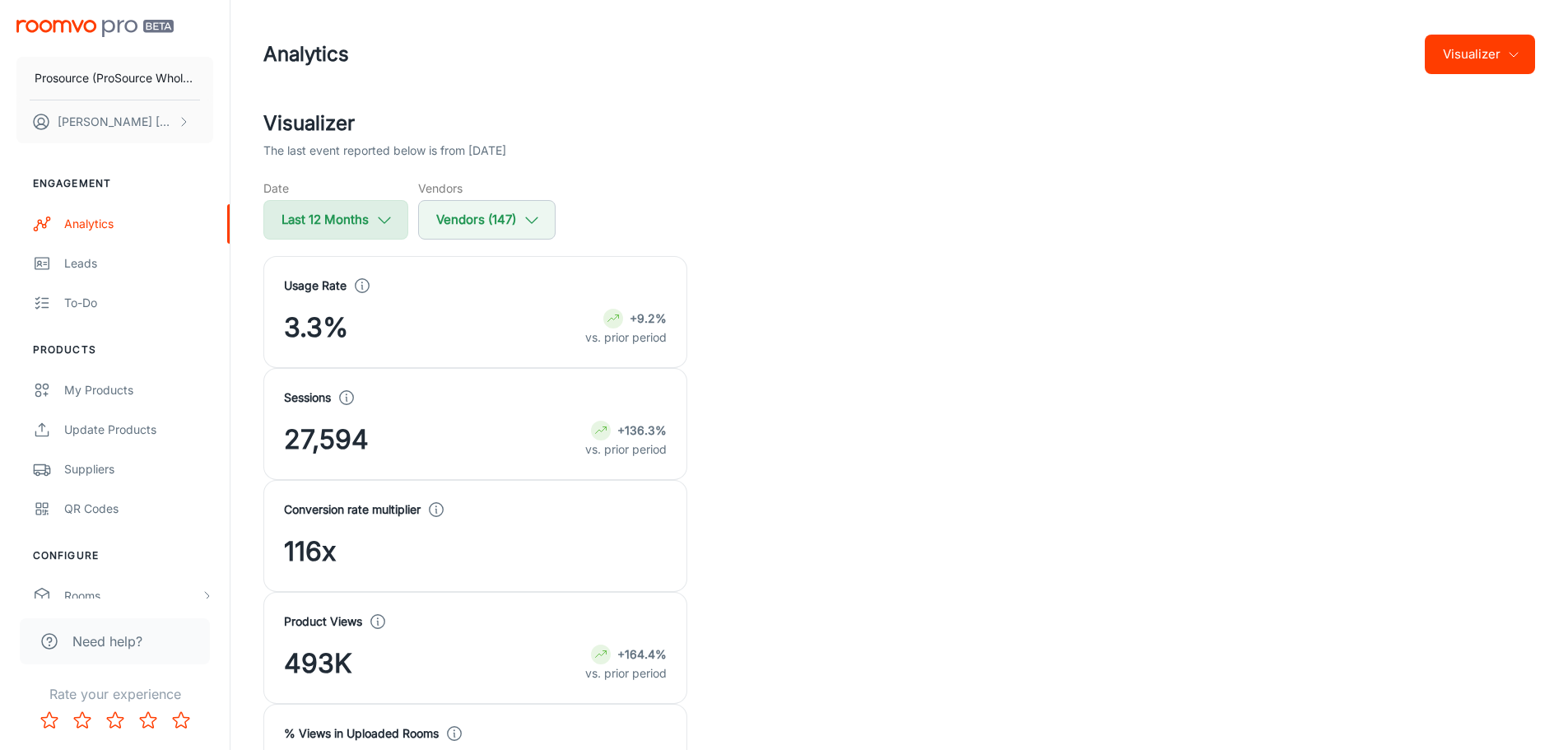
click at [386, 210] on button "Last 12 Months" at bounding box center [336, 219] width 145 height 39
select select "9"
select select "2024"
select select "8"
select select "2025"
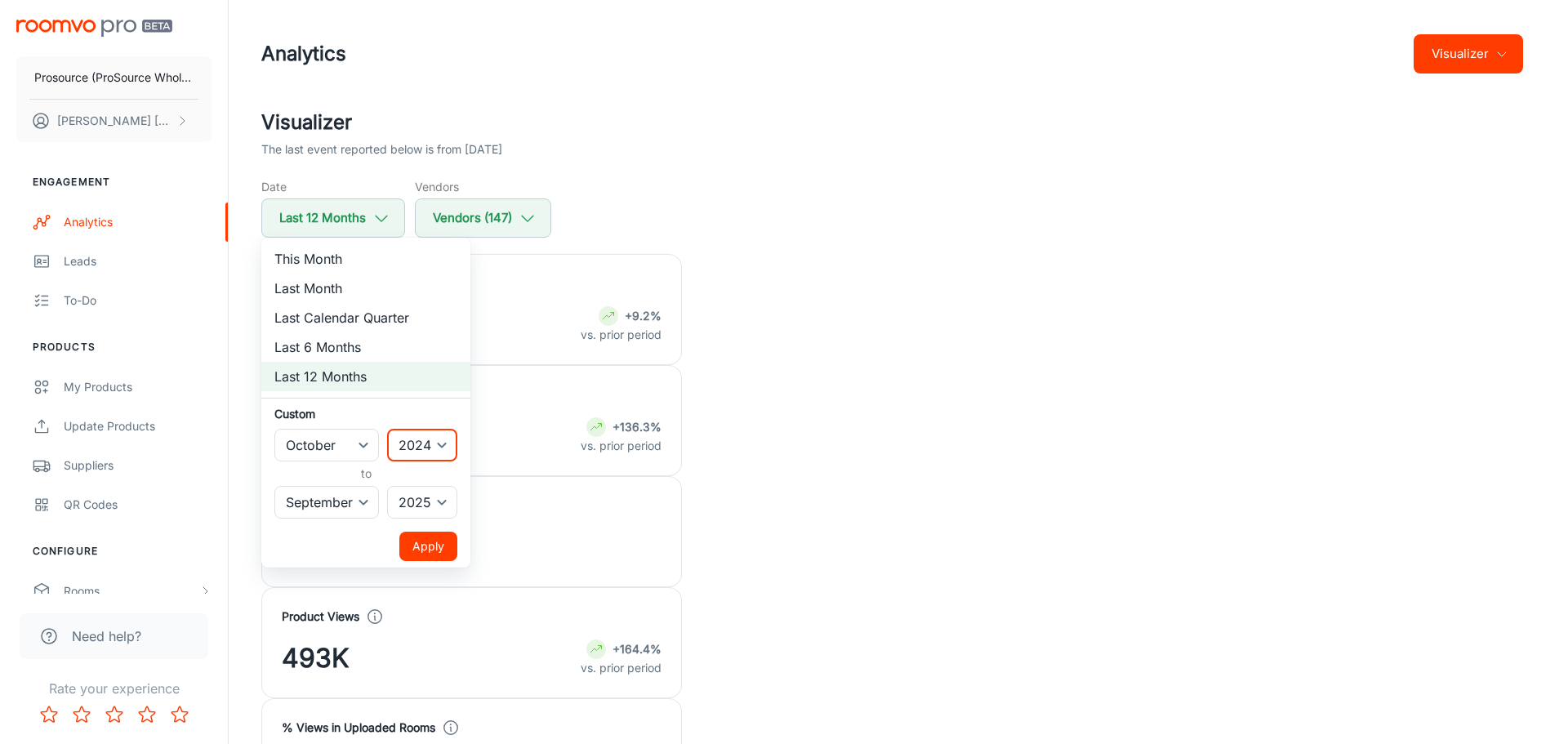
click at [423, 445] on select "2022 2023 2024 2025" at bounding box center [422, 445] width 70 height 33
click at [740, 200] on div at bounding box center [784, 372] width 1568 height 744
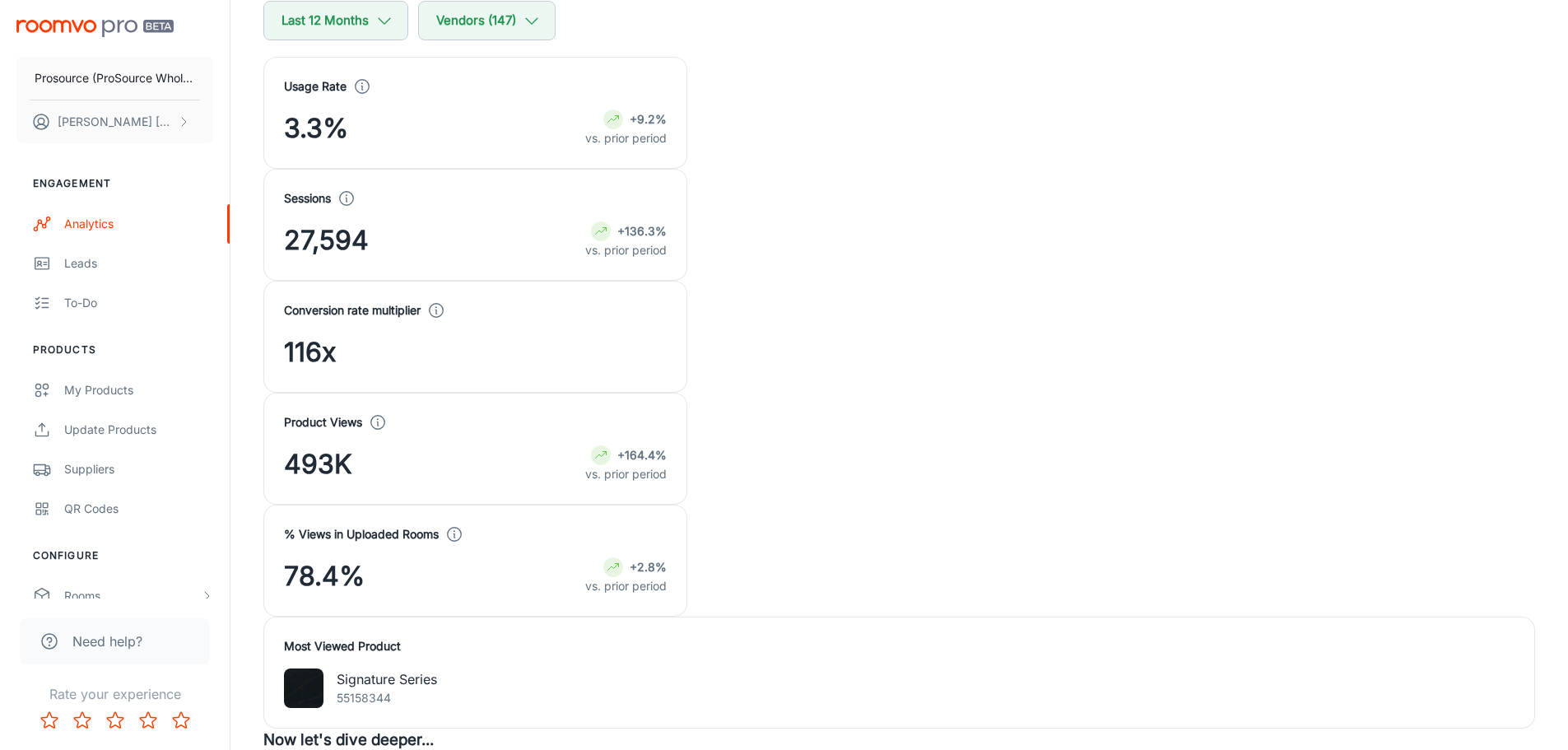
scroll to position [247, 0]
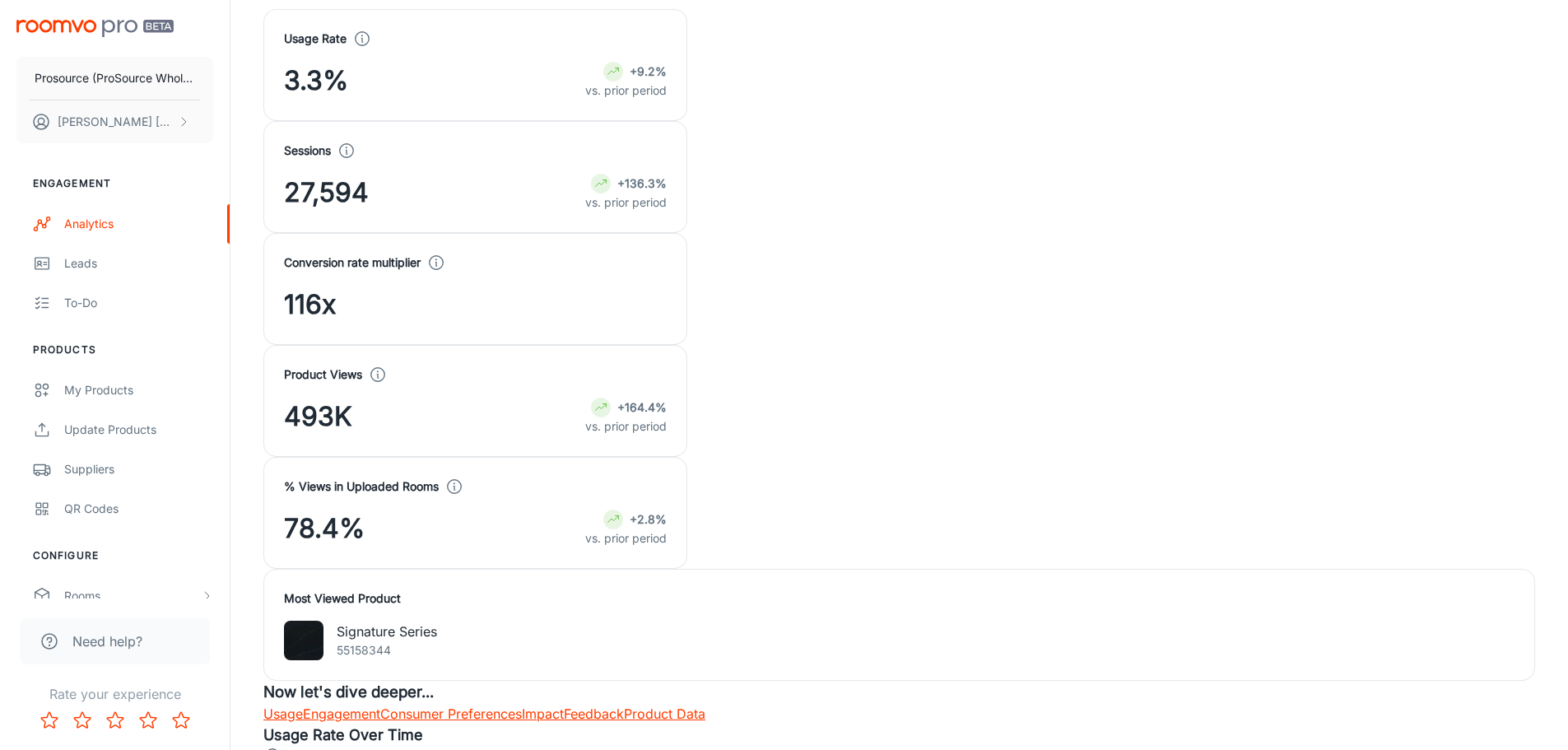
click at [379, 705] on link "Engagement" at bounding box center [342, 713] width 77 height 17
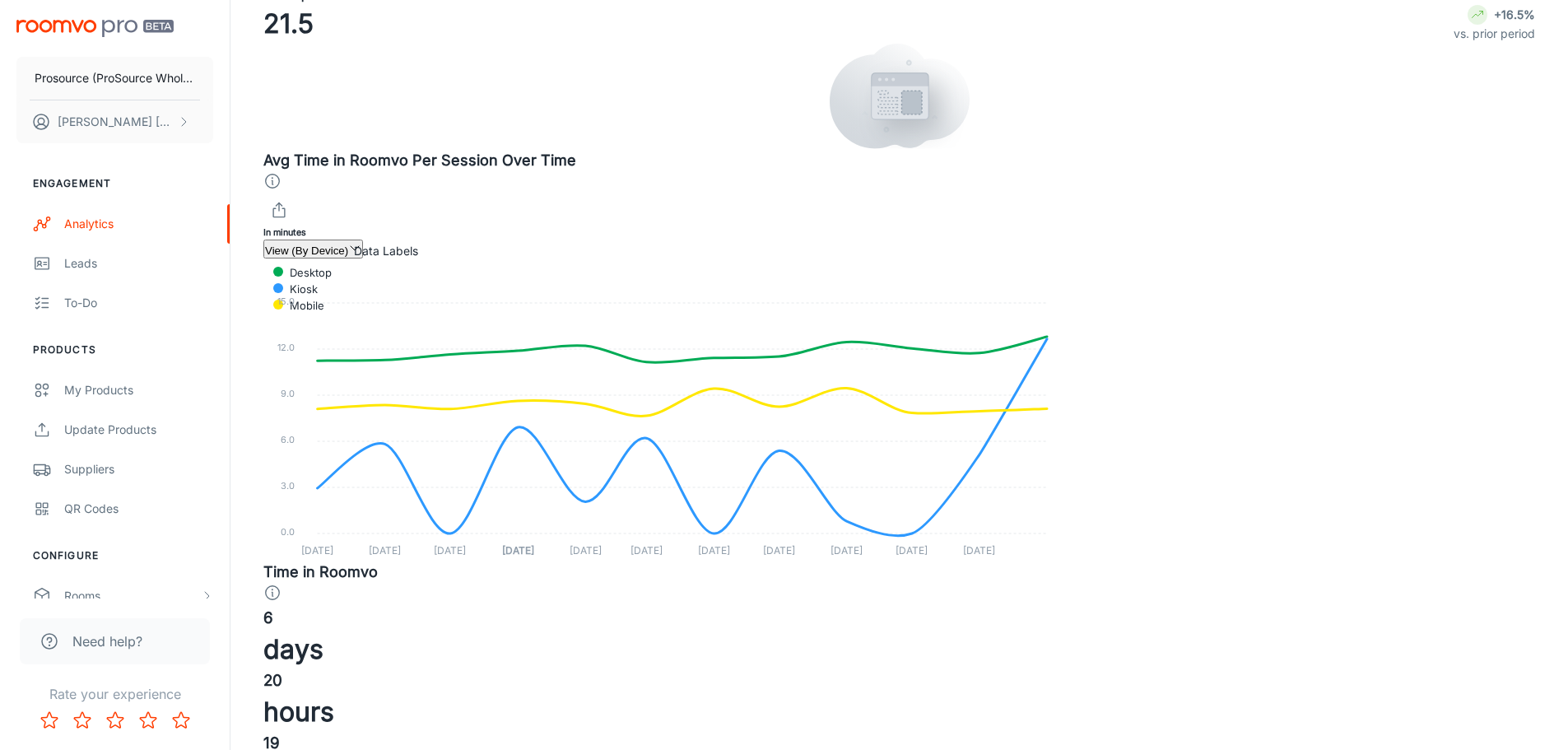
scroll to position [1729, 0]
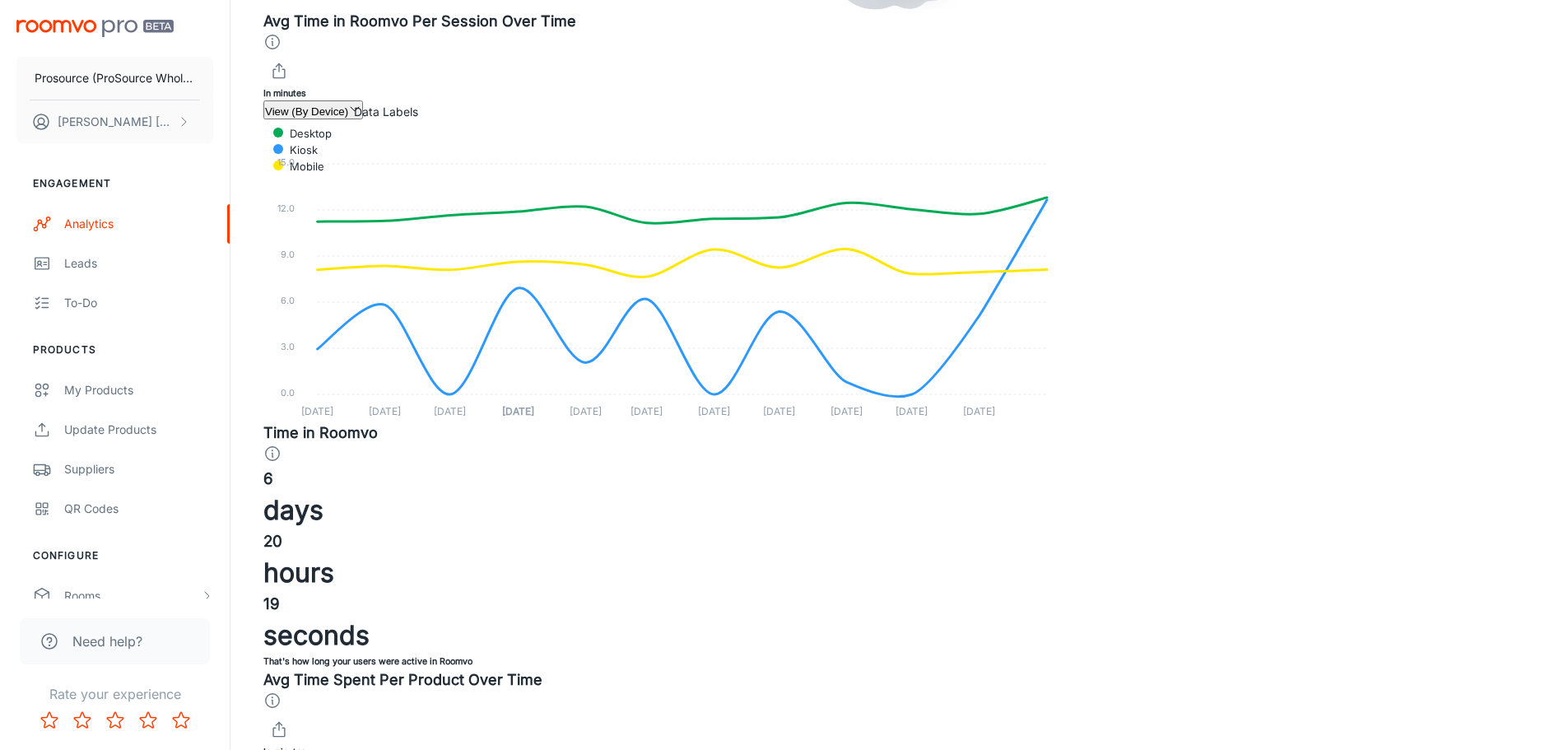
scroll to position [1811, 0]
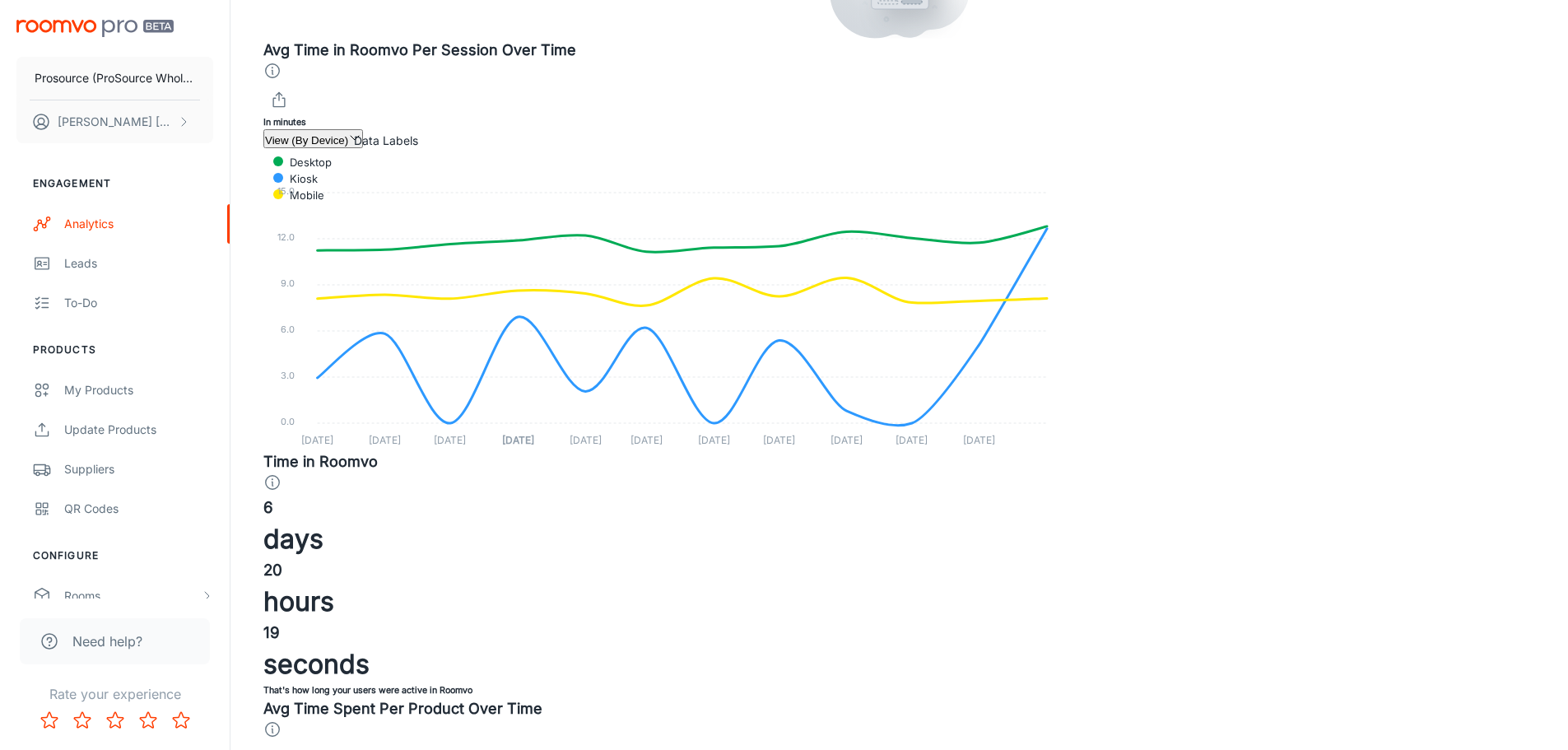
click at [363, 148] on button "View (By Device)" at bounding box center [313, 139] width 99 height 19
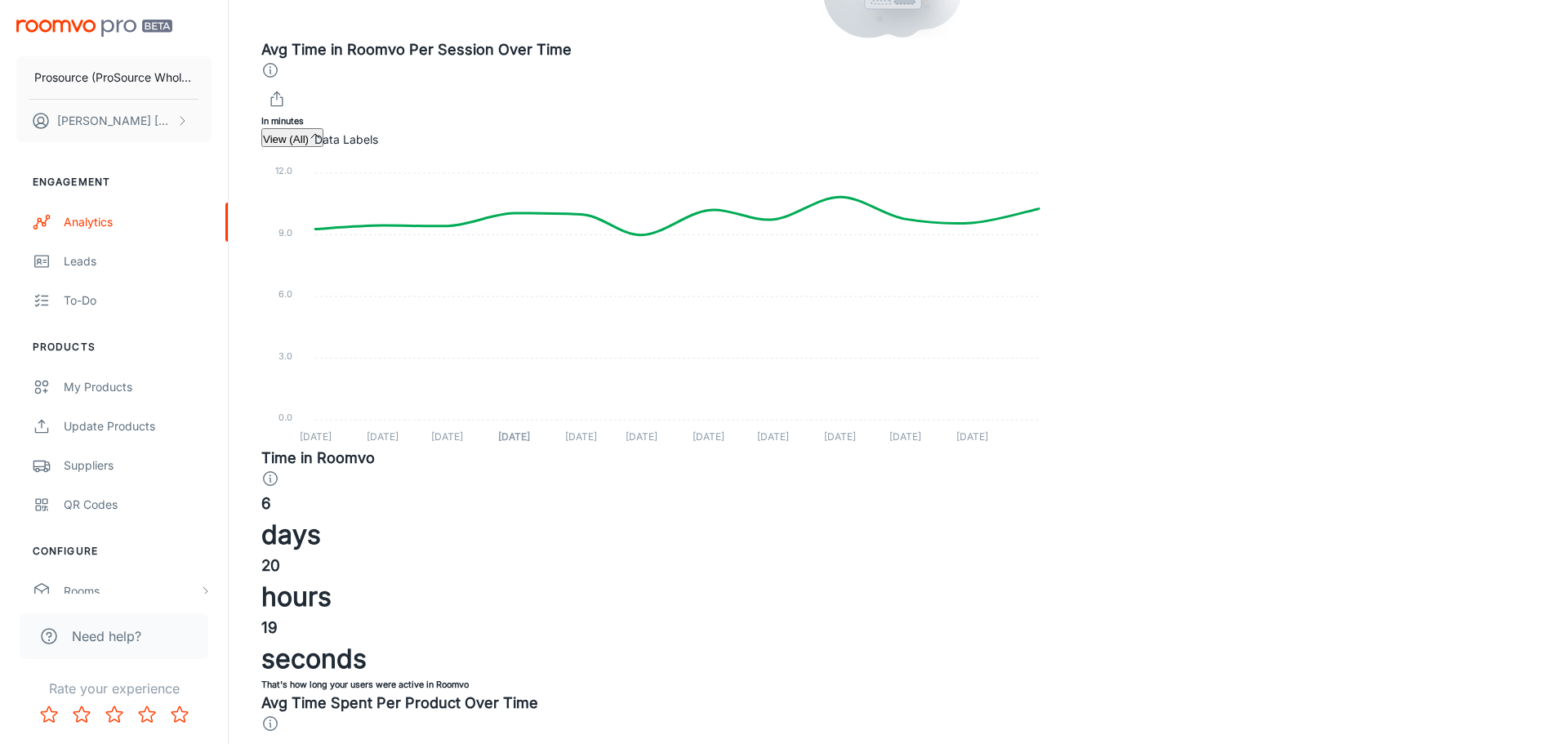
click at [444, 218] on div at bounding box center [784, 372] width 1568 height 744
checkbox input "true"
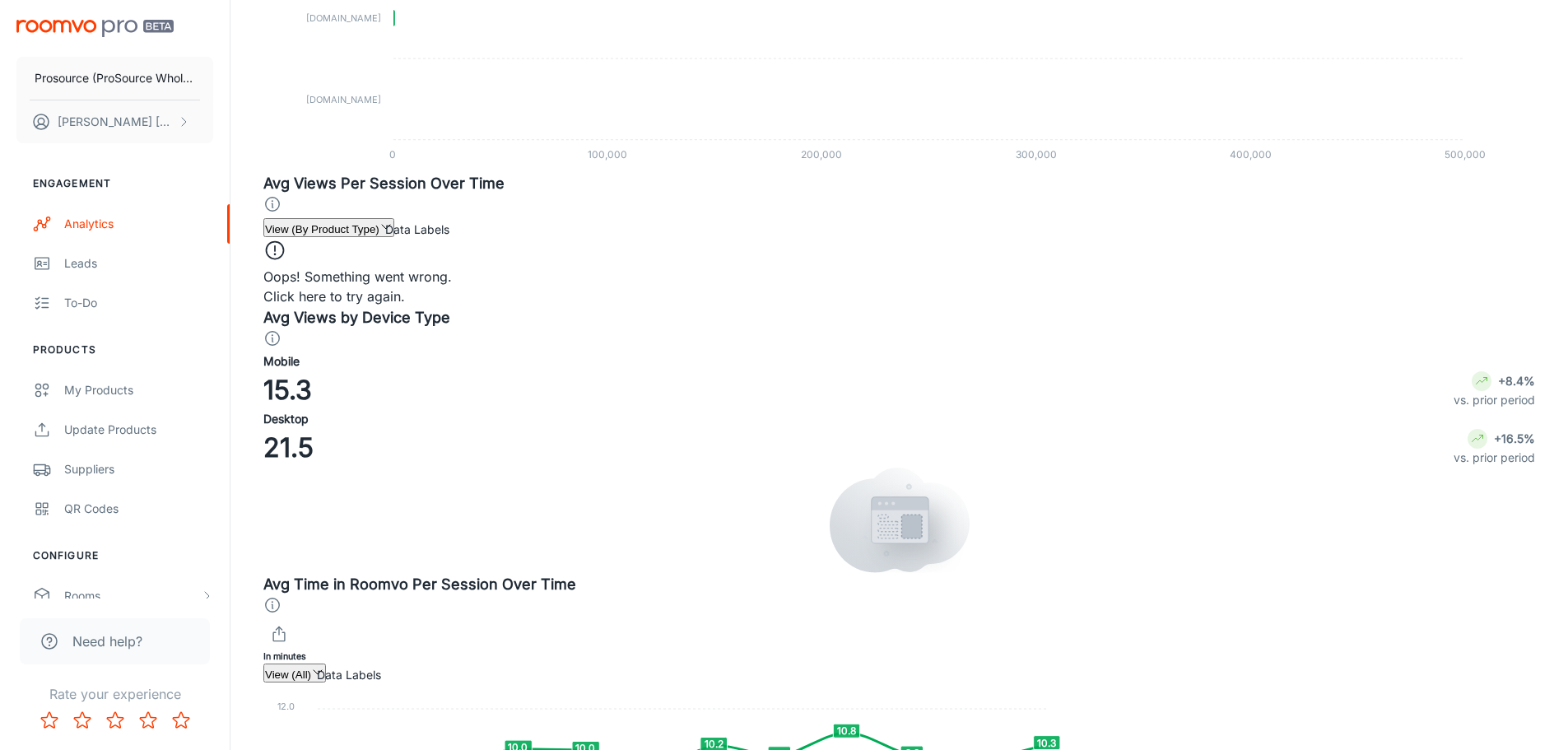
scroll to position [1317, 0]
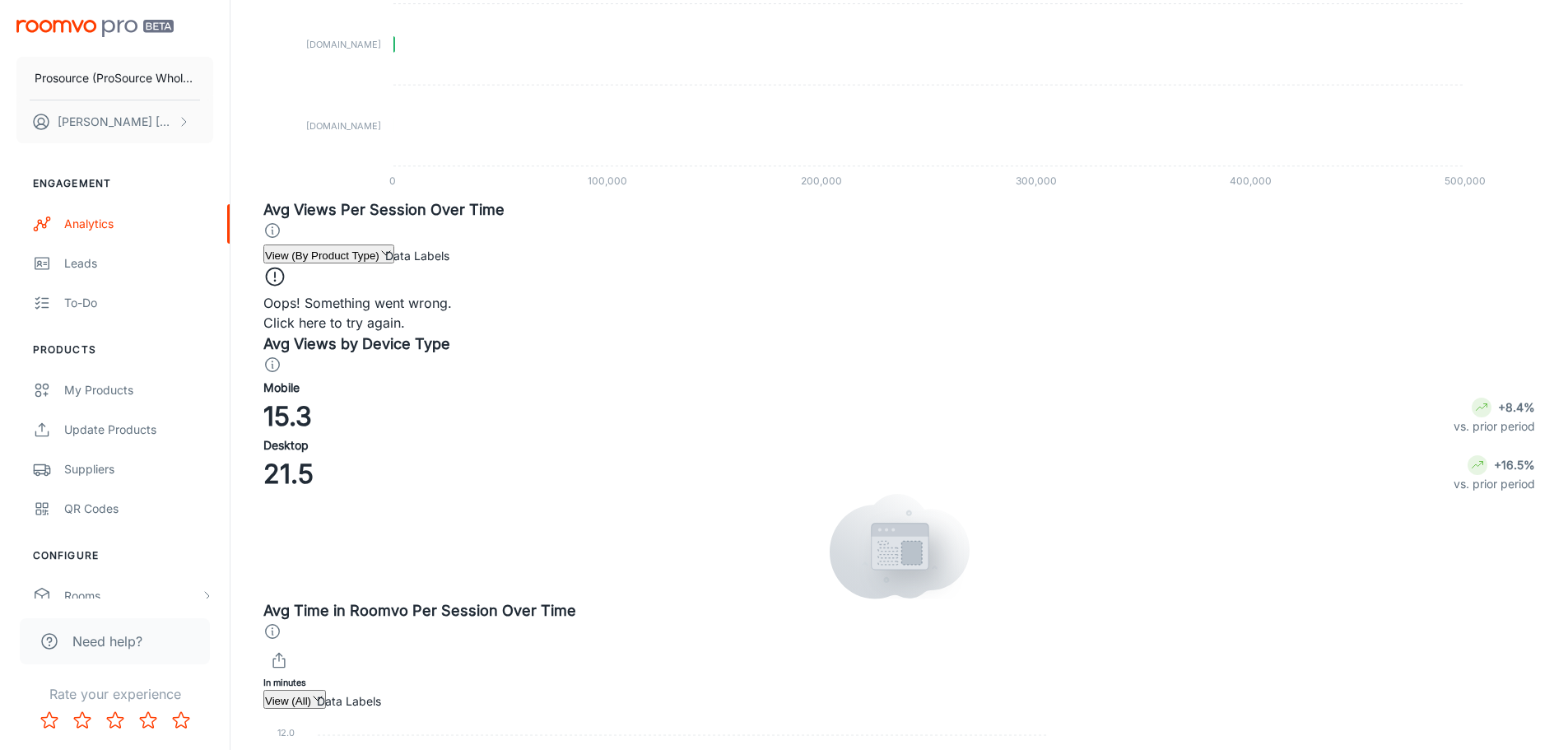
click at [688, 332] on div "Oops! Something went wrong. Click here to try again." at bounding box center [899, 299] width 1271 height 68
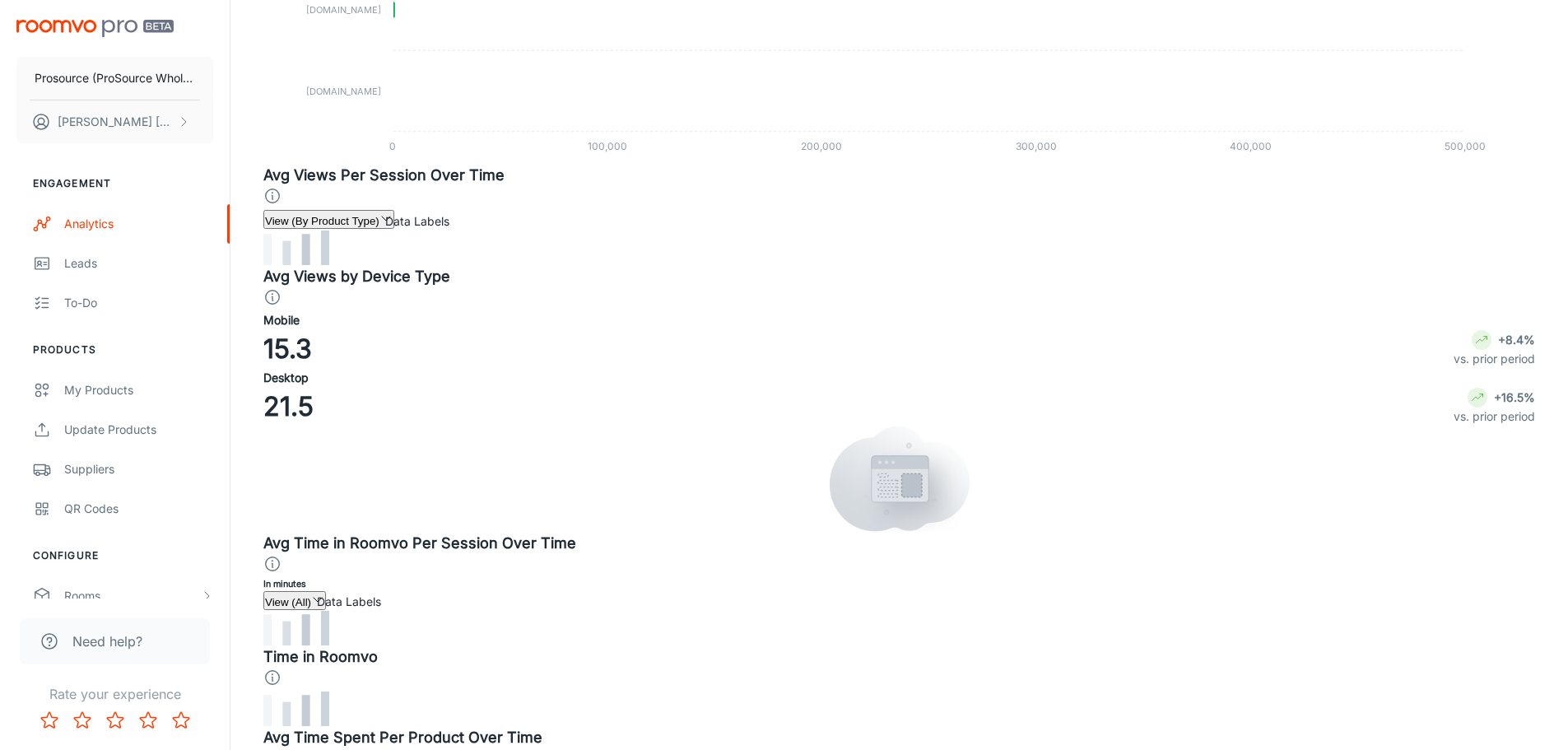
click at [379, 227] on span "View (By Product Type)" at bounding box center [322, 220] width 115 height 12
click at [636, 294] on div at bounding box center [790, 375] width 1581 height 750
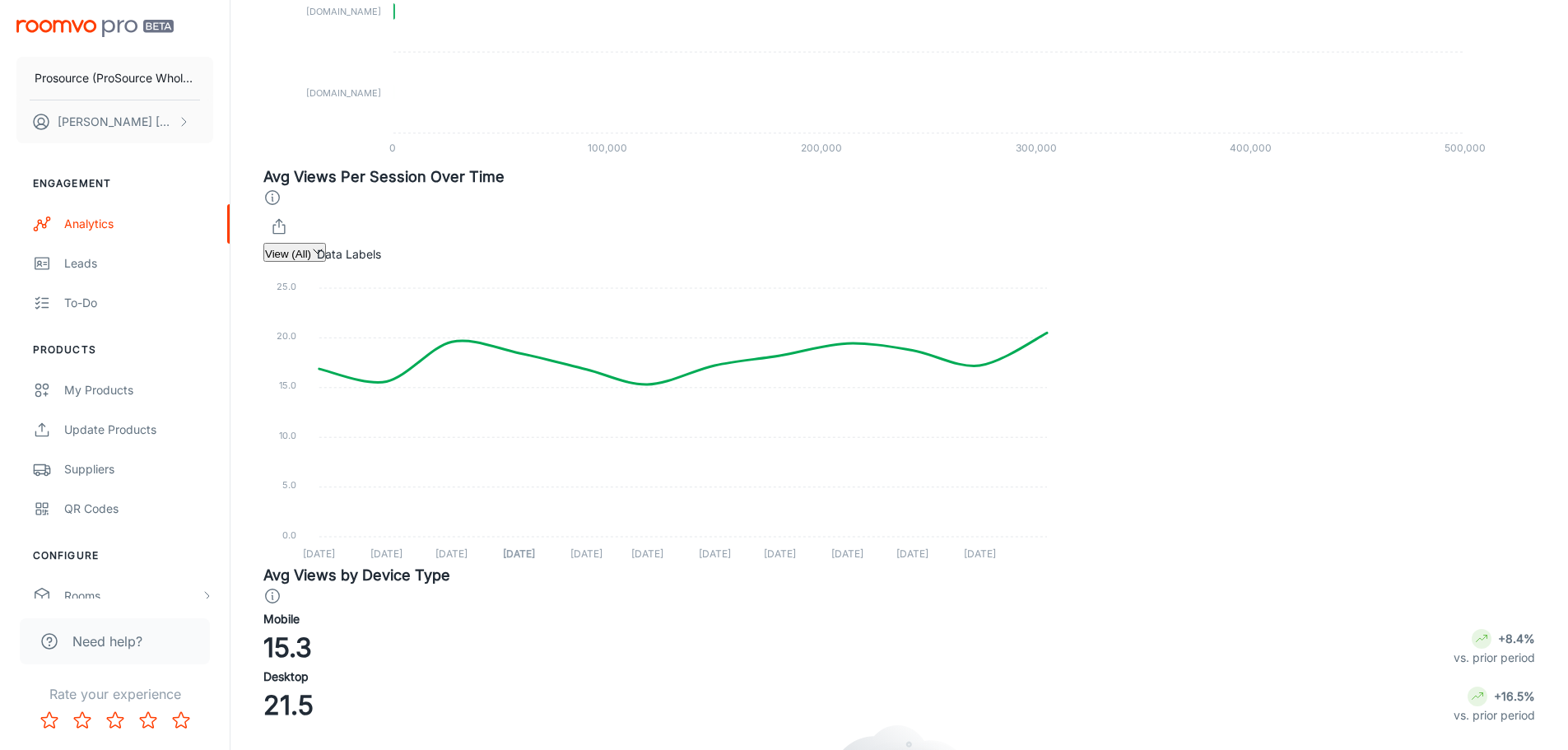
checkbox input "true"
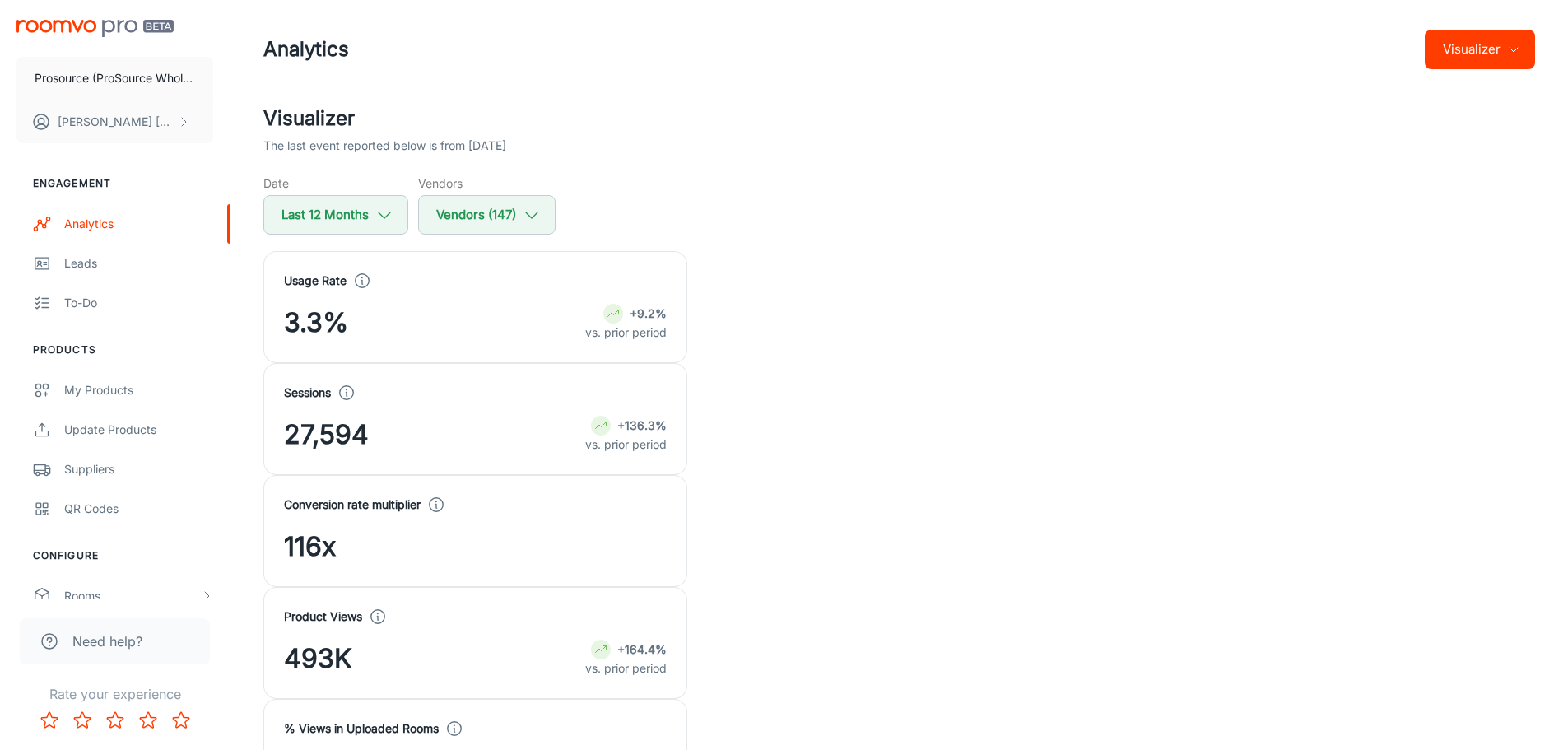
scroll to position [0, 0]
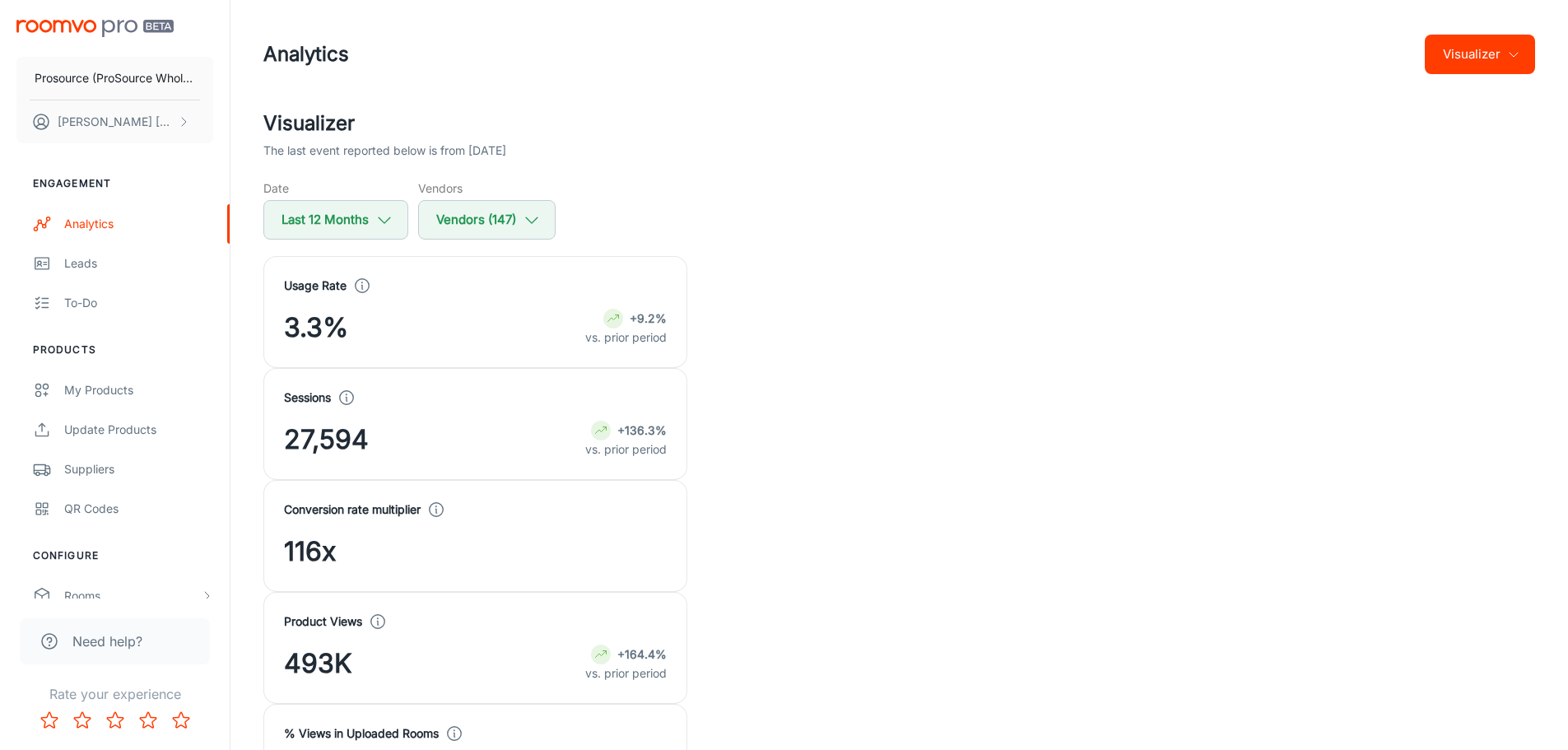
copy p "55158344"
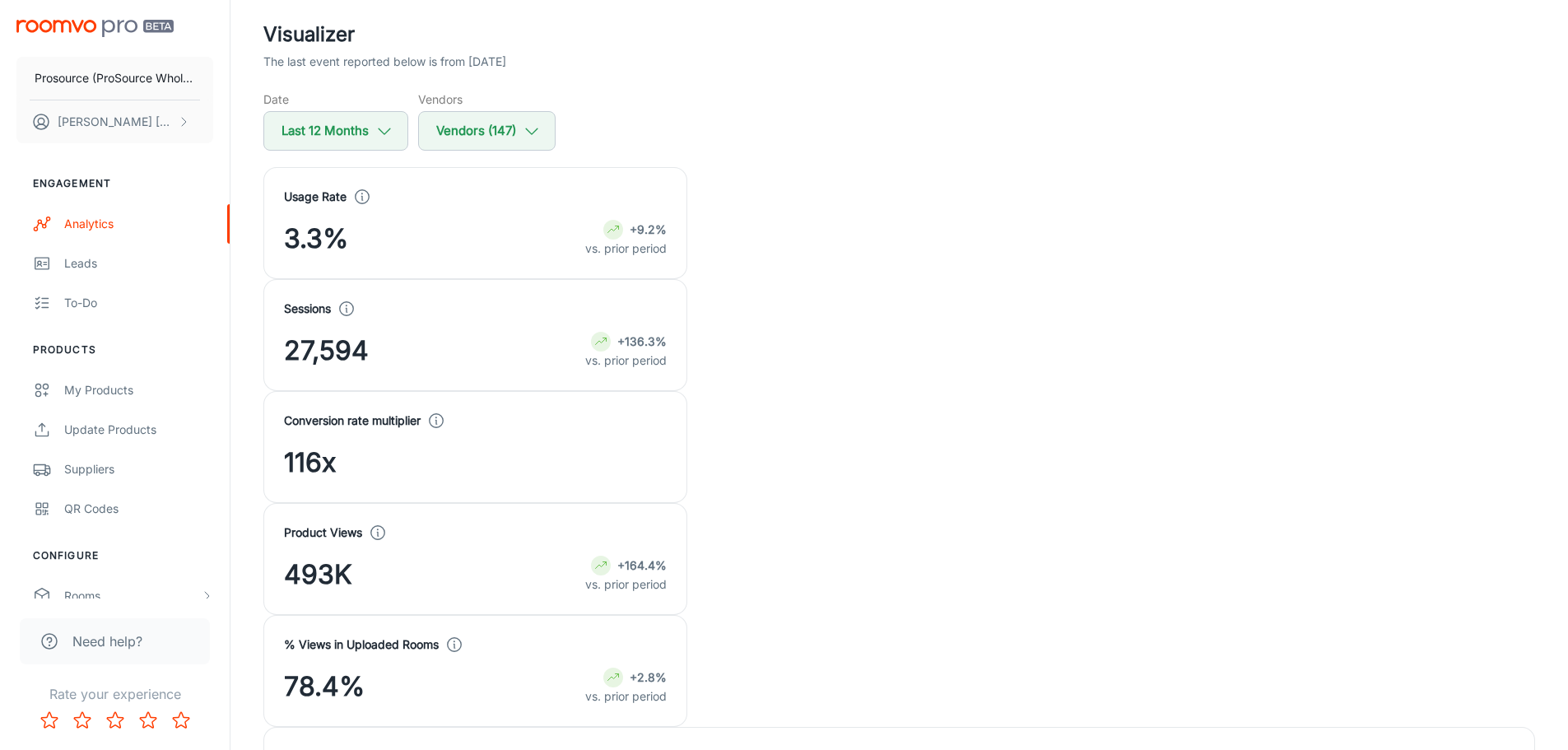
scroll to position [247, 0]
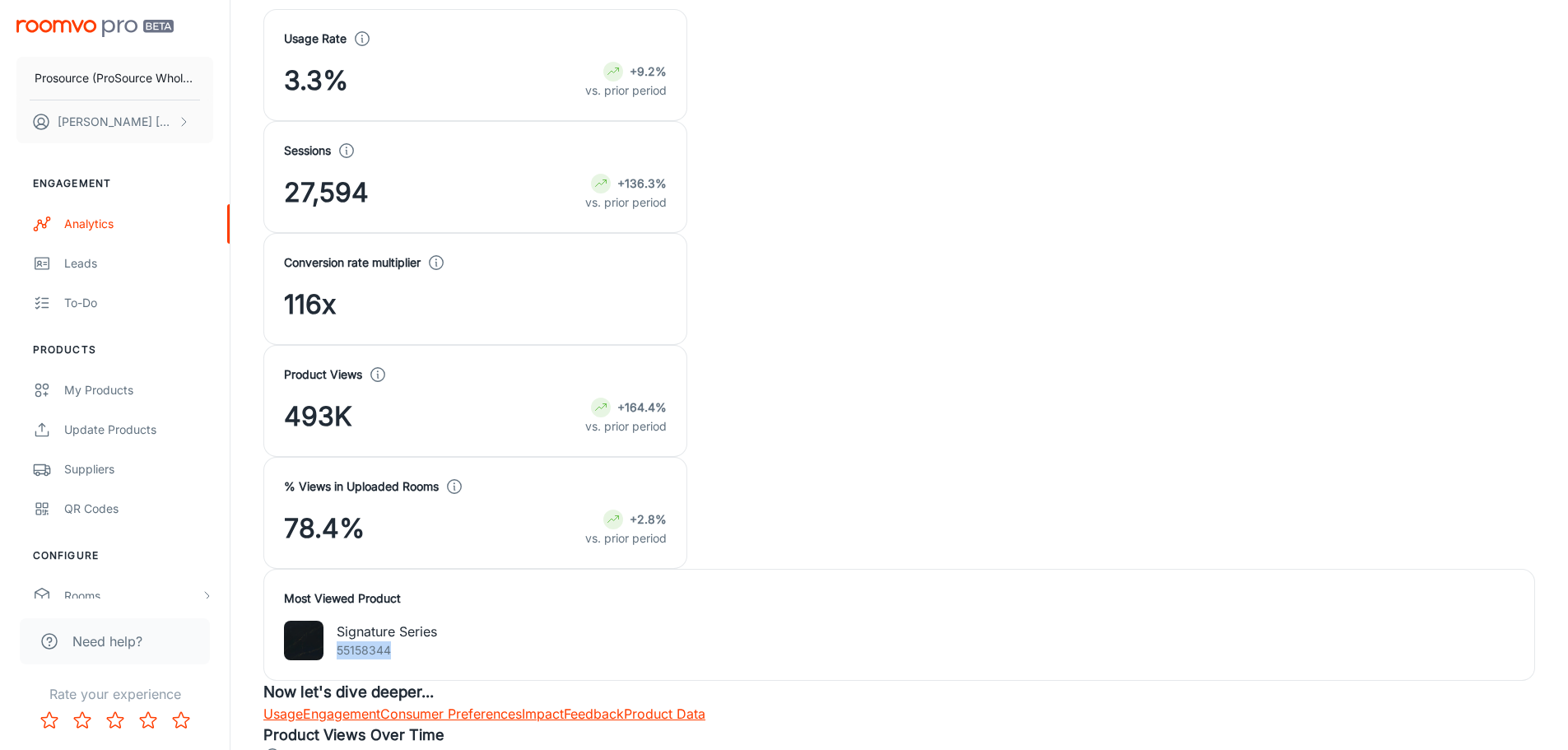
click at [521, 705] on link "Consumer Preferences" at bounding box center [451, 713] width 141 height 17
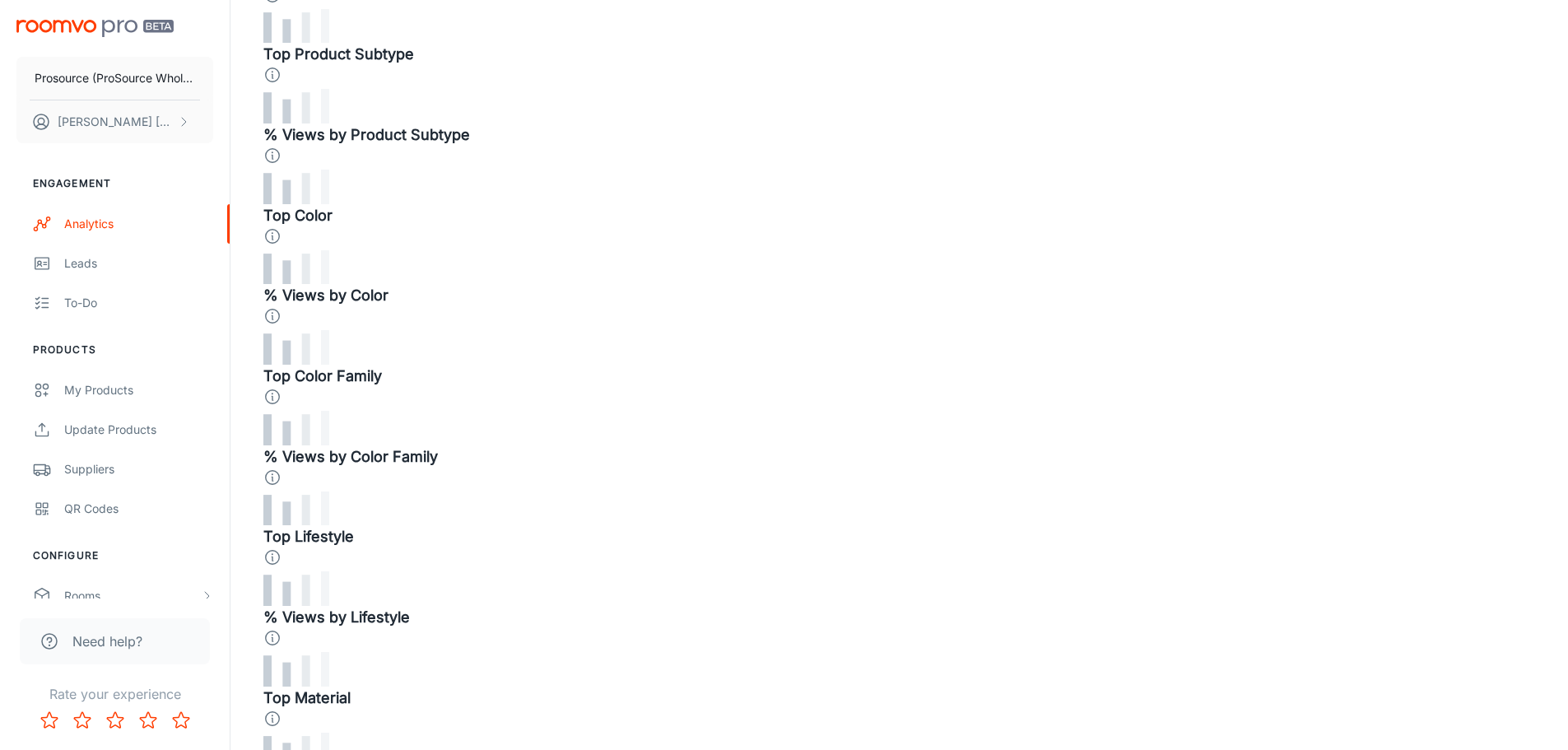
scroll to position [1811, 0]
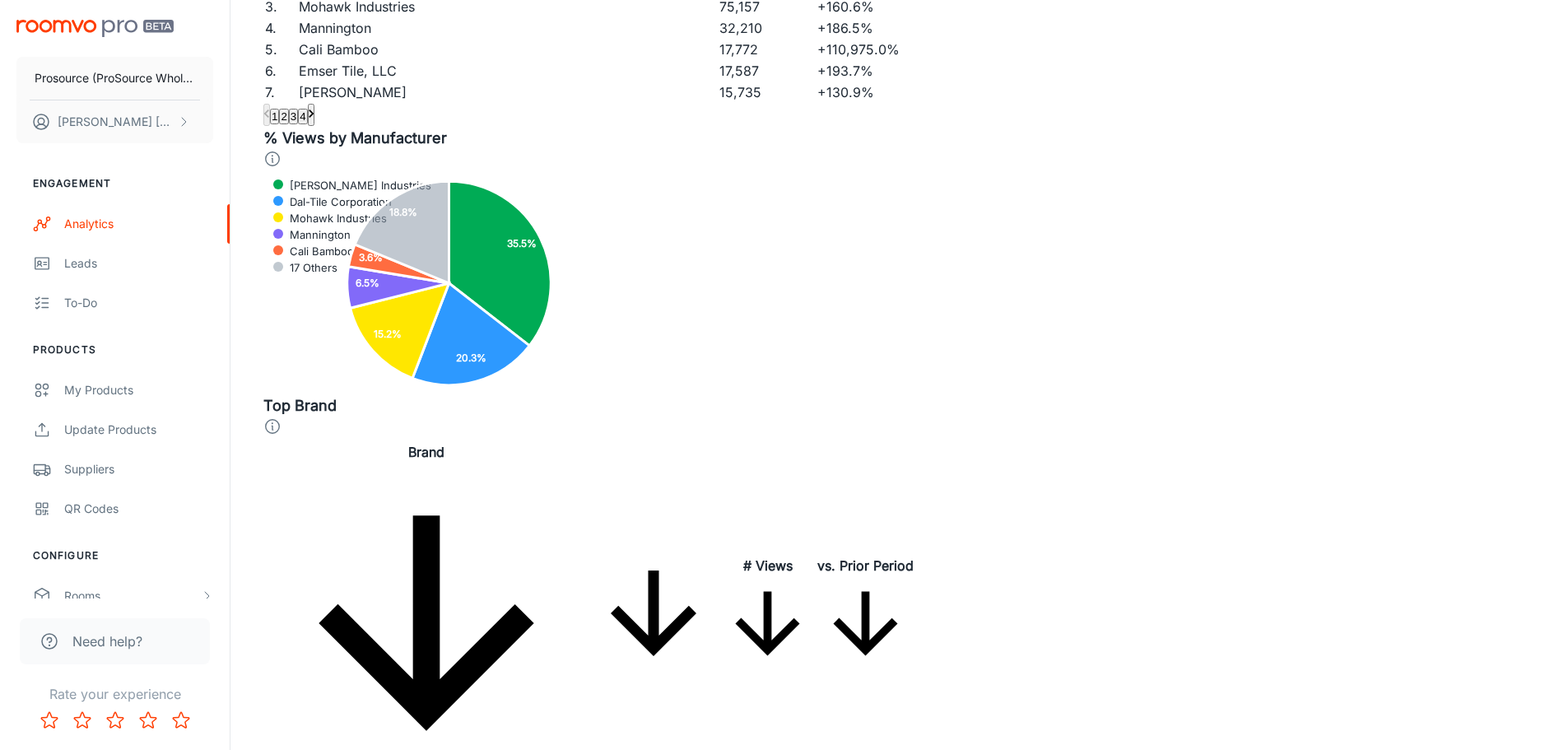
drag, startPoint x: 341, startPoint y: 318, endPoint x: 410, endPoint y: 318, distance: 69.0
copy td "Luxury Vinyl"
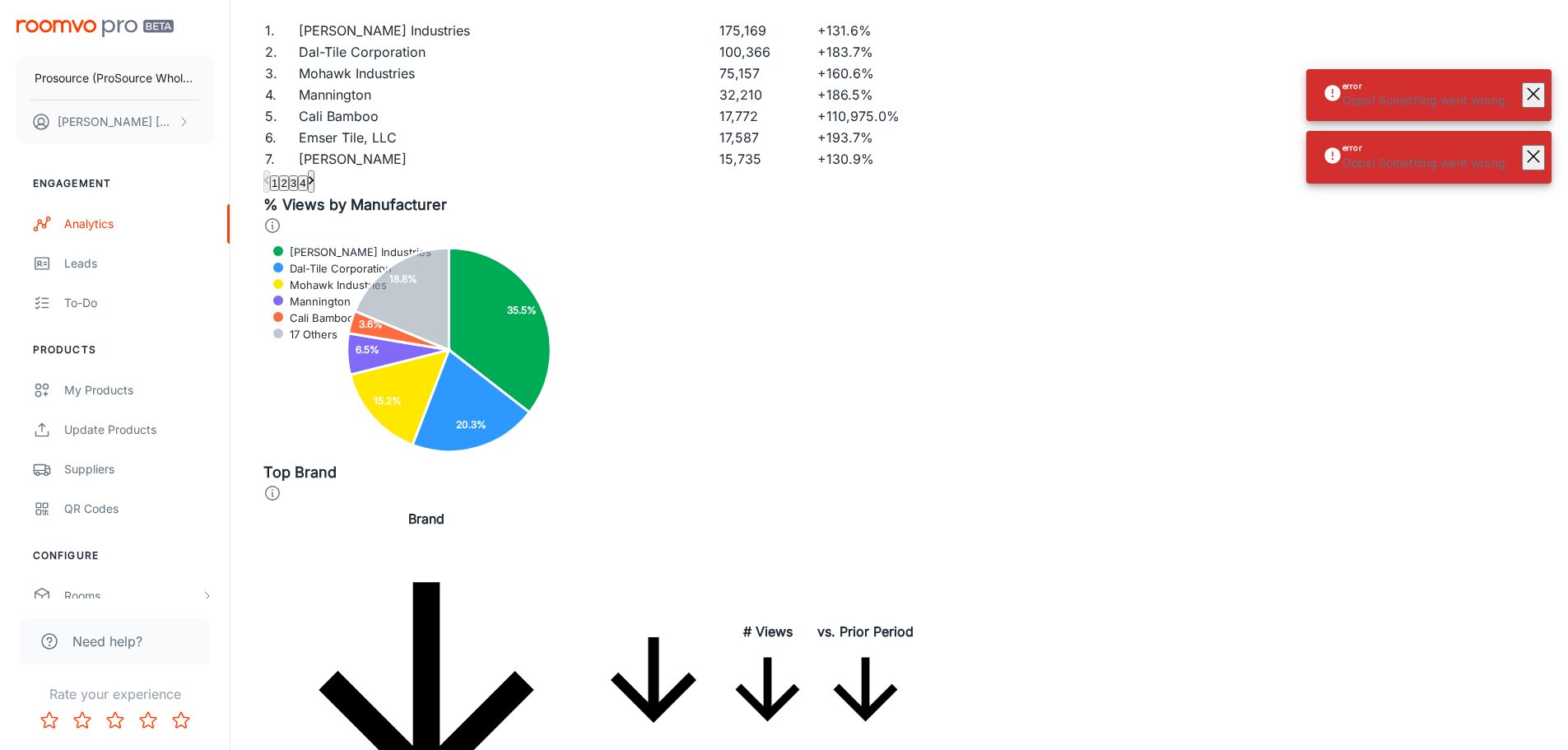
click at [1489, 166] on p "Oops! Something went wrong." at bounding box center [1425, 163] width 166 height 18
click at [1529, 99] on line "button" at bounding box center [1533, 94] width 12 height 12
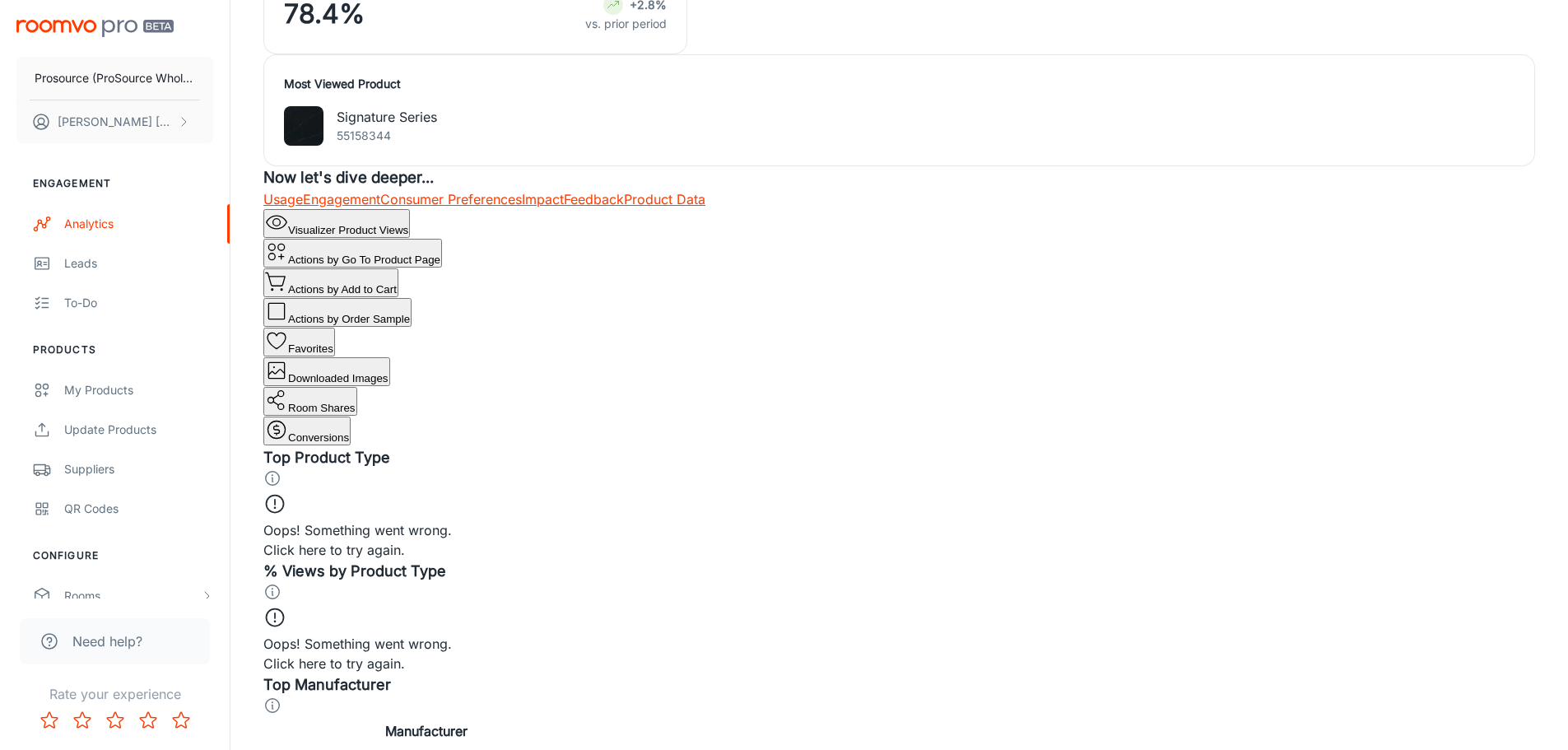
scroll to position [576, 0]
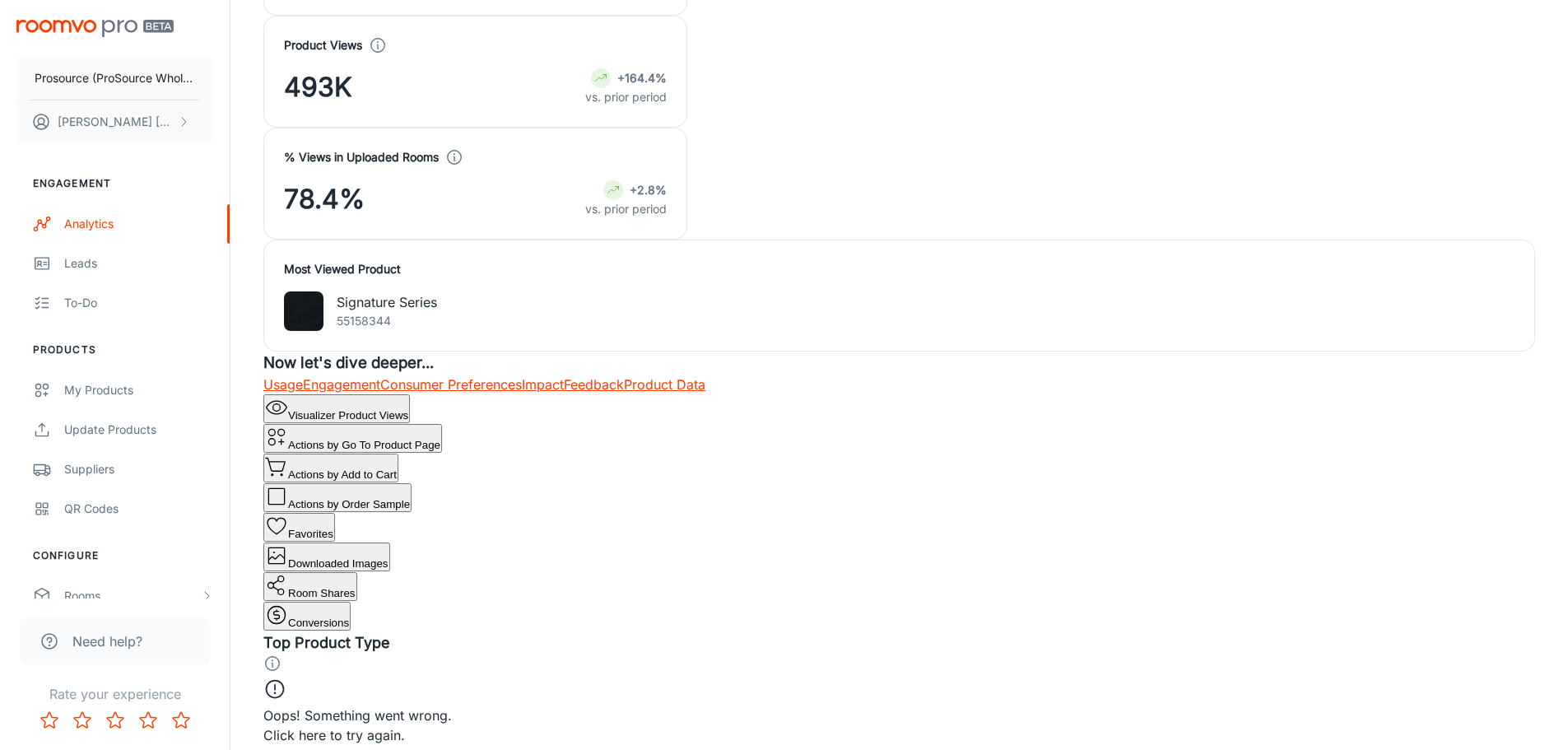
click at [286, 677] on icon at bounding box center [274, 688] width 23 height 23
click at [285, 376] on link "Usage" at bounding box center [283, 385] width 39 height 17
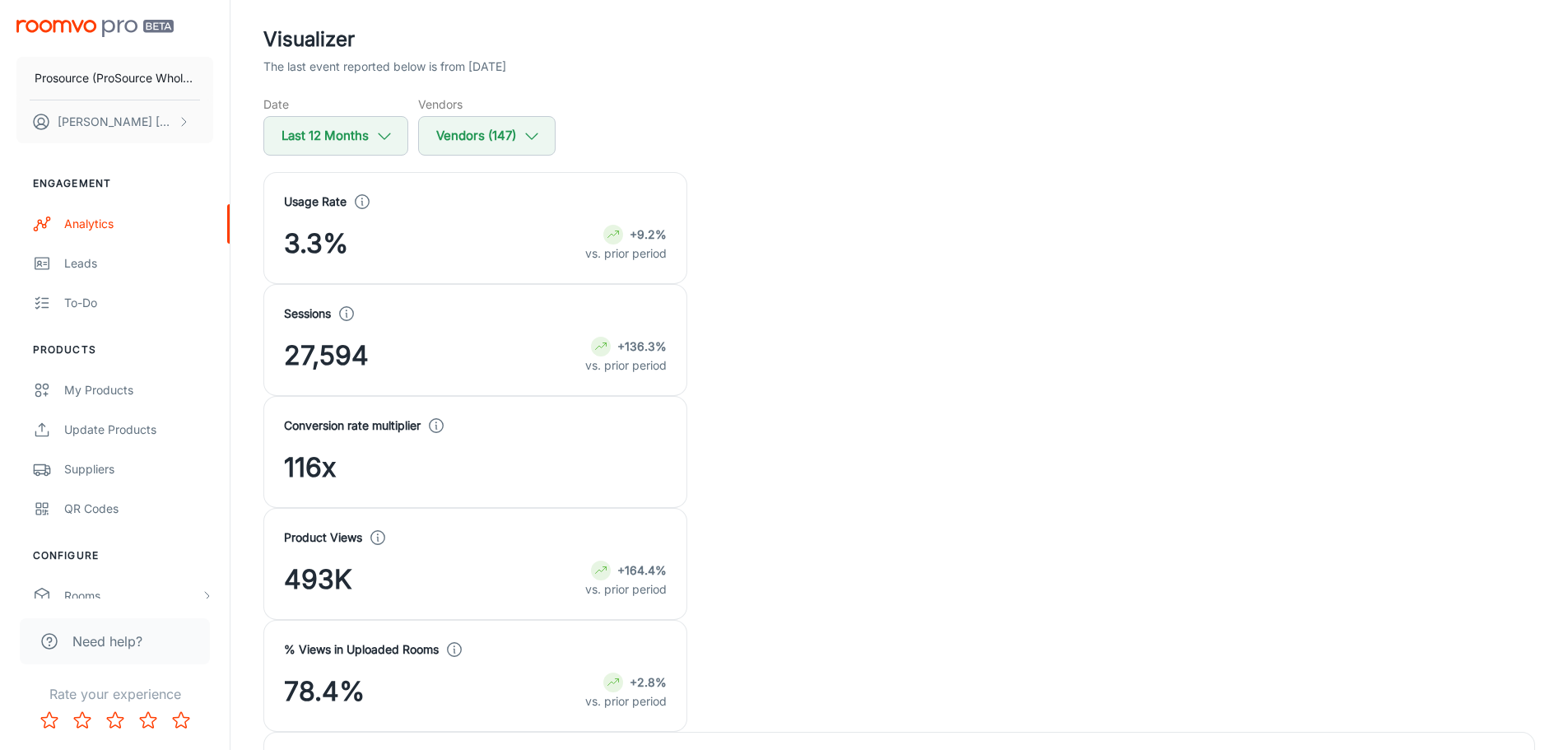
scroll to position [164, 0]
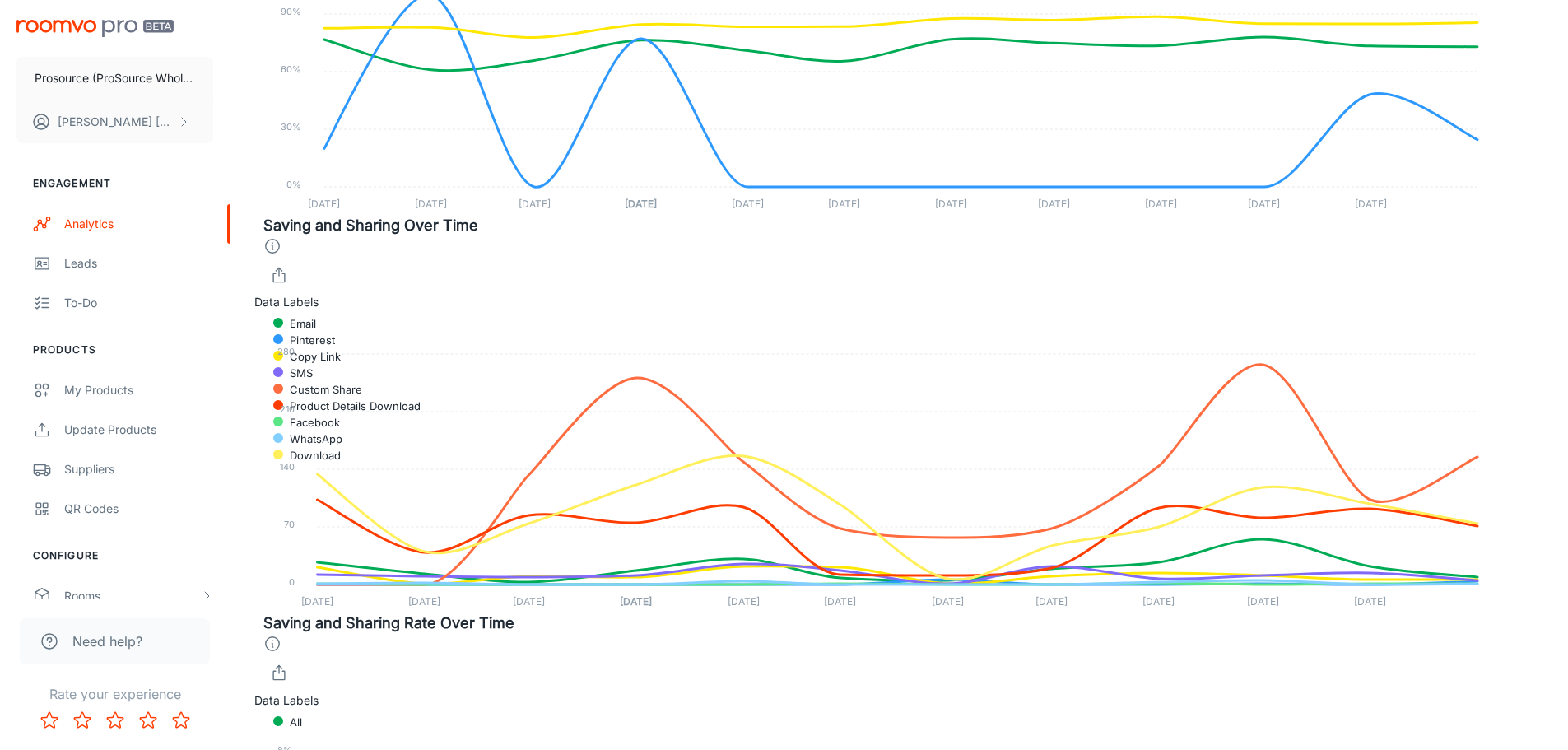
scroll to position [3850, 0]
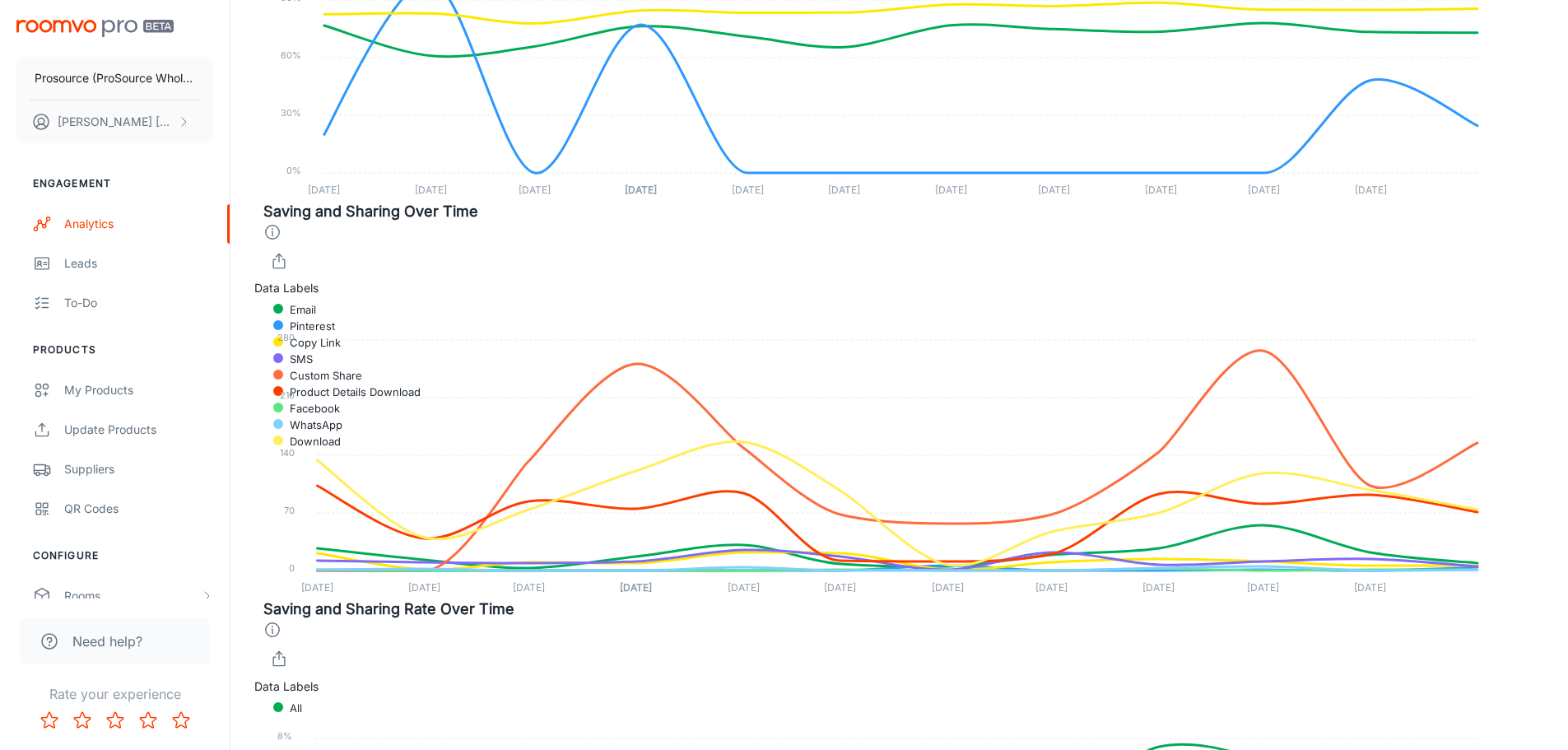
checkbox input "true"
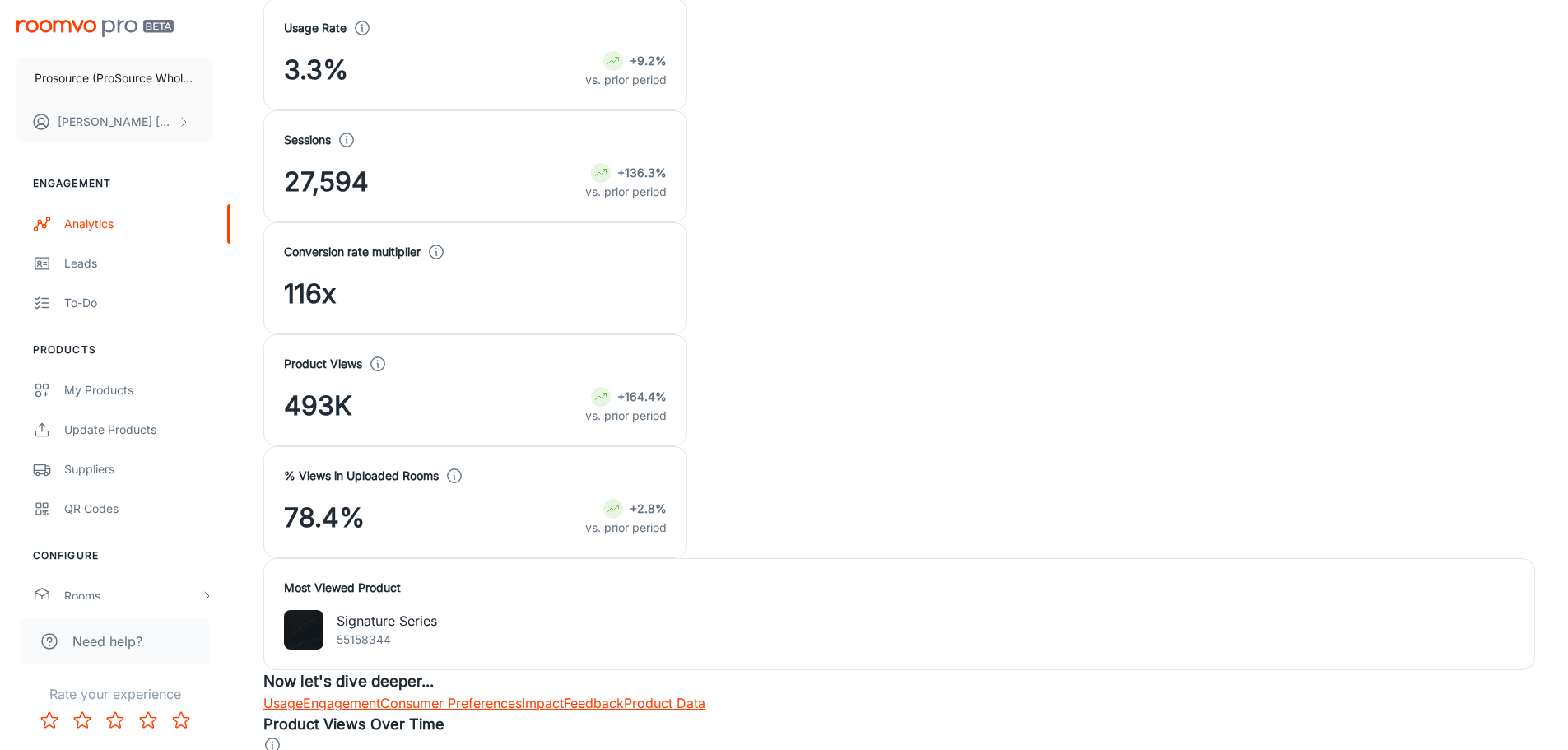
scroll to position [228, 0]
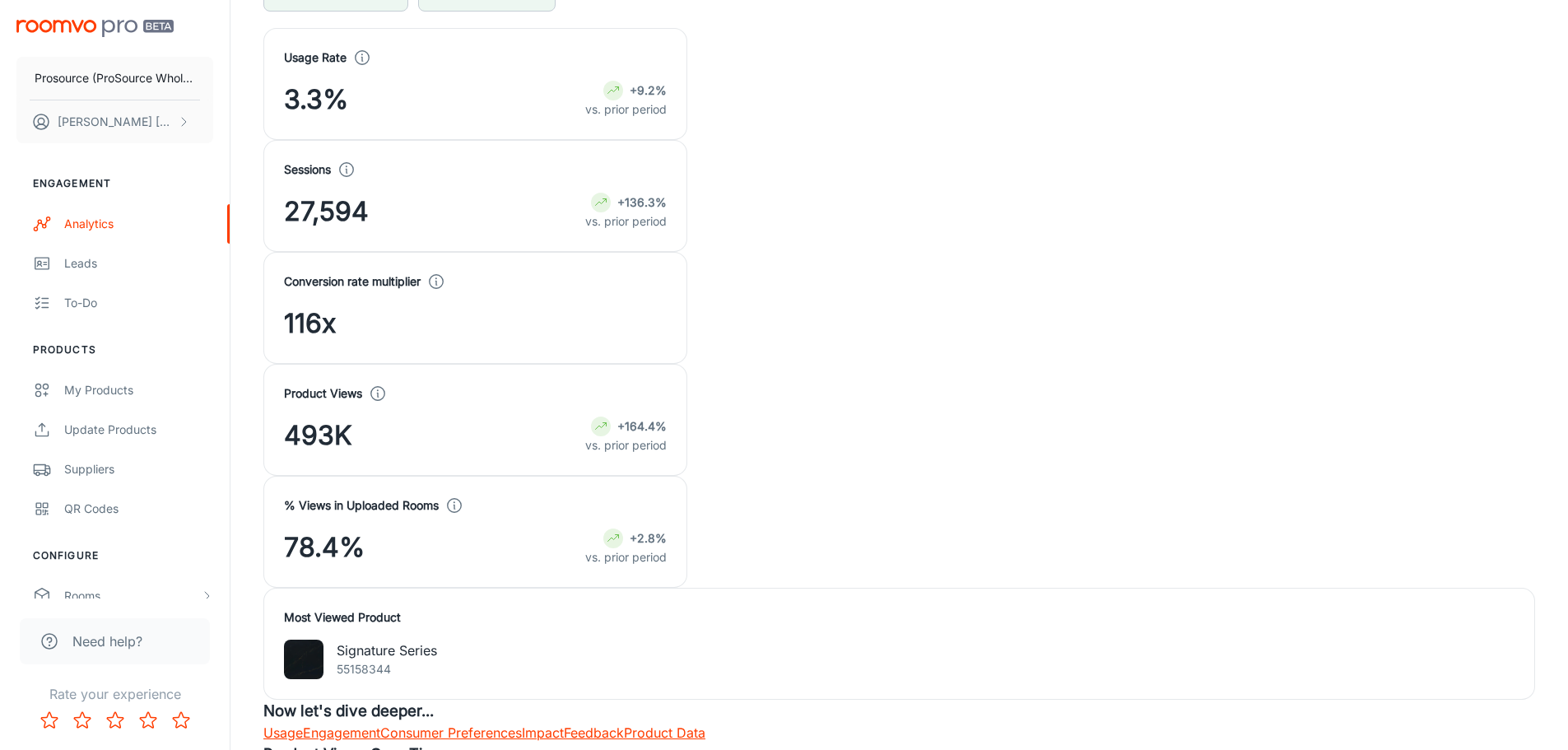
click at [521, 724] on link "Consumer Preferences" at bounding box center [451, 733] width 141 height 17
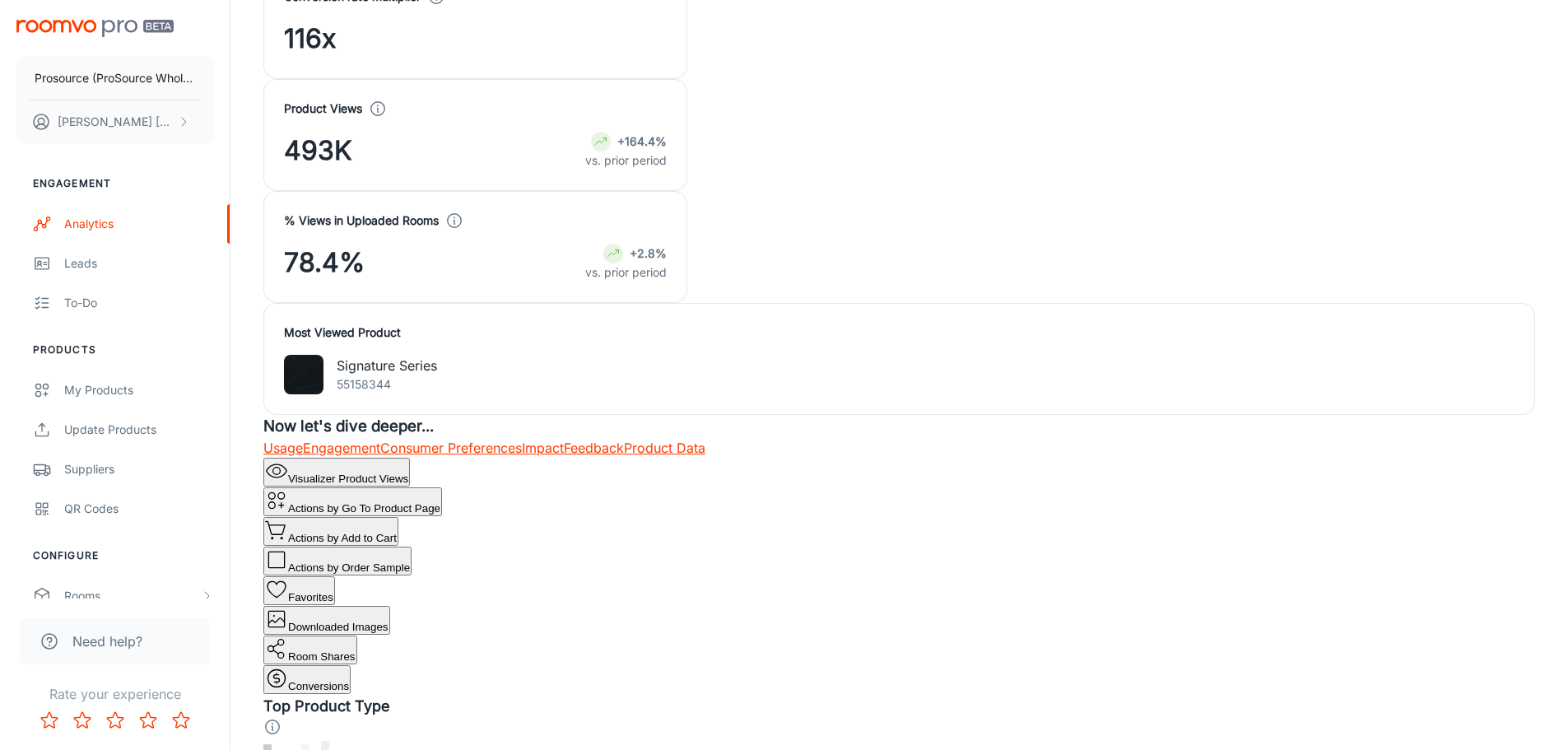
scroll to position [494, 0]
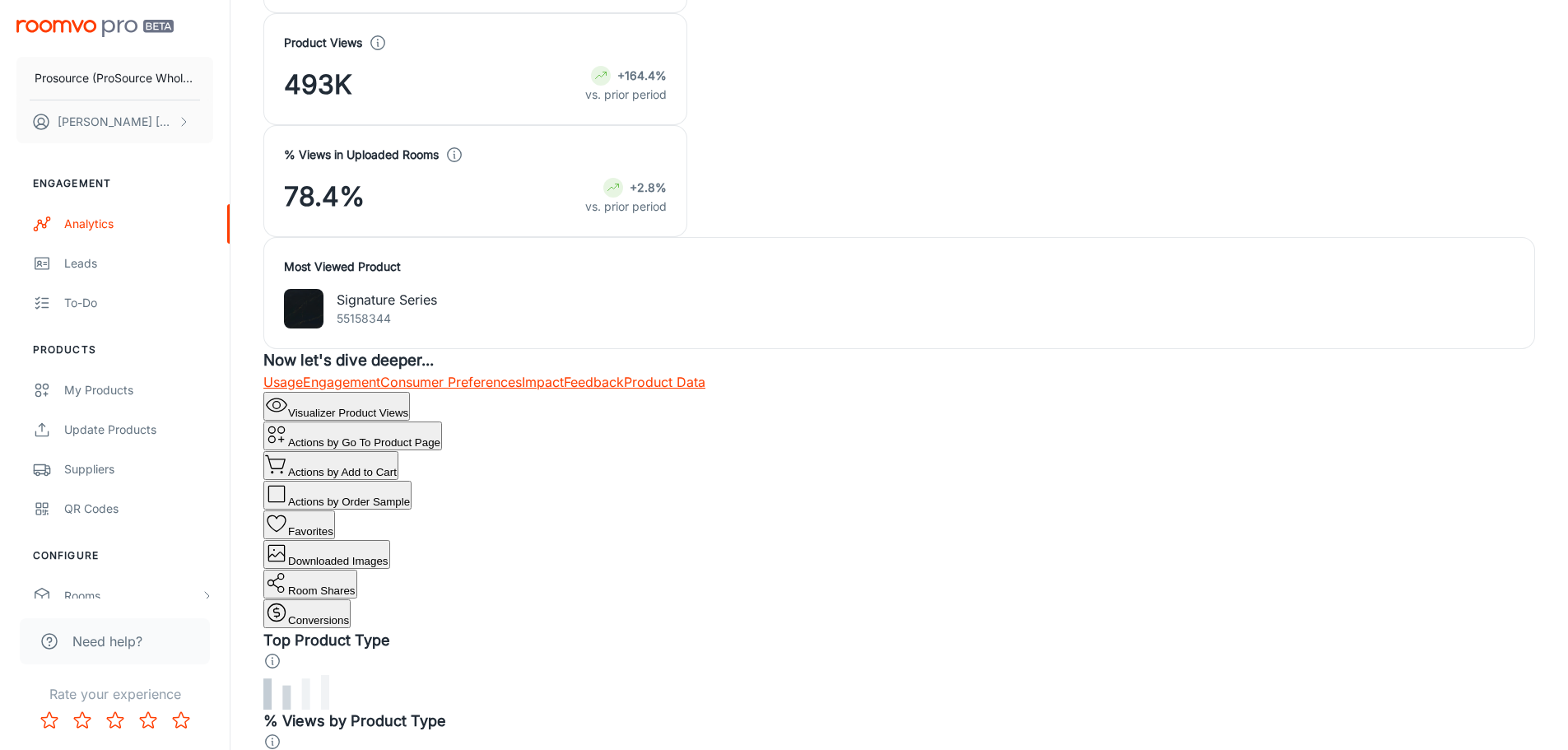
scroll to position [658, 0]
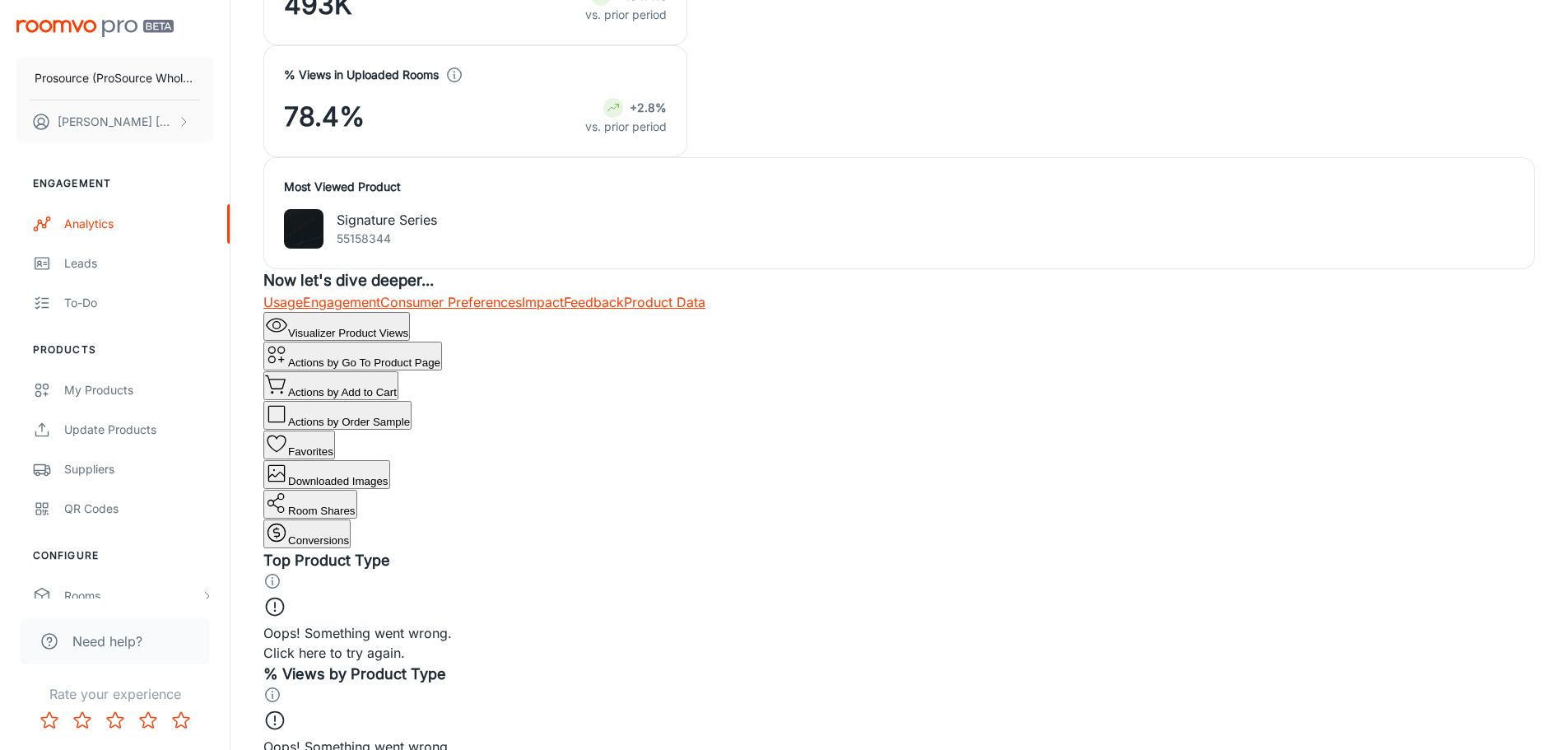
click at [286, 595] on icon at bounding box center [274, 606] width 23 height 23
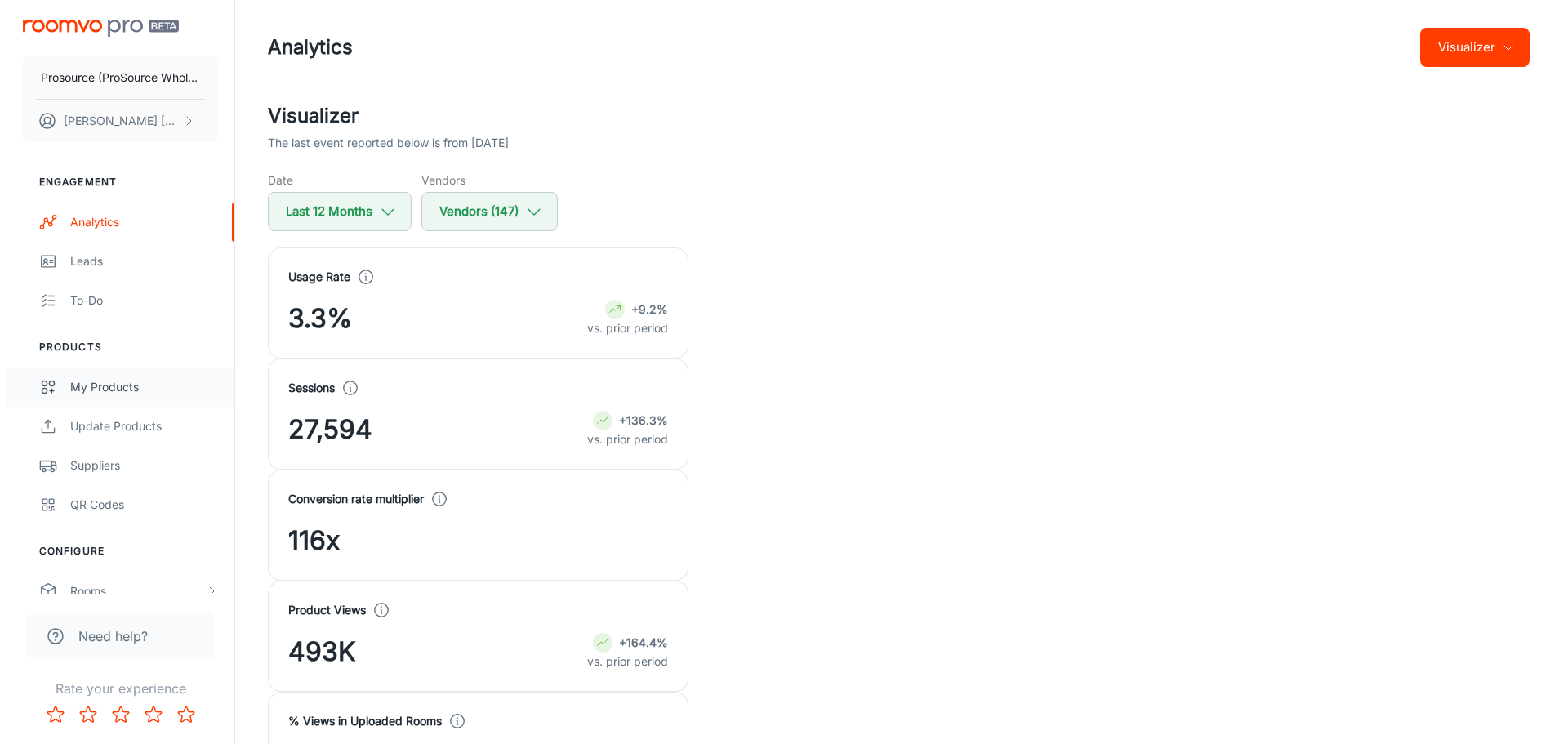
scroll to position [0, 0]
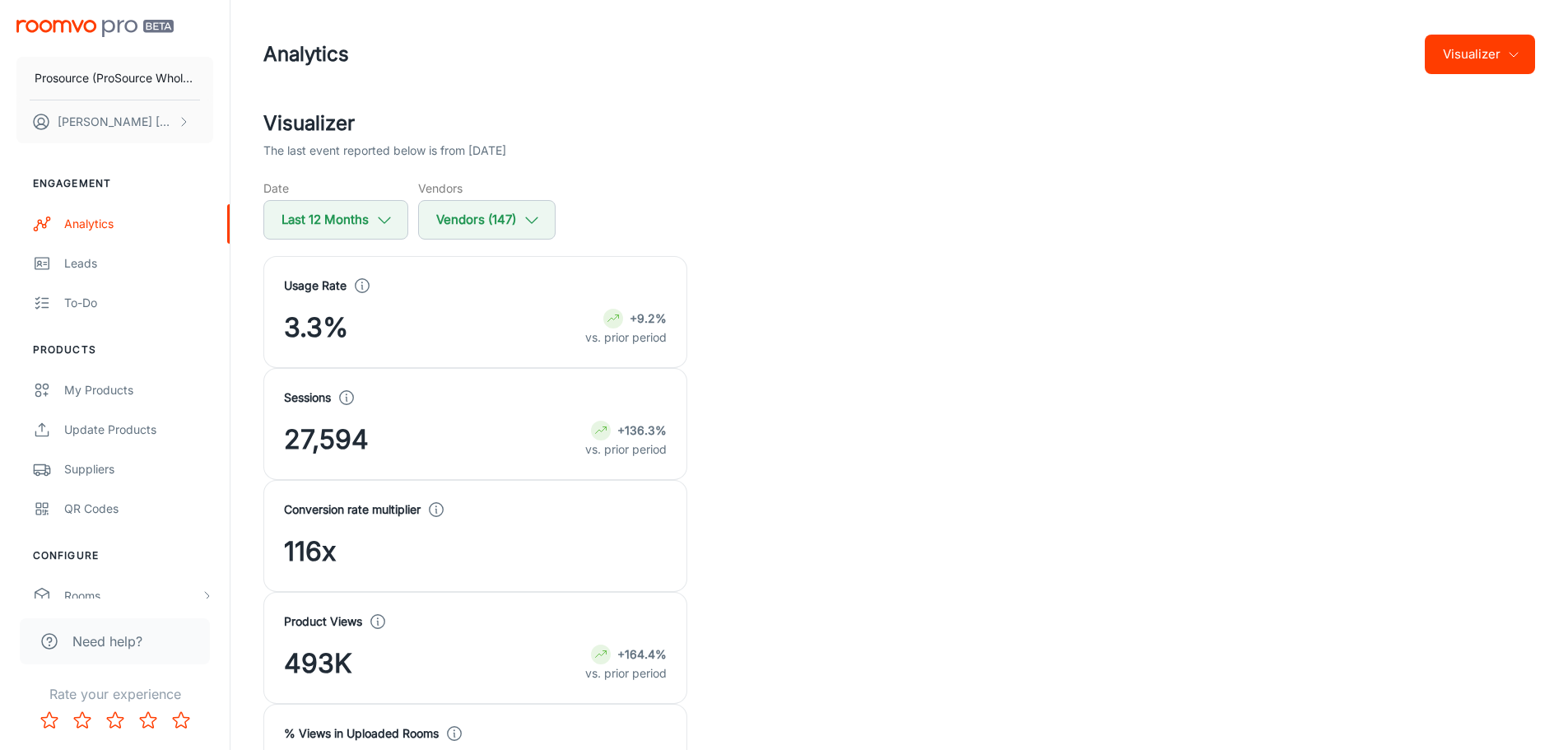
click at [770, 193] on div "Date Last 12 Months Vendors Vendors (147)" at bounding box center [899, 208] width 1271 height 60
click at [381, 228] on icon "button" at bounding box center [385, 220] width 18 height 18
select select "9"
select select "2024"
select select "8"
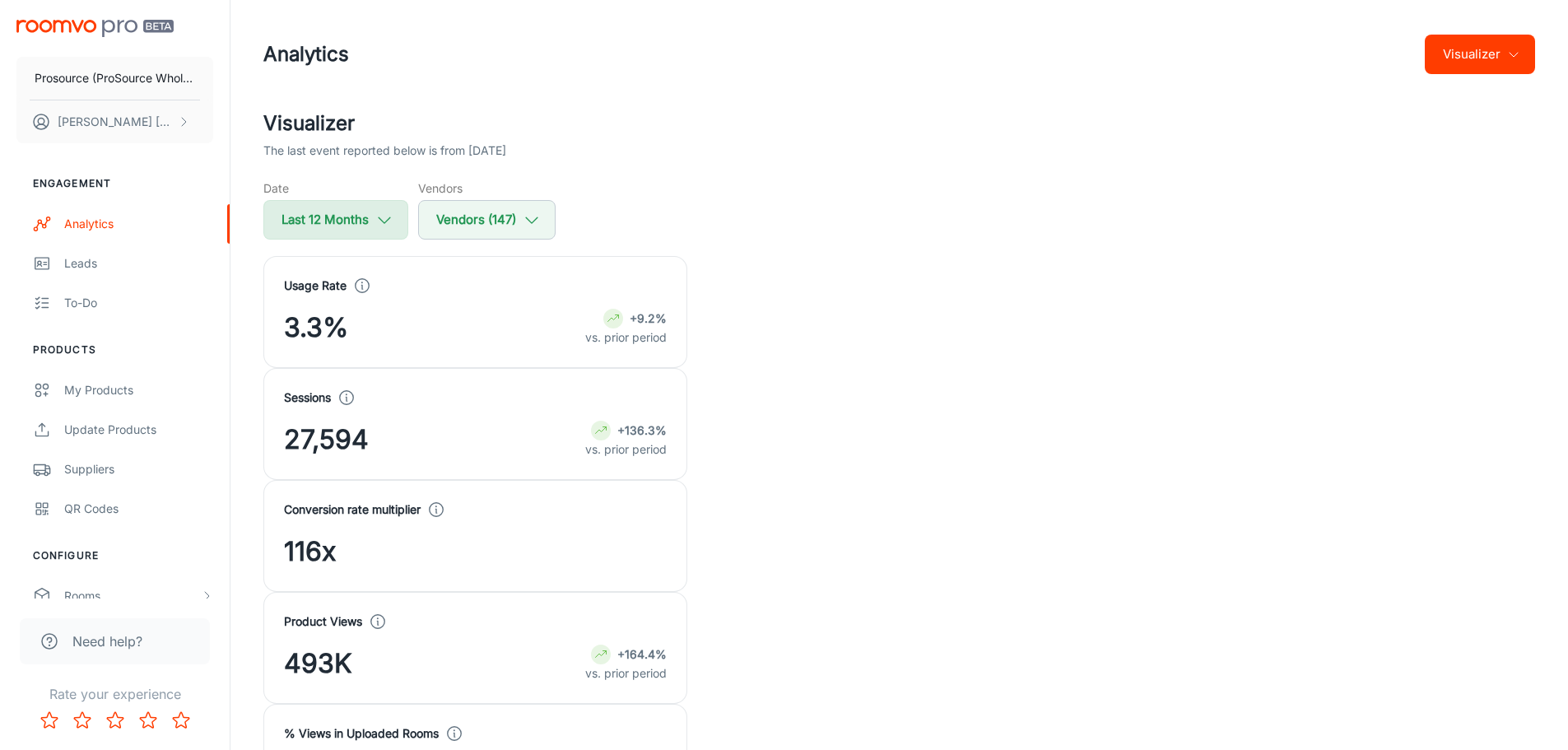
select select "2025"
